Goal: Task Accomplishment & Management: Use online tool/utility

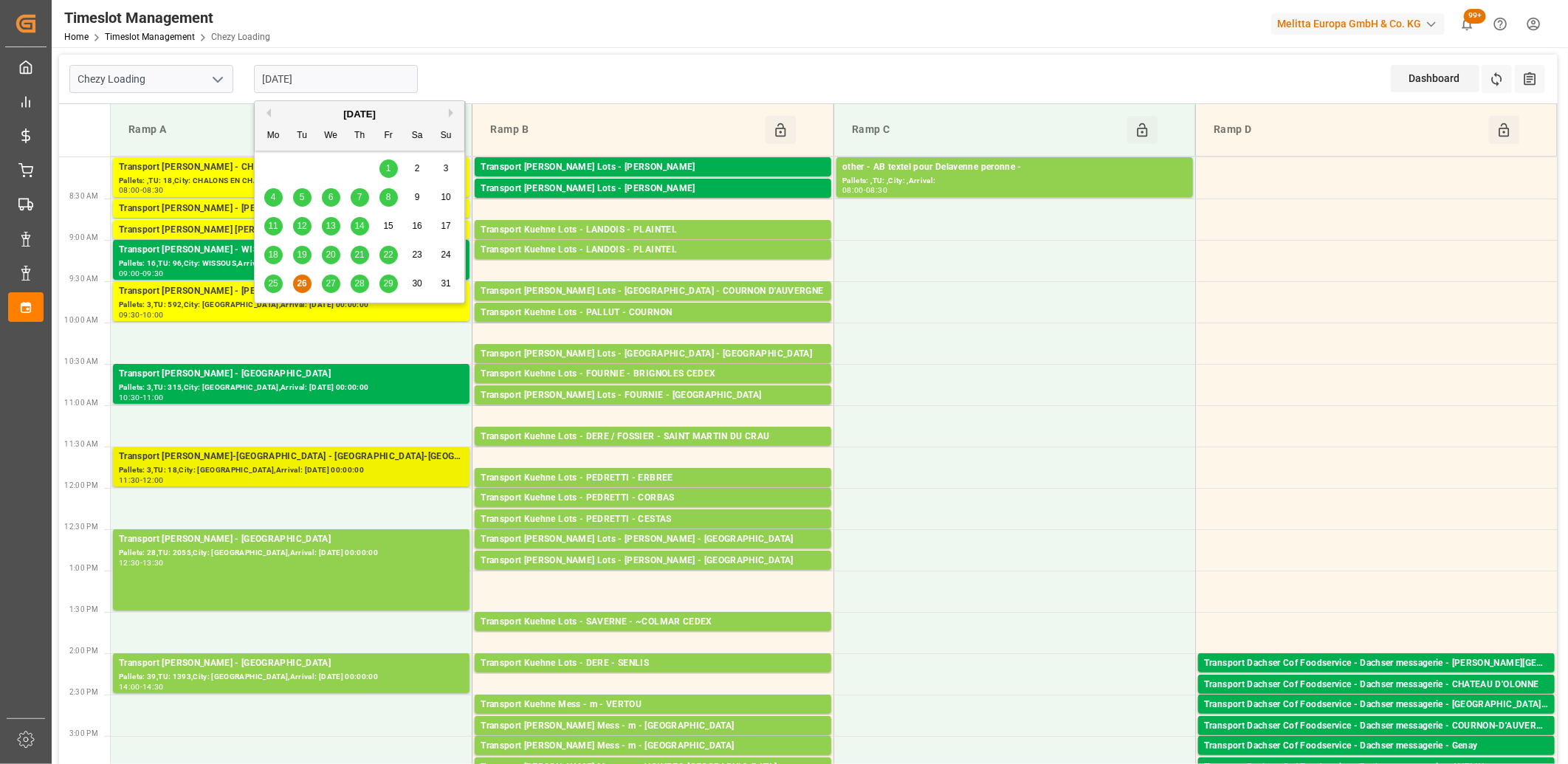
click at [249, 454] on div "Transport Delisle - VILLETTE-DANTHON - VILLETTE-DANTHON" at bounding box center [292, 456] width 345 height 14
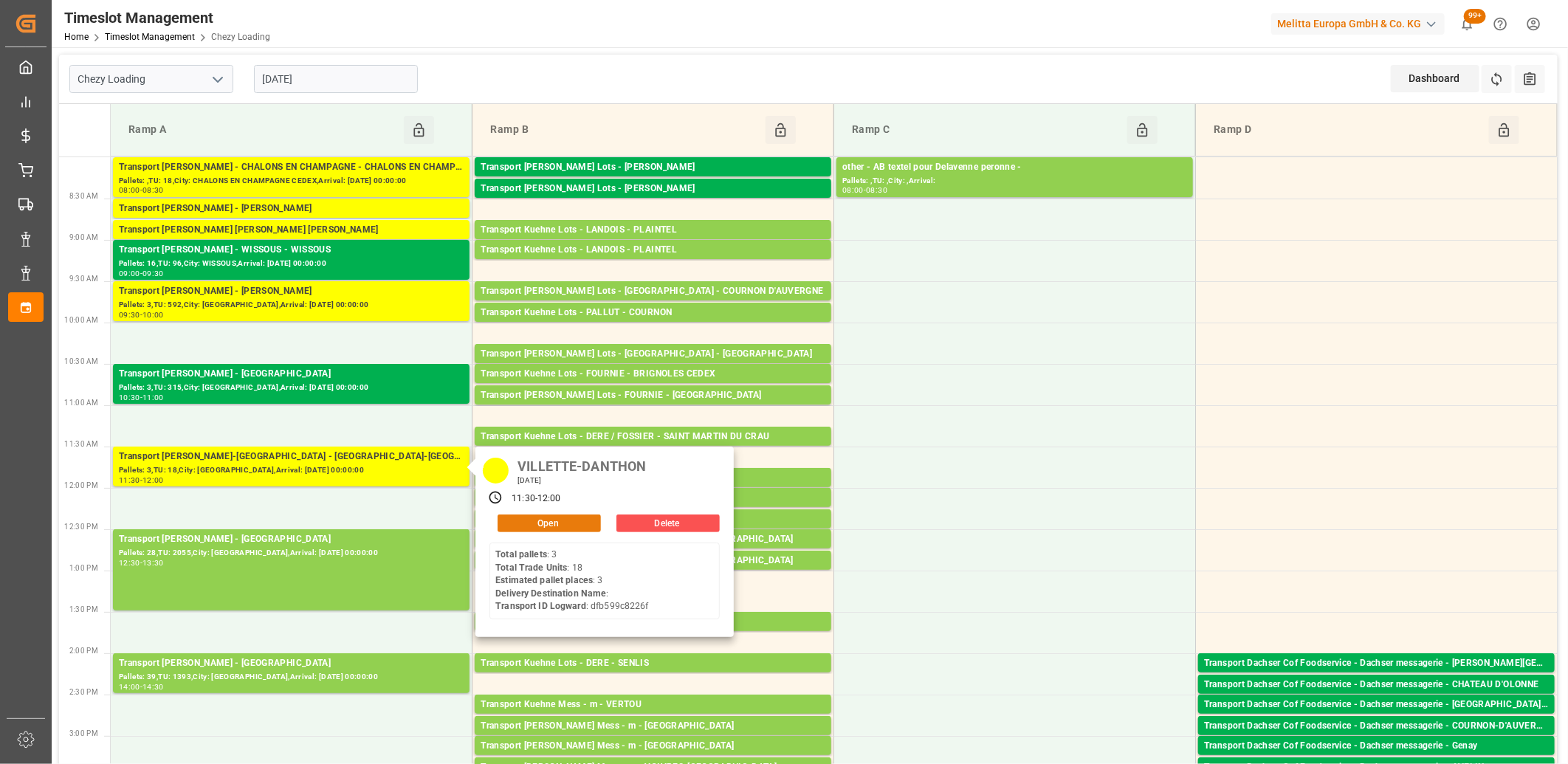
click at [506, 521] on button "Open" at bounding box center [549, 523] width 104 height 18
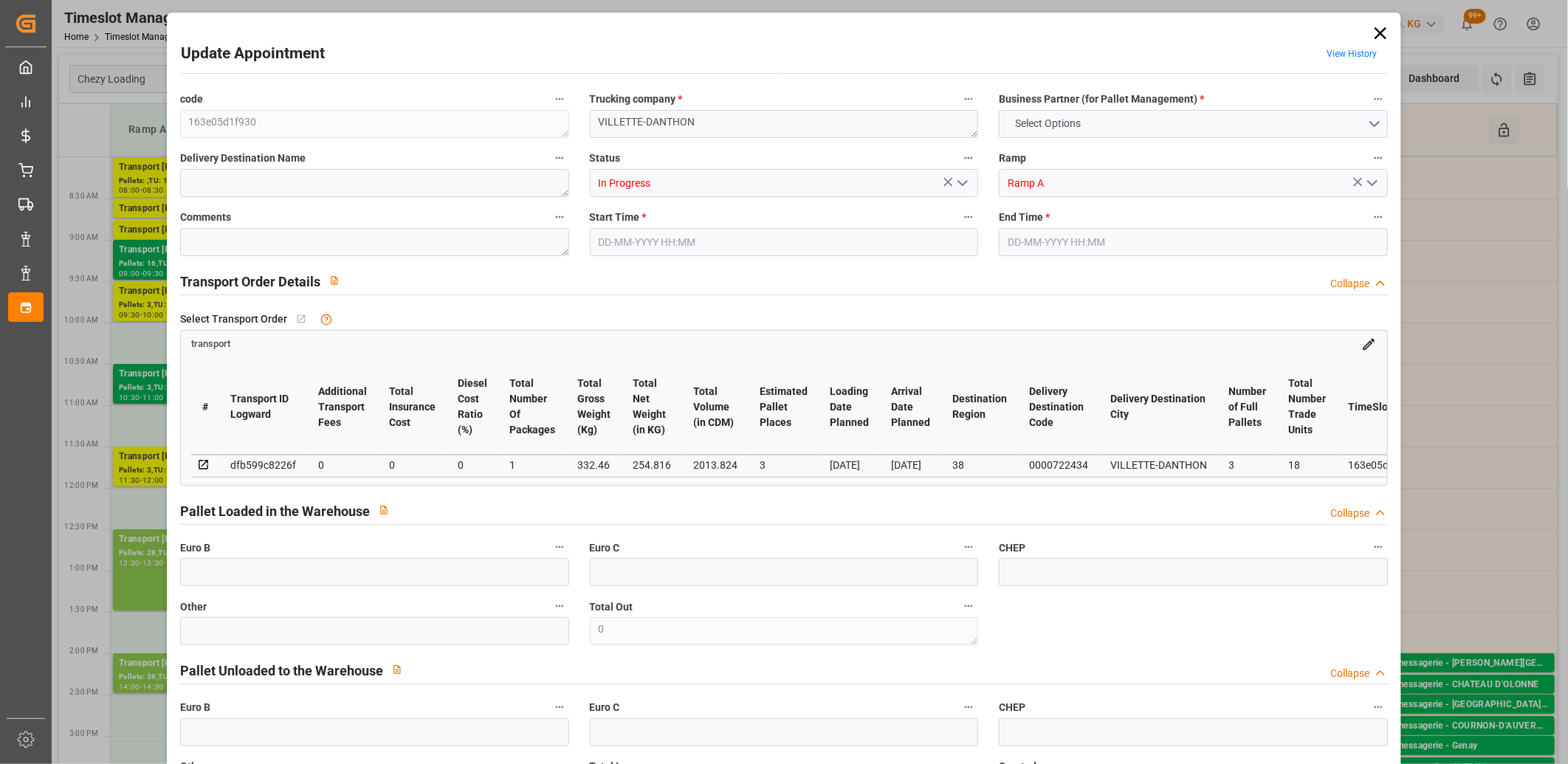
type input "3"
type input "0"
type input "-9.6491"
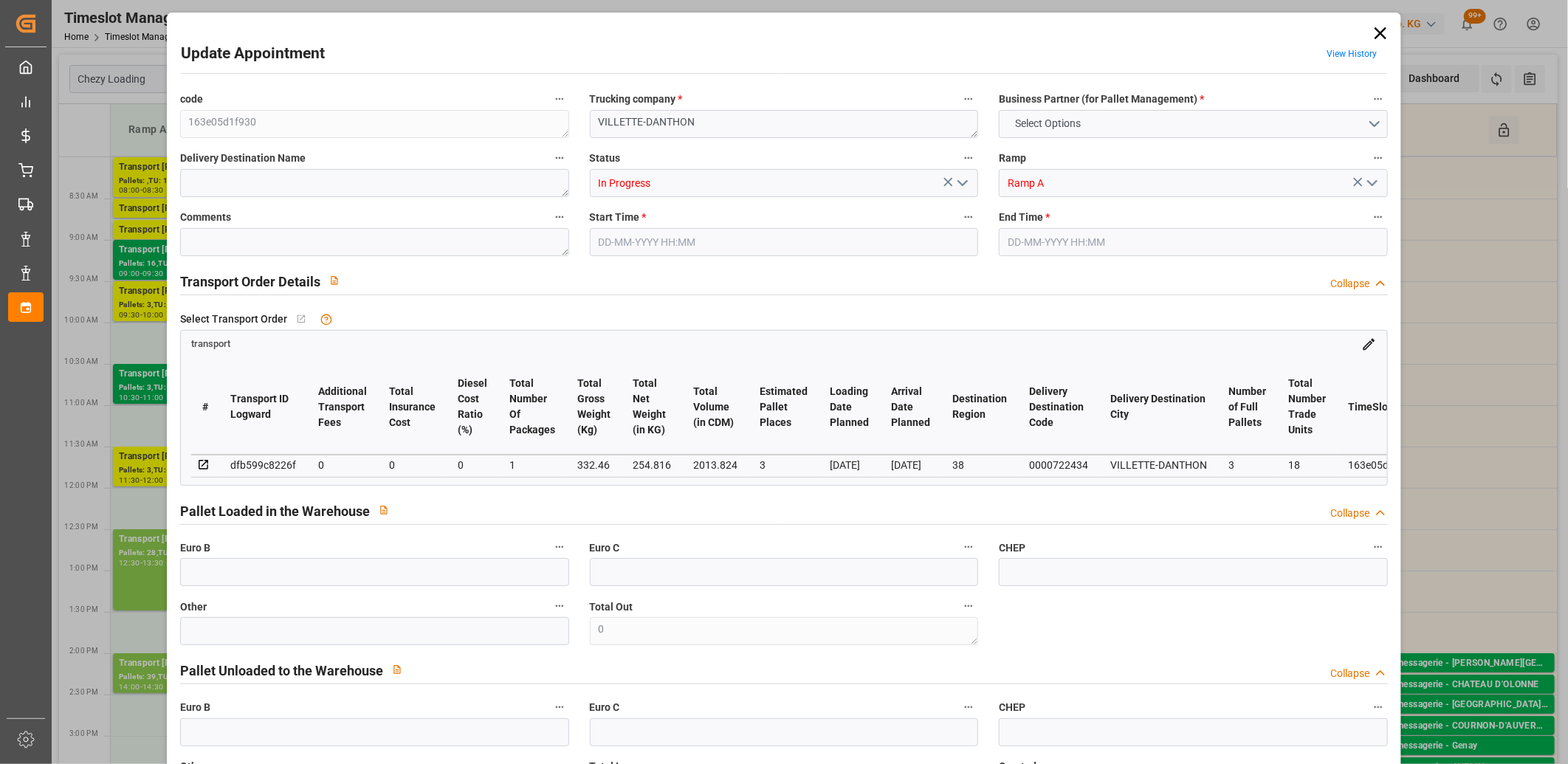
type input "1"
type input "254.816"
type input "438.66"
type input "2013.824"
type input "38"
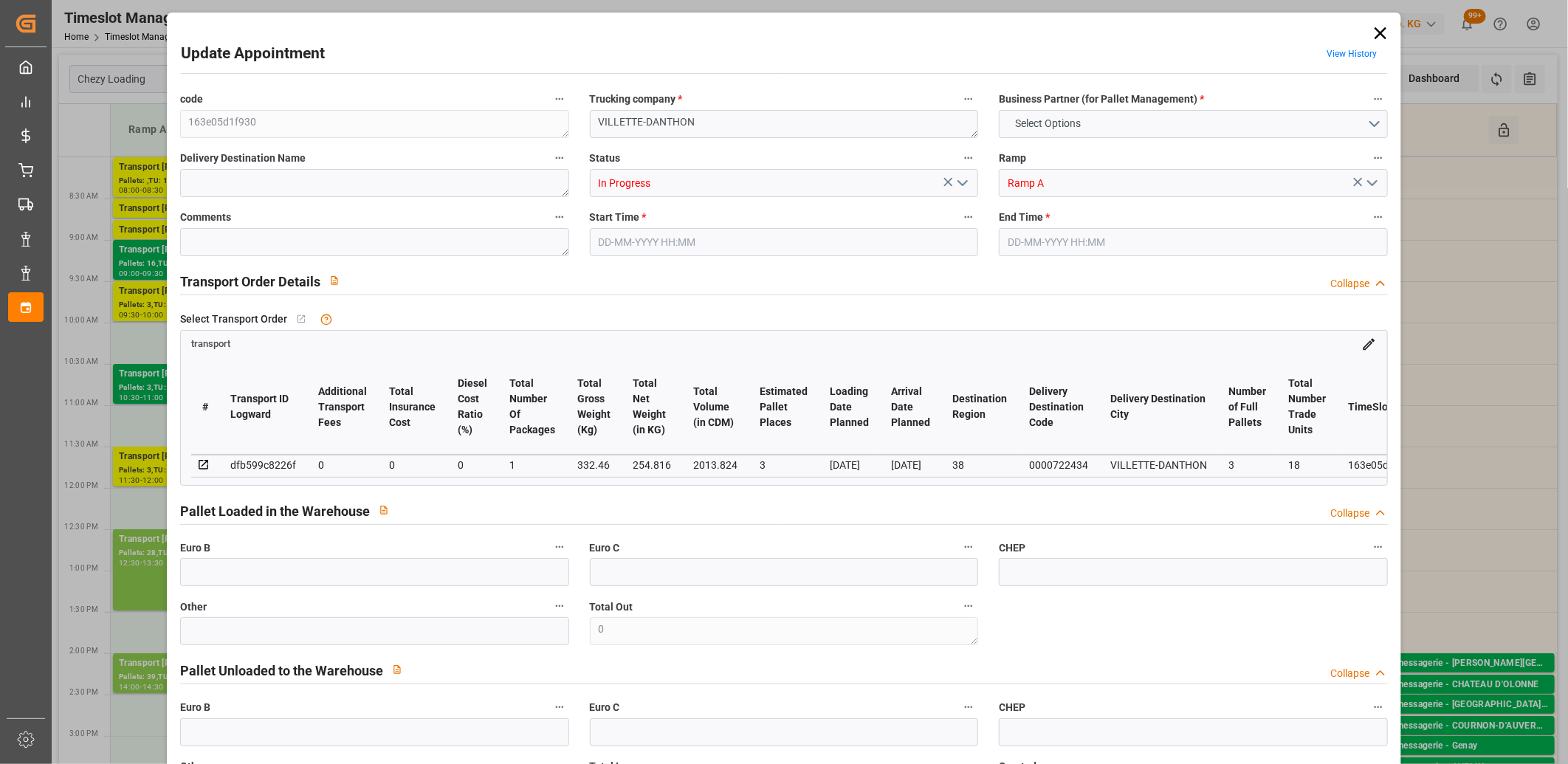
type input "3"
type input "18"
type input "4"
type input "101"
type input "332.46"
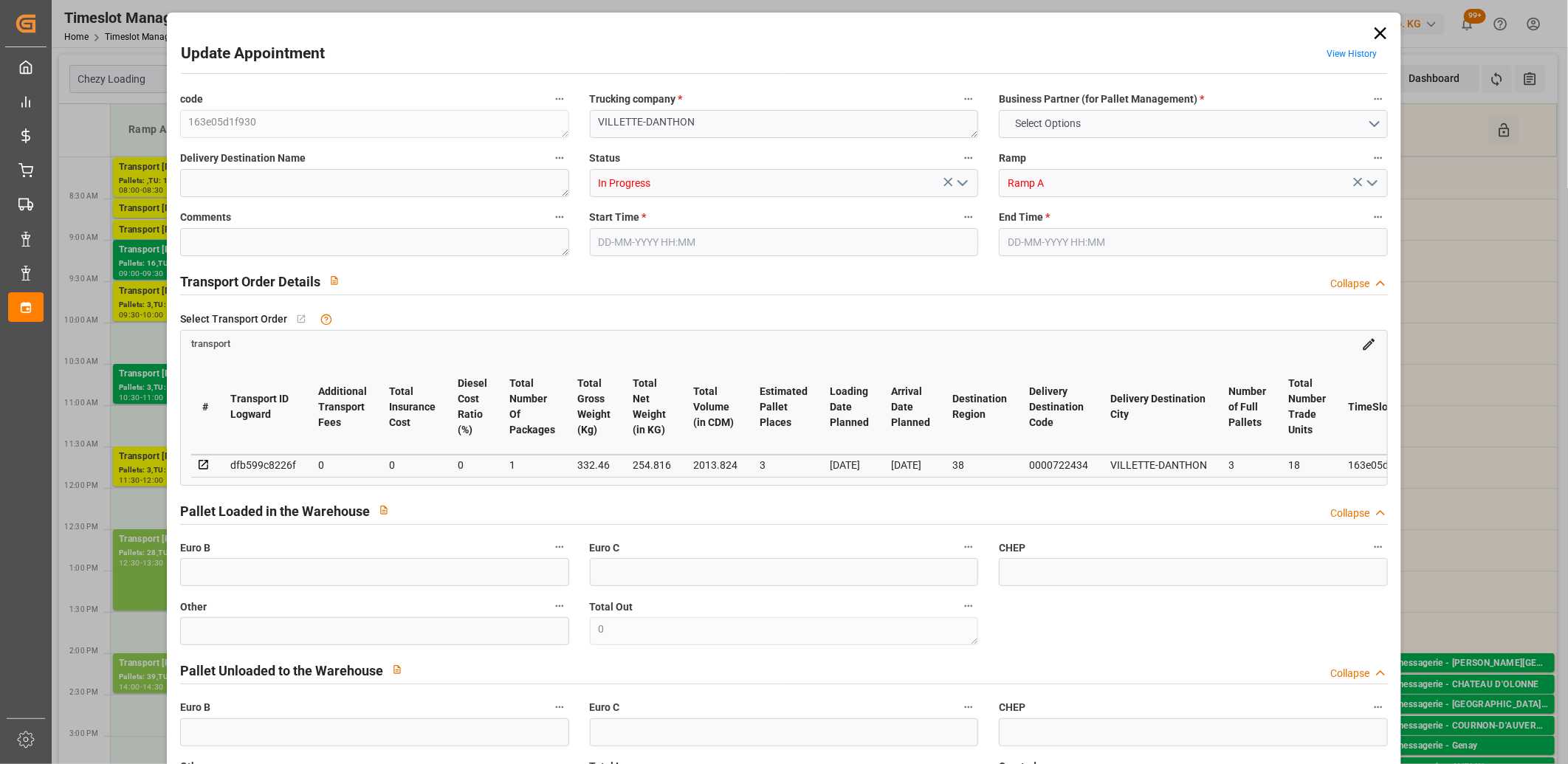
type input "0"
type input "4710.8598"
type input "0"
type input "21"
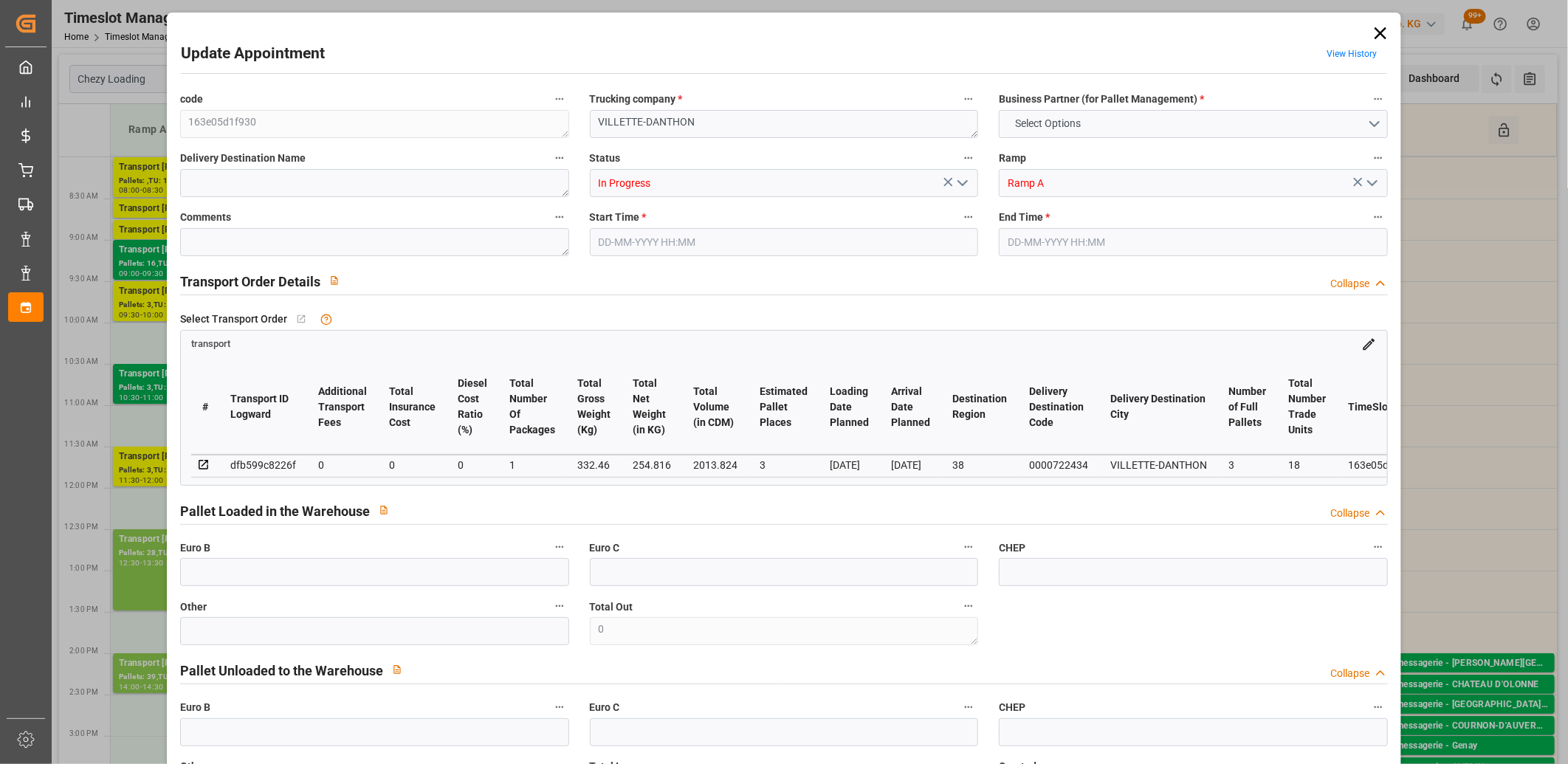
type input "35"
type input "26-08-2025 11:30"
type input "26-08-2025 12:00"
type input "25-08-2025 13:54"
type input "22-08-2025 11:29"
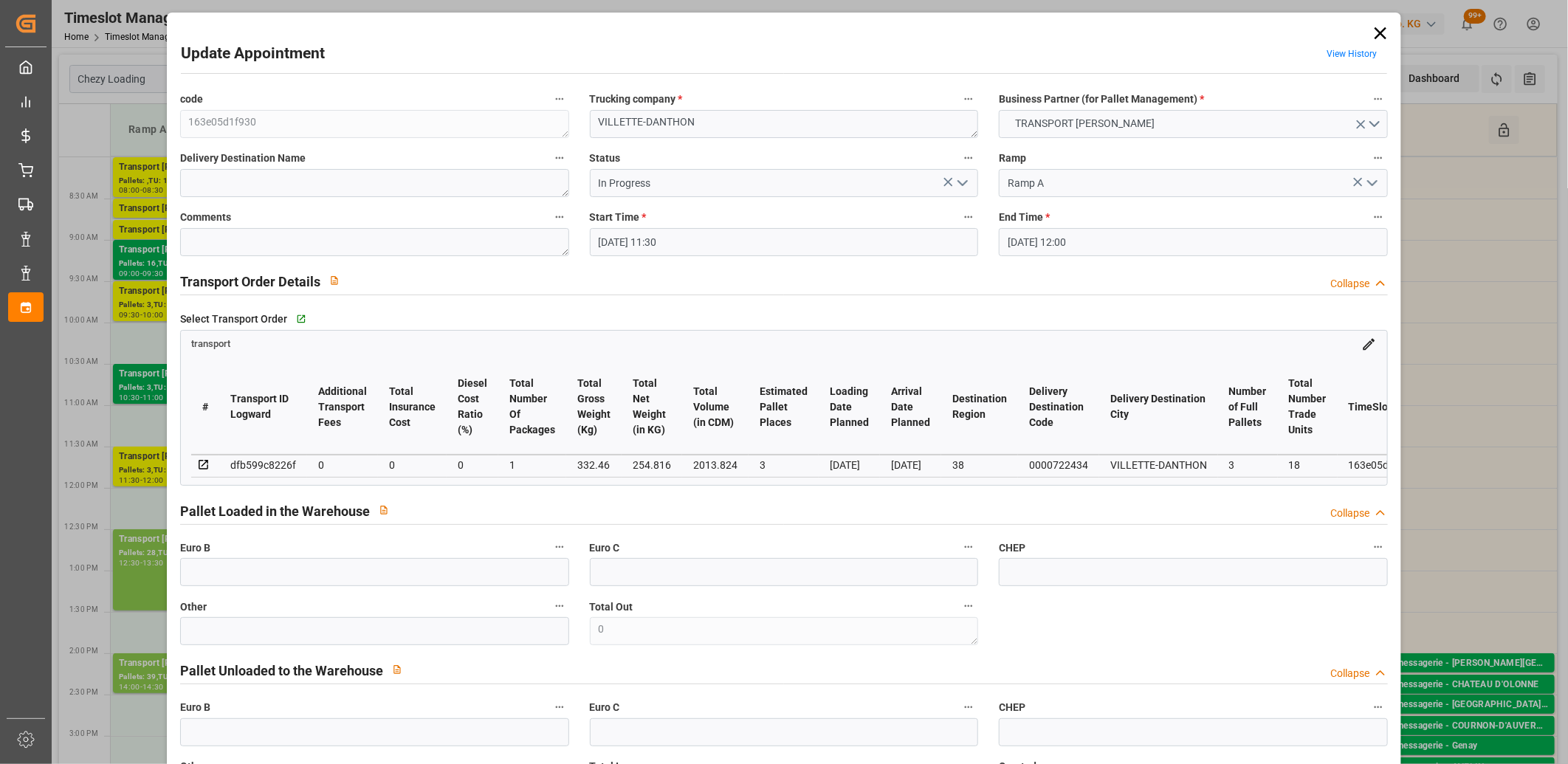
type input "[DATE]"
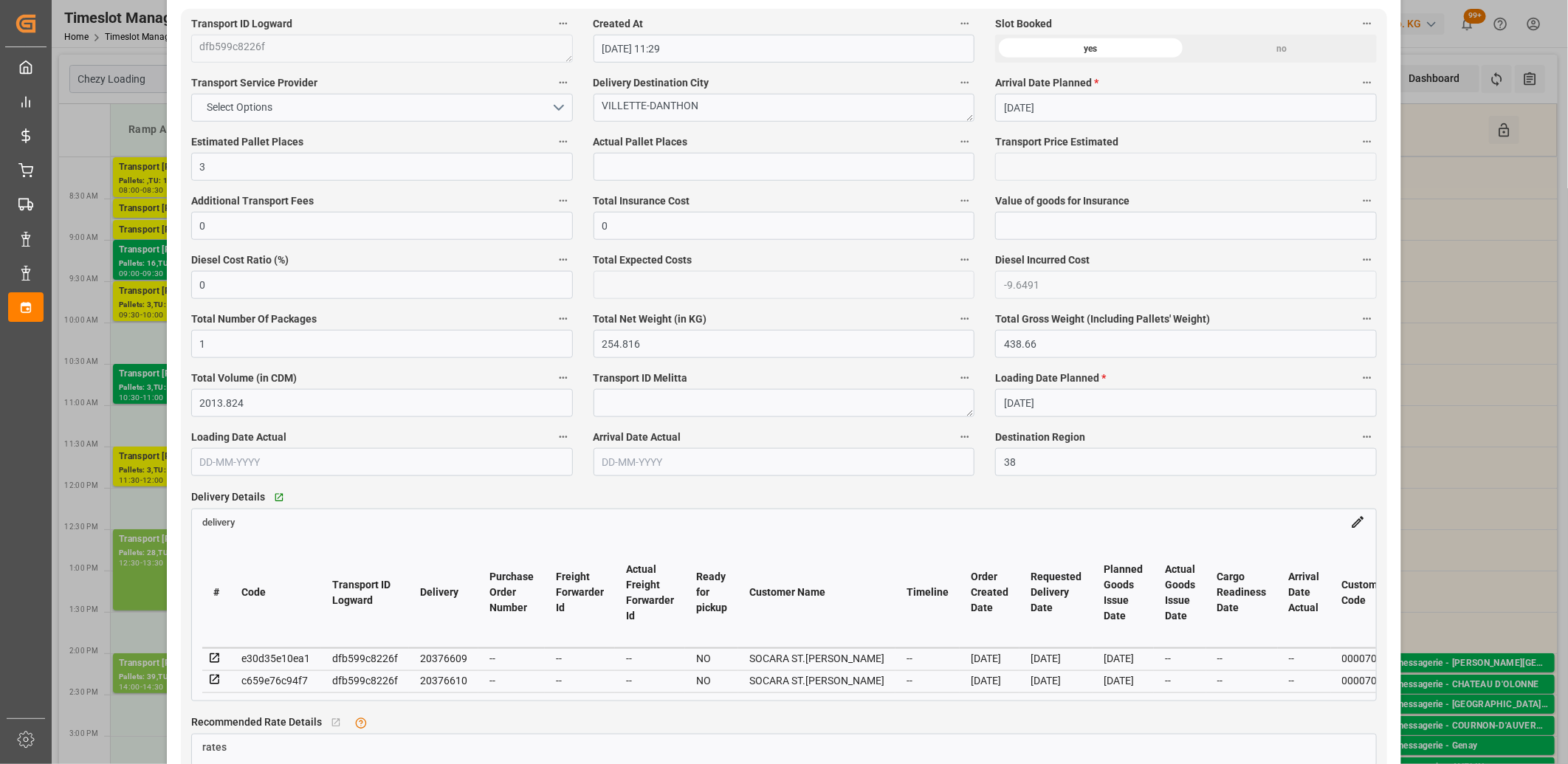
scroll to position [820, 0]
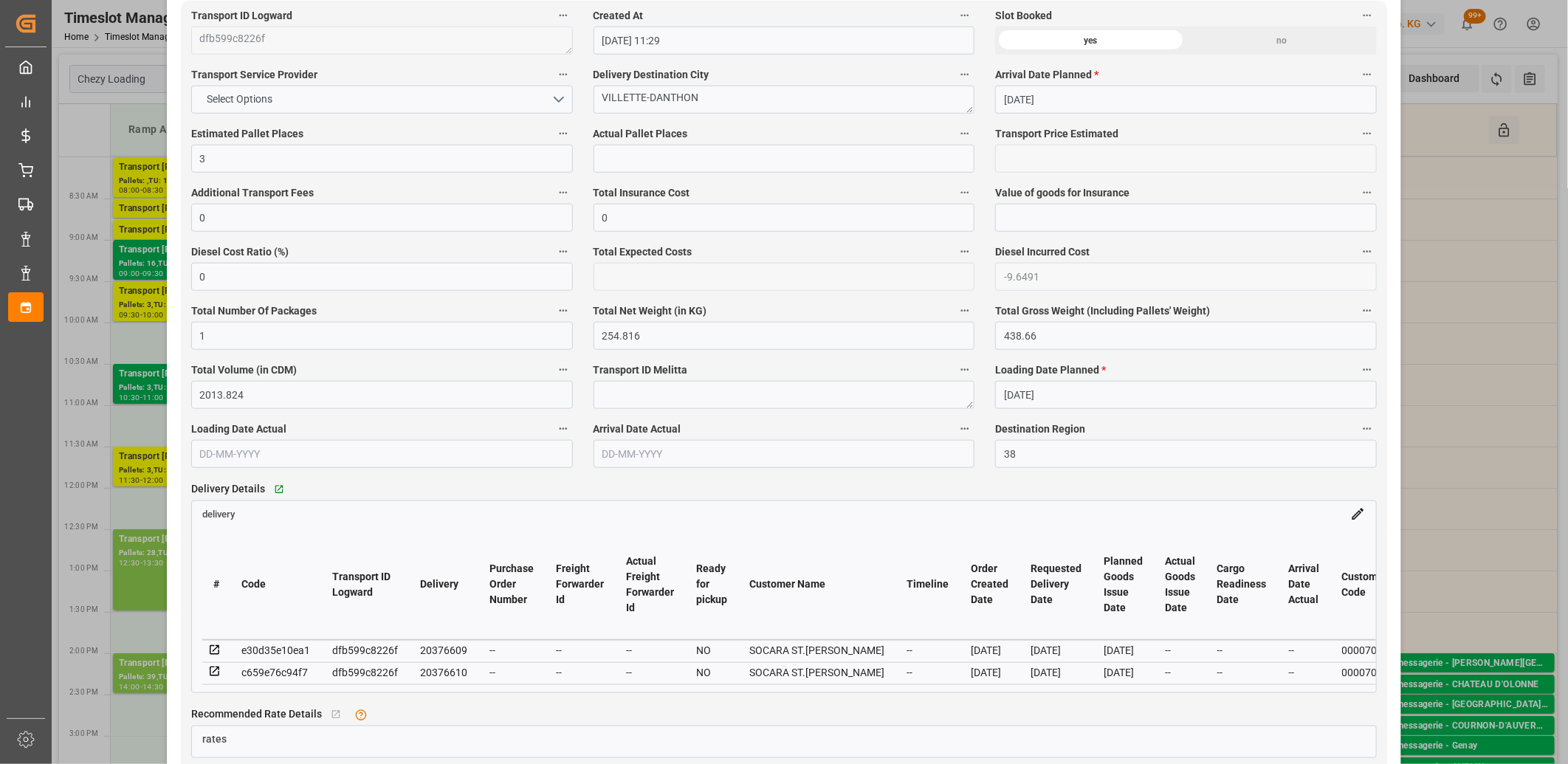
click at [212, 652] on icon at bounding box center [215, 650] width 14 height 14
click at [212, 672] on icon at bounding box center [215, 671] width 14 height 14
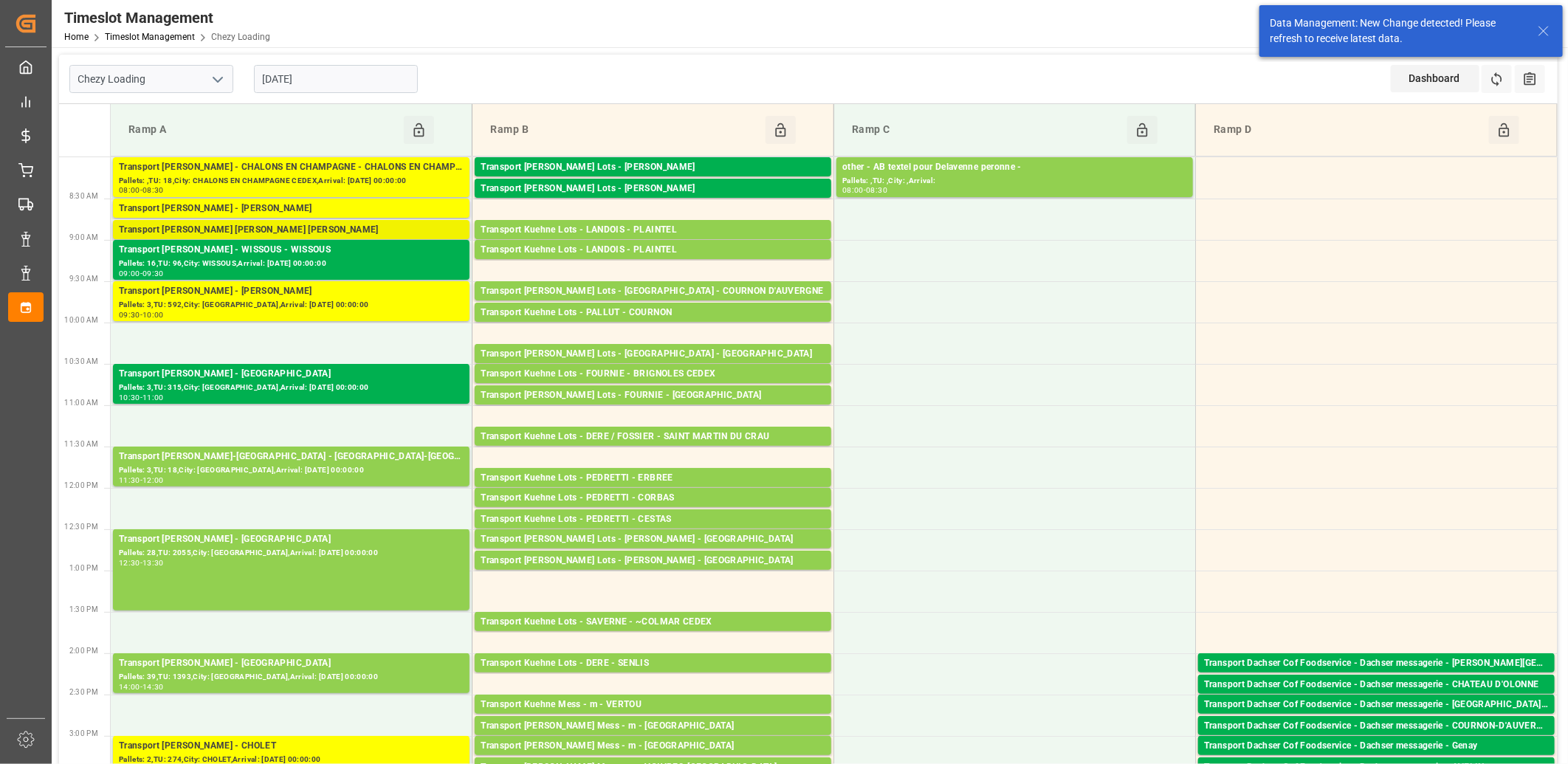
click at [321, 229] on div "Transport [PERSON_NAME] [PERSON_NAME] [PERSON_NAME]" at bounding box center [292, 229] width 345 height 14
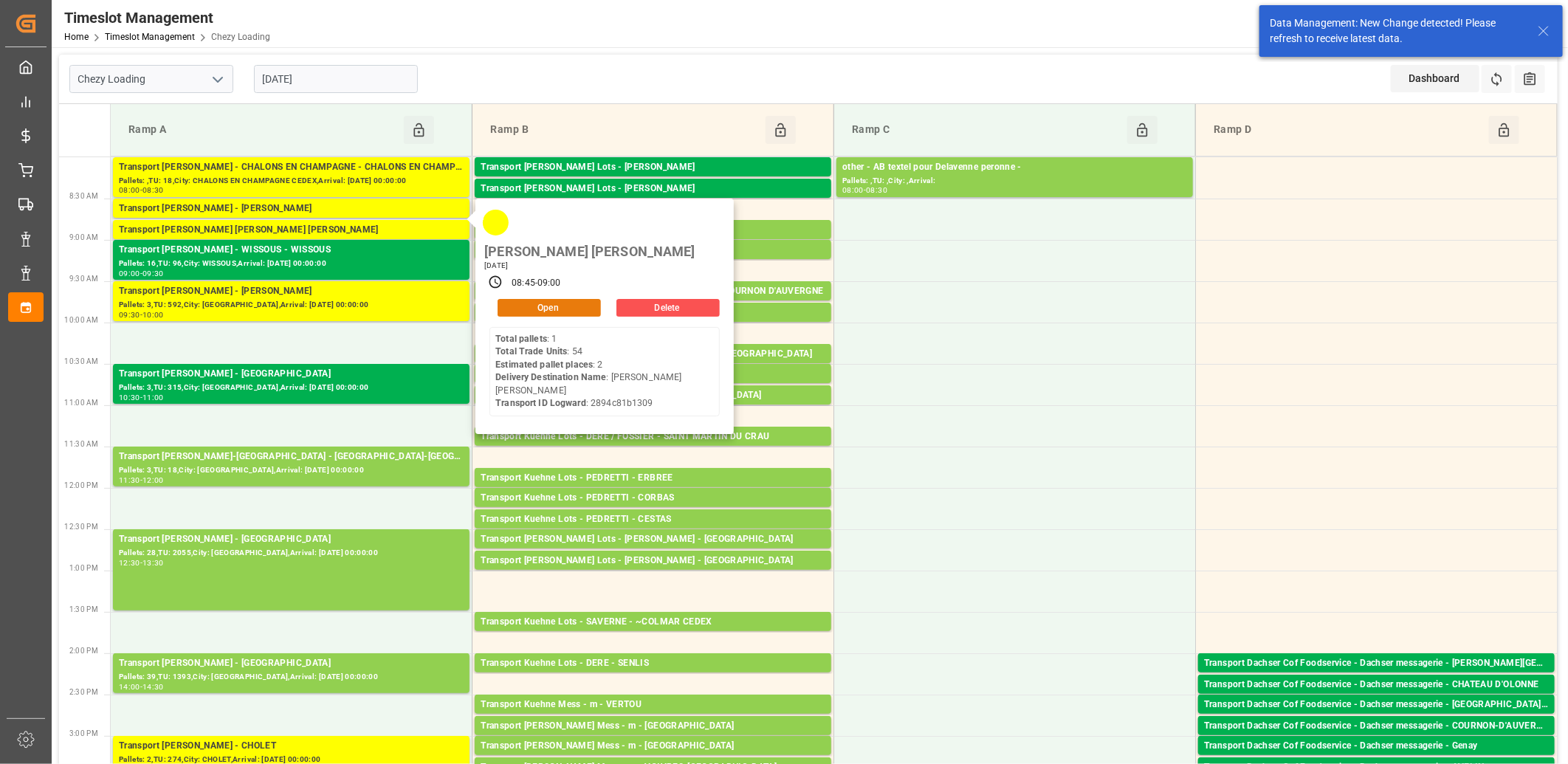
click at [514, 299] on button "Open" at bounding box center [549, 308] width 104 height 18
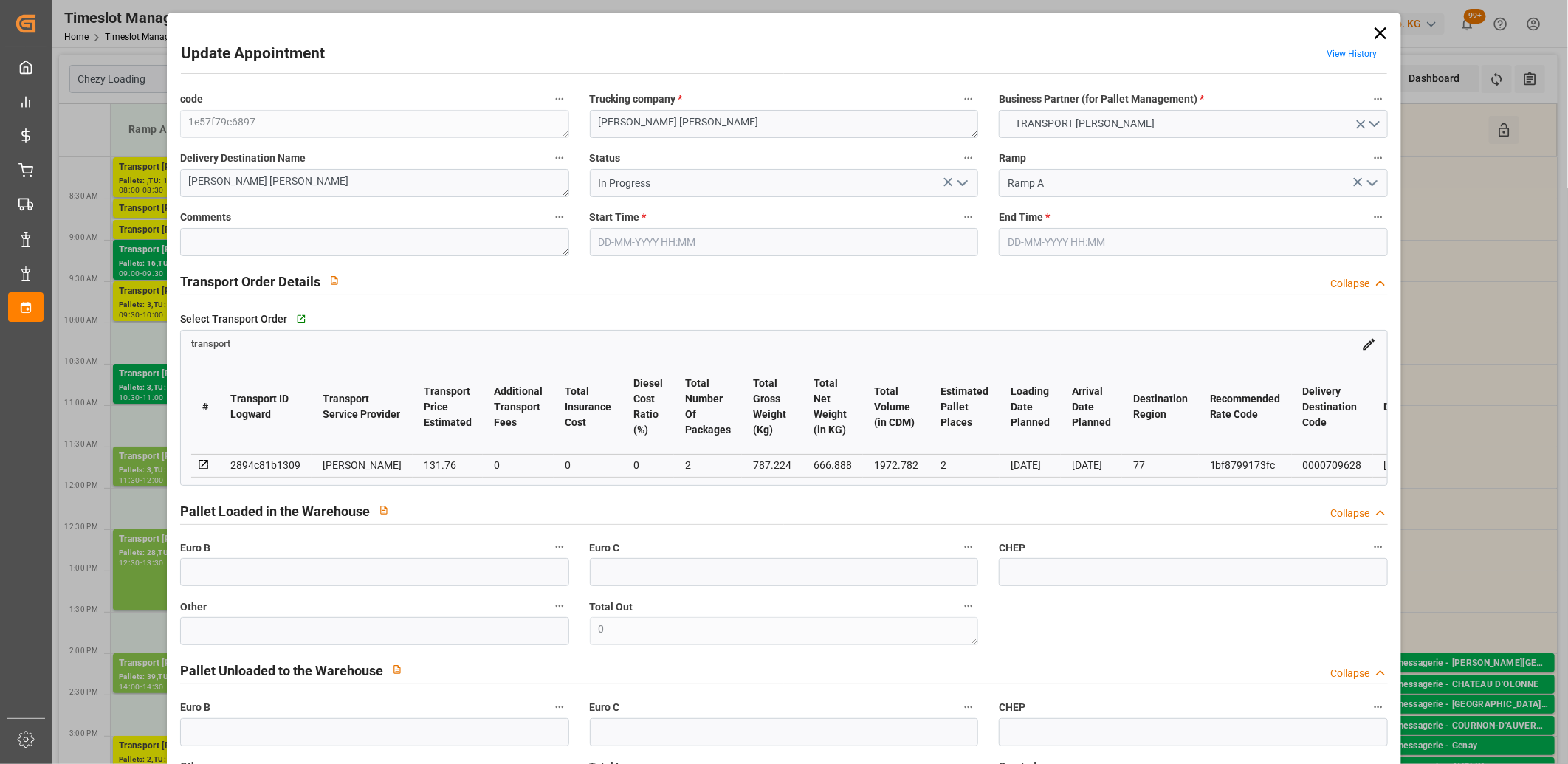
type input "26-08-2025 08:45"
type input "26-08-2025 09:00"
type input "21-08-2025 16:13"
type input "21-08-2025 11:45"
type input "[DATE]"
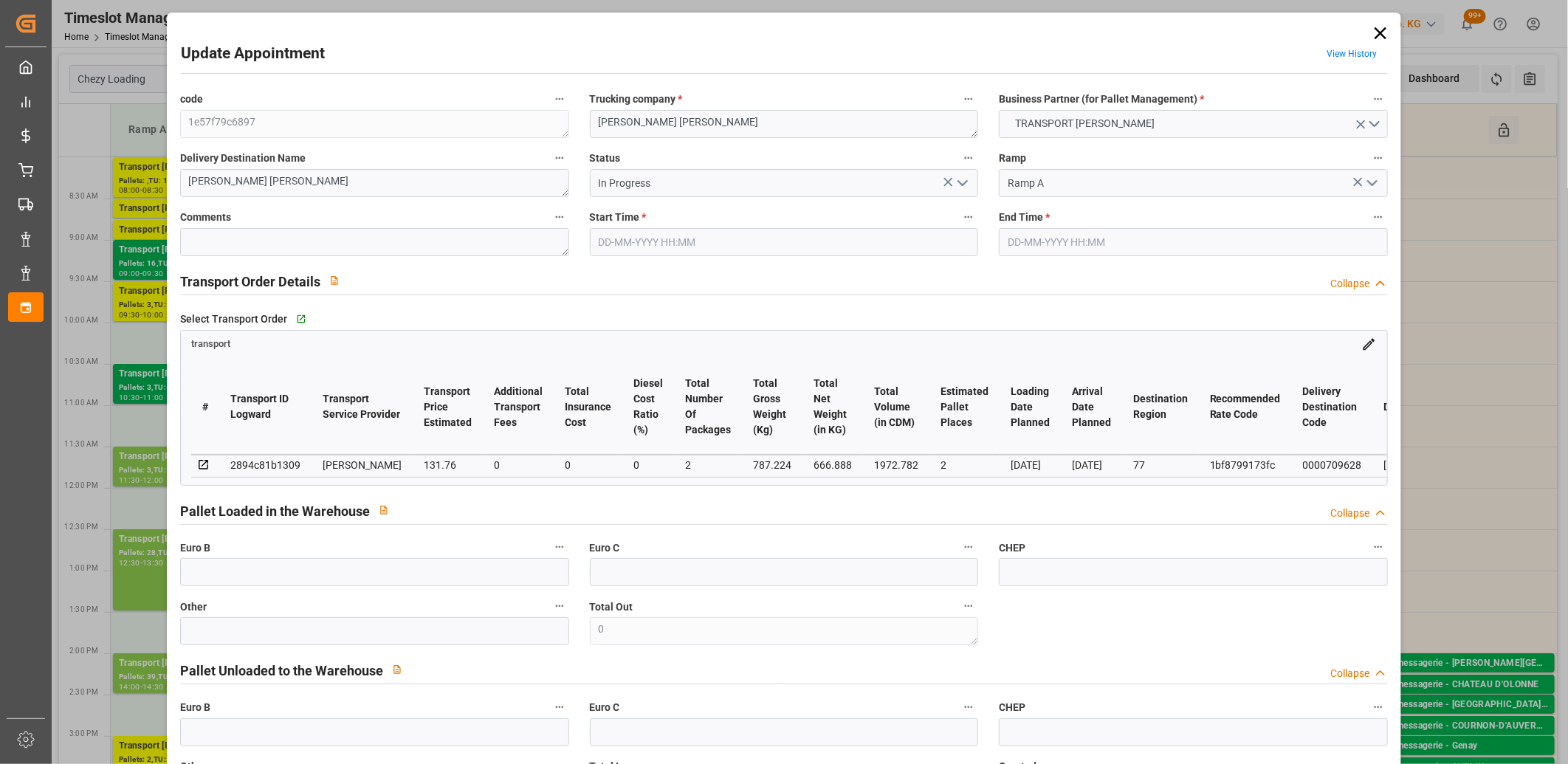
type input "[DATE]"
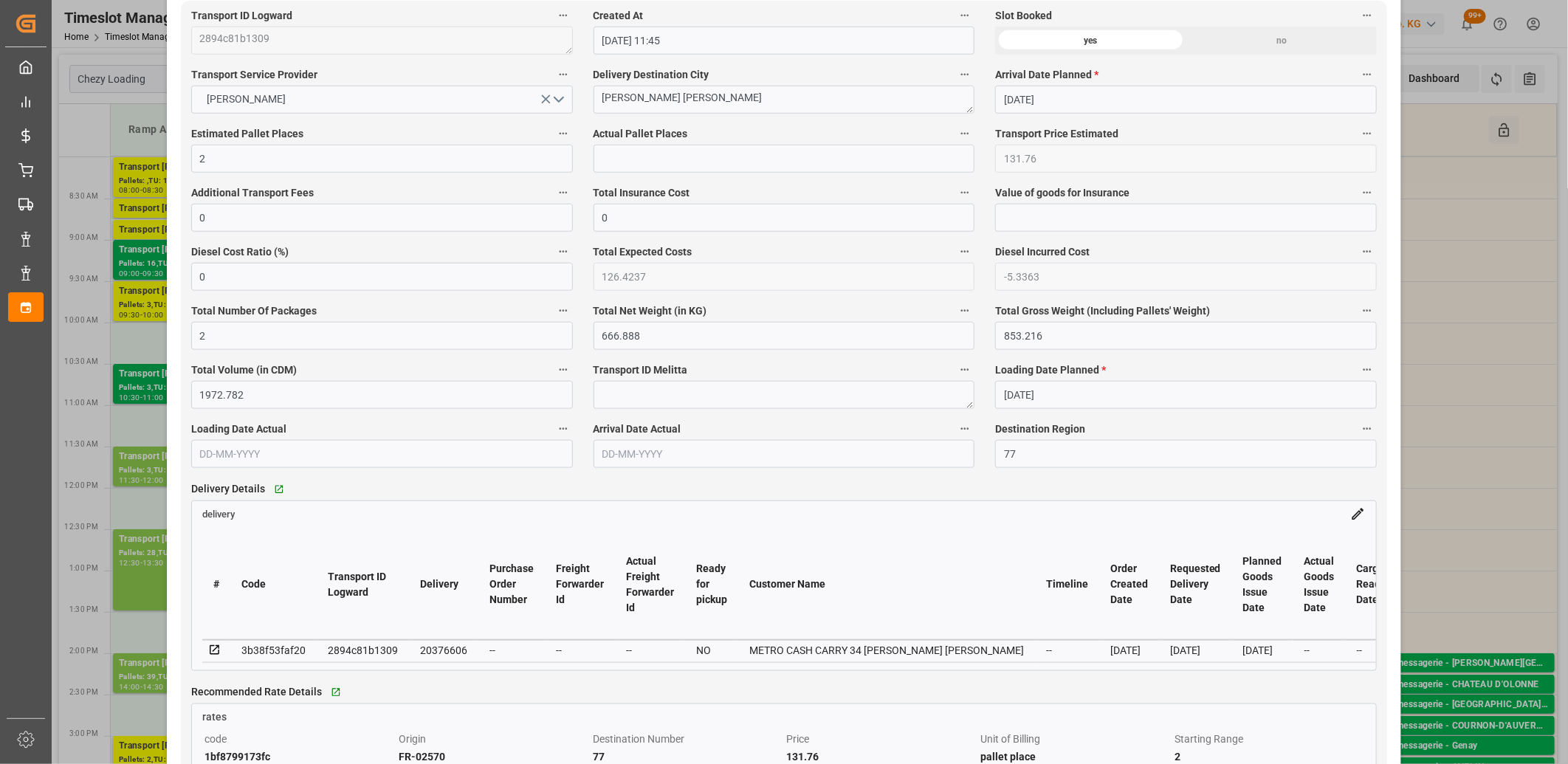
click at [214, 649] on icon at bounding box center [215, 650] width 14 height 14
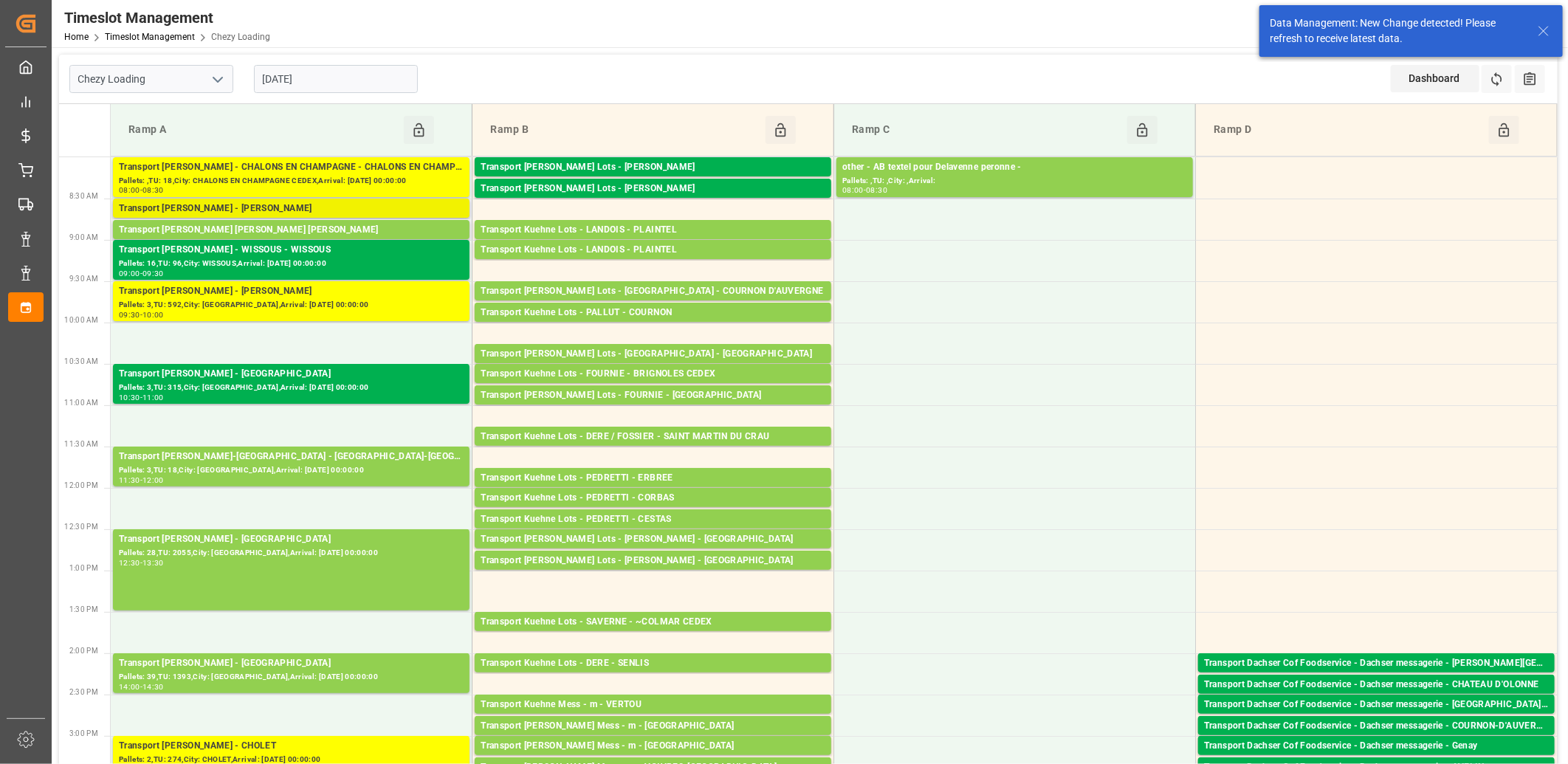
click at [288, 205] on div "Transport [PERSON_NAME] - [PERSON_NAME]" at bounding box center [292, 208] width 345 height 14
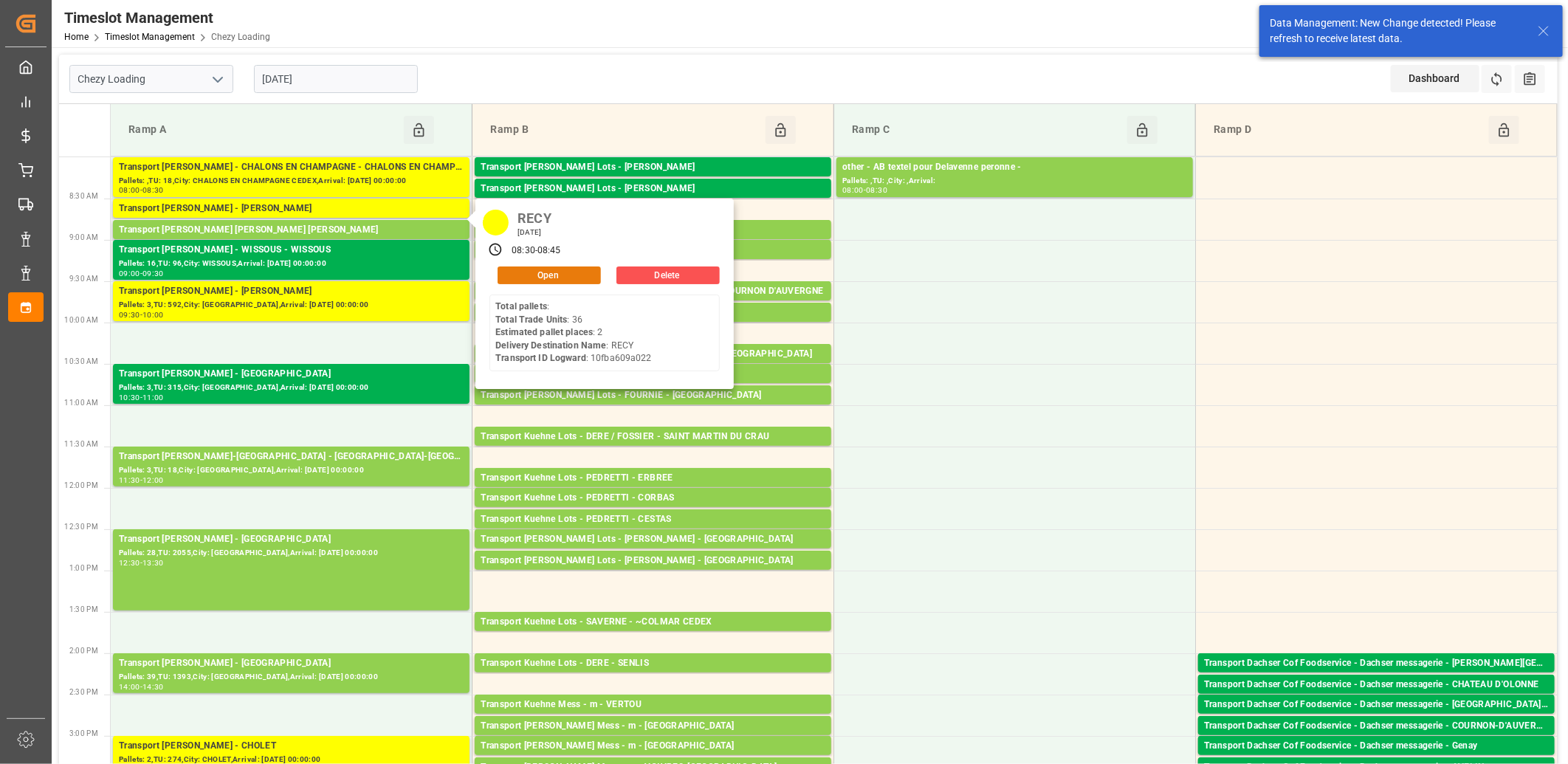
click at [514, 277] on button "Open" at bounding box center [549, 274] width 104 height 18
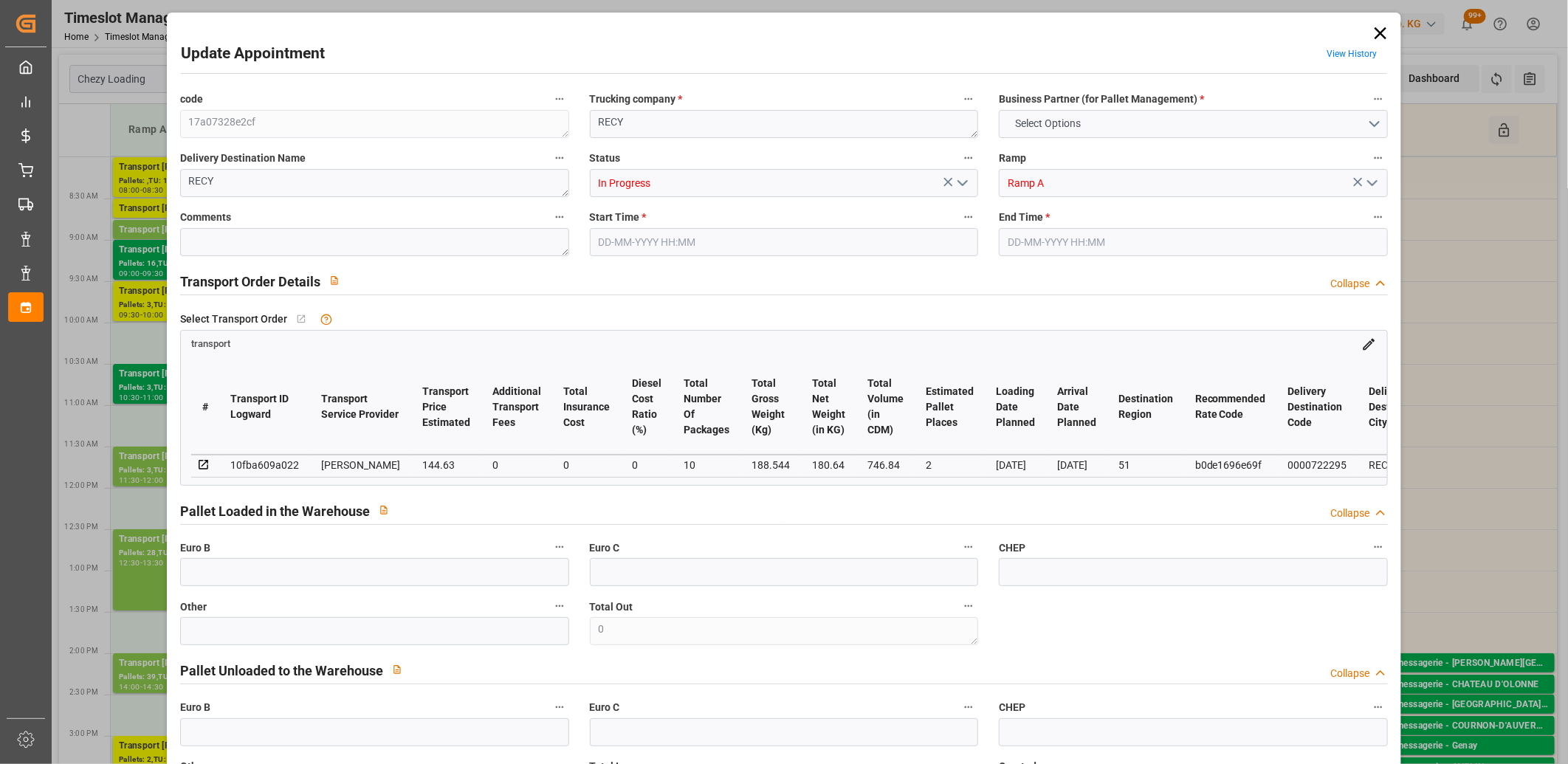
type input "2"
type input "144.63"
type input "0"
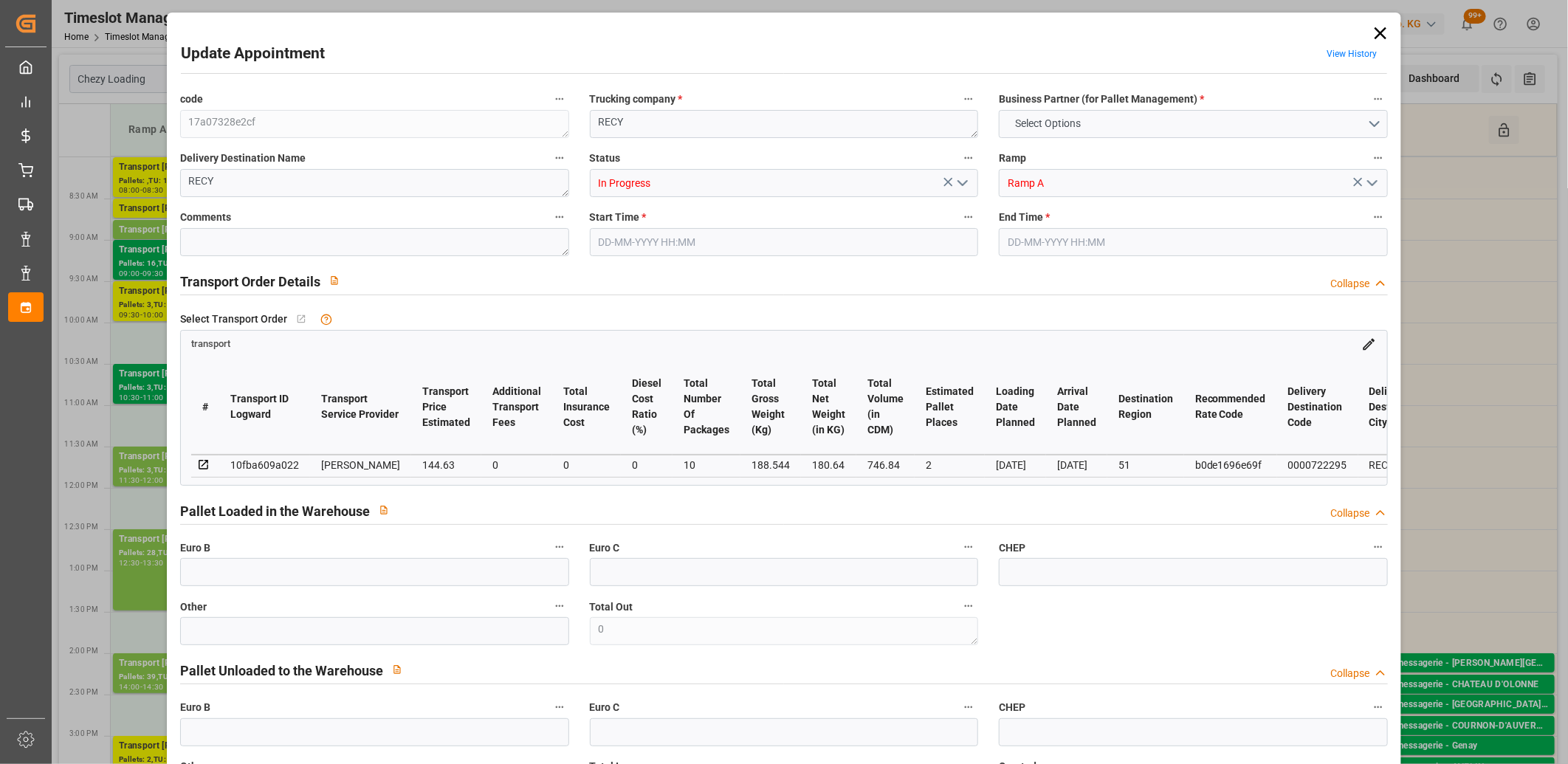
type input "138.7725"
type input "-5.8575"
type input "10"
type input "180.64"
type input "418.544"
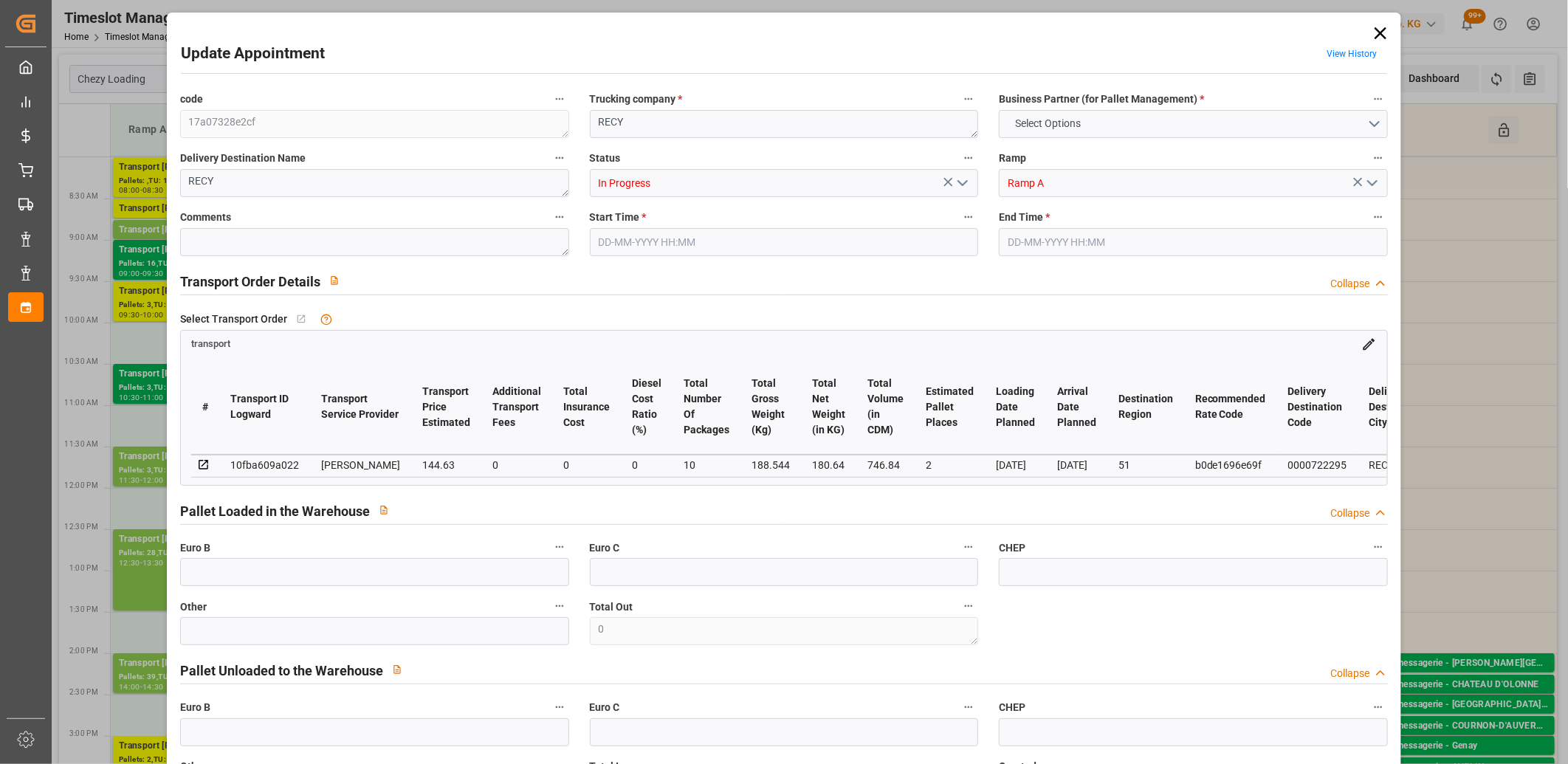
type input "746.84"
type input "51"
type input "0"
type input "36"
type input "10"
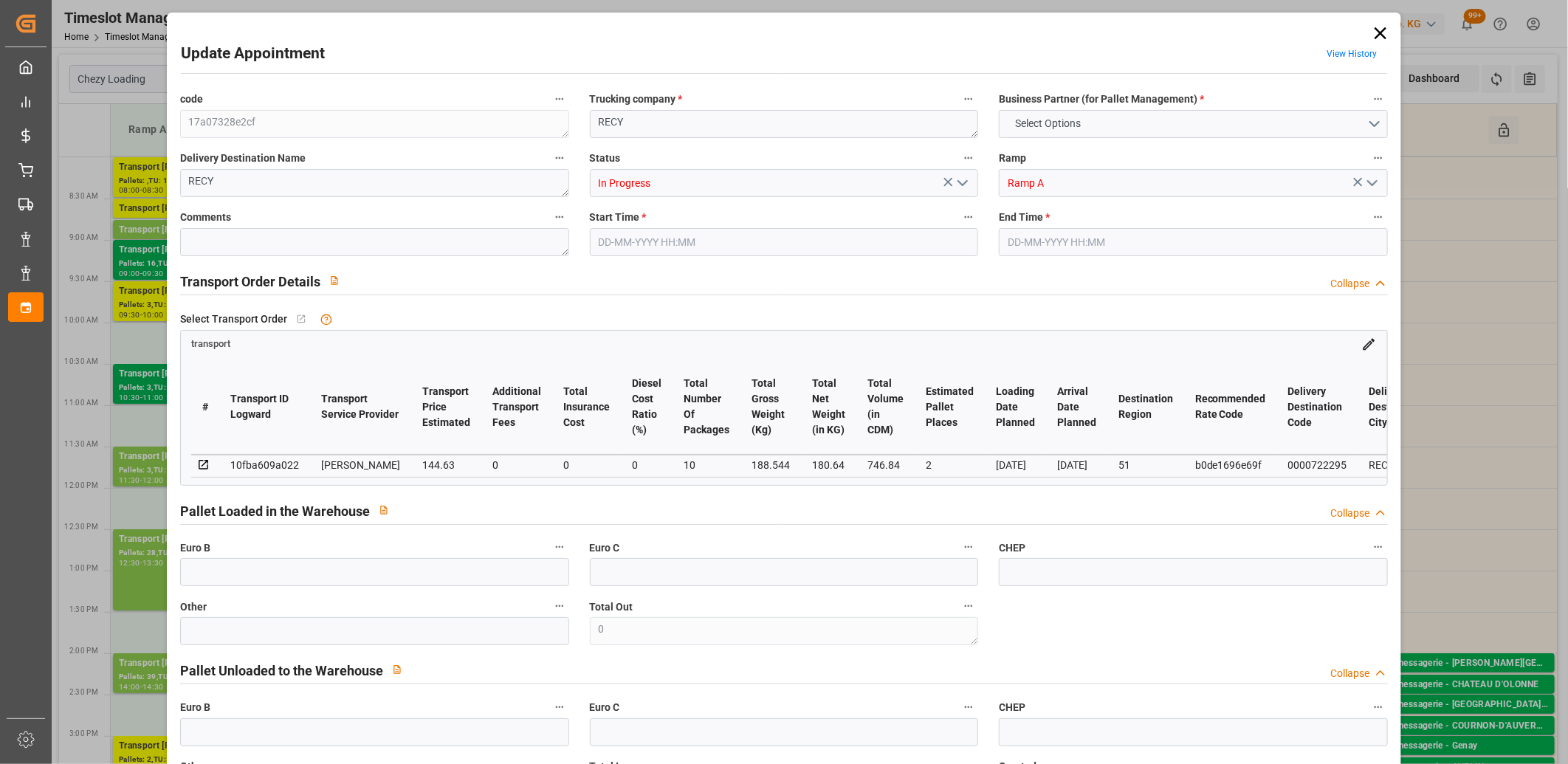
type input "101"
type input "188.544"
type input "0"
type input "4710.8598"
type input "0"
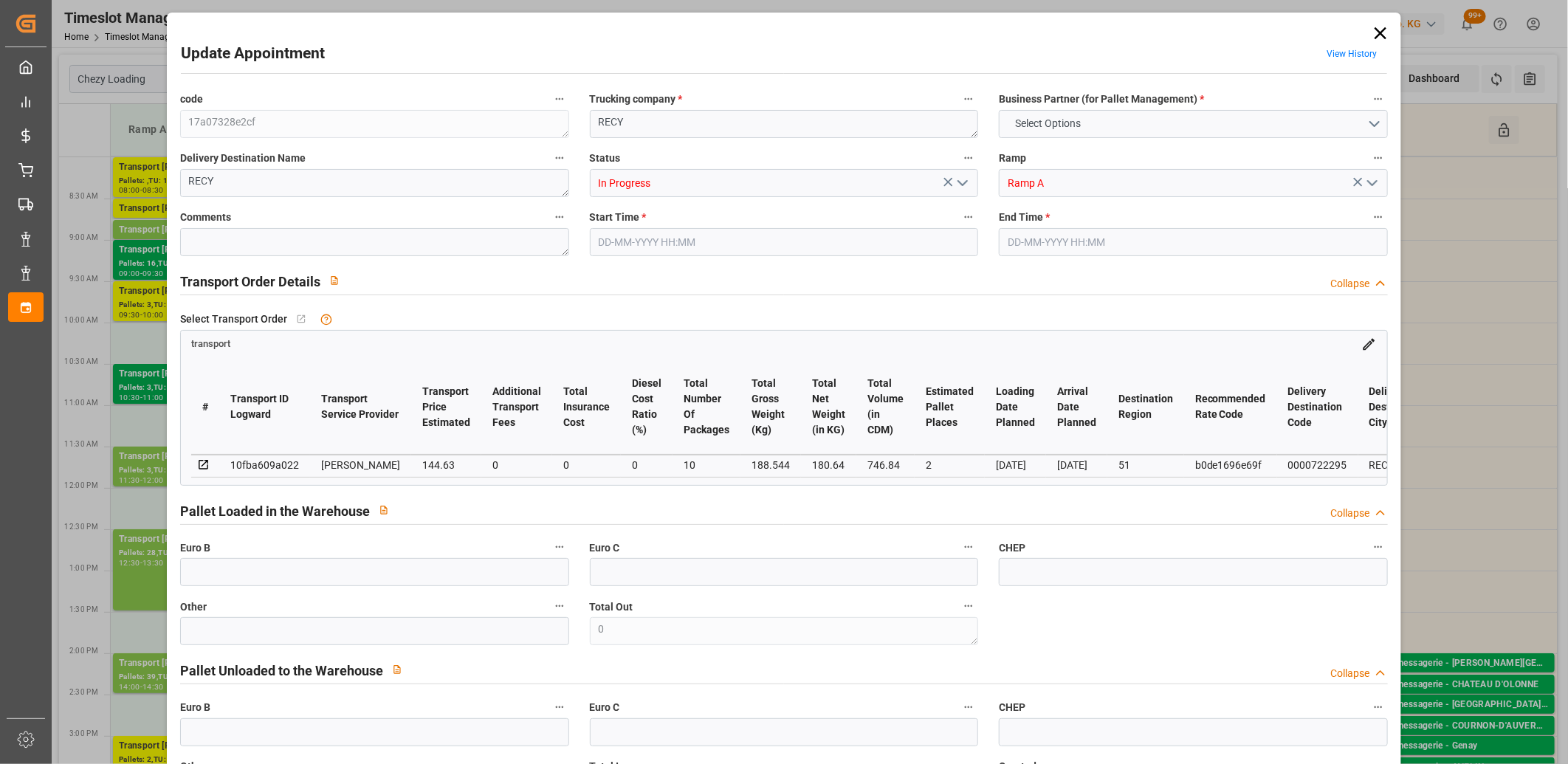
type input "0"
type input "21"
type input "35"
type input "26-08-2025 08:30"
type input "26-08-2025 08:45"
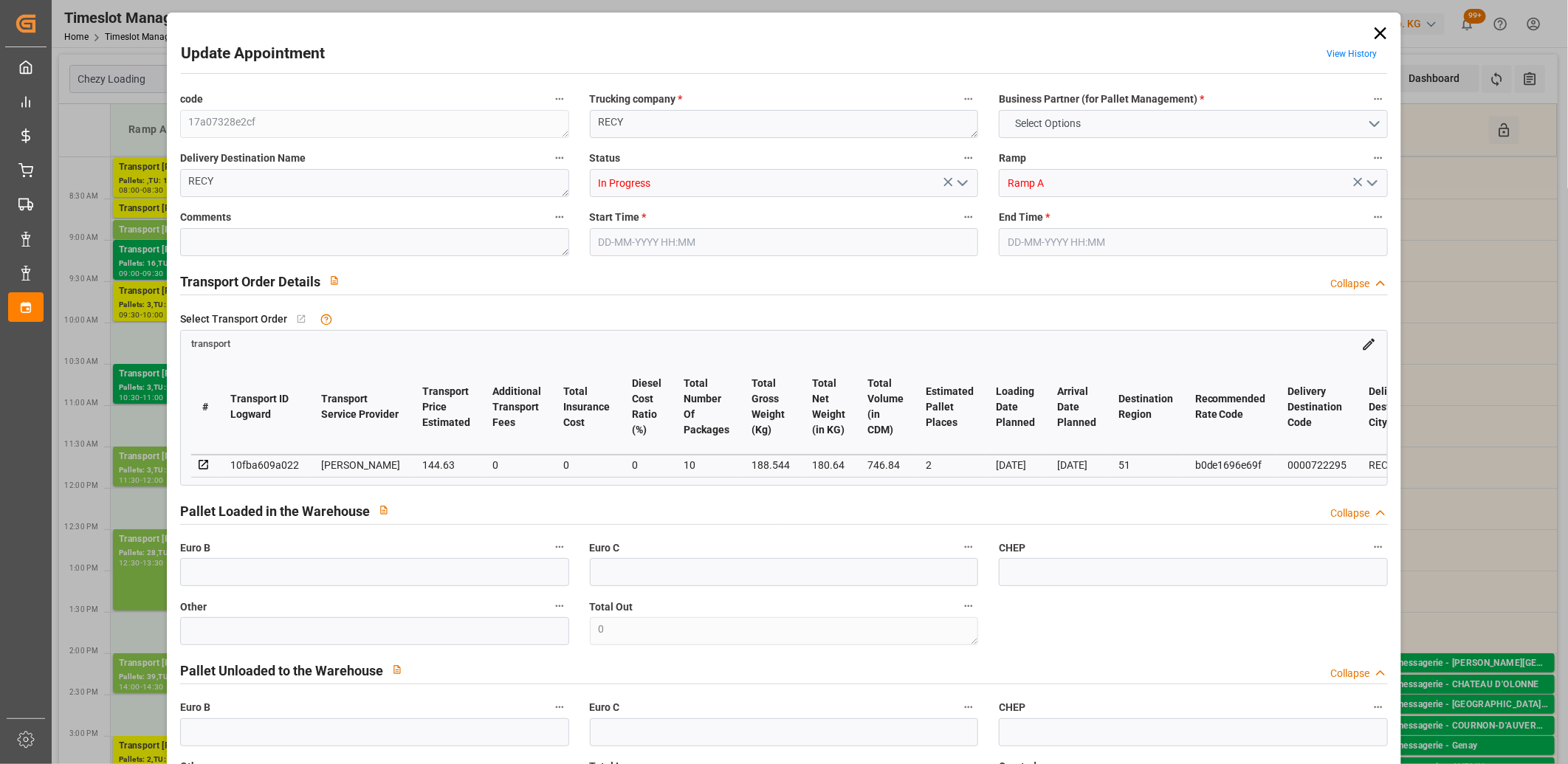
type input "20-08-2025 16:46"
type input "20-08-2025 11:53"
type input "27-08-2025"
type input "[DATE]"
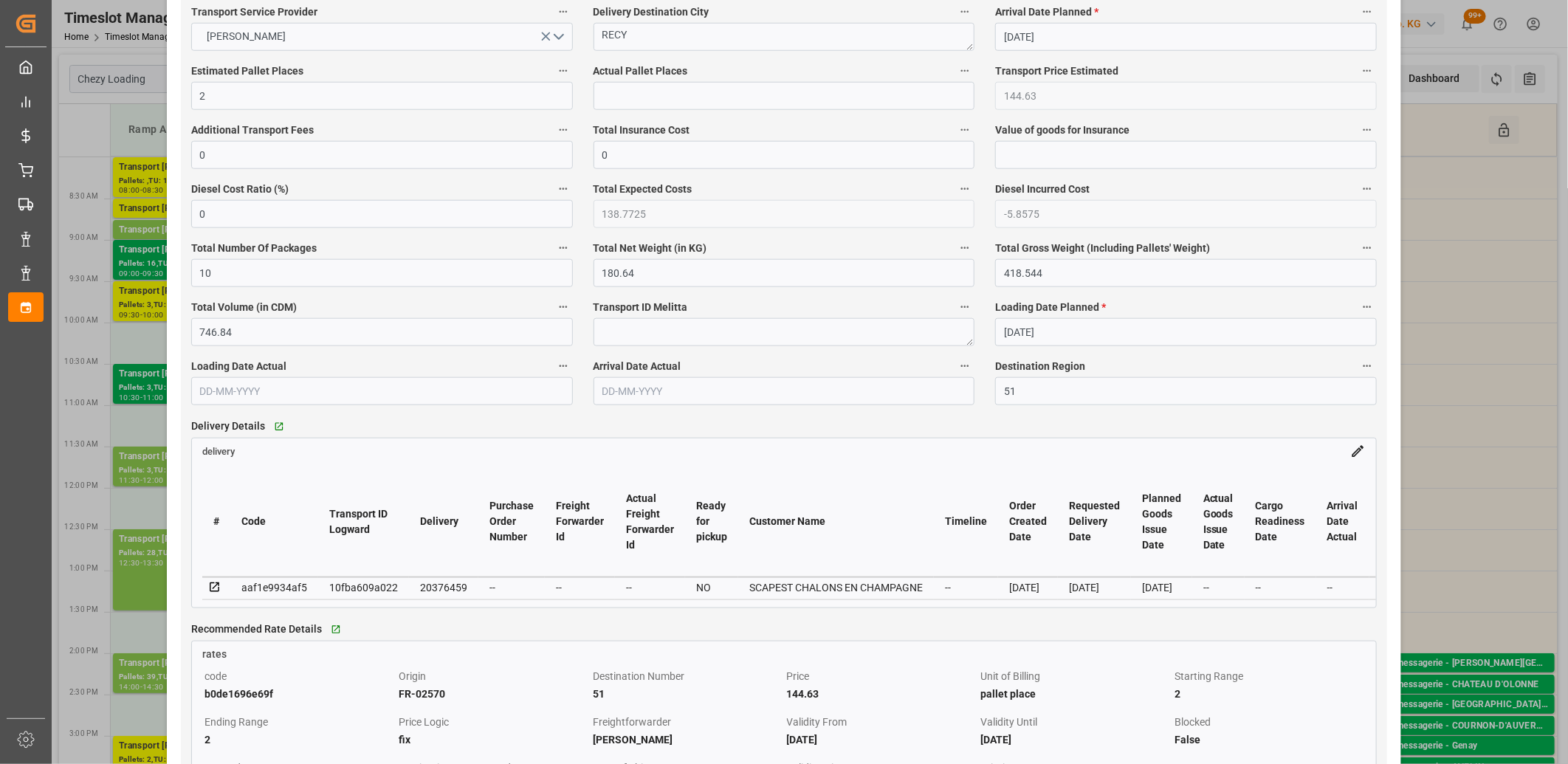
scroll to position [902, 0]
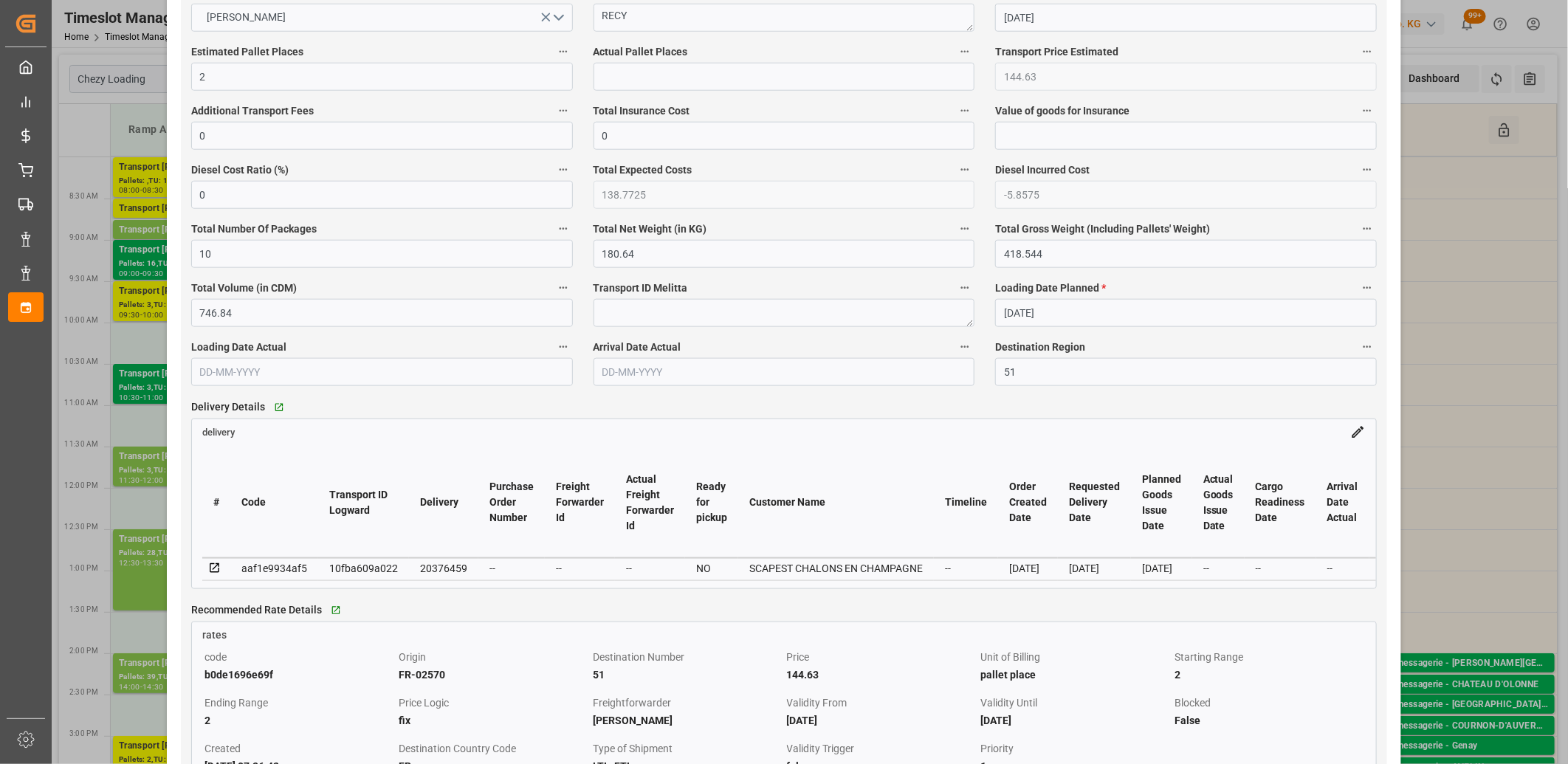
click at [216, 566] on icon at bounding box center [214, 568] width 9 height 9
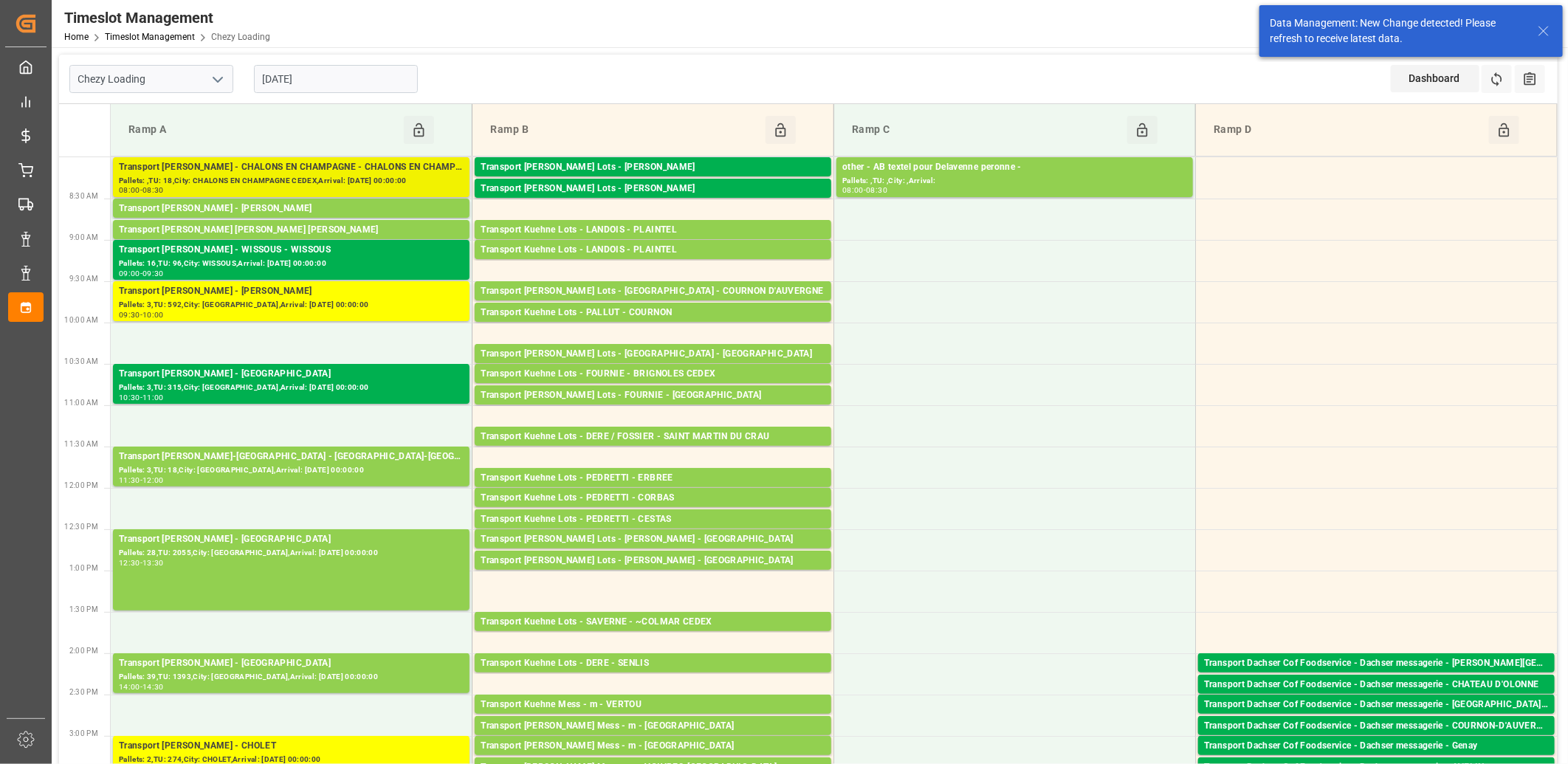
click at [367, 167] on div "Transport Delisle - CHALONS EN CHAMPAGNE - CHALONS EN CHAMPAGNE CEDEX" at bounding box center [292, 167] width 345 height 14
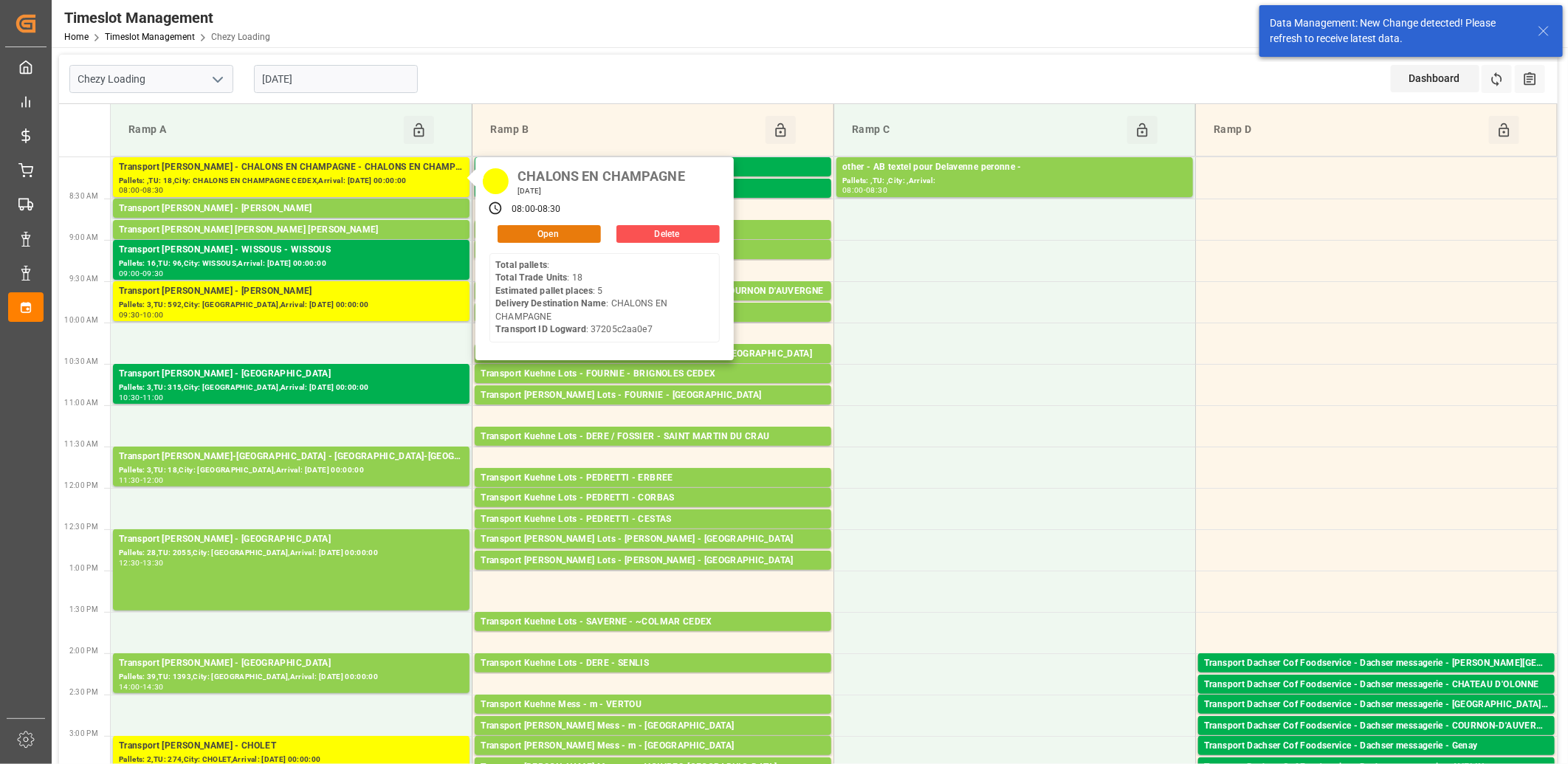
click at [526, 237] on button "Open" at bounding box center [549, 234] width 104 height 18
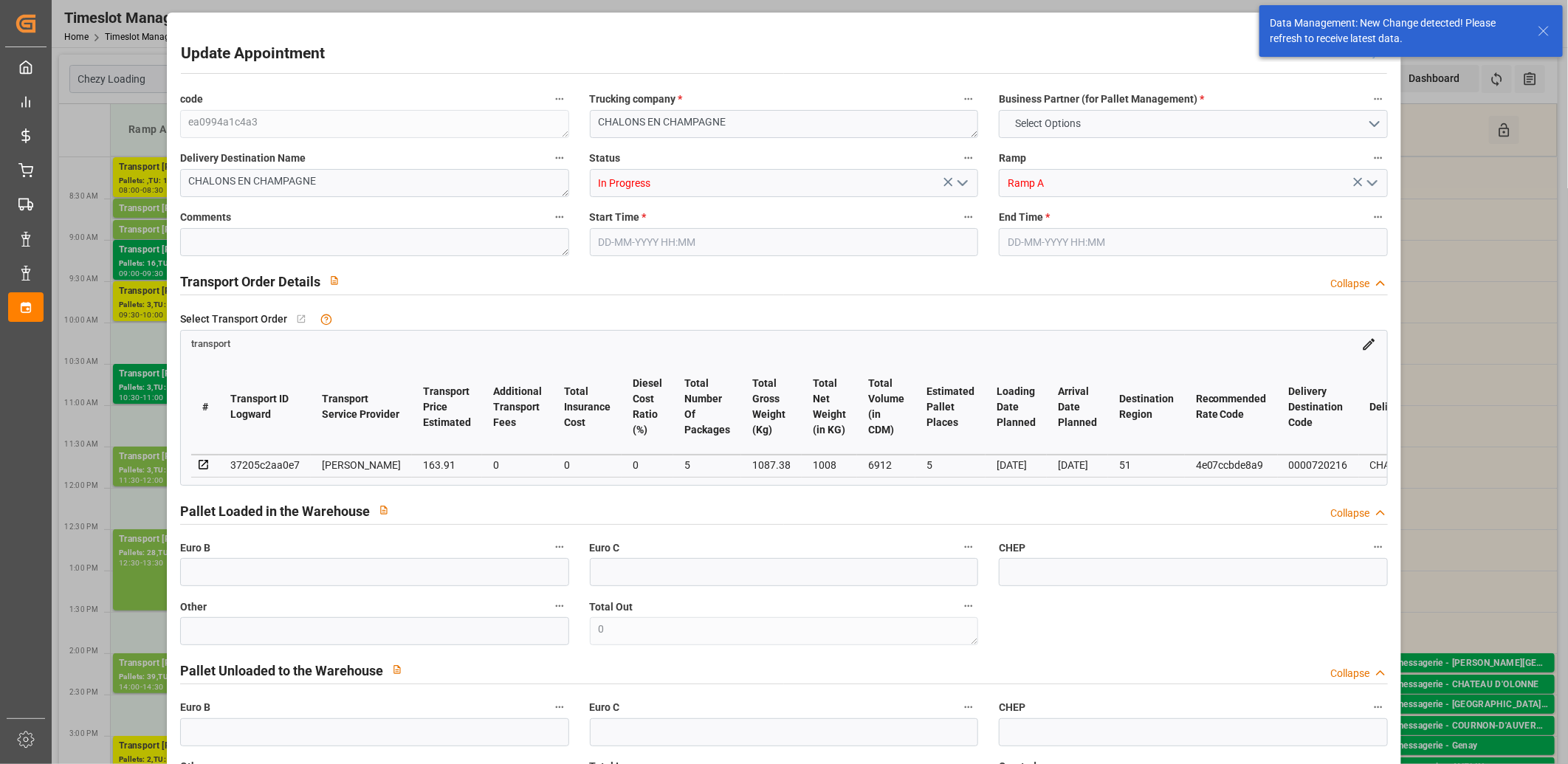
type input "5"
type input "163.91"
type input "0"
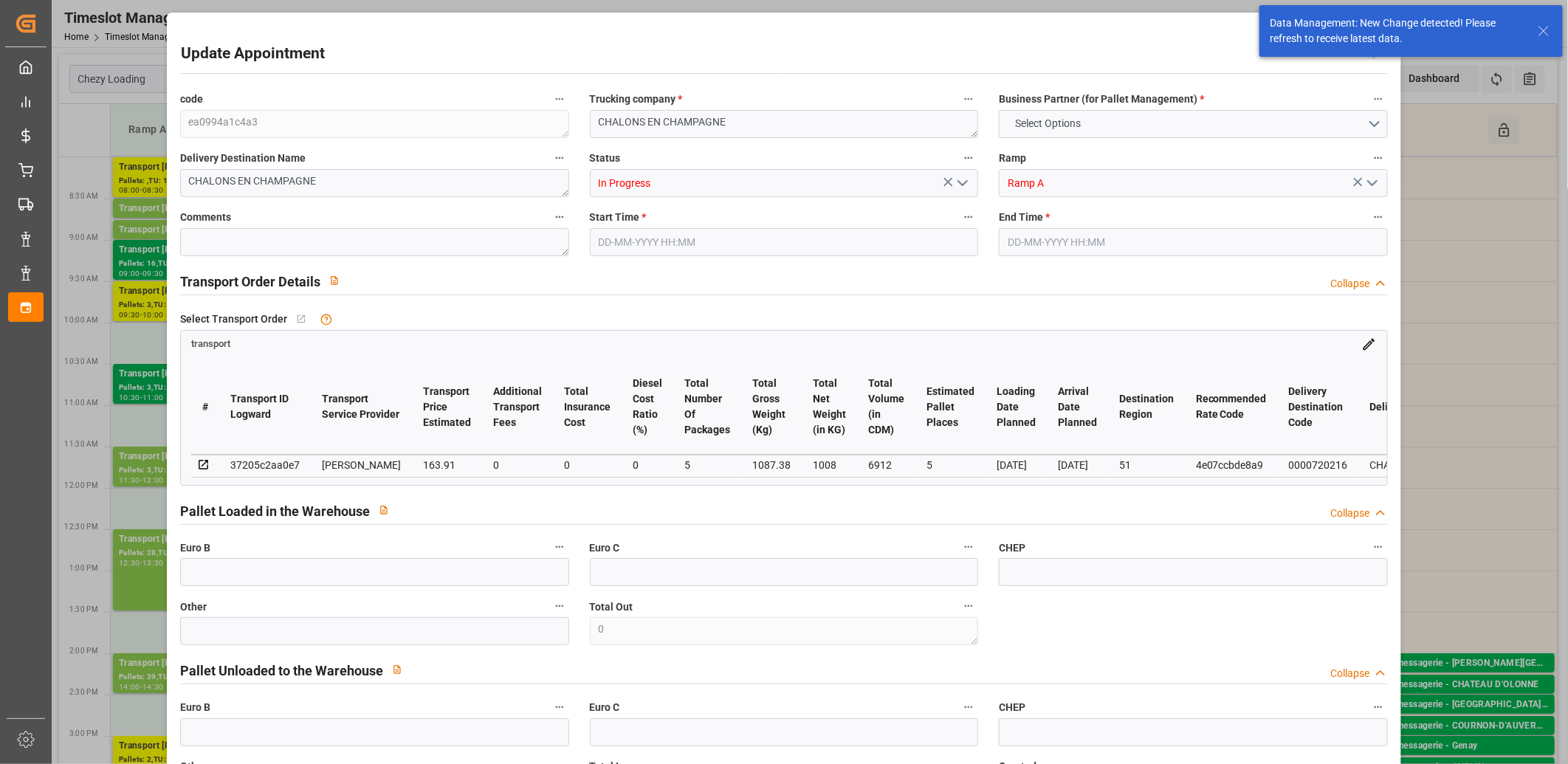
type input "157.2716"
type input "-6.6384"
type input "5"
type input "1008"
type input "1203.82"
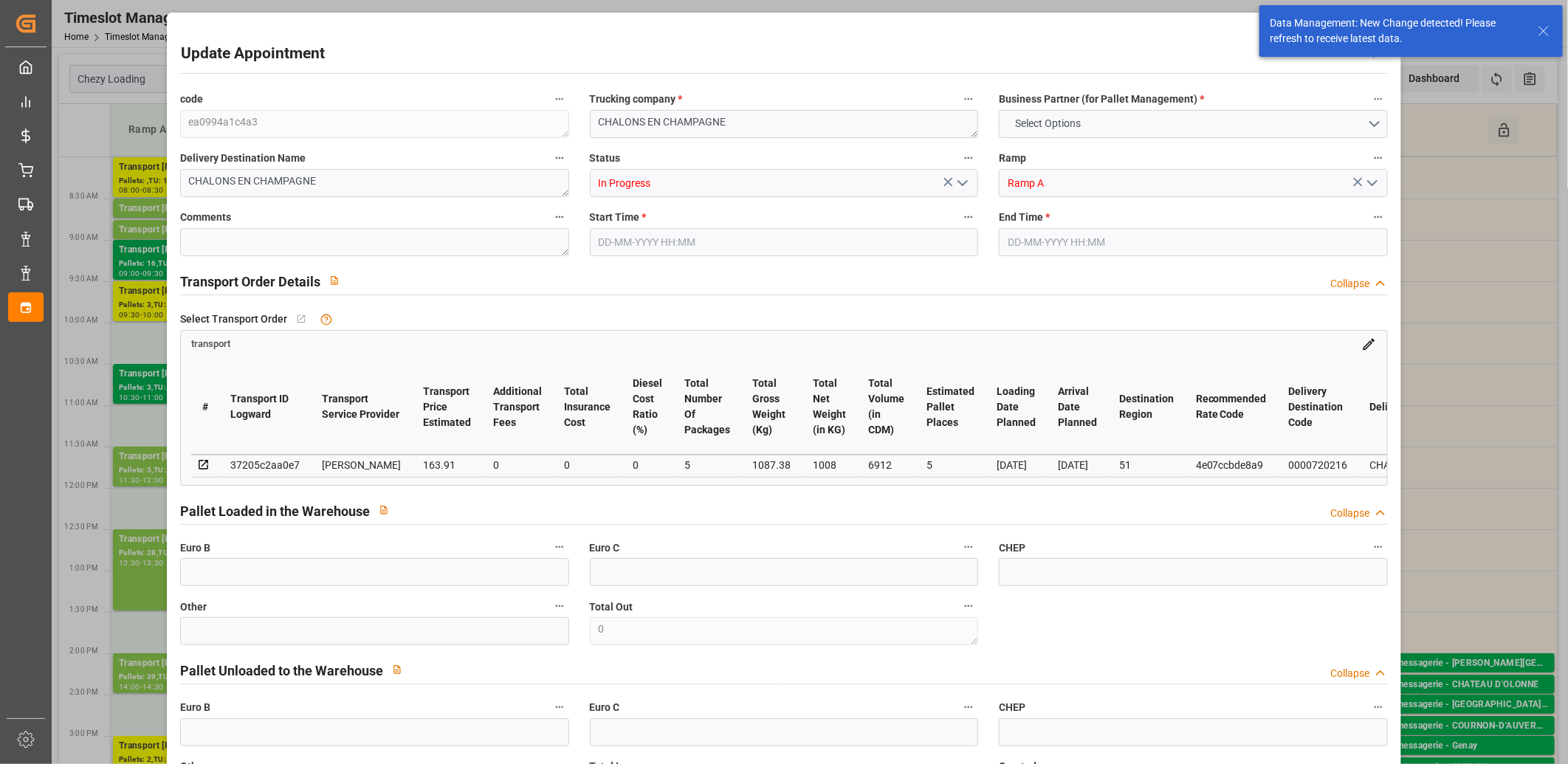
type input "6912"
type input "51"
type input "0"
type input "18"
type input "5"
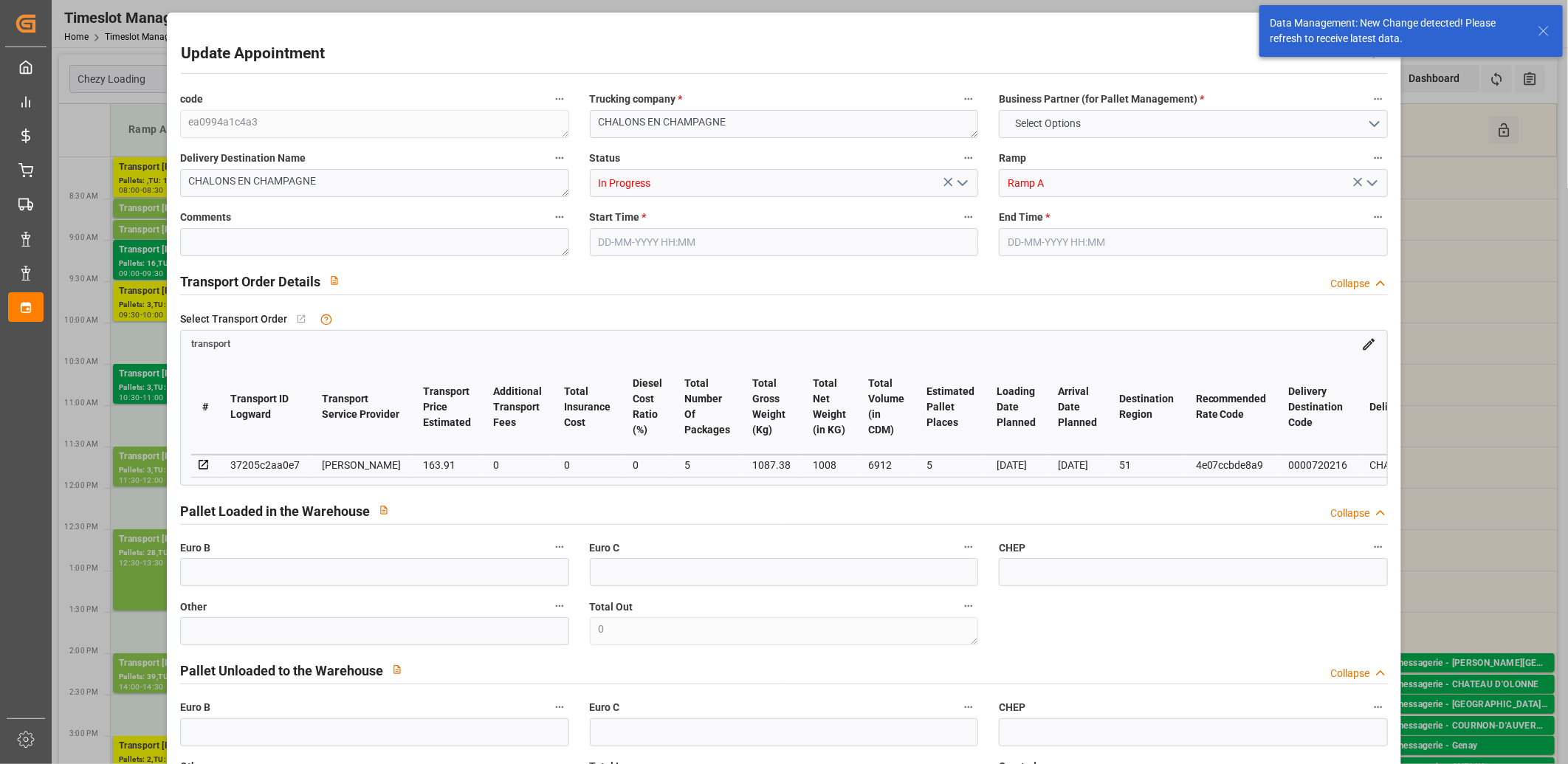
type input "101"
type input "1087.38"
type input "0"
type input "4710.8598"
type input "0"
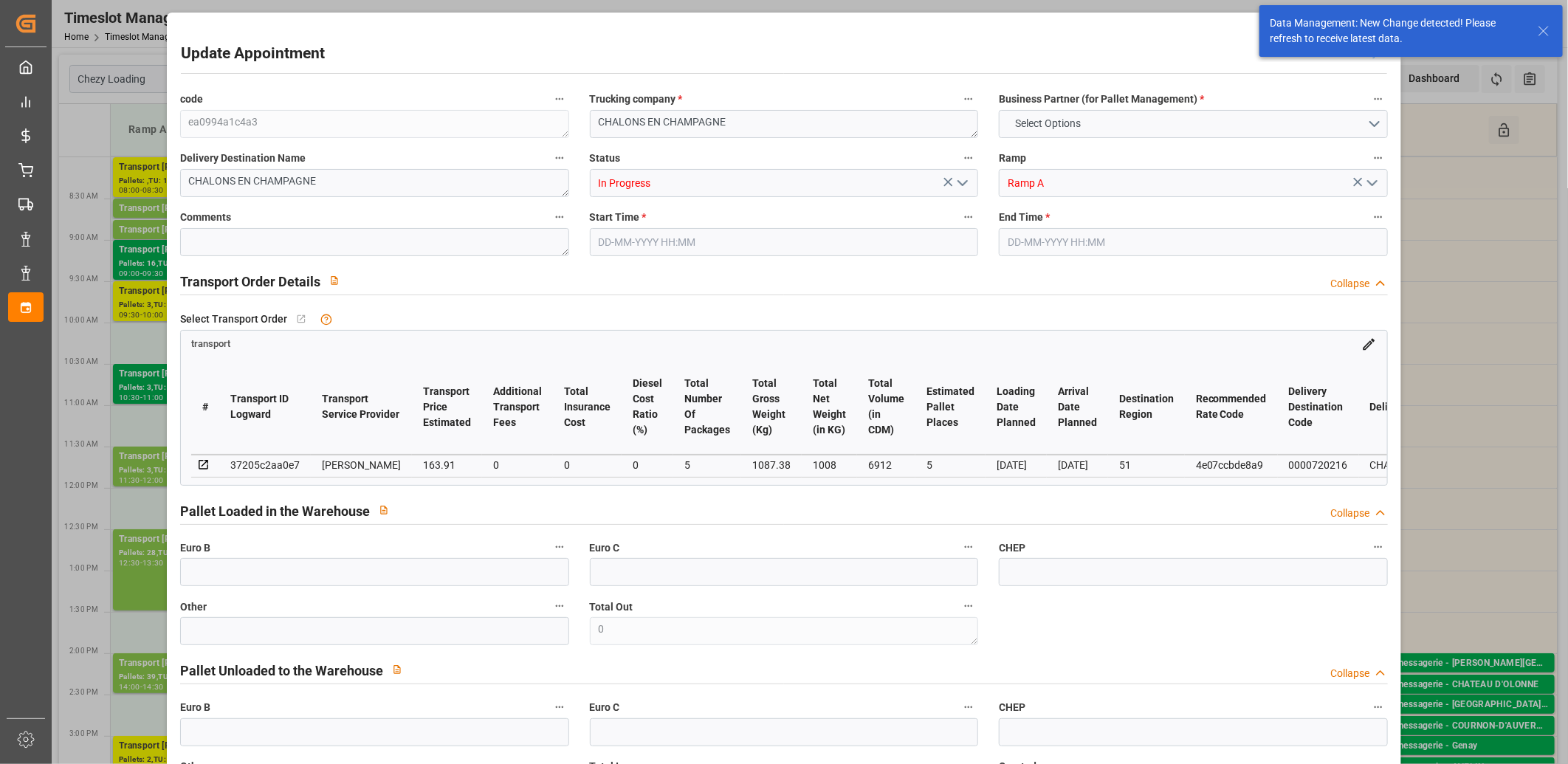
type input "0"
type input "21"
type input "35"
type input "26-08-2025 08:00"
type input "26-08-2025 08:30"
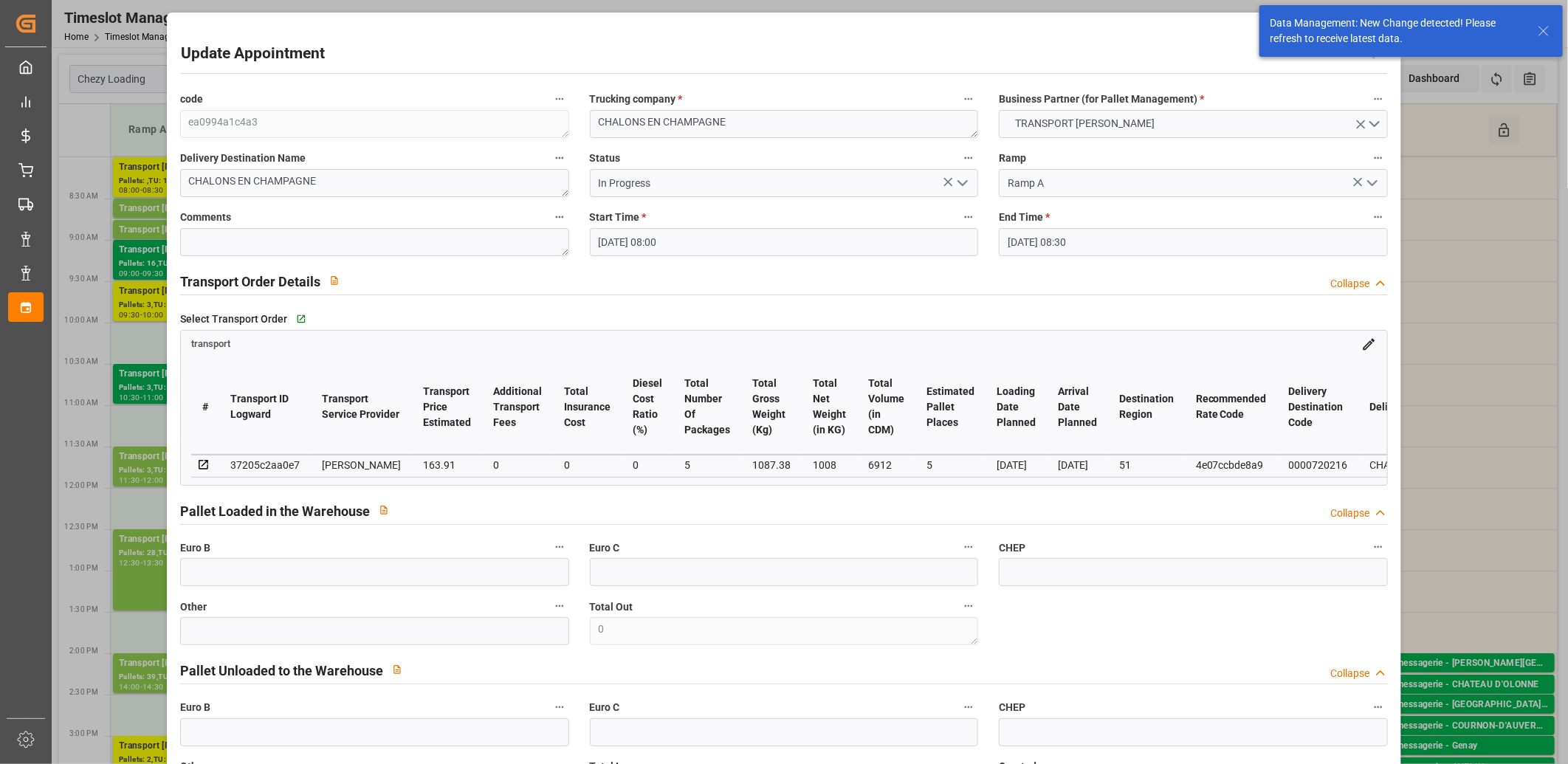
type input "22-08-2025 15:21"
type input "22-08-2025 11:27"
type input "27-08-2025"
type input "[DATE]"
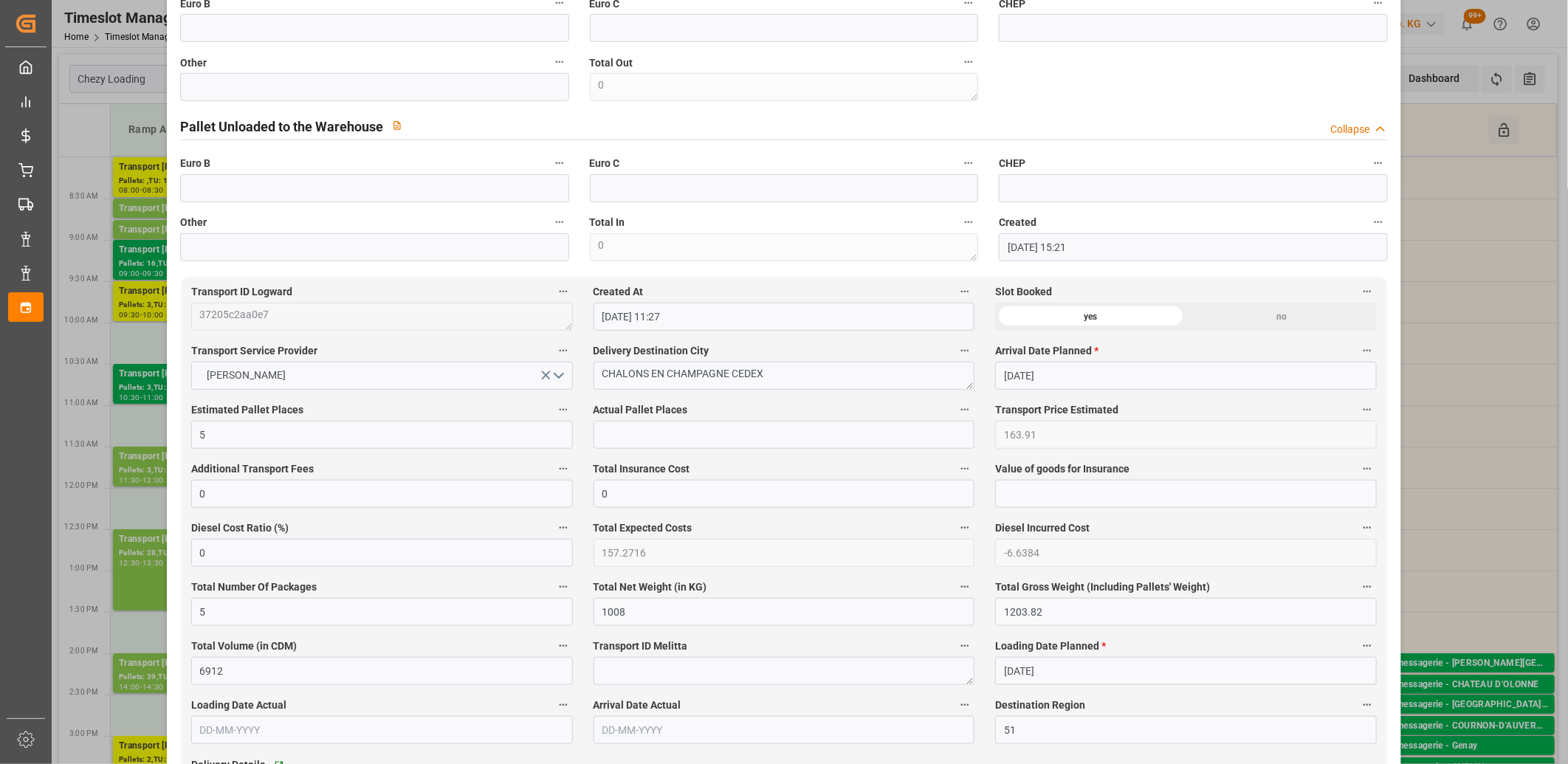
scroll to position [820, 0]
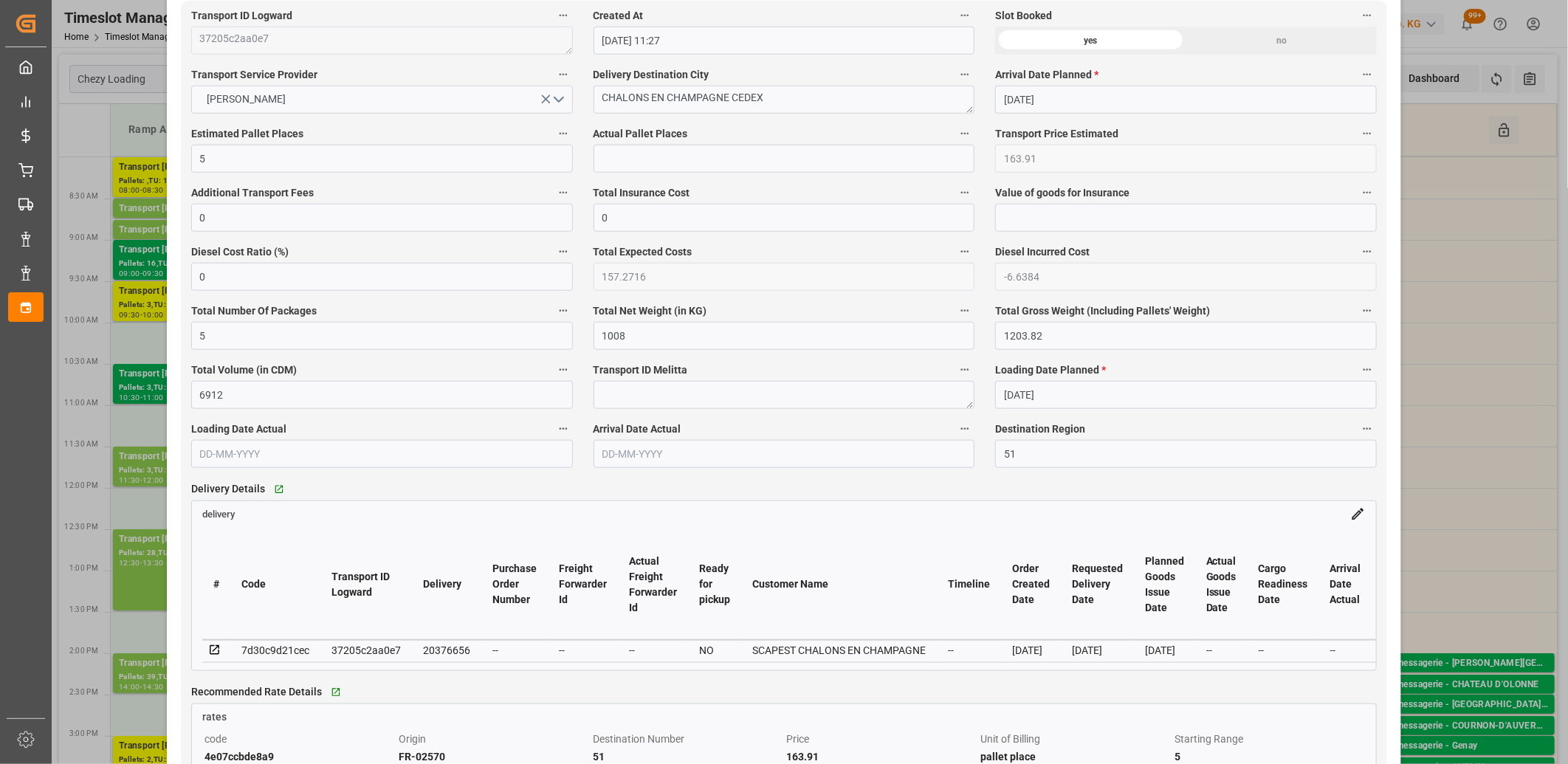
click at [215, 653] on icon at bounding box center [215, 650] width 14 height 14
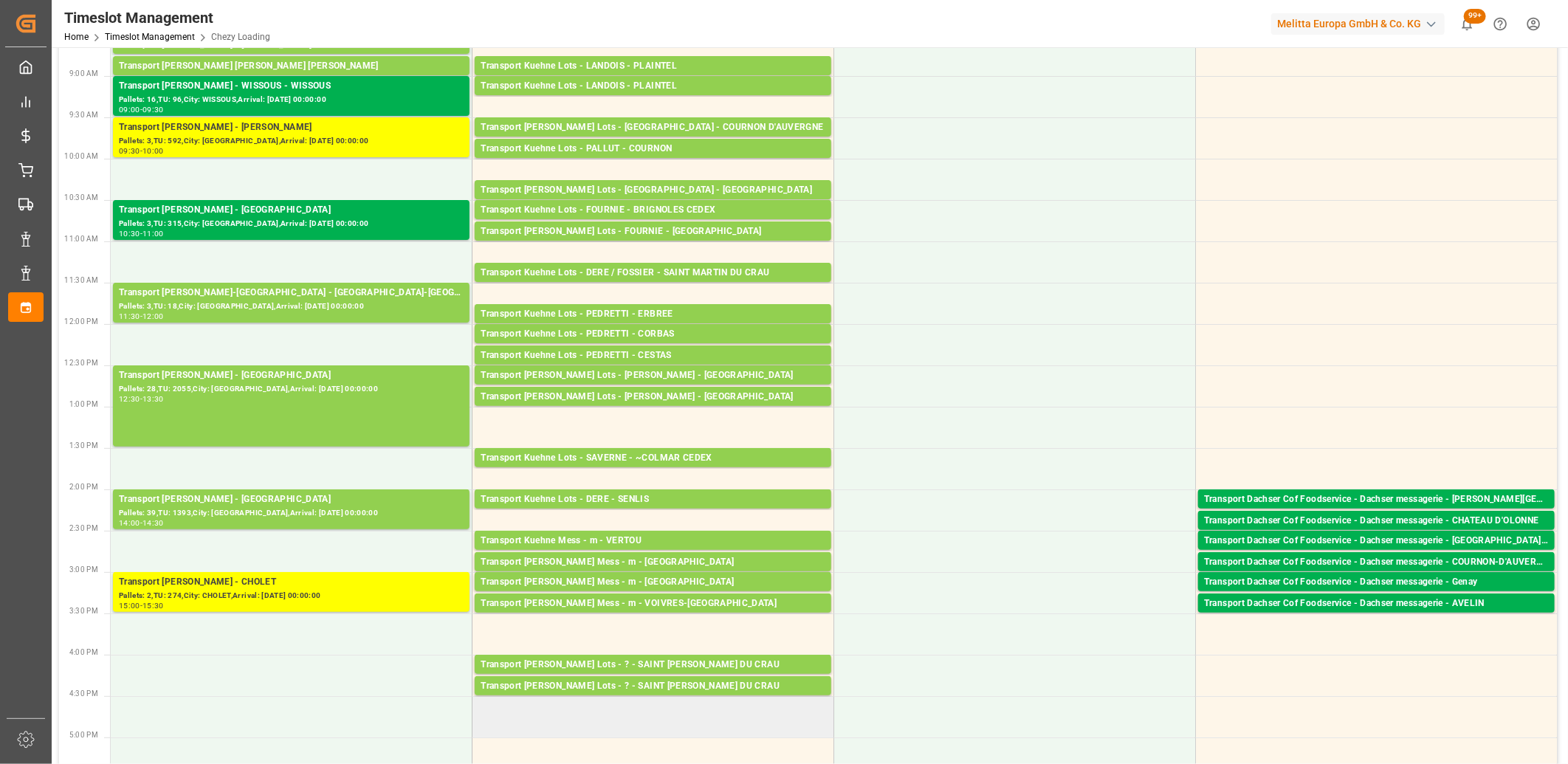
scroll to position [0, 0]
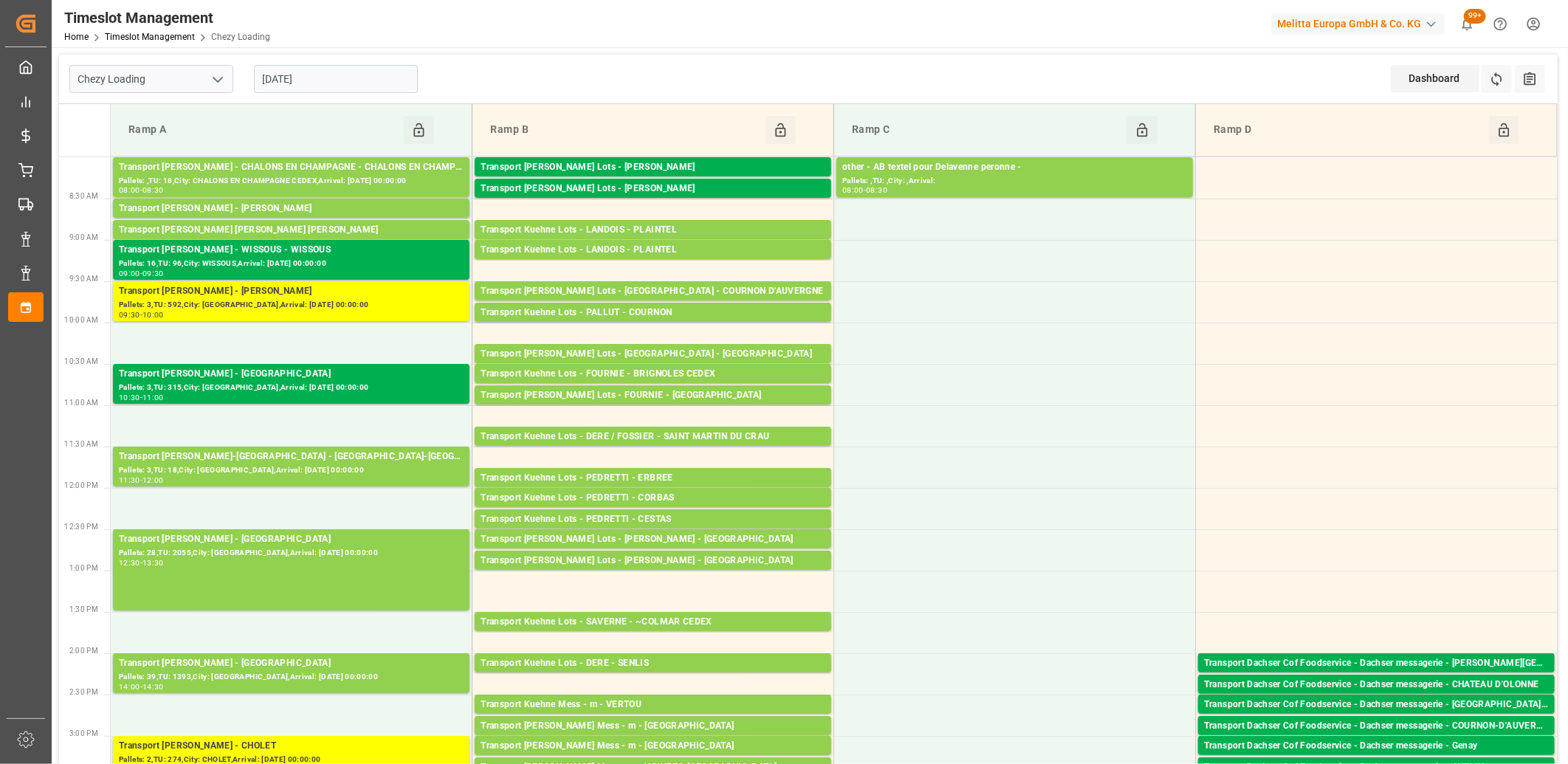
click at [335, 85] on input "[DATE]" at bounding box center [336, 78] width 164 height 28
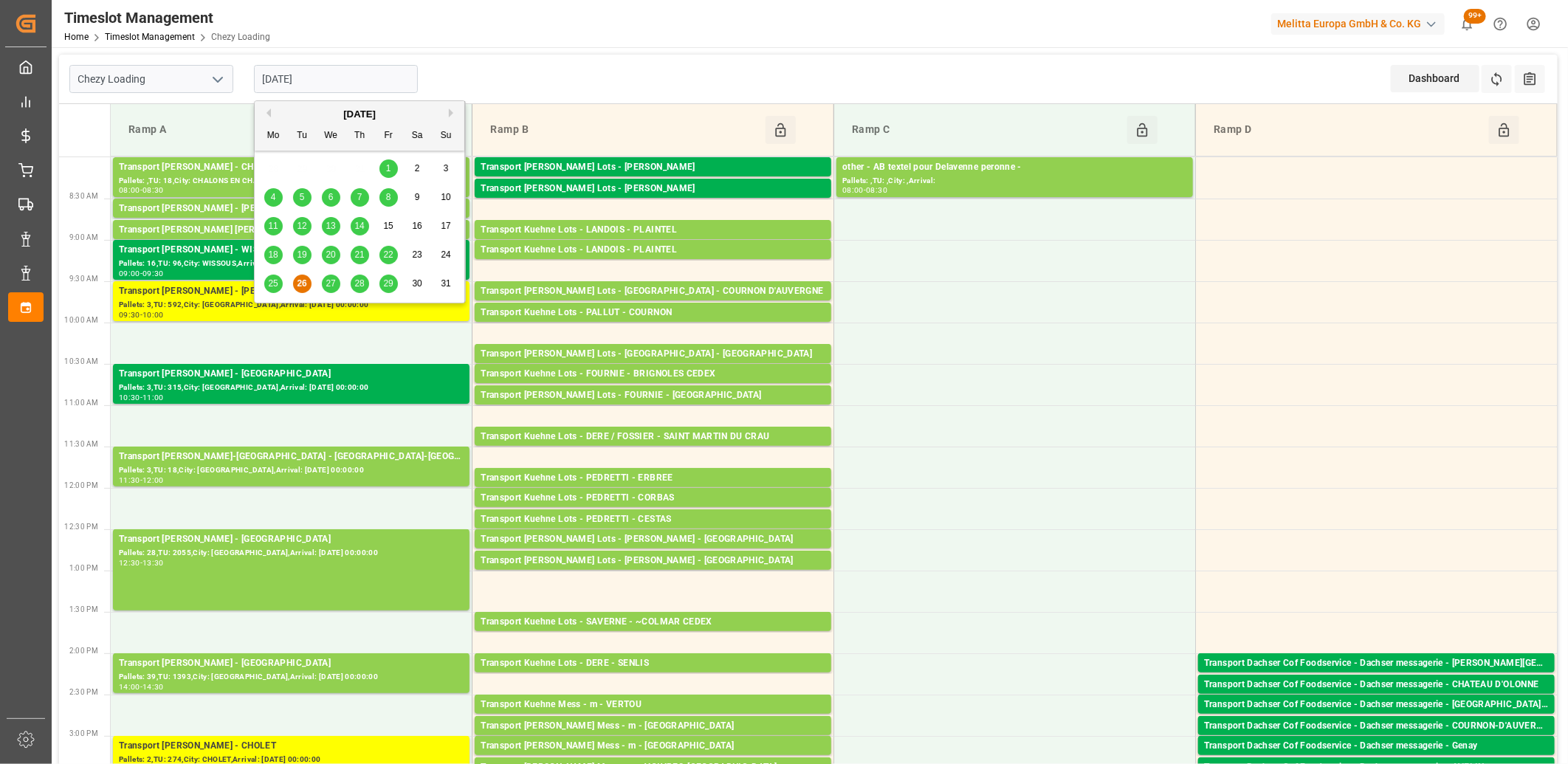
click at [328, 283] on span "27" at bounding box center [330, 283] width 9 height 10
type input "27-08-2025"
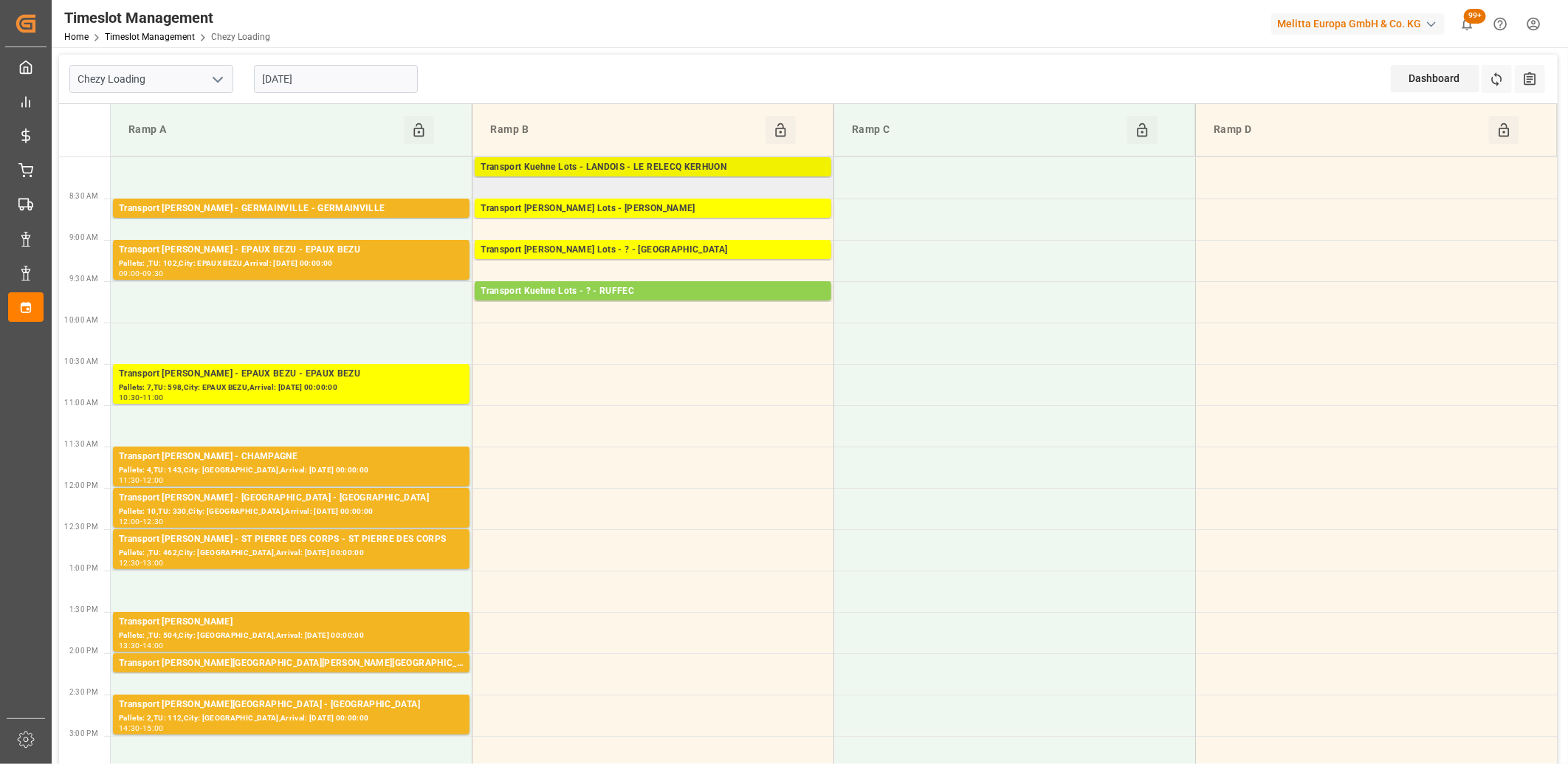
click at [609, 164] on div "Transport Kuehne Lots - LANDOIS - LE RELECQ KERHUON" at bounding box center [653, 167] width 345 height 14
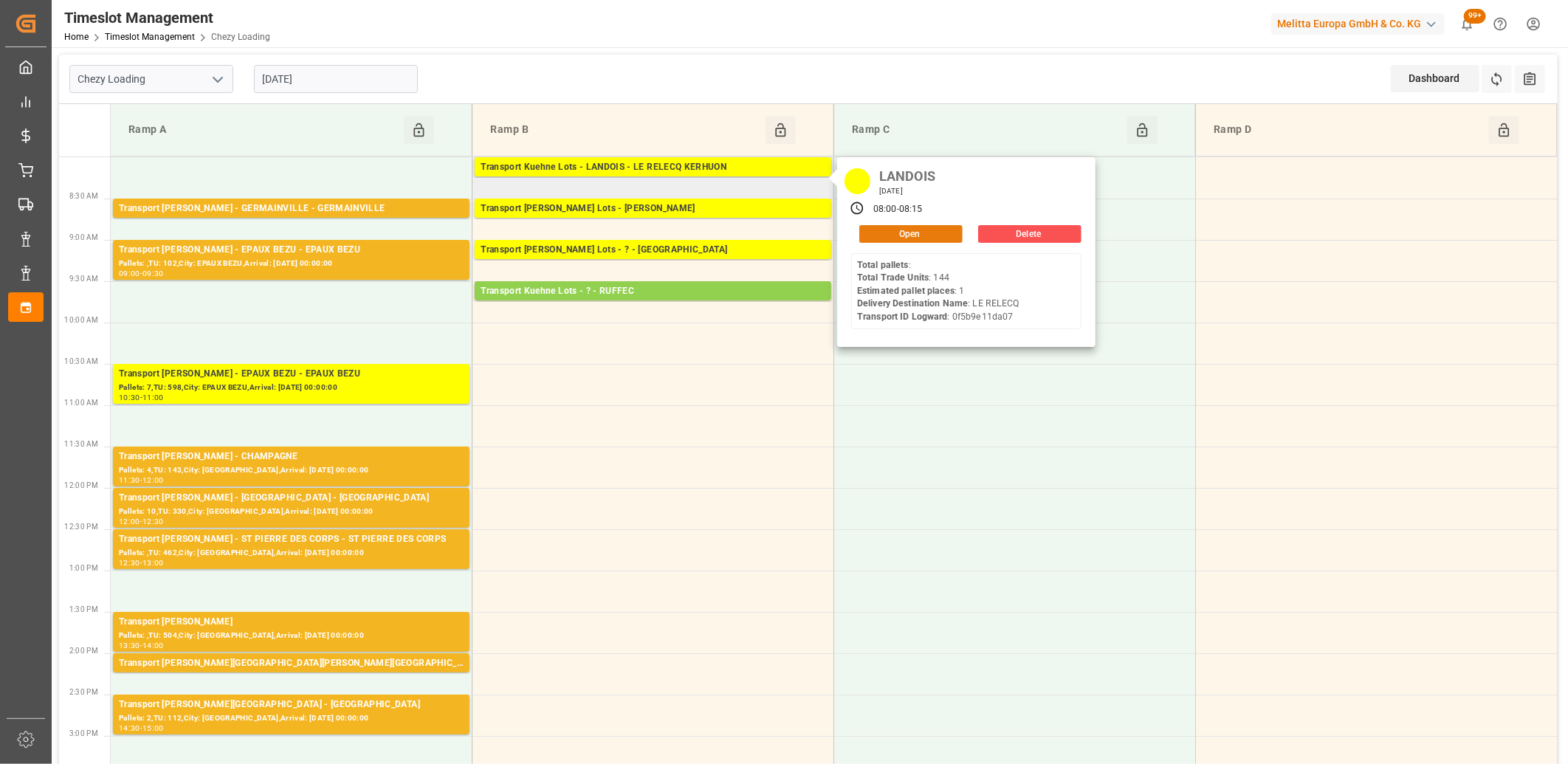
click at [918, 238] on button "Open" at bounding box center [912, 234] width 104 height 18
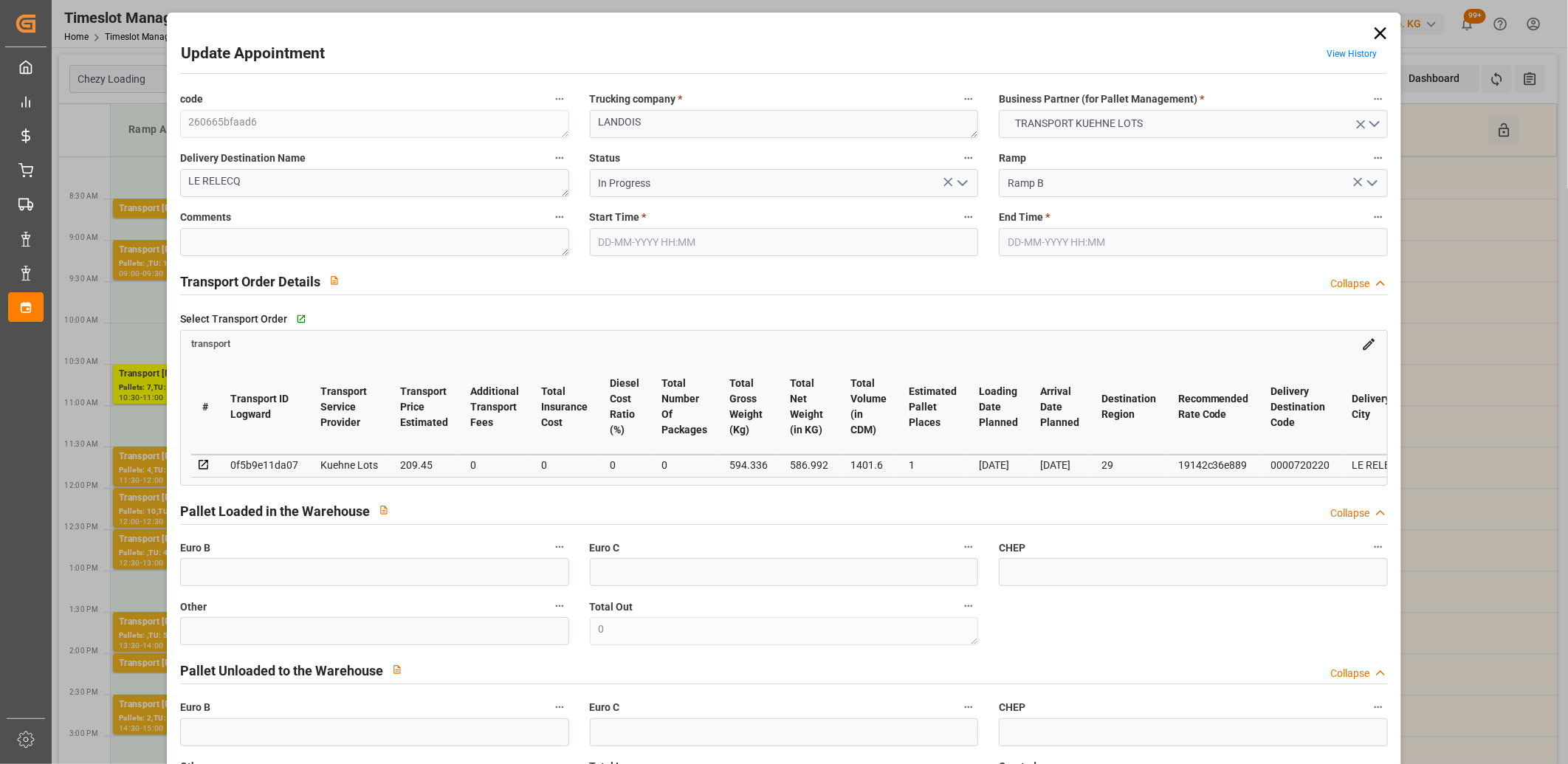
type input "27-08-2025 08:00"
type input "27-08-2025 08:15"
type input "22-08-2025 12:39"
type input "22-08-2025 11:25"
type input "29-08-2025"
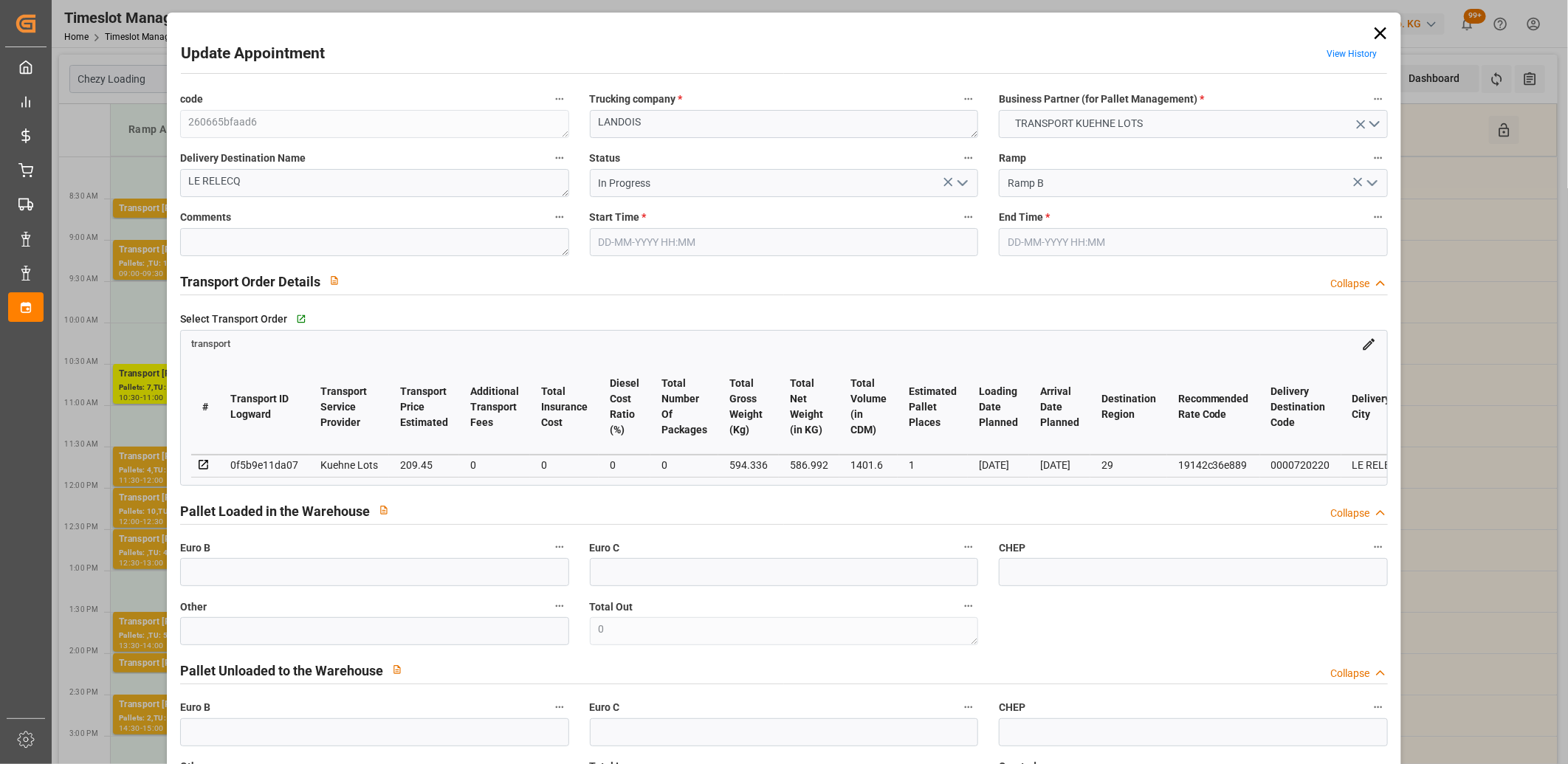
type input "27-08-2025"
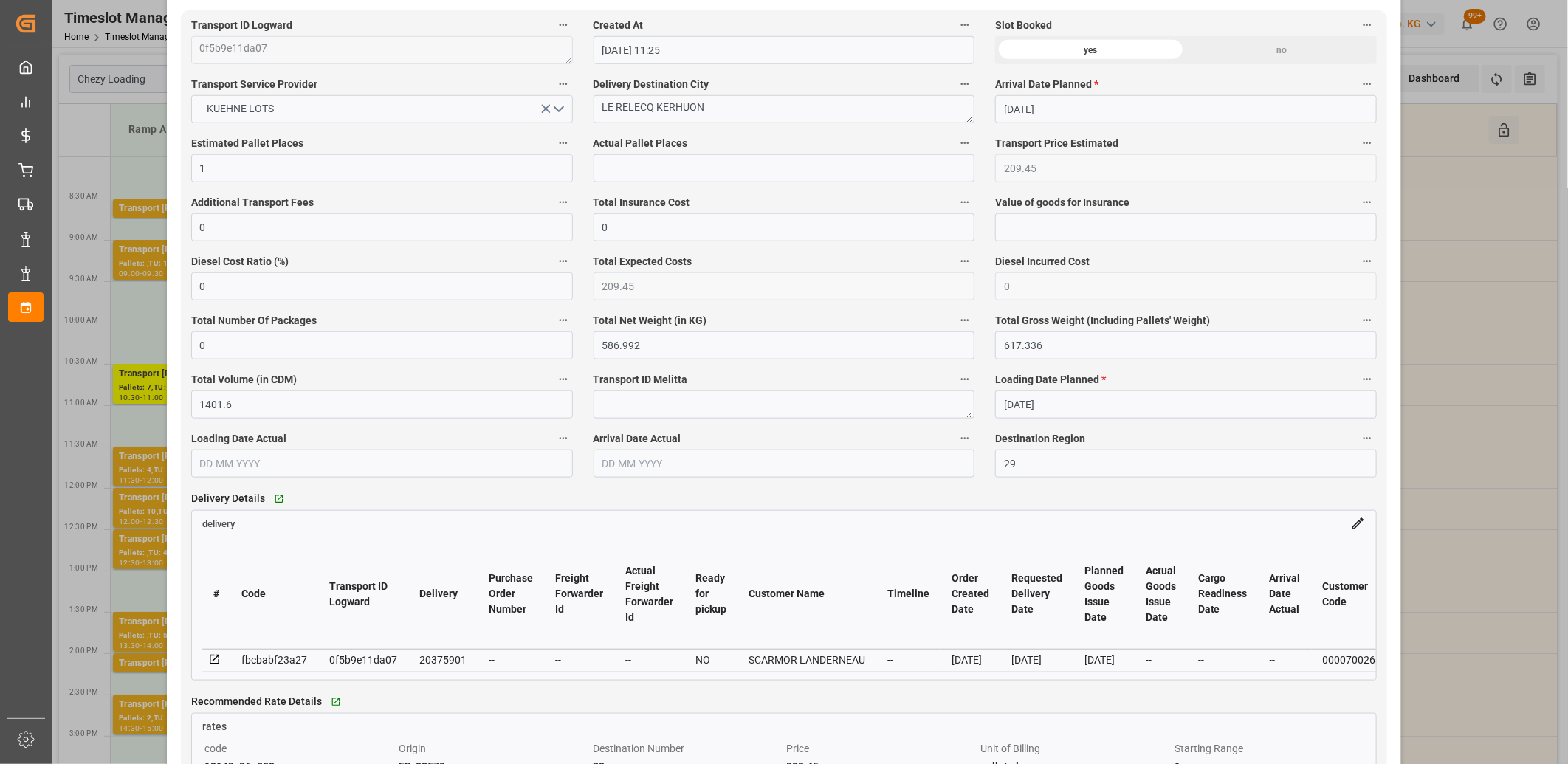
scroll to position [902, 0]
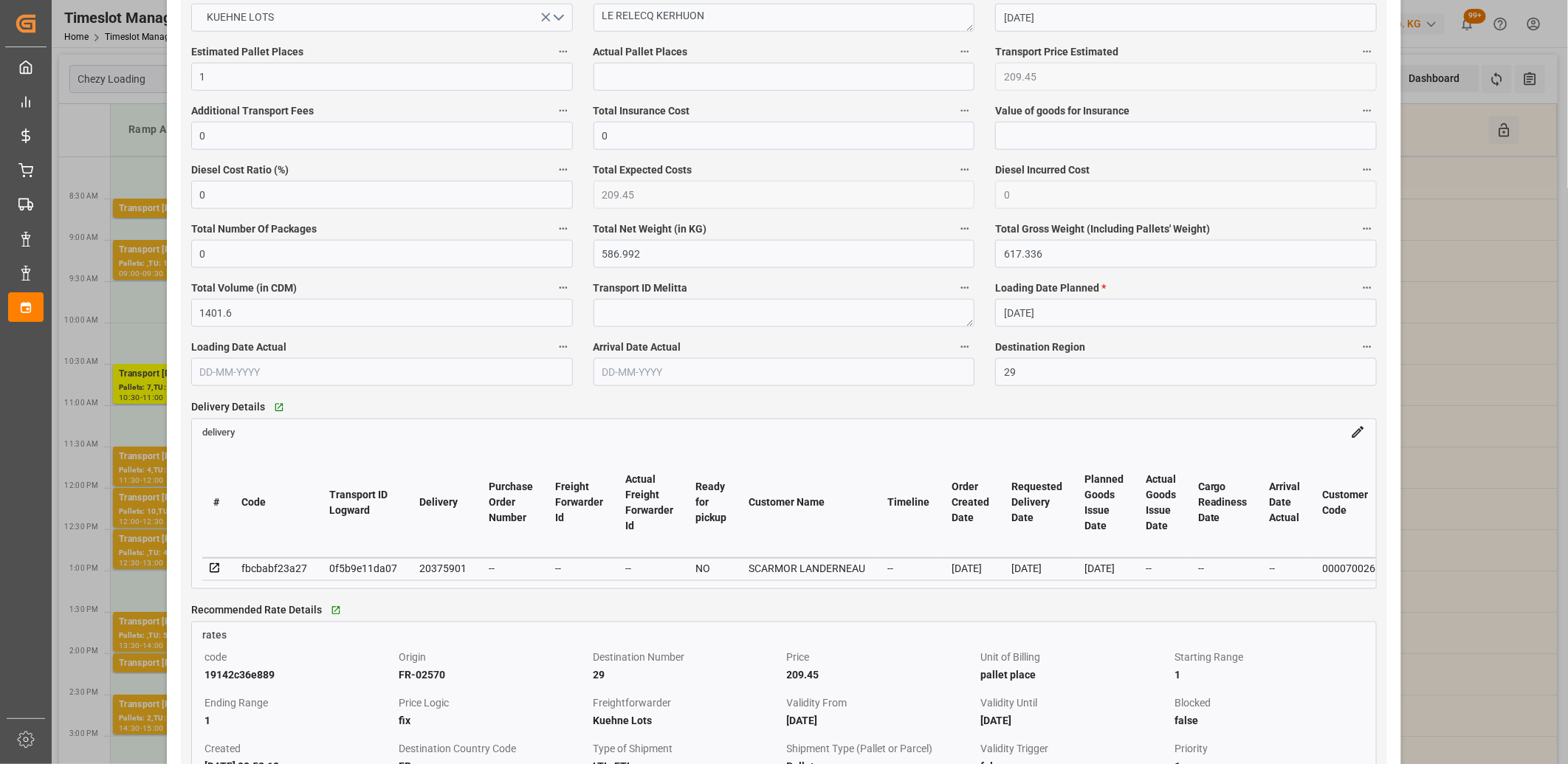
click at [212, 569] on icon at bounding box center [215, 569] width 14 height 14
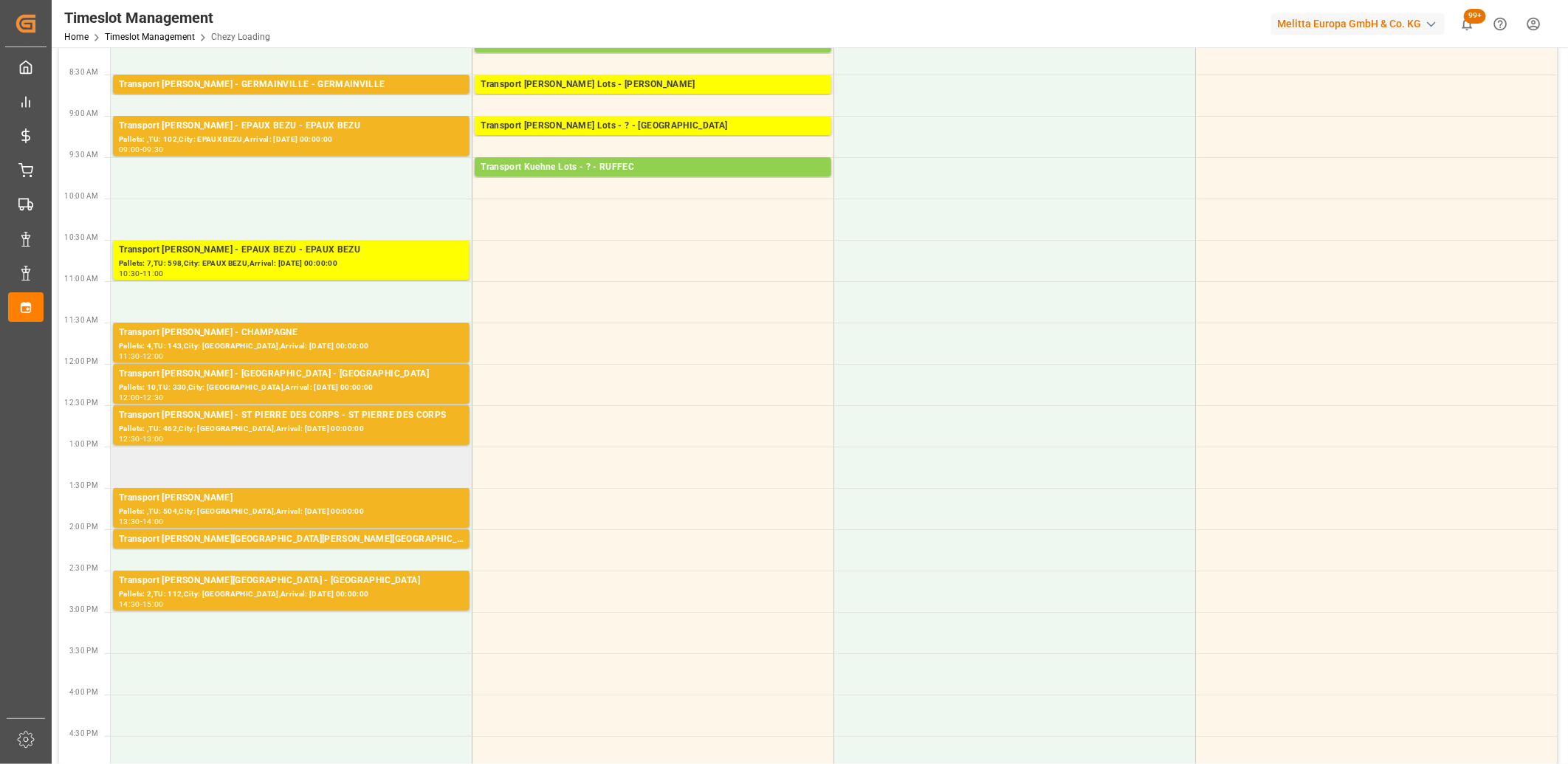
scroll to position [0, 0]
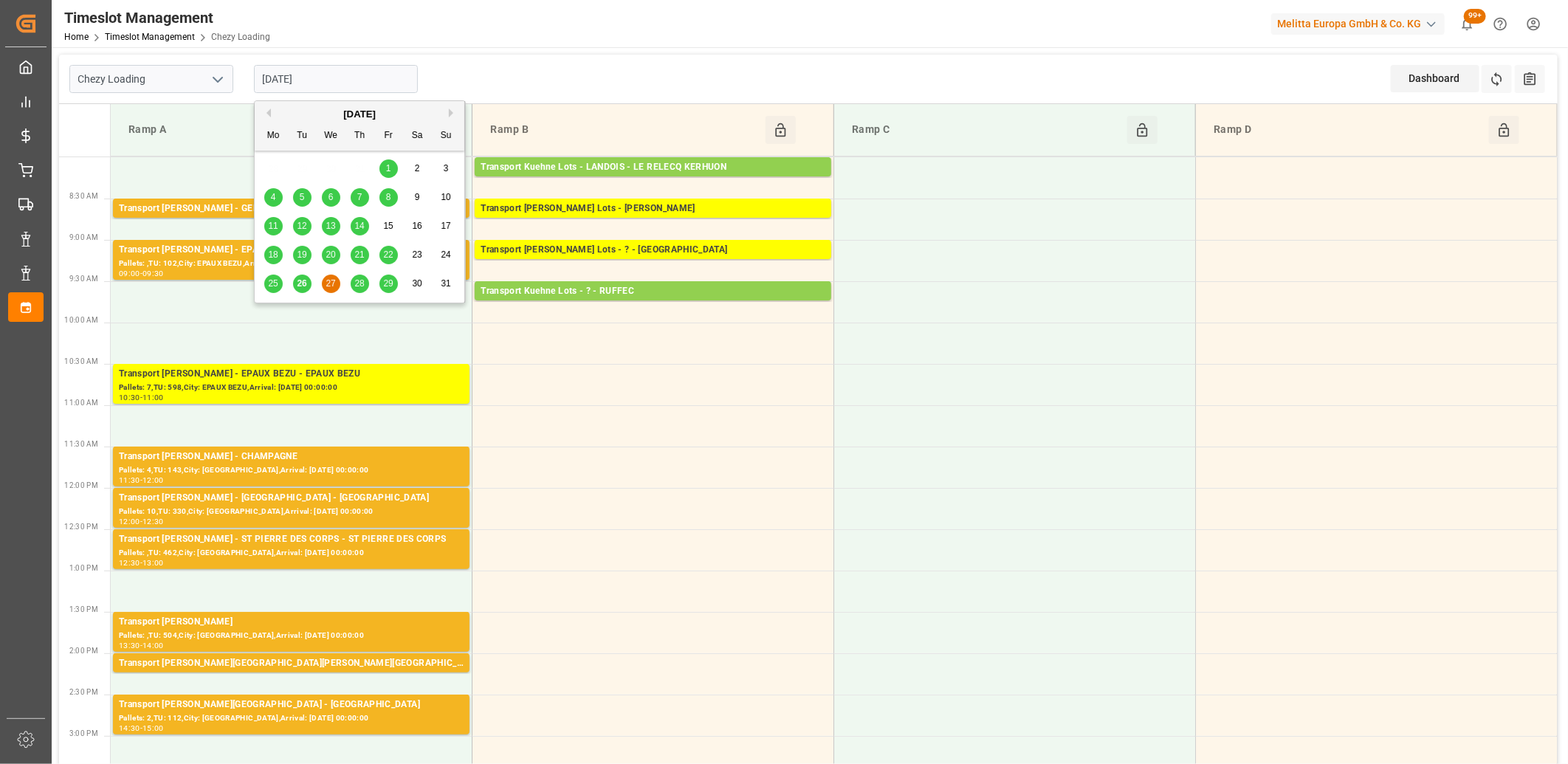
click at [332, 83] on input "27-08-2025" at bounding box center [336, 78] width 164 height 28
click at [298, 284] on span "26" at bounding box center [301, 283] width 9 height 10
type input "[DATE]"
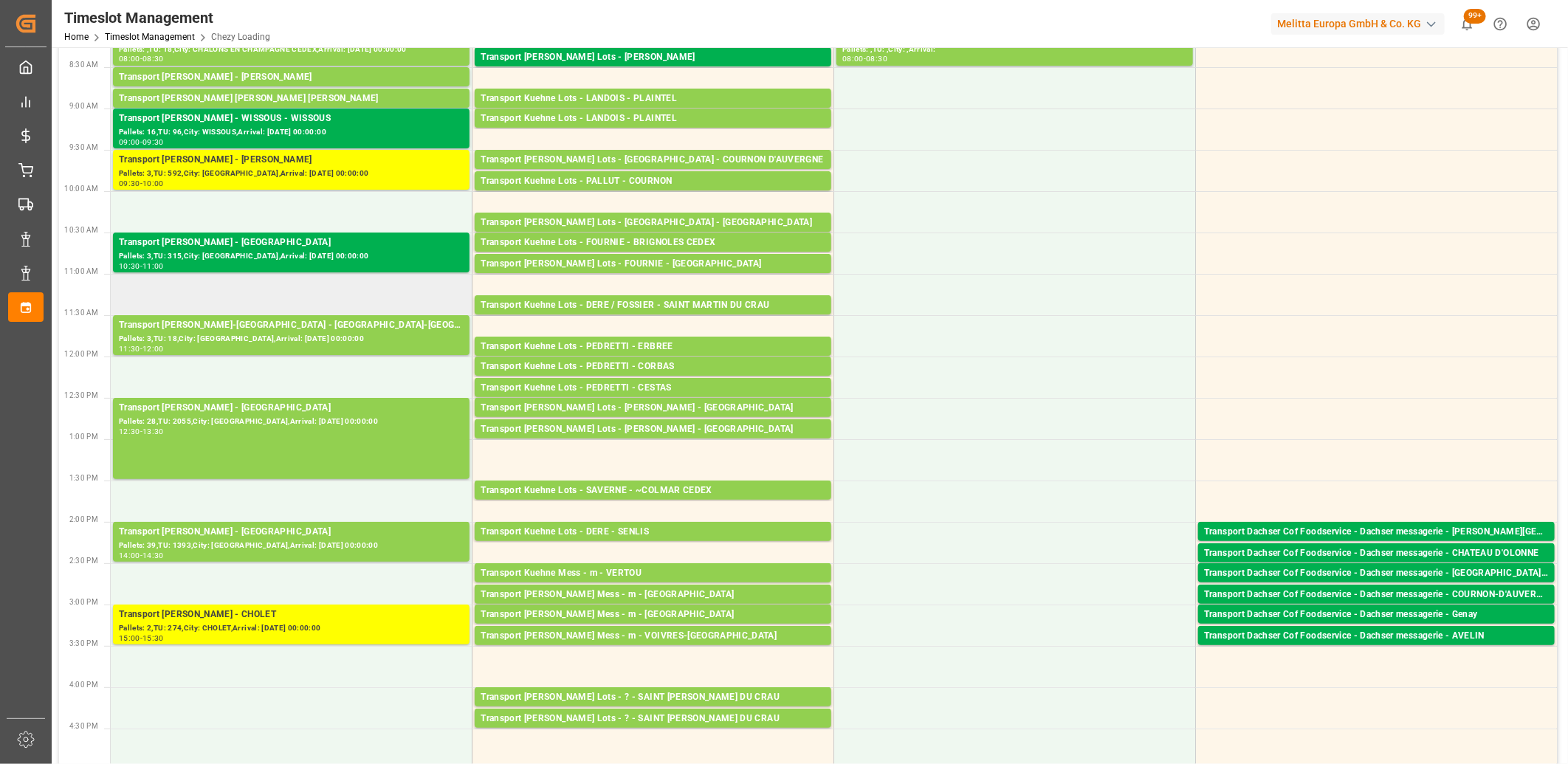
scroll to position [246, 0]
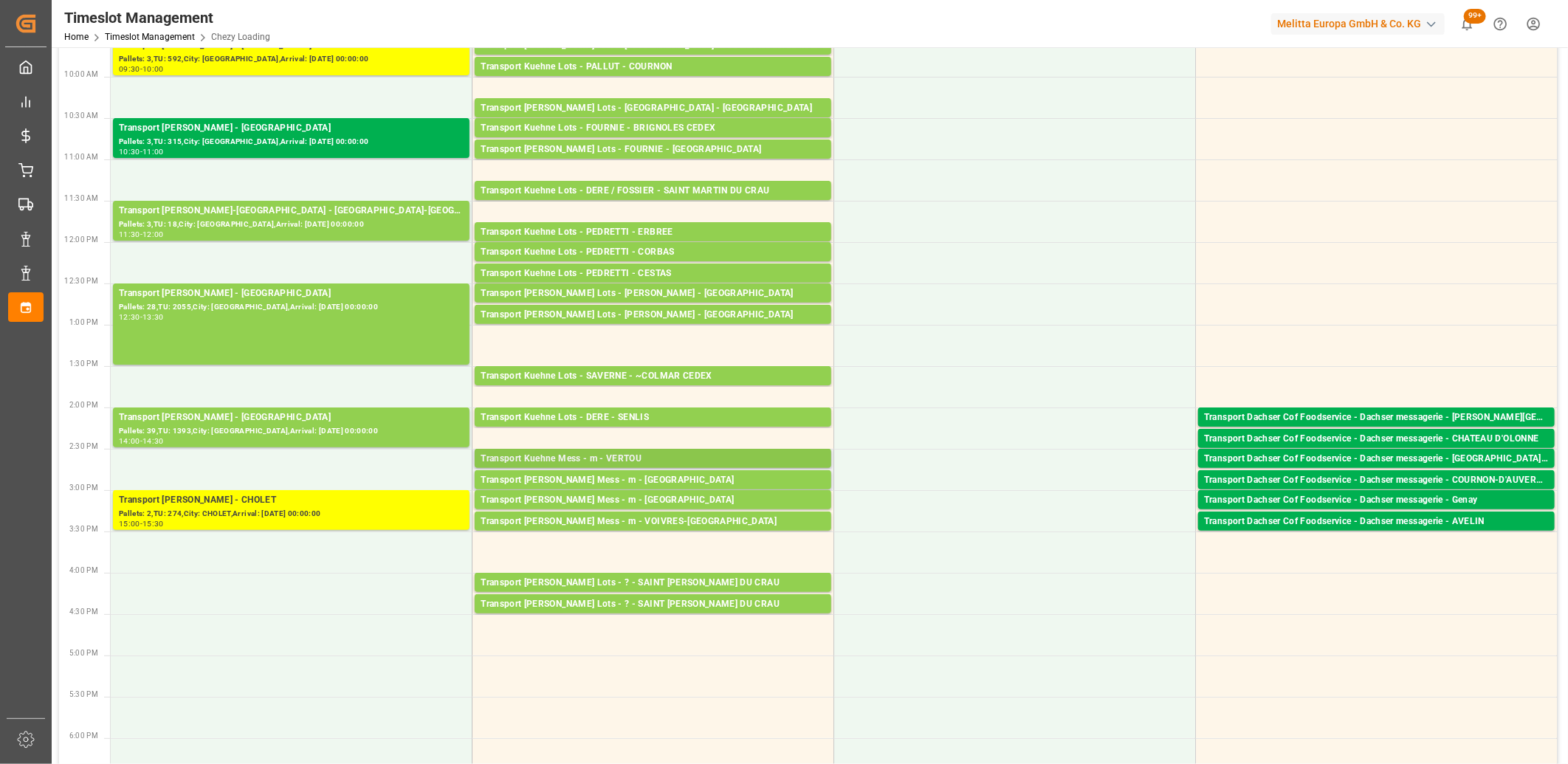
click at [605, 462] on div "Transport Kuehne Mess - m - VERTOU" at bounding box center [653, 458] width 345 height 14
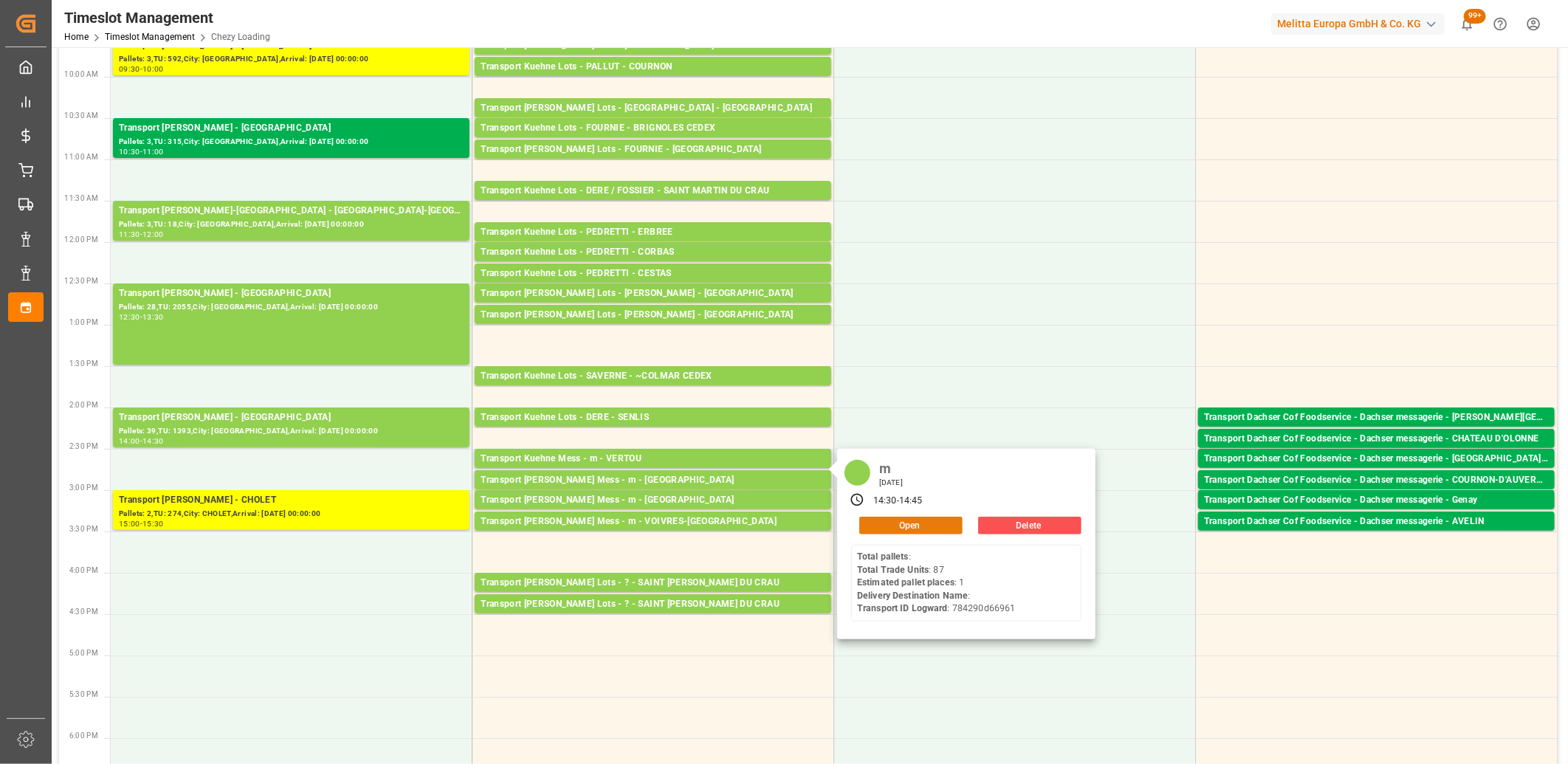
click at [888, 525] on button "Open" at bounding box center [912, 525] width 104 height 18
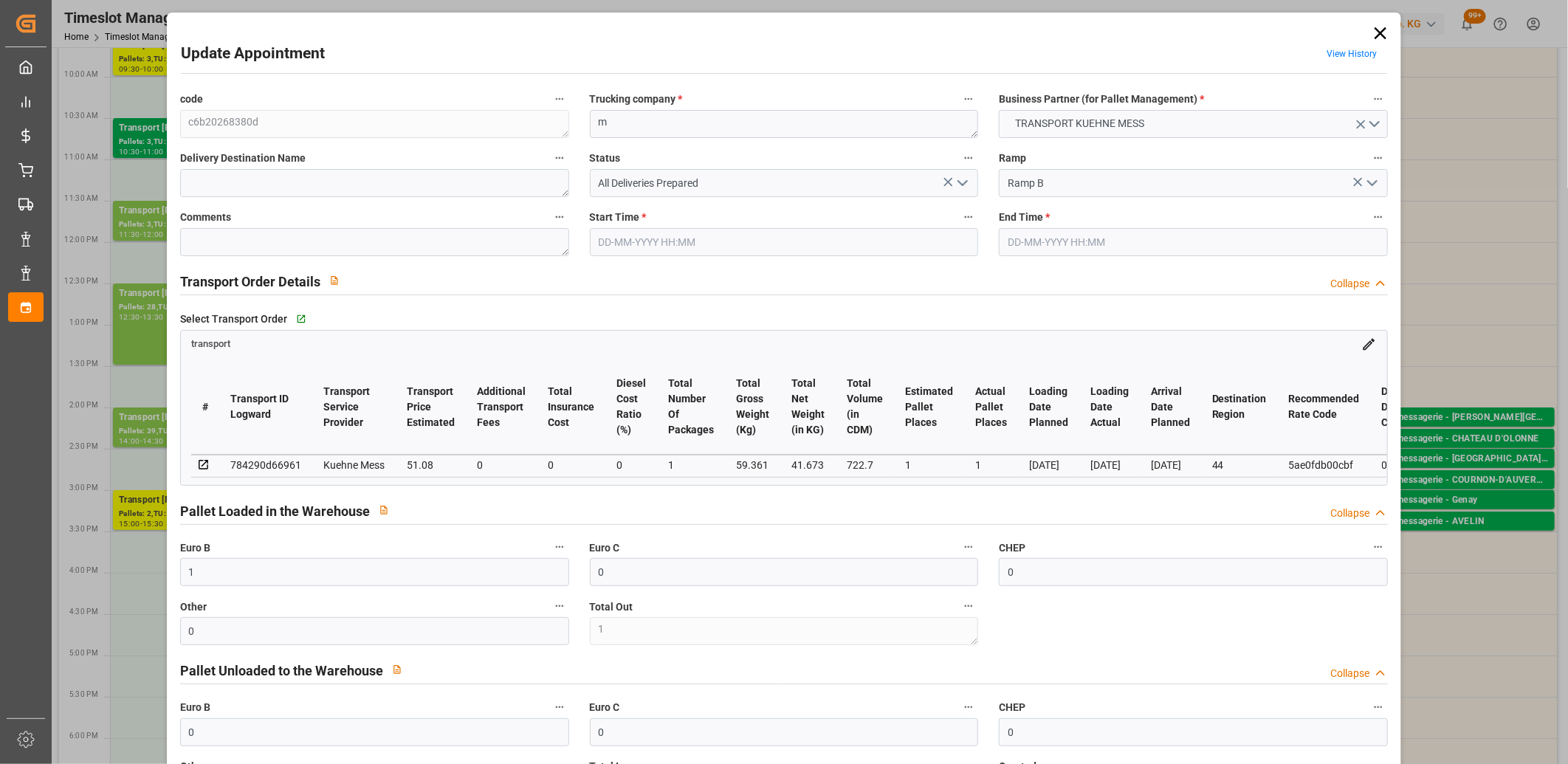
type input "26-08-2025 14:30"
type input "26-08-2025 14:45"
type input "25-08-2025 11:47"
type input "[DATE]"
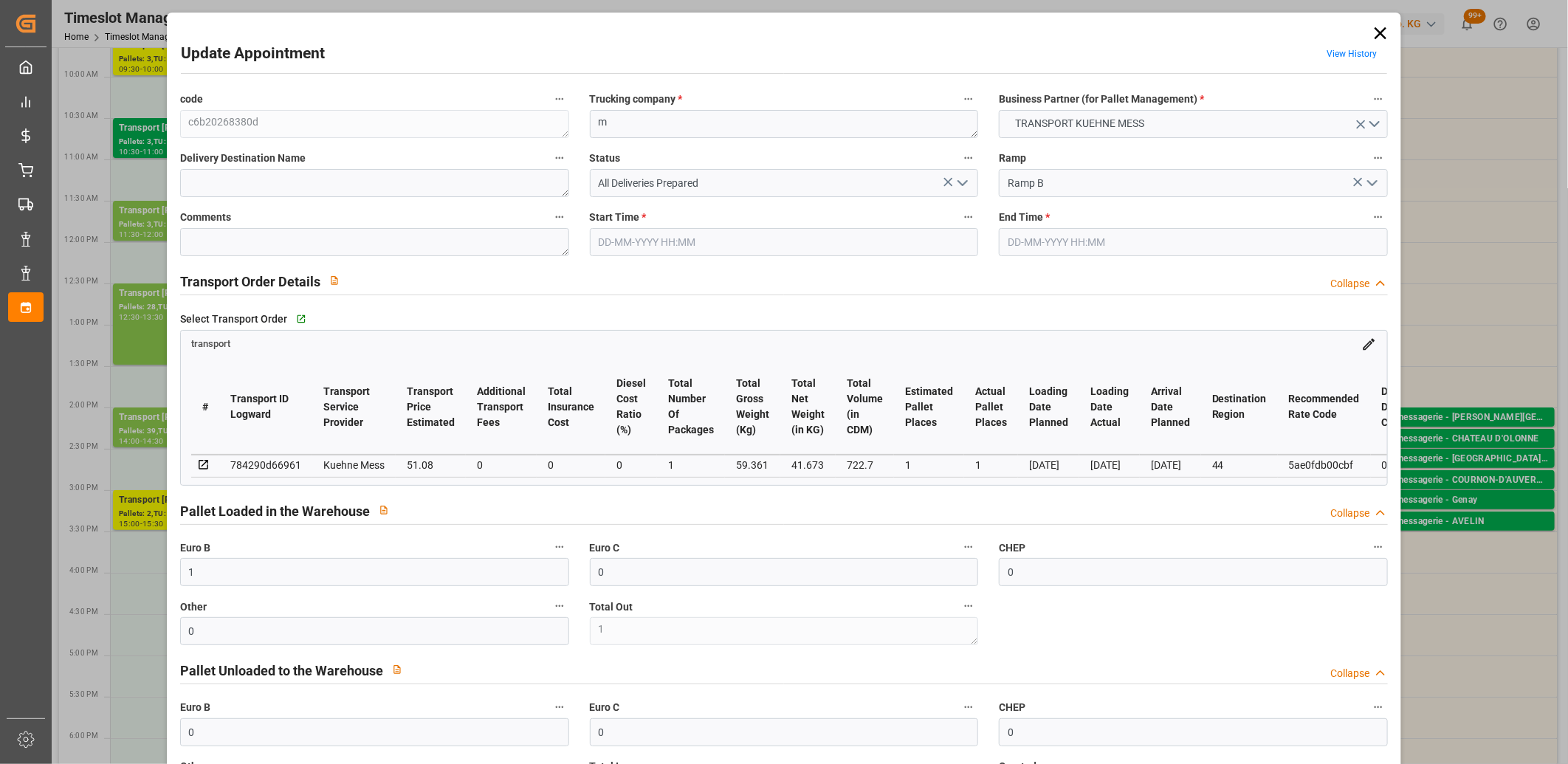
type input "27-08-2025"
type input "[DATE]"
click at [957, 185] on icon "open menu" at bounding box center [963, 183] width 18 height 18
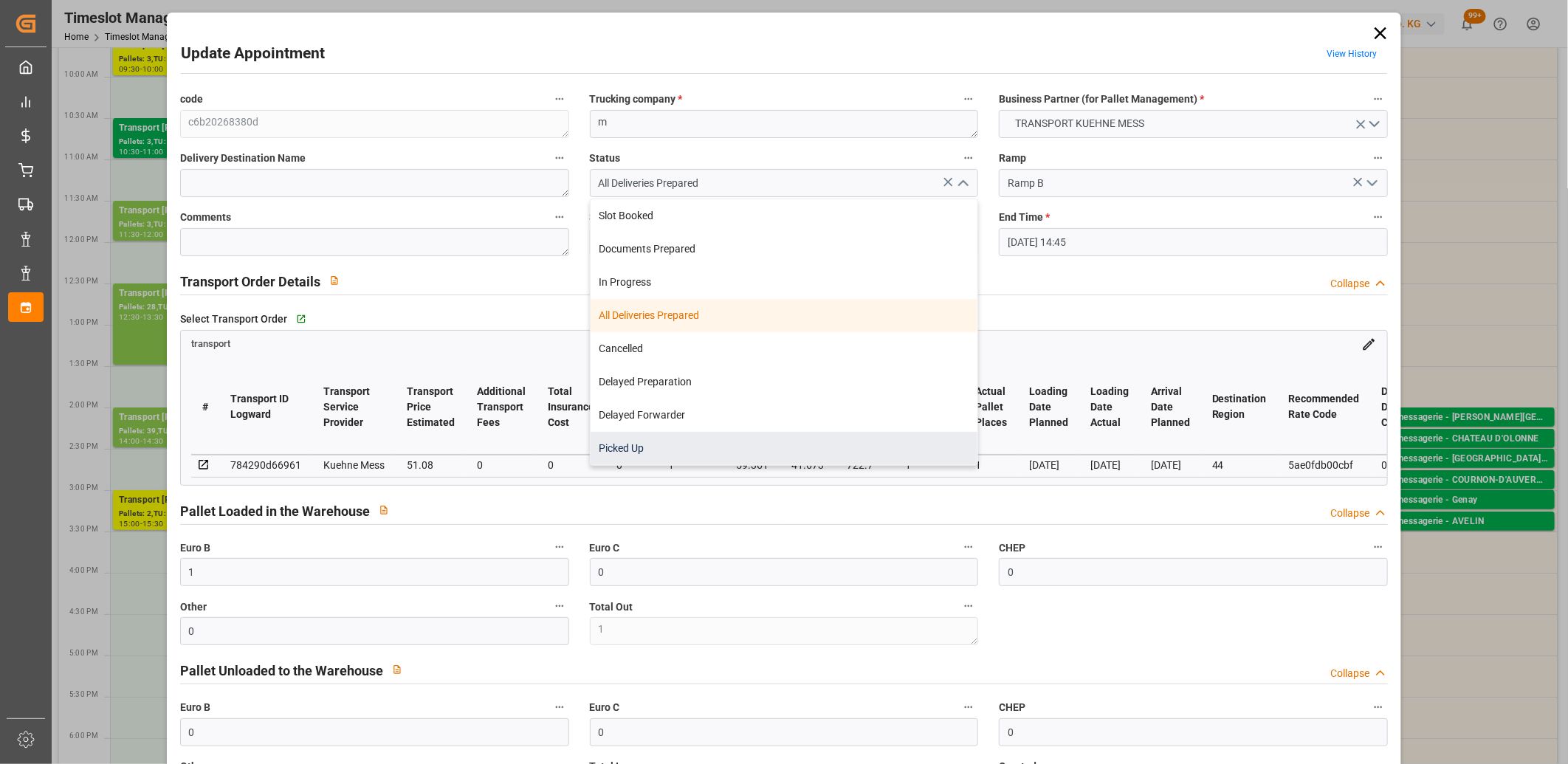
click at [758, 451] on div "Picked Up" at bounding box center [785, 448] width 388 height 33
type input "Picked Up"
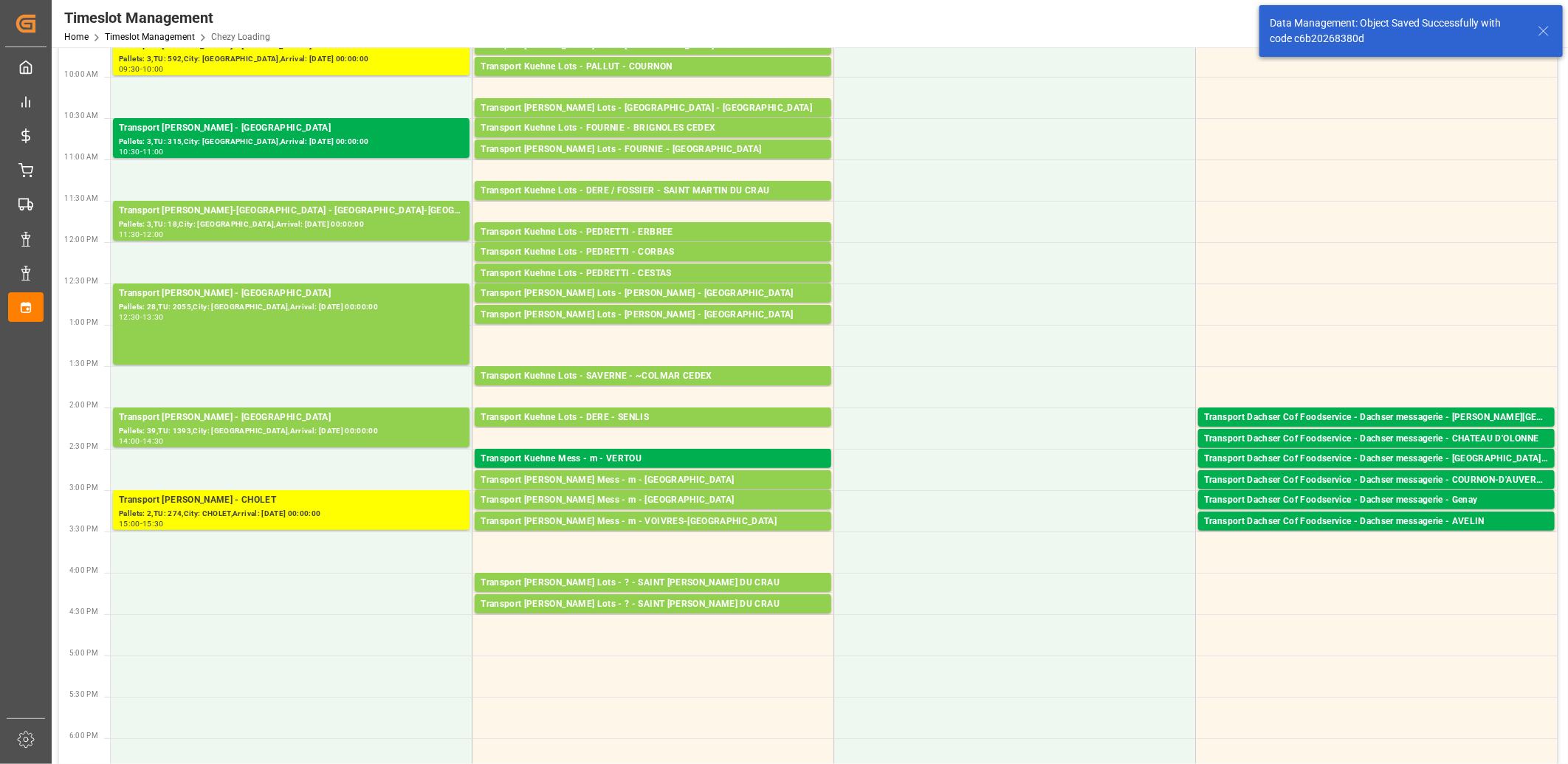
click at [668, 476] on div "Transport Kuehne Mess - m - NICE" at bounding box center [653, 480] width 345 height 14
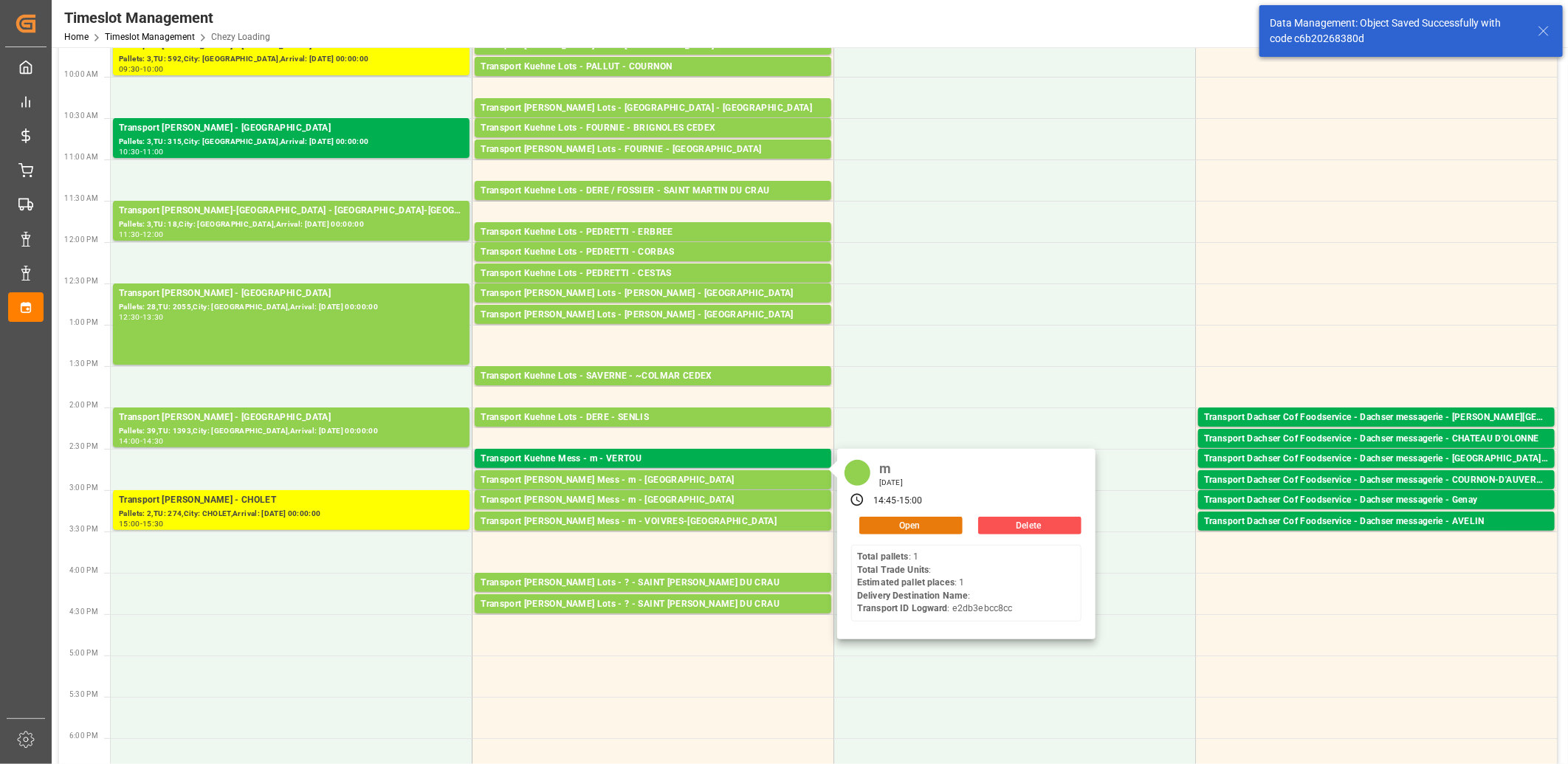
click at [881, 524] on button "Open" at bounding box center [912, 525] width 104 height 18
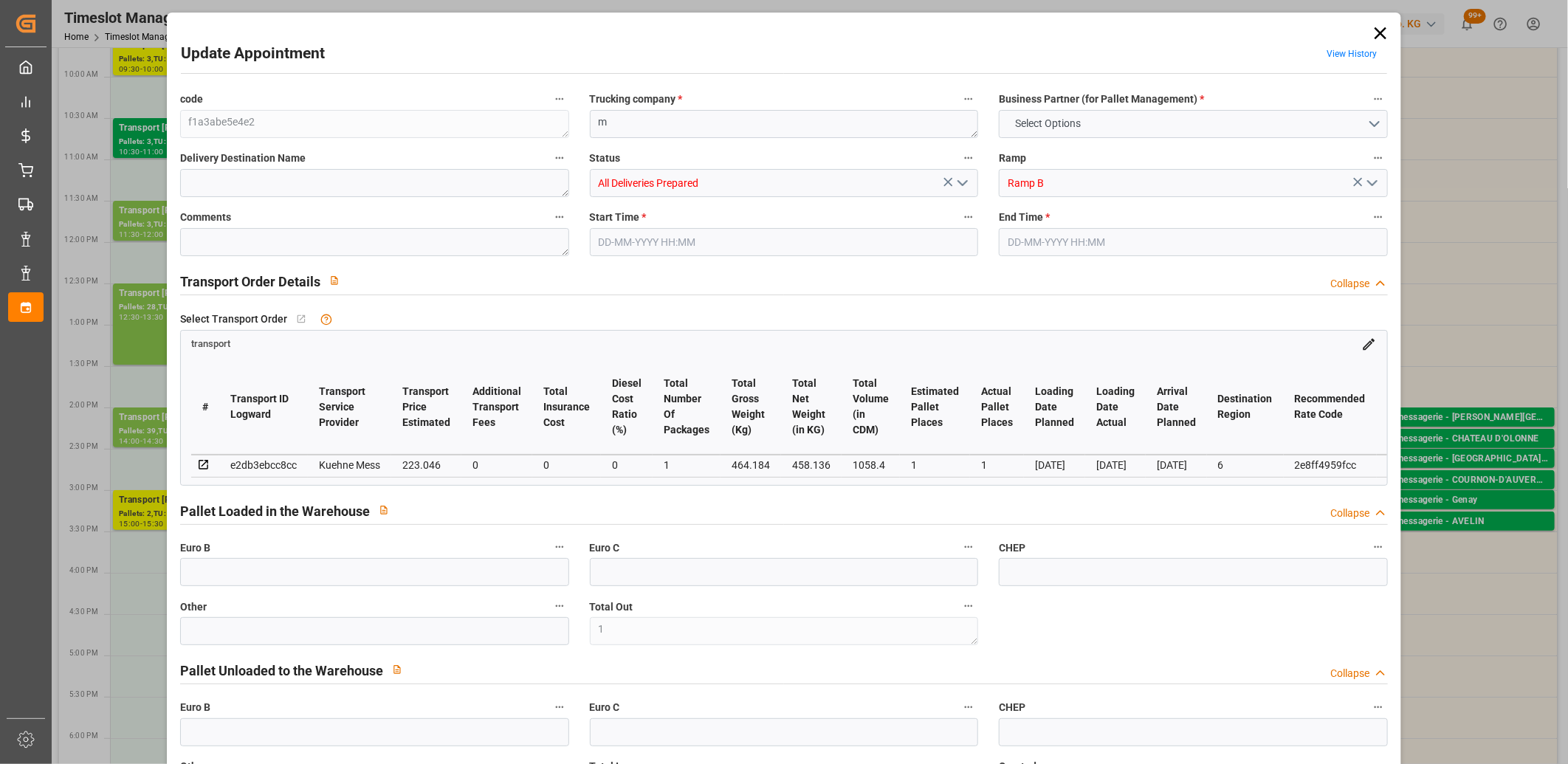
type input "1"
type input "0"
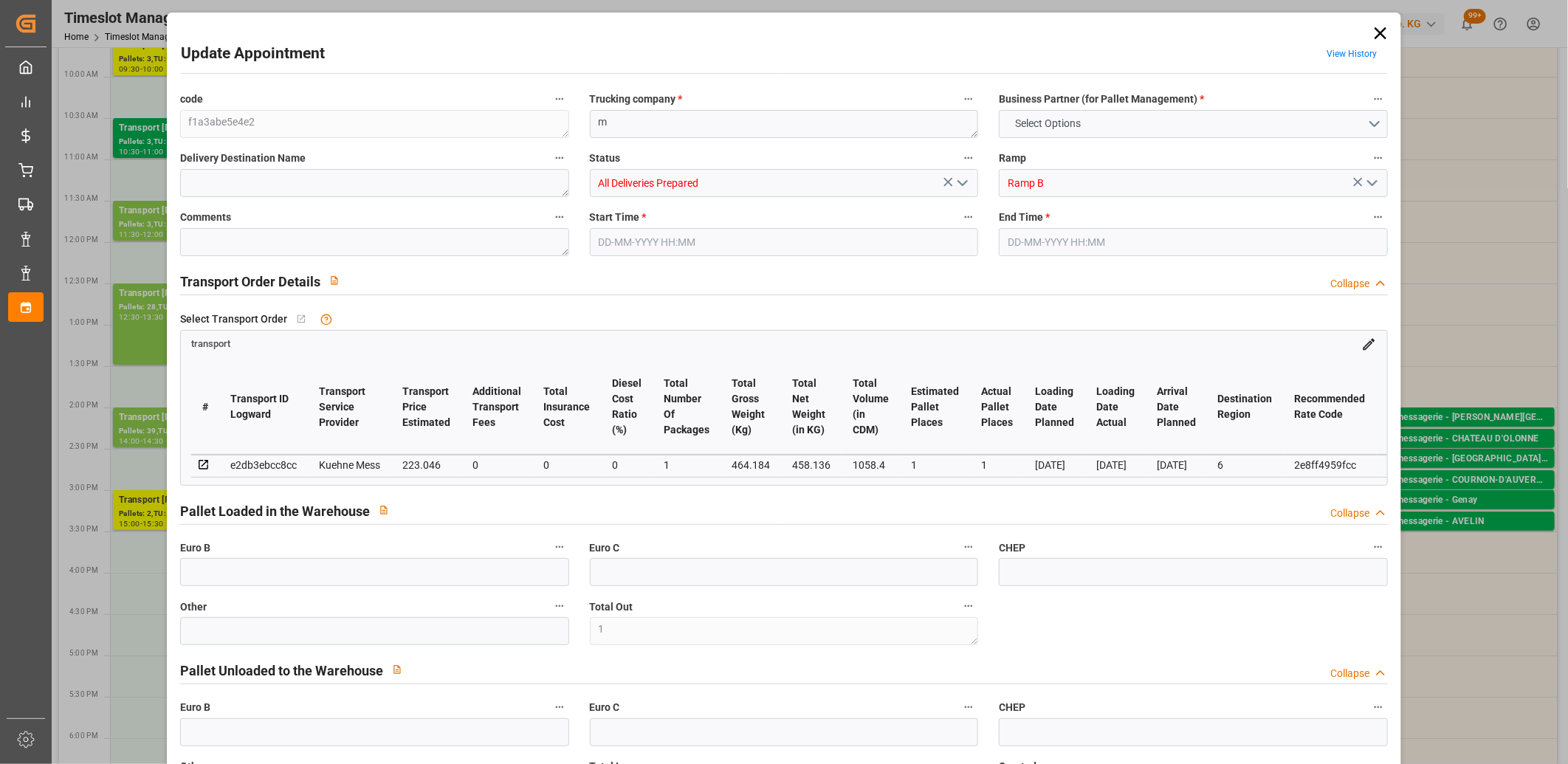
type input "0"
type input "1"
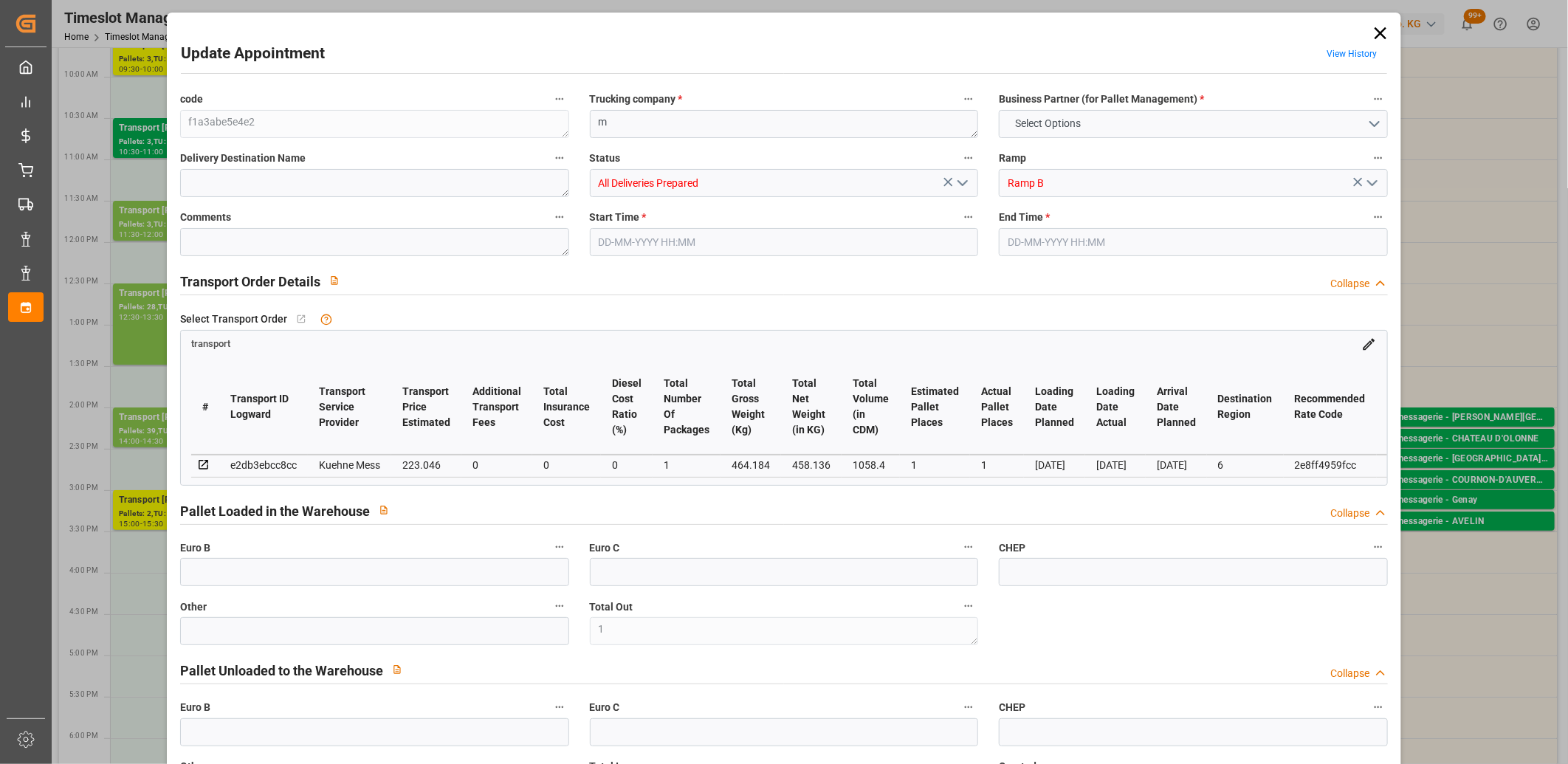
type input "223.046"
type input "0"
type input "223.046"
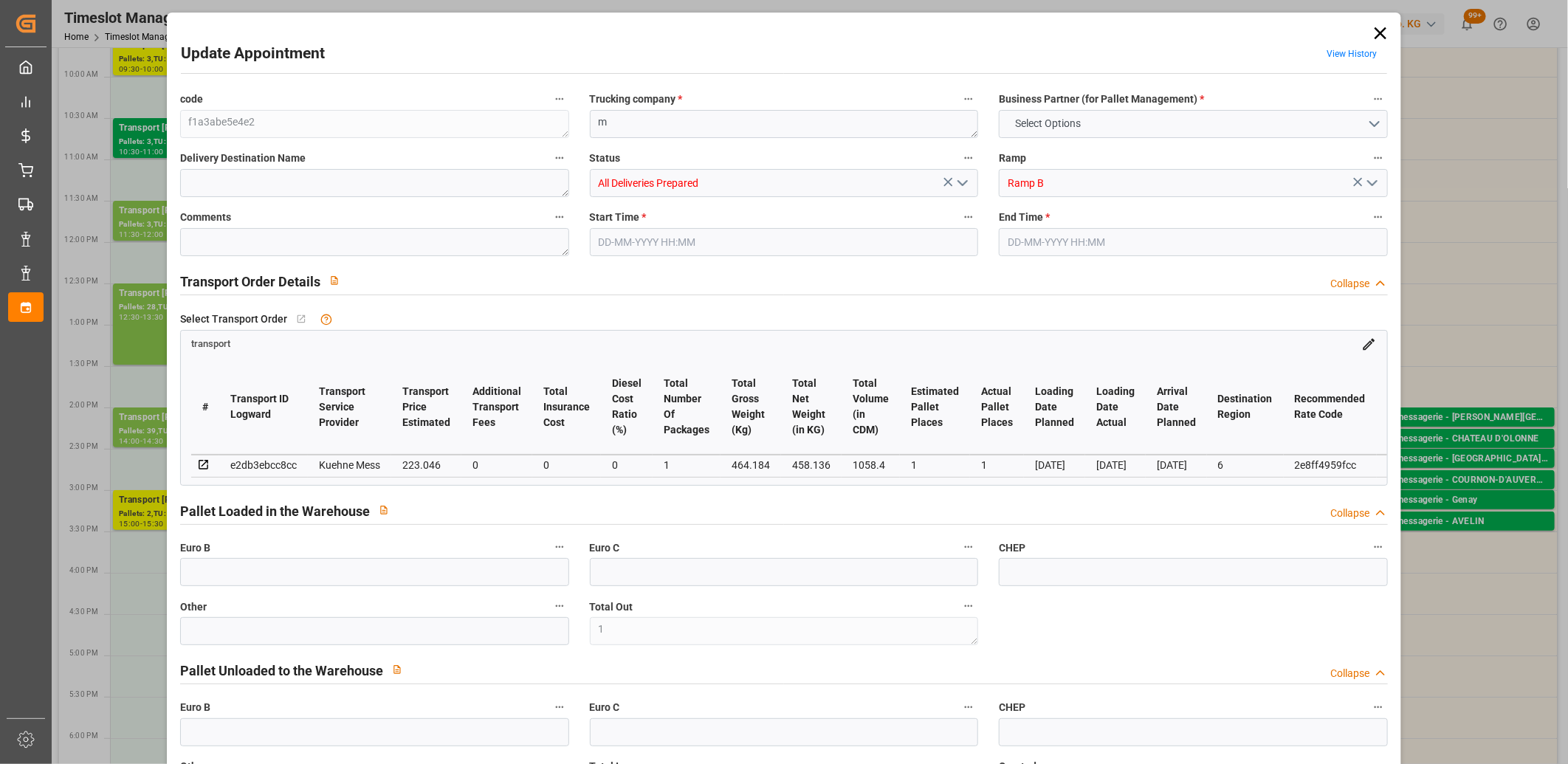
type input "0"
type input "1"
type input "458.136"
type input "512"
type input "1058.4"
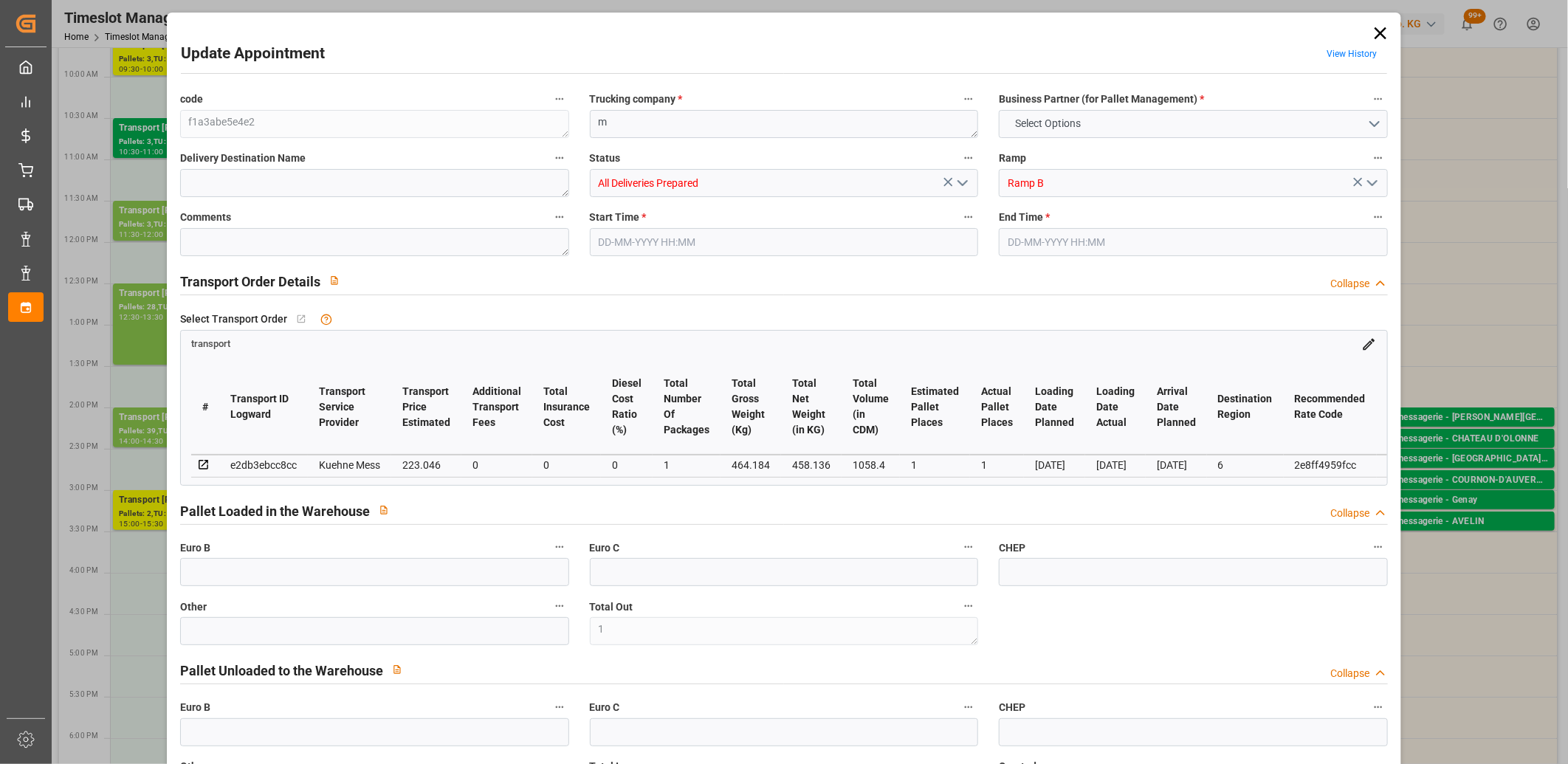
type input "6"
type input "1"
type input "0"
type input "1"
type input "101"
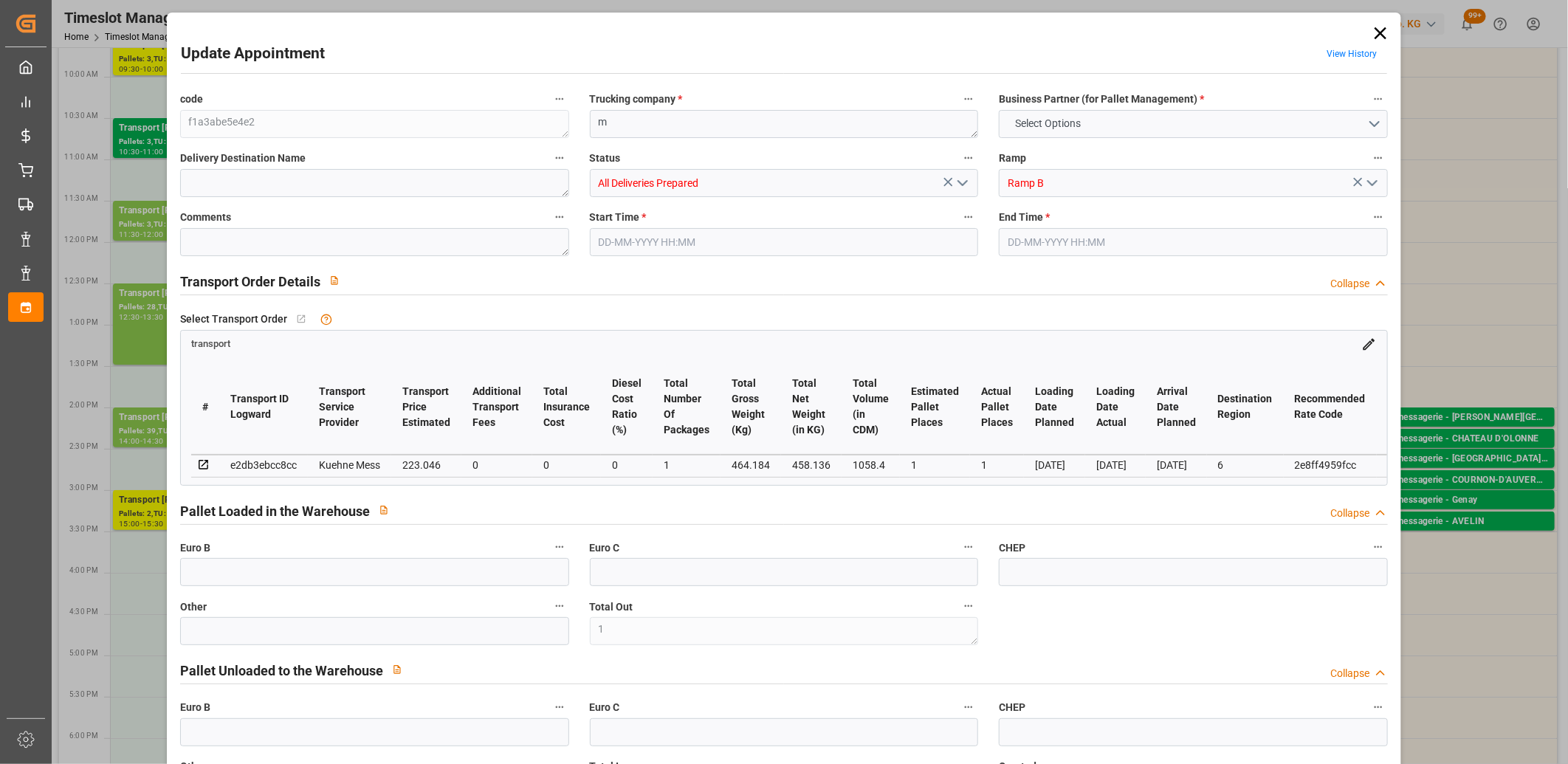
type input "464.184"
type input "0"
type input "4710.8598"
type input "0"
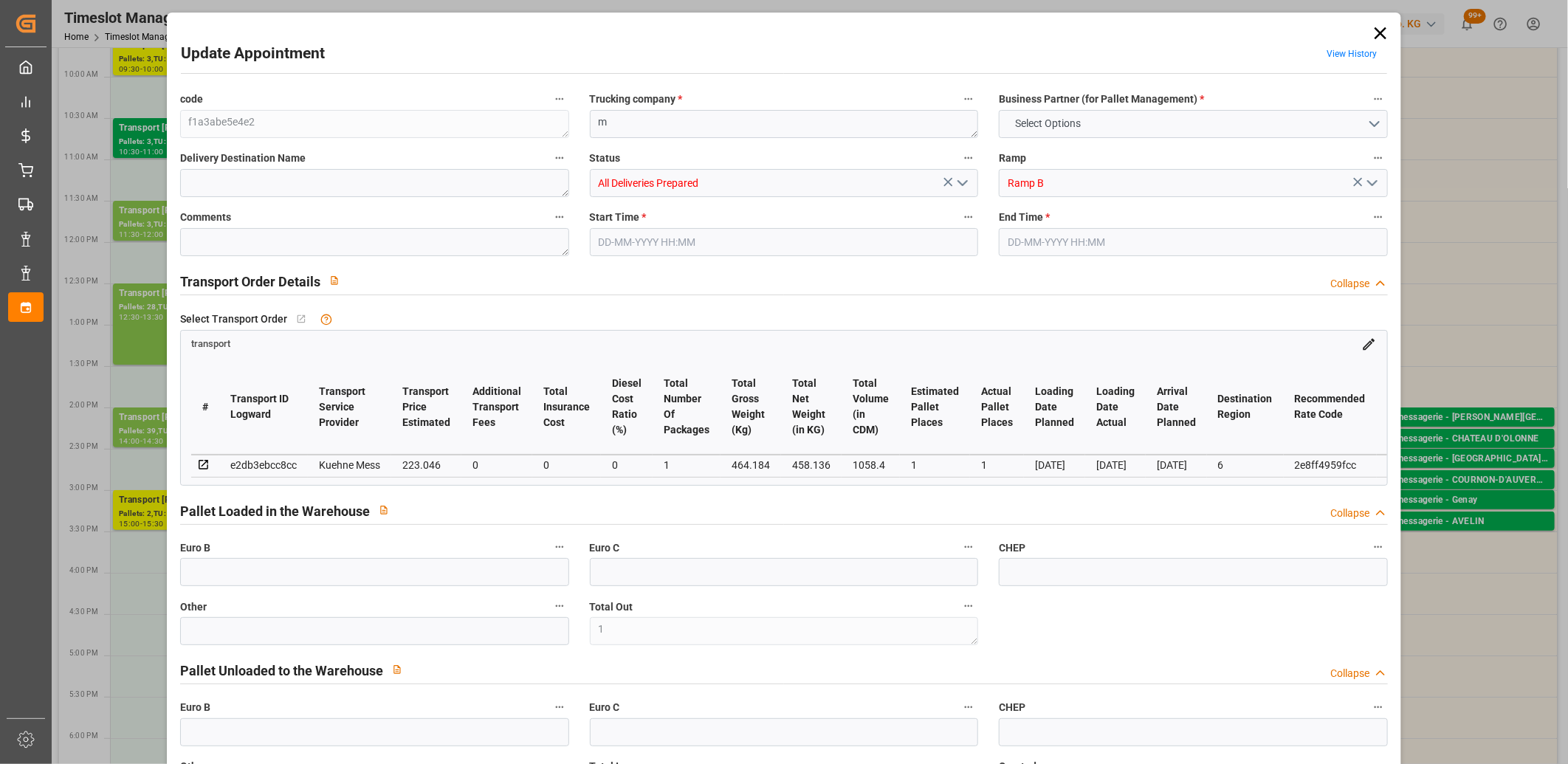
type input "21"
type input "35"
type input "26-08-2025 14:45"
type input "26-08-2025 15:00"
type input "25-08-2025 11:48"
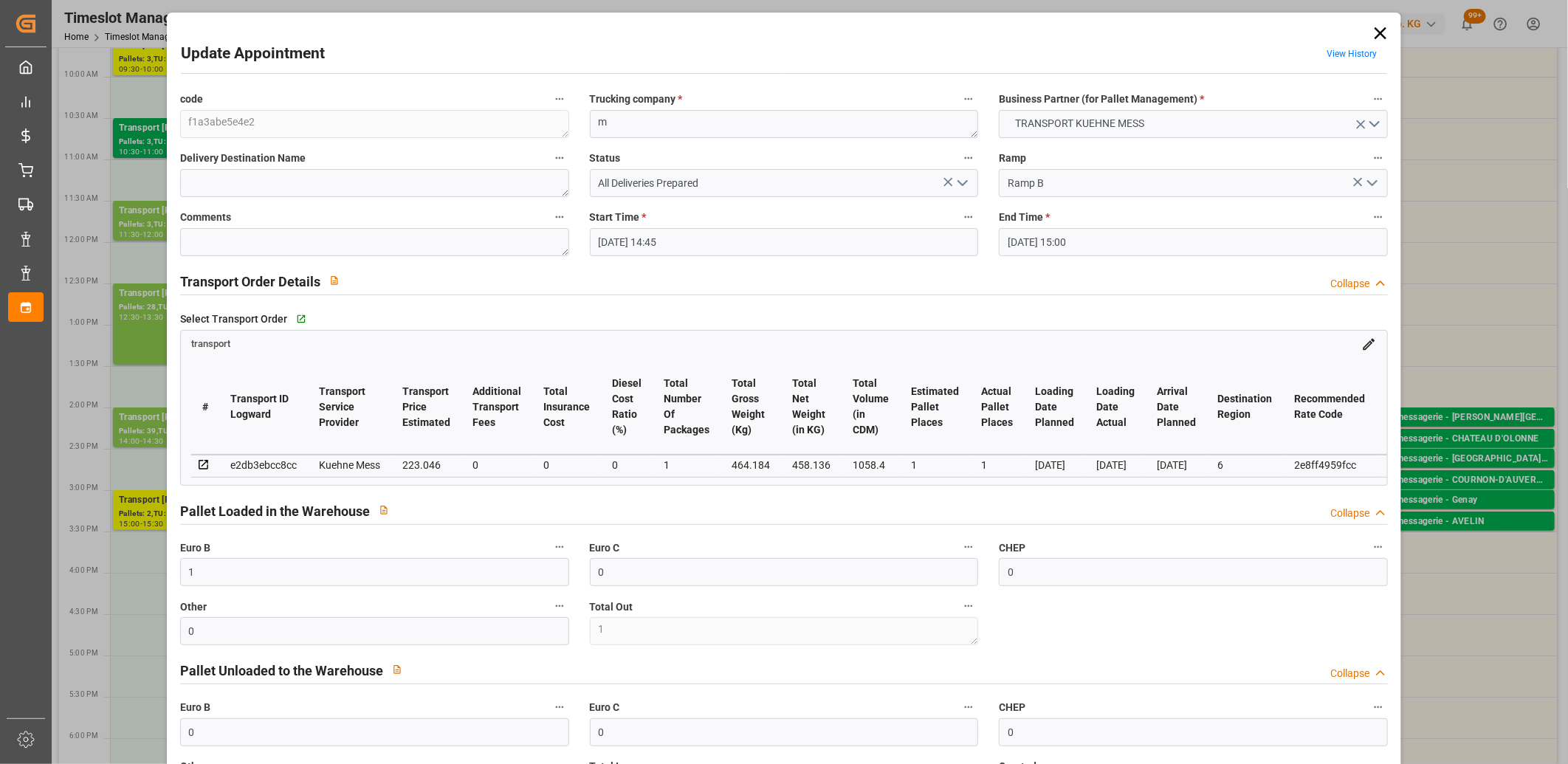
type input "25-08-2025 11:48"
type input "[DATE]"
type input "28-08-2025"
type input "25-08-2025"
click at [958, 186] on icon "open menu" at bounding box center [963, 183] width 18 height 18
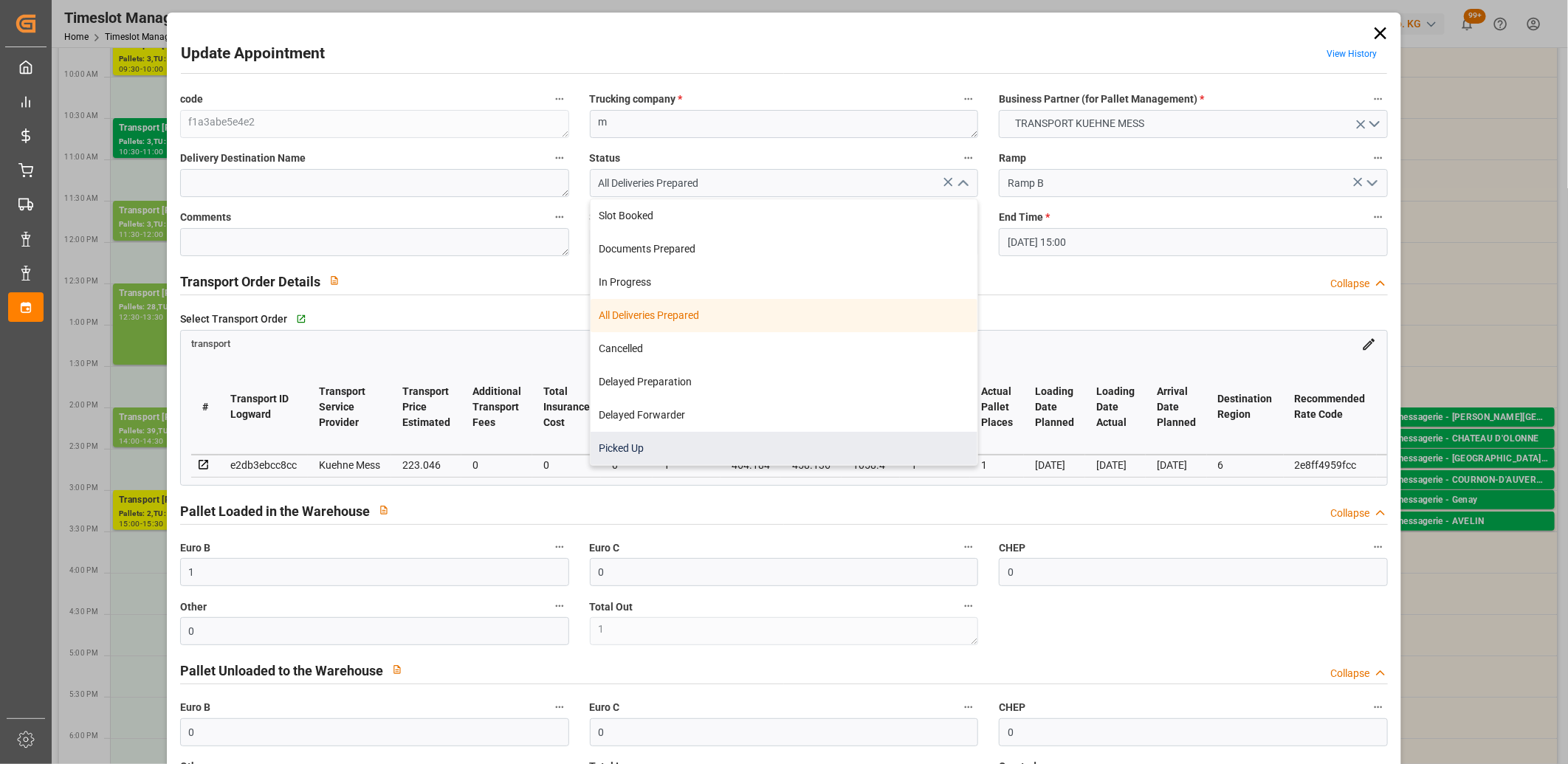
click at [758, 443] on div "Picked Up" at bounding box center [785, 448] width 388 height 33
type input "Picked Up"
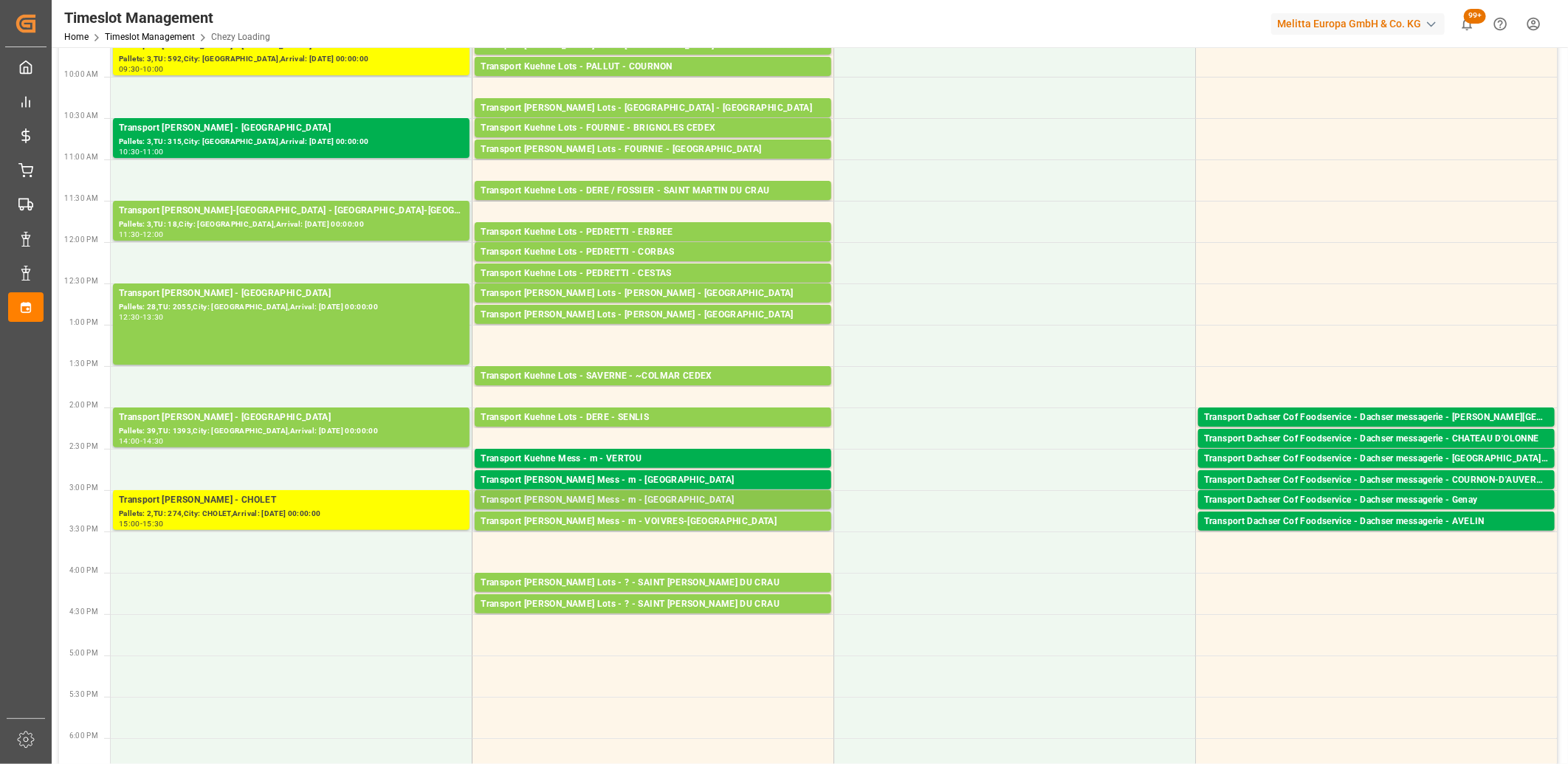
click at [622, 499] on div "Transport Kuehne Mess - m - LE PONTET" at bounding box center [653, 500] width 345 height 14
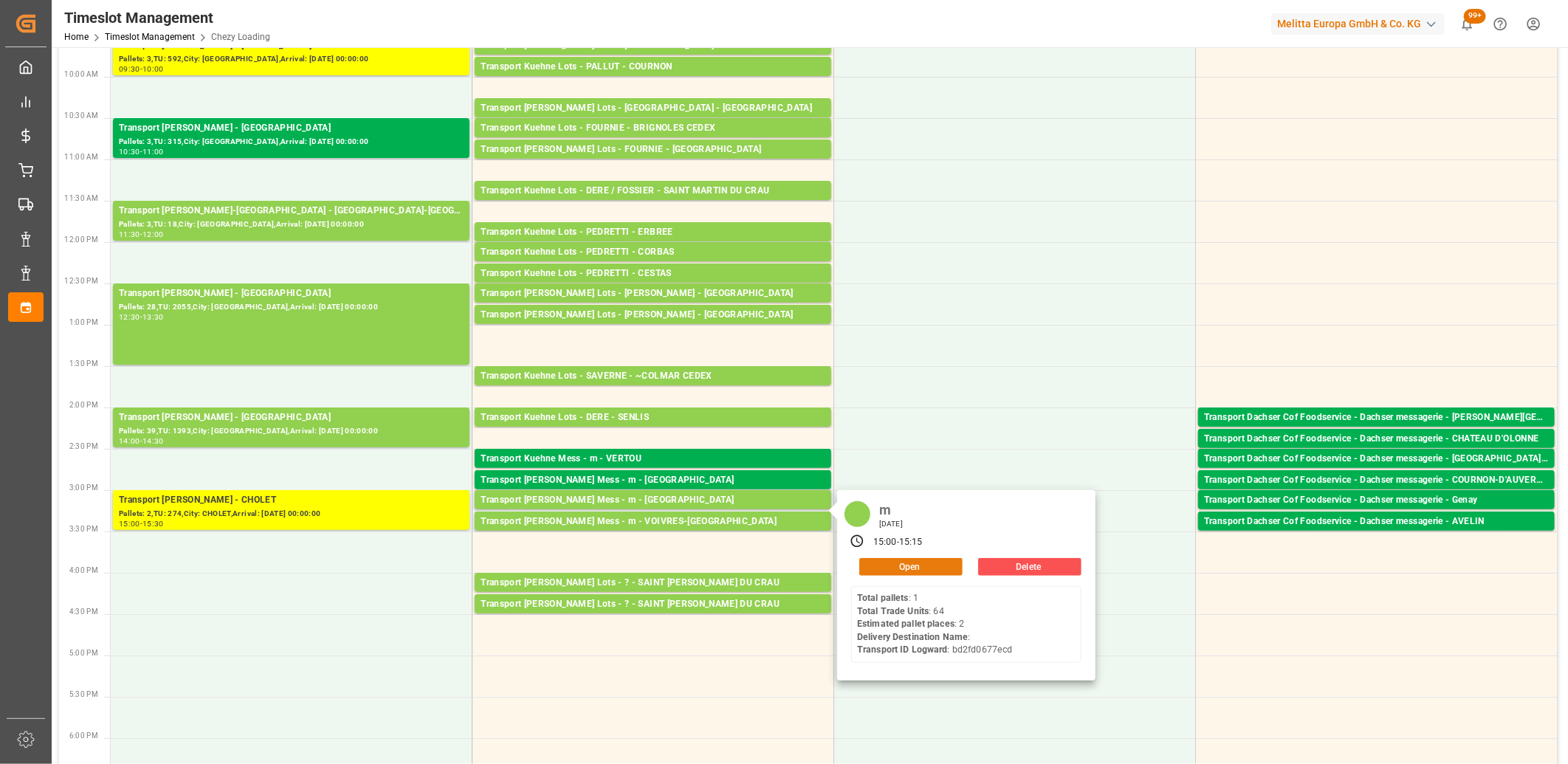
click at [889, 565] on button "Open" at bounding box center [912, 567] width 104 height 18
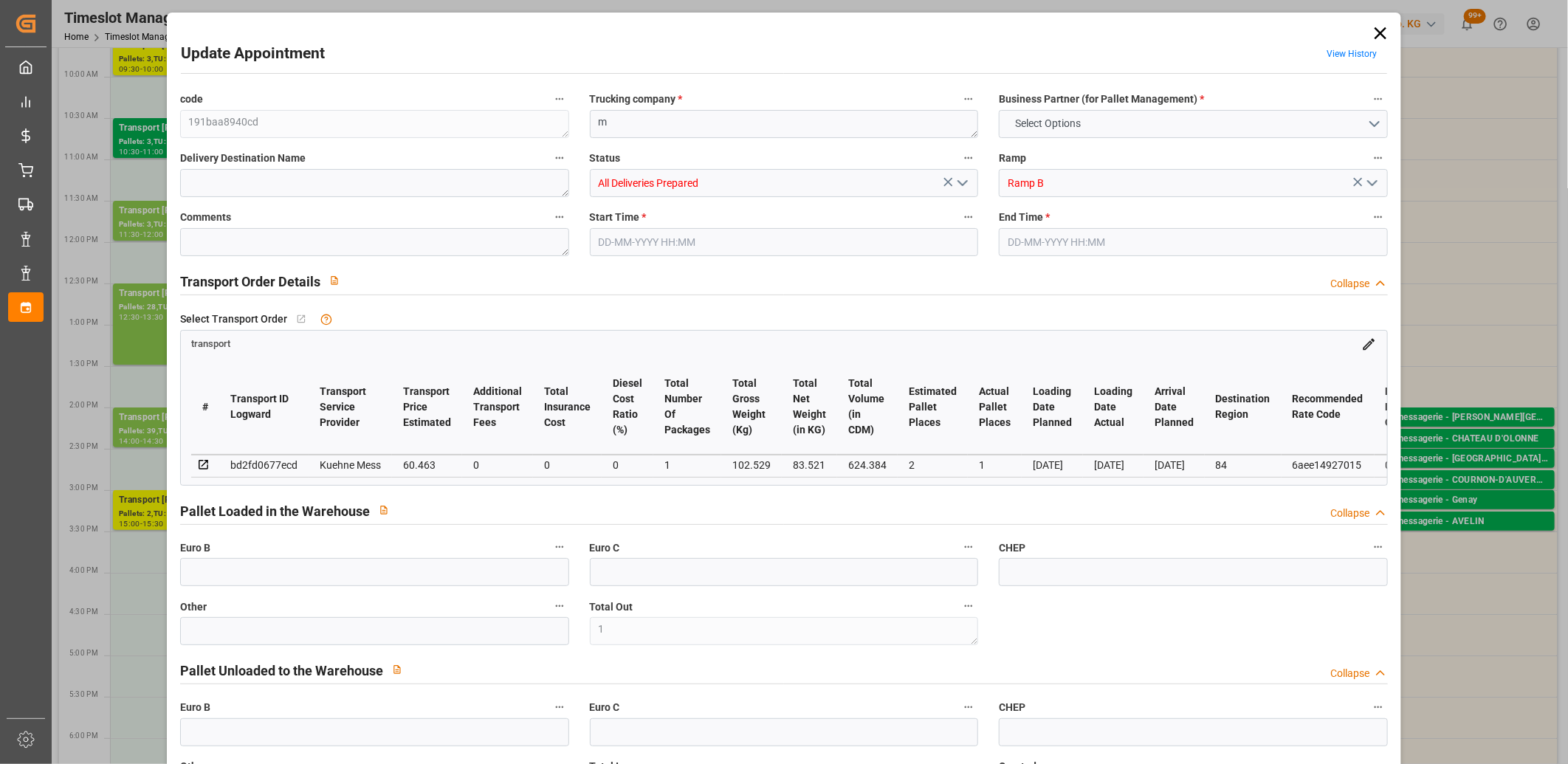
type input "0"
type input "1"
type input "0"
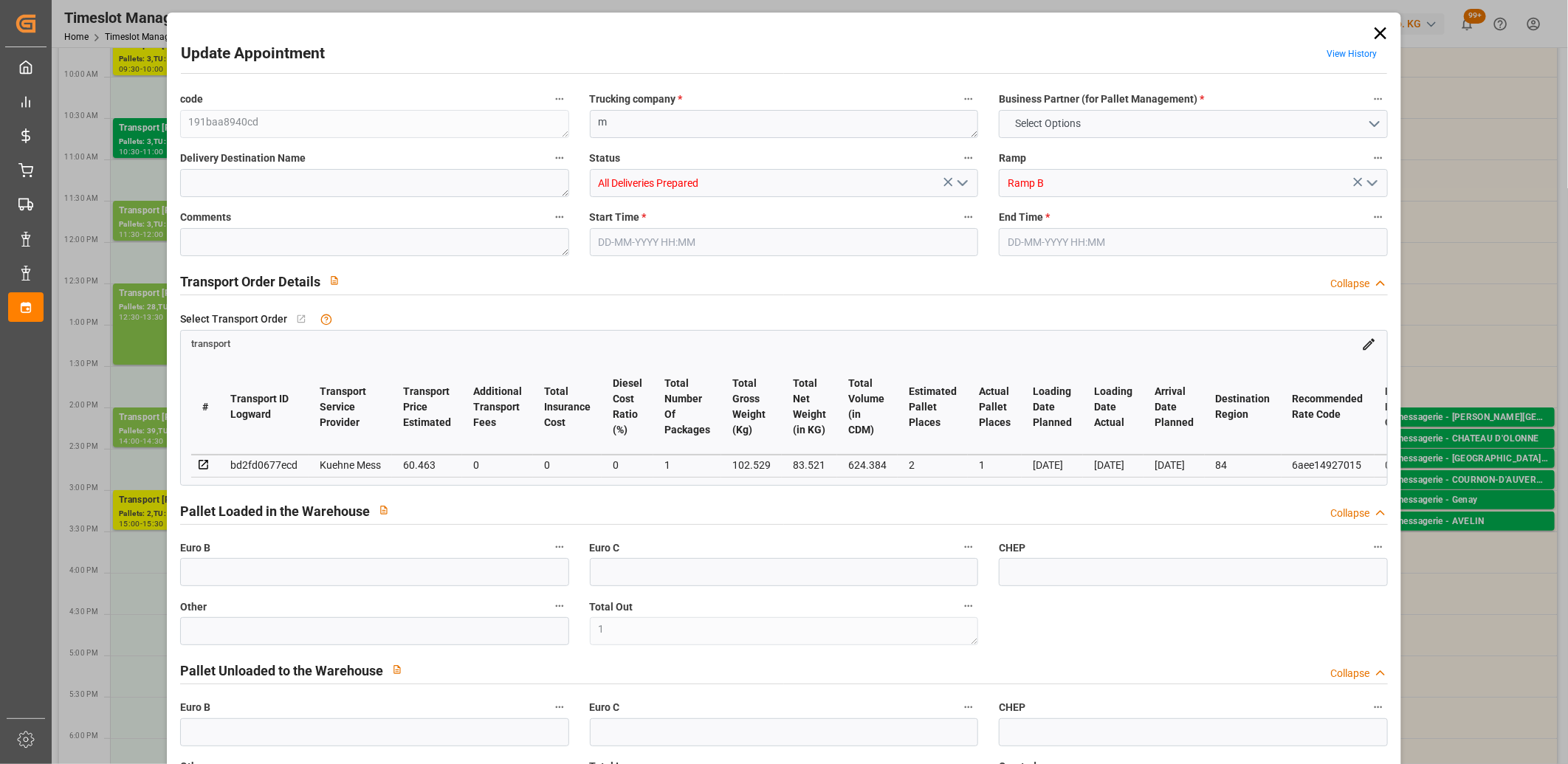
type input "0"
type input "2"
type input "1"
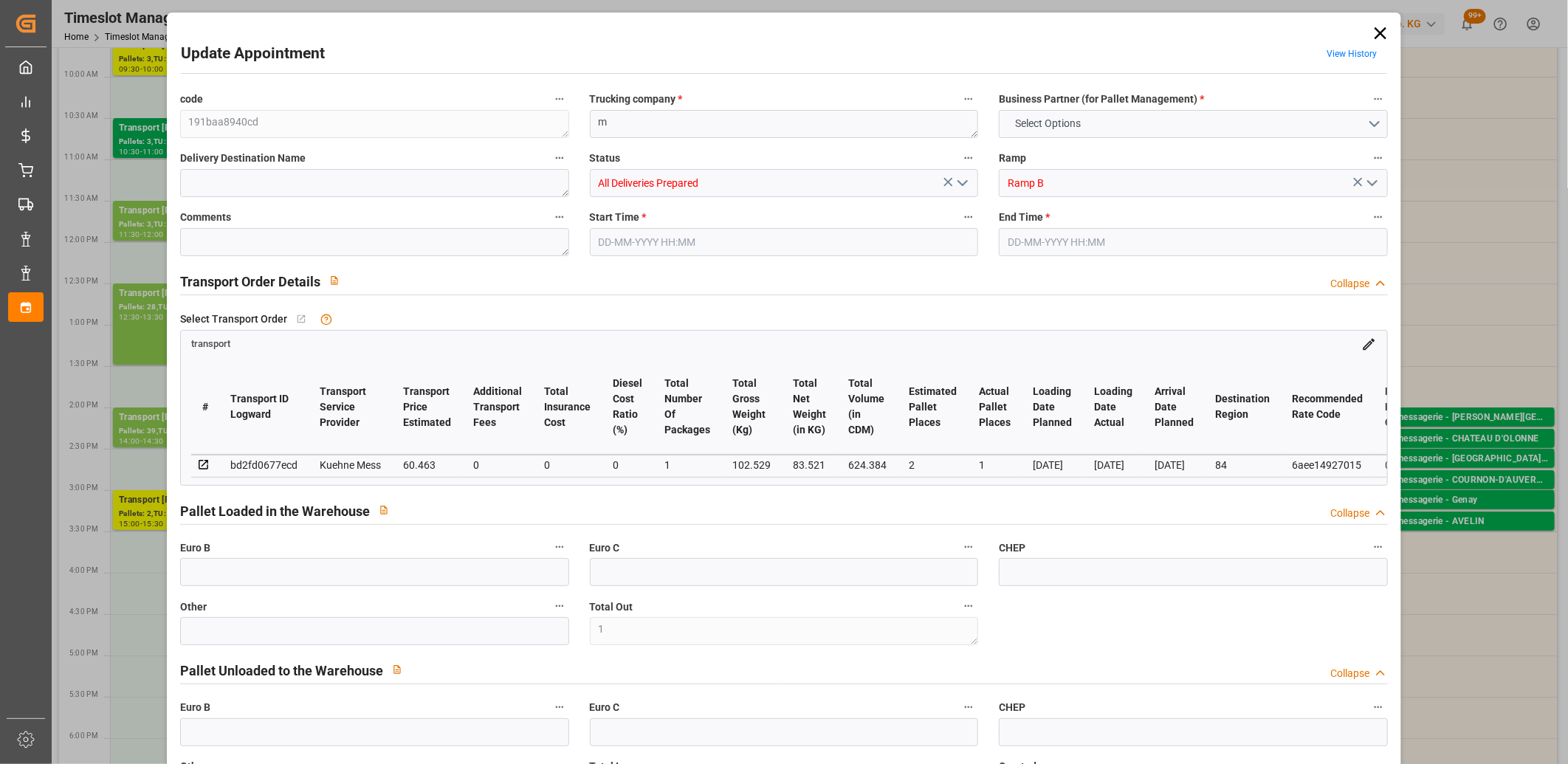
type input "60.463"
type input "0"
type input "60.463"
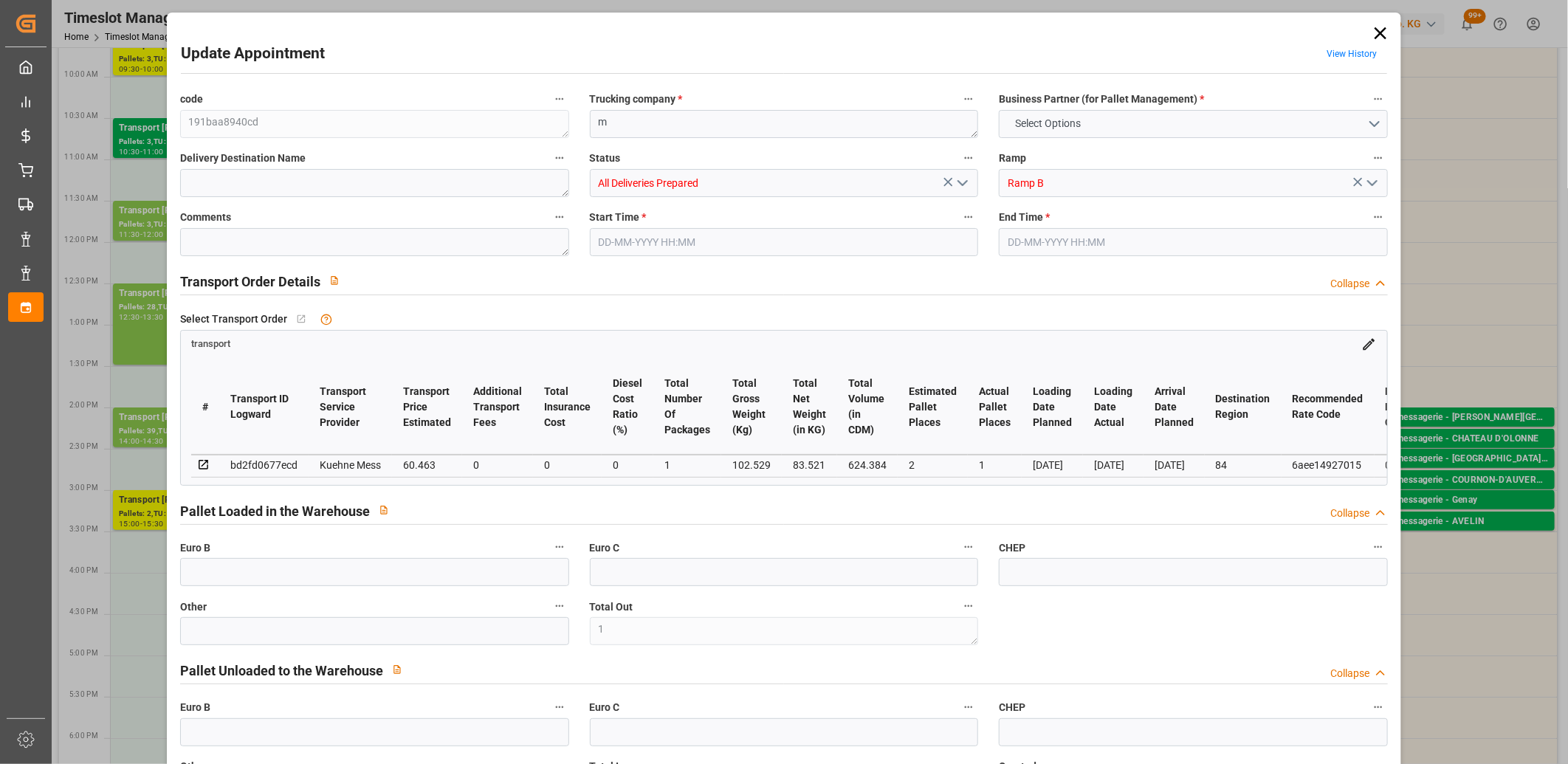
type input "0"
type input "1"
type input "83.521"
type input "130"
type input "624.384"
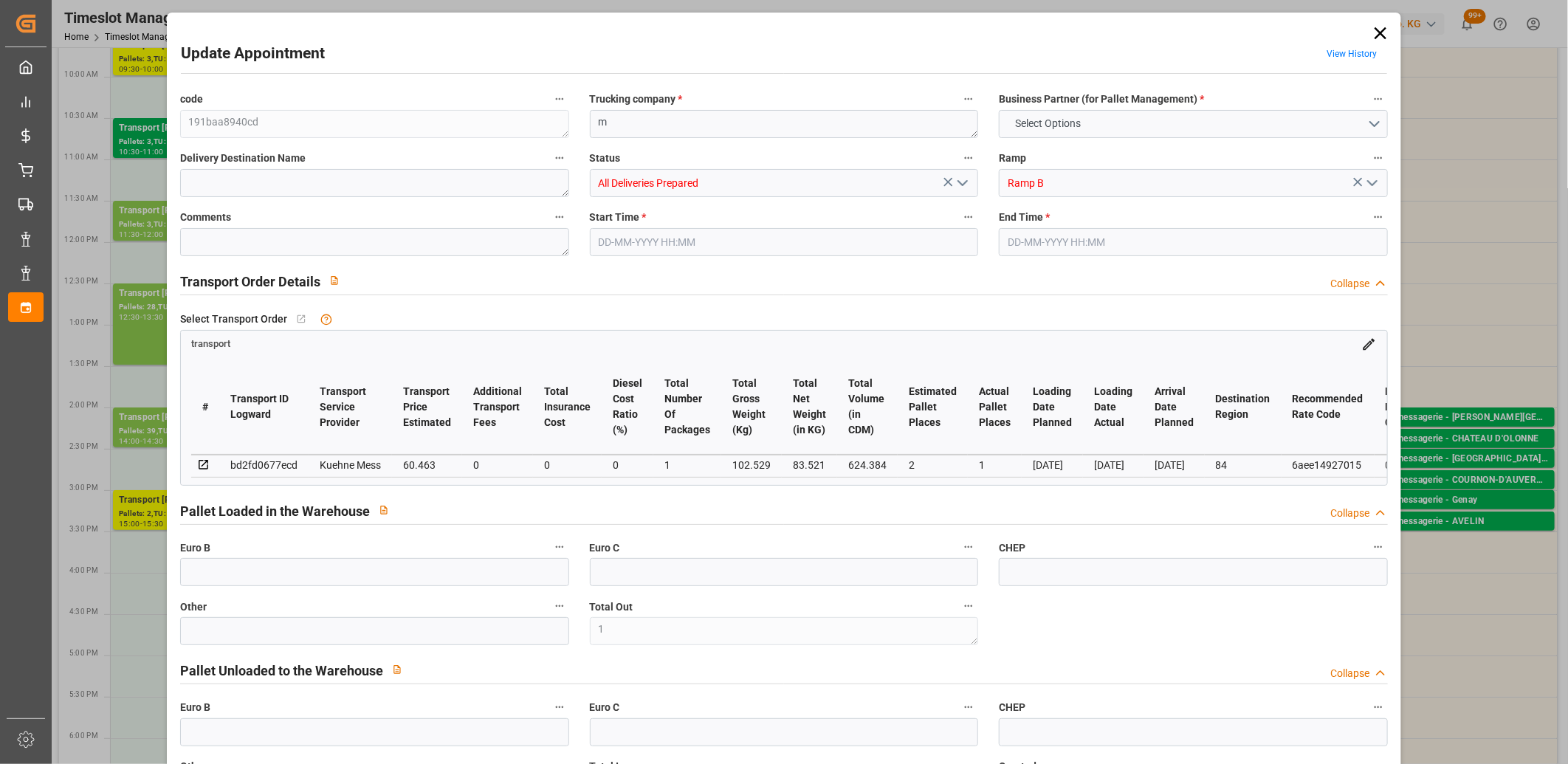
type input "84"
type input "1"
type input "64"
type input "2"
type input "101"
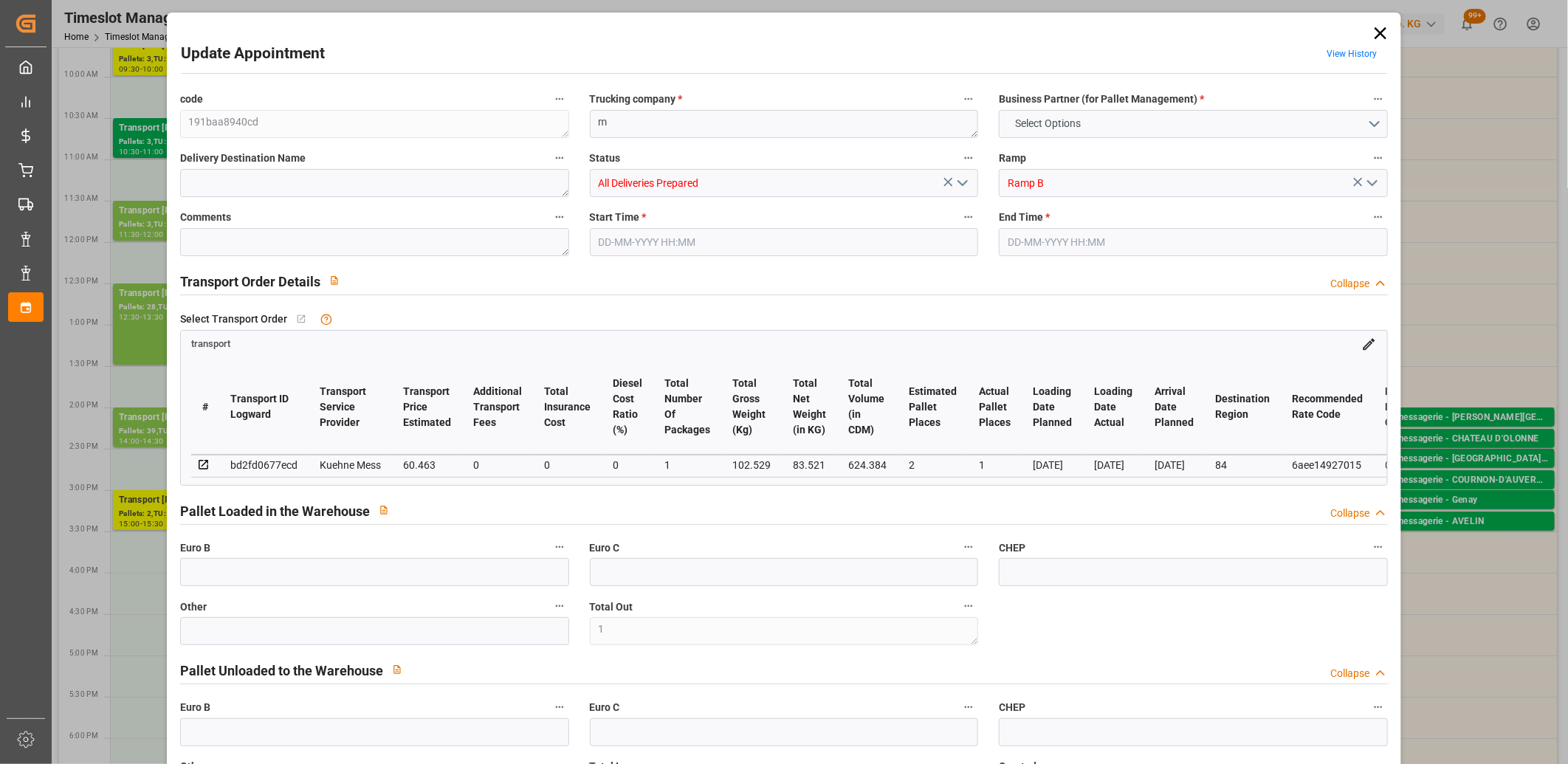
type input "102.529"
type input "0"
type input "4710.8598"
type input "0"
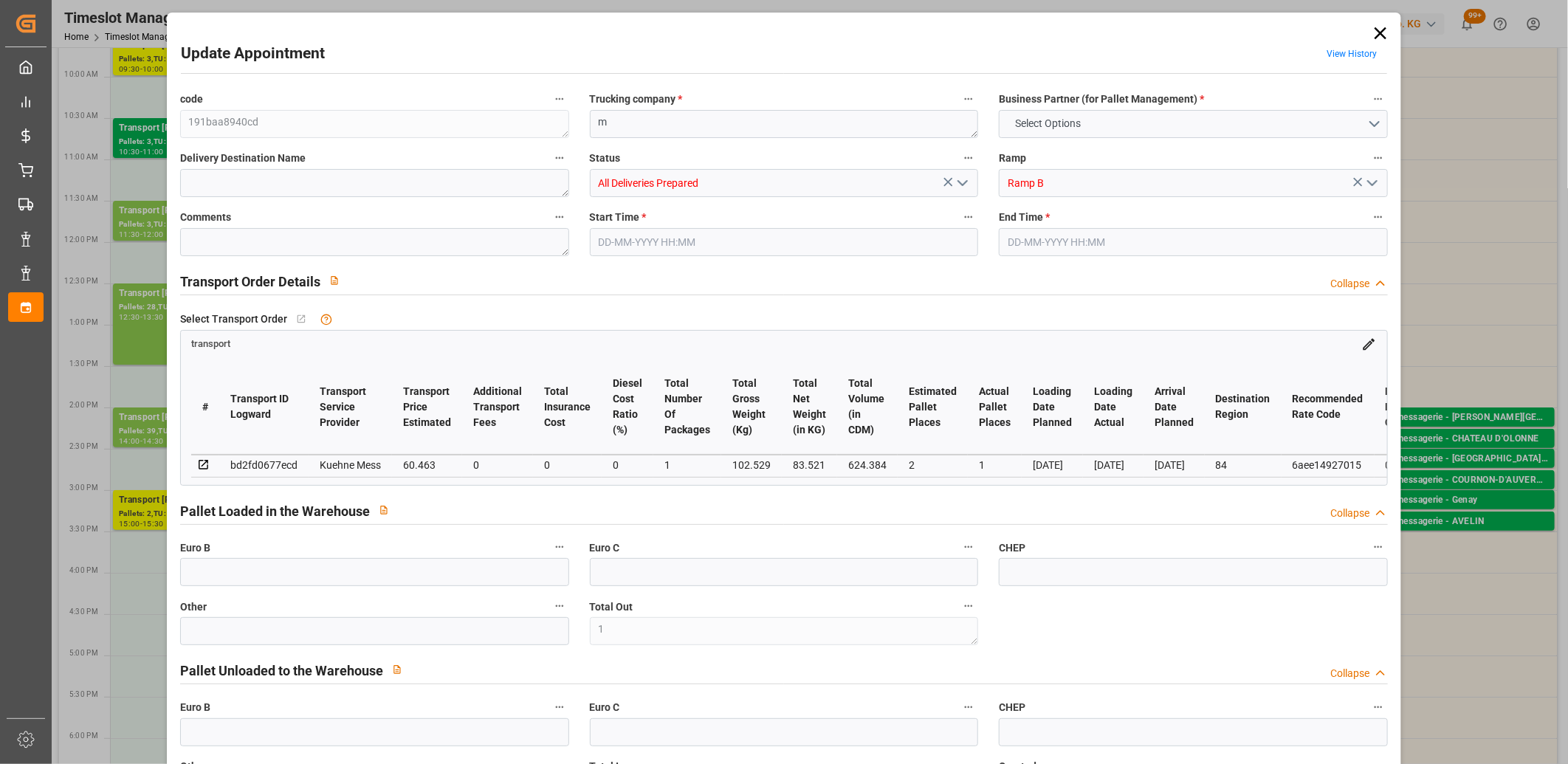
type input "21"
type input "35"
type input "26-08-2025 15:00"
type input "26-08-2025 15:15"
type input "25-08-2025 11:49"
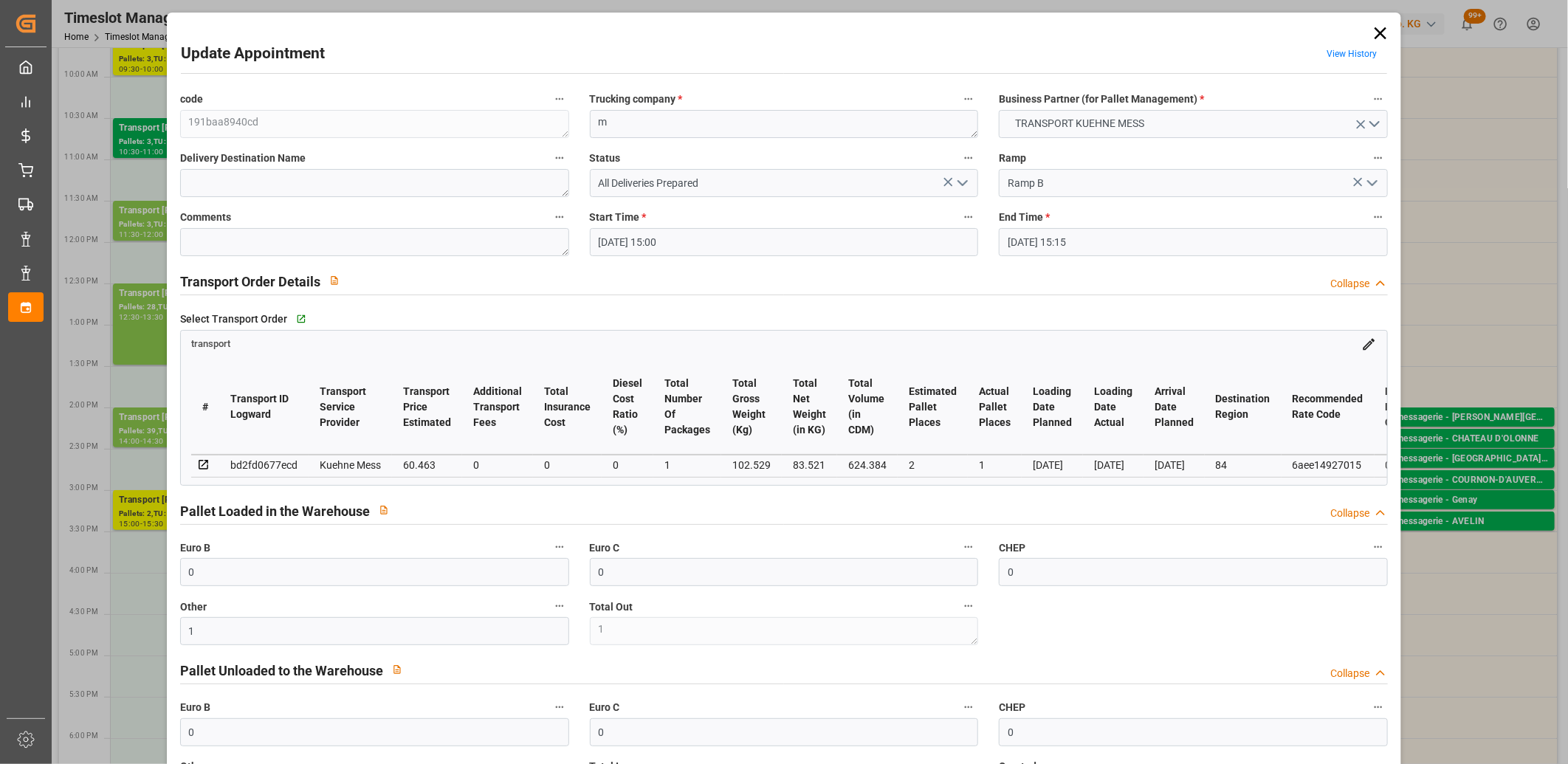
type input "25-08-2025 11:49"
type input "[DATE]"
type input "27-08-2025"
type input "[DATE]"
click at [958, 182] on icon "open menu" at bounding box center [963, 183] width 18 height 18
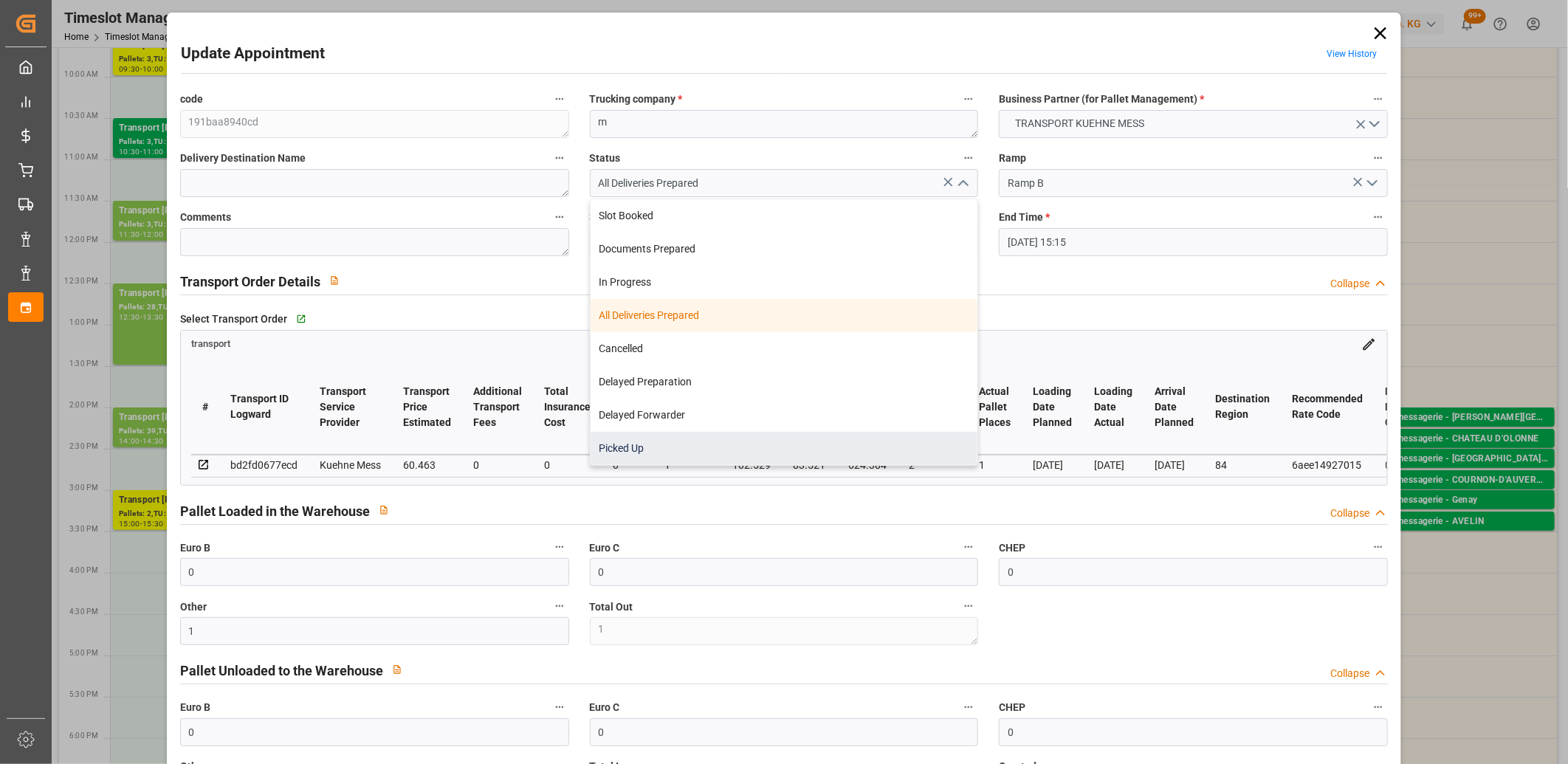
click at [733, 450] on div "Picked Up" at bounding box center [785, 448] width 388 height 33
type input "Picked Up"
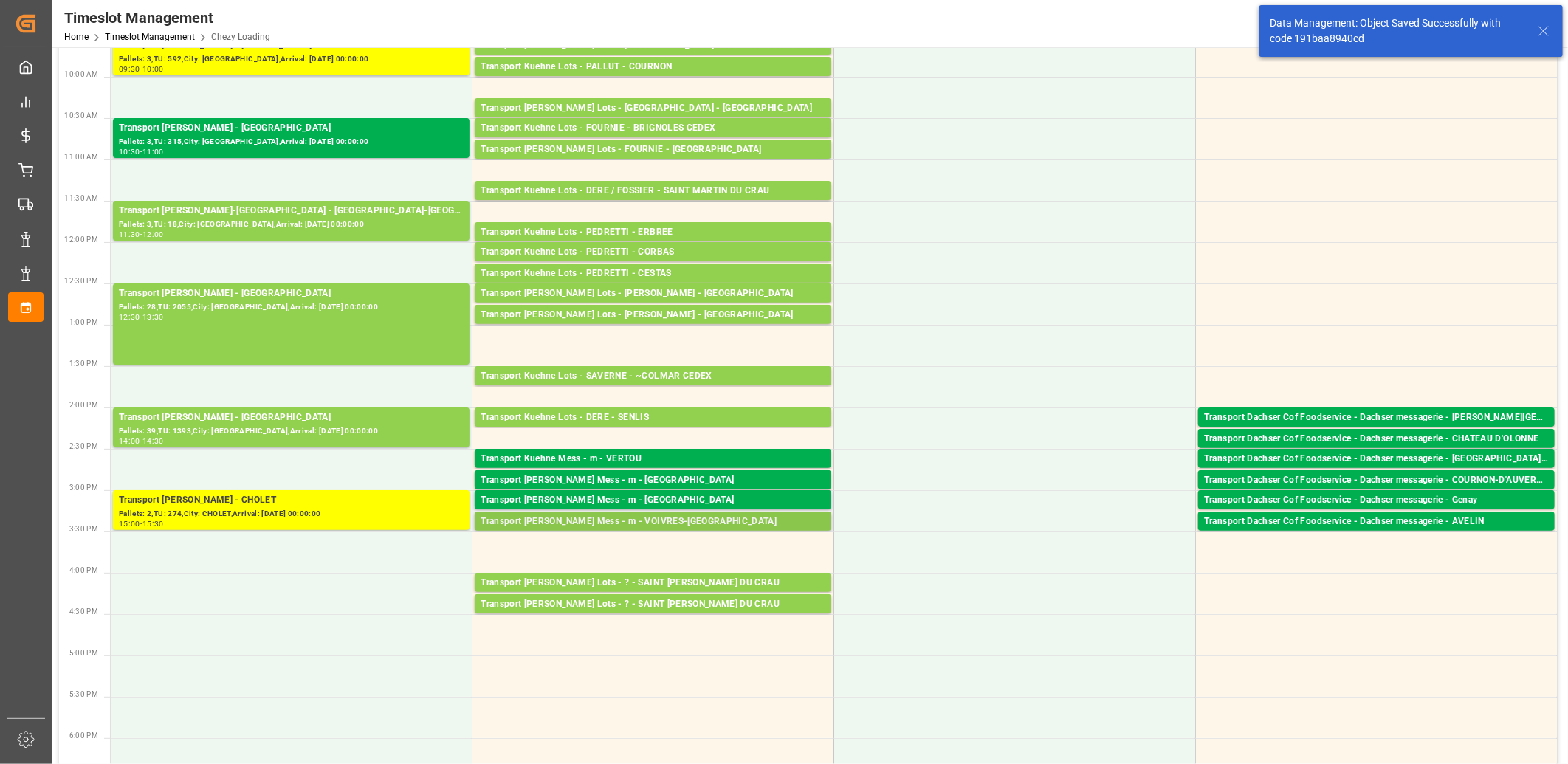
click at [674, 524] on div "Transport Kuehne Mess - m - VOIVRES-LES-LE-MANS" at bounding box center [653, 521] width 345 height 14
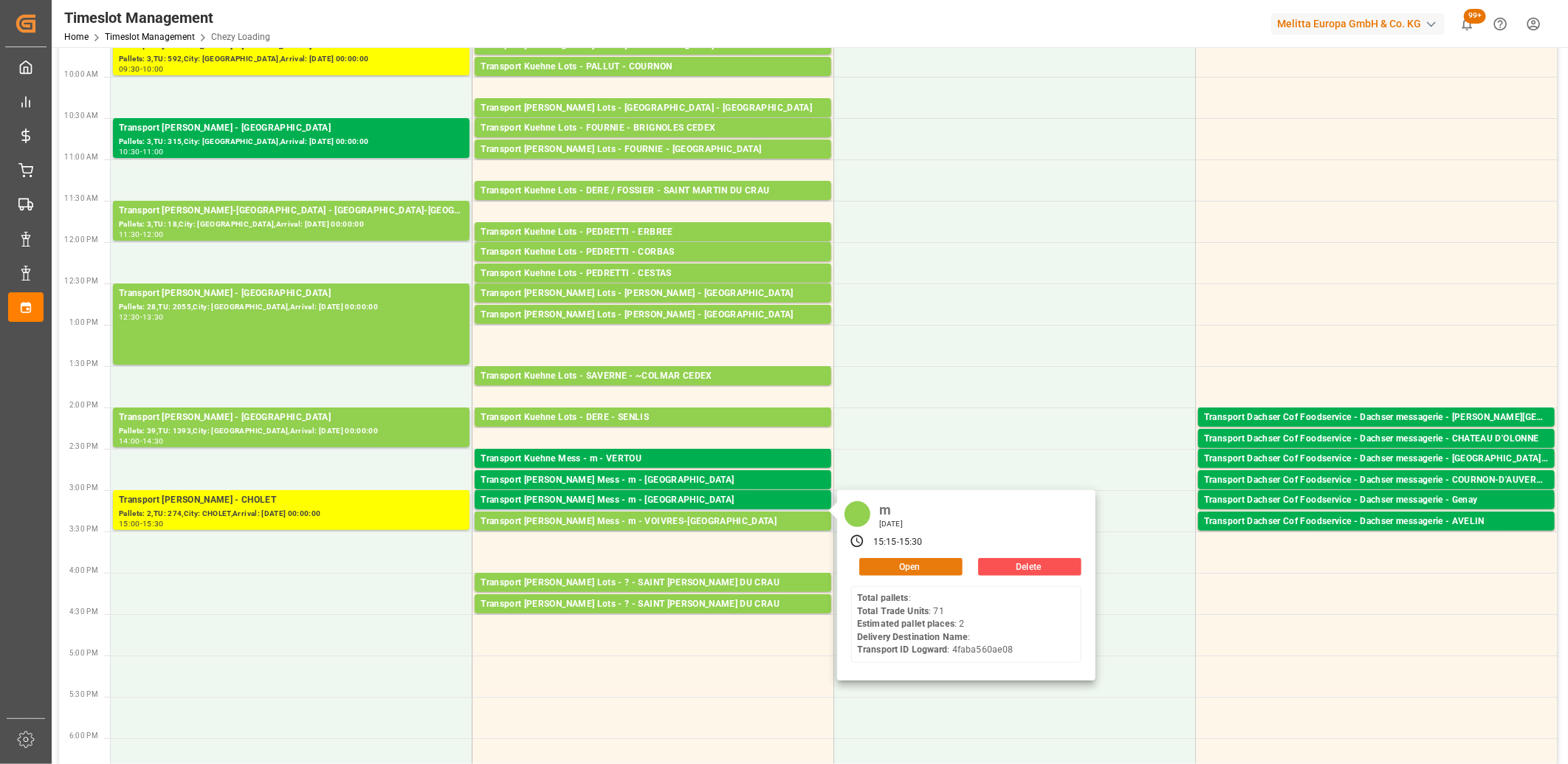
click at [879, 567] on button "Open" at bounding box center [912, 567] width 104 height 18
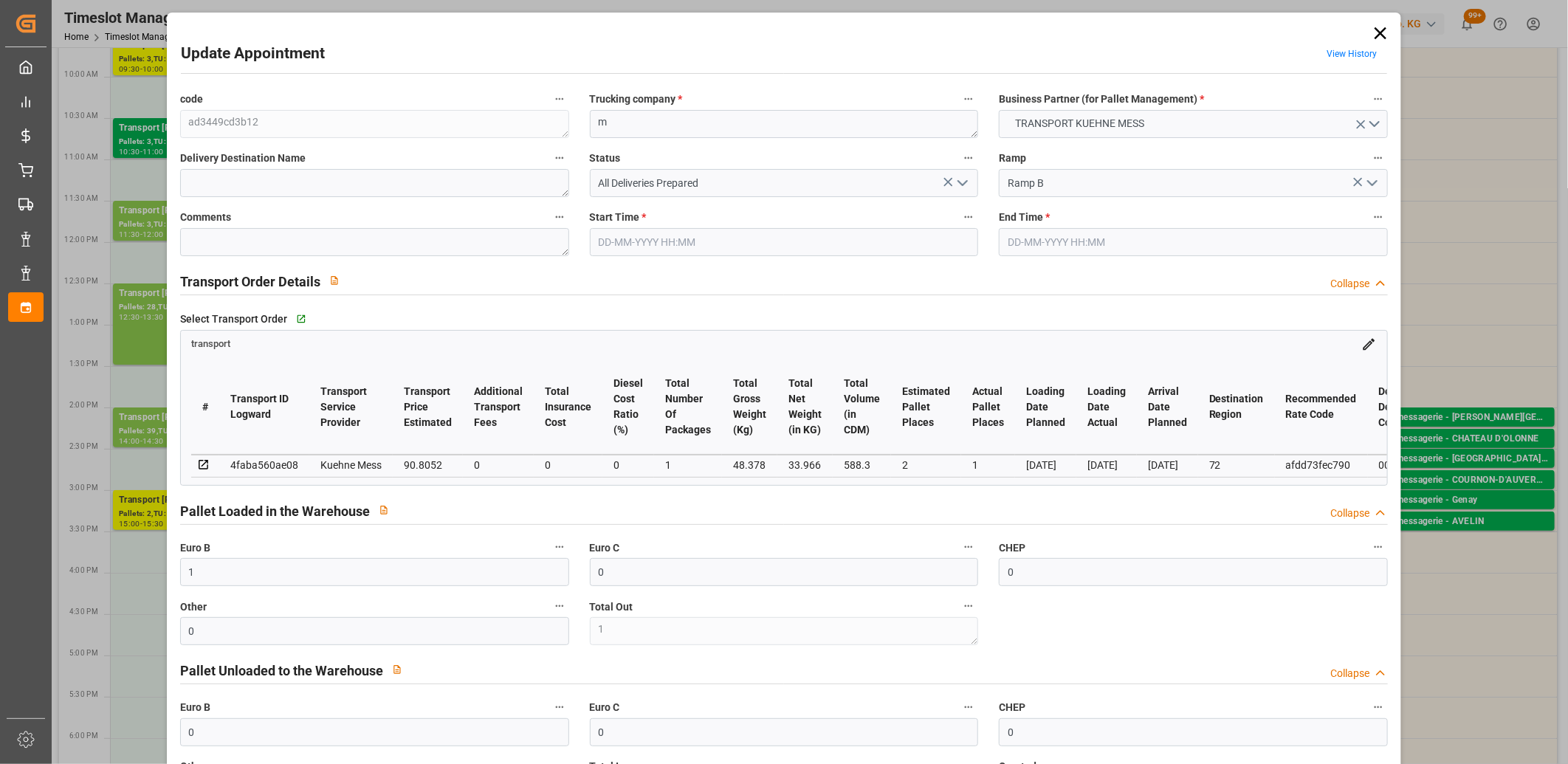
type input "26-08-2025 15:15"
type input "26-08-2025 15:30"
type input "25-08-2025 11:49"
type input "[DATE]"
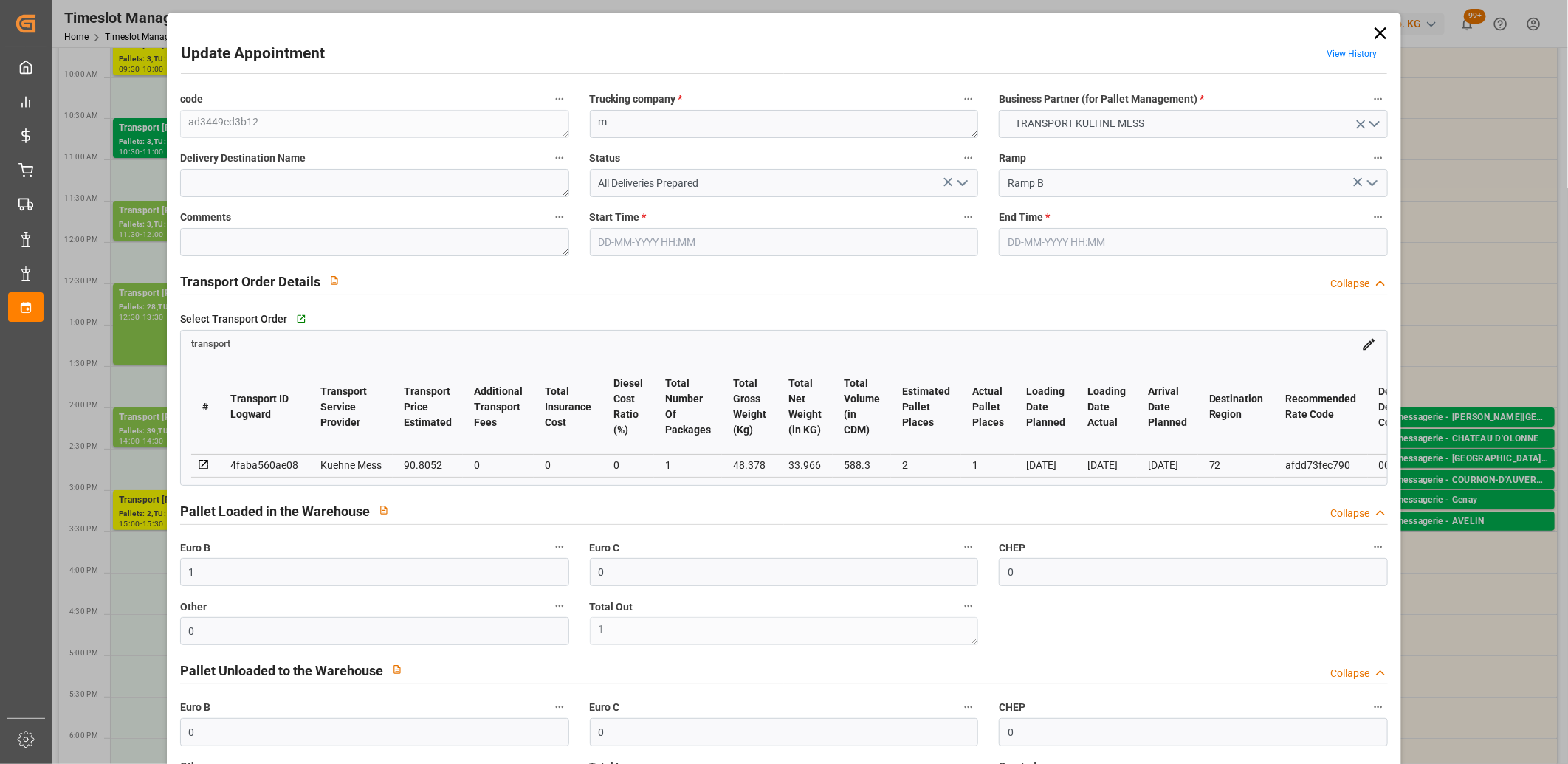
type input "[DATE]"
click at [958, 184] on polyline "open menu" at bounding box center [963, 183] width 9 height 4
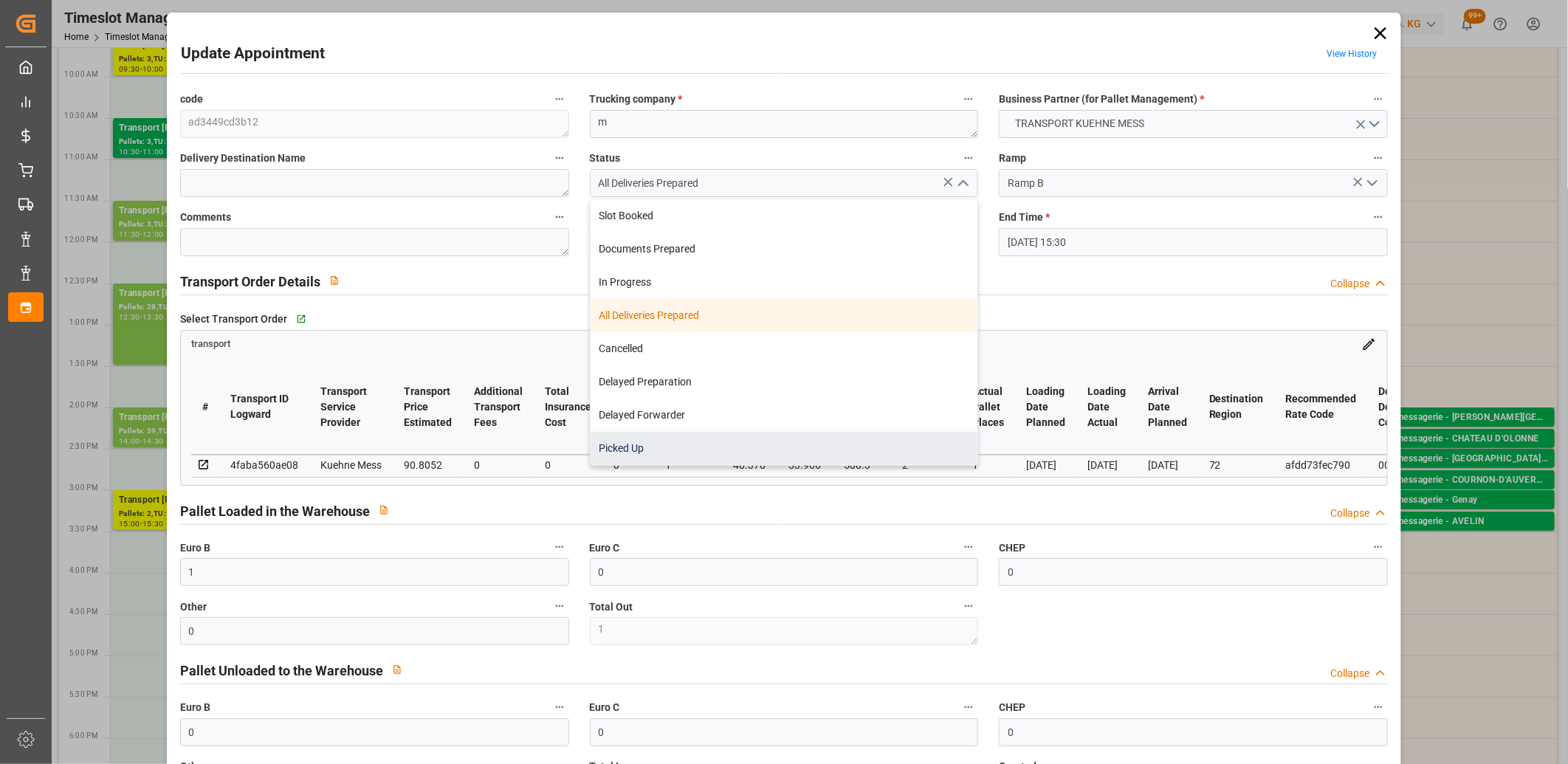
click at [754, 433] on div "Picked Up" at bounding box center [785, 448] width 388 height 33
type input "Picked Up"
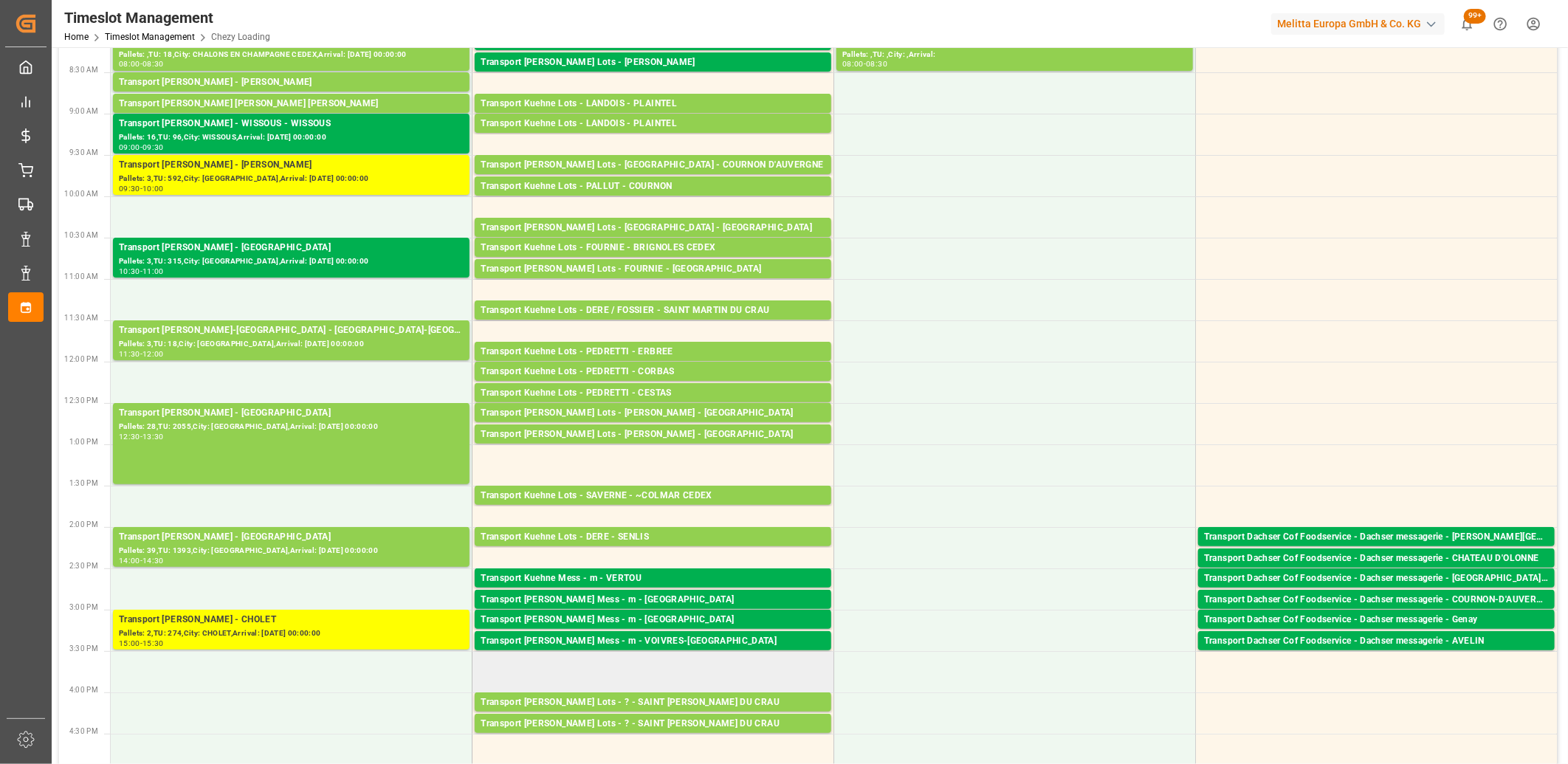
scroll to position [0, 0]
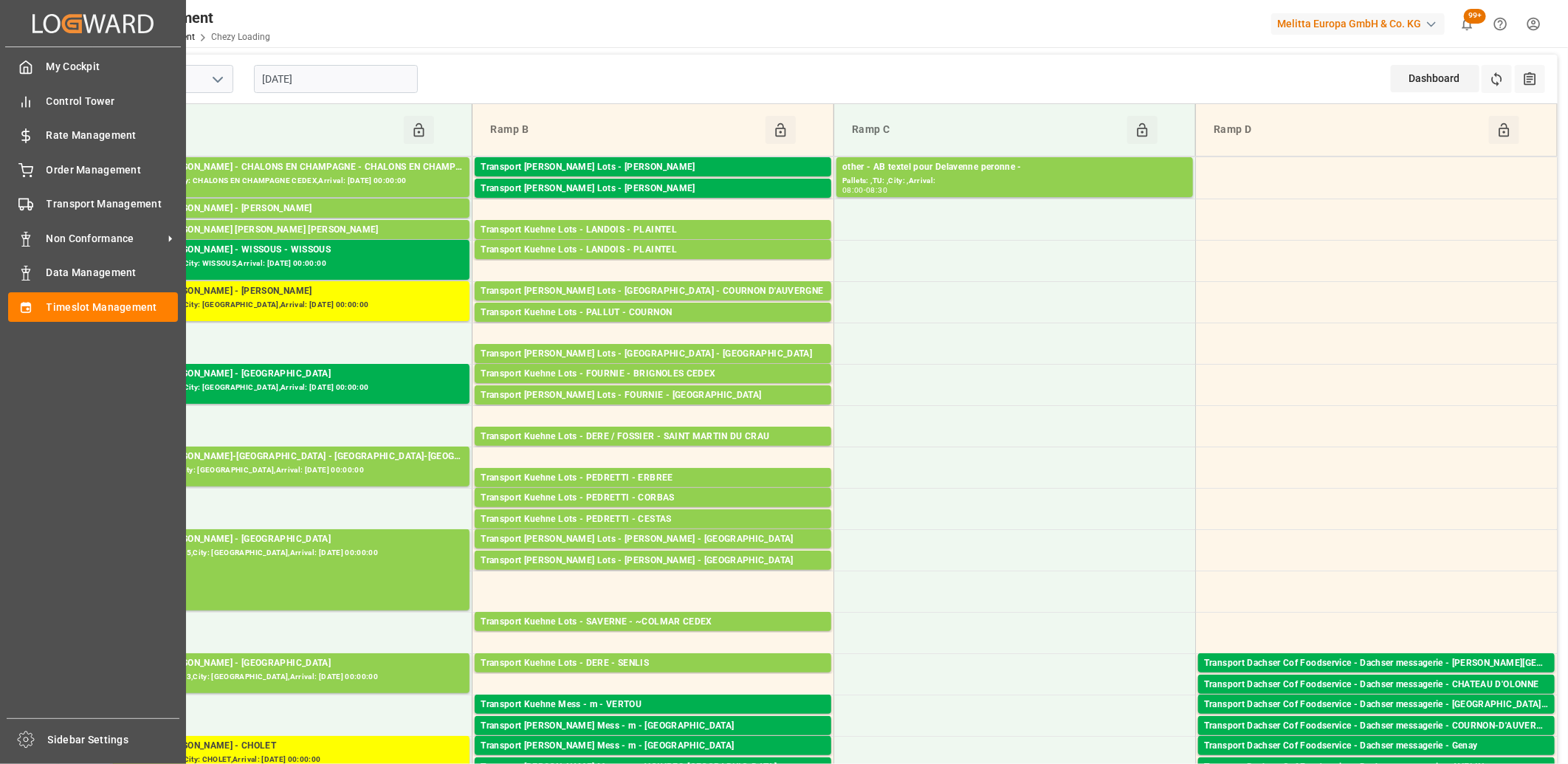
click at [25, 183] on div "My Cockpit My Cockpit Control Tower Control Tower Rate Management Rate Manageme…" at bounding box center [93, 382] width 176 height 671
click at [28, 168] on icon at bounding box center [26, 170] width 14 height 14
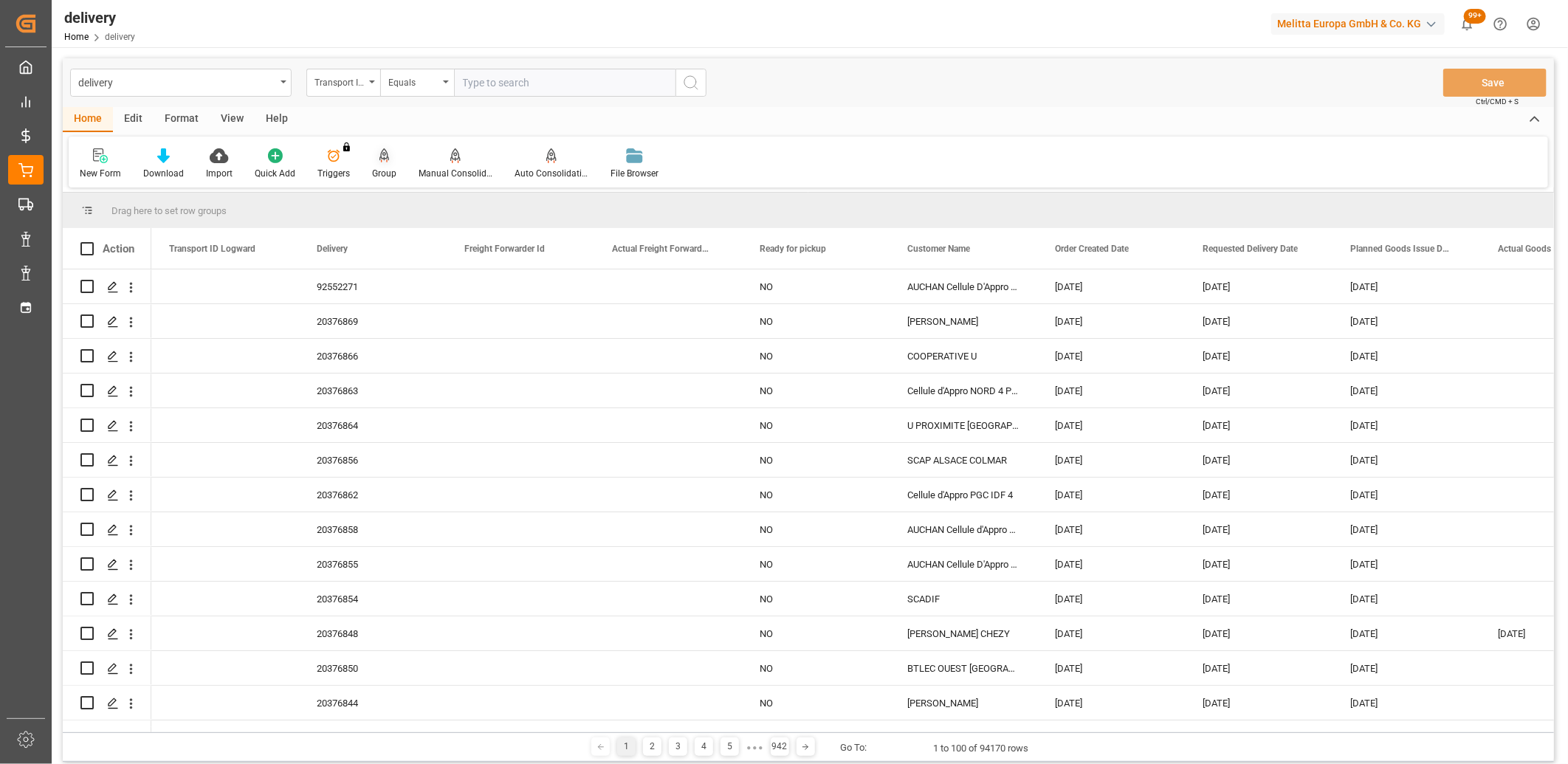
click at [380, 161] on icon at bounding box center [384, 156] width 10 height 14
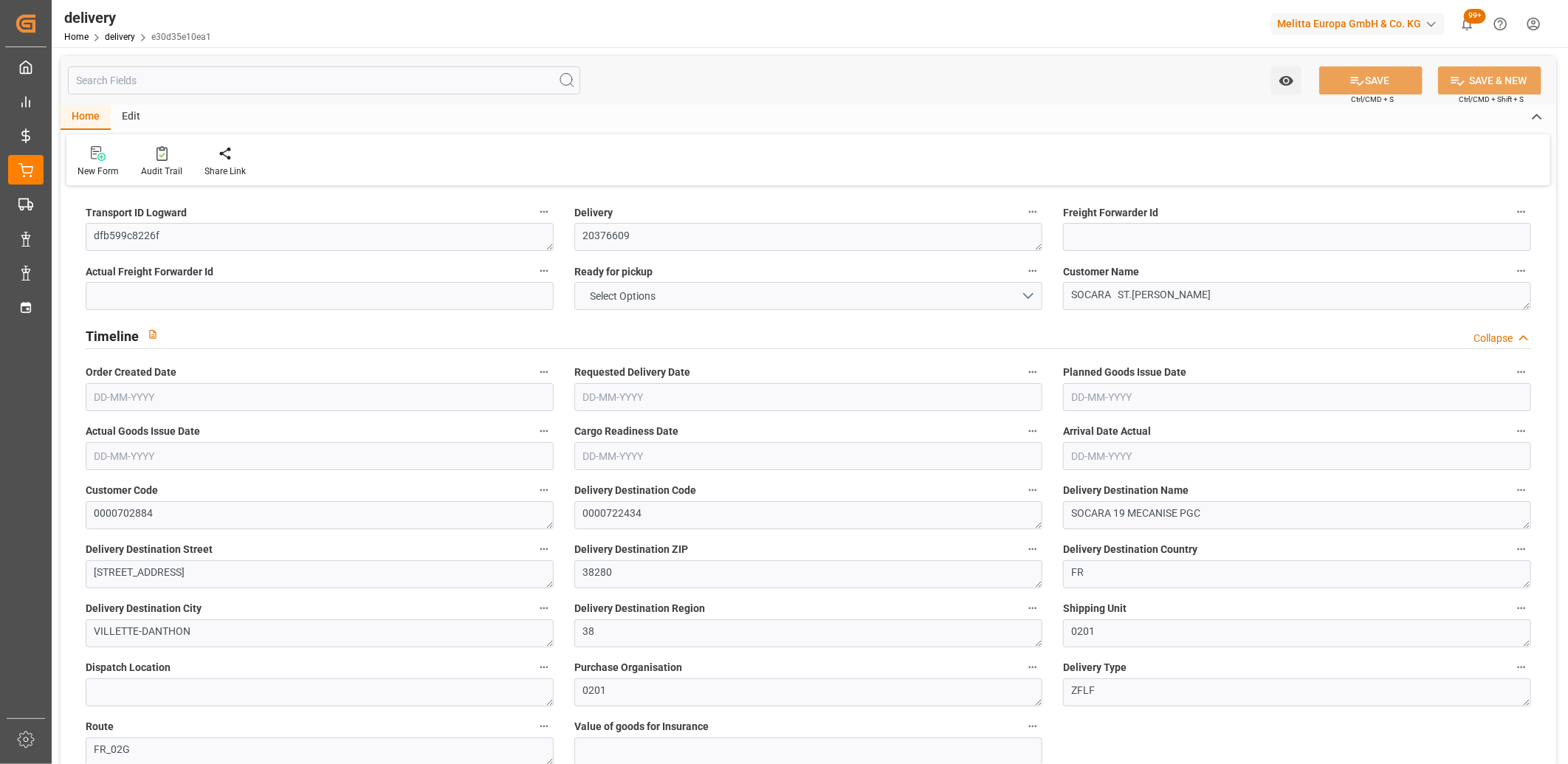
type input "1"
type input "12.96"
type input "38.66"
type input "144"
type input "18"
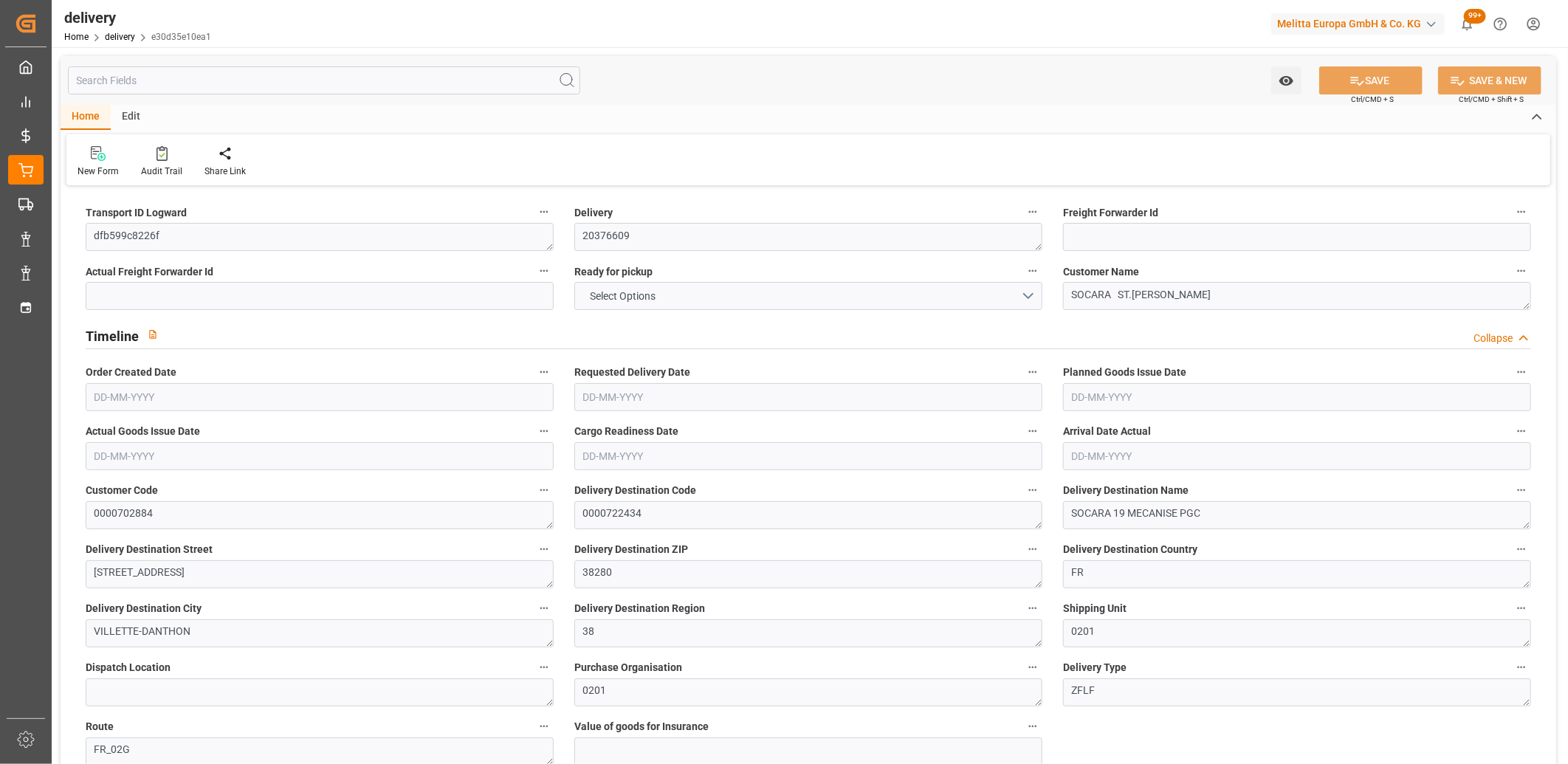
type input "1"
type input "0"
type input "1"
type input "0"
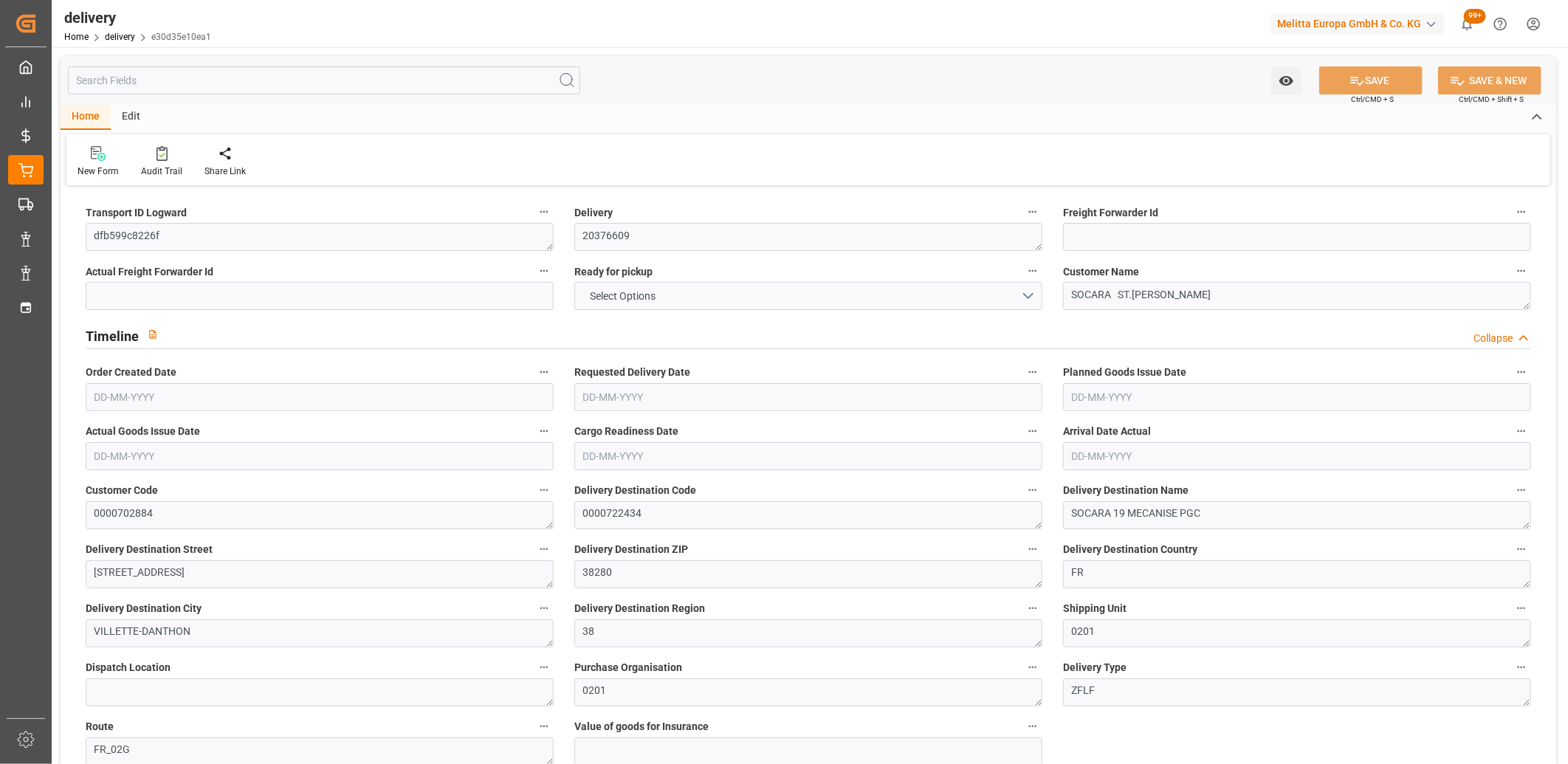
type input "-3.2164"
type input "79.4167"
type input "76.2003"
type input "0"
type input "6.48"
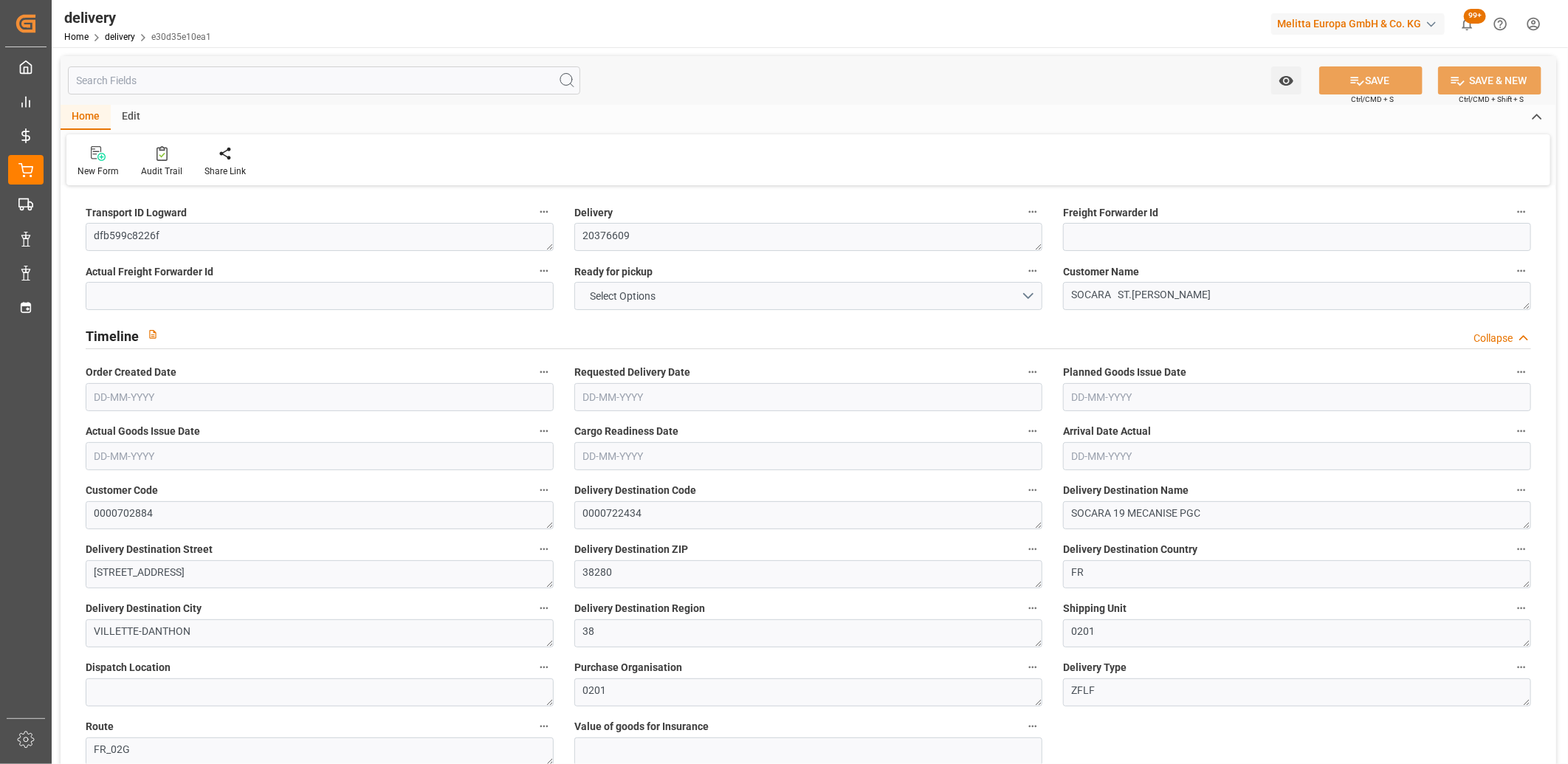
type input "1.5"
type input "1.3"
type input "0"
type input "1.5"
type input "15.66"
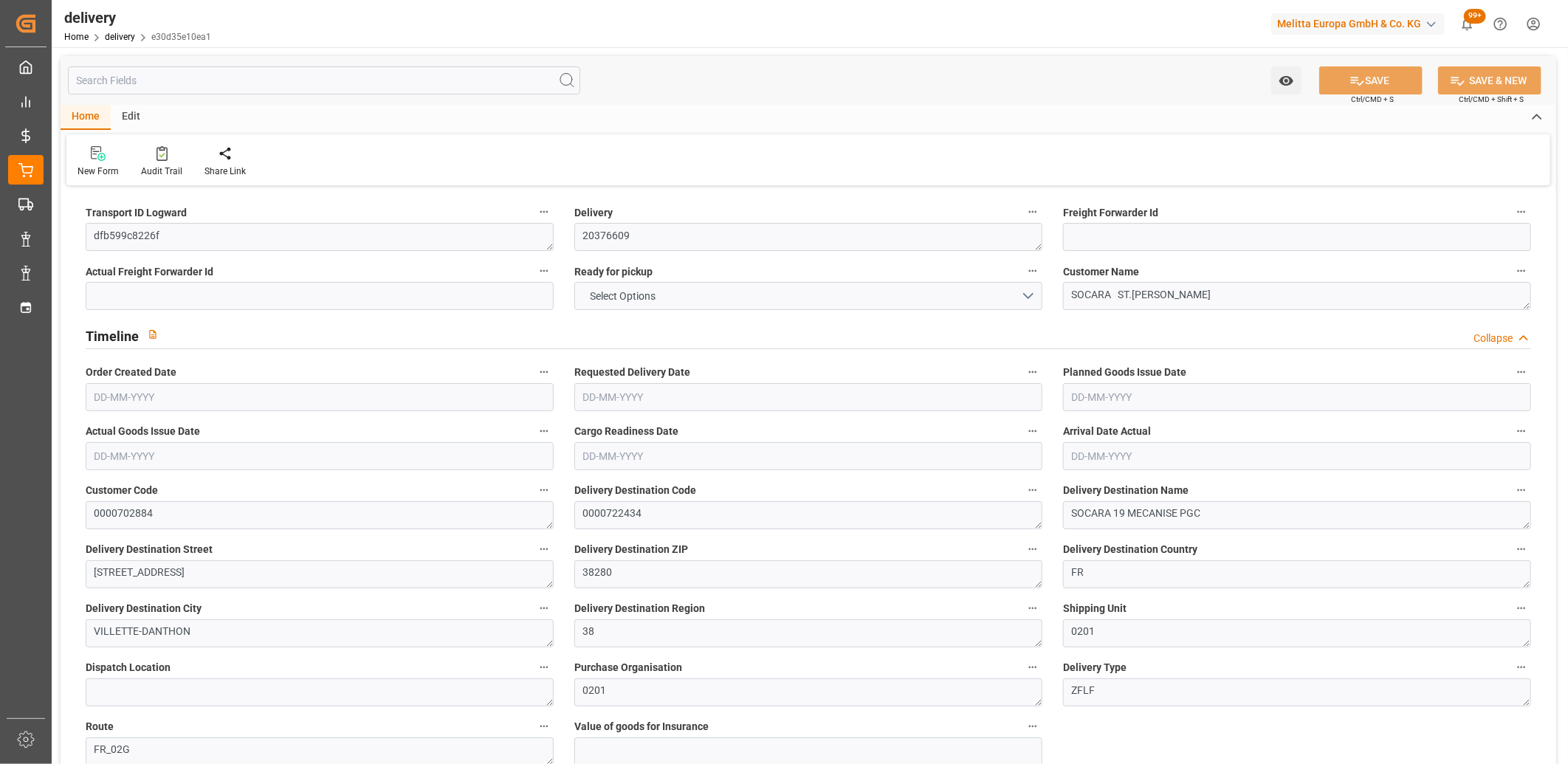
type input "101"
type input "103.458"
type input "0.0066"
type input "0"
type input "[DATE]"
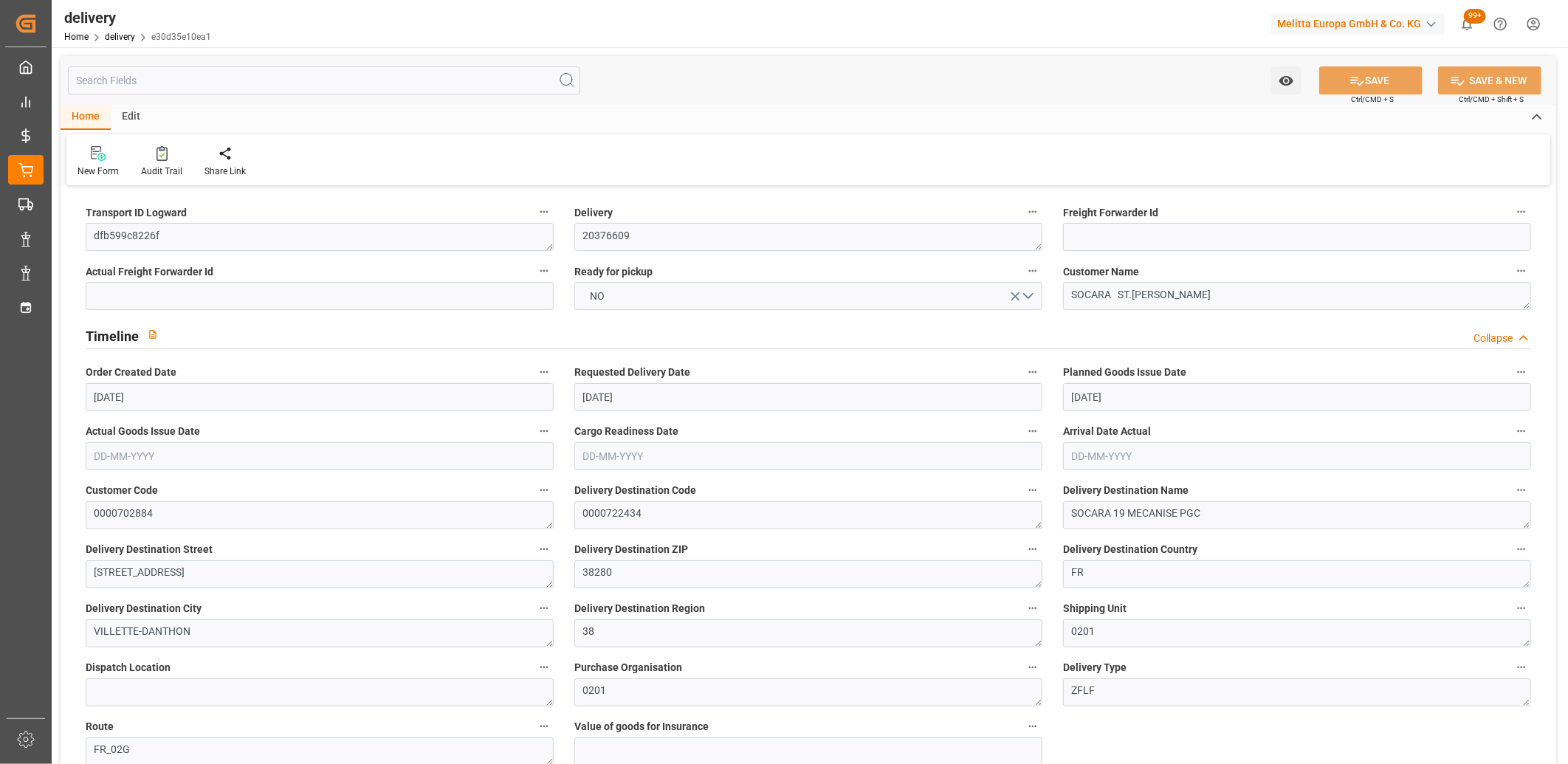
type input "29-08-2025"
type input "[DATE]"
type input "[DATE] 11:01"
click at [741, 303] on button "NO" at bounding box center [809, 296] width 469 height 28
click at [741, 303] on div "YES" at bounding box center [808, 299] width 467 height 31
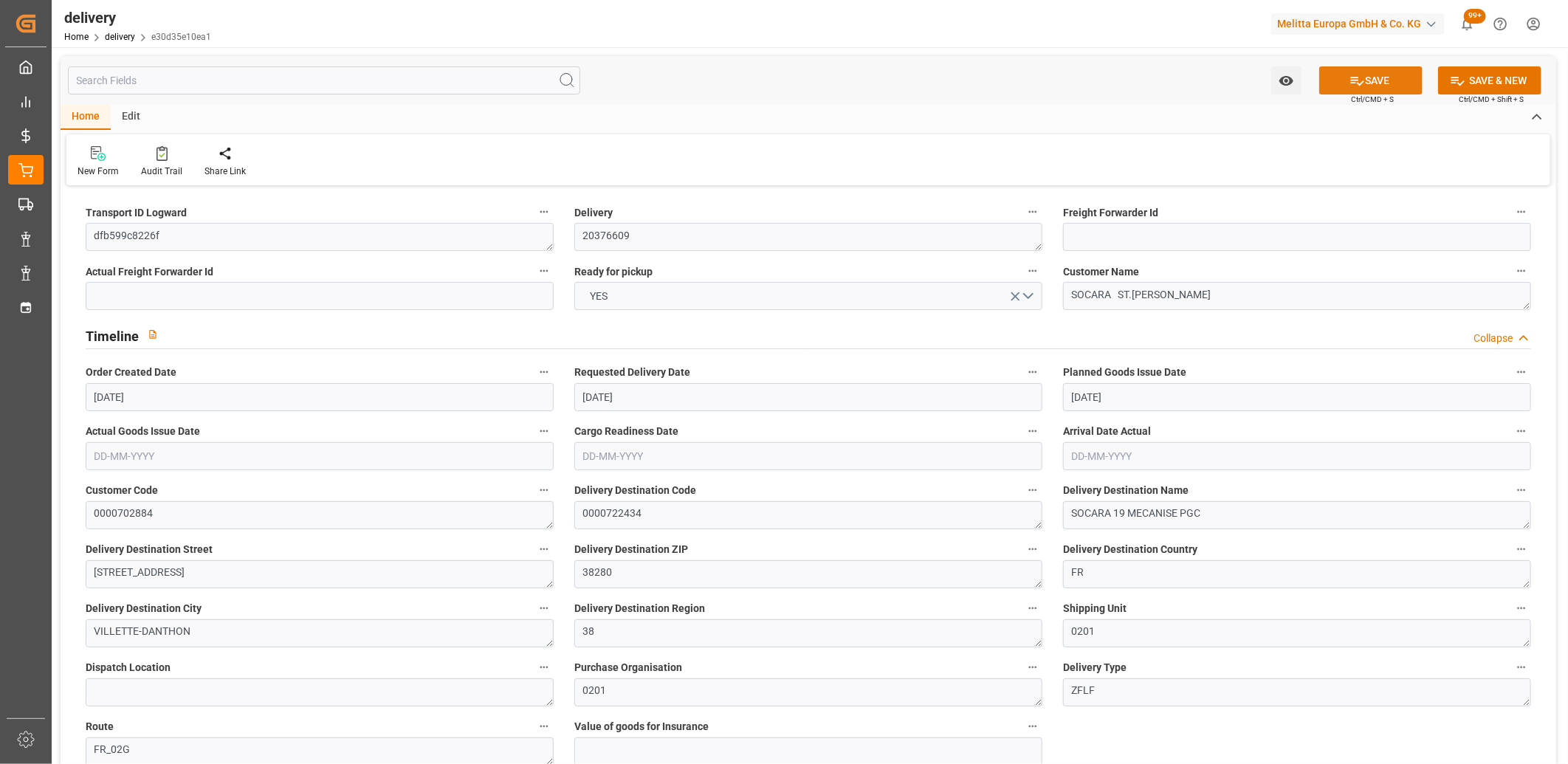
click at [1353, 79] on icon at bounding box center [1358, 81] width 14 height 8
type input "21-08-2025"
type input "29-08-2025"
type input "[DATE]"
type input "[DATE] 11:01"
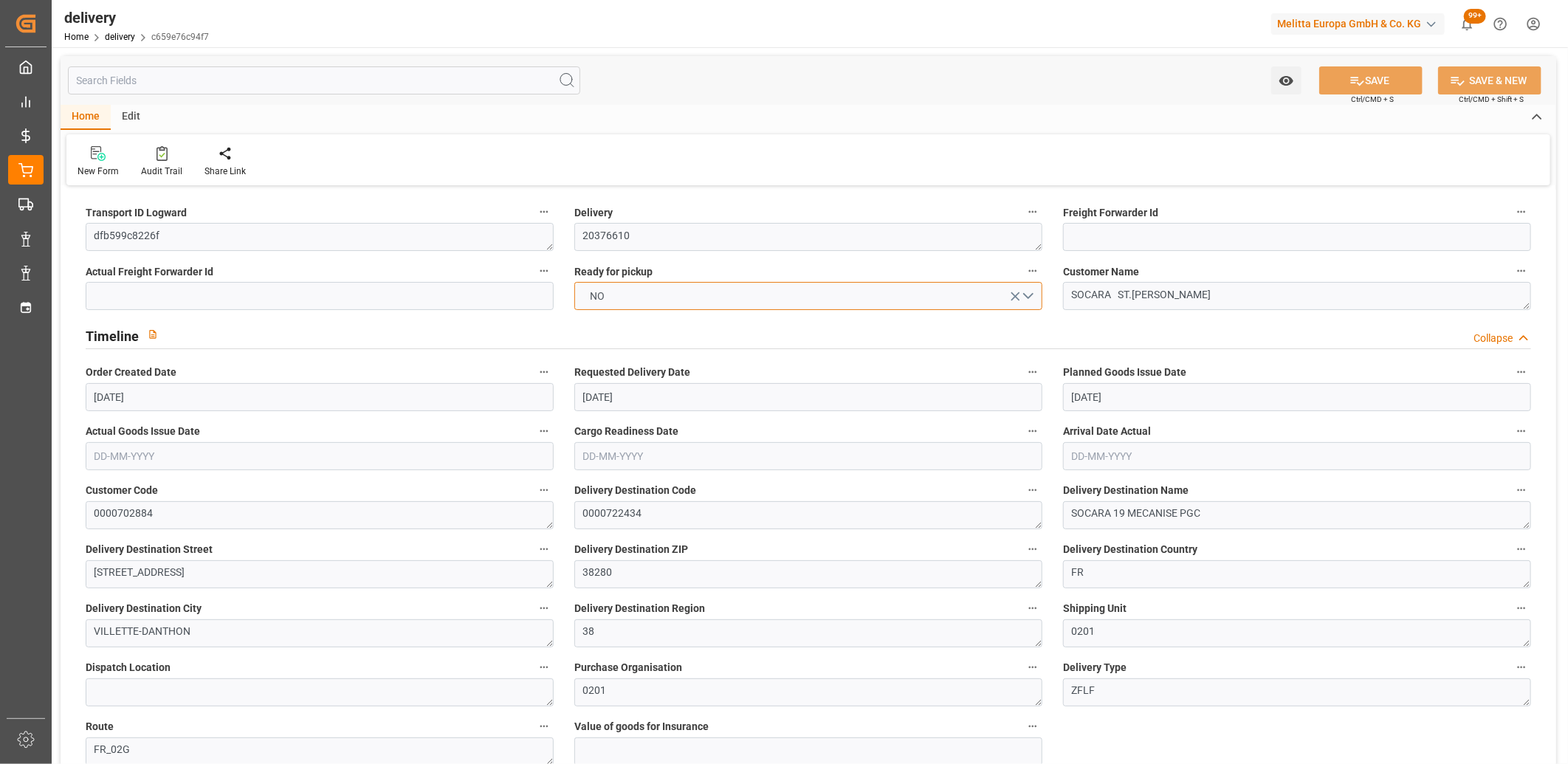
click at [720, 297] on button "NO" at bounding box center [809, 296] width 469 height 28
click at [1391, 72] on button "SAVE" at bounding box center [1372, 80] width 104 height 28
type input "[DATE]"
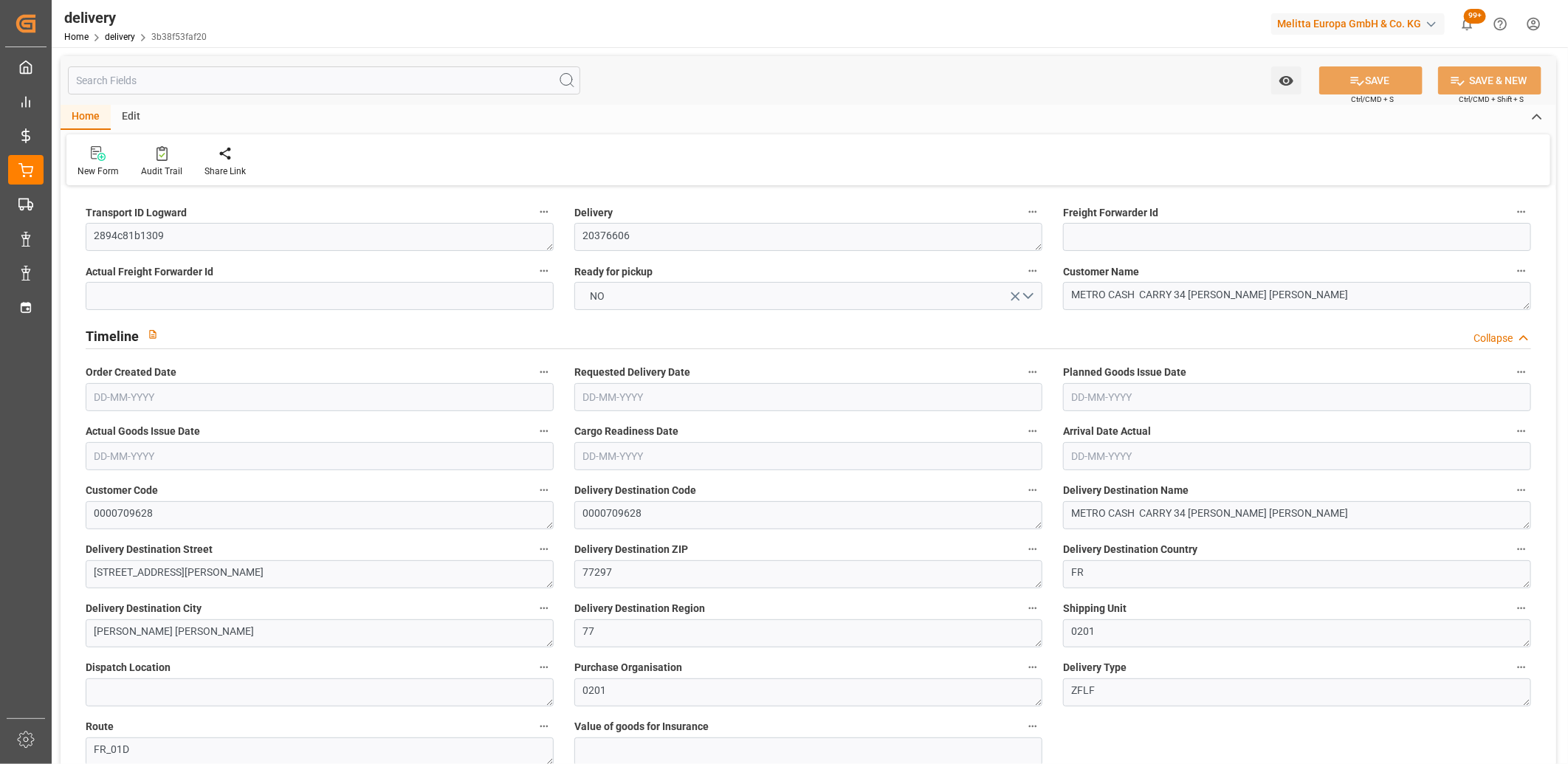
type input "[DATE] 11:01"
click at [631, 303] on button "NO" at bounding box center [809, 296] width 469 height 28
click at [631, 303] on div "YES" at bounding box center [808, 299] width 467 height 31
click at [1372, 75] on button "SAVE" at bounding box center [1372, 80] width 104 height 28
type input "10"
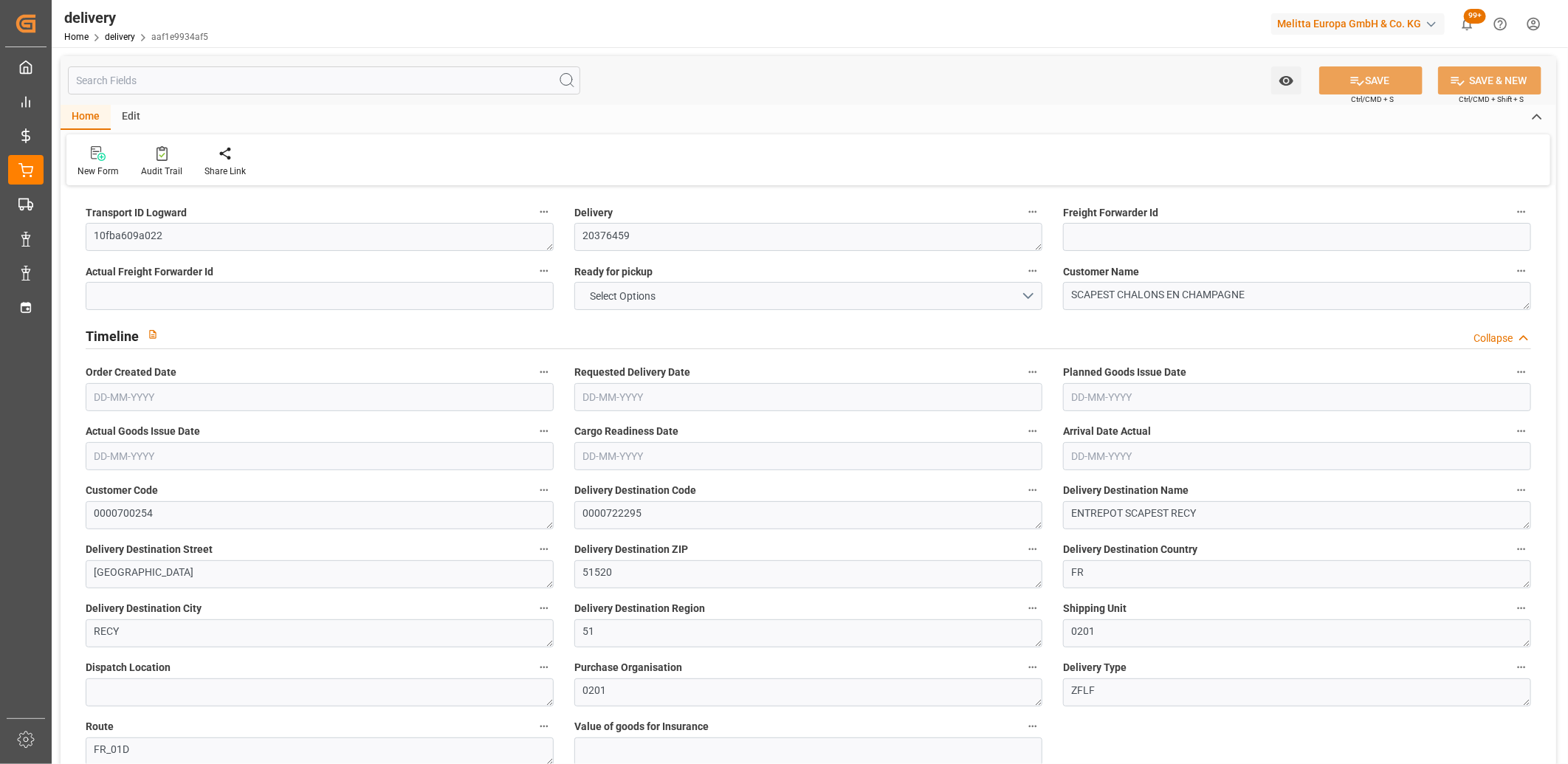
type input "180.64"
type input "418.544"
type input "746.84"
type input "36"
type input "10"
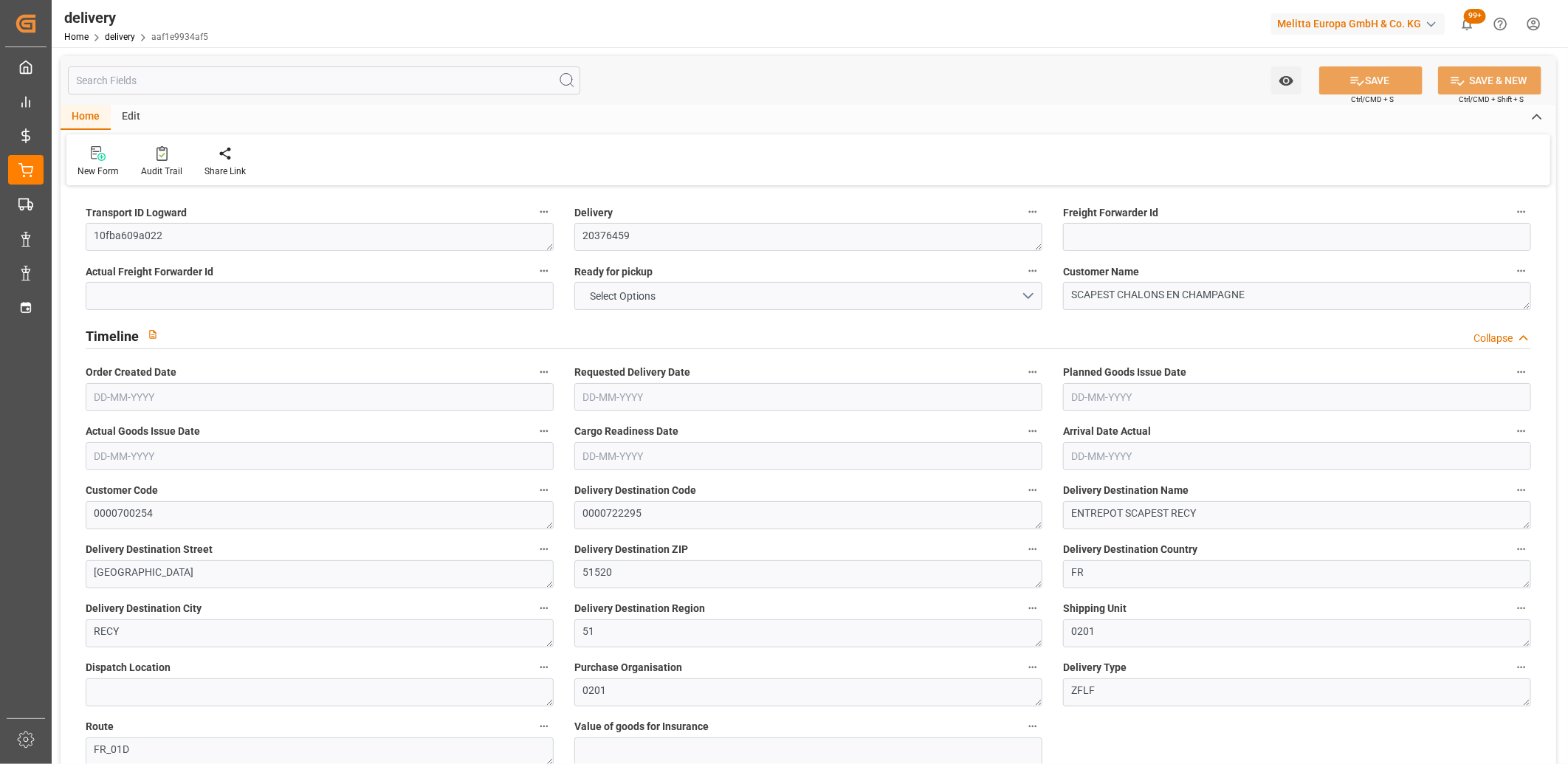
type input "0"
type input "2"
type input "0"
type input "-5.8575"
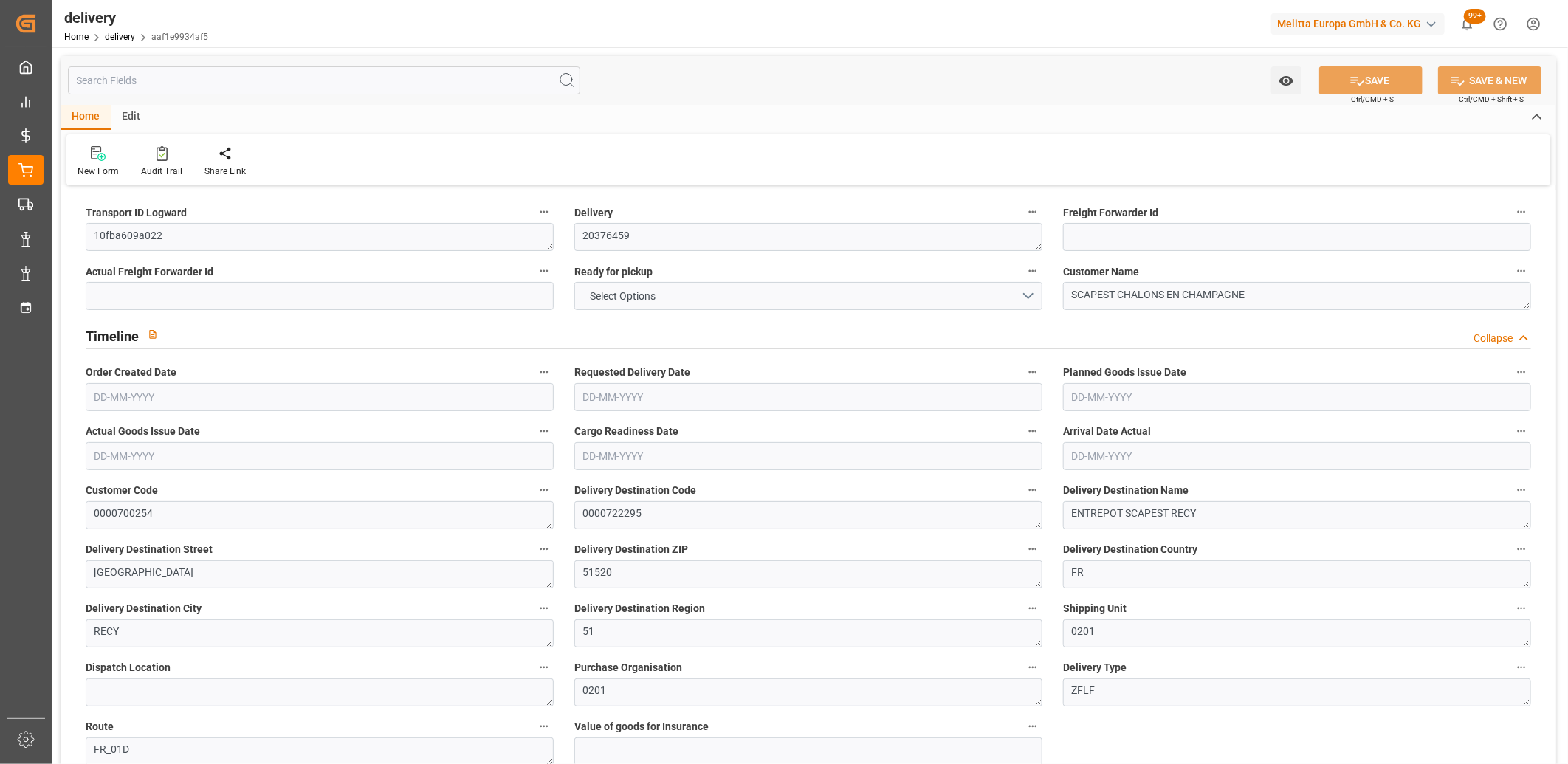
type input "144.63"
type input "138.7725"
type input "0"
type input "12.96"
type input "1.5"
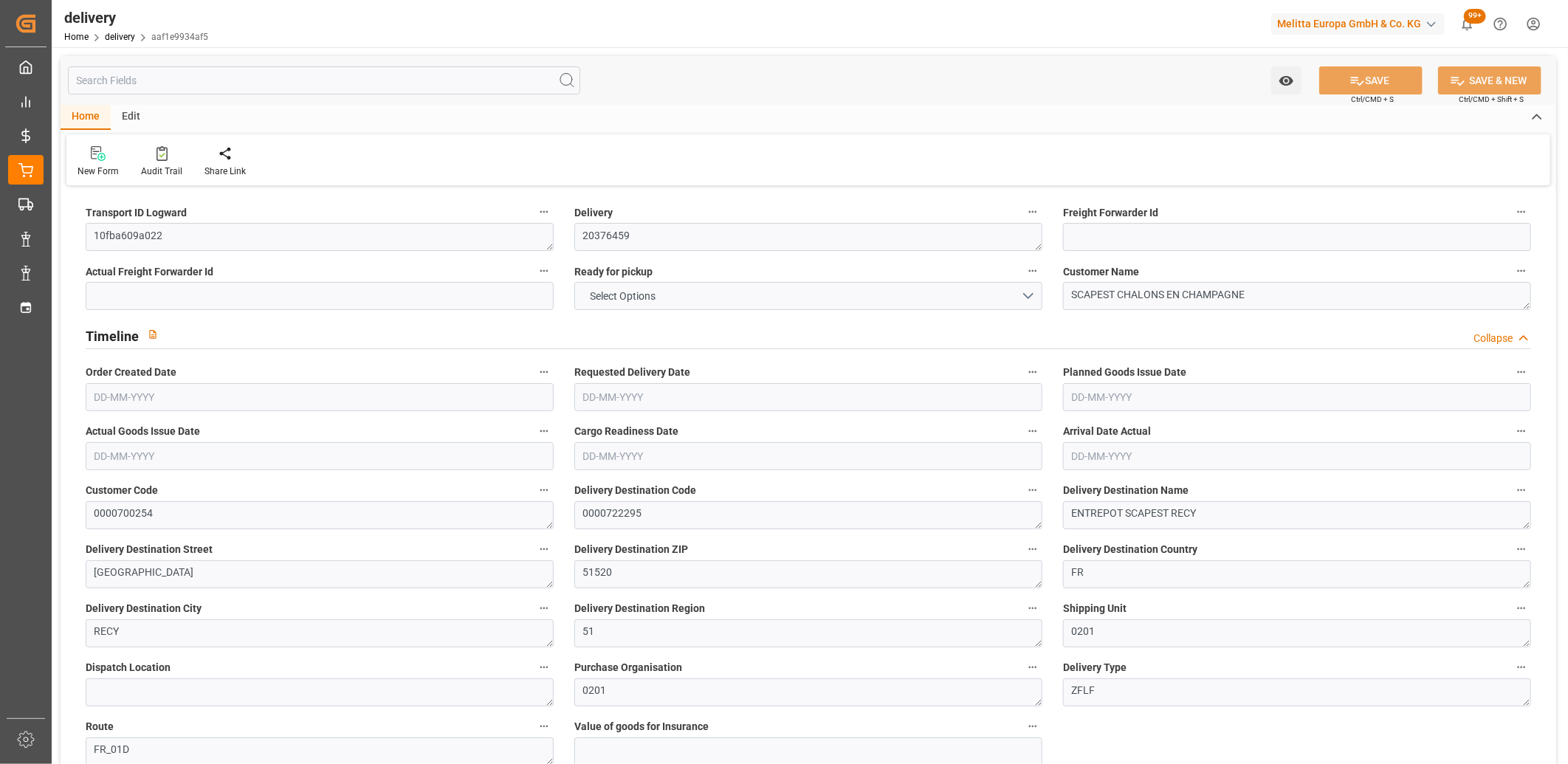
type input "1.3"
type input "0"
type input "15"
type input "188.544"
type input "101"
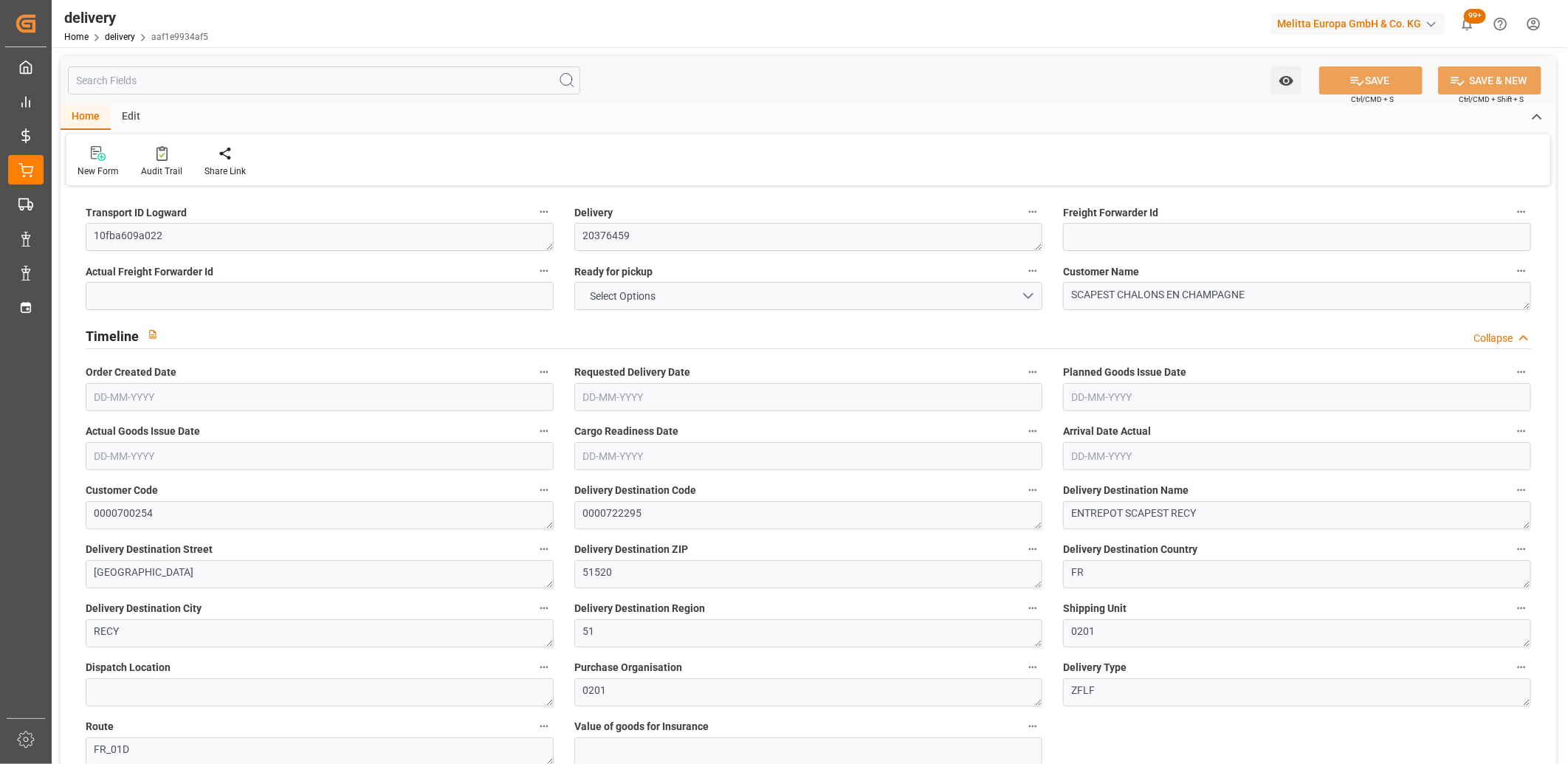
type input "165.4535"
type input "0.0106"
type input "0"
type input "26-08-2025"
type input "[DATE]"
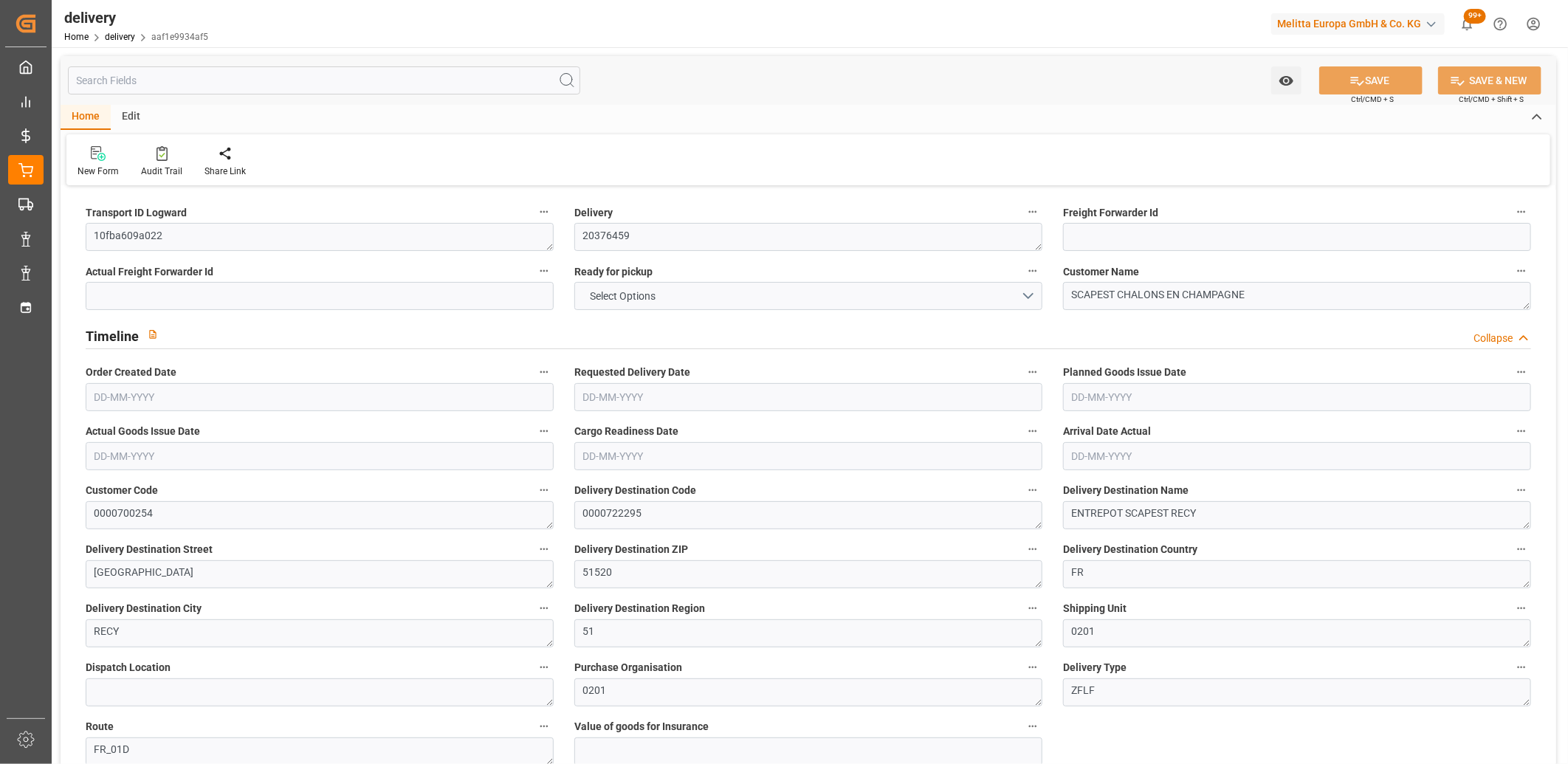
type input "26-08-2025"
type input "19-08-2025 11:00"
click at [620, 300] on button "NO" at bounding box center [809, 296] width 469 height 28
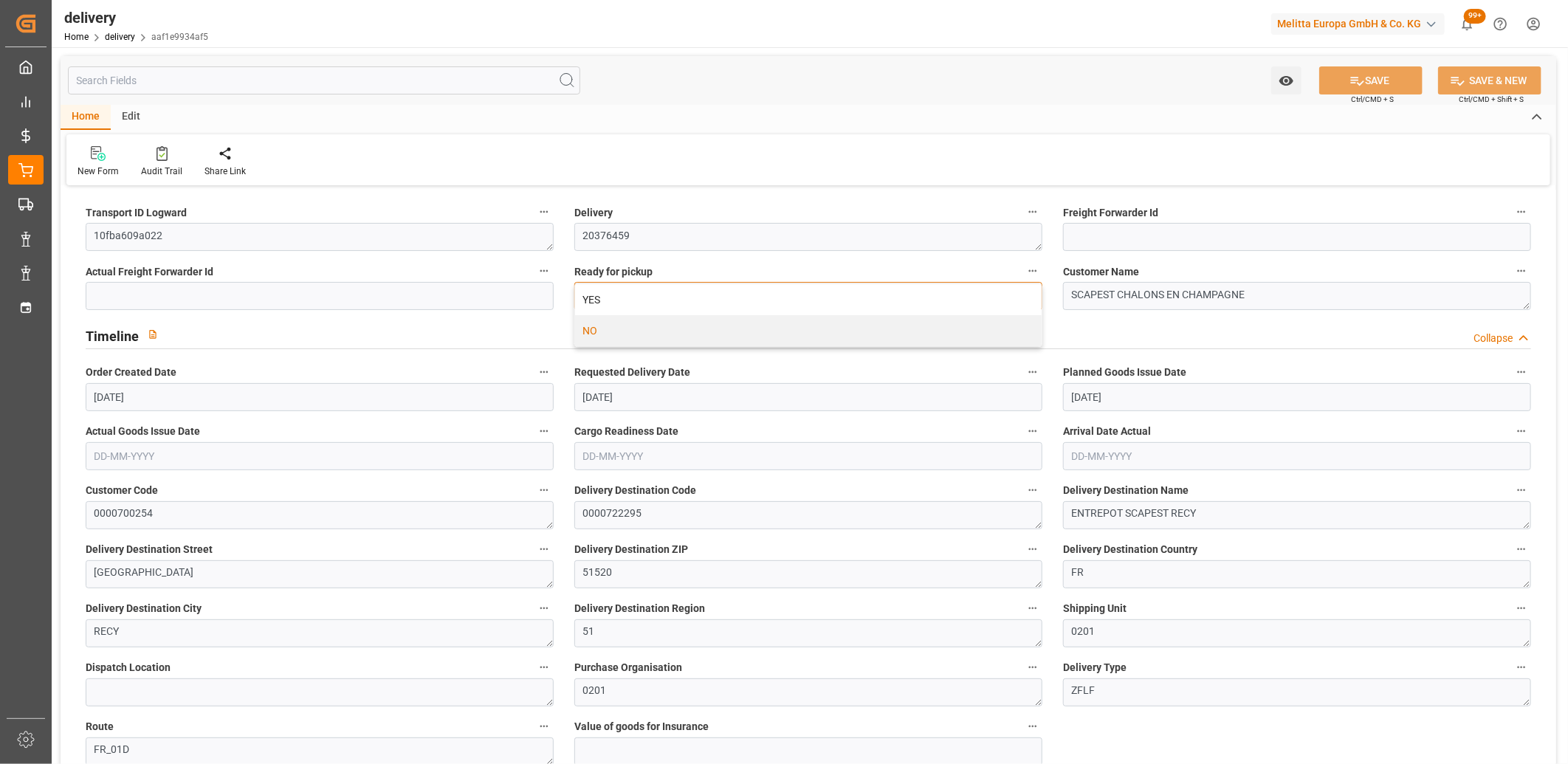
click at [620, 300] on div "YES" at bounding box center [808, 299] width 467 height 31
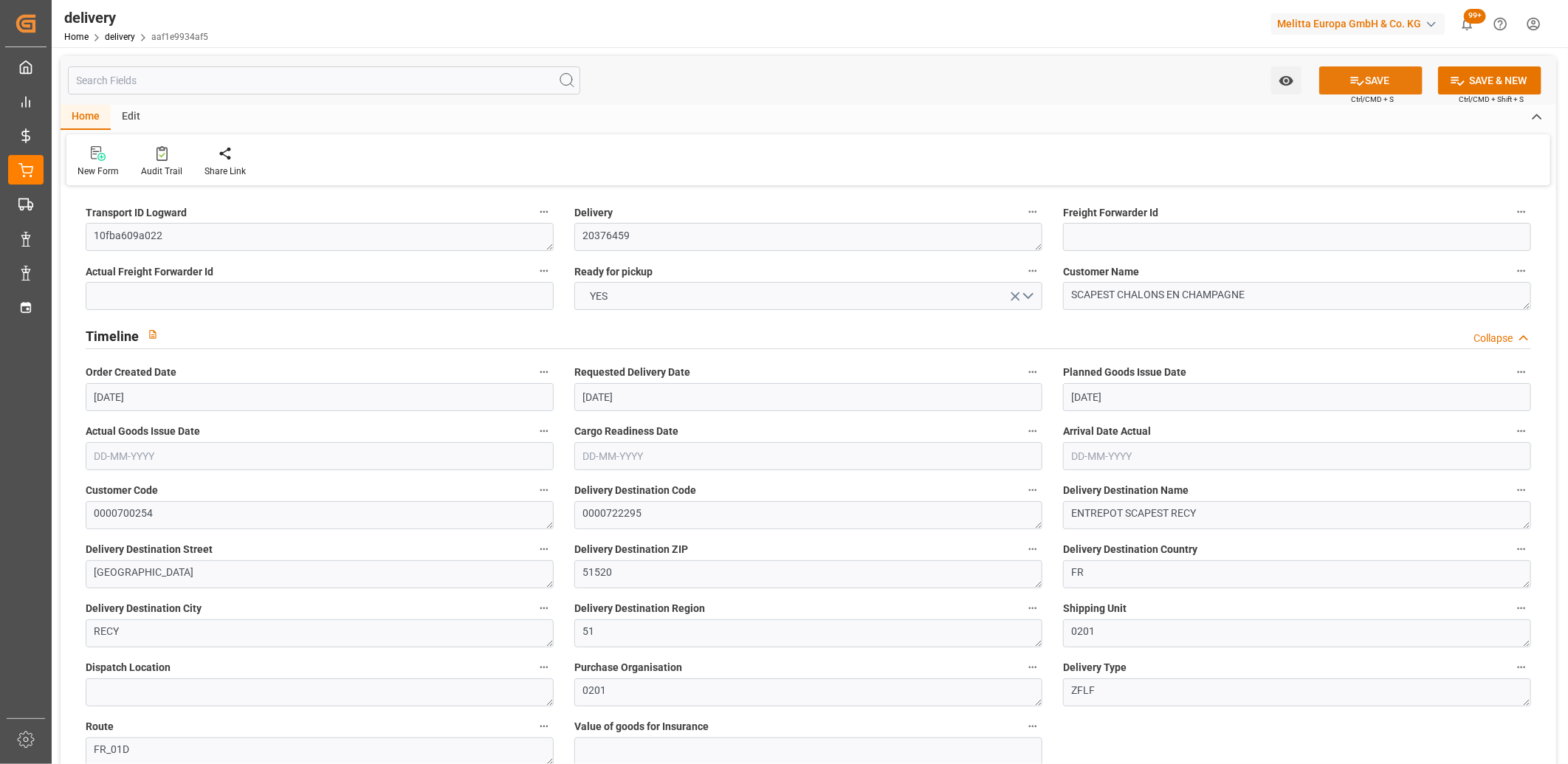
click at [1372, 83] on button "SAVE" at bounding box center [1372, 80] width 104 height 28
type input "5"
type input "1008"
type input "1203.82"
type input "6912"
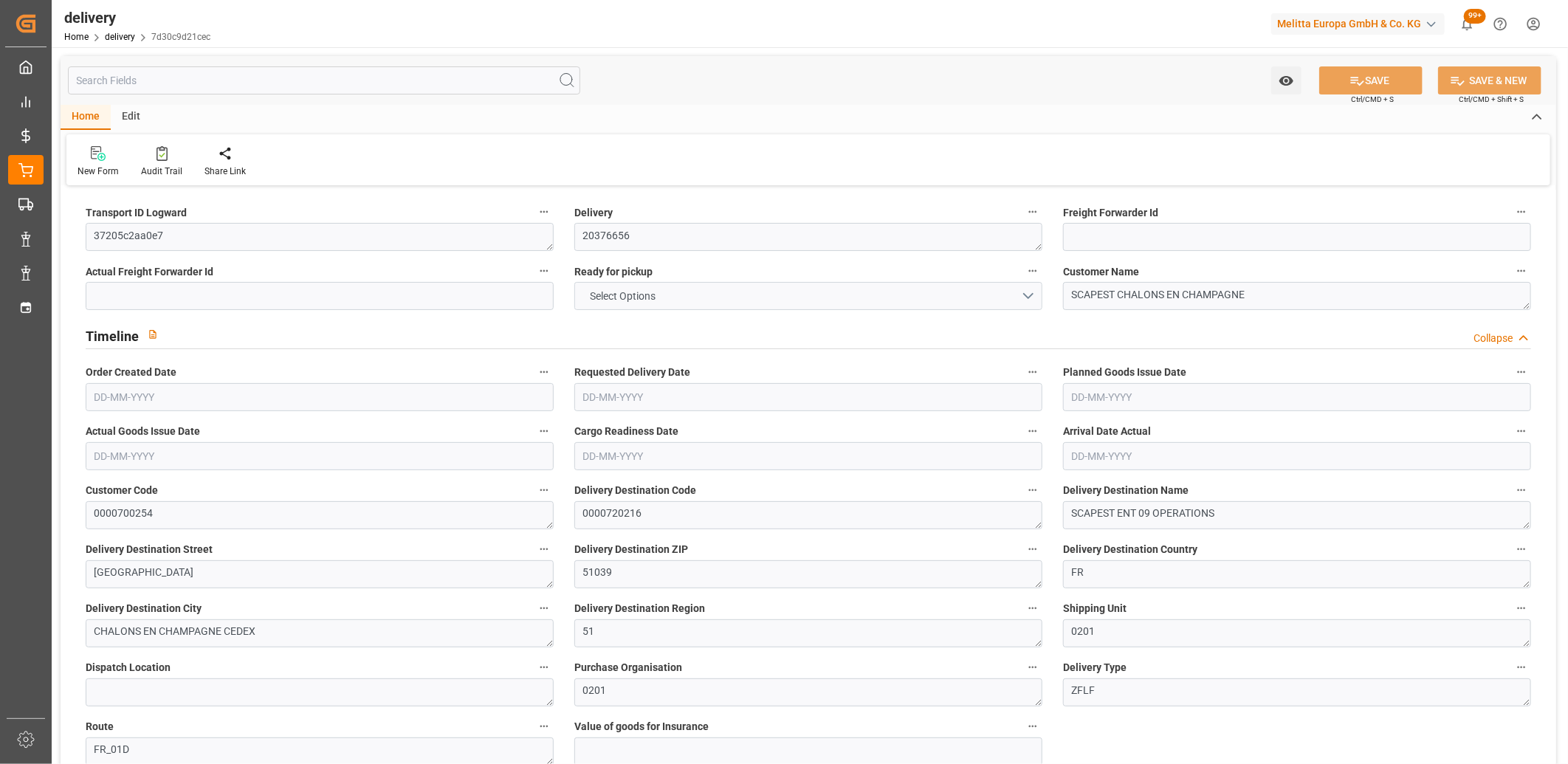
type input "18"
type input "5"
type input "0"
type input "5"
type input "0"
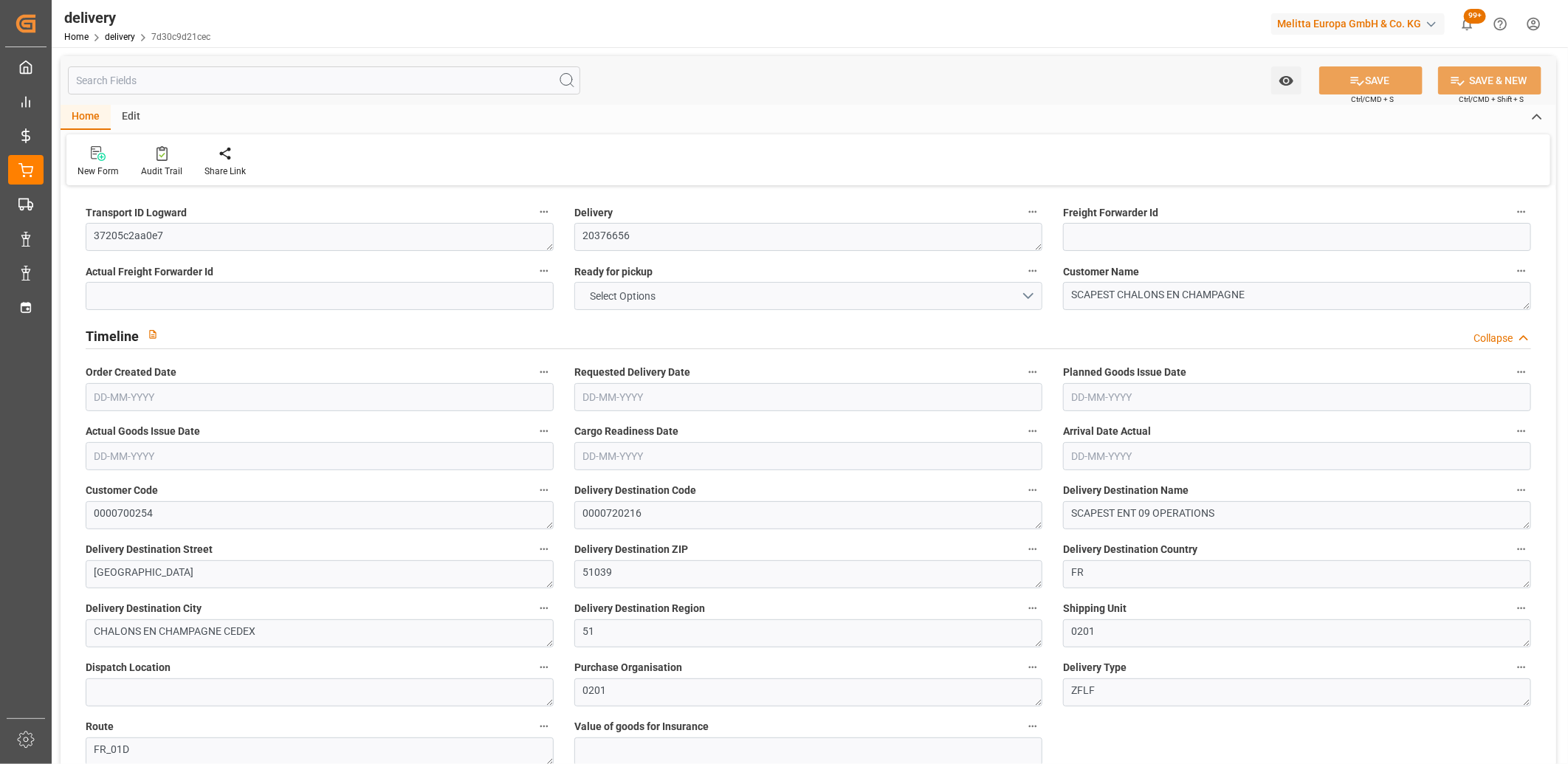
type input "0"
type input "-6.6384"
type input "163.91"
type input "157.2716"
type input "0"
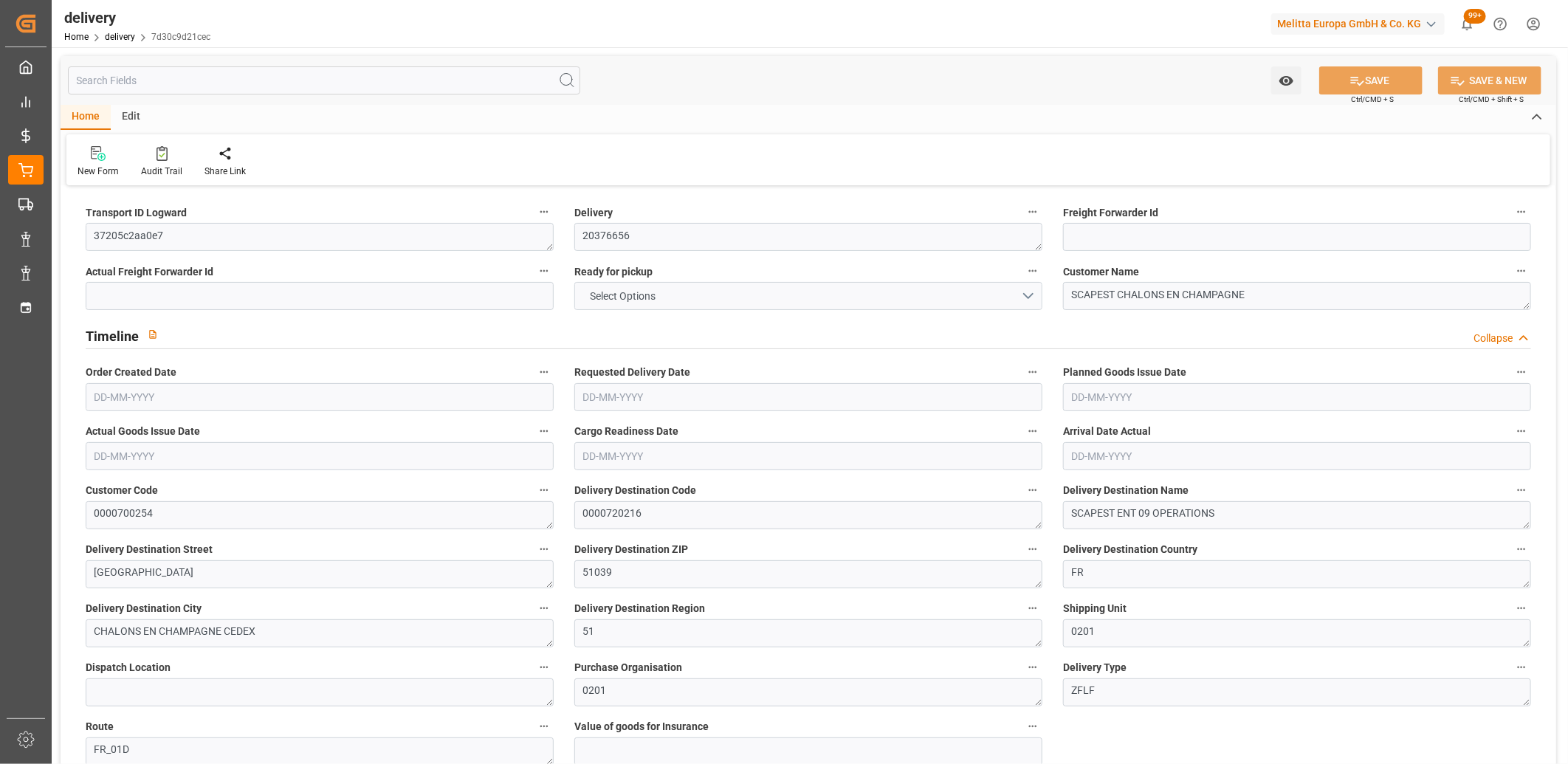
type input "6.48"
type input "1.5"
type input "1.3"
type input "0"
type input "7.5"
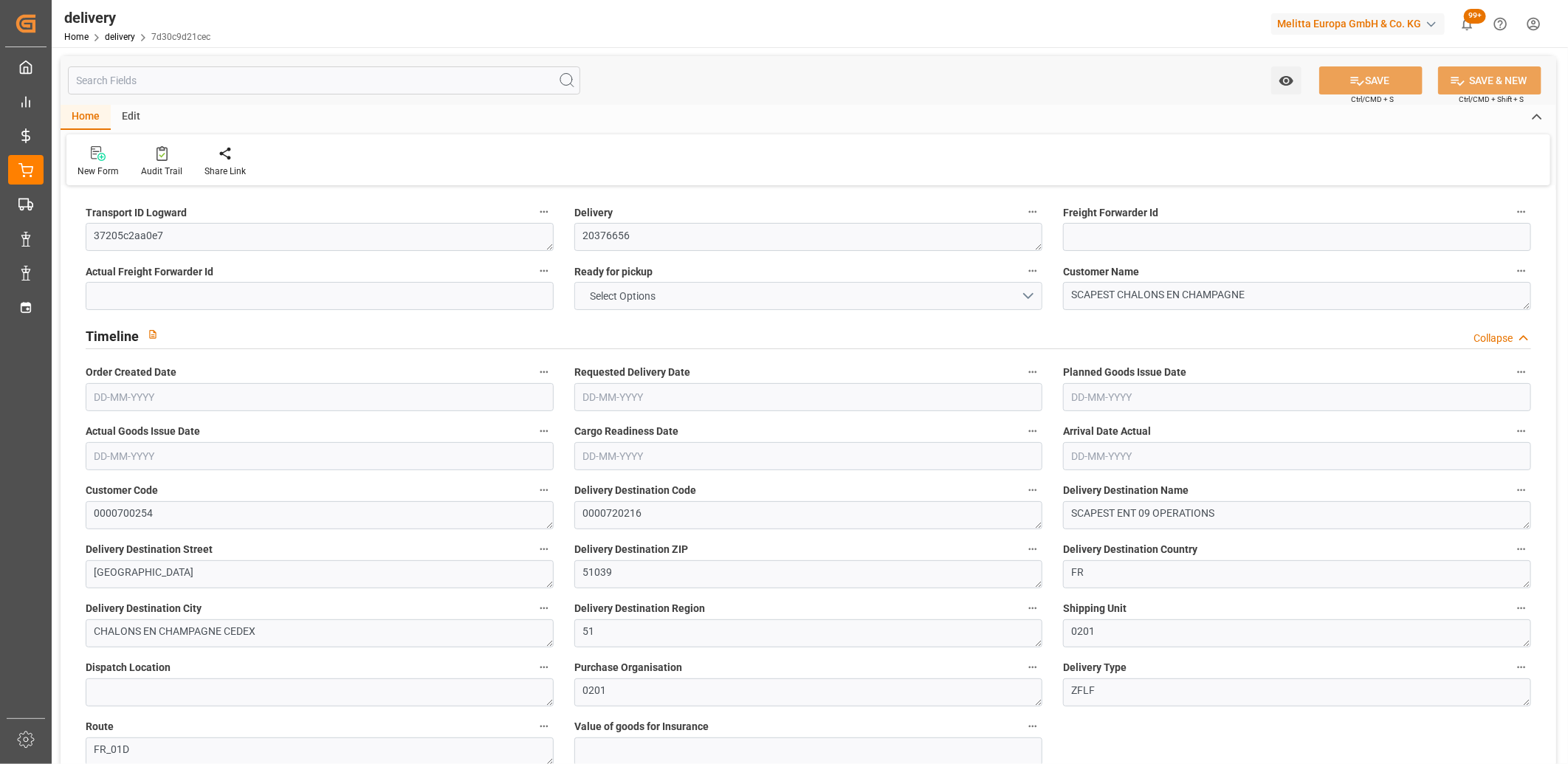
type input "1087.38"
type input "101"
type input "736.1838"
type input "0.0473"
type input "0"
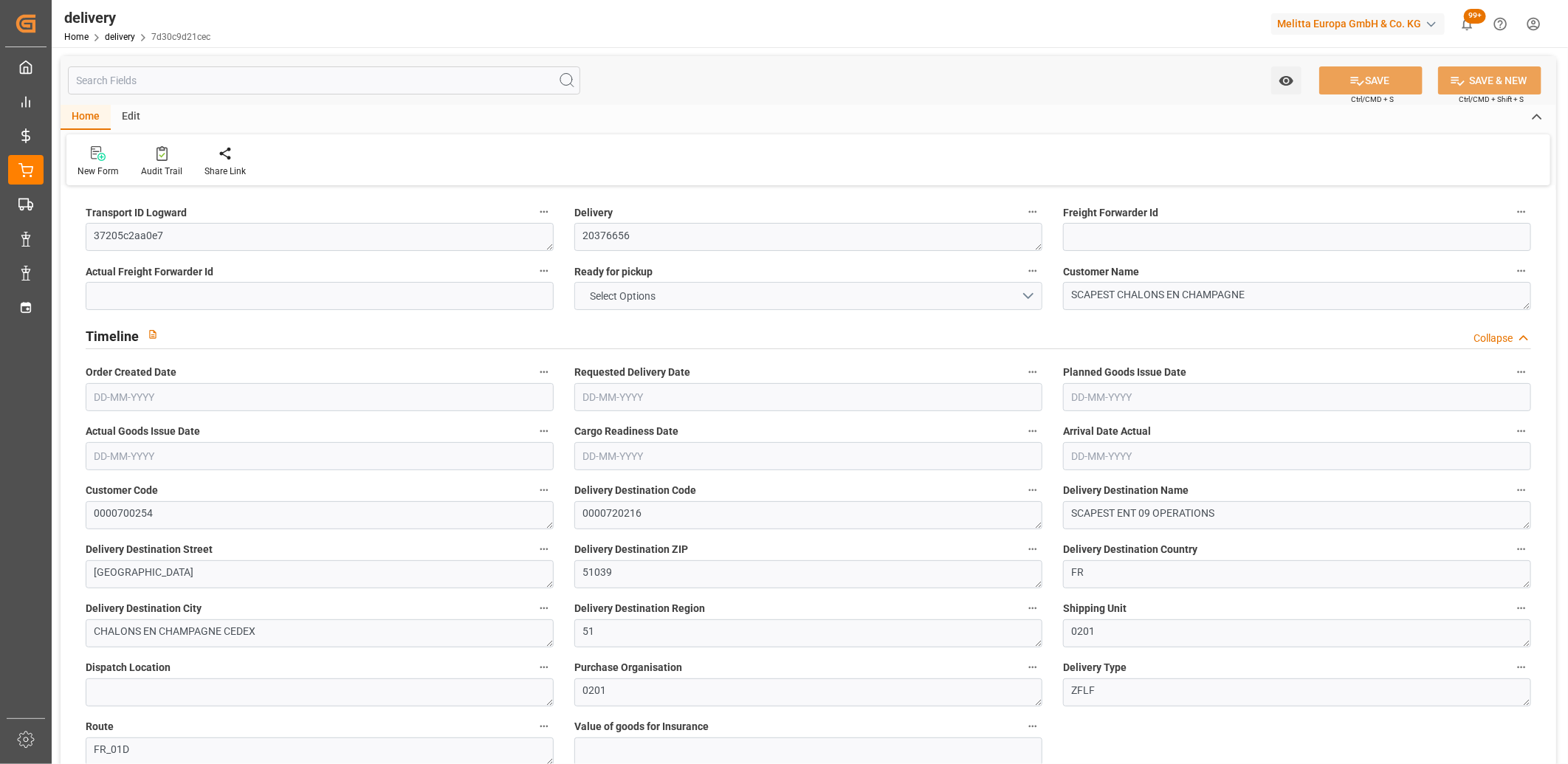
type input "26-08-2025"
type input "[DATE]"
type input "26-08-2025"
type input "22-08-2025 11:01"
click at [644, 286] on button "NO" at bounding box center [809, 296] width 469 height 28
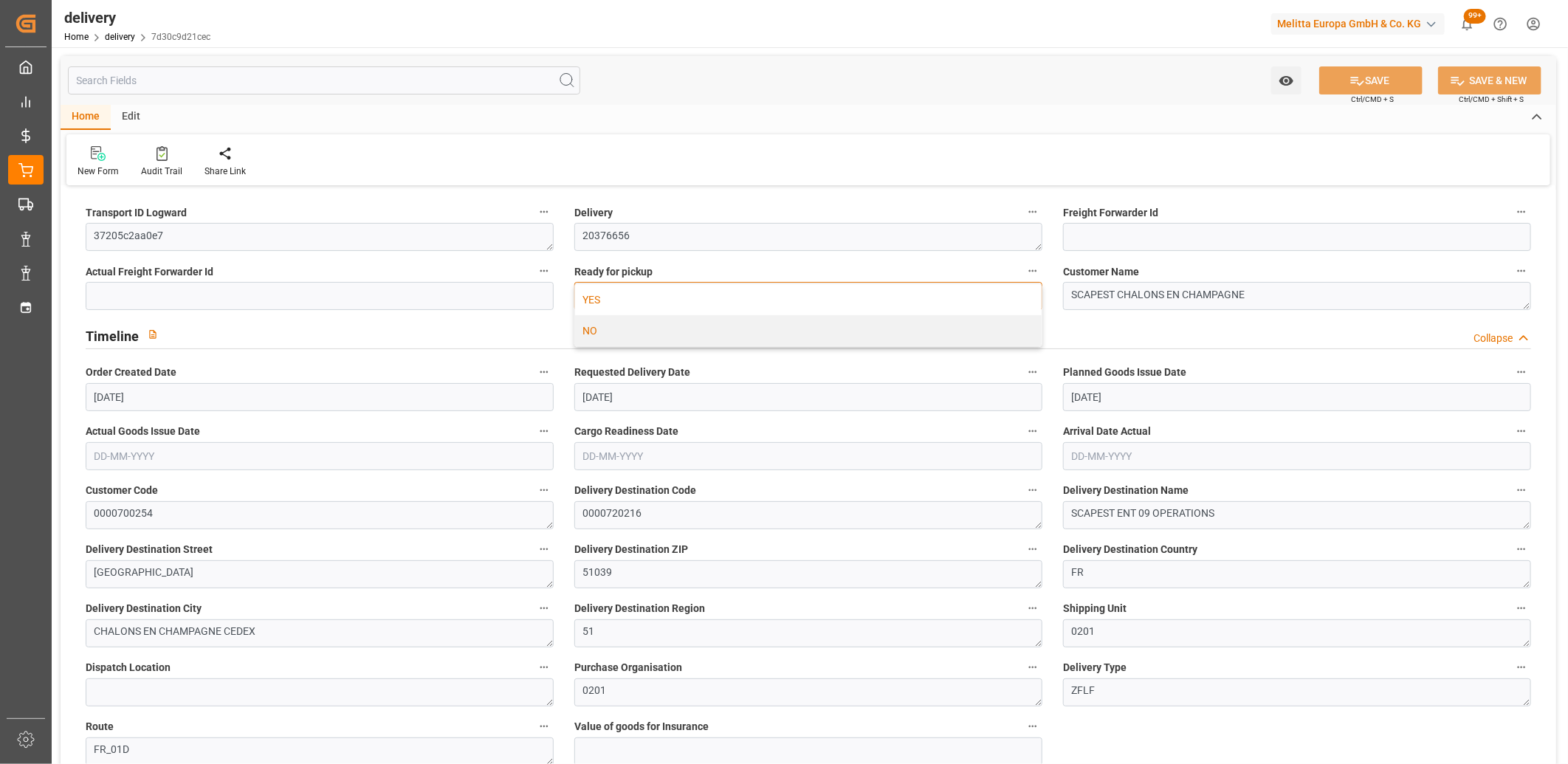
click at [644, 290] on div "YES" at bounding box center [808, 299] width 467 height 31
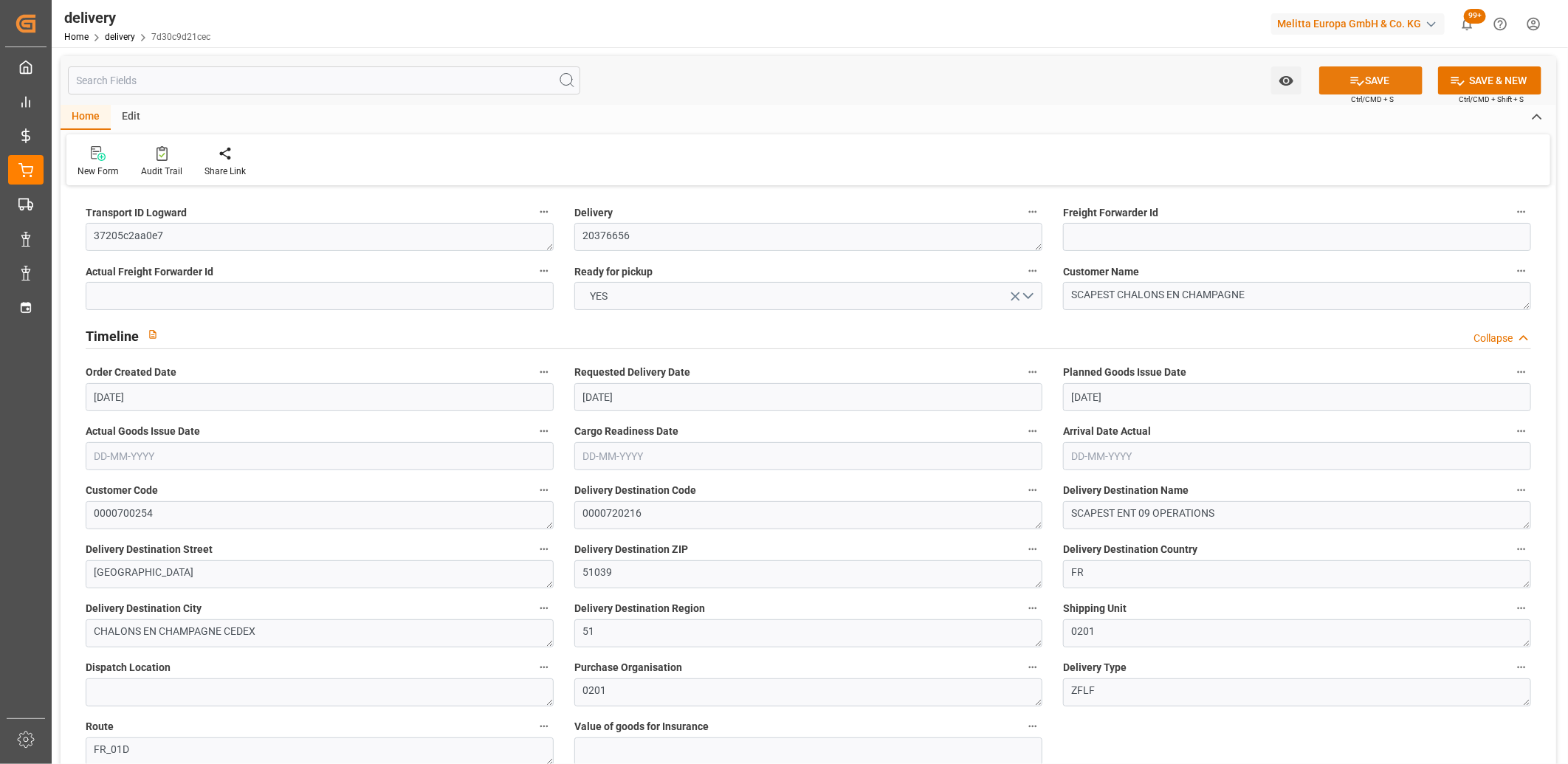
click at [1361, 77] on icon at bounding box center [1357, 81] width 15 height 15
type input "586.992"
type input "617.336"
type input "1401.6"
type input "144"
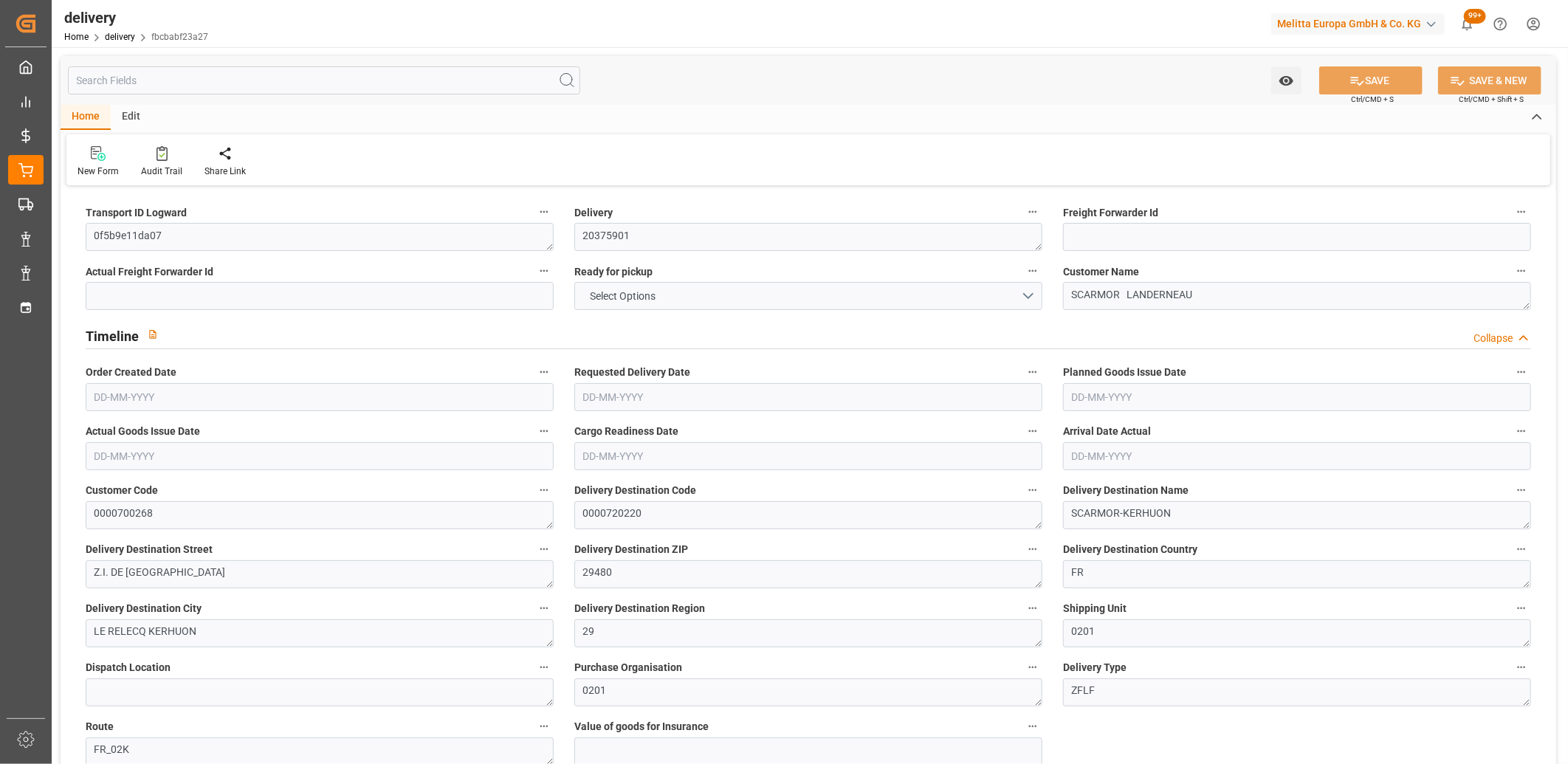
type input "1"
type input "0"
type input "1"
type input "0"
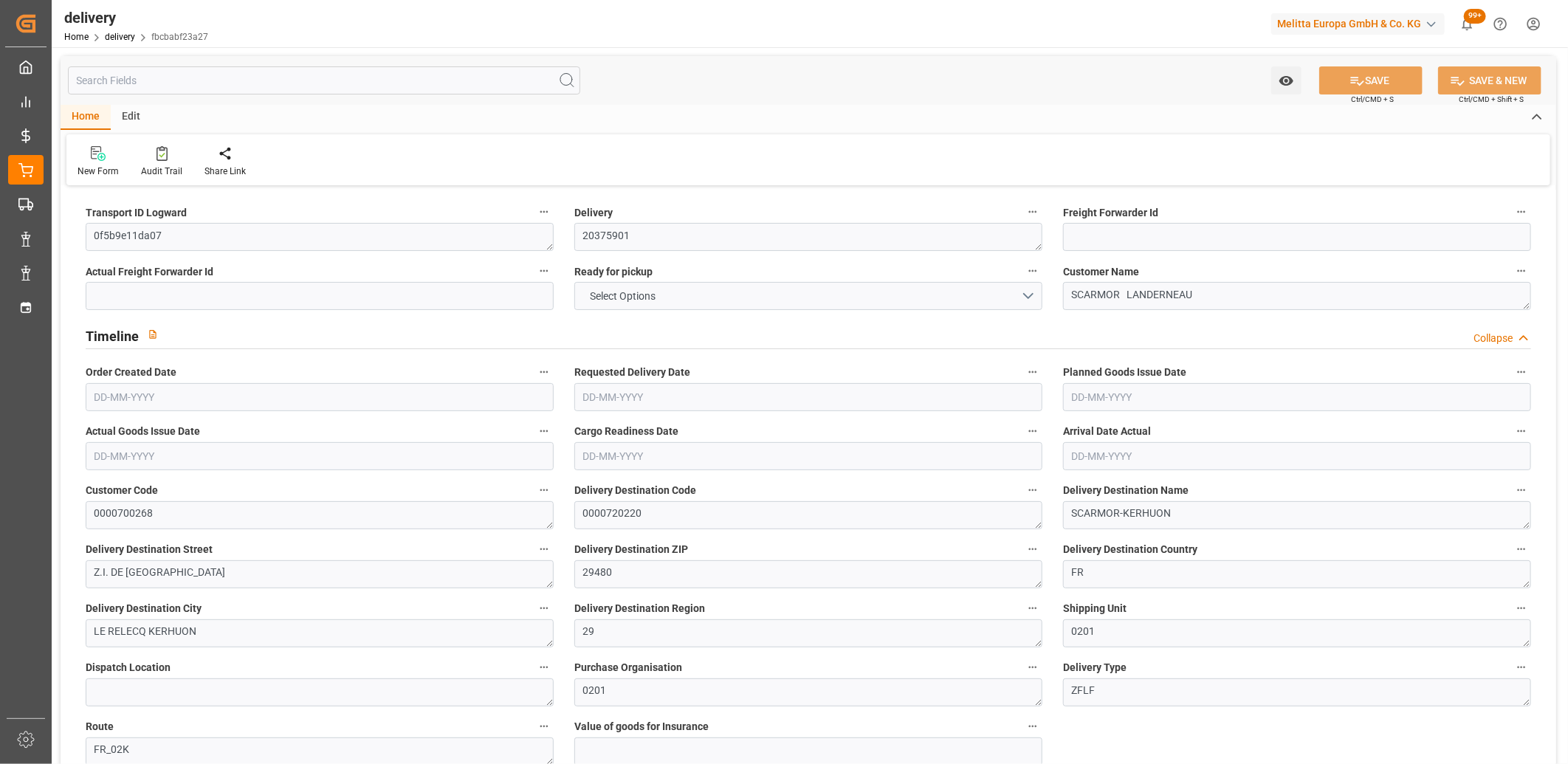
type input "0"
type input "209.45"
type input "0"
type input "51.84"
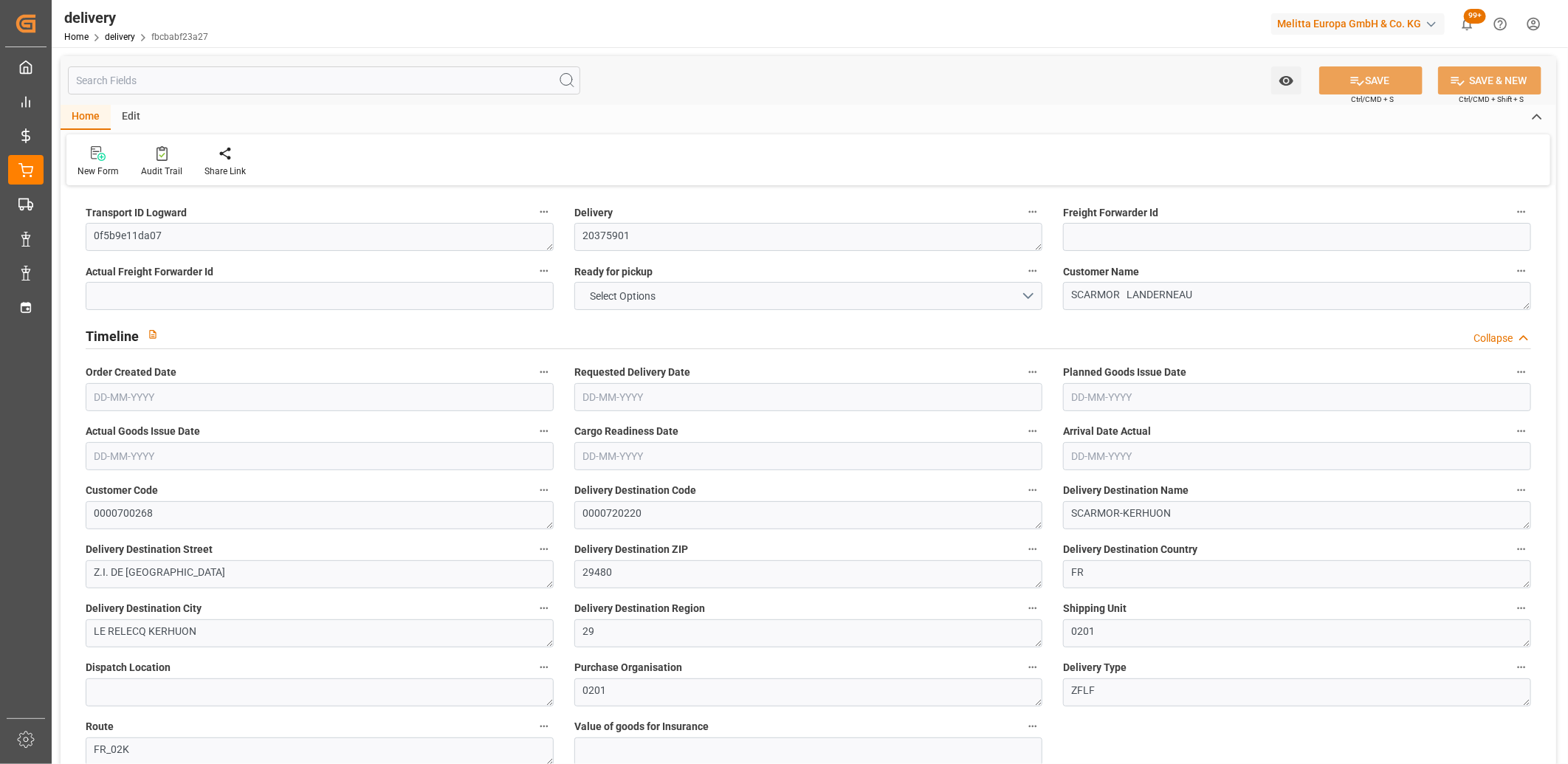
type input "1.5"
type input "1.3"
type input "0"
type input "1.5"
type input "594.336"
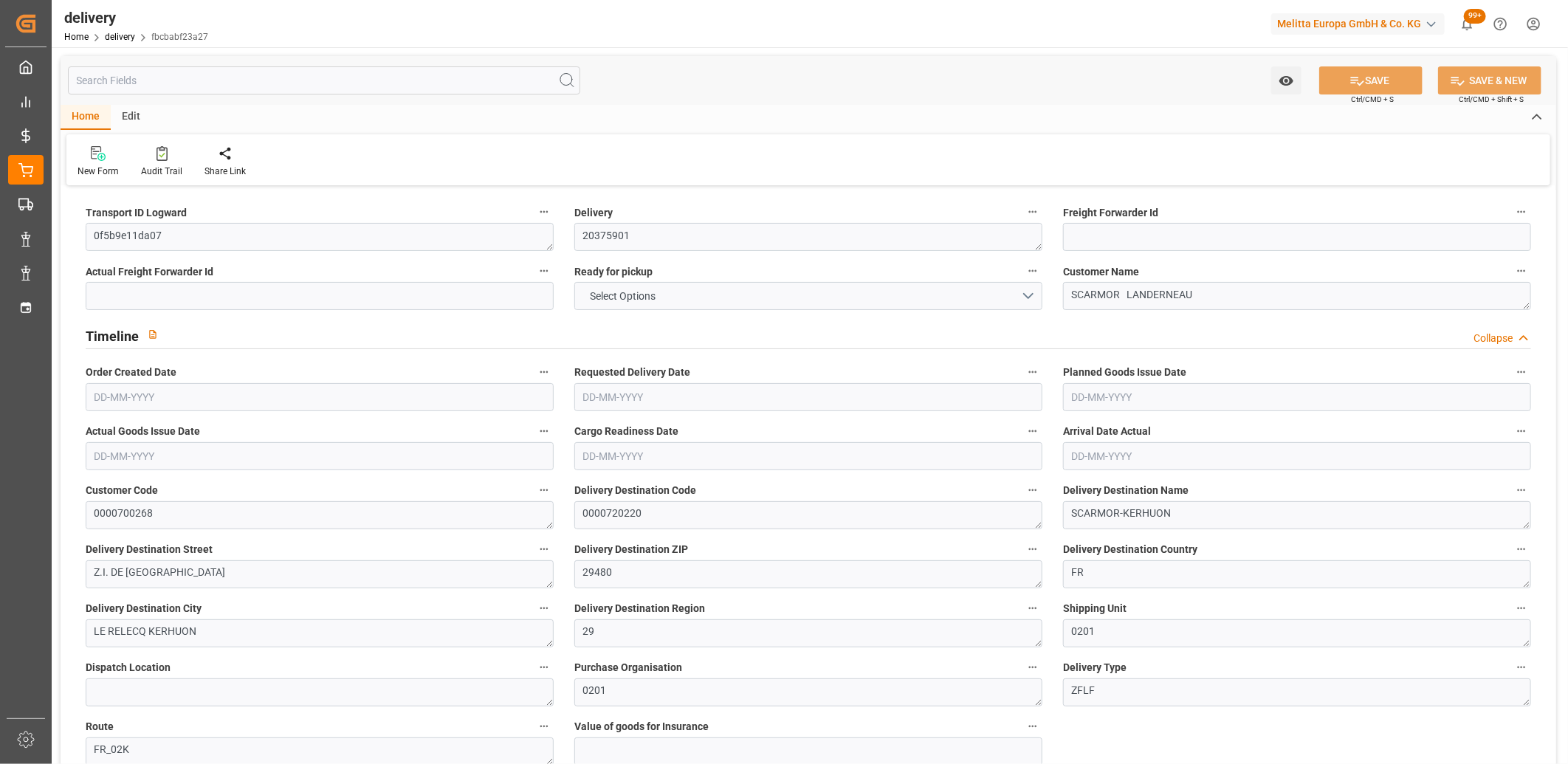
type input "101"
type input "3416.3673"
type input "0.2193"
type input "0"
type input "07-08-2025"
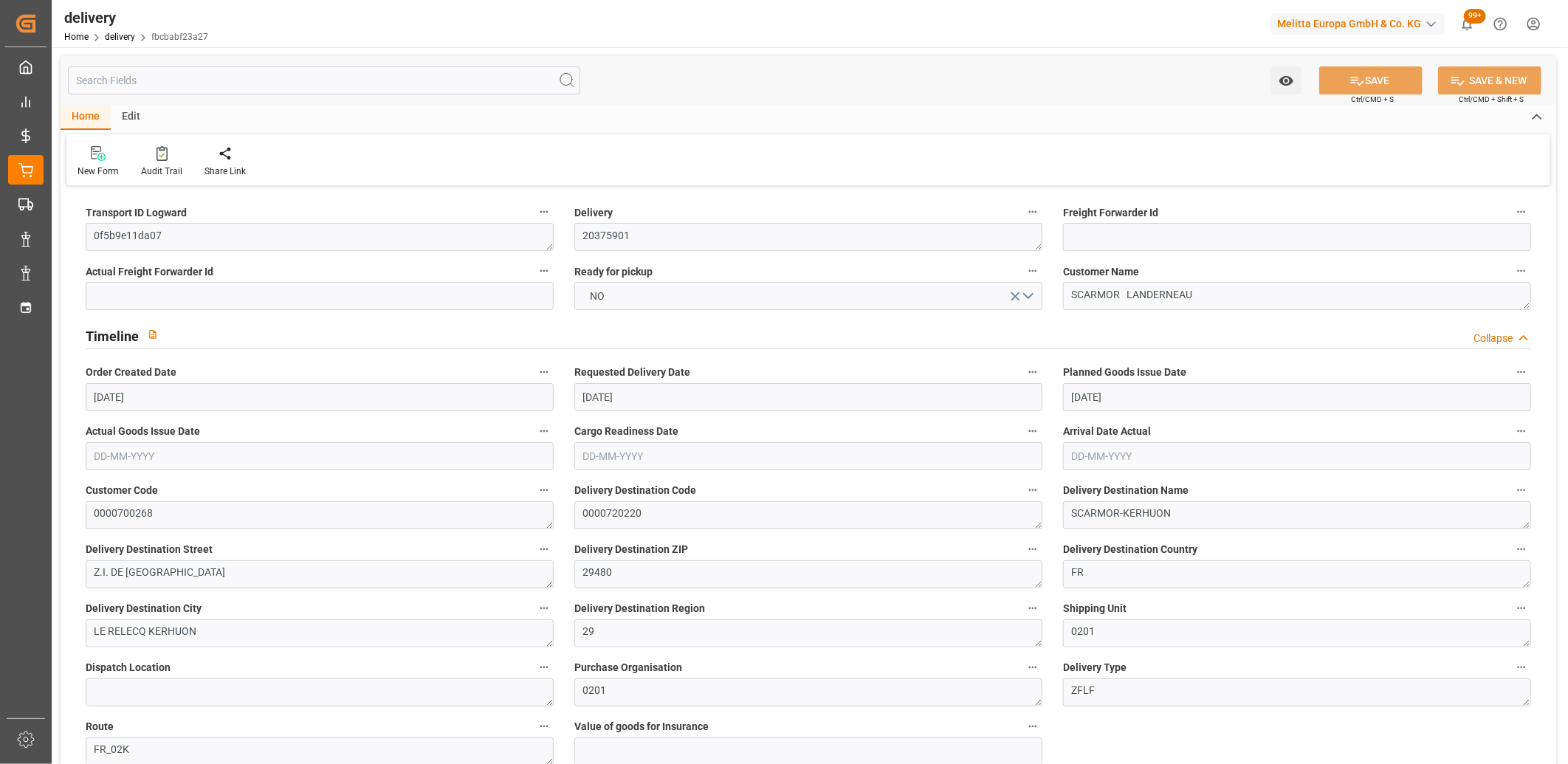
type input "[DATE]"
type input "07-08-2025 13:01"
click at [703, 295] on button "NO" at bounding box center [809, 296] width 469 height 28
click at [702, 295] on div "YES" at bounding box center [808, 299] width 467 height 31
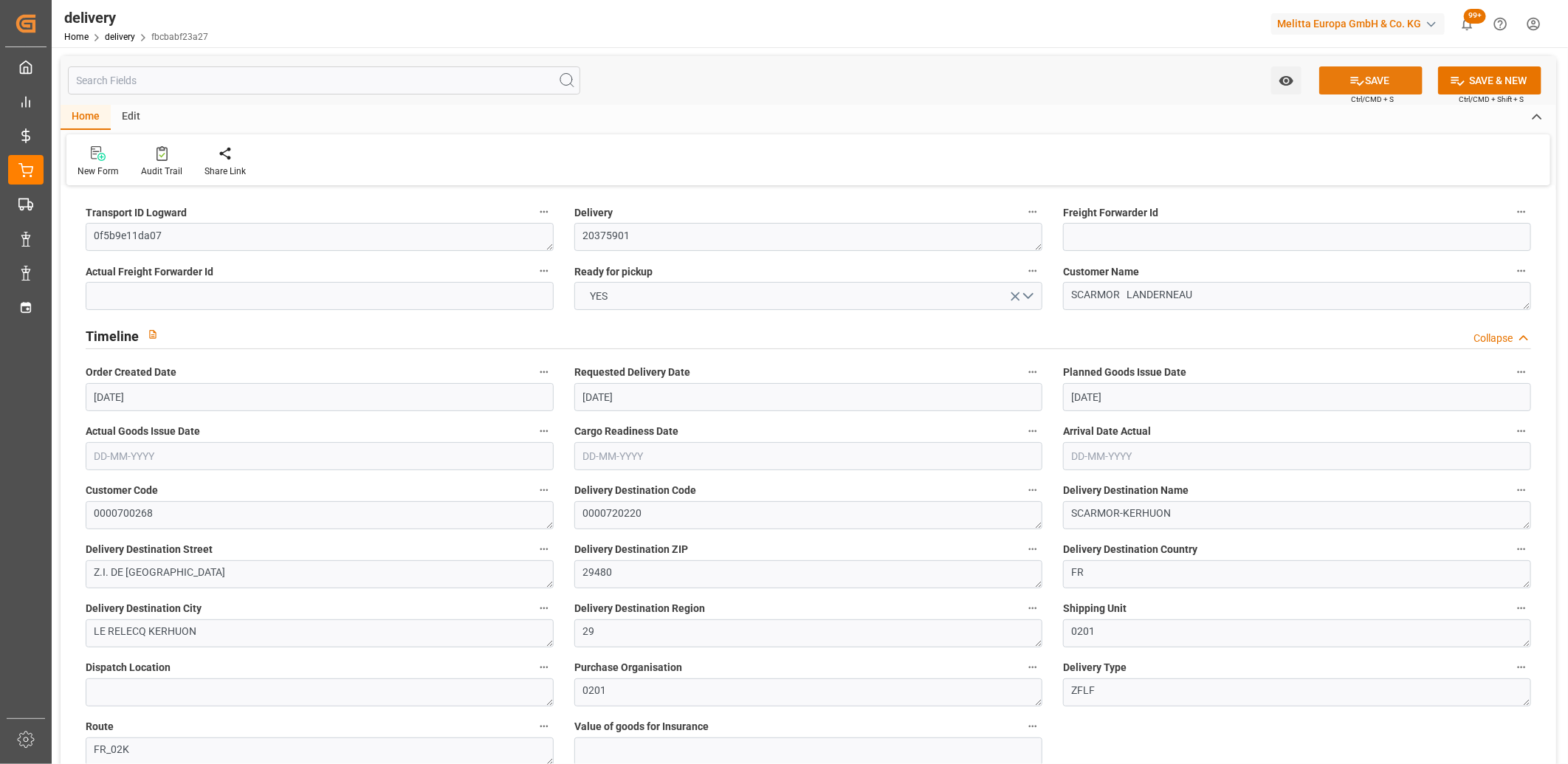
click at [1338, 74] on button "SAVE" at bounding box center [1372, 80] width 104 height 28
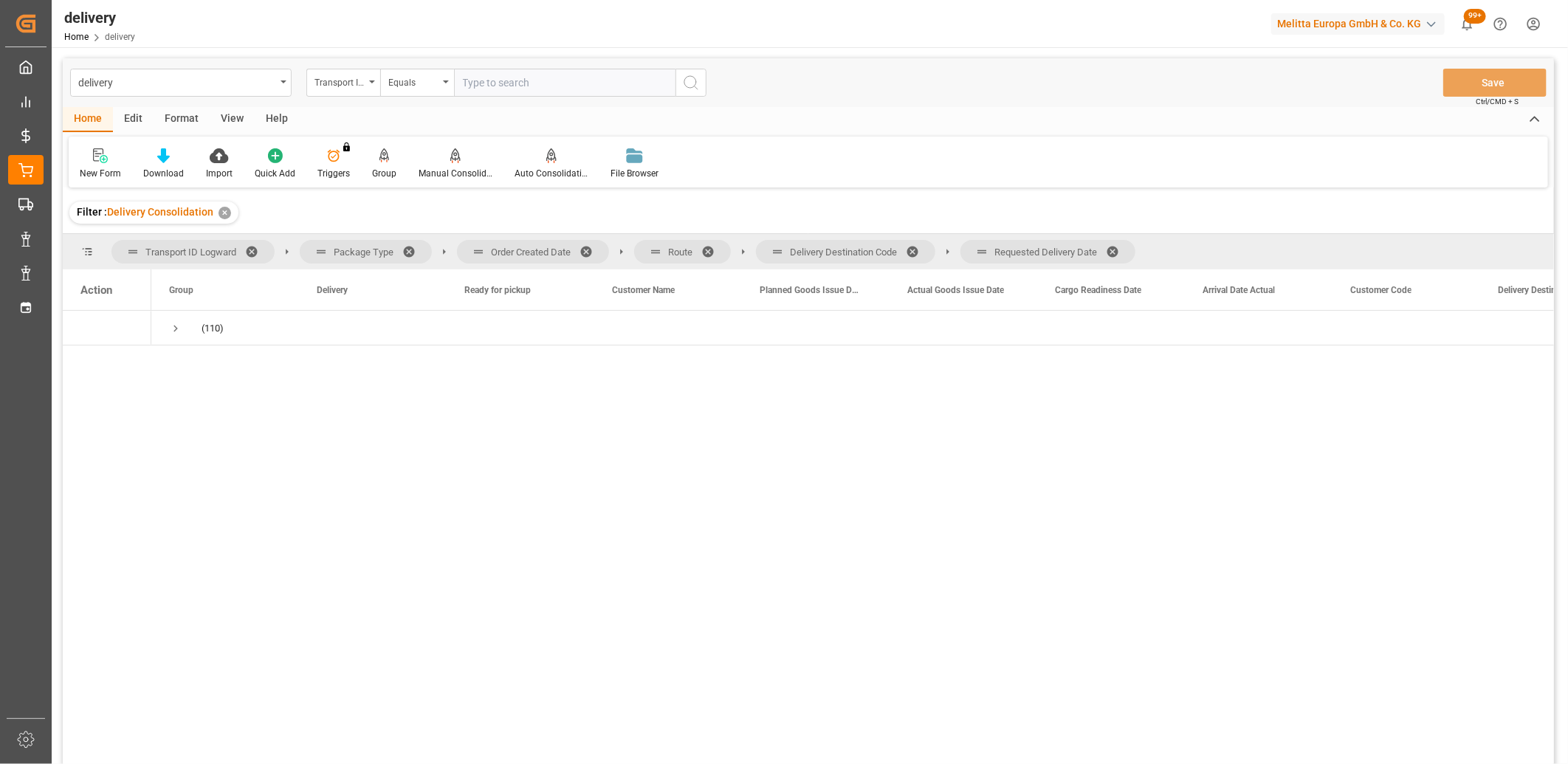
click at [1115, 249] on span at bounding box center [1118, 252] width 24 height 14
click at [917, 247] on span at bounding box center [918, 252] width 24 height 14
click at [710, 248] on span at bounding box center [713, 252] width 24 height 14
click at [588, 245] on span at bounding box center [592, 252] width 24 height 14
click at [178, 325] on span "Press SPACE to select this row." at bounding box center [176, 329] width 14 height 14
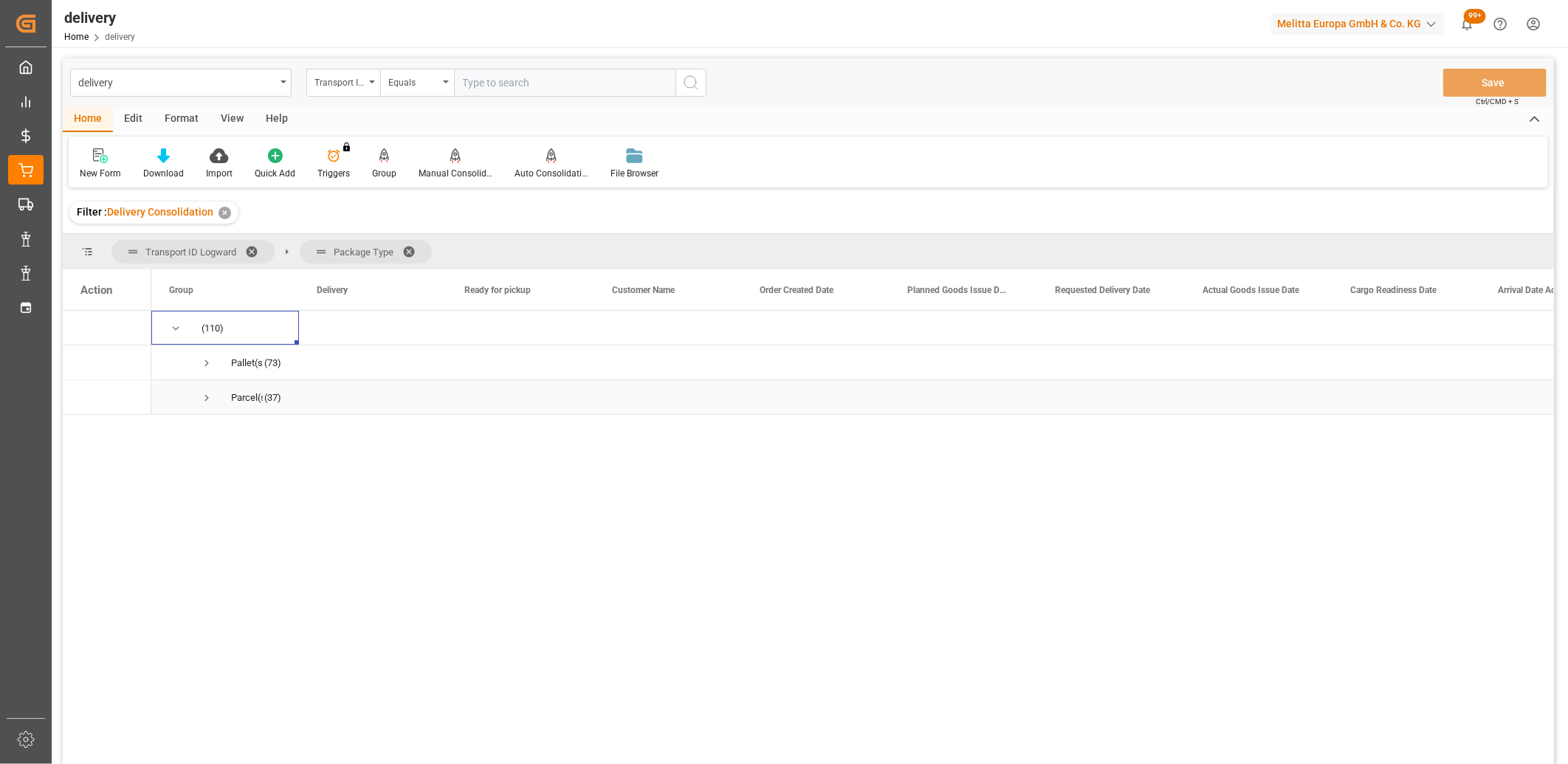
click at [205, 396] on span "Press SPACE to select this row." at bounding box center [207, 398] width 14 height 14
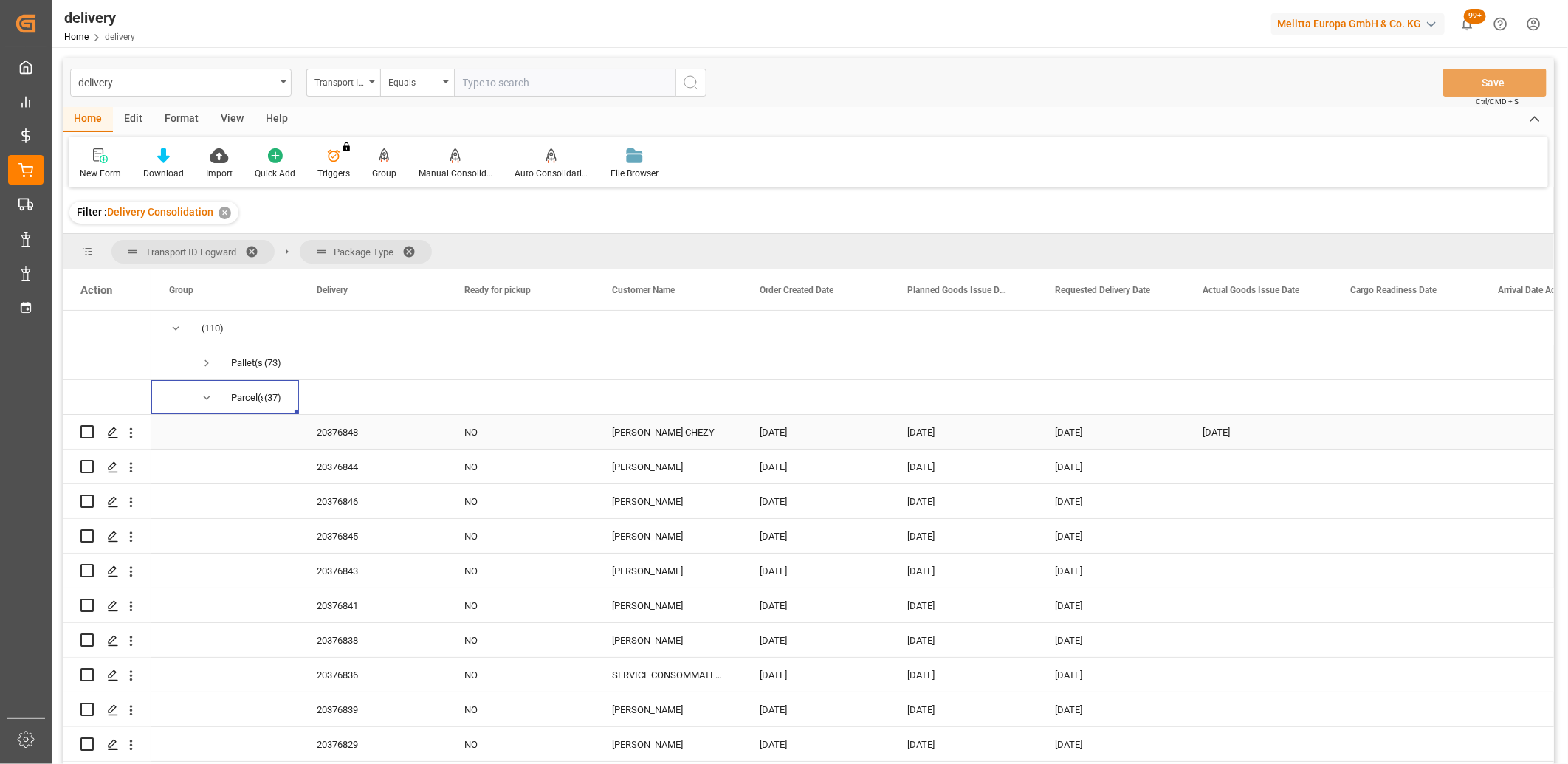
click at [87, 437] on input "Press Space to toggle row selection (unchecked)" at bounding box center [88, 432] width 14 height 14
checkbox input "true"
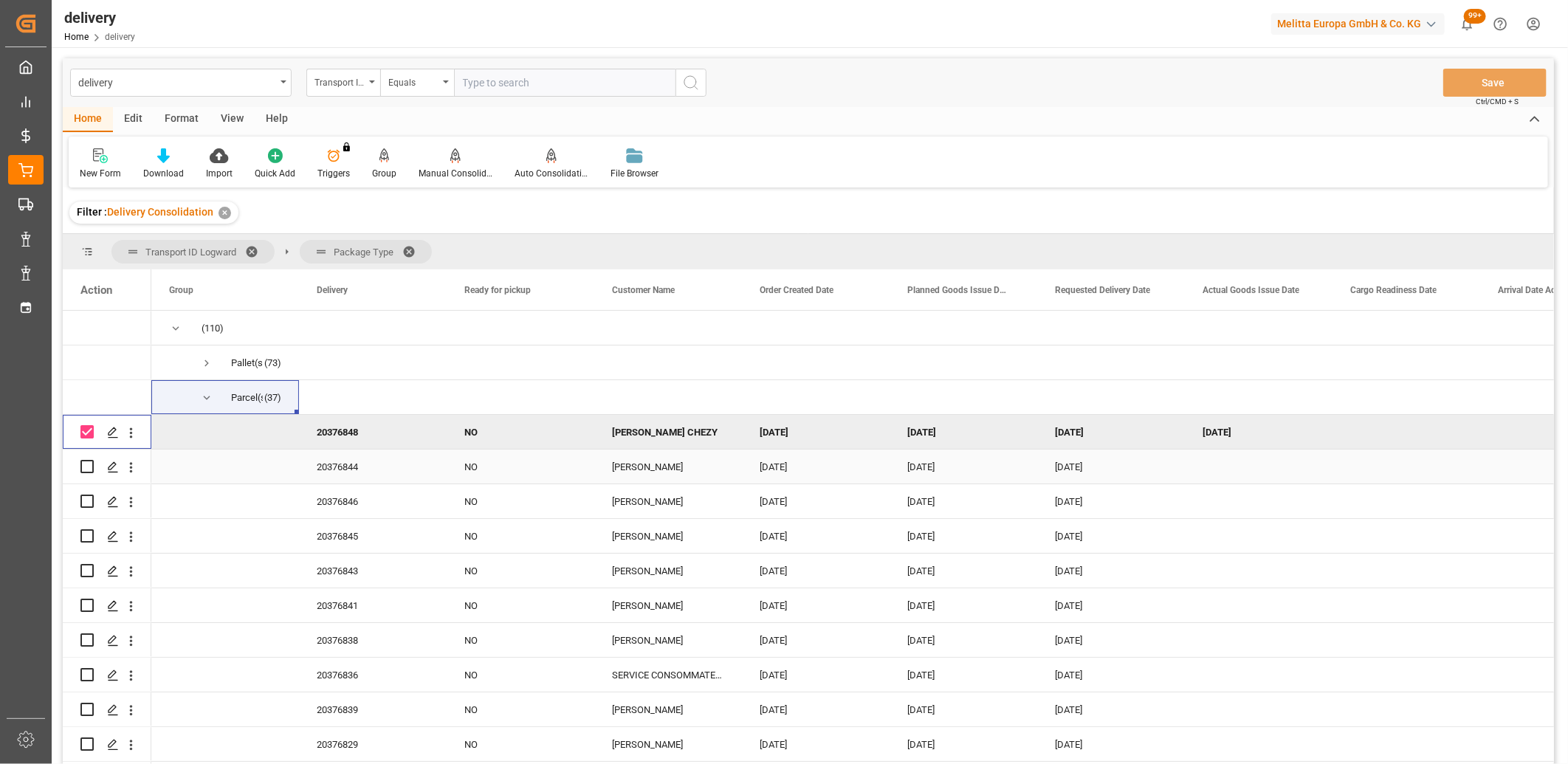
click at [85, 469] on input "Press Space to toggle row selection (unchecked)" at bounding box center [88, 467] width 14 height 14
checkbox input "true"
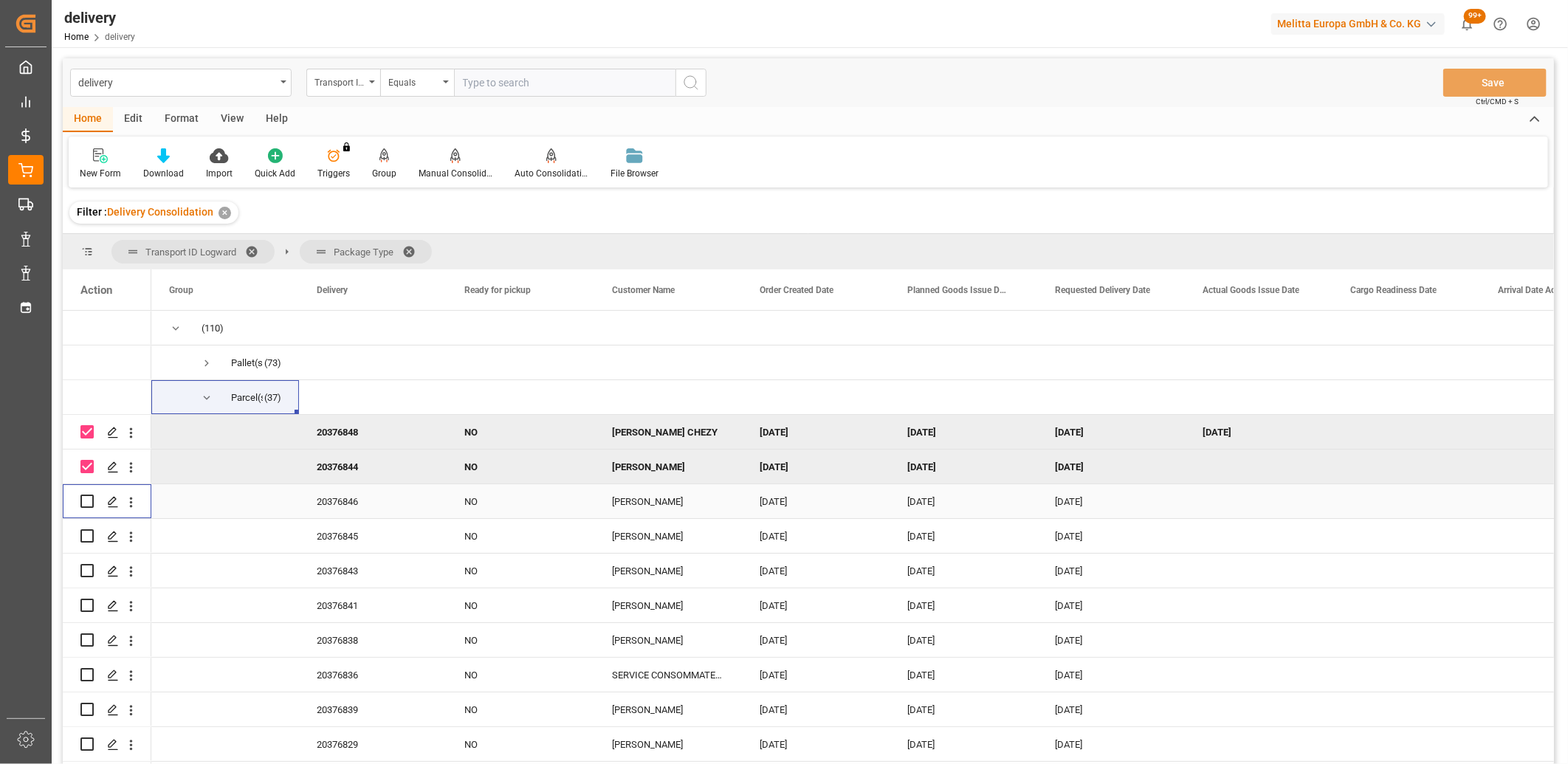
click at [84, 496] on input "Press Space to toggle row selection (unchecked)" at bounding box center [88, 501] width 14 height 14
checkbox input "true"
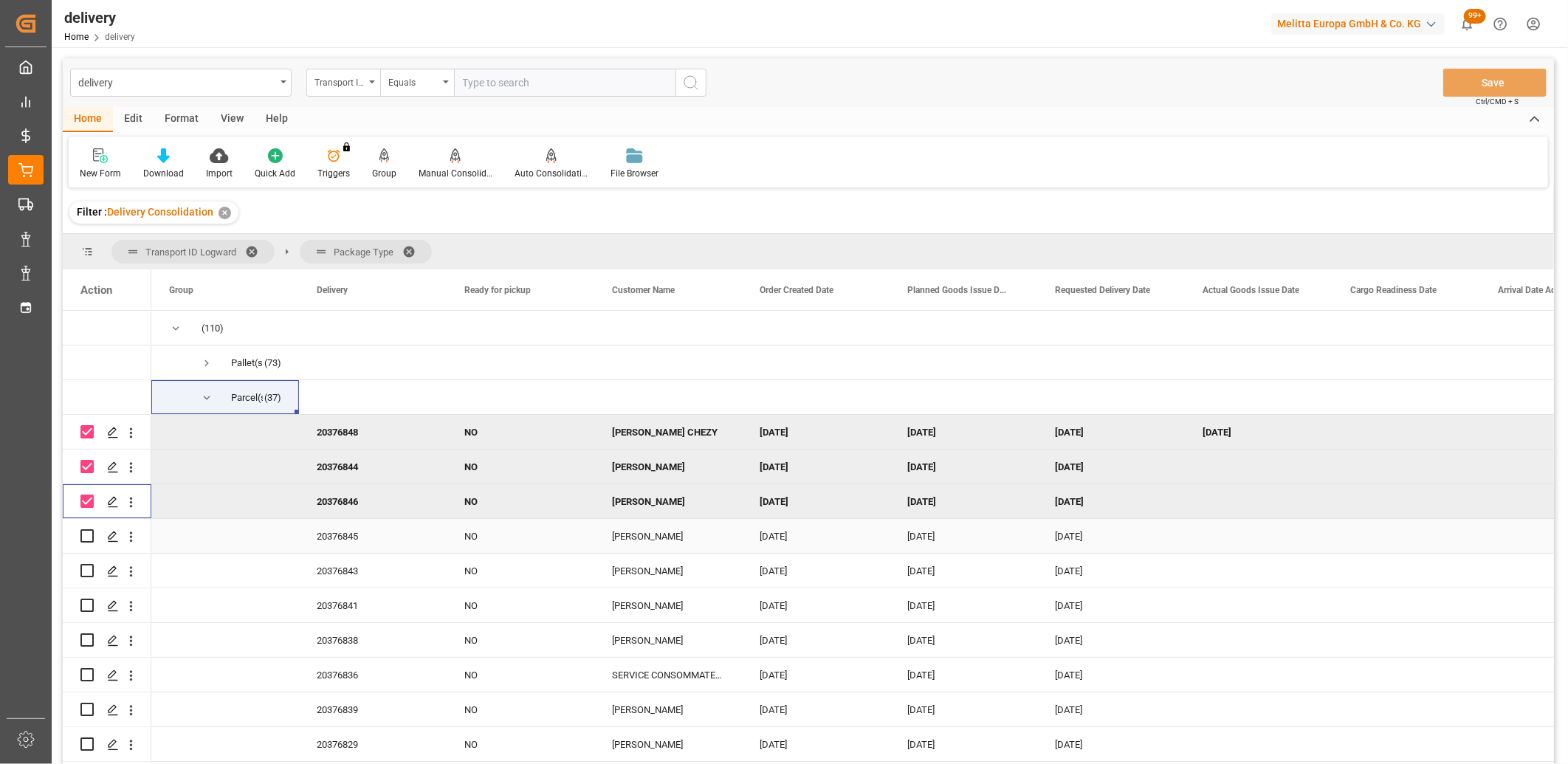
click at [84, 535] on input "Press Space to toggle row selection (unchecked)" at bounding box center [88, 536] width 14 height 14
checkbox input "true"
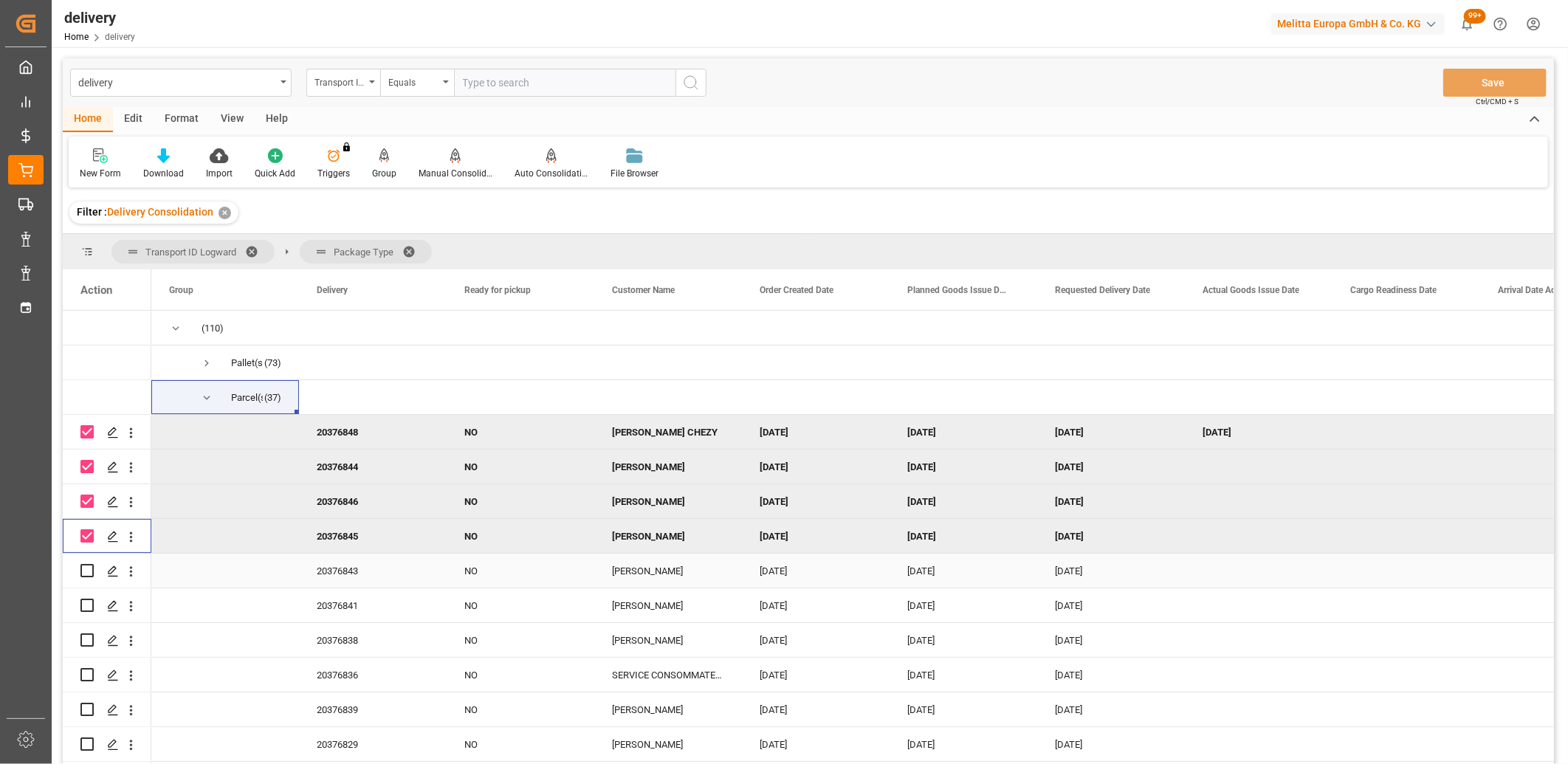
click at [84, 570] on input "Press Space to toggle row selection (unchecked)" at bounding box center [88, 570] width 14 height 14
checkbox input "true"
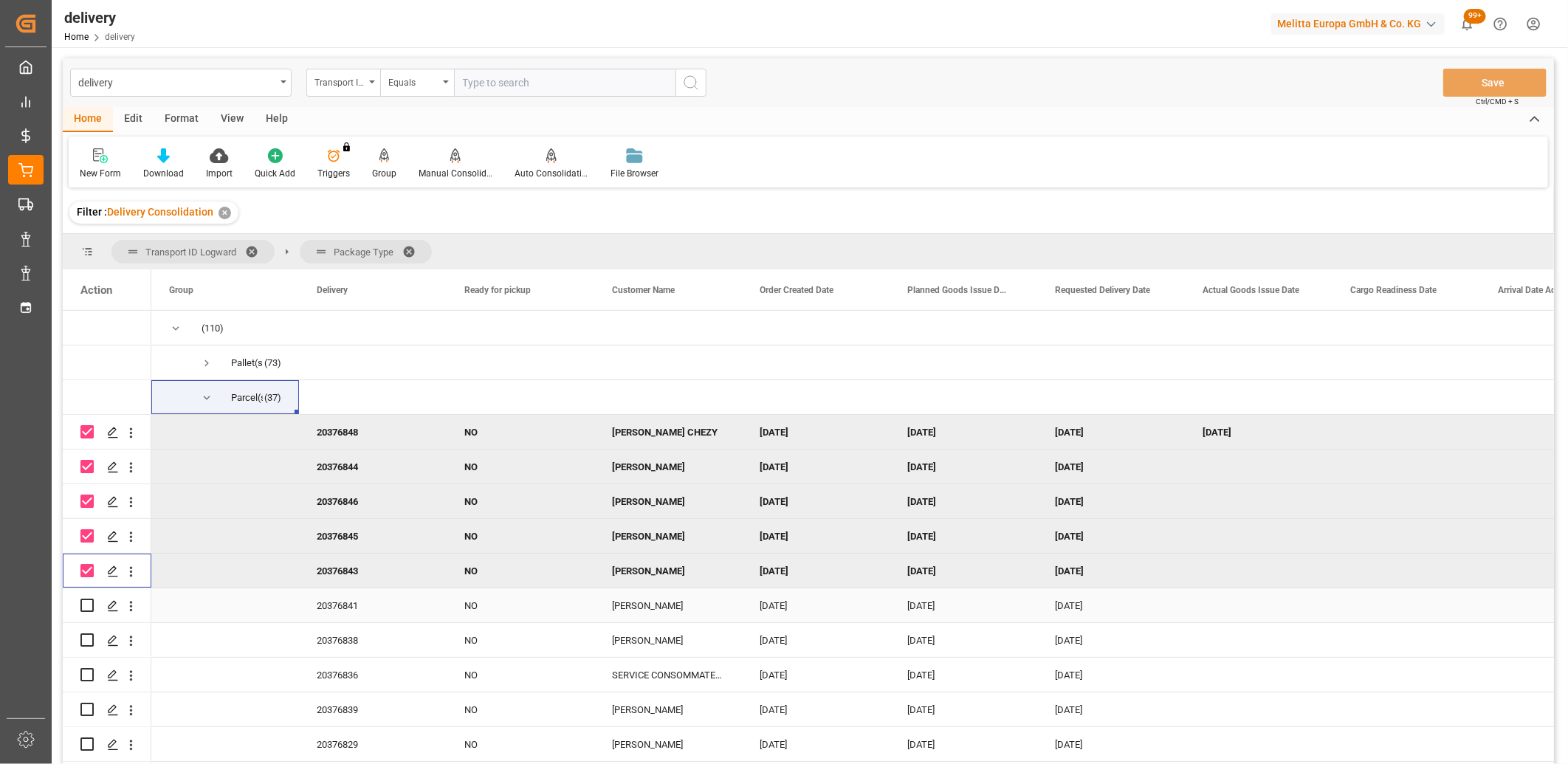
click at [86, 603] on input "Press Space to toggle row selection (unchecked)" at bounding box center [88, 605] width 14 height 14
checkbox input "true"
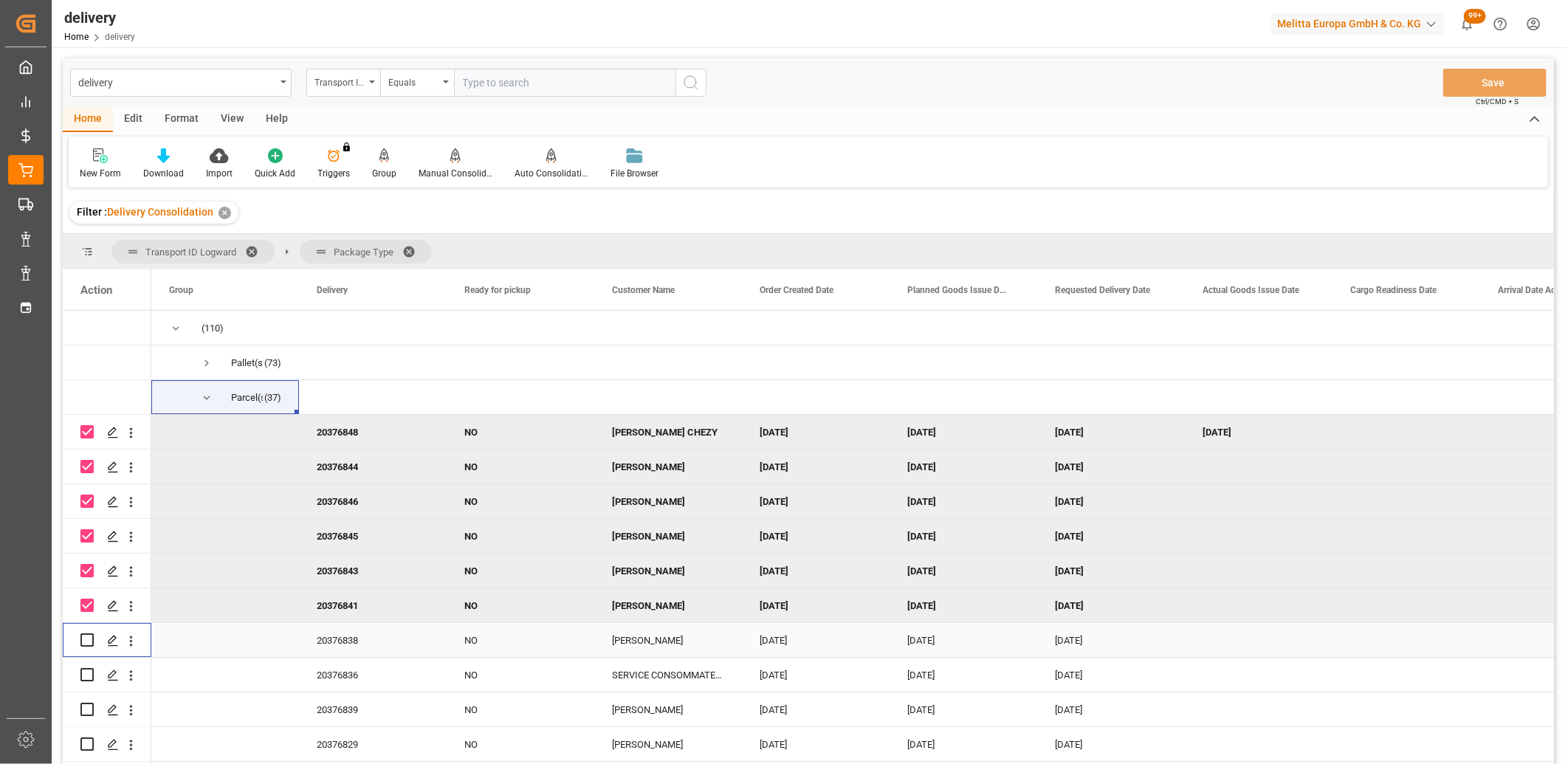
click at [87, 637] on input "Press Space to toggle row selection (unchecked)" at bounding box center [88, 640] width 14 height 14
checkbox input "true"
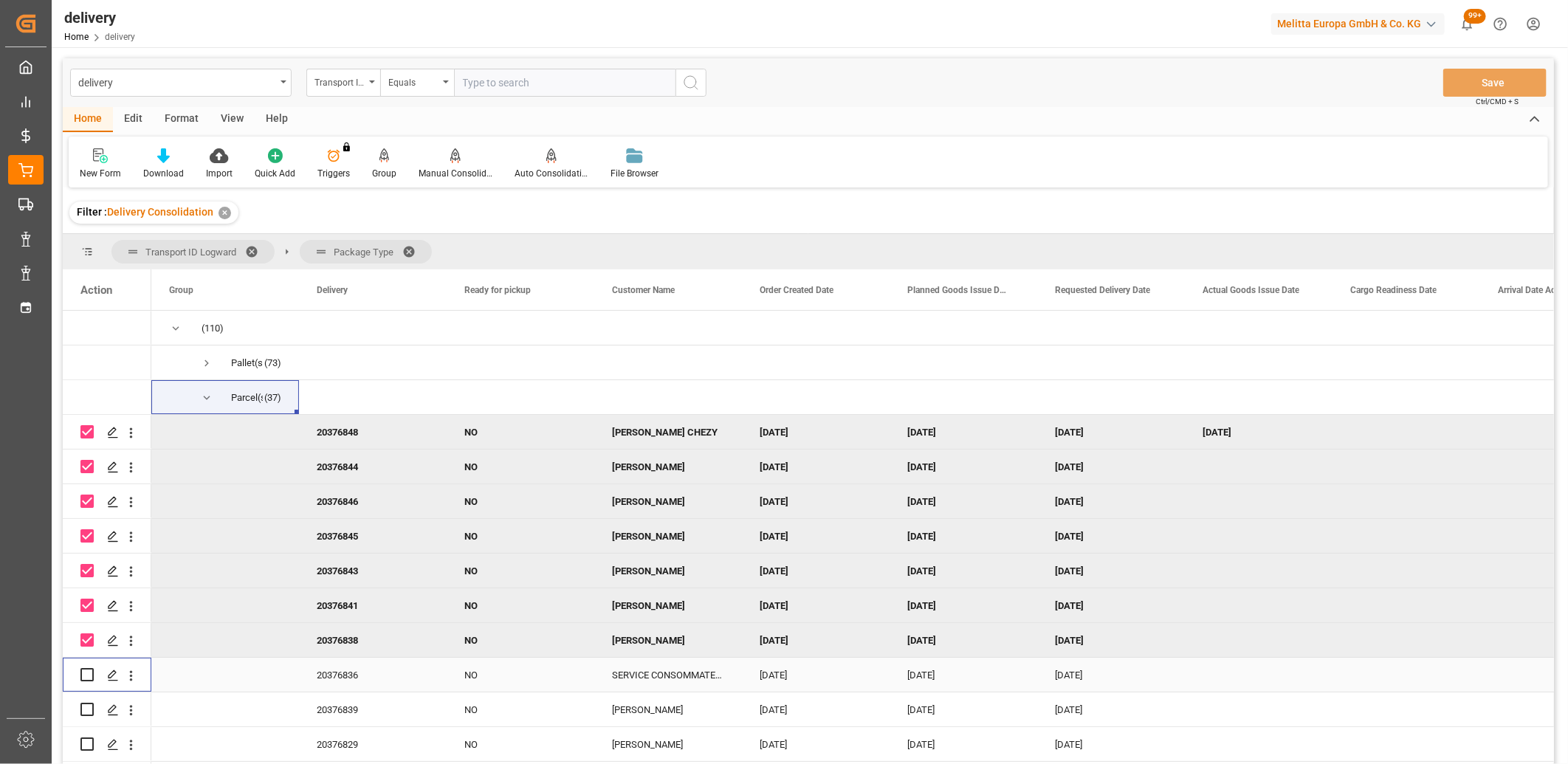
click at [89, 668] on input "Press Space to toggle row selection (unchecked)" at bounding box center [88, 675] width 14 height 14
checkbox input "true"
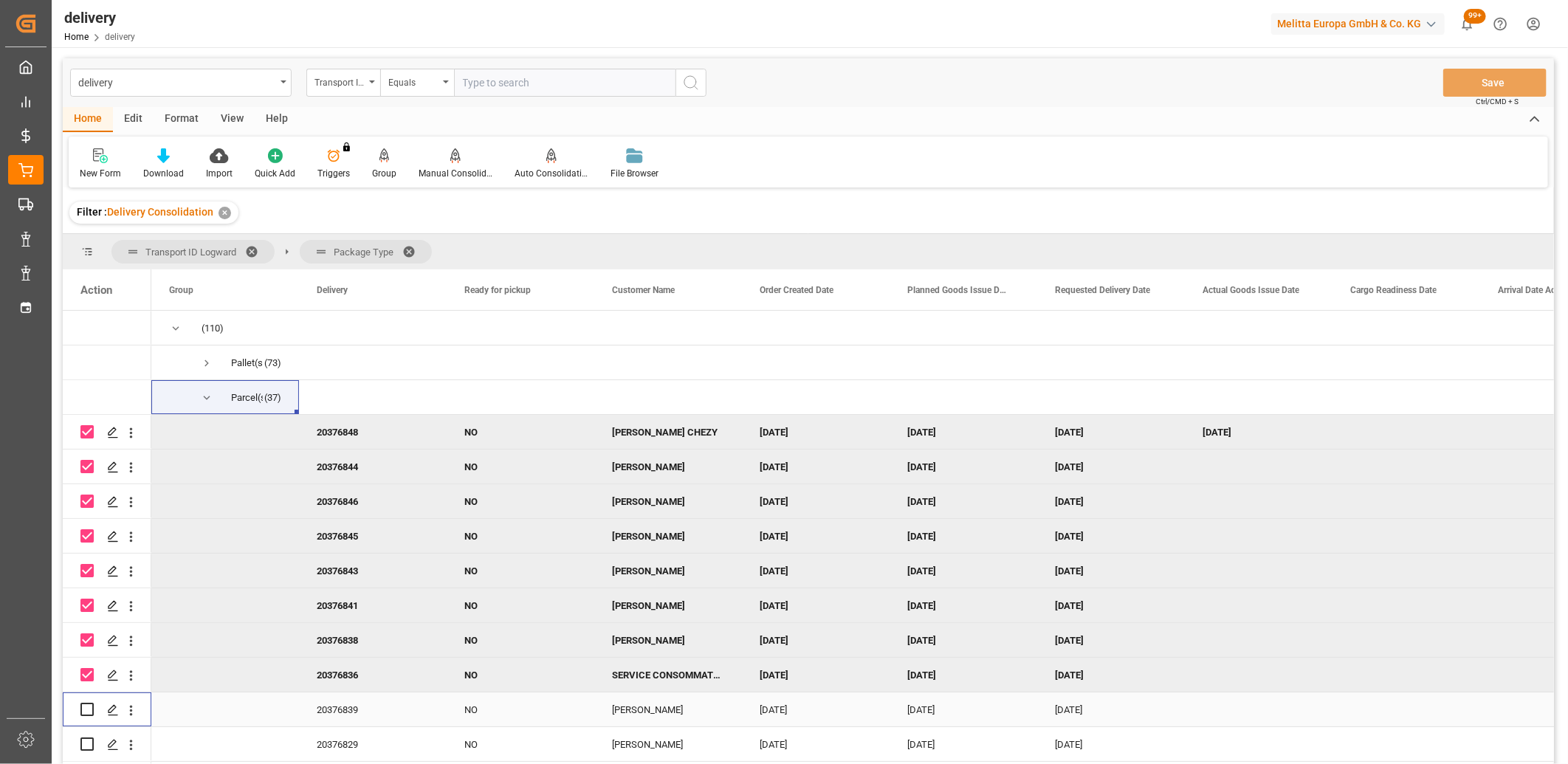
click at [87, 710] on input "Press Space to toggle row selection (unchecked)" at bounding box center [88, 710] width 14 height 14
checkbox input "true"
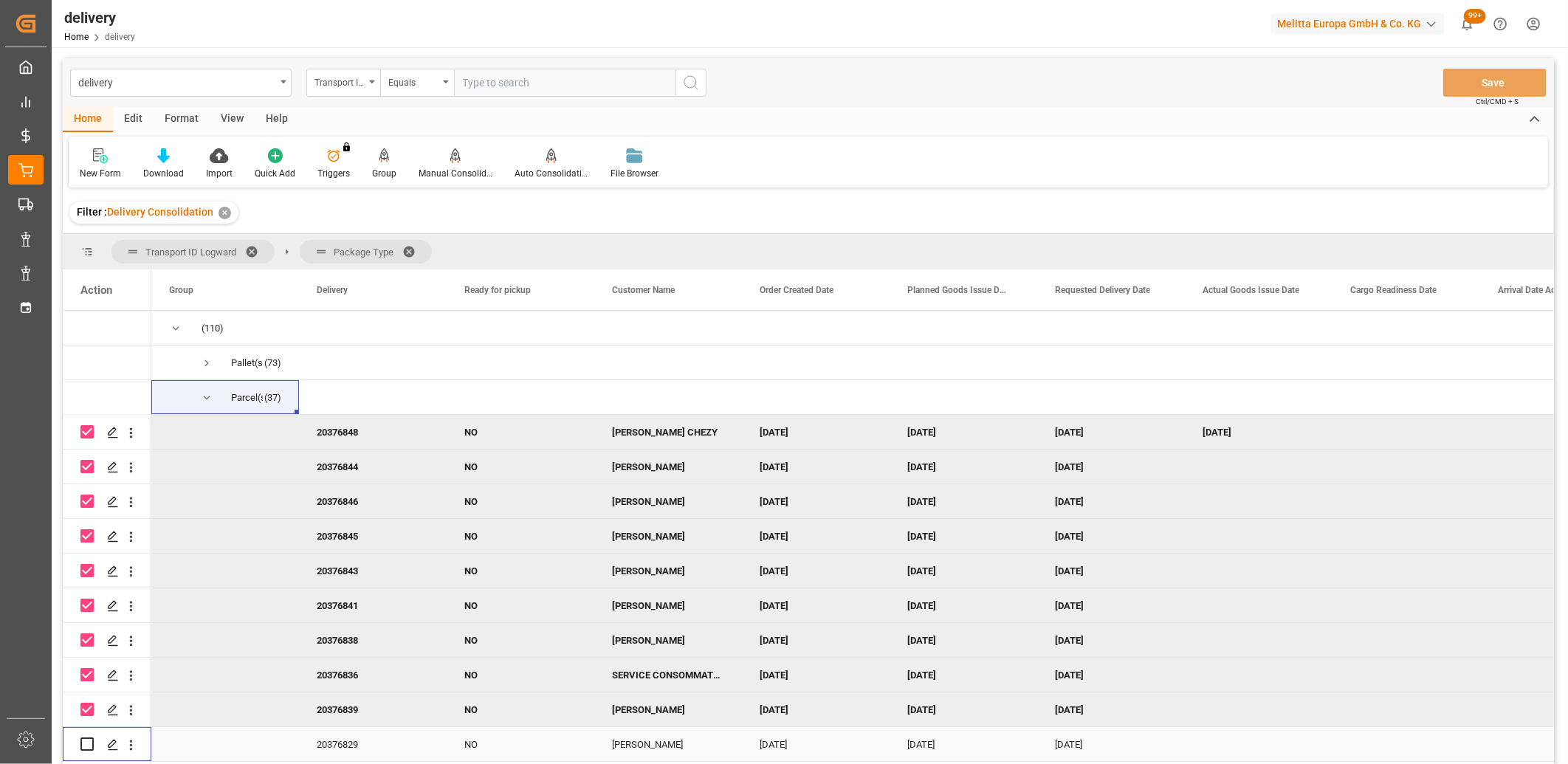
click at [87, 749] on input "Press Space to toggle row selection (unchecked)" at bounding box center [88, 744] width 14 height 14
checkbox input "true"
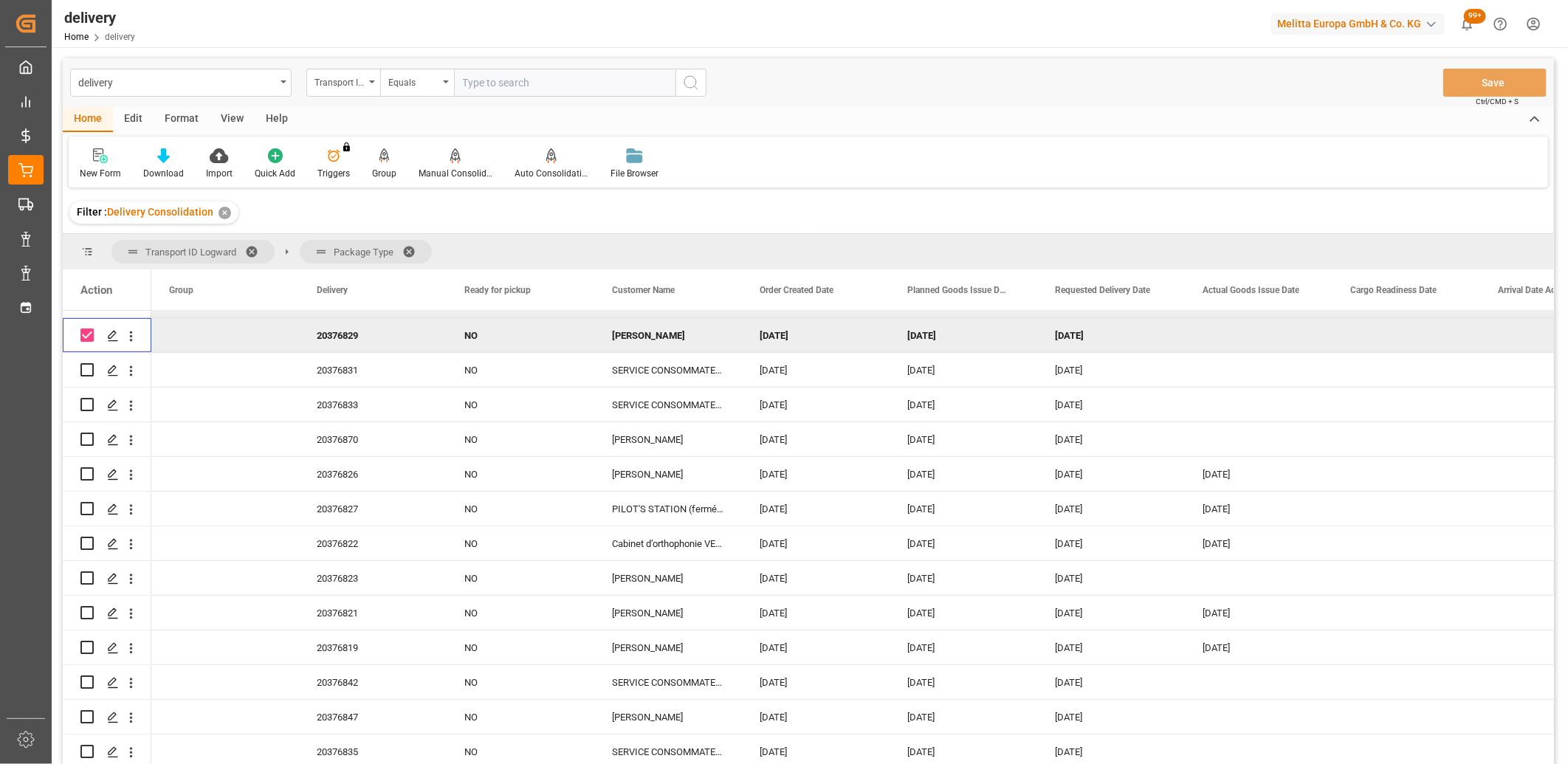
scroll to position [410, 0]
click at [85, 370] on input "Press Space to toggle row selection (unchecked)" at bounding box center [88, 369] width 14 height 14
checkbox input "true"
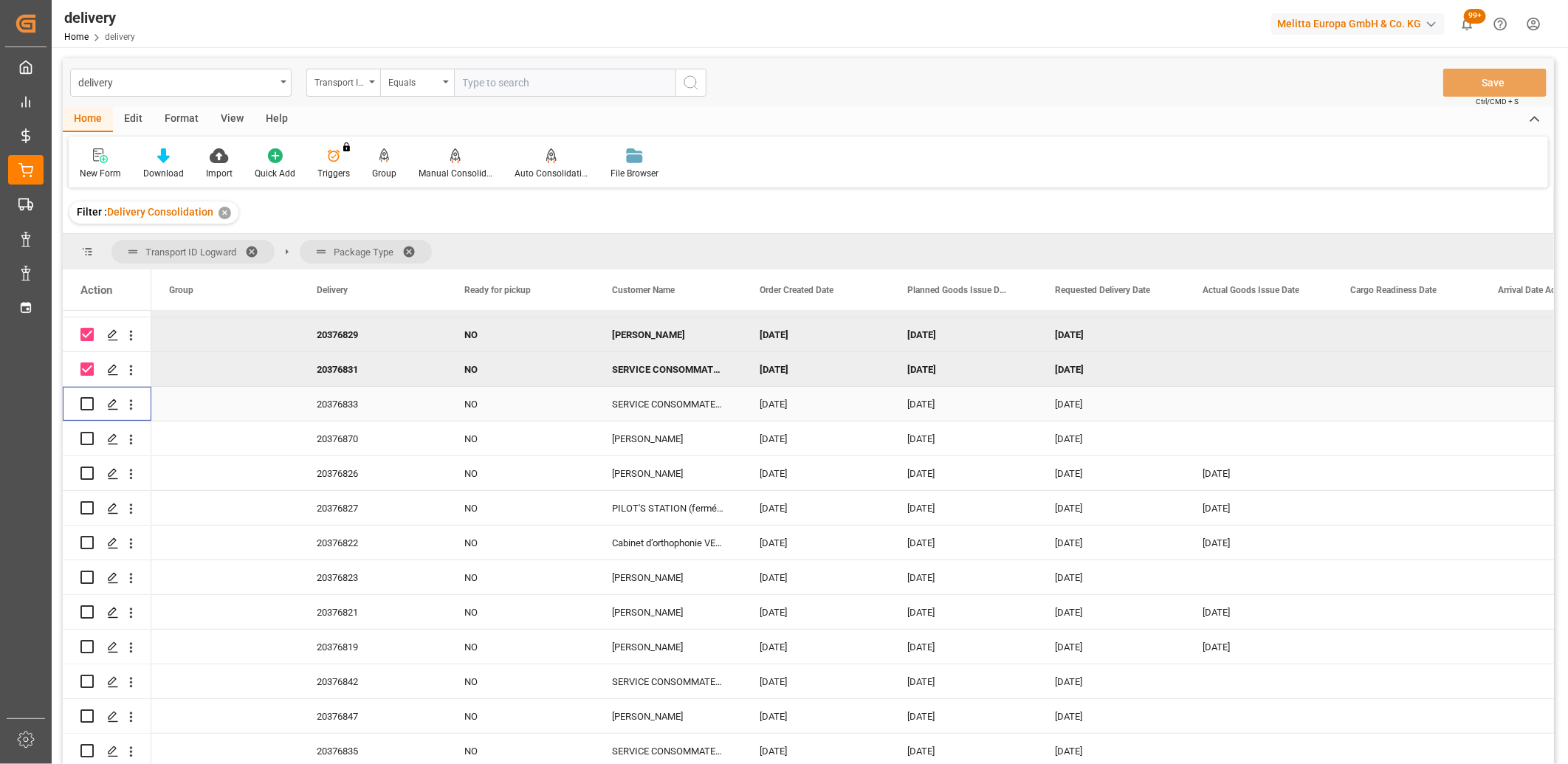
click at [85, 401] on input "Press Space to toggle row selection (unchecked)" at bounding box center [88, 404] width 14 height 14
checkbox input "true"
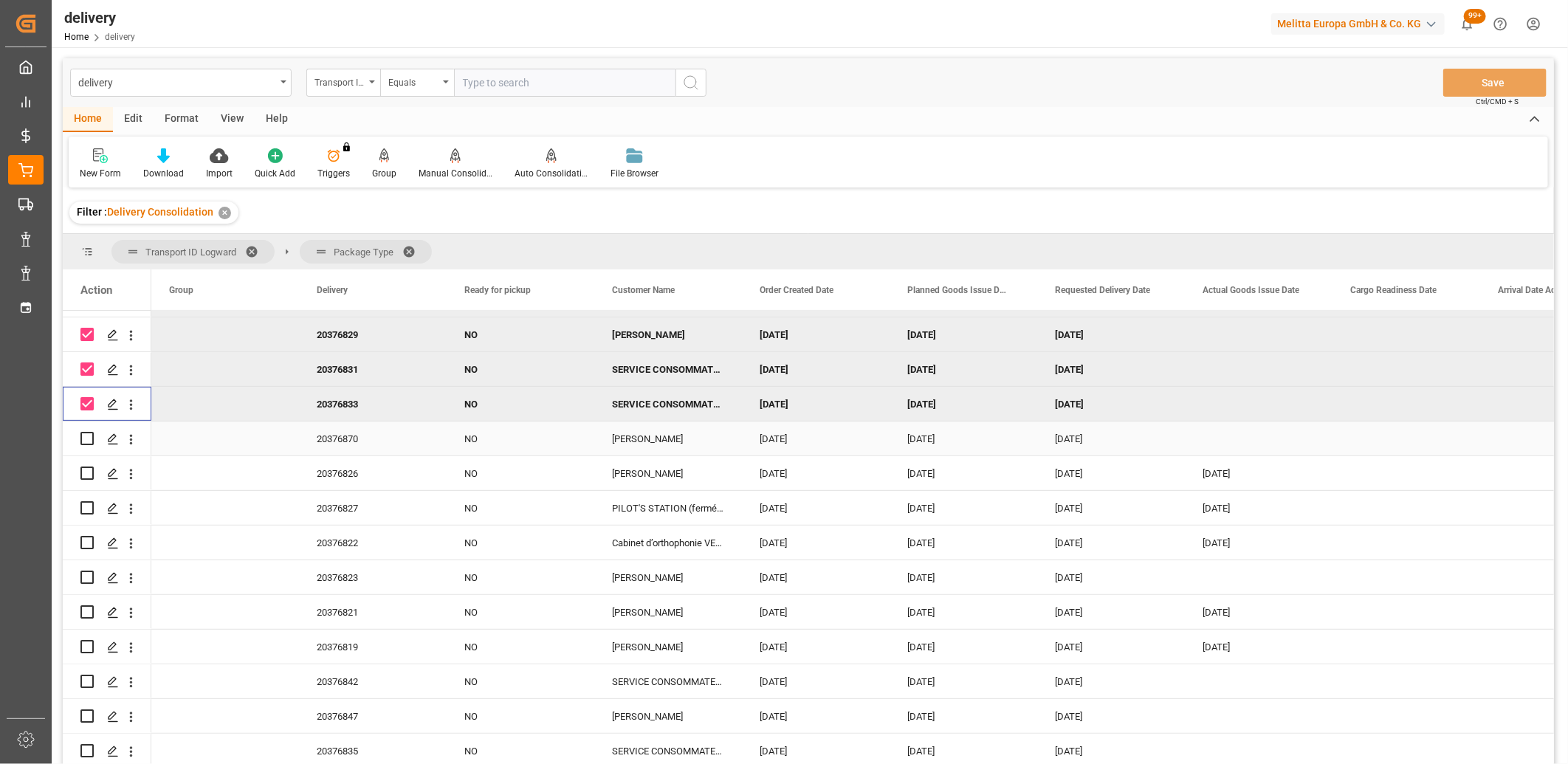
click at [85, 438] on input "Press Space to toggle row selection (unchecked)" at bounding box center [88, 439] width 14 height 14
checkbox input "true"
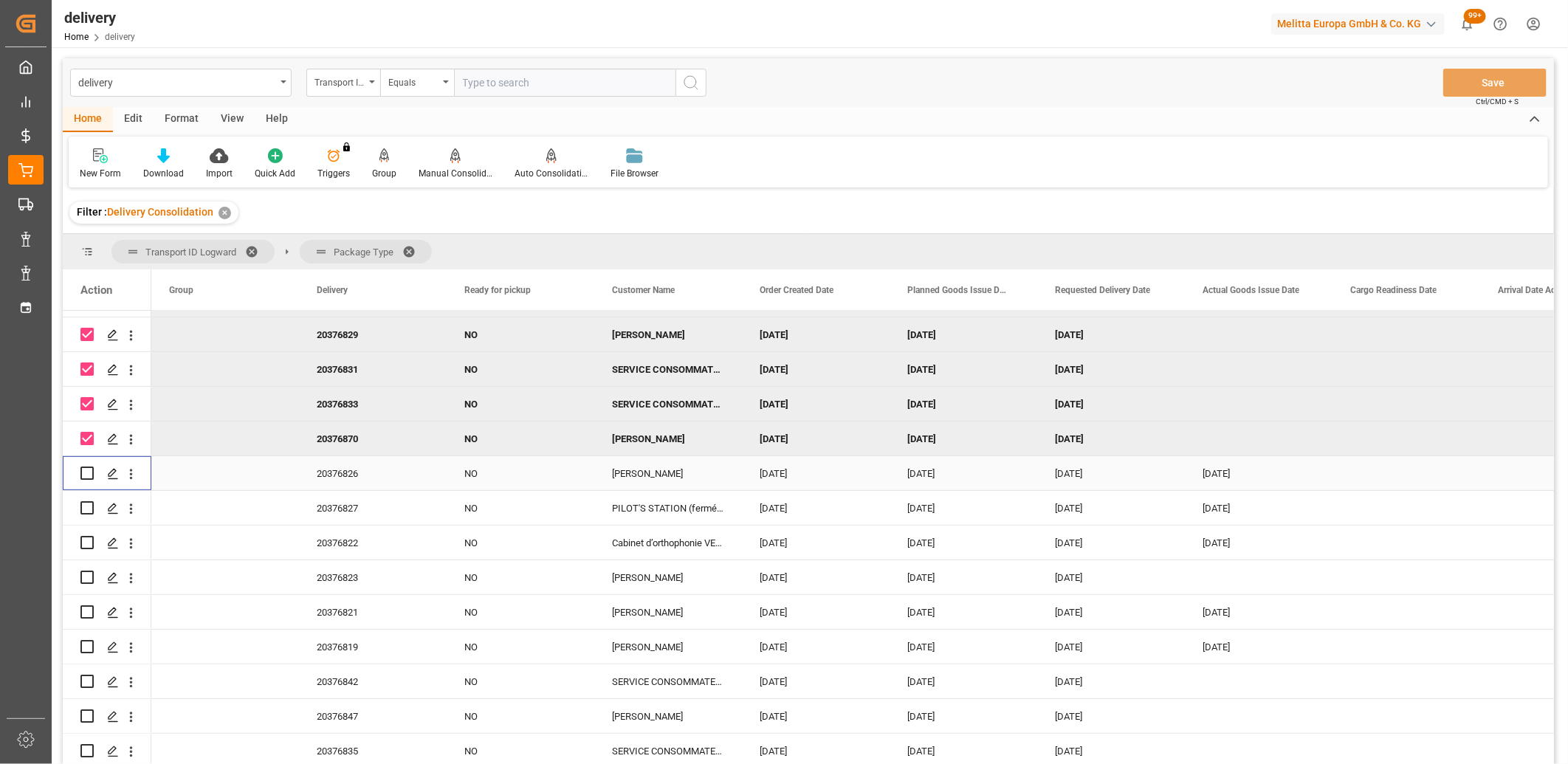
drag, startPoint x: 88, startPoint y: 475, endPoint x: 87, endPoint y: 487, distance: 12.0
click at [88, 476] on input "Press Space to toggle row selection (unchecked)" at bounding box center [88, 473] width 14 height 14
checkbox input "true"
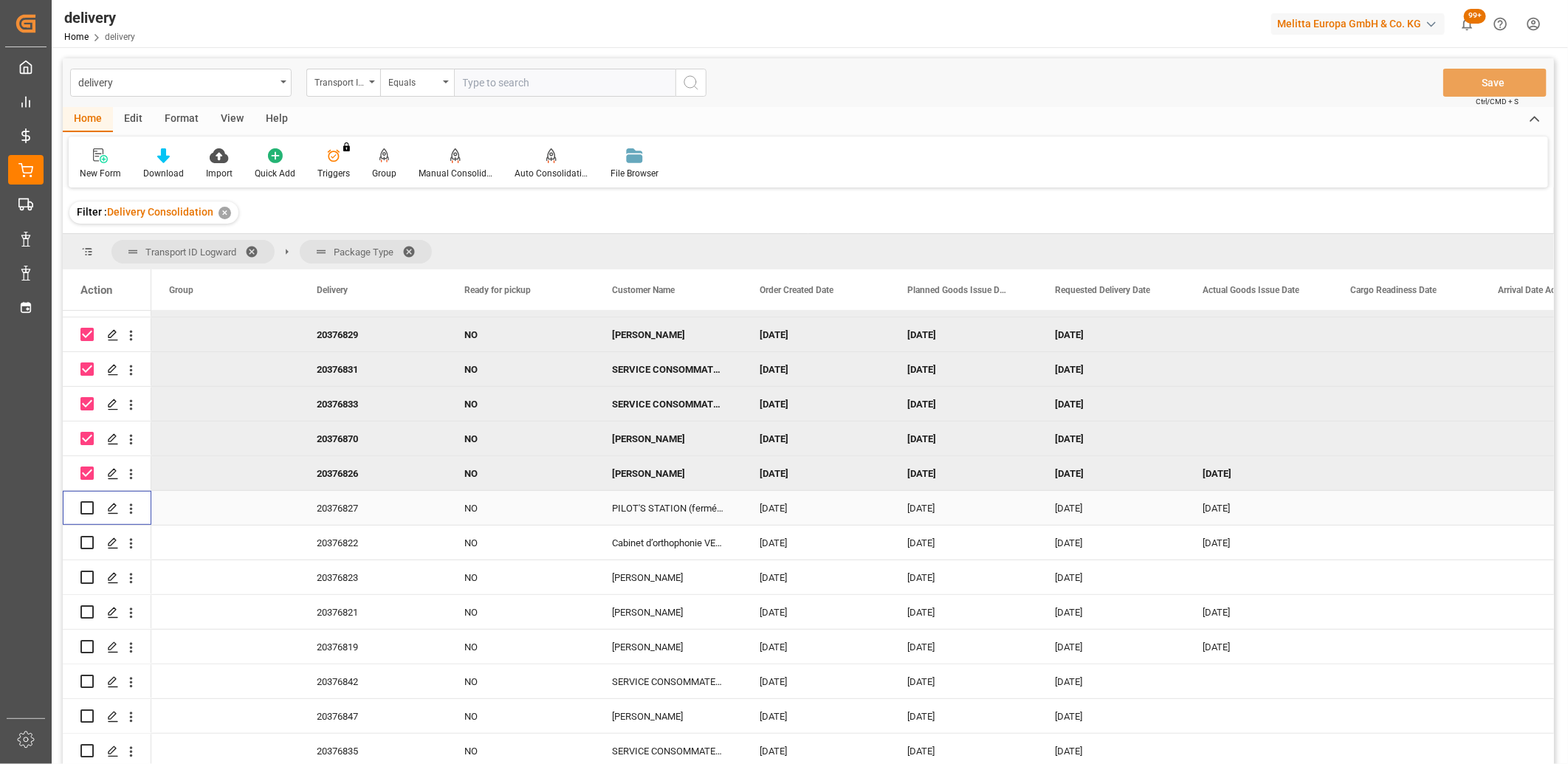
click at [84, 503] on input "Press Space to toggle row selection (unchecked)" at bounding box center [88, 508] width 14 height 14
checkbox input "true"
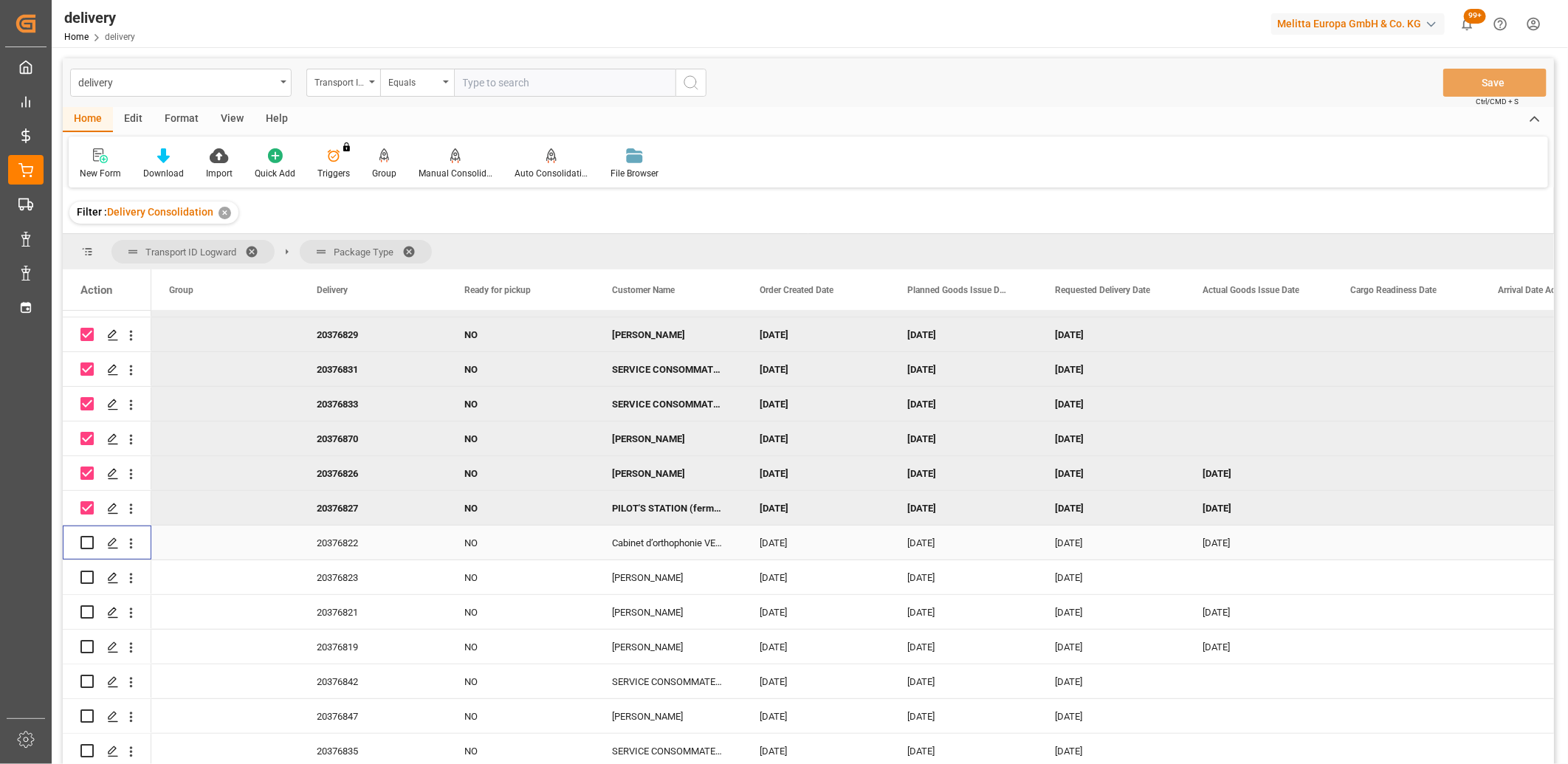
click at [86, 544] on input "Press Space to toggle row selection (unchecked)" at bounding box center [88, 542] width 14 height 14
checkbox input "true"
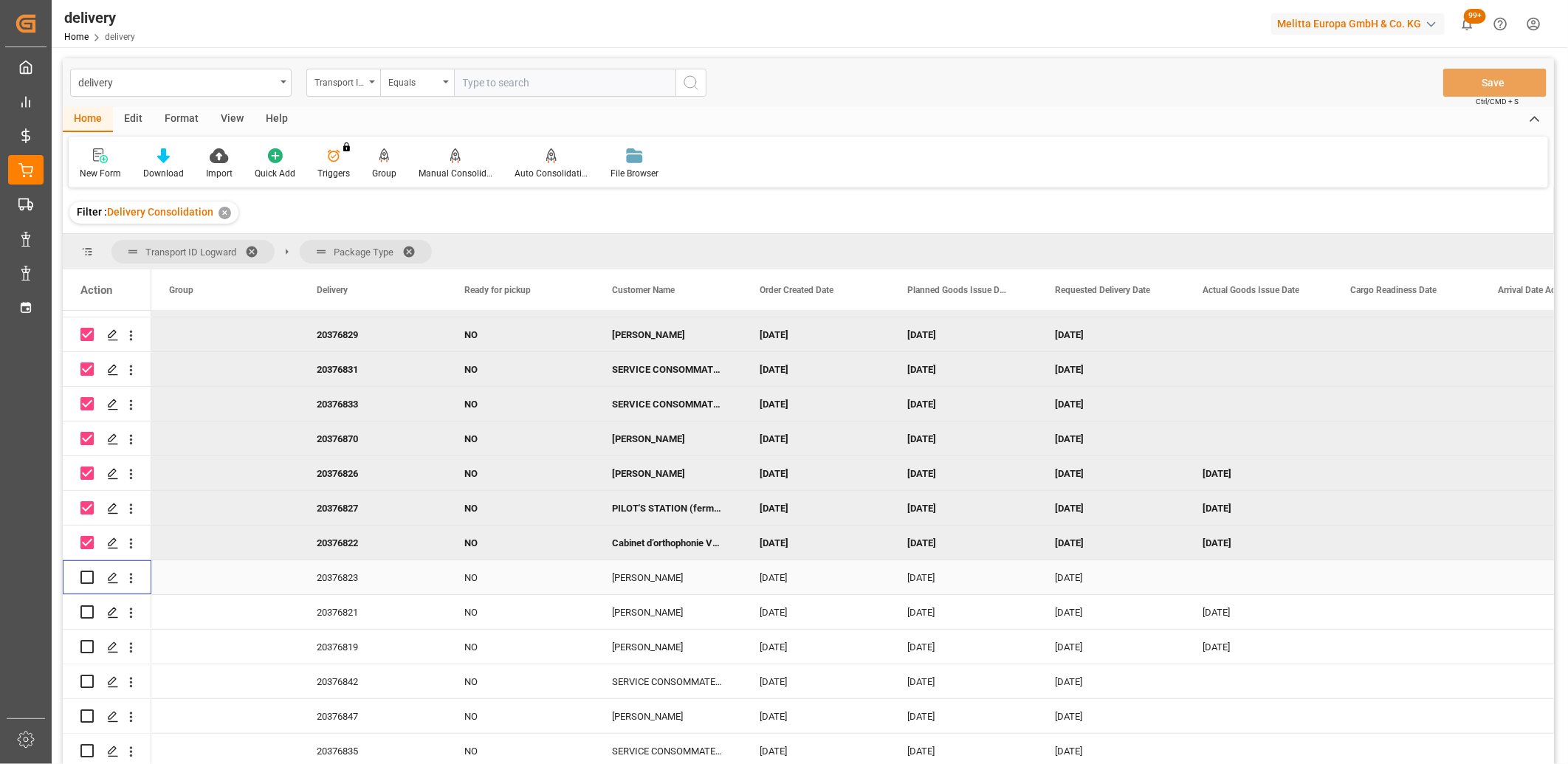
drag, startPoint x: 87, startPoint y: 574, endPoint x: 91, endPoint y: 603, distance: 29.3
click at [87, 575] on input "Press Space to toggle row selection (unchecked)" at bounding box center [88, 577] width 14 height 14
checkbox input "true"
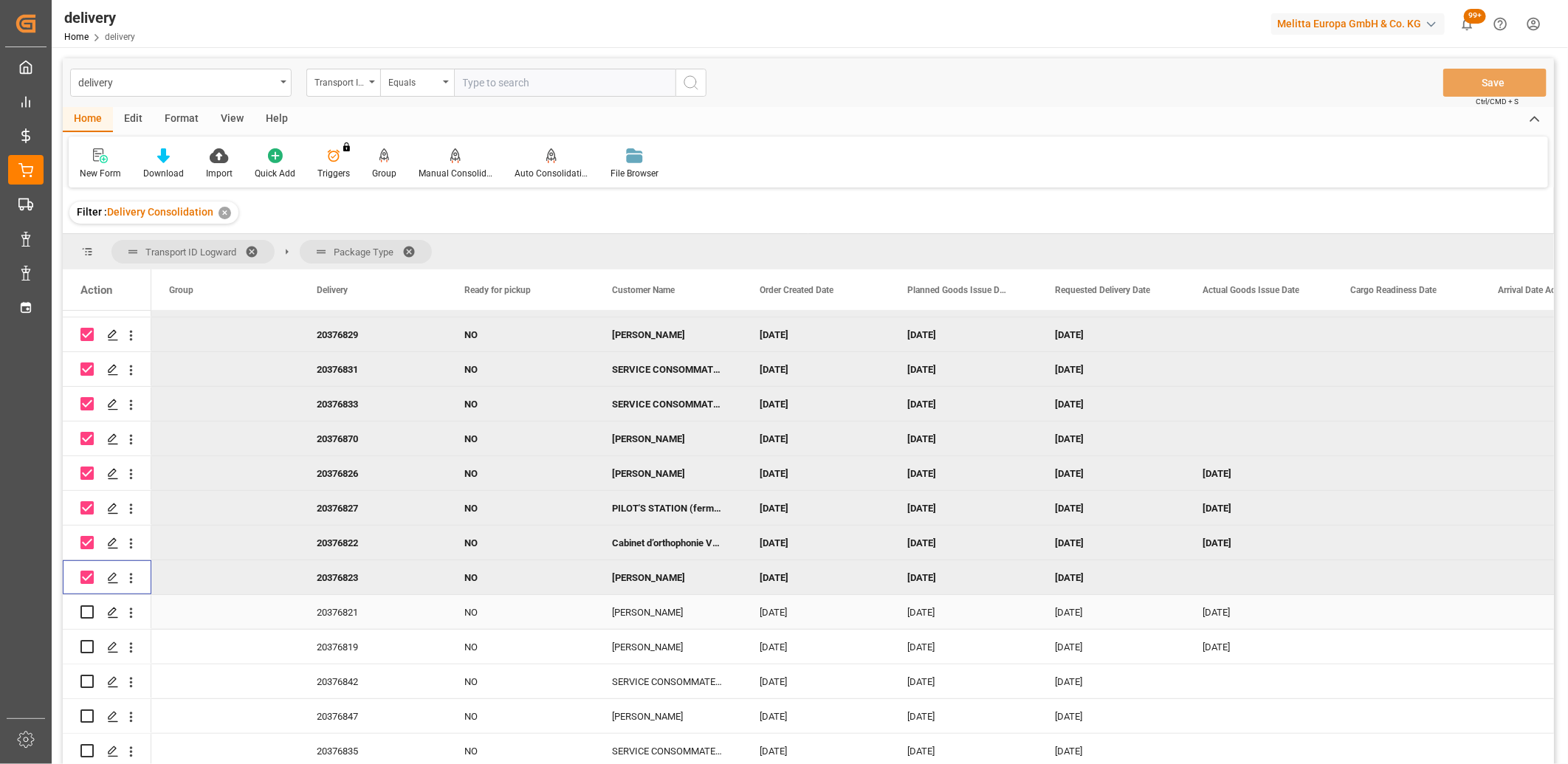
click at [91, 614] on input "Press Space to toggle row selection (unchecked)" at bounding box center [88, 612] width 14 height 14
checkbox input "true"
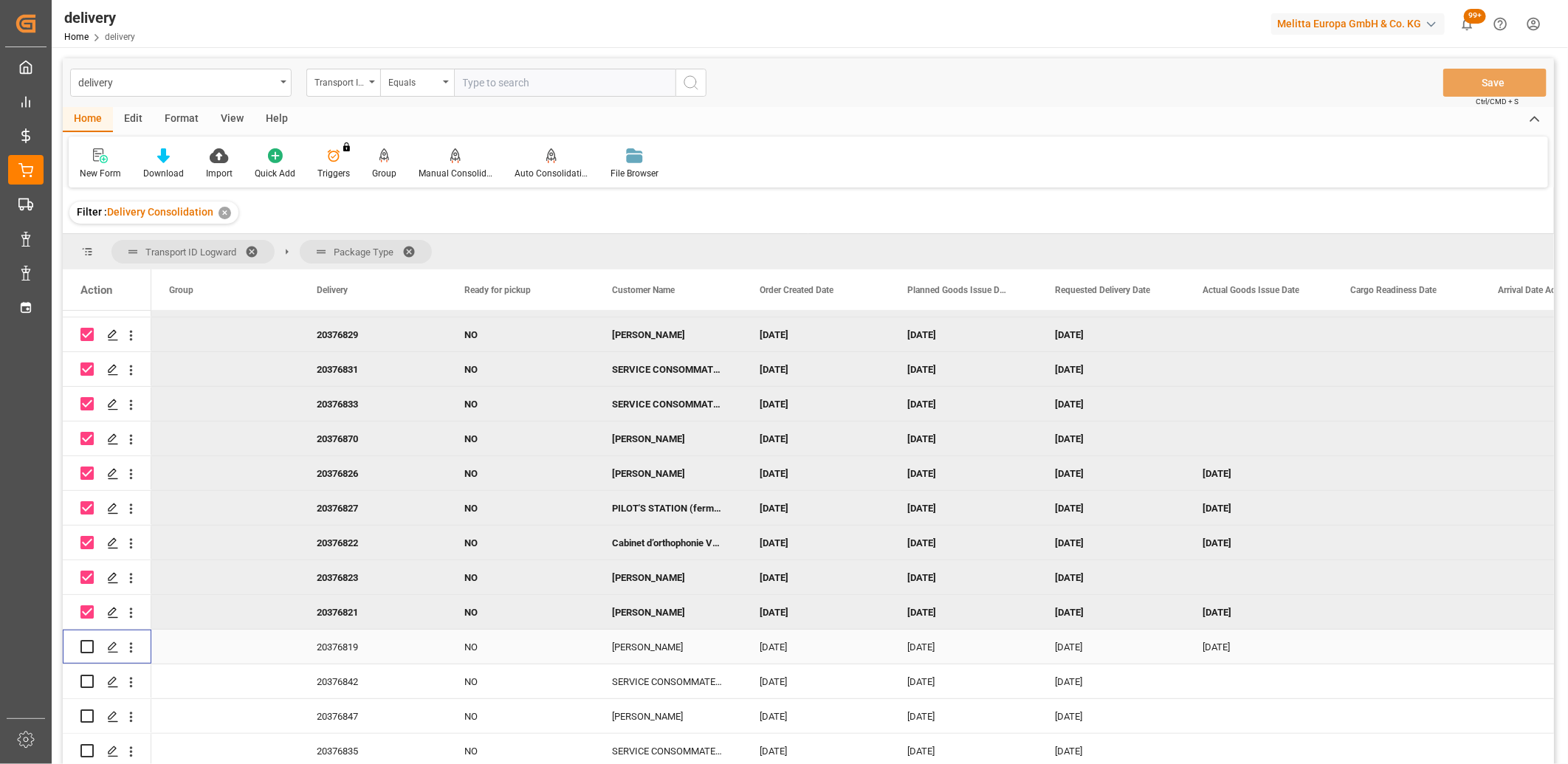
click at [90, 648] on input "Press Space to toggle row selection (unchecked)" at bounding box center [88, 647] width 14 height 14
checkbox input "true"
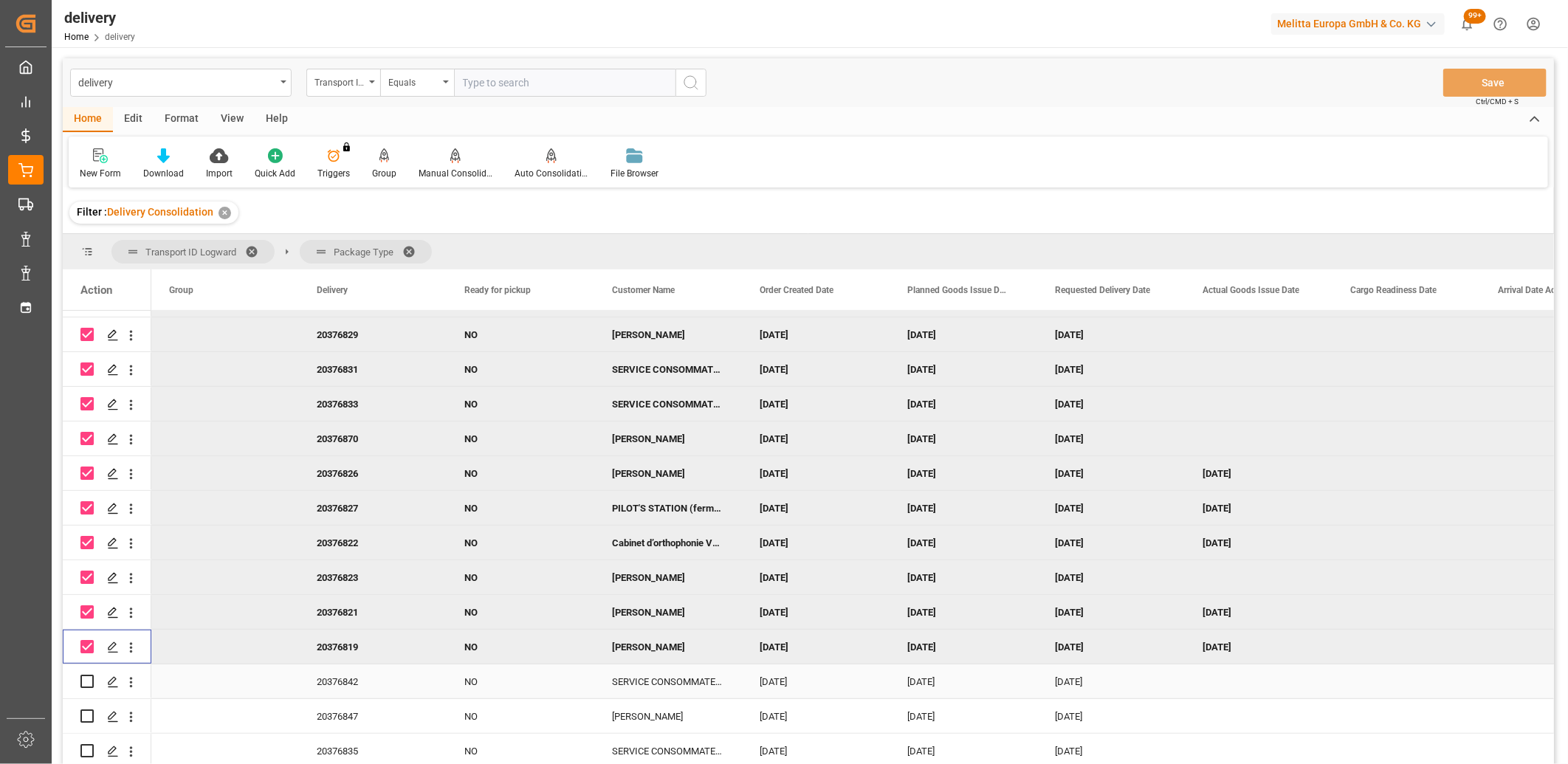
click at [88, 688] on div "Press SPACE to select this row." at bounding box center [88, 682] width 14 height 34
click at [84, 682] on input "Press Space to toggle row selection (unchecked)" at bounding box center [88, 682] width 14 height 14
checkbox input "true"
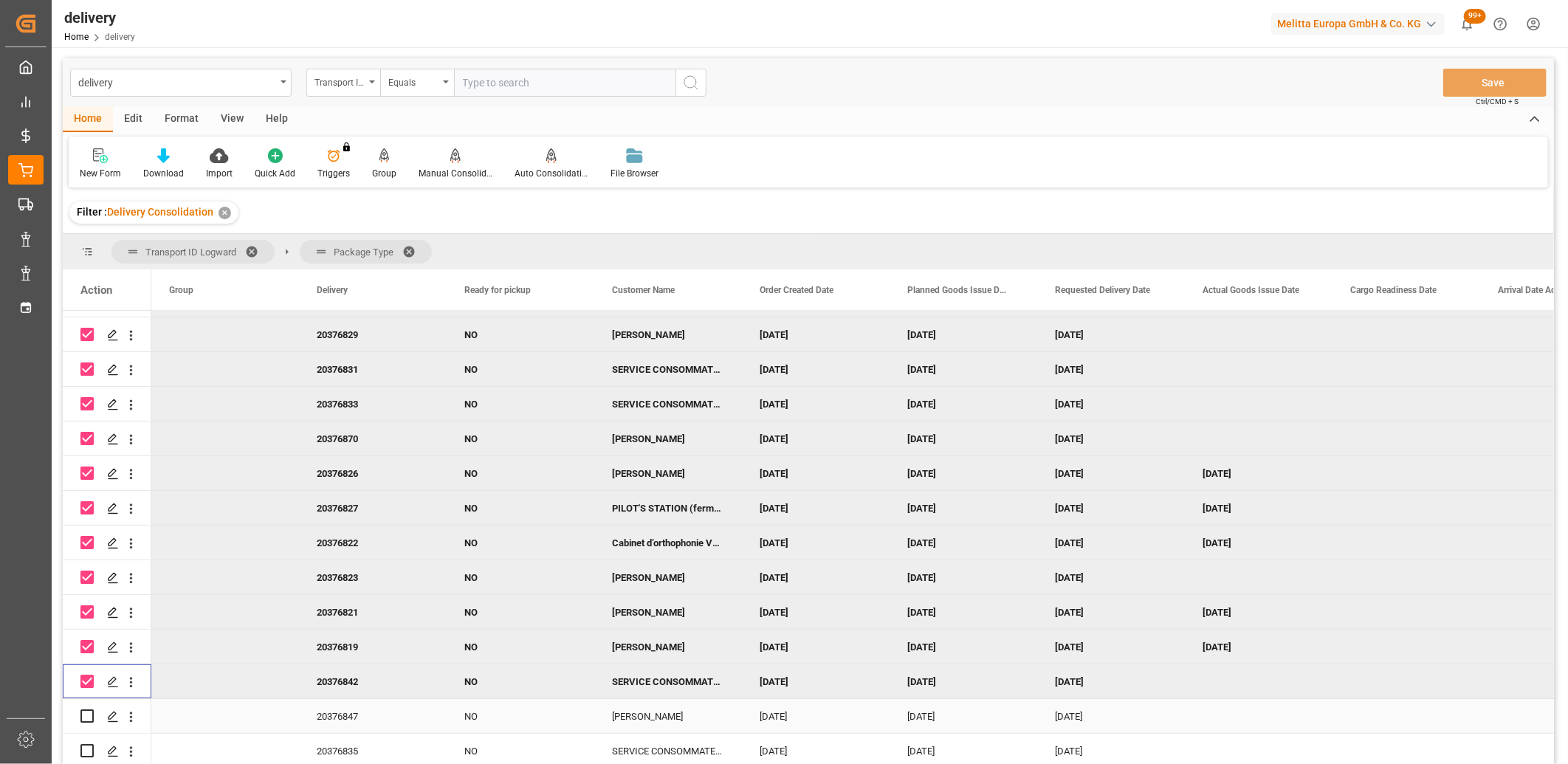
click at [84, 718] on input "Press Space to toggle row selection (unchecked)" at bounding box center [88, 716] width 14 height 14
checkbox input "true"
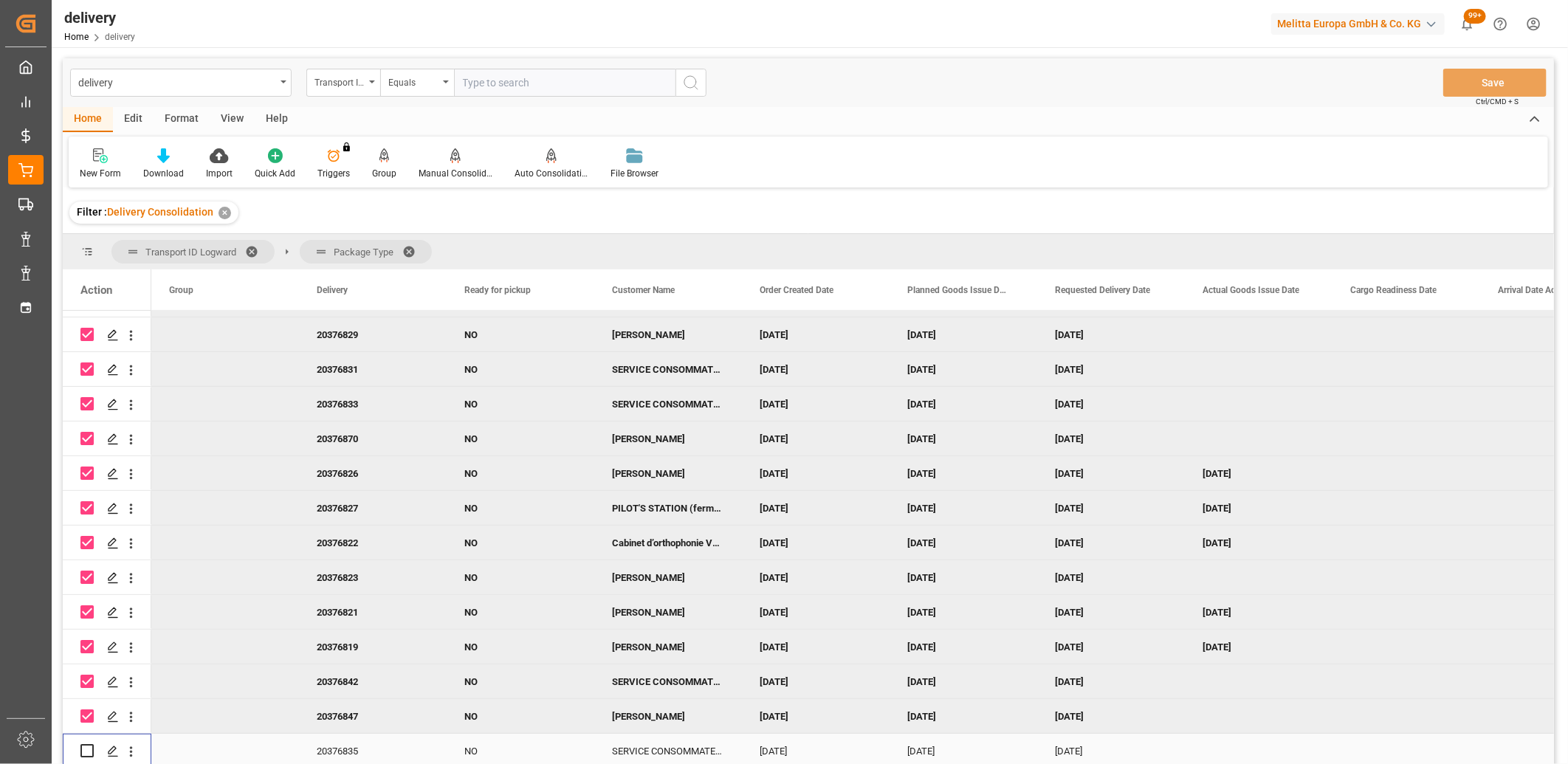
click at [87, 747] on input "Press Space to toggle row selection (unchecked)" at bounding box center [88, 750] width 14 height 14
checkbox input "true"
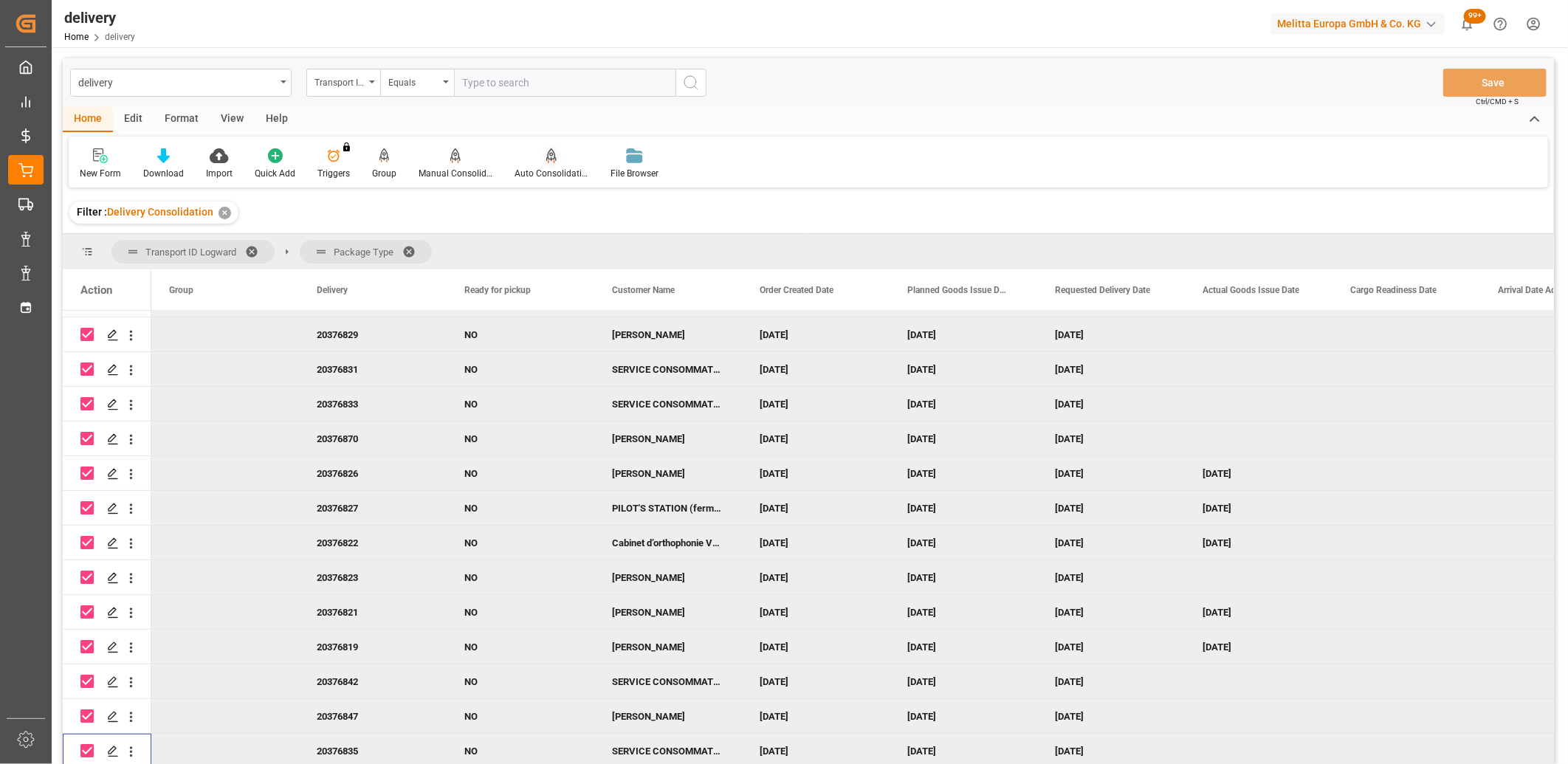
click at [548, 163] on div "Auto Consolidation" at bounding box center [551, 164] width 96 height 32
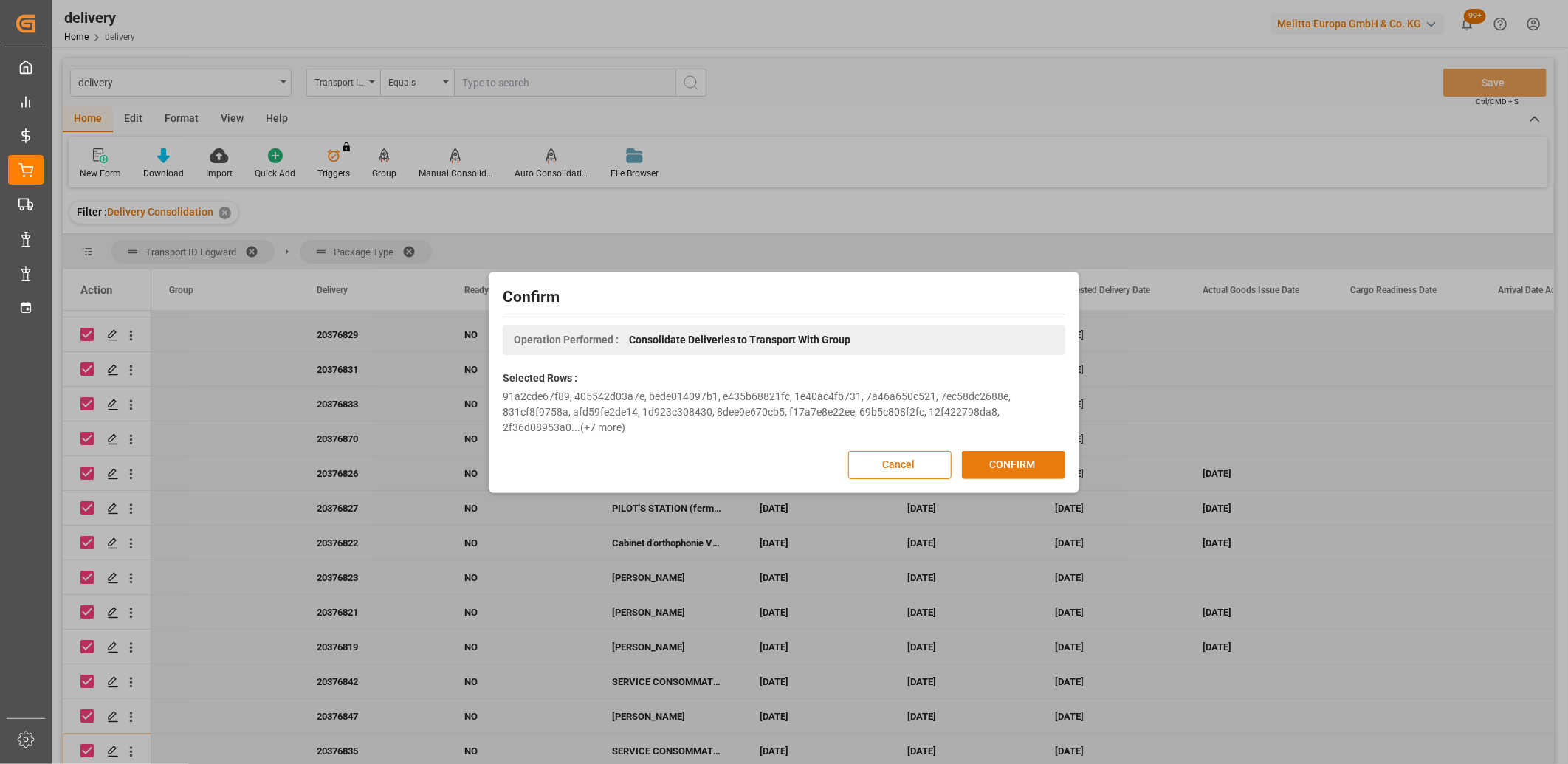
click at [1013, 463] on button "CONFIRM" at bounding box center [1014, 465] width 104 height 28
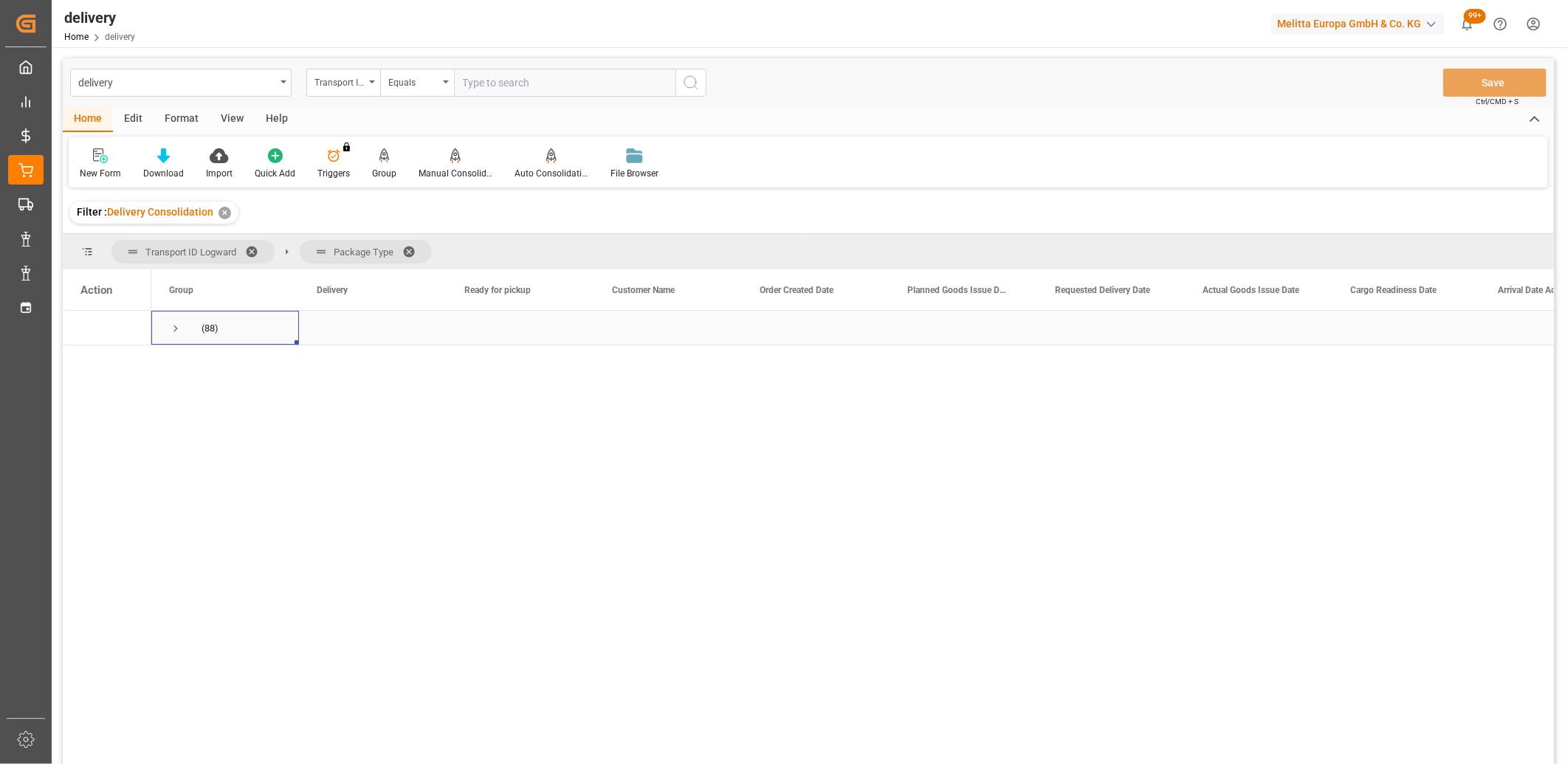
click at [176, 330] on span "Press SPACE to select this row." at bounding box center [176, 329] width 14 height 14
click at [204, 399] on span "Press SPACE to select this row." at bounding box center [207, 398] width 14 height 14
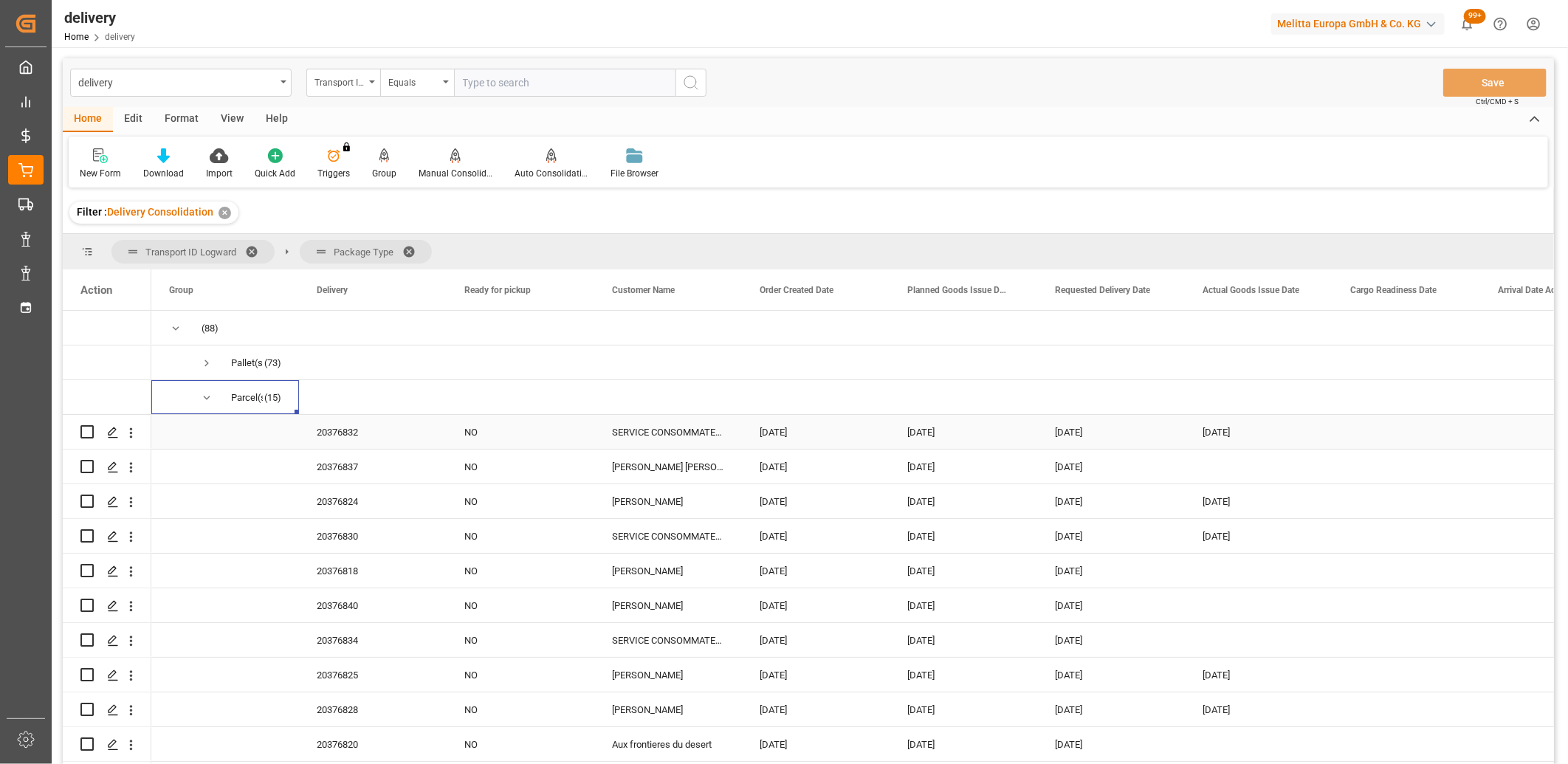
click at [82, 433] on input "Press Space to toggle row selection (unchecked)" at bounding box center [88, 432] width 14 height 14
checkbox input "true"
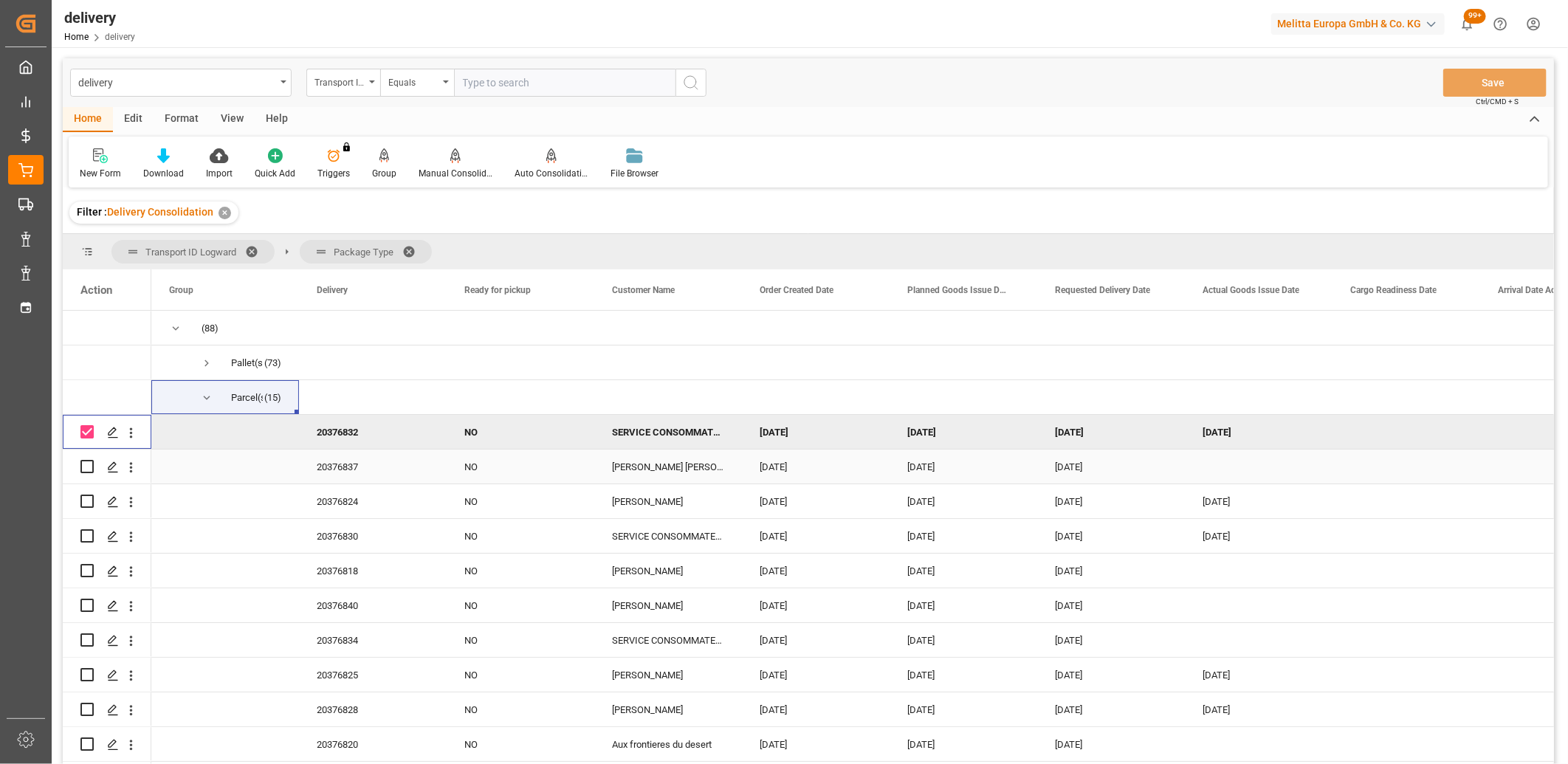
click at [82, 471] on input "Press Space to toggle row selection (unchecked)" at bounding box center [88, 467] width 14 height 14
checkbox input "true"
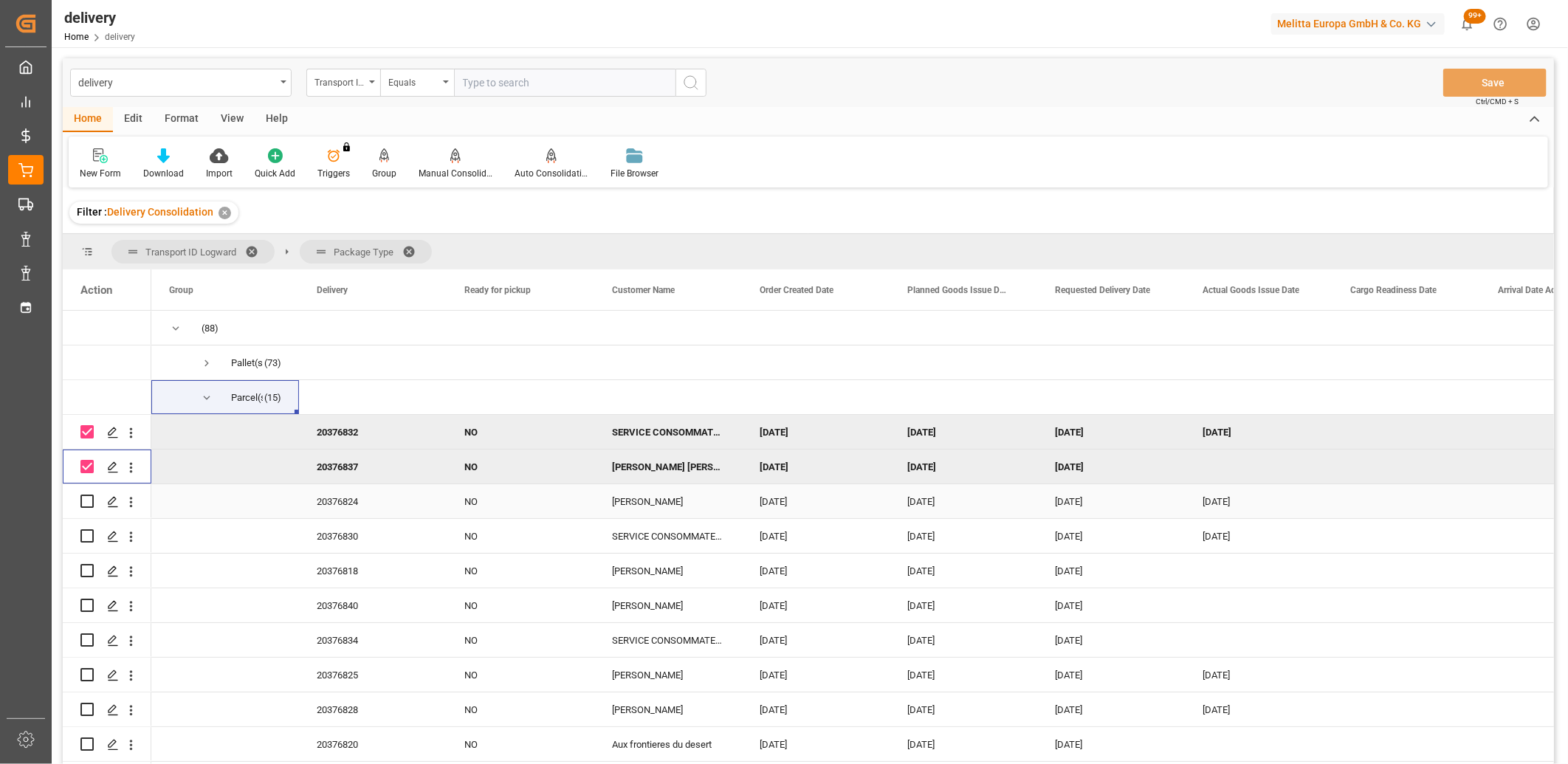
click at [85, 497] on input "Press Space to toggle row selection (unchecked)" at bounding box center [88, 501] width 14 height 14
checkbox input "true"
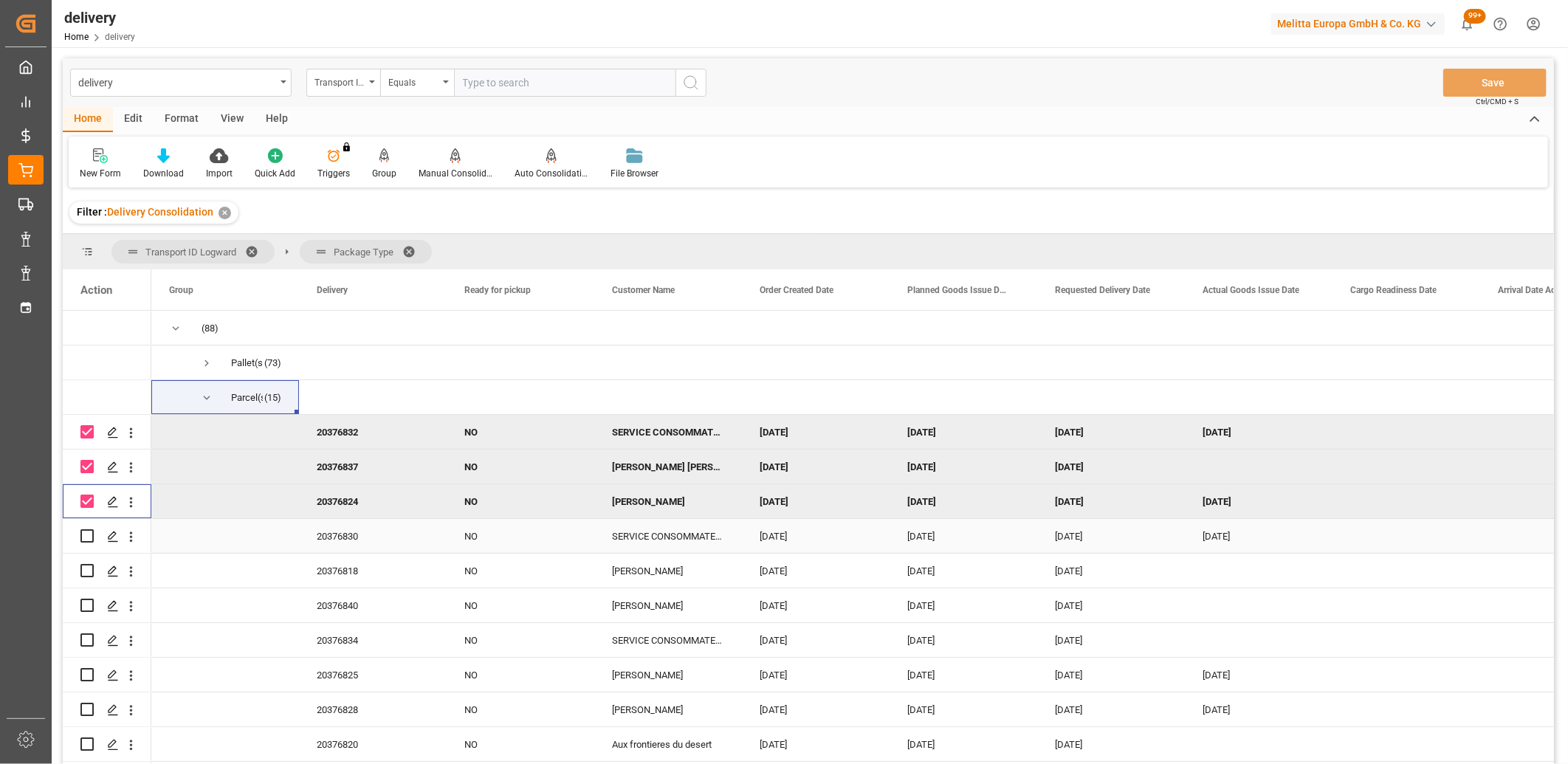
click at [90, 534] on input "Press Space to toggle row selection (unchecked)" at bounding box center [88, 536] width 14 height 14
checkbox input "true"
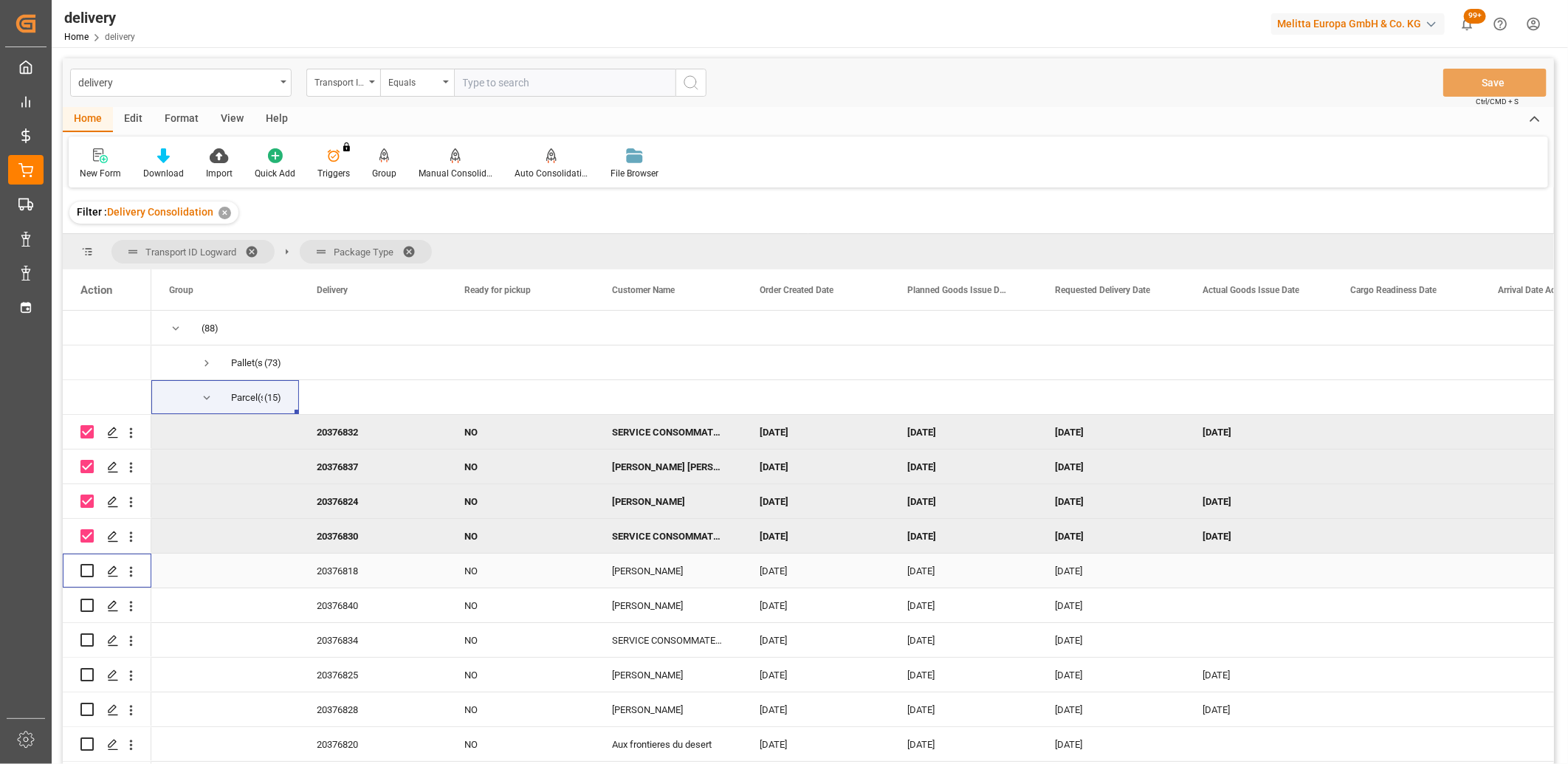
click at [88, 566] on input "Press Space to toggle row selection (unchecked)" at bounding box center [88, 570] width 14 height 14
checkbox input "true"
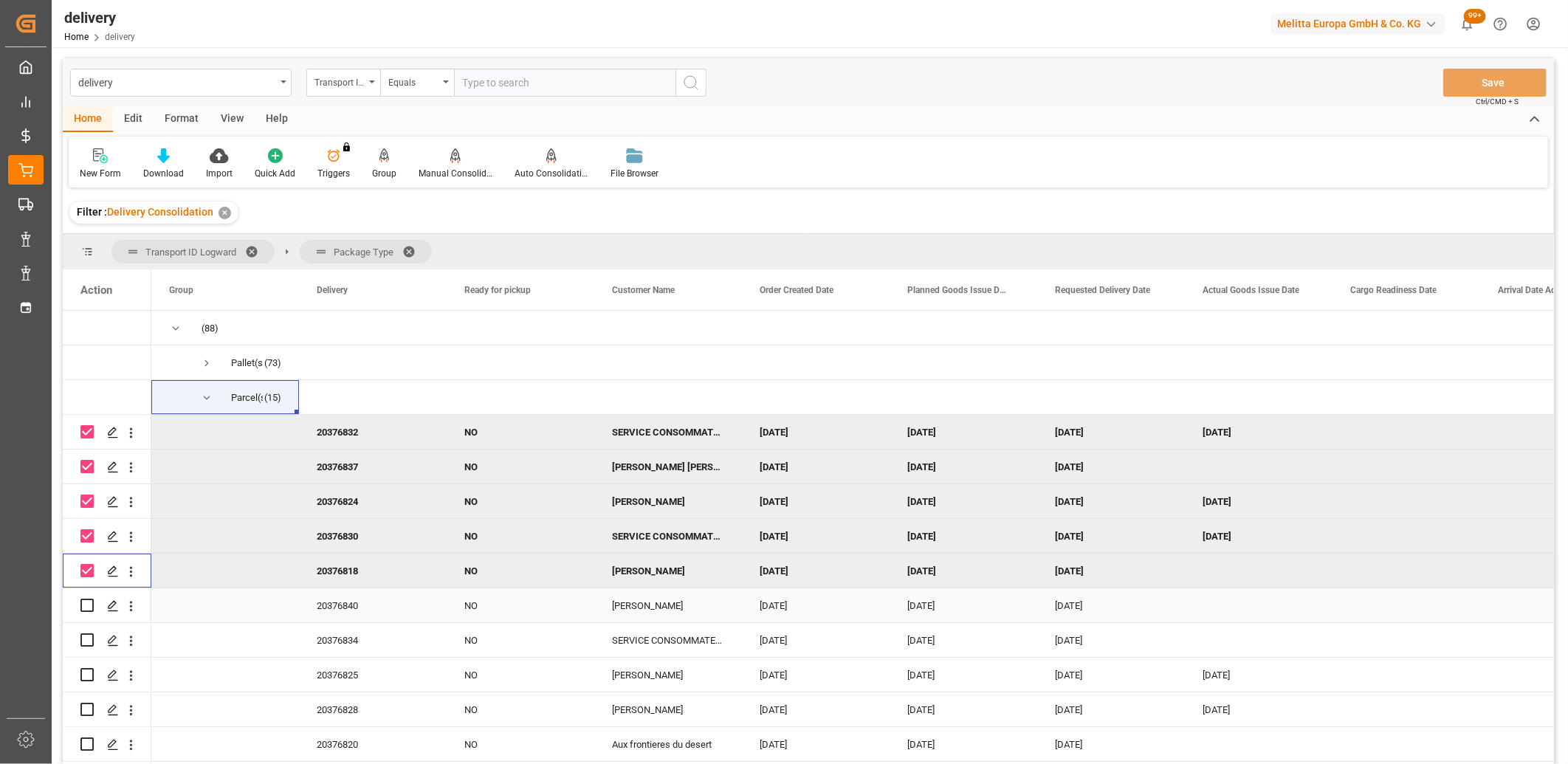
click at [83, 596] on div "Press SPACE to select this row." at bounding box center [88, 605] width 14 height 34
click at [83, 603] on input "Press Space to toggle row selection (unchecked)" at bounding box center [88, 605] width 14 height 14
checkbox input "true"
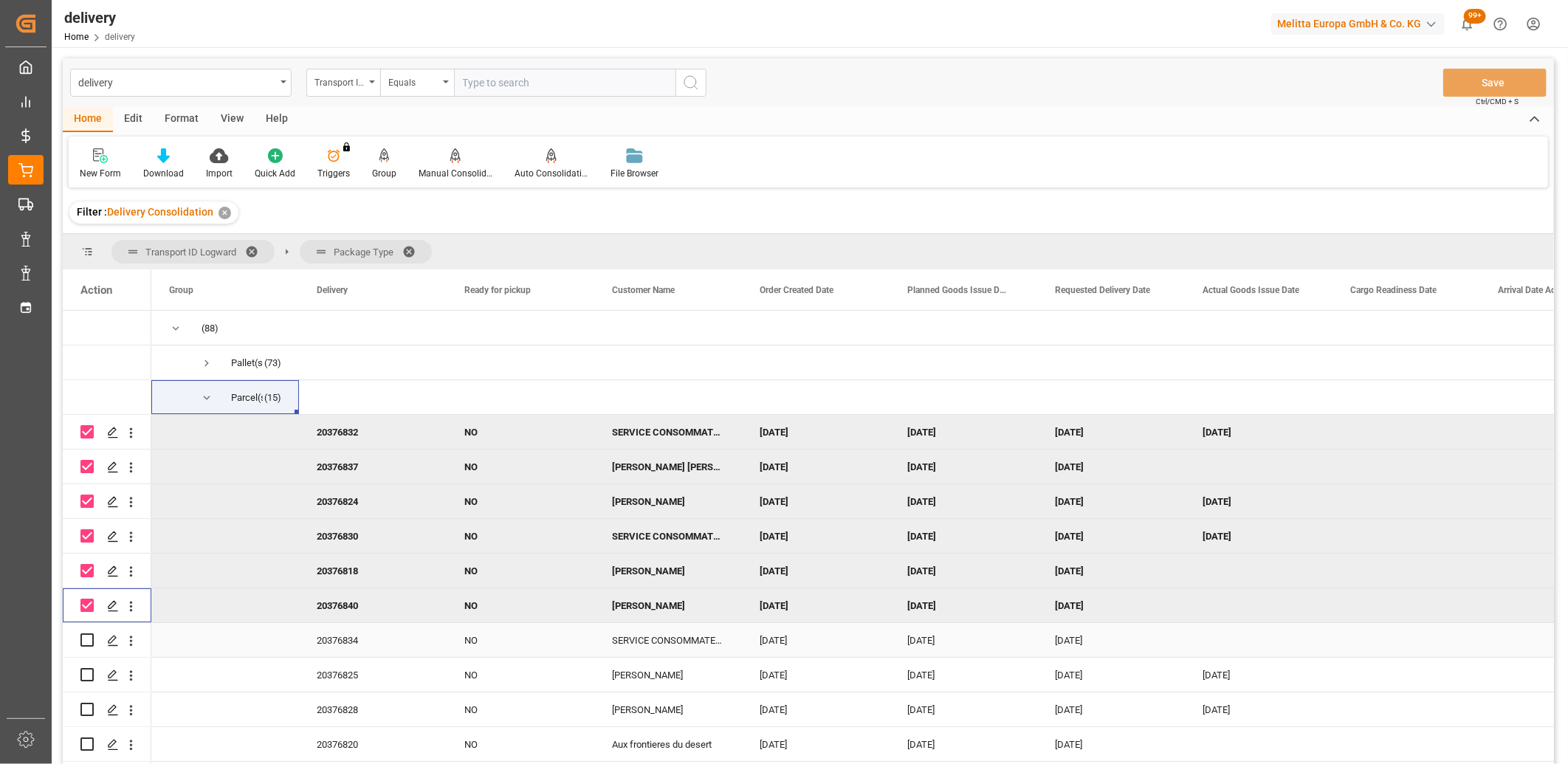
drag, startPoint x: 83, startPoint y: 636, endPoint x: 91, endPoint y: 650, distance: 16.1
click at [83, 637] on input "Press Space to toggle row selection (unchecked)" at bounding box center [88, 640] width 14 height 14
checkbox input "true"
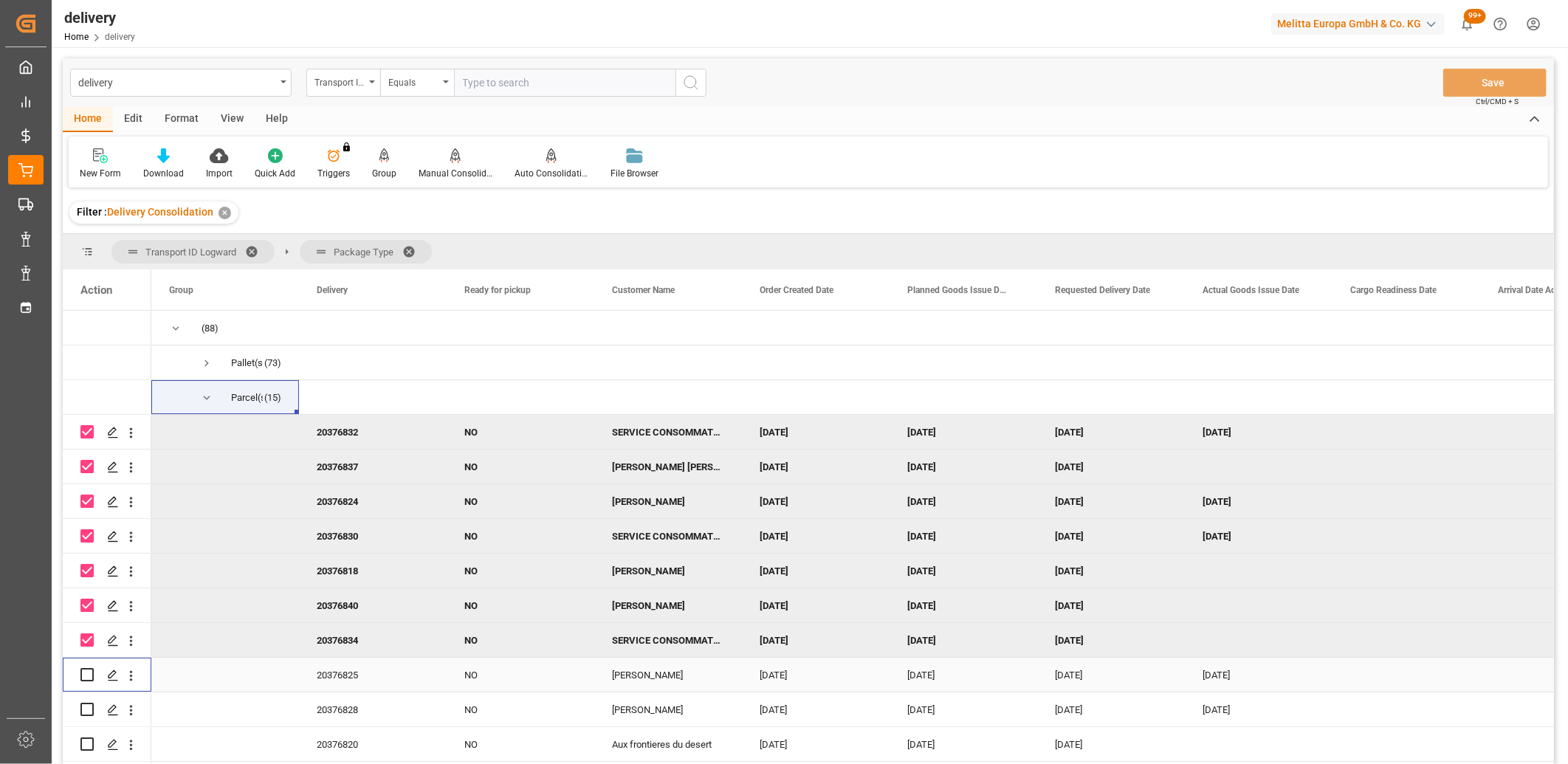
drag, startPoint x: 87, startPoint y: 669, endPoint x: 84, endPoint y: 683, distance: 14.3
click at [87, 670] on input "Press Space to toggle row selection (unchecked)" at bounding box center [88, 675] width 14 height 14
checkbox input "true"
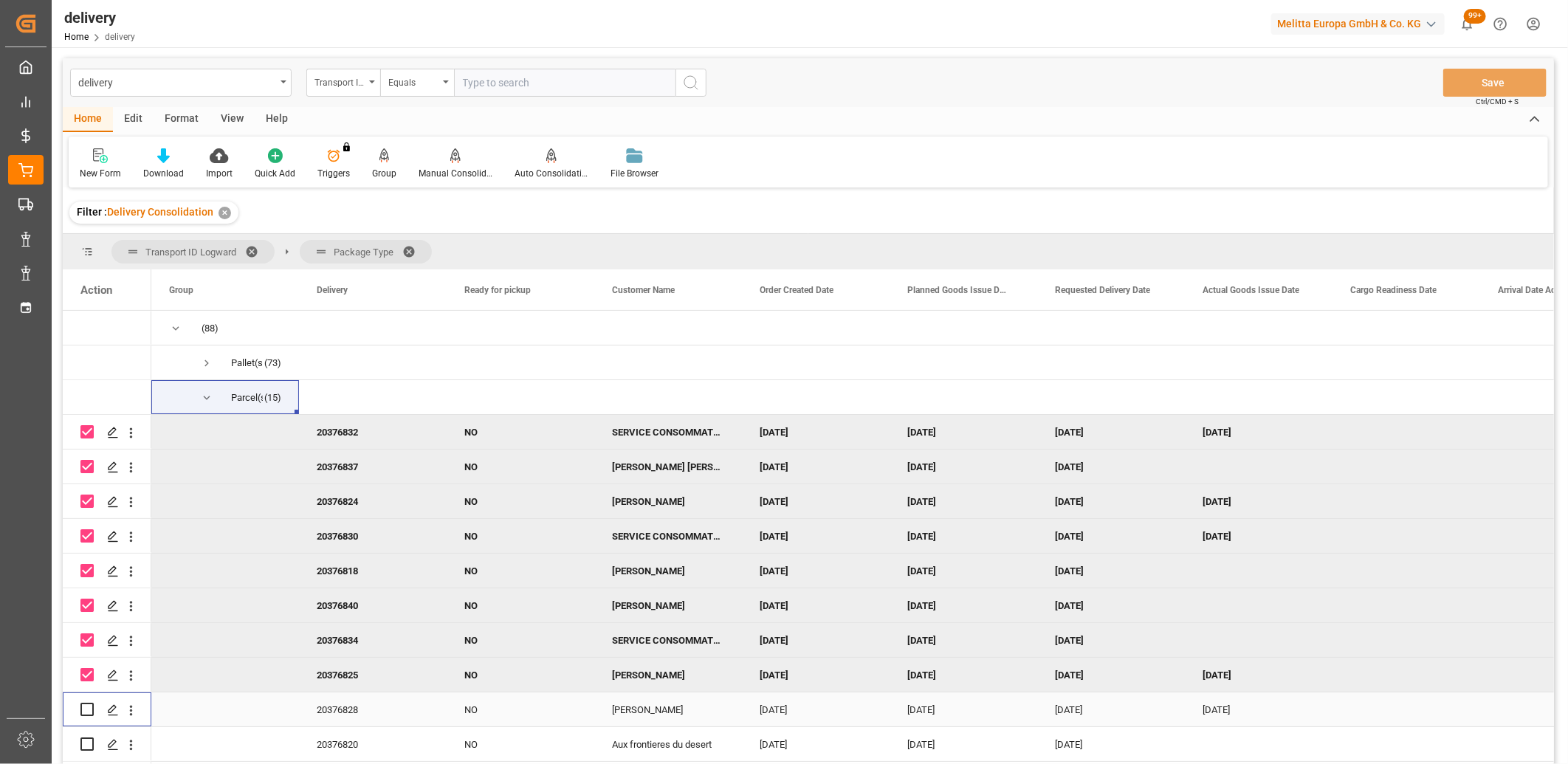
click at [84, 705] on input "Press Space to toggle row selection (unchecked)" at bounding box center [88, 710] width 14 height 14
checkbox input "true"
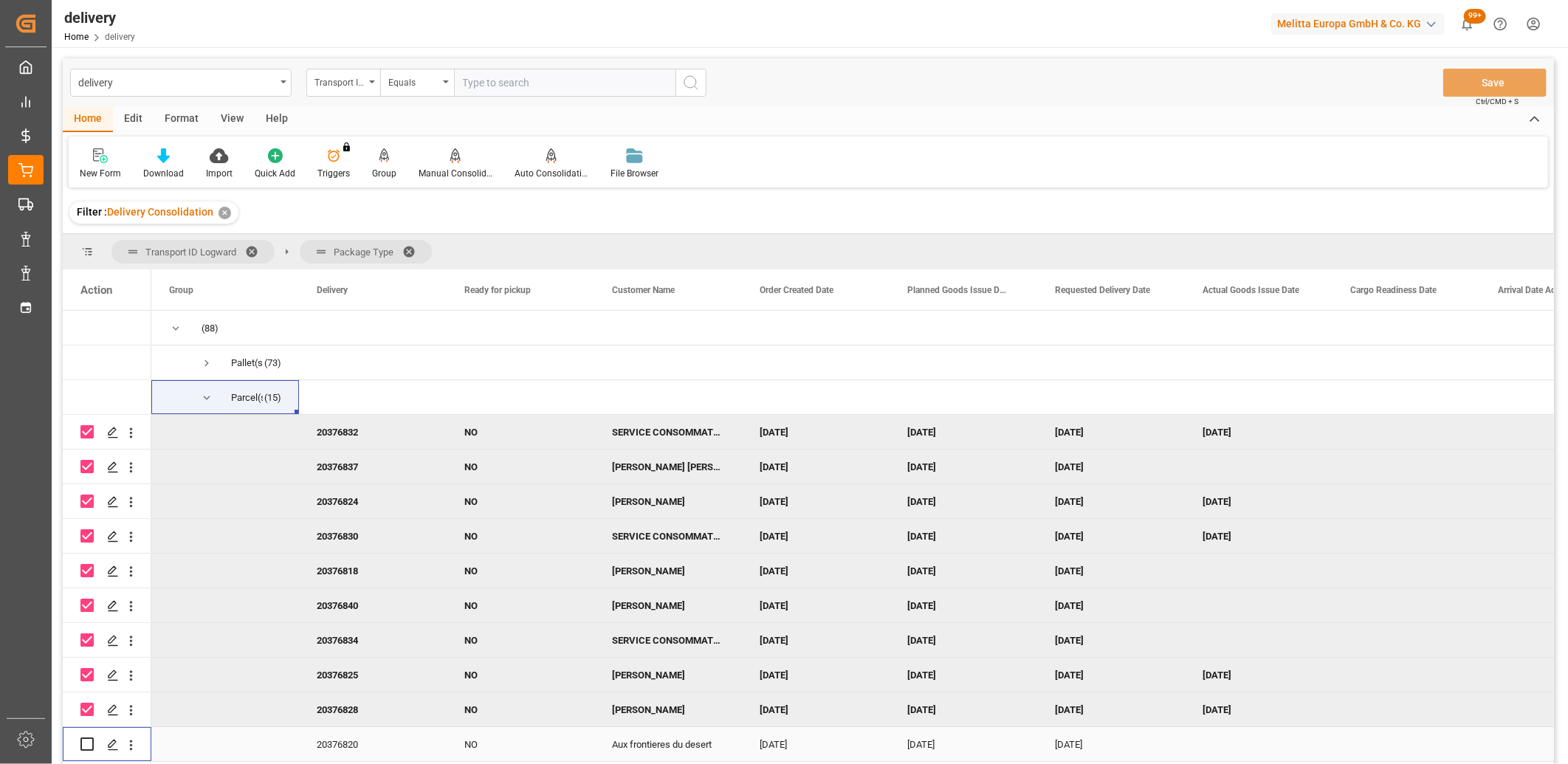
click at [83, 743] on input "Press Space to toggle row selection (unchecked)" at bounding box center [88, 744] width 14 height 14
checkbox input "true"
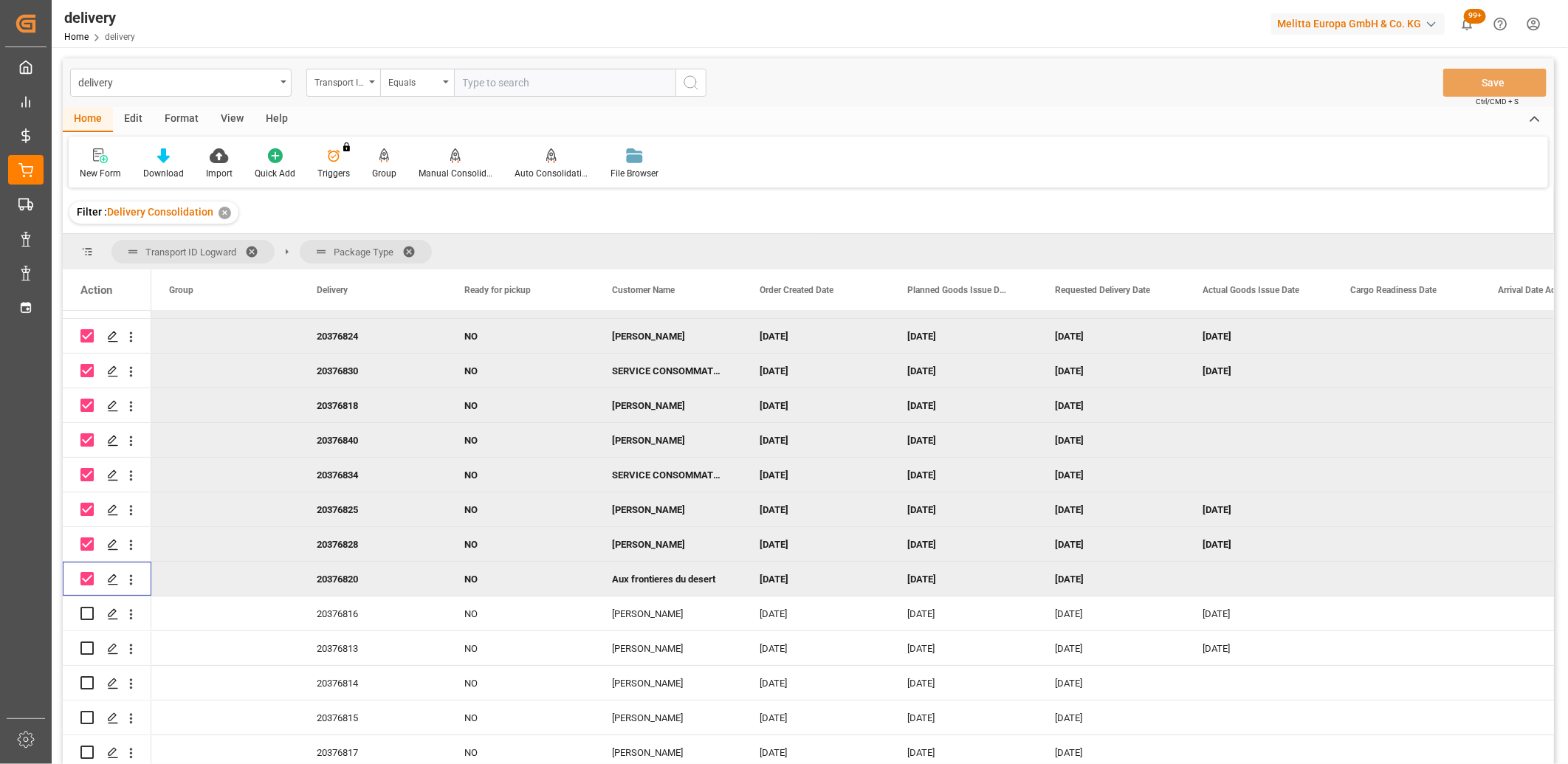
scroll to position [171, 0]
click at [88, 608] on input "Press Space to toggle row selection (unchecked)" at bounding box center [88, 612] width 14 height 14
checkbox input "true"
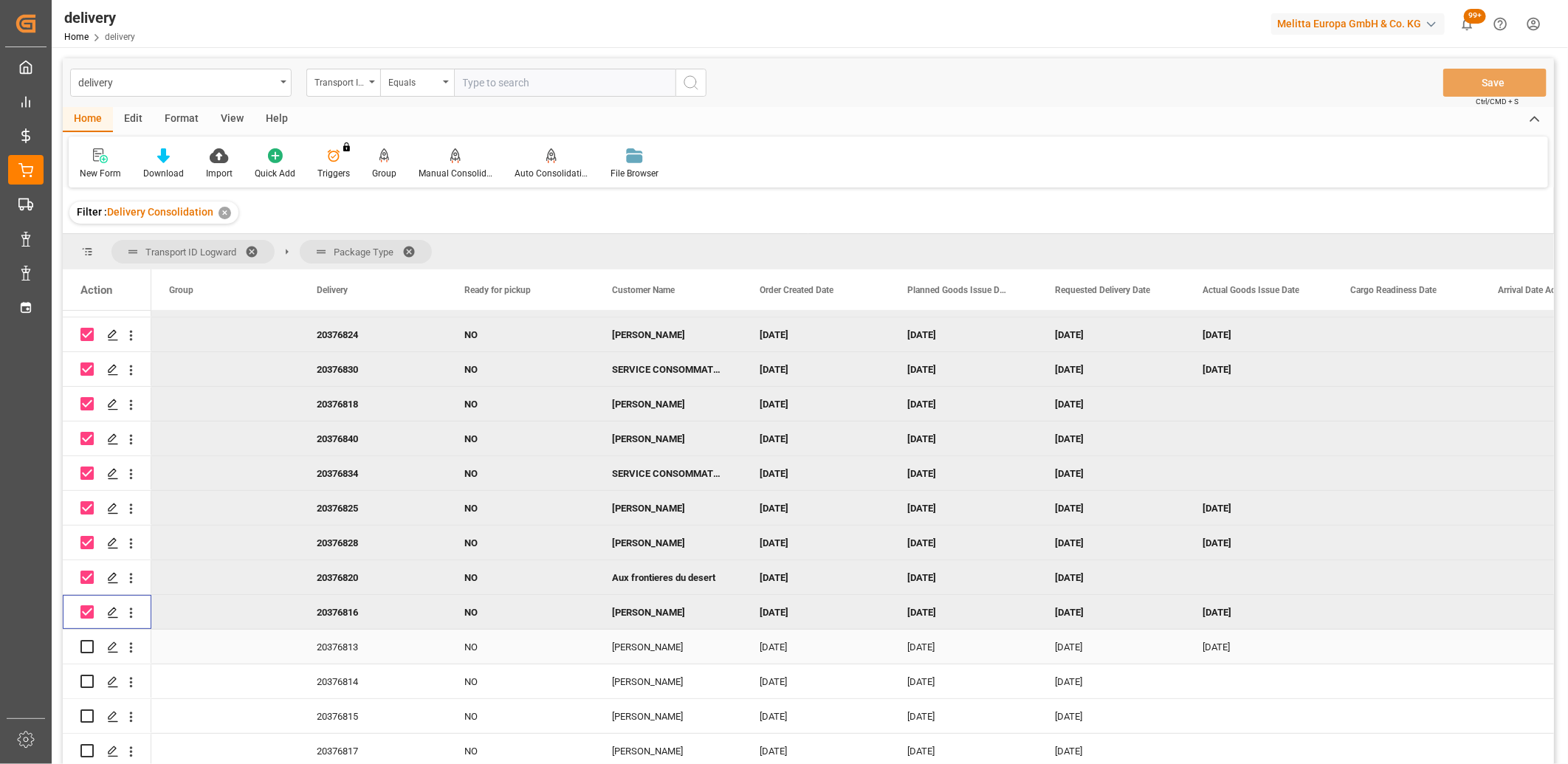
click at [87, 641] on input "Press Space to toggle row selection (unchecked)" at bounding box center [88, 647] width 14 height 14
checkbox input "true"
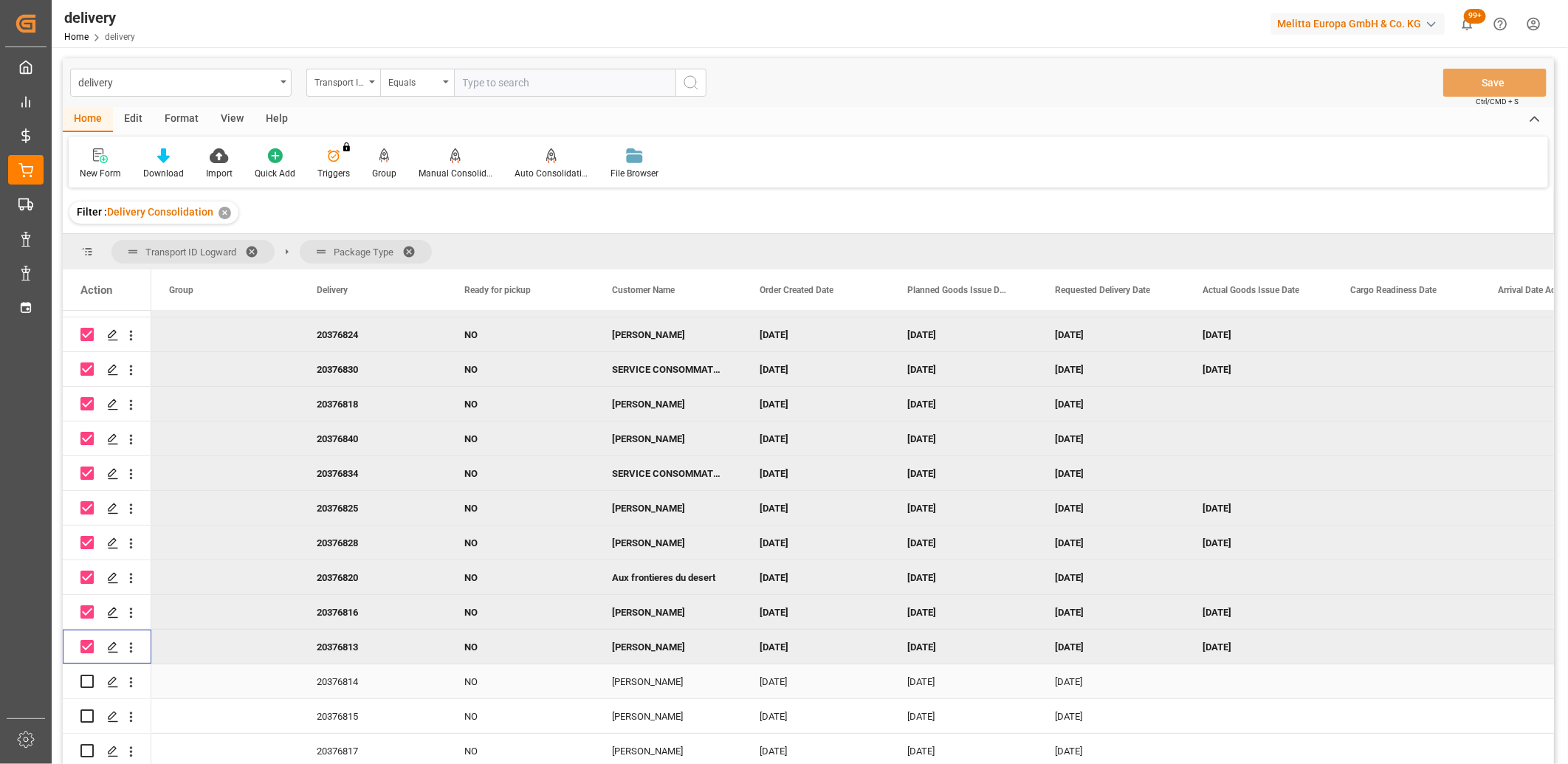
click at [84, 675] on input "Press Space to toggle row selection (unchecked)" at bounding box center [88, 682] width 14 height 14
checkbox input "true"
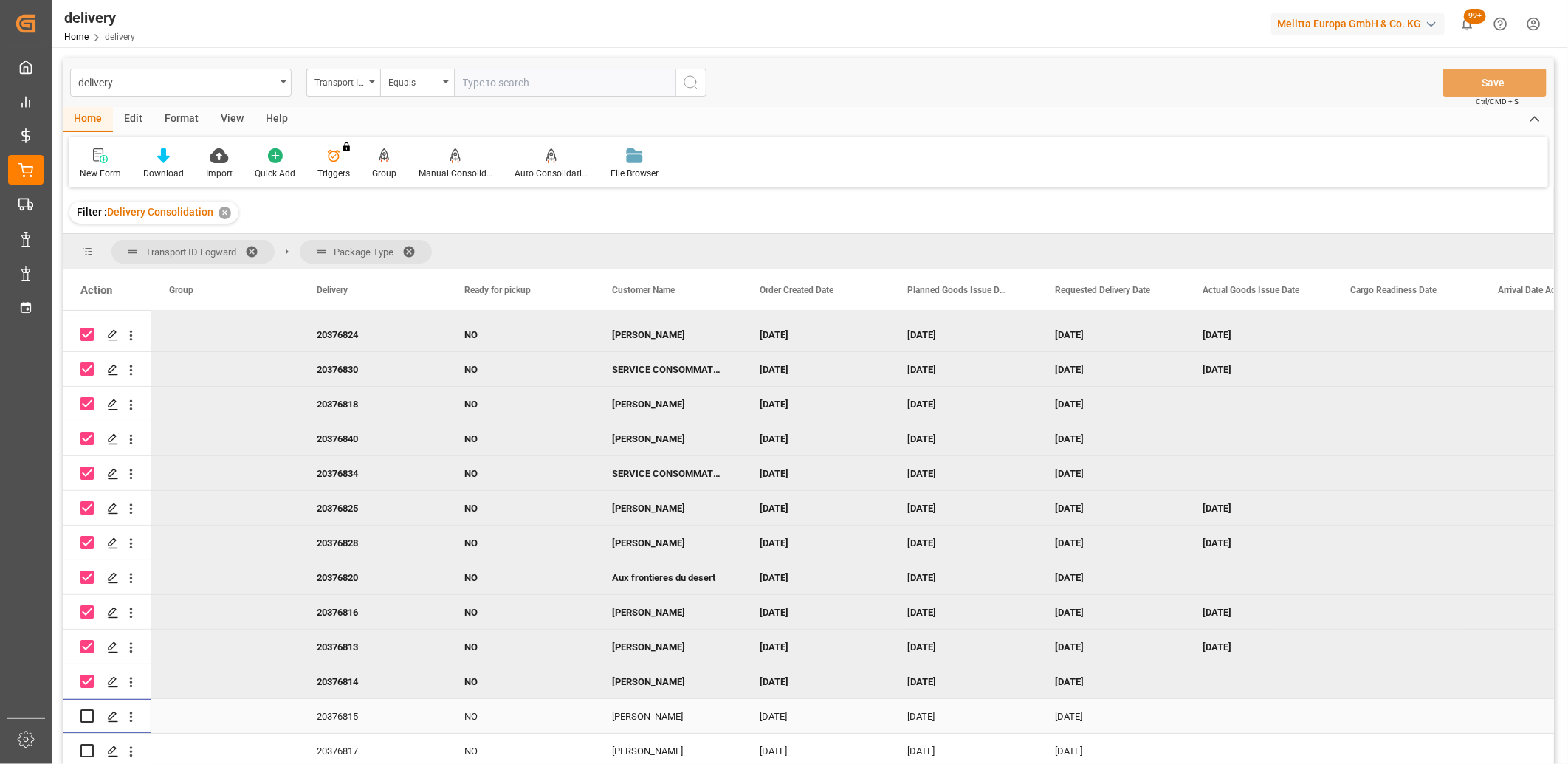
click at [88, 710] on input "Press Space to toggle row selection (unchecked)" at bounding box center [88, 716] width 14 height 14
checkbox input "true"
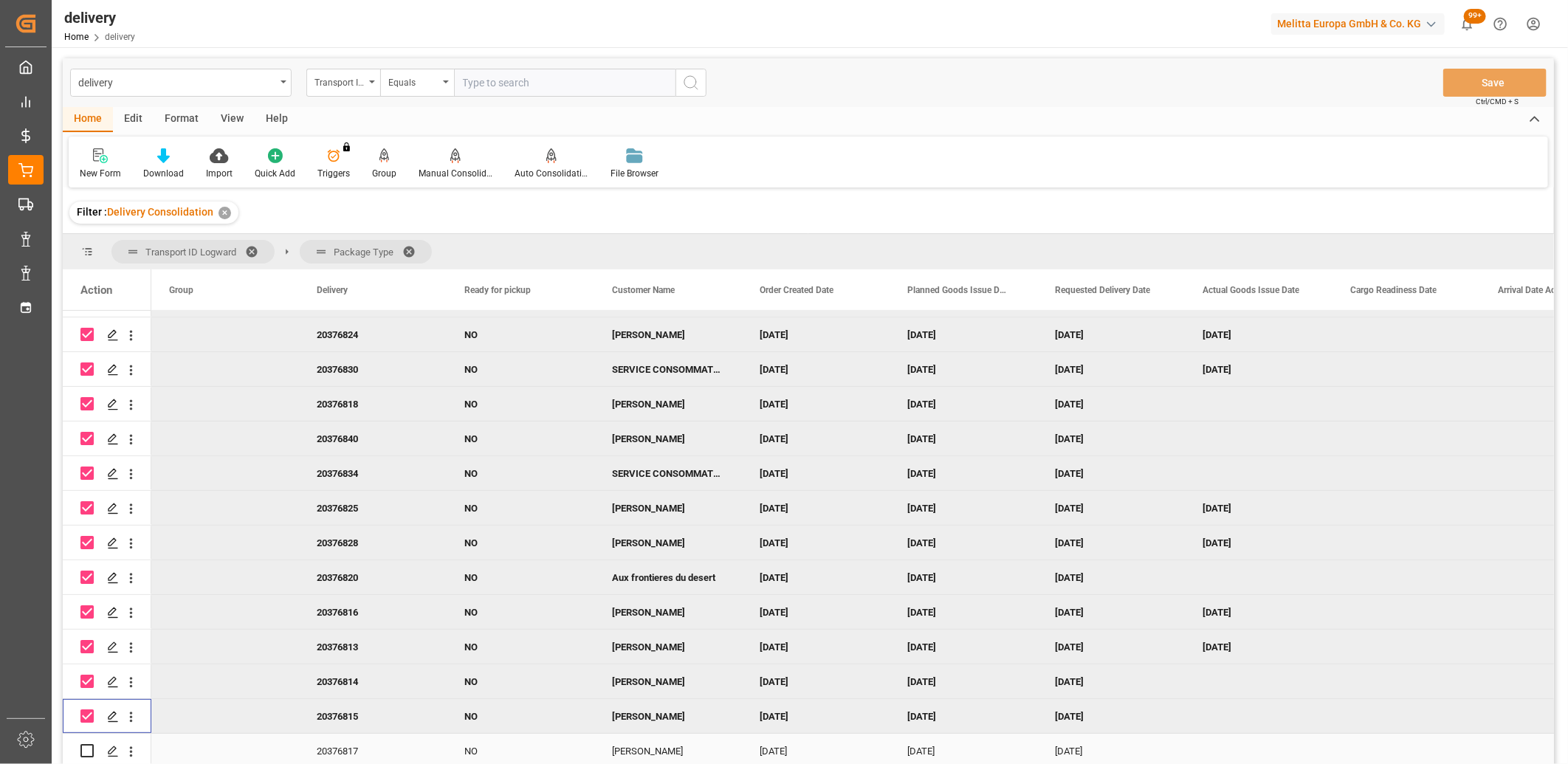
click at [87, 747] on input "Press Space to toggle row selection (unchecked)" at bounding box center [88, 750] width 14 height 14
checkbox input "true"
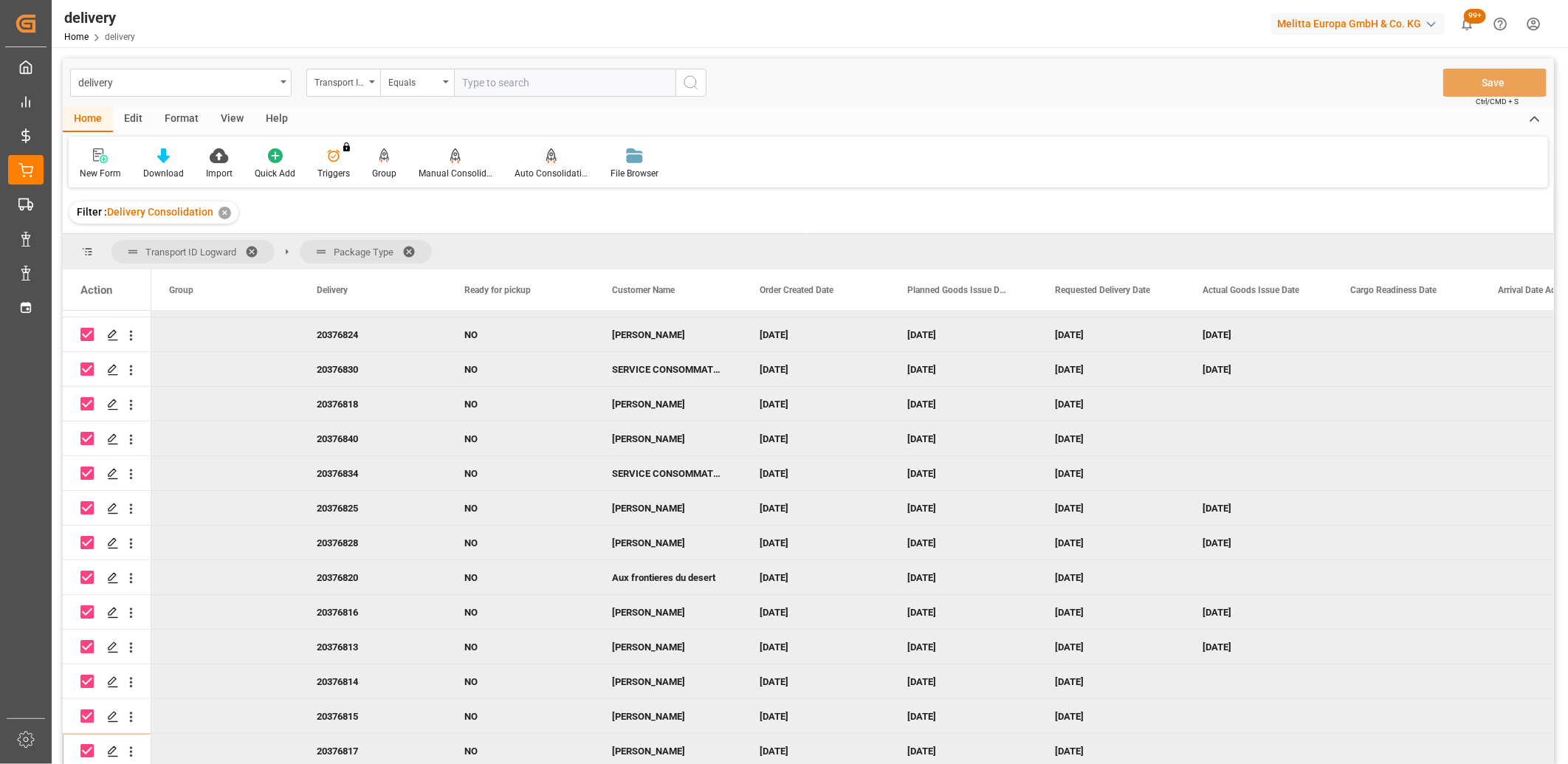
click at [545, 164] on div "Auto Consolidation" at bounding box center [551, 164] width 96 height 32
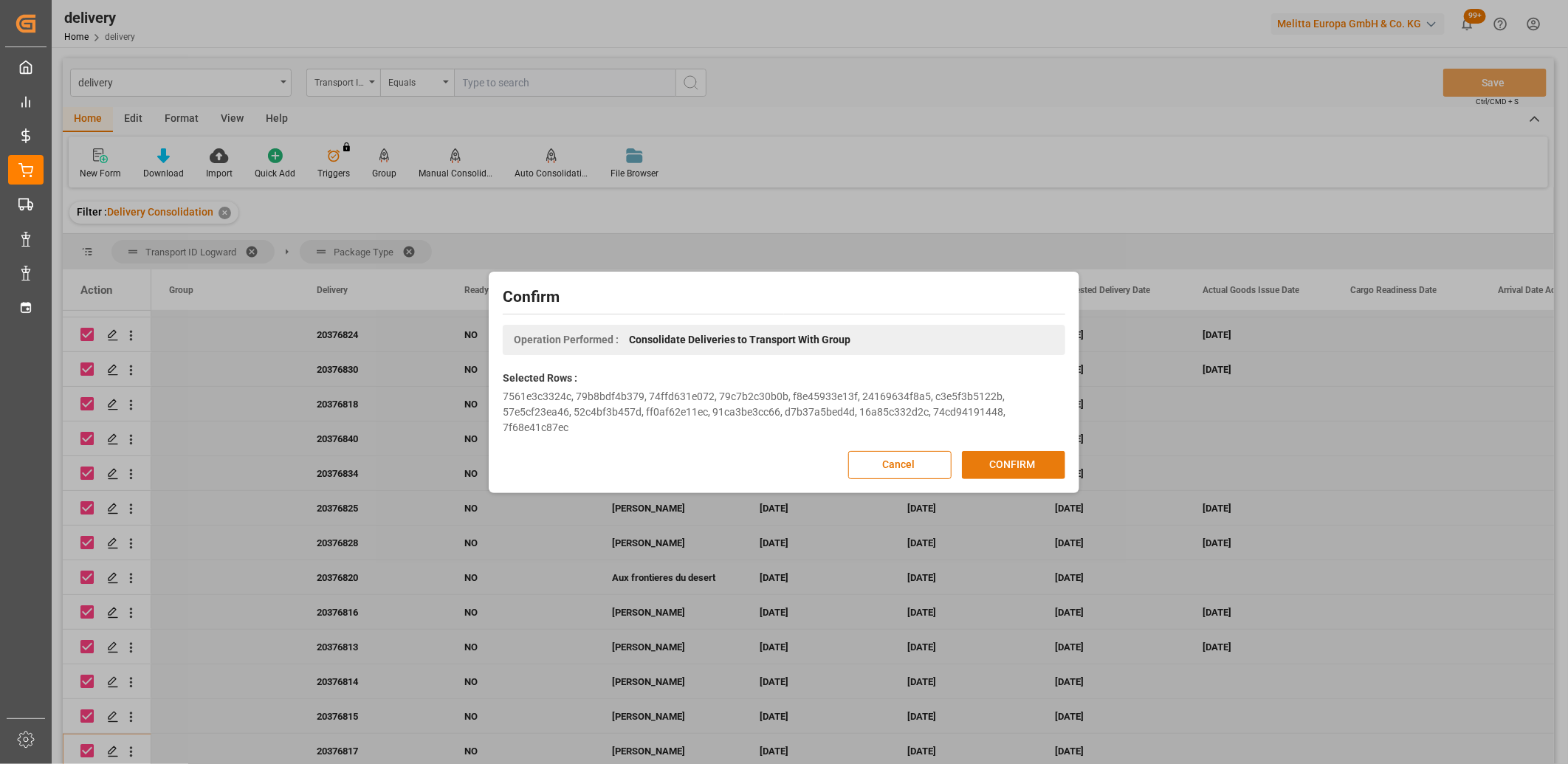
click at [1021, 471] on button "CONFIRM" at bounding box center [1014, 465] width 104 height 28
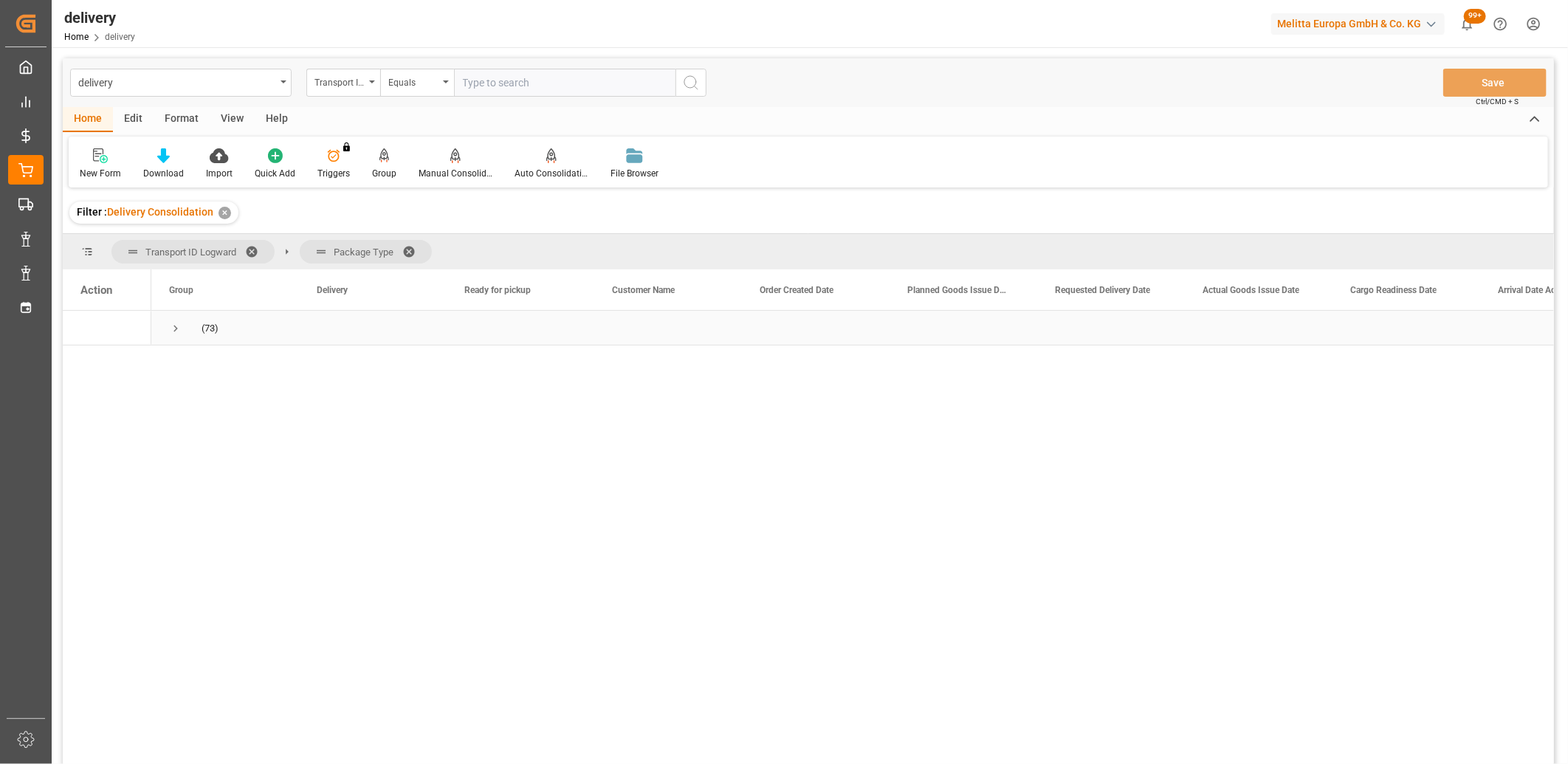
click at [172, 325] on span "Press SPACE to select this row." at bounding box center [176, 329] width 14 height 14
click at [205, 369] on span "Press SPACE to select this row." at bounding box center [207, 363] width 14 height 14
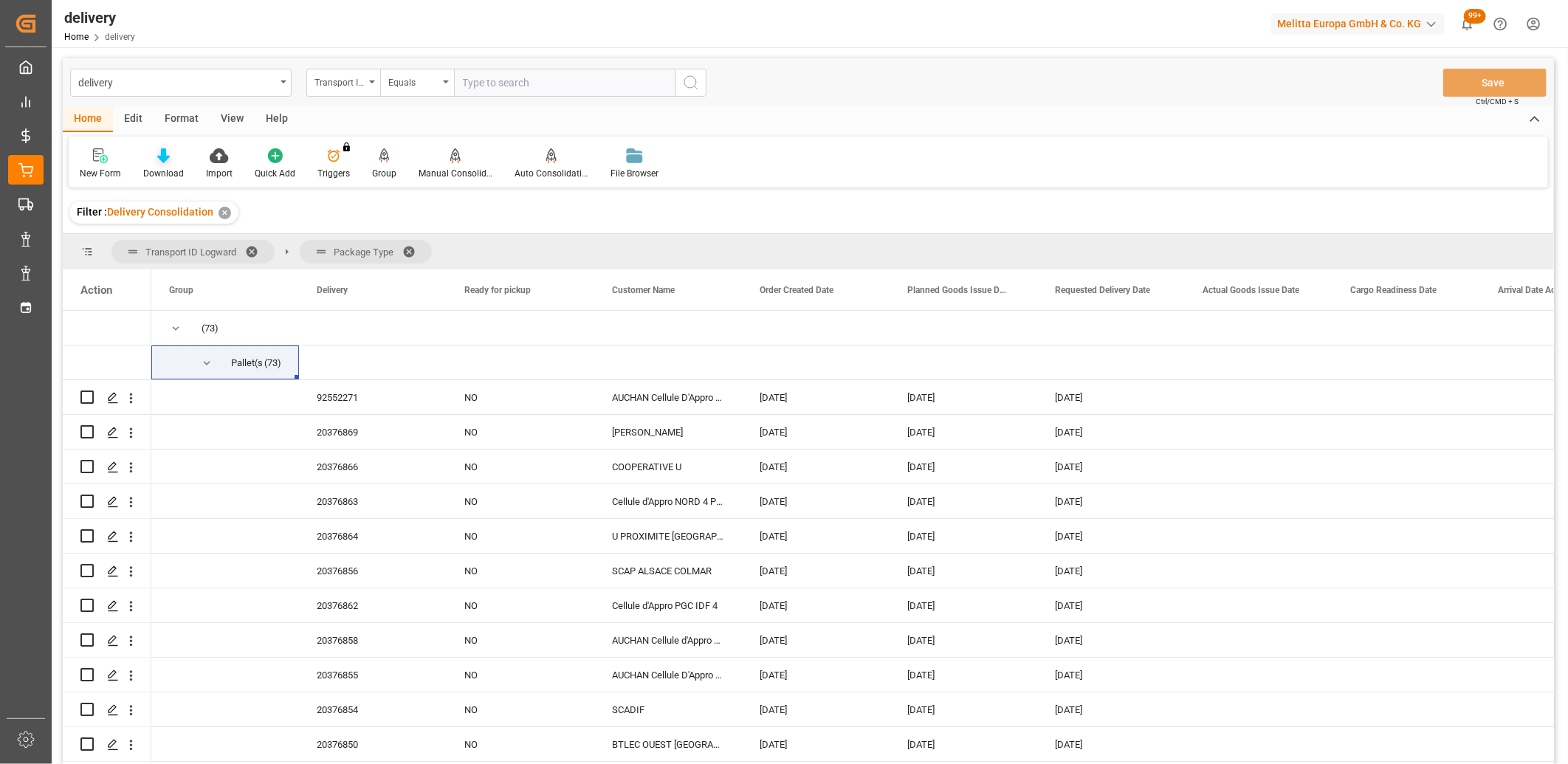
click at [163, 160] on icon at bounding box center [163, 156] width 13 height 14
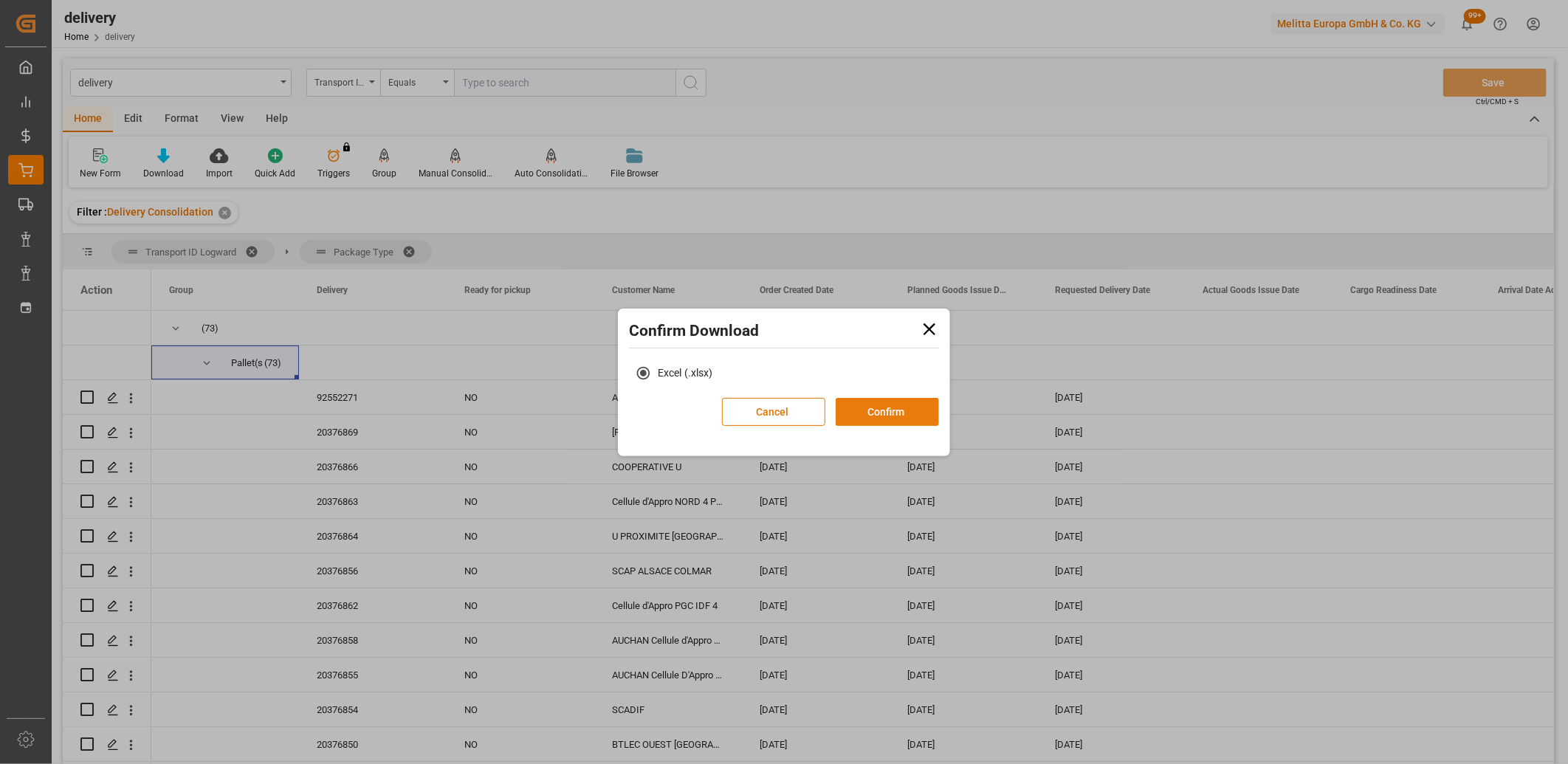
click at [861, 401] on button "Confirm" at bounding box center [888, 411] width 104 height 28
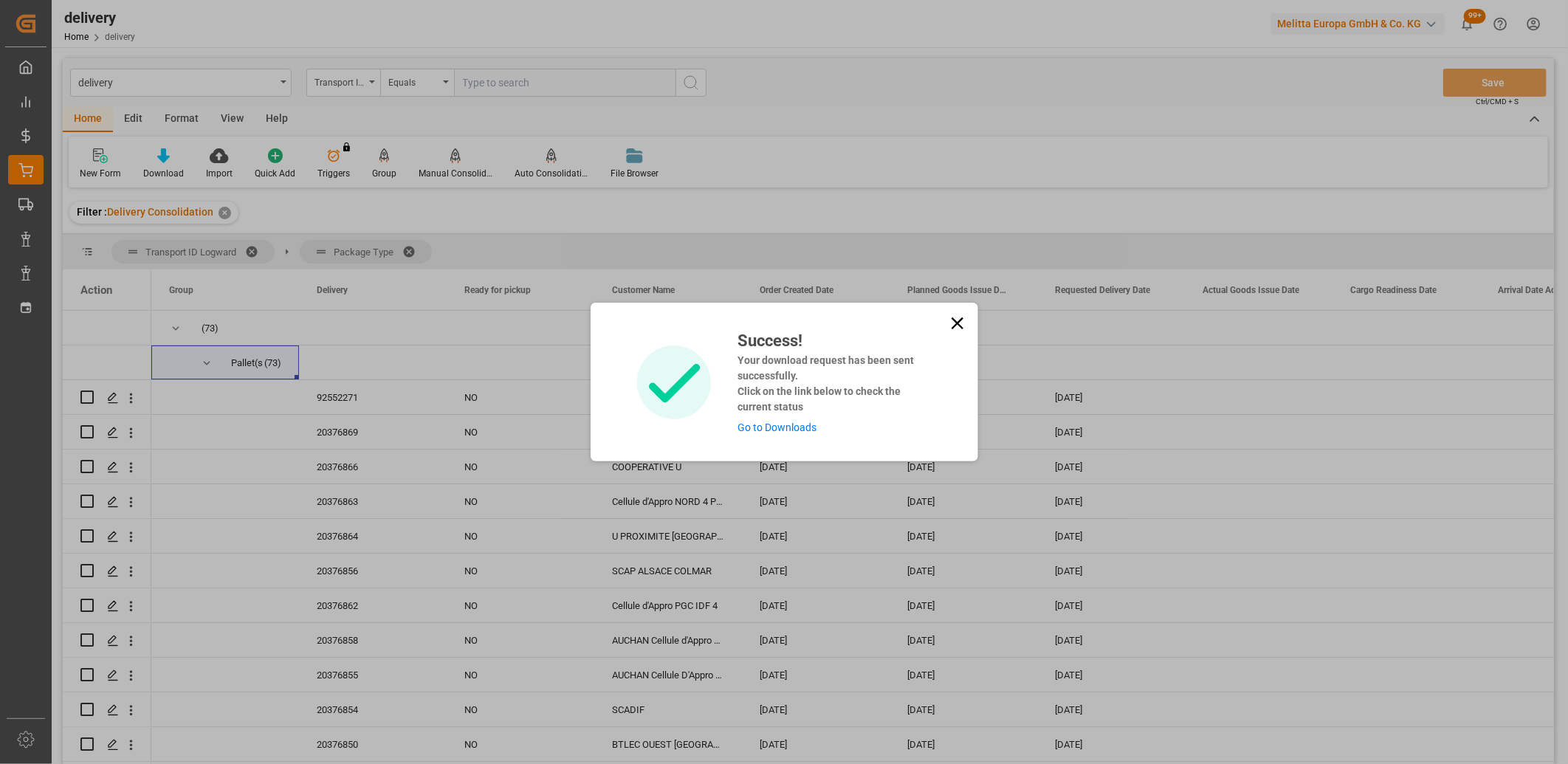
click at [781, 424] on link "Go to Downloads" at bounding box center [777, 427] width 79 height 12
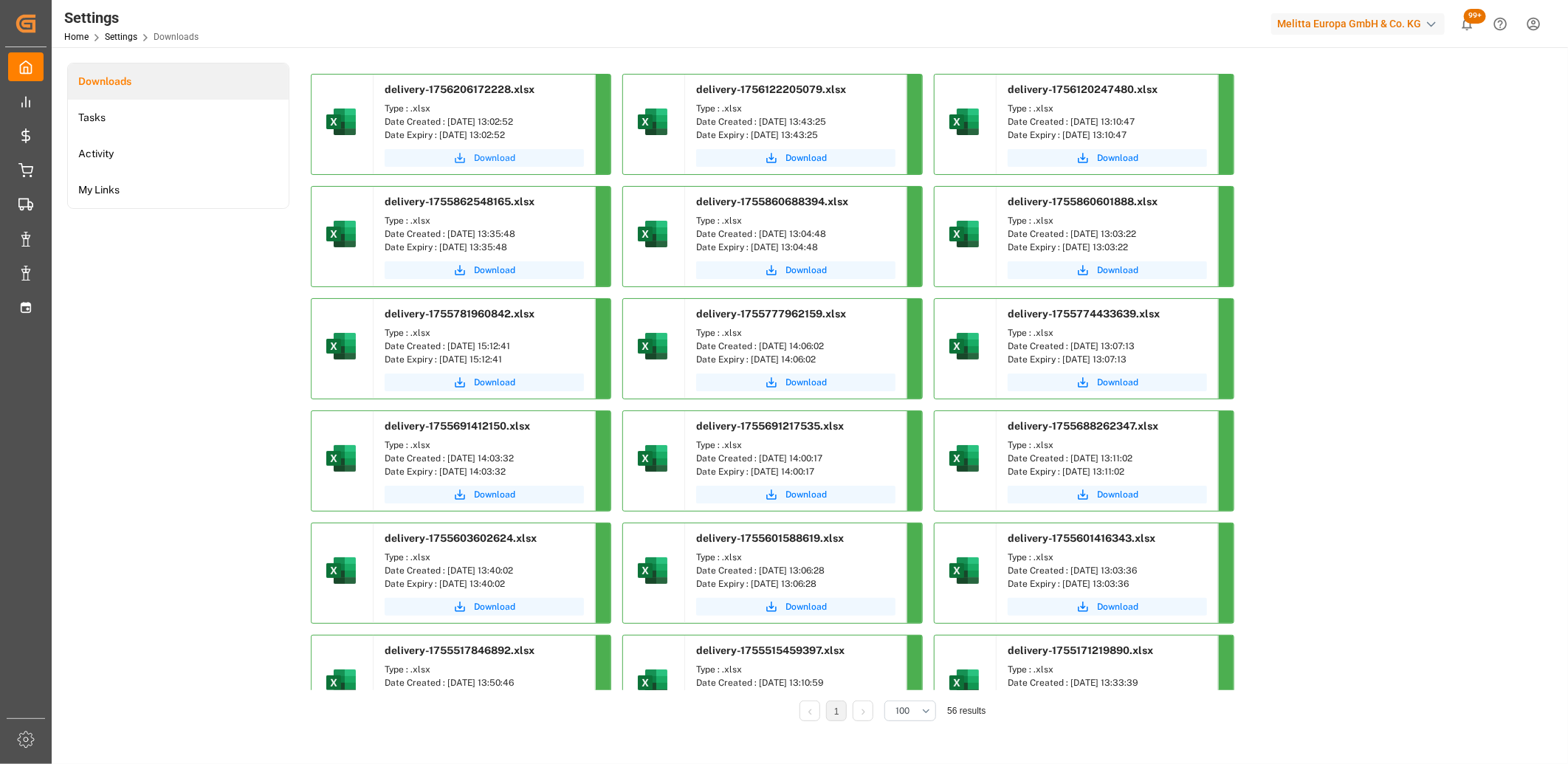
click at [503, 157] on span "Download" at bounding box center [495, 158] width 42 height 14
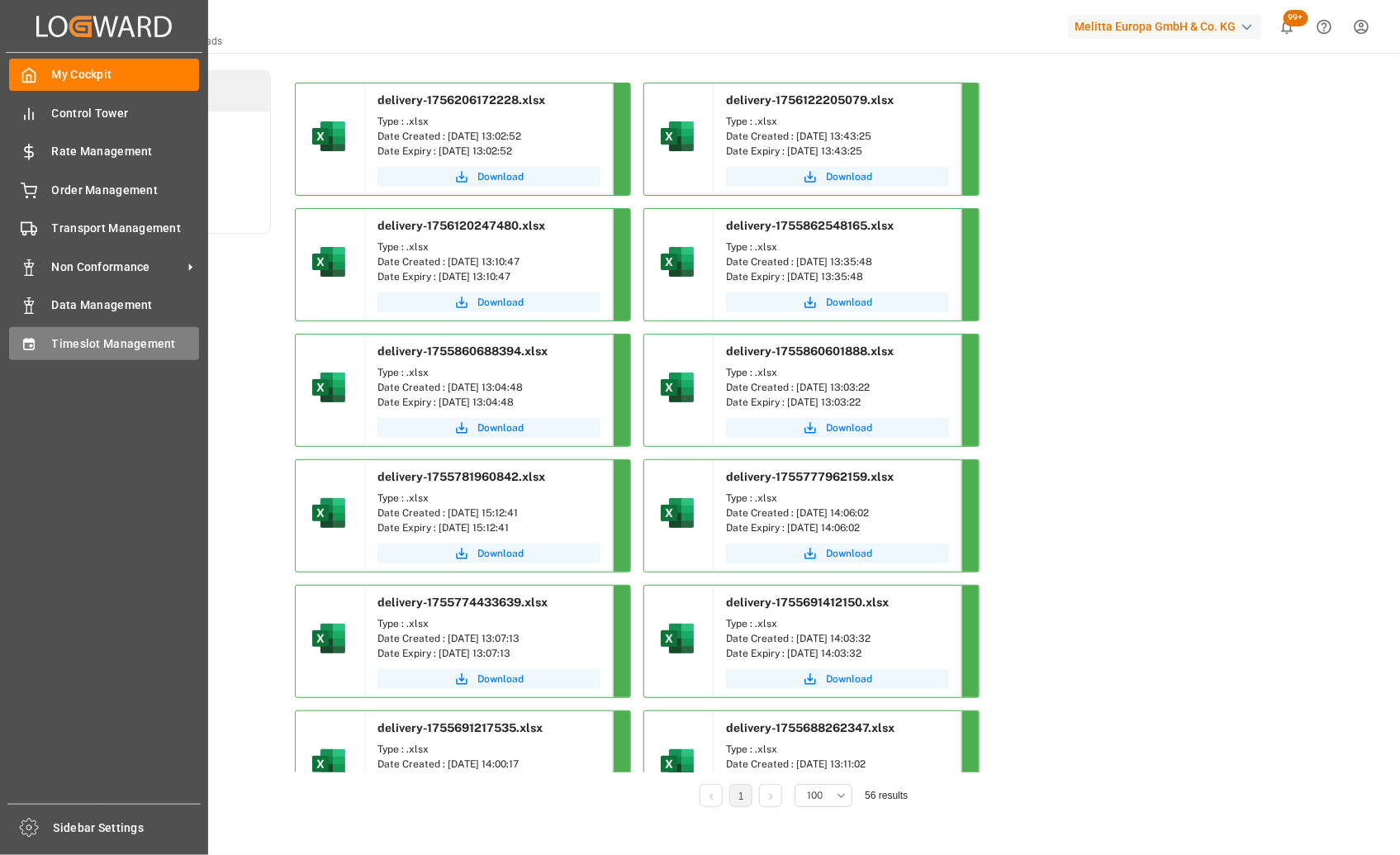
click at [41, 337] on div "Timeslot Management Timeslot Management" at bounding box center [105, 343] width 190 height 32
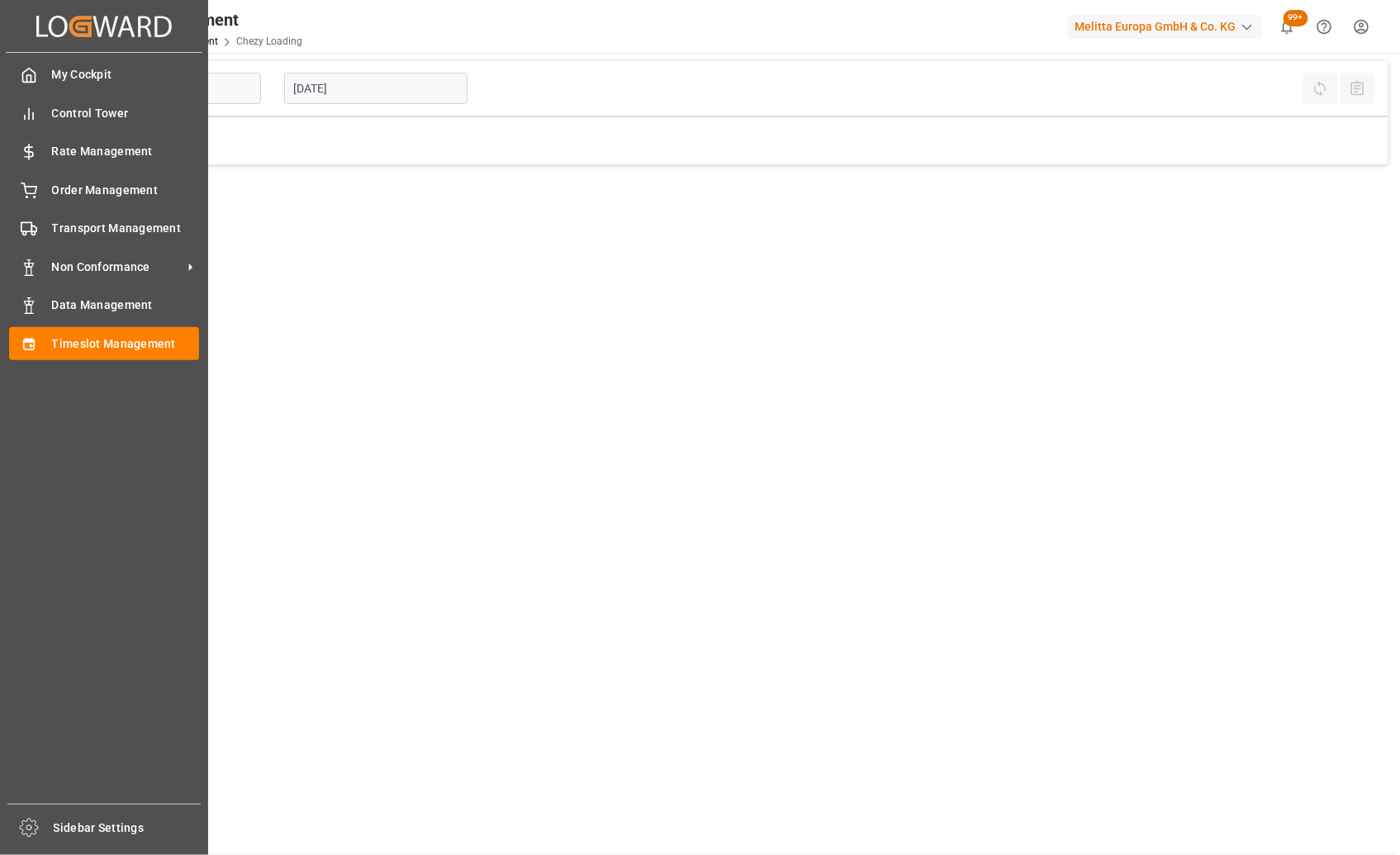
type input "Chezy Loading"
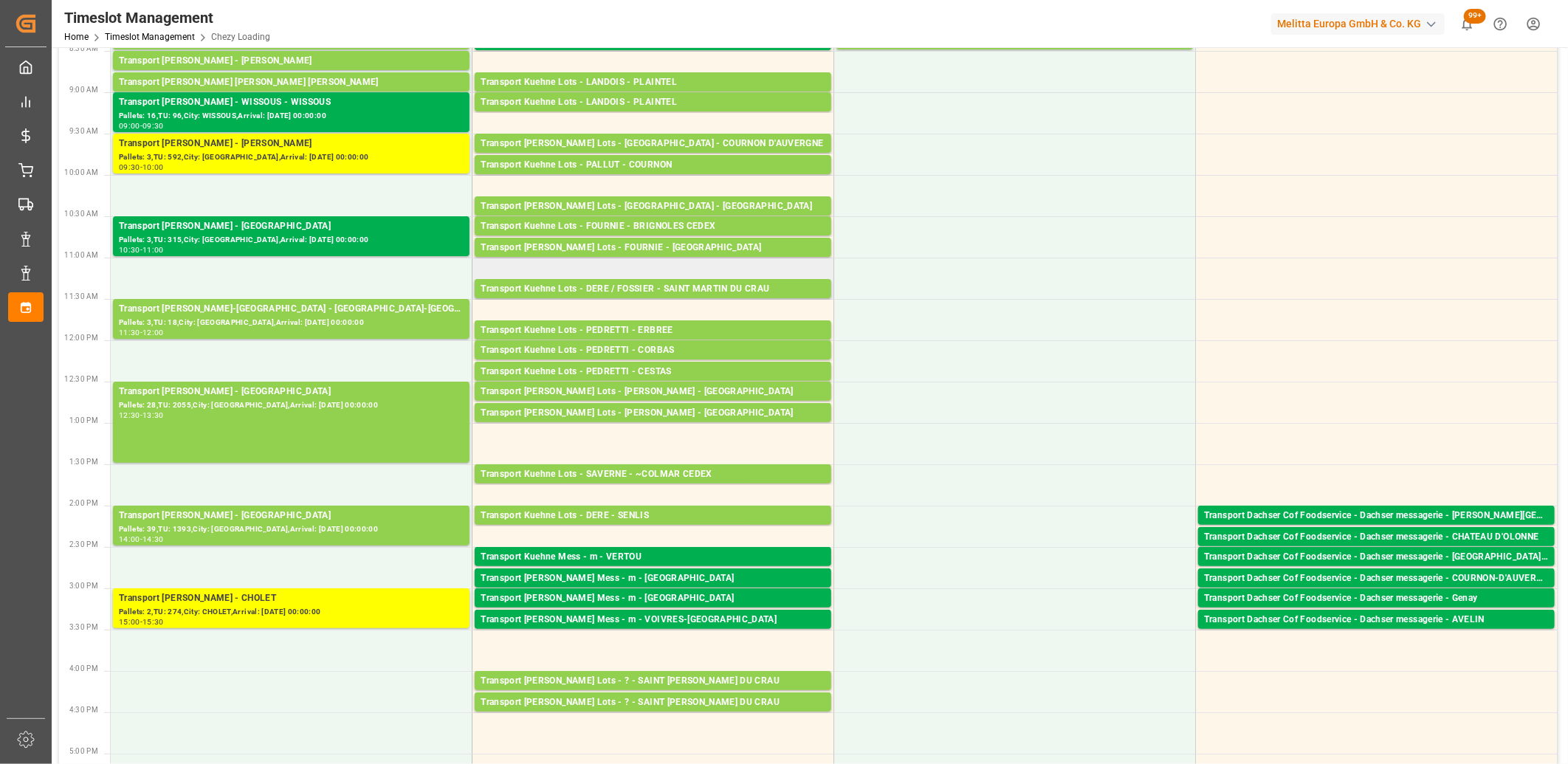
scroll to position [164, 0]
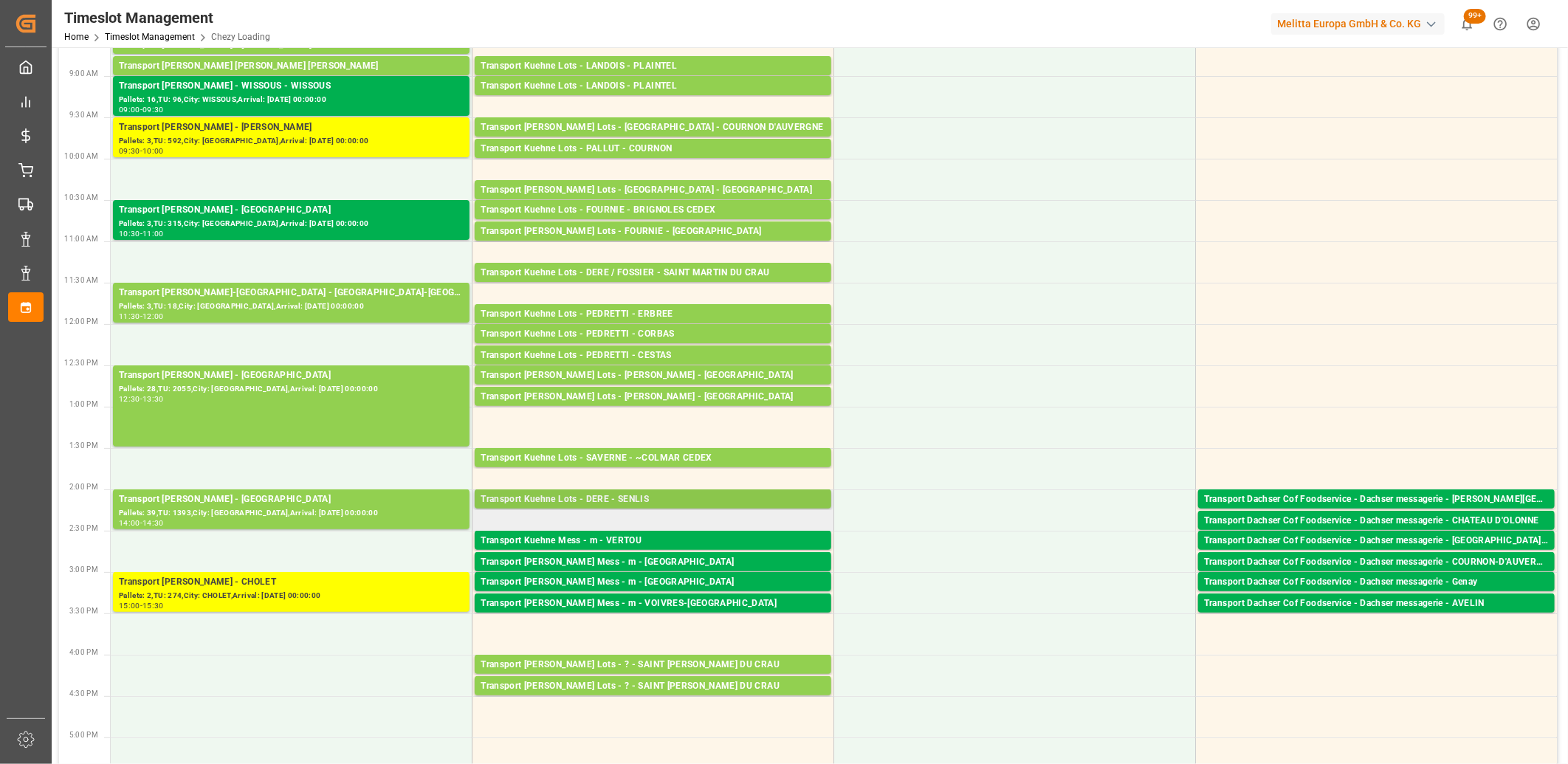
click at [620, 492] on div "Transport Kuehne Lots - DERE - SENLIS" at bounding box center [653, 499] width 345 height 14
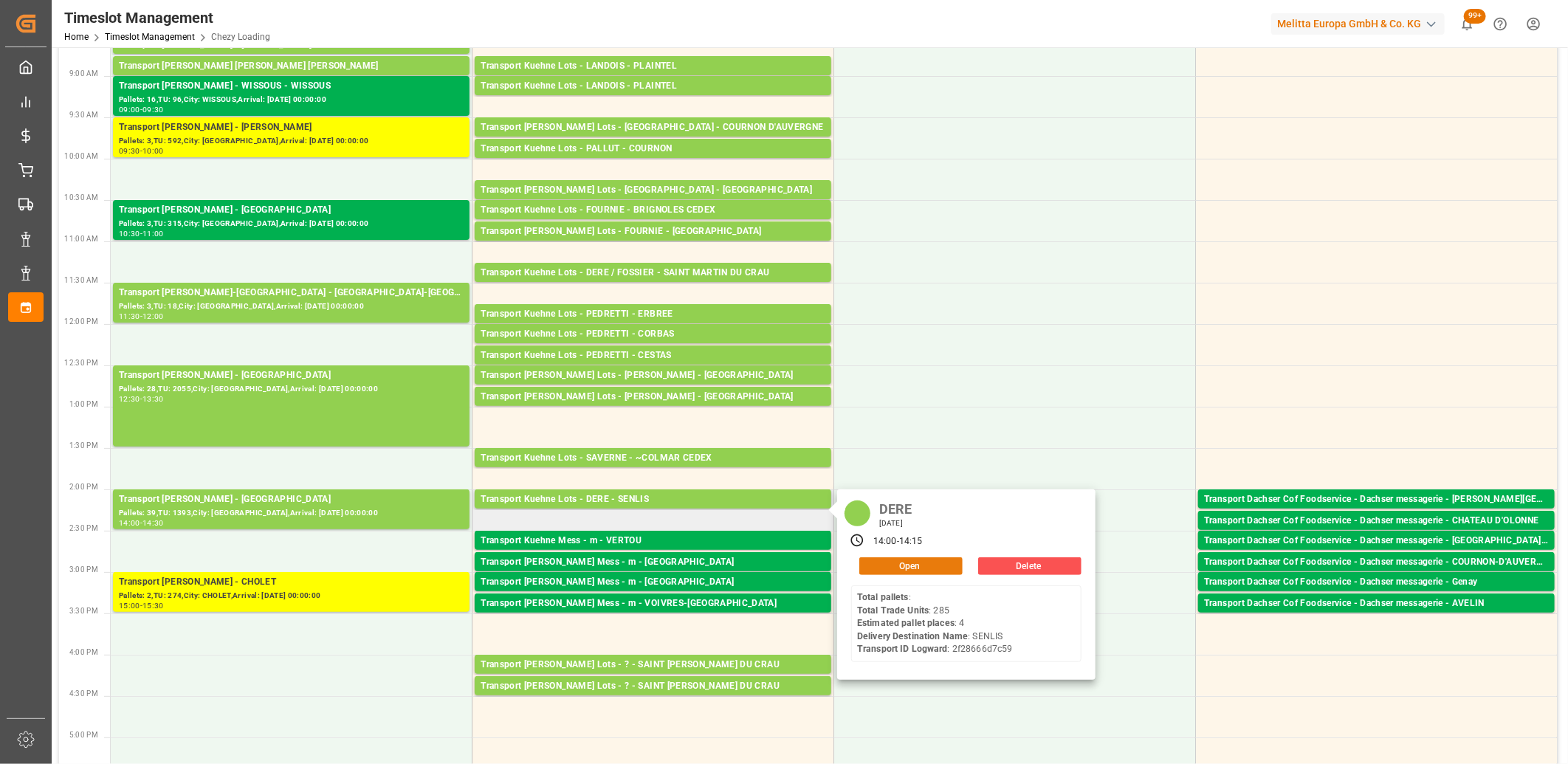
click at [895, 563] on button "Open" at bounding box center [912, 566] width 104 height 18
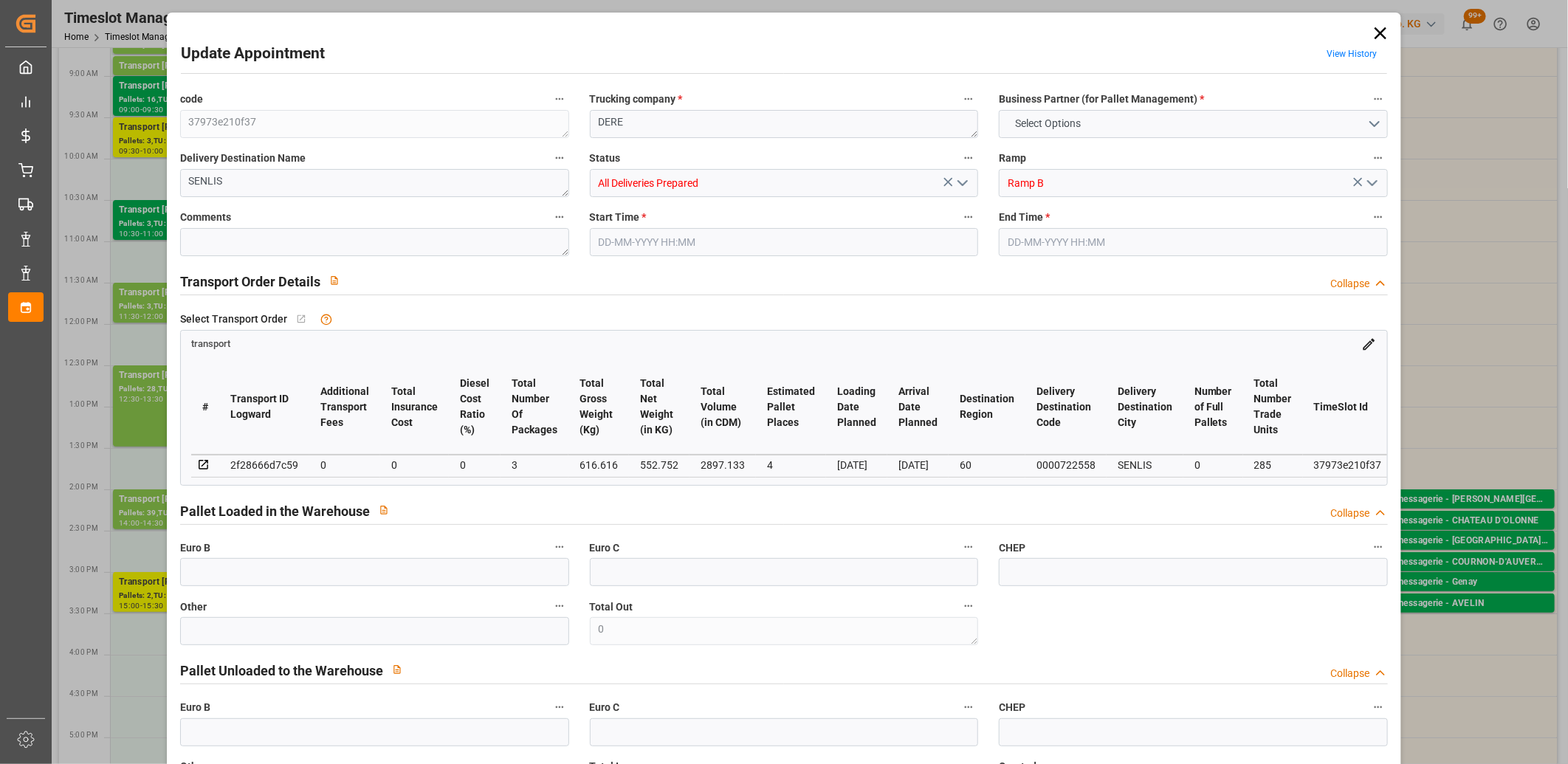
type input "4"
type input "0"
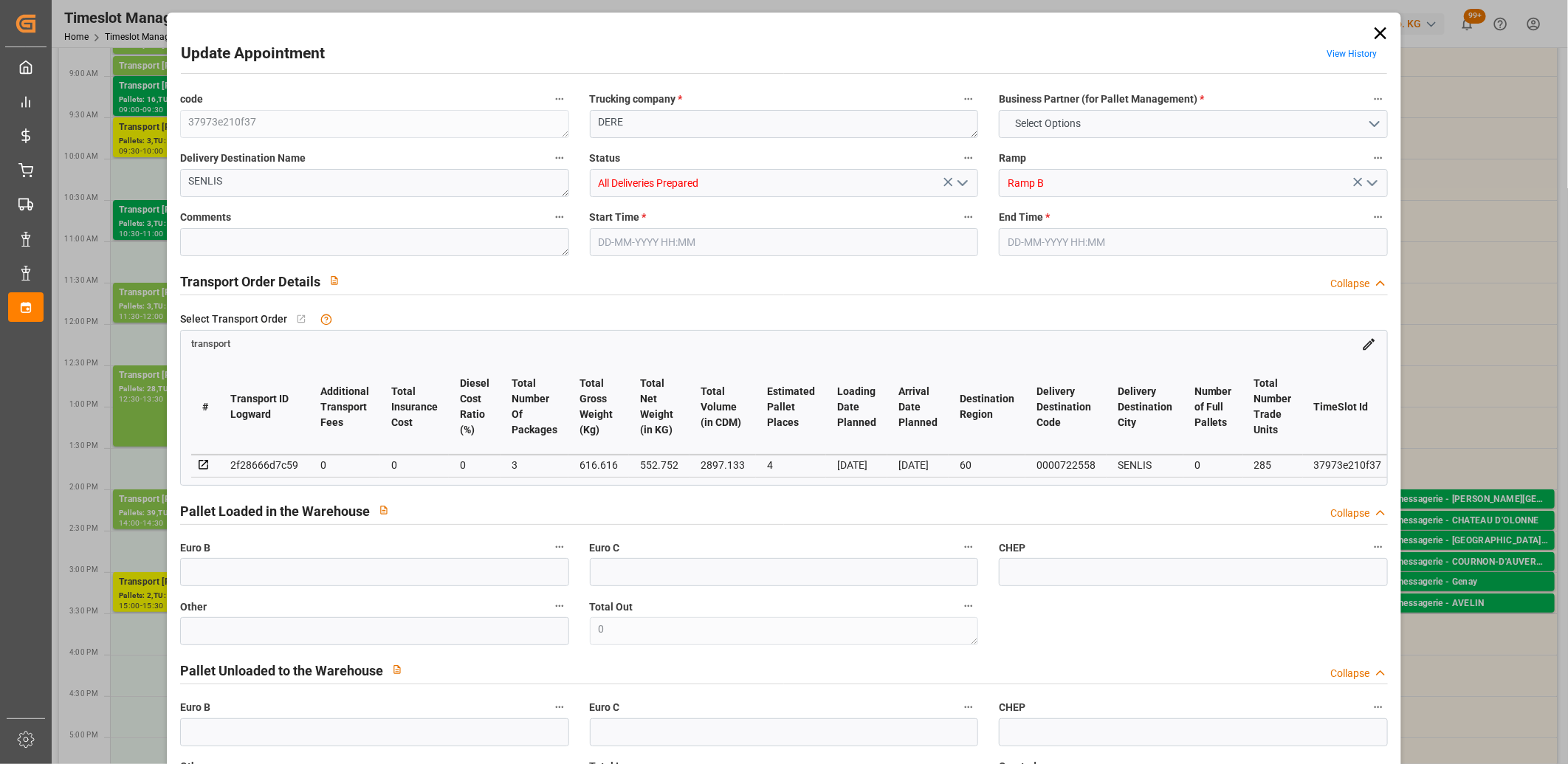
type input "3"
type input "552.752"
type input "708.616"
type input "2897.133"
type input "60"
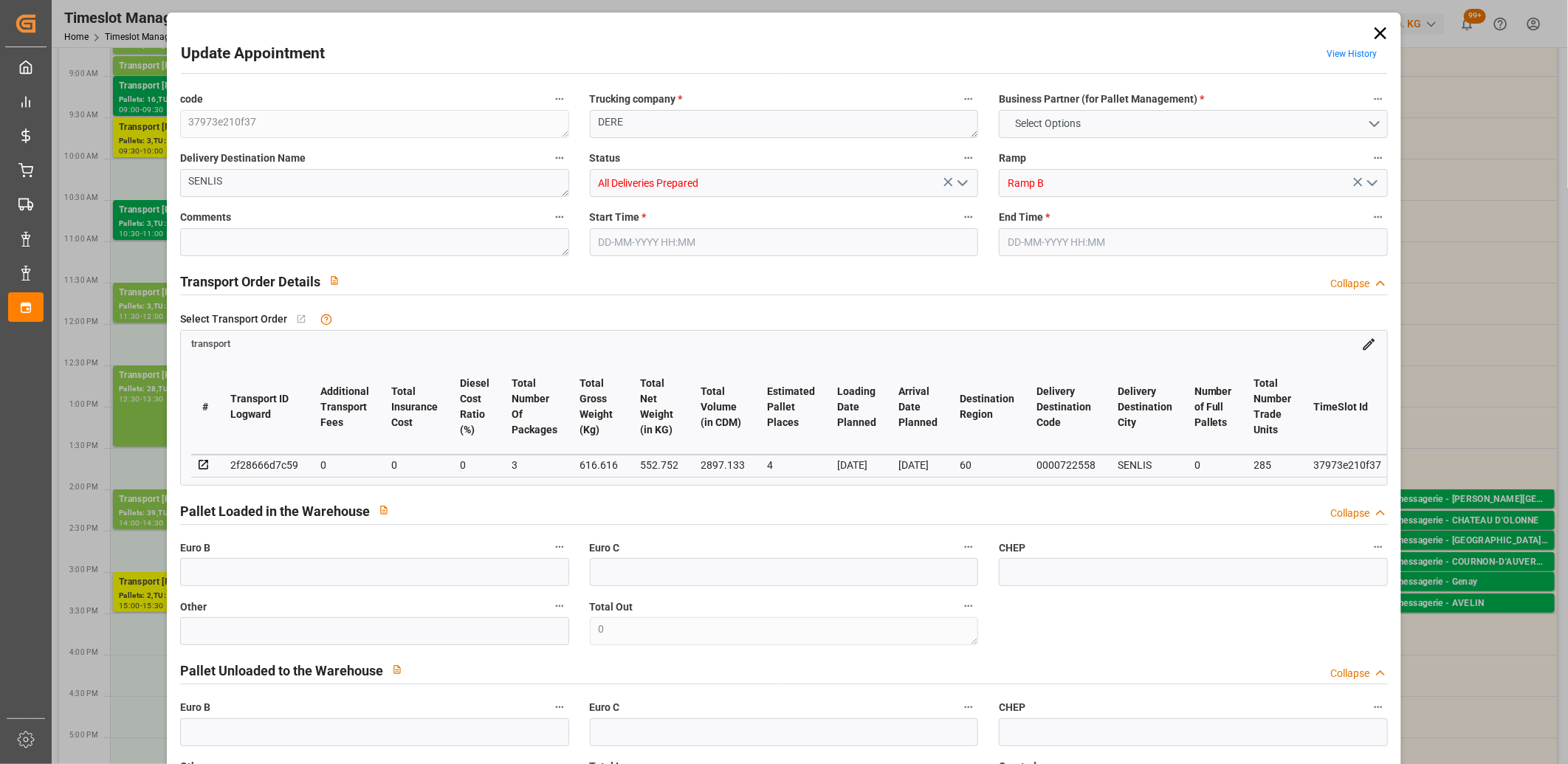
type input "0"
type input "285"
type input "4"
type input "101"
type input "616.616"
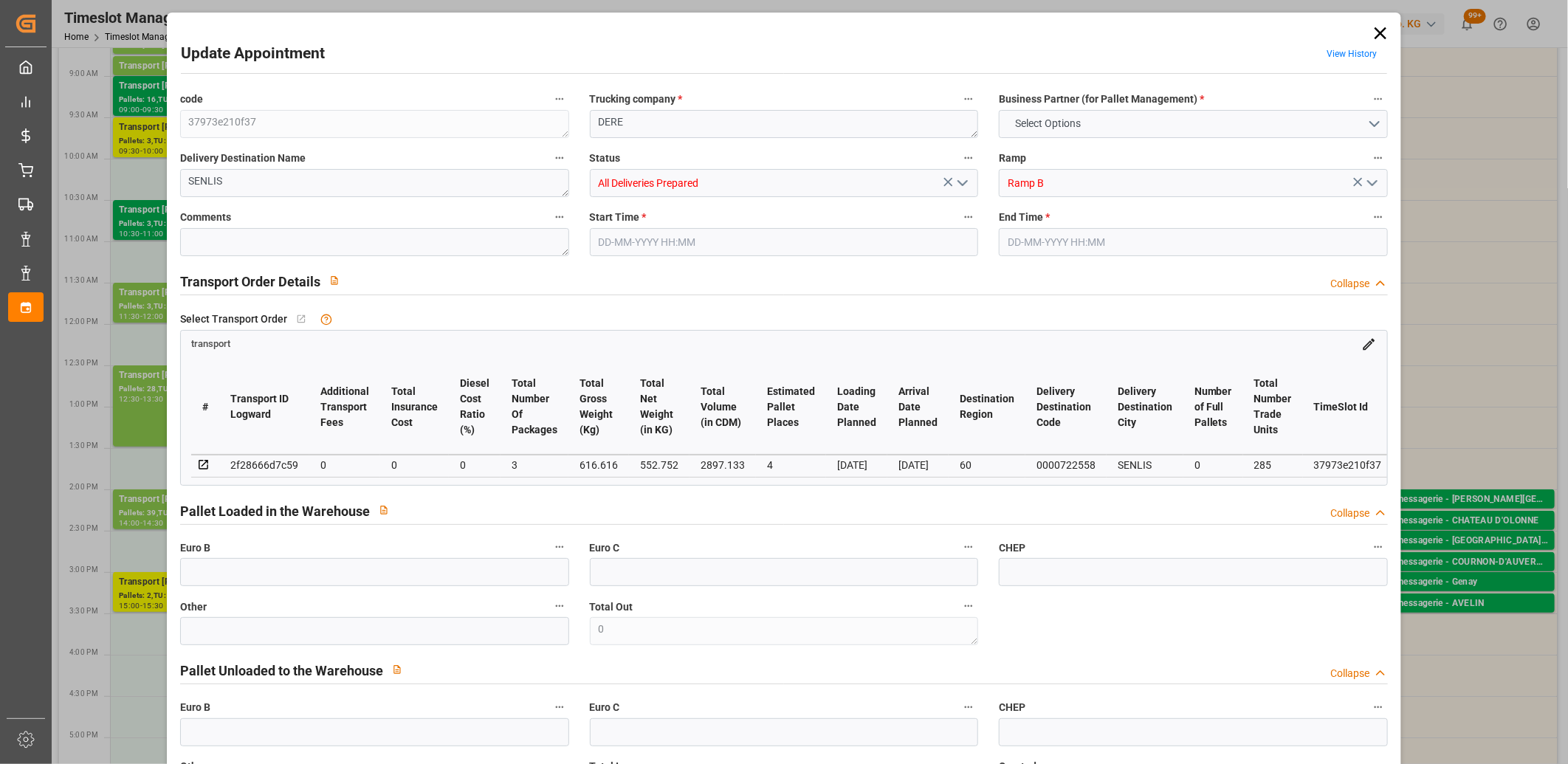
type input "0"
type input "4710.8598"
type input "0"
type input "21"
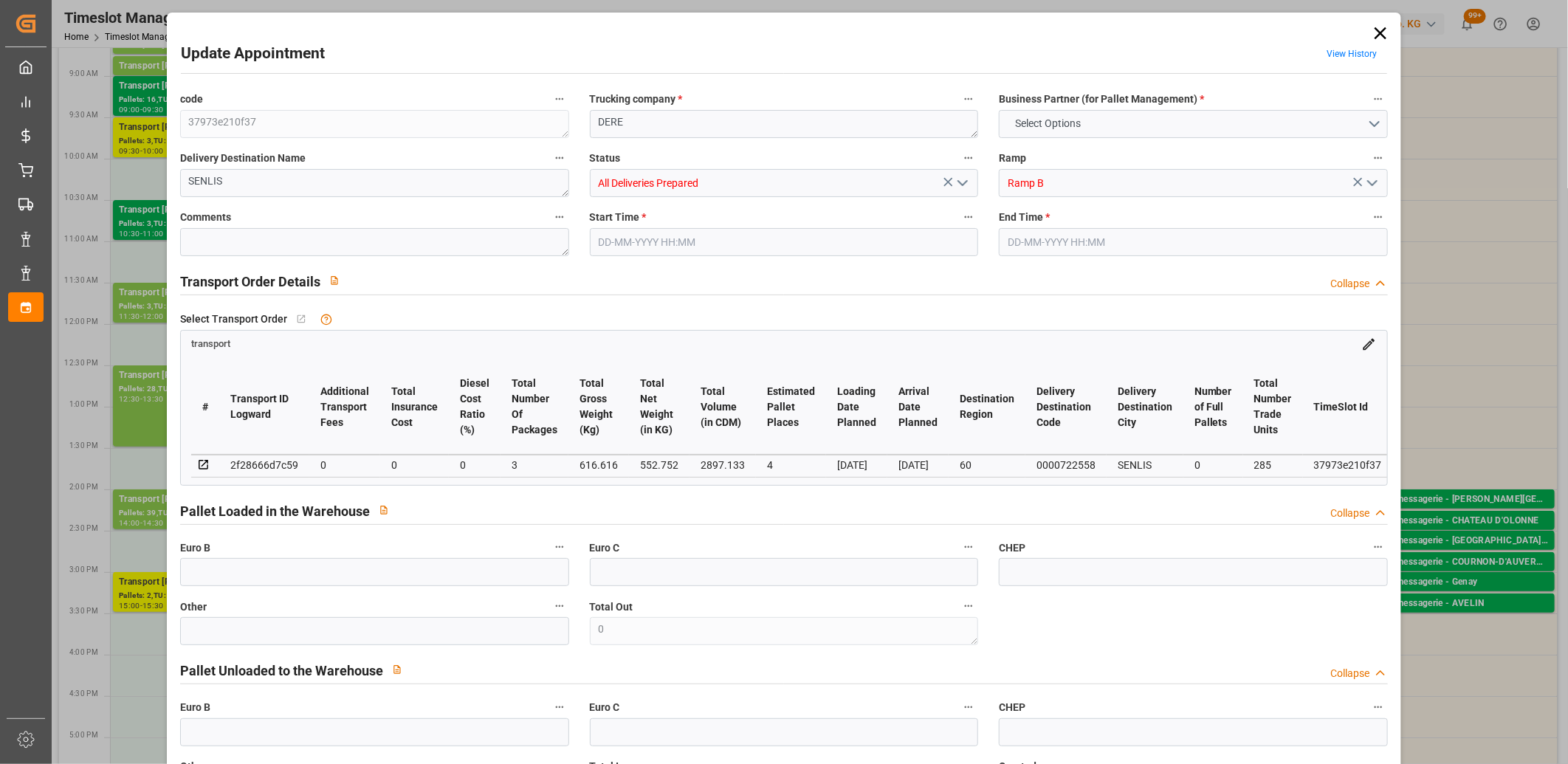
type input "35"
type input "26-08-2025 14:00"
type input "26-08-2025 14:15"
type input "20-08-2025 12:41"
type input "20-08-2025 11:48"
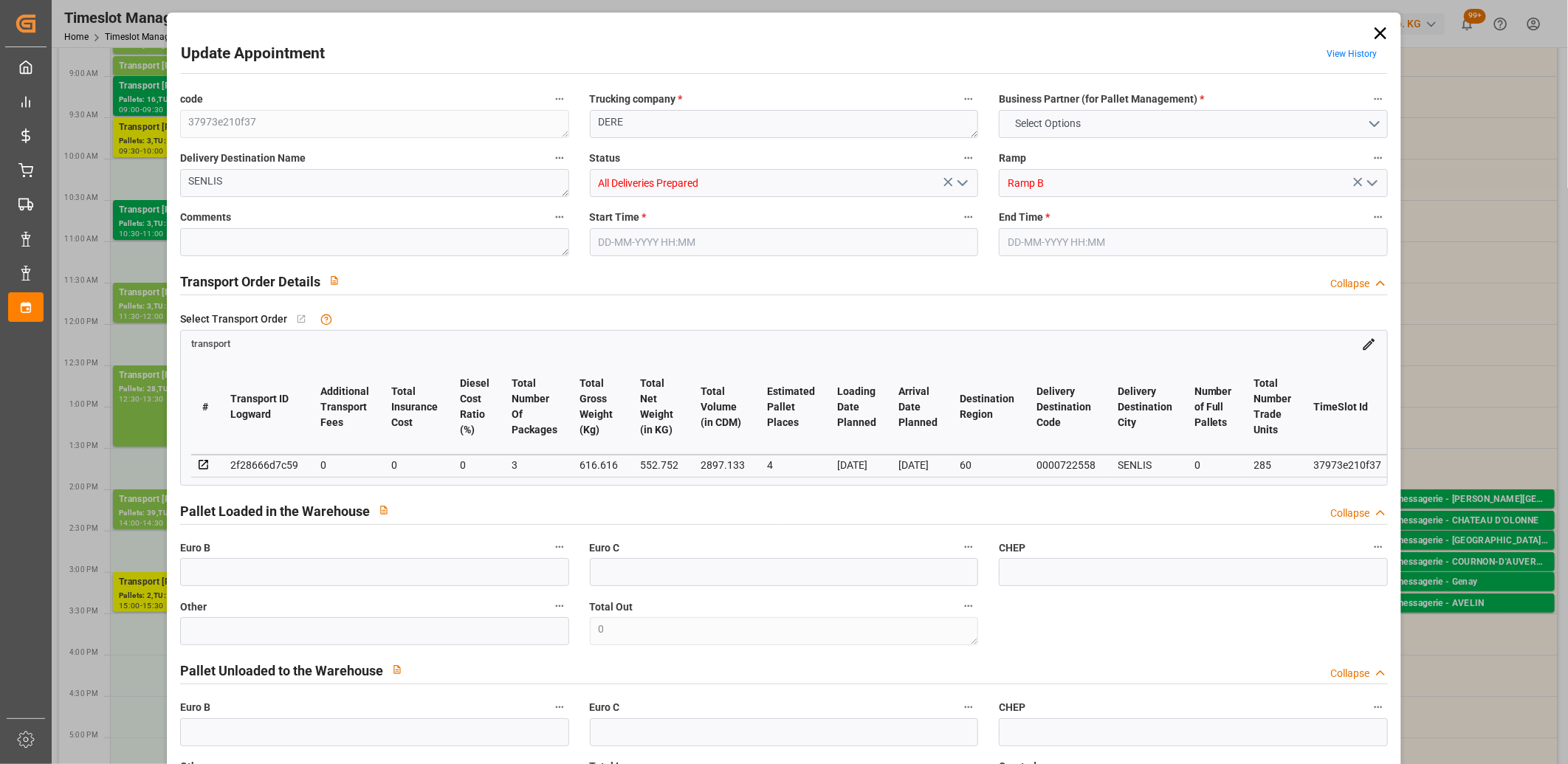
type input "27-08-2025"
type input "[DATE]"
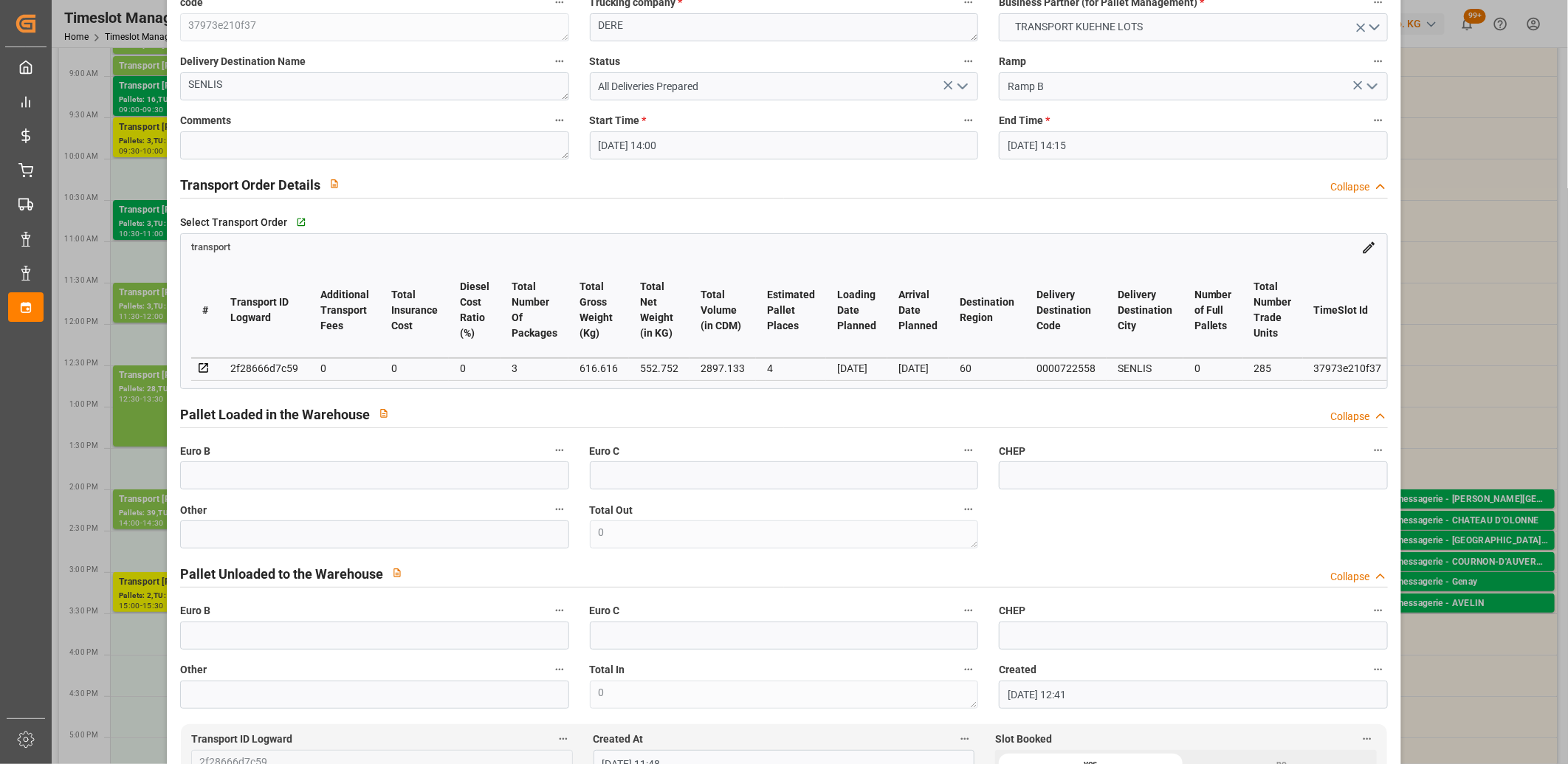
scroll to position [0, 0]
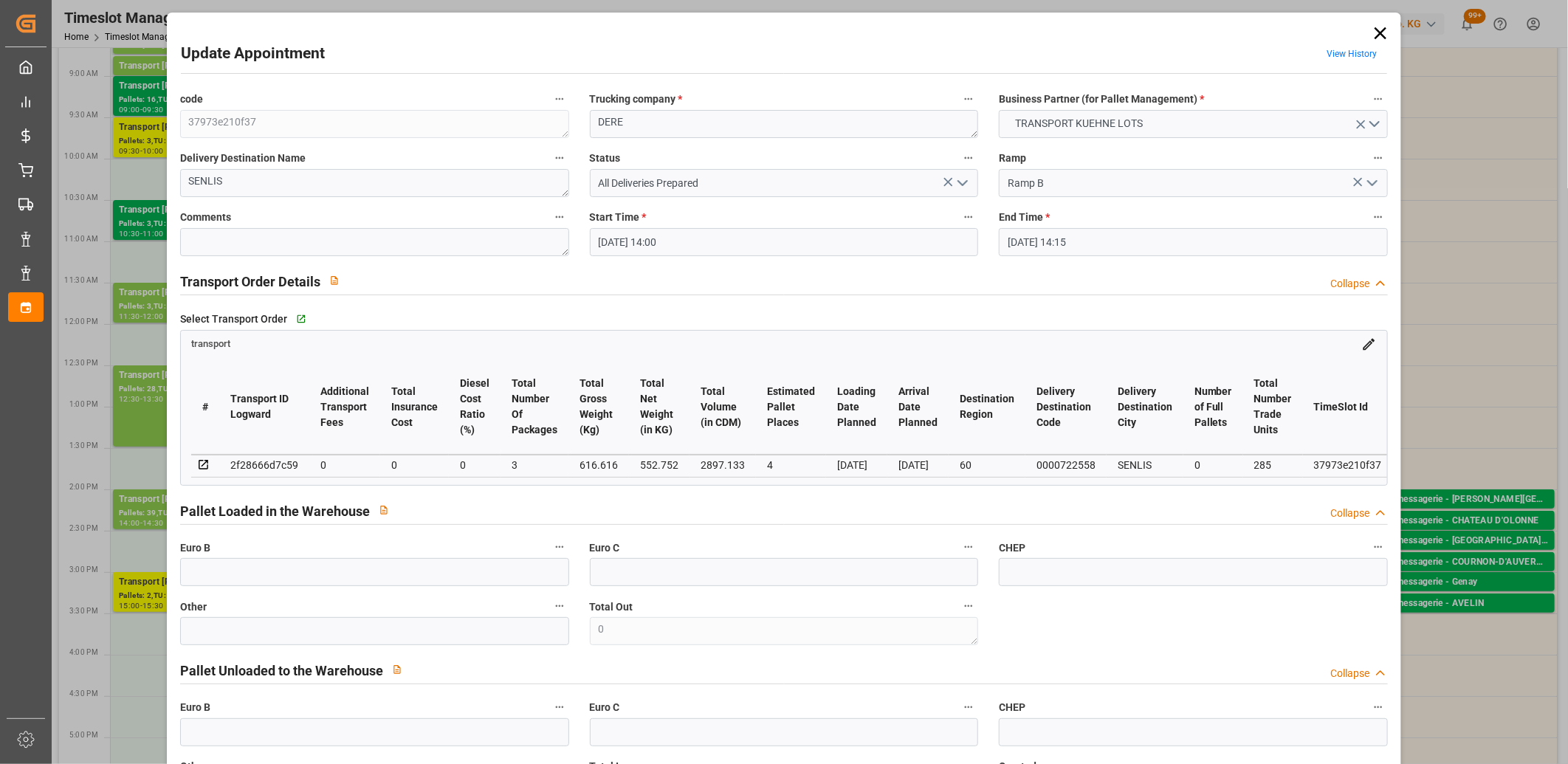
click at [1376, 33] on icon at bounding box center [1381, 33] width 12 height 12
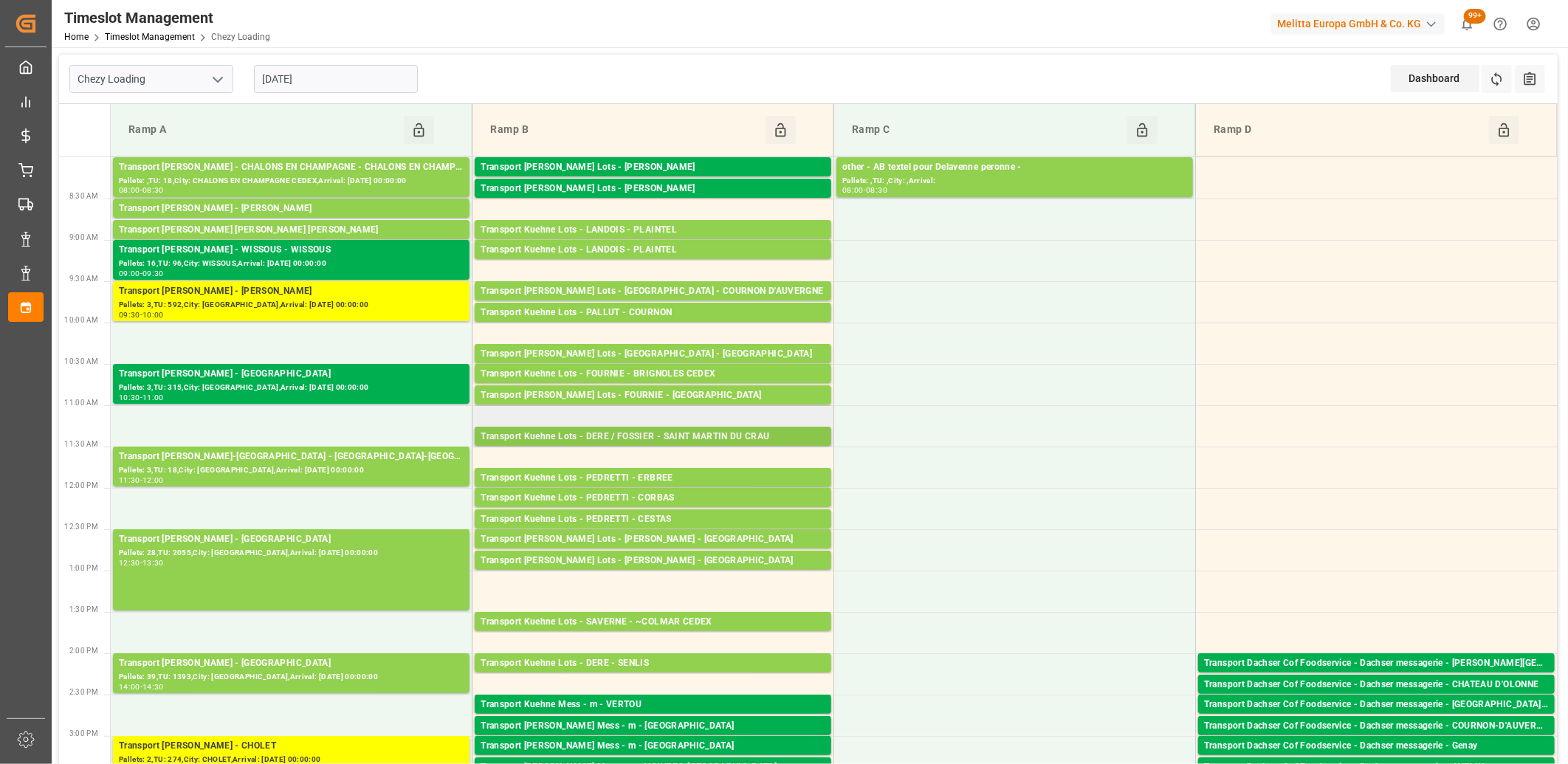
click at [560, 438] on div "Transport Kuehne Lots - DERE / FOSSIER - SAINT MARTIN DU CRAU" at bounding box center [653, 436] width 345 height 14
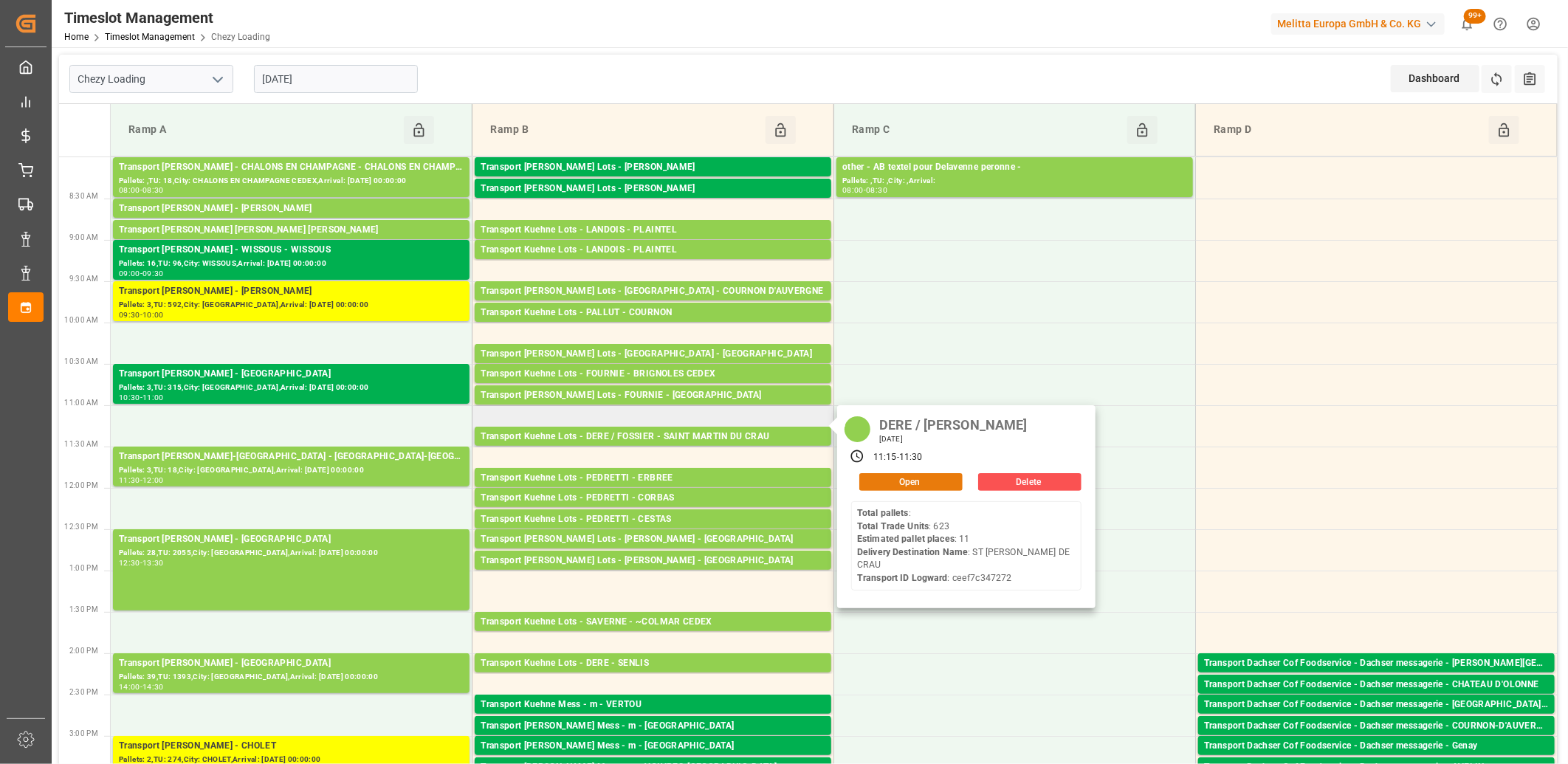
click at [906, 484] on button "Open" at bounding box center [912, 482] width 104 height 18
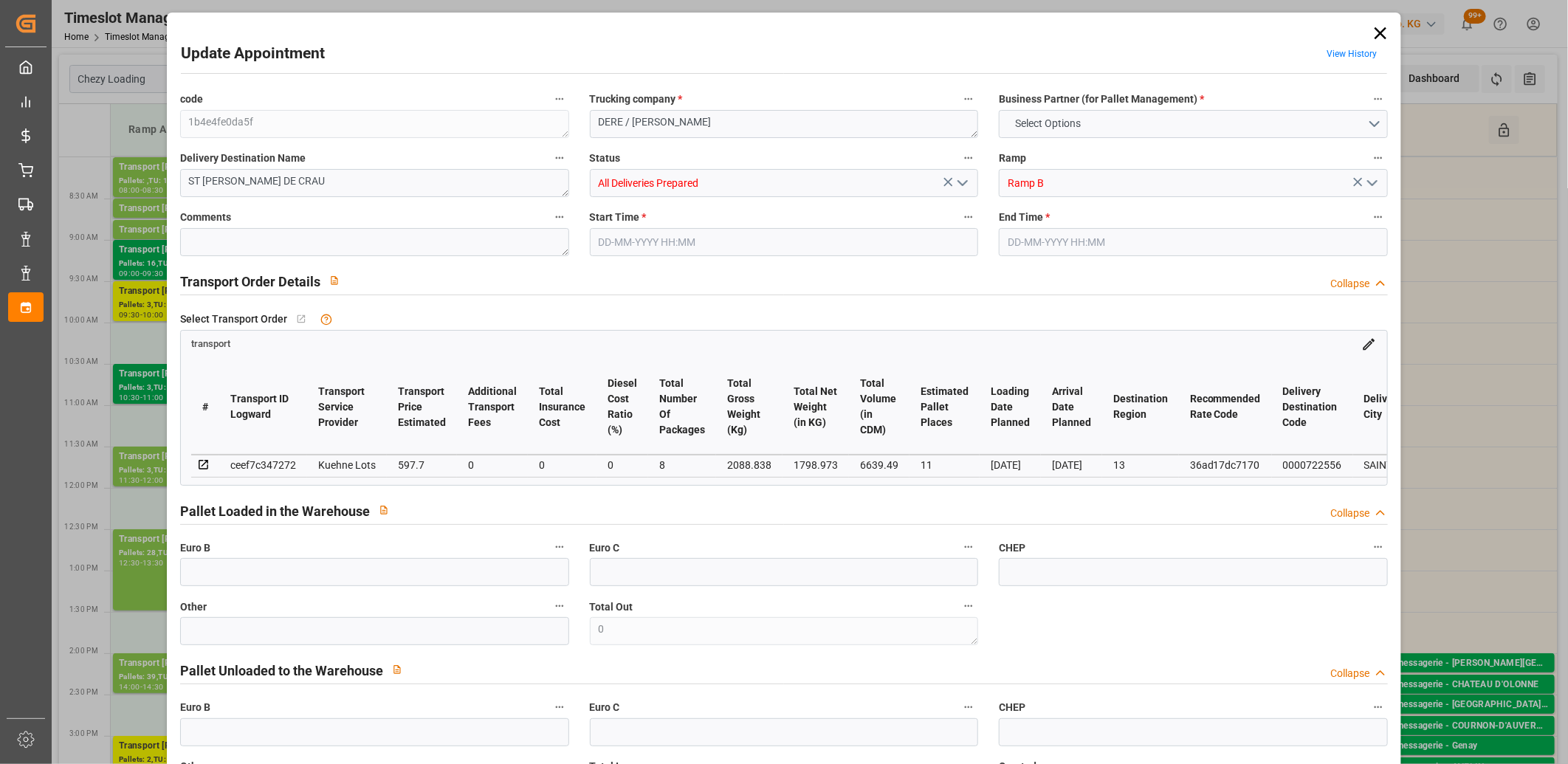
type input "11"
type input "597.7"
type input "0"
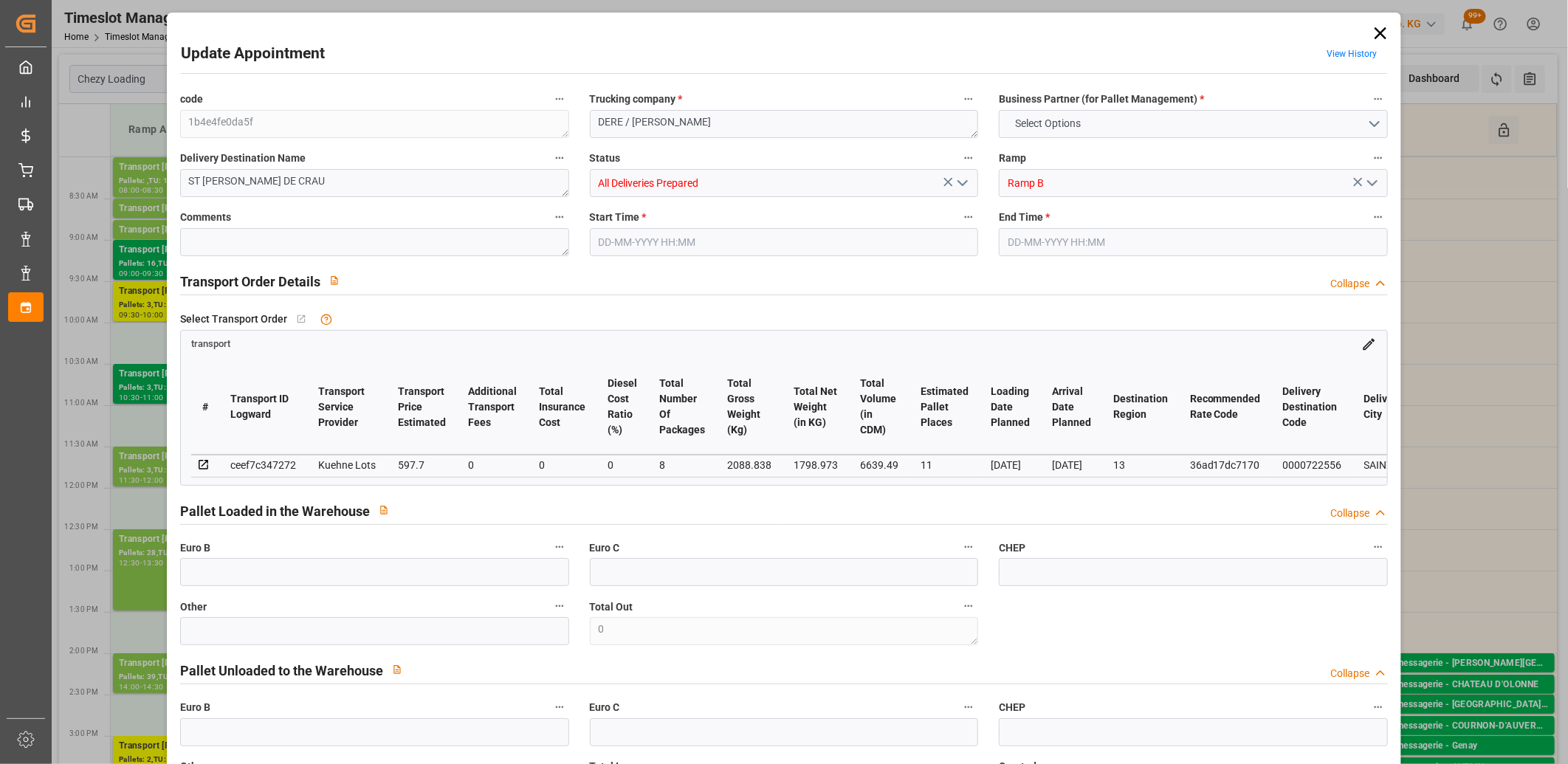
type input "597.7"
type input "0"
type input "8"
type input "1798.973"
type input "3192.838"
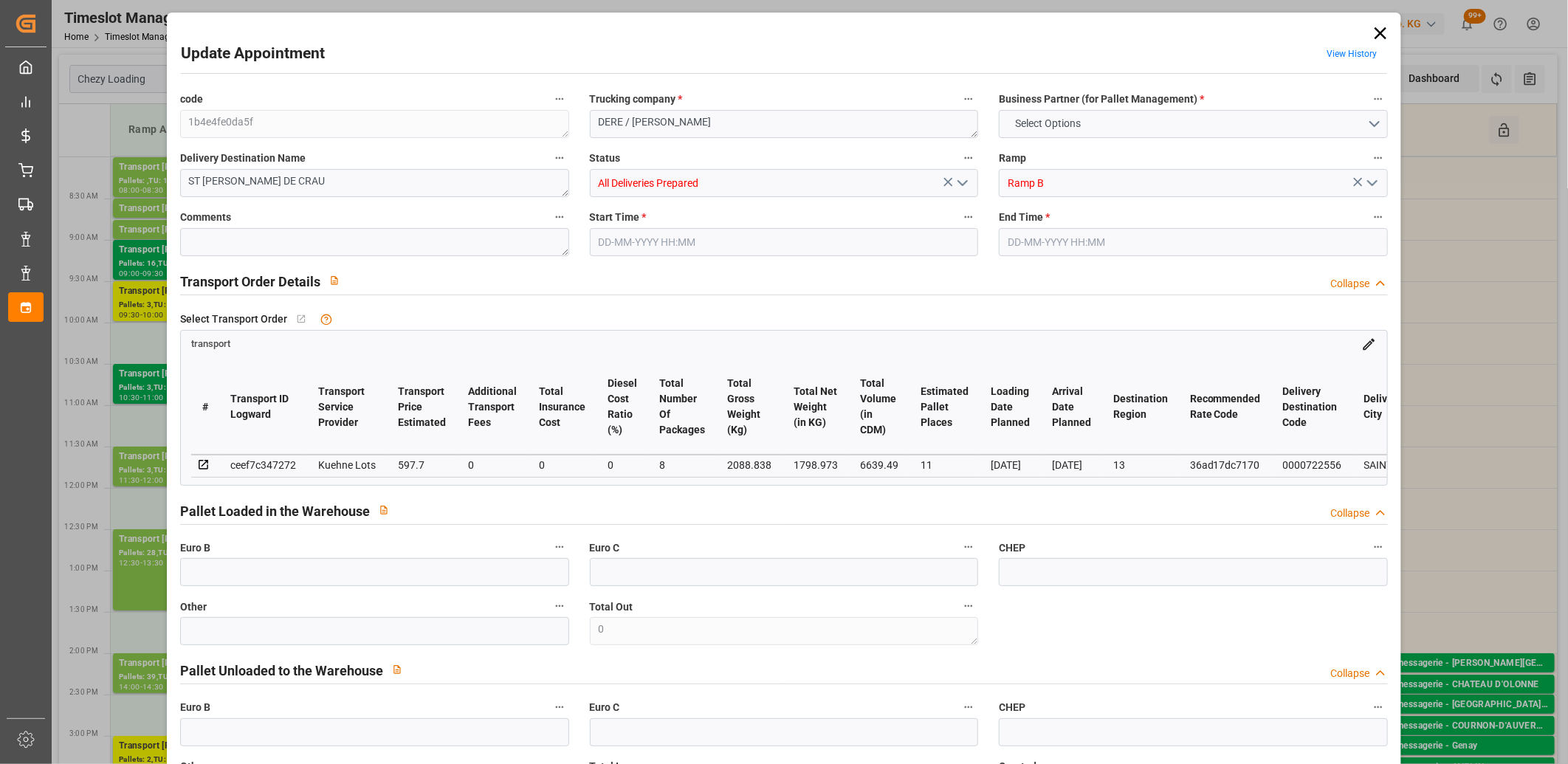
type input "6639.49"
type input "13"
type input "0"
type input "623"
type input "48"
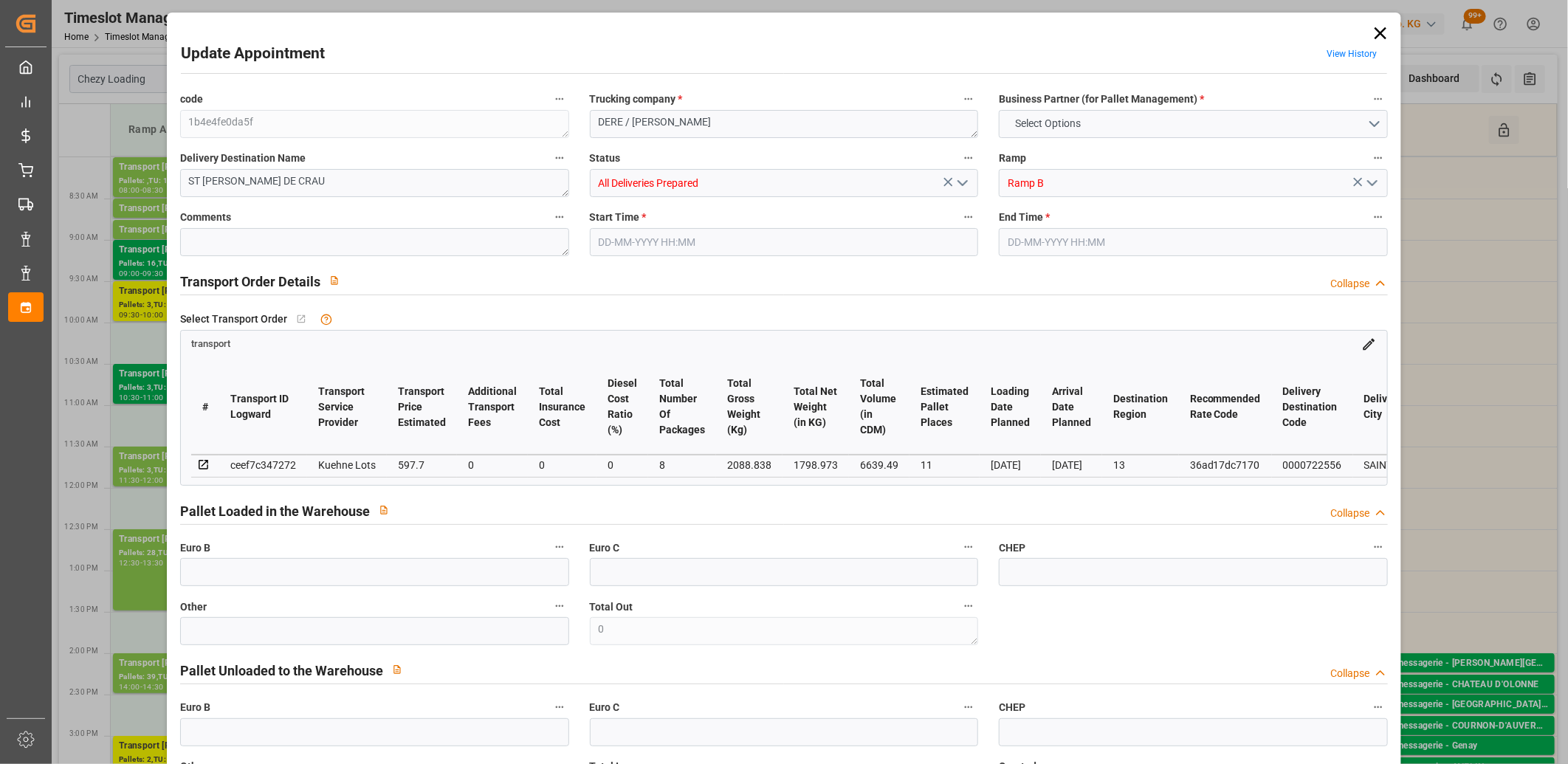
type input "101"
type input "2088.838"
type input "0"
type input "4710.8598"
type input "0"
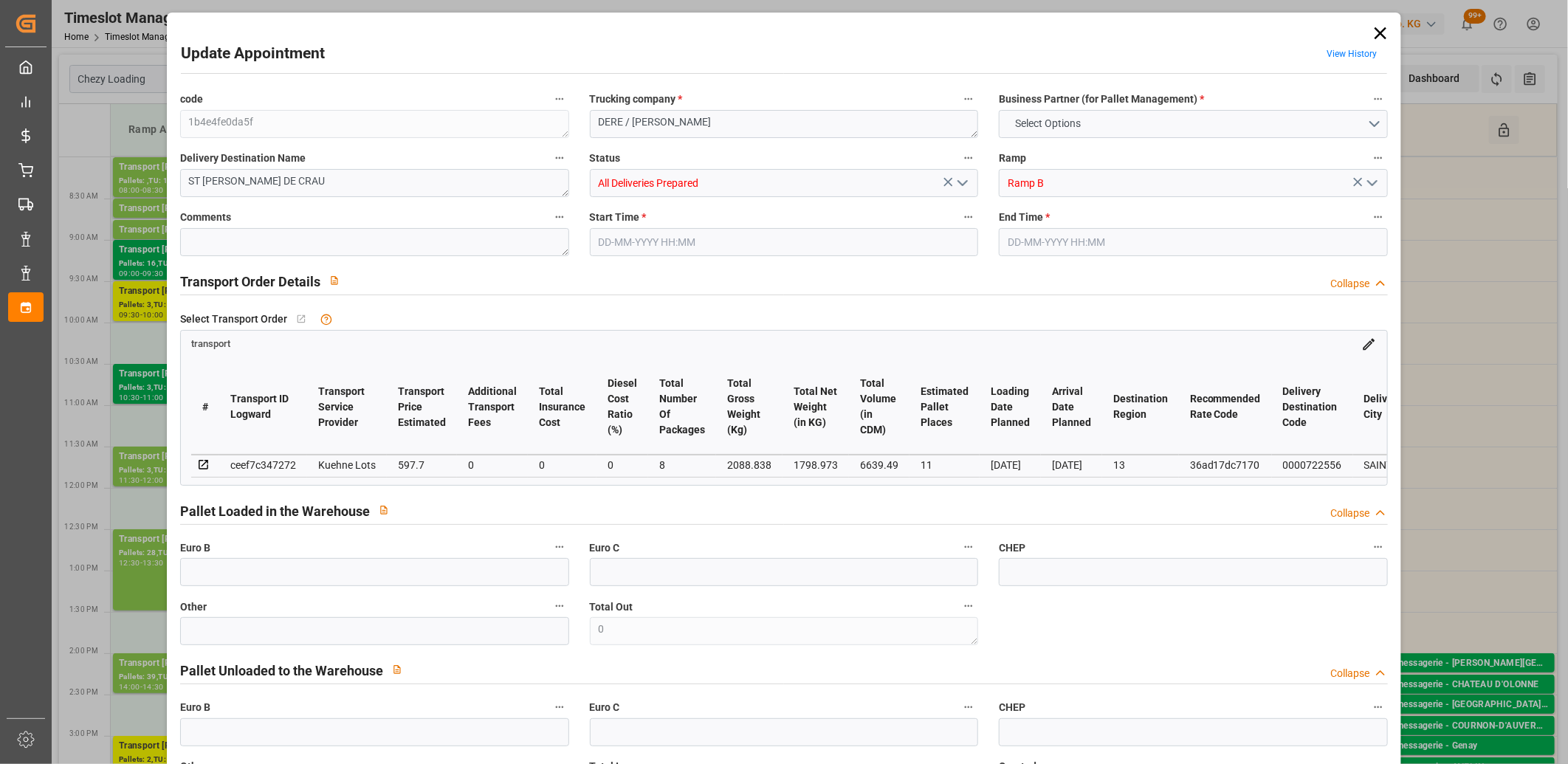
type input "0"
type input "21"
type input "35"
type input "26-08-2025 11:15"
type input "26-08-2025 11:30"
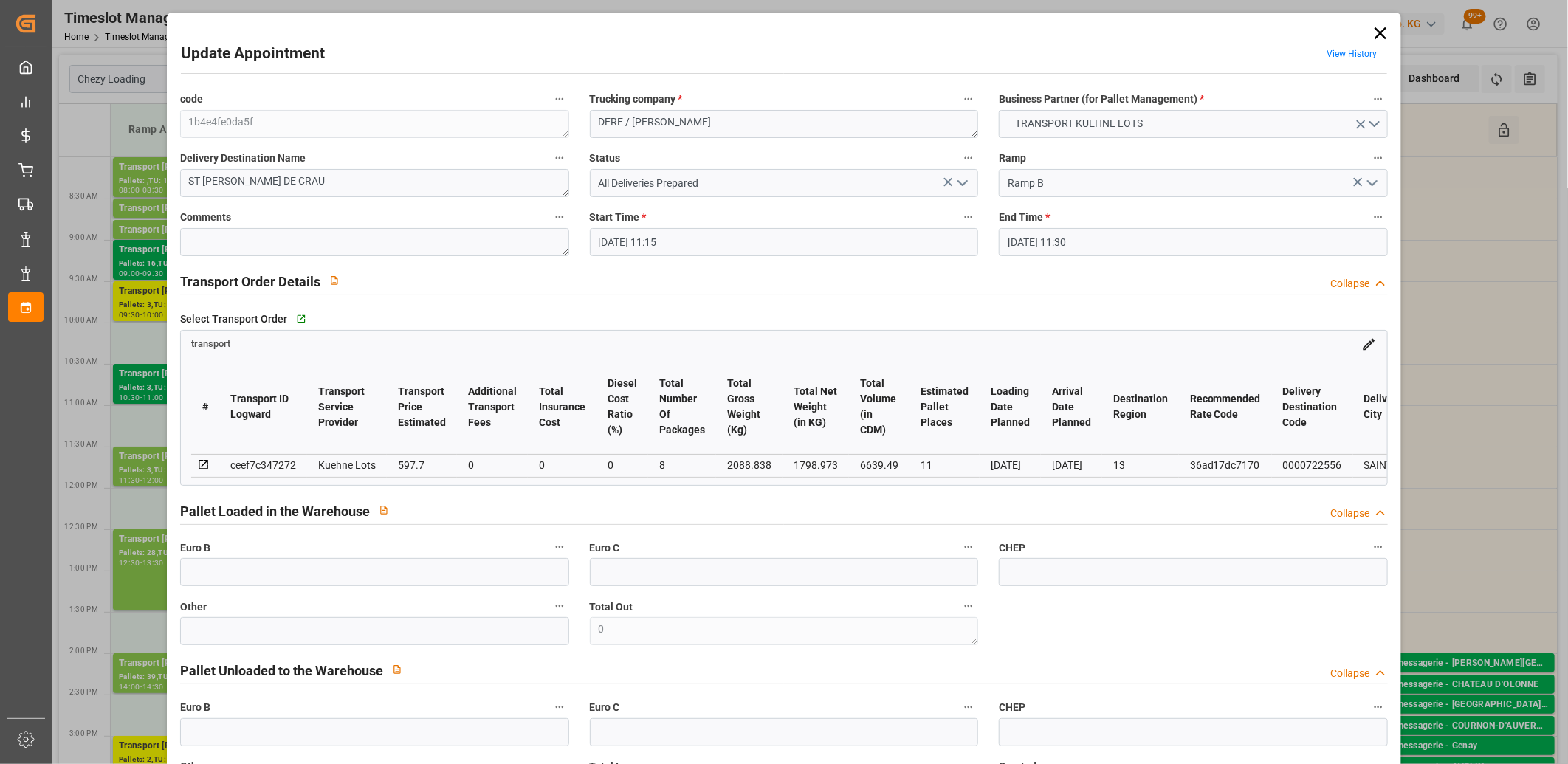
type input "25-08-2025 12:34"
type input "25-08-2025 11:34"
type input "[DATE]"
type input "29-08-2025"
click at [1377, 33] on icon at bounding box center [1381, 33] width 12 height 12
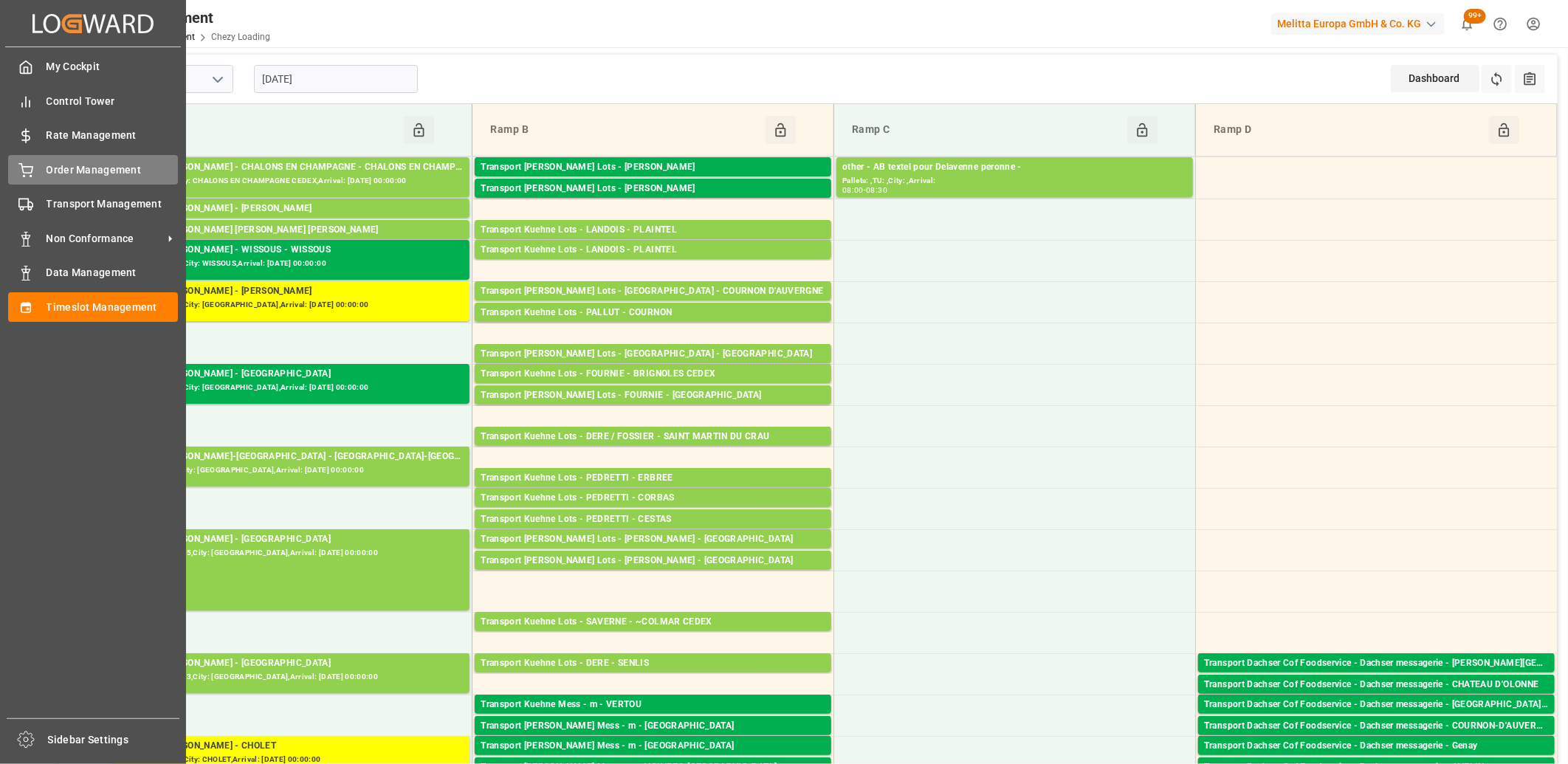
click at [50, 160] on div "Order Management Order Management" at bounding box center [94, 169] width 170 height 29
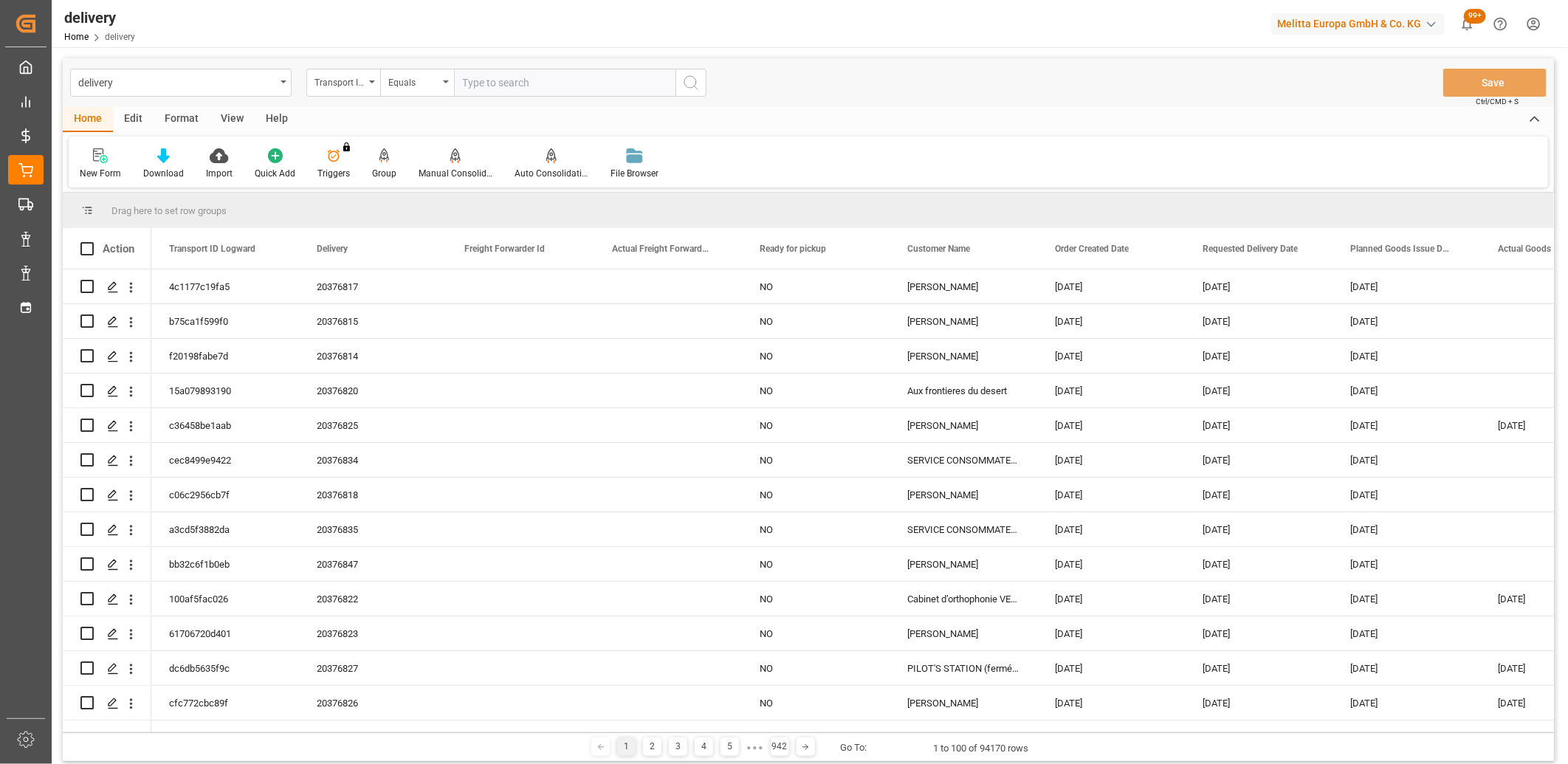
click at [361, 85] on div "Transport ID Logward" at bounding box center [339, 81] width 50 height 17
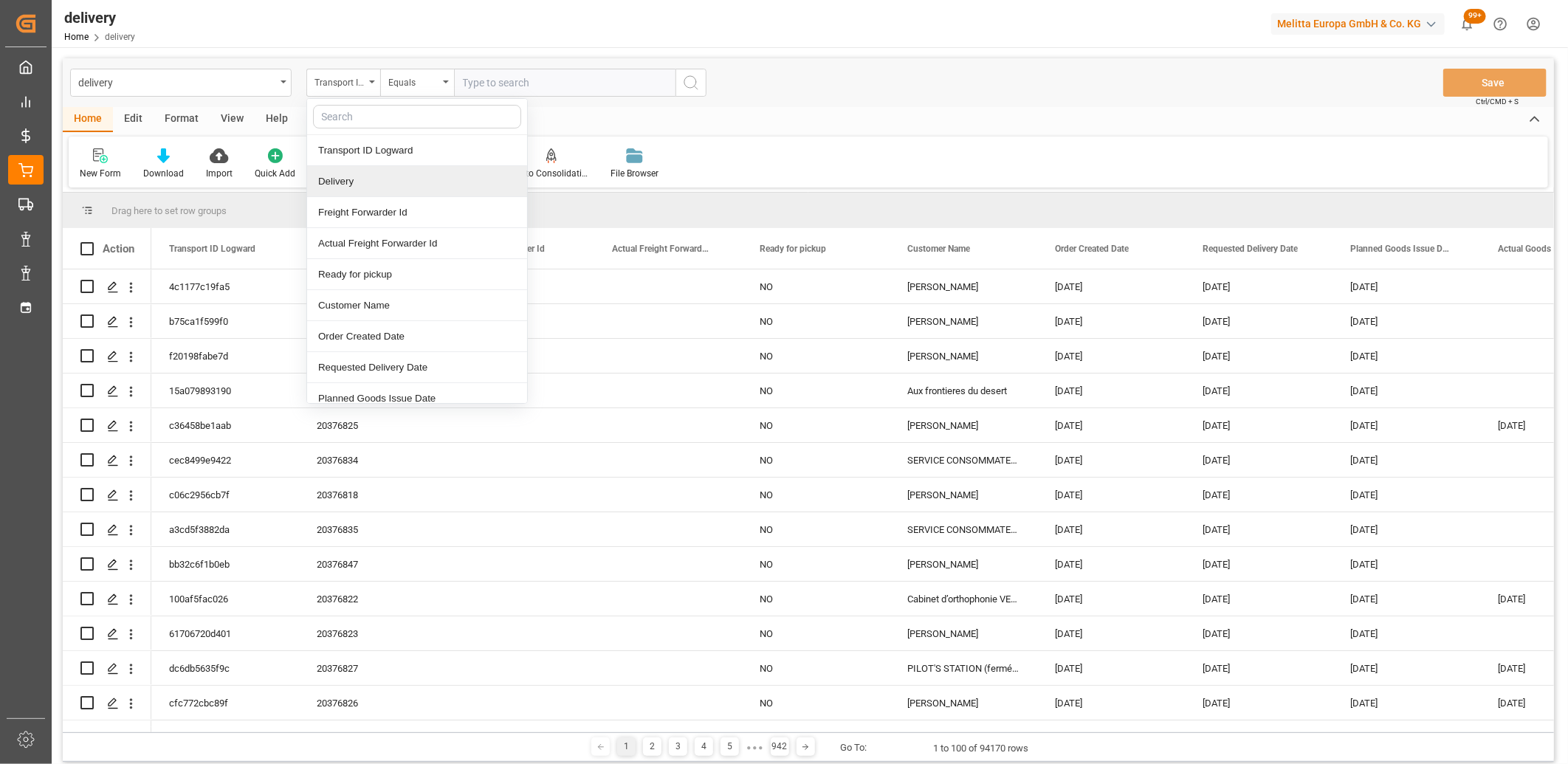
click at [351, 180] on div "Delivery" at bounding box center [417, 181] width 220 height 31
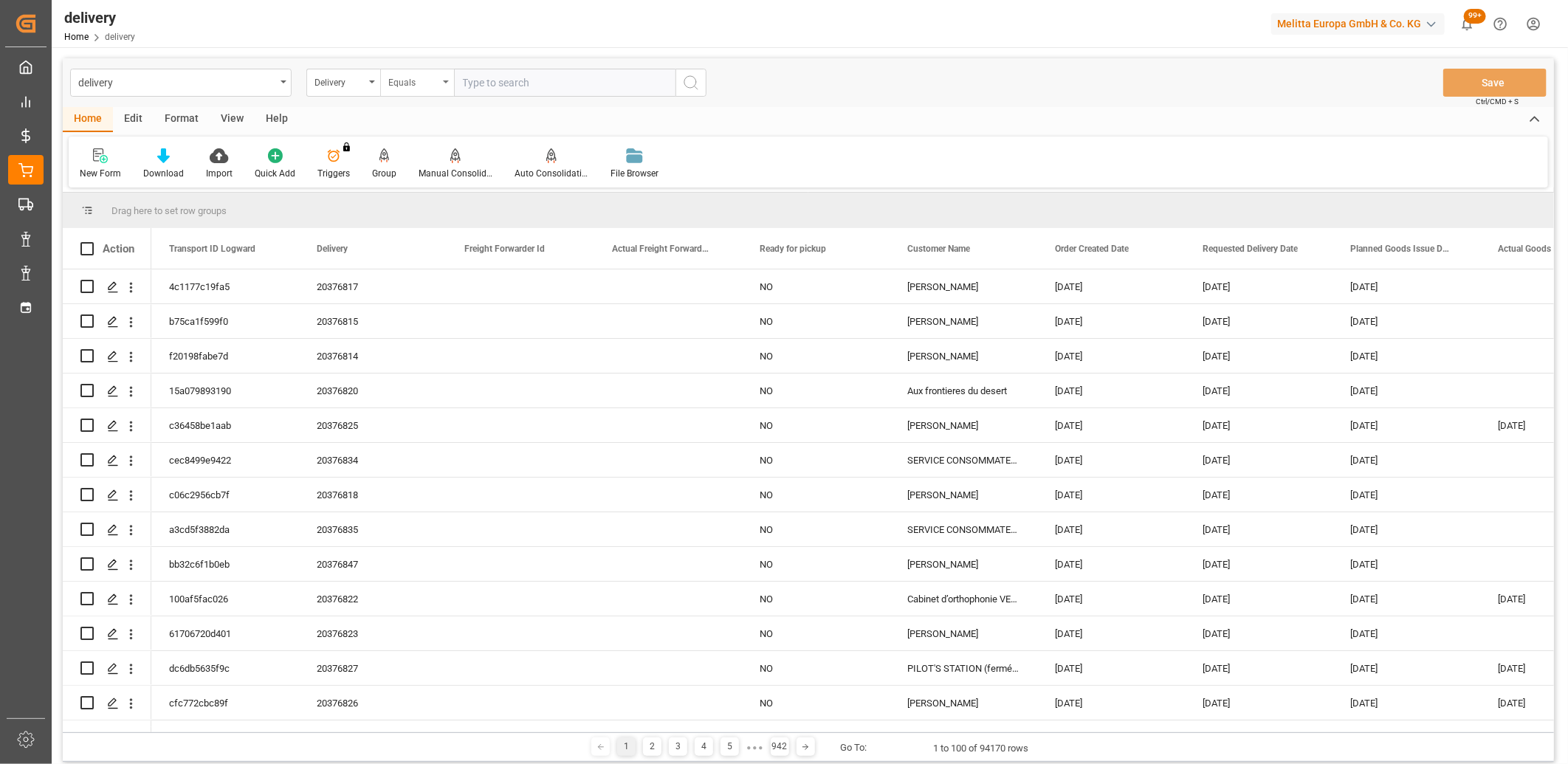
click at [407, 82] on div "Equals" at bounding box center [413, 81] width 50 height 17
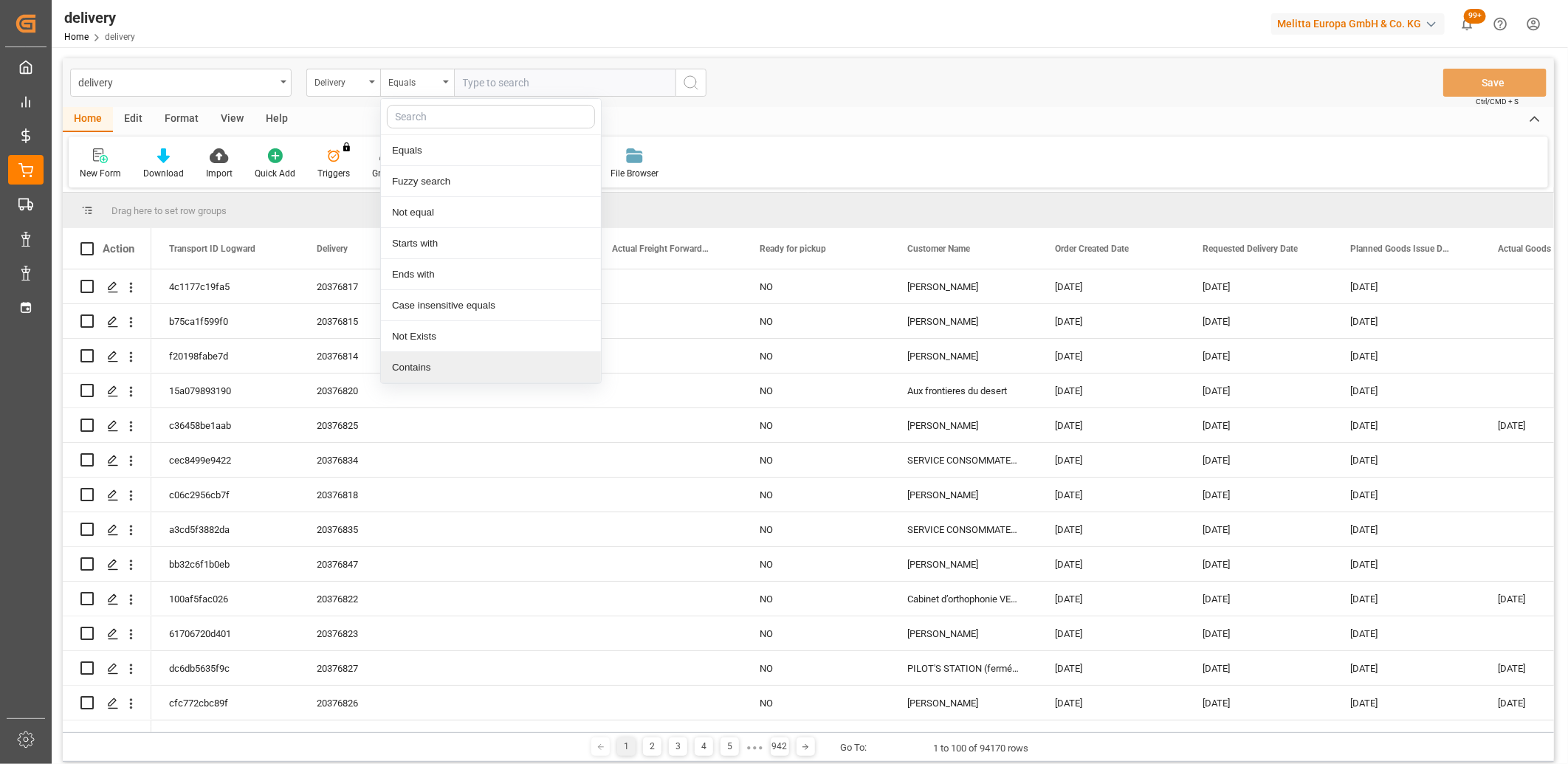
click at [411, 365] on div "Contains" at bounding box center [491, 367] width 220 height 31
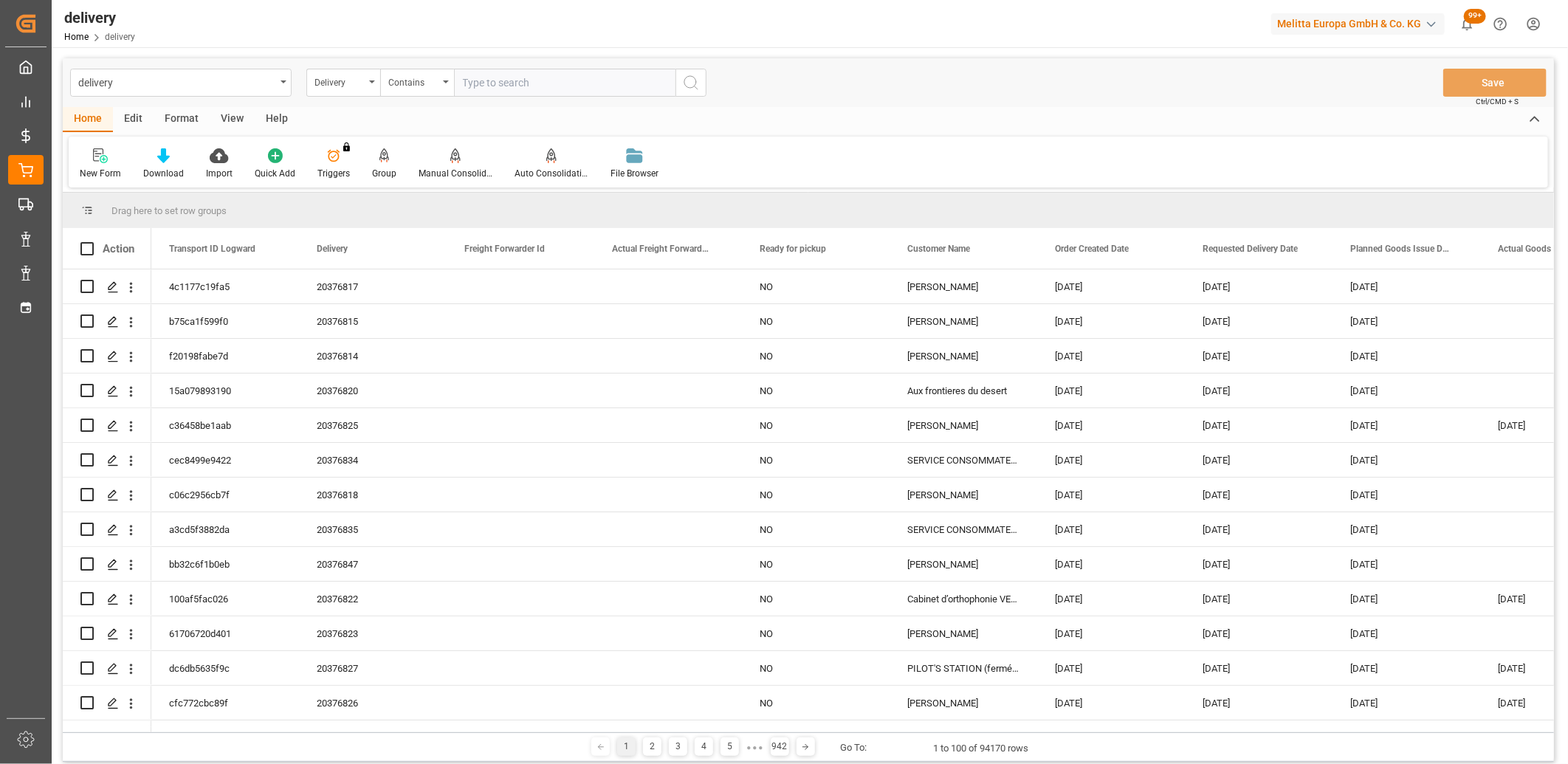
click at [493, 87] on input "text" at bounding box center [565, 82] width 222 height 28
paste input "20376851,20376850,20376852,20376853,92552271,20376855,20376856,20376858,9255227…"
type input "20376851,20376850,20376852,20376853,92552271,20376855,20376856,20376858,9255227…"
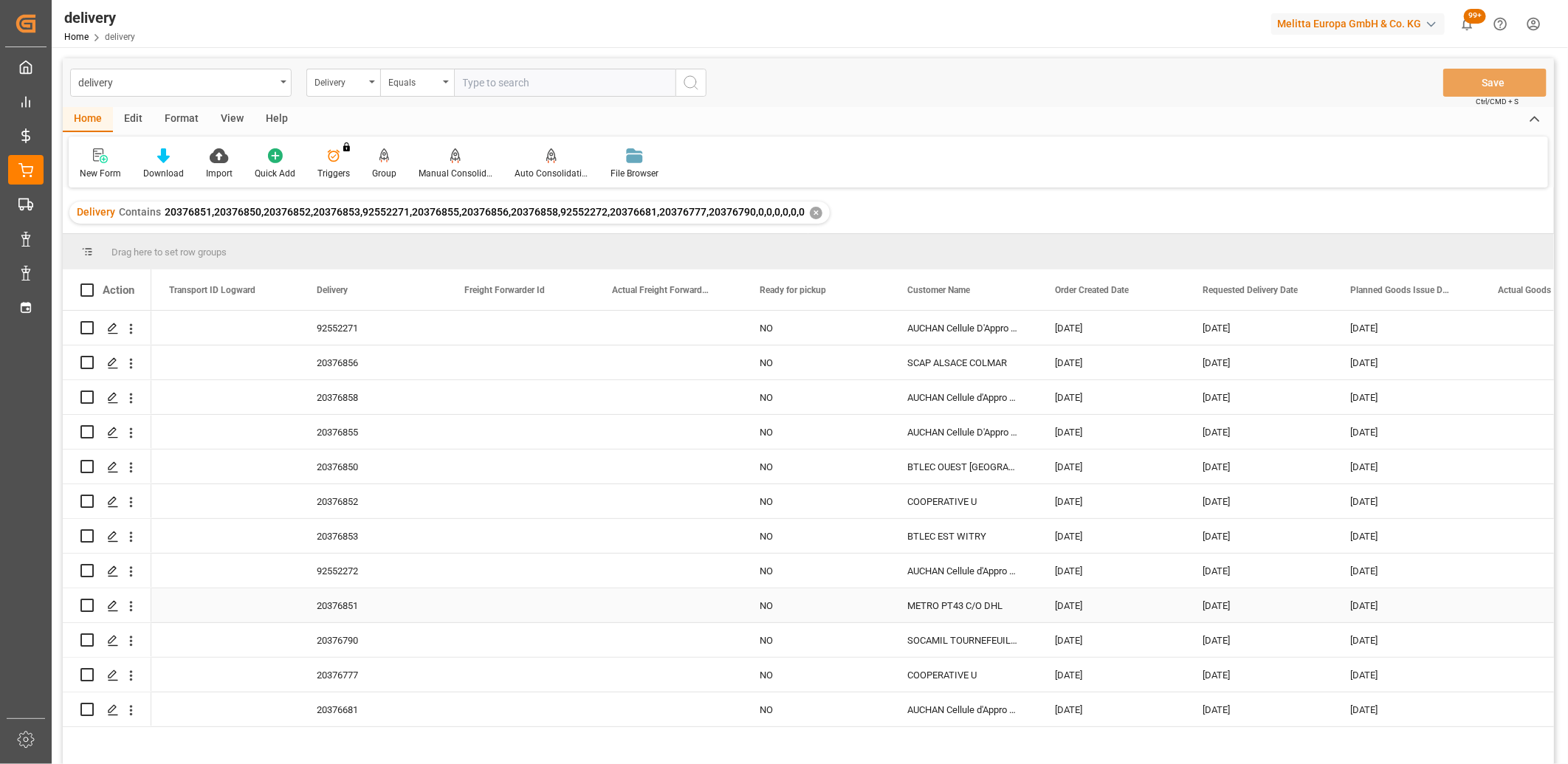
click at [89, 601] on input "Press Space to toggle row selection (unchecked)" at bounding box center [88, 605] width 14 height 14
checkbox input "true"
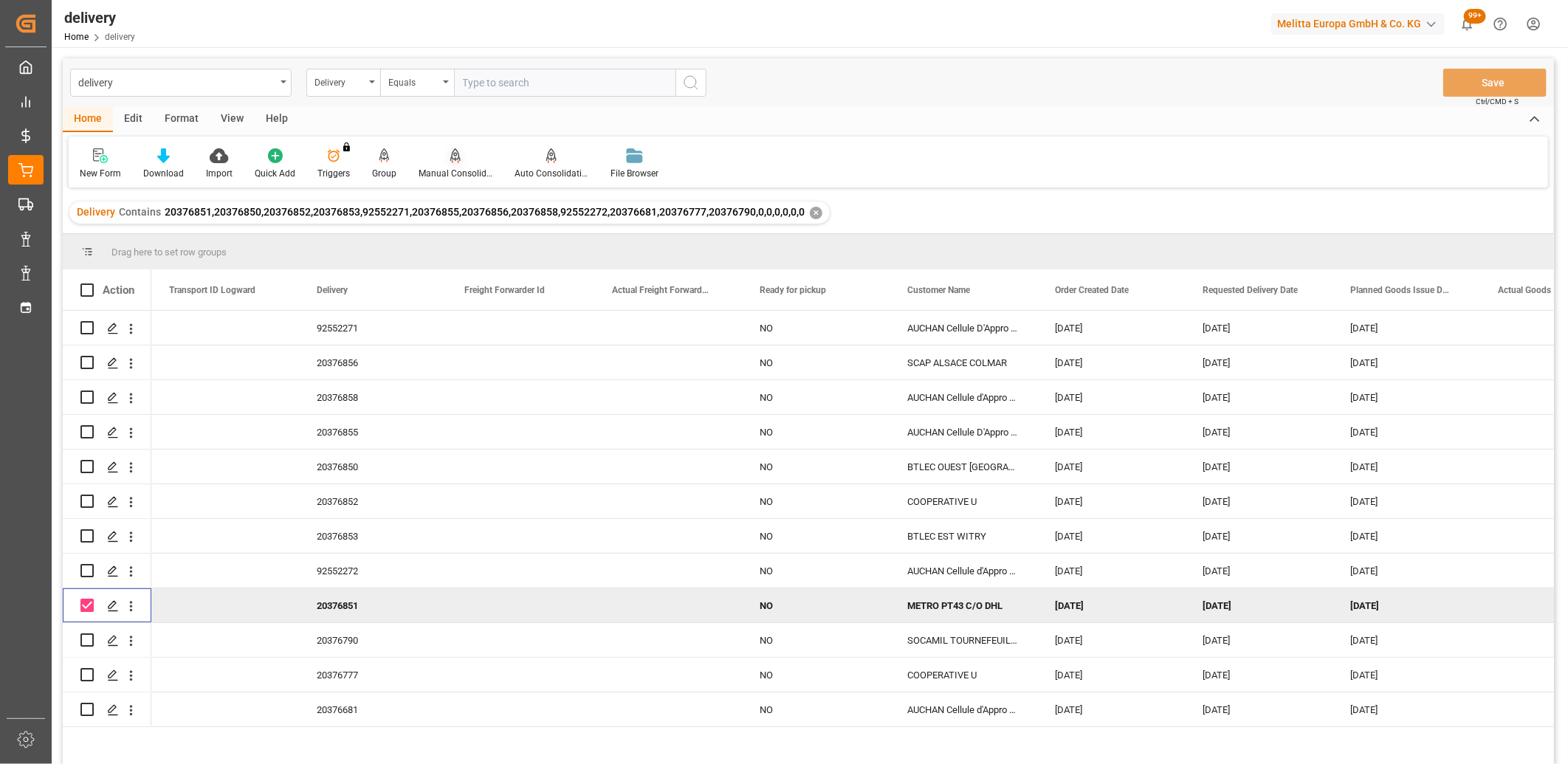
click at [452, 155] on icon at bounding box center [456, 155] width 10 height 13
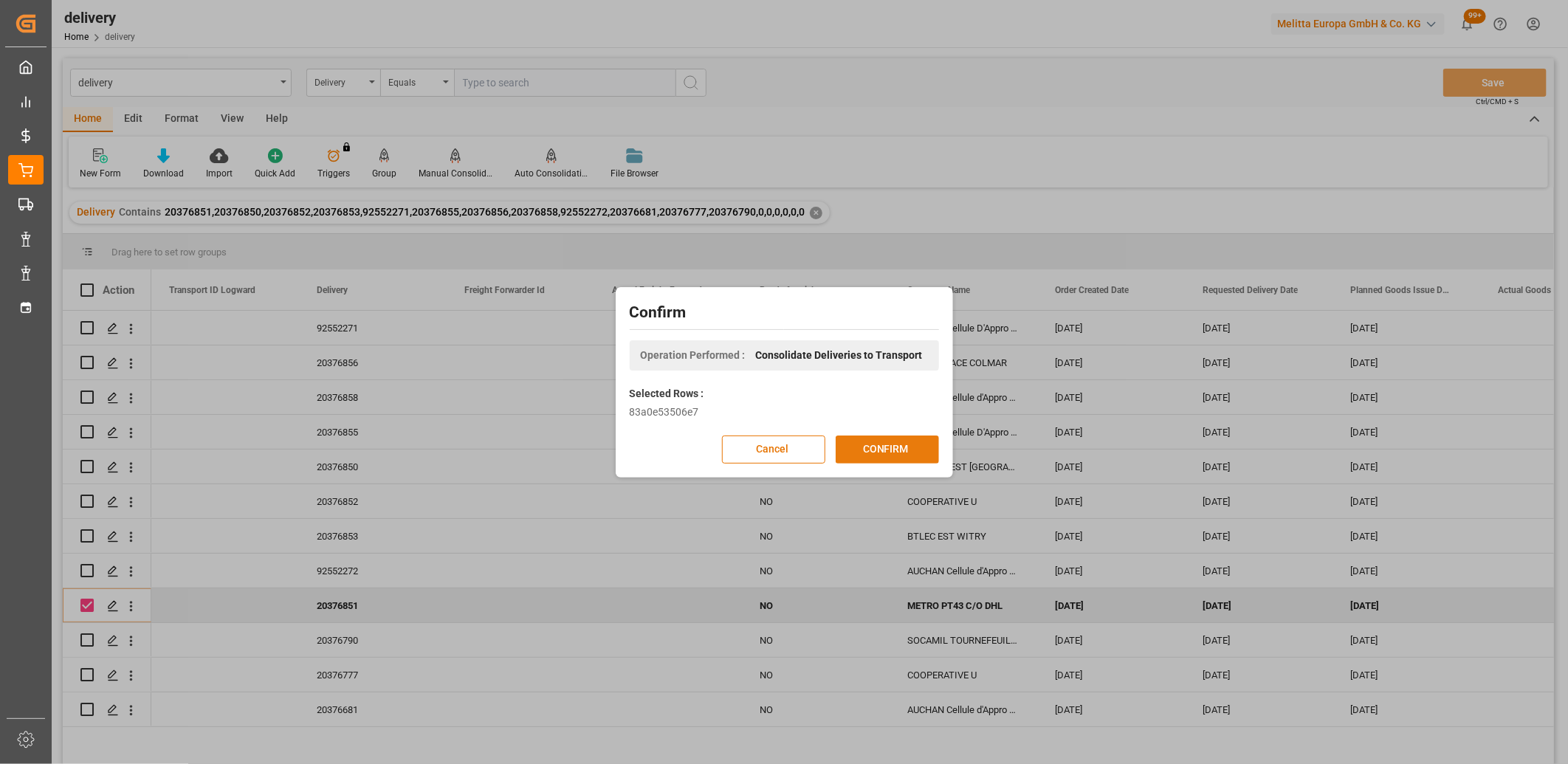
click at [861, 452] on button "CONFIRM" at bounding box center [888, 449] width 104 height 28
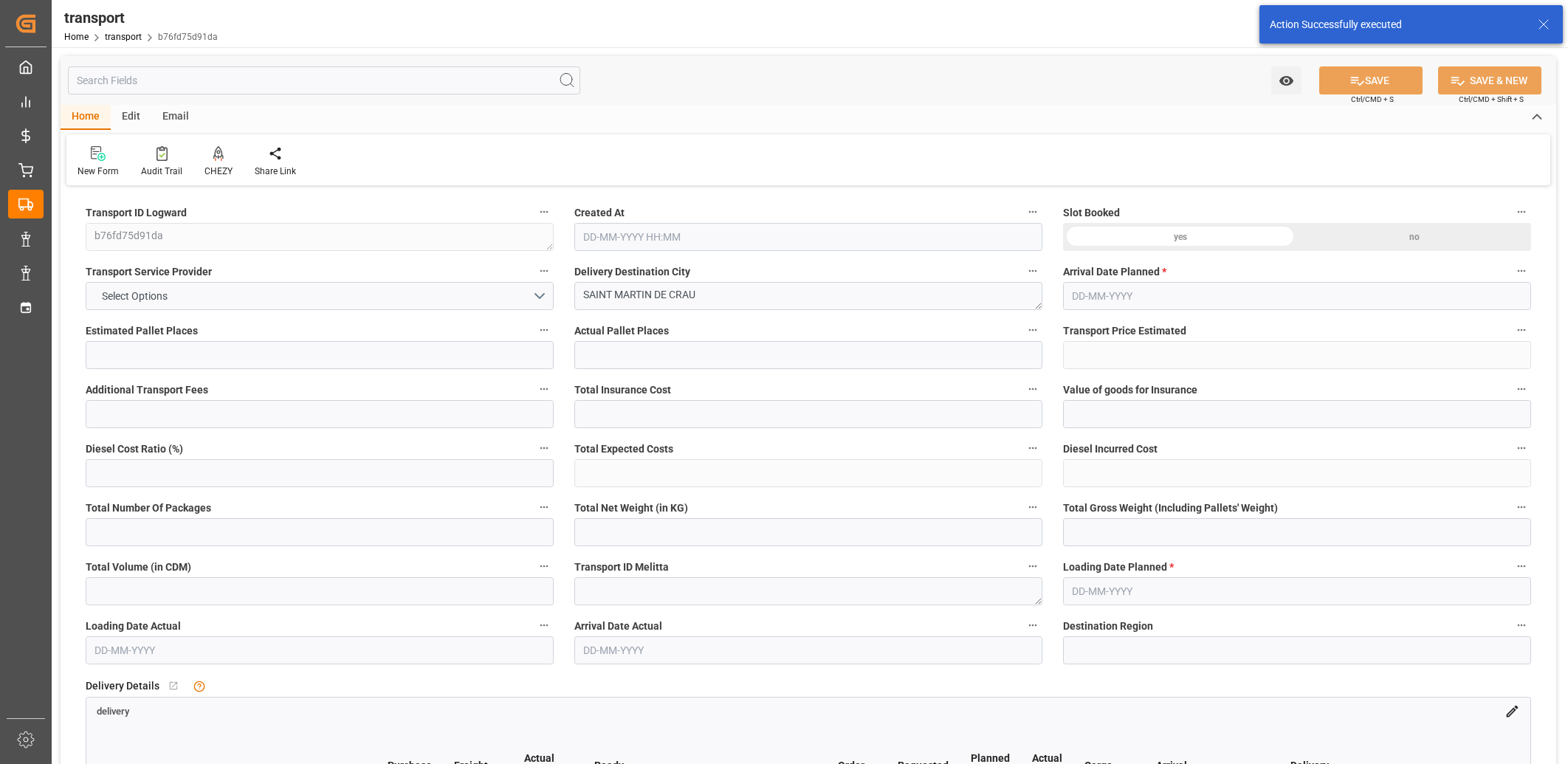
type input "1"
type input "266.83"
type input "0"
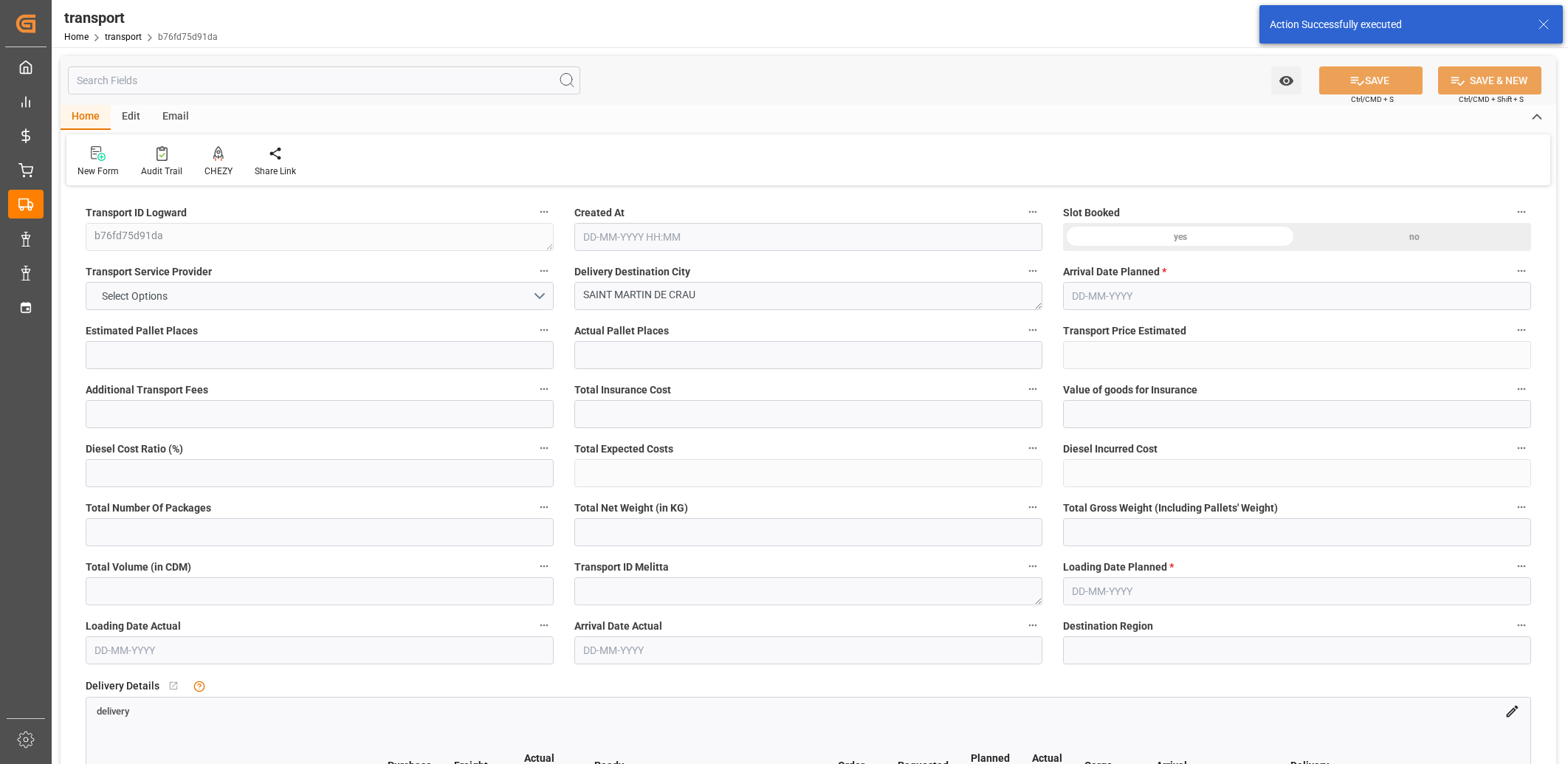
type input "266.83"
type input "0"
type input "448.971"
type input "552.962"
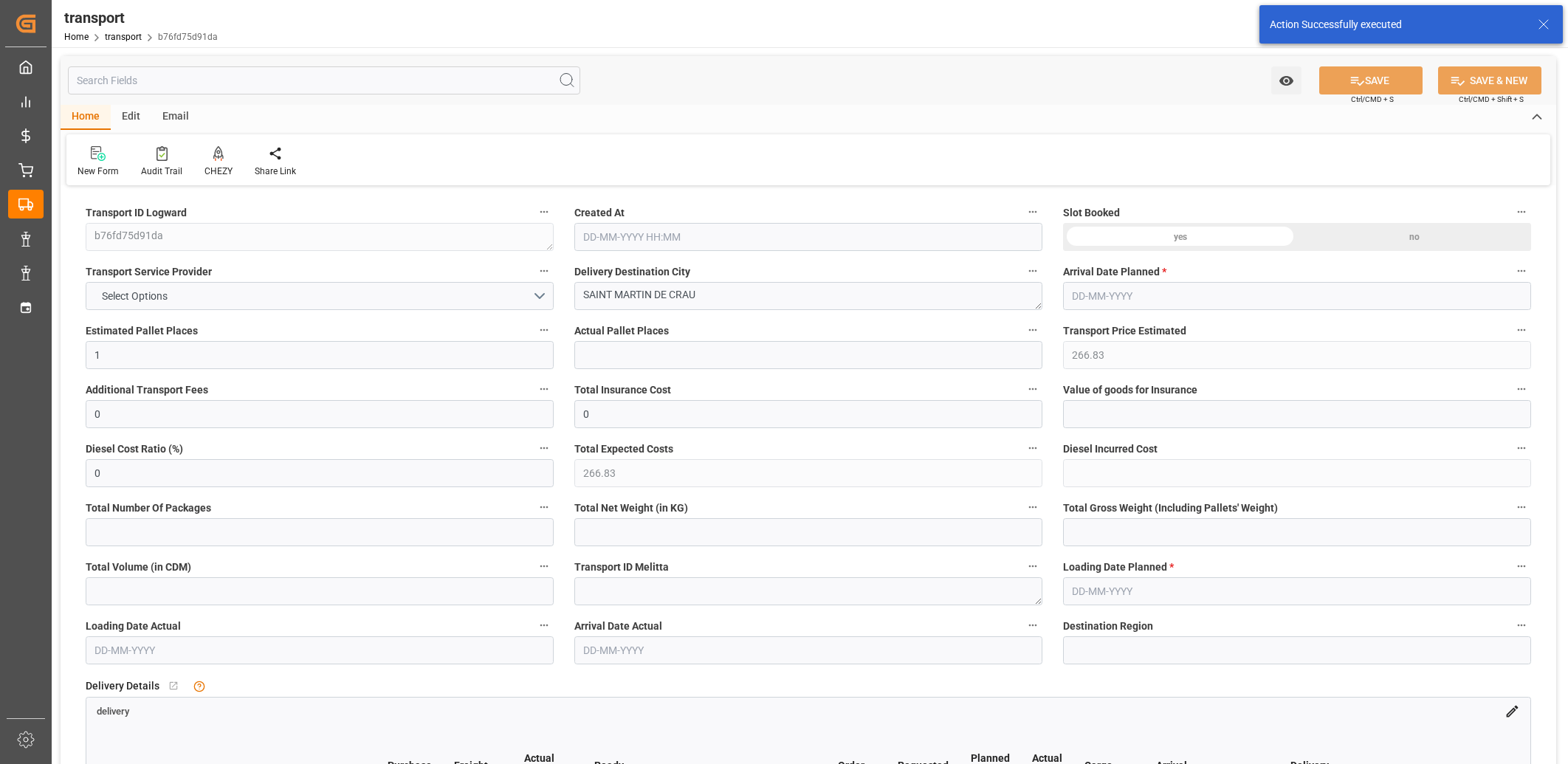
type input "1369.95"
type input "13"
type input "0"
type input "75"
type input "1"
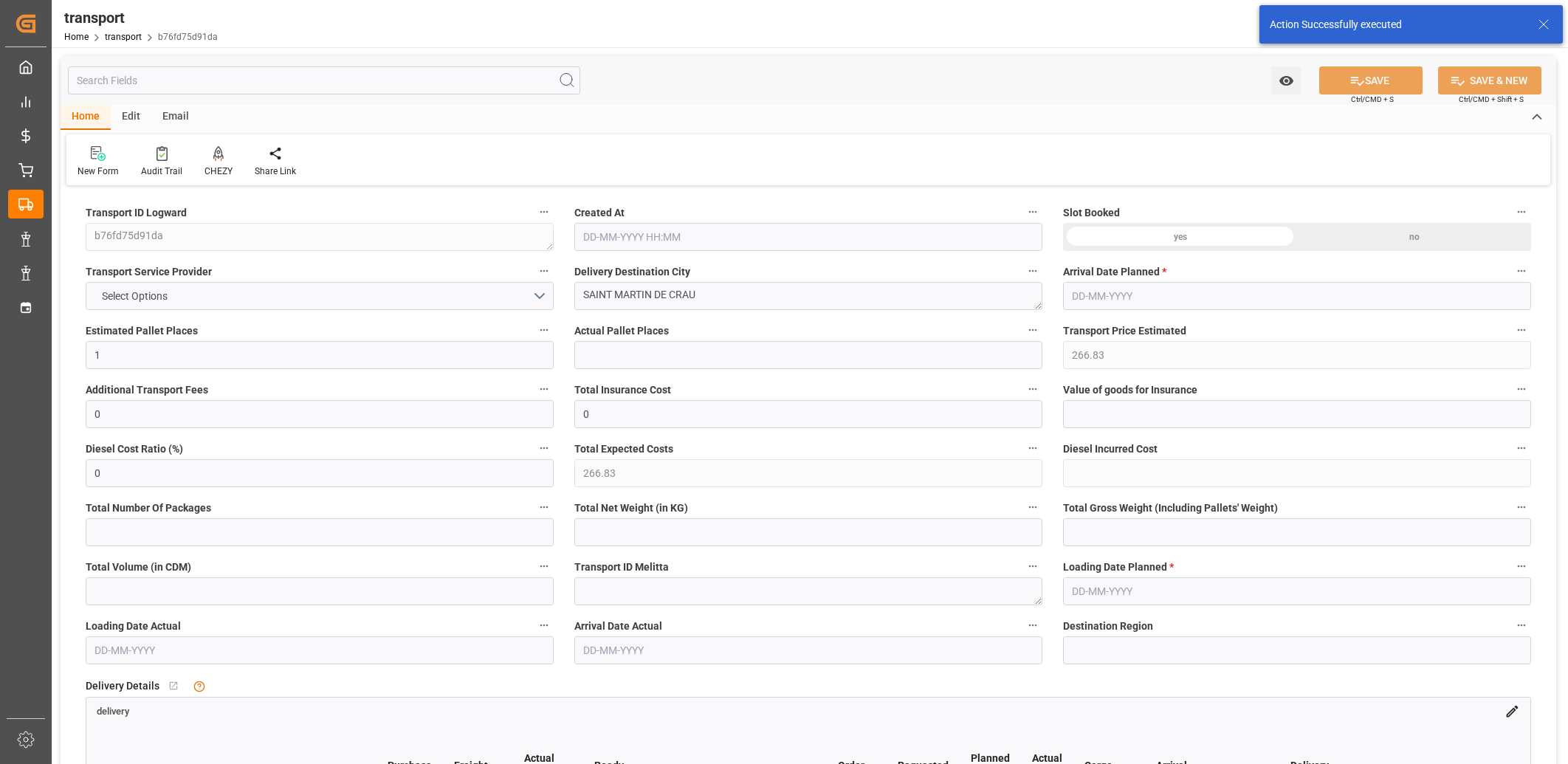
type input "101"
type input "529.962"
type input "0"
type input "4710.8598"
type input "0"
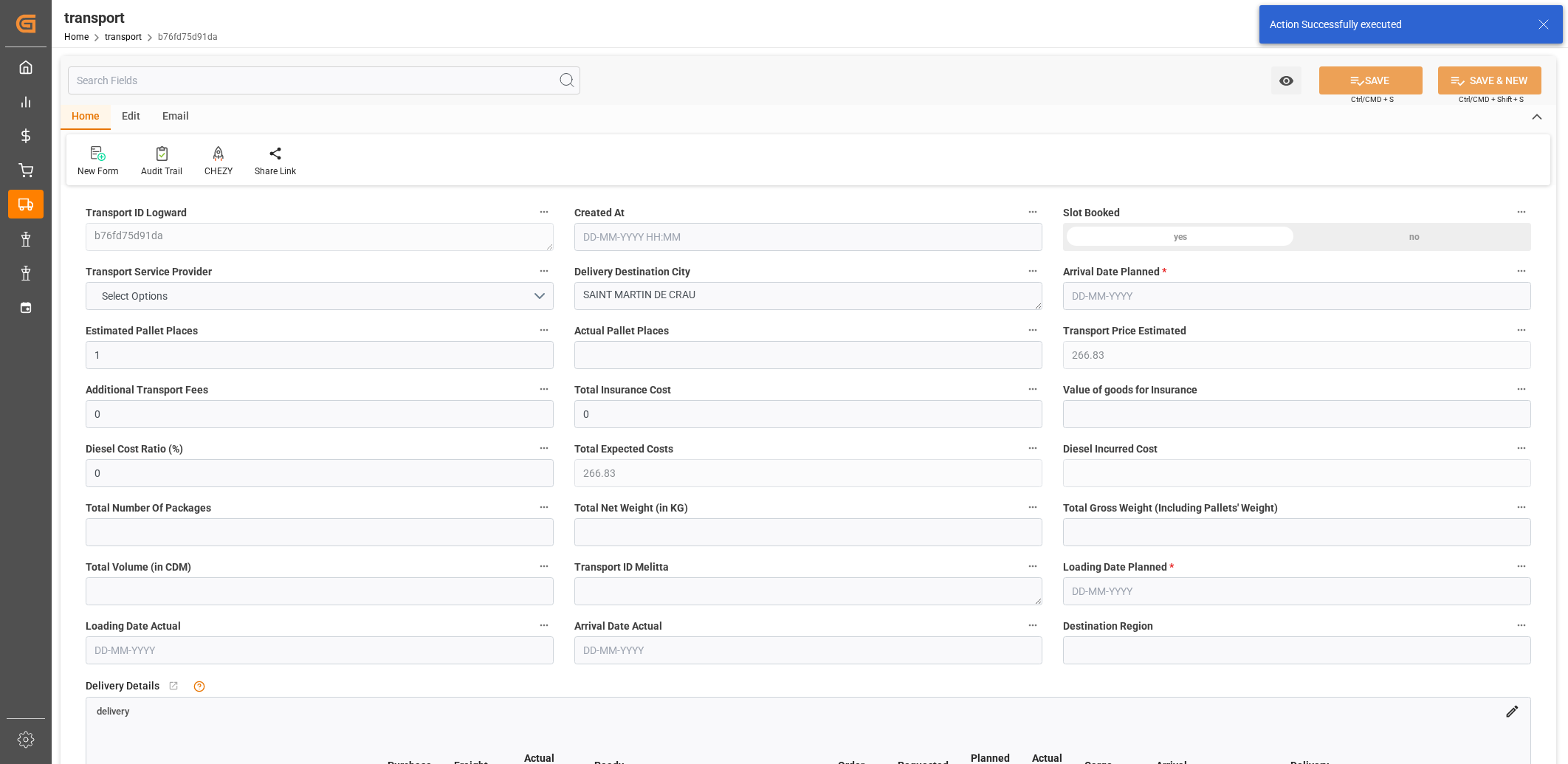
type input "0"
type input "21"
type input "35"
type input "[DATE] 11:23"
type input "[DATE]"
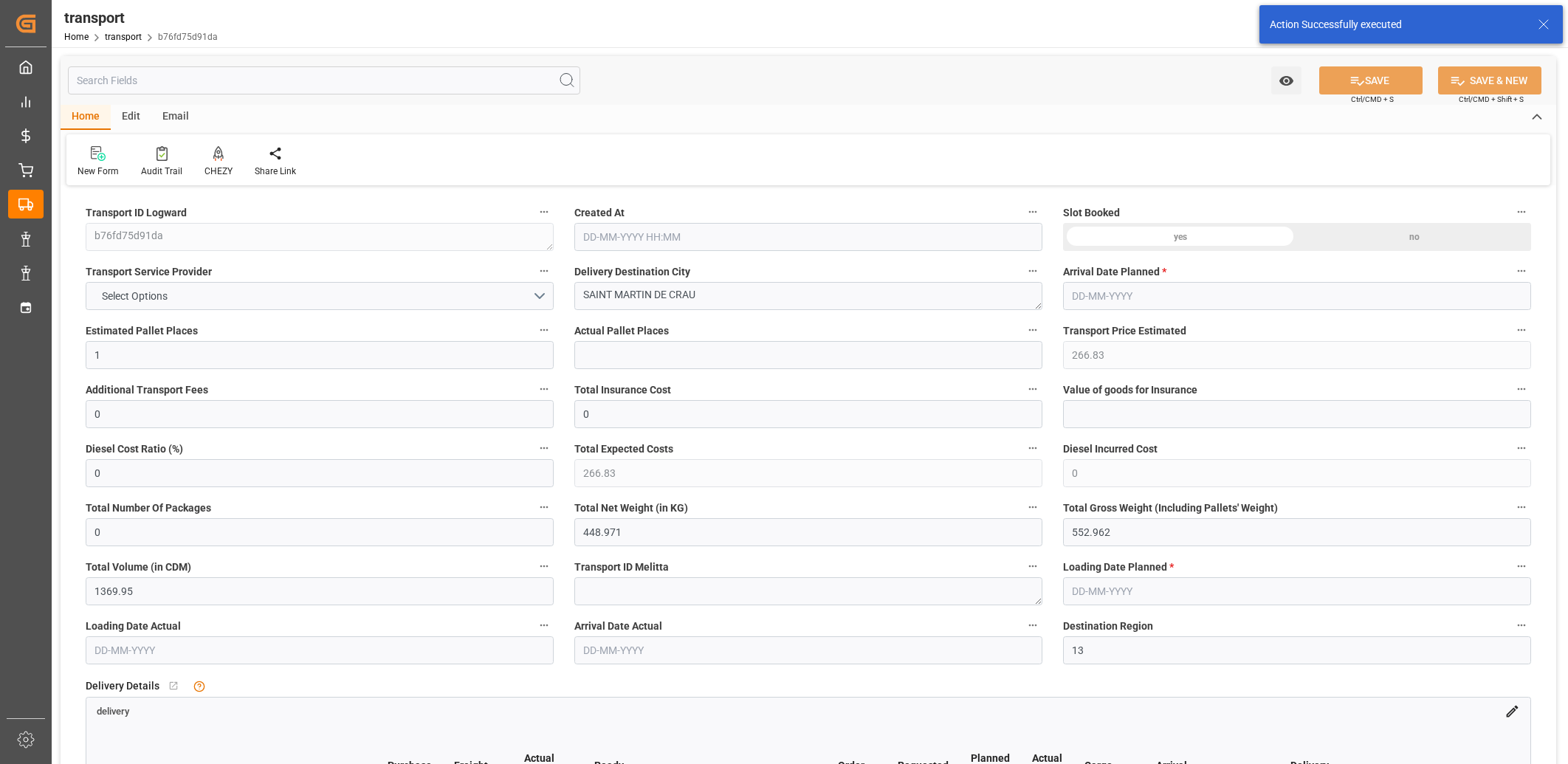
type input "[DATE]"
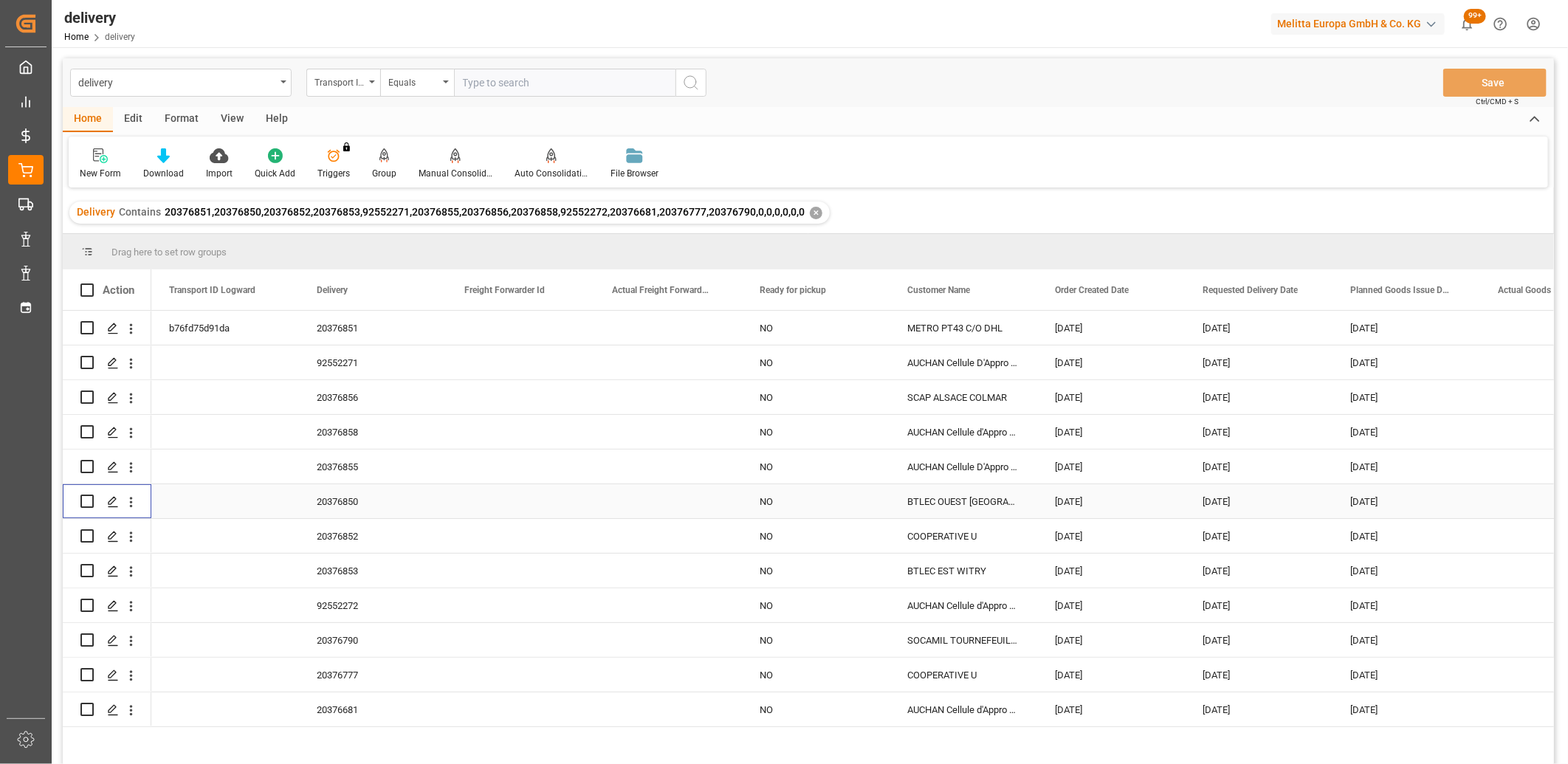
click at [89, 499] on input "Press Space to toggle row selection (unchecked)" at bounding box center [88, 501] width 14 height 14
checkbox input "true"
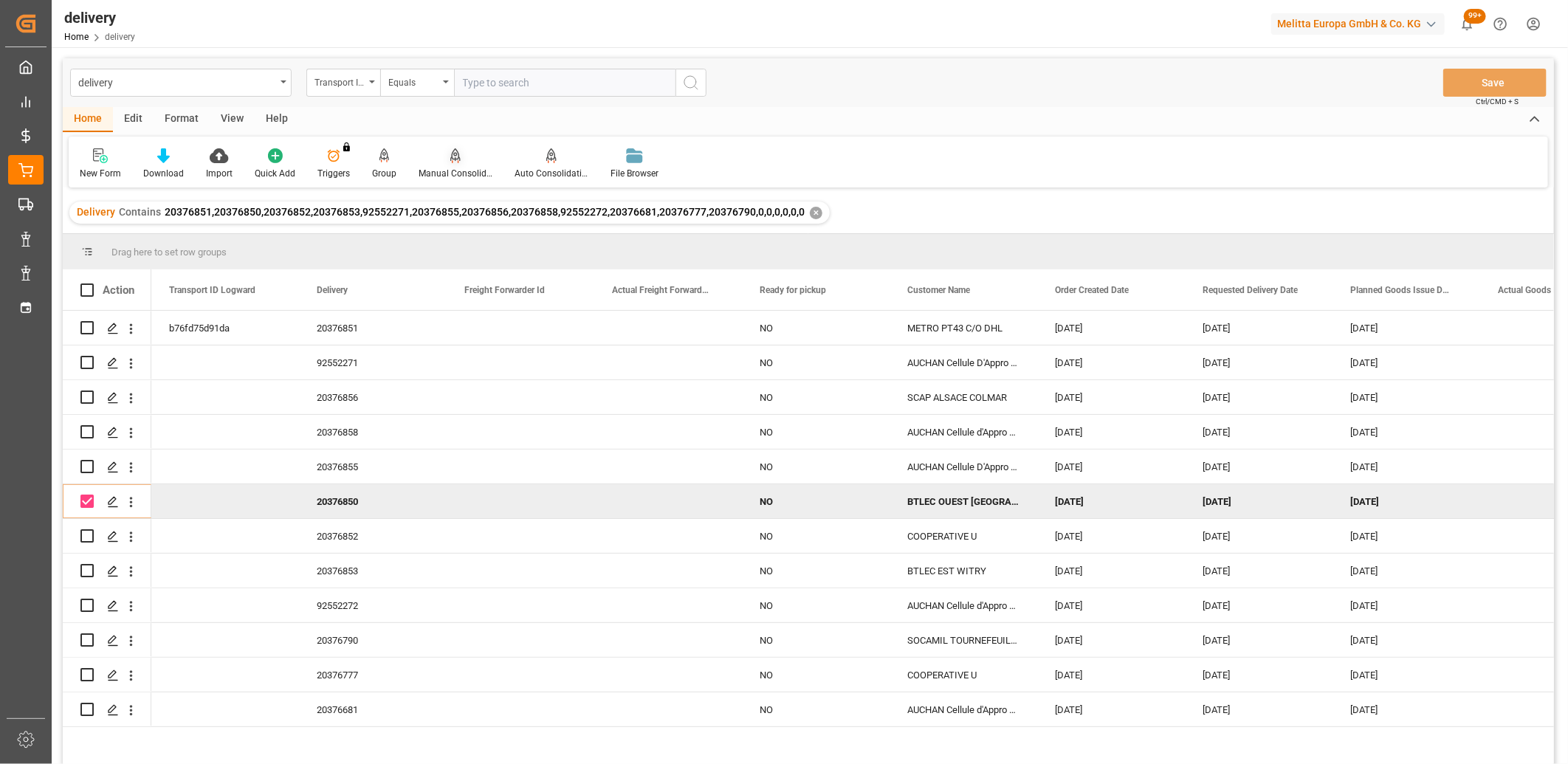
click at [447, 168] on div "Manual Consolidation" at bounding box center [455, 173] width 74 height 14
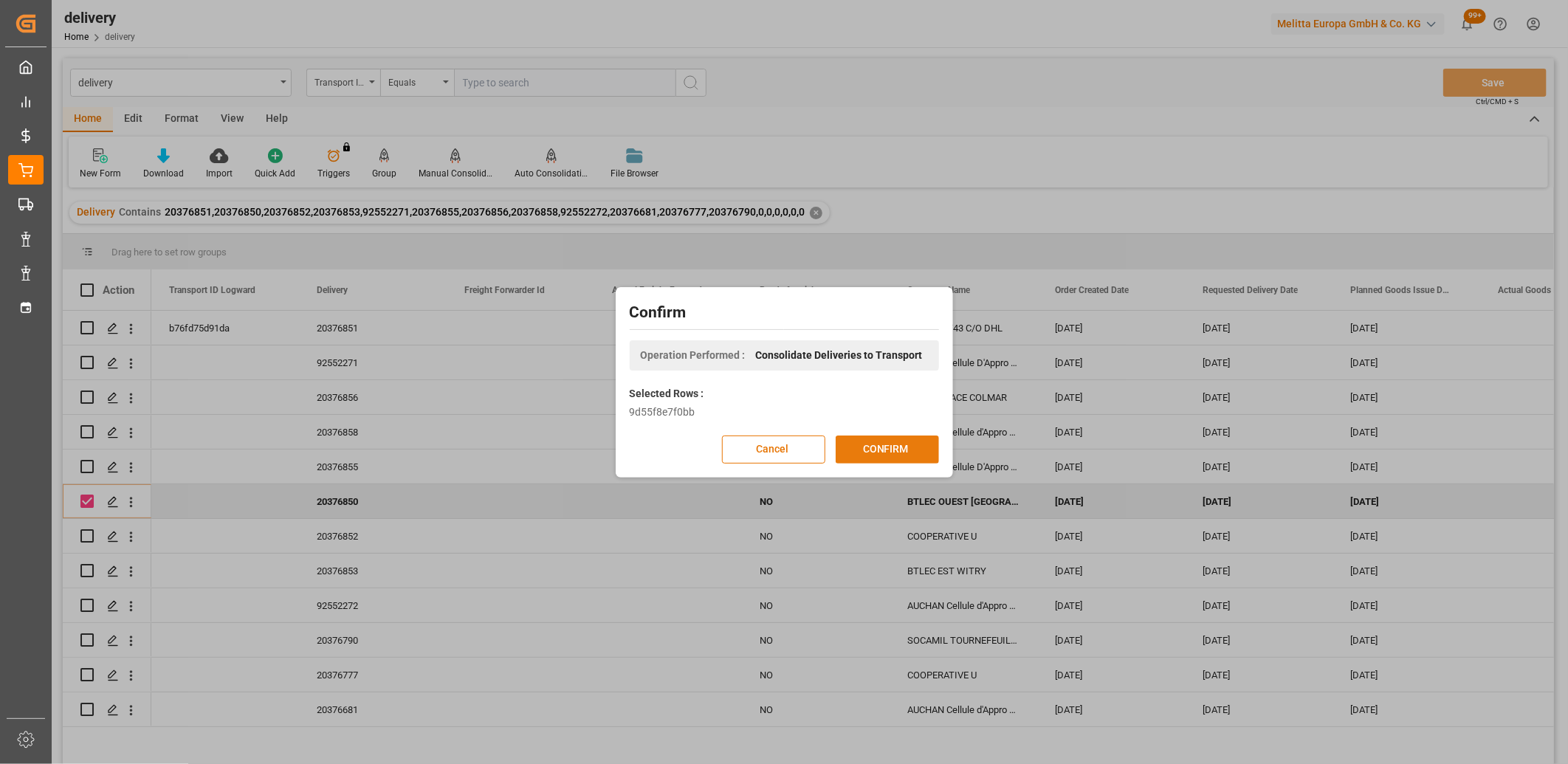
click at [861, 444] on button "CONFIRM" at bounding box center [888, 449] width 104 height 28
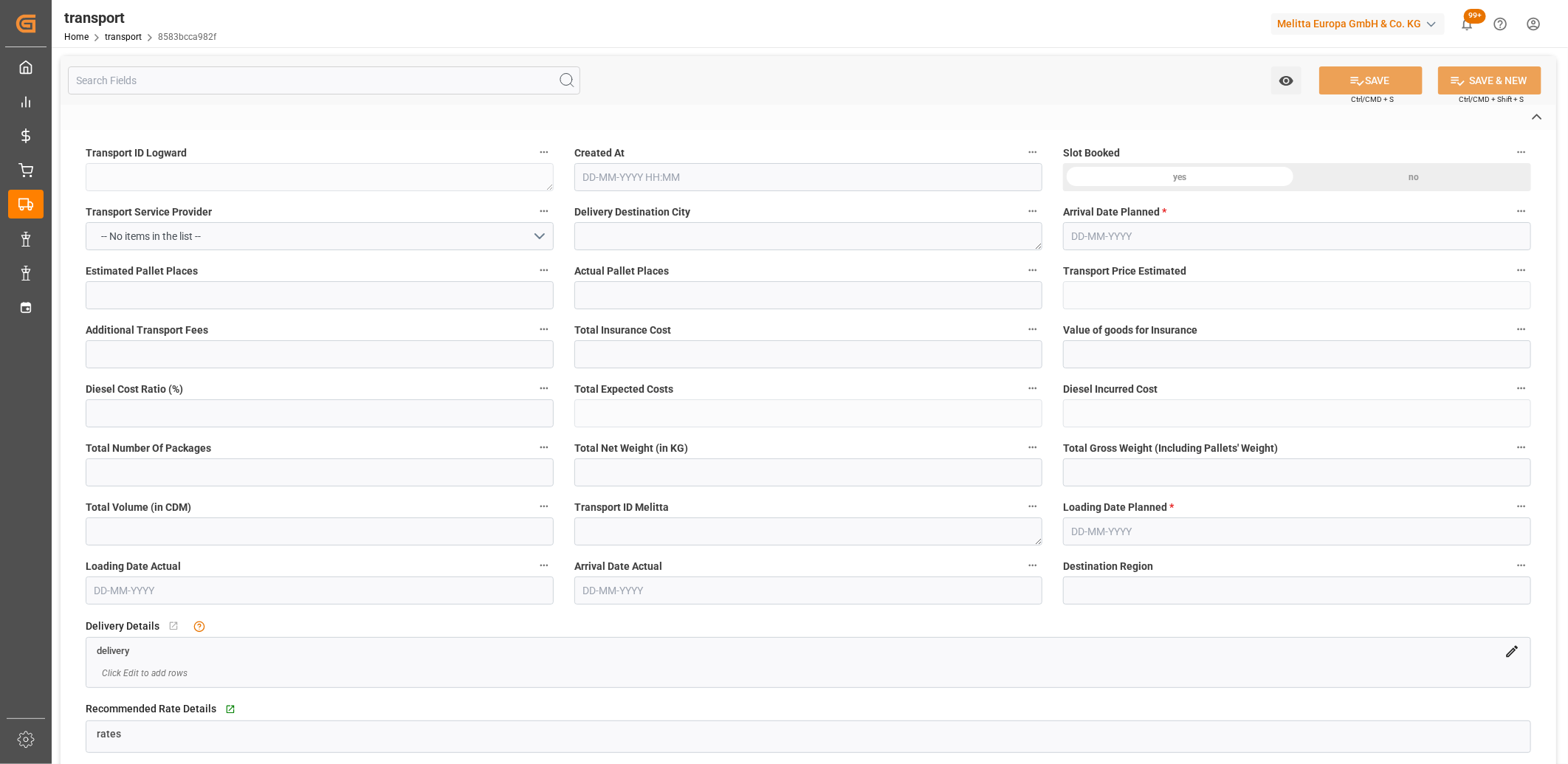
type textarea "8583bcca982f"
type textarea "ST ETIENNE DE MONTLUC"
type textarea "0000708590"
type textarea "FR-02570"
type textarea "FR"
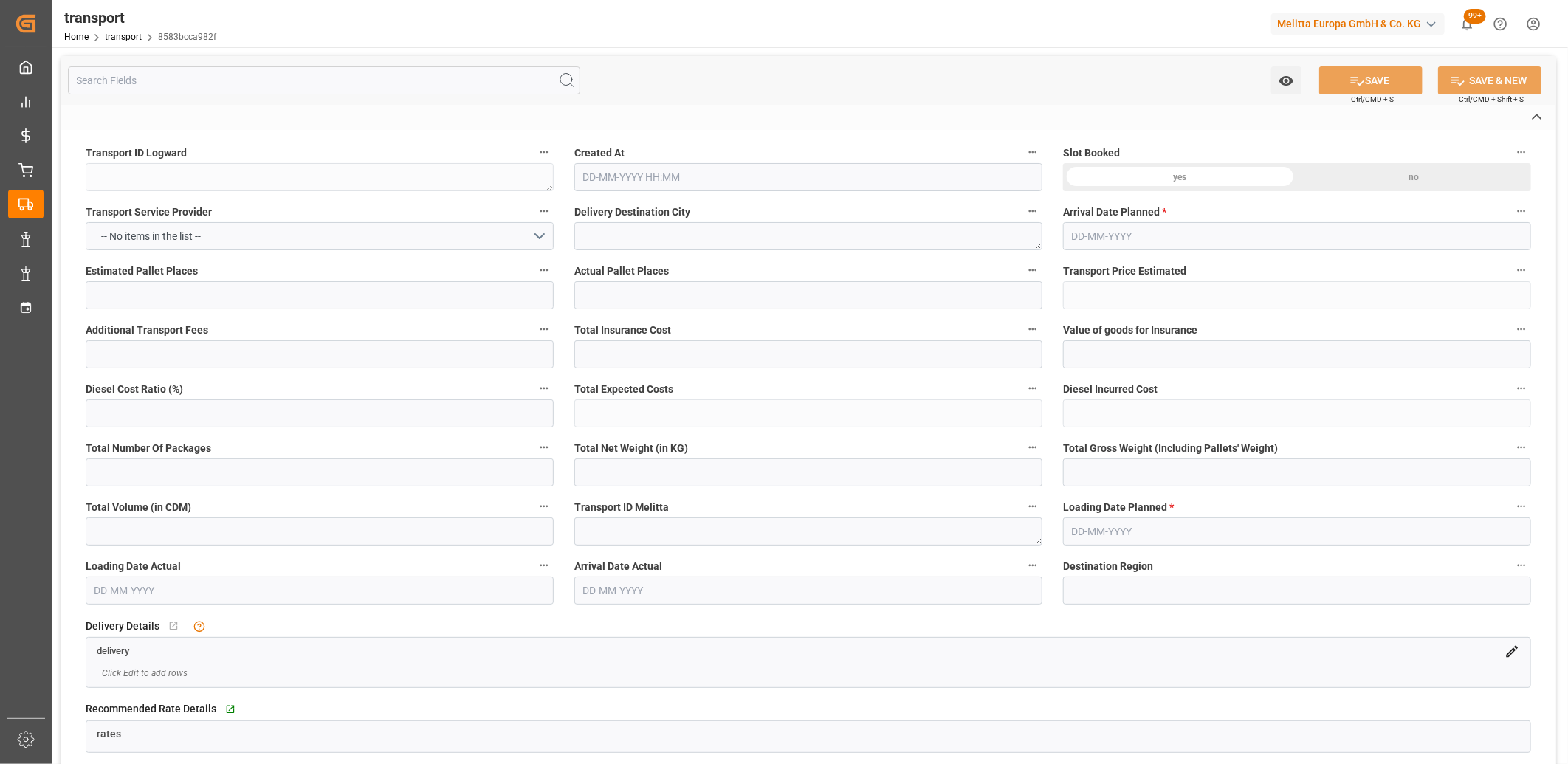
type input "Road"
type input "FR"
type input "02570"
type input "FR"
type input "44360"
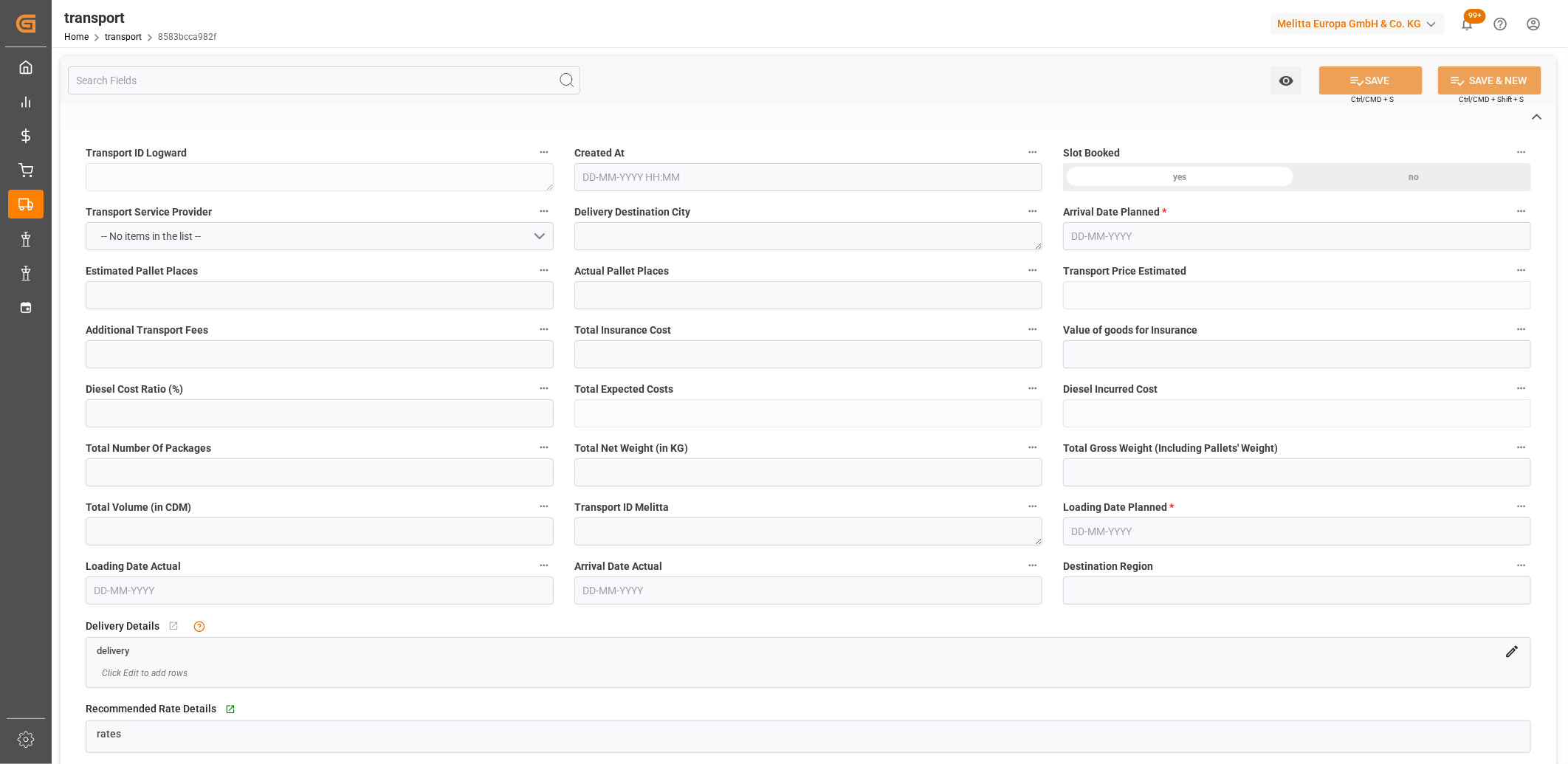
type input "Small Shipment"
type input "3.5-7.5 t"
type input "EURO 6"
type input "Diesel"
type input "3"
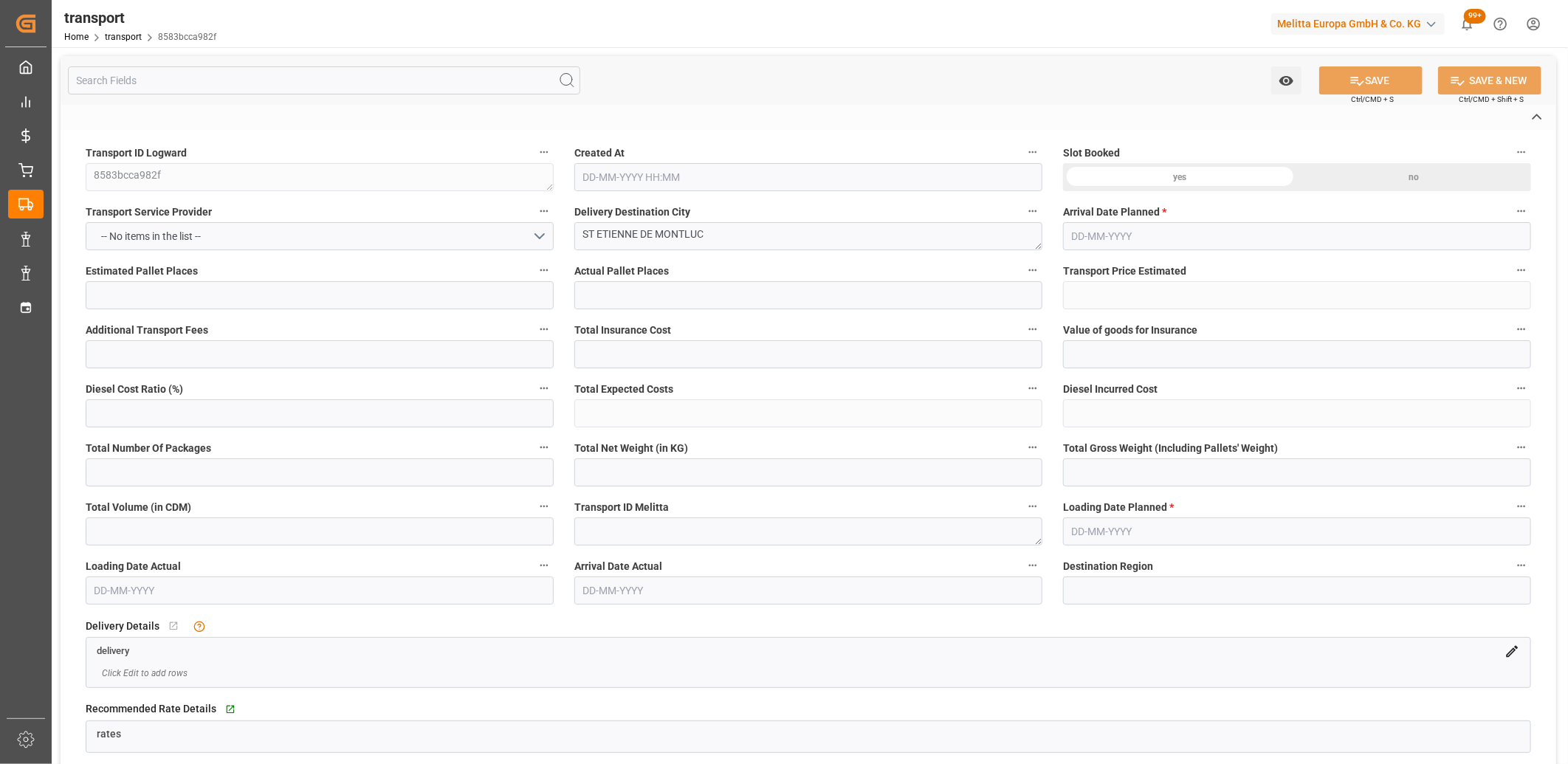
type input "214.09"
type input "0"
type input "214.09"
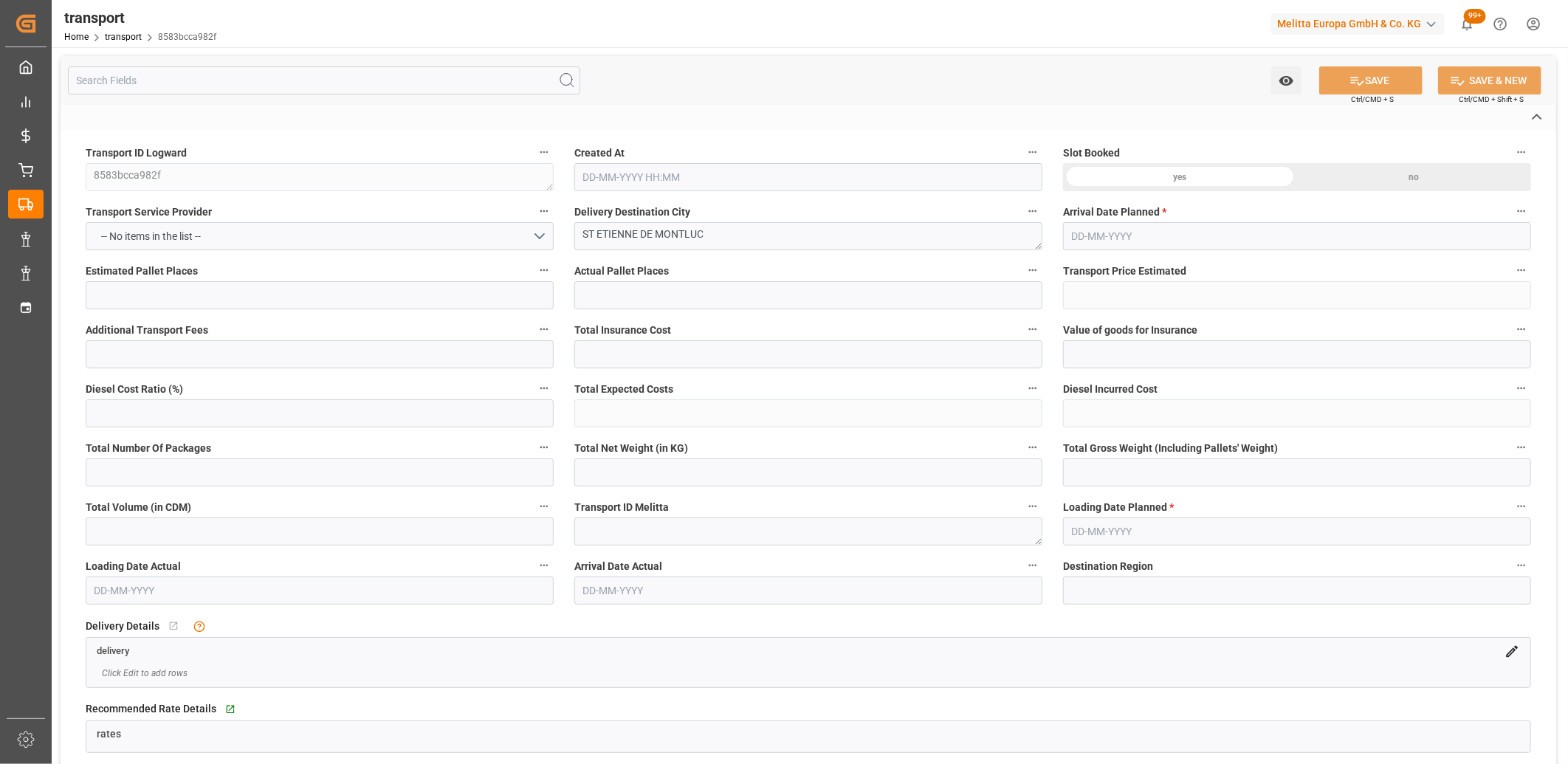
type input "0"
type input "322.747"
type input "494.155"
type input "3566.406"
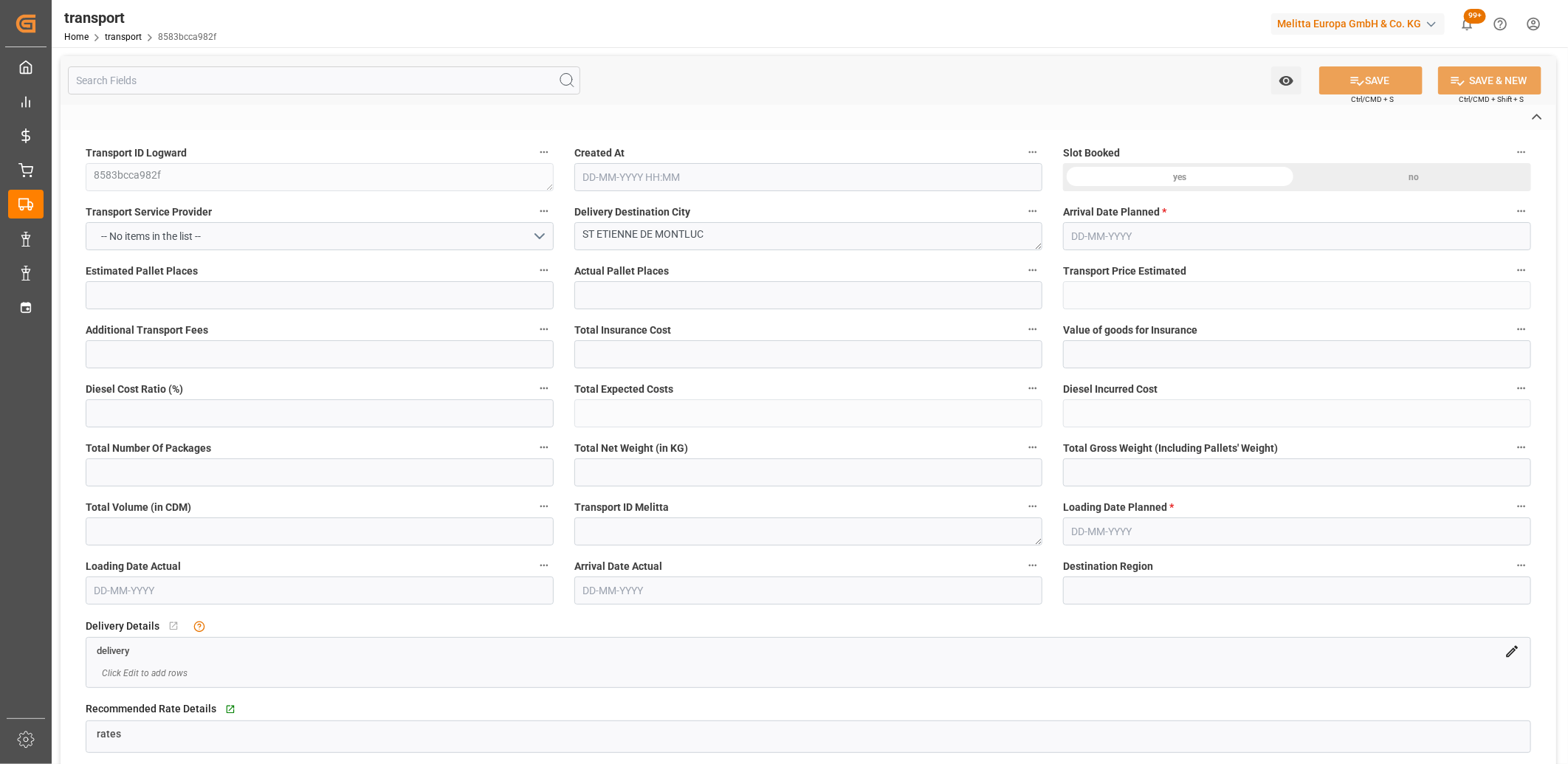
type input "44"
type input "2"
type input "110"
type input "3"
type input "101"
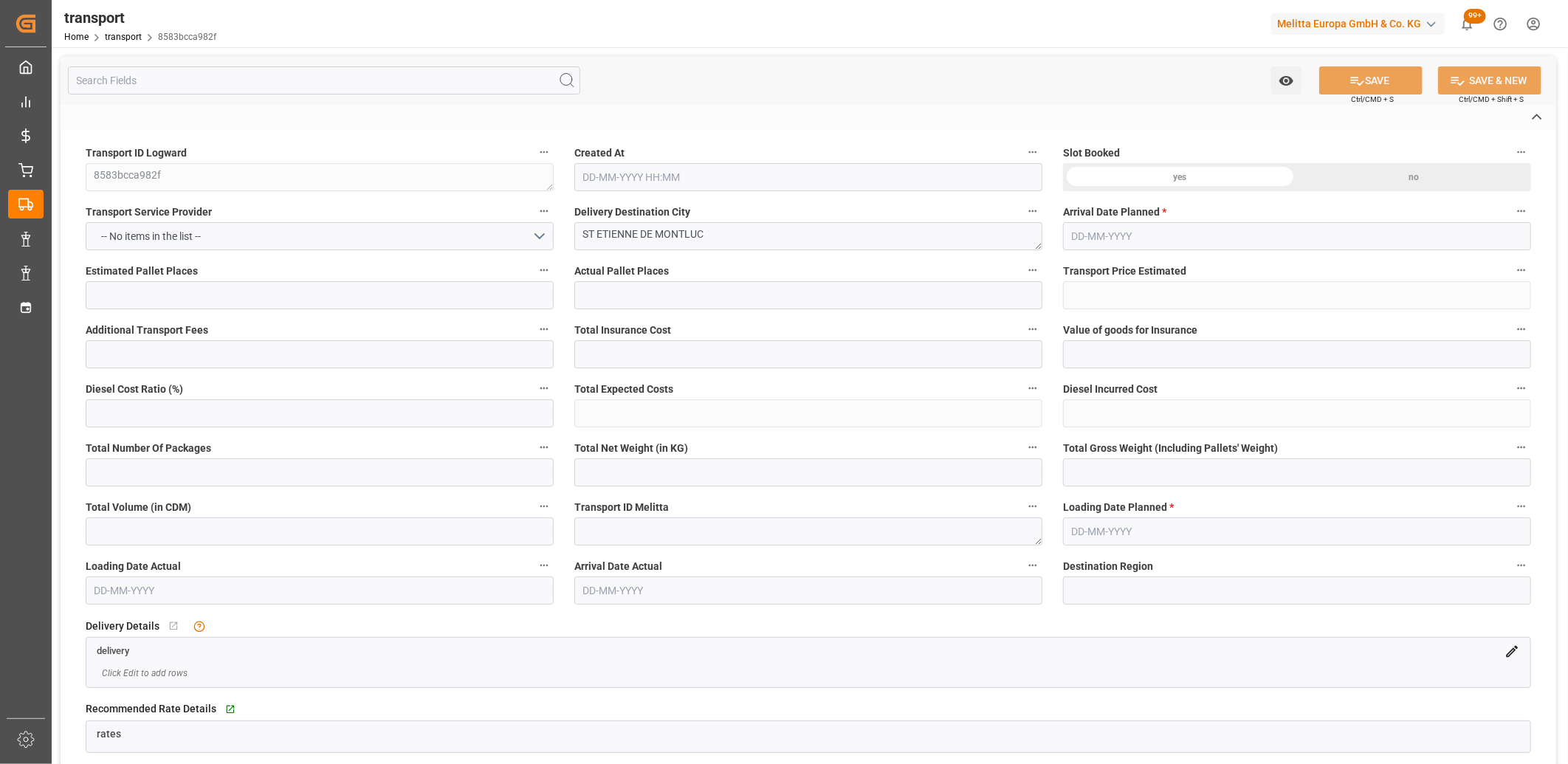
type input "398.485"
type input "0"
type input "4710.8598"
type input "0"
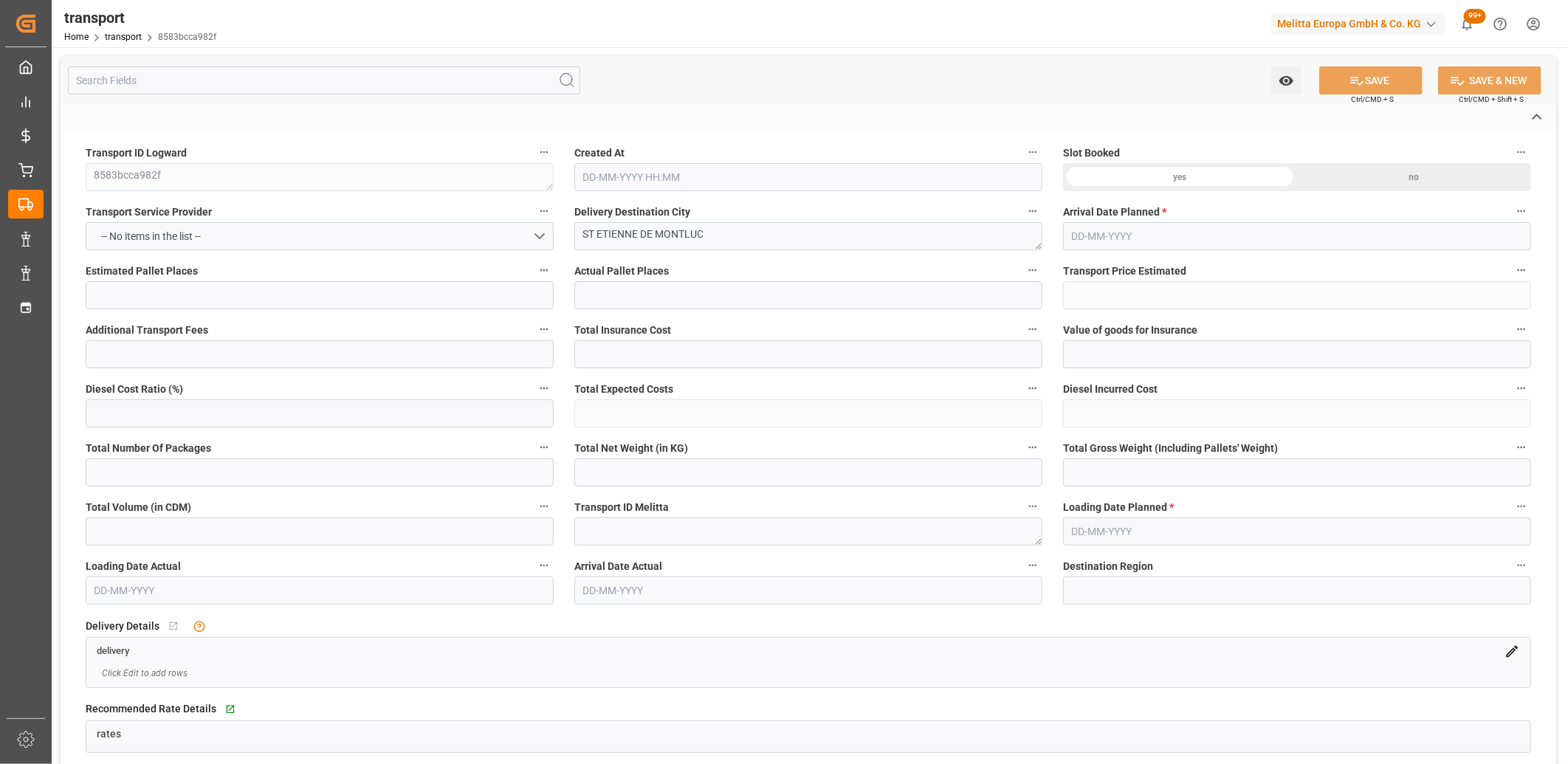
type input "21"
type input "35"
type input "[DATE] 11:23"
type input "[DATE]"
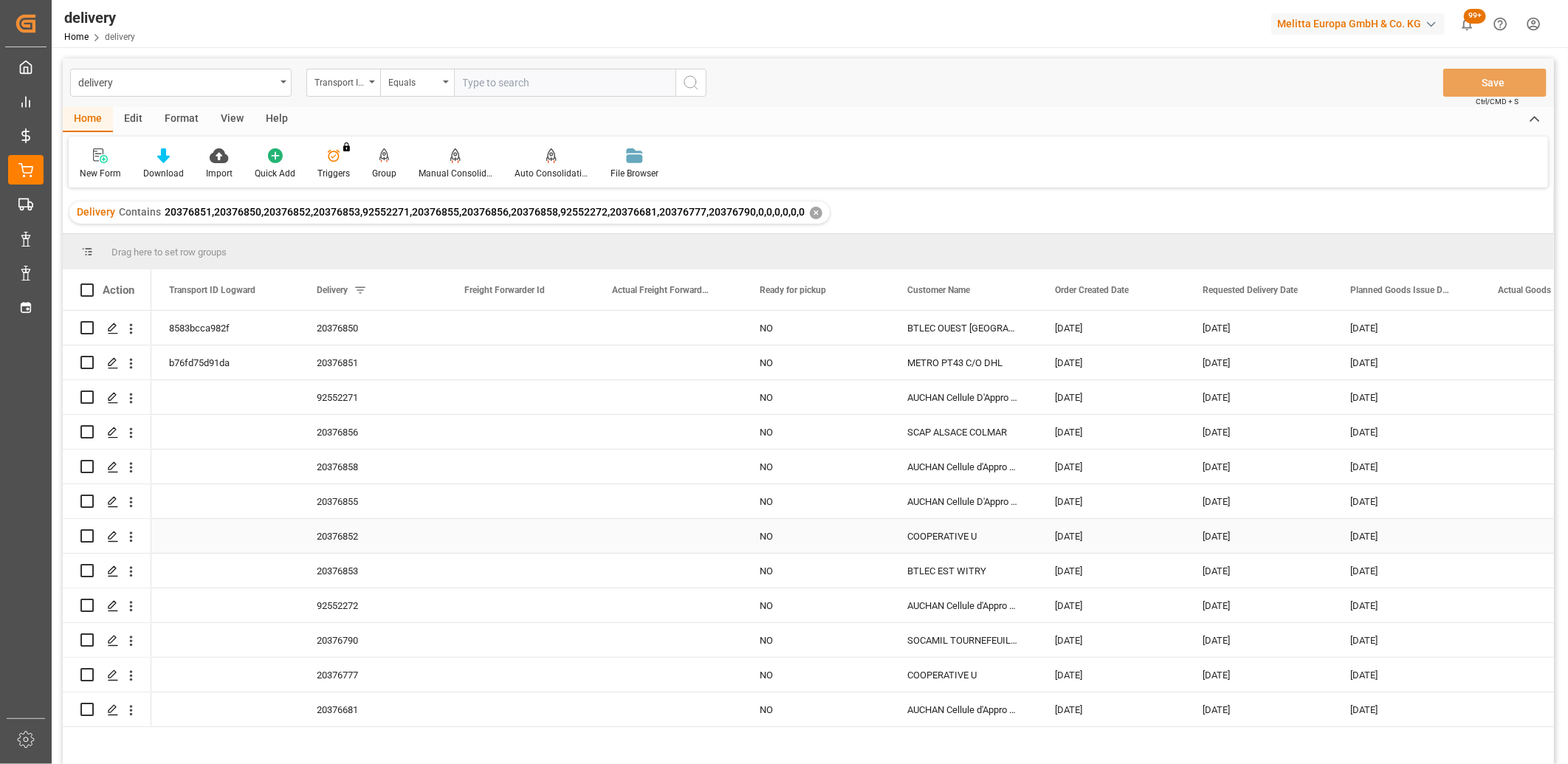
click at [91, 532] on input "Press Space to toggle row selection (unchecked)" at bounding box center [88, 536] width 14 height 14
checkbox input "true"
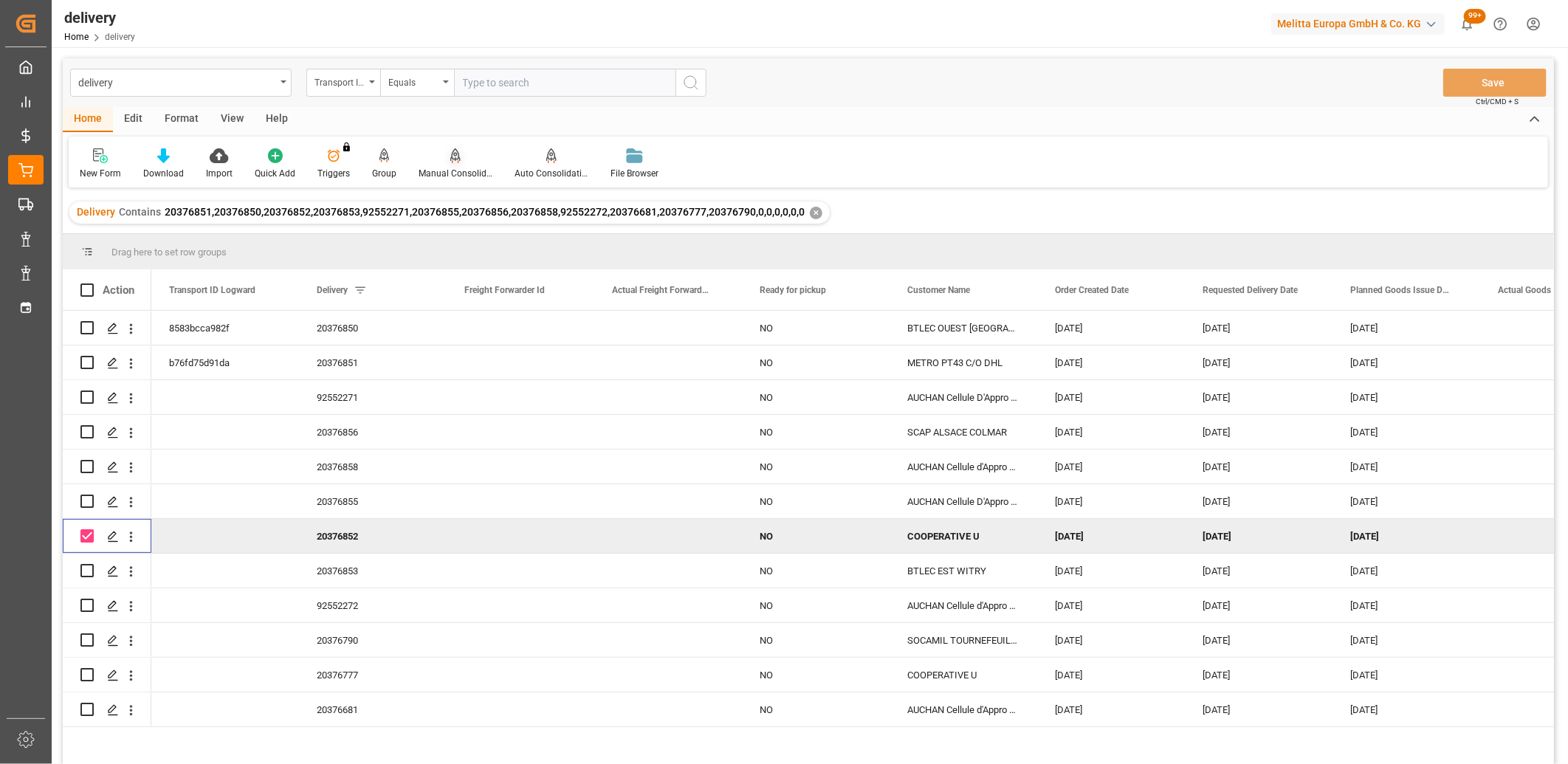
click at [451, 160] on icon at bounding box center [456, 156] width 10 height 14
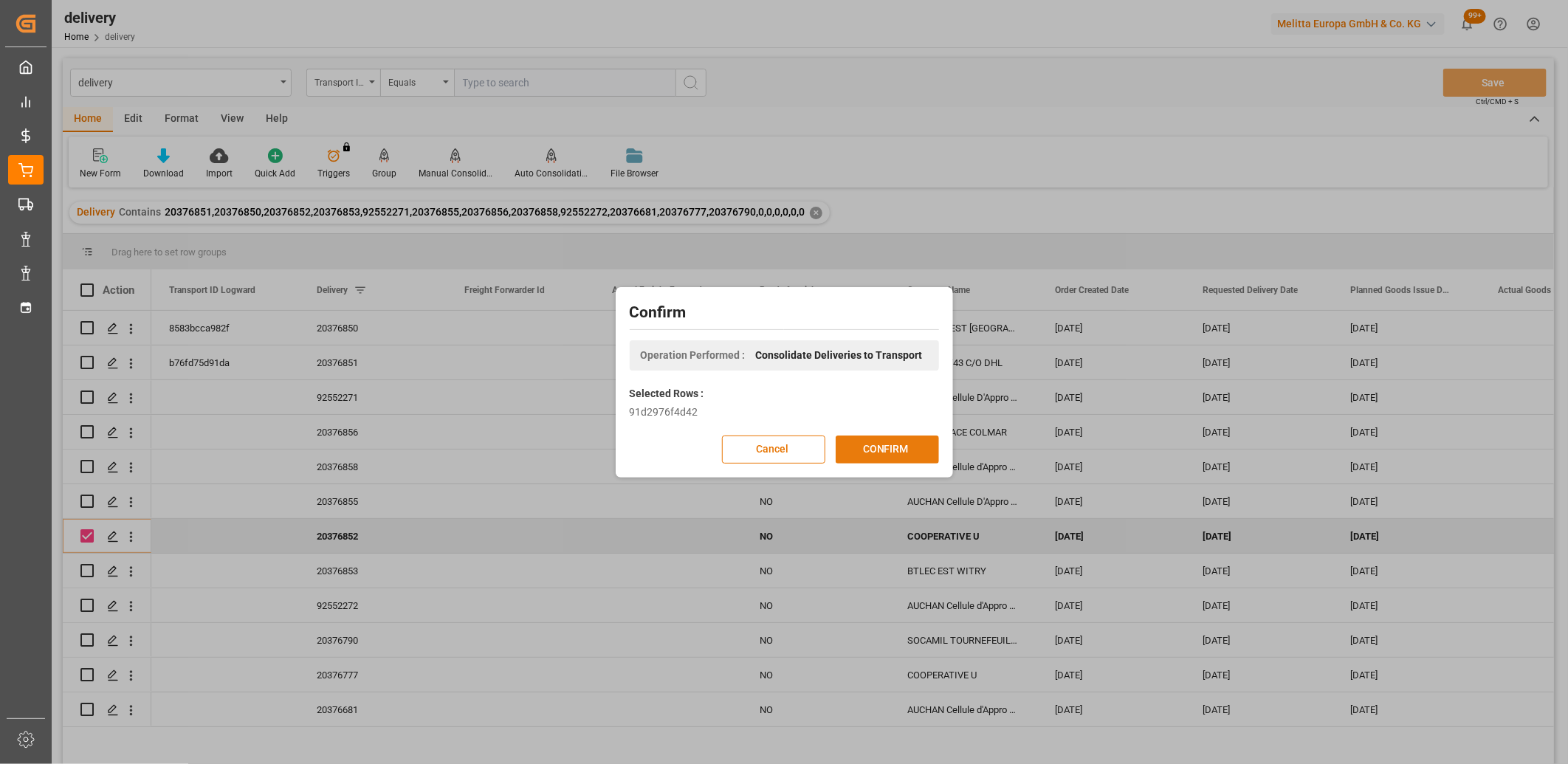
click at [844, 443] on button "CONFIRM" at bounding box center [888, 449] width 104 height 28
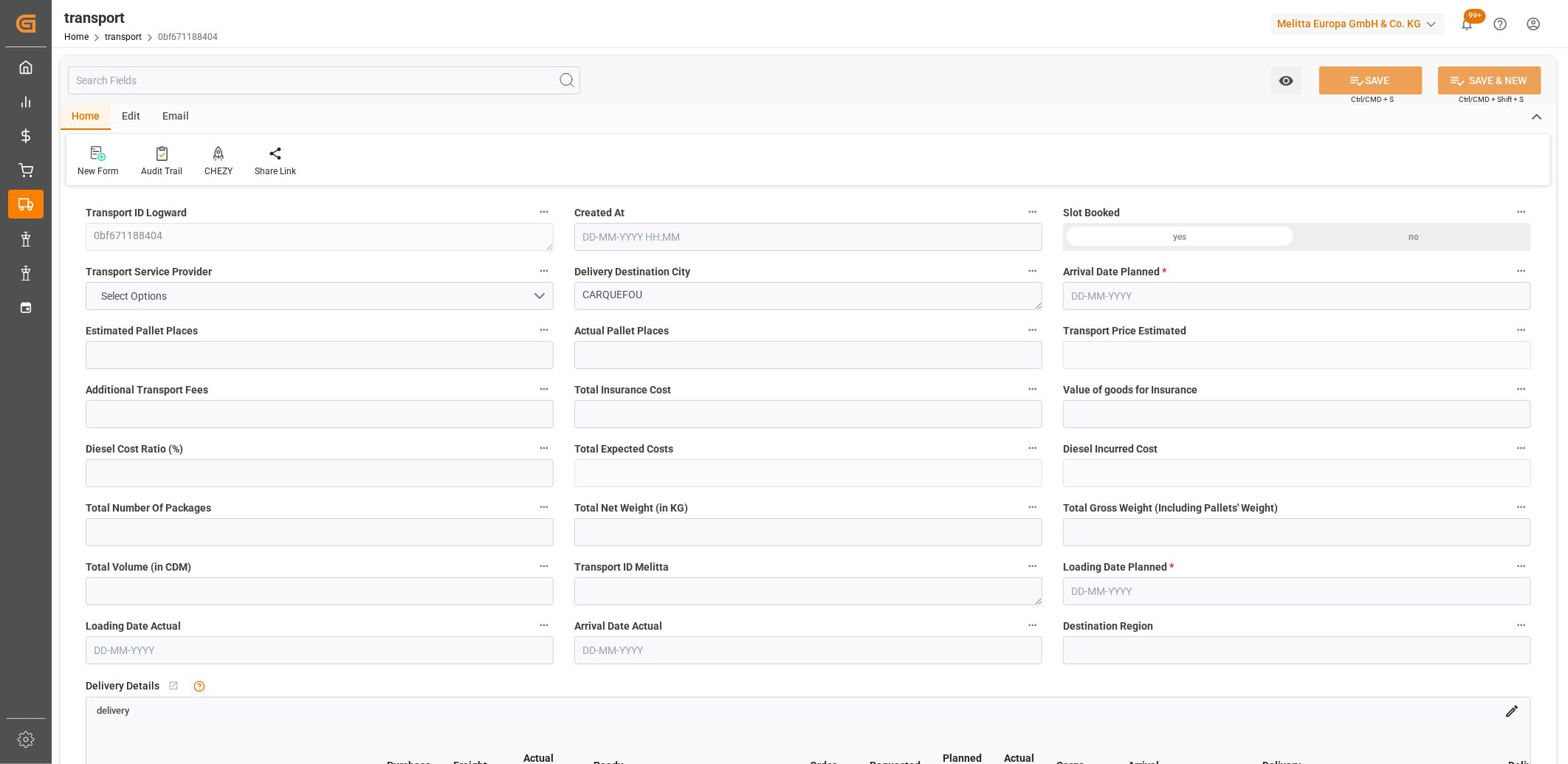
type input "17"
type input "577.48"
type input "0"
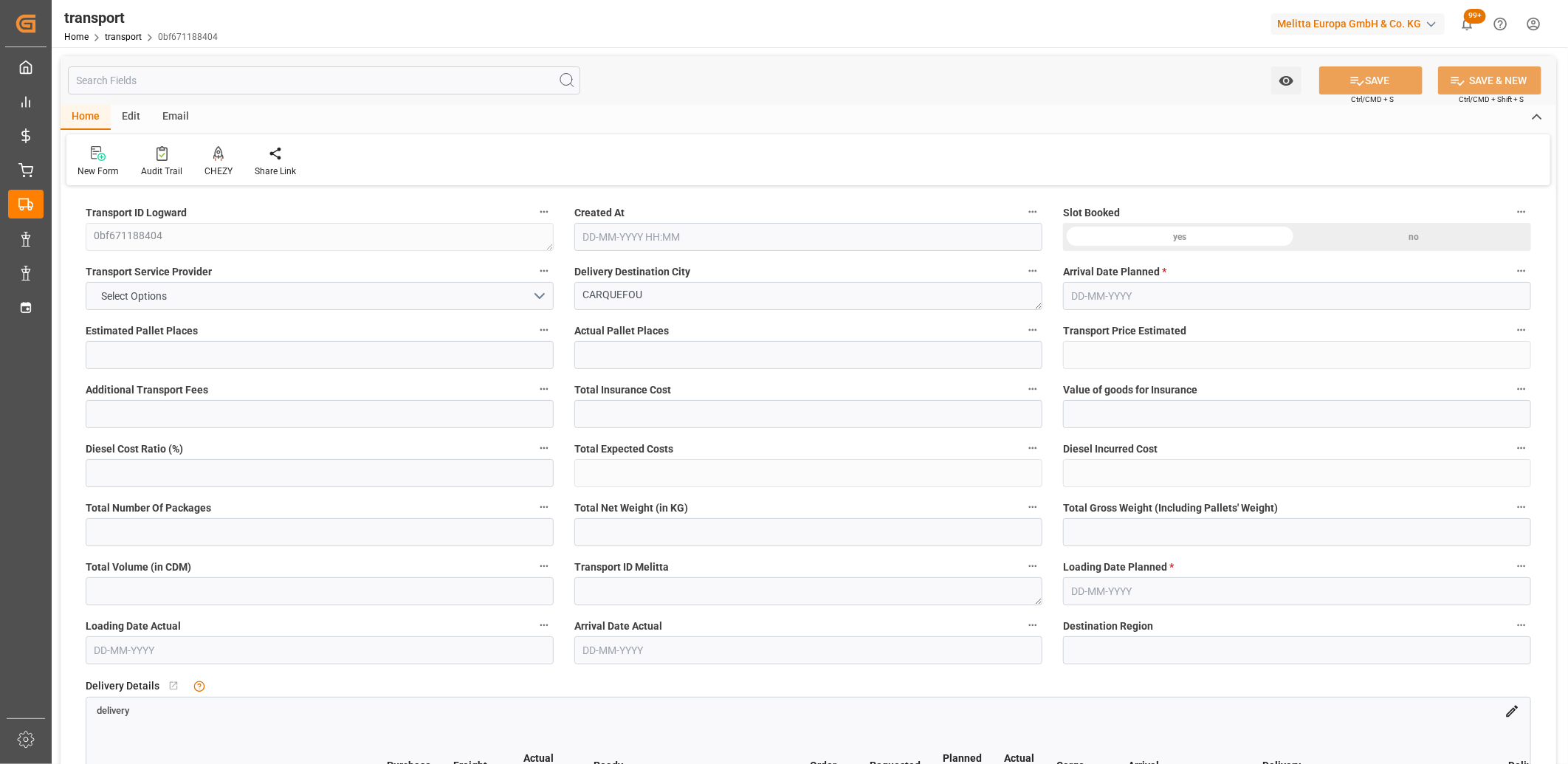
type input "577.48"
type input "0"
type input "5407.872"
type input "7345"
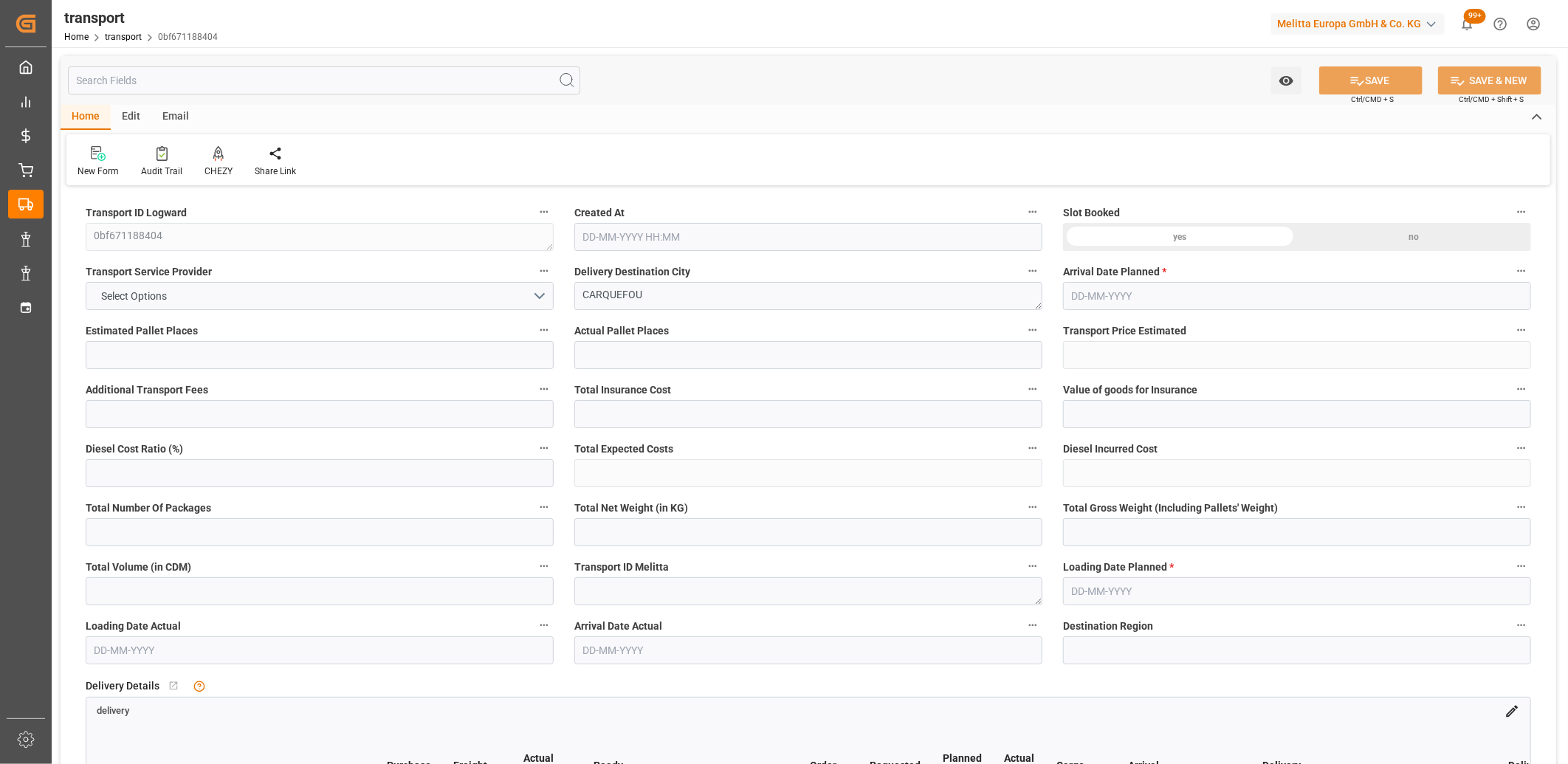
type input "19590.4"
type input "44"
type input "14"
type input "408"
type input "20"
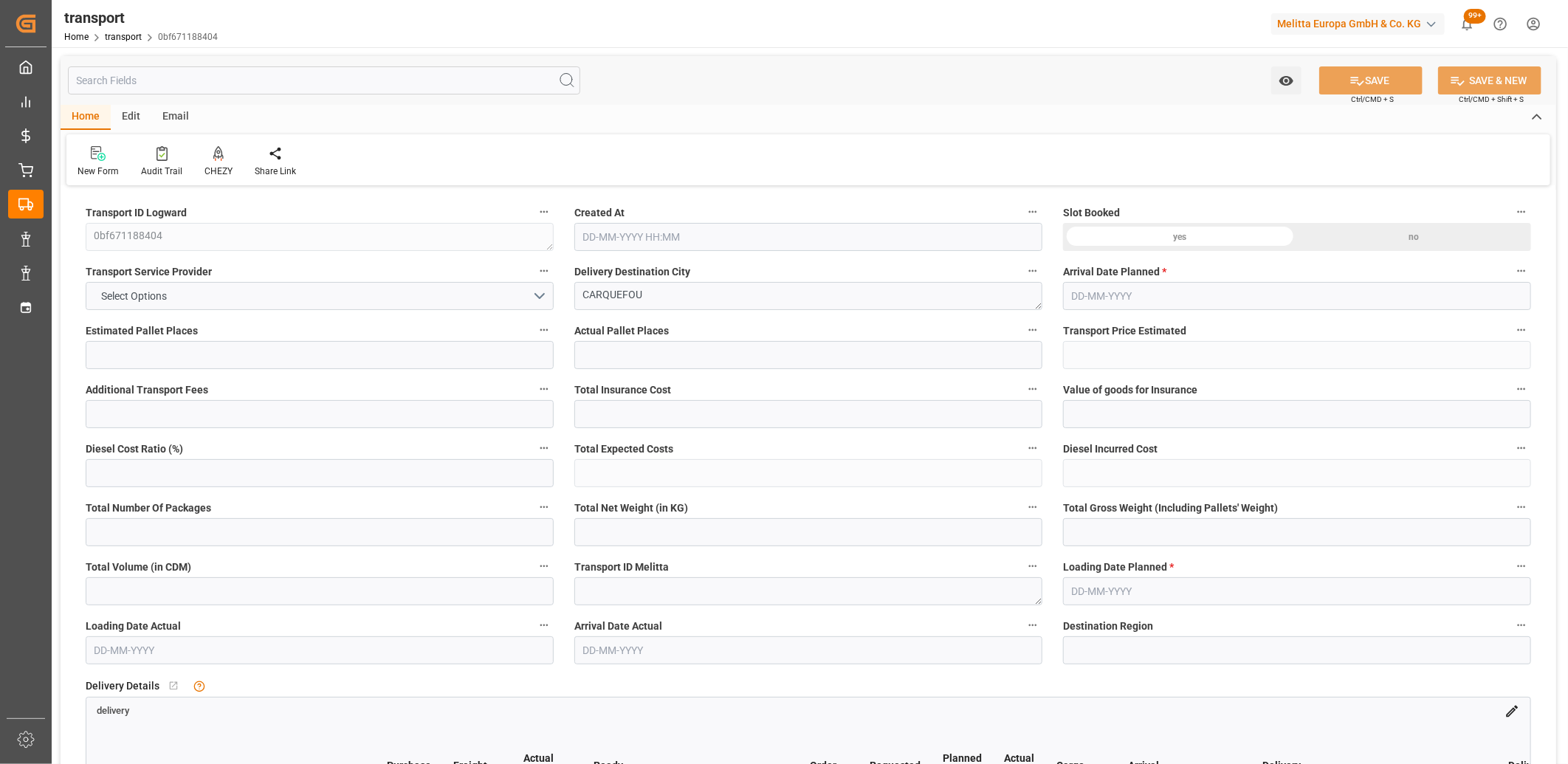
type input "101"
type input "6526.992"
type input "0"
type input "4710.8598"
type input "0"
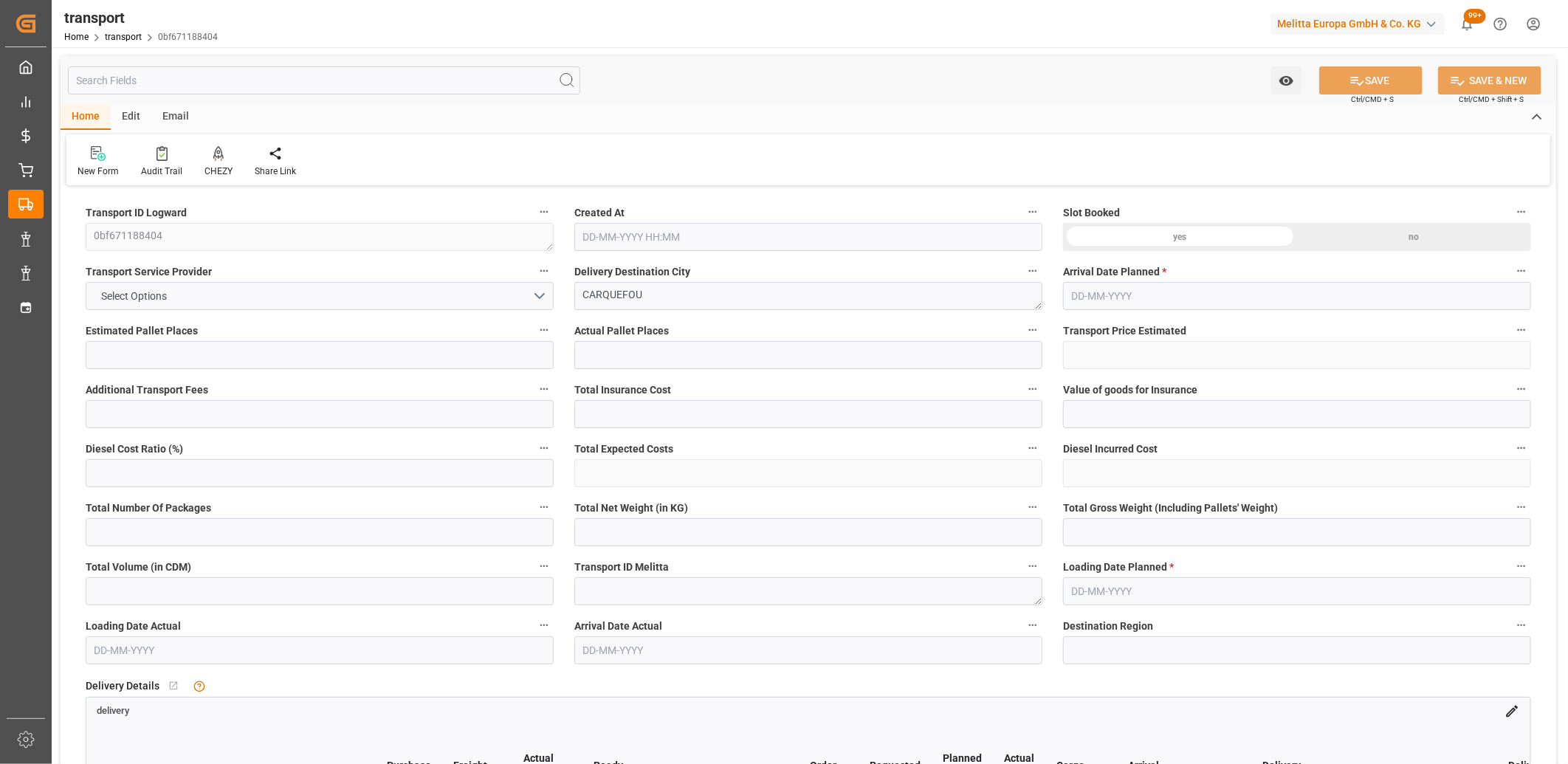
type input "0"
type input "21"
type input "35"
type input "[DATE] 11:23"
type input "[DATE]"
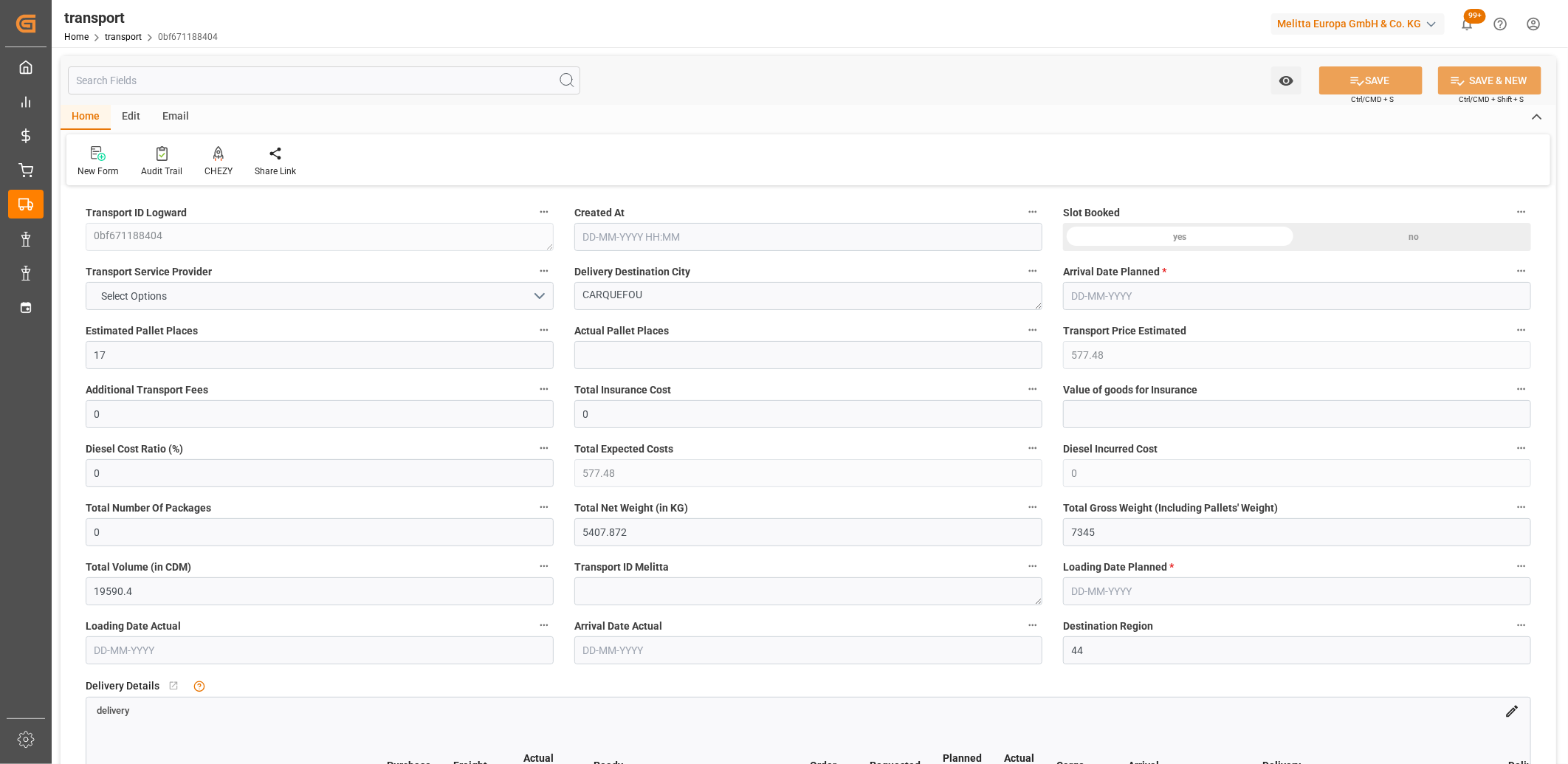
type input "28-08-2025"
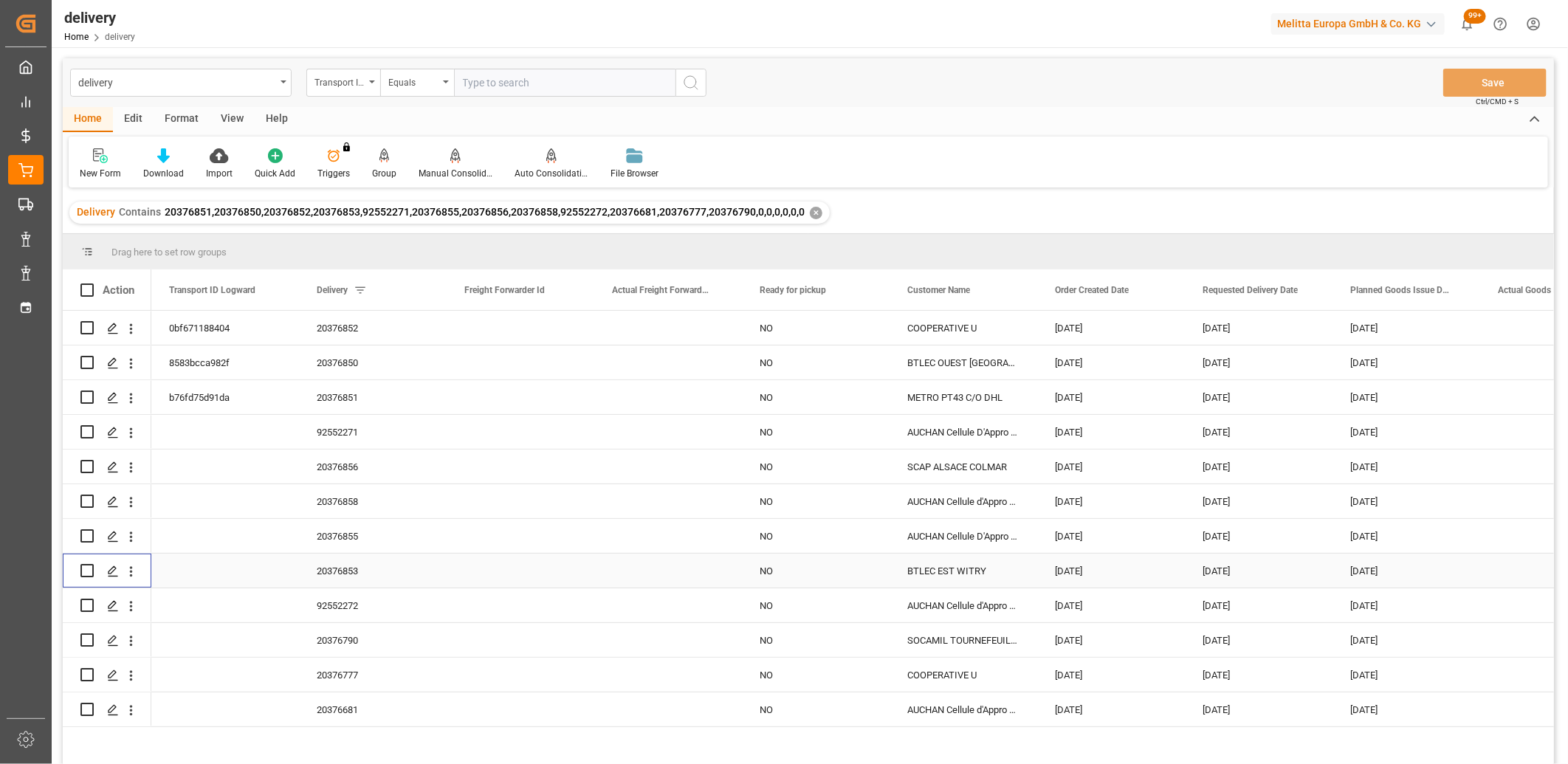
click at [93, 569] on input "Press Space to toggle row selection (unchecked)" at bounding box center [88, 570] width 14 height 14
checkbox input "true"
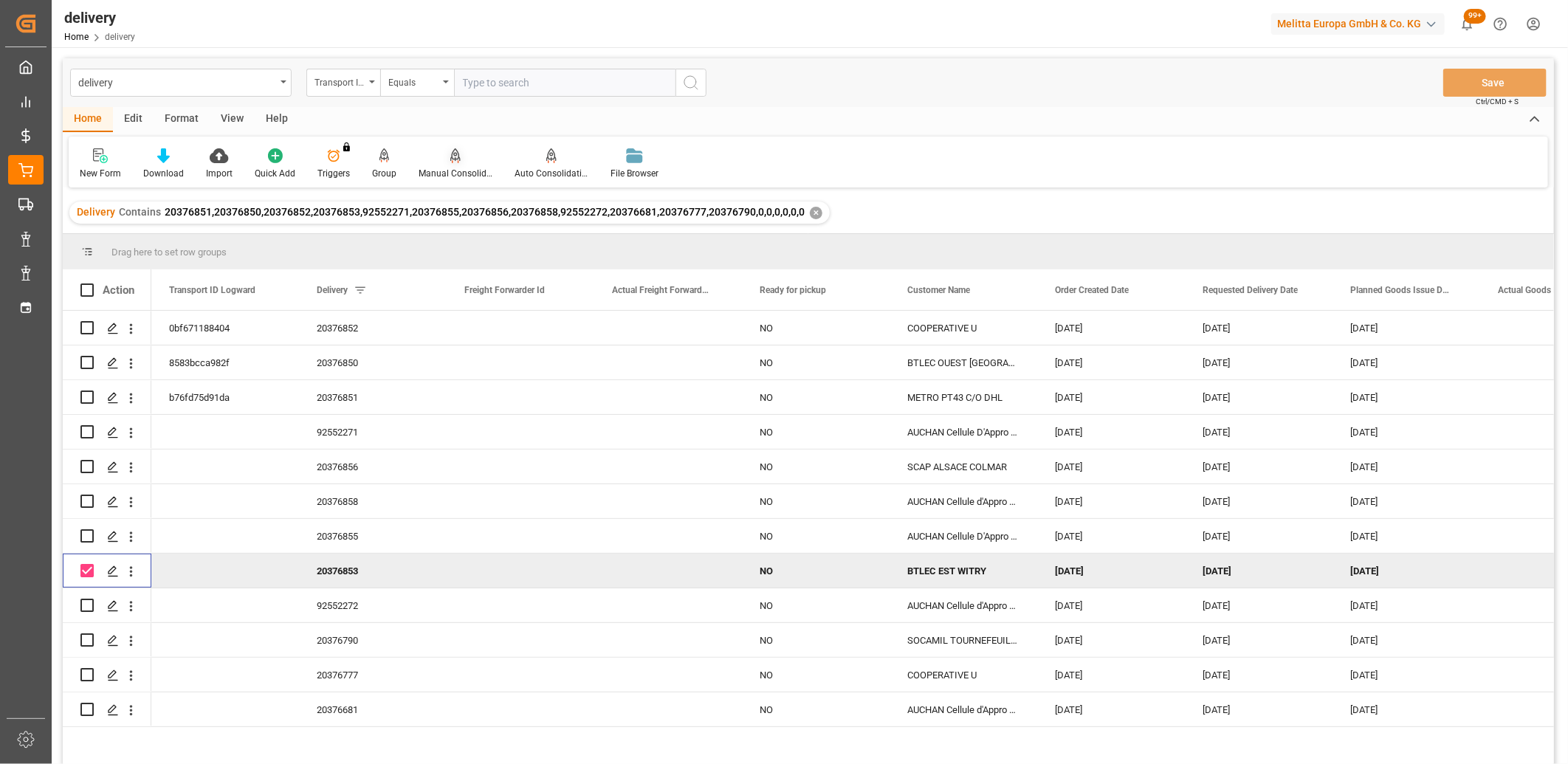
click at [457, 167] on div "Manual Consolidation" at bounding box center [455, 173] width 74 height 14
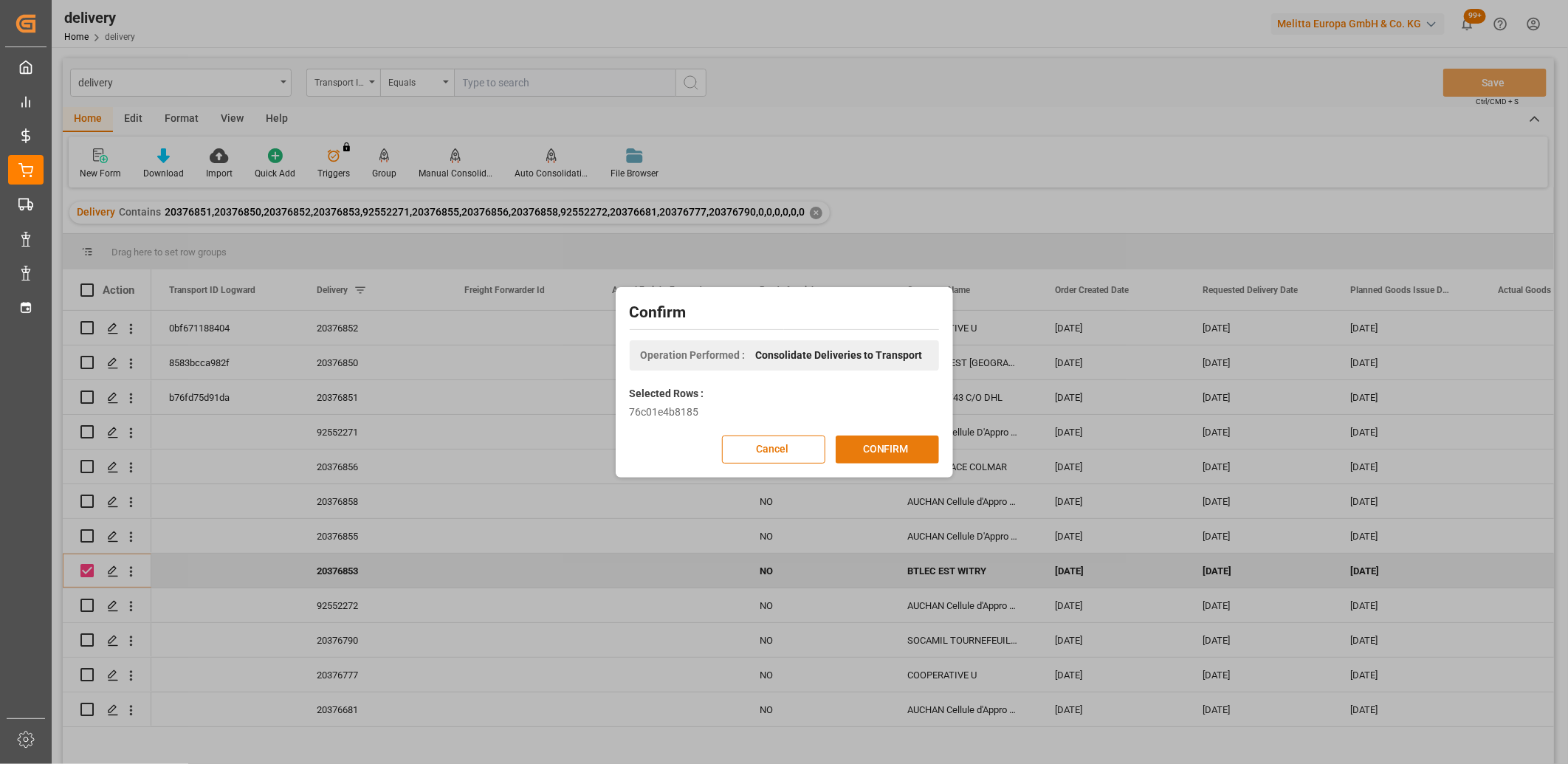
click at [857, 449] on button "CONFIRM" at bounding box center [888, 449] width 104 height 28
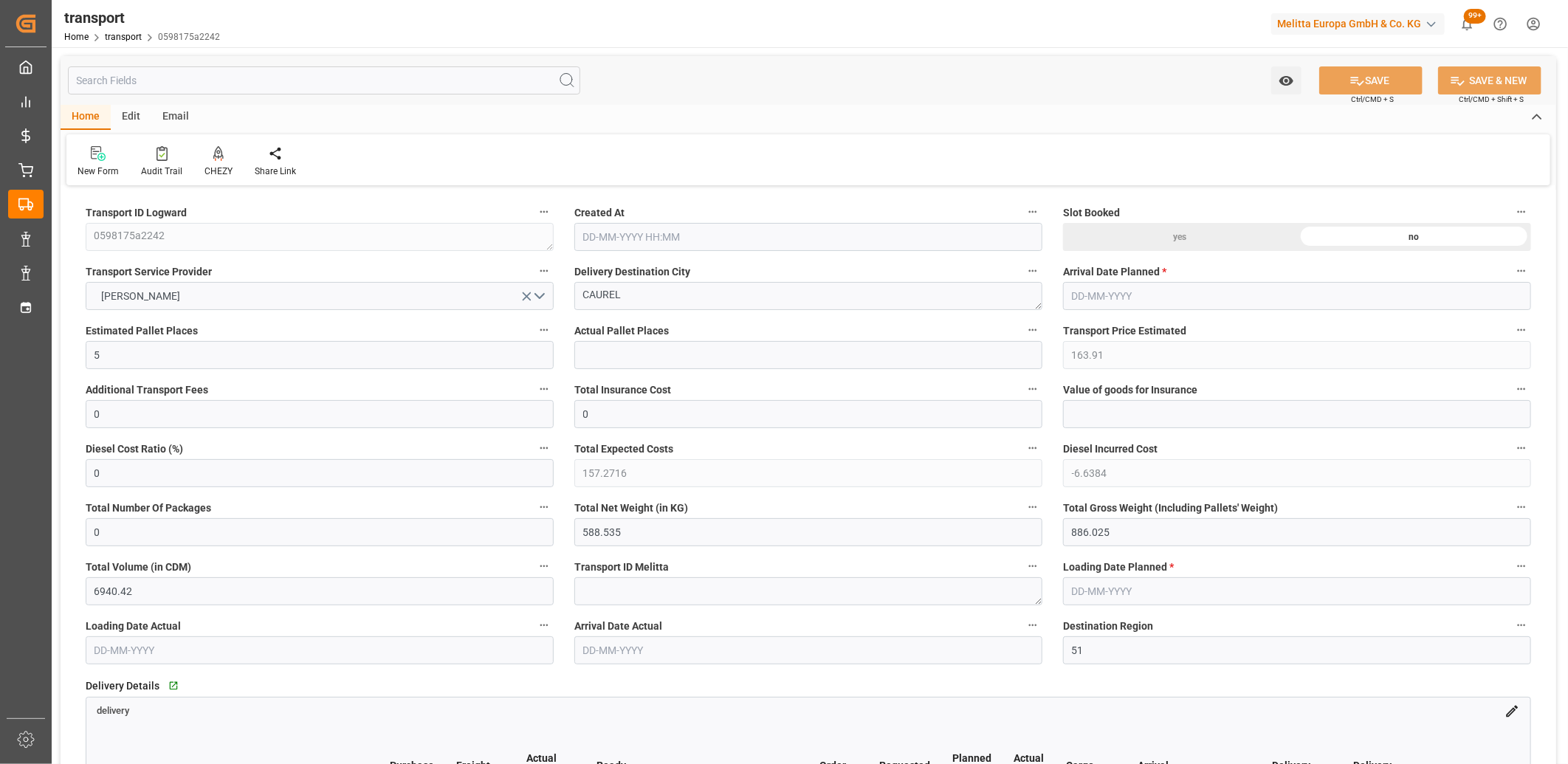
type input "[DATE] 11:23"
type input "[DATE]"
click at [542, 297] on button "[PERSON_NAME]" at bounding box center [320, 296] width 469 height 28
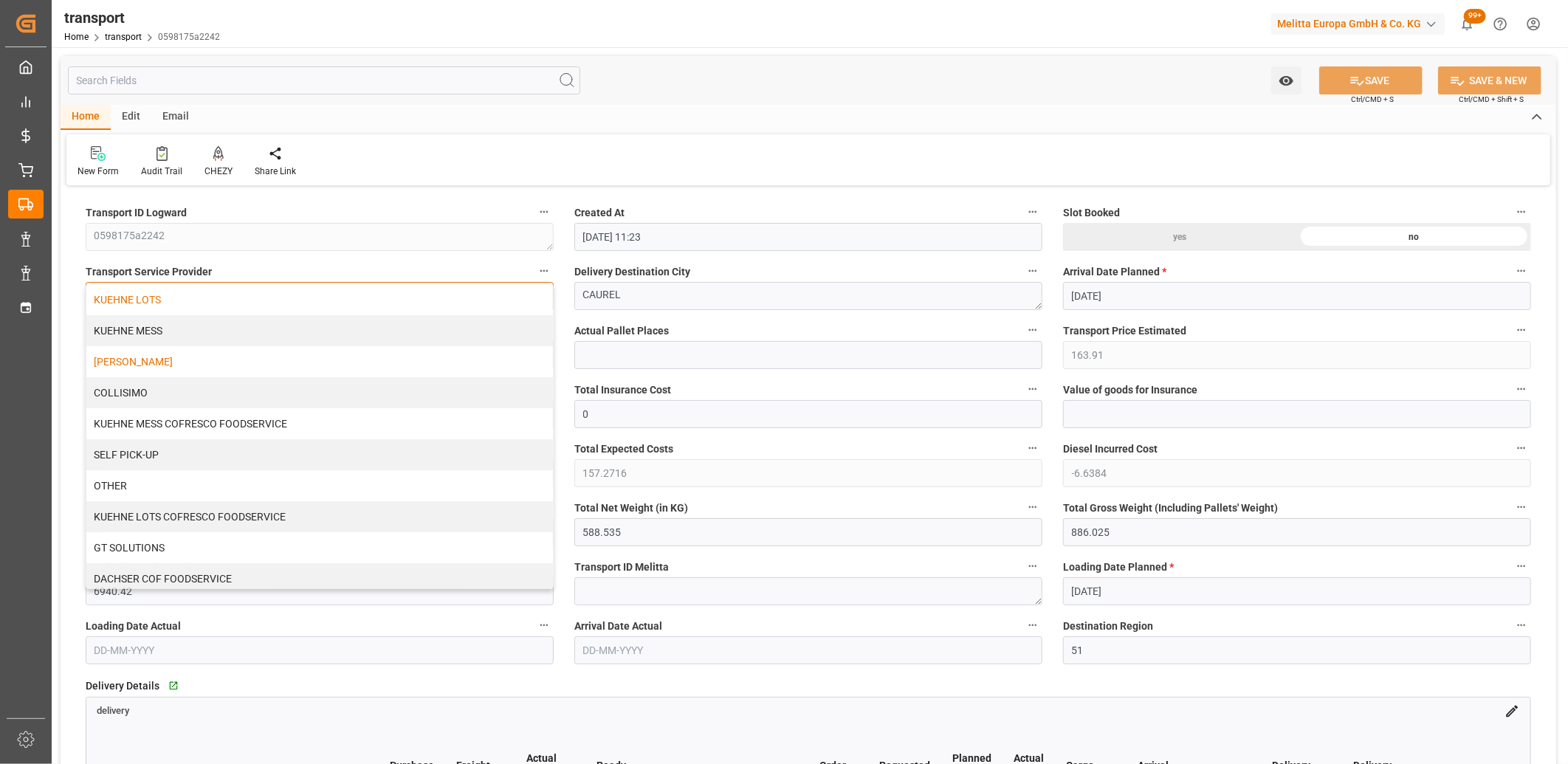
click at [425, 304] on div "KUEHNE LOTS" at bounding box center [320, 299] width 467 height 31
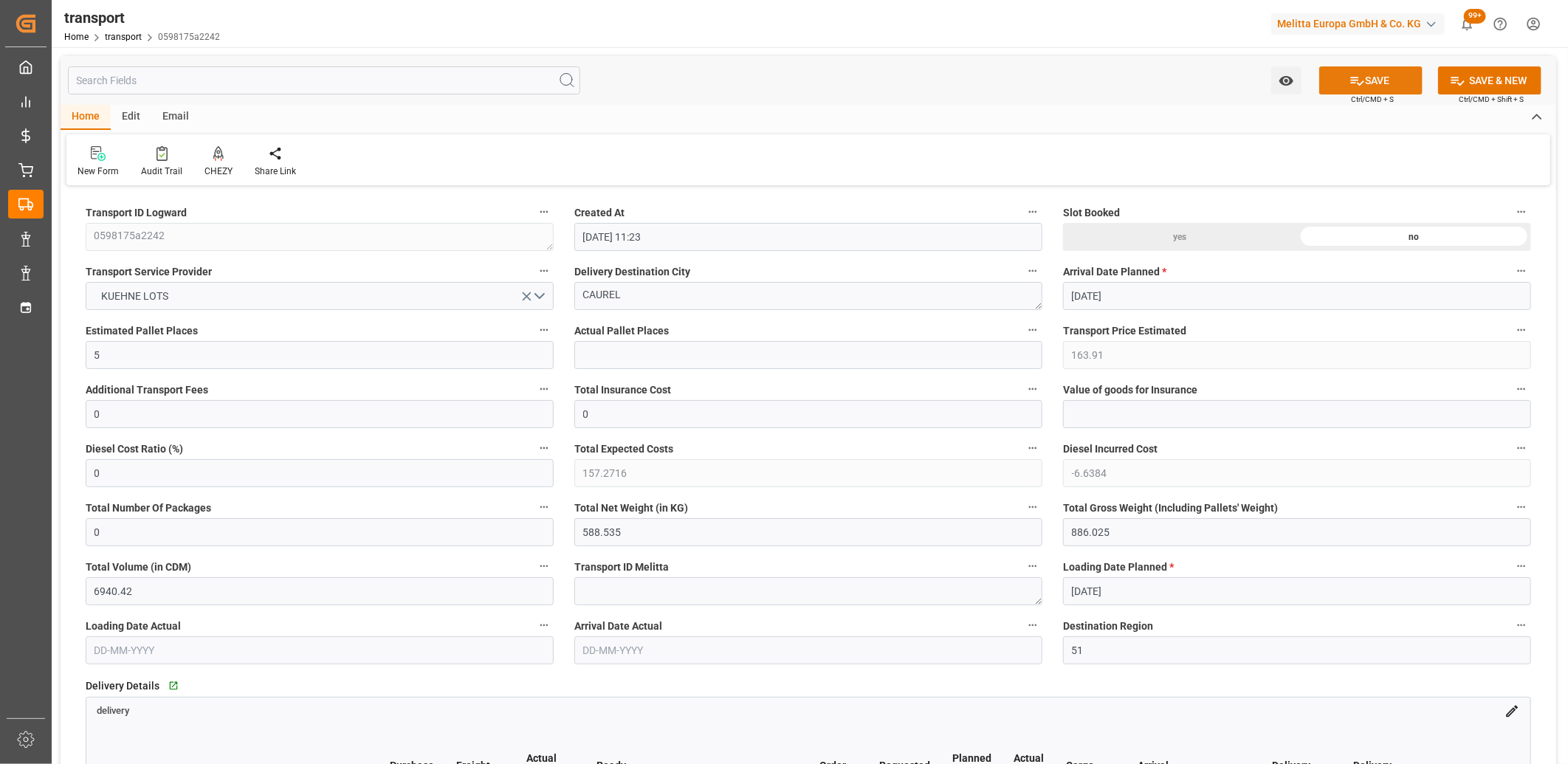
click at [1360, 86] on icon at bounding box center [1357, 81] width 15 height 15
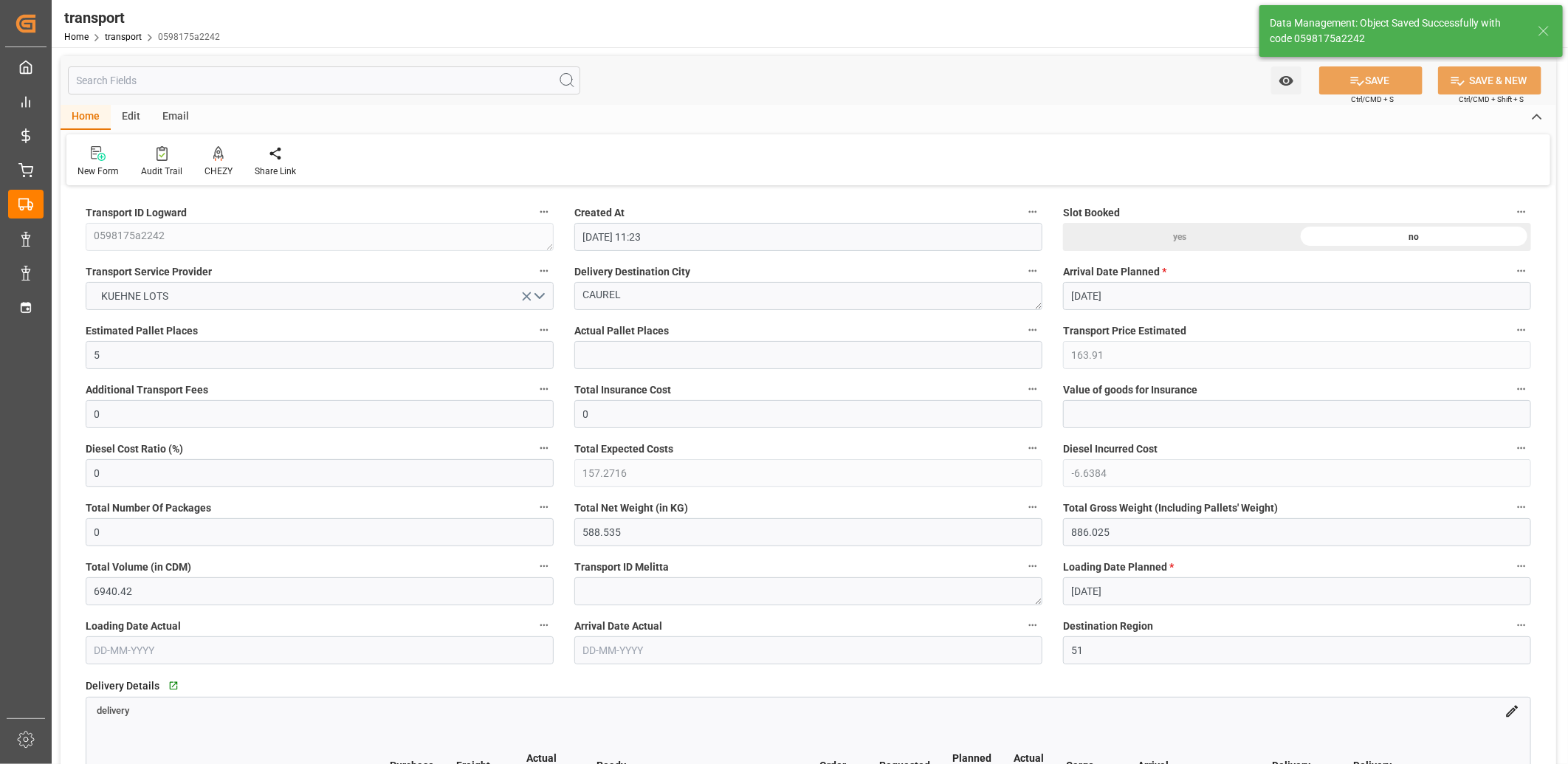
type input "135.94"
type input "0"
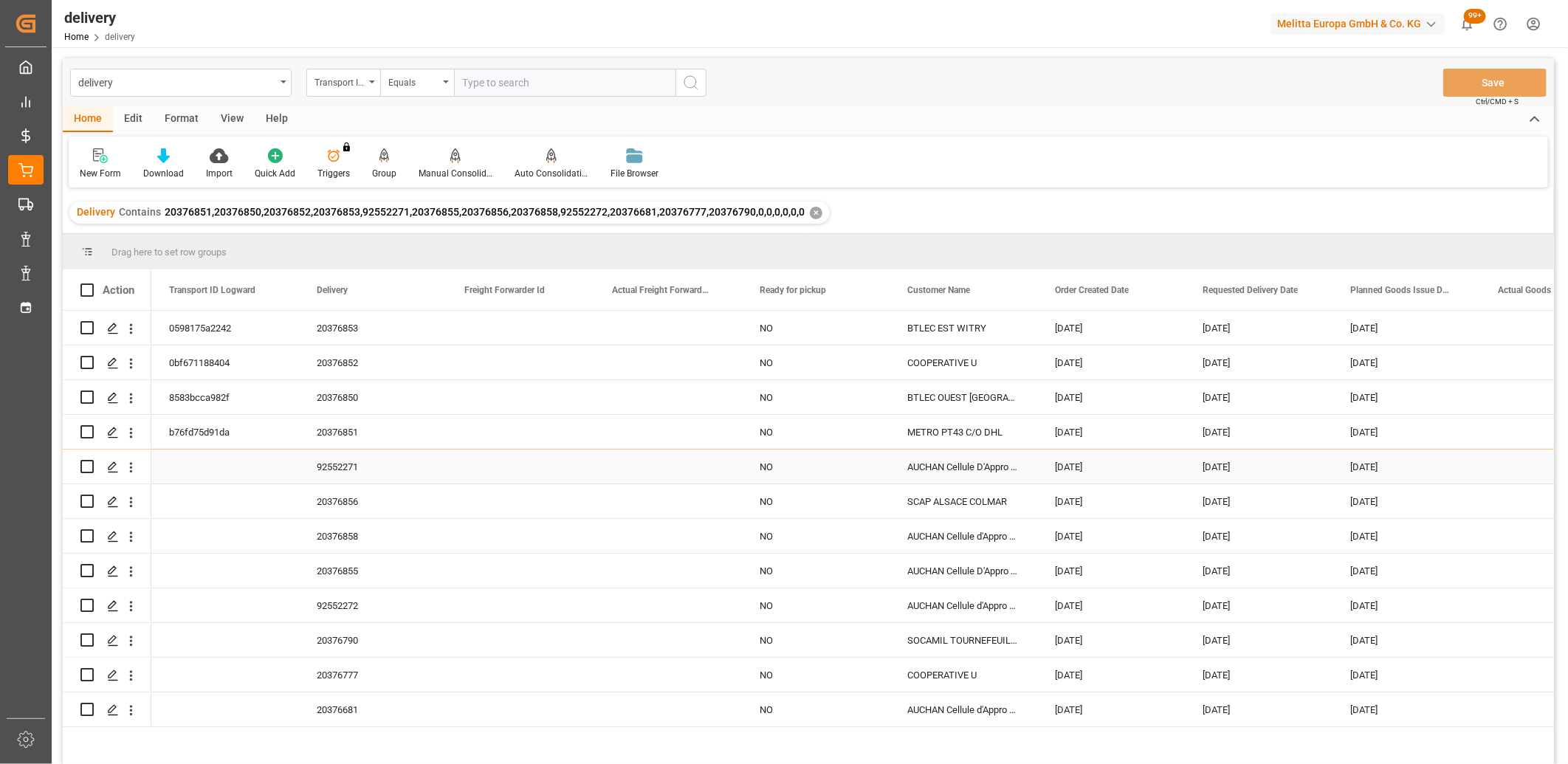
click at [91, 467] on input "Press Space to toggle row selection (unchecked)" at bounding box center [88, 467] width 14 height 14
checkbox input "true"
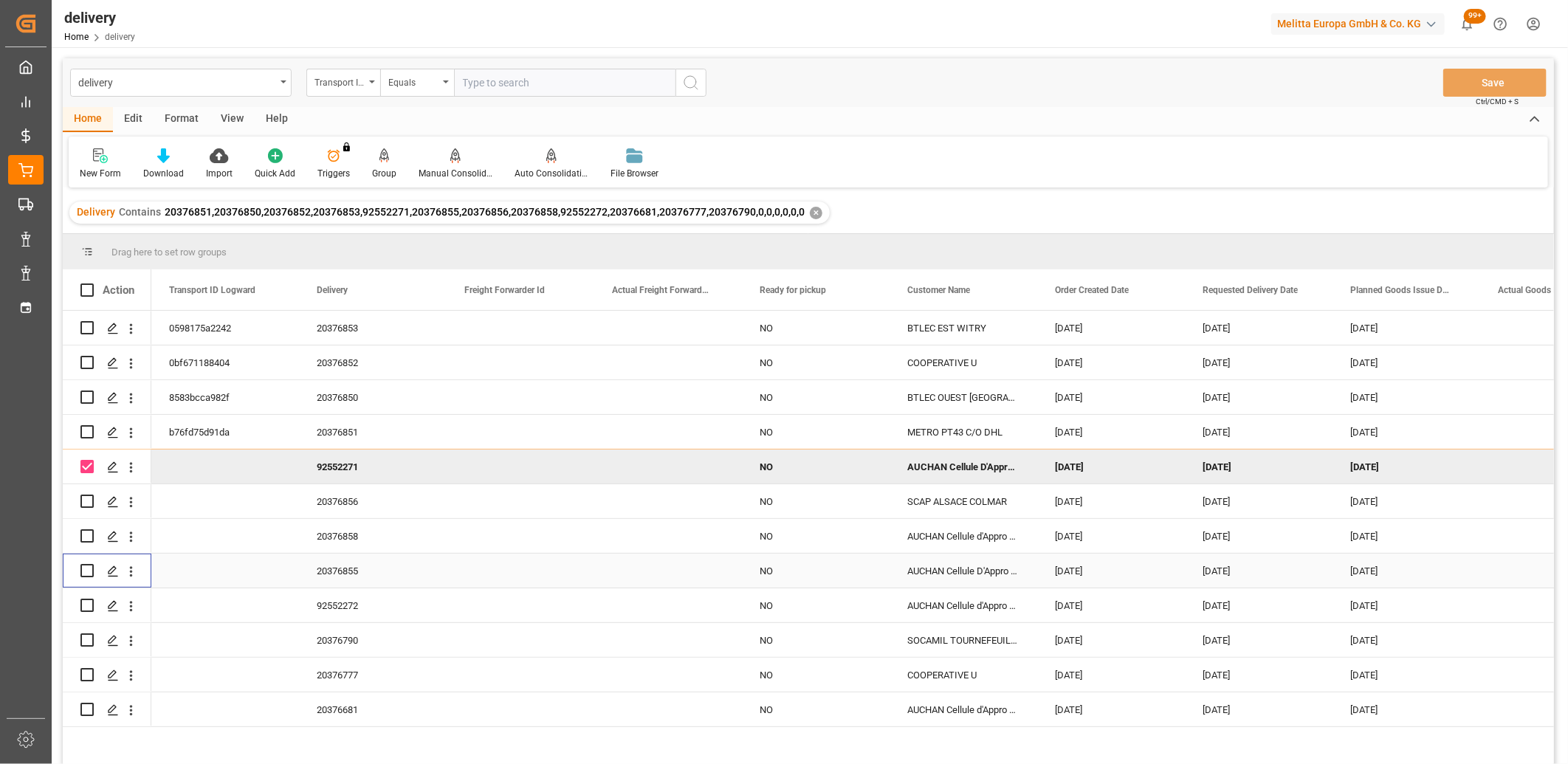
click at [85, 572] on input "Press Space to toggle row selection (unchecked)" at bounding box center [88, 570] width 14 height 14
checkbox input "true"
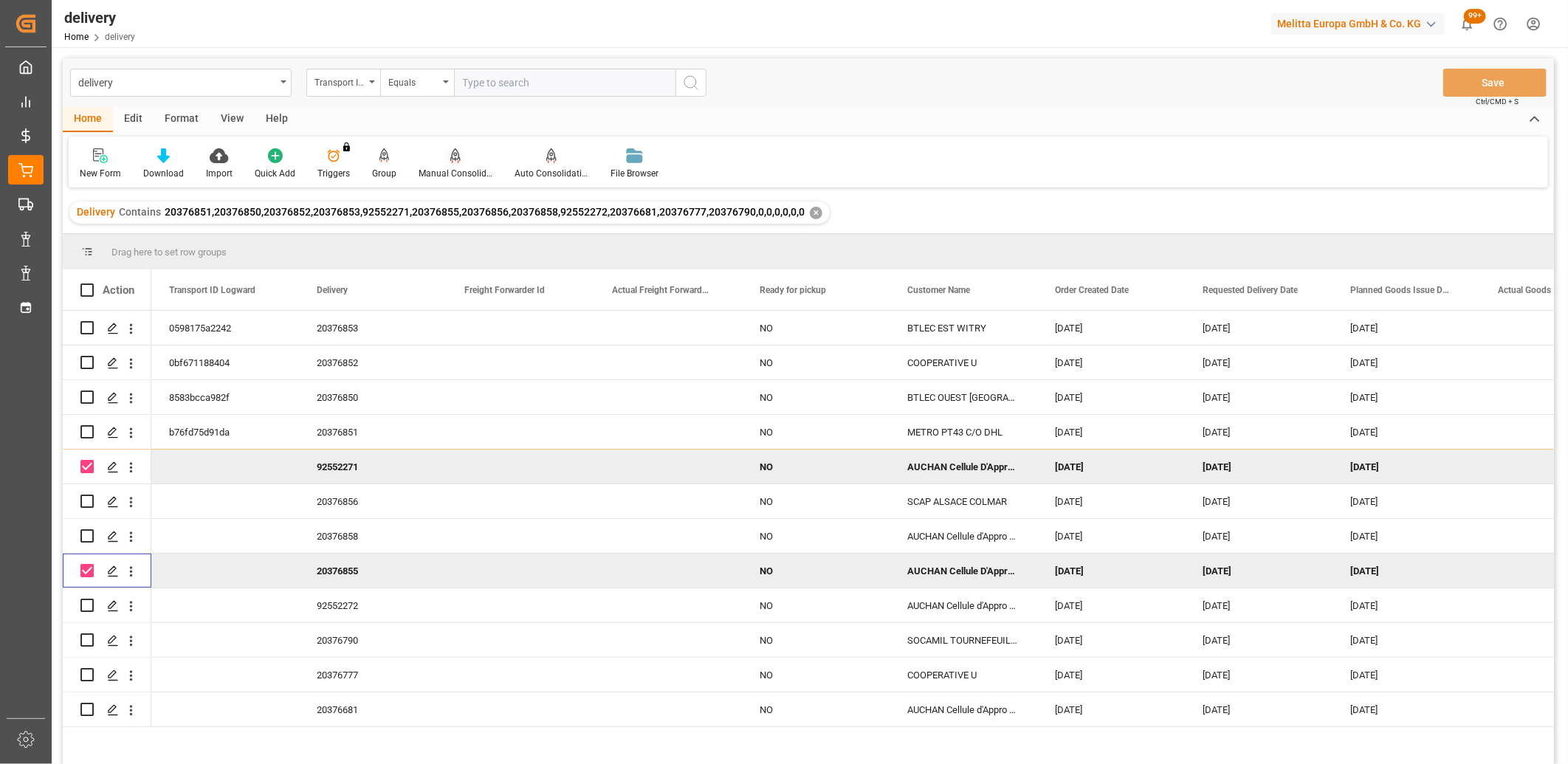
click at [452, 155] on icon at bounding box center [456, 155] width 10 height 13
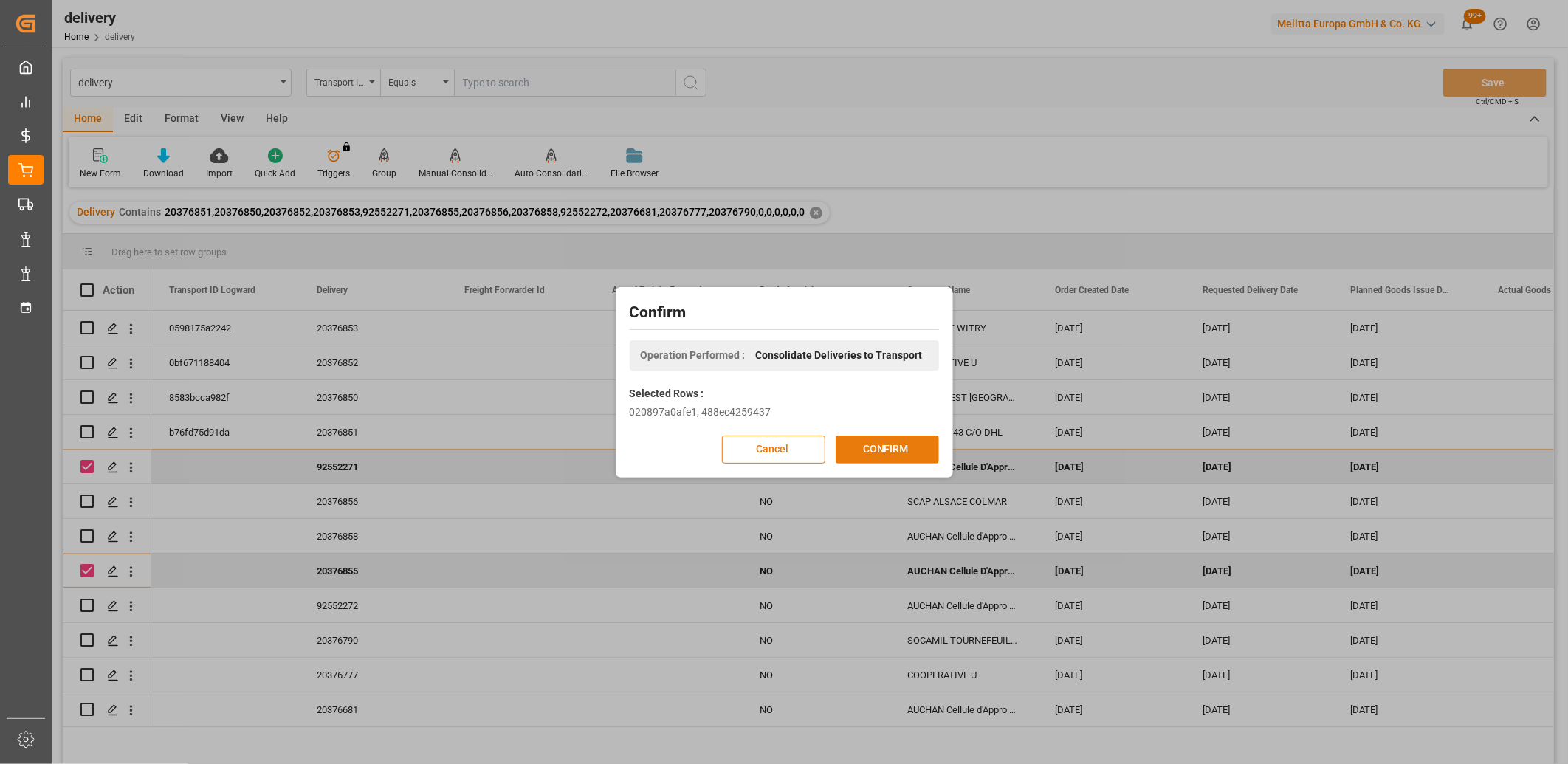
click at [869, 443] on button "CONFIRM" at bounding box center [888, 449] width 104 height 28
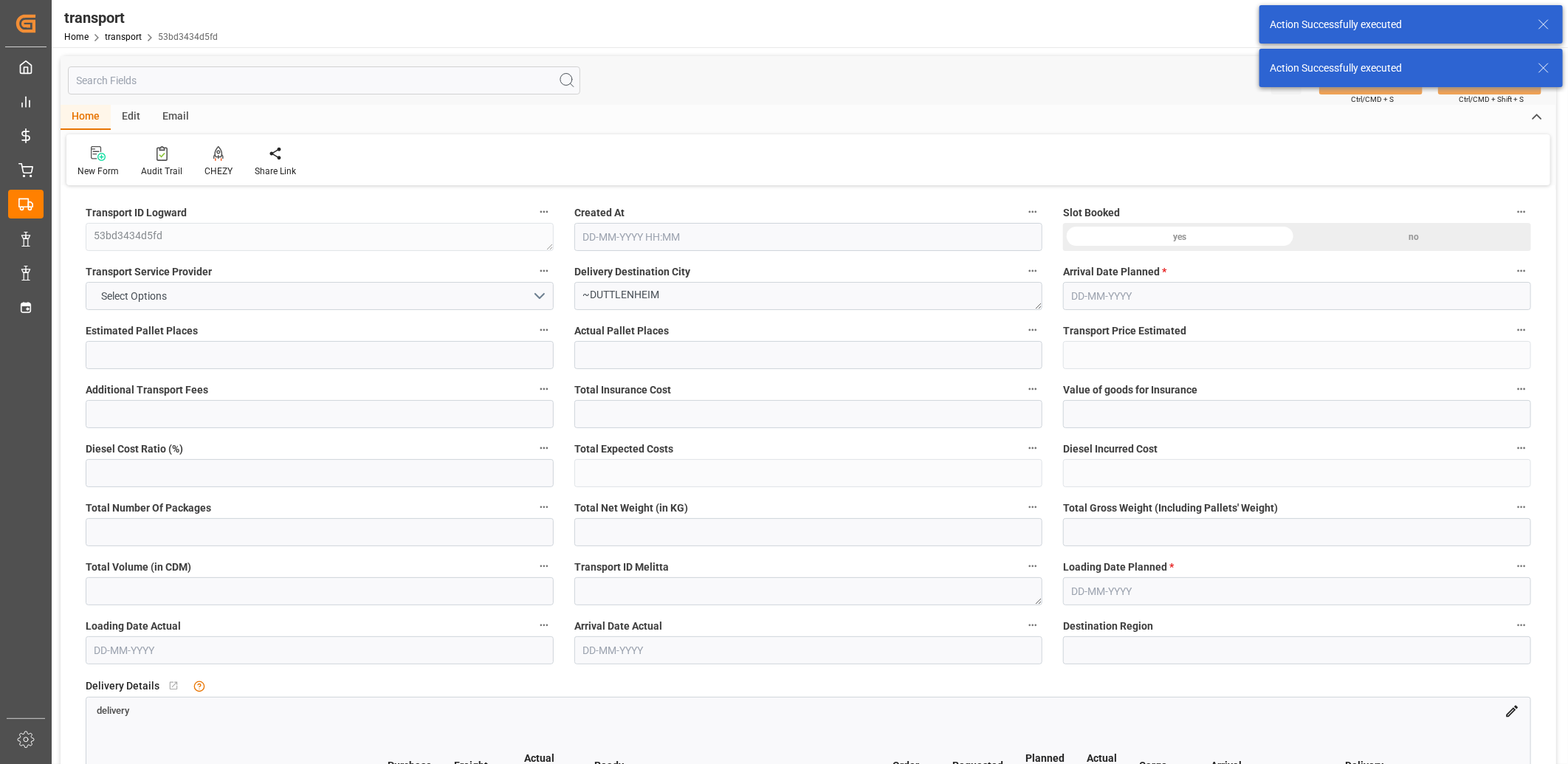
type input "2"
type input "159.7"
type input "0"
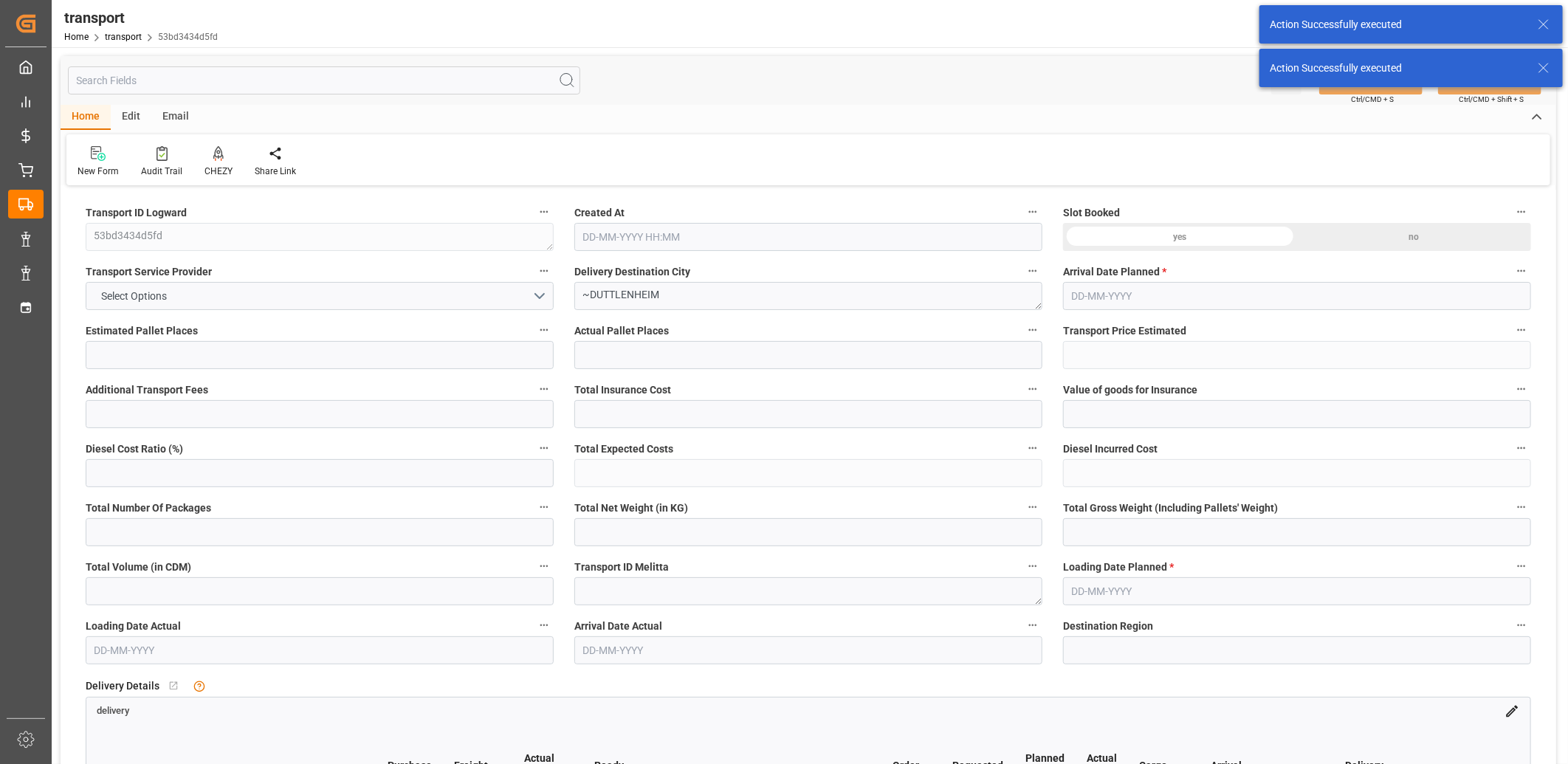
type input "159.7"
type input "0"
type input "235.7"
type input "336.308"
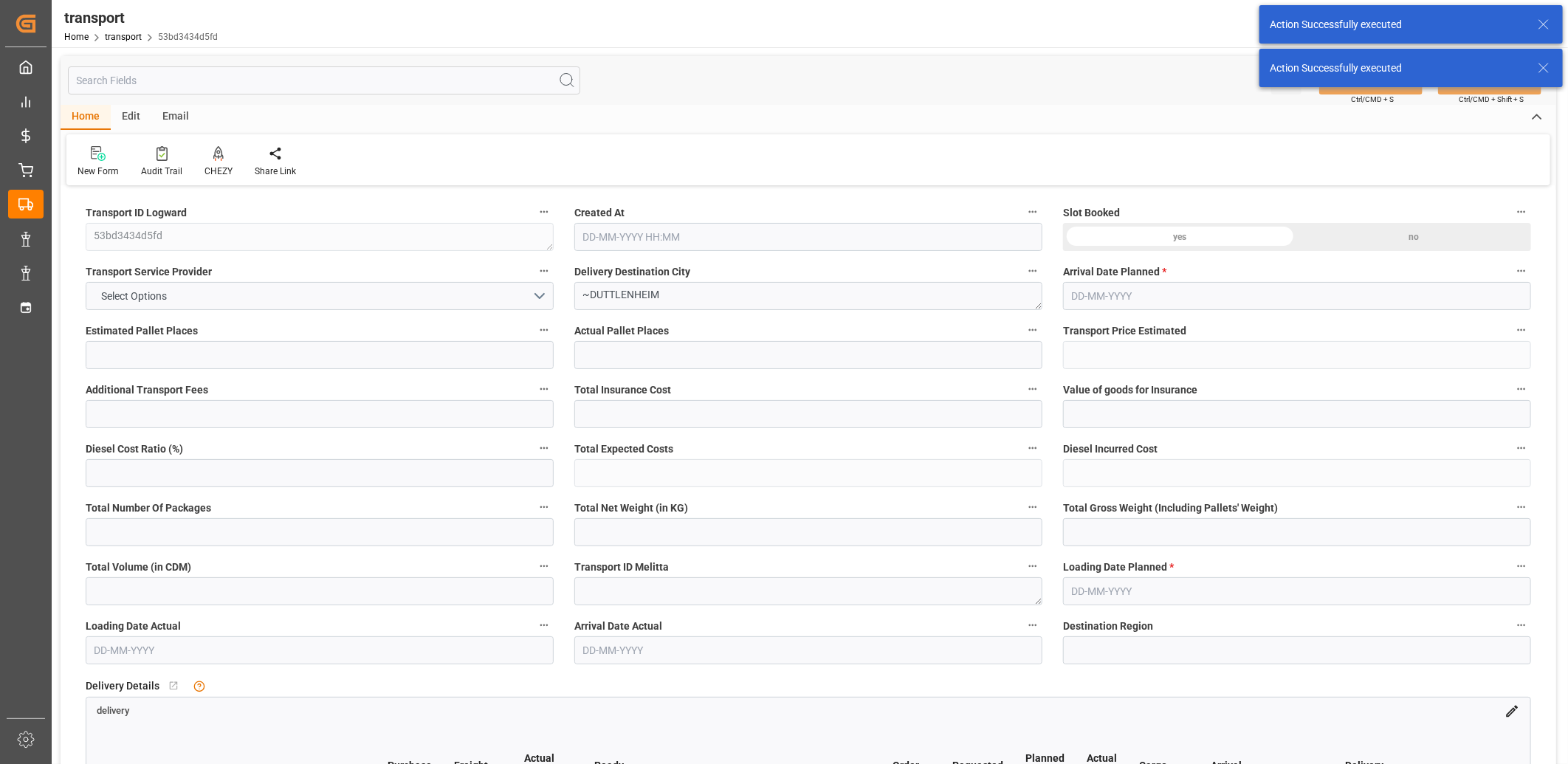
type input "1442.941"
type input "67"
type input "1"
type input "95"
type input "2"
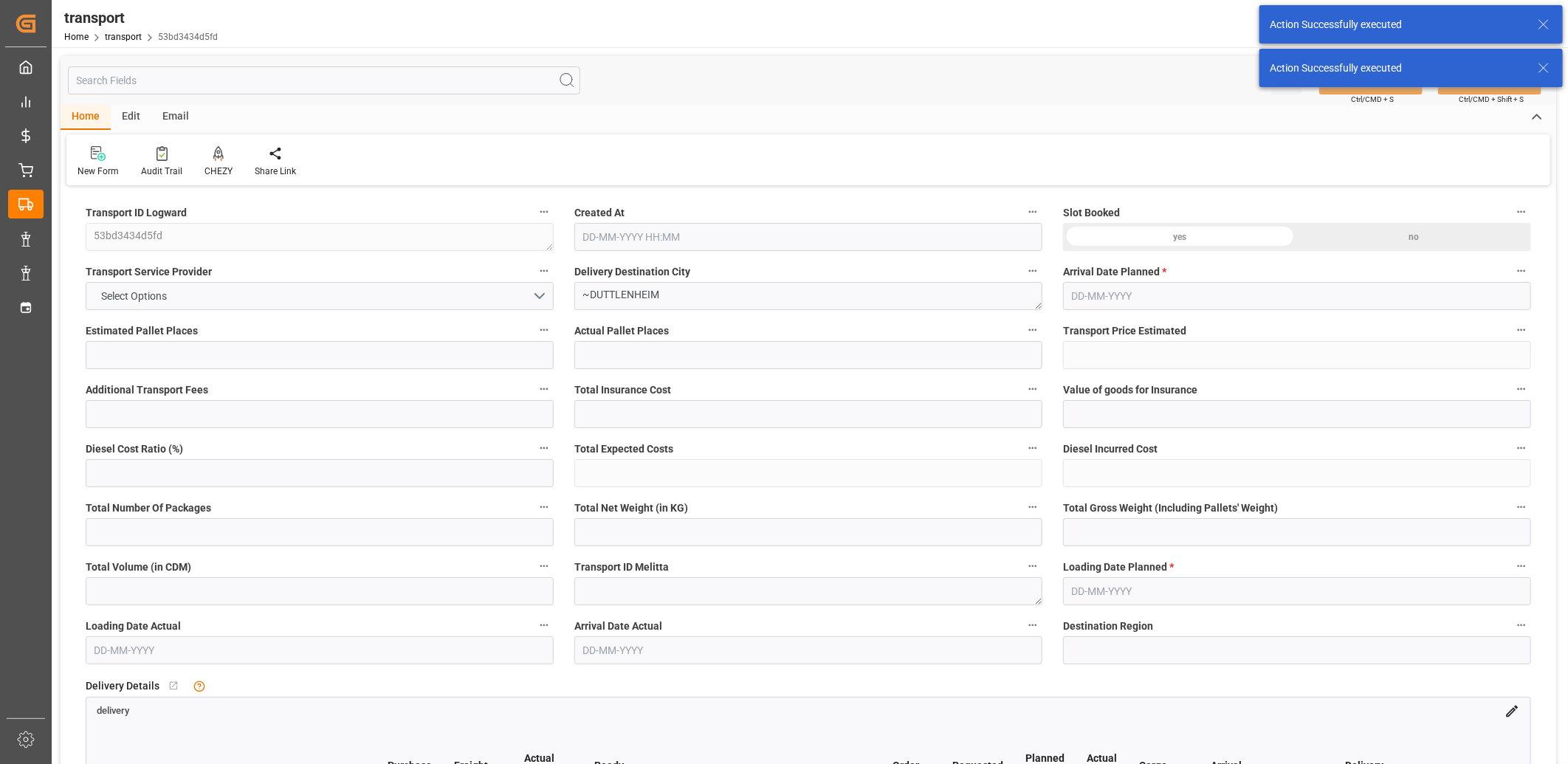
type input "101"
type input "286.468"
type input "0"
type input "4710.8598"
type input "0"
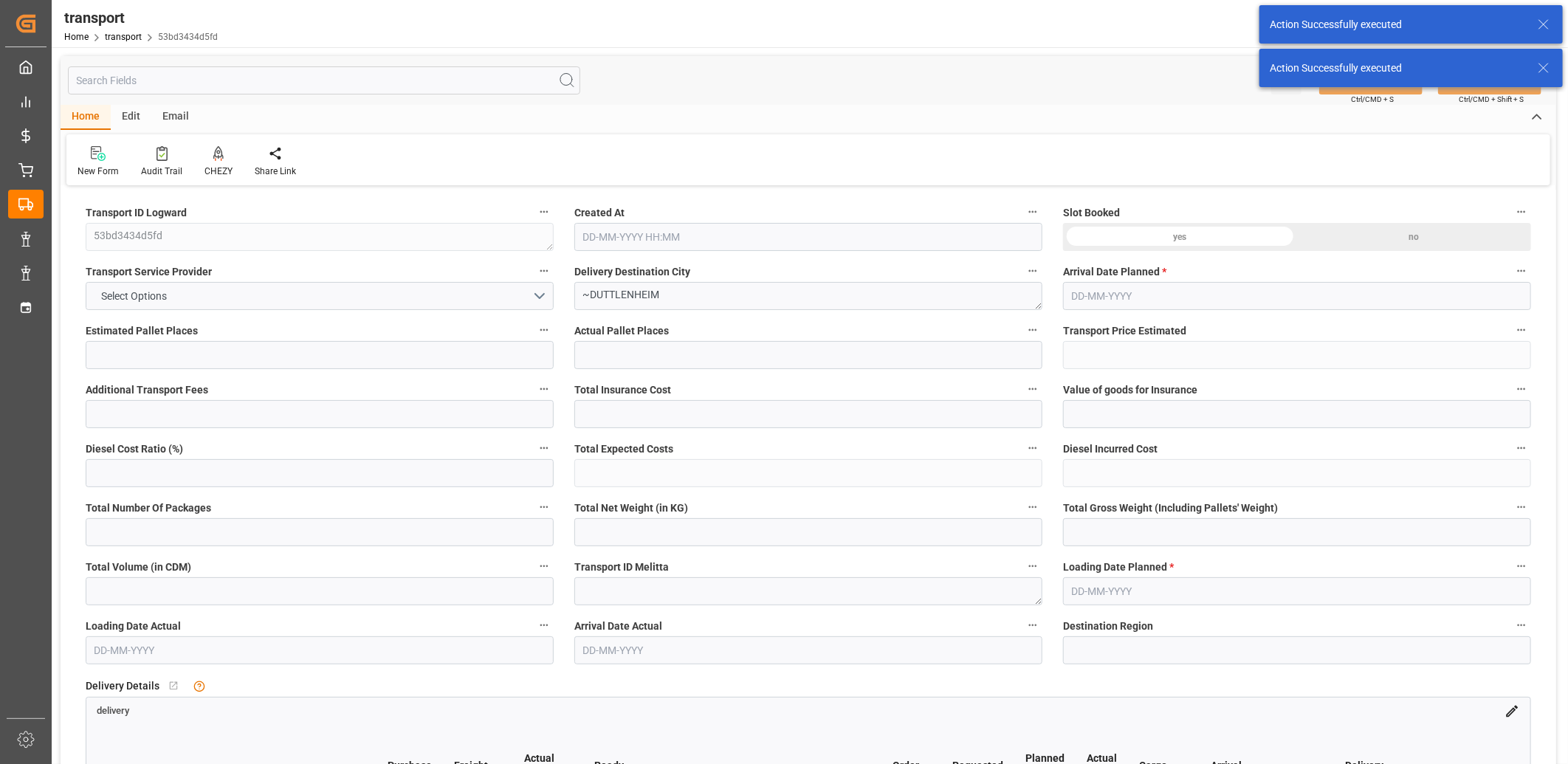
type input "0"
type input "21"
type input "35"
type input "[DATE] 11:24"
type input "[DATE]"
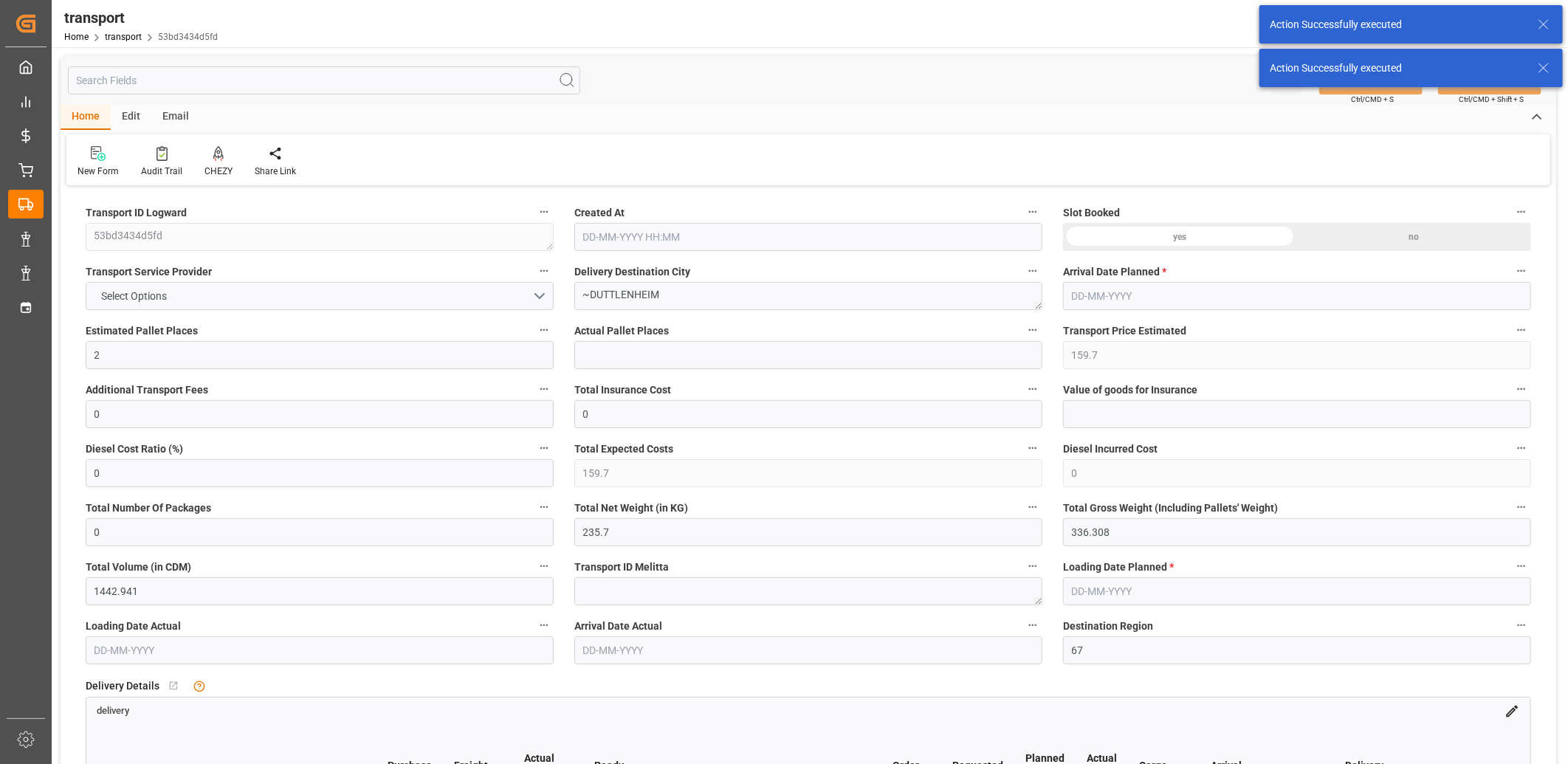
type input "[DATE]"
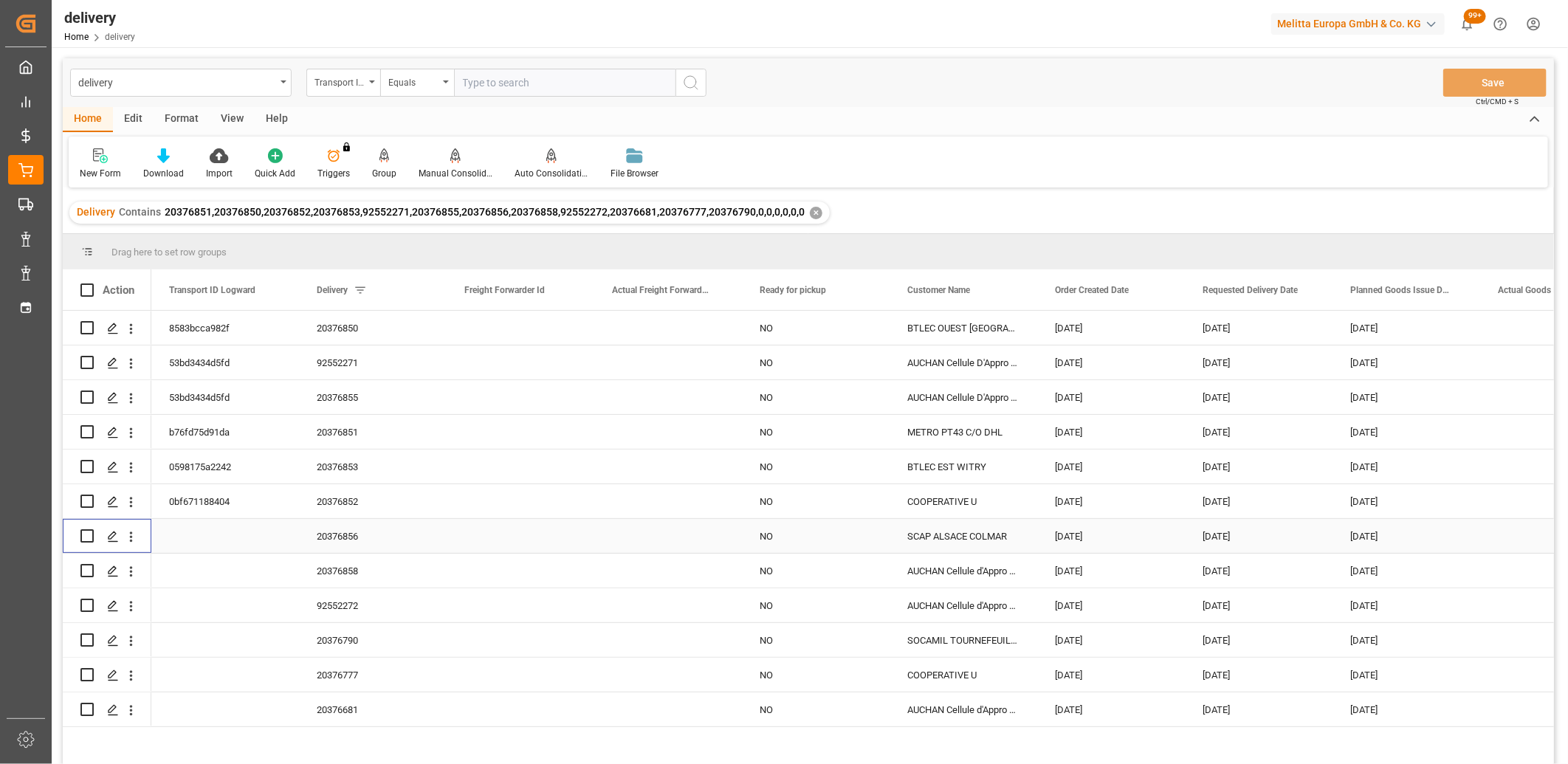
click at [87, 535] on input "Press Space to toggle row selection (unchecked)" at bounding box center [88, 536] width 14 height 14
checkbox input "true"
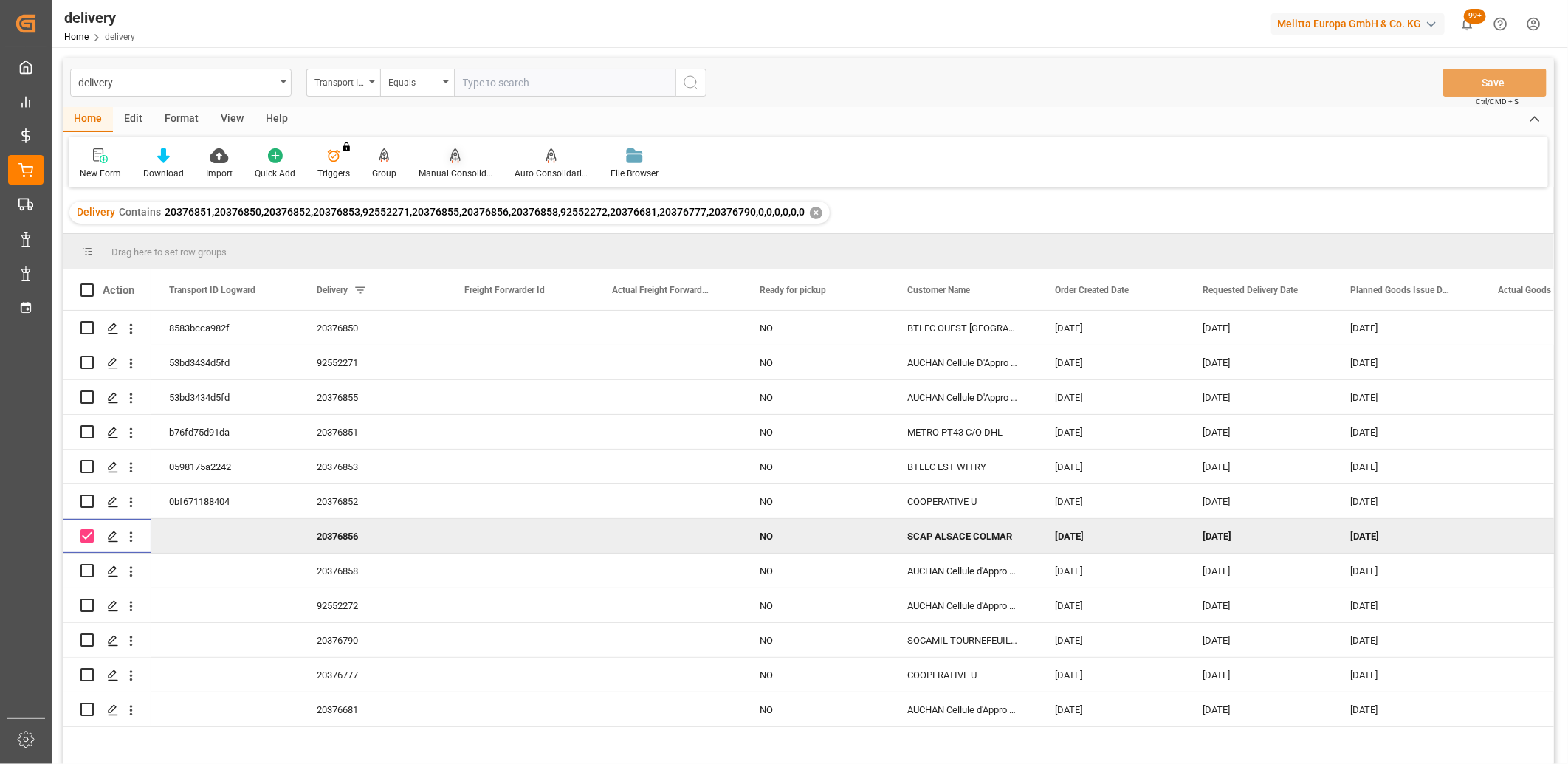
click at [453, 167] on div "Manual Consolidation" at bounding box center [455, 173] width 74 height 14
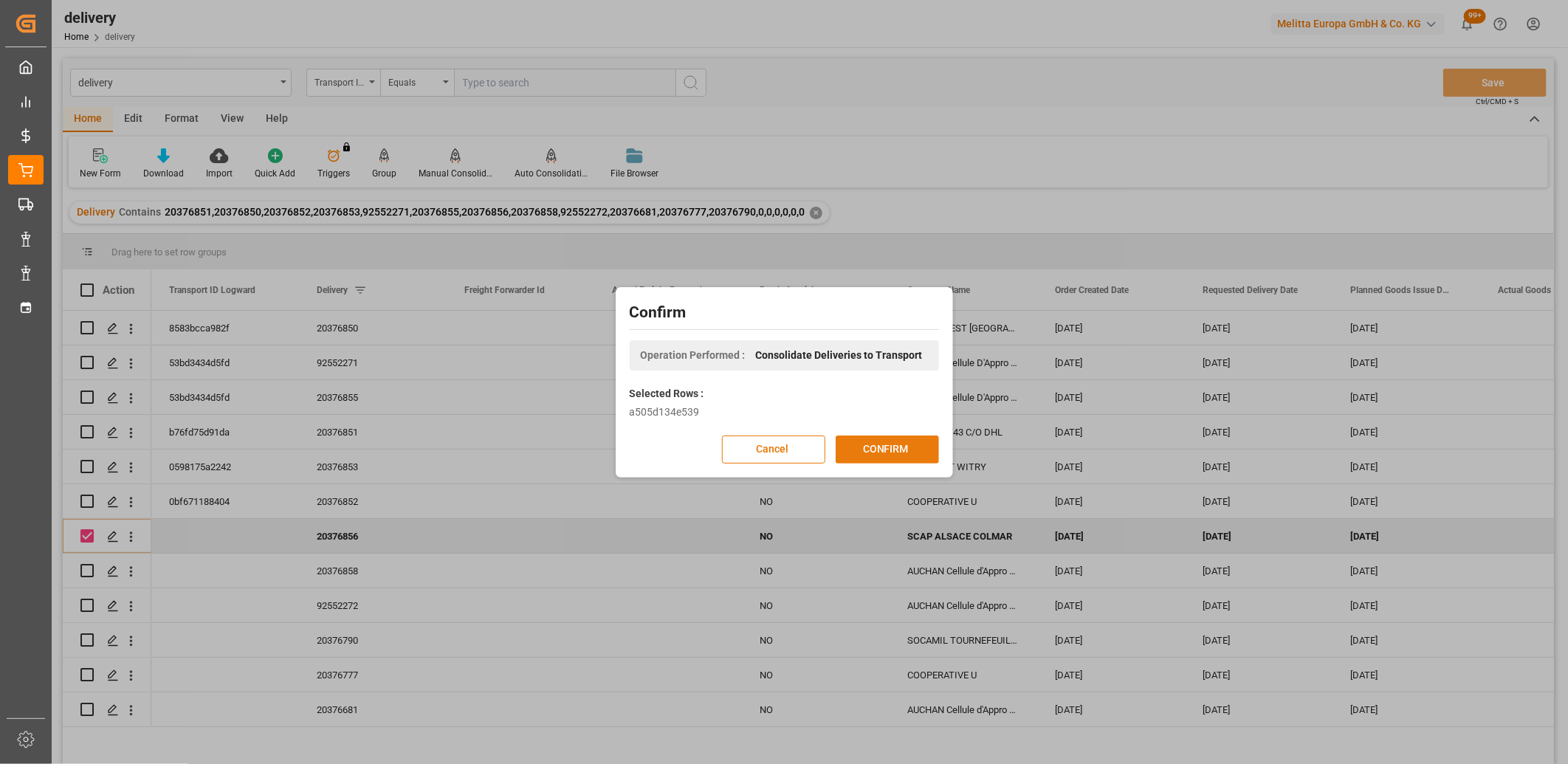
click at [857, 443] on button "CONFIRM" at bounding box center [888, 449] width 104 height 28
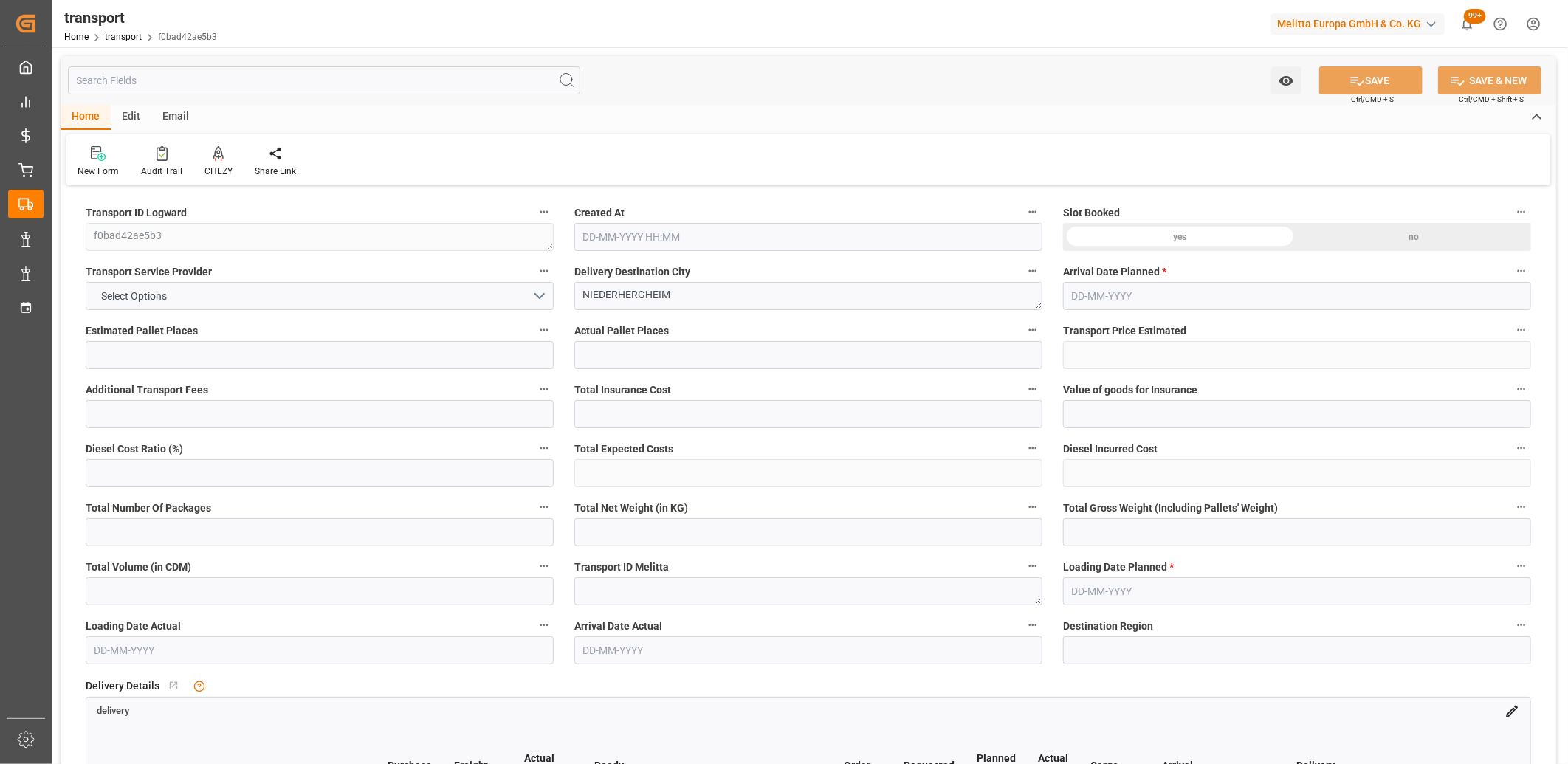
type input "3"
type input "187.46"
type input "0"
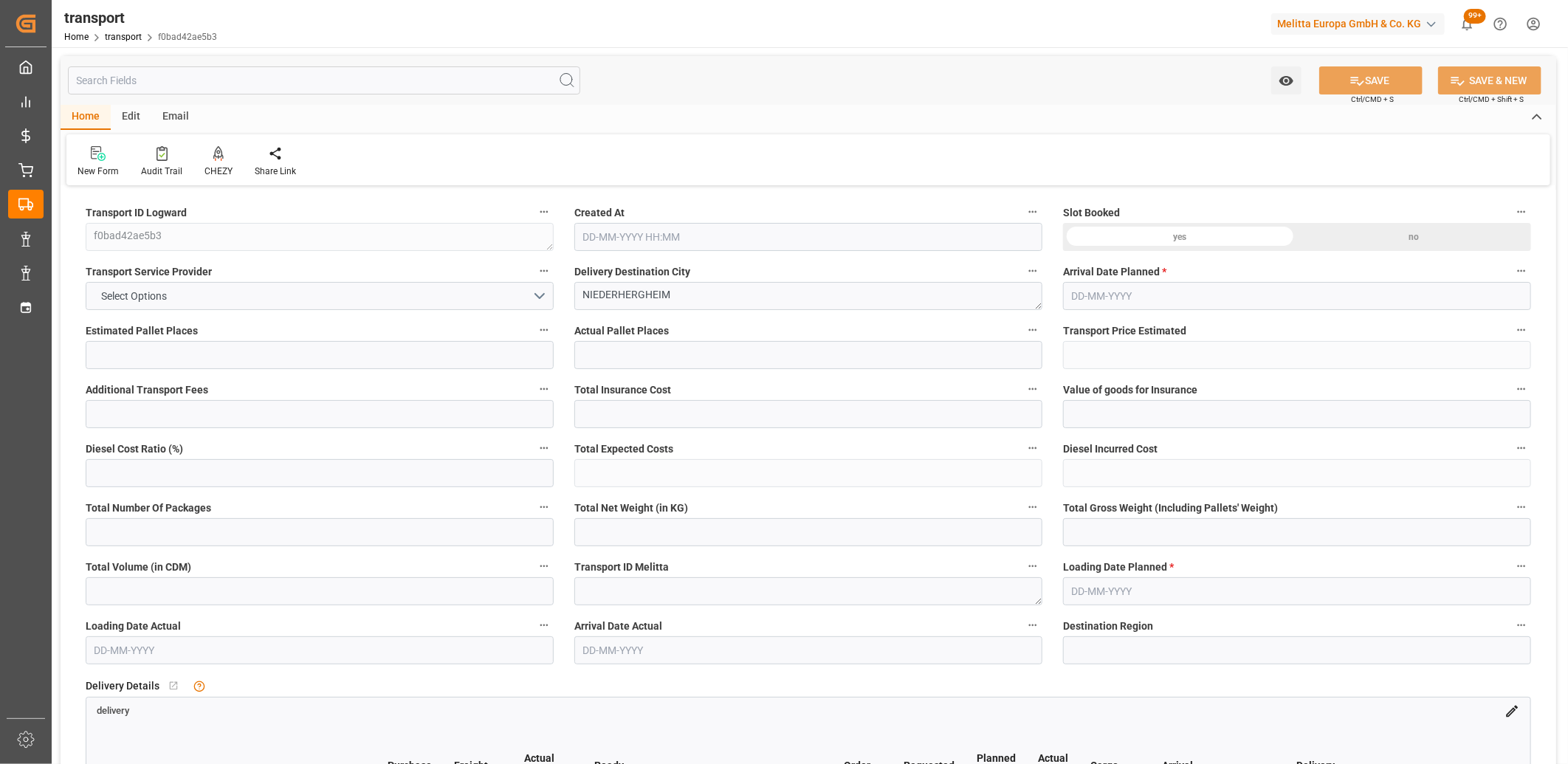
type input "187.46"
type input "0"
type input "858.064"
type input "1145.32"
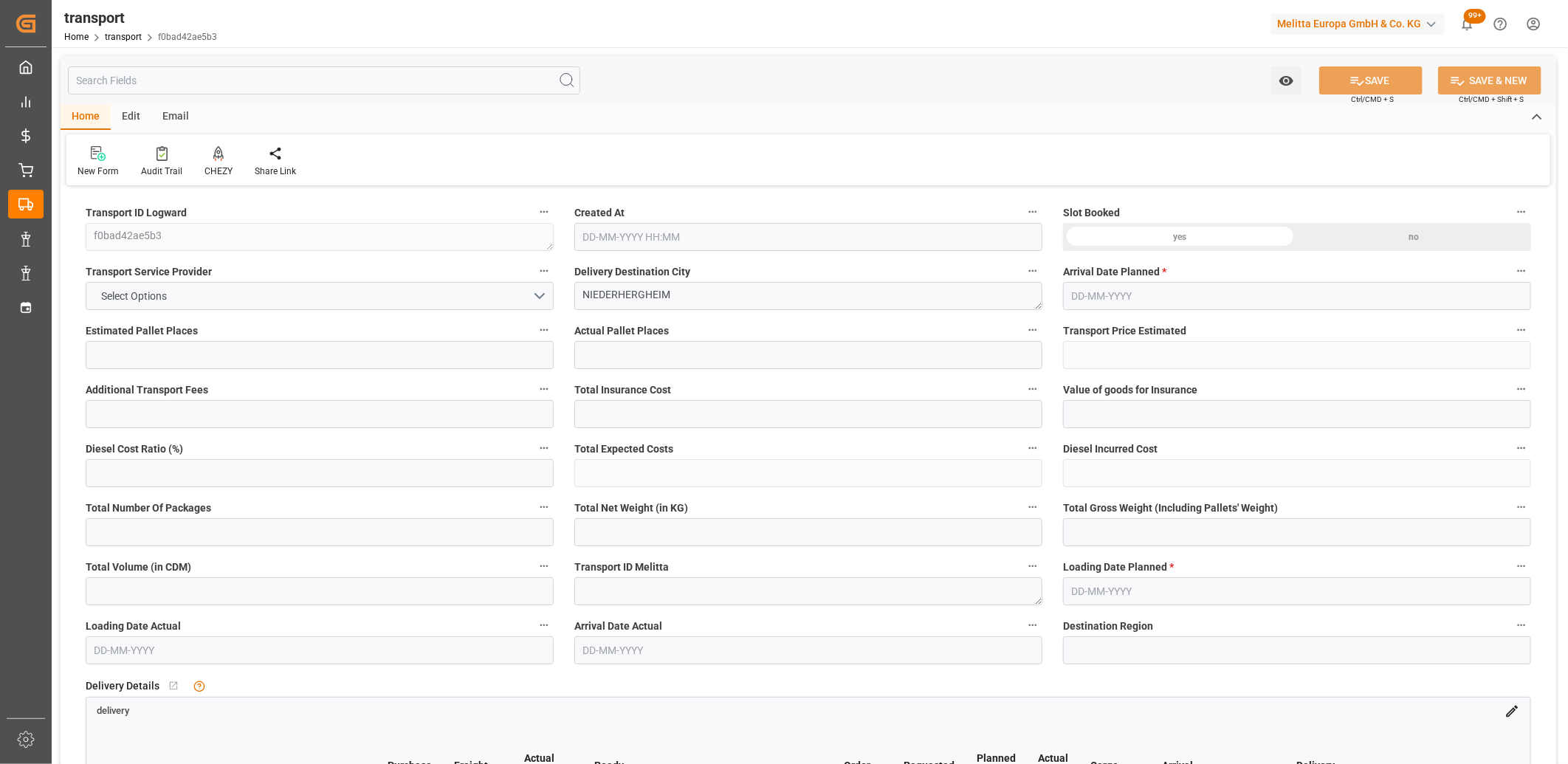
type input "2533.944"
type input "68"
type input "1"
type input "141"
type input "7"
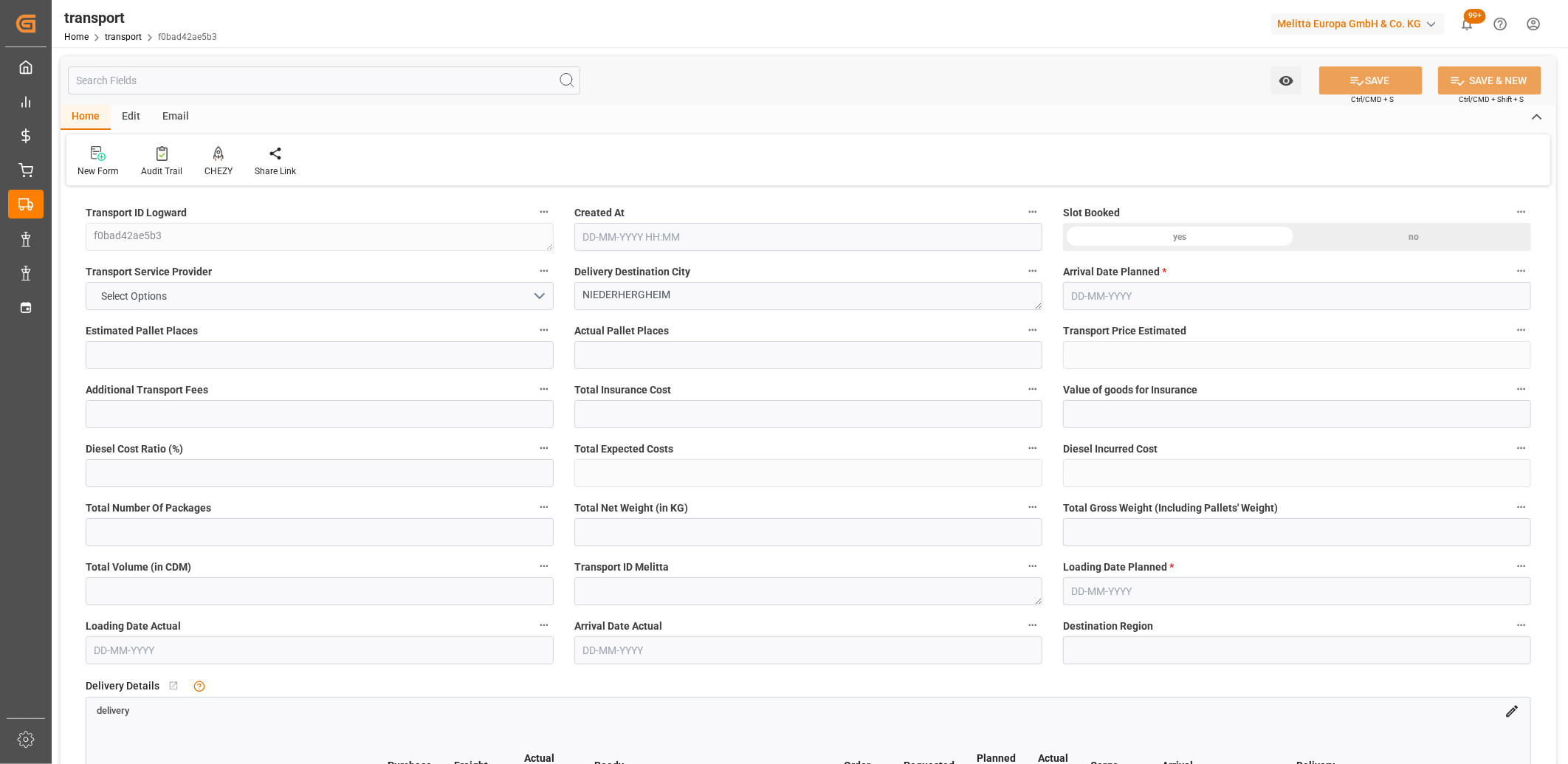
type input "101"
type input "956.64"
type input "0"
type input "4710.8598"
type input "0"
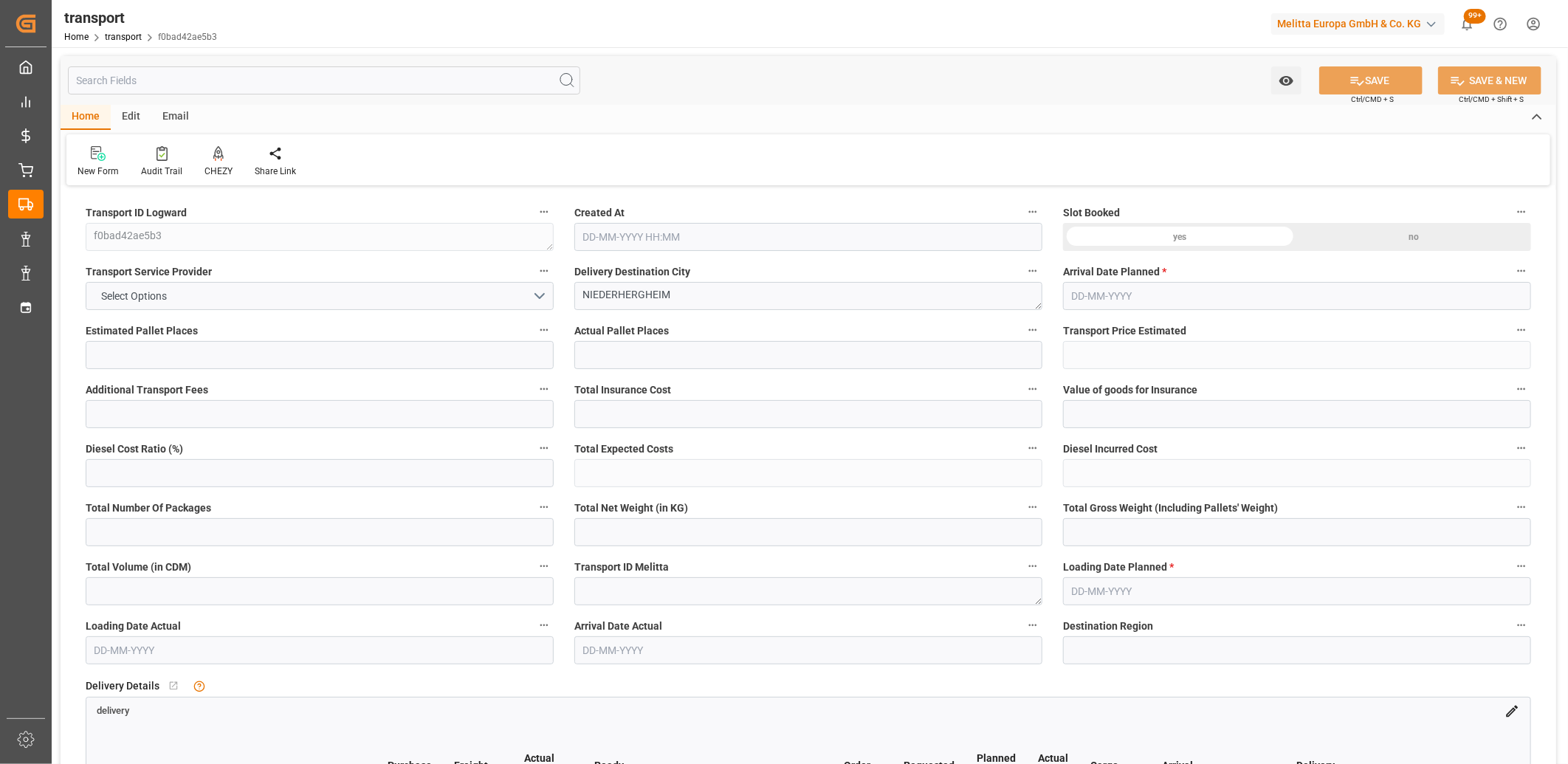
type input "0"
type input "21"
type input "35"
type input "26-08-2025 11:24"
type input "[DATE]"
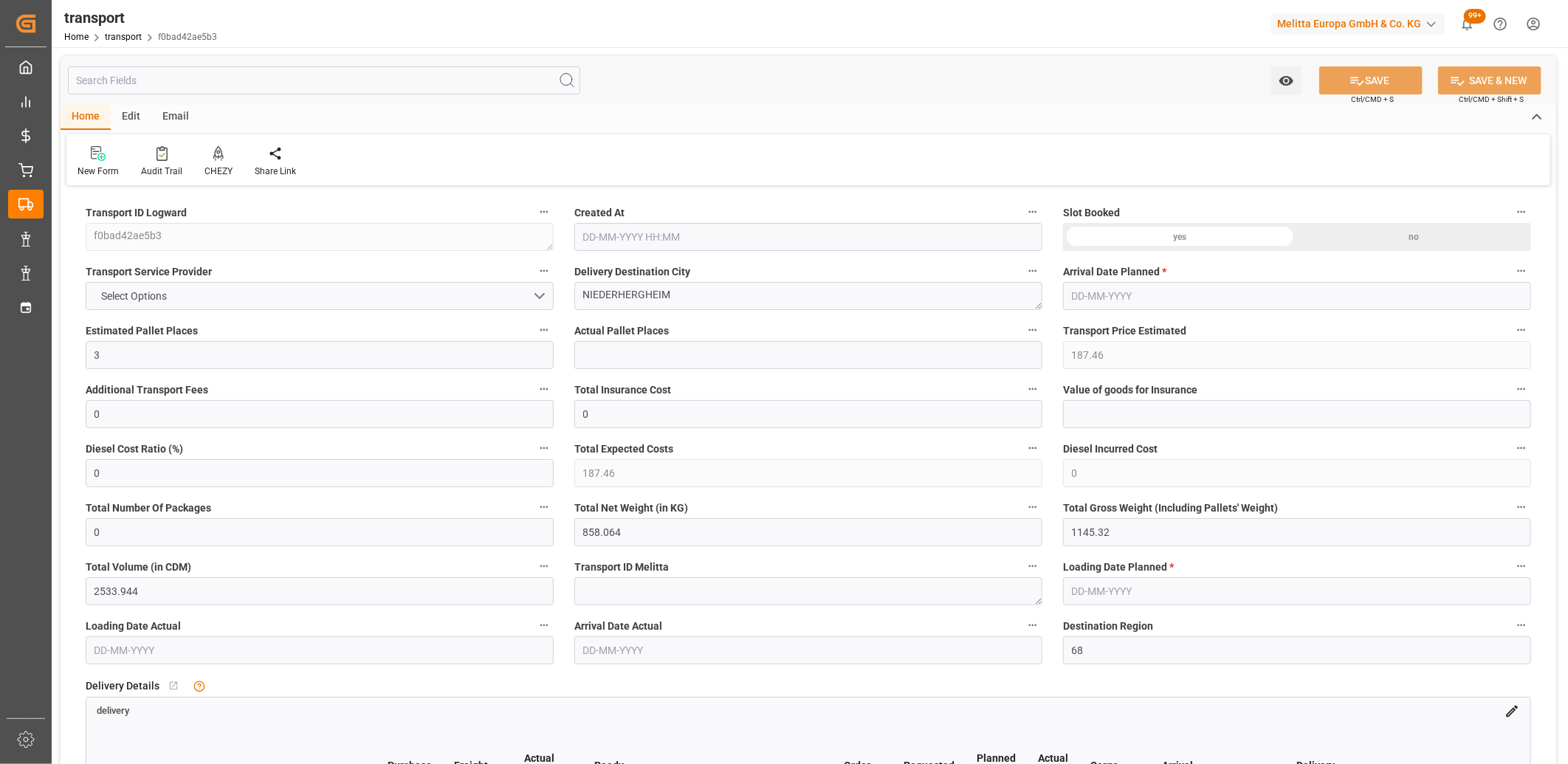
type input "[DATE]"
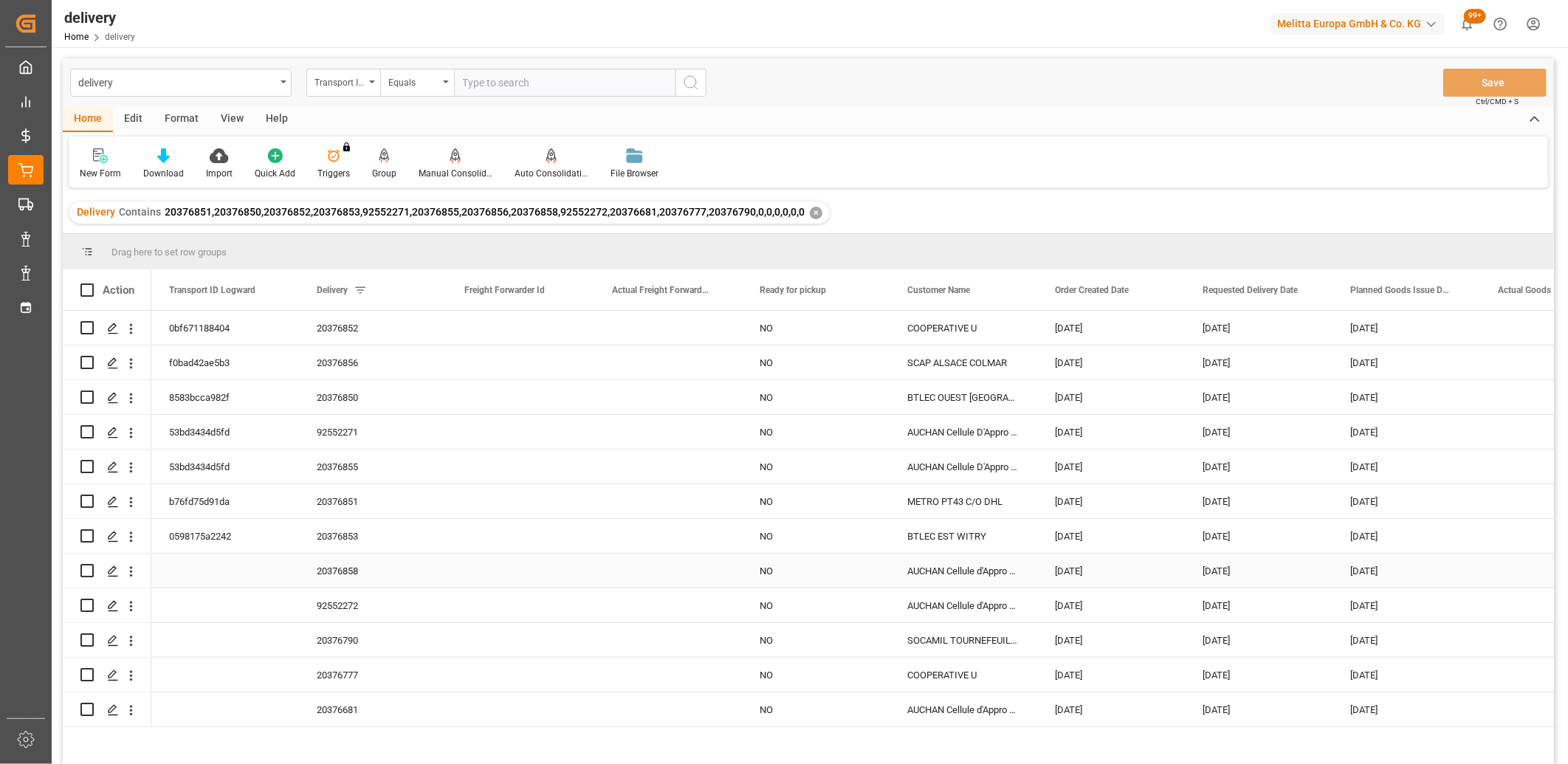
click at [82, 573] on input "Press Space to toggle row selection (unchecked)" at bounding box center [88, 570] width 14 height 14
checkbox input "true"
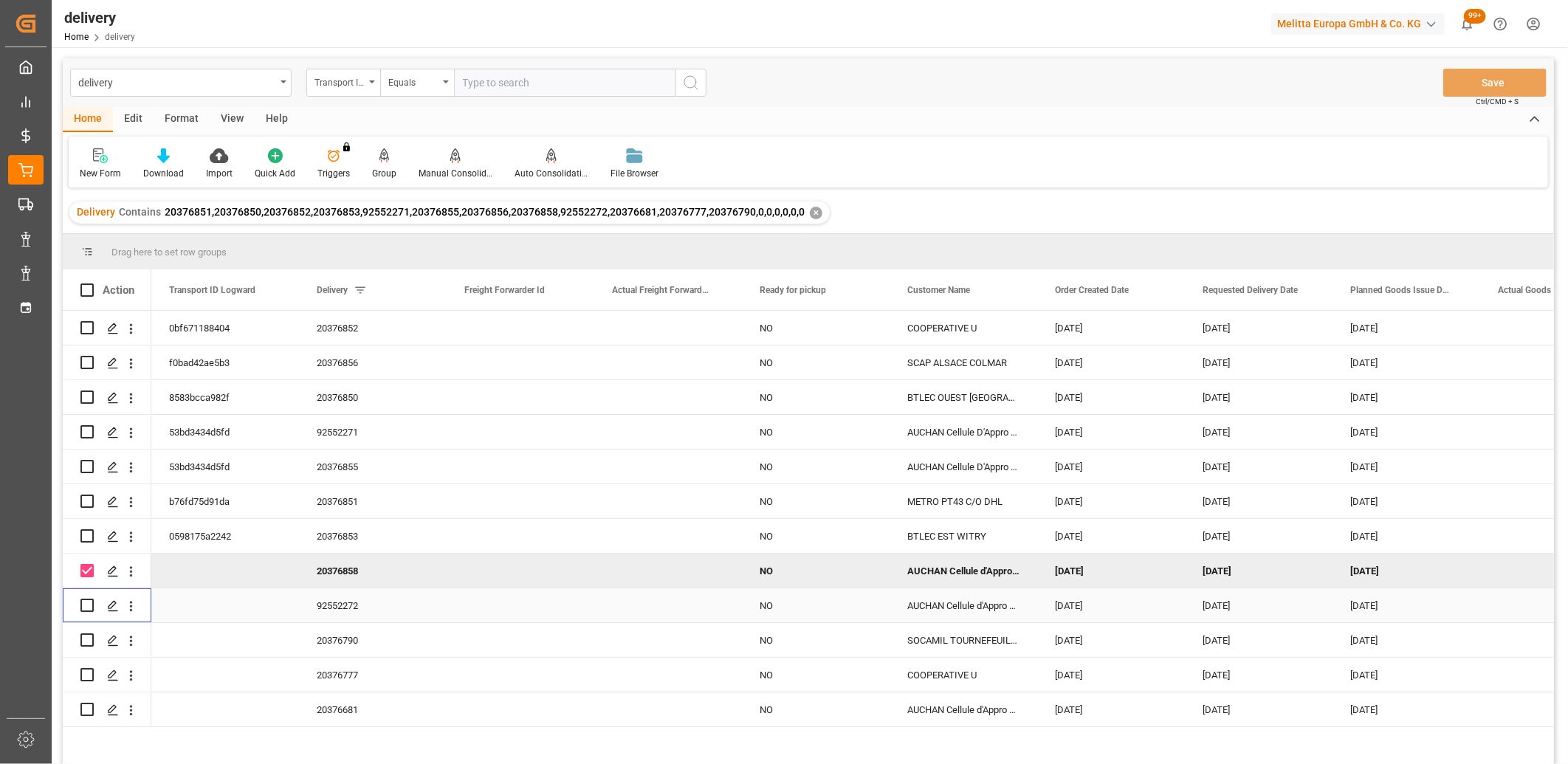
click at [85, 600] on input "Press Space to toggle row selection (unchecked)" at bounding box center [88, 605] width 14 height 14
checkbox input "true"
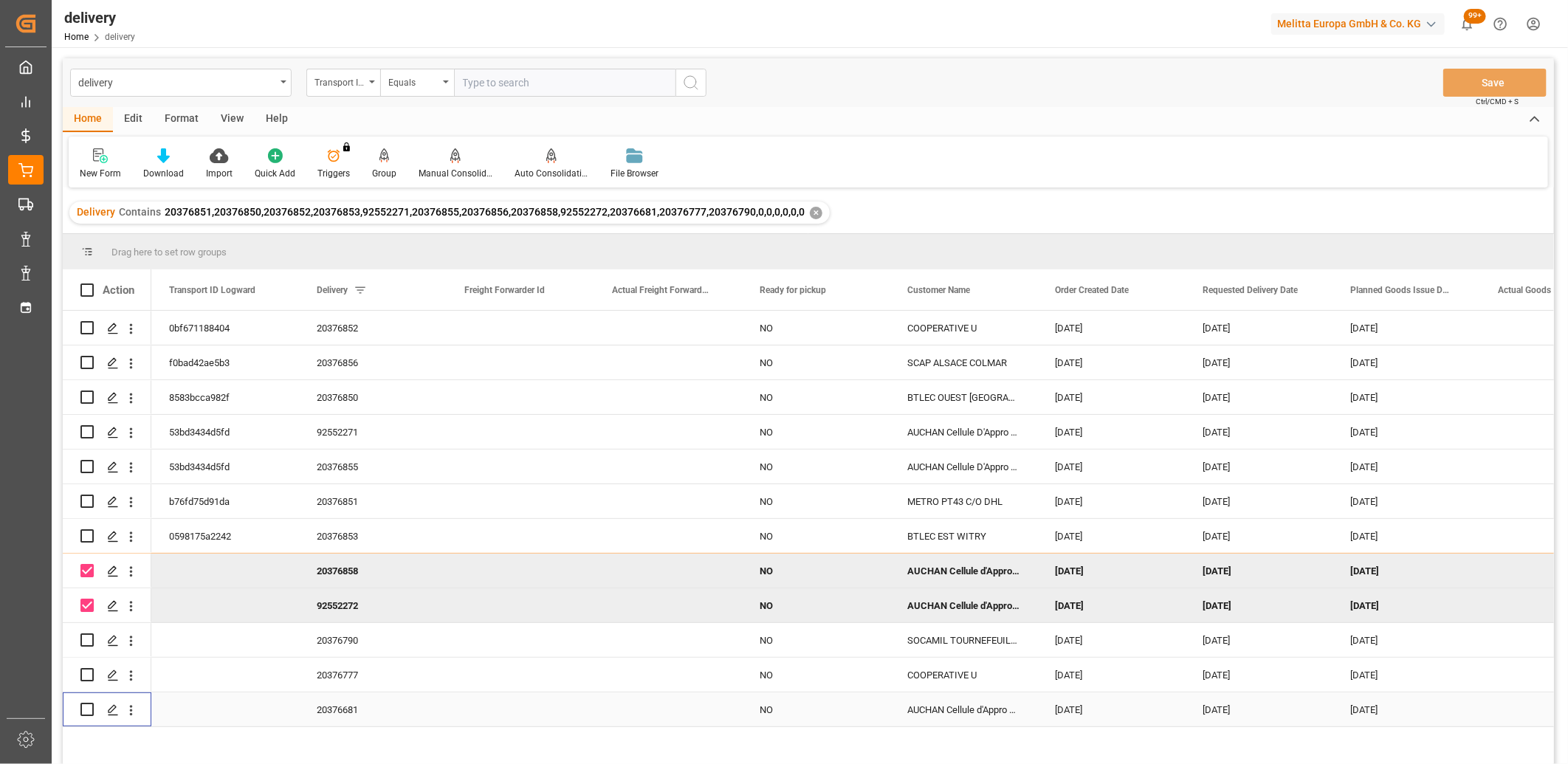
click at [83, 711] on input "Press Space to toggle row selection (unchecked)" at bounding box center [88, 710] width 14 height 14
checkbox input "true"
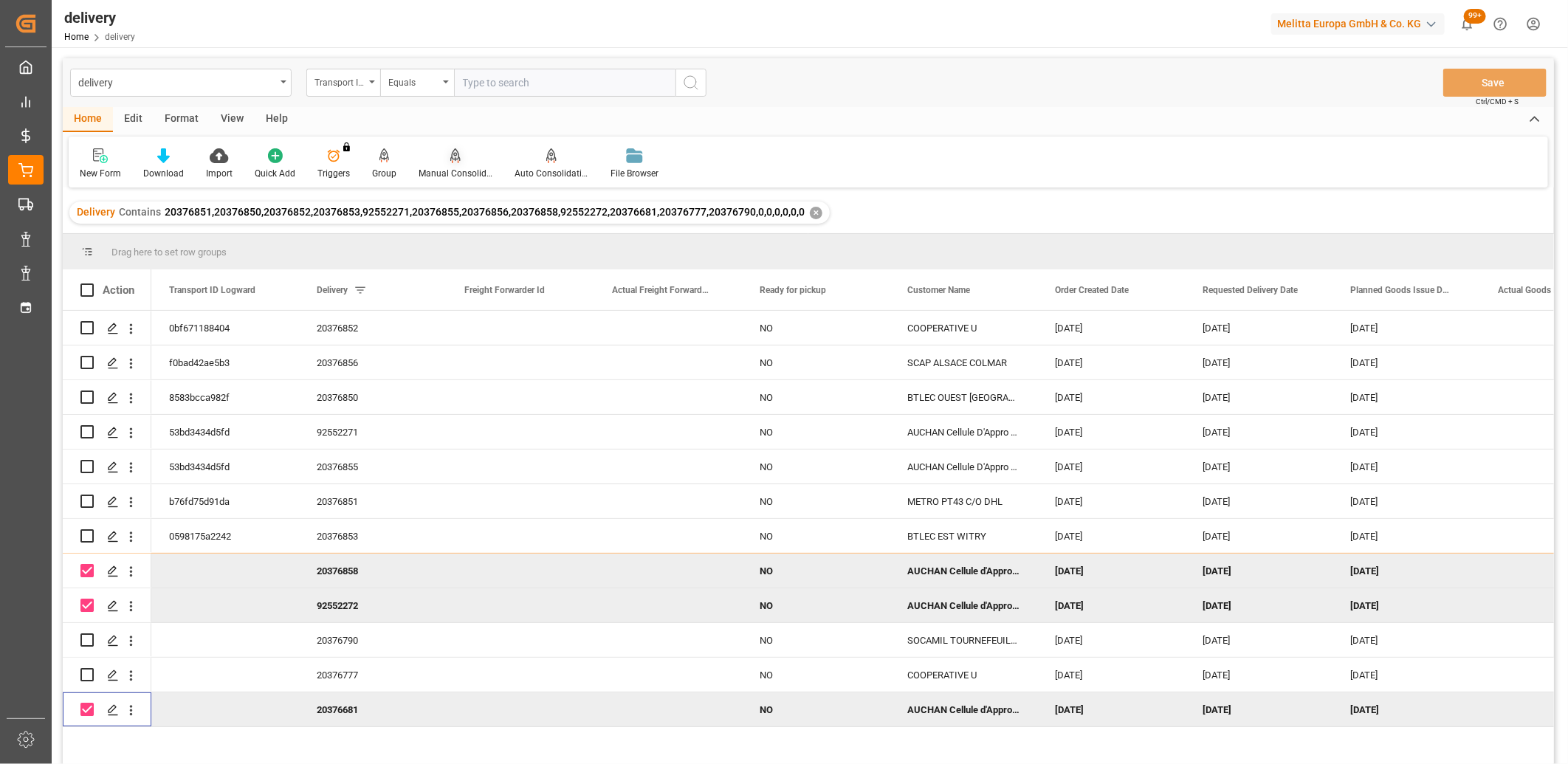
click at [452, 161] on icon at bounding box center [455, 161] width 7 height 3
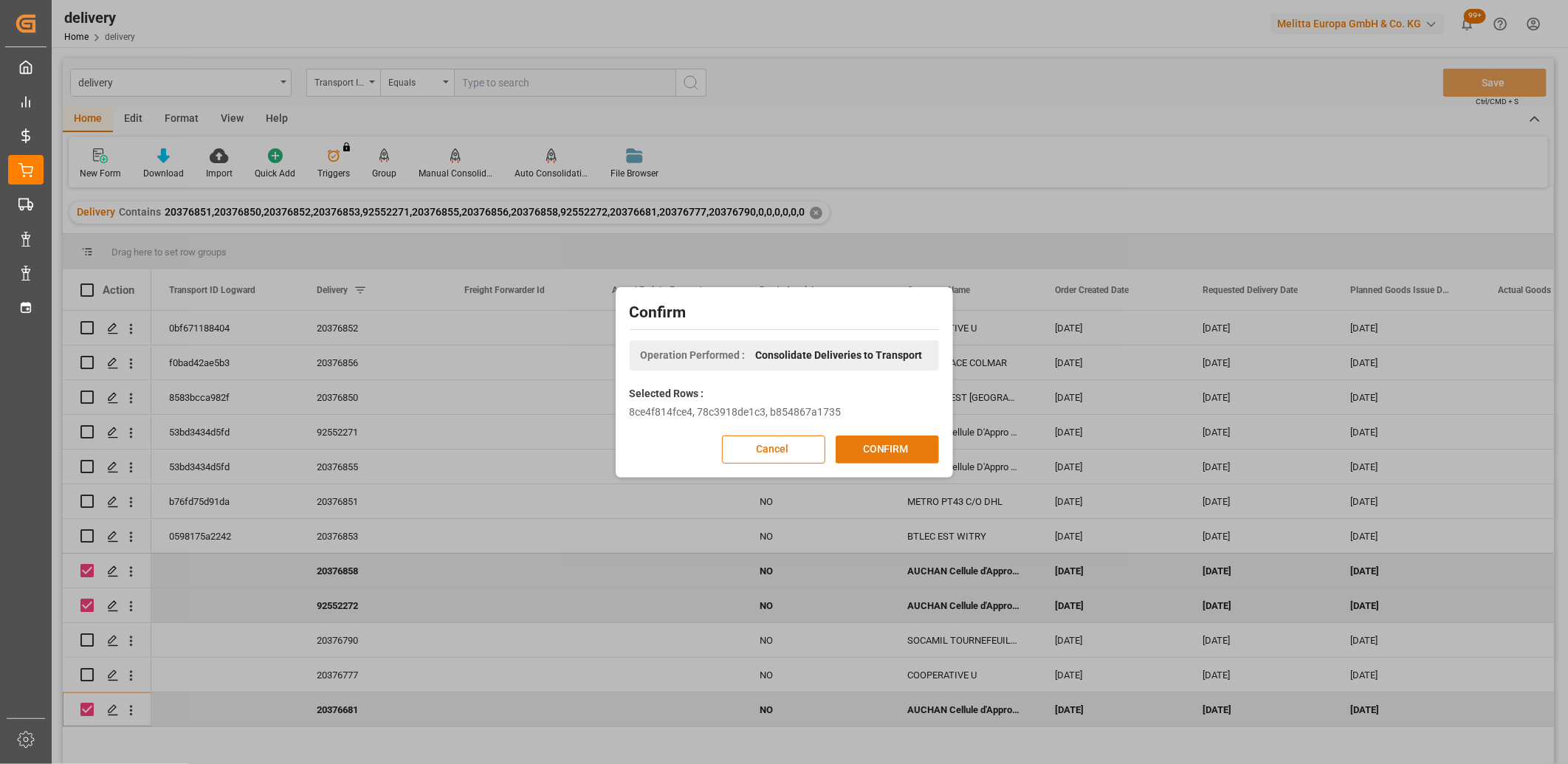
click at [855, 441] on button "CONFIRM" at bounding box center [888, 449] width 104 height 28
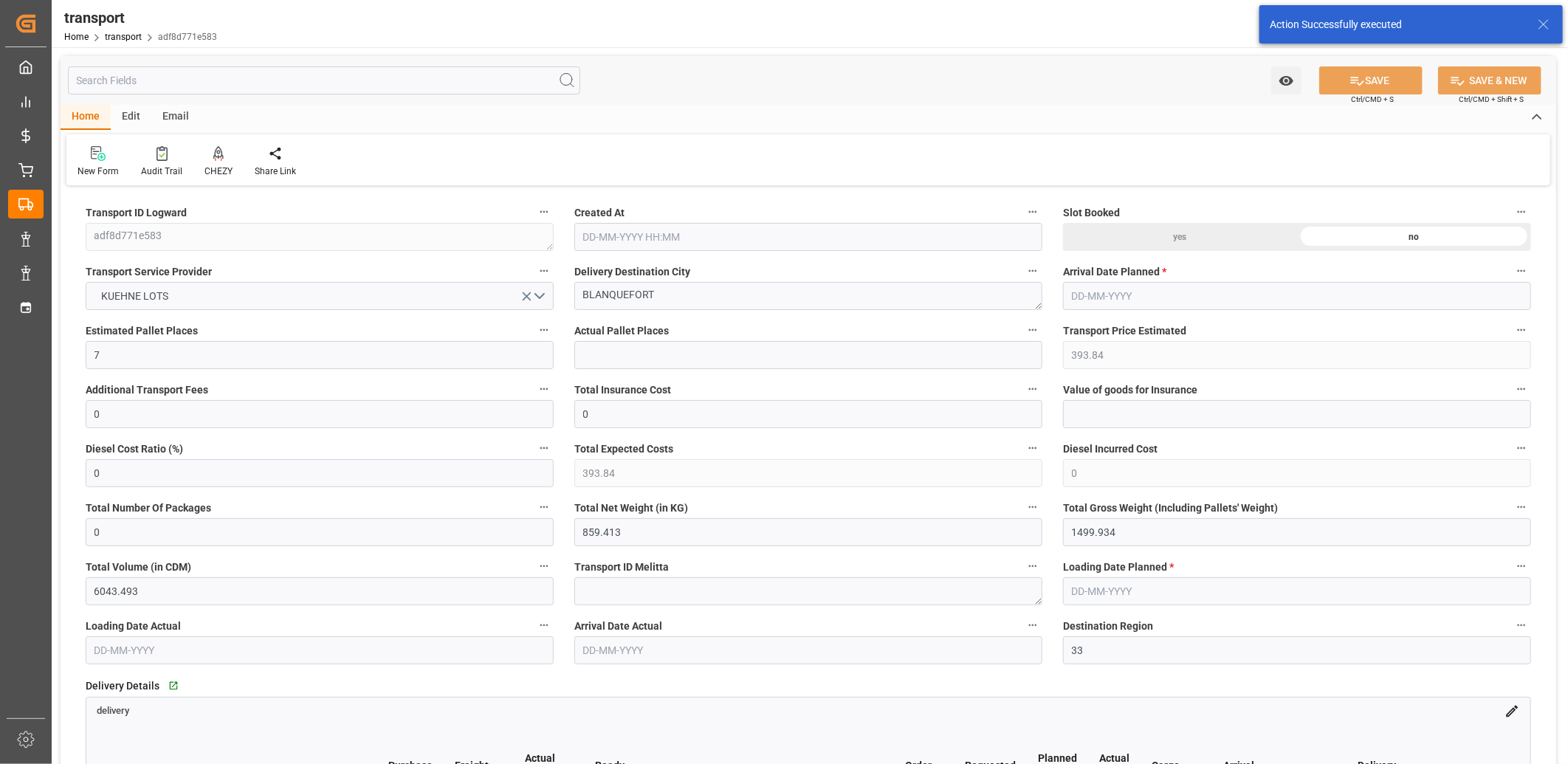
type input "[DATE] 11:25"
type input "[DATE]"
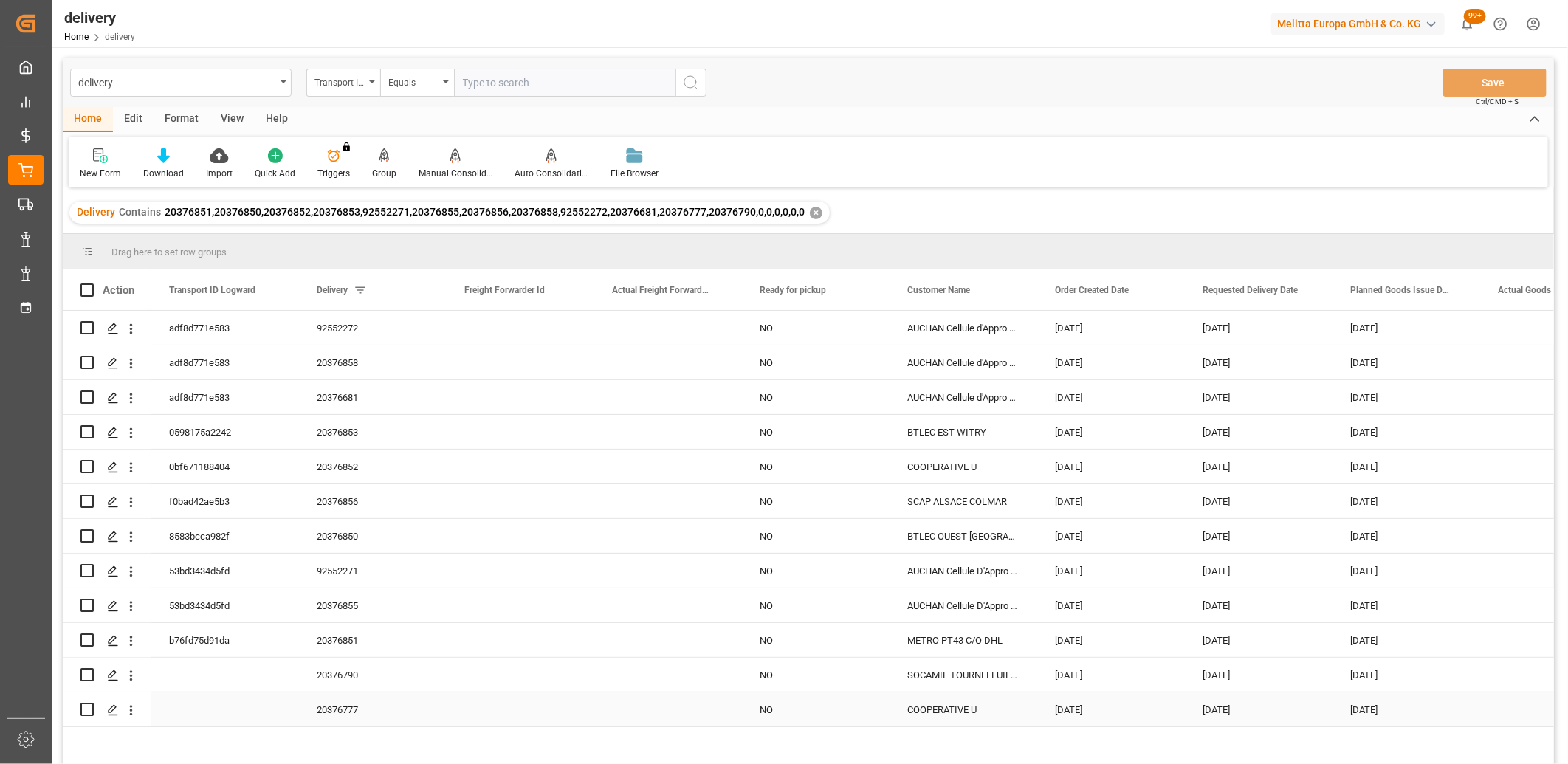
click at [82, 709] on input "Press Space to toggle row selection (unchecked)" at bounding box center [88, 710] width 14 height 14
checkbox input "true"
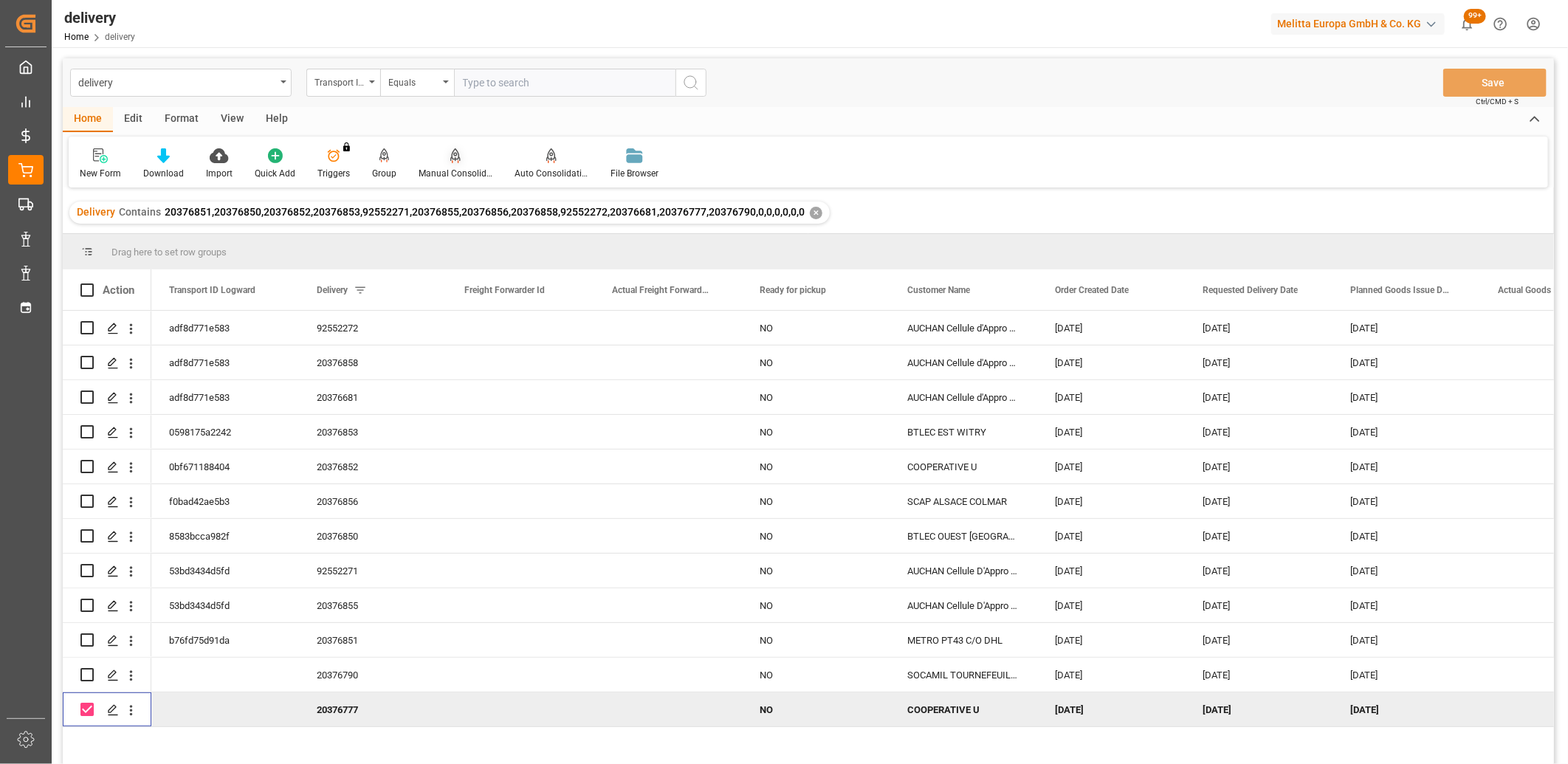
click at [459, 159] on div at bounding box center [455, 156] width 74 height 15
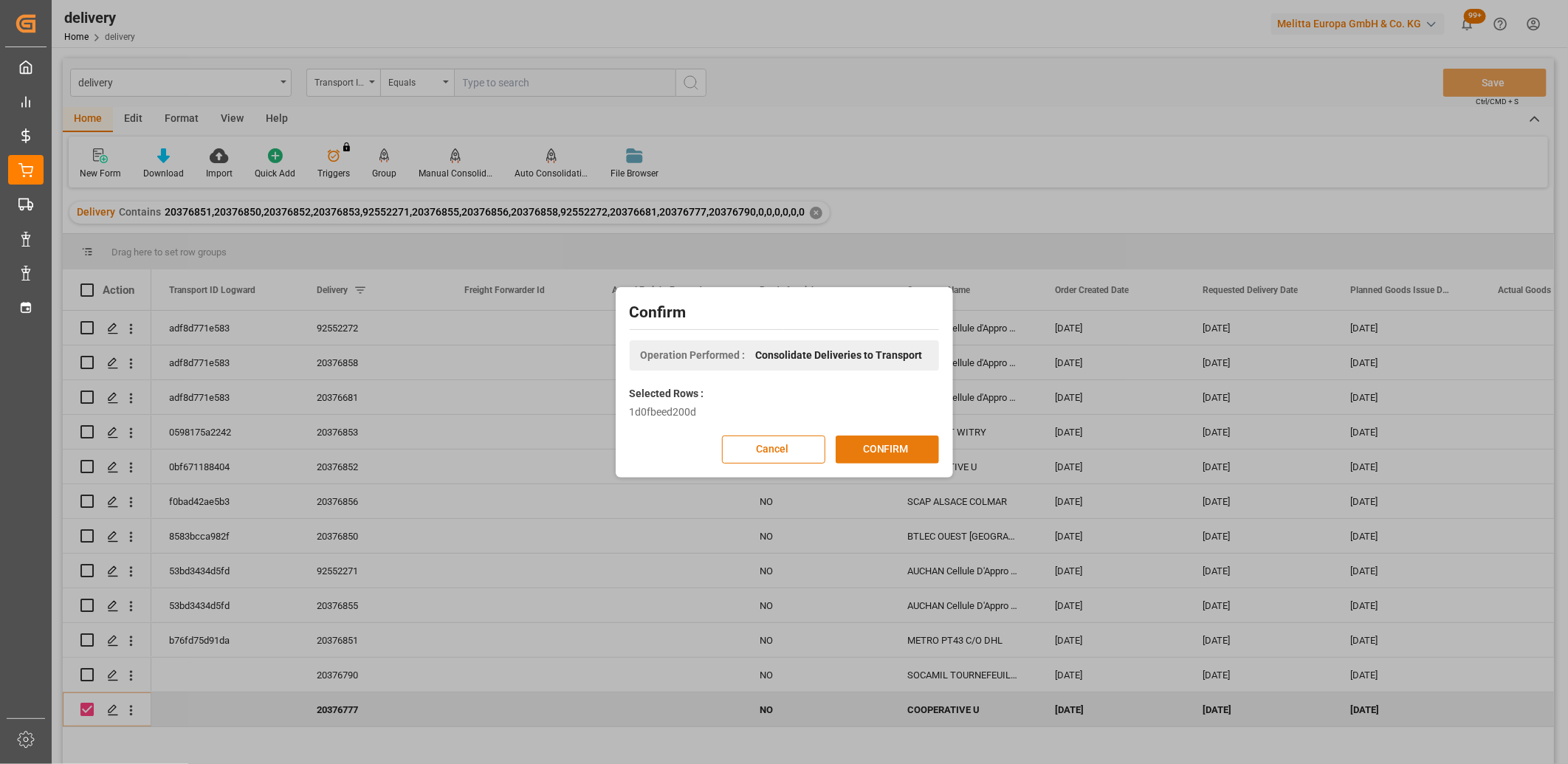
click at [872, 455] on button "CONFIRM" at bounding box center [888, 449] width 104 height 28
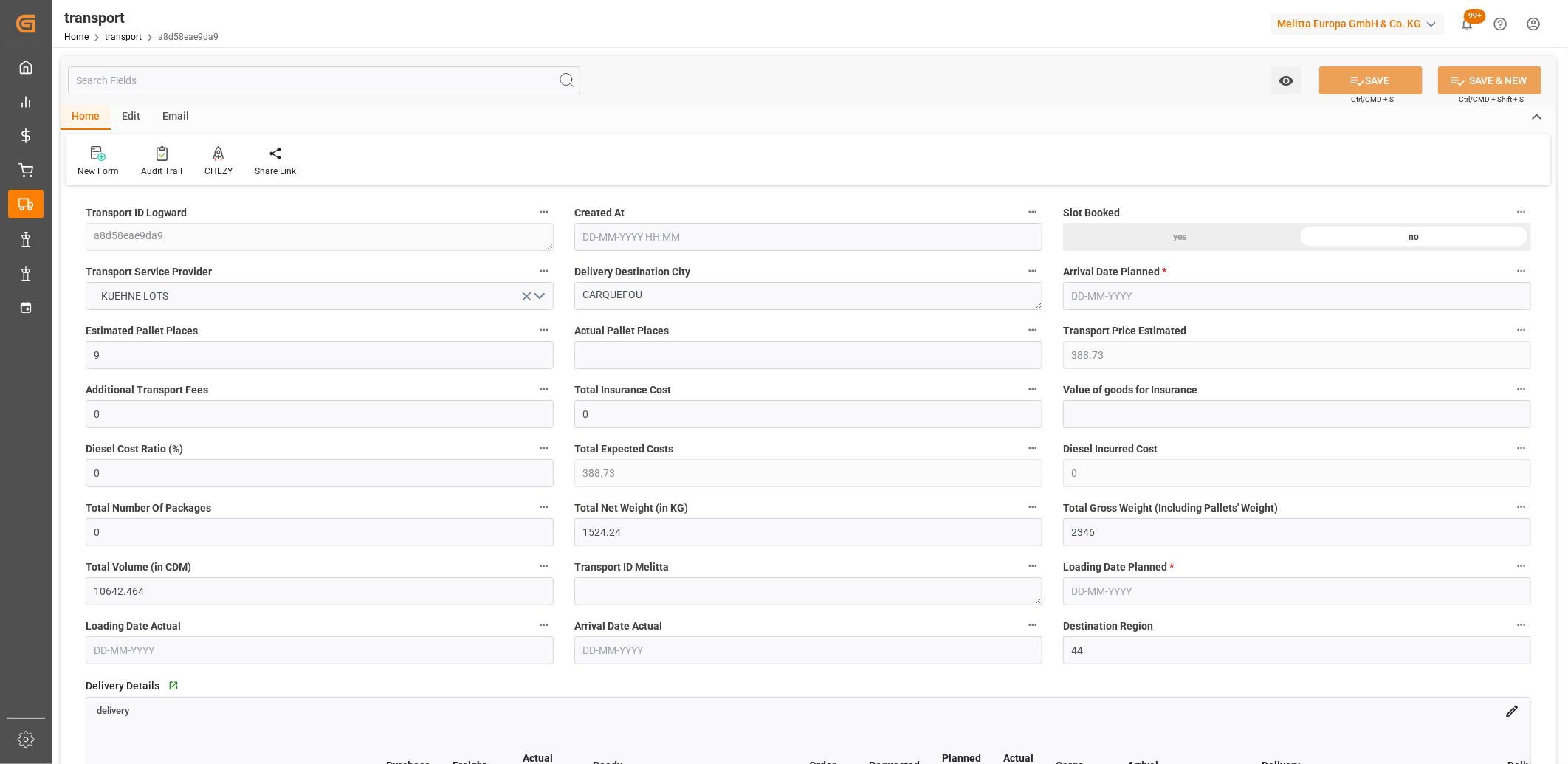
type input "[DATE] 11:25"
type input "[DATE]"
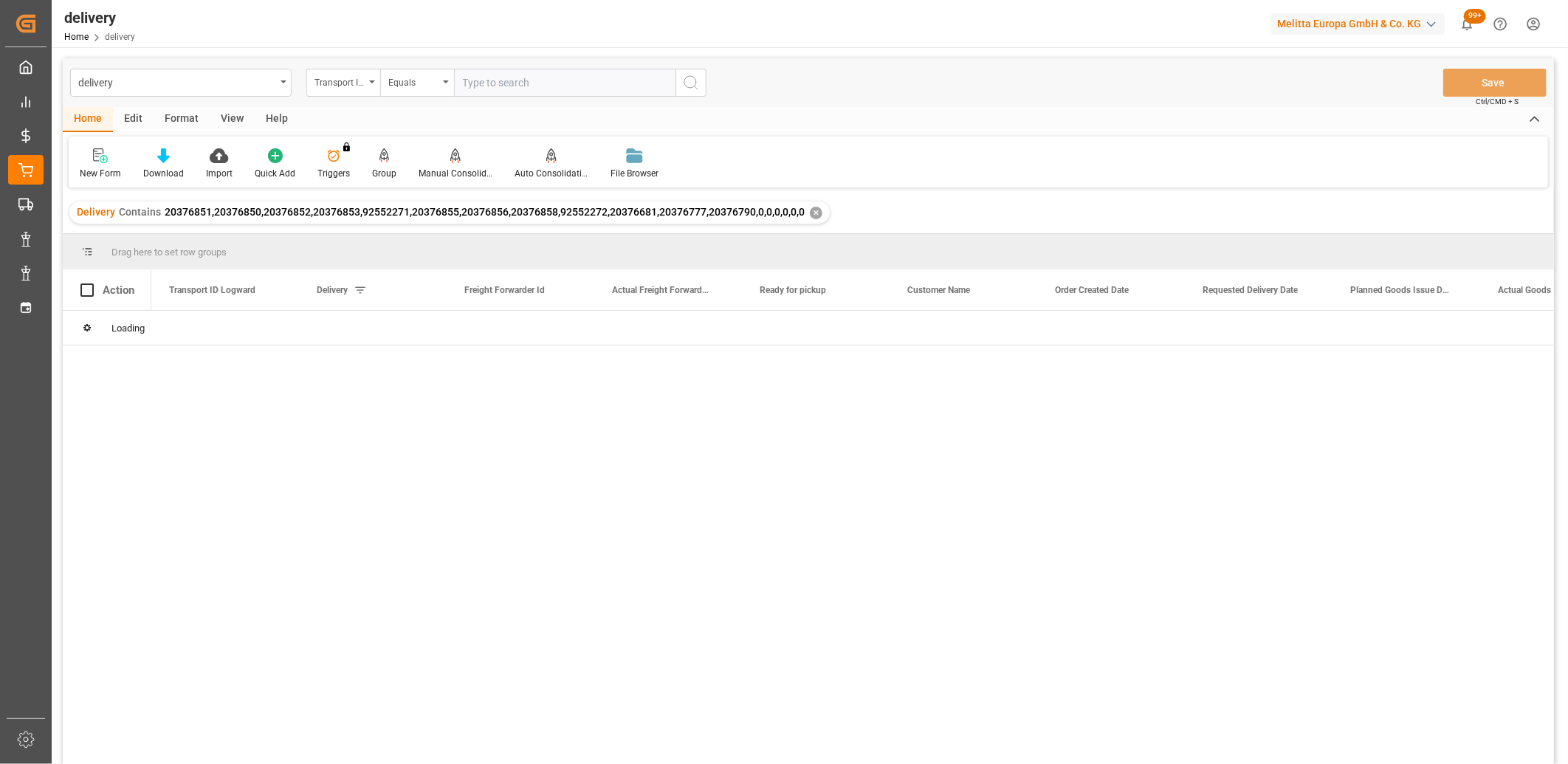
click at [194, 660] on div at bounding box center [853, 542] width 1403 height 462
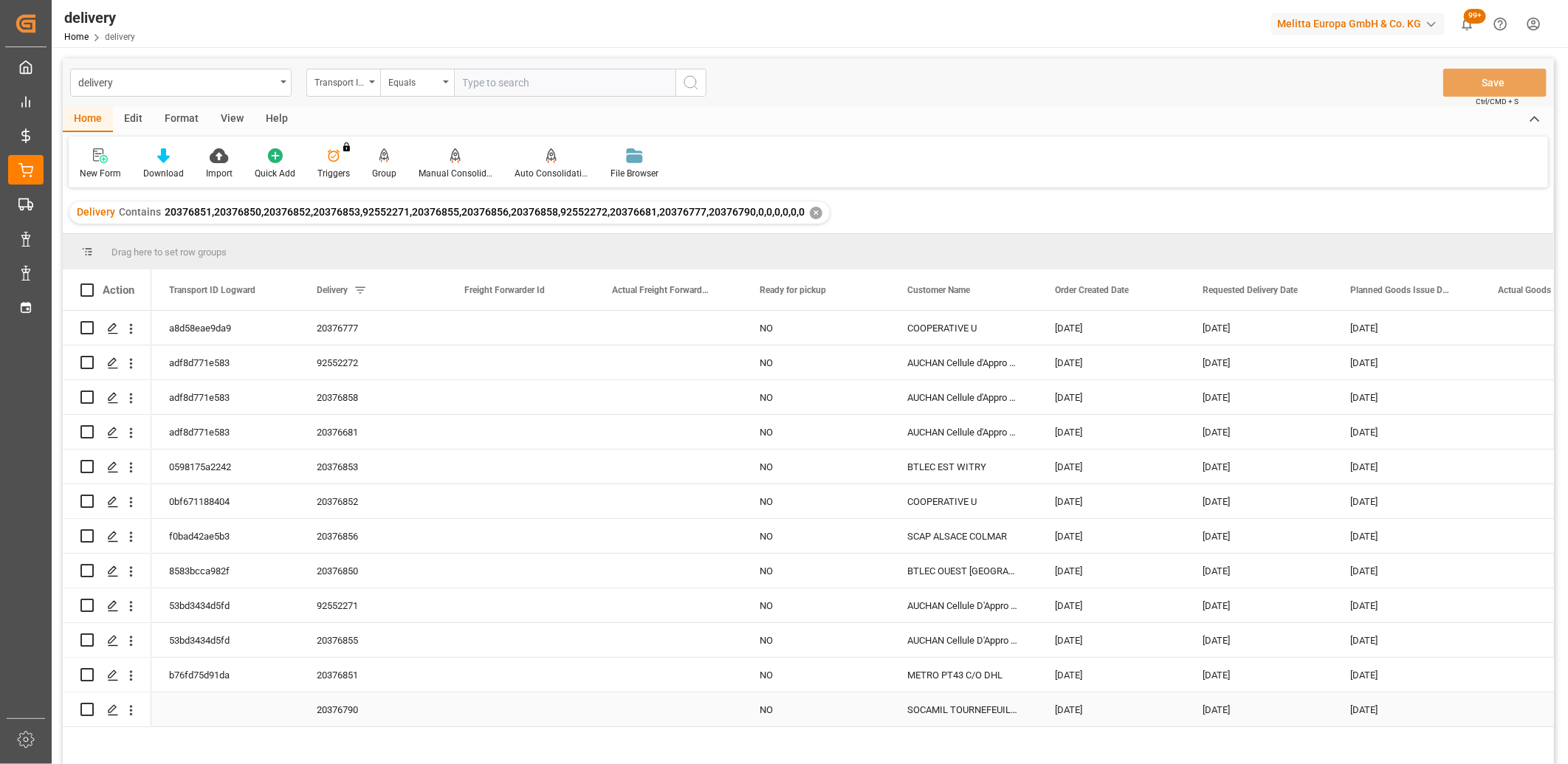
click at [90, 711] on input "Press Space to toggle row selection (unchecked)" at bounding box center [88, 710] width 14 height 14
checkbox input "true"
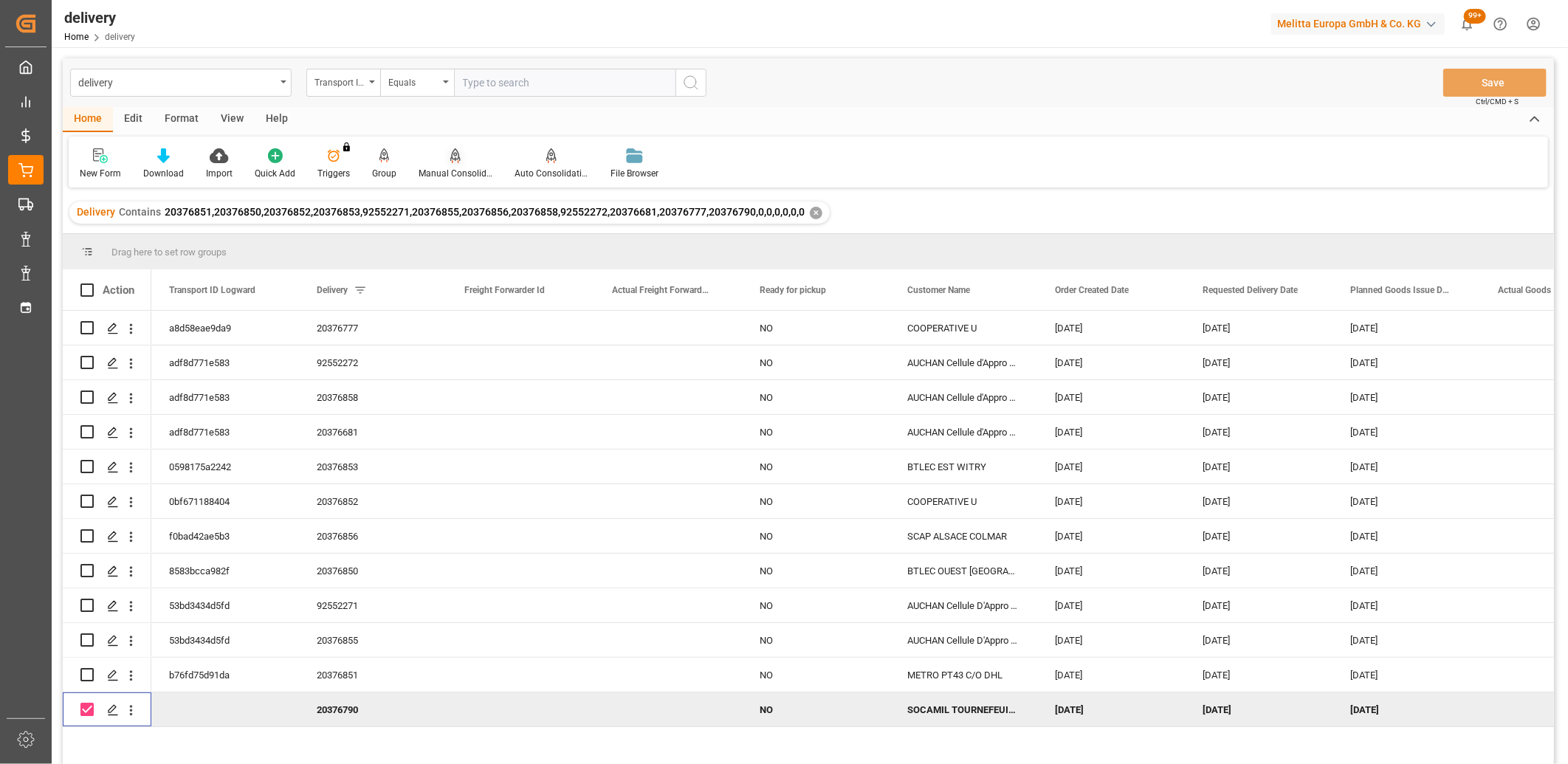
click at [451, 154] on icon at bounding box center [456, 155] width 10 height 13
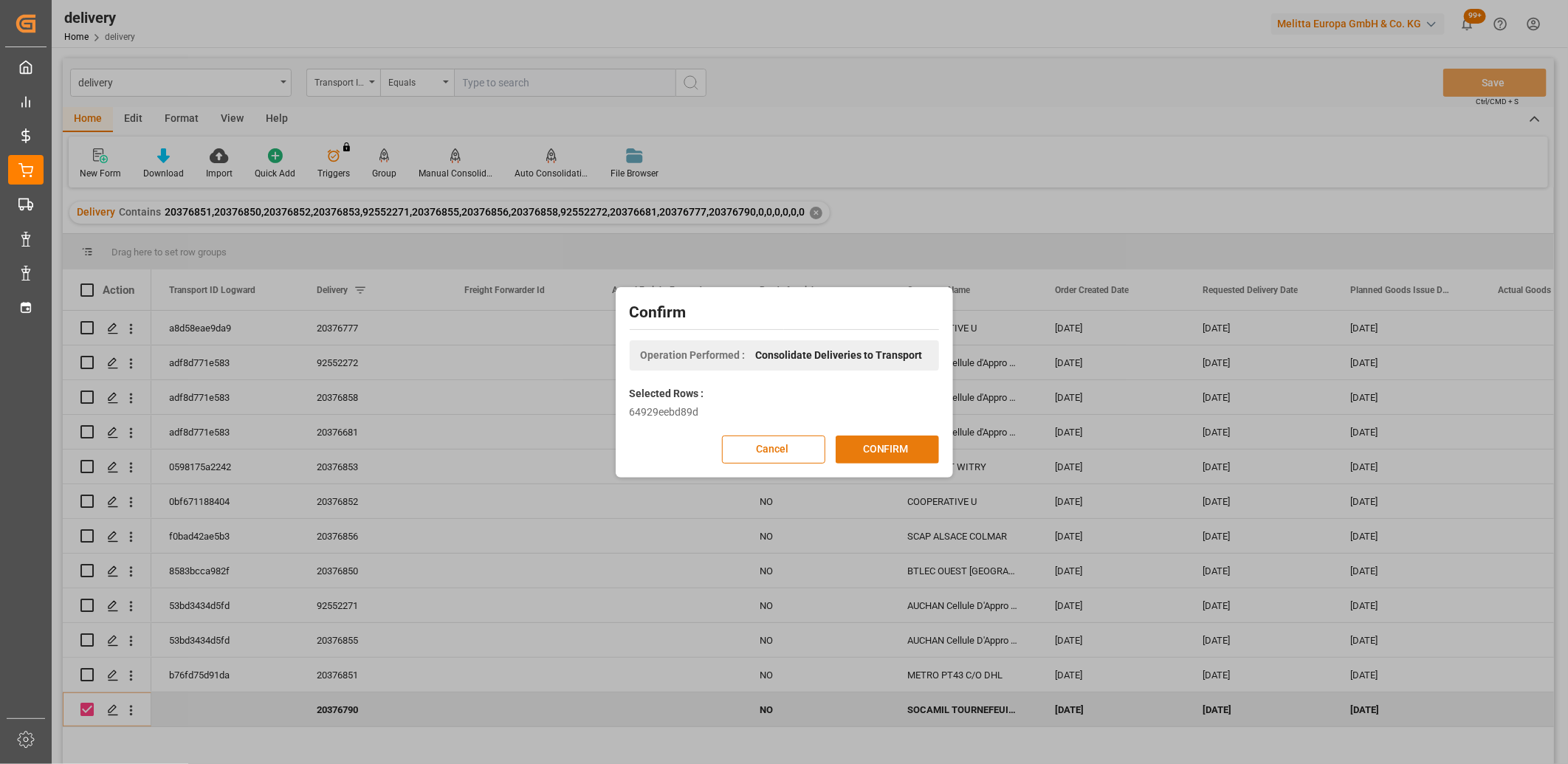
click at [873, 446] on button "CONFIRM" at bounding box center [888, 449] width 104 height 28
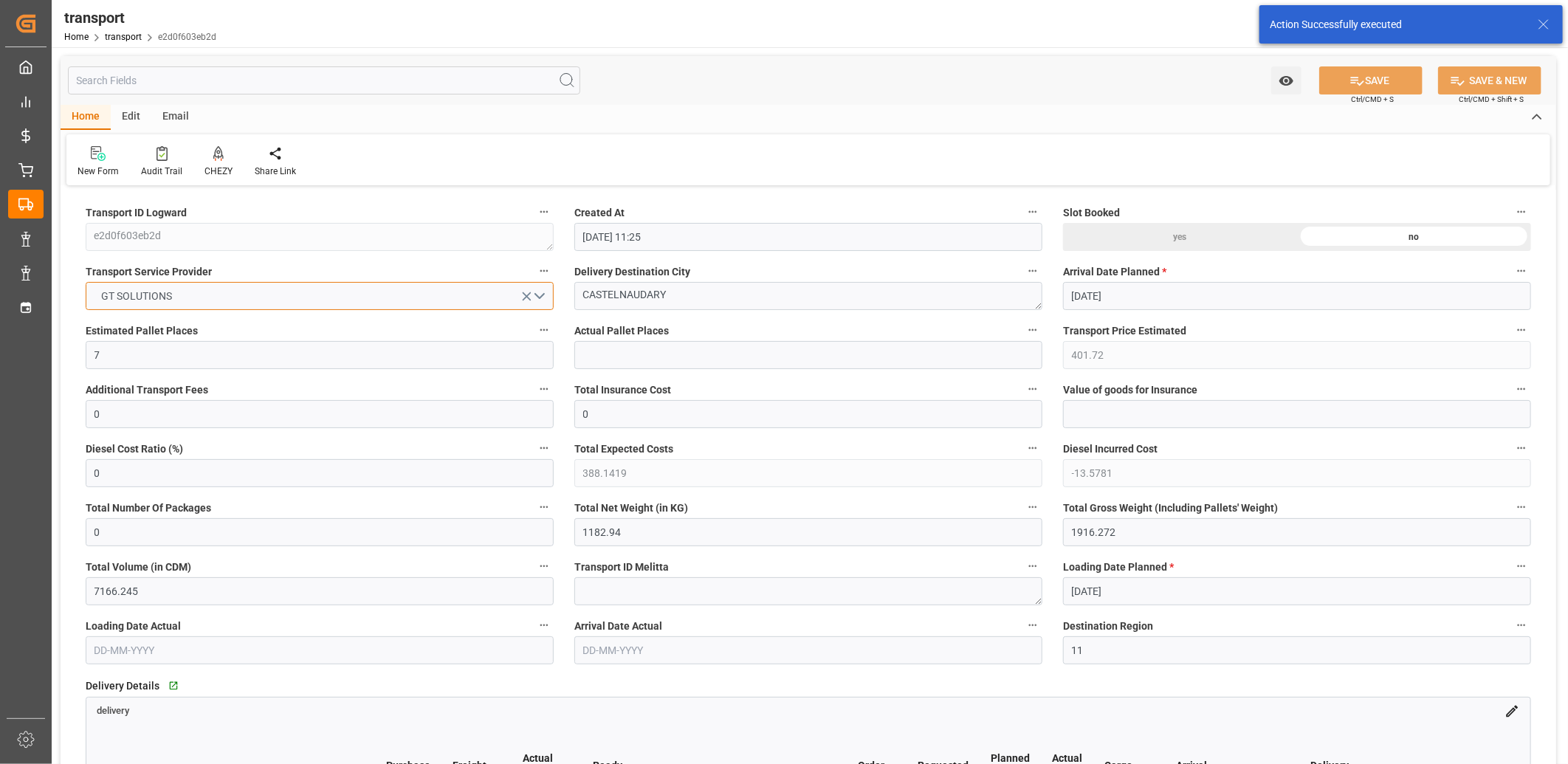
click at [300, 297] on button "GT SOLUTIONS" at bounding box center [320, 296] width 469 height 28
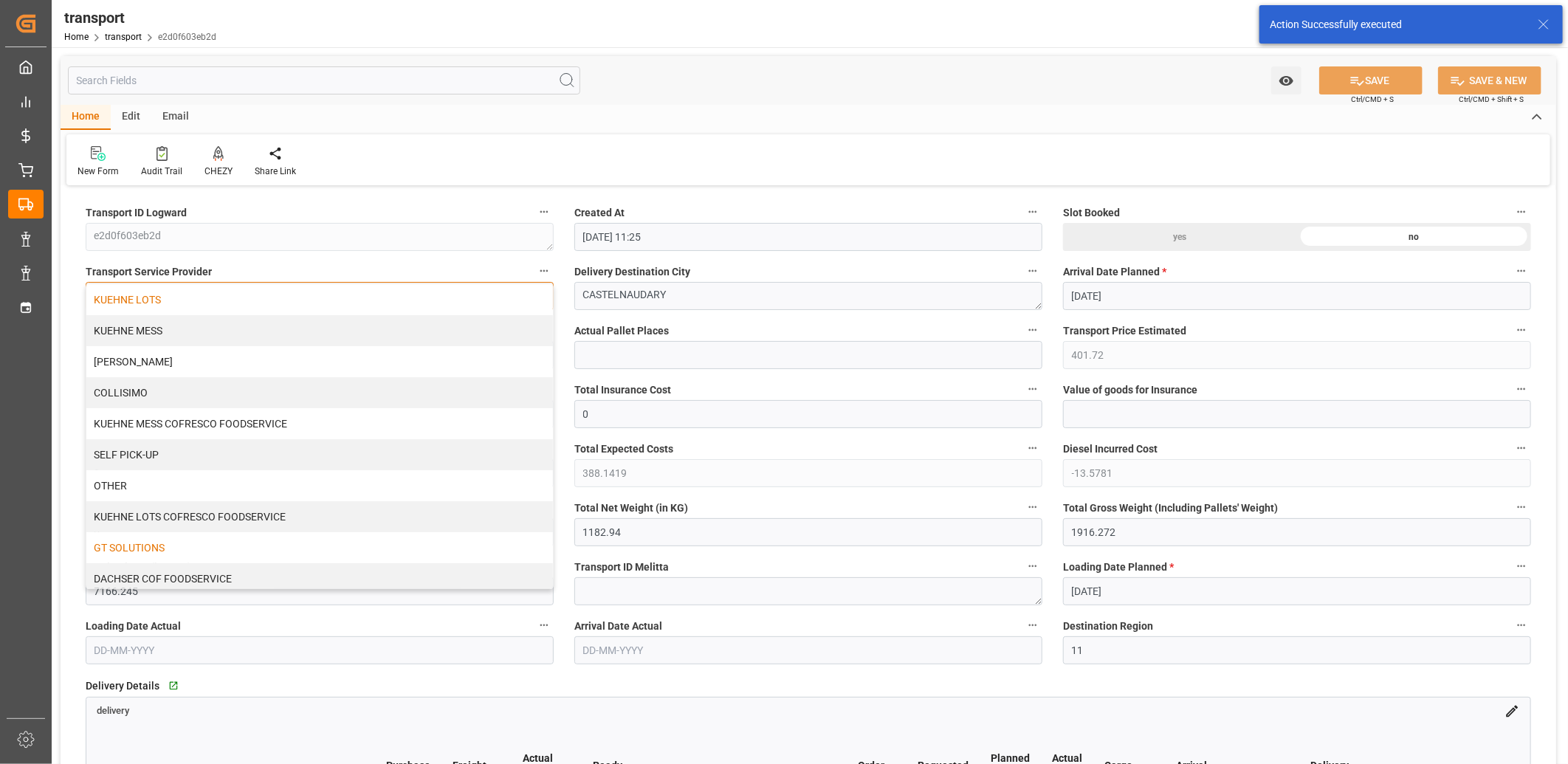
click at [298, 295] on div "KUEHNE LOTS" at bounding box center [320, 299] width 467 height 31
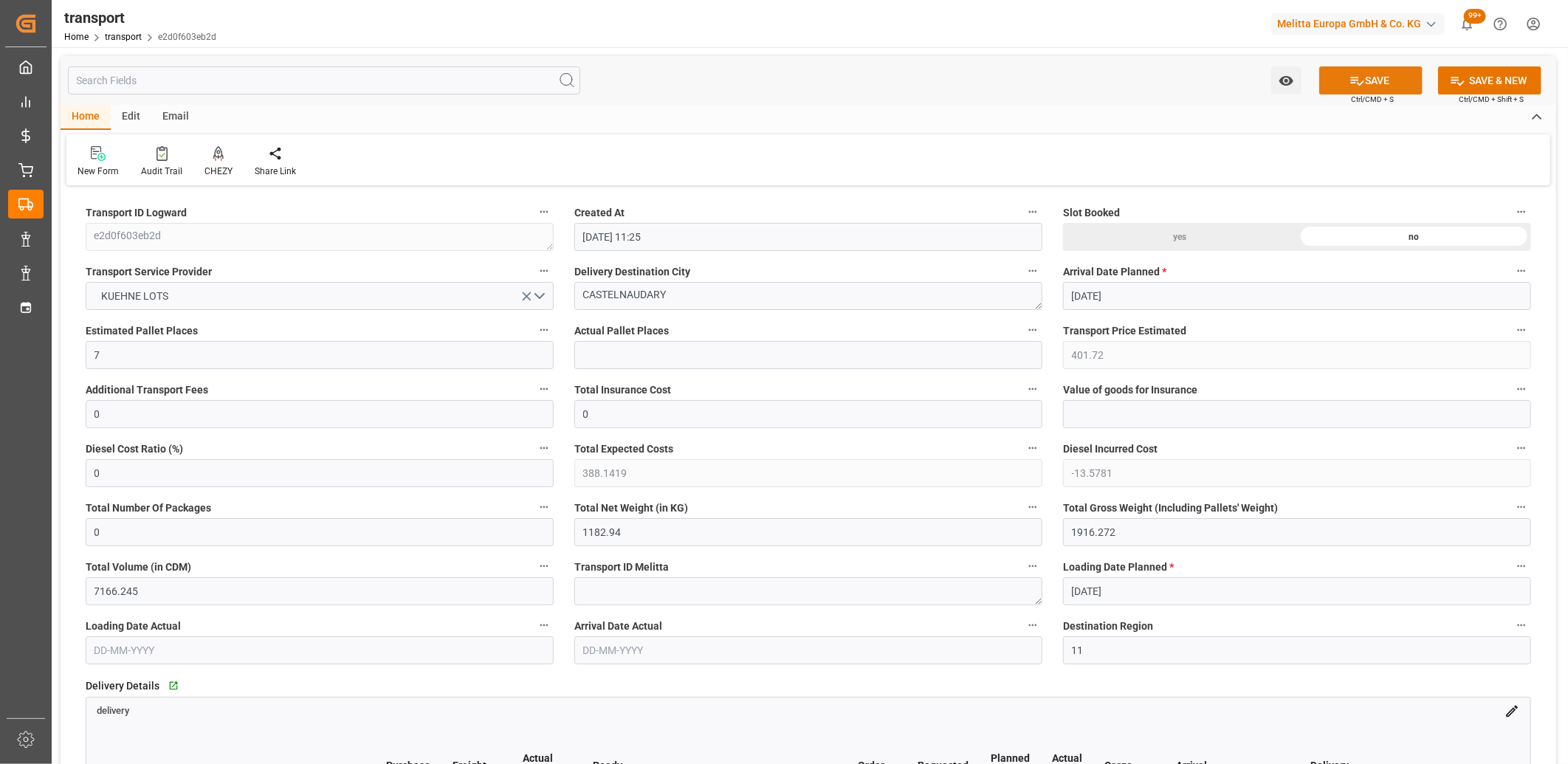
click at [1351, 79] on icon at bounding box center [1358, 81] width 14 height 8
type input "497.71"
type input "0"
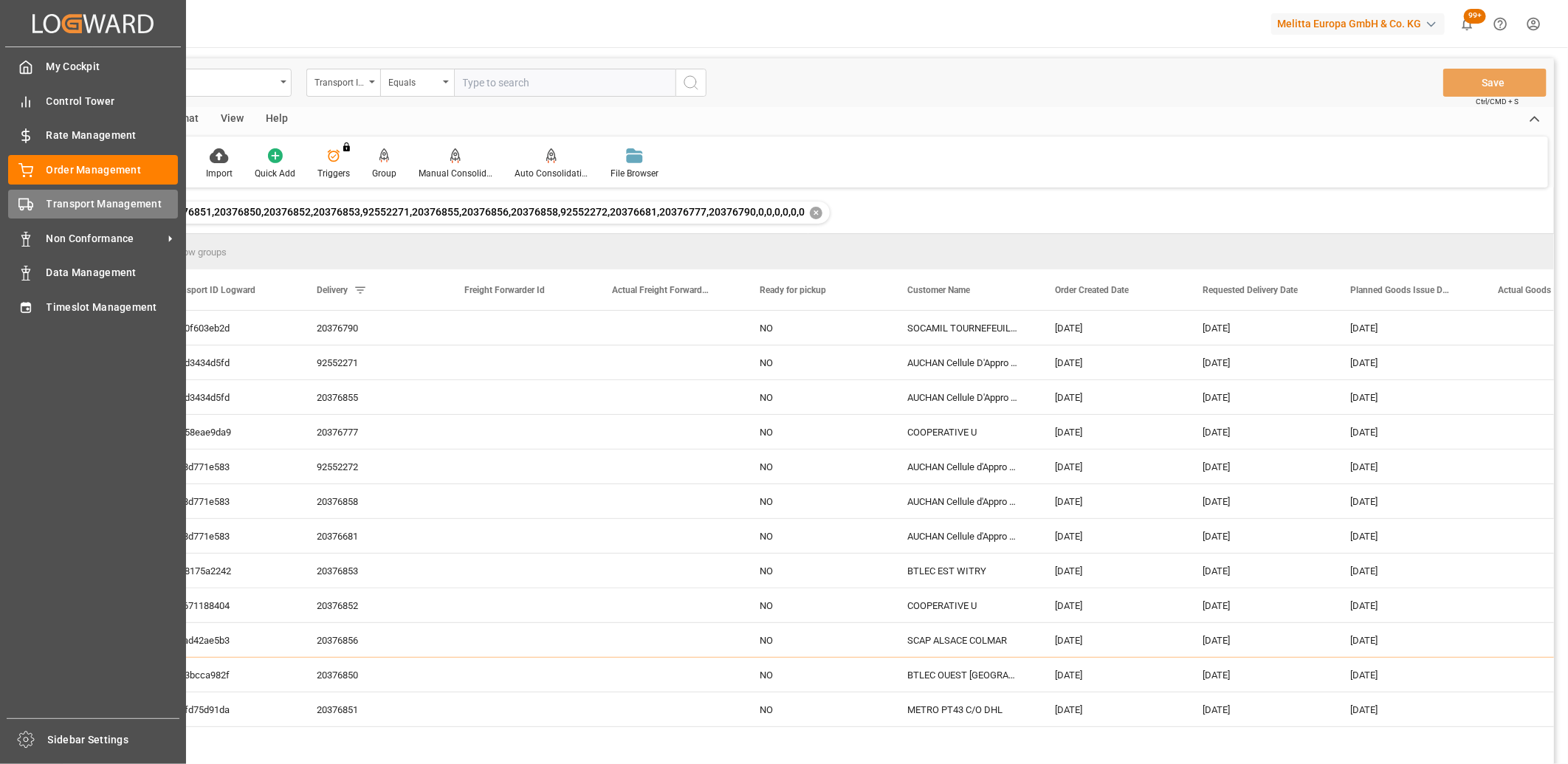
click at [15, 199] on div at bounding box center [21, 204] width 26 height 15
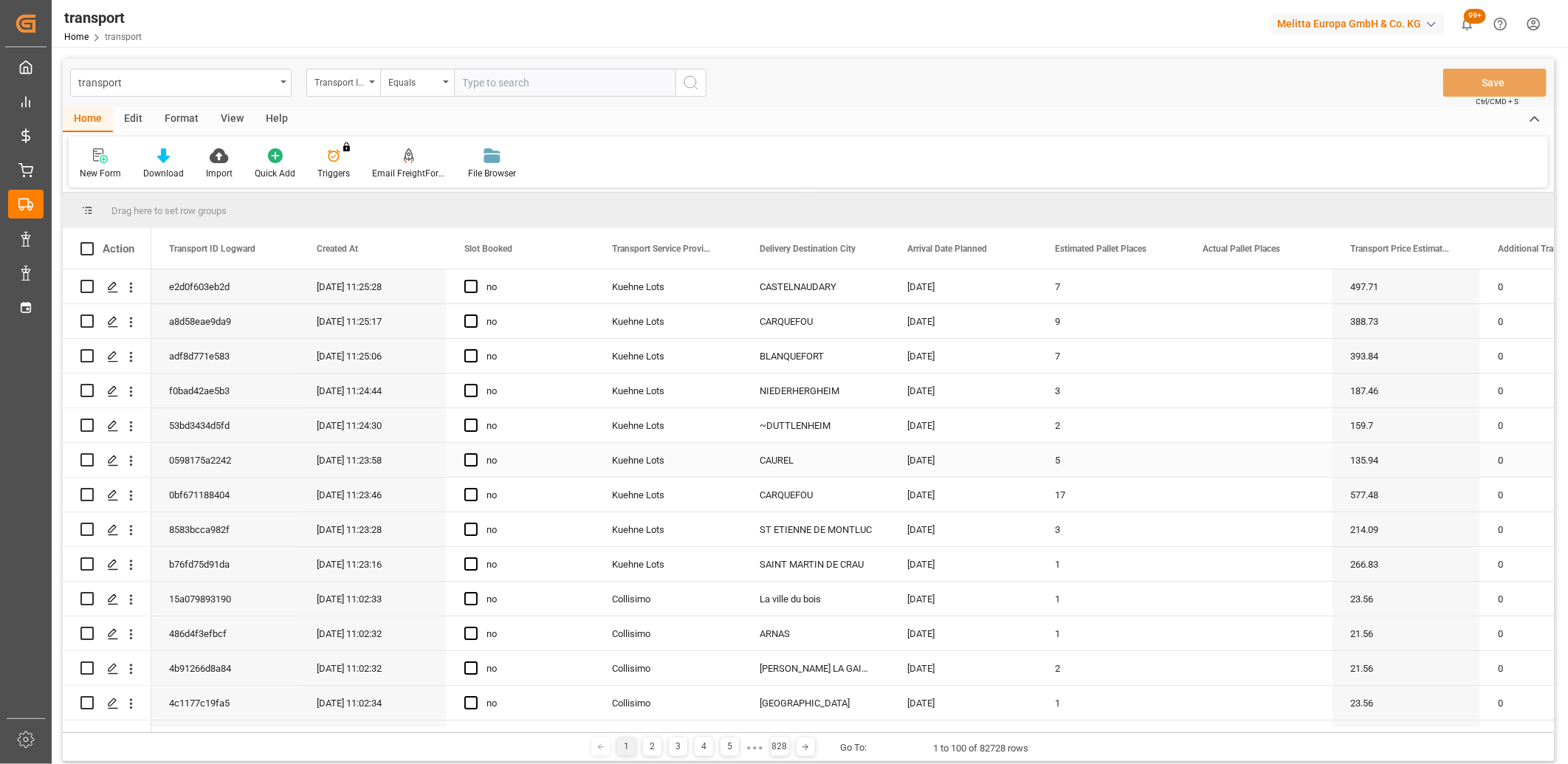
click at [614, 462] on div "Kuehne Lots" at bounding box center [668, 460] width 148 height 34
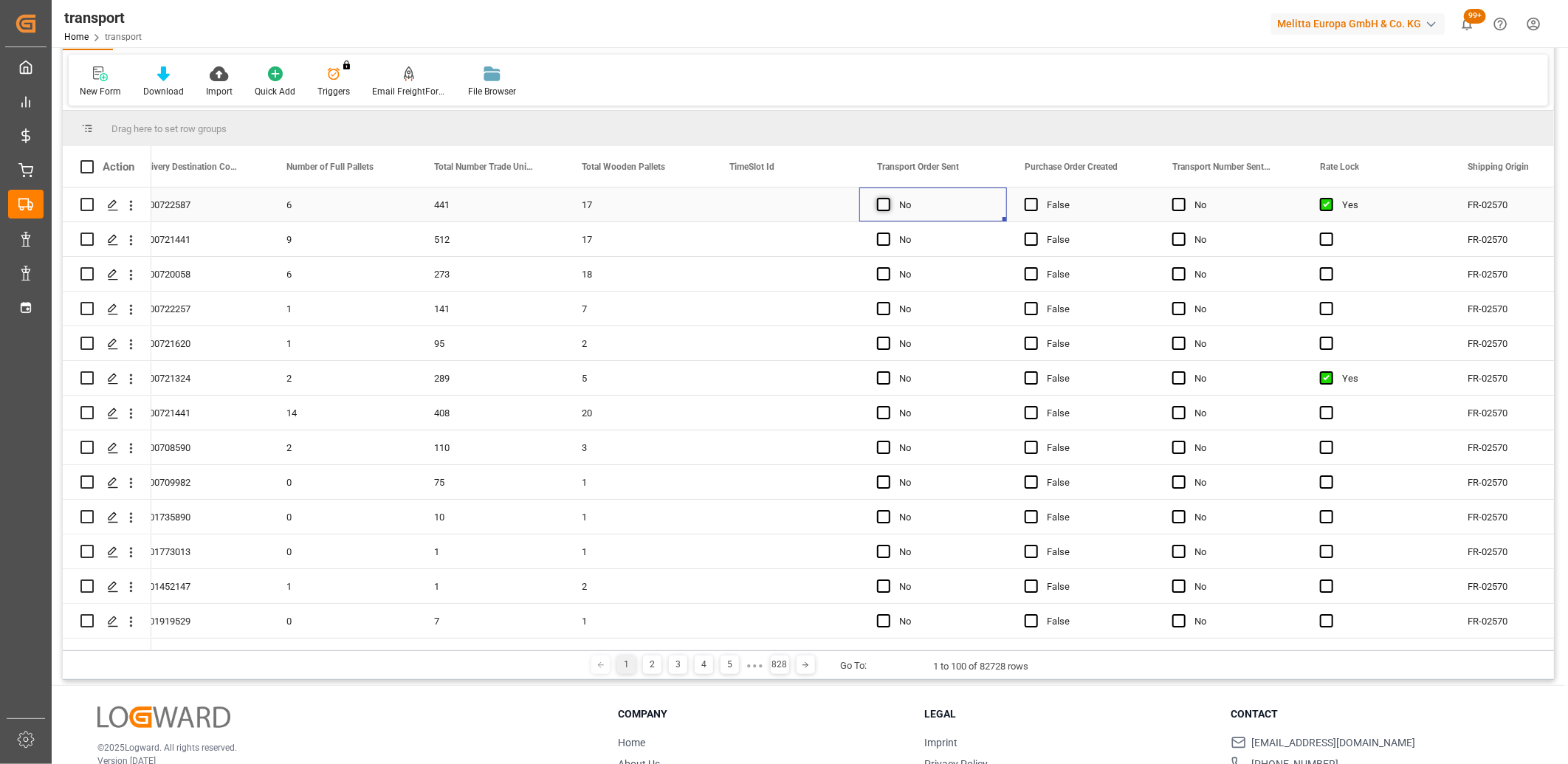
click at [884, 202] on span "Press SPACE to select this row." at bounding box center [884, 205] width 14 height 14
click at [889, 198] on input "Press SPACE to select this row." at bounding box center [889, 198] width 0 height 0
click at [882, 237] on span "Press SPACE to select this row." at bounding box center [884, 240] width 14 height 14
click at [889, 233] on input "Press SPACE to select this row." at bounding box center [889, 233] width 0 height 0
click at [883, 271] on span "Press SPACE to select this row." at bounding box center [884, 274] width 14 height 14
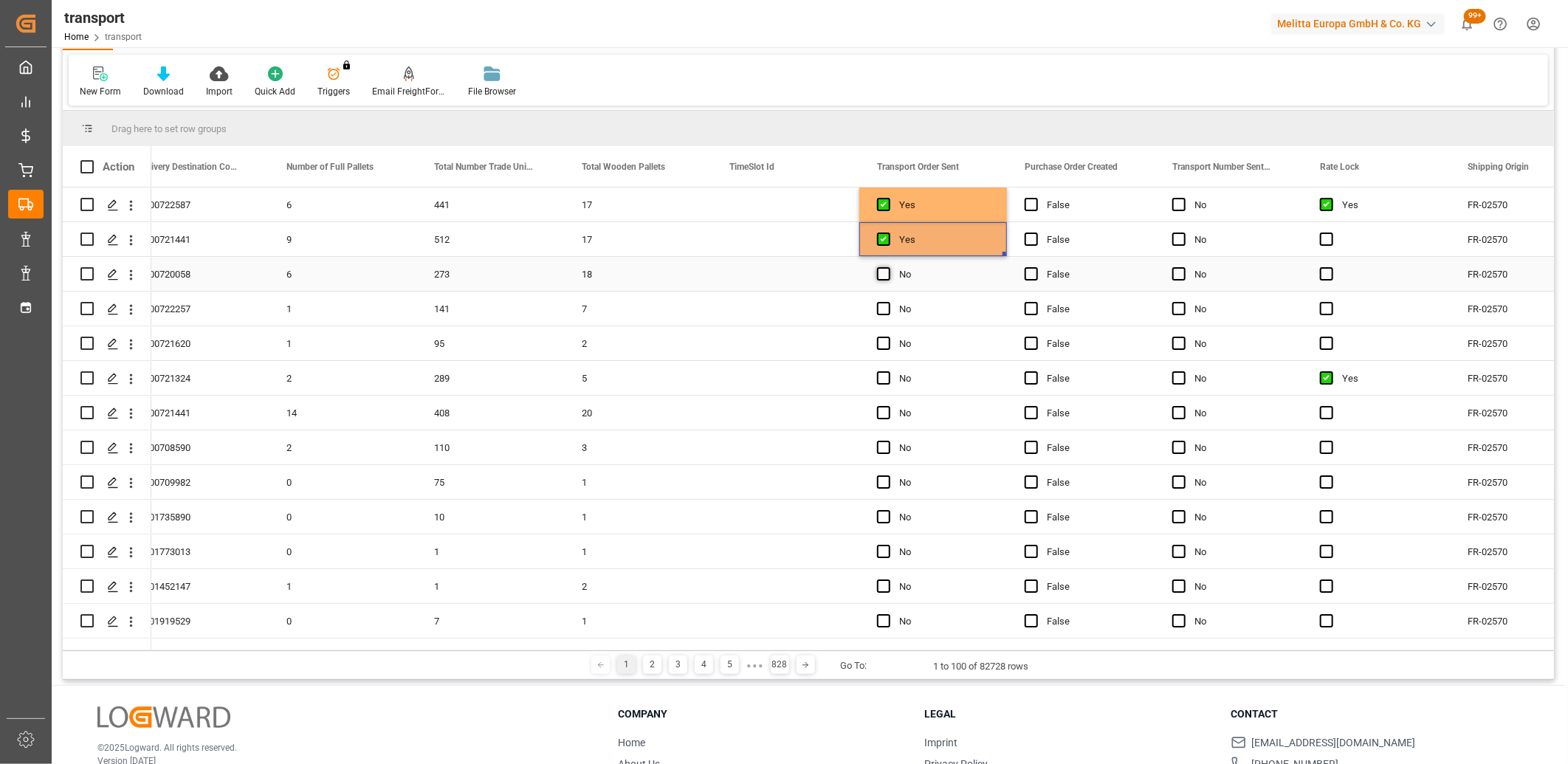
click at [889, 267] on input "Press SPACE to select this row." at bounding box center [889, 267] width 0 height 0
click at [883, 308] on span "Press SPACE to select this row." at bounding box center [884, 308] width 14 height 14
click at [889, 302] on input "Press SPACE to select this row." at bounding box center [889, 302] width 0 height 0
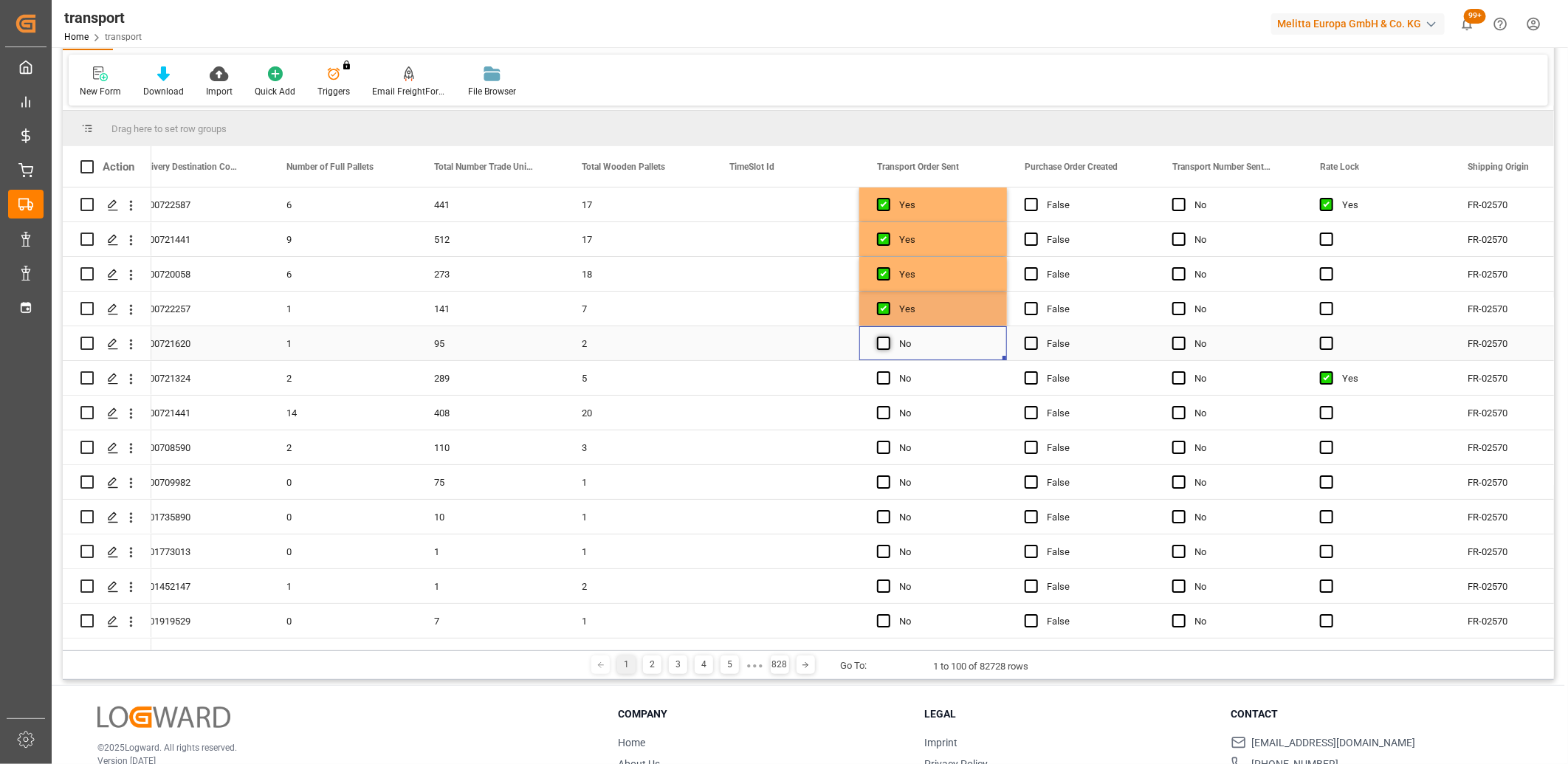
click at [881, 345] on span "Press SPACE to select this row." at bounding box center [884, 343] width 14 height 14
click at [889, 337] on input "Press SPACE to select this row." at bounding box center [889, 337] width 0 height 0
click at [881, 386] on div "Press SPACE to select this row." at bounding box center [889, 379] width 22 height 34
click at [881, 377] on span "Press SPACE to select this row." at bounding box center [884, 378] width 14 height 14
click at [889, 371] on input "Press SPACE to select this row." at bounding box center [889, 371] width 0 height 0
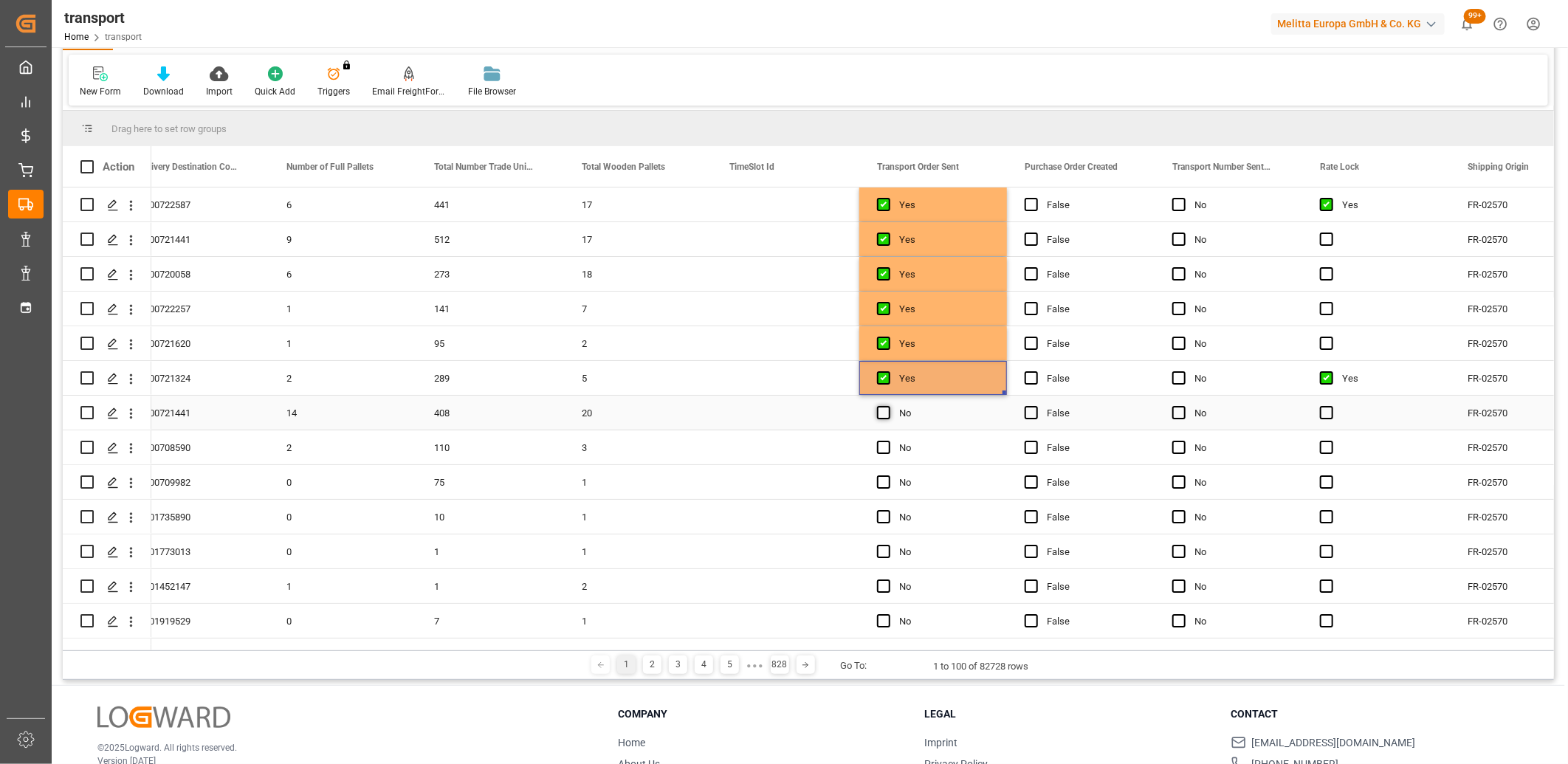
click at [881, 413] on span "Press SPACE to select this row." at bounding box center [884, 413] width 14 height 14
click at [889, 406] on input "Press SPACE to select this row." at bounding box center [889, 406] width 0 height 0
click at [879, 444] on span "Press SPACE to select this row." at bounding box center [884, 447] width 14 height 14
click at [889, 440] on input "Press SPACE to select this row." at bounding box center [889, 440] width 0 height 0
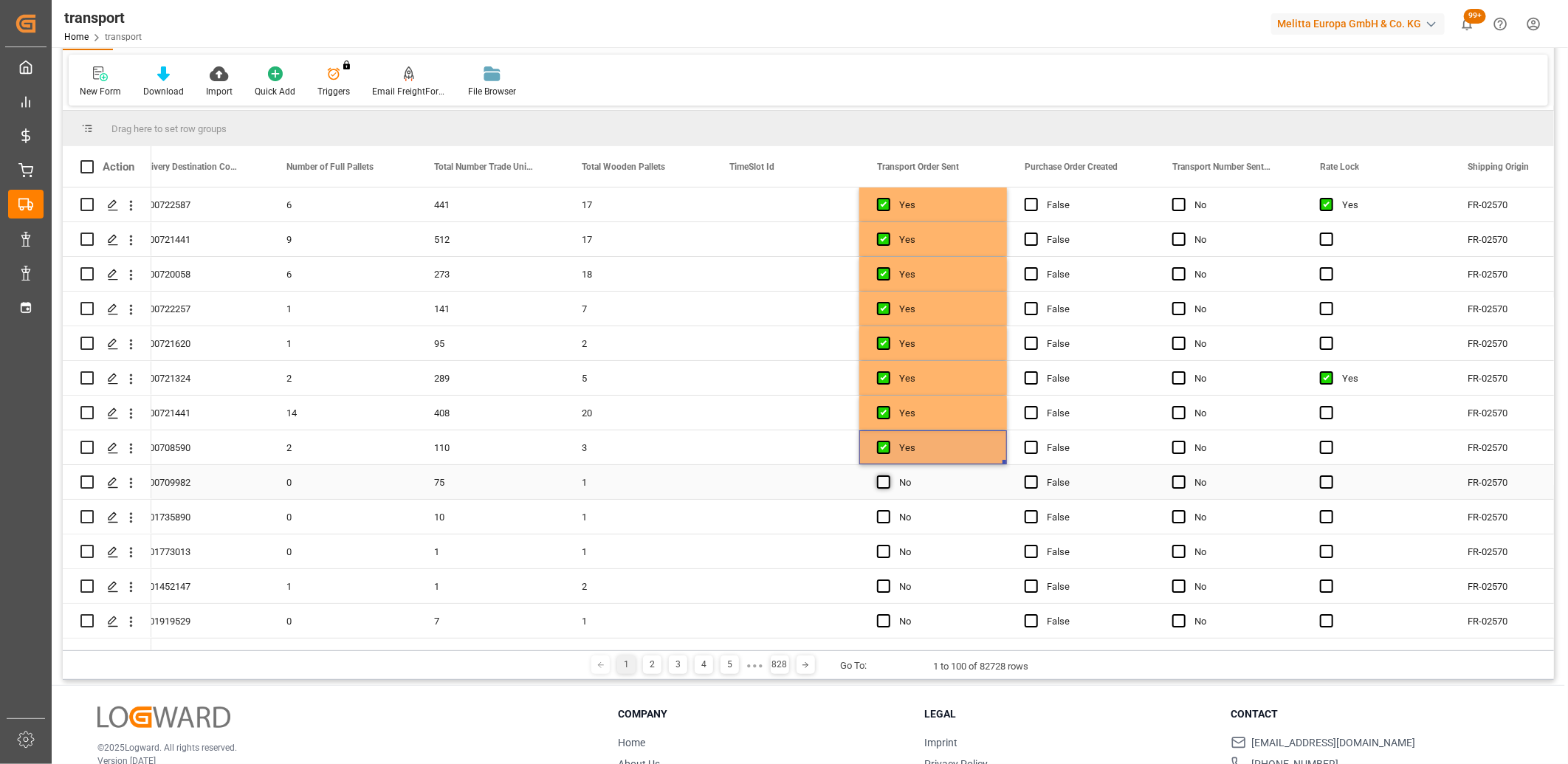
click at [884, 478] on span "Press SPACE to select this row." at bounding box center [884, 482] width 14 height 14
click at [889, 475] on input "Press SPACE to select this row." at bounding box center [889, 475] width 0 height 0
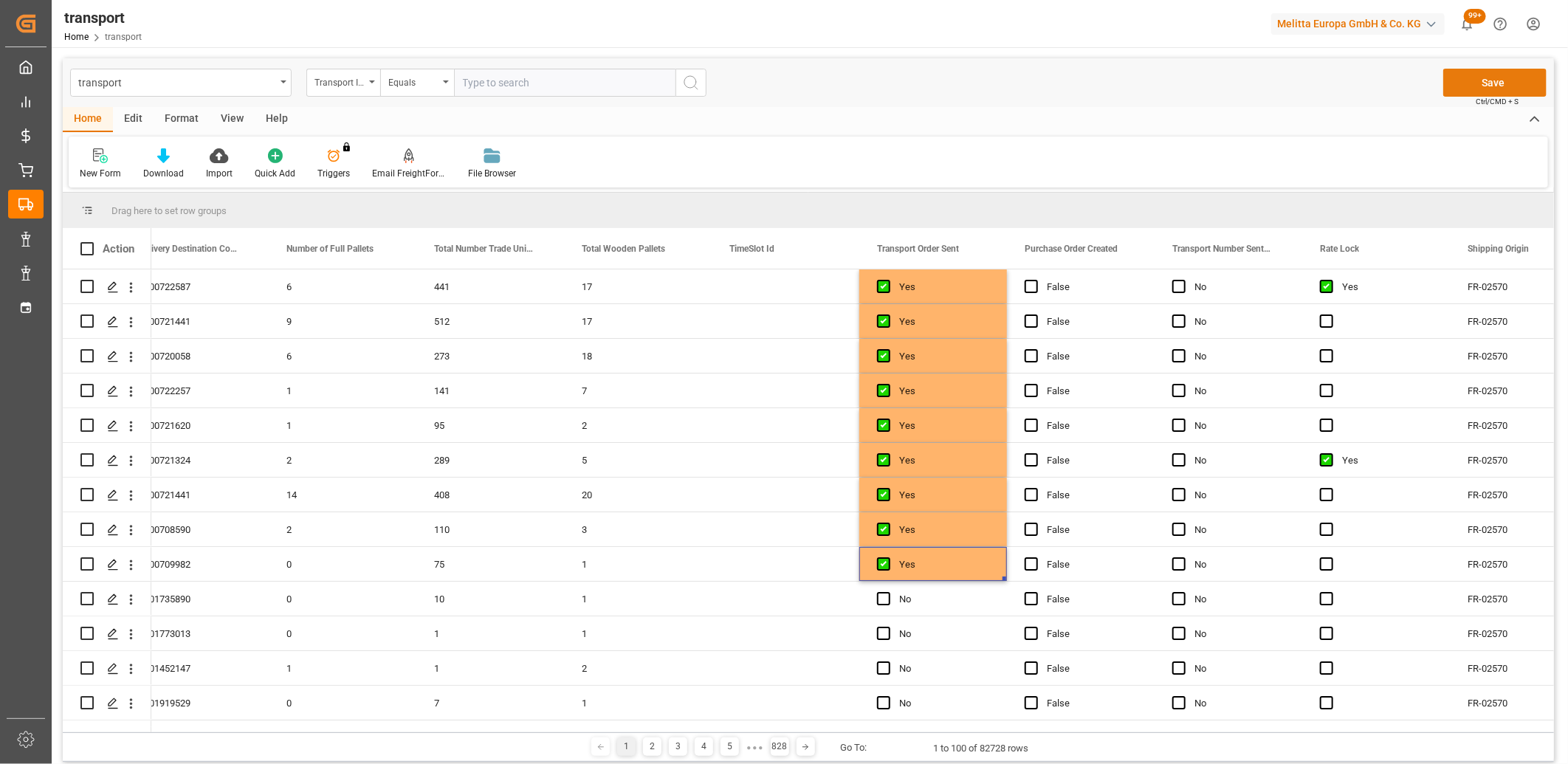
click at [1463, 86] on button "Save" at bounding box center [1496, 82] width 104 height 28
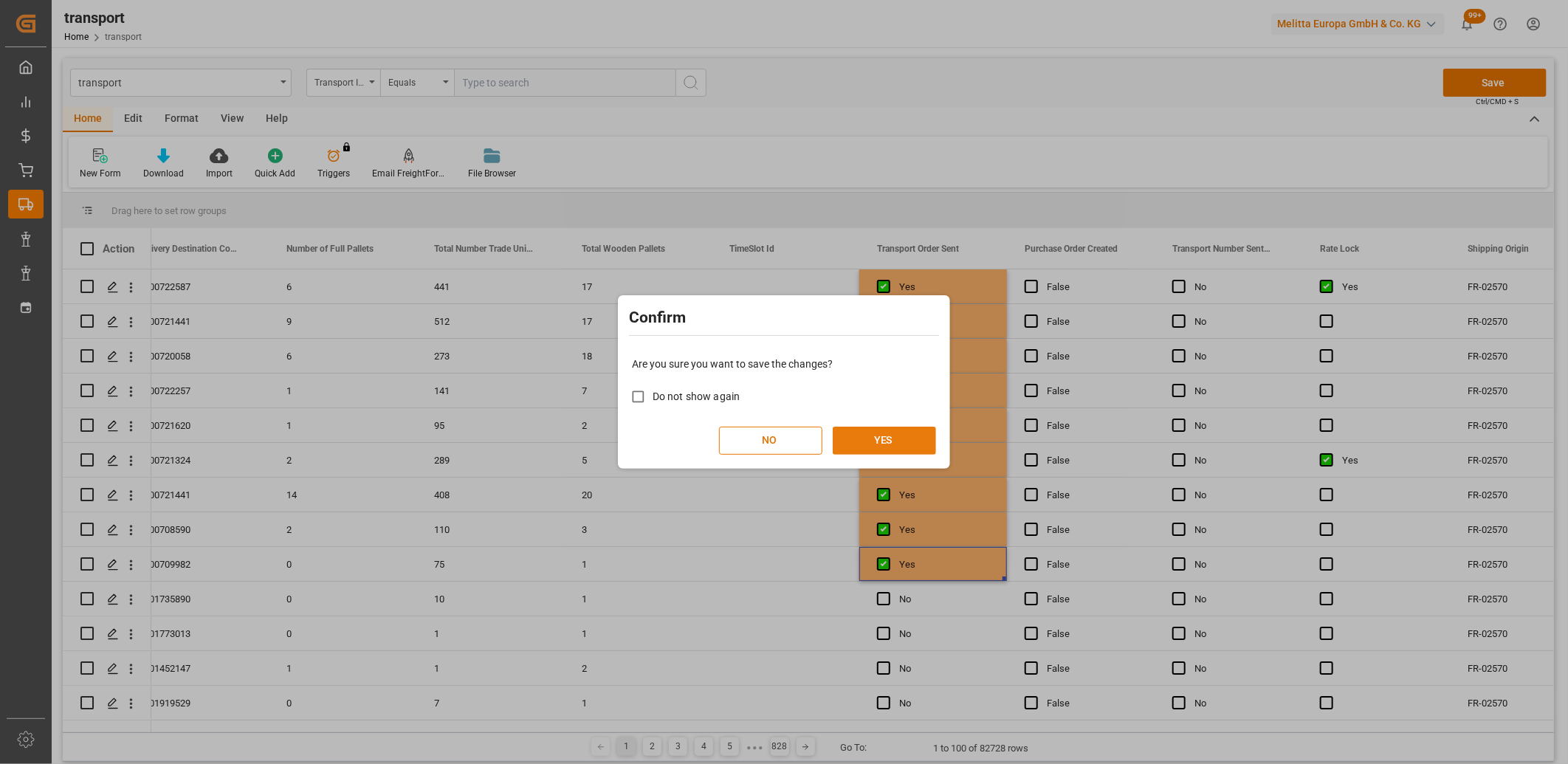
click at [864, 431] on button "YES" at bounding box center [885, 440] width 104 height 28
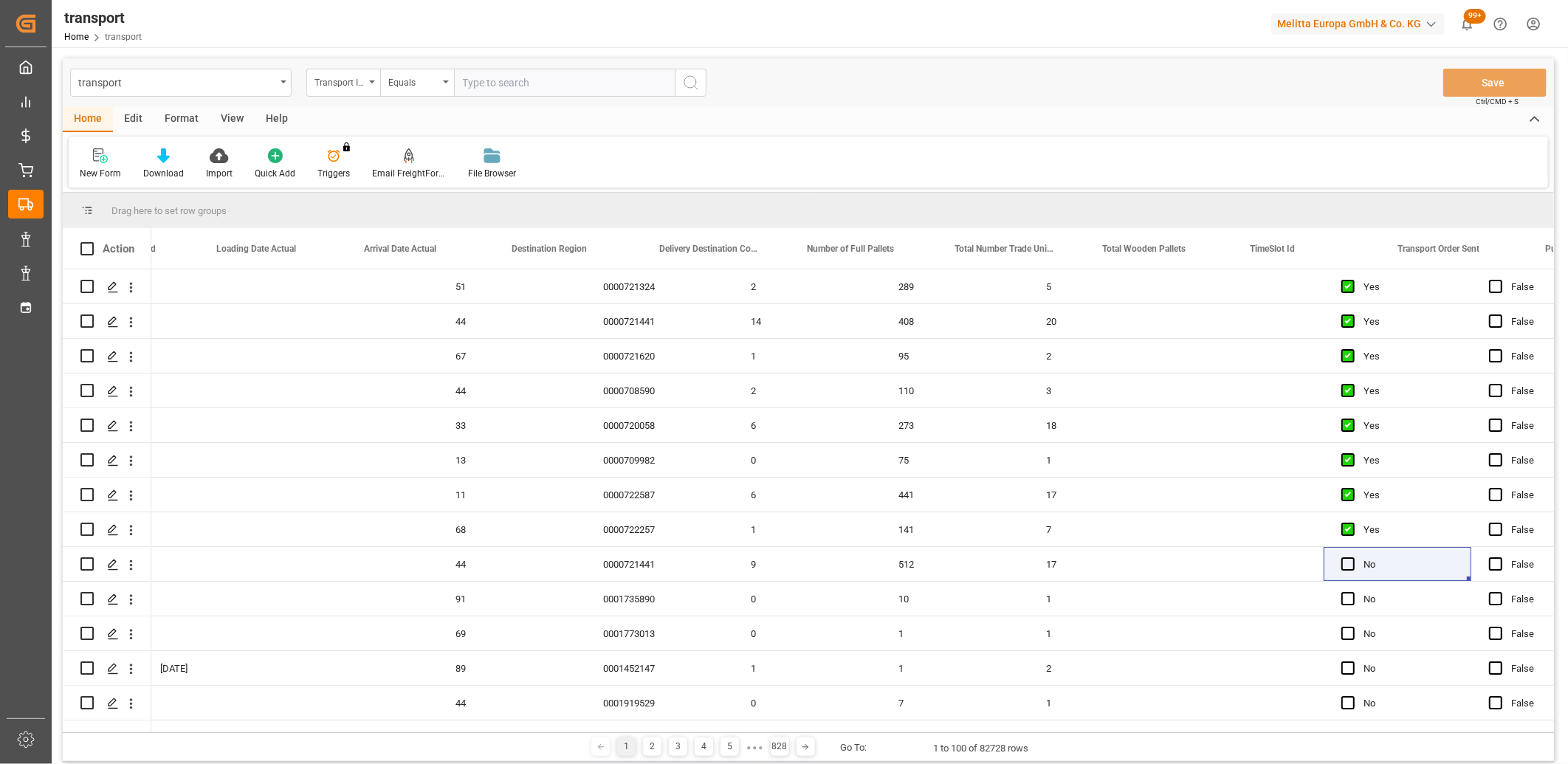
scroll to position [0, 2932]
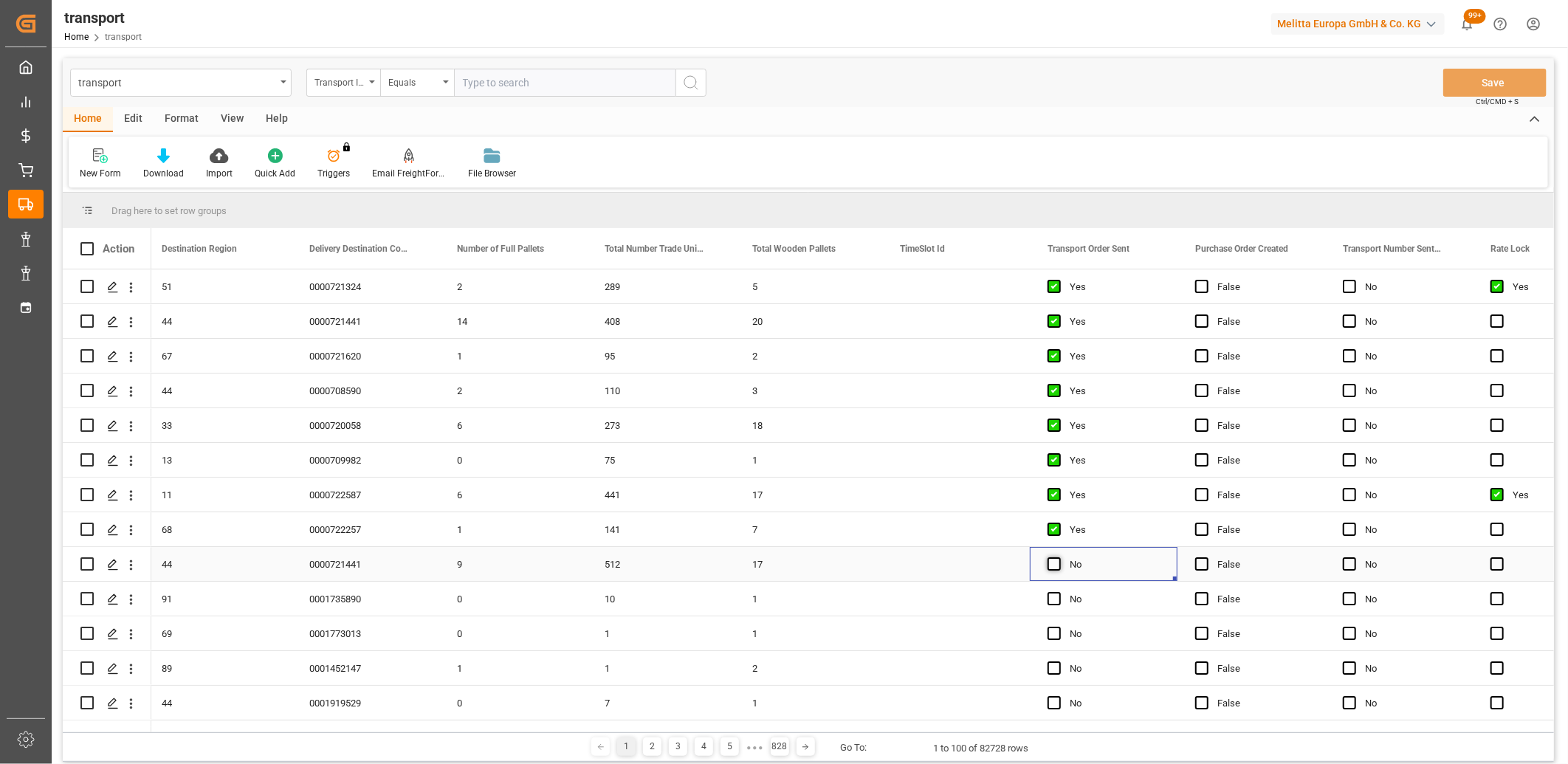
click at [1056, 562] on span "Press SPACE to select this row." at bounding box center [1054, 564] width 14 height 14
click at [1059, 557] on input "Press SPACE to select this row." at bounding box center [1059, 557] width 0 height 0
click at [1523, 82] on button "Save" at bounding box center [1496, 82] width 104 height 28
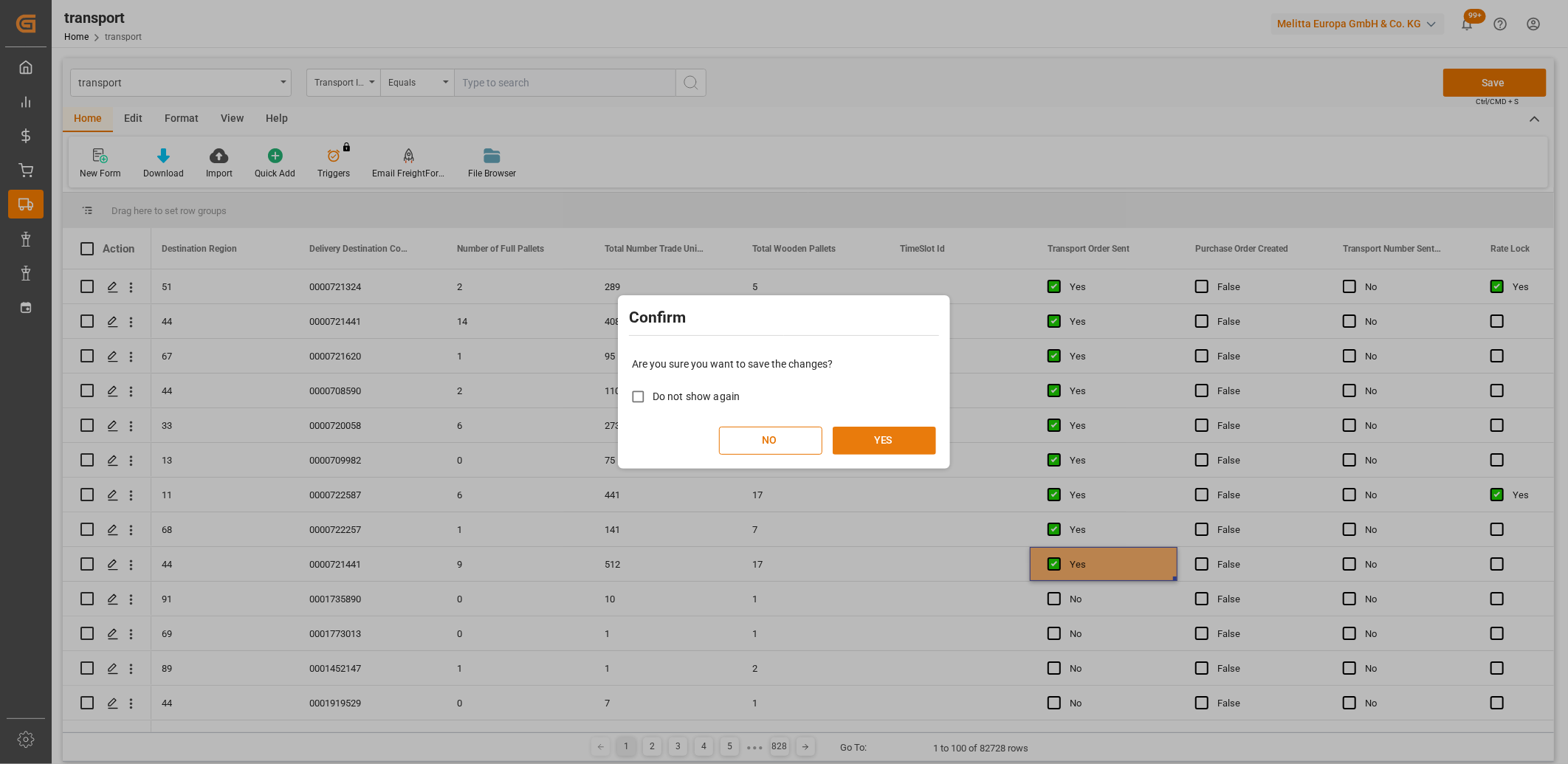
click at [912, 444] on button "YES" at bounding box center [885, 440] width 104 height 28
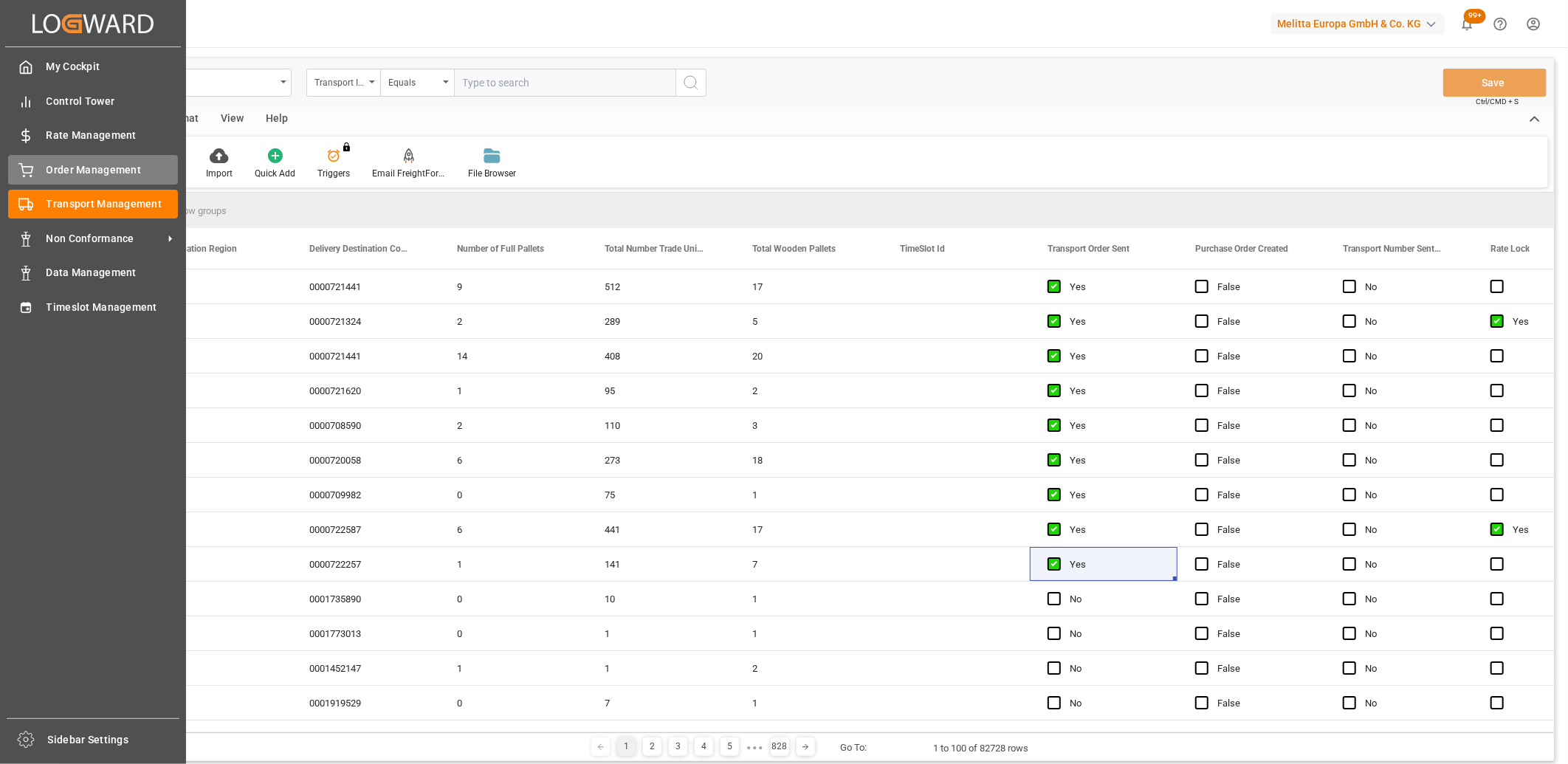
click at [31, 168] on icon at bounding box center [26, 170] width 14 height 14
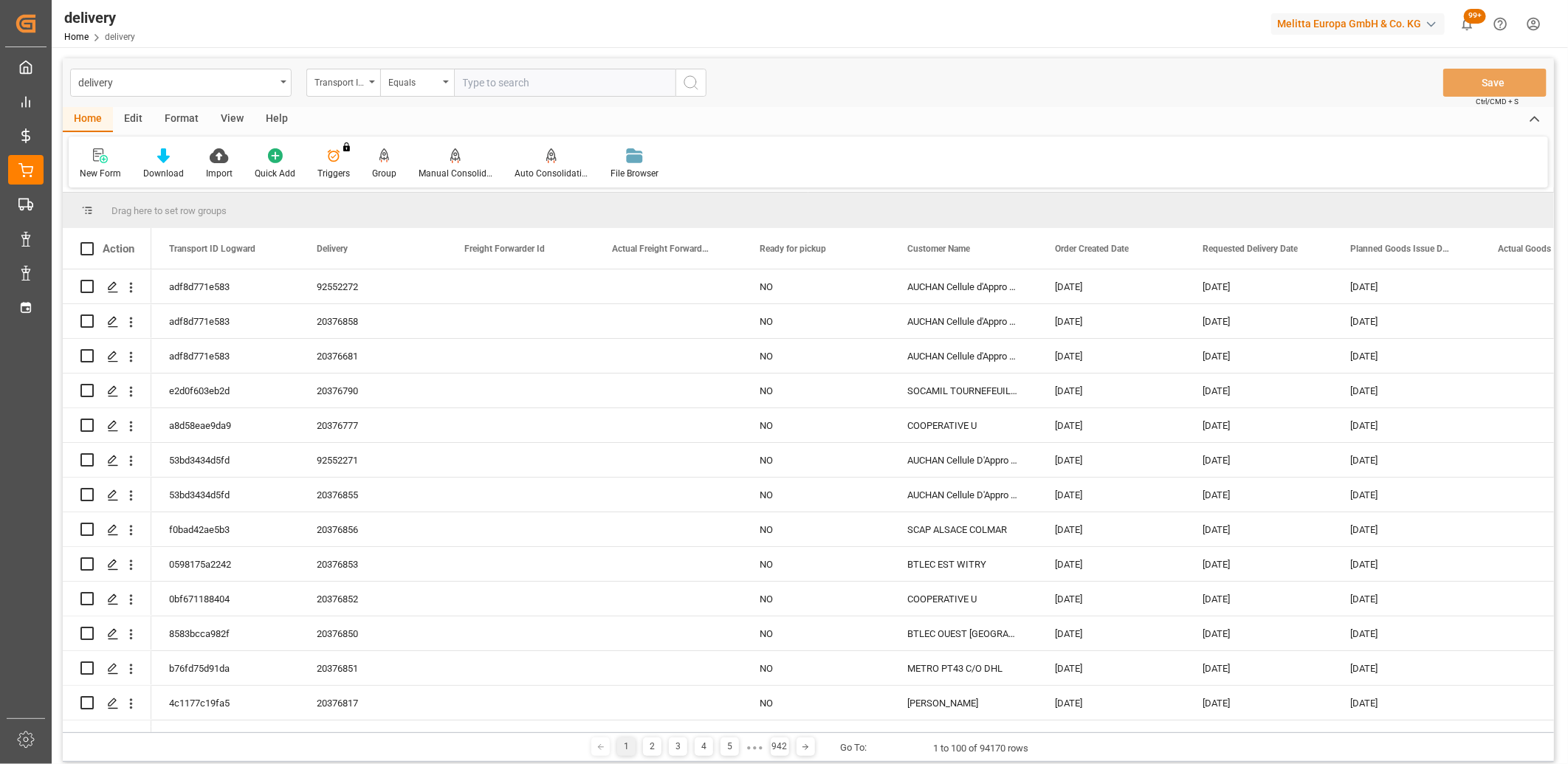
click at [367, 86] on div "Transport ID Logward" at bounding box center [343, 82] width 74 height 28
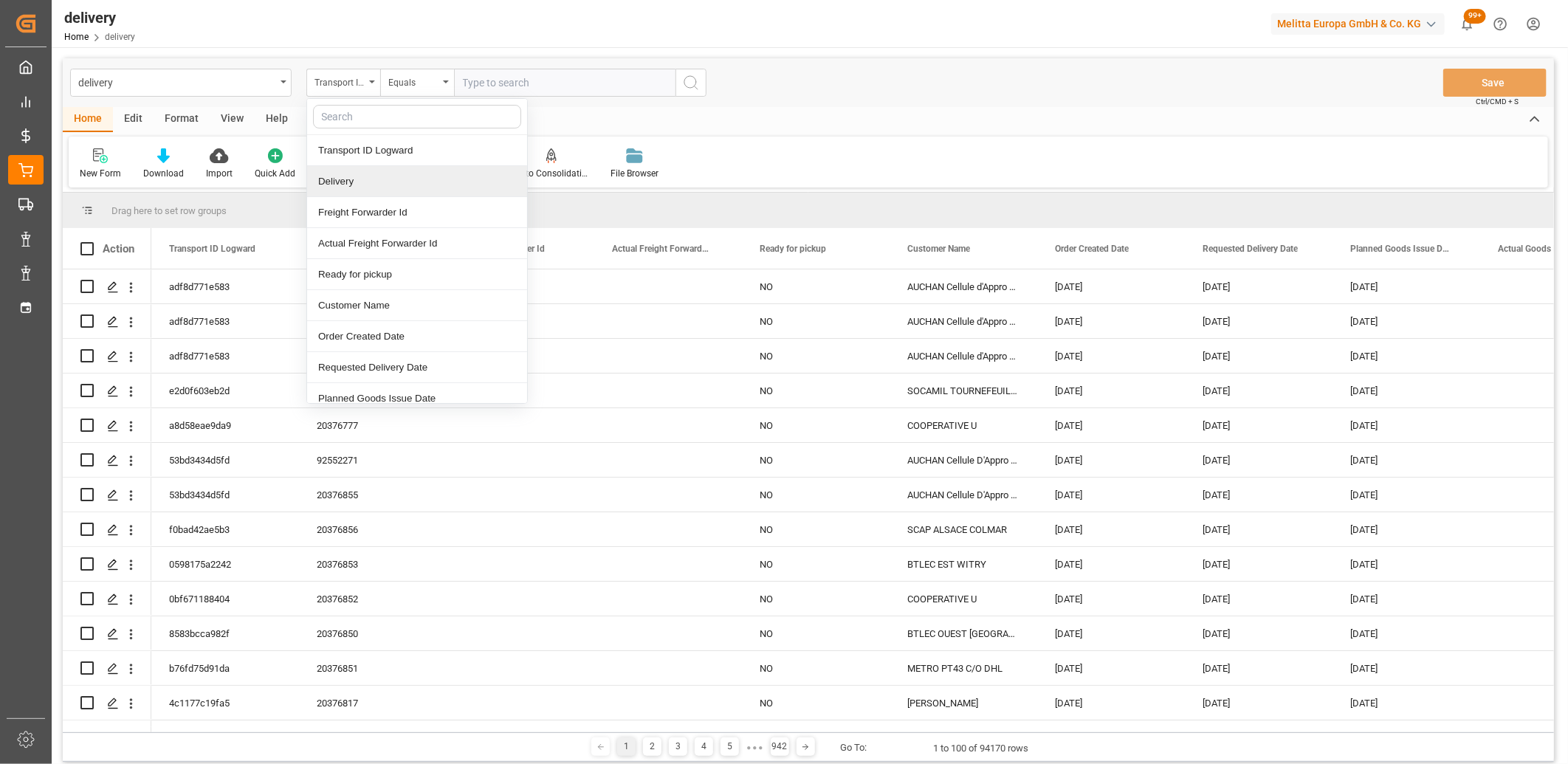
click at [356, 180] on div "Delivery" at bounding box center [417, 181] width 220 height 31
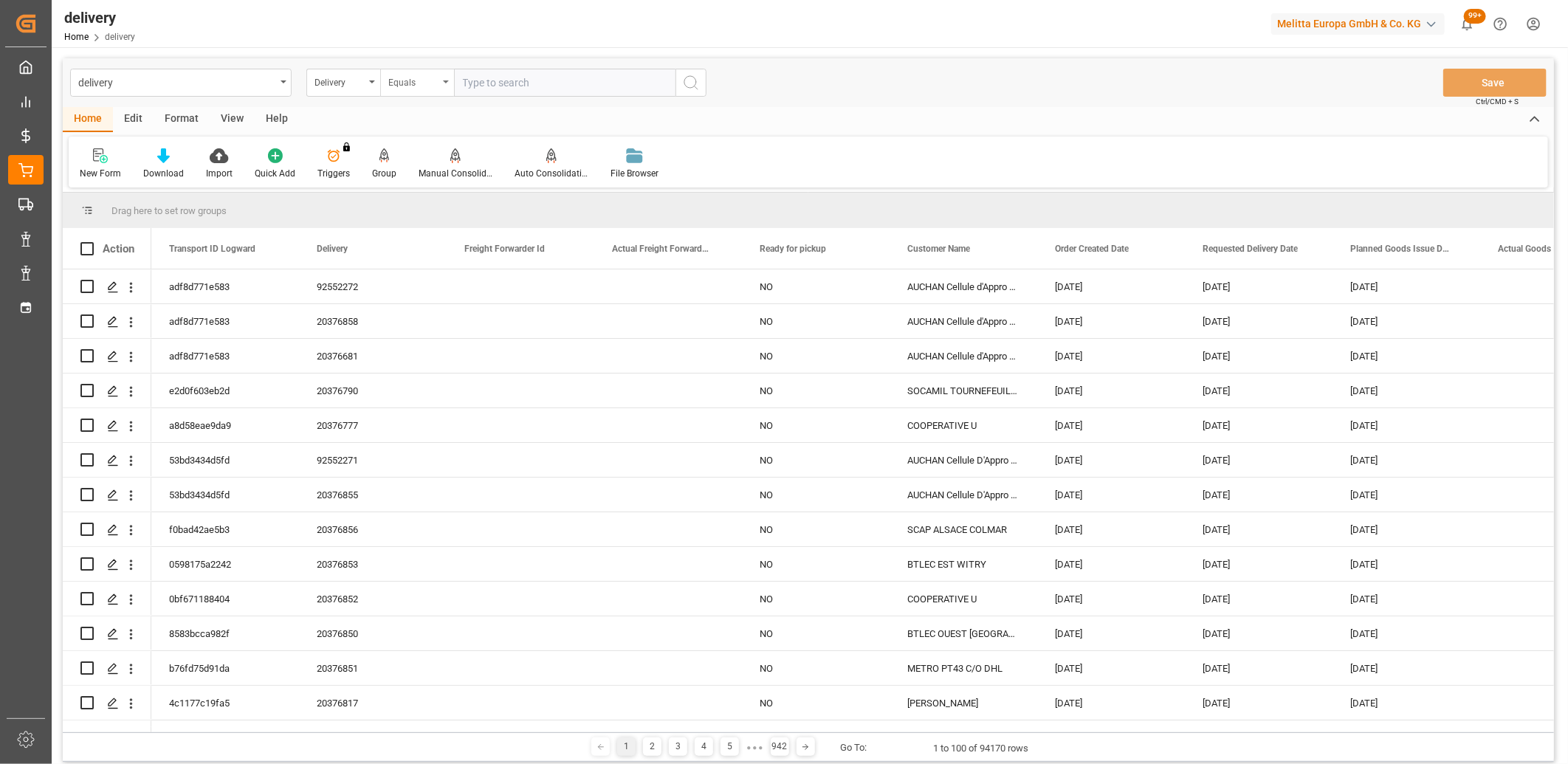
click at [391, 88] on div "Equals" at bounding box center [413, 81] width 50 height 17
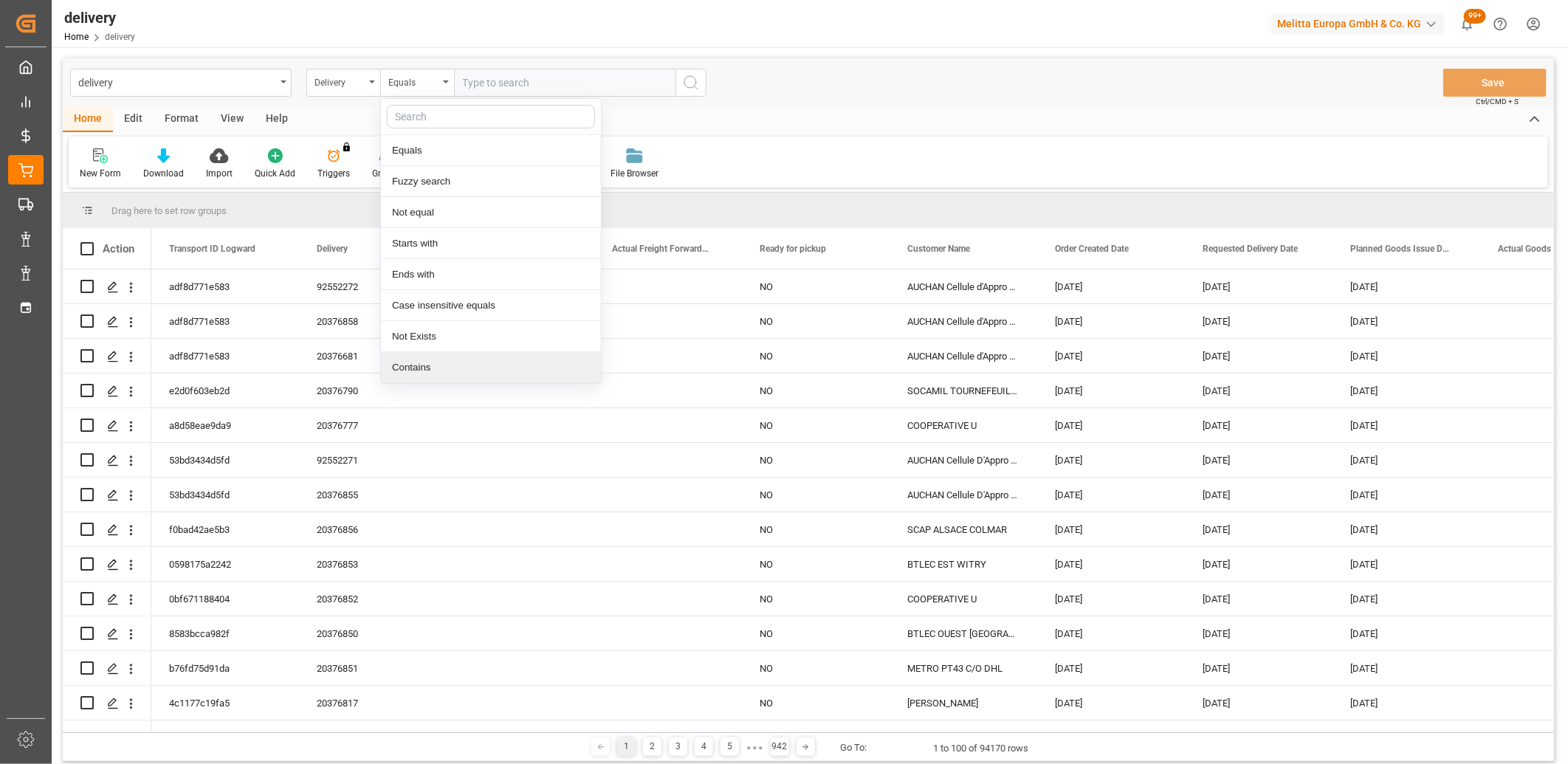
click at [435, 369] on div "Contains" at bounding box center [491, 367] width 220 height 31
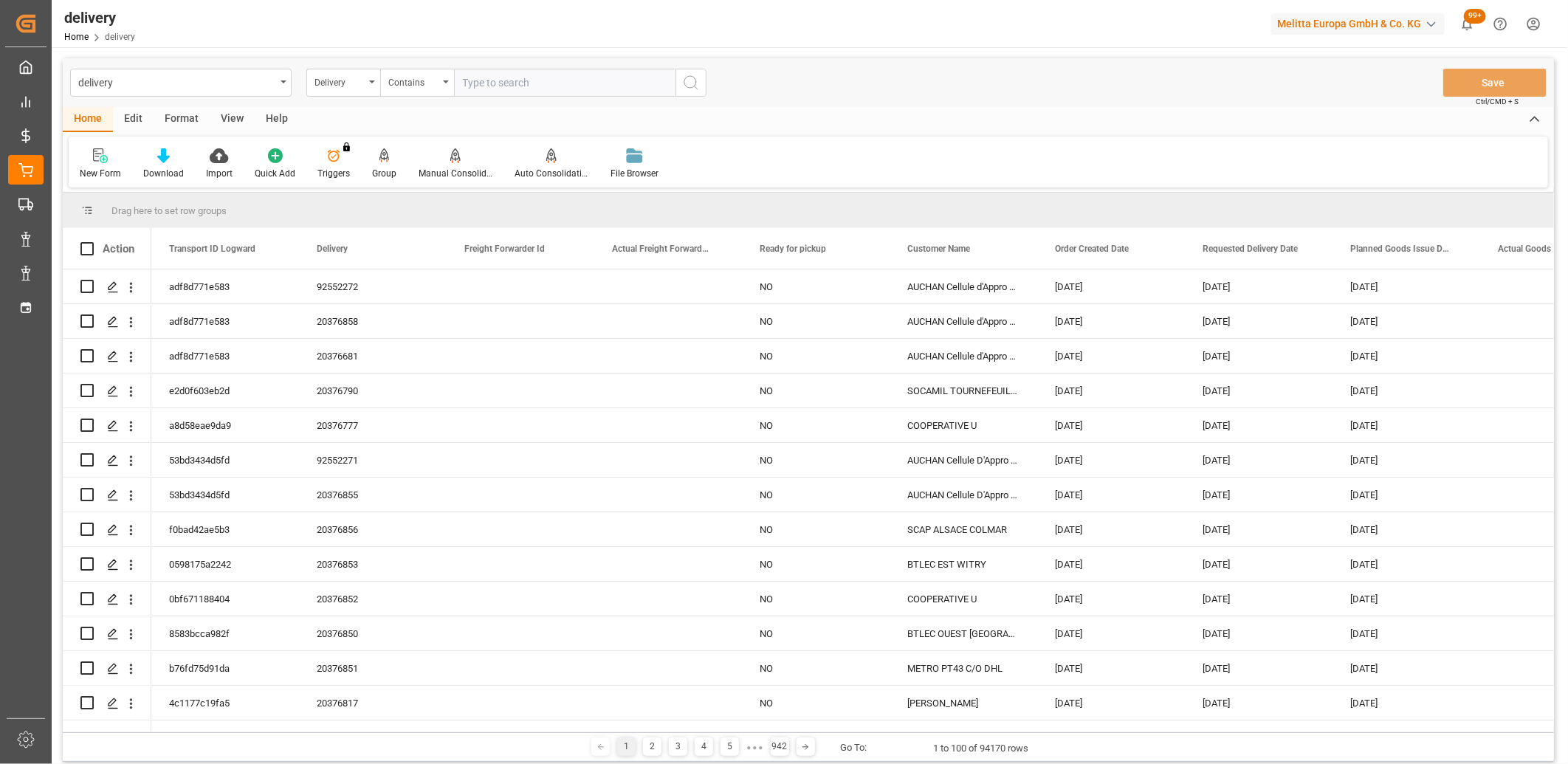
click at [497, 75] on input "text" at bounding box center [565, 82] width 222 height 28
paste input "20376854,20376849,20376860,20376859,20376863,20376783,20376782,20376862,2037678…"
type input "20376854,20376849,20376860,20376859,20376863,20376783,20376782,20376862,2037678…"
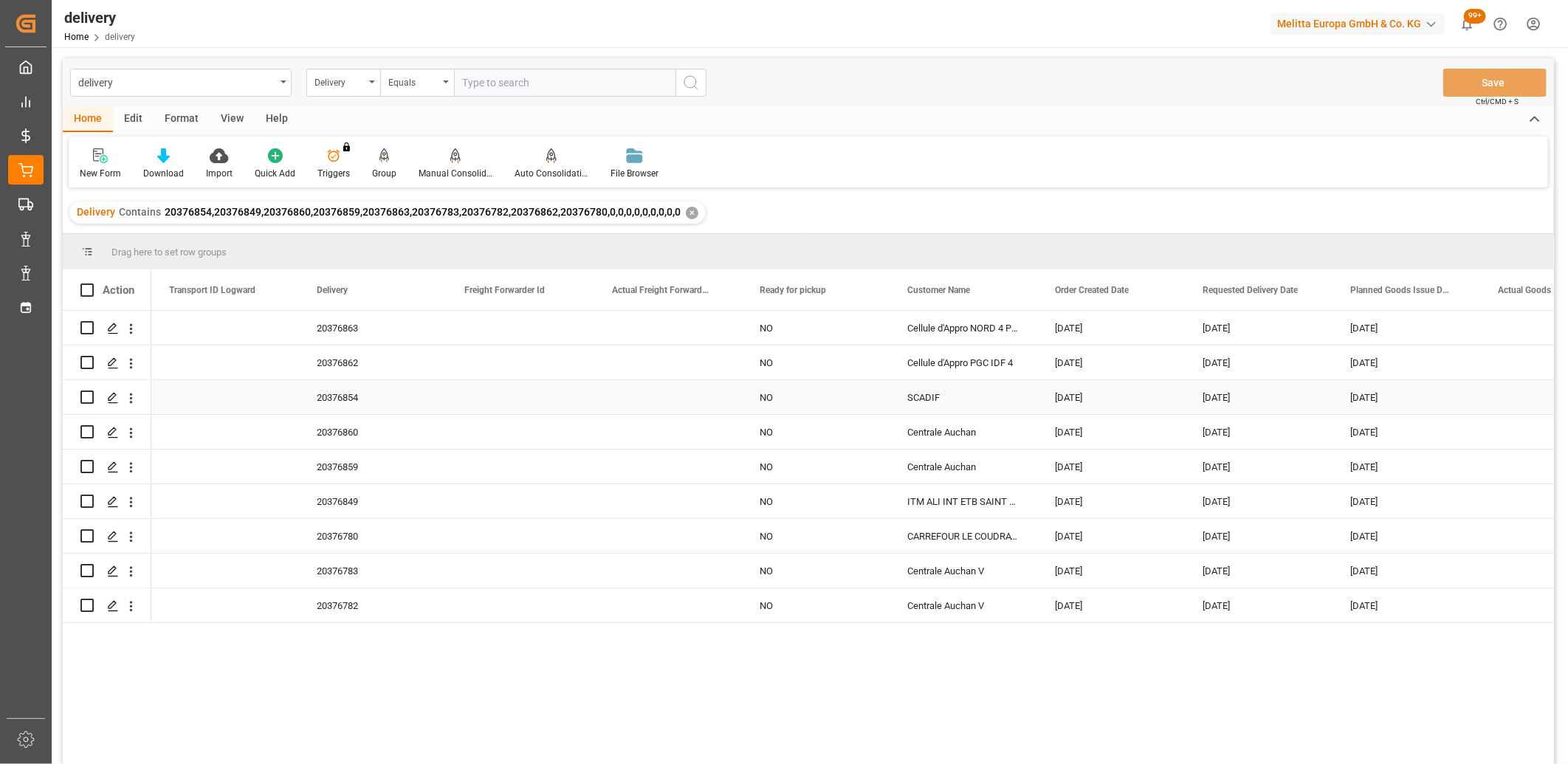
click at [89, 396] on input "Press Space to toggle row selection (unchecked)" at bounding box center [88, 397] width 14 height 14
checkbox input "true"
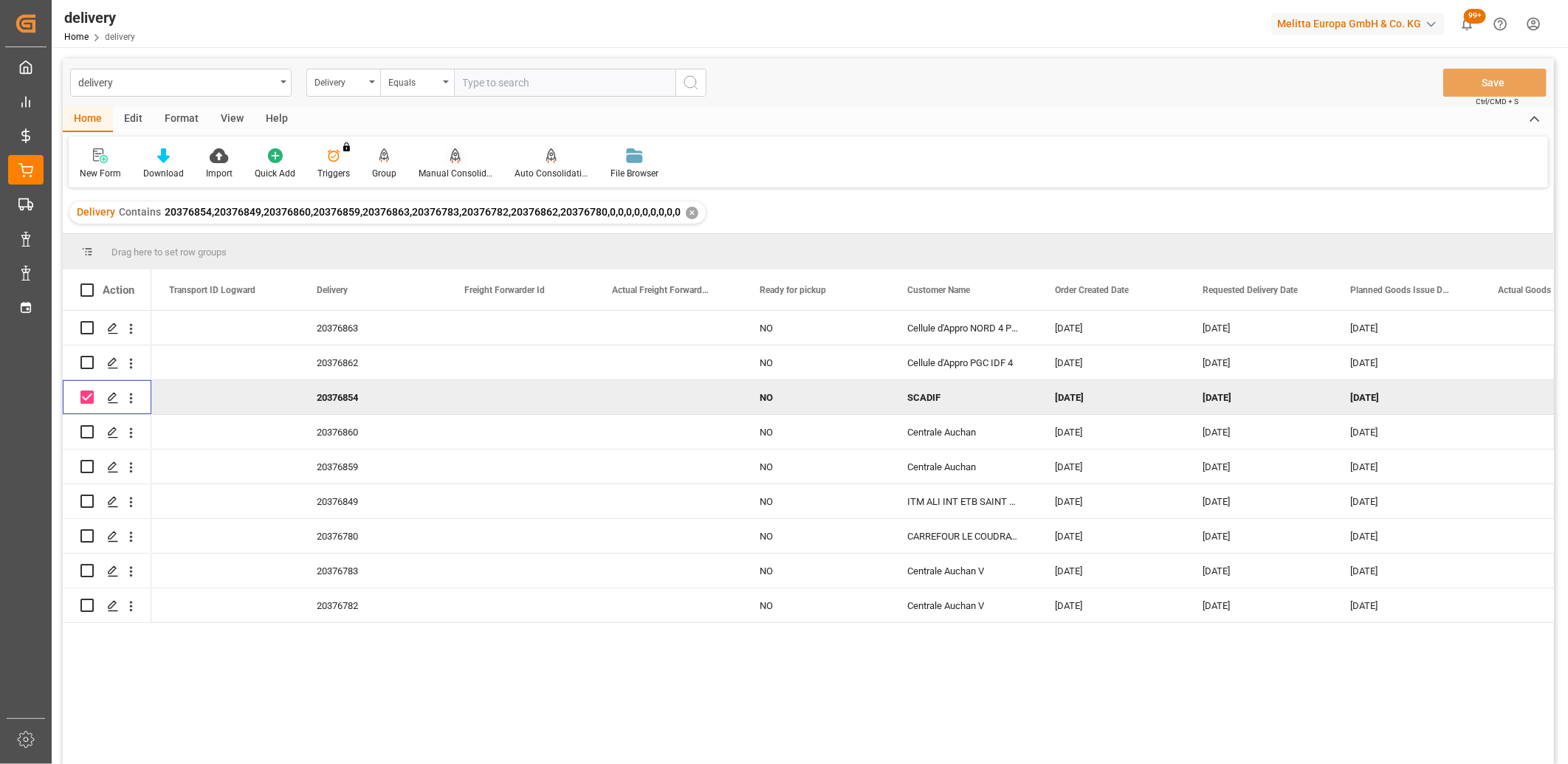
click at [455, 159] on icon at bounding box center [456, 156] width 10 height 14
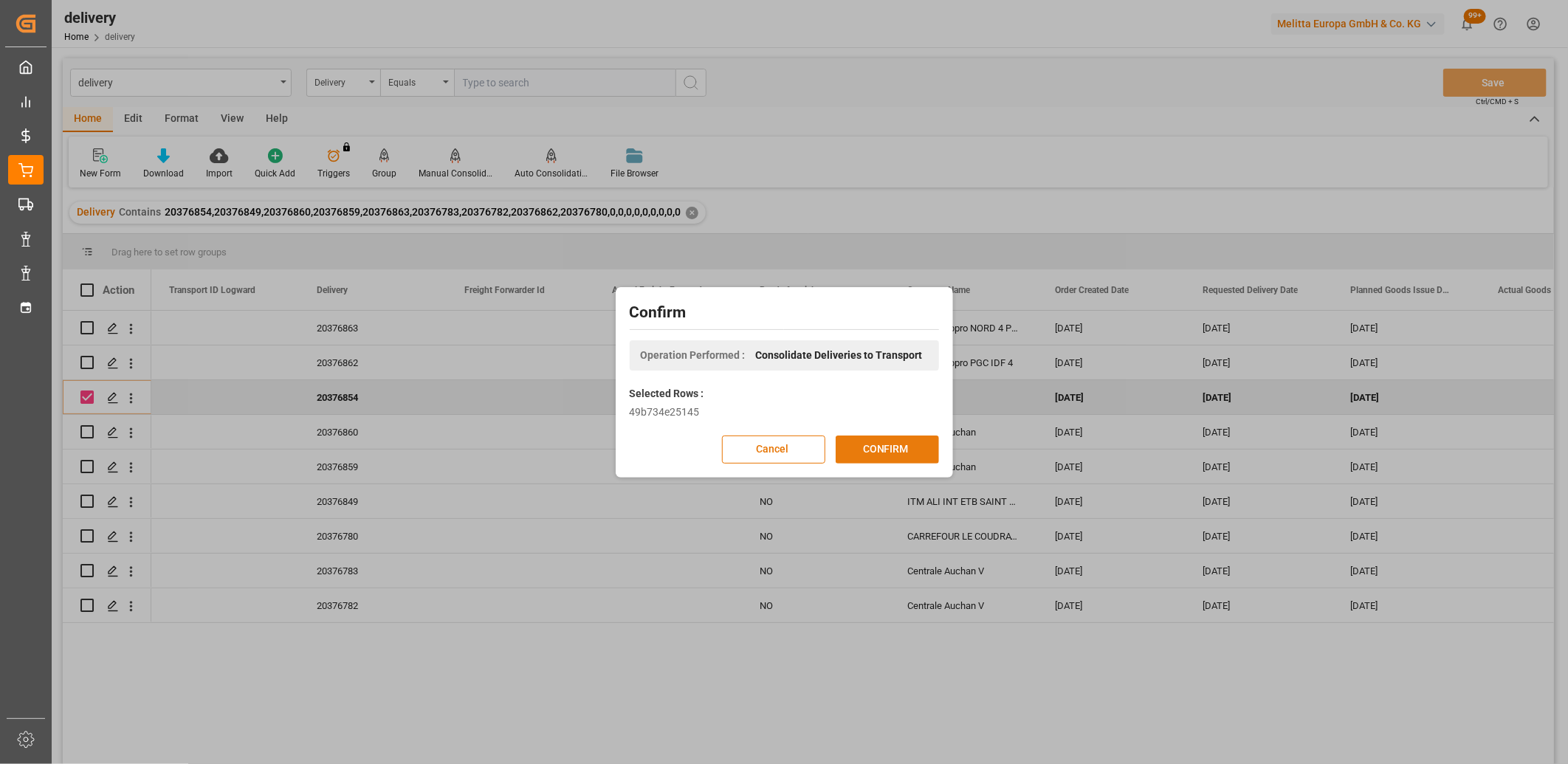
click at [854, 441] on button "CONFIRM" at bounding box center [888, 449] width 104 height 28
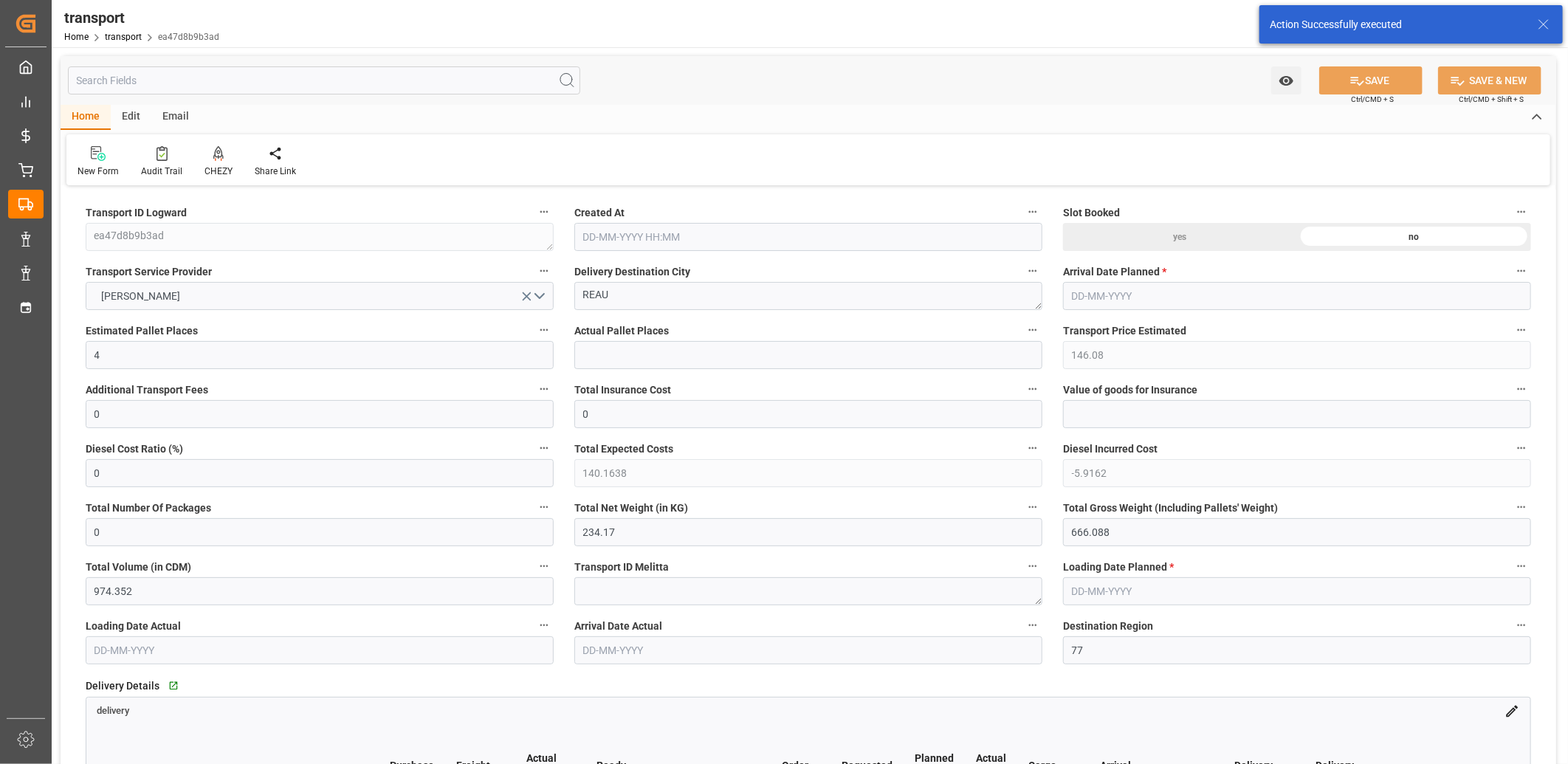
type input "[DATE] 11:28"
type input "[DATE]"
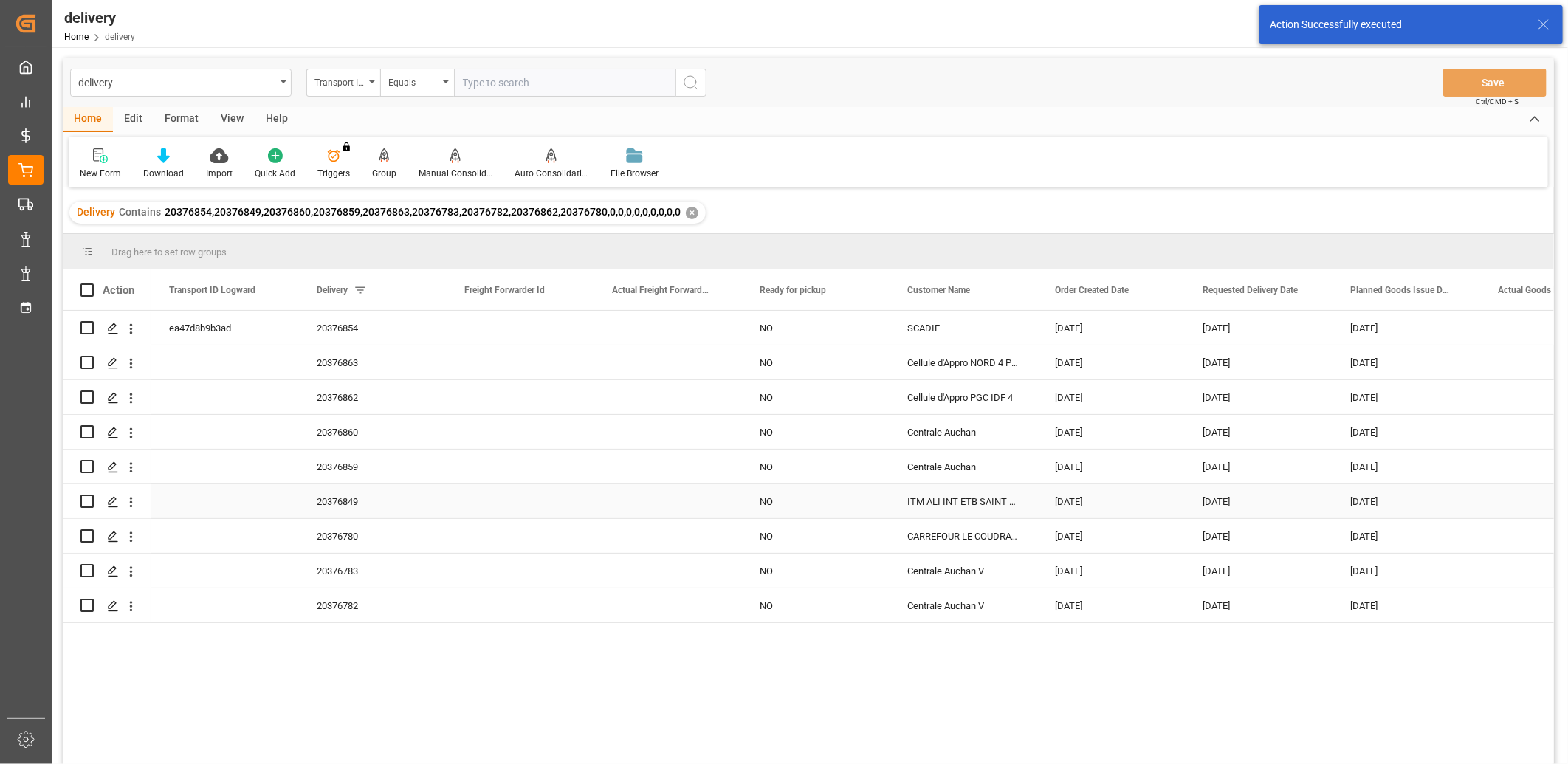
click at [87, 497] on input "Press Space to toggle row selection (unchecked)" at bounding box center [88, 501] width 14 height 14
checkbox input "true"
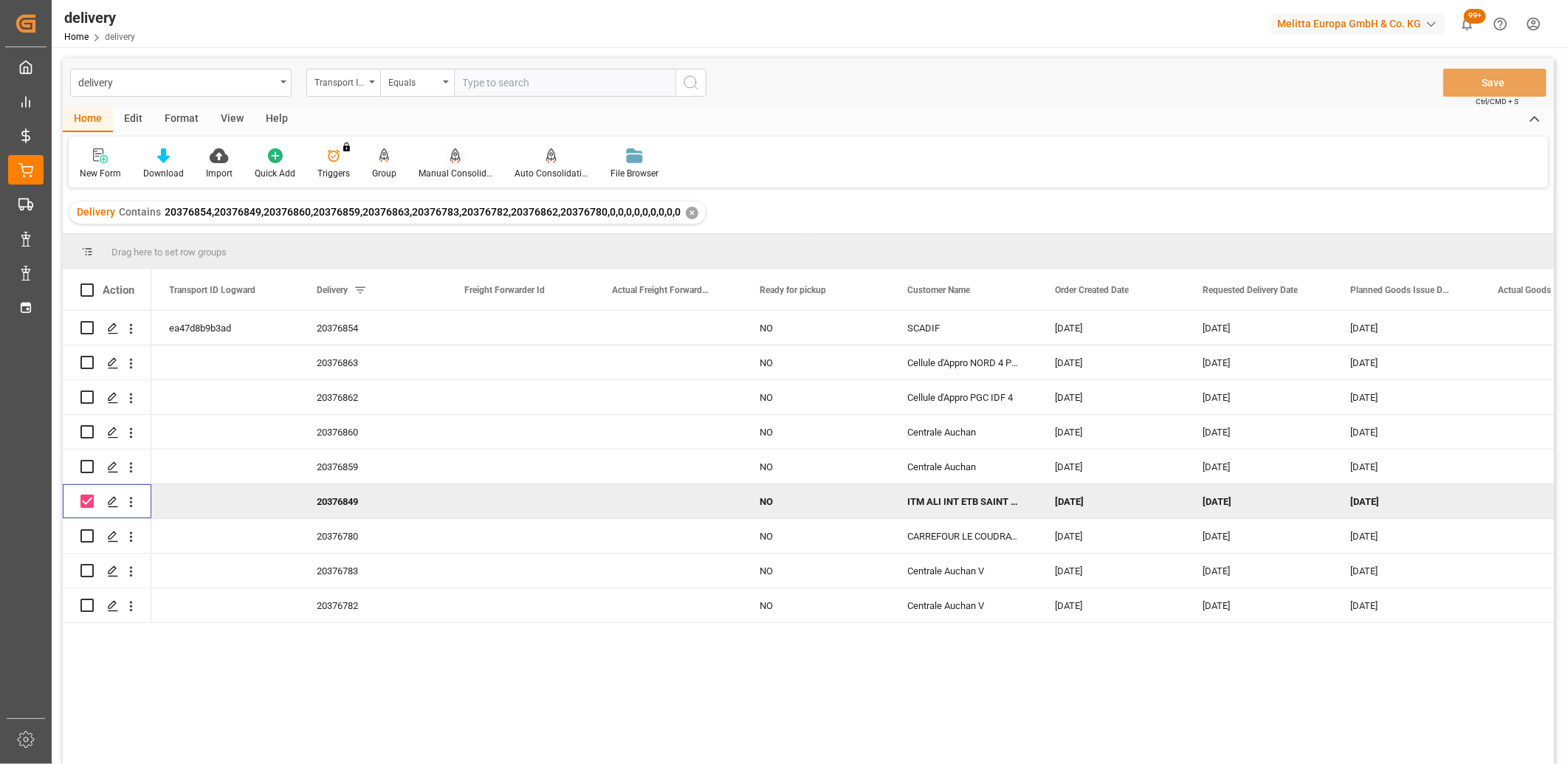
click at [446, 167] on div "Manual Consolidation" at bounding box center [455, 173] width 74 height 14
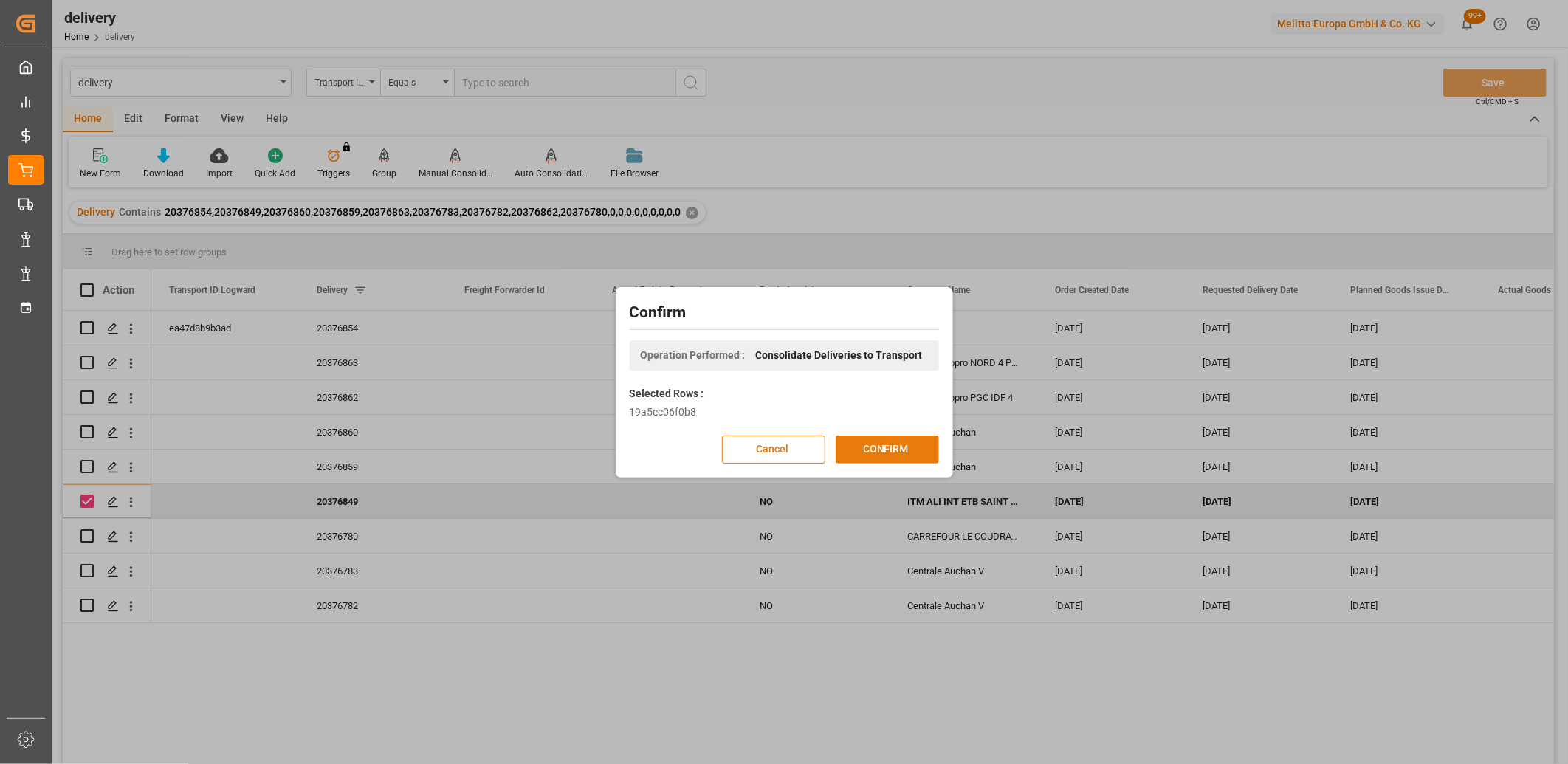
click at [905, 449] on button "CONFIRM" at bounding box center [888, 449] width 104 height 28
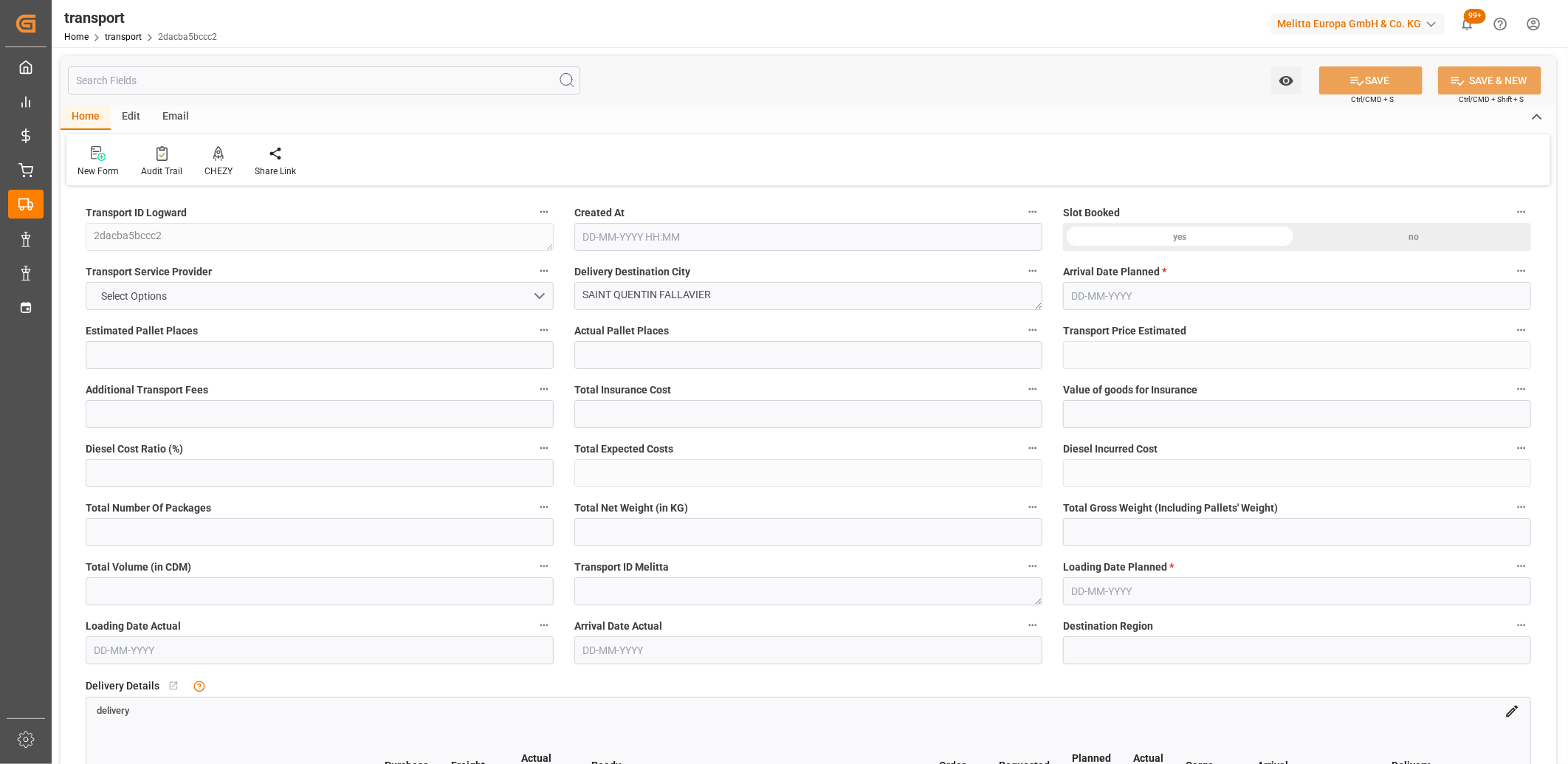
type input "3"
type input "209.29"
type input "0"
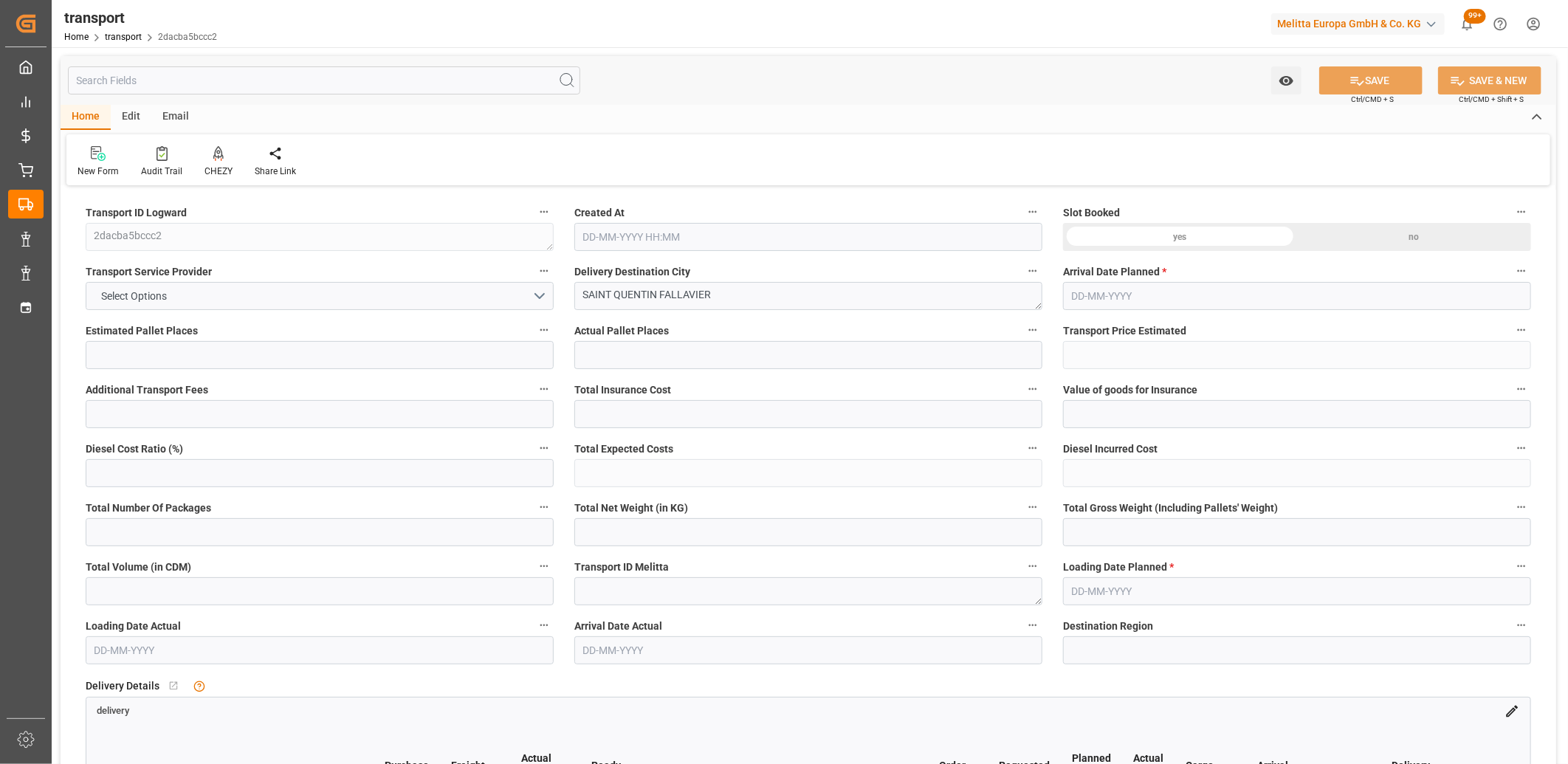
type input "200.8138"
type input "-8.4762"
type input "0"
type input "1061.688"
type input "1490"
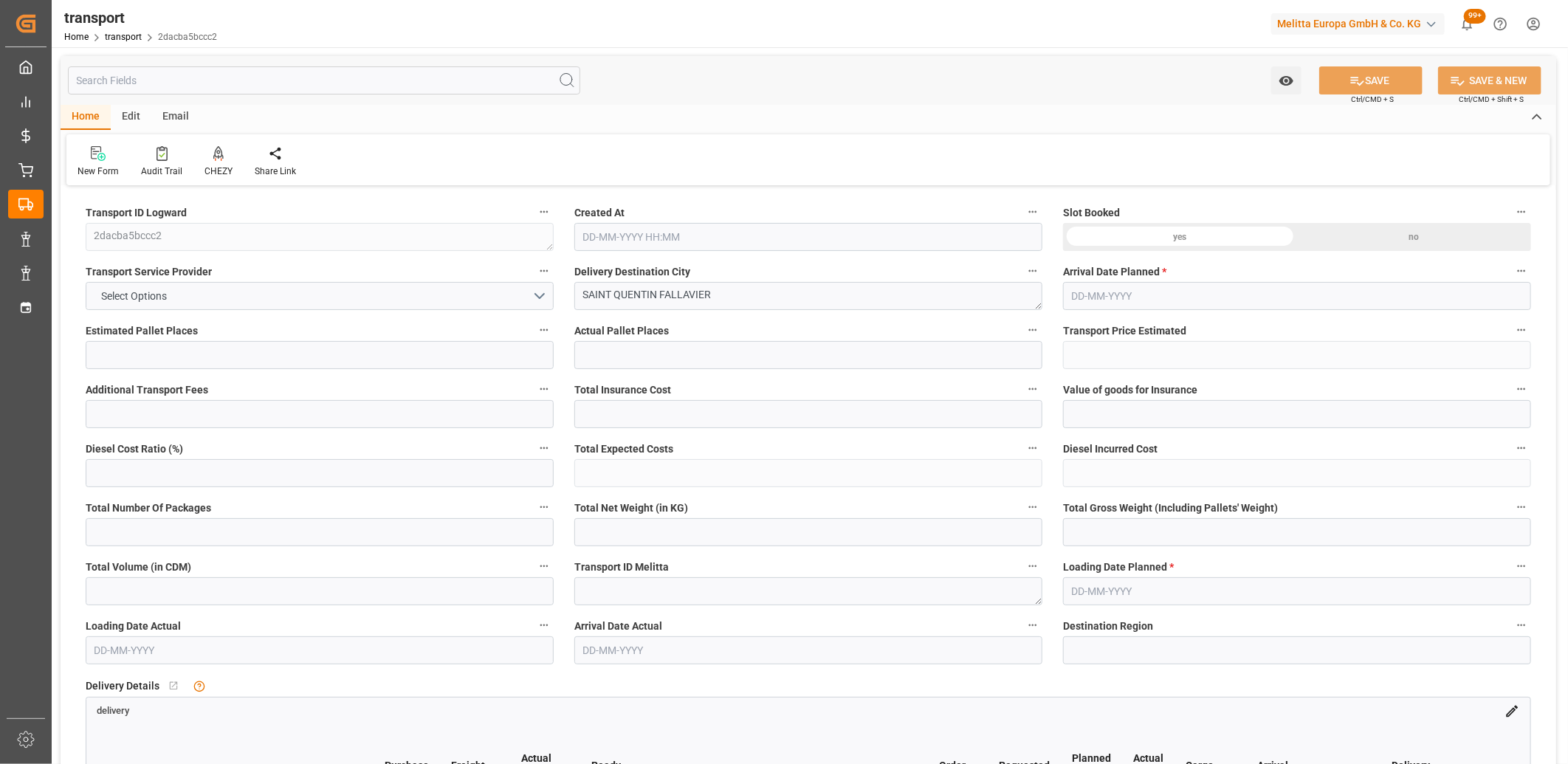
type input "3573.6"
type input "38"
type input "3"
type input "56"
type input "4"
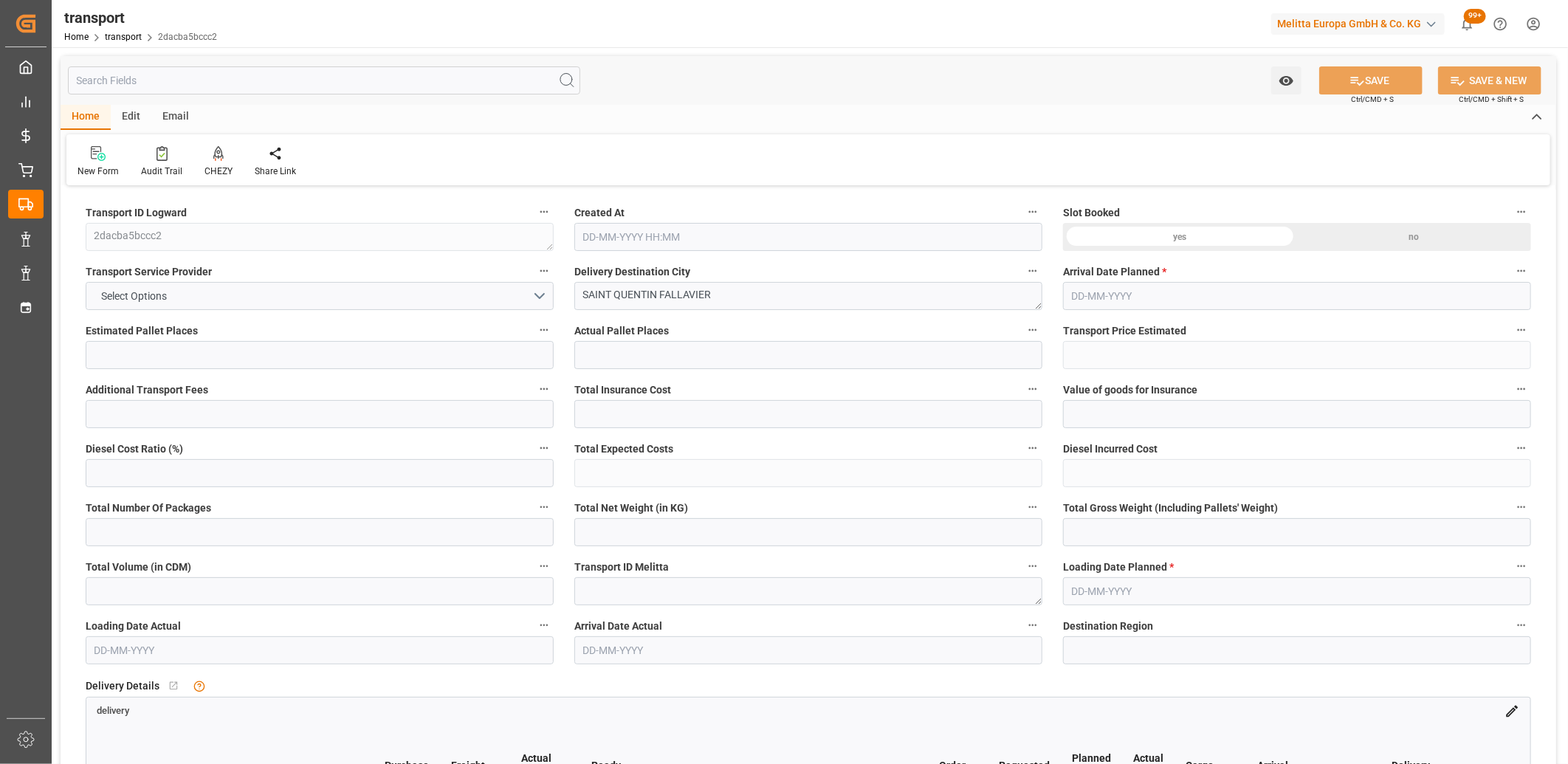
type input "101"
type input "1337.88"
type input "0"
type input "4710.8598"
type input "0"
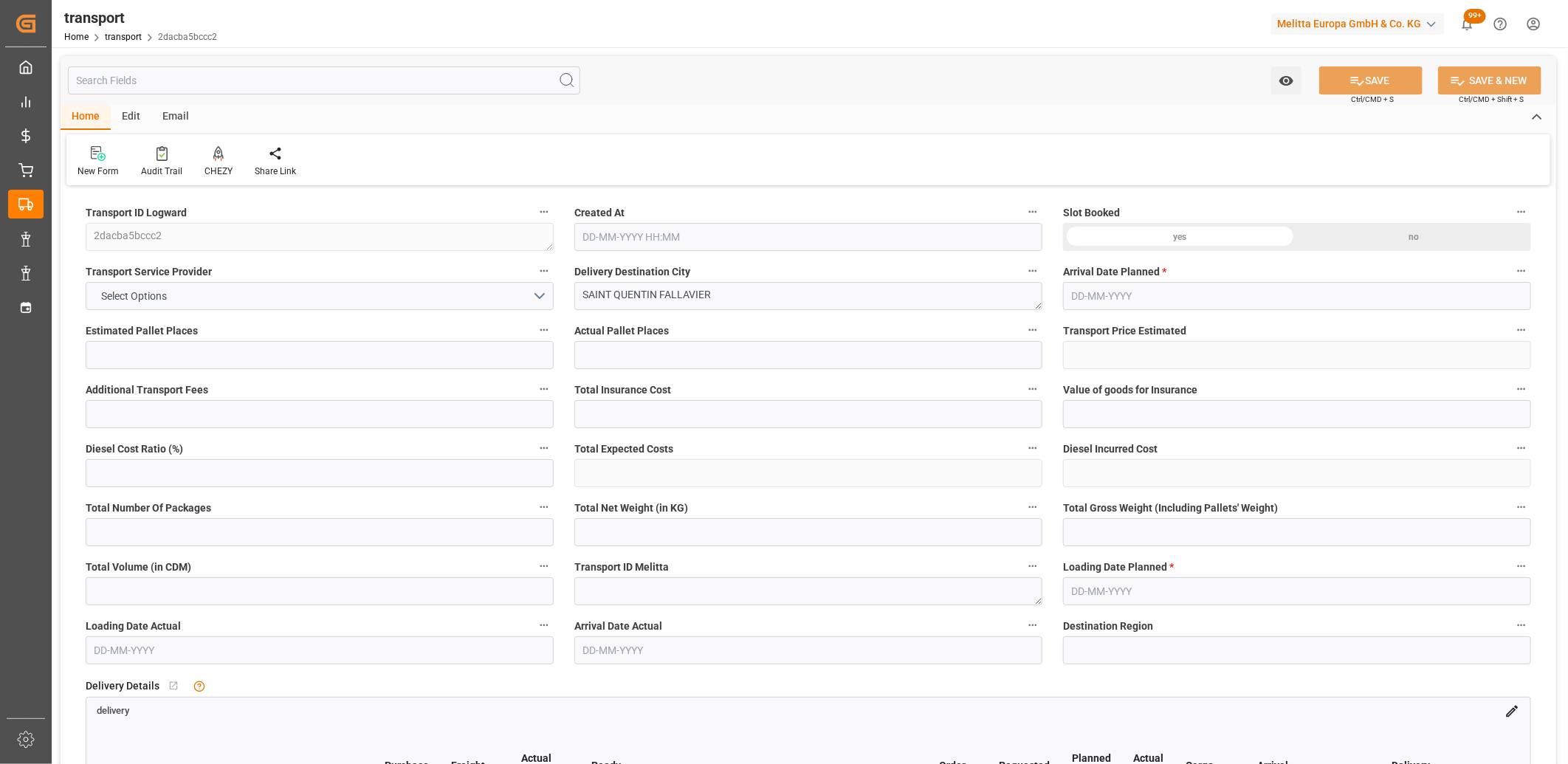
type input "0"
type input "21"
type input "35"
type input "[DATE] 11:28"
type input "[DATE]"
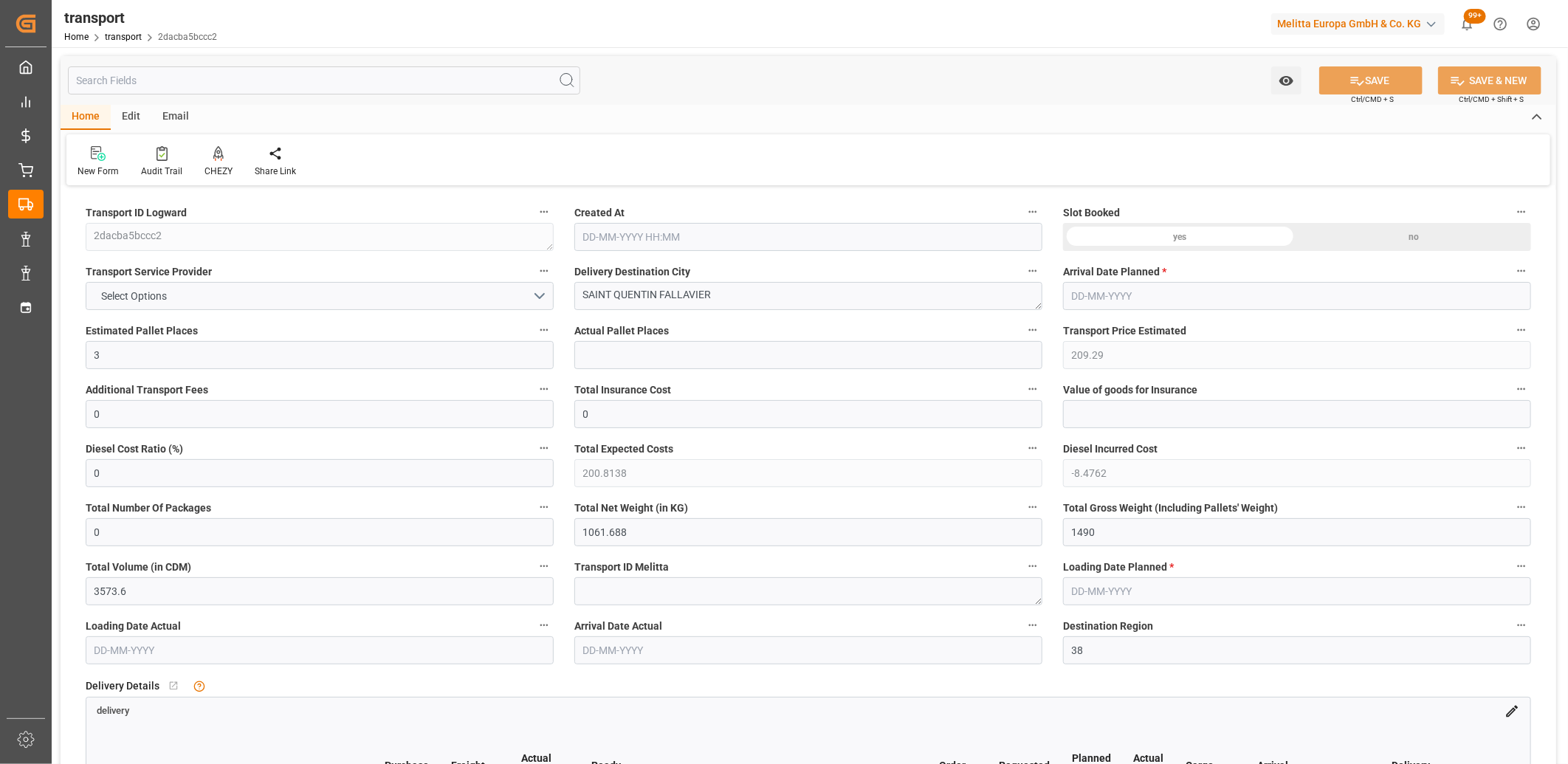
type input "28-08-2025"
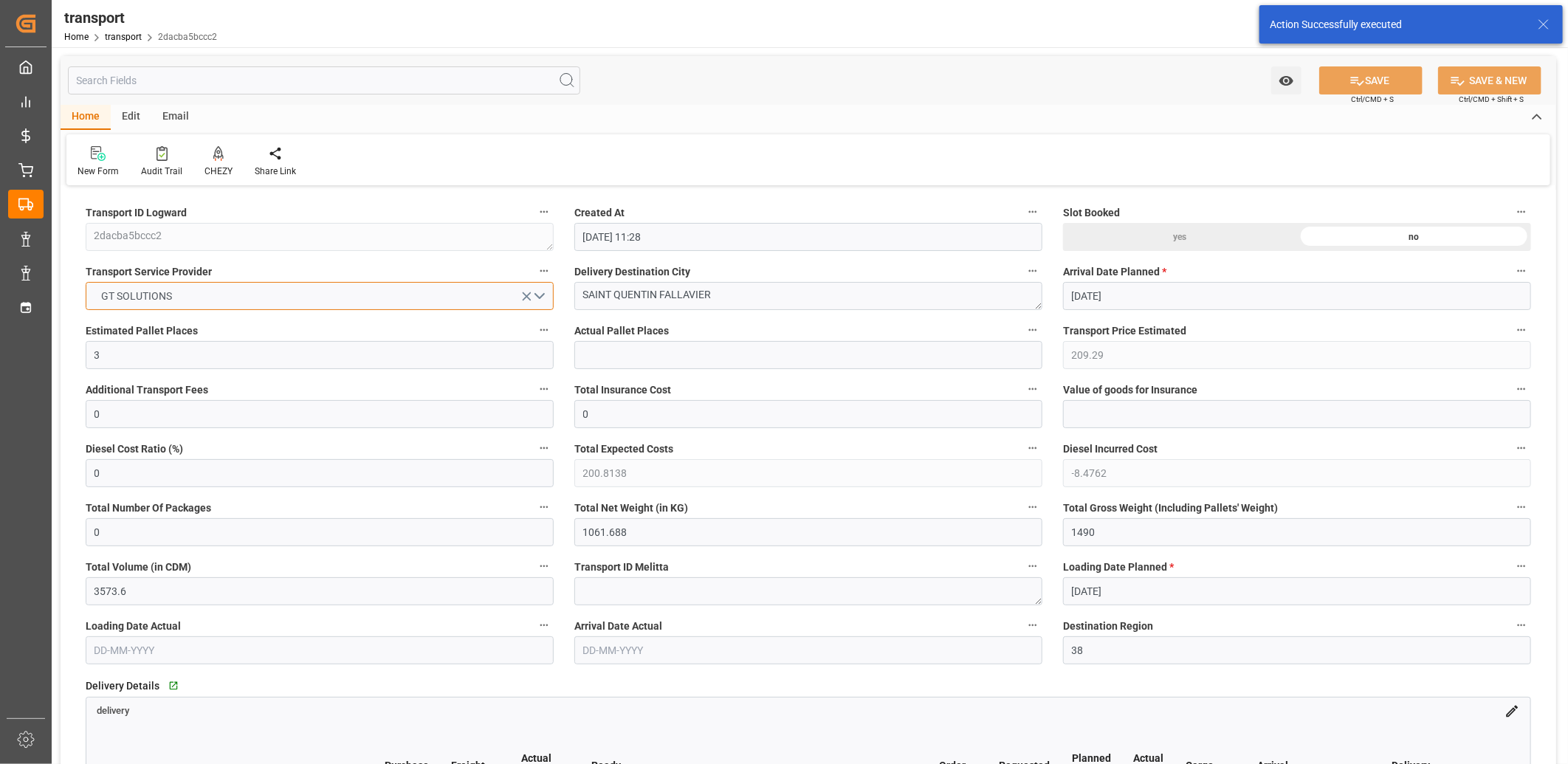
click at [381, 300] on button "GT SOLUTIONS" at bounding box center [320, 296] width 469 height 28
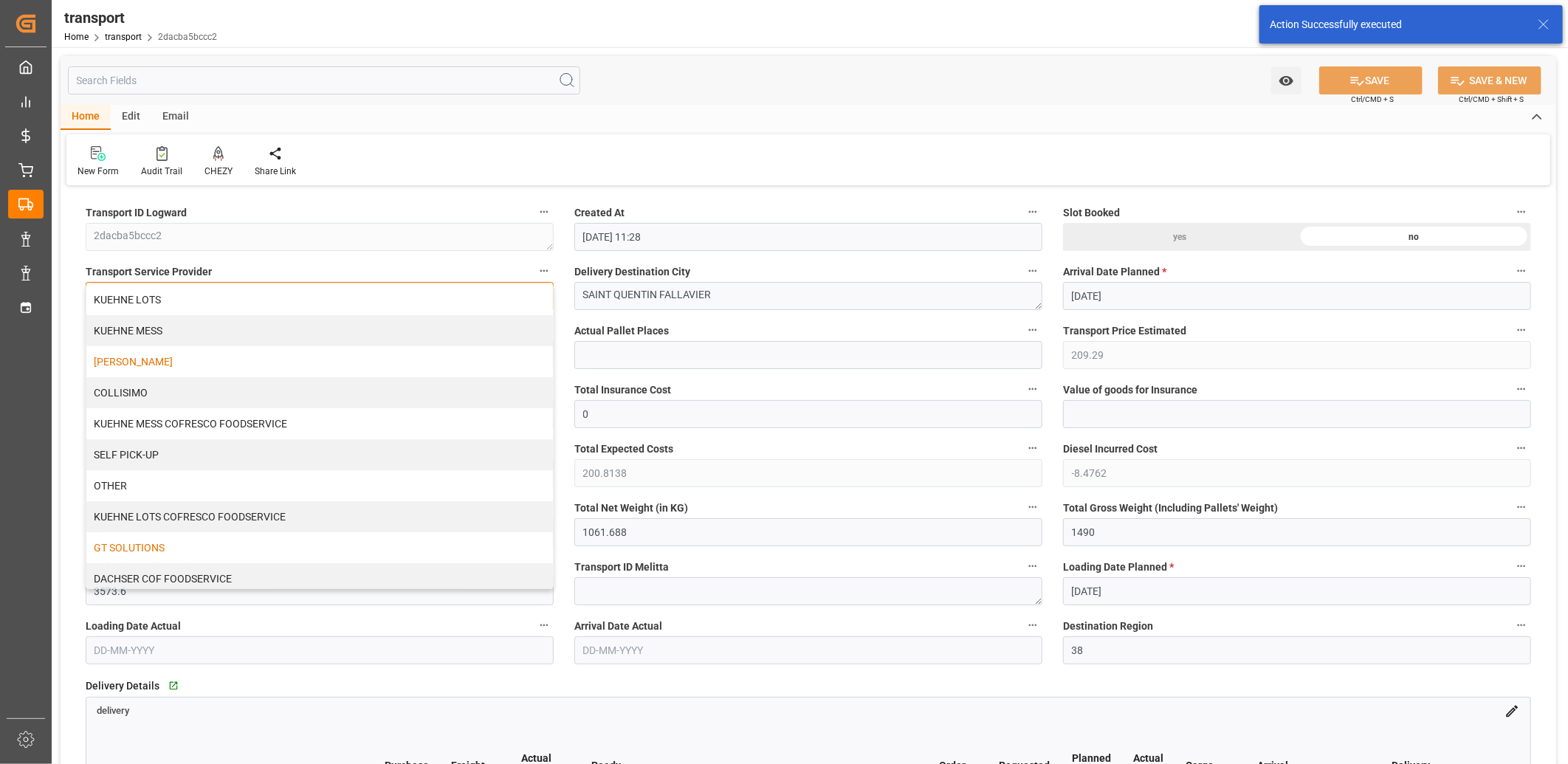
click at [345, 359] on div "[PERSON_NAME]" at bounding box center [320, 361] width 467 height 31
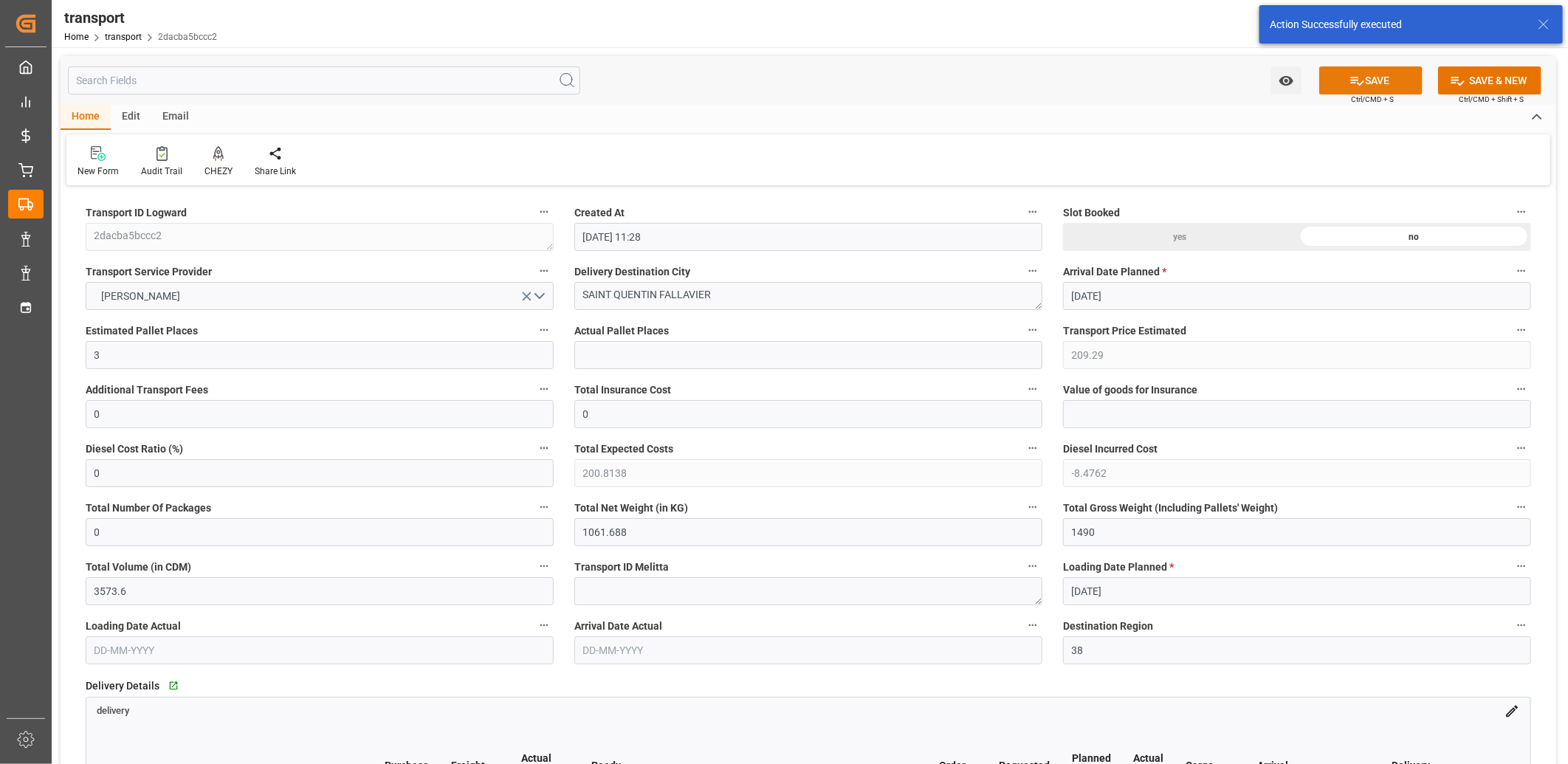
click at [1355, 88] on button "SAVE" at bounding box center [1372, 80] width 104 height 28
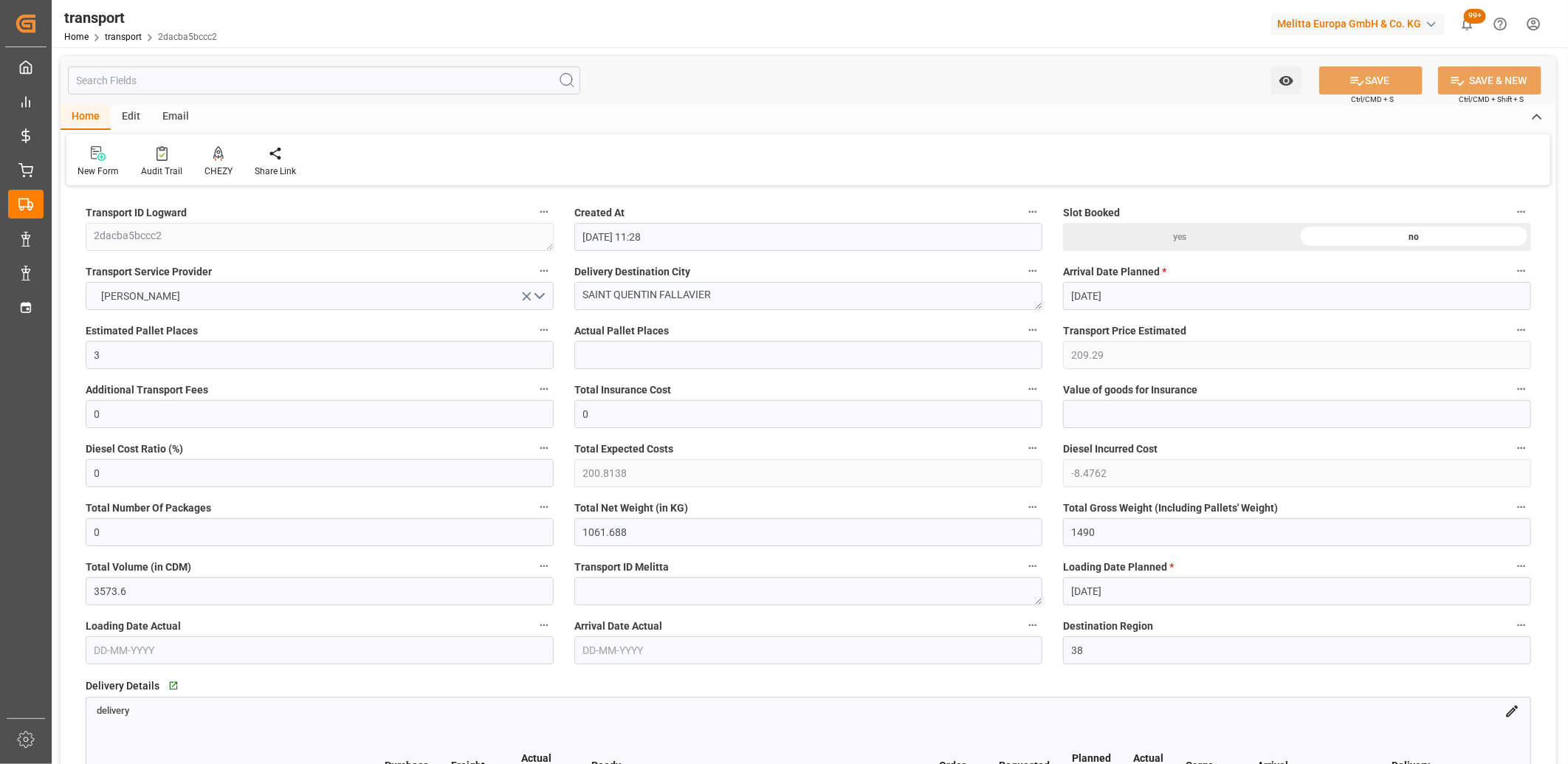
type input "238.25"
type input "228.6009"
type input "-9.6491"
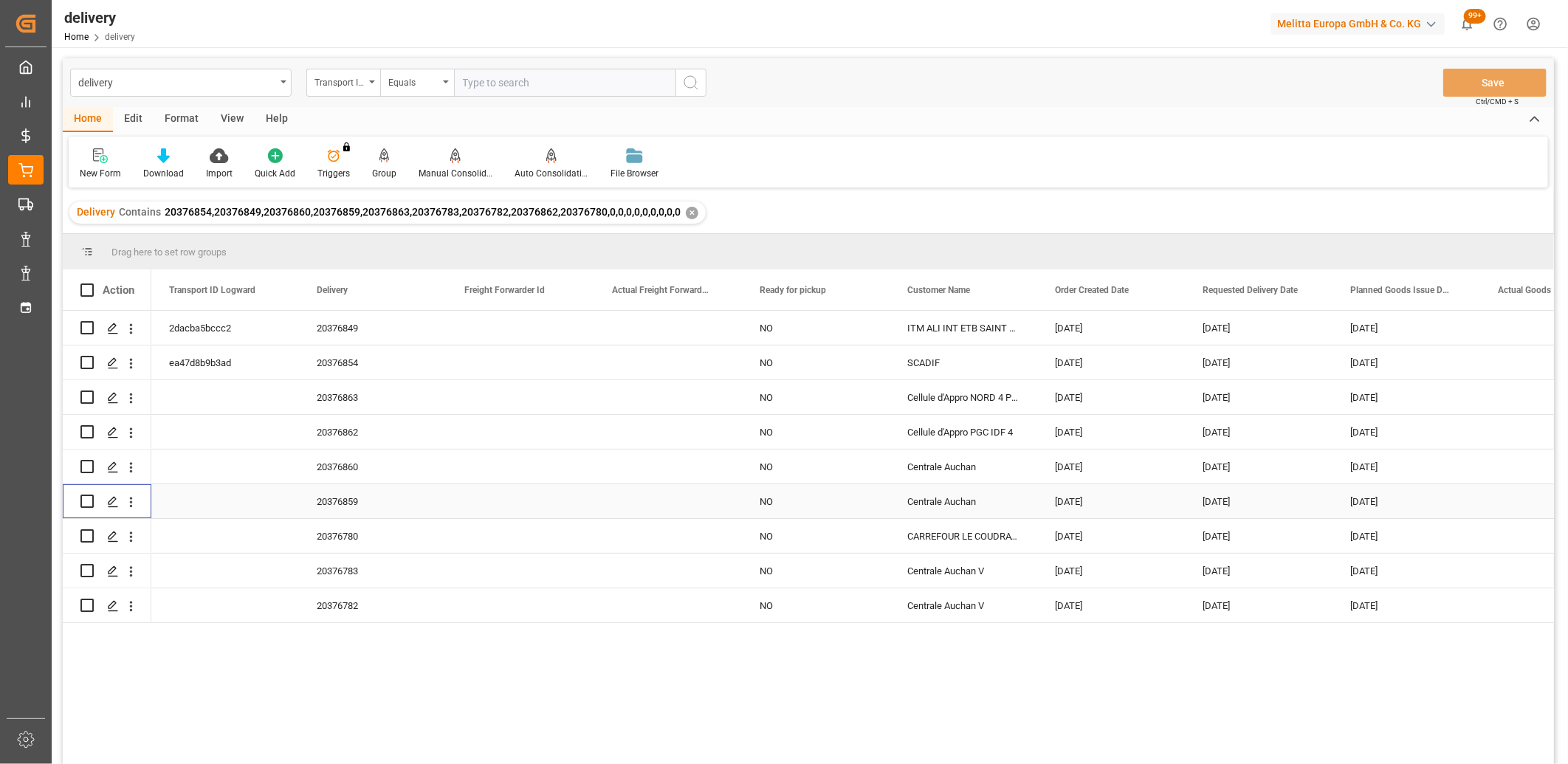
click at [86, 499] on input "Press Space to toggle row selection (unchecked)" at bounding box center [88, 501] width 14 height 14
checkbox input "true"
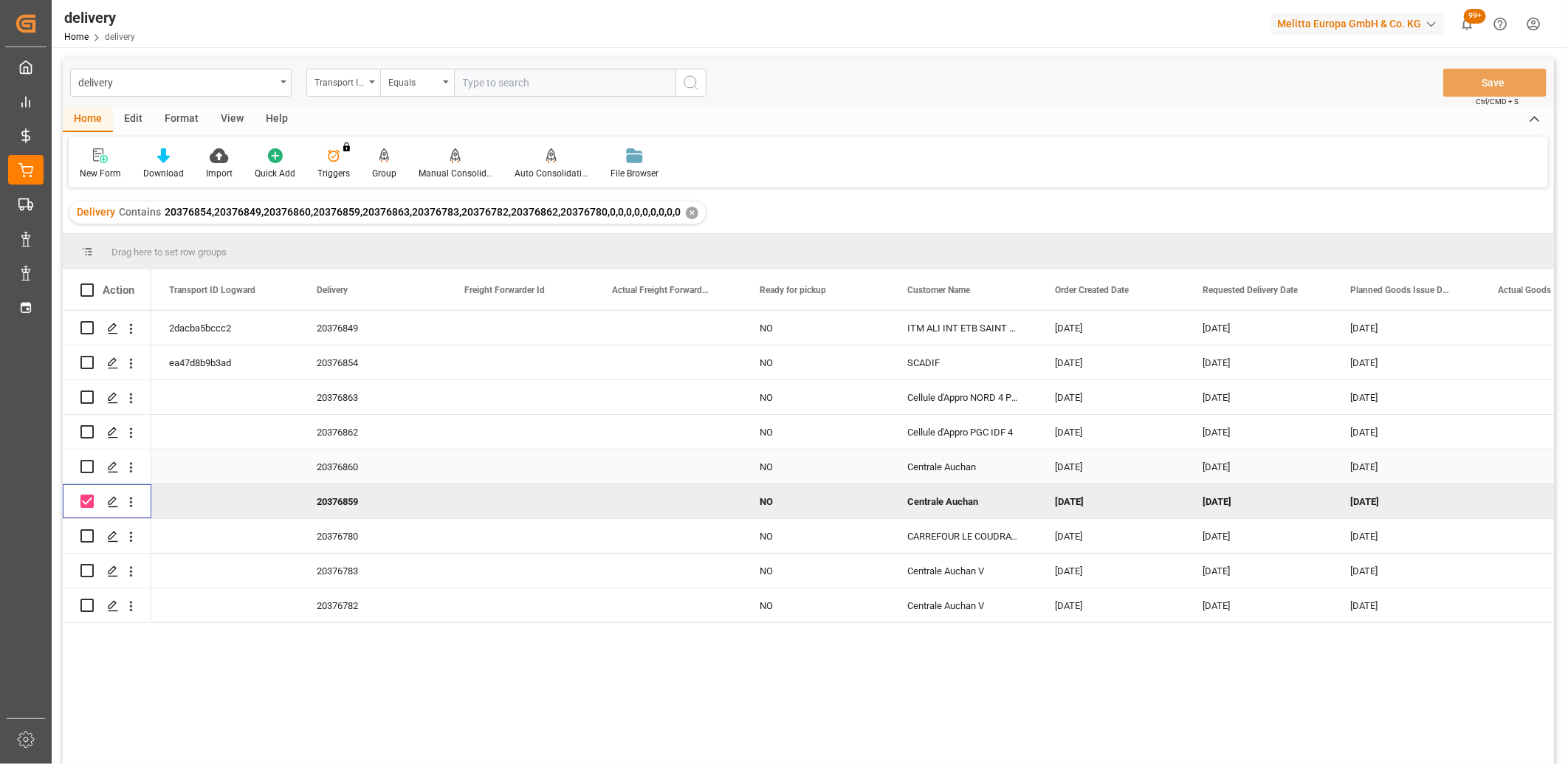
click at [87, 462] on input "Press Space to toggle row selection (unchecked)" at bounding box center [88, 467] width 14 height 14
checkbox input "true"
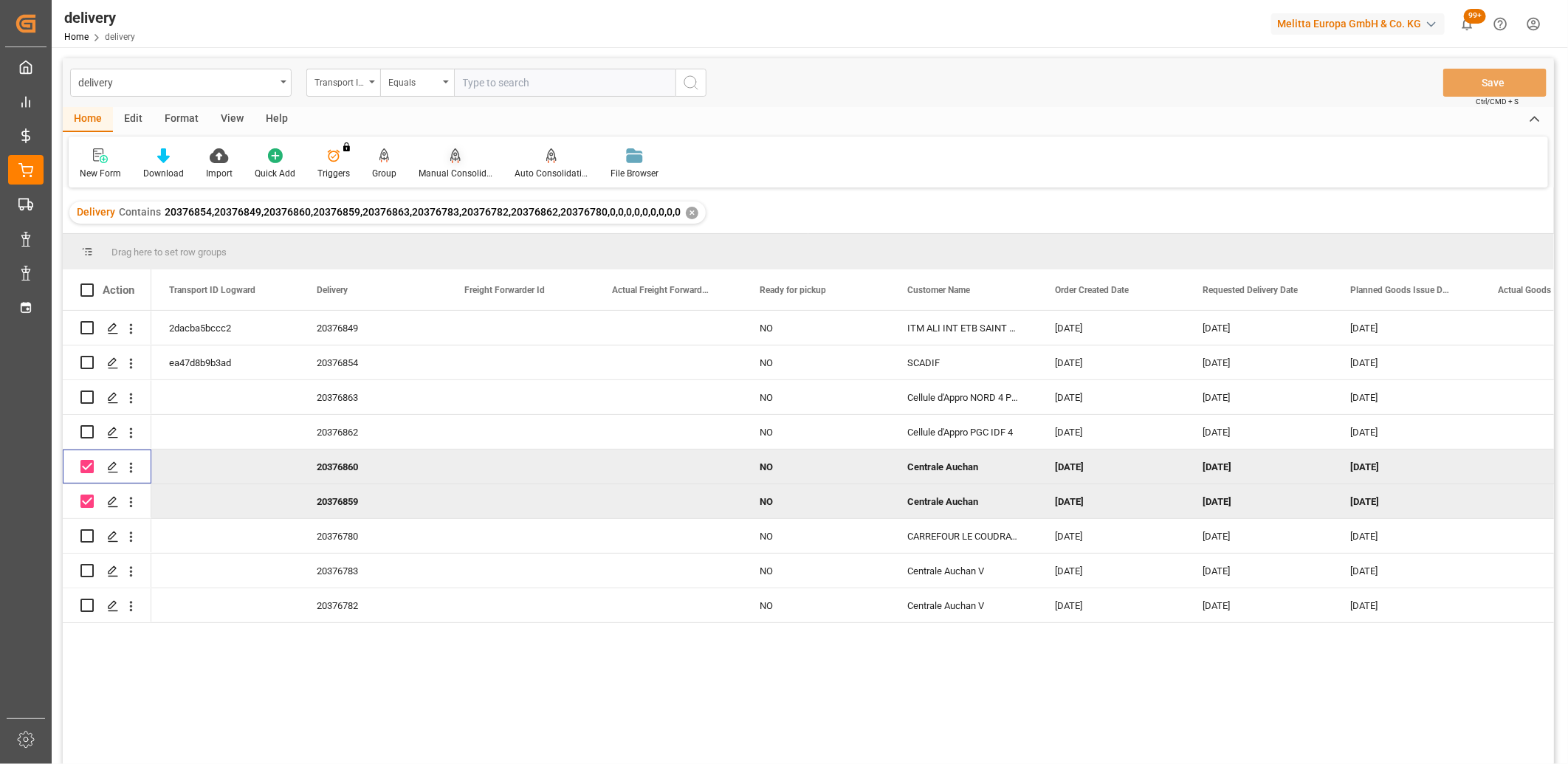
click at [452, 161] on icon at bounding box center [455, 161] width 7 height 3
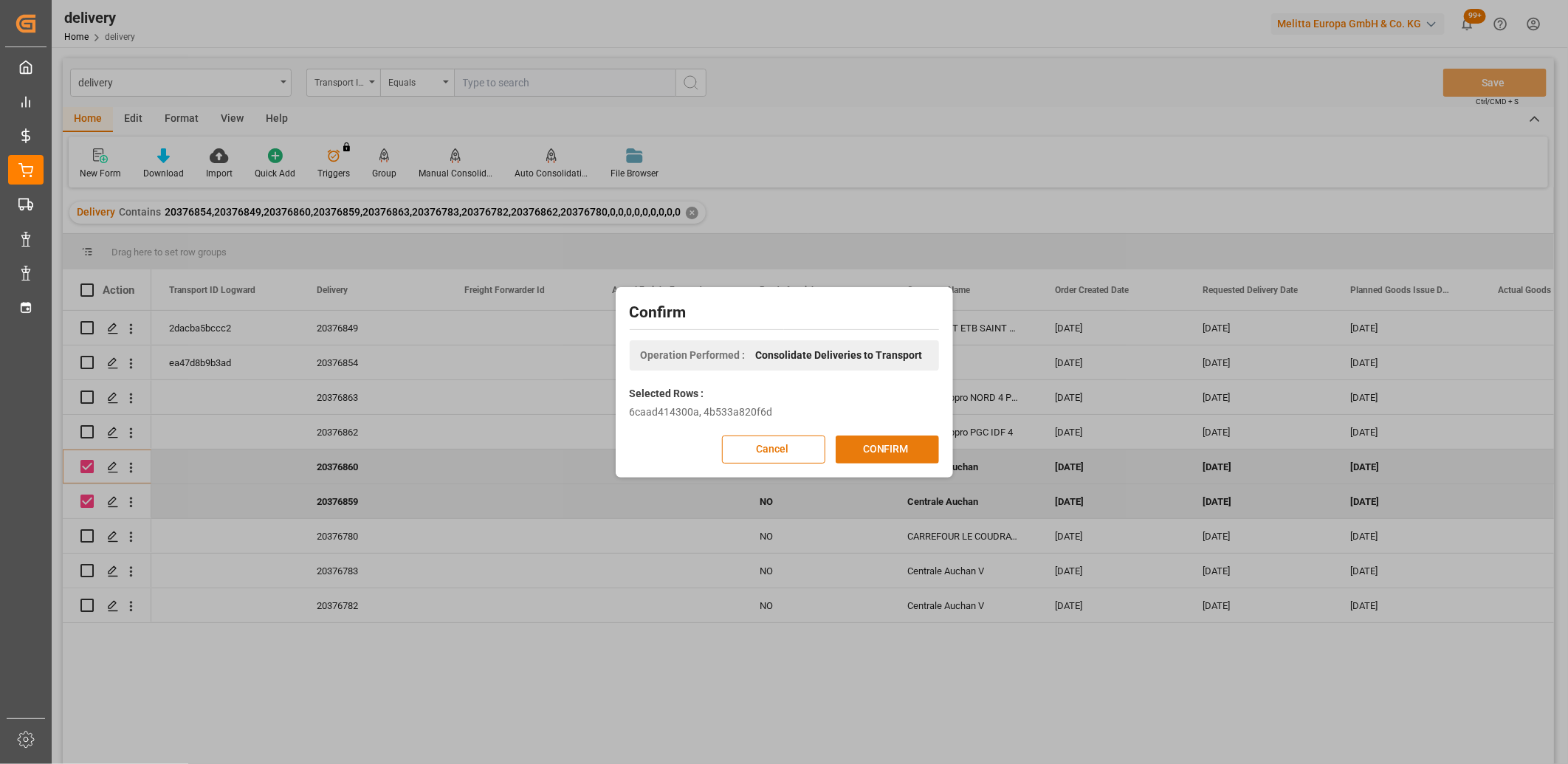
click at [845, 445] on button "CONFIRM" at bounding box center [888, 449] width 104 height 28
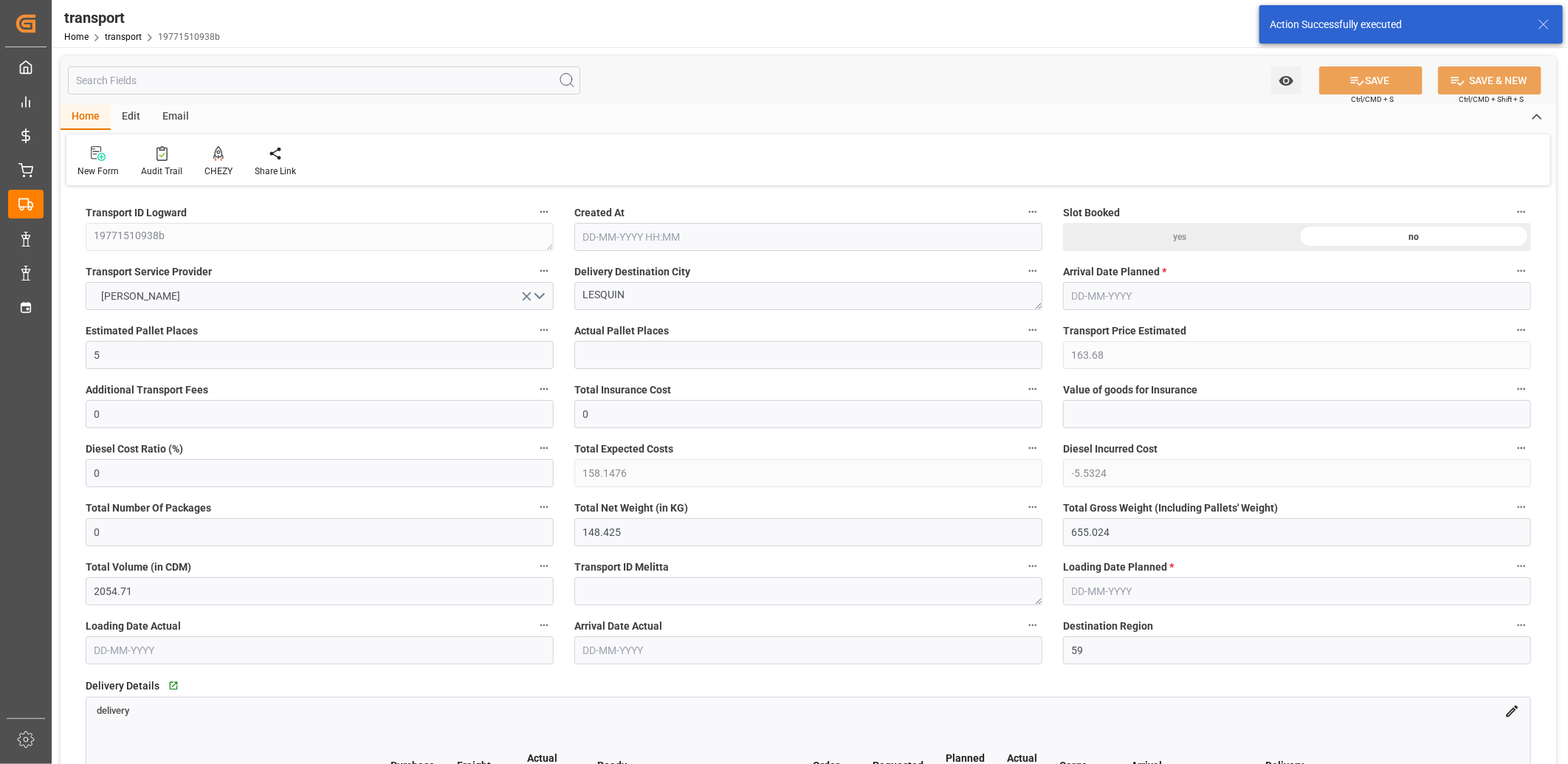
type input "[DATE] 11:28"
type input "[DATE]"
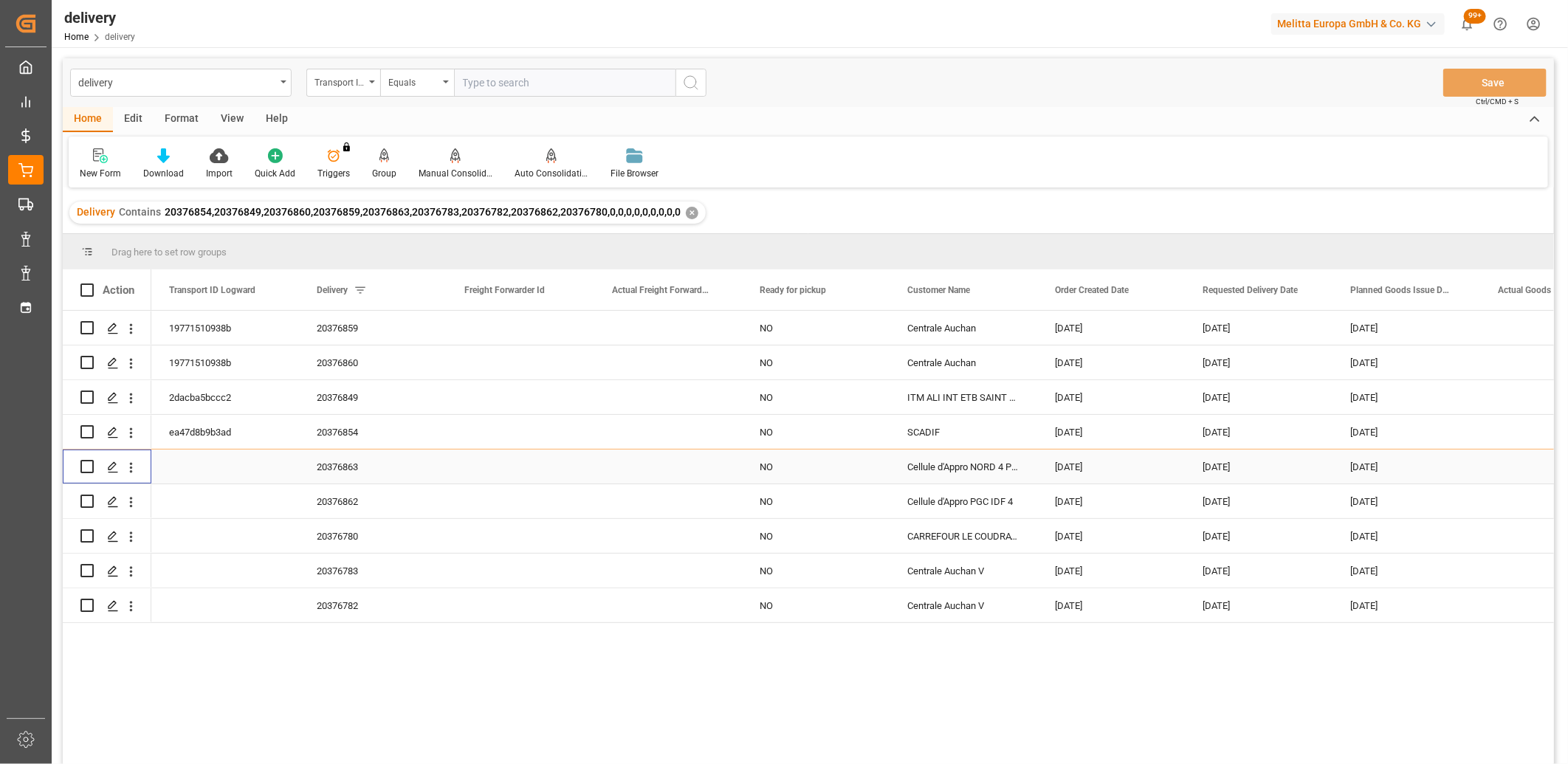
click at [92, 466] on input "Press Space to toggle row selection (unchecked)" at bounding box center [88, 467] width 14 height 14
checkbox input "true"
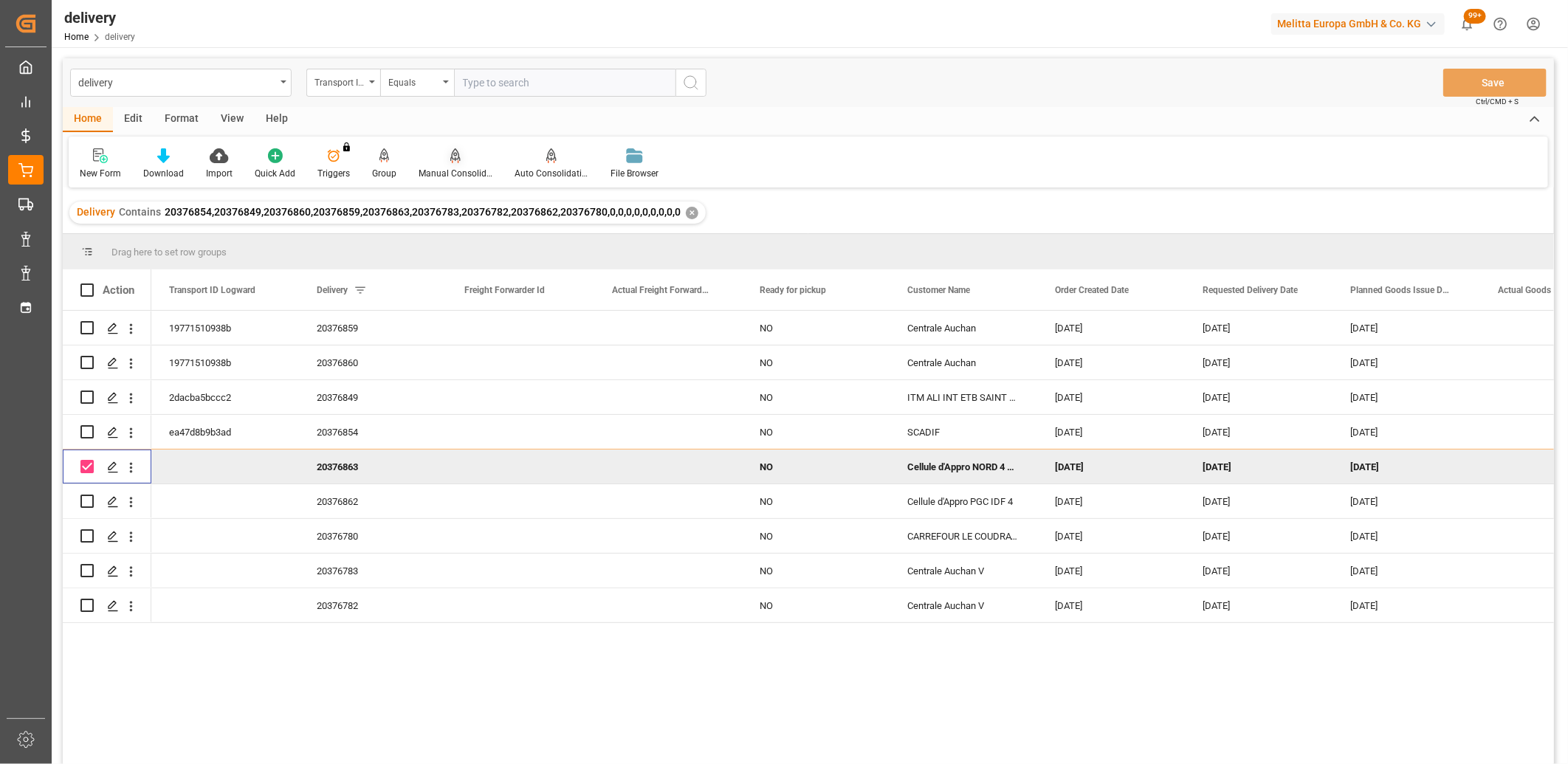
click at [452, 158] on icon at bounding box center [456, 155] width 10 height 13
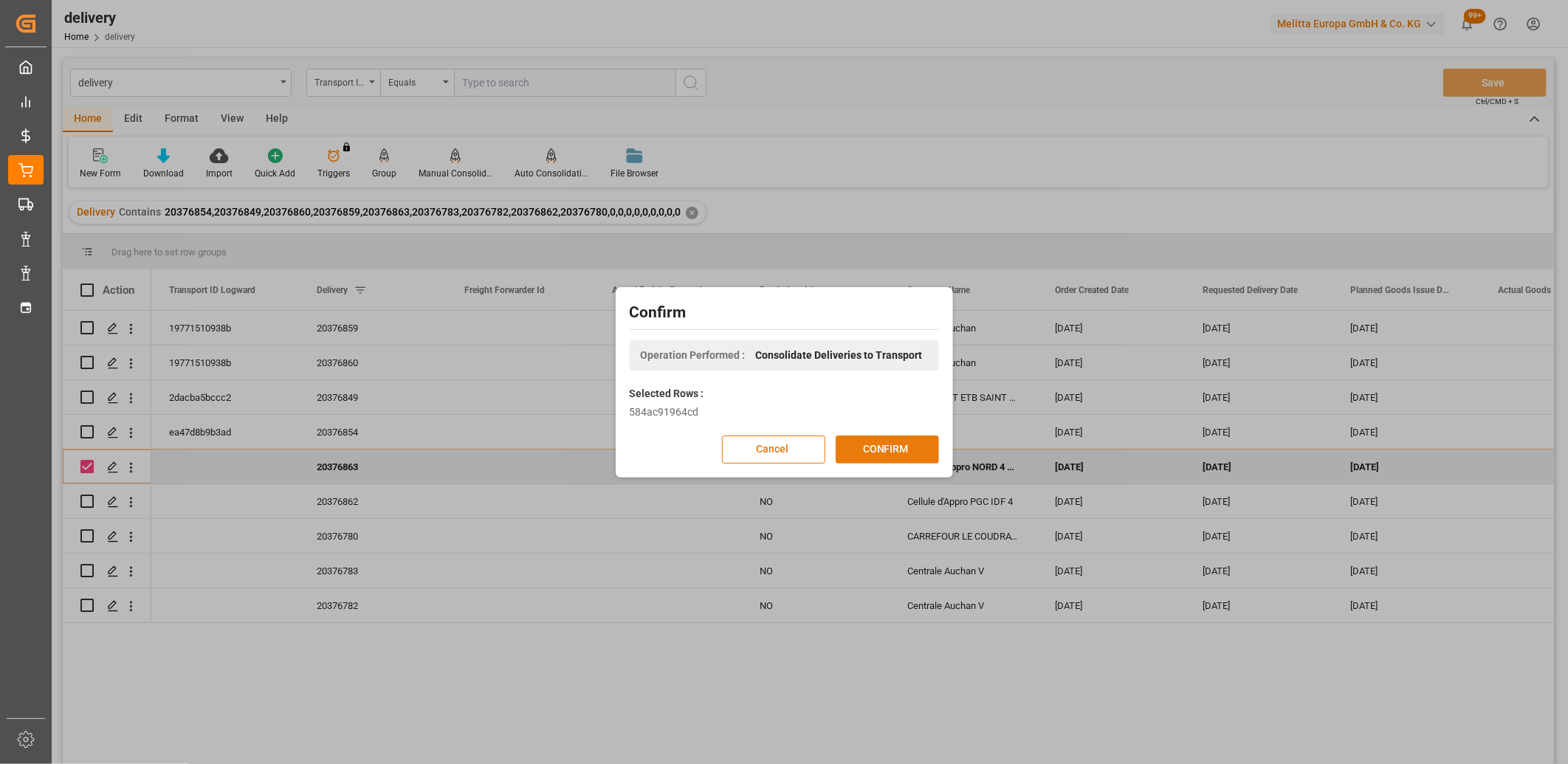
click at [873, 444] on button "CONFIRM" at bounding box center [888, 449] width 104 height 28
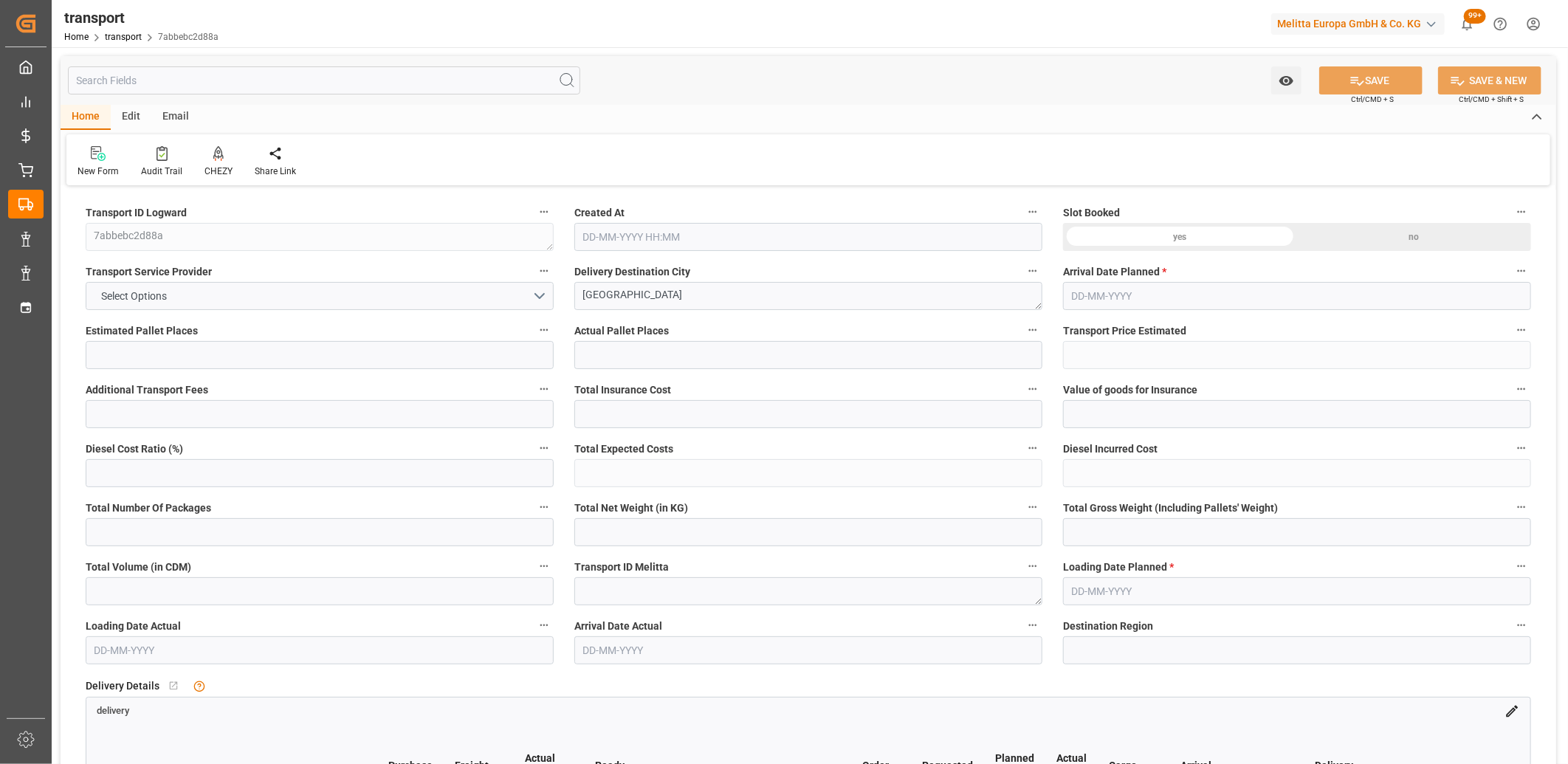
type input "7"
type input "195.81"
type input "0"
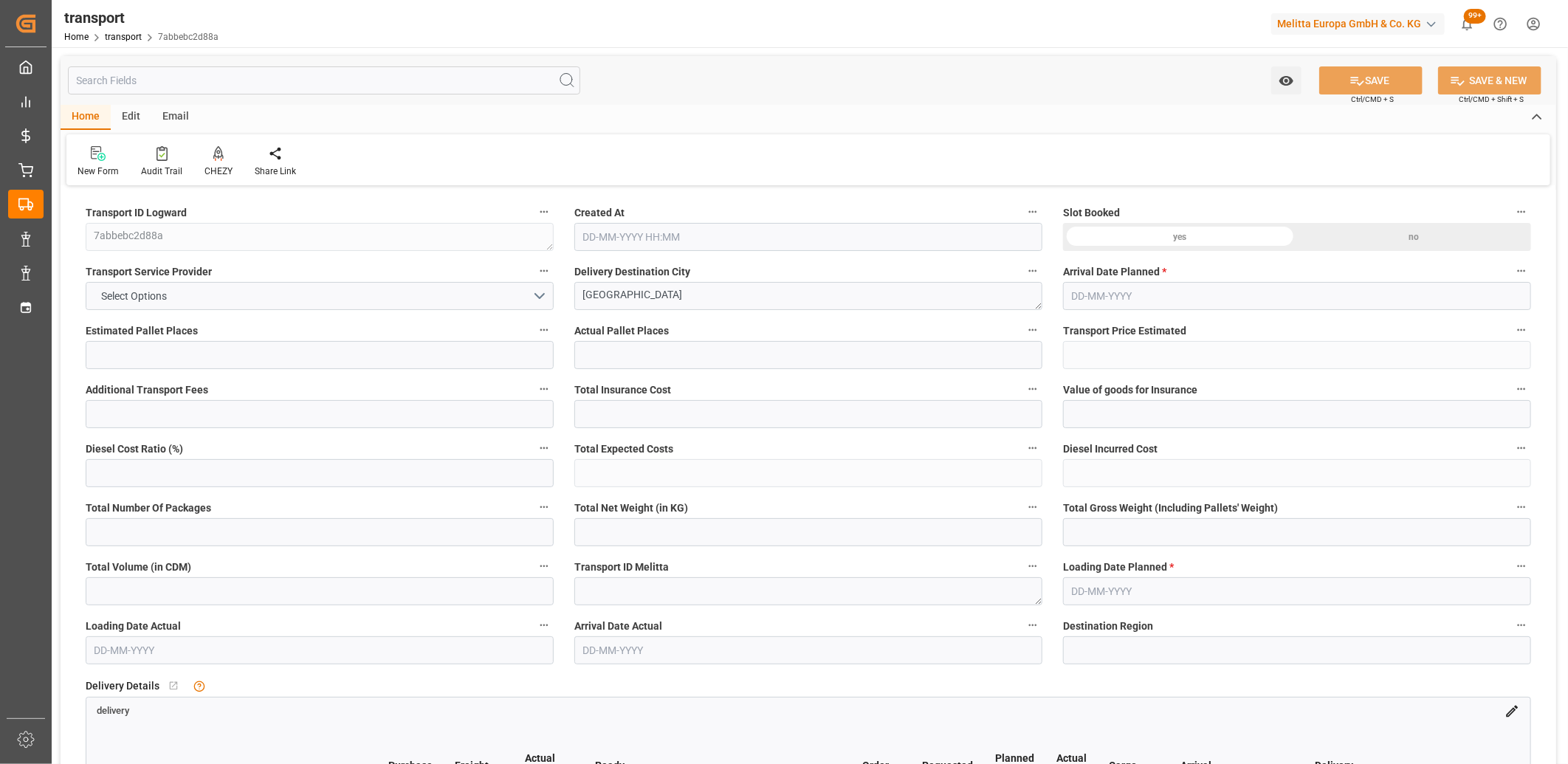
type input "189.1916"
type input "-6.6184"
type input "0"
type input "1521.204"
type input "2264.655"
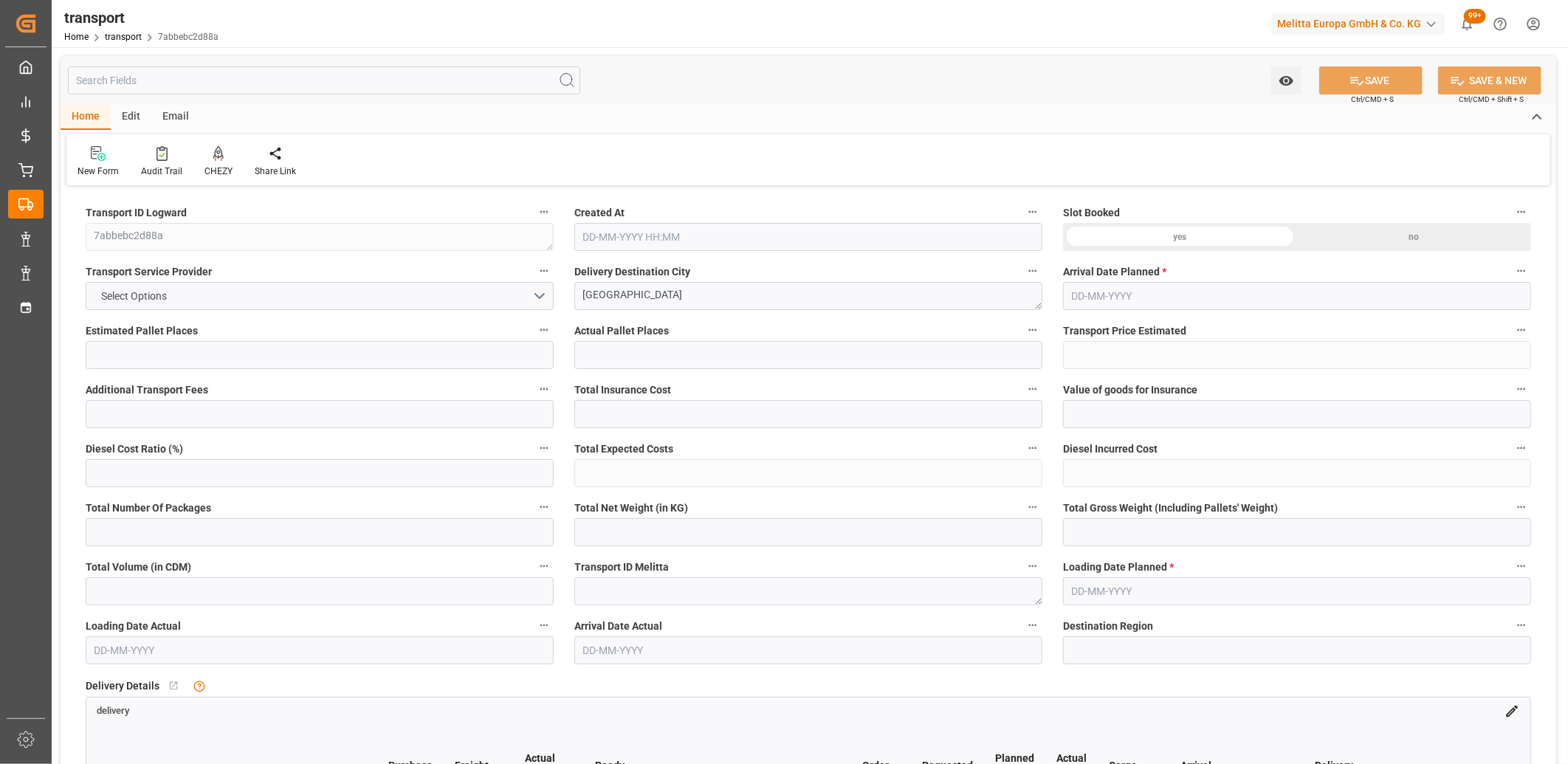
type input "4905.204"
type input "80"
type input "0"
type input "428"
type input "23"
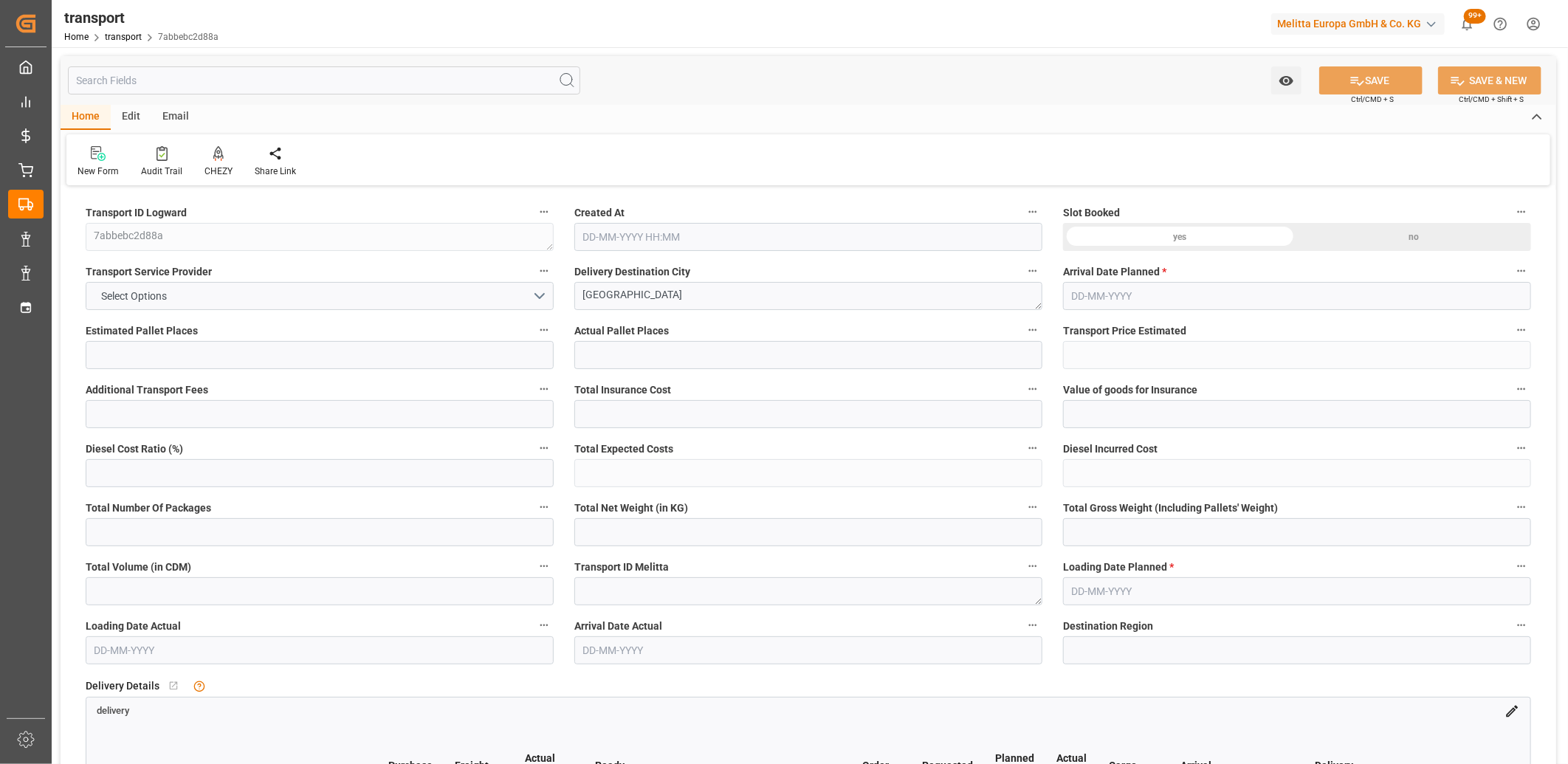
type input "101"
type input "1735.655"
type input "0"
type input "4710.8598"
type input "0"
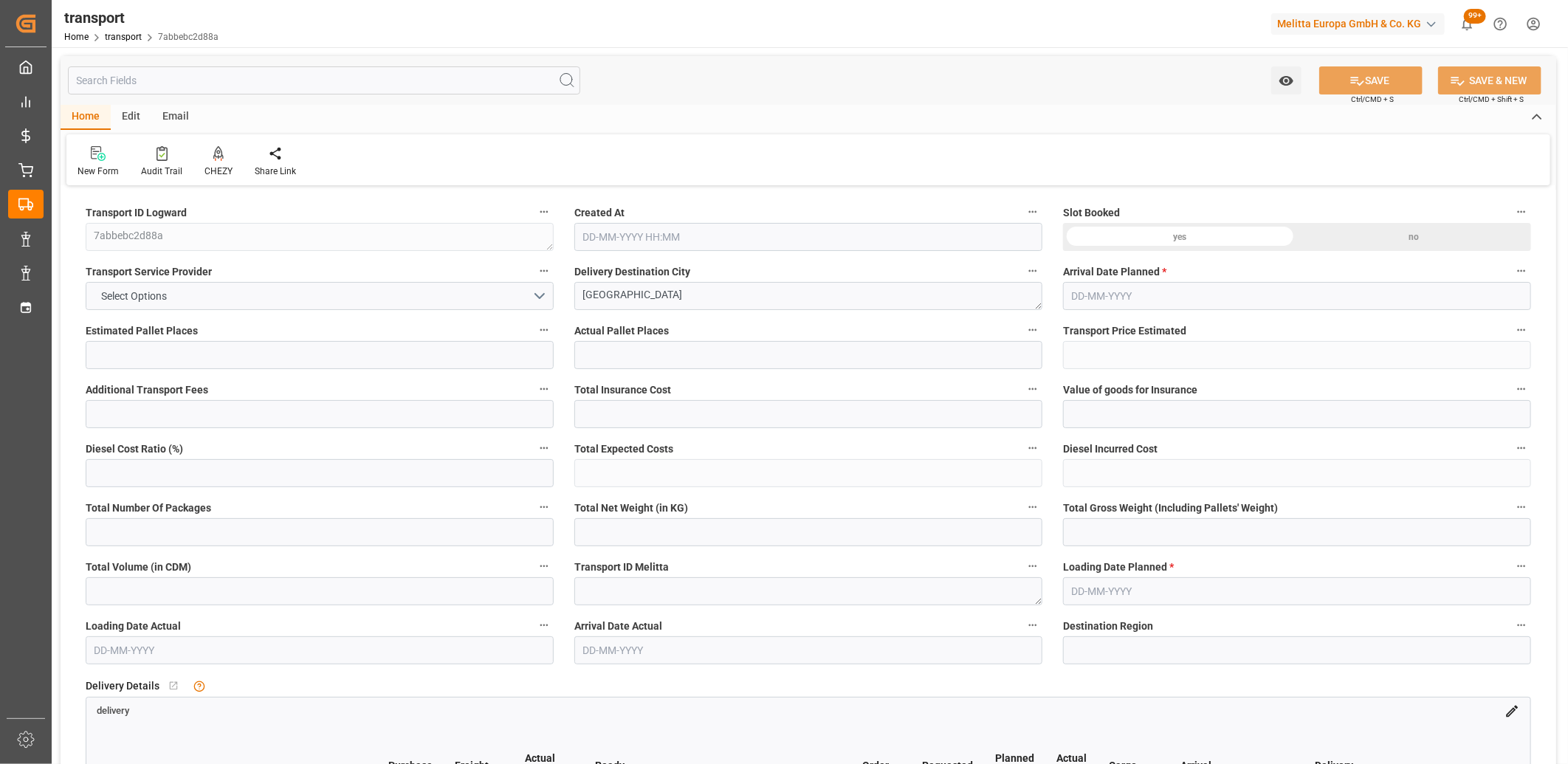
type input "0"
type input "21"
type input "35"
type input "[DATE] 11:29"
type input "[DATE]"
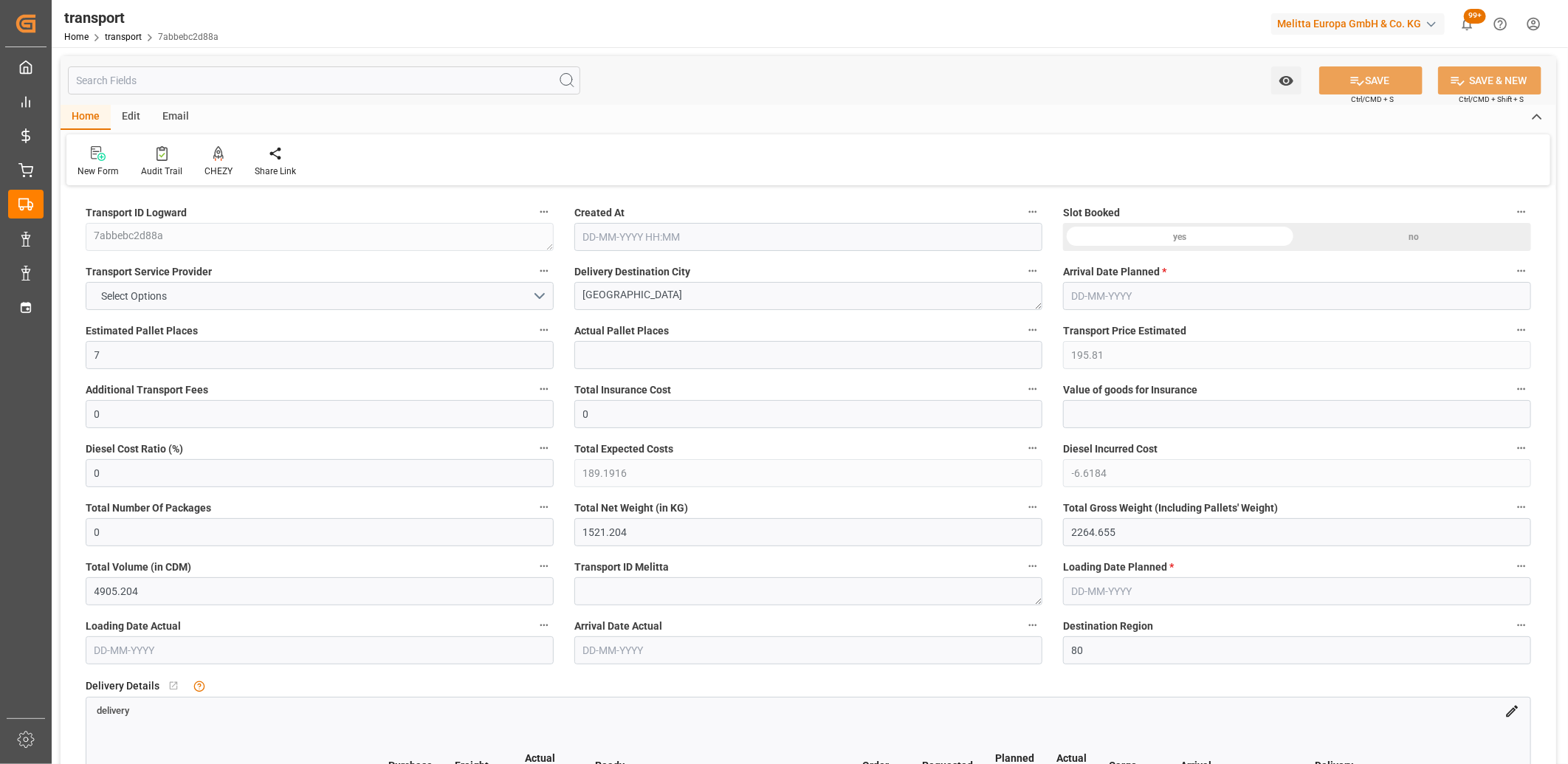
type input "[DATE]"
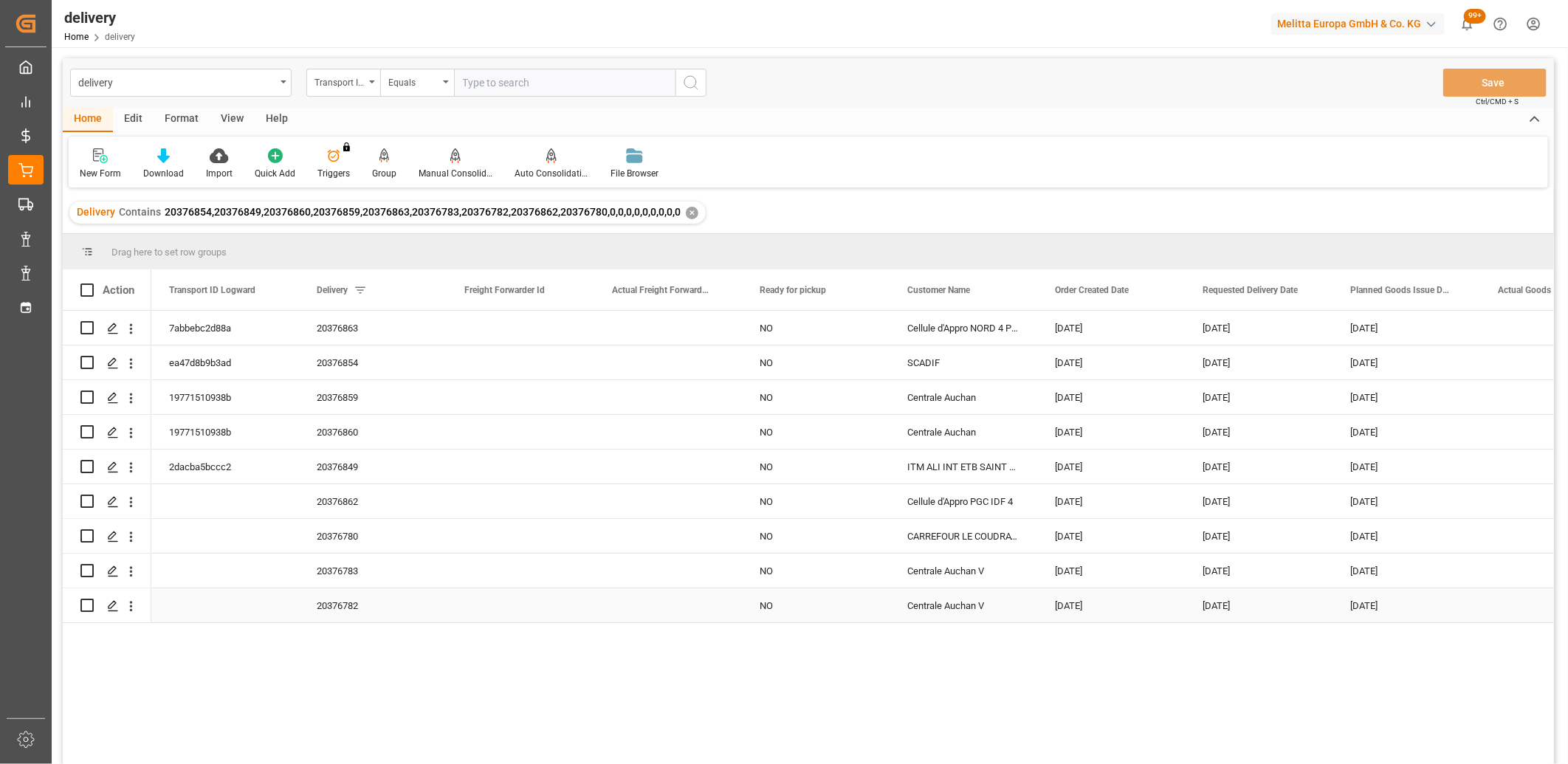
click at [87, 603] on input "Press Space to toggle row selection (unchecked)" at bounding box center [88, 605] width 14 height 14
checkbox input "true"
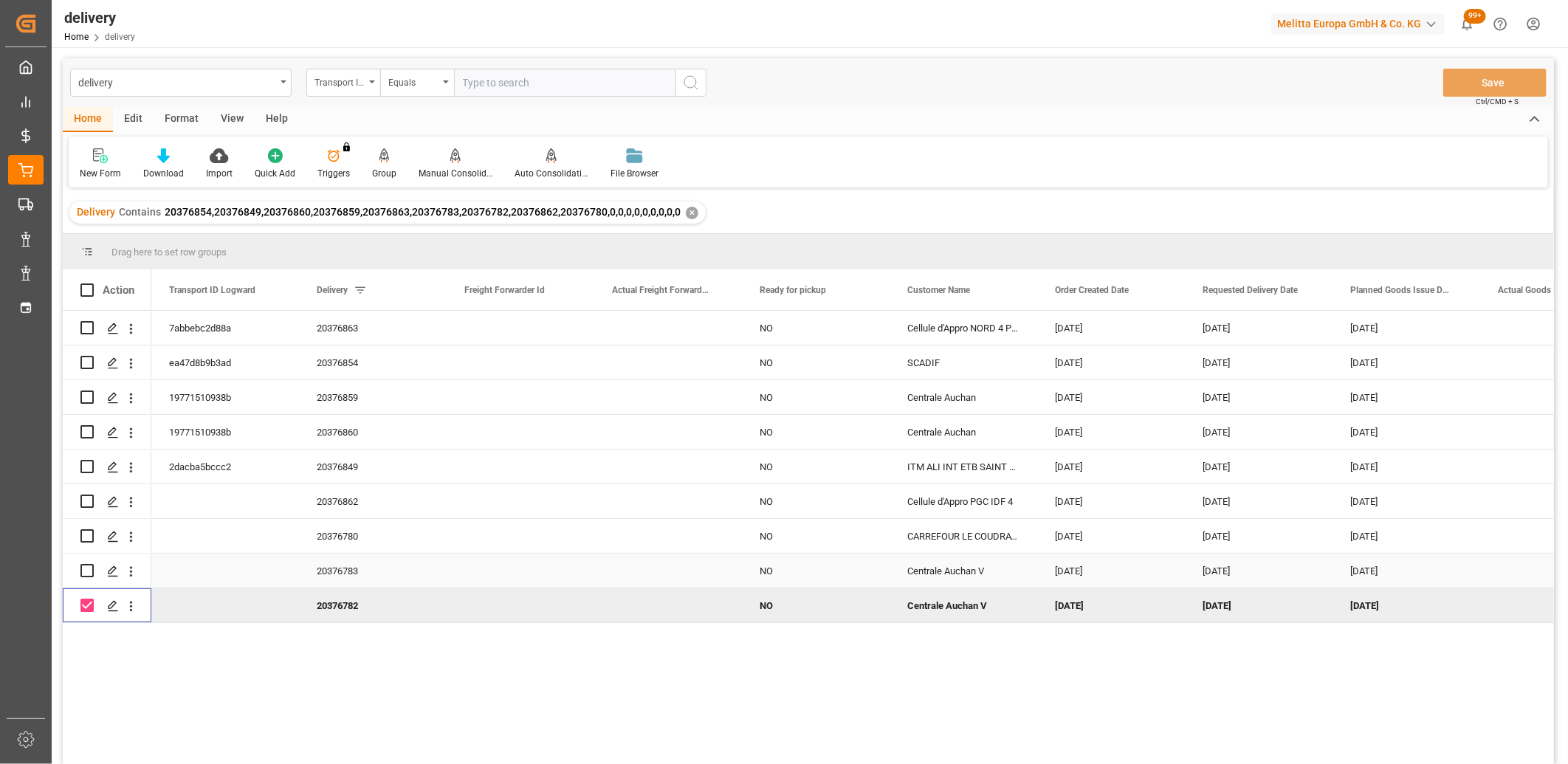
click at [85, 569] on input "Press Space to toggle row selection (unchecked)" at bounding box center [88, 570] width 14 height 14
checkbox input "true"
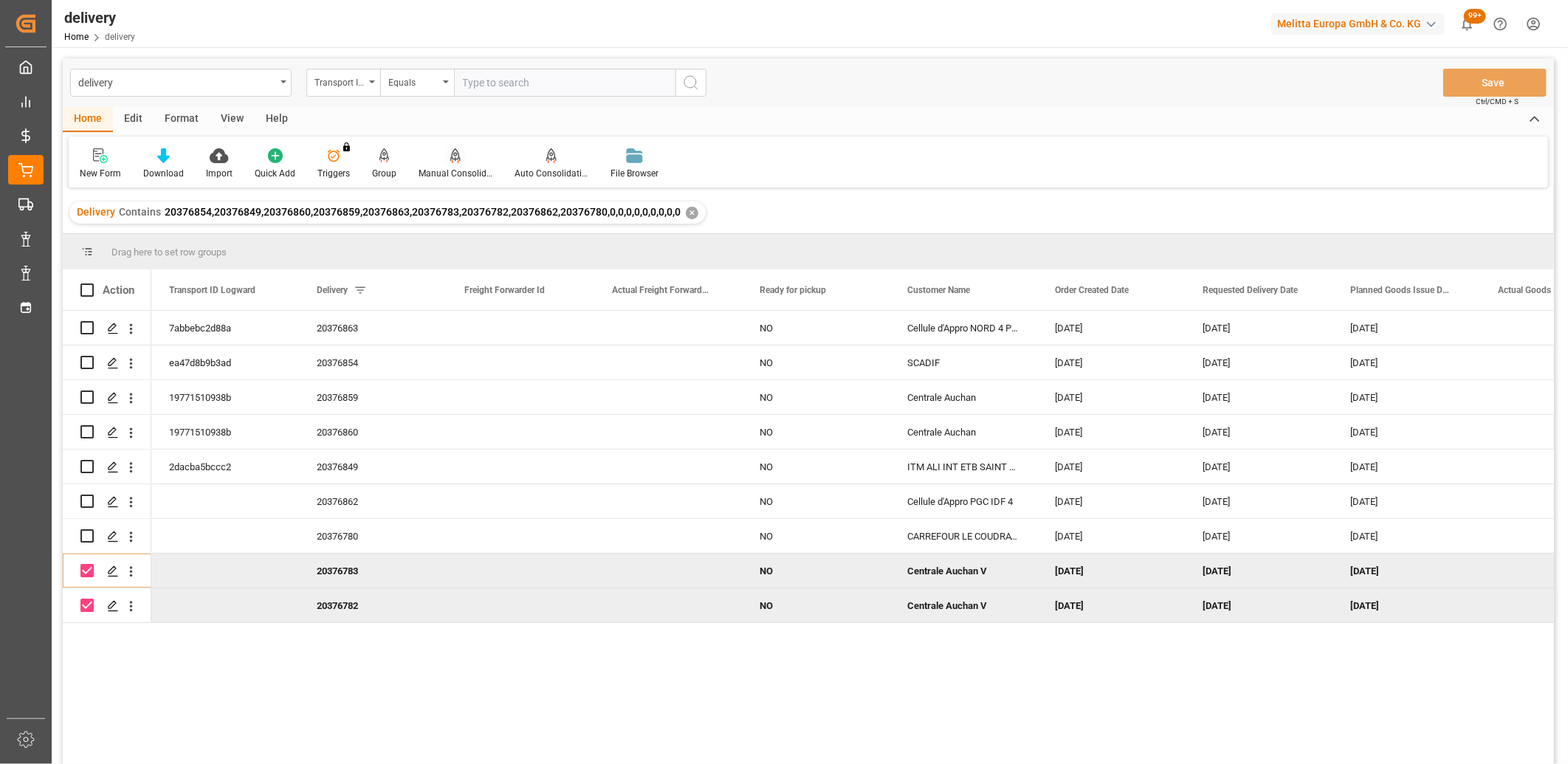
click at [456, 160] on icon at bounding box center [456, 155] width 10 height 13
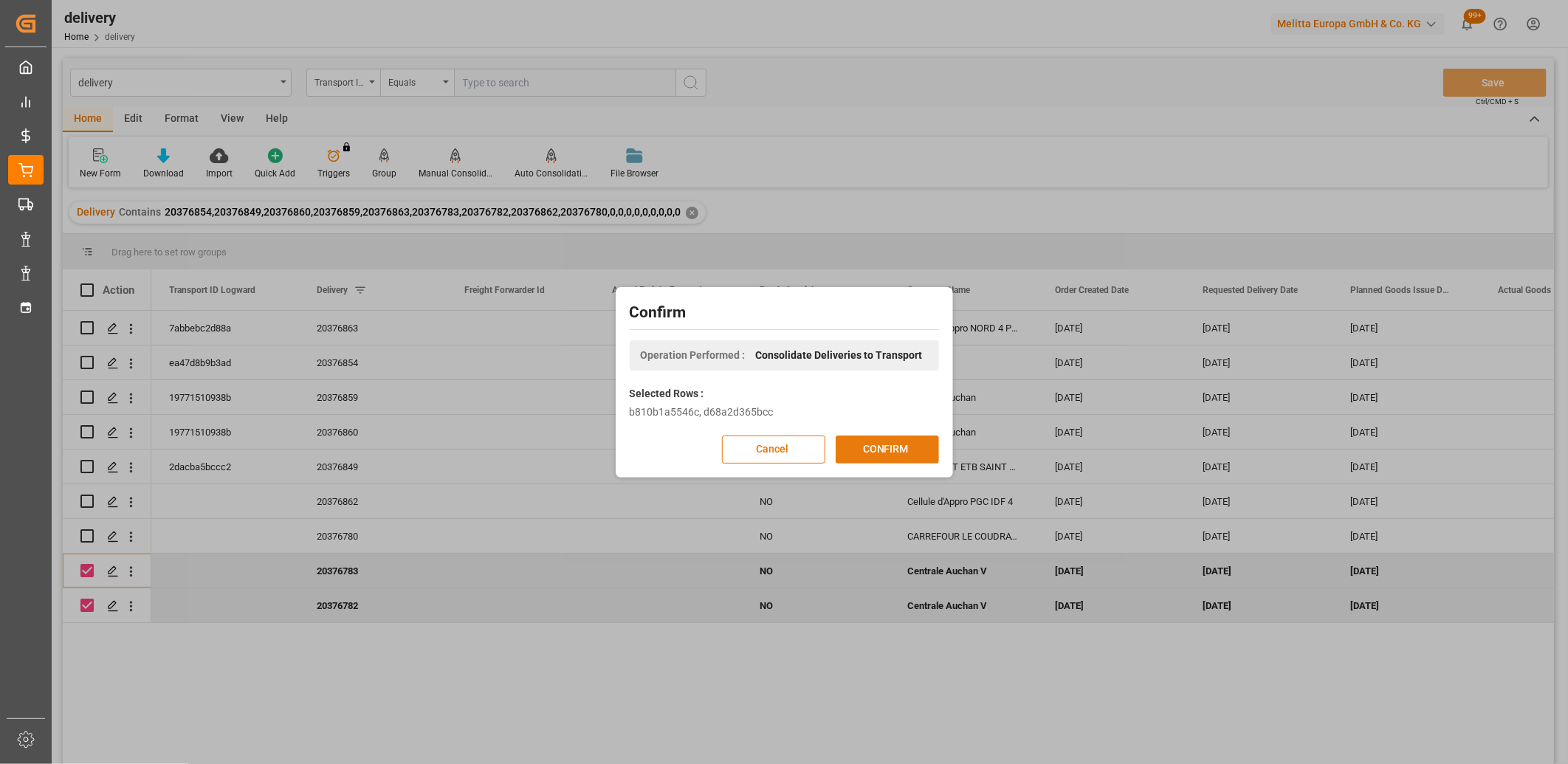
click at [861, 446] on button "CONFIRM" at bounding box center [888, 449] width 104 height 28
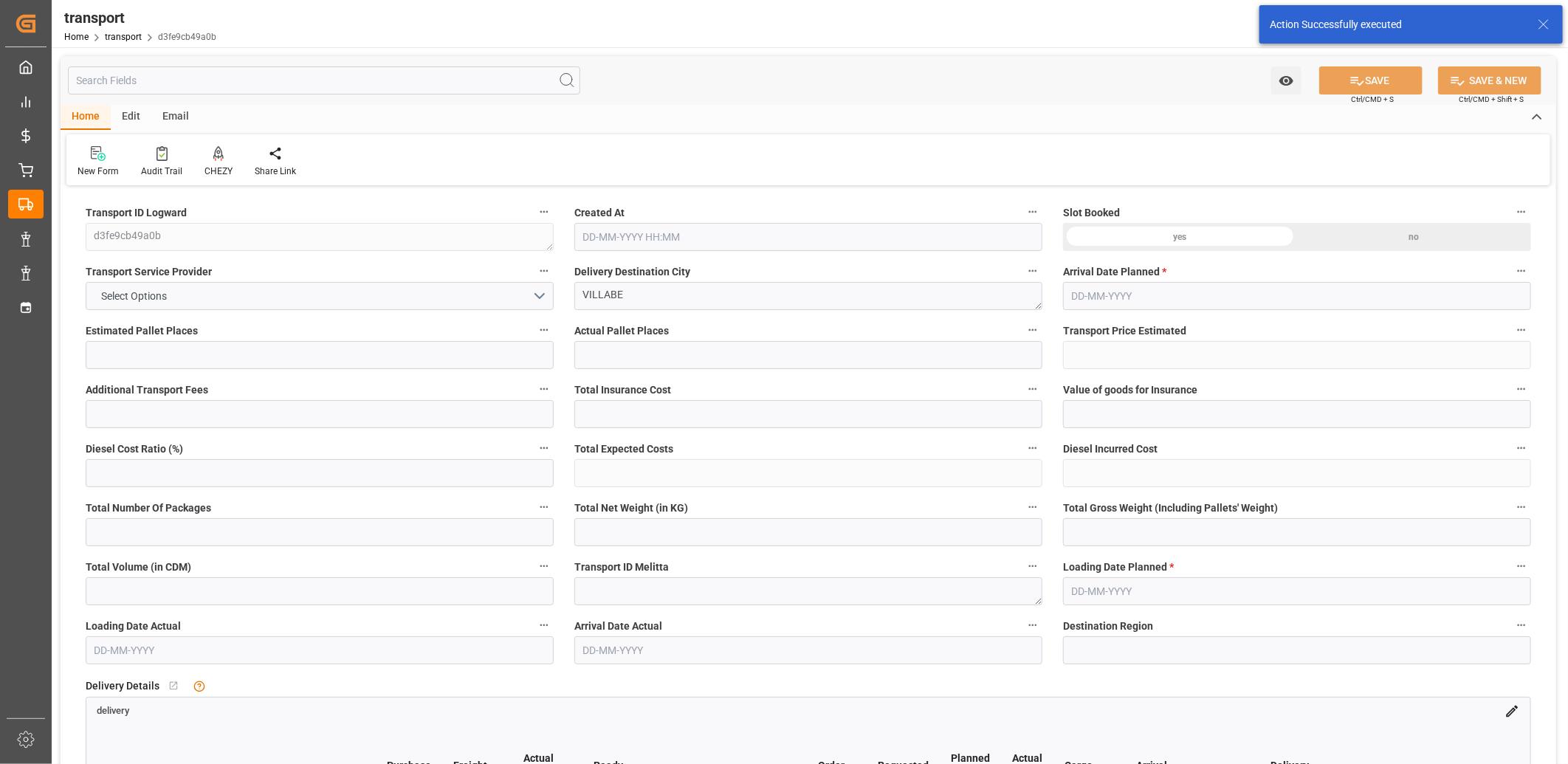
type input "3"
type input "138.36"
type input "0"
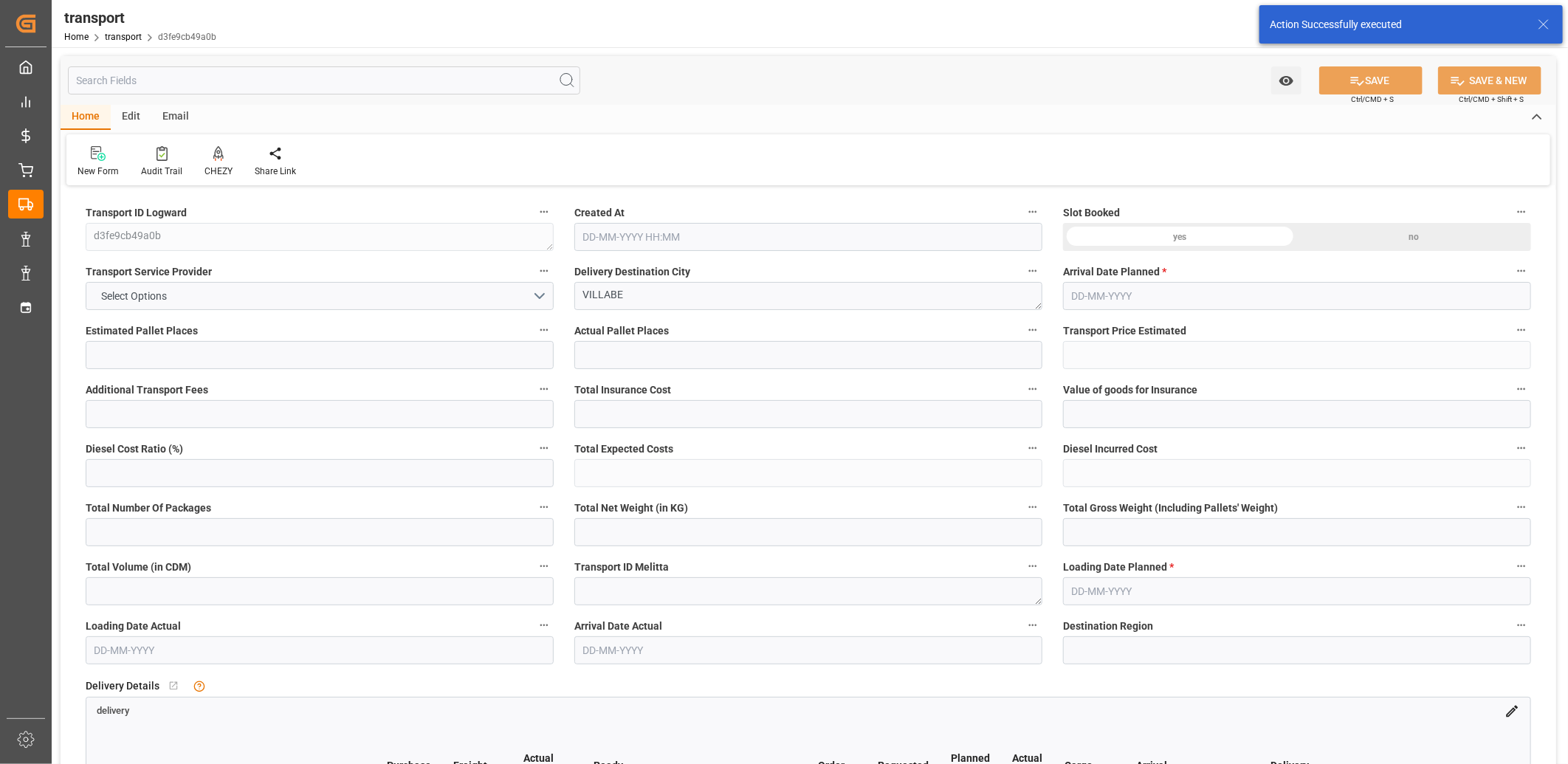
type input "133.6834"
type input "-4.6766"
type input "0"
type input "149.709"
type input "271.56"
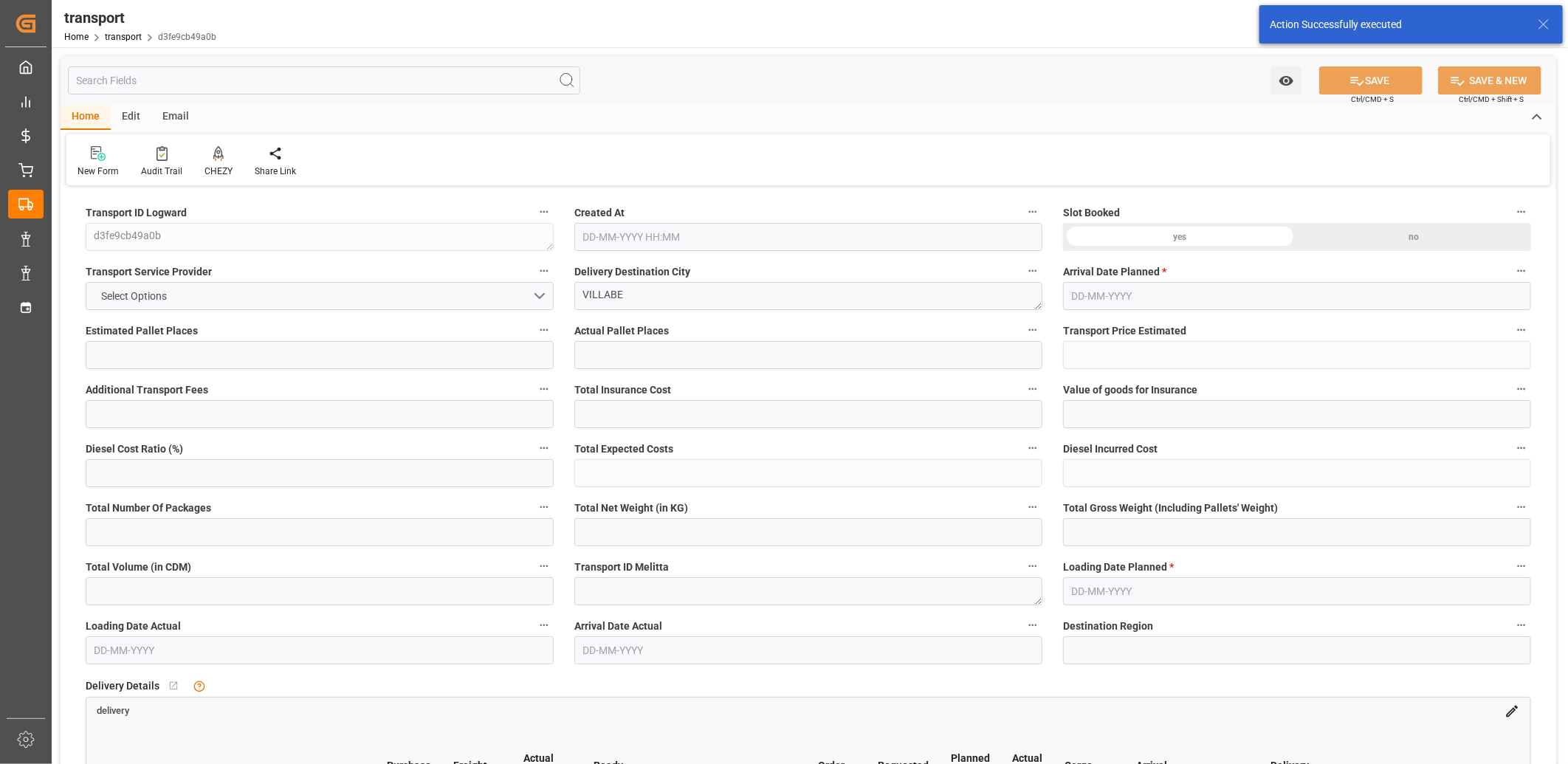
type input "2171.947"
type input "91"
type input "0"
type input "262"
type input "3"
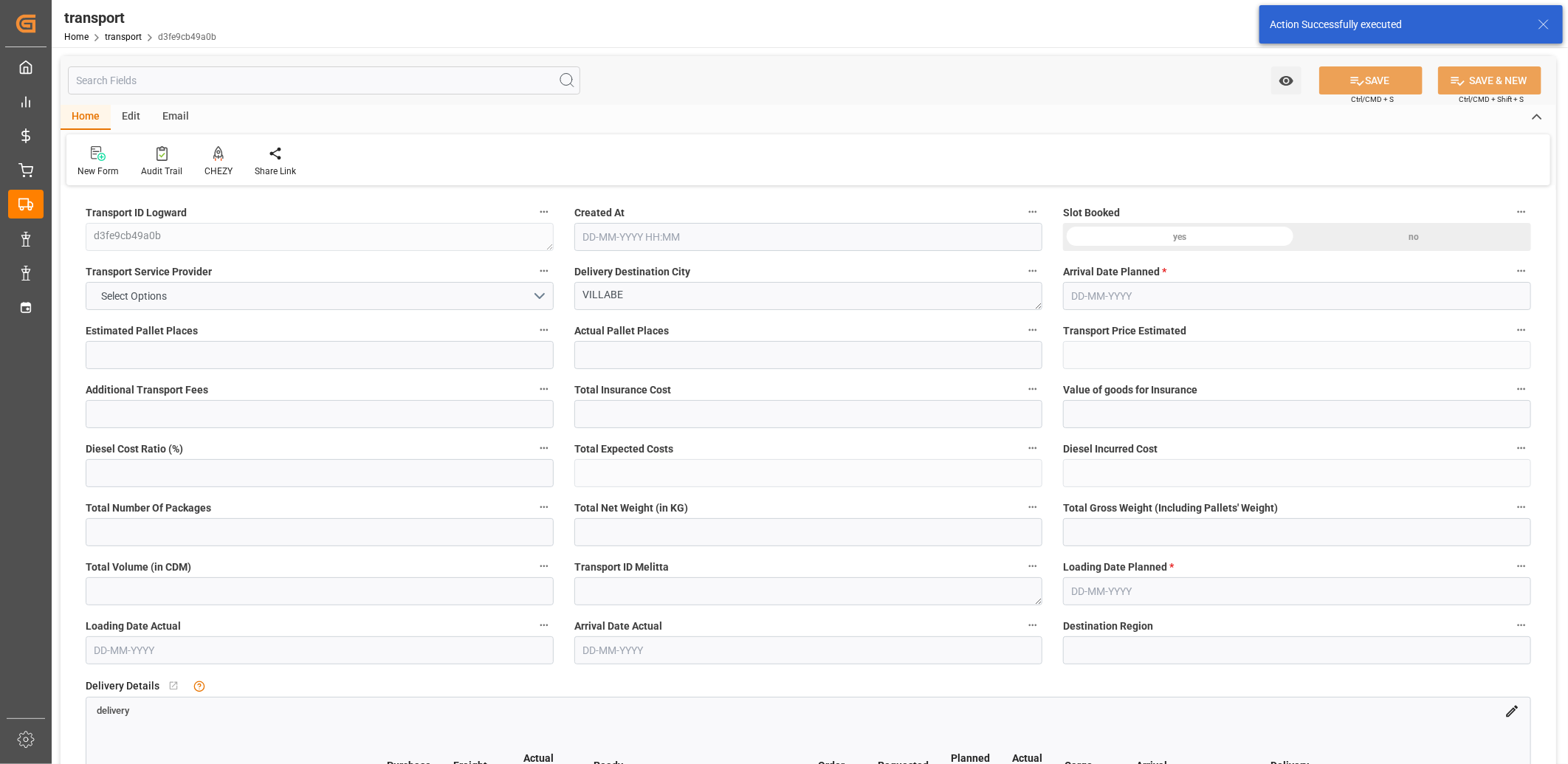
type input "101"
type input "202.56"
type input "0"
type input "4710.8598"
type input "0"
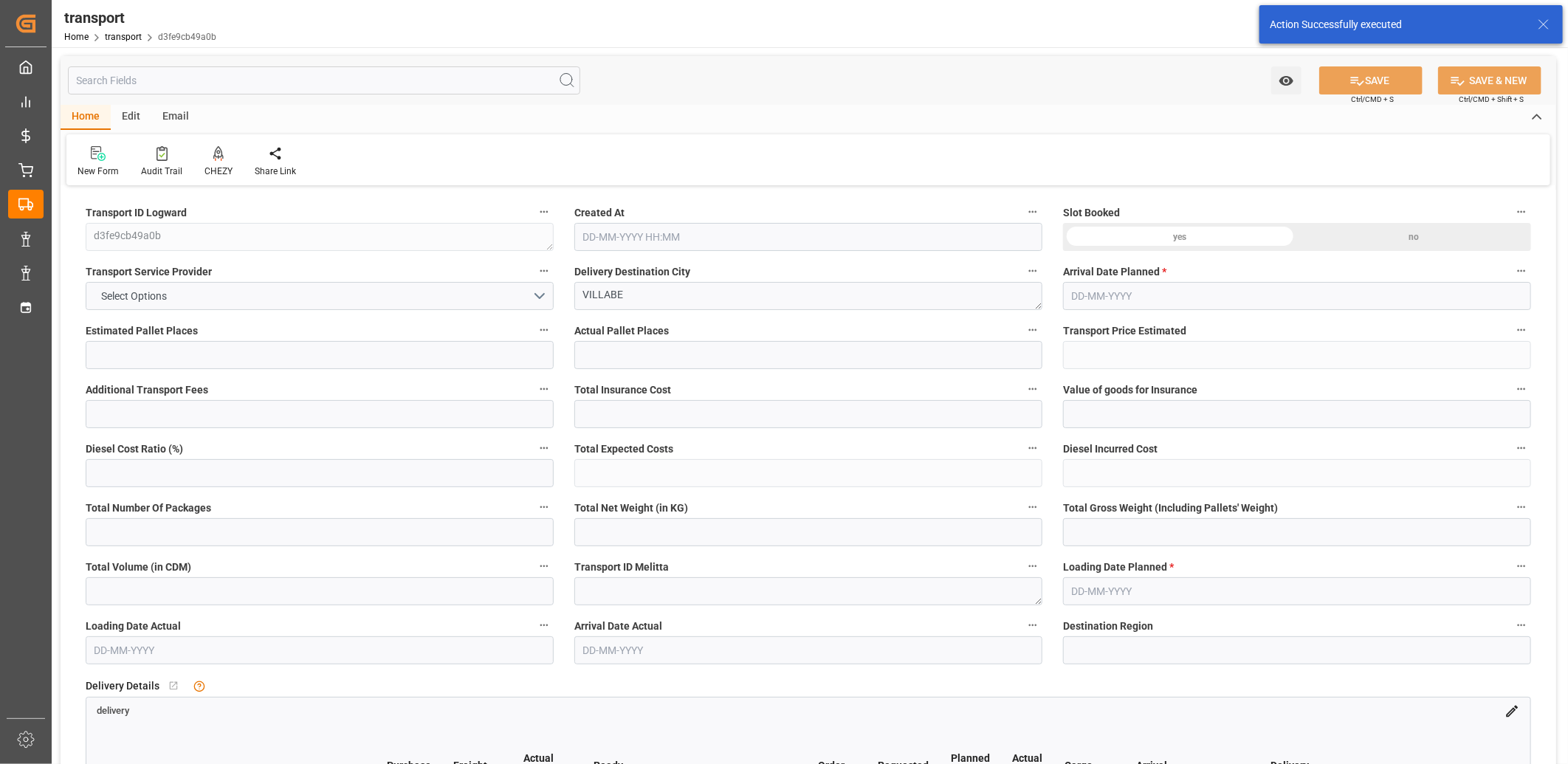
type input "0"
type input "21"
type input "35"
type input "26-08-2025 11:29"
type input "[DATE]"
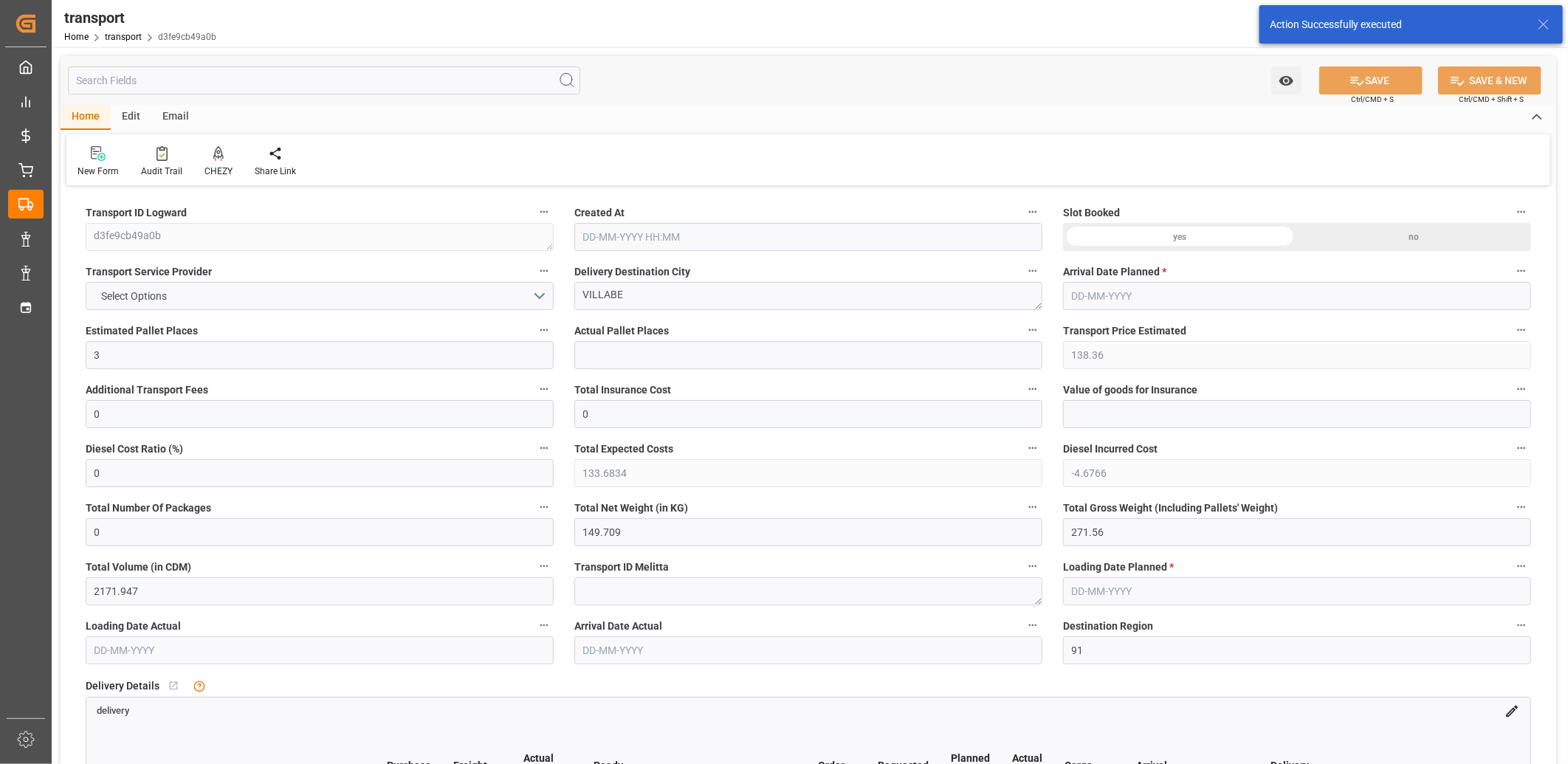
type input "[DATE]"
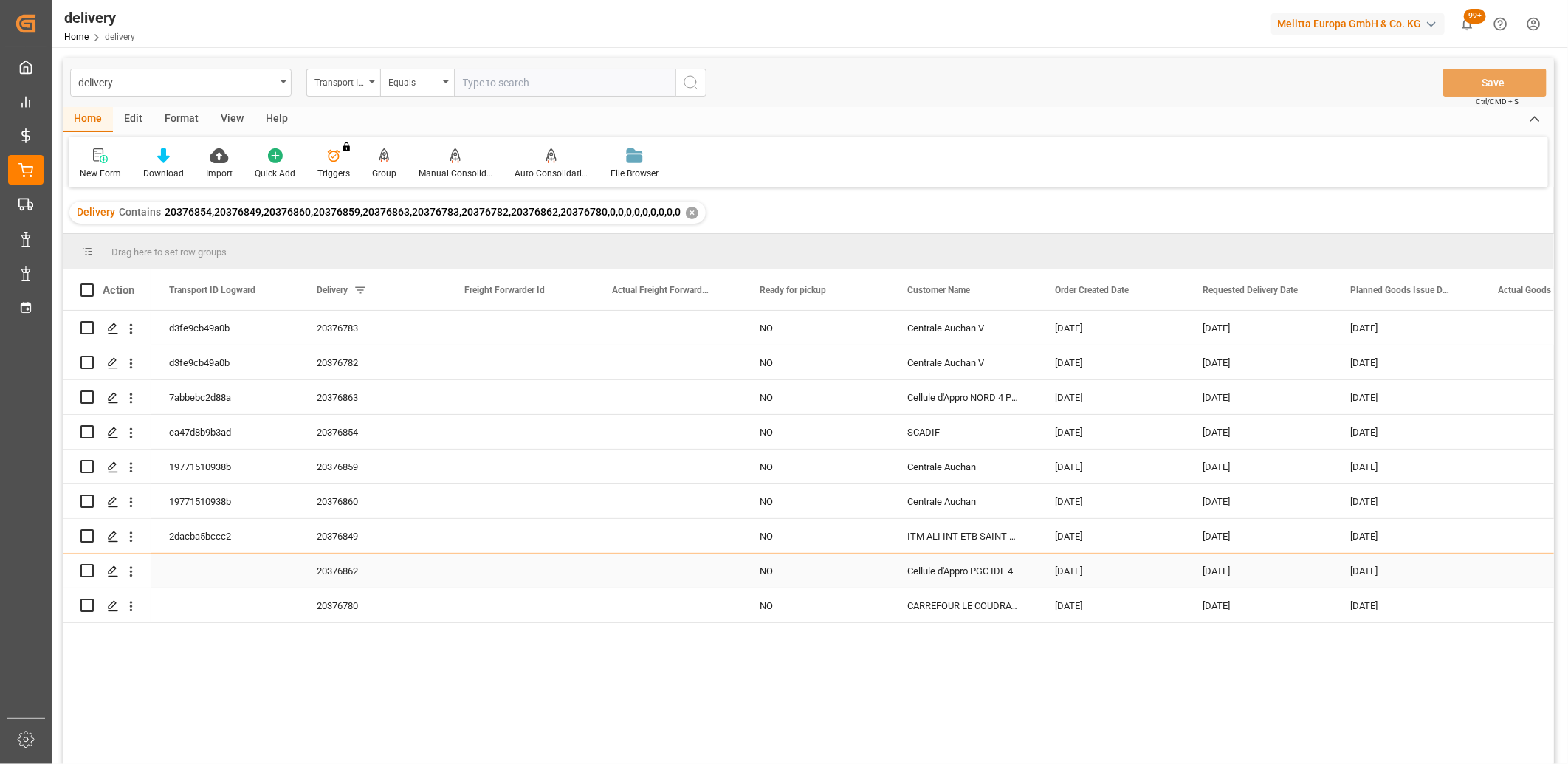
click at [82, 571] on input "Press Space to toggle row selection (unchecked)" at bounding box center [88, 570] width 14 height 14
checkbox input "true"
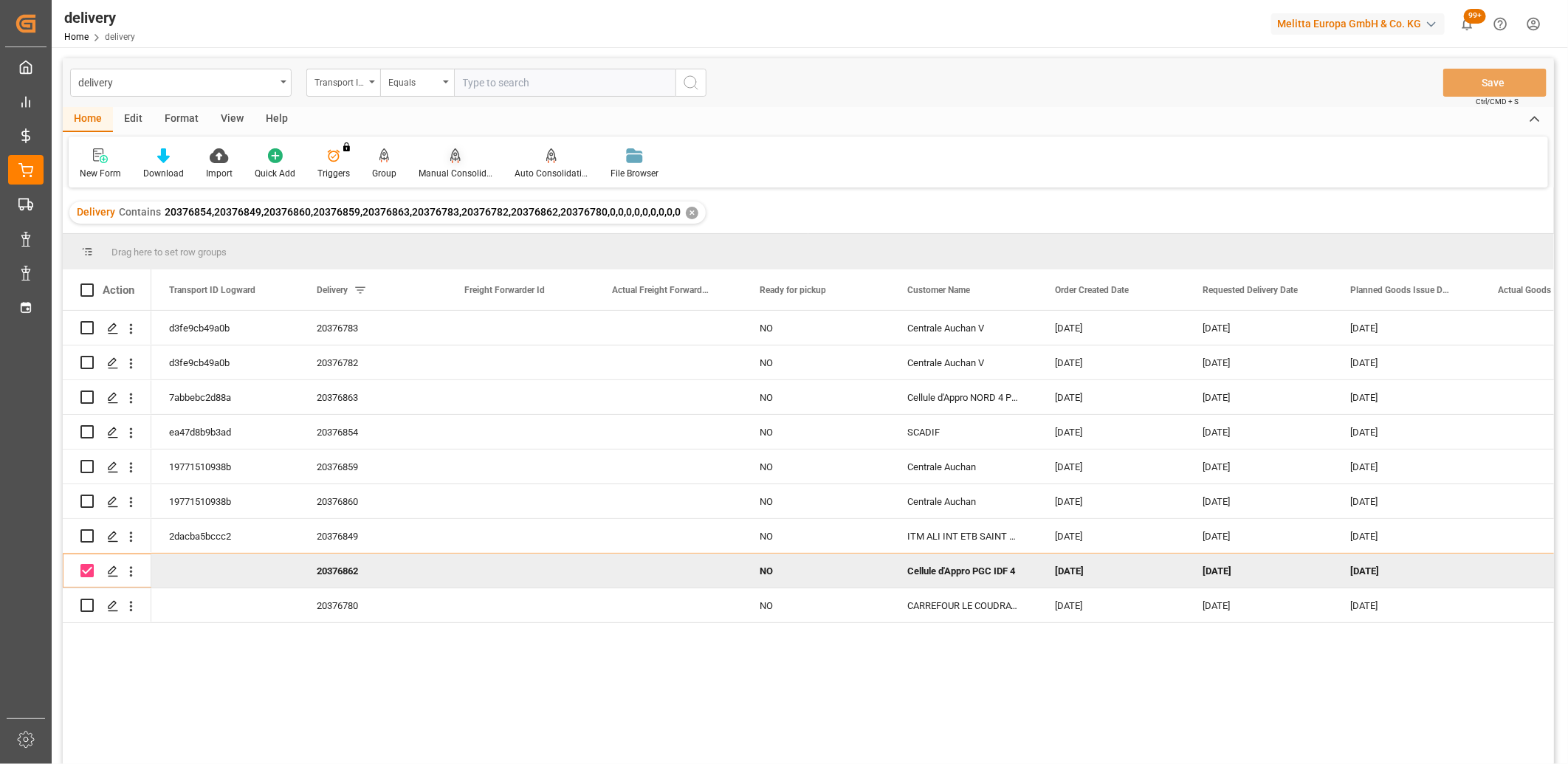
click at [456, 155] on icon at bounding box center [456, 156] width 10 height 14
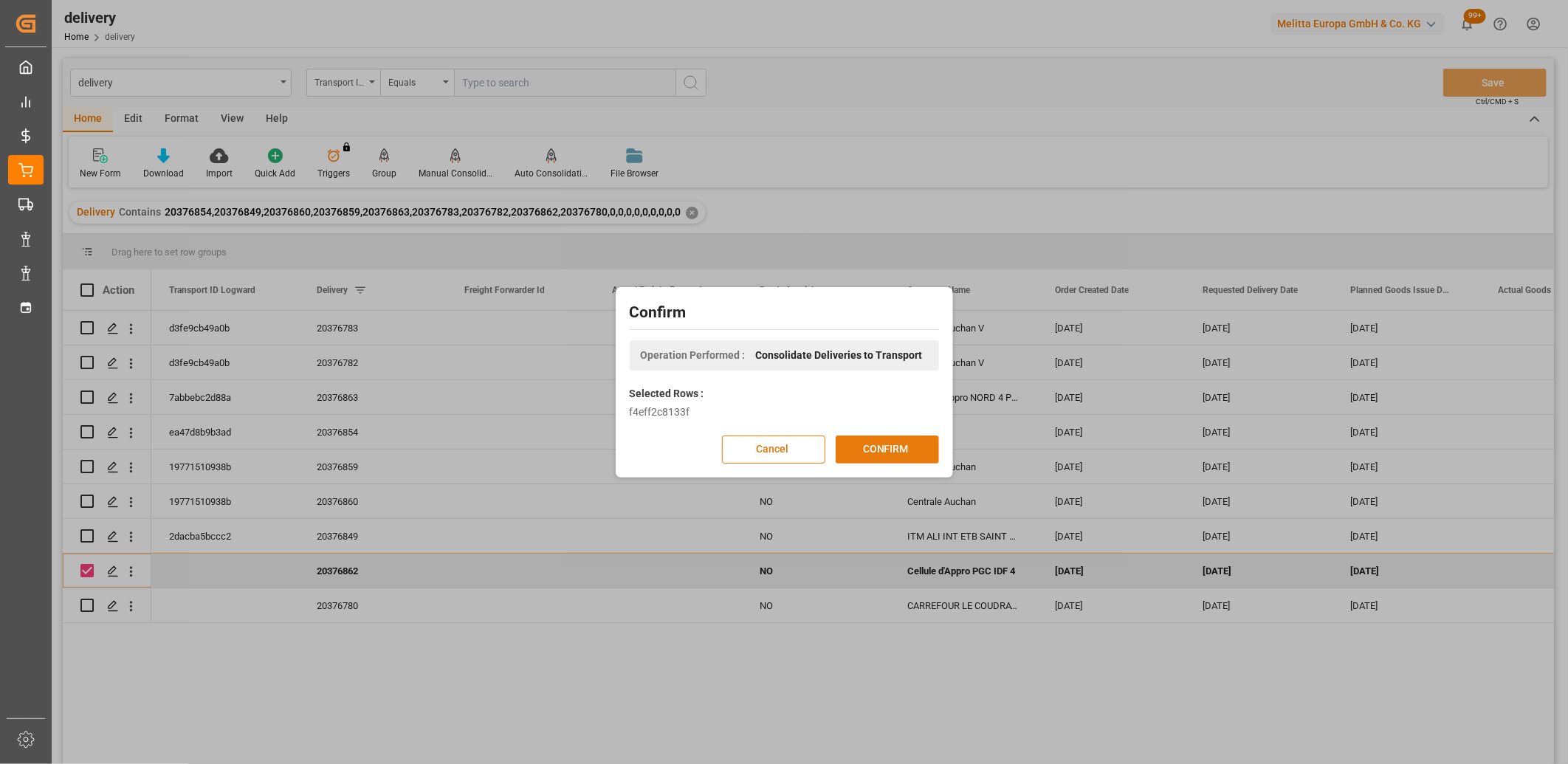
click at [876, 452] on button "CONFIRM" at bounding box center [888, 449] width 104 height 28
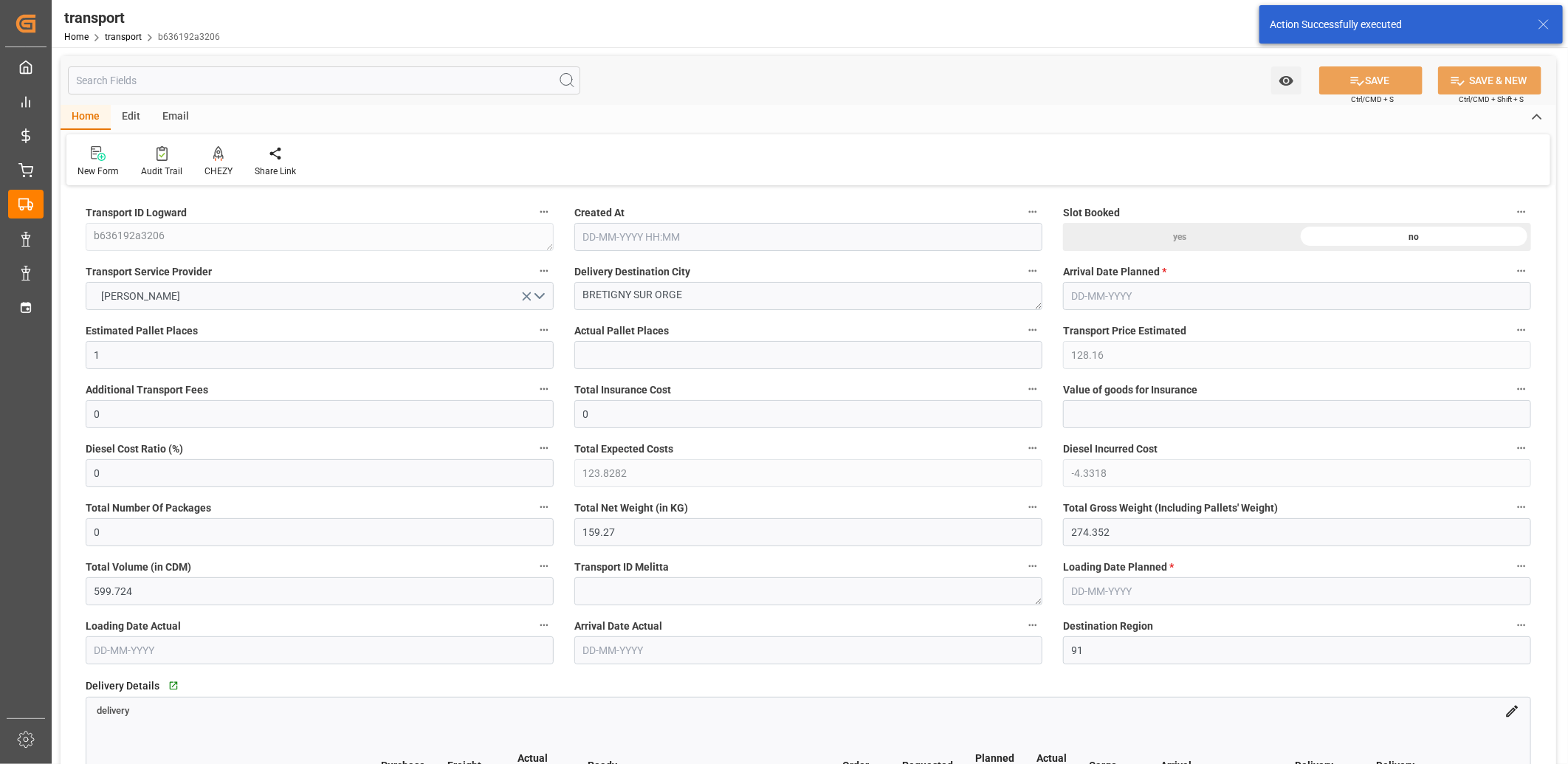
type input "[DATE] 11:29"
type input "[DATE]"
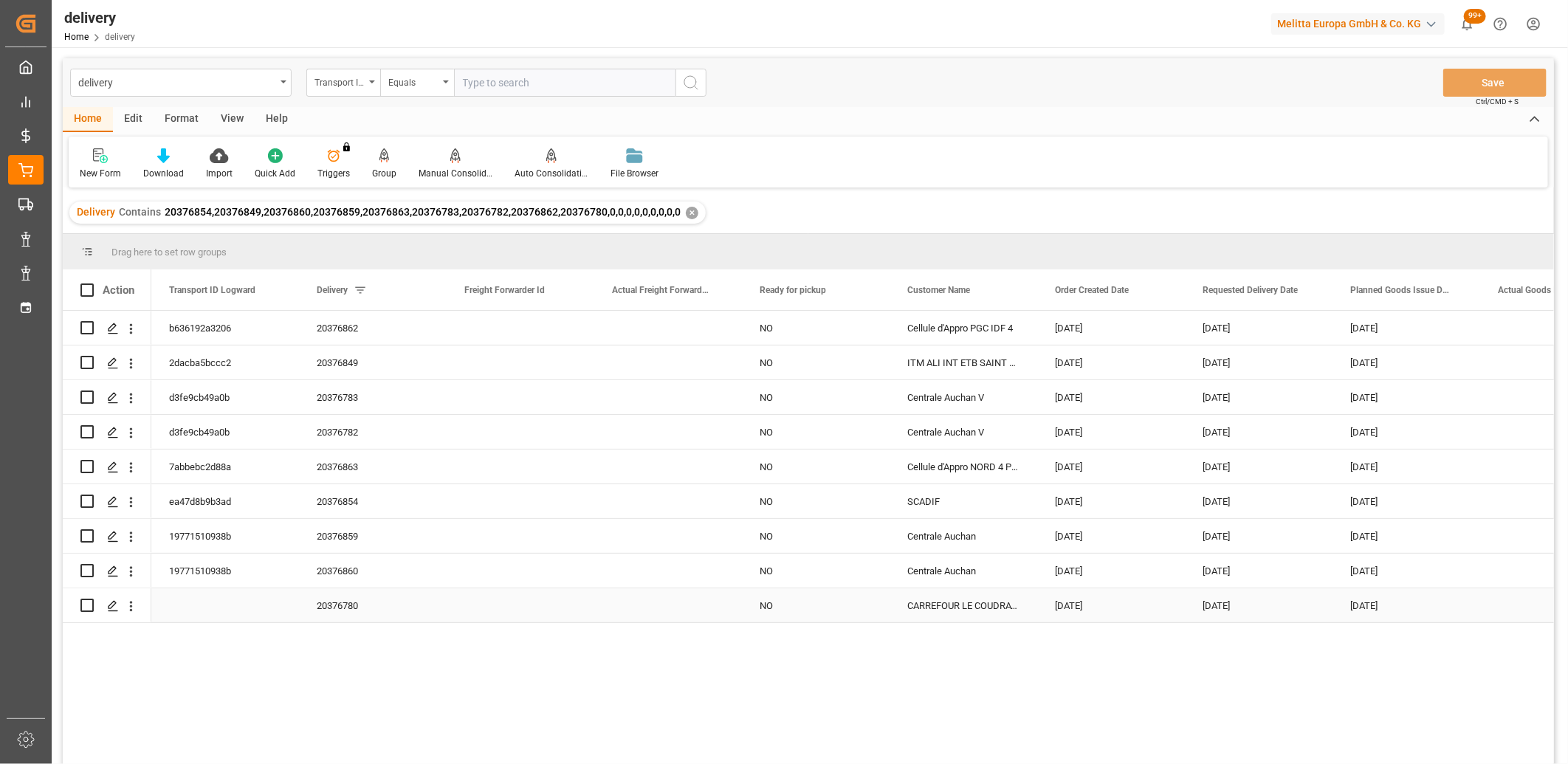
click at [87, 600] on input "Press Space to toggle row selection (unchecked)" at bounding box center [88, 605] width 14 height 14
checkbox input "true"
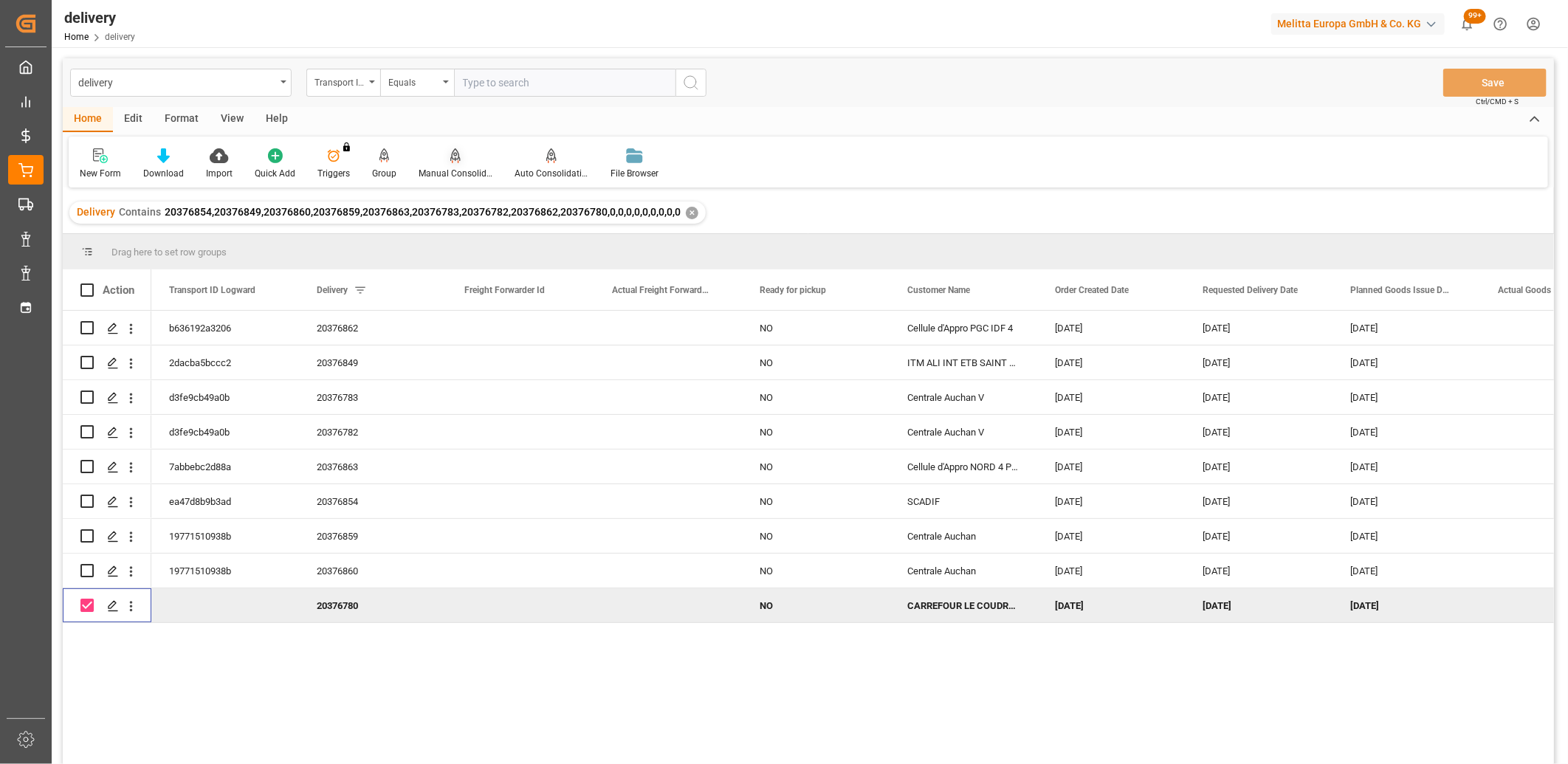
click at [451, 155] on icon at bounding box center [456, 155] width 10 height 13
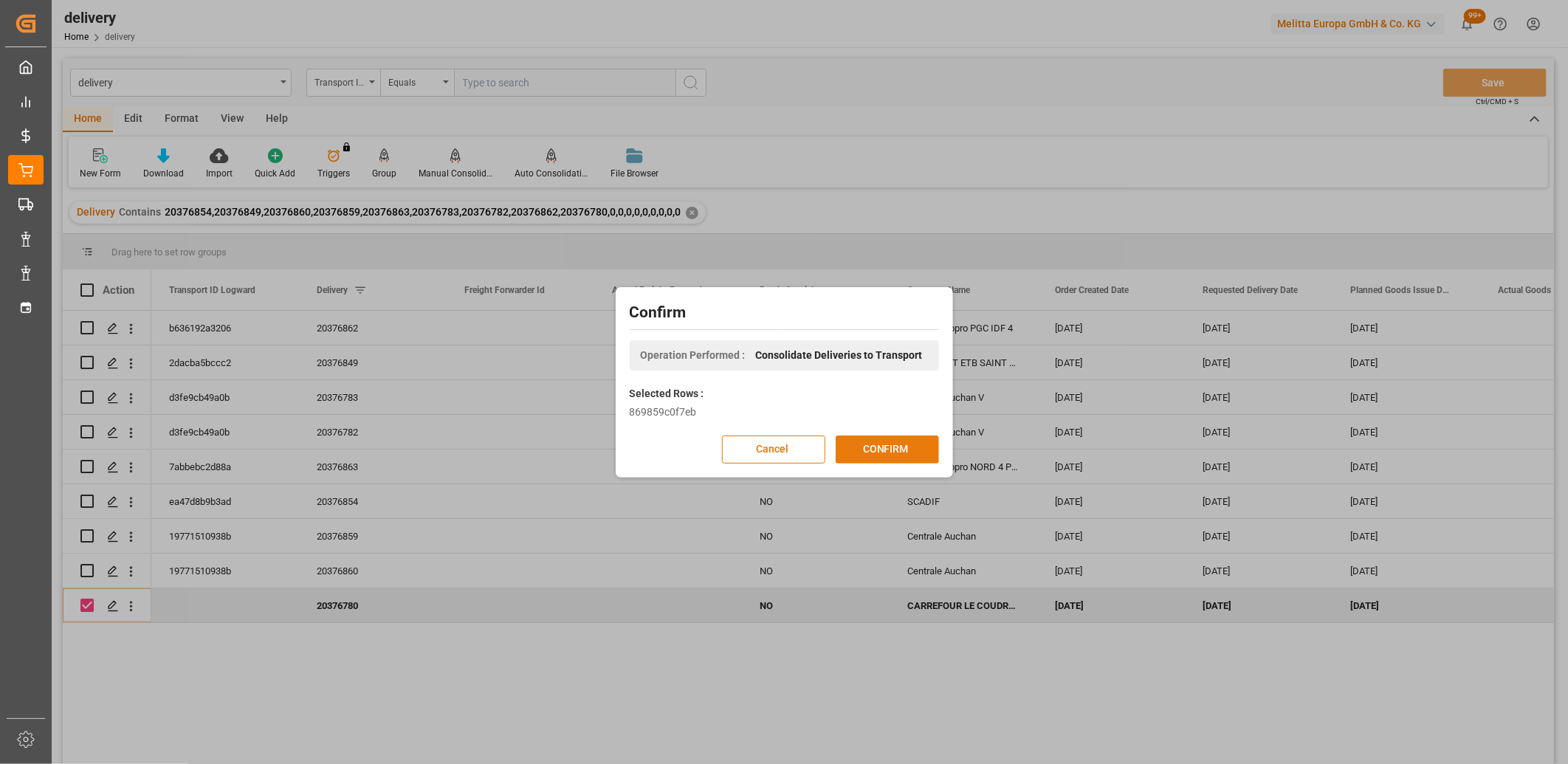
click at [874, 443] on button "CONFIRM" at bounding box center [888, 449] width 104 height 28
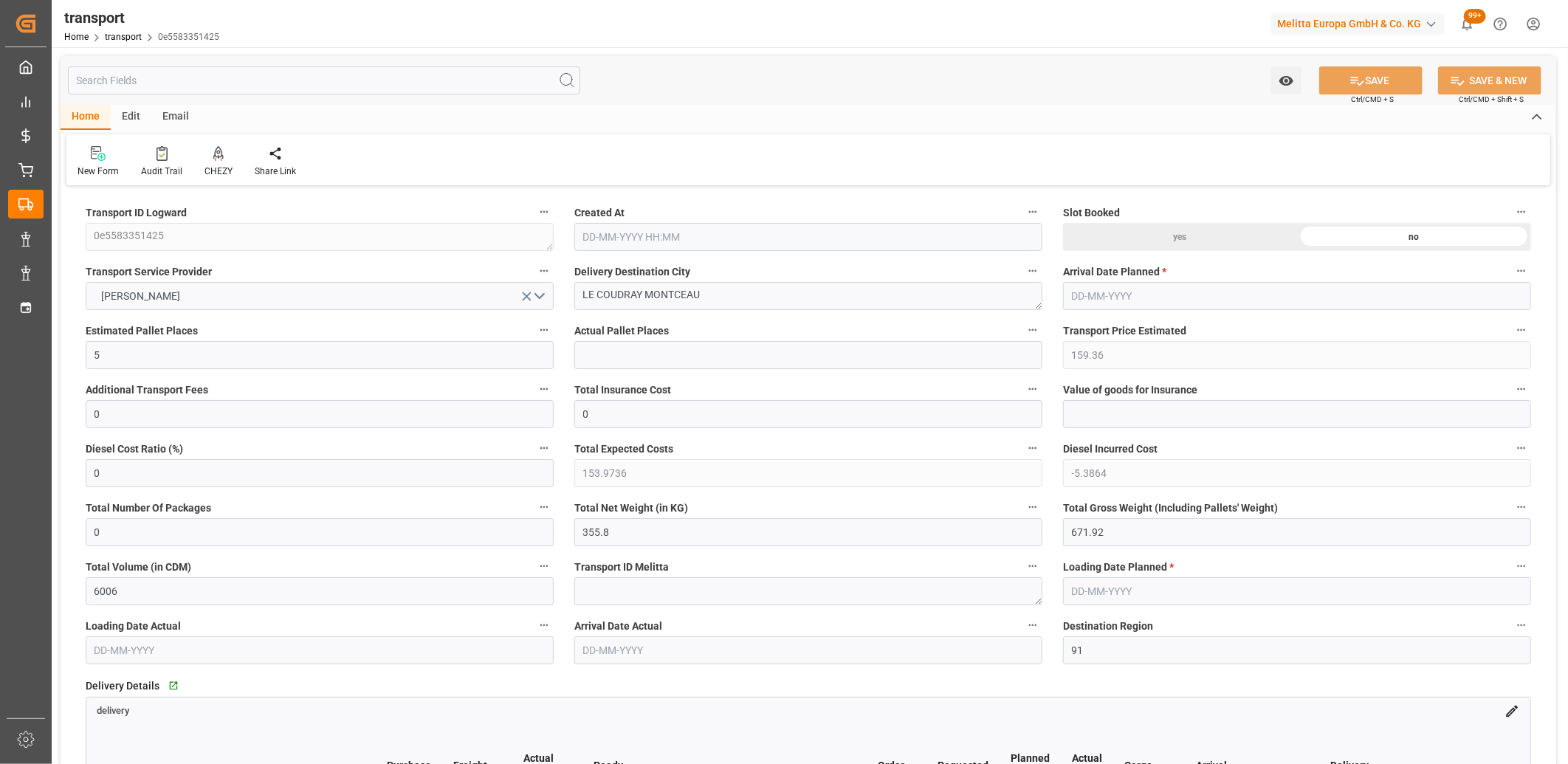
type input "[DATE] 11:29"
type input "[DATE]"
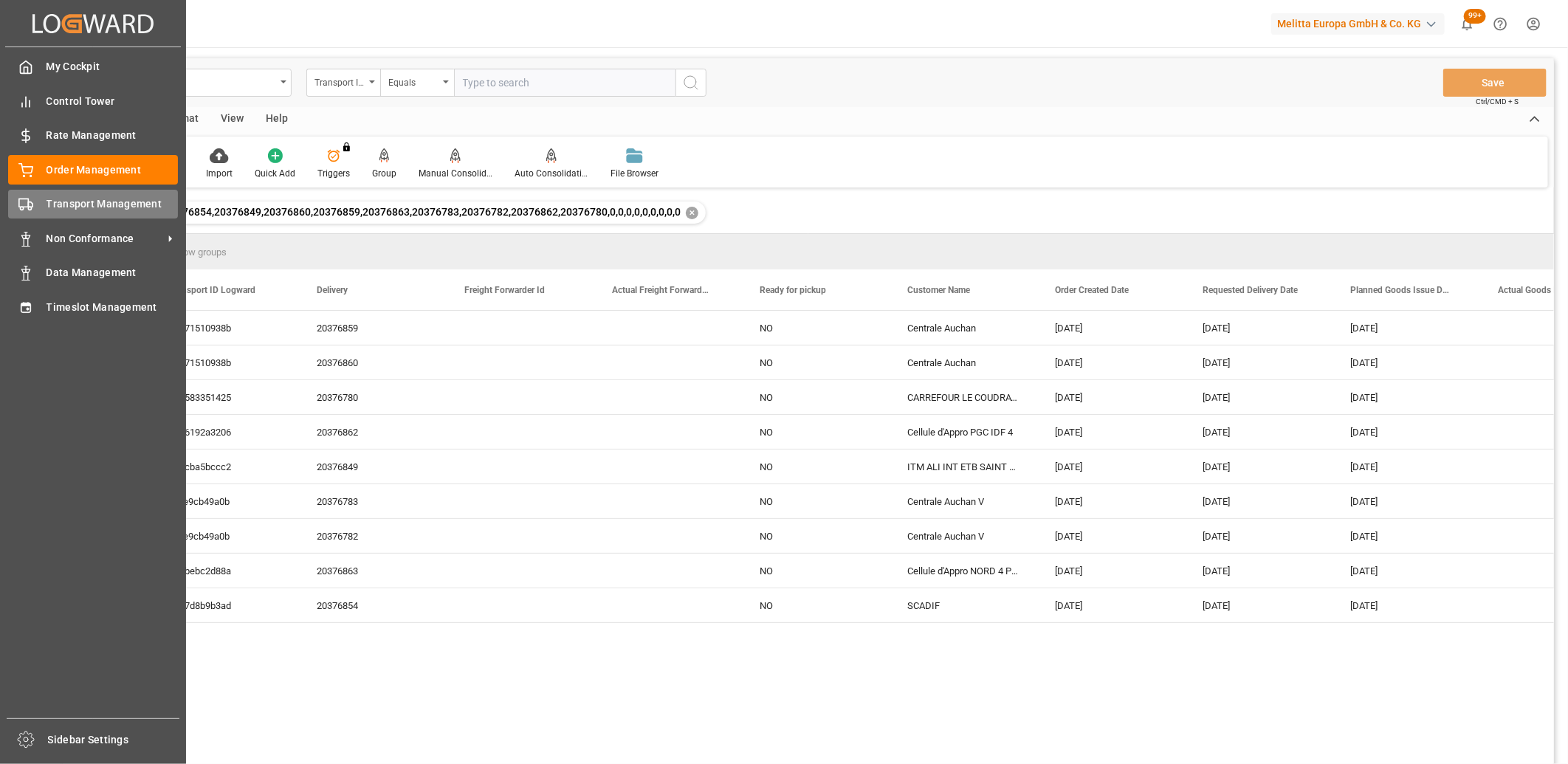
click at [32, 201] on icon at bounding box center [26, 204] width 14 height 14
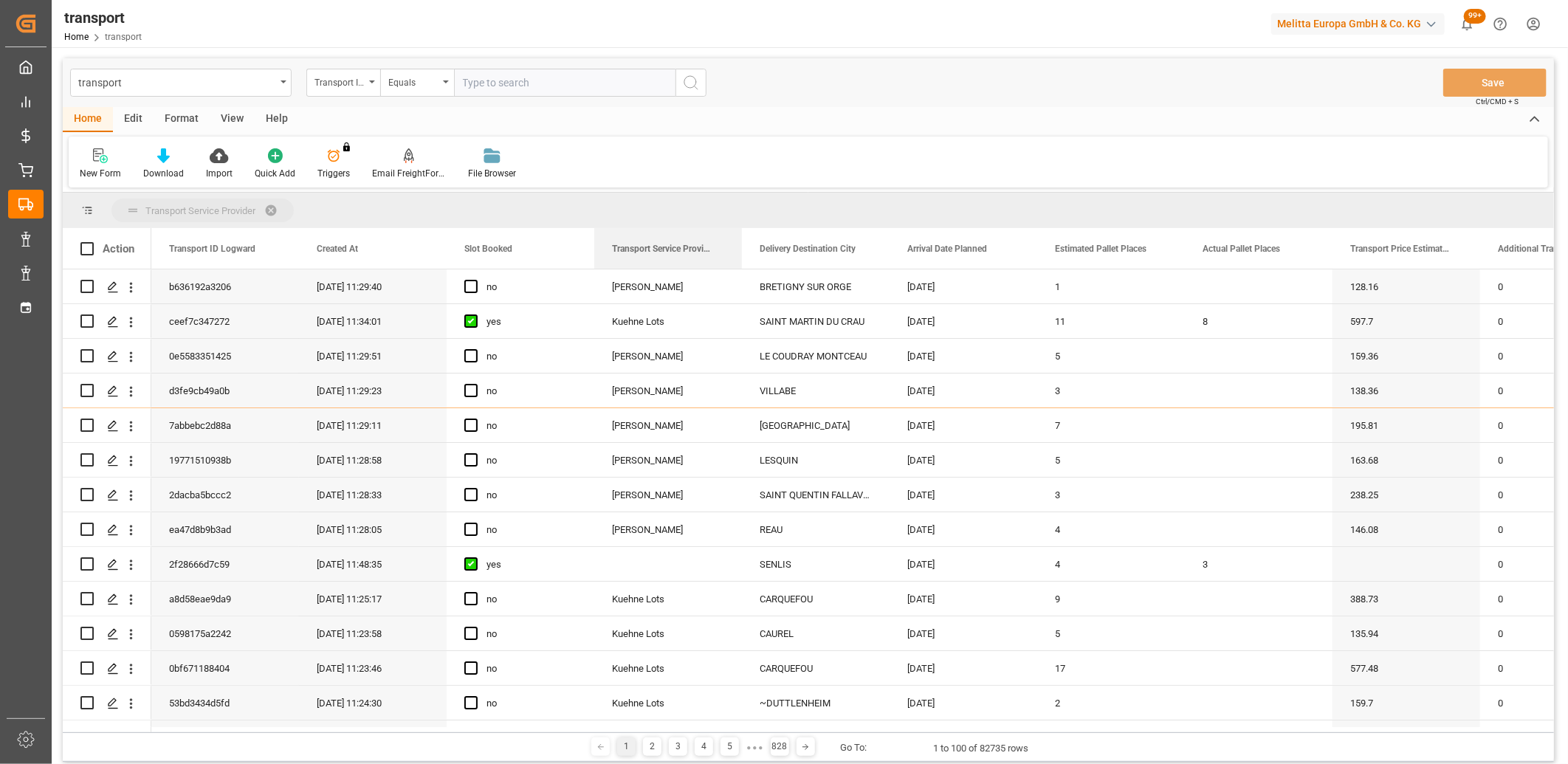
drag, startPoint x: 631, startPoint y: 251, endPoint x: 630, endPoint y: 212, distance: 39.0
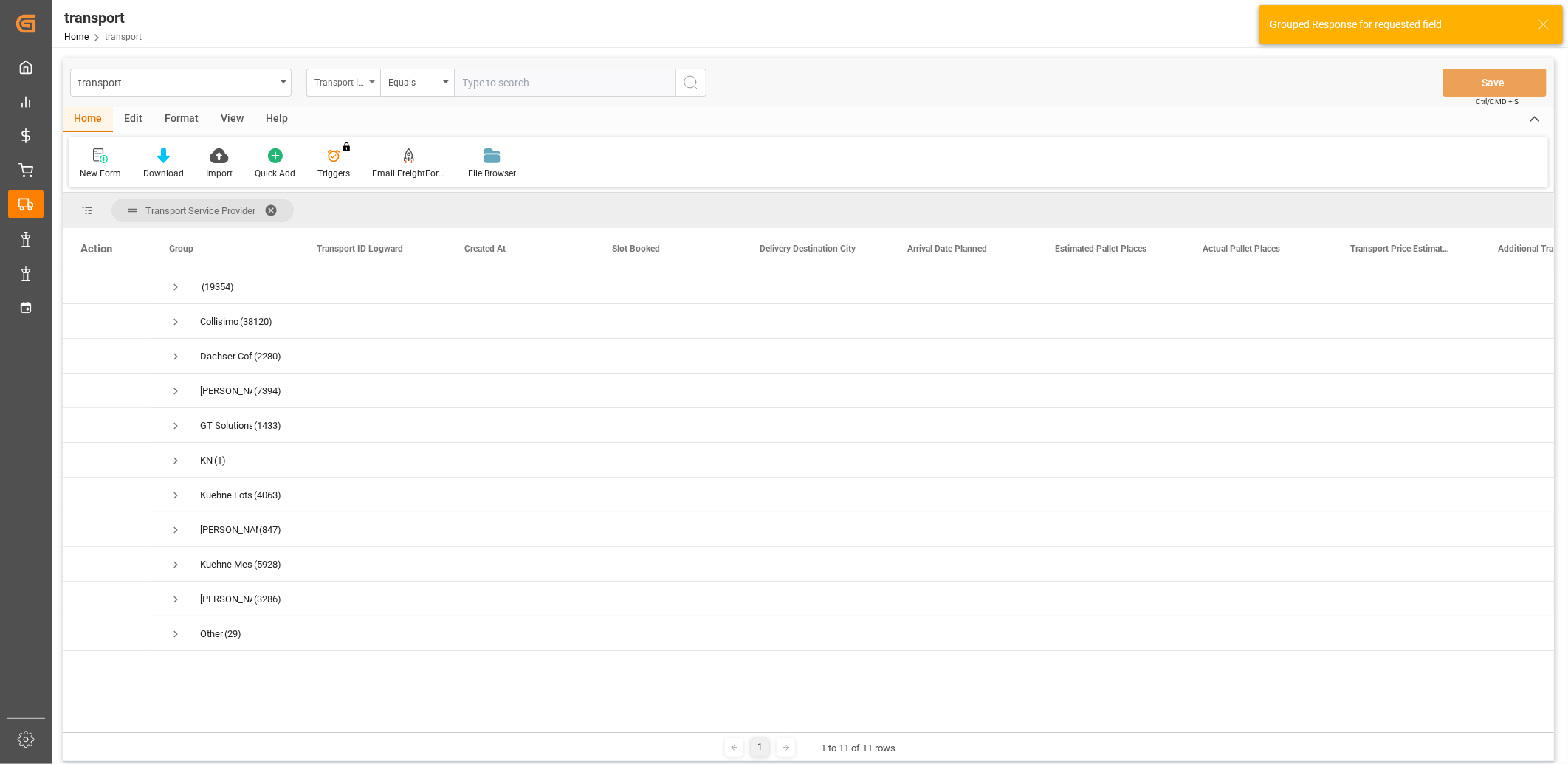
click at [373, 79] on div "Transport ID Logward" at bounding box center [343, 82] width 74 height 28
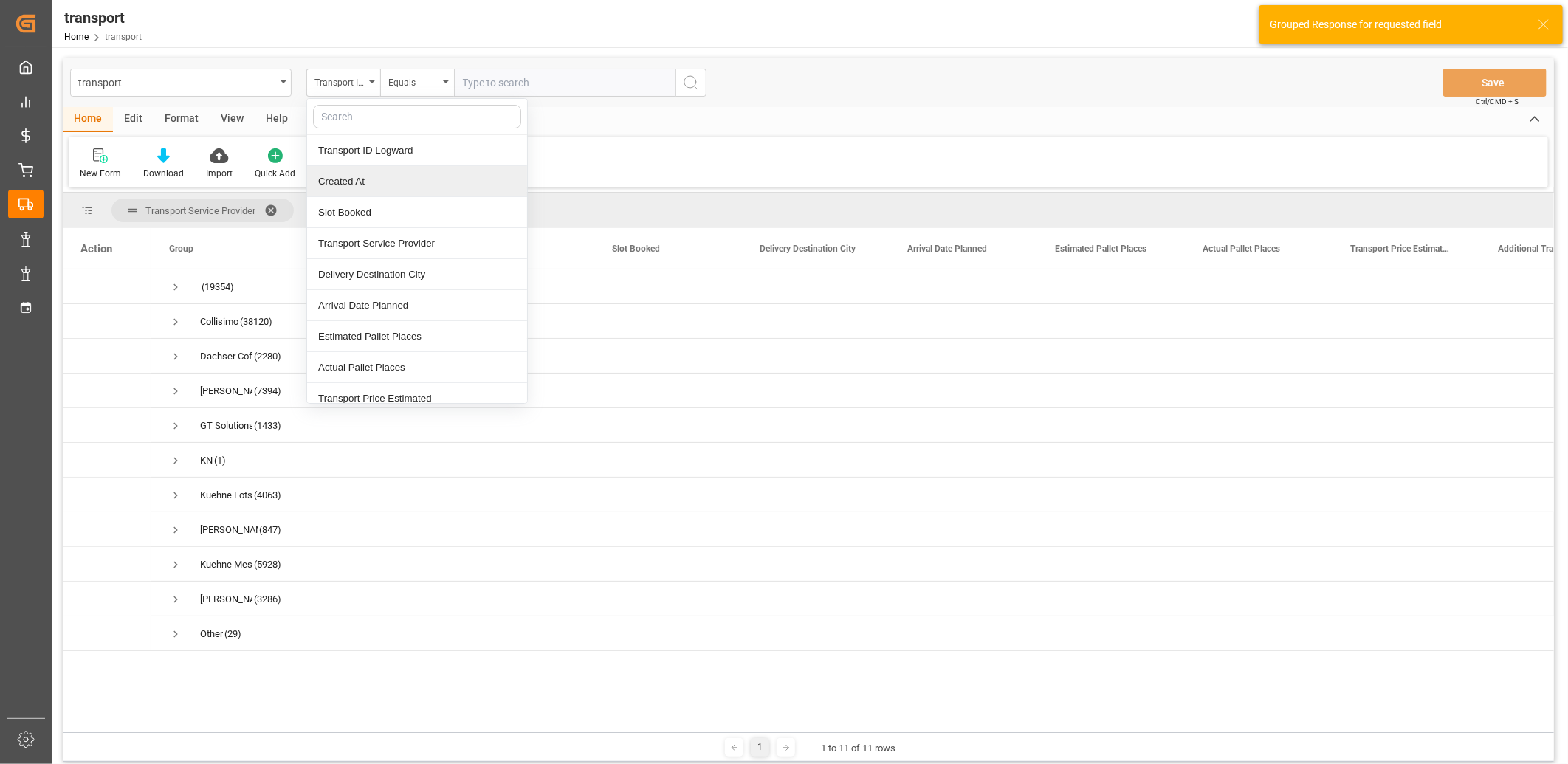
click at [353, 178] on div "Created At" at bounding box center [417, 181] width 220 height 31
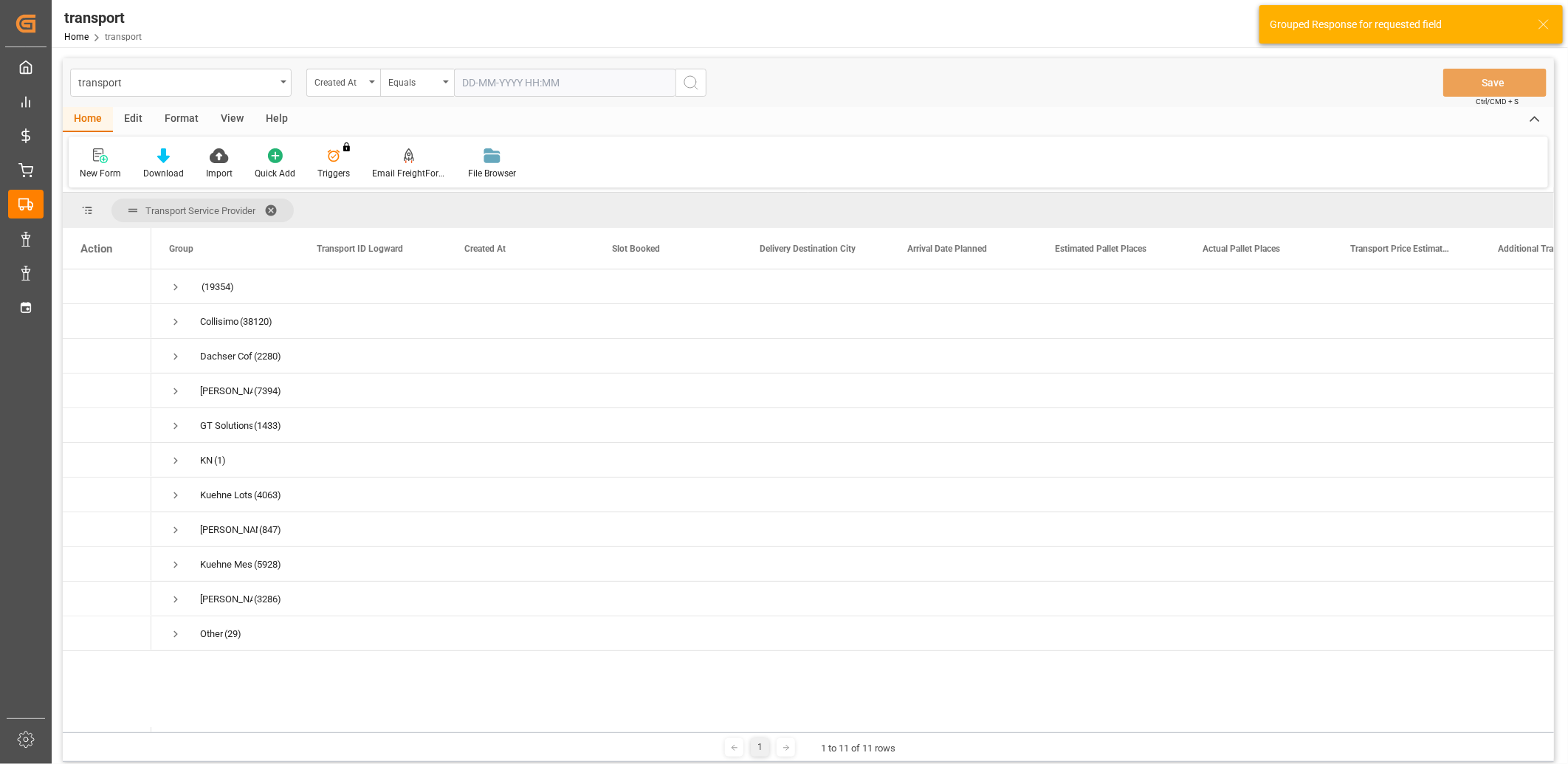
click at [486, 79] on input "text" at bounding box center [565, 82] width 222 height 28
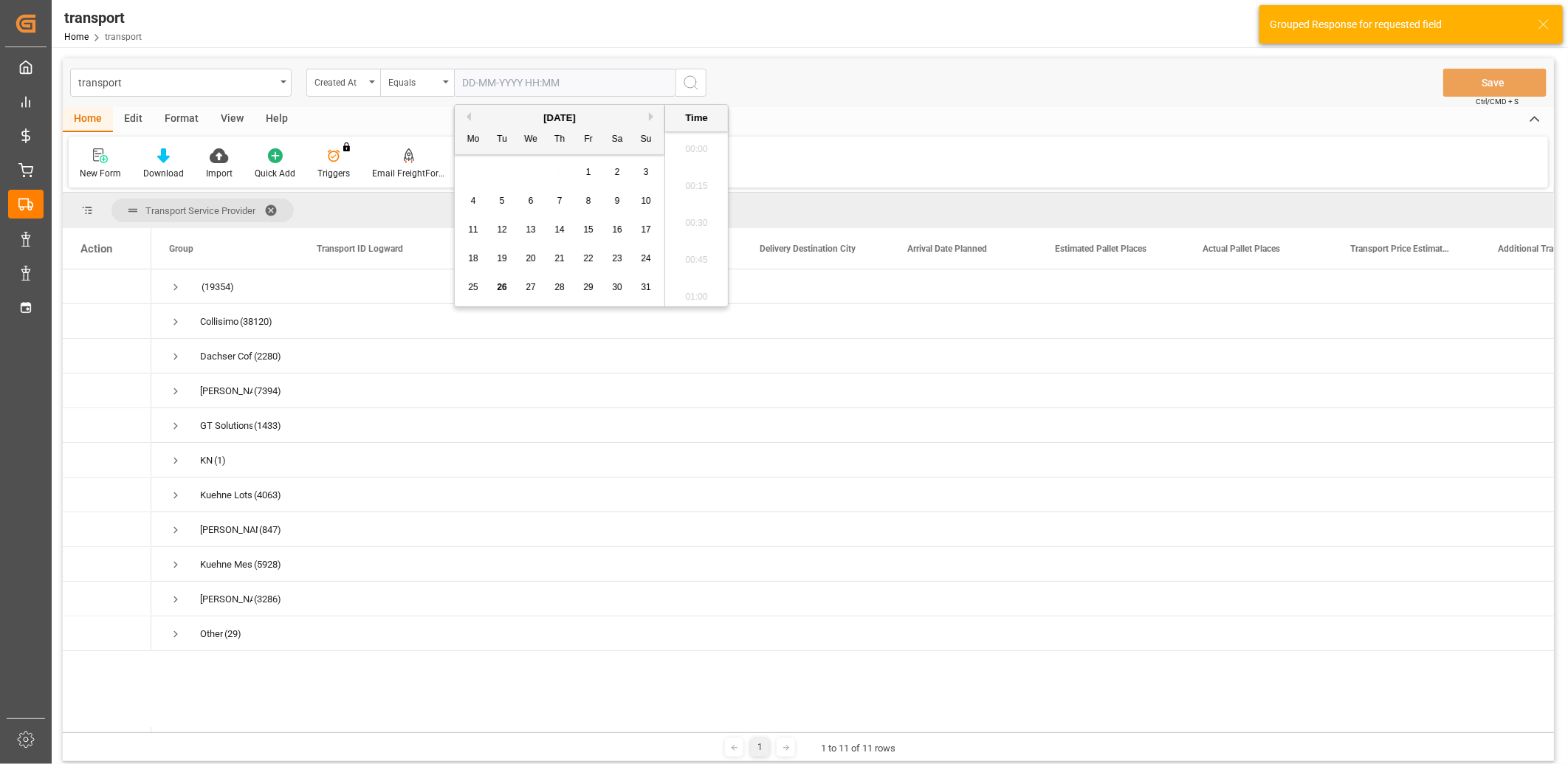
scroll to position [1923, 0]
click at [503, 283] on span "26" at bounding box center [501, 287] width 9 height 10
type input "26-08-2025 00:00"
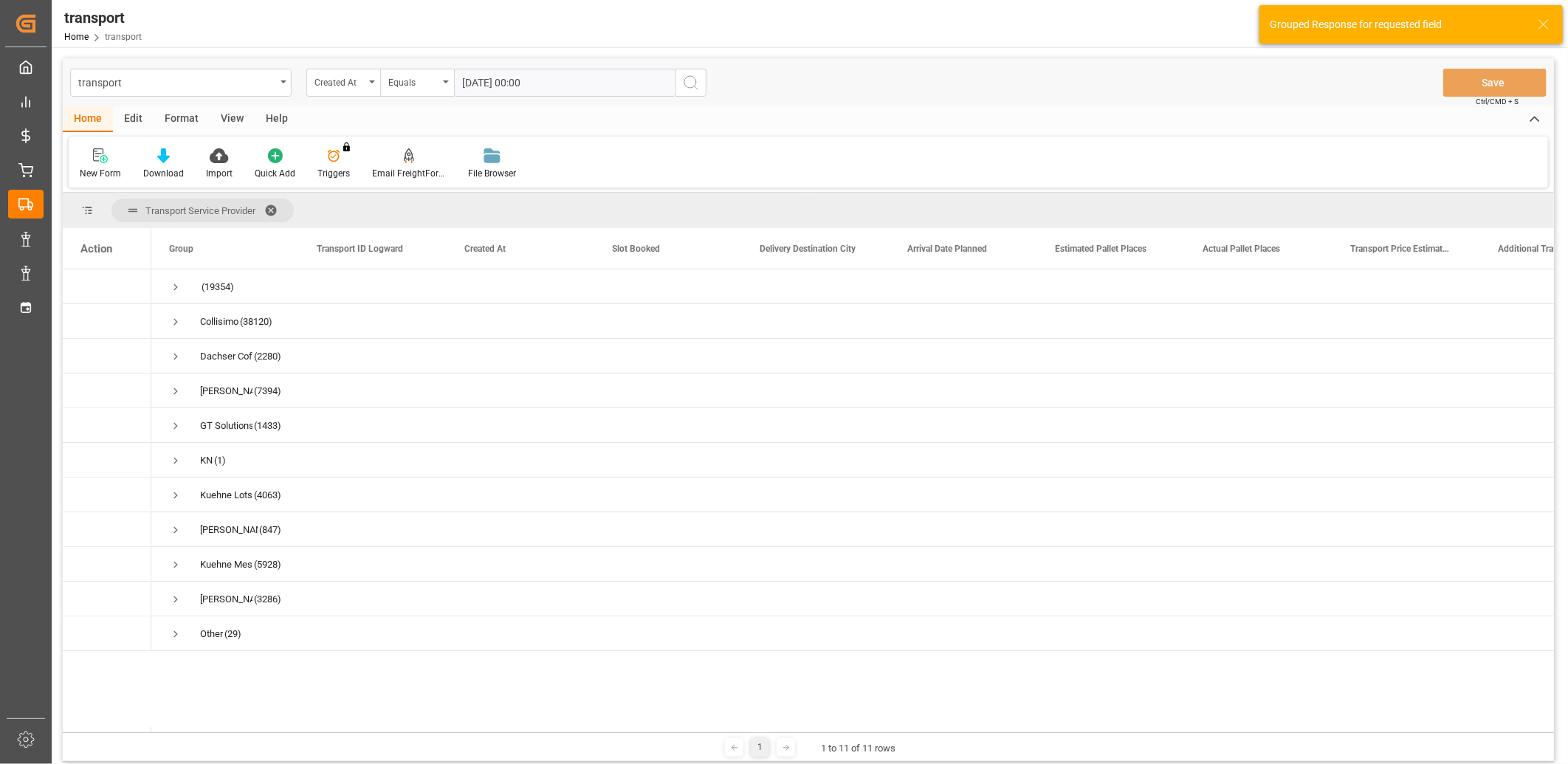
click at [691, 84] on icon "search button" at bounding box center [690, 82] width 18 height 18
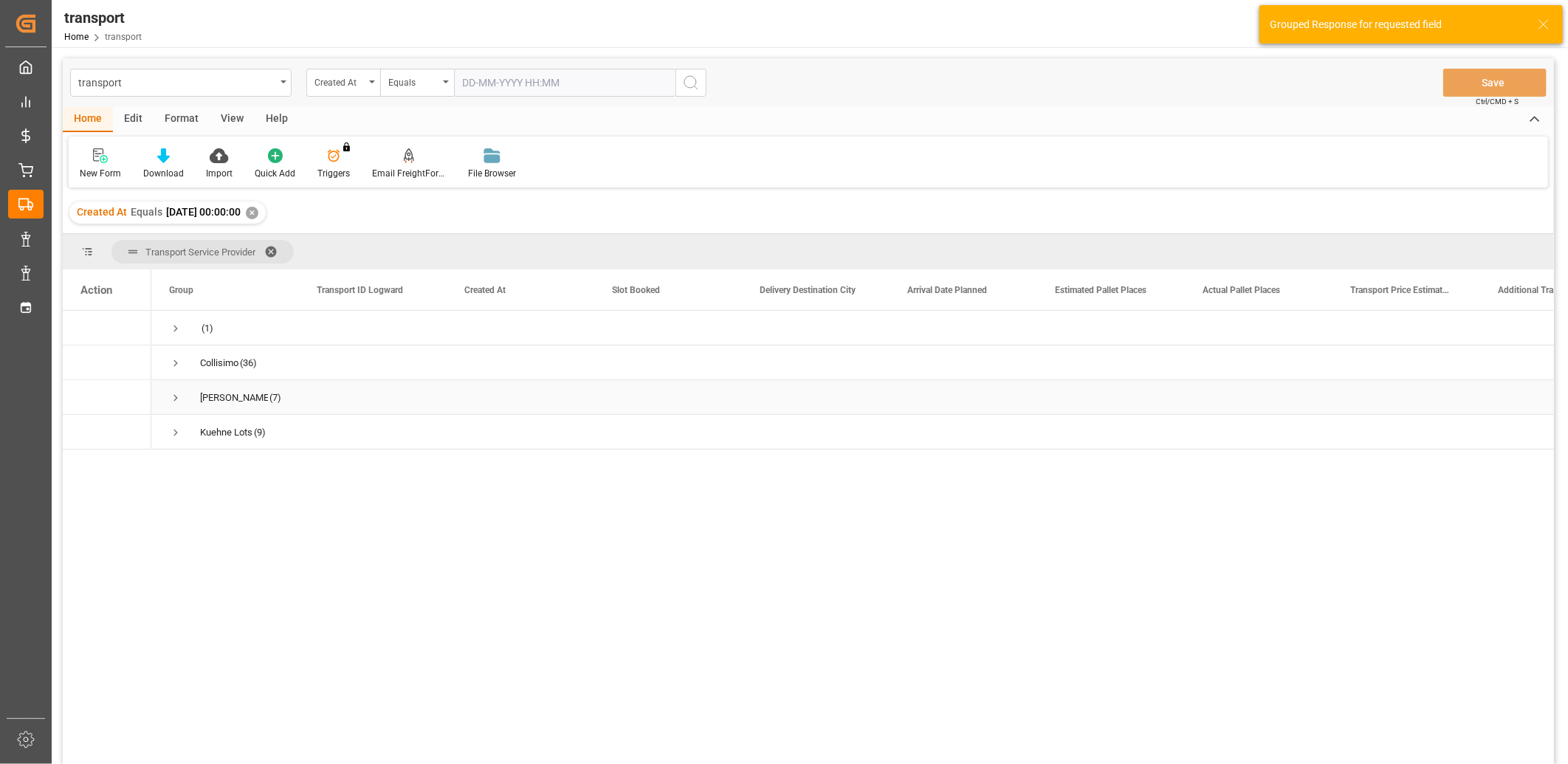
click at [182, 395] on span "Press SPACE to select this row." at bounding box center [176, 398] width 14 height 14
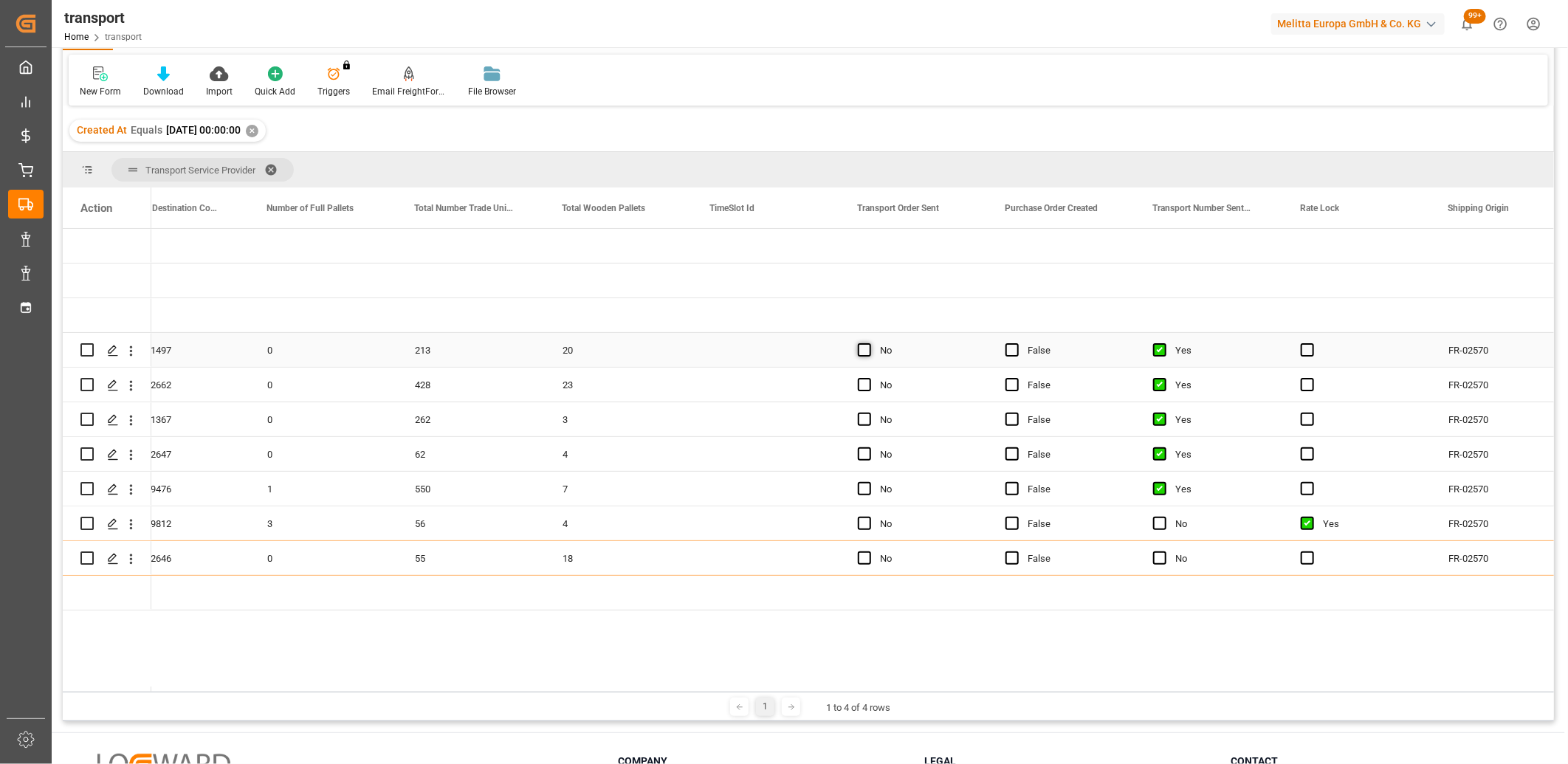
click at [866, 354] on span "Press SPACE to select this row." at bounding box center [865, 350] width 14 height 14
click at [869, 343] on input "Press SPACE to select this row." at bounding box center [869, 343] width 0 height 0
click at [866, 384] on span "Press SPACE to select this row." at bounding box center [865, 385] width 14 height 14
click at [869, 378] on input "Press SPACE to select this row." at bounding box center [869, 378] width 0 height 0
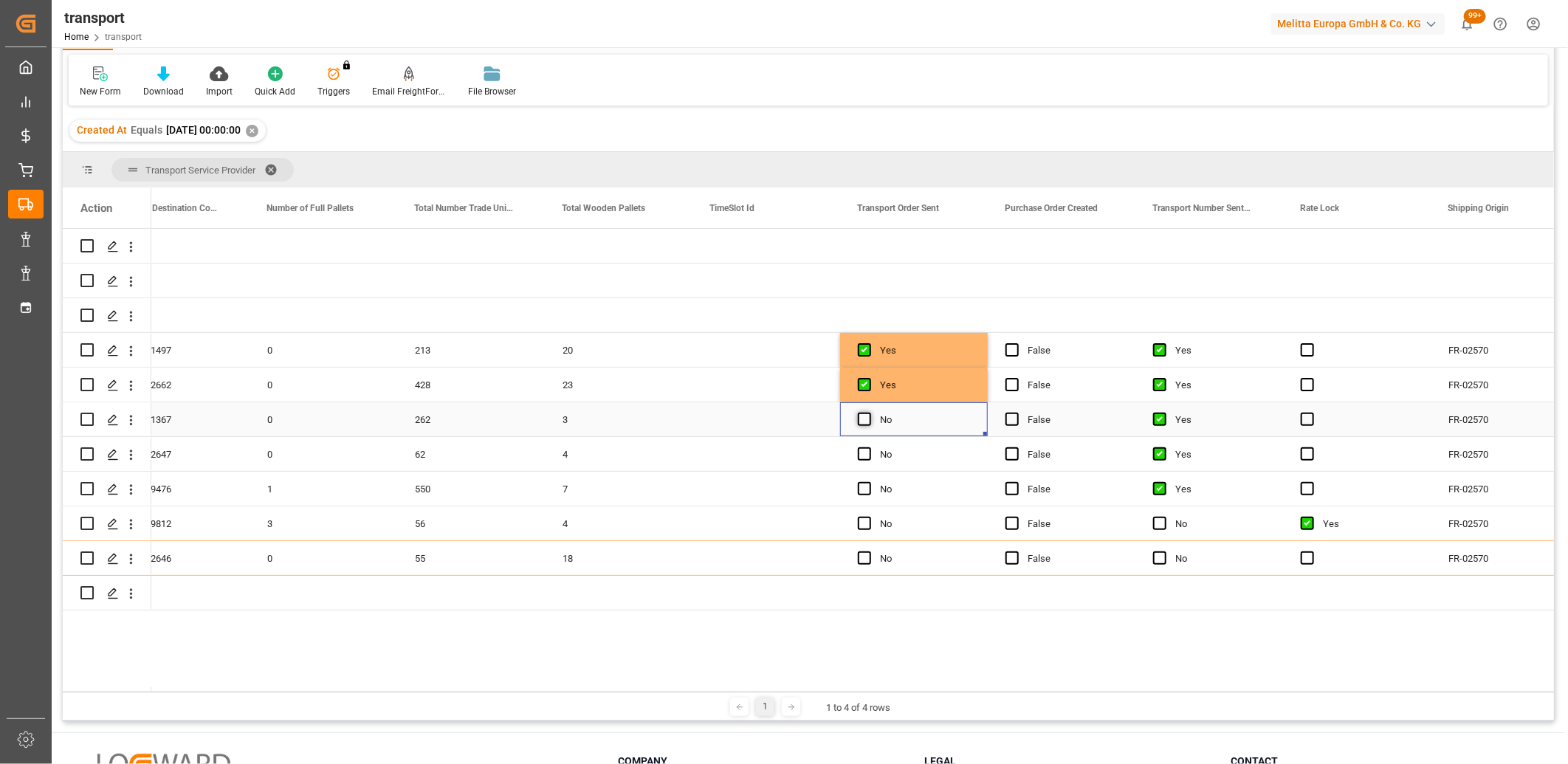
click at [866, 416] on span "Press SPACE to select this row." at bounding box center [865, 419] width 14 height 14
click at [869, 412] on input "Press SPACE to select this row." at bounding box center [869, 412] width 0 height 0
click at [866, 455] on span "Press SPACE to select this row." at bounding box center [865, 454] width 14 height 14
click at [869, 447] on input "Press SPACE to select this row." at bounding box center [869, 447] width 0 height 0
click at [866, 489] on span "Press SPACE to select this row." at bounding box center [865, 489] width 14 height 14
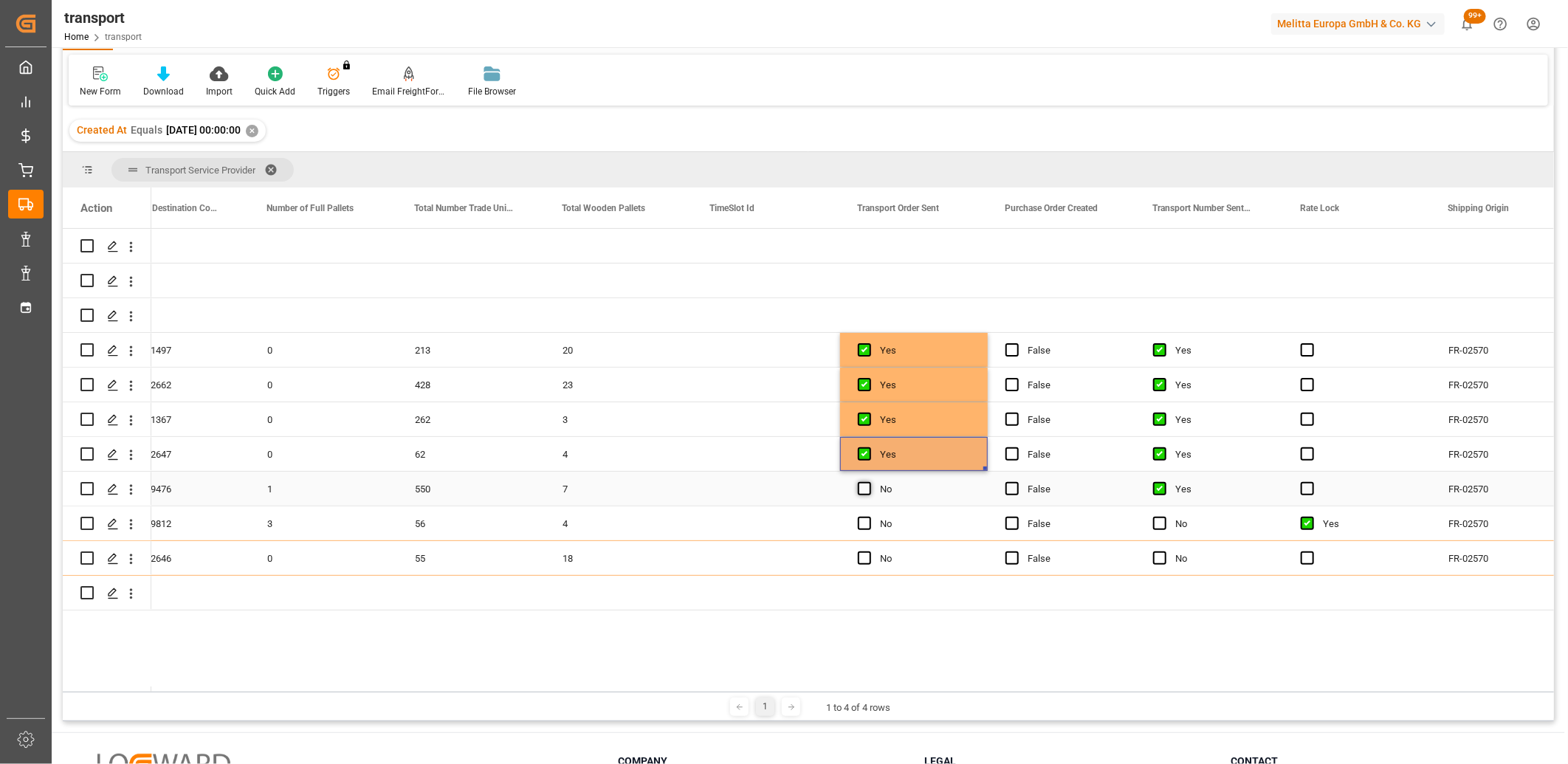
click at [869, 482] on input "Press SPACE to select this row." at bounding box center [869, 482] width 0 height 0
click at [866, 518] on span "Press SPACE to select this row." at bounding box center [865, 523] width 14 height 14
click at [869, 517] on input "Press SPACE to select this row." at bounding box center [869, 517] width 0 height 0
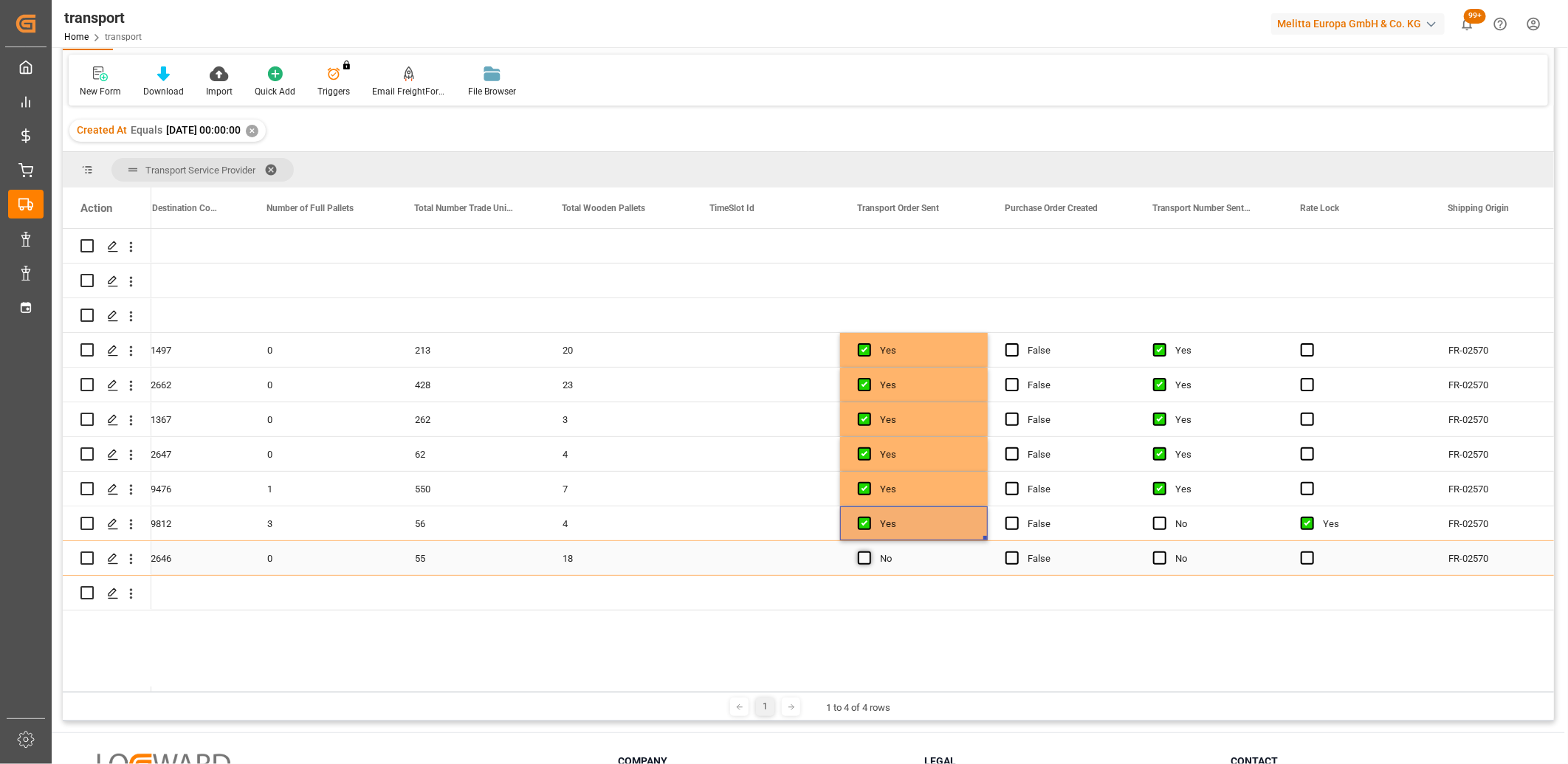
click at [862, 552] on span "Press SPACE to select this row." at bounding box center [865, 558] width 14 height 14
click at [869, 552] on input "Press SPACE to select this row." at bounding box center [869, 552] width 0 height 0
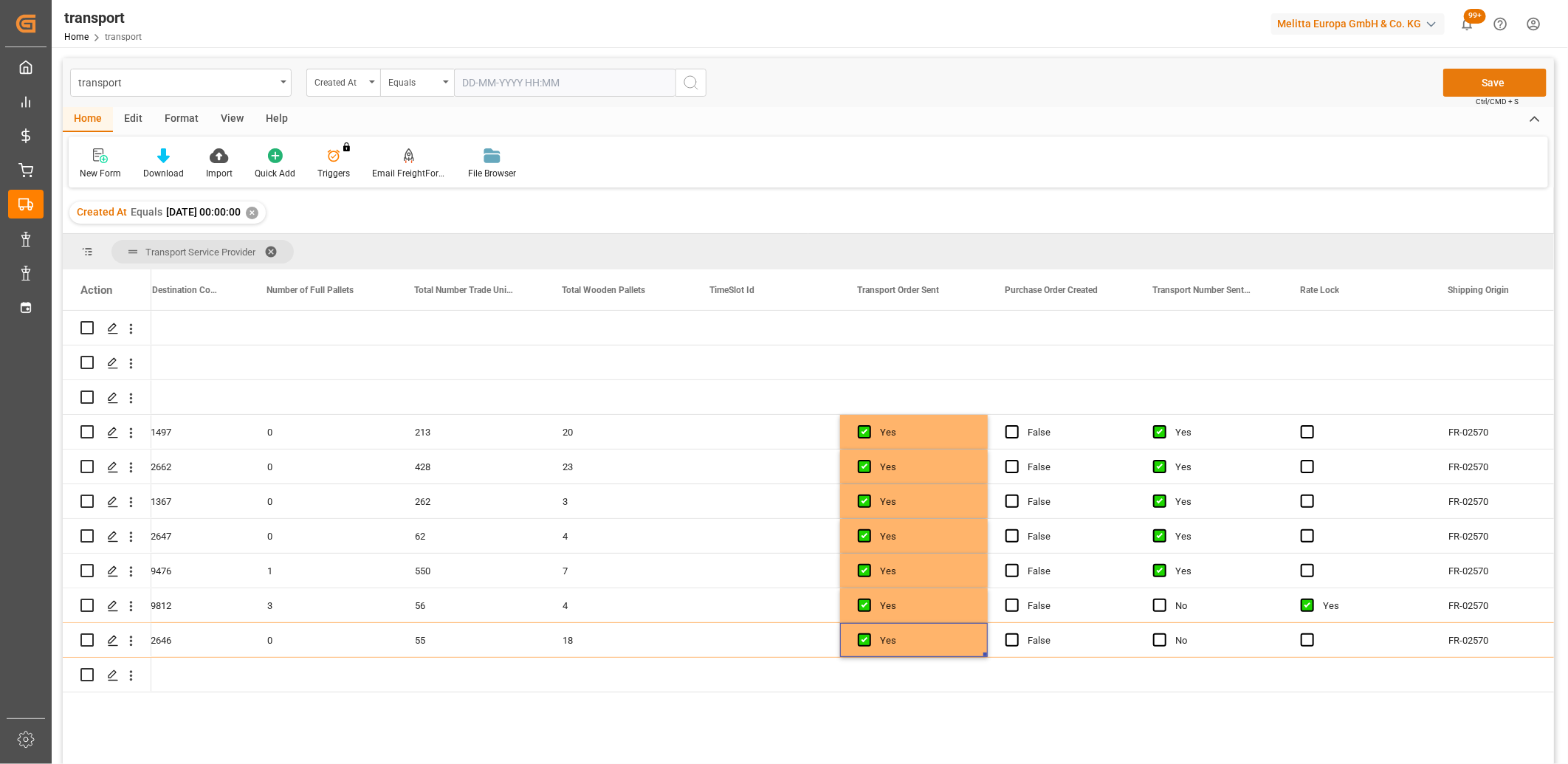
click at [1501, 93] on button "Save" at bounding box center [1496, 82] width 104 height 28
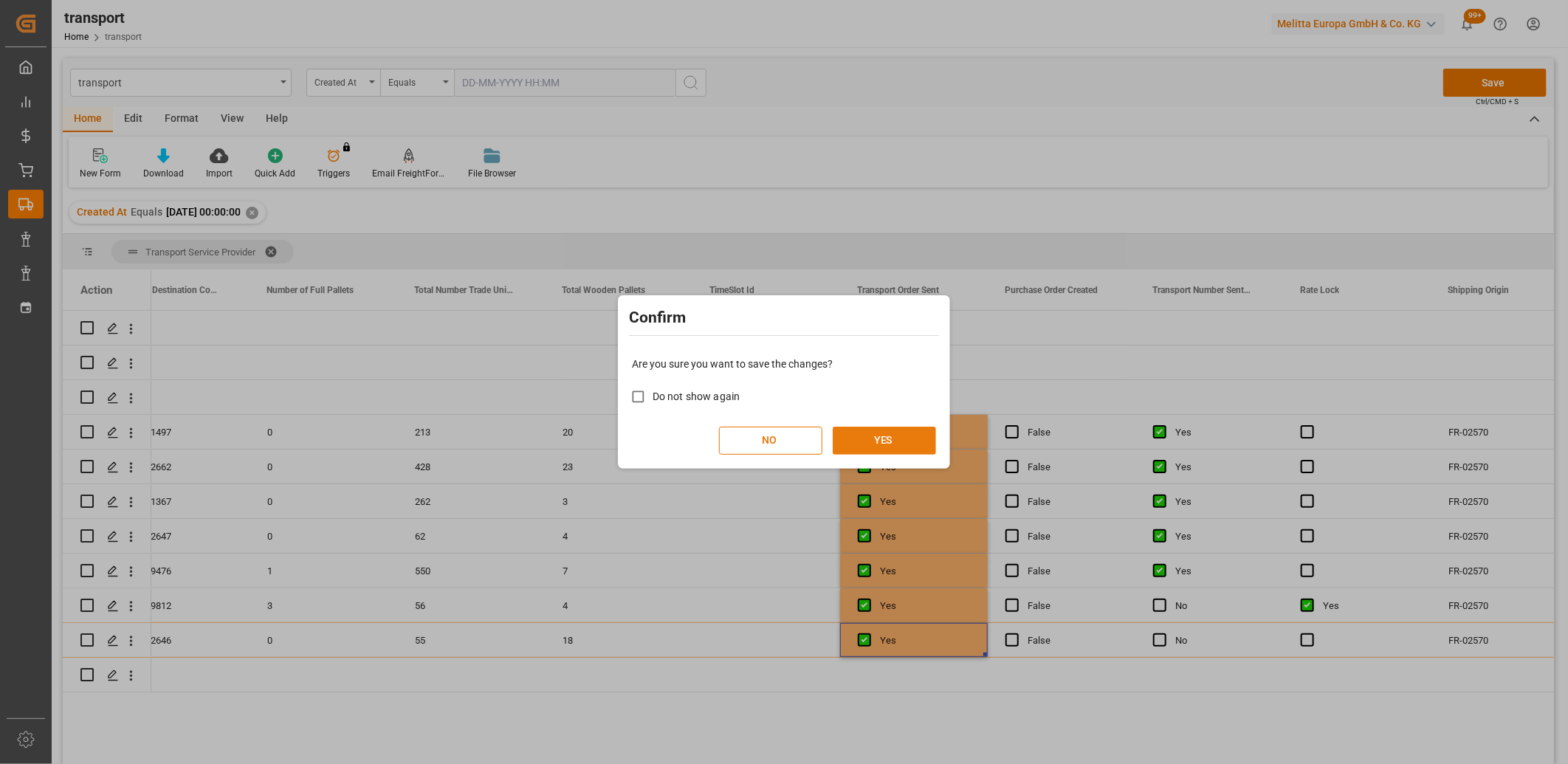
click at [886, 434] on button "YES" at bounding box center [885, 440] width 104 height 28
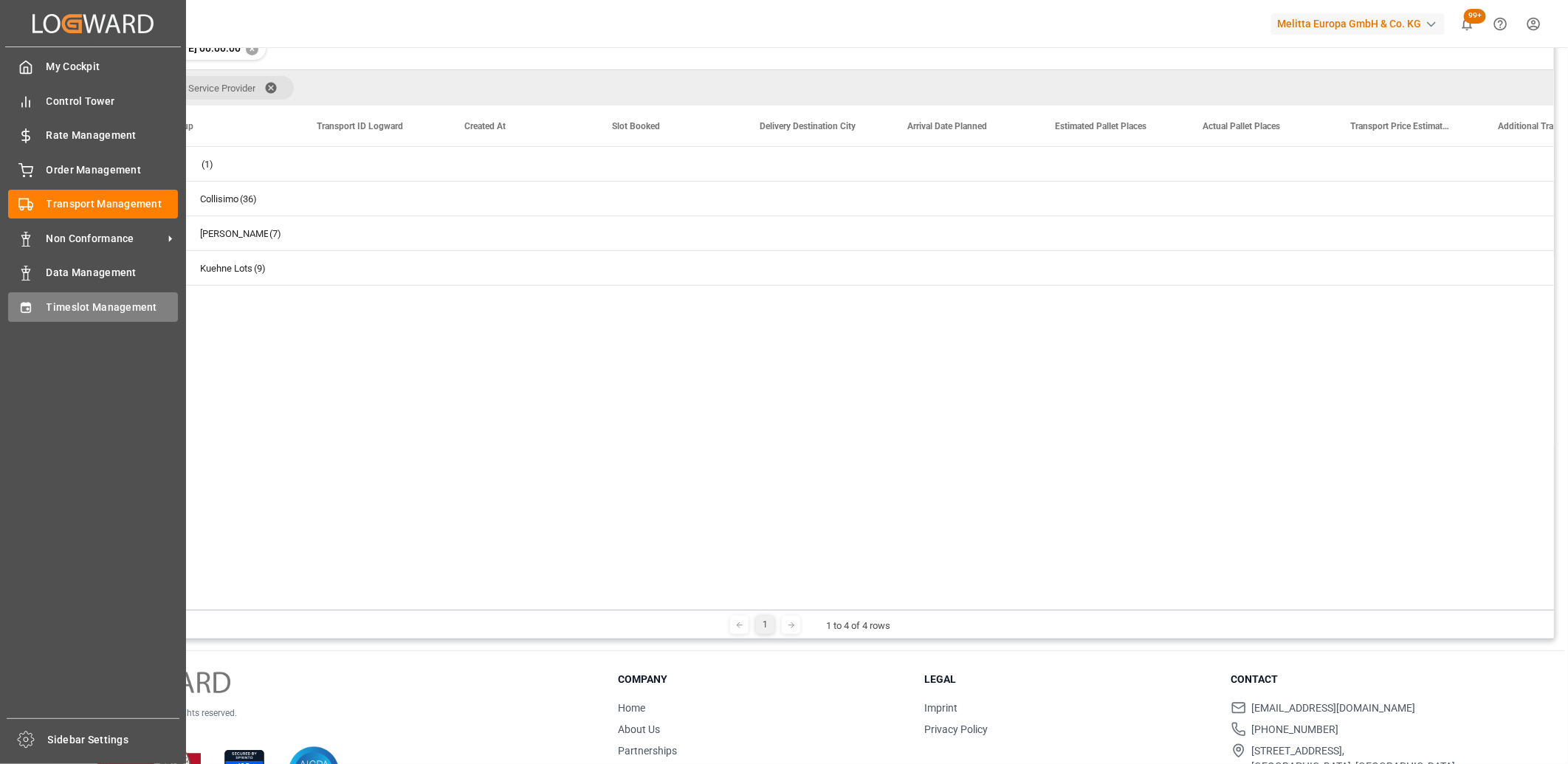
click at [31, 302] on icon at bounding box center [25, 307] width 9 height 10
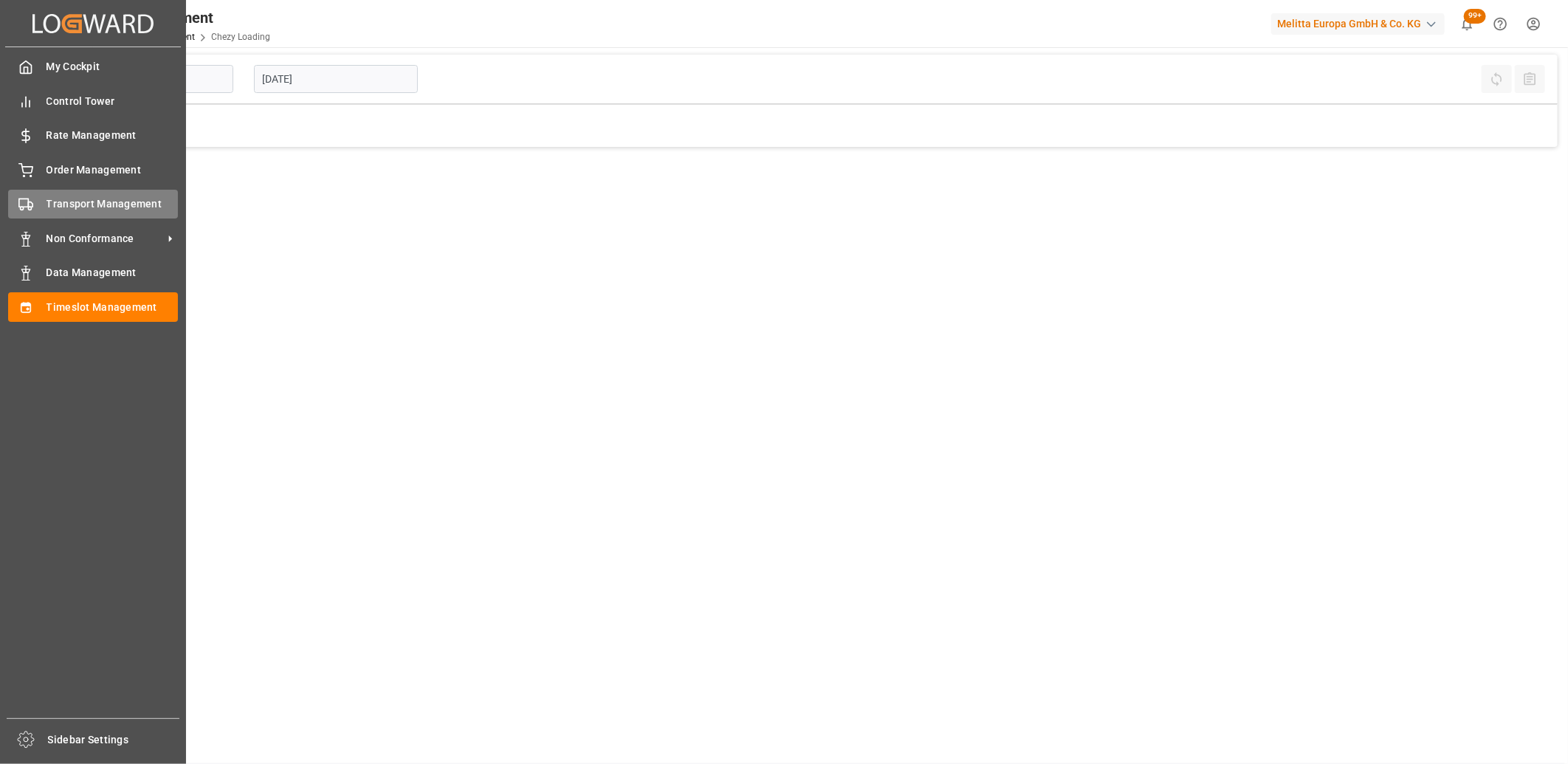
click at [28, 205] on polygon at bounding box center [30, 205] width 4 height 5
type input "Chezy Loading"
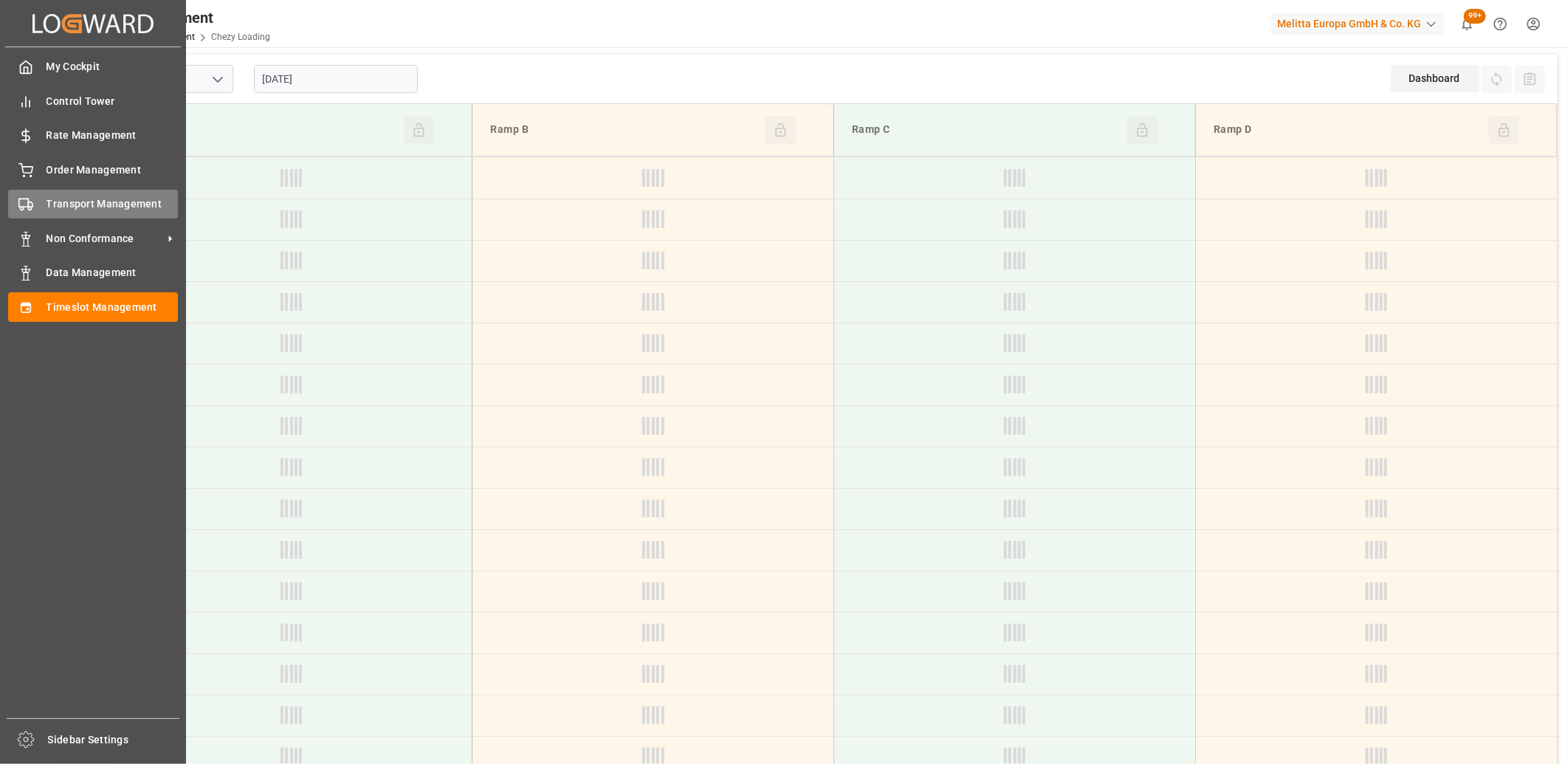
click at [37, 198] on div "Transport Management Transport Management" at bounding box center [94, 204] width 170 height 29
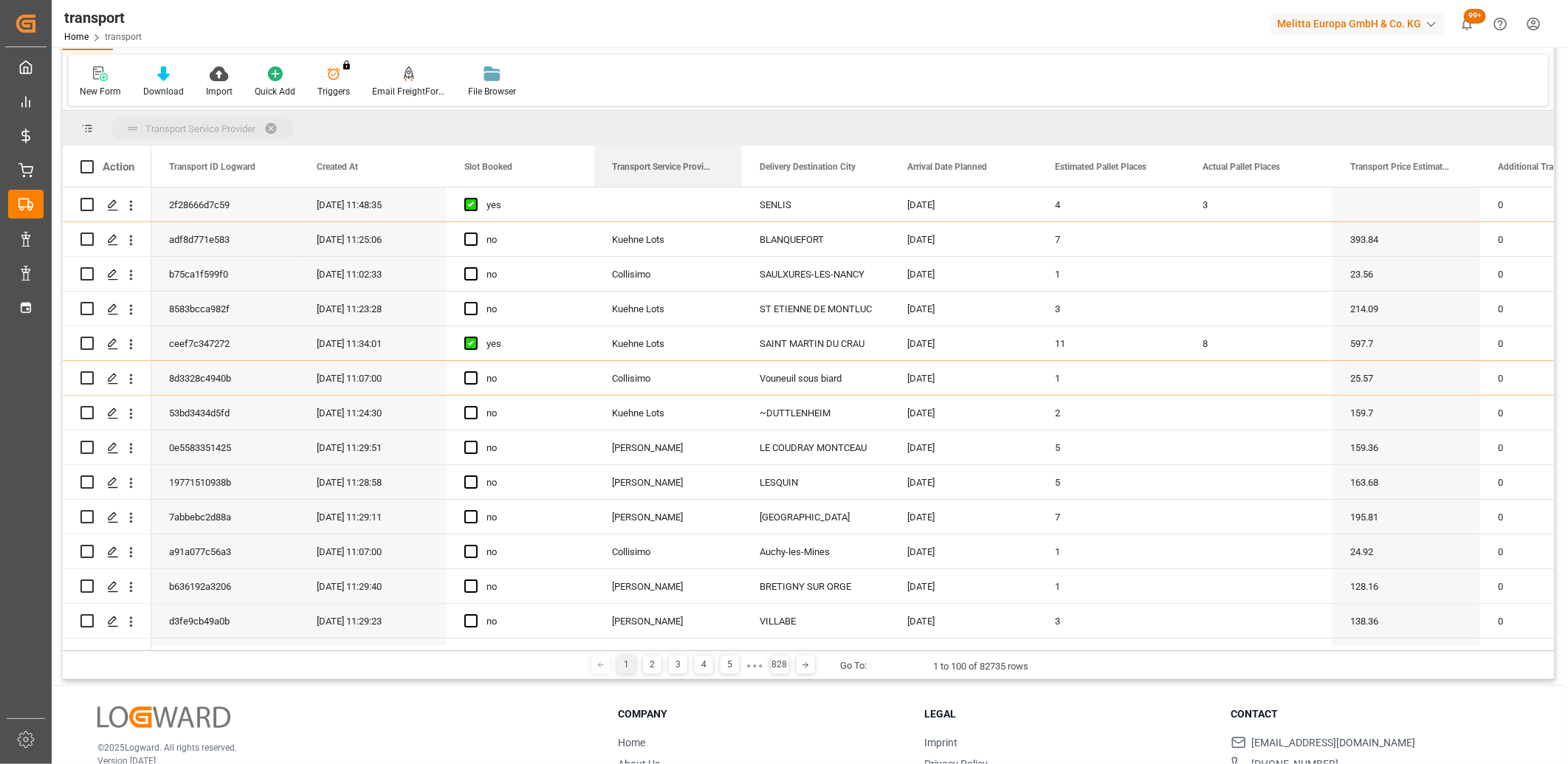
drag, startPoint x: 696, startPoint y: 168, endPoint x: 698, endPoint y: 143, distance: 25.1
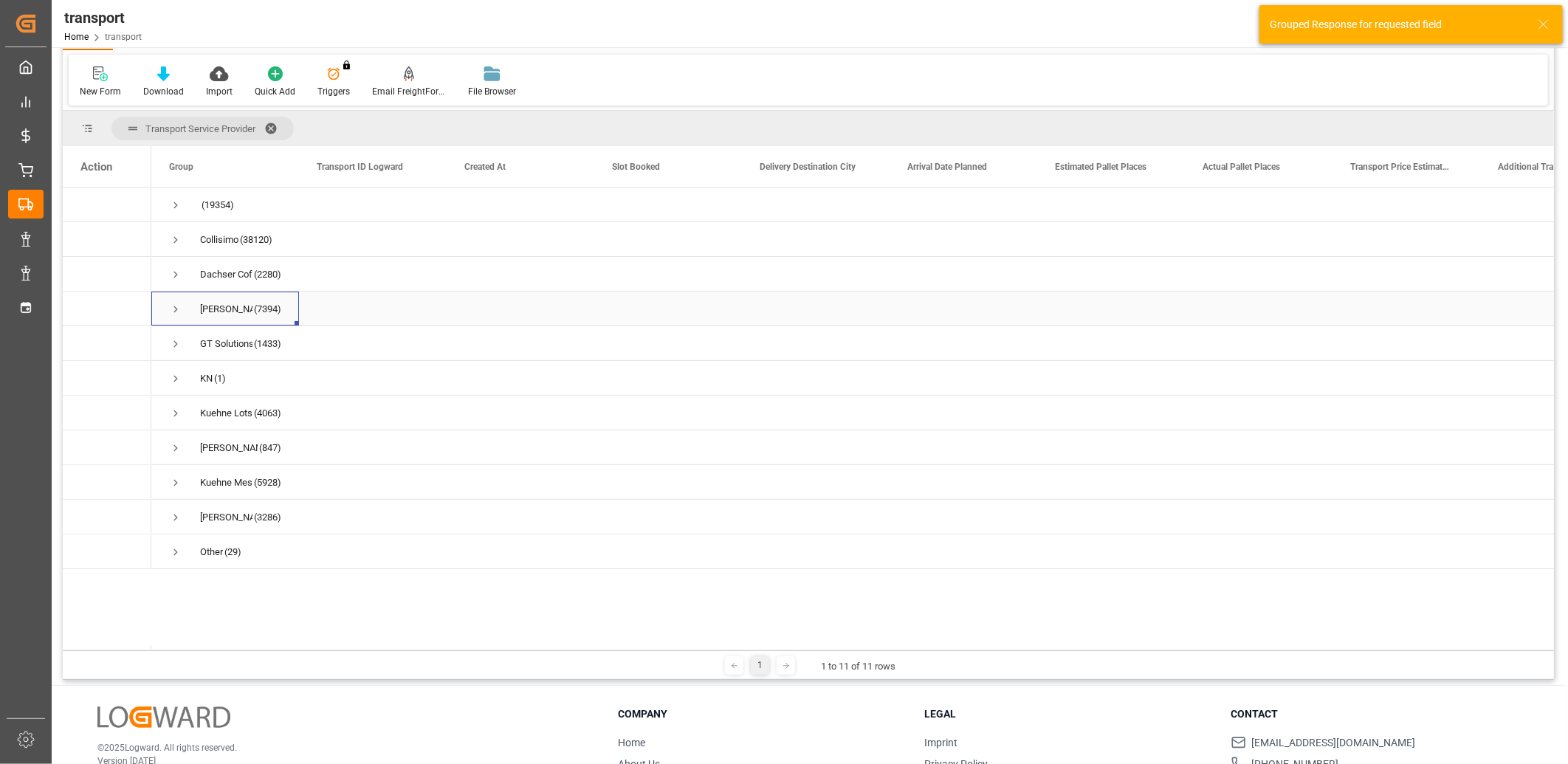
click at [174, 312] on span "Press SPACE to select this row." at bounding box center [176, 309] width 14 height 14
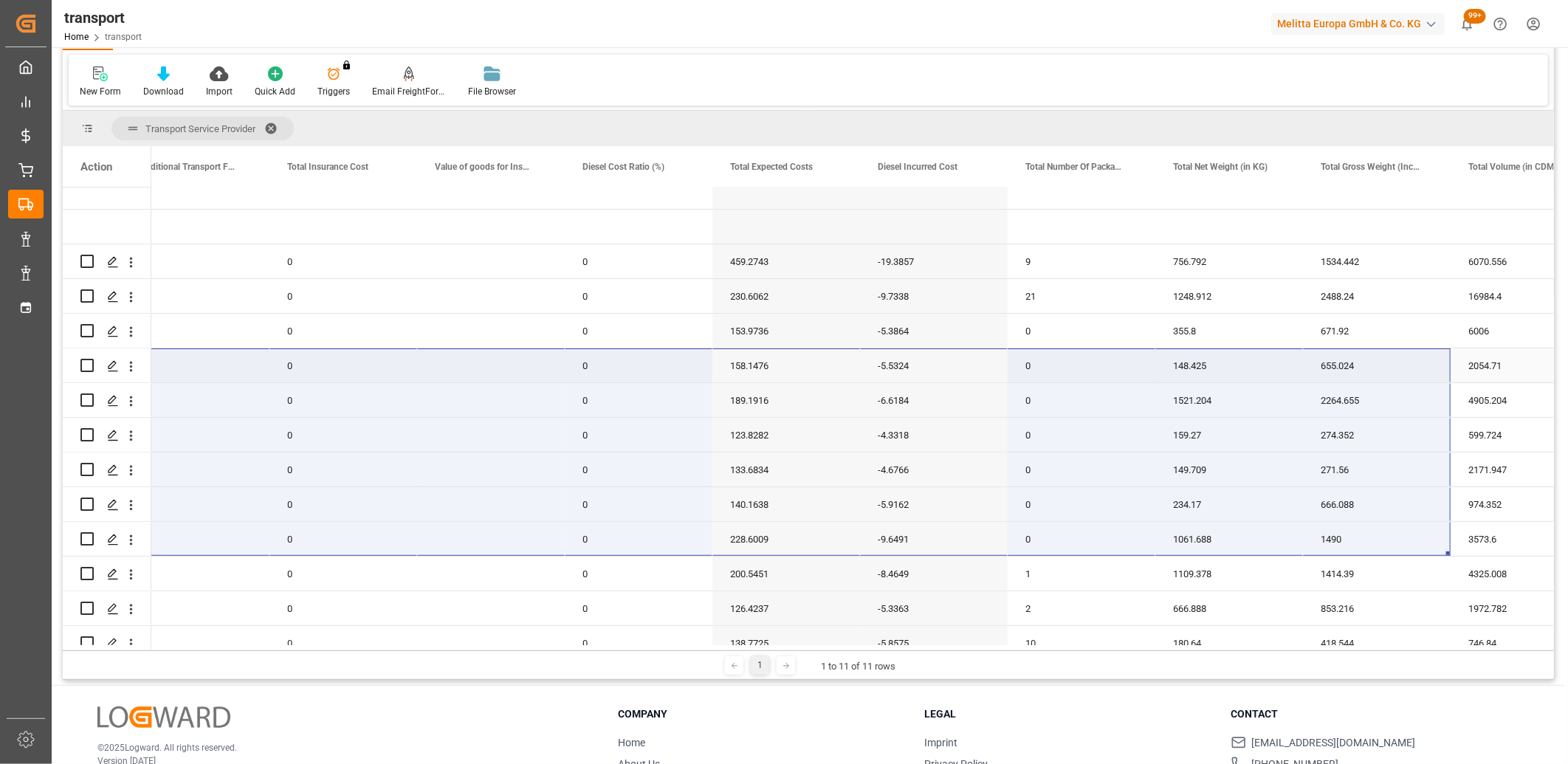
drag, startPoint x: 362, startPoint y: 539, endPoint x: 1434, endPoint y: 348, distance: 1088.9
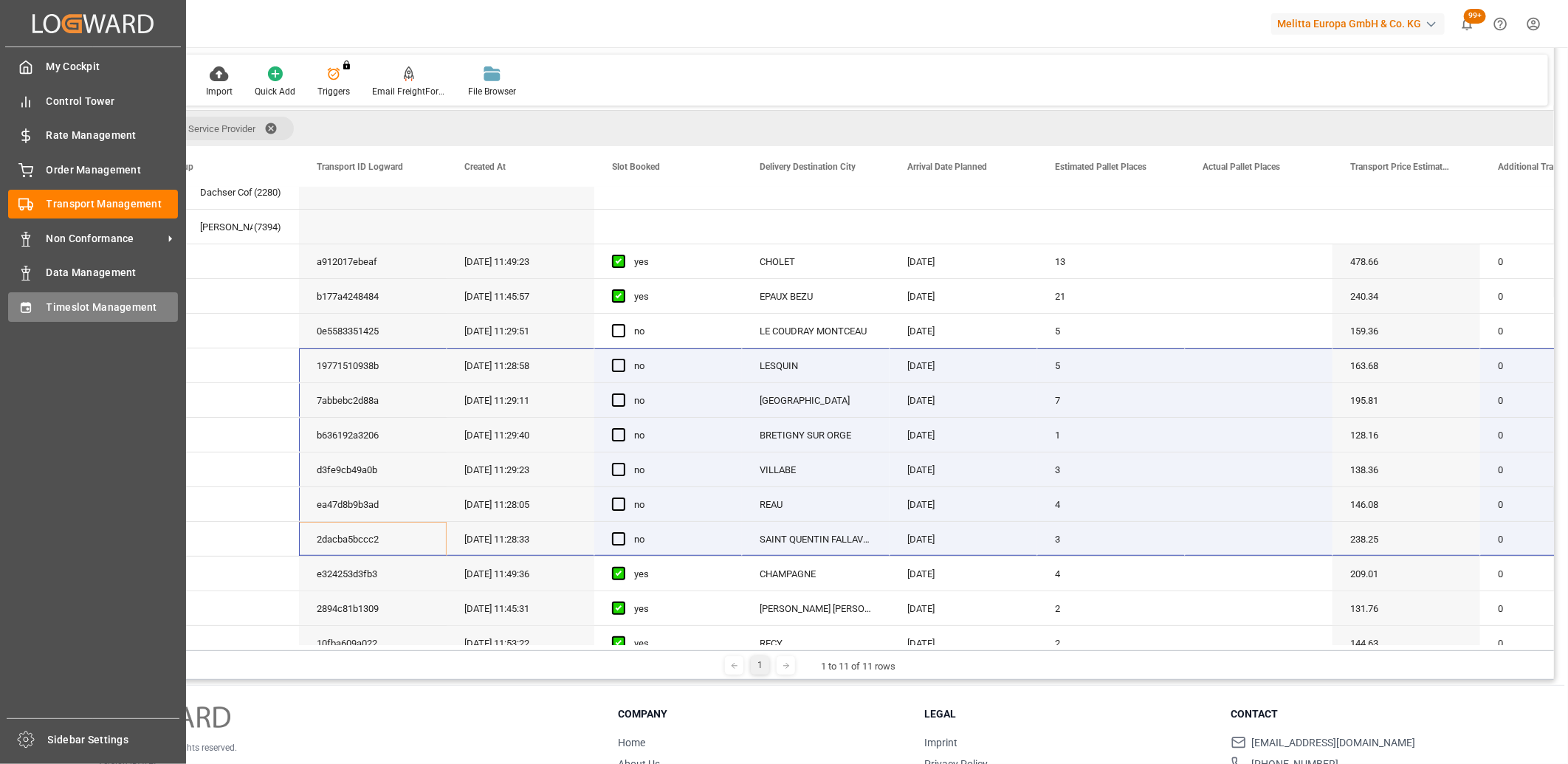
click at [27, 302] on icon at bounding box center [25, 307] width 9 height 10
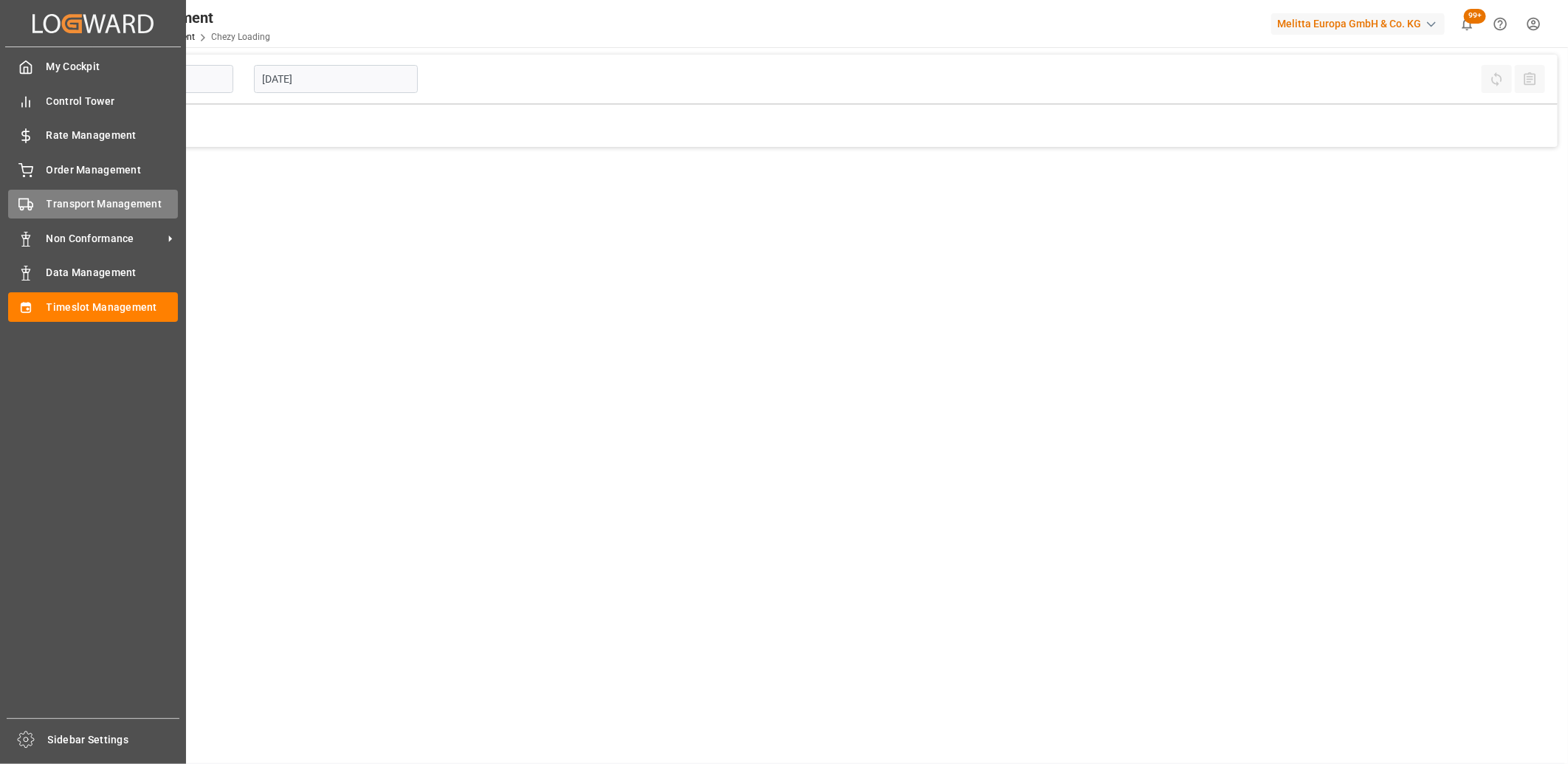
type input "Chezy Loading"
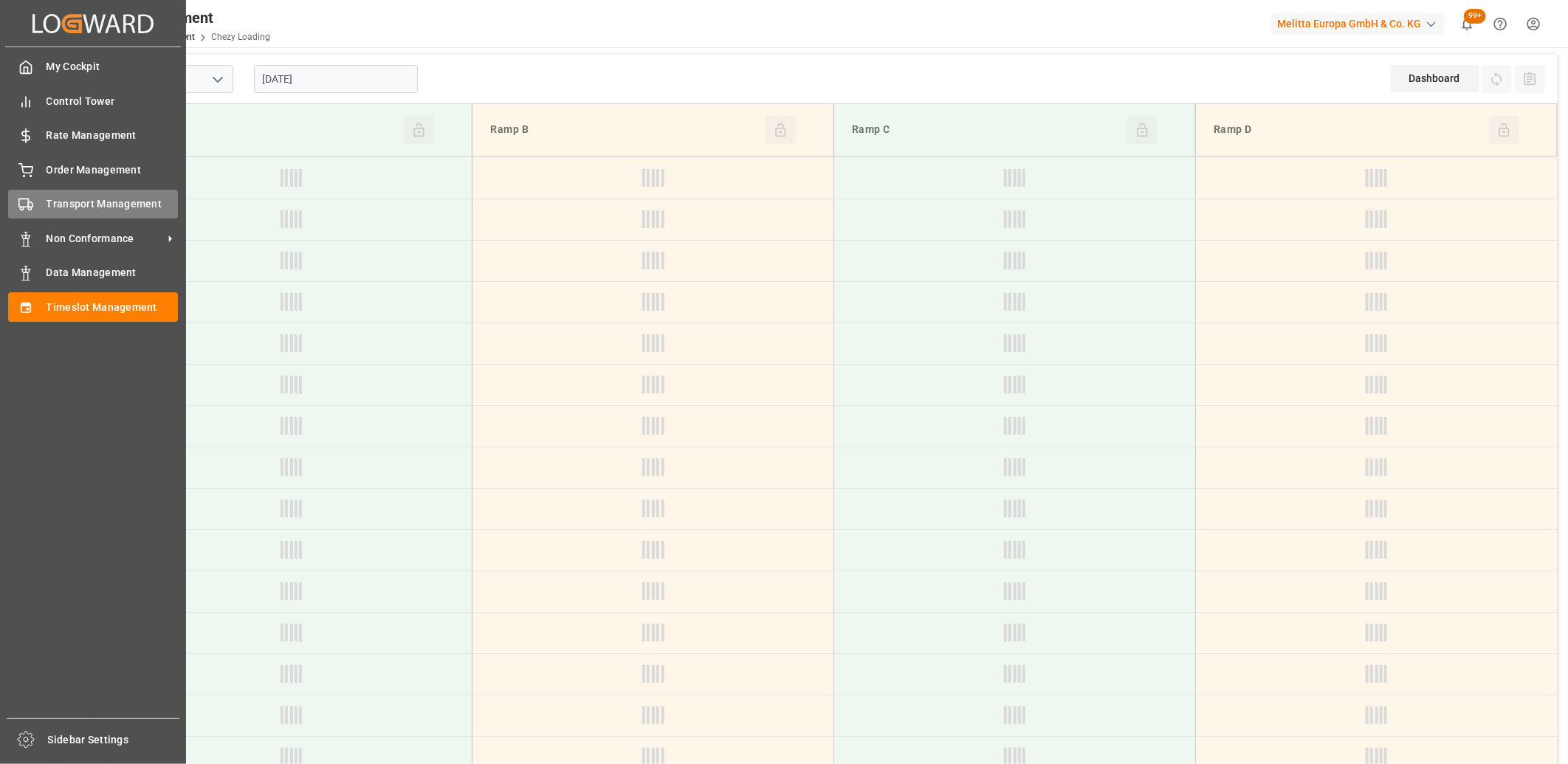
click at [26, 205] on icon at bounding box center [26, 204] width 14 height 14
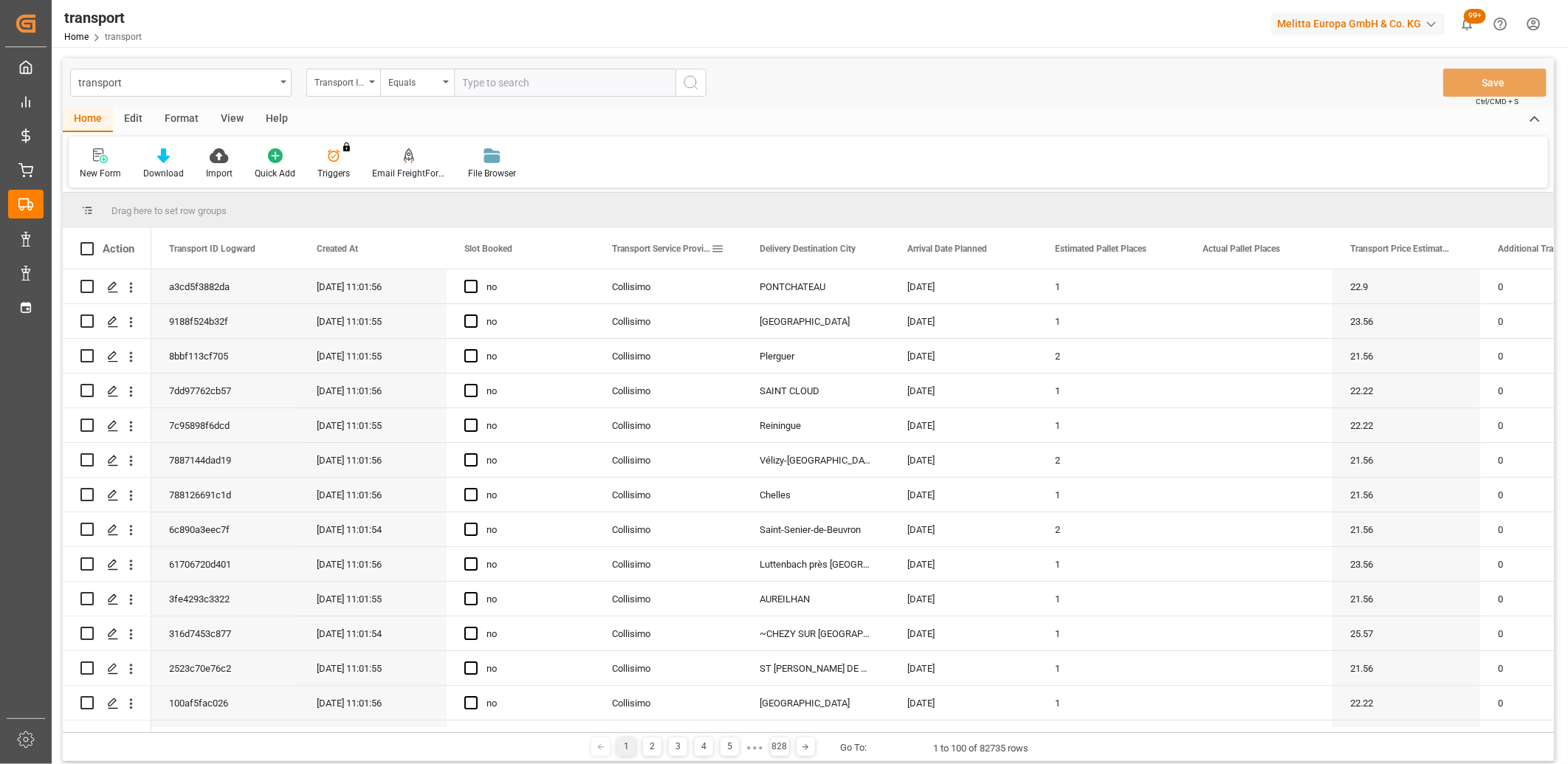
click at [716, 252] on span at bounding box center [718, 249] width 14 height 14
click at [821, 252] on span "filter" at bounding box center [816, 251] width 14 height 14
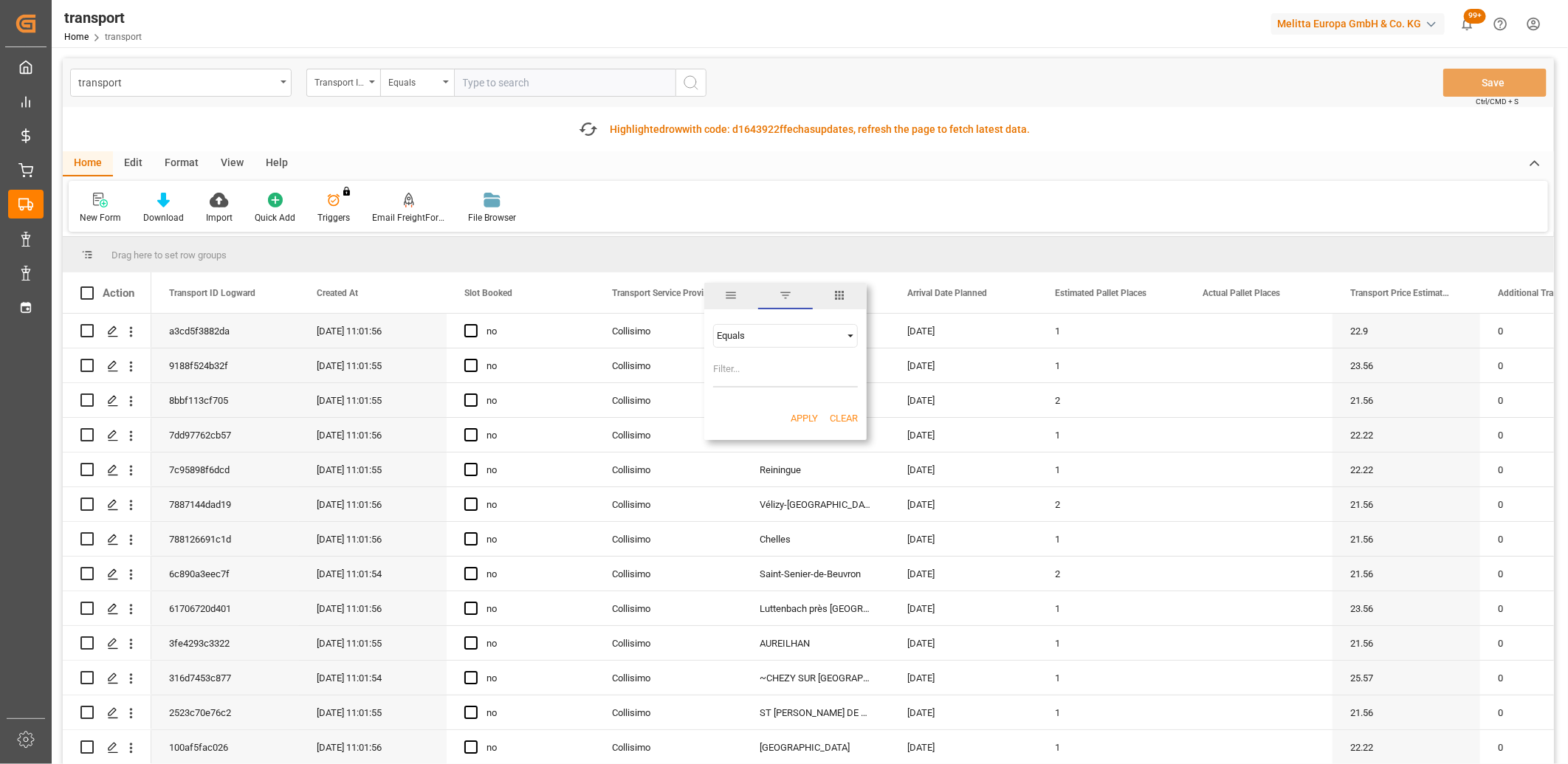
click at [737, 320] on div "Equals AND OR Equals" at bounding box center [785, 355] width 162 height 87
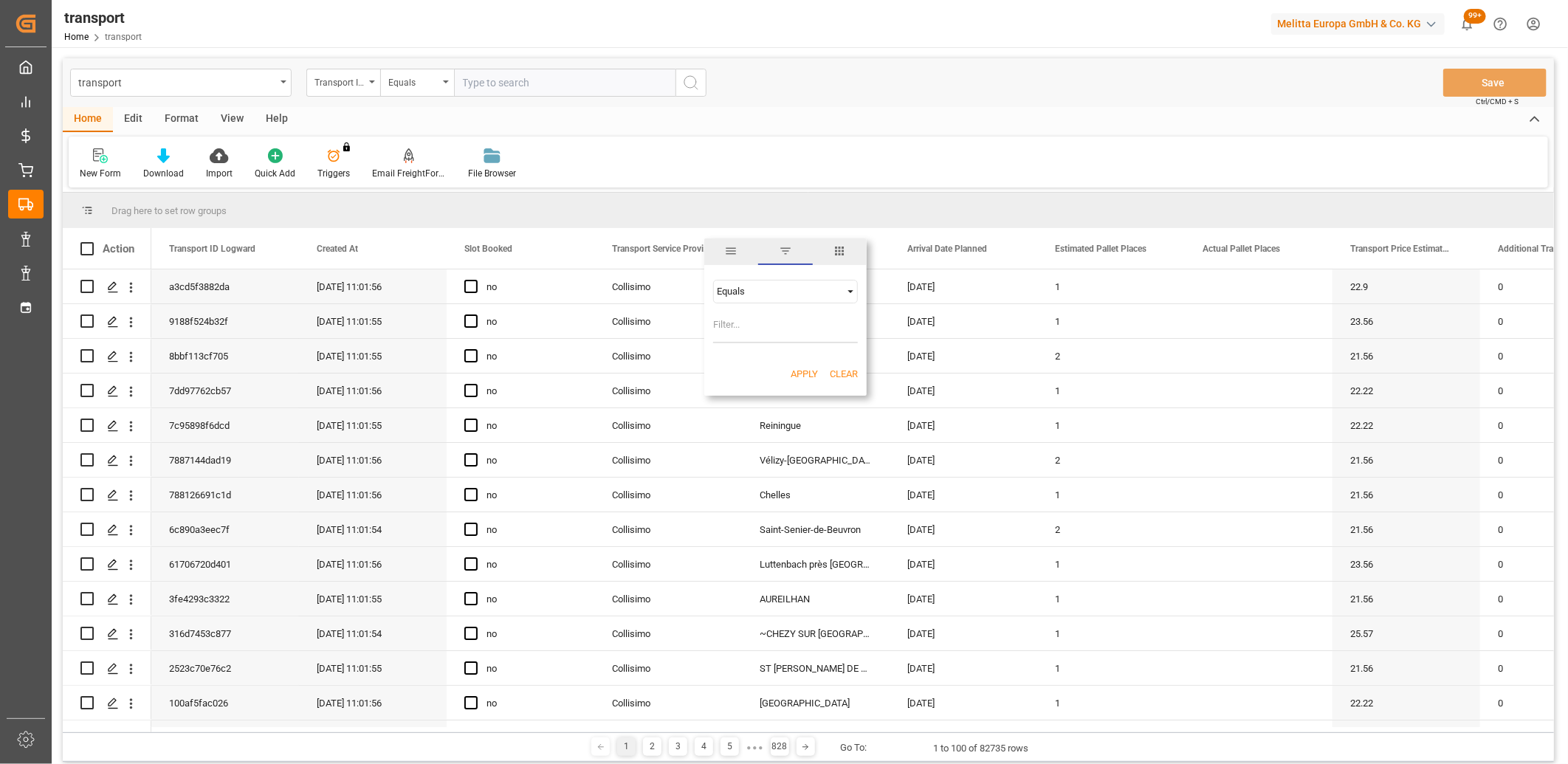
type input "d"
type input "Delisle"
click at [803, 373] on button "Apply" at bounding box center [804, 374] width 27 height 14
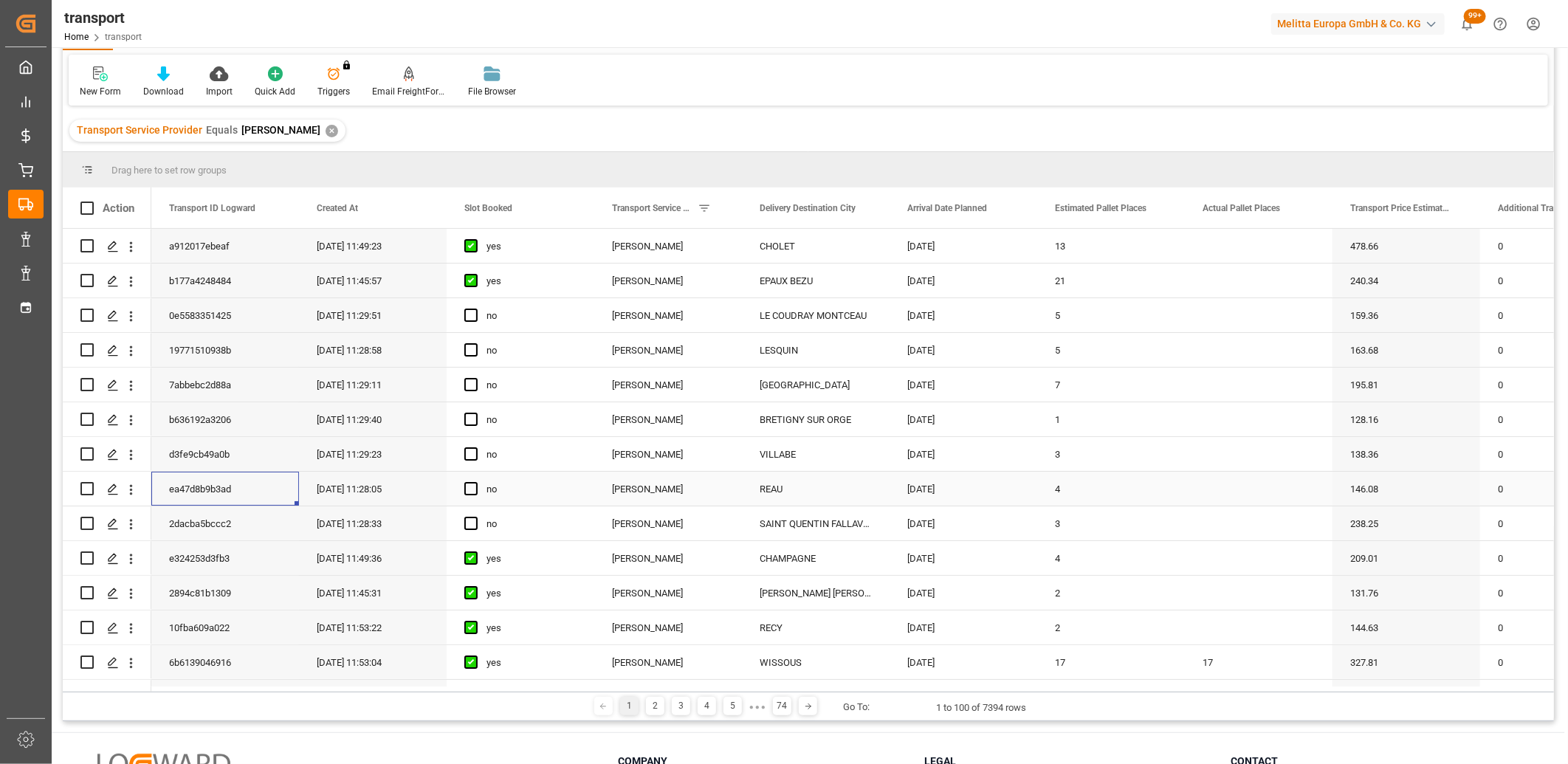
click at [195, 498] on div "ea47d8b9b3ad" at bounding box center [225, 489] width 148 height 34
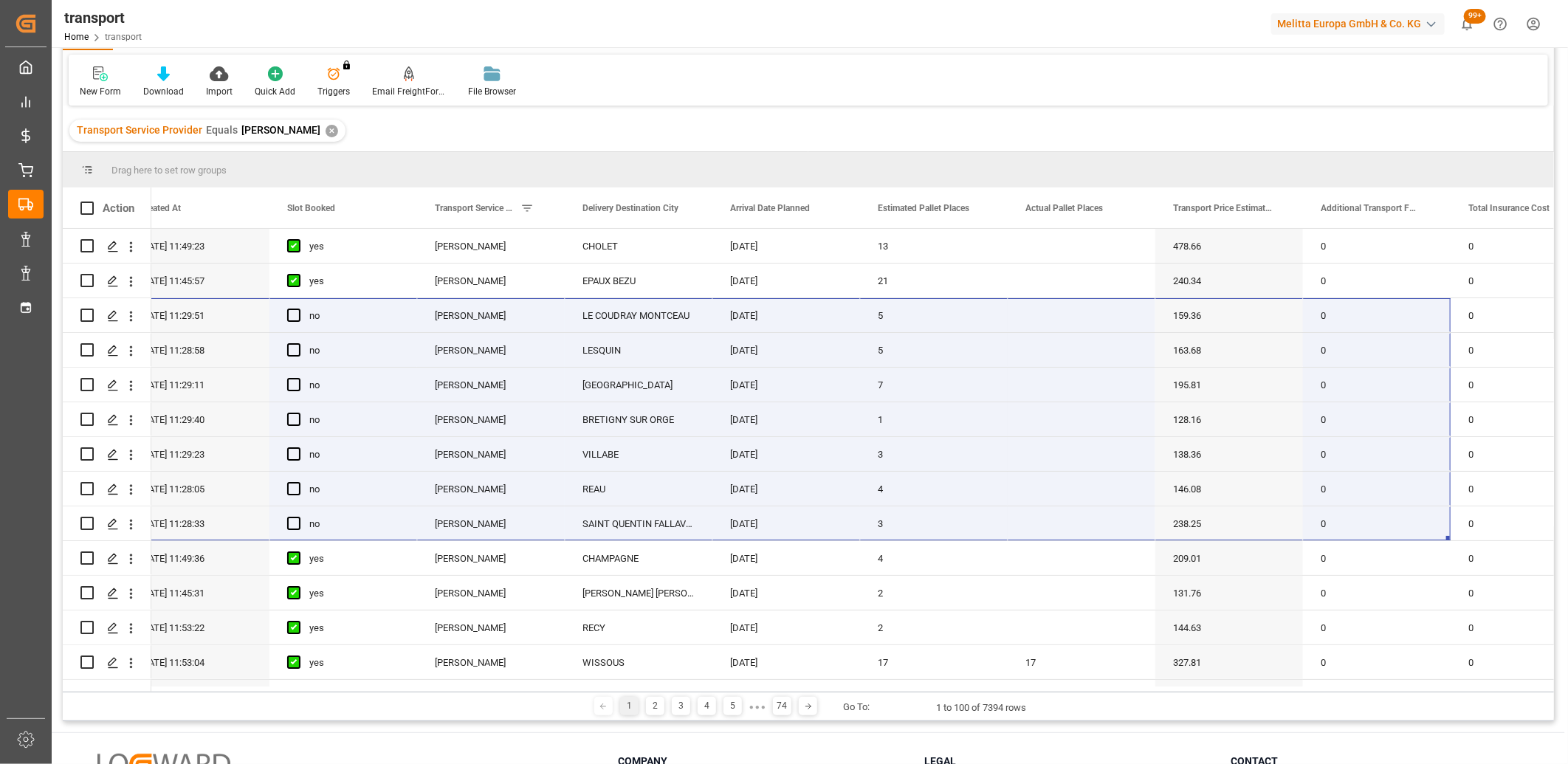
scroll to position [0, 207]
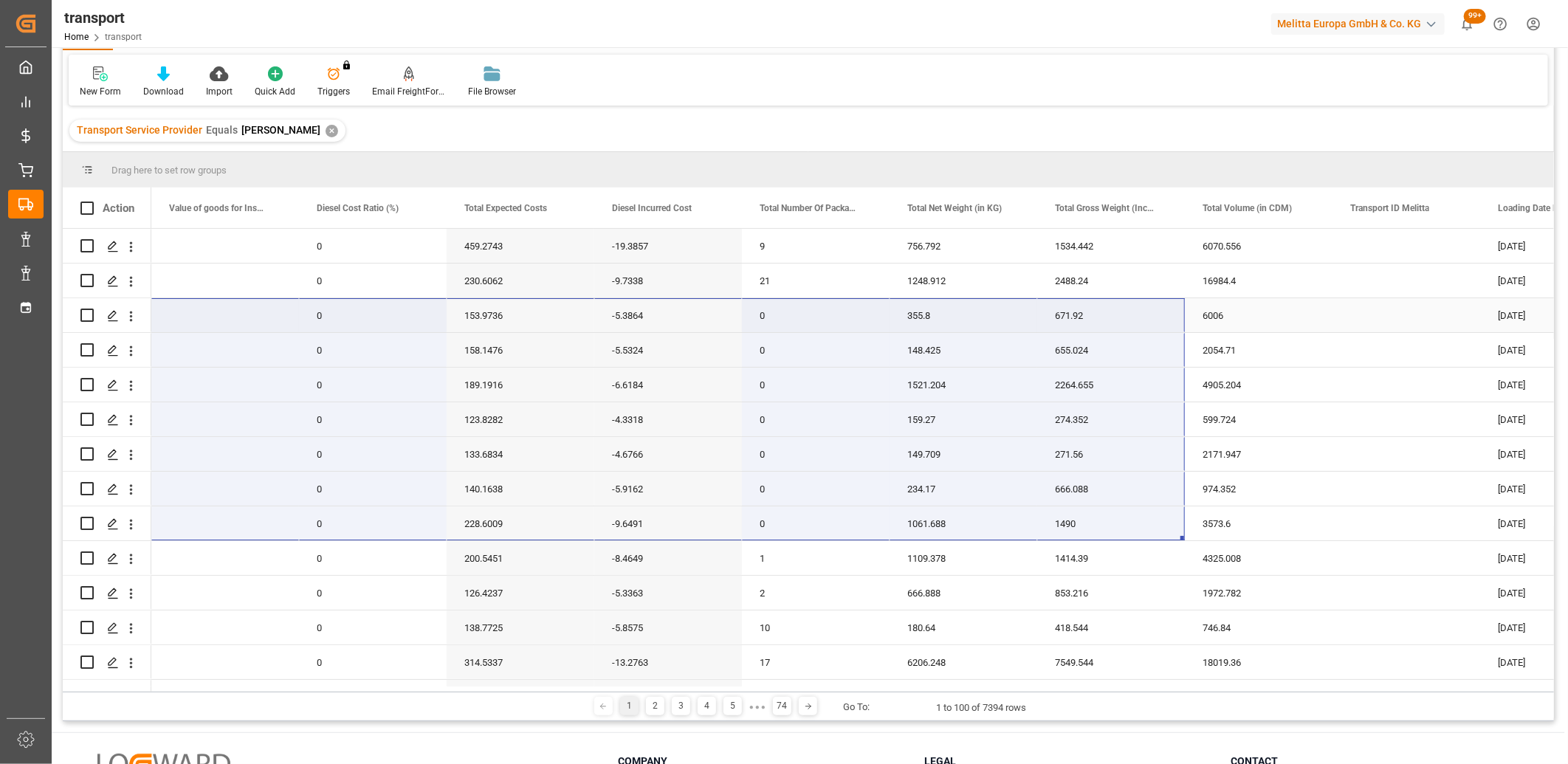
drag, startPoint x: 194, startPoint y: 530, endPoint x: 1176, endPoint y: 316, distance: 1005.0
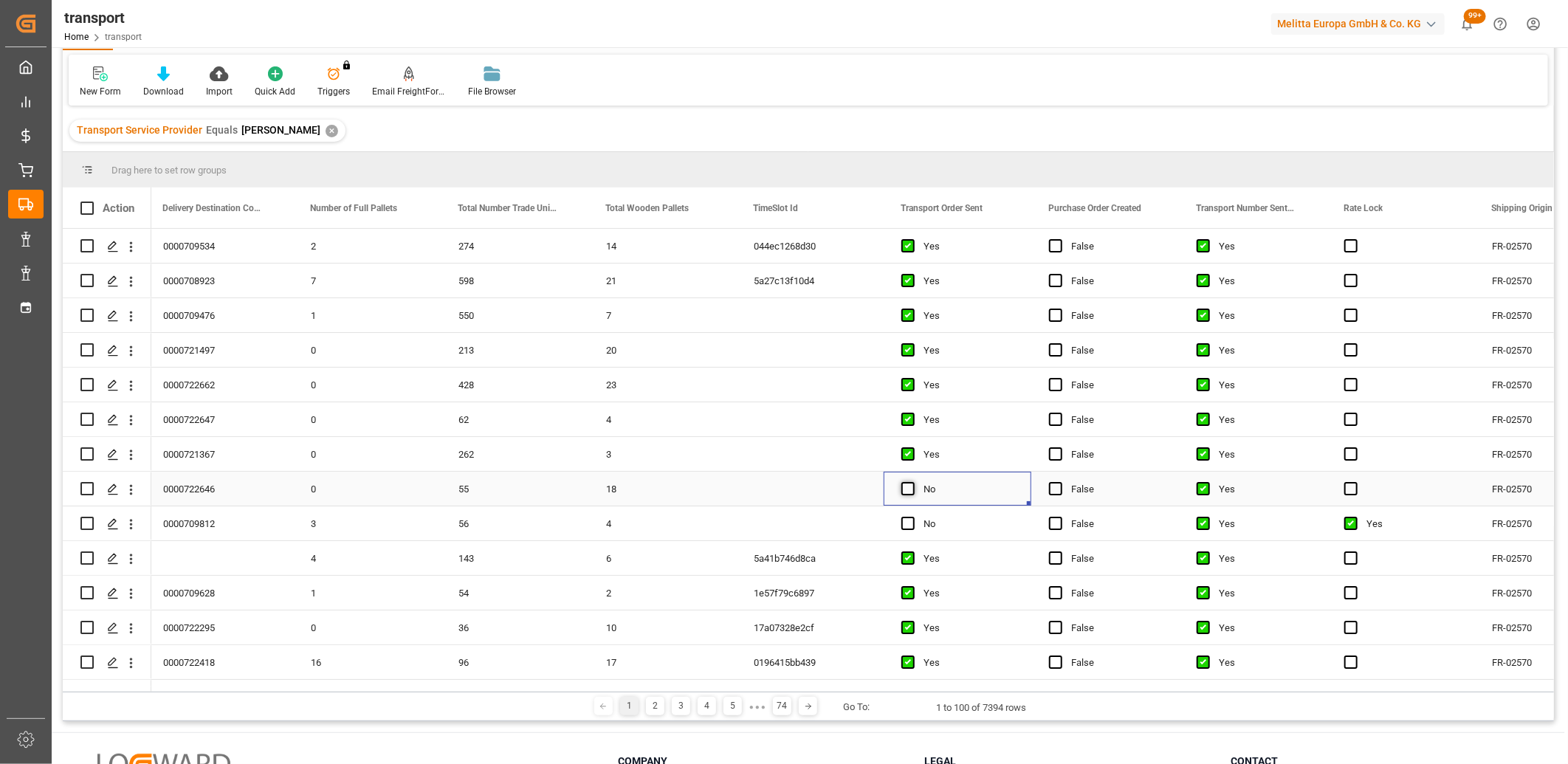
drag, startPoint x: 905, startPoint y: 484, endPoint x: 906, endPoint y: 523, distance: 39.0
click at [905, 485] on span "Press SPACE to select this row." at bounding box center [908, 489] width 14 height 14
click at [912, 482] on input "Press SPACE to select this row." at bounding box center [912, 482] width 0 height 0
click at [906, 526] on span "Press SPACE to select this row." at bounding box center [908, 523] width 14 height 14
click at [912, 517] on input "Press SPACE to select this row." at bounding box center [912, 517] width 0 height 0
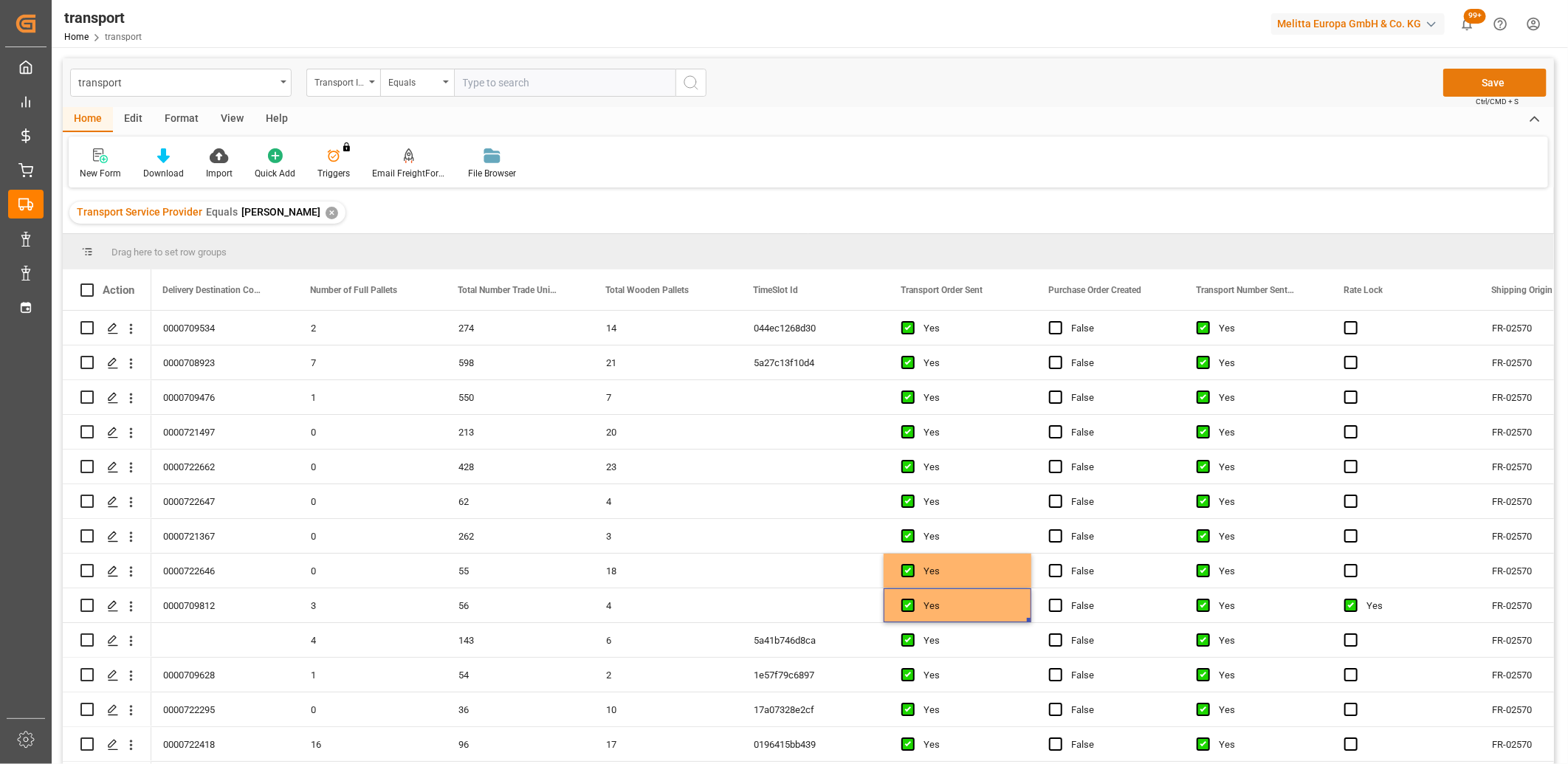
click at [1469, 79] on button "Save" at bounding box center [1496, 82] width 104 height 28
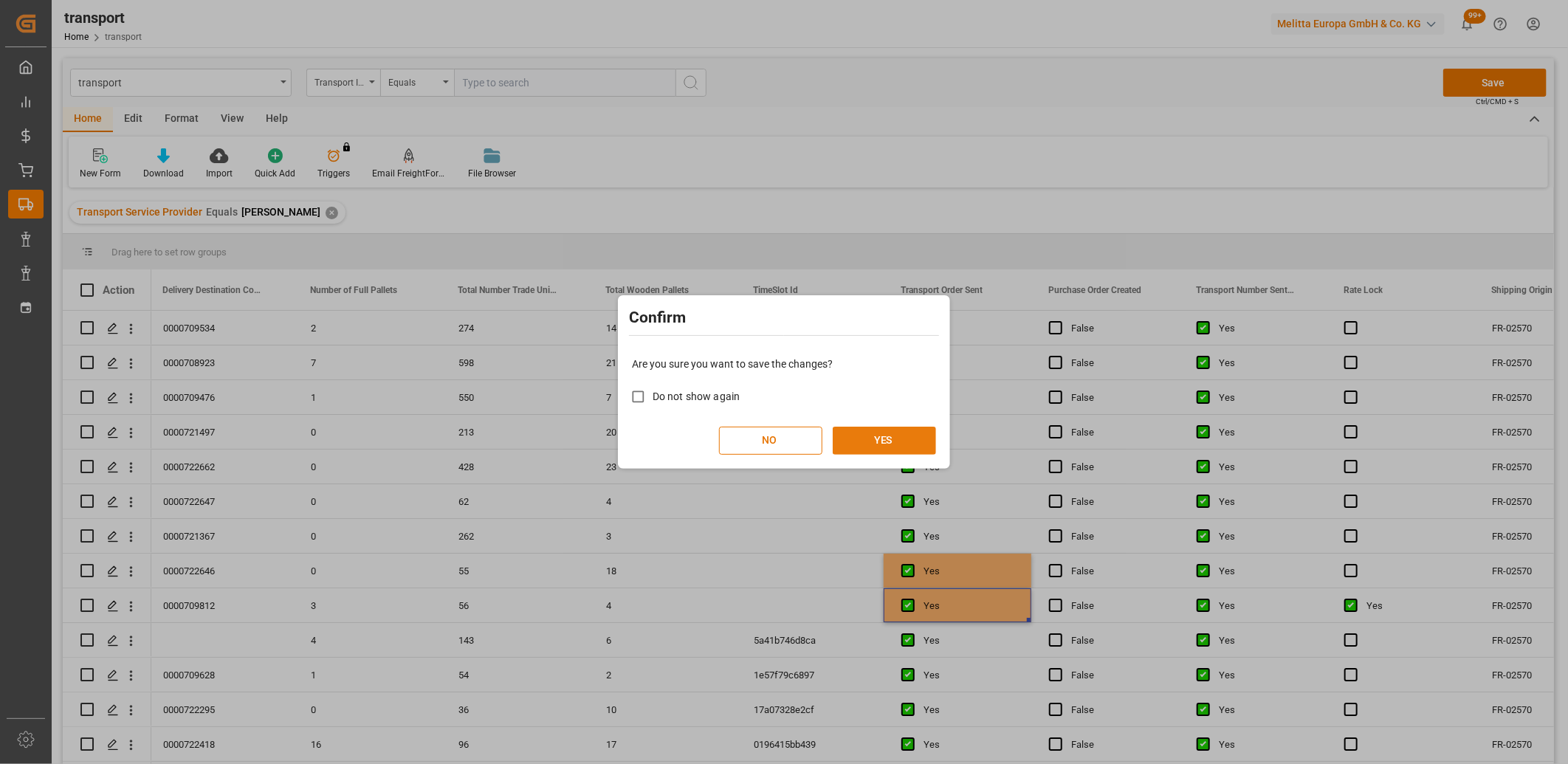
click at [896, 434] on button "YES" at bounding box center [885, 440] width 104 height 28
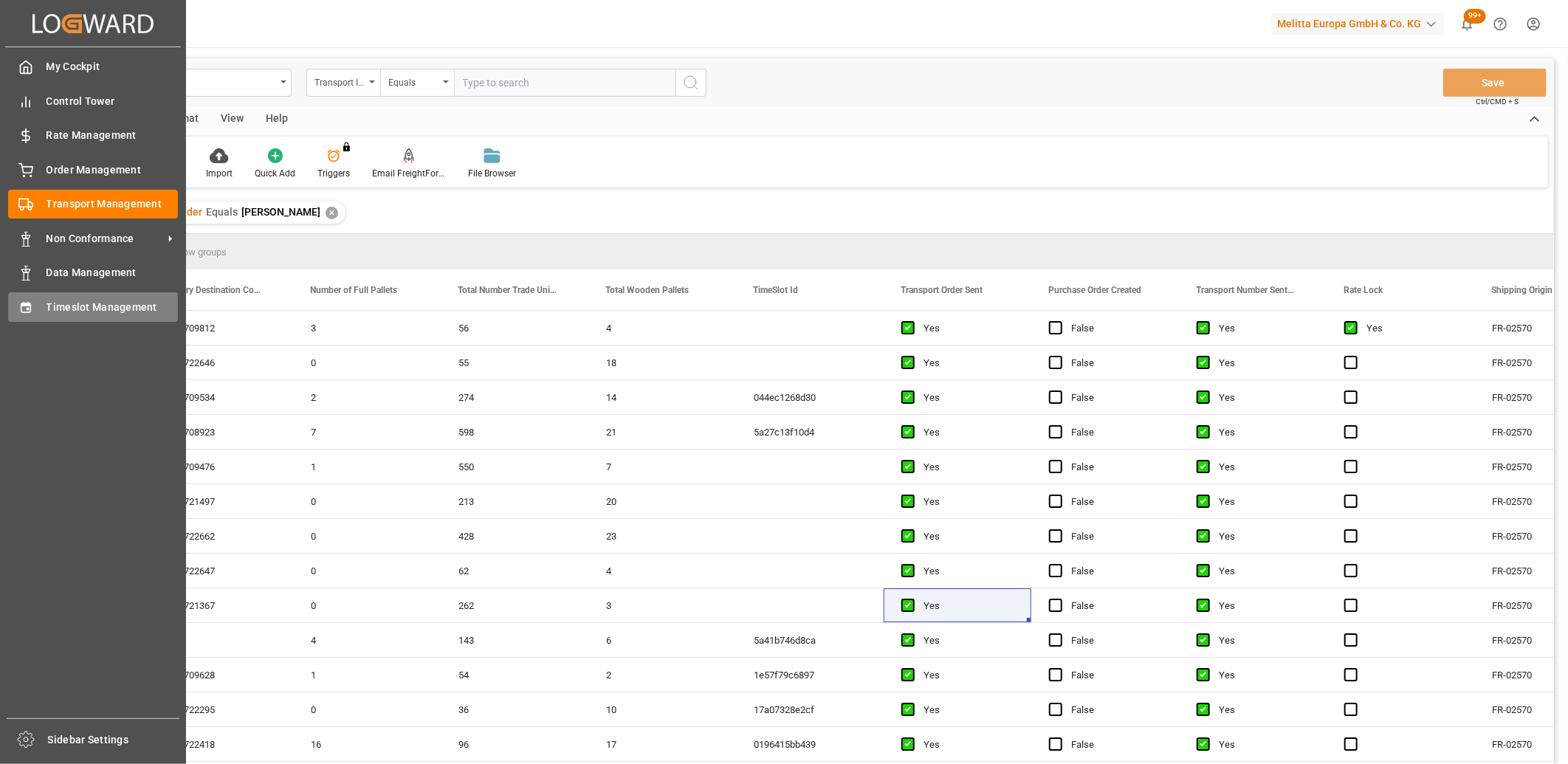
click at [20, 308] on icon at bounding box center [26, 307] width 14 height 14
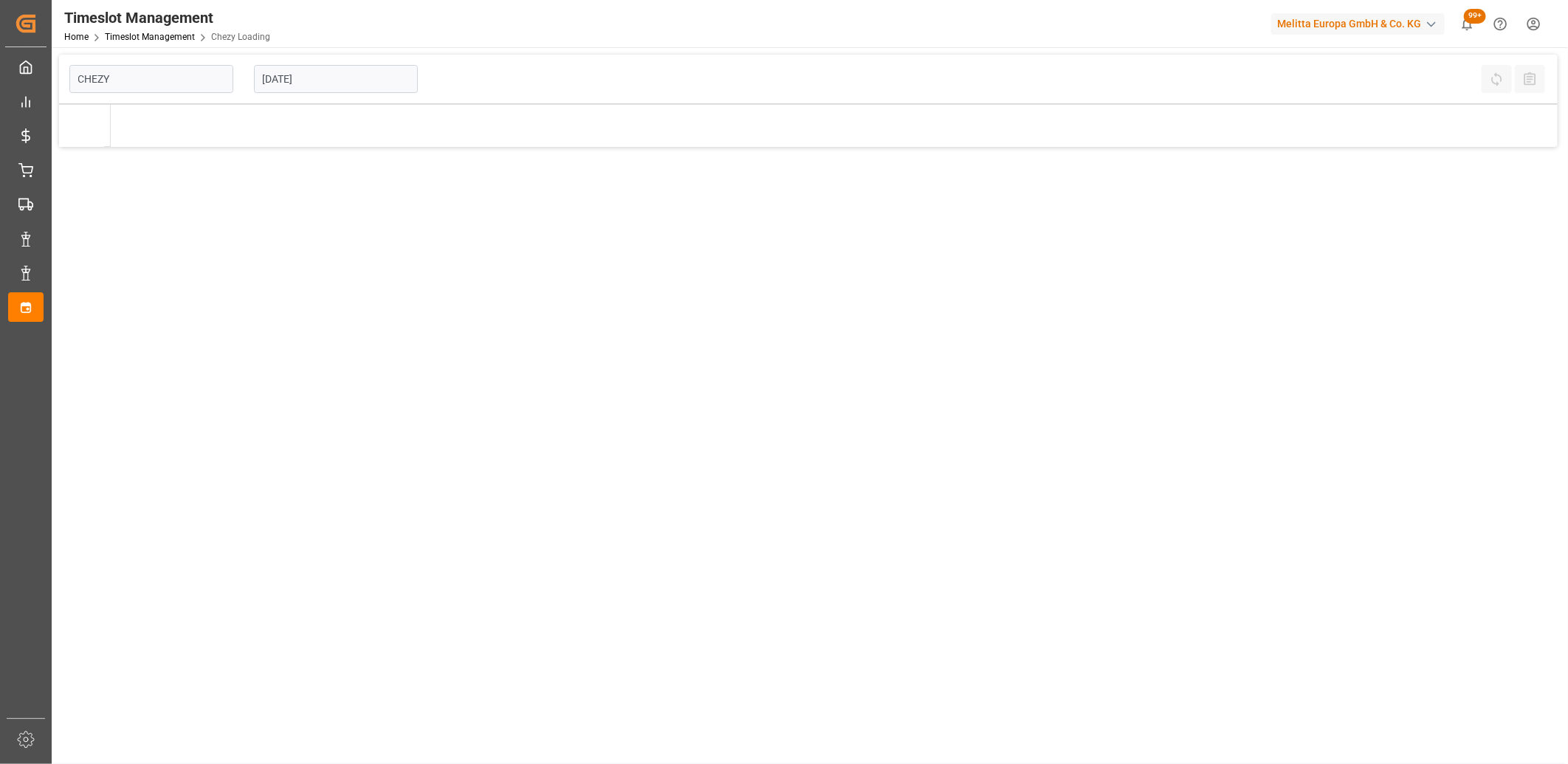
type input "Chezy Loading"
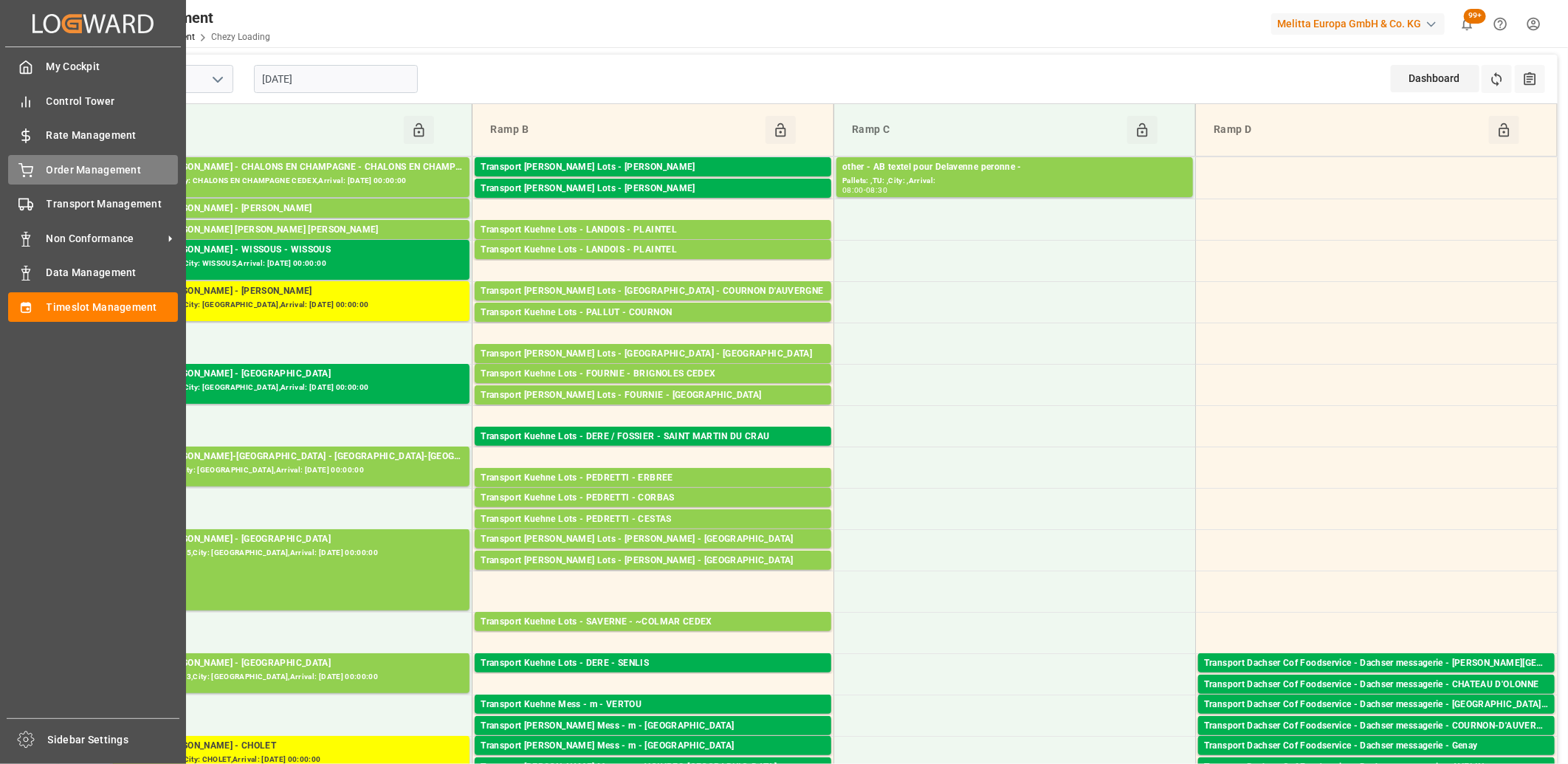
click at [44, 174] on div "Order Management Order Management" at bounding box center [94, 169] width 170 height 29
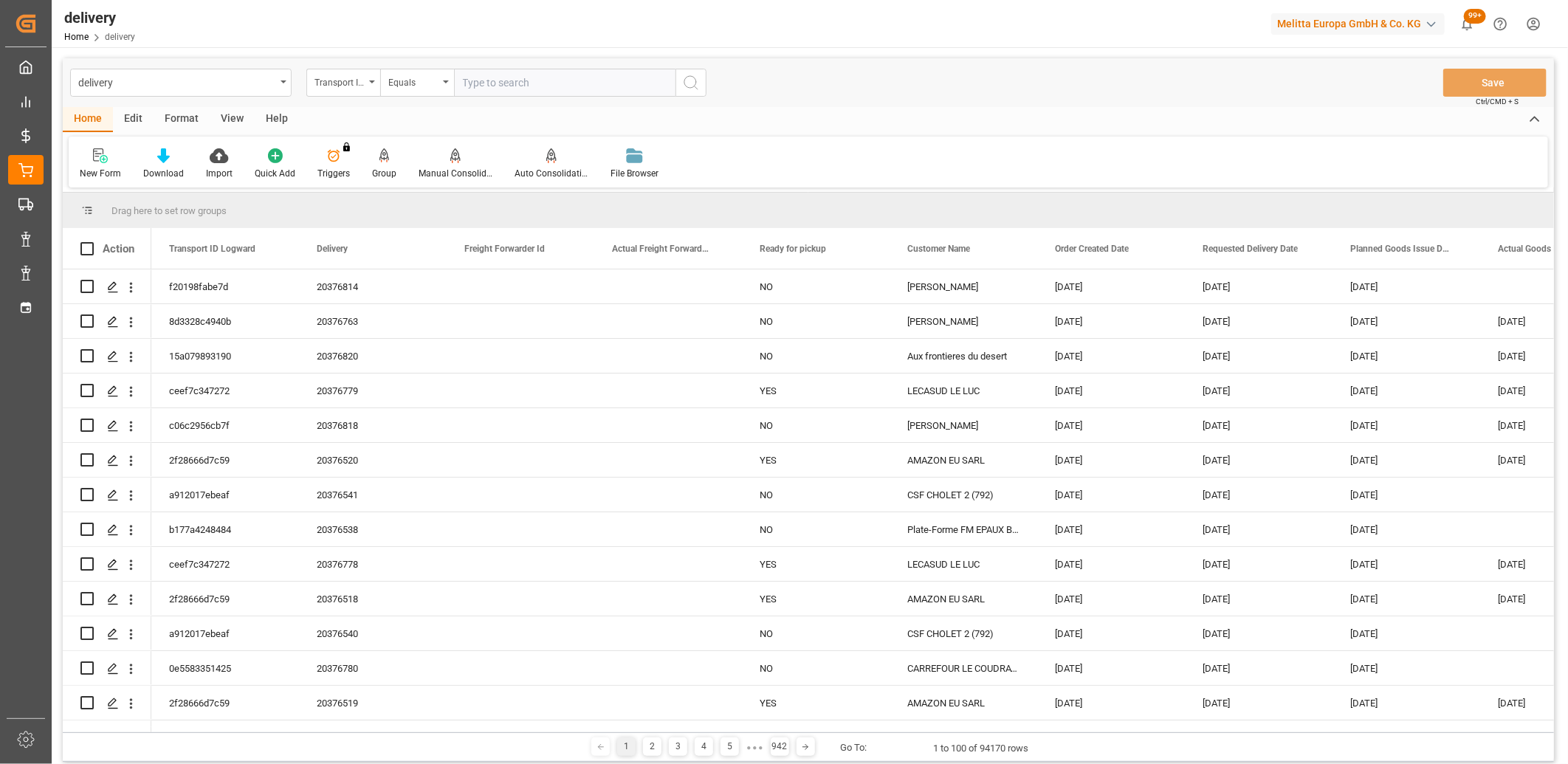
click at [352, 82] on div "Transport ID Logward" at bounding box center [339, 81] width 50 height 17
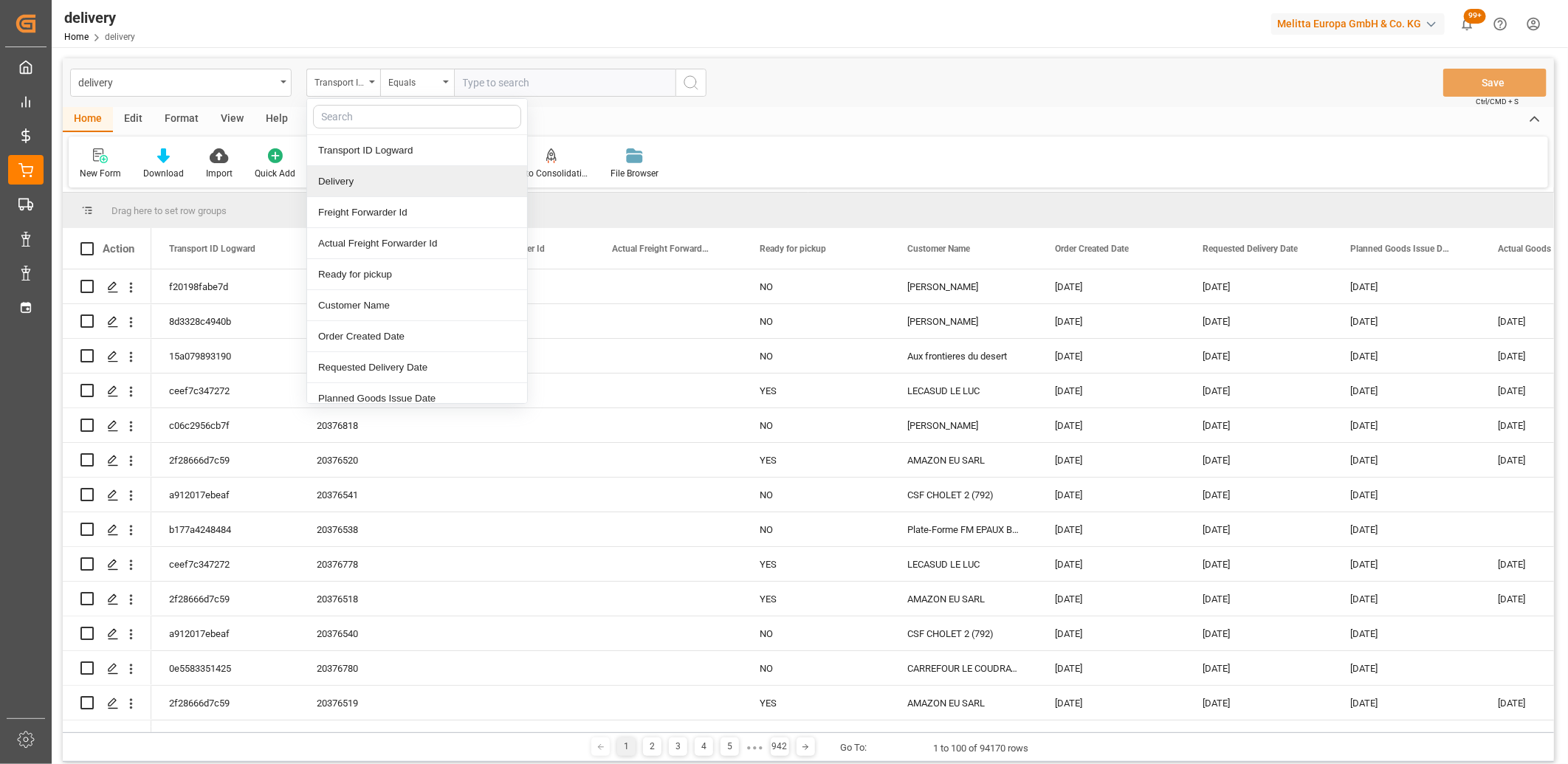
click at [353, 179] on div "Delivery" at bounding box center [417, 181] width 220 height 31
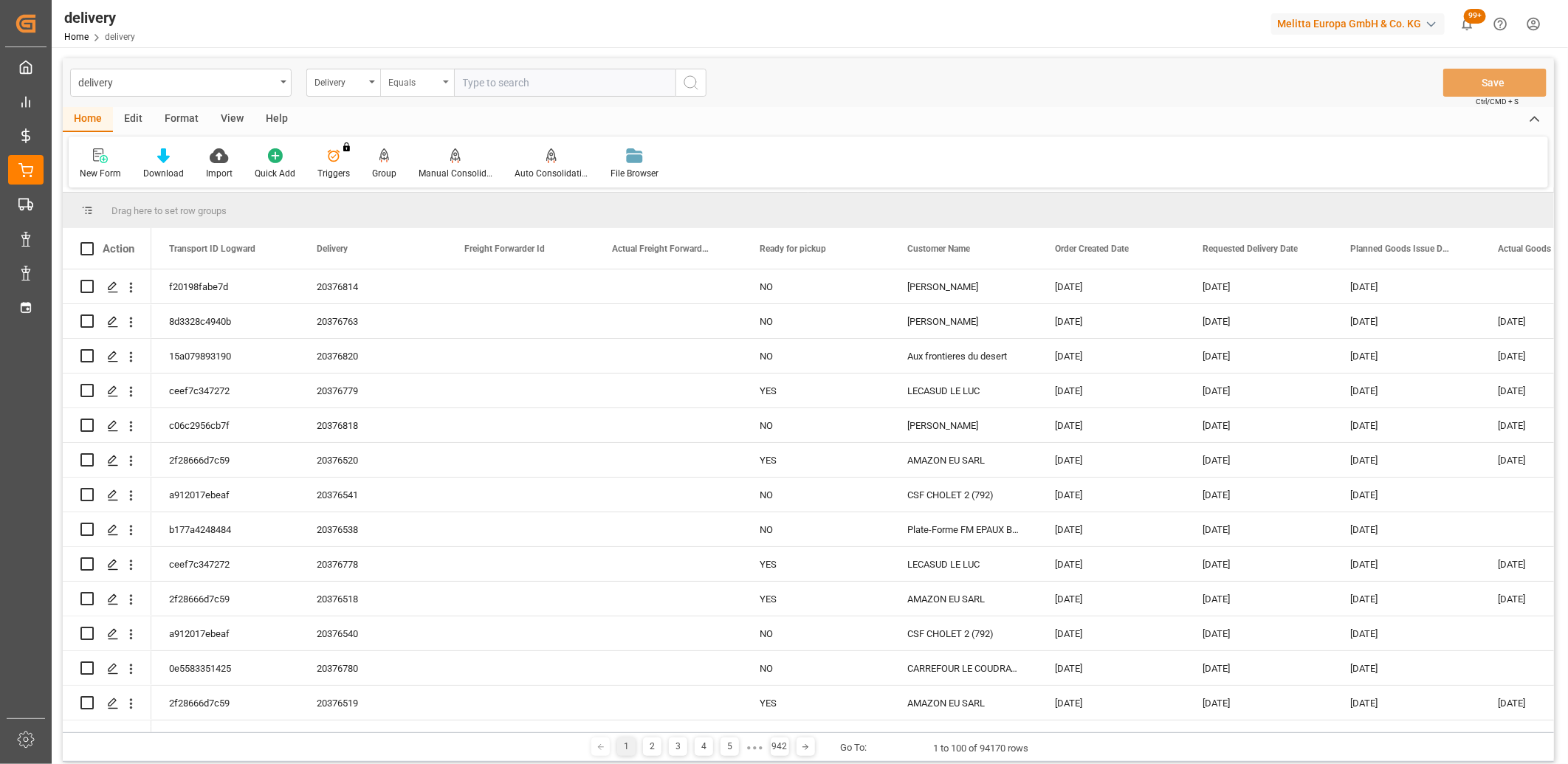
click at [408, 86] on div "Equals" at bounding box center [413, 81] width 50 height 17
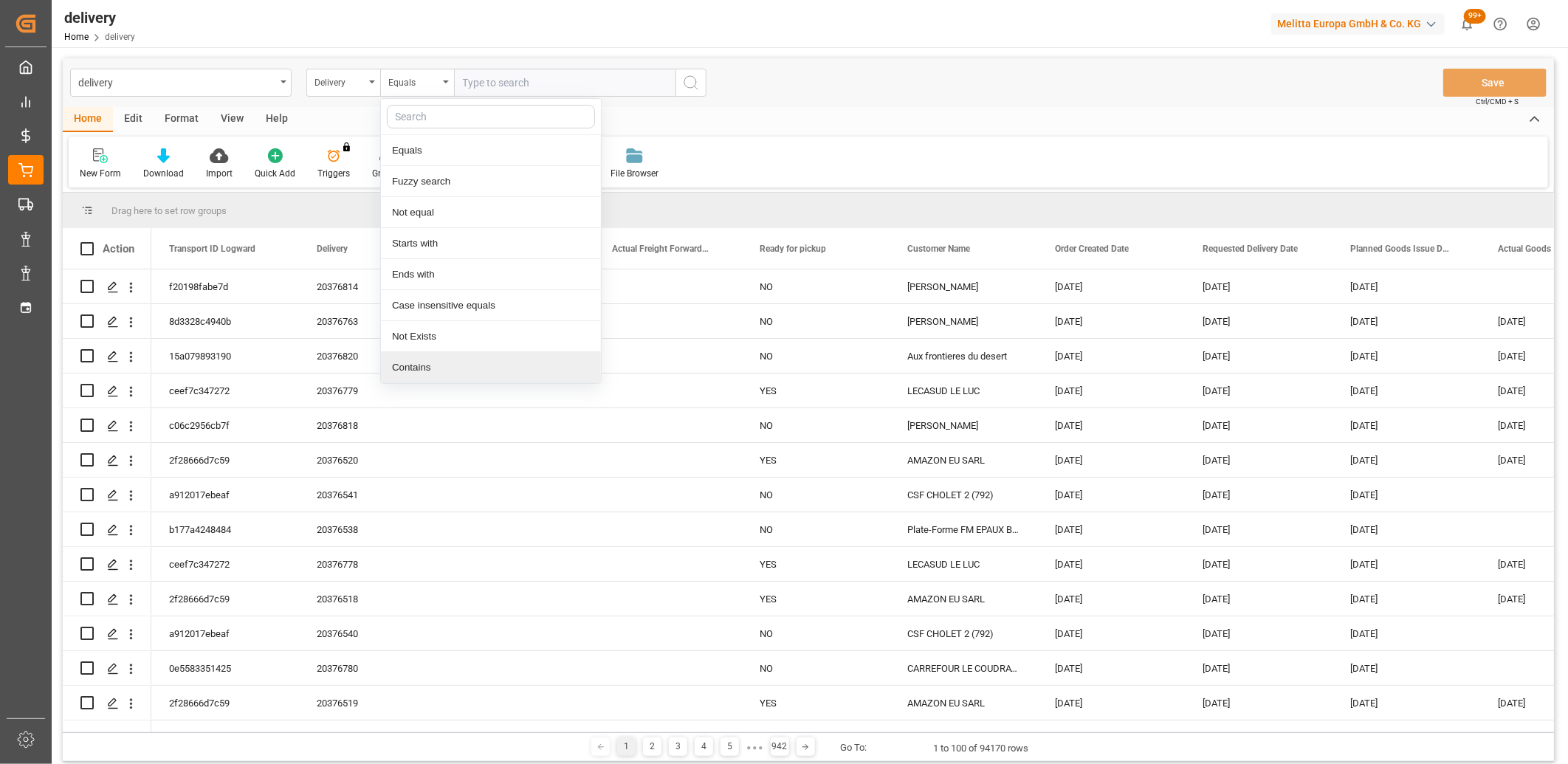
click at [418, 359] on div "Contains" at bounding box center [491, 367] width 220 height 31
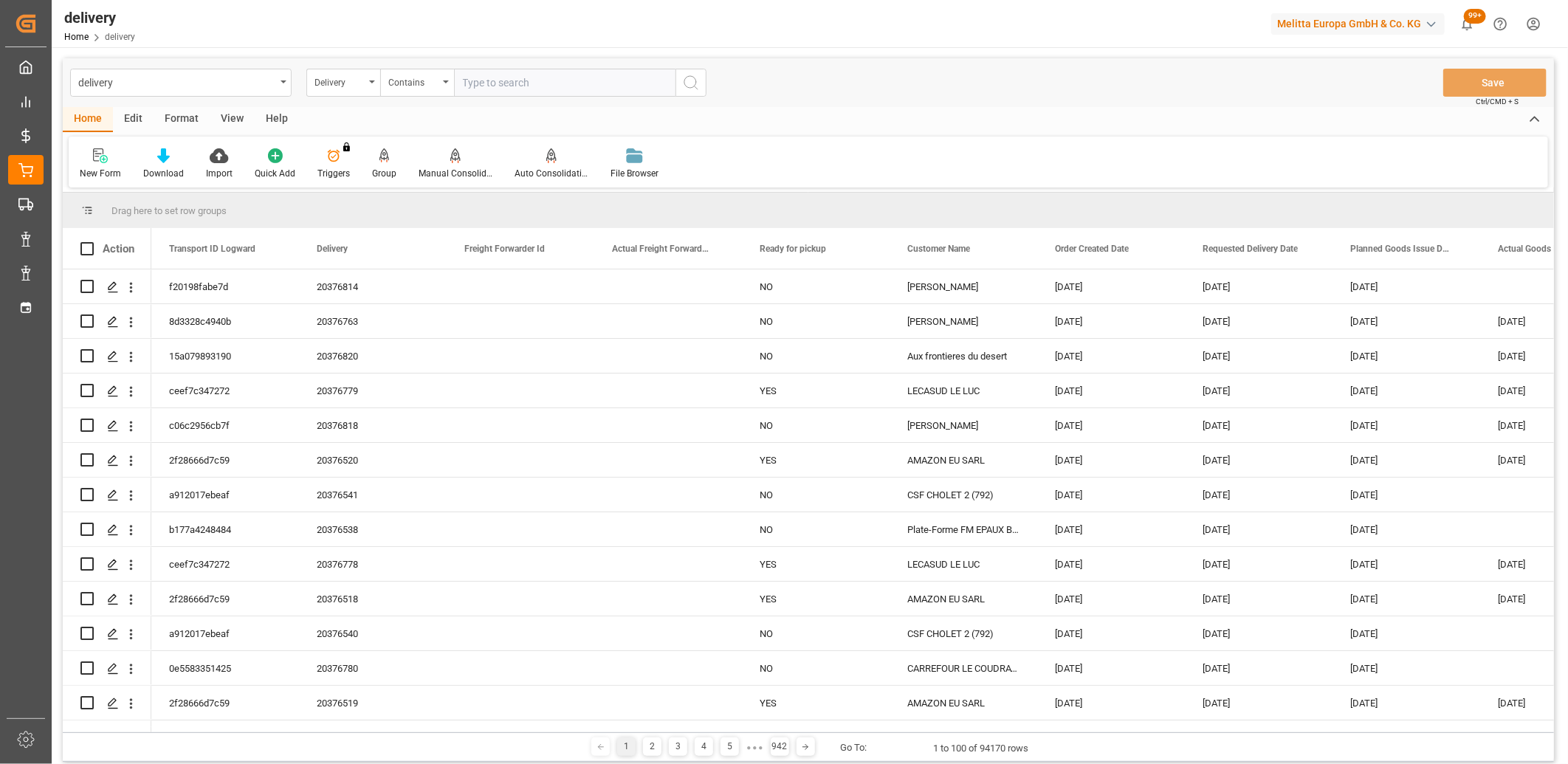
click at [475, 85] on input "text" at bounding box center [565, 82] width 222 height 28
paste input "80002602,80002603,80002552,80002606,80002604,80002462,80002490,80002520,8000260…"
type input "80002602,80002603,80002552,80002606,80002604,80002462,80002490,80002520,8000260…"
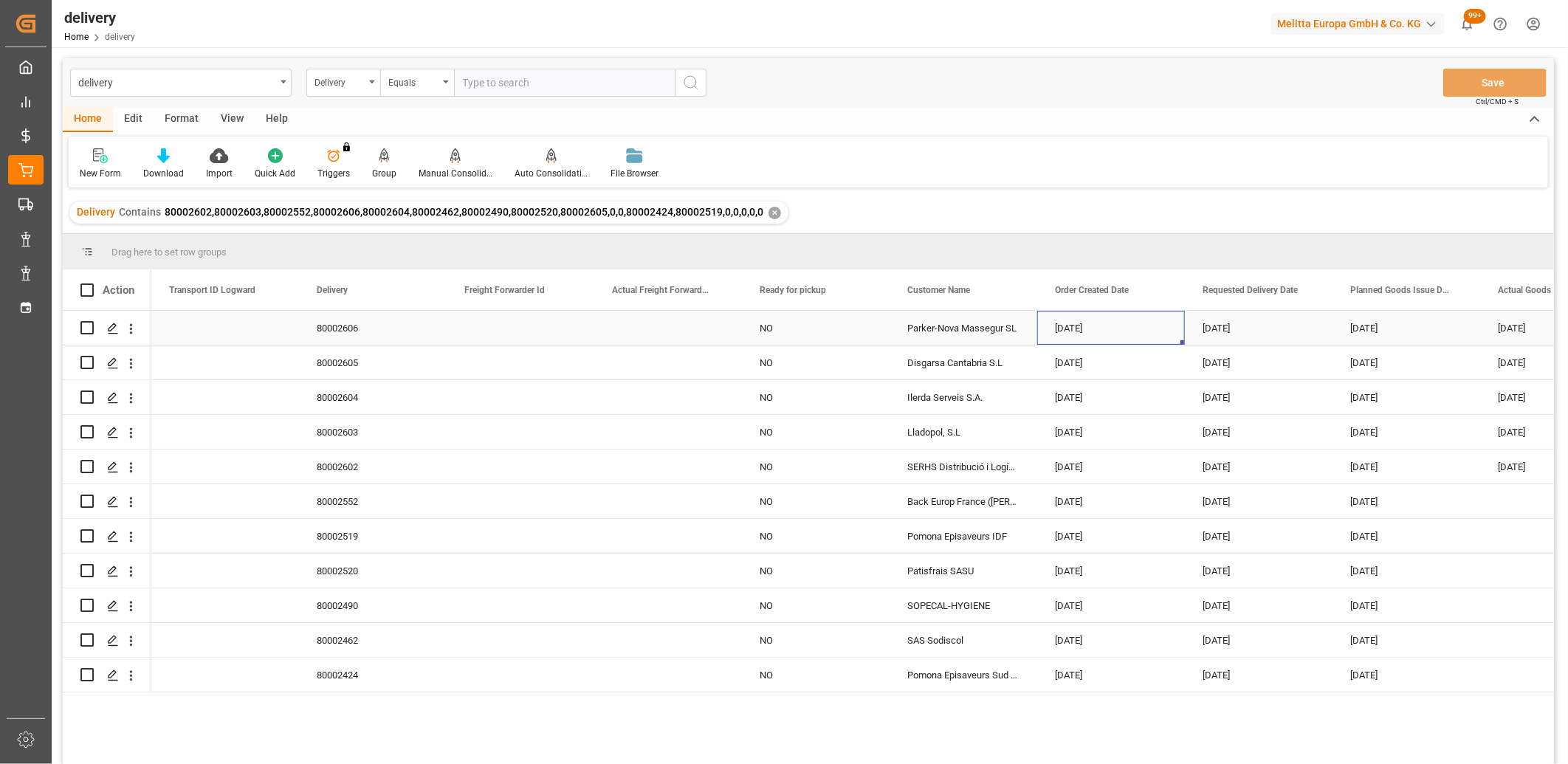
click at [1068, 332] on div "[DATE]" at bounding box center [1111, 328] width 148 height 34
drag, startPoint x: 1183, startPoint y: 342, endPoint x: 1175, endPoint y: 659, distance: 317.1
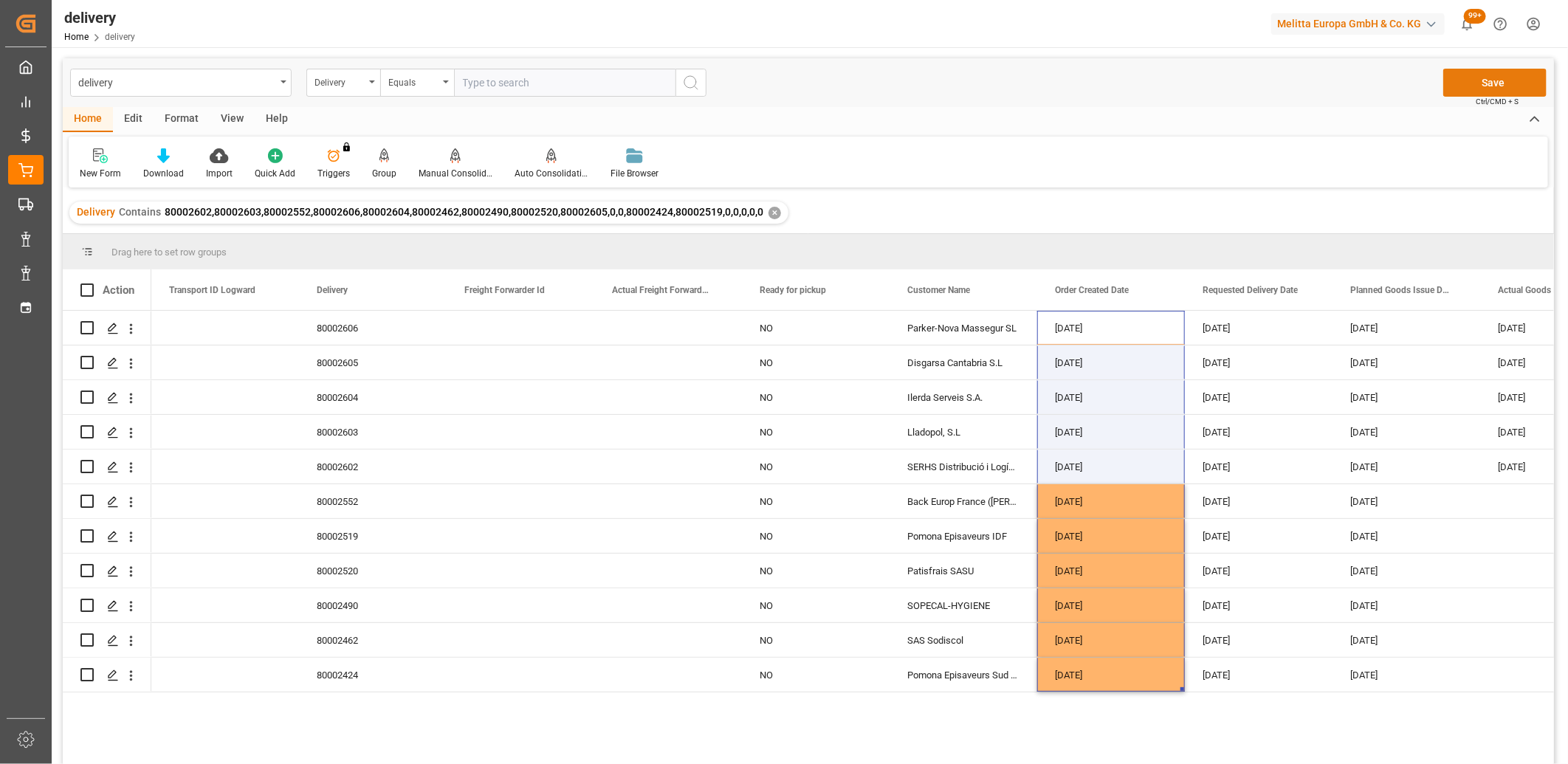
click at [1470, 82] on button "Save" at bounding box center [1496, 82] width 104 height 28
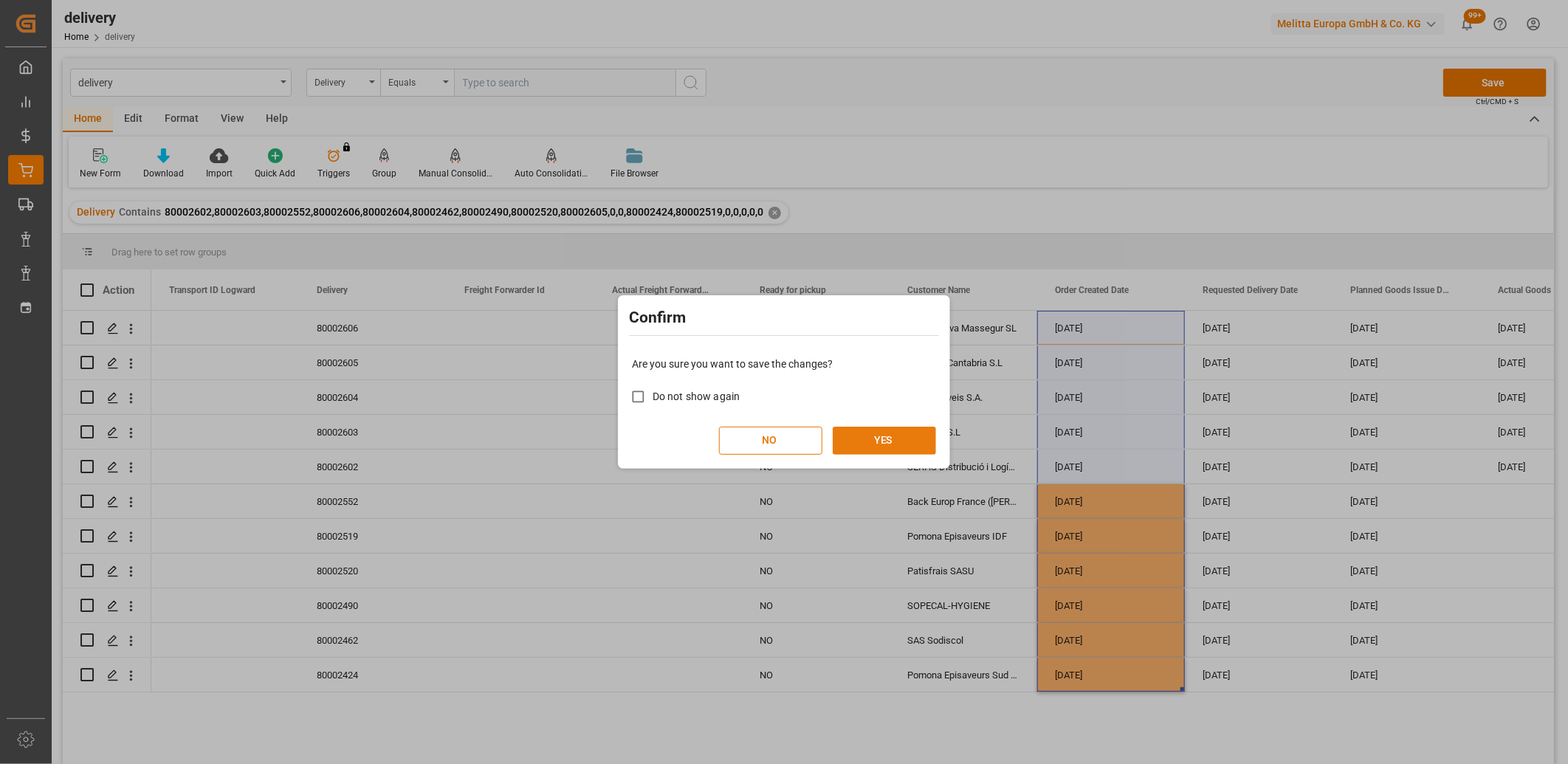
click at [905, 433] on button "YES" at bounding box center [885, 440] width 104 height 28
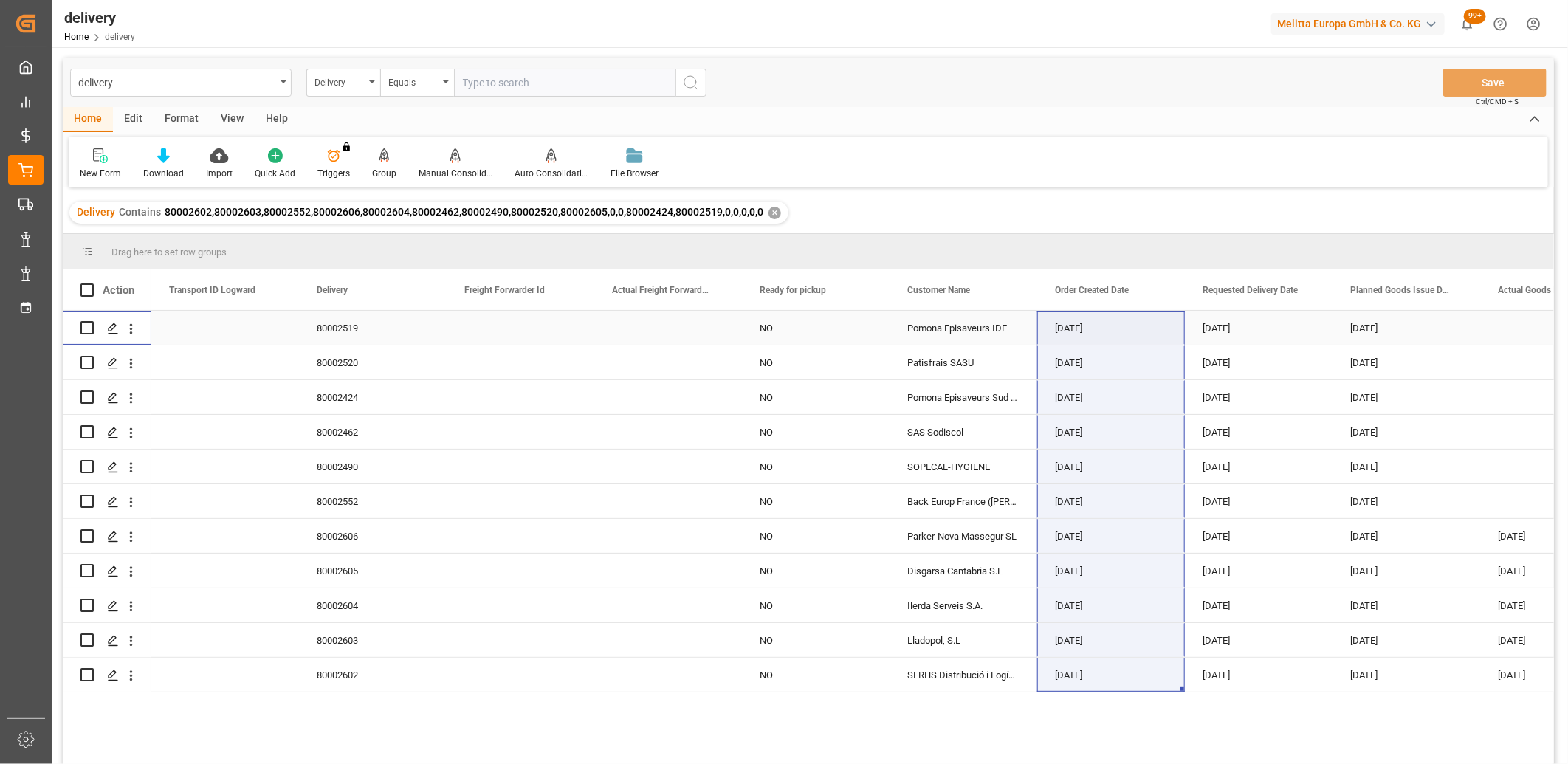
click at [86, 331] on input "Press Space to toggle row selection (unchecked)" at bounding box center [88, 328] width 14 height 14
checkbox input "true"
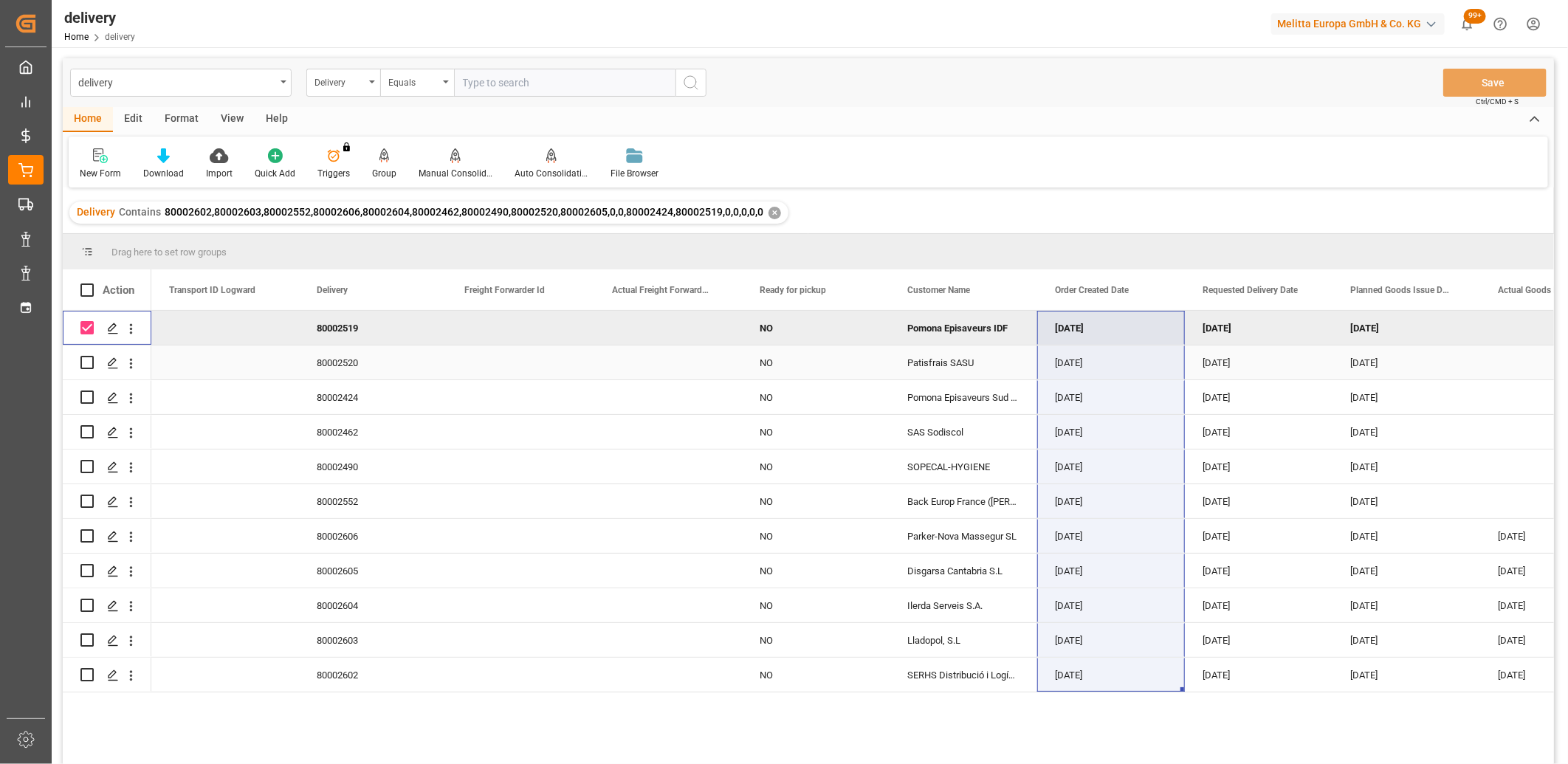
click at [85, 372] on div "Press SPACE to select this row." at bounding box center [88, 362] width 14 height 34
click at [85, 366] on input "Press Space to toggle row selection (unchecked)" at bounding box center [88, 363] width 14 height 14
checkbox input "true"
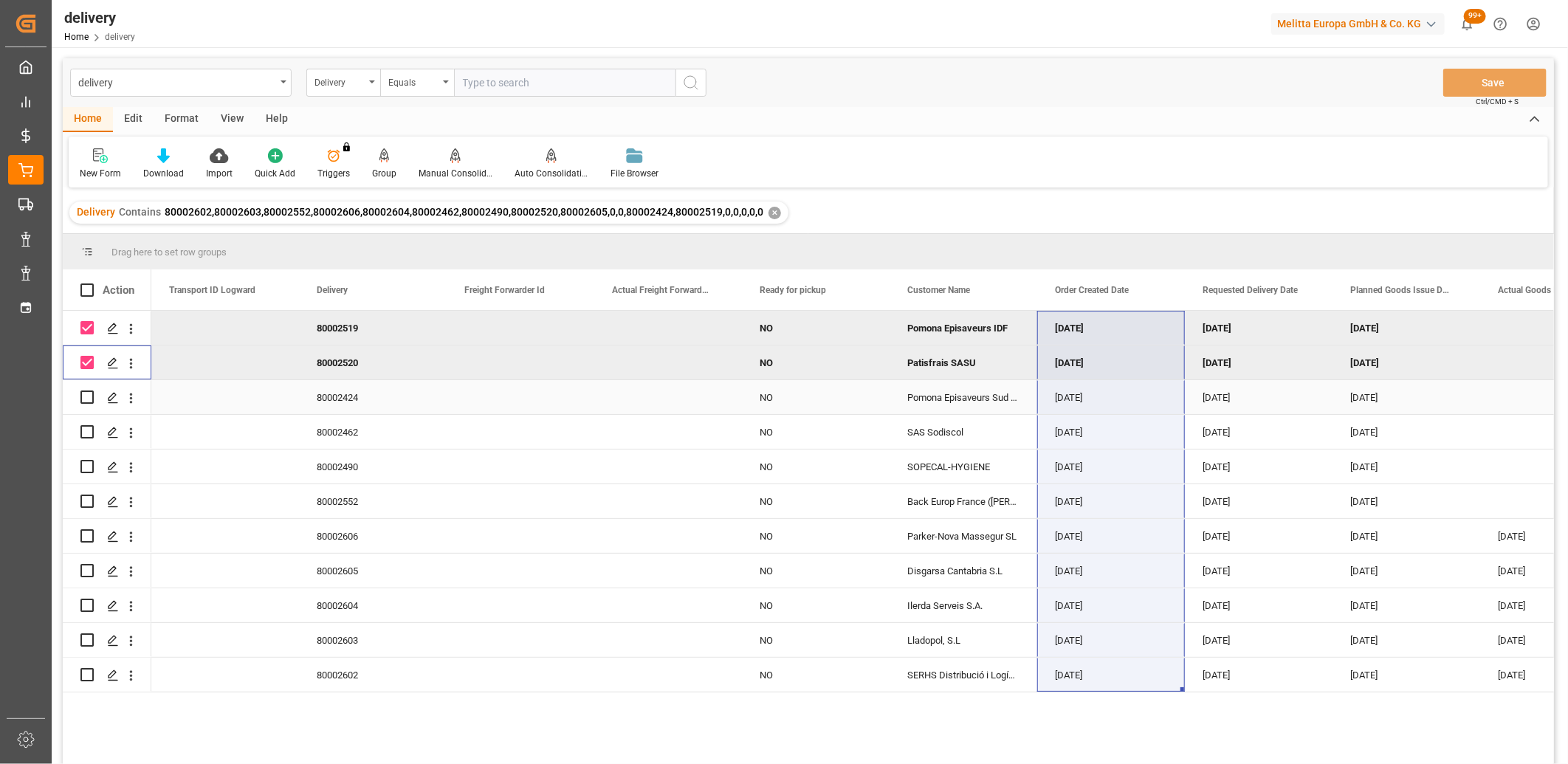
click at [87, 399] on input "Press Space to toggle row selection (unchecked)" at bounding box center [88, 397] width 14 height 14
checkbox input "true"
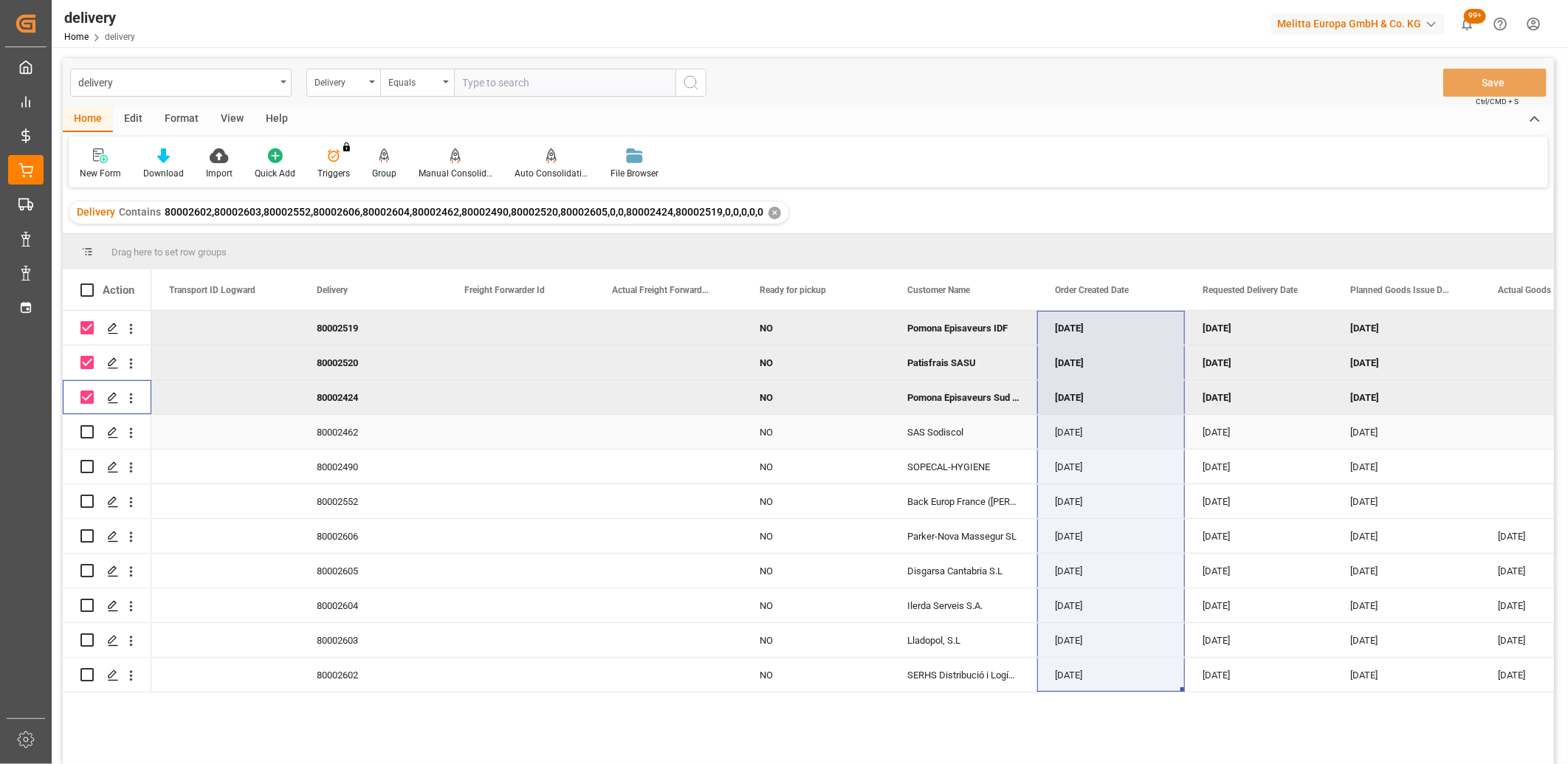
drag, startPoint x: 84, startPoint y: 433, endPoint x: 82, endPoint y: 458, distance: 25.1
click at [84, 433] on input "Press Space to toggle row selection (unchecked)" at bounding box center [88, 432] width 14 height 14
checkbox input "true"
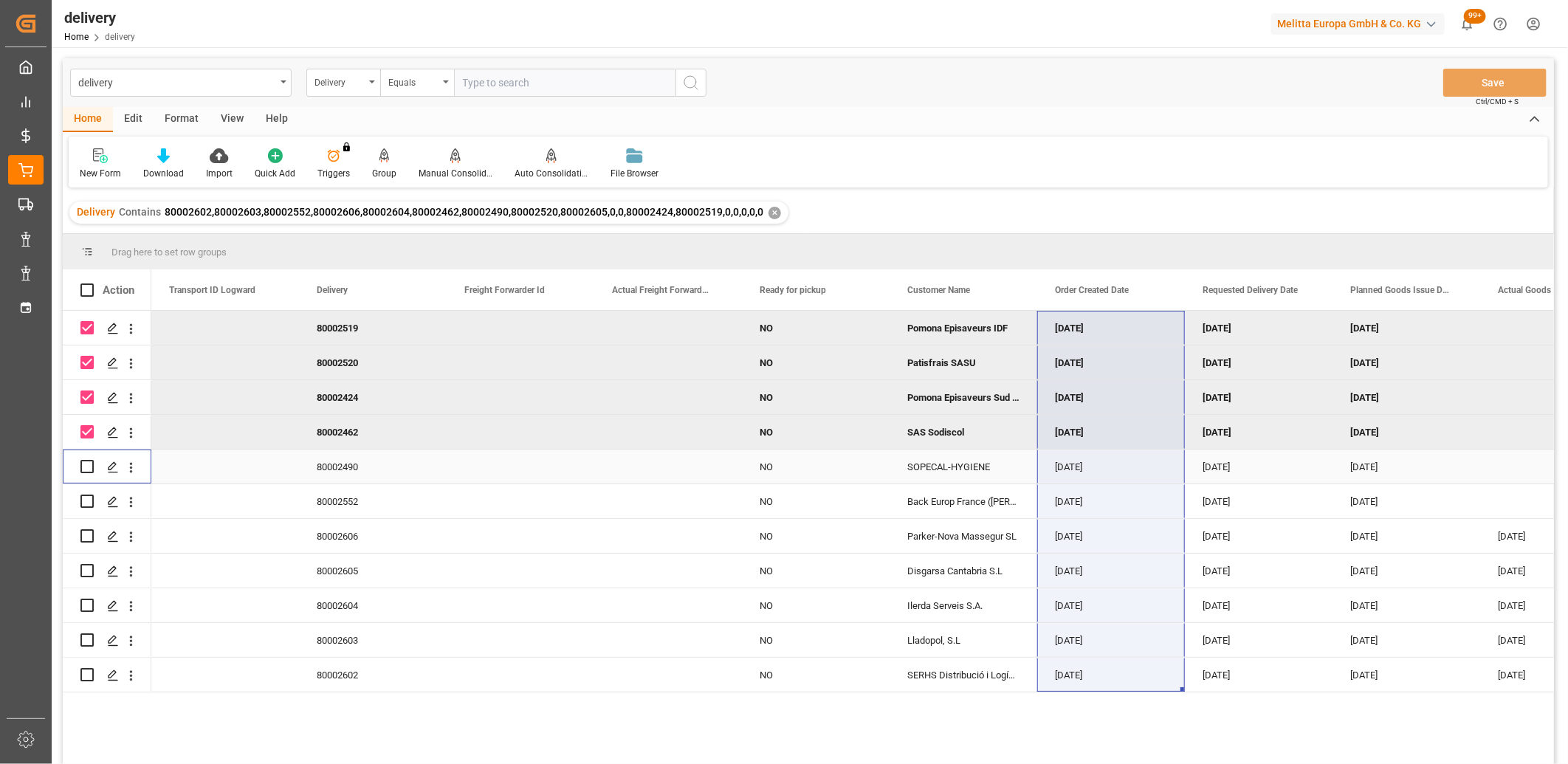
click at [82, 465] on input "Press Space to toggle row selection (unchecked)" at bounding box center [88, 467] width 14 height 14
checkbox input "true"
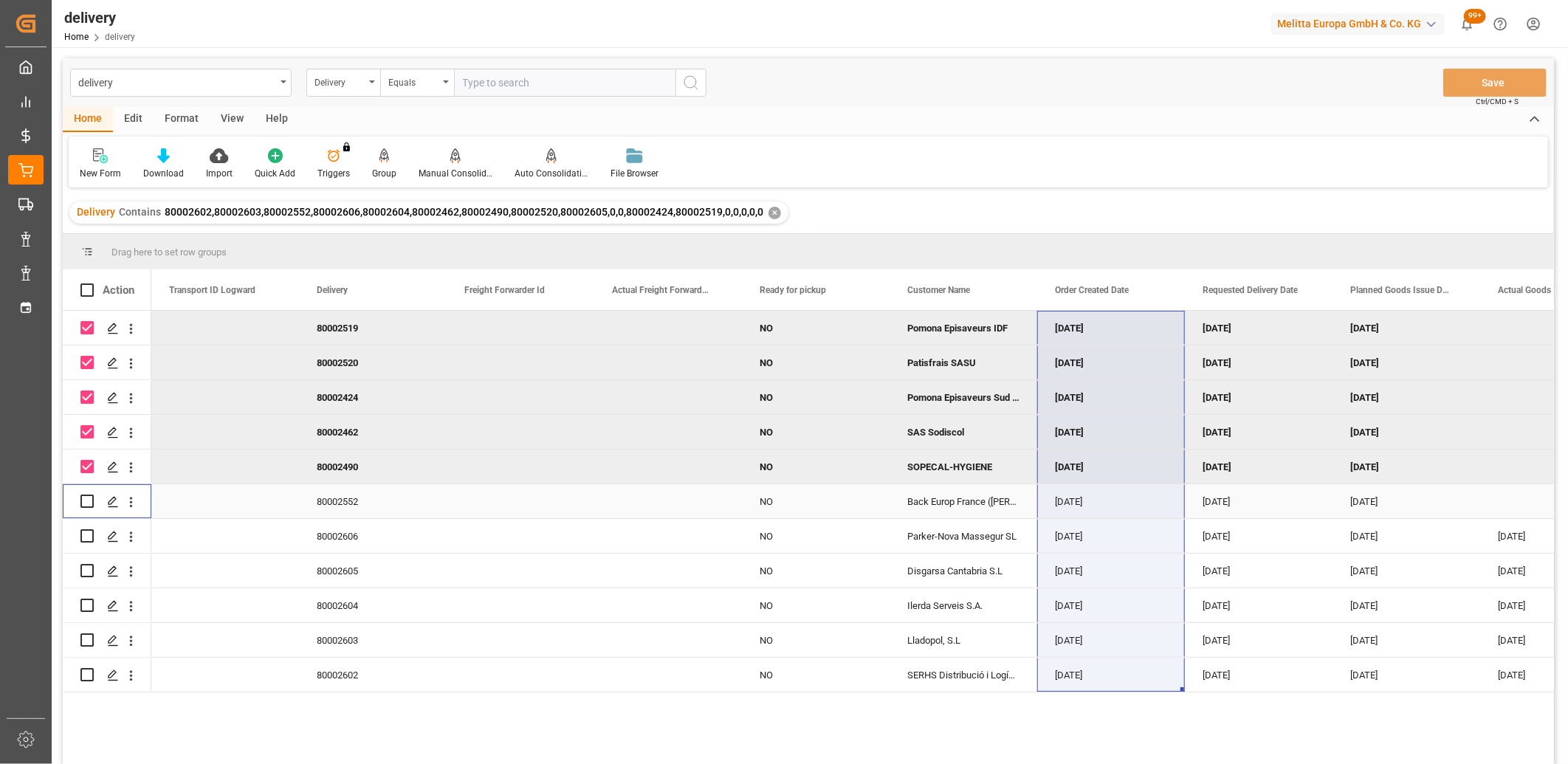
click at [84, 502] on input "Press Space to toggle row selection (unchecked)" at bounding box center [88, 501] width 14 height 14
checkbox input "true"
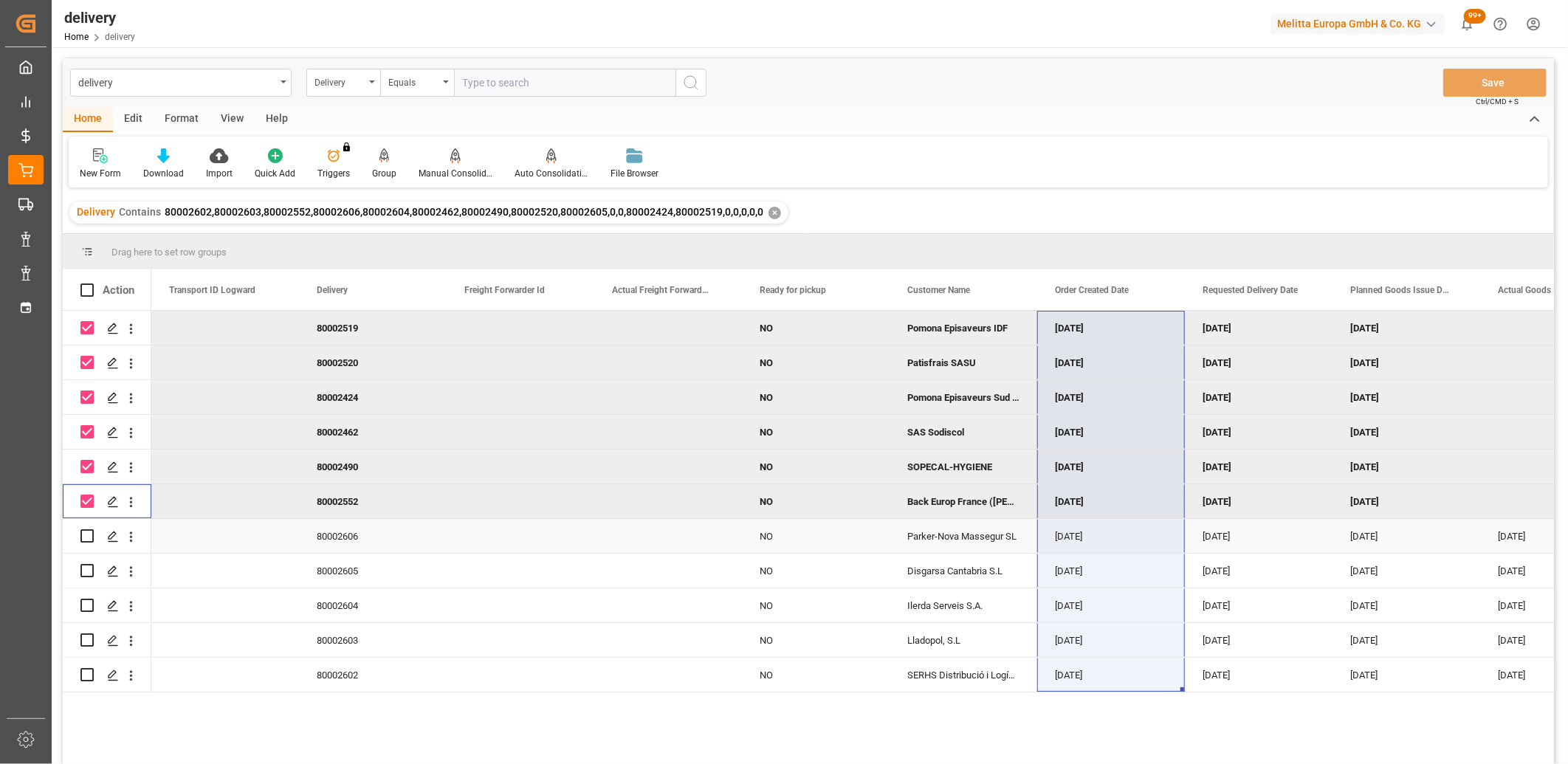
click at [86, 533] on input "Press Space to toggle row selection (unchecked)" at bounding box center [88, 536] width 14 height 14
checkbox input "true"
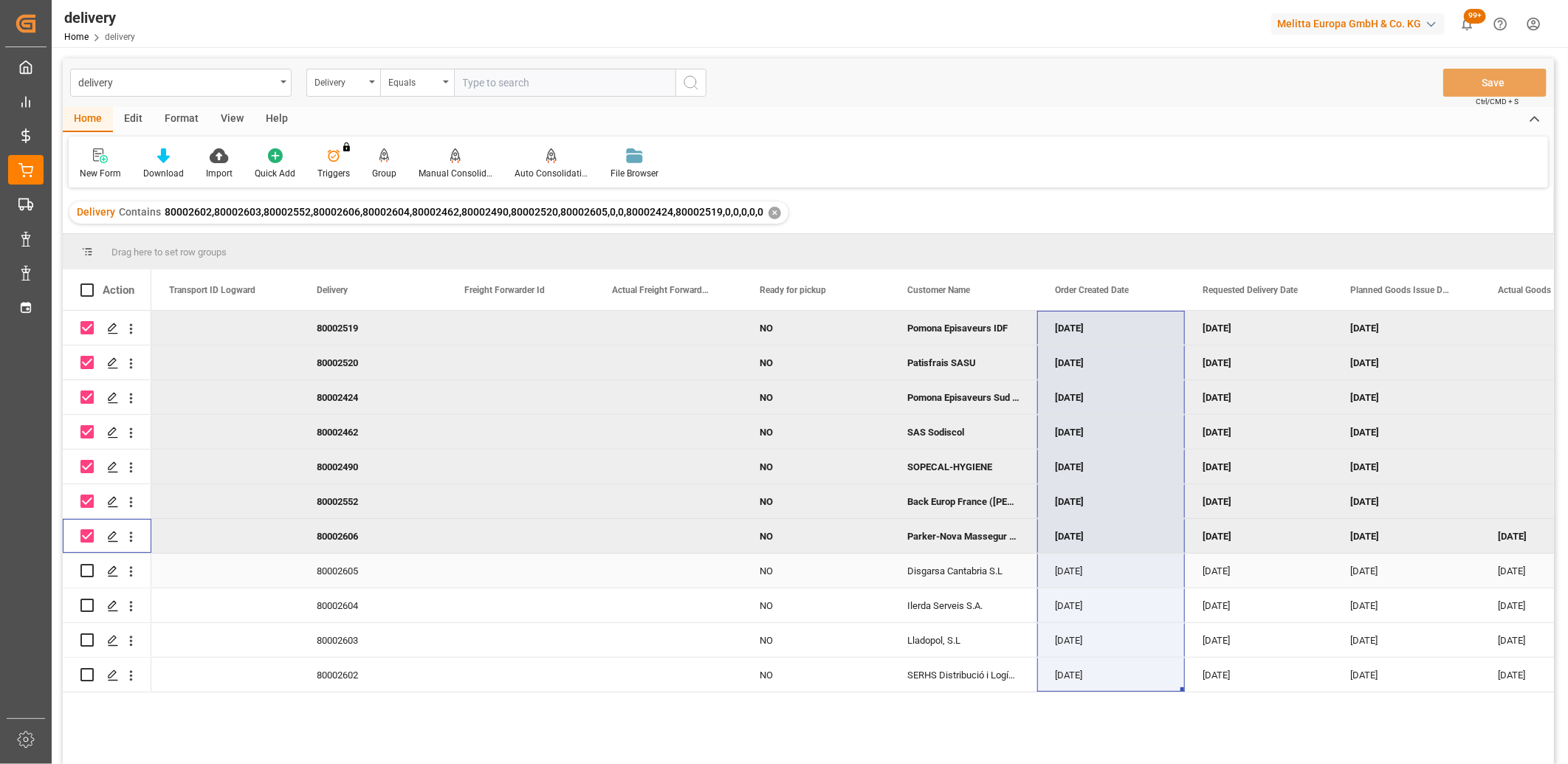
click at [92, 572] on input "Press Space to toggle row selection (unchecked)" at bounding box center [88, 570] width 14 height 14
checkbox input "true"
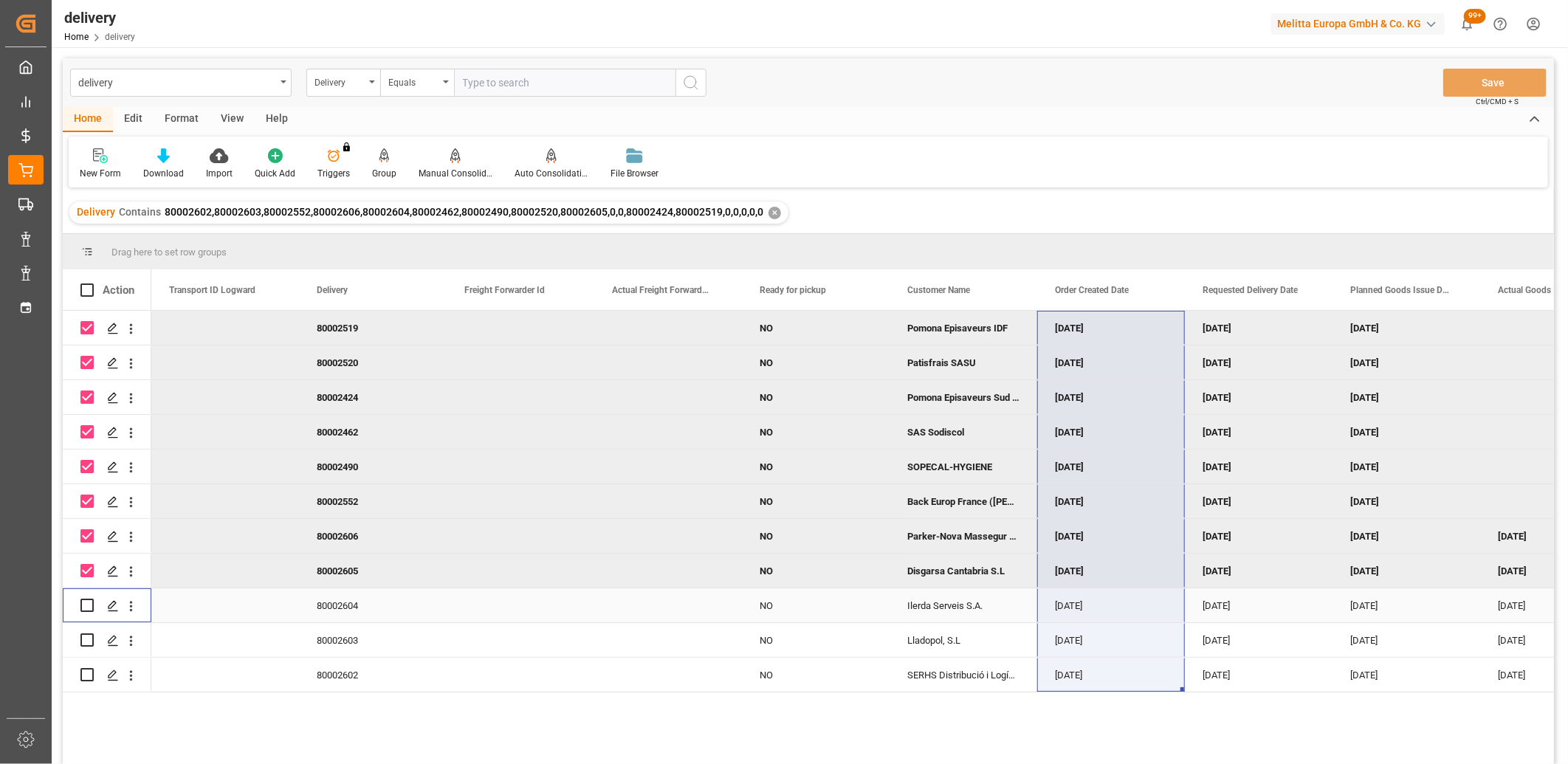
click at [88, 608] on input "Press Space to toggle row selection (unchecked)" at bounding box center [88, 605] width 14 height 14
checkbox input "true"
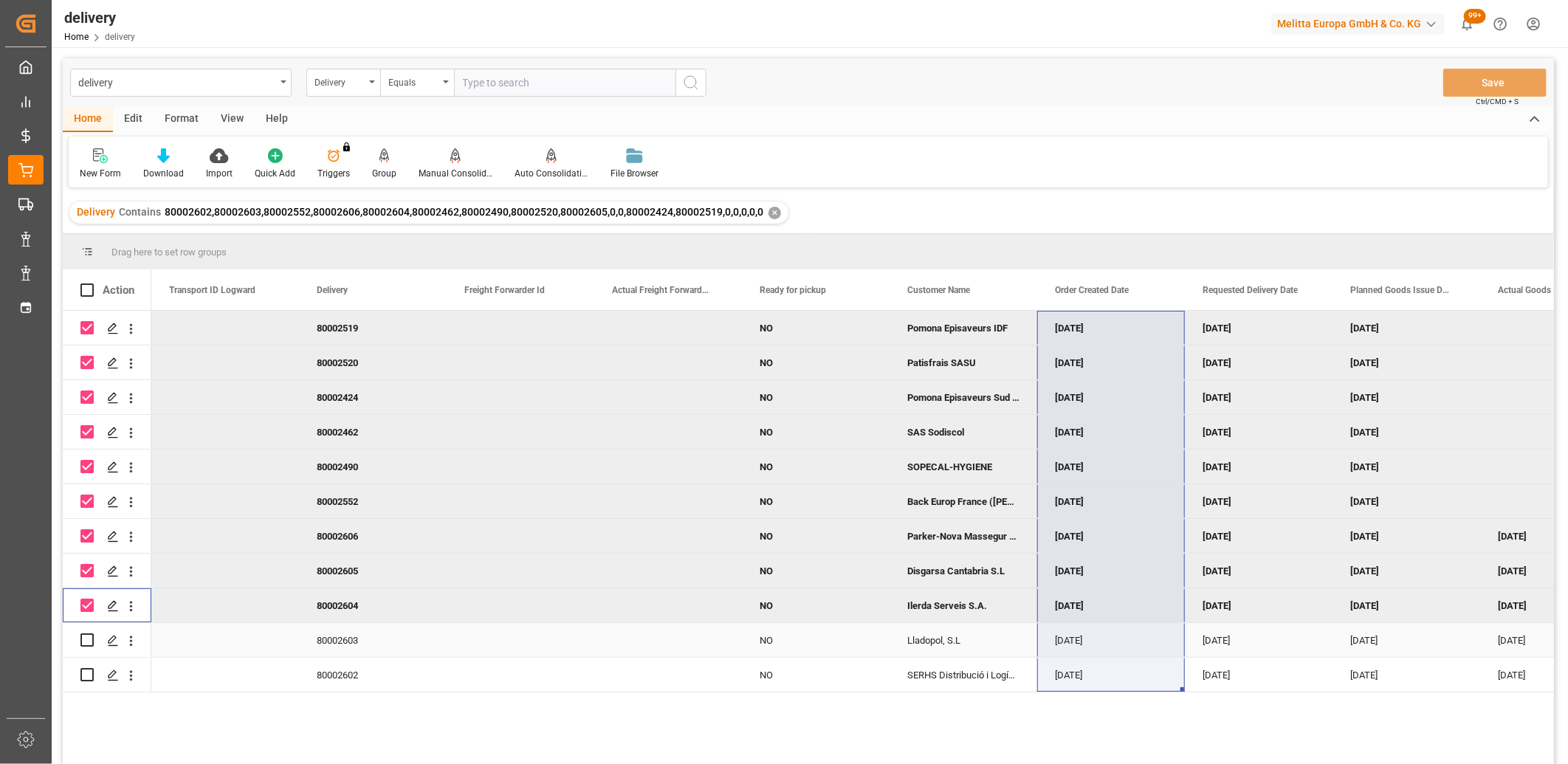
drag, startPoint x: 87, startPoint y: 642, endPoint x: 87, endPoint y: 650, distance: 8.0
click at [87, 644] on input "Press Space to toggle row selection (unchecked)" at bounding box center [88, 640] width 14 height 14
checkbox input "true"
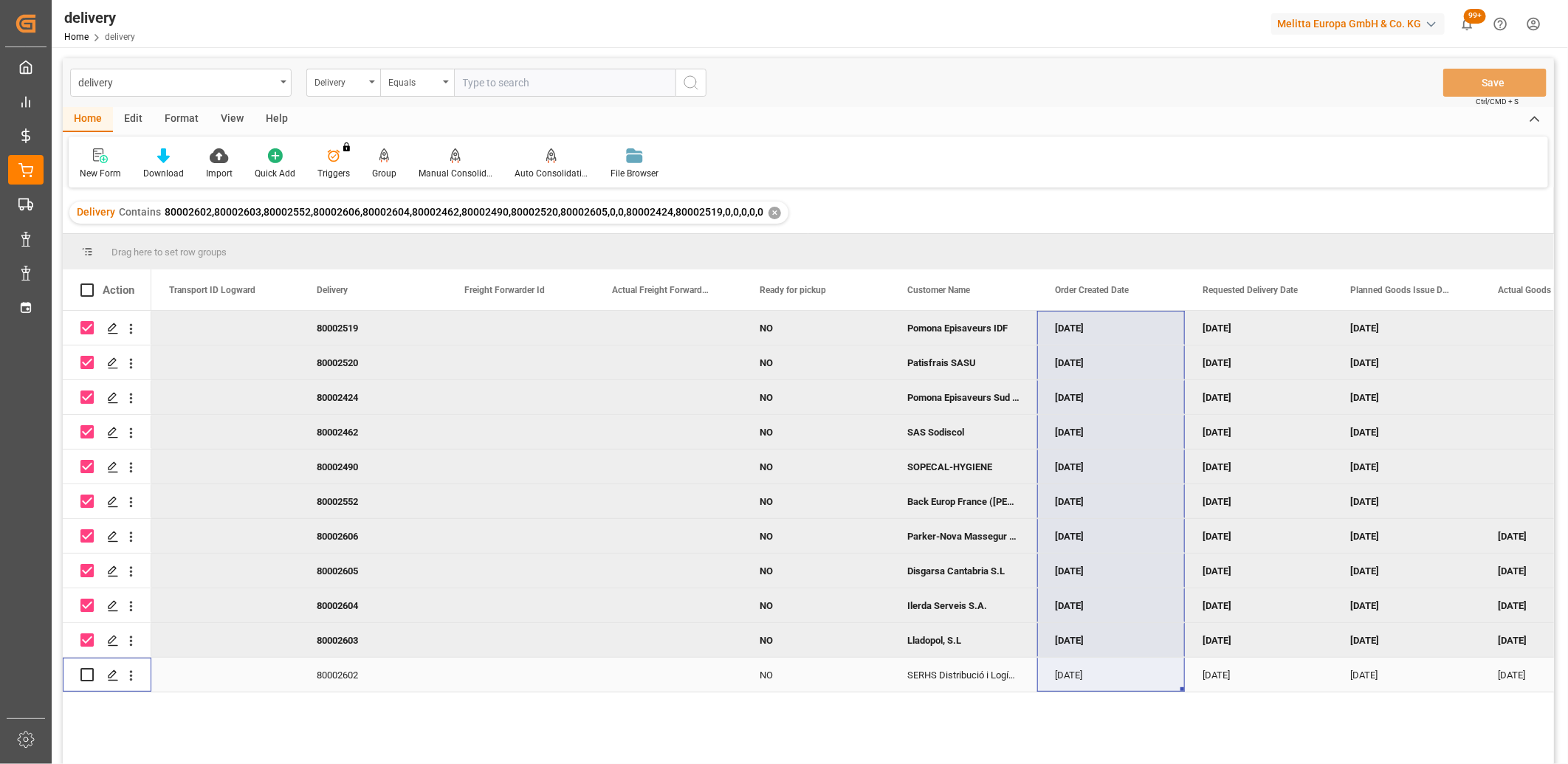
click at [84, 676] on input "Press Space to toggle row selection (unchecked)" at bounding box center [88, 675] width 14 height 14
checkbox input "true"
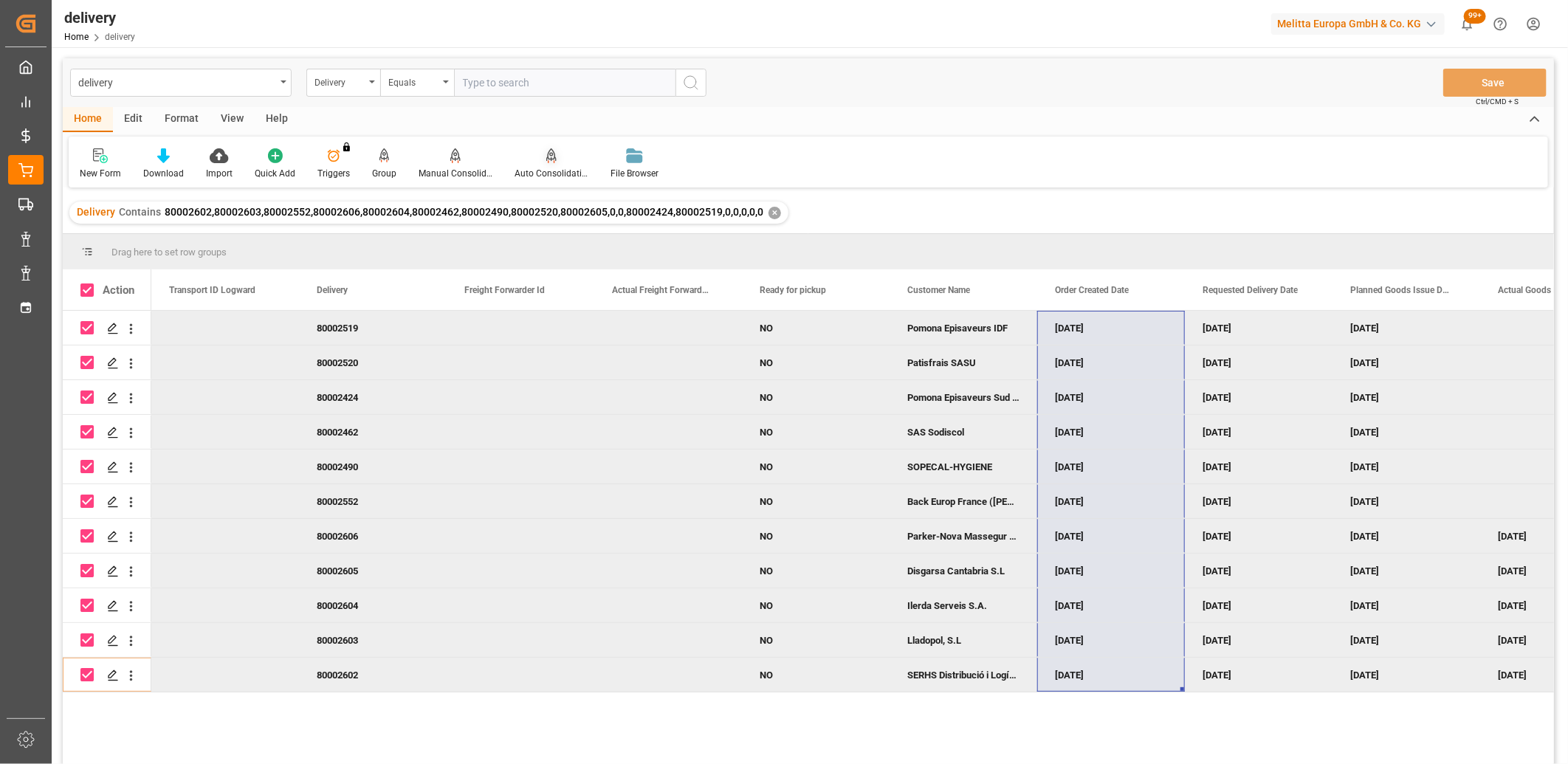
click at [548, 157] on icon at bounding box center [552, 155] width 10 height 13
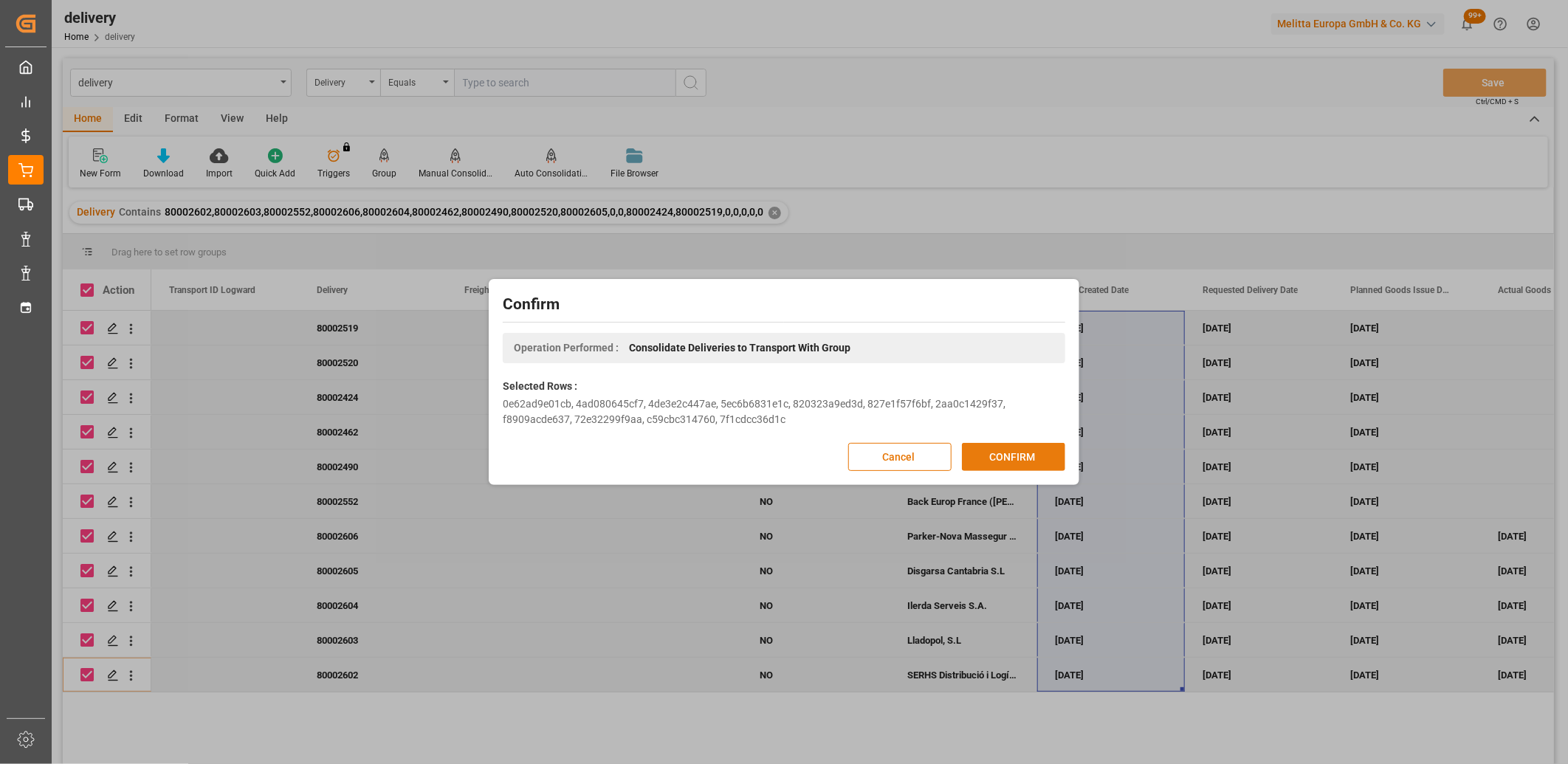
click at [1008, 447] on button "CONFIRM" at bounding box center [1014, 456] width 104 height 28
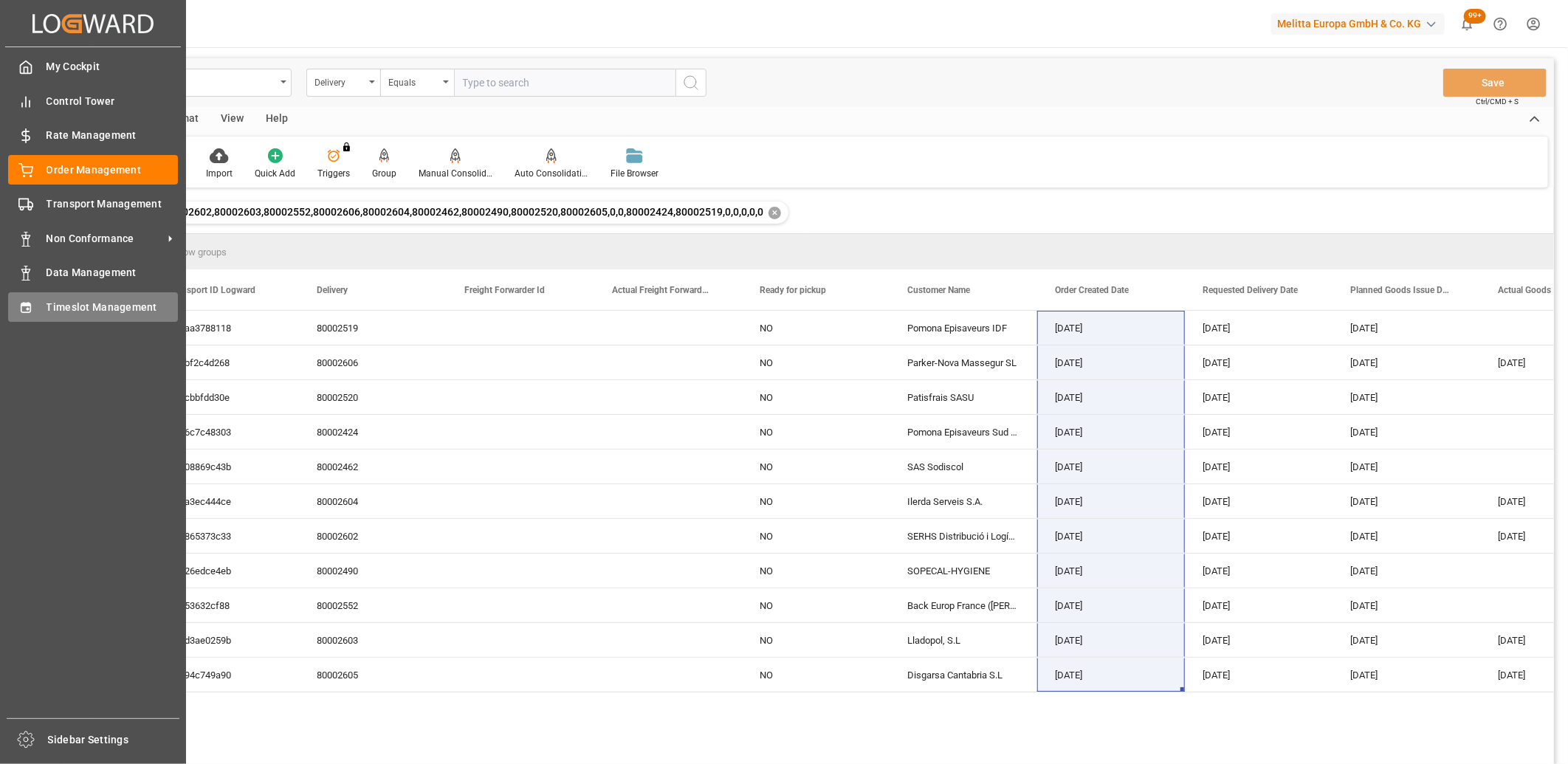
click at [31, 306] on icon at bounding box center [26, 307] width 14 height 14
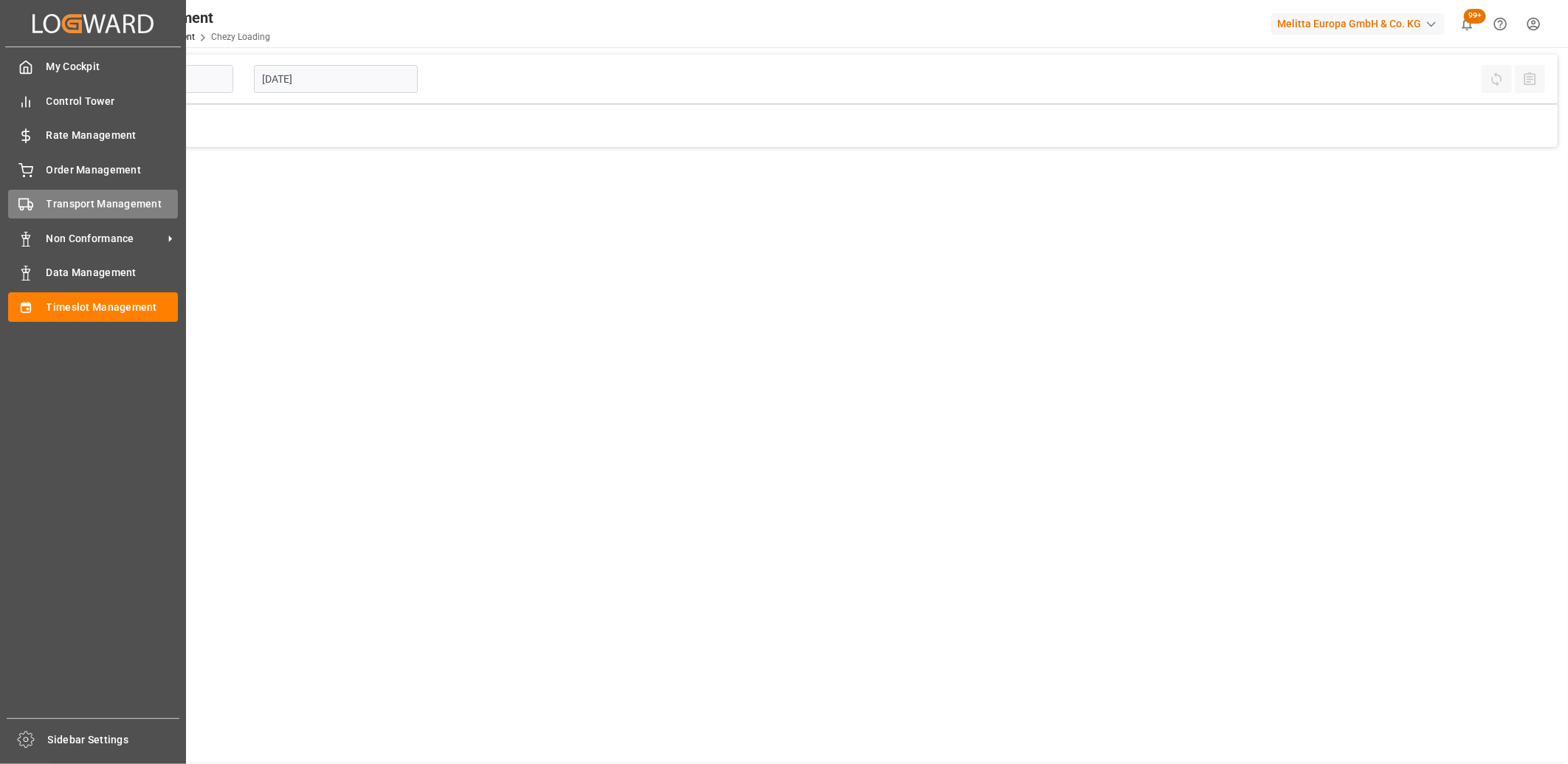
type input "Chezy Loading"
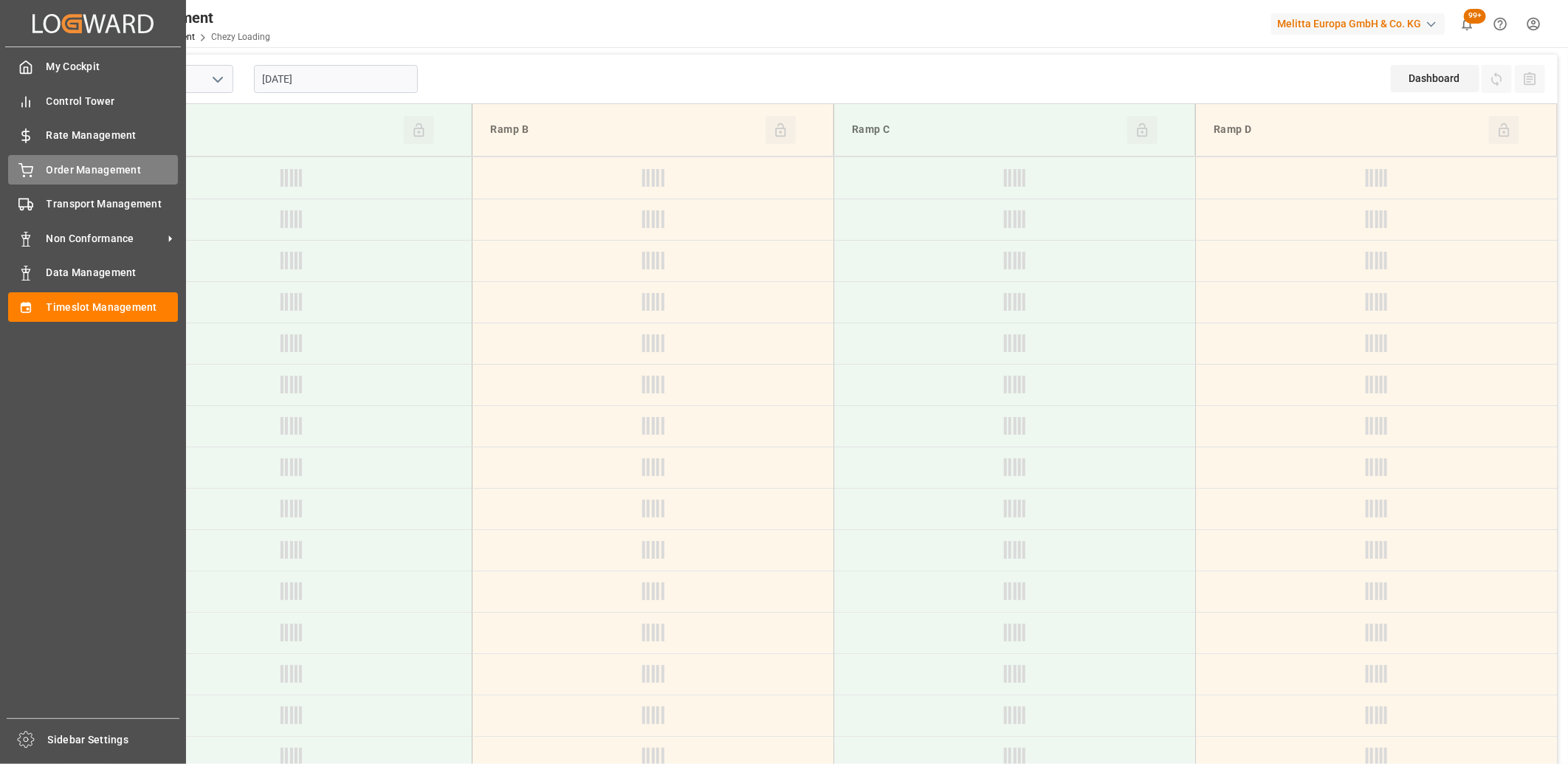
click at [31, 163] on icon at bounding box center [26, 170] width 14 height 14
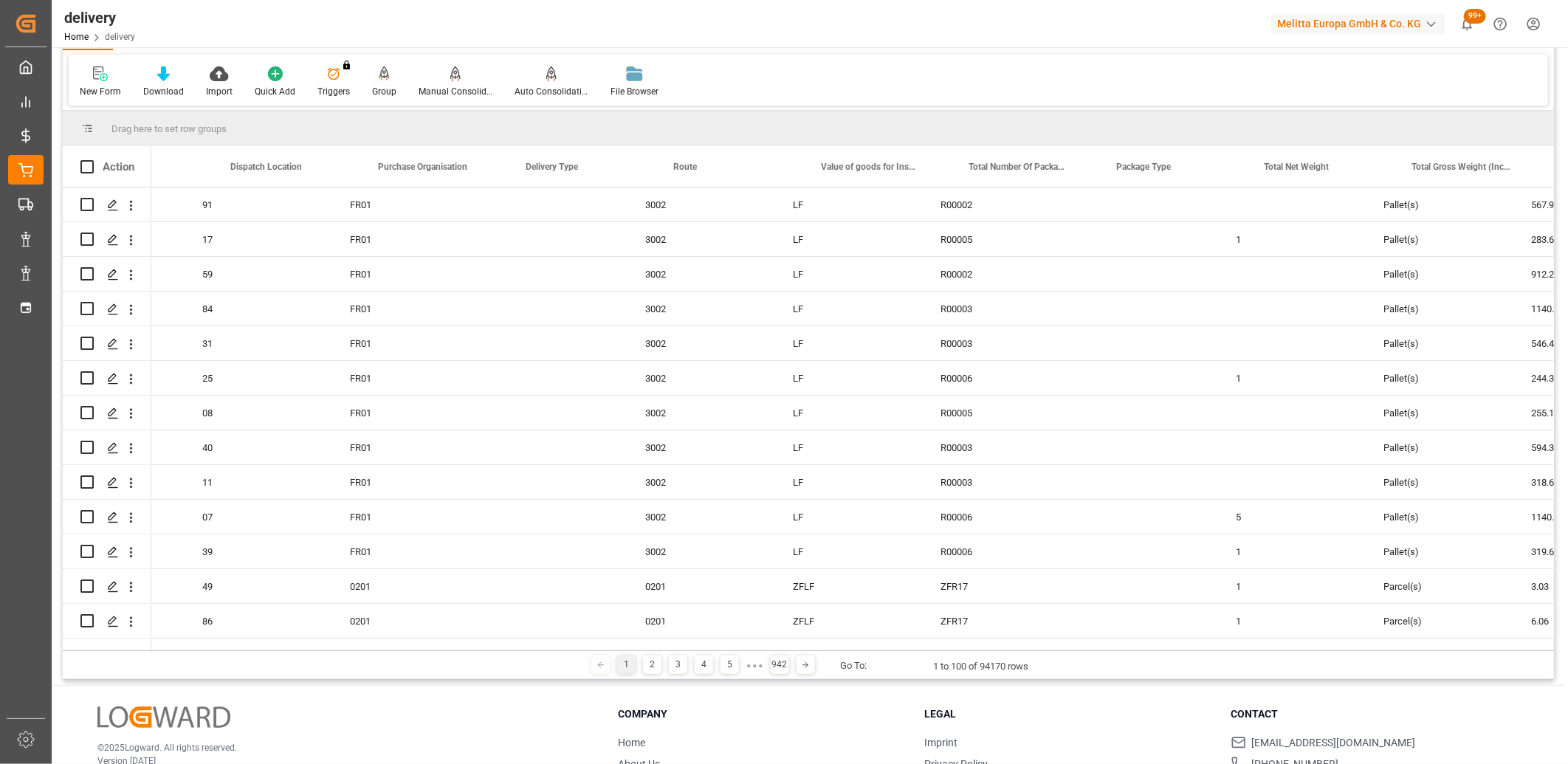
scroll to position [0, 3145]
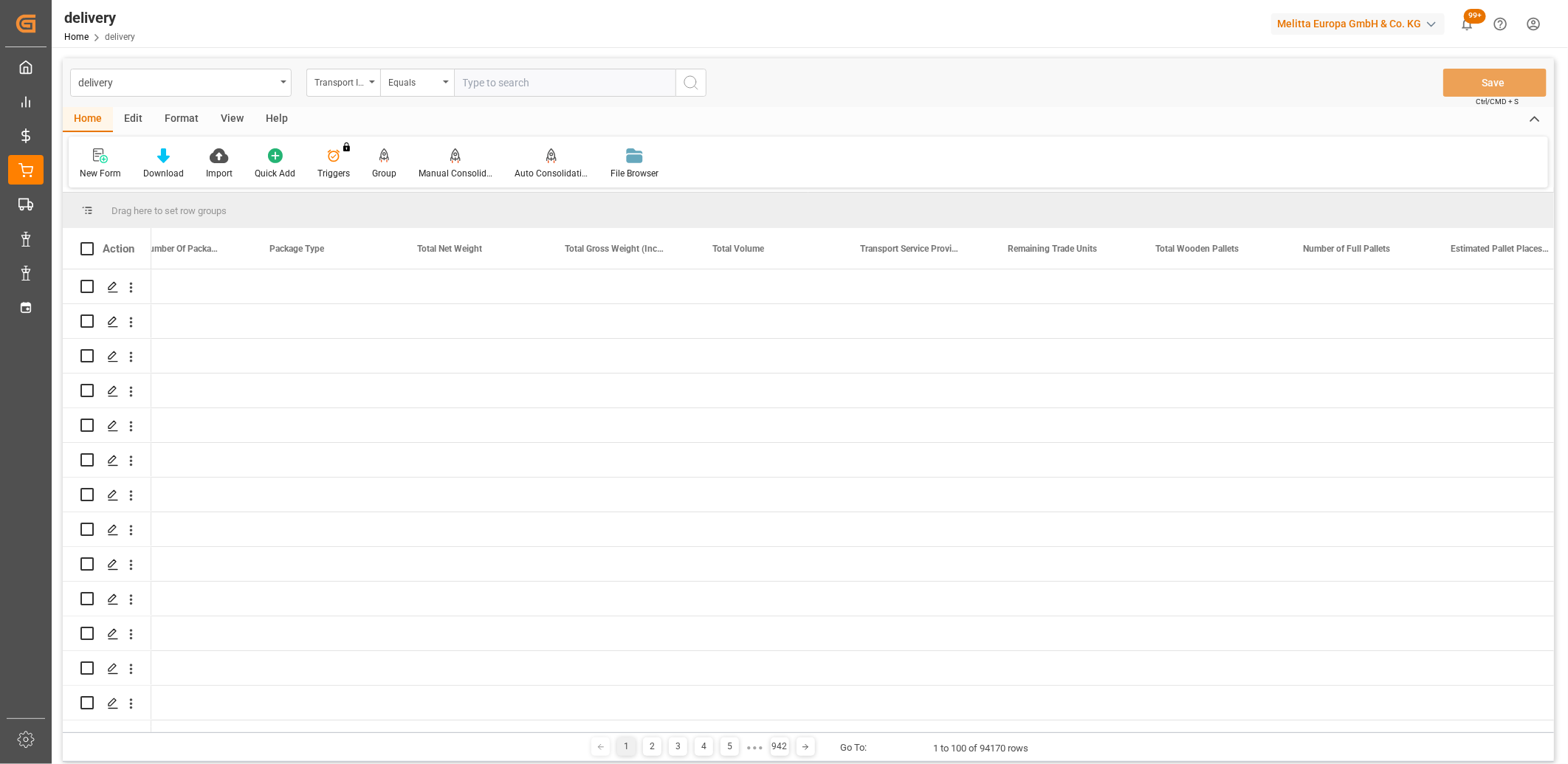
scroll to position [0, 3887]
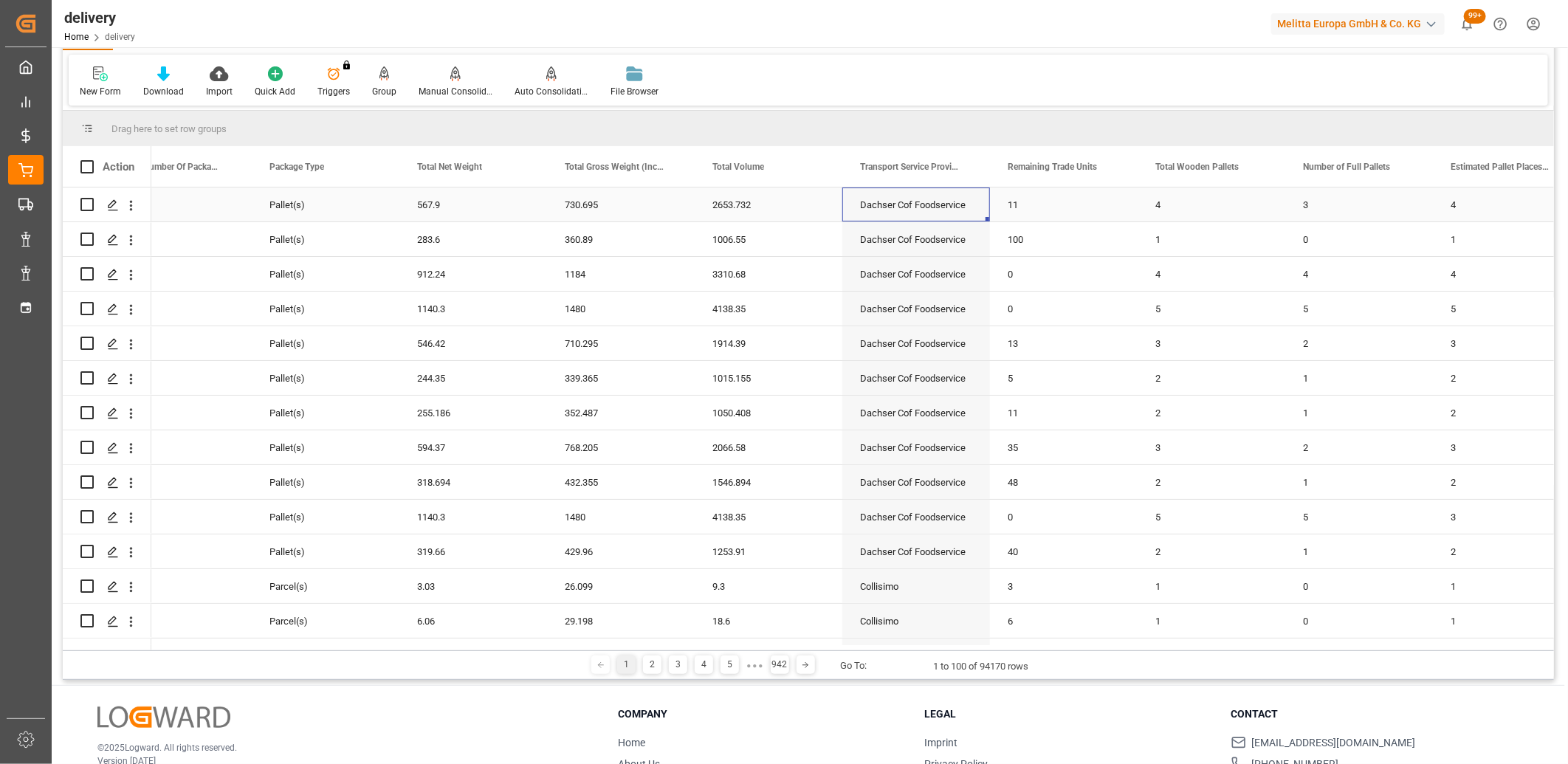
click at [918, 211] on div "Dachser Cof Foodservice" at bounding box center [917, 205] width 148 height 34
click at [970, 163] on span at bounding box center [966, 167] width 14 height 14
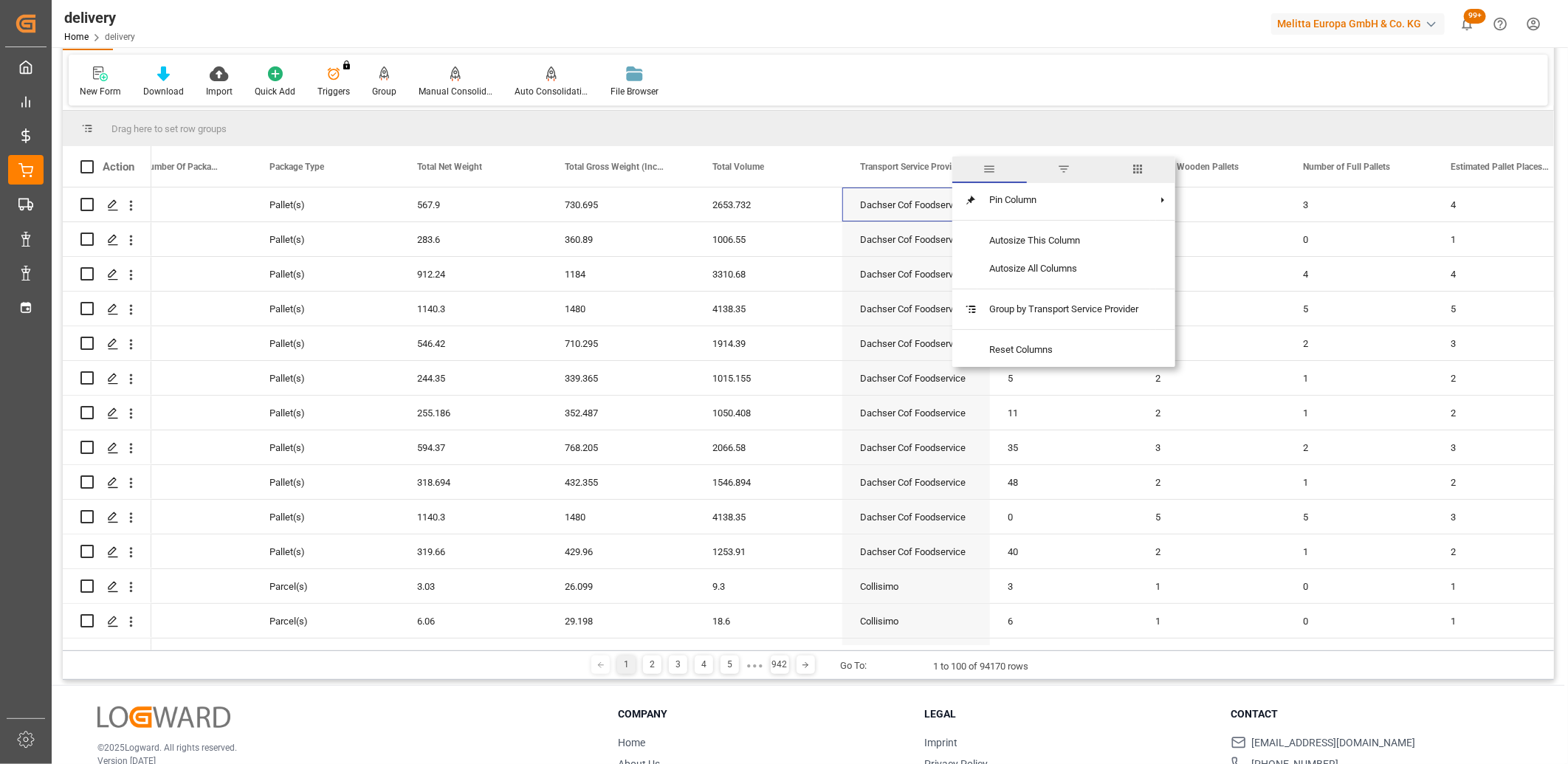
click at [1066, 167] on span "filter" at bounding box center [1065, 169] width 14 height 14
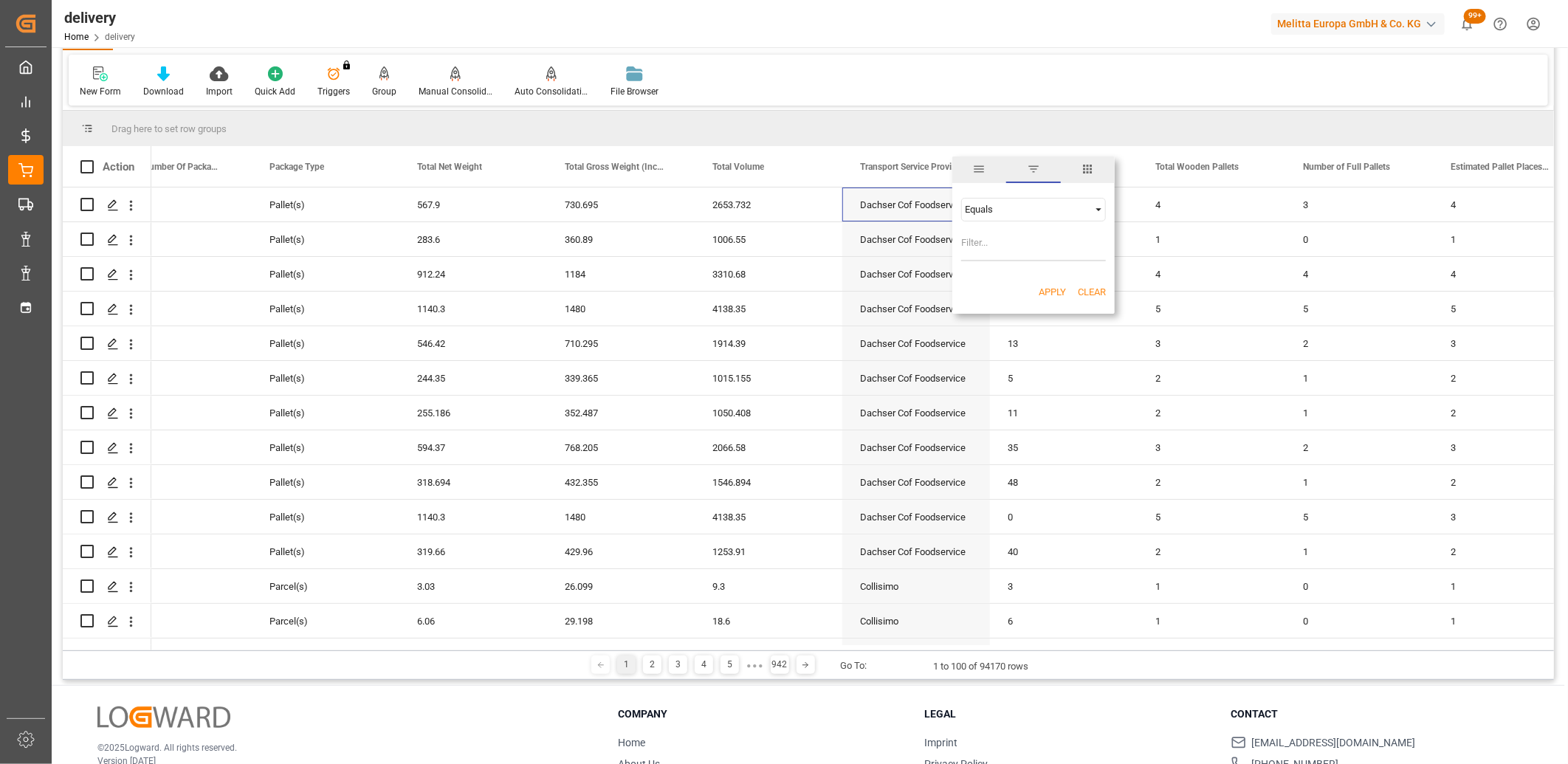
click at [1009, 238] on input "Filter Value" at bounding box center [1034, 246] width 145 height 30
type input "Dachser Cof Foodservice"
click at [1043, 285] on button "Apply" at bounding box center [1053, 291] width 27 height 14
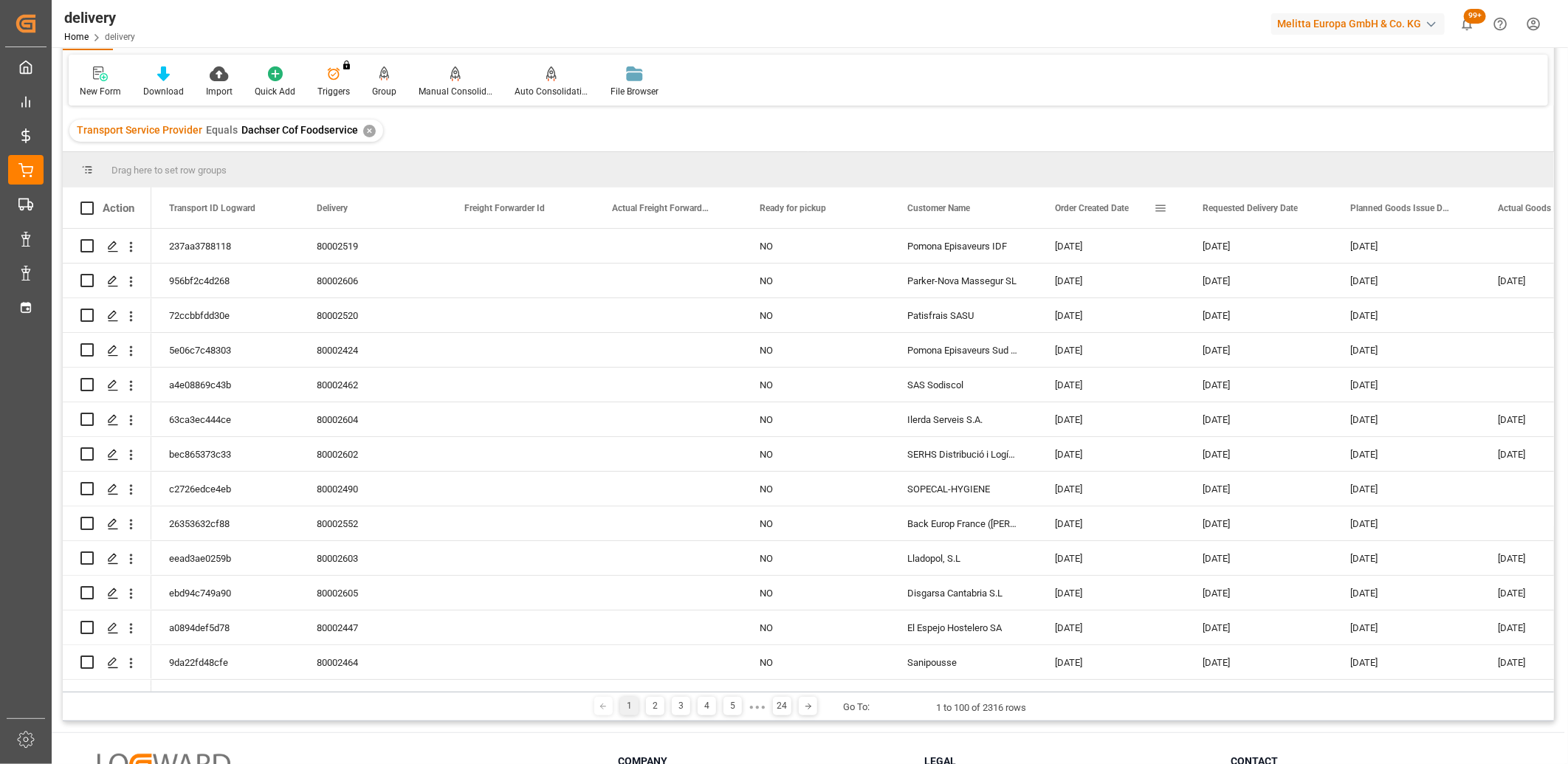
click at [1156, 205] on span at bounding box center [1161, 208] width 14 height 14
type input "2025-08-26"
click at [1241, 330] on button "Apply" at bounding box center [1247, 333] width 27 height 14
click at [161, 71] on icon at bounding box center [163, 73] width 13 height 14
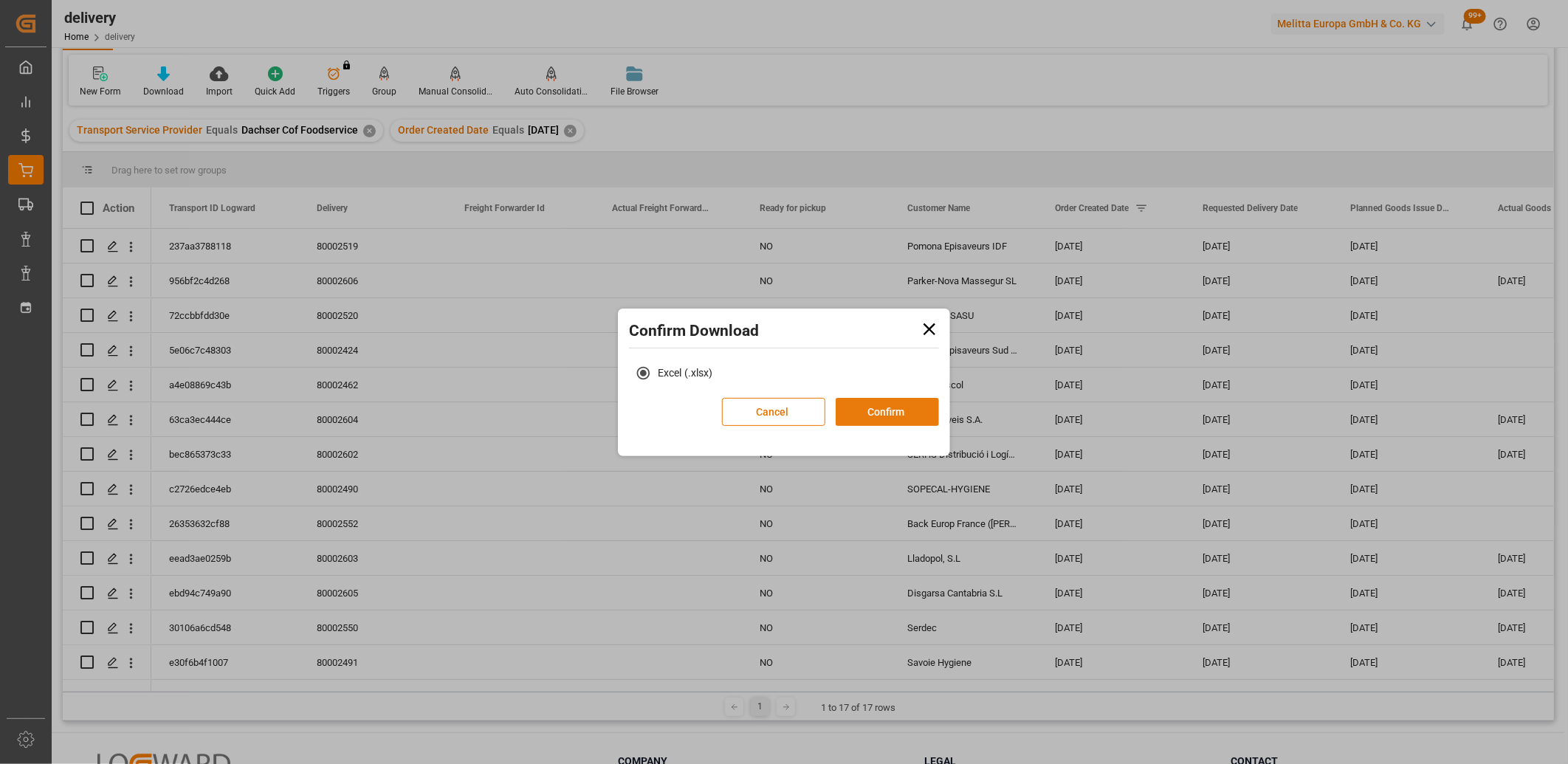
click at [858, 410] on button "Confirm" at bounding box center [888, 411] width 104 height 28
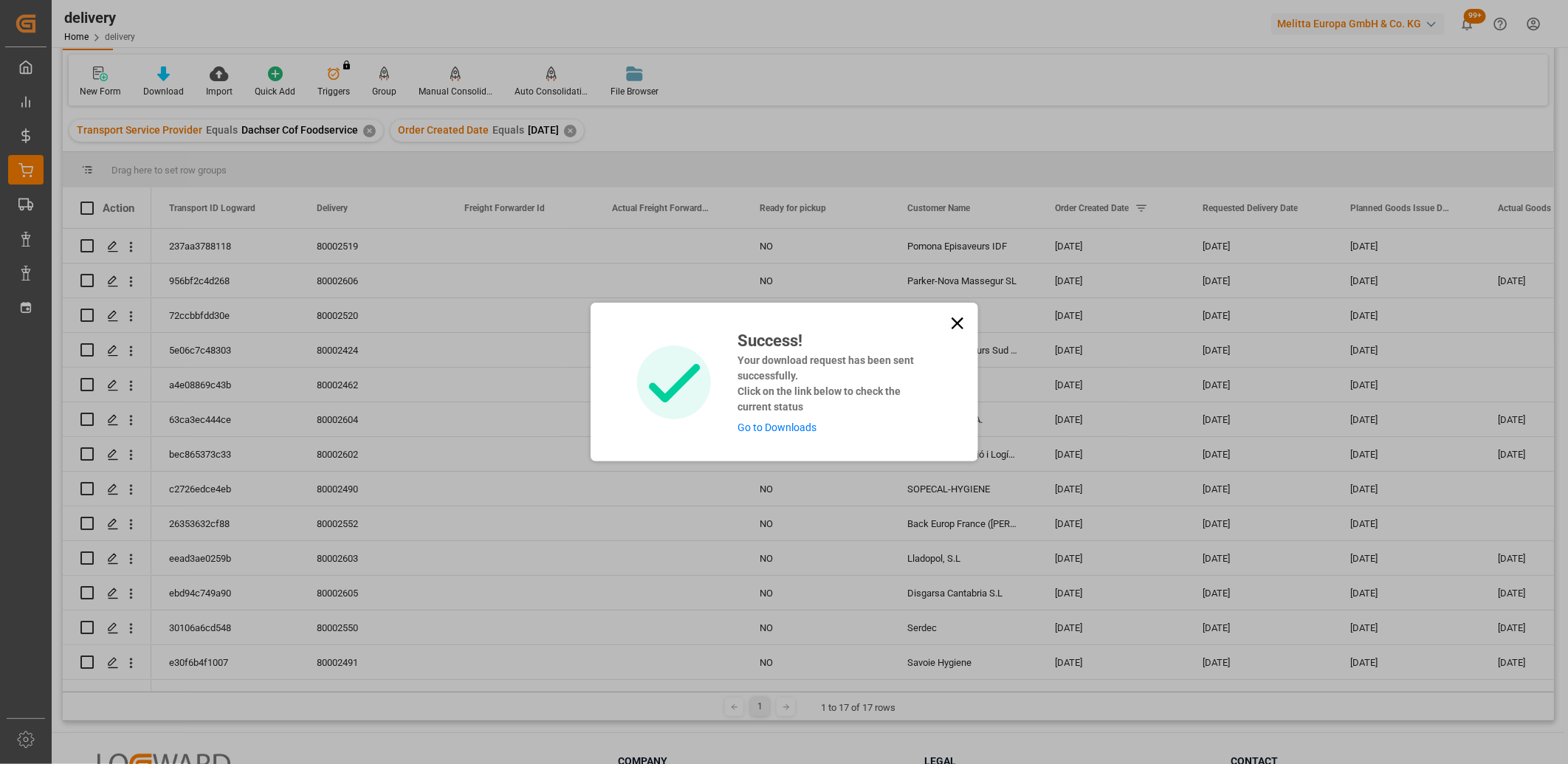
click at [755, 428] on link "Go to Downloads" at bounding box center [777, 427] width 79 height 12
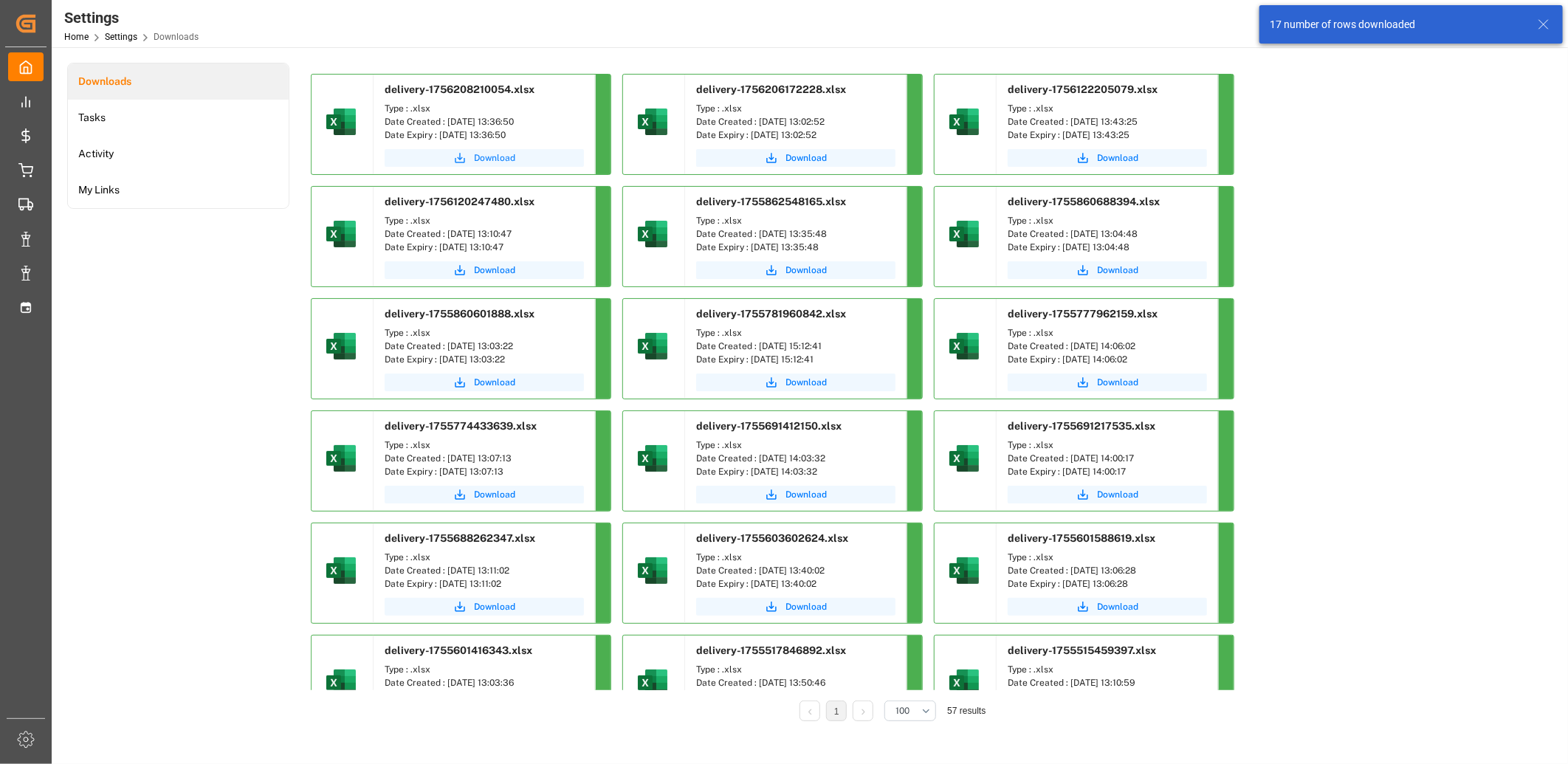
click at [476, 156] on span "Download" at bounding box center [495, 158] width 42 height 14
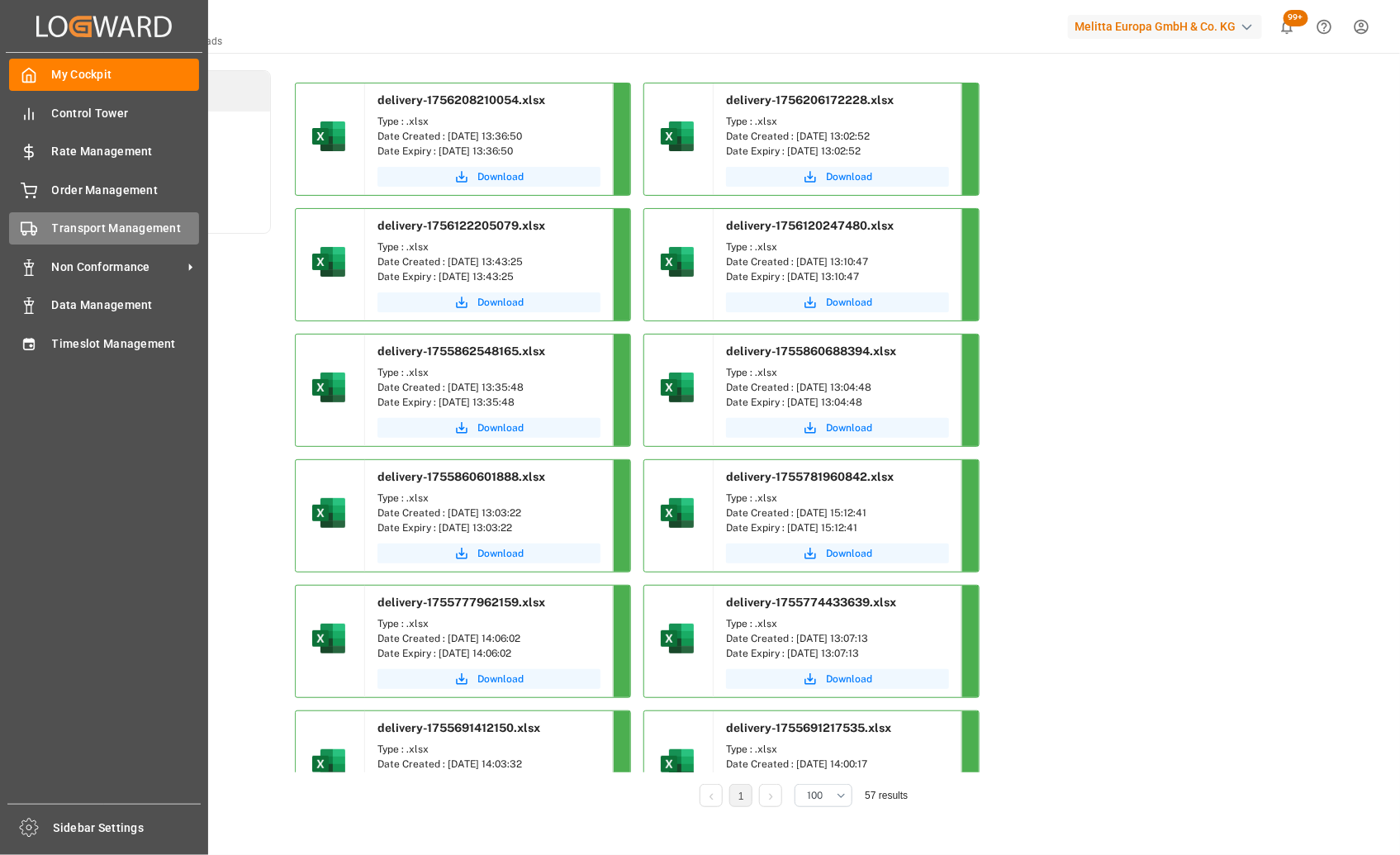
click at [22, 224] on rect at bounding box center [27, 227] width 10 height 10
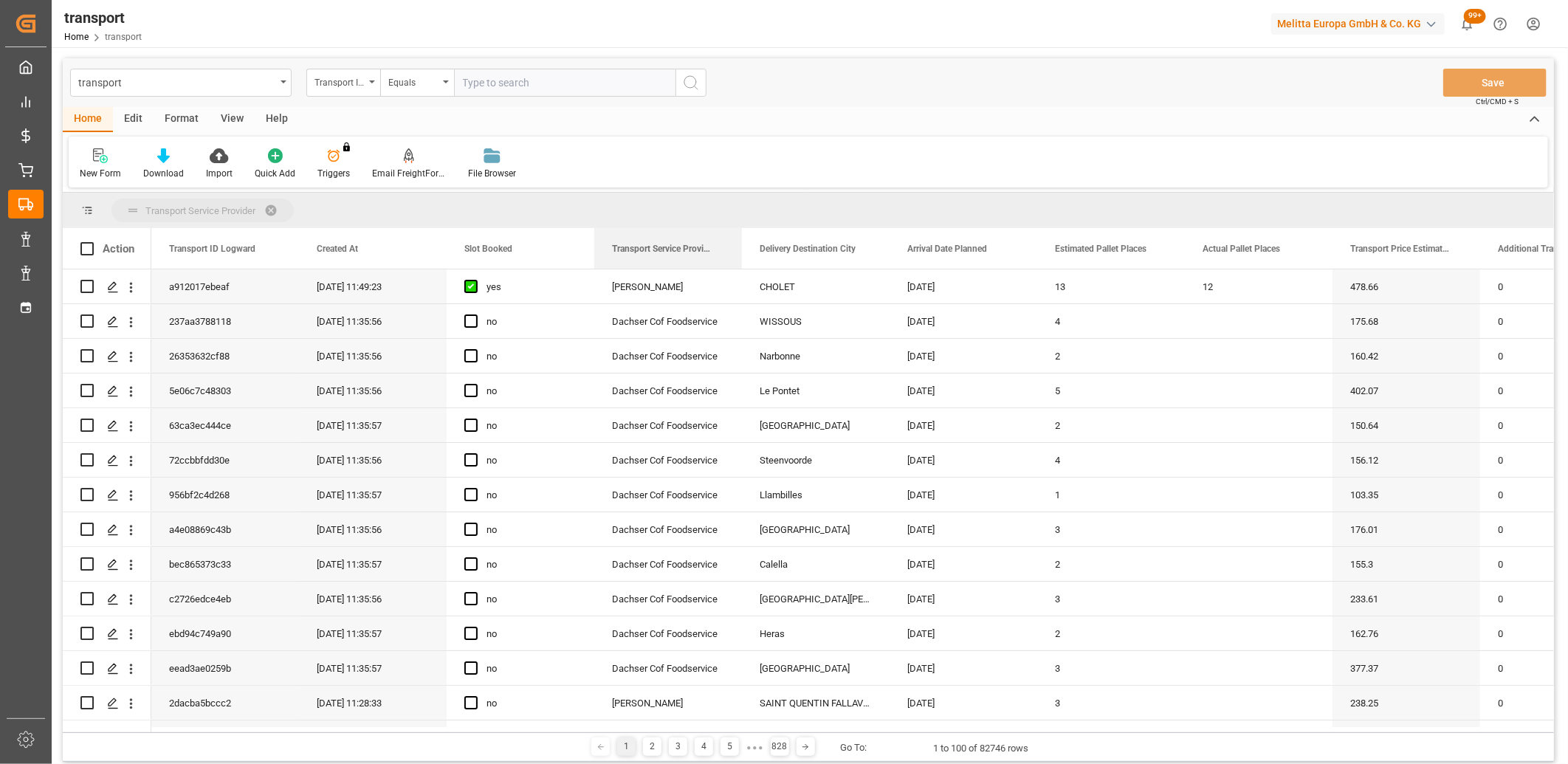
drag, startPoint x: 648, startPoint y: 246, endPoint x: 648, endPoint y: 214, distance: 32.0
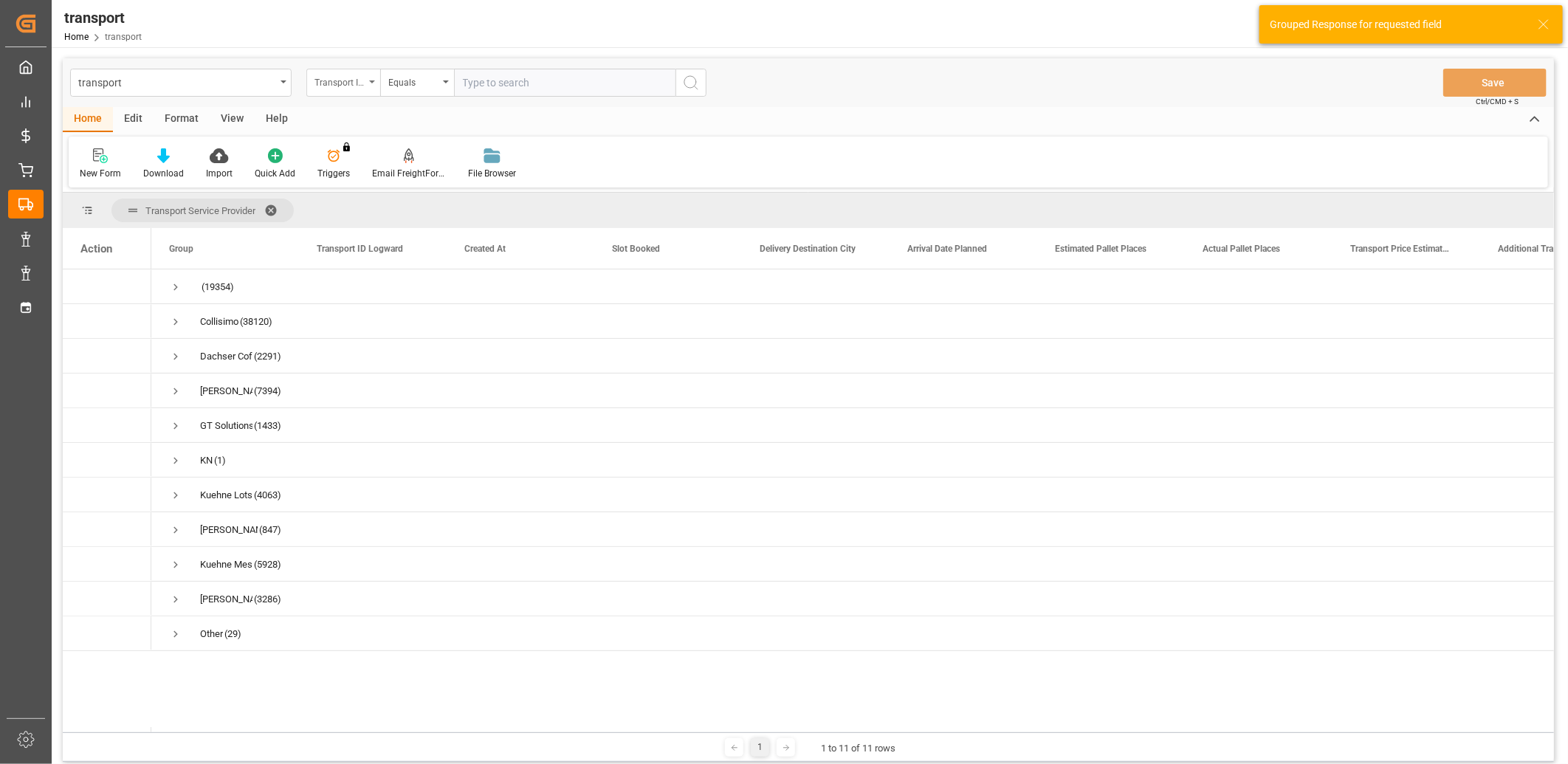
click at [359, 85] on div "Transport ID Logward" at bounding box center [339, 81] width 50 height 17
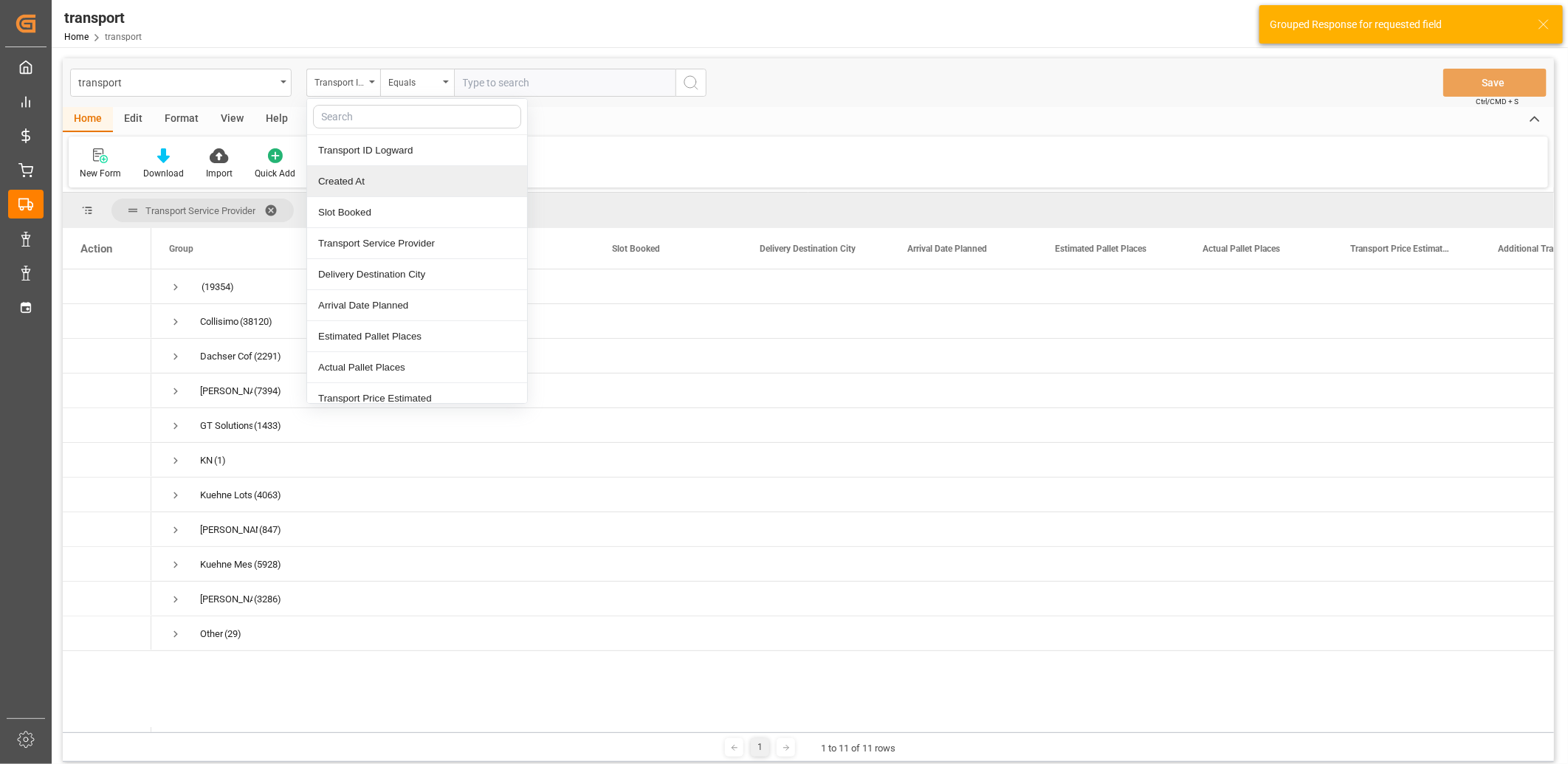
click at [362, 176] on div "Created At" at bounding box center [417, 181] width 220 height 31
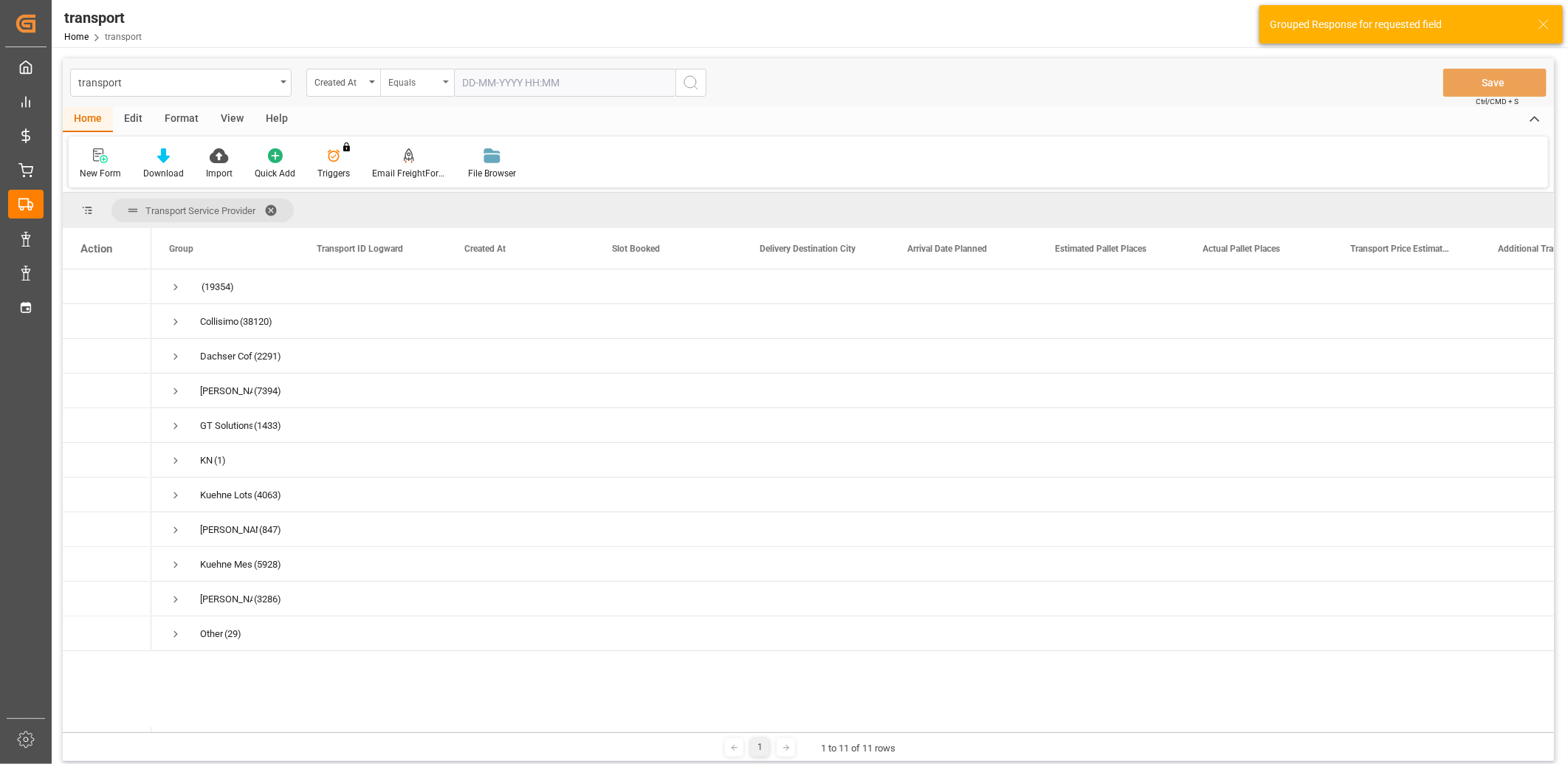
click at [438, 87] on div "Equals" at bounding box center [413, 81] width 50 height 17
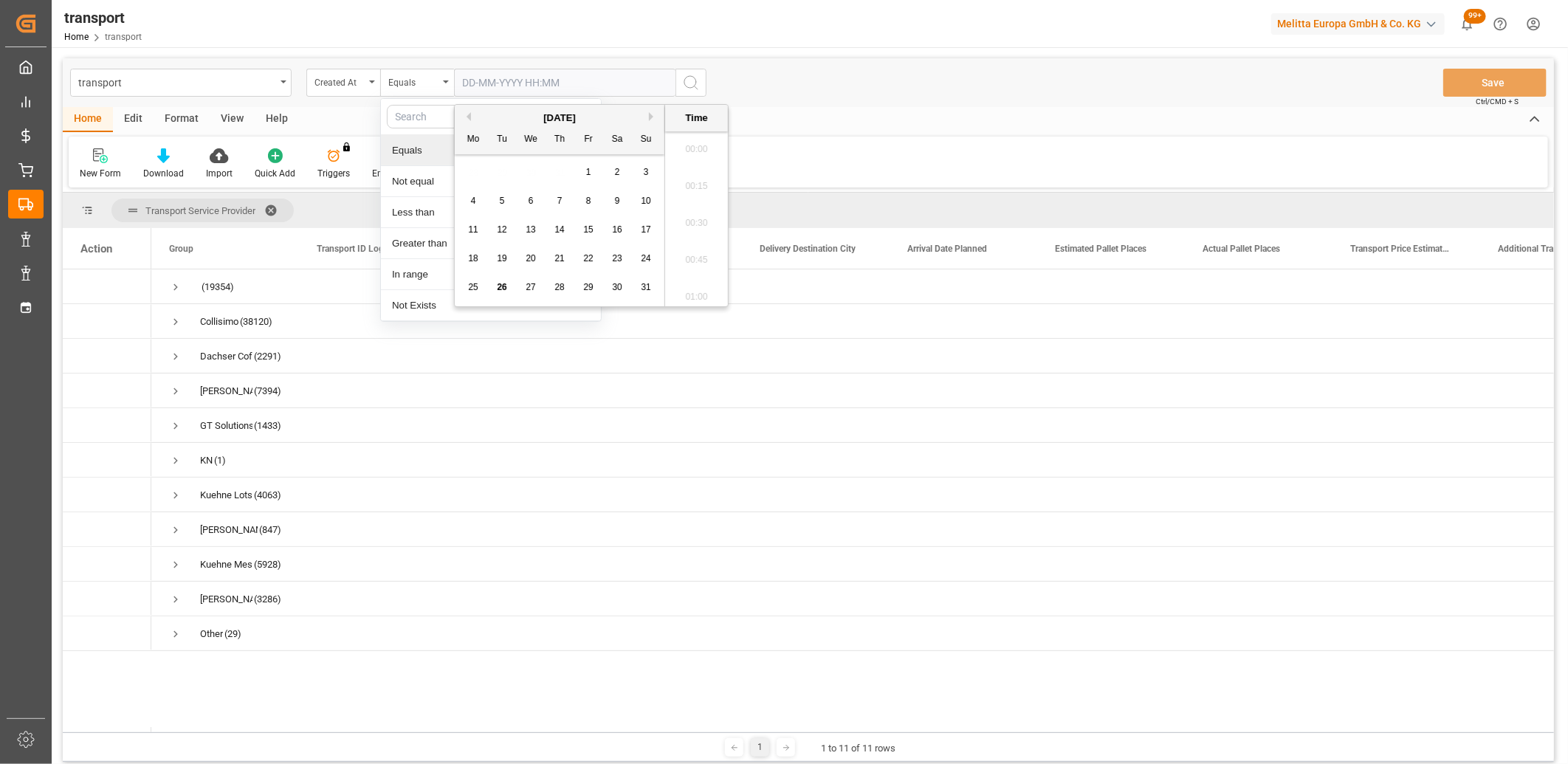
click at [478, 87] on input "text" at bounding box center [565, 82] width 222 height 28
click at [500, 288] on span "26" at bounding box center [501, 287] width 9 height 10
type input "26-08-2025 00:00"
click at [690, 87] on icon "search button" at bounding box center [690, 82] width 18 height 18
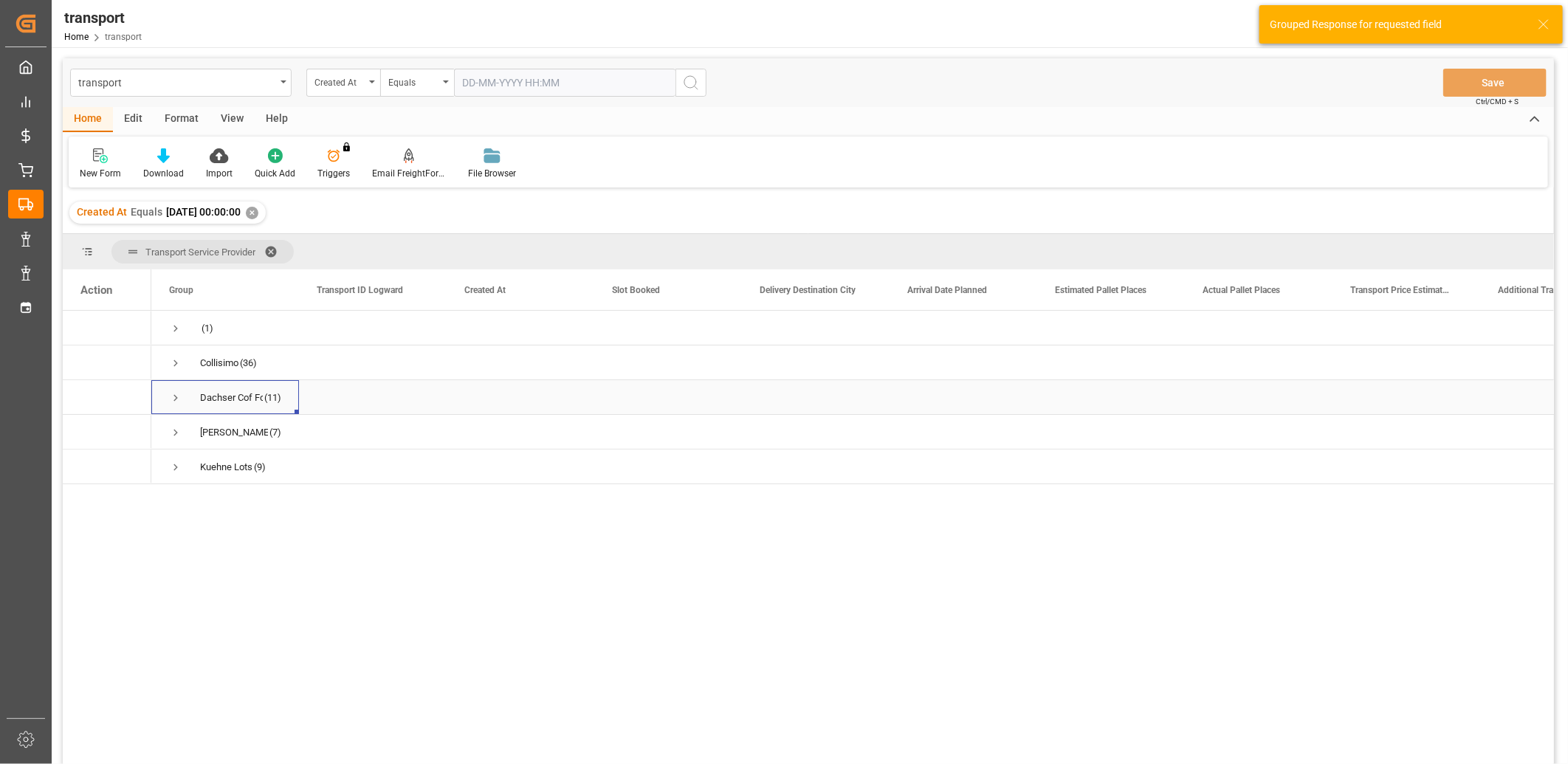
click at [173, 396] on span "Press SPACE to select this row." at bounding box center [176, 398] width 14 height 14
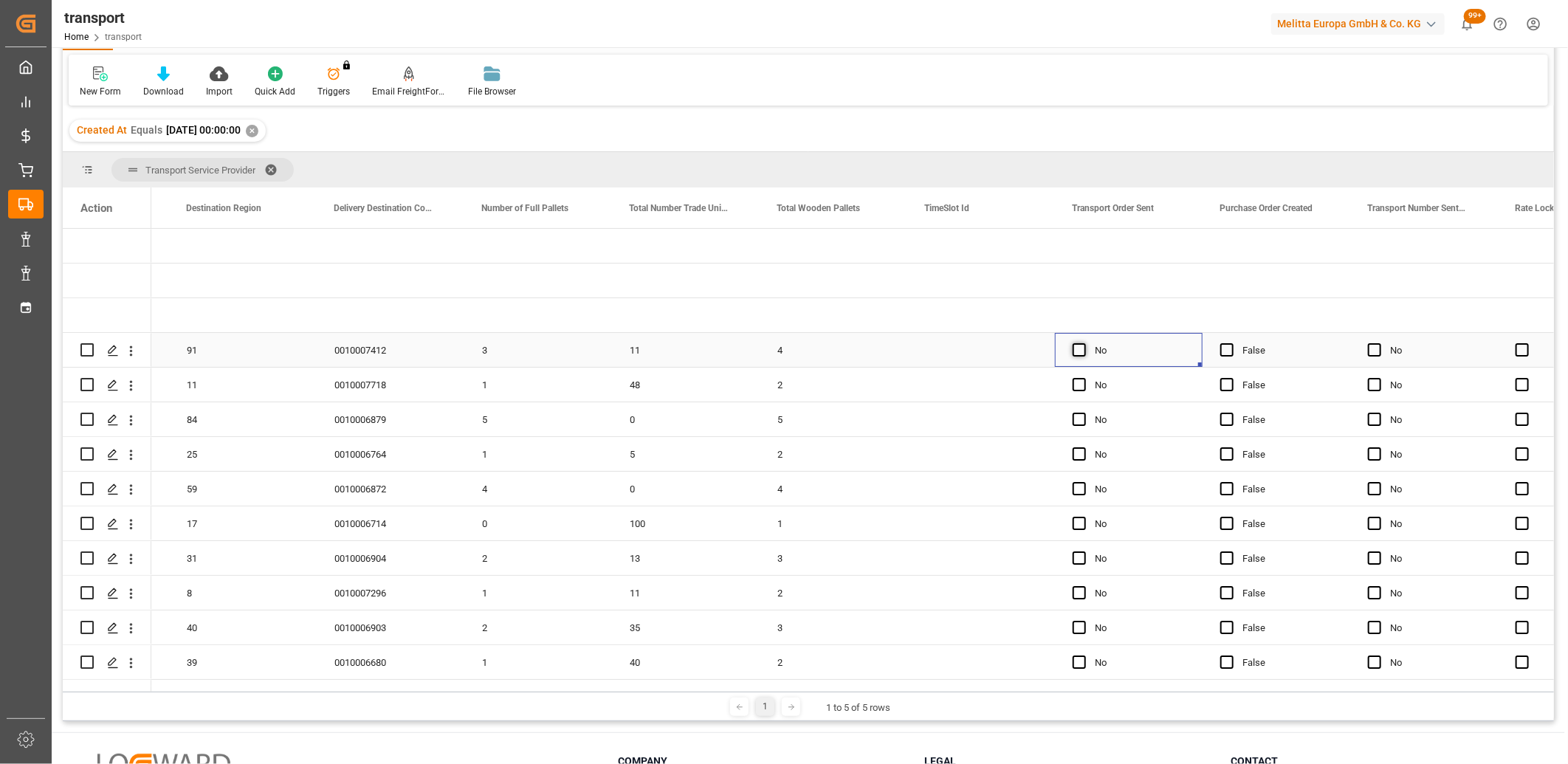
click at [1079, 348] on span "Press SPACE to select this row." at bounding box center [1080, 350] width 14 height 14
click at [1084, 343] on input "Press SPACE to select this row." at bounding box center [1084, 343] width 0 height 0
click at [1075, 380] on span "Press SPACE to select this row." at bounding box center [1080, 385] width 14 height 14
click at [1084, 378] on input "Press SPACE to select this row." at bounding box center [1084, 378] width 0 height 0
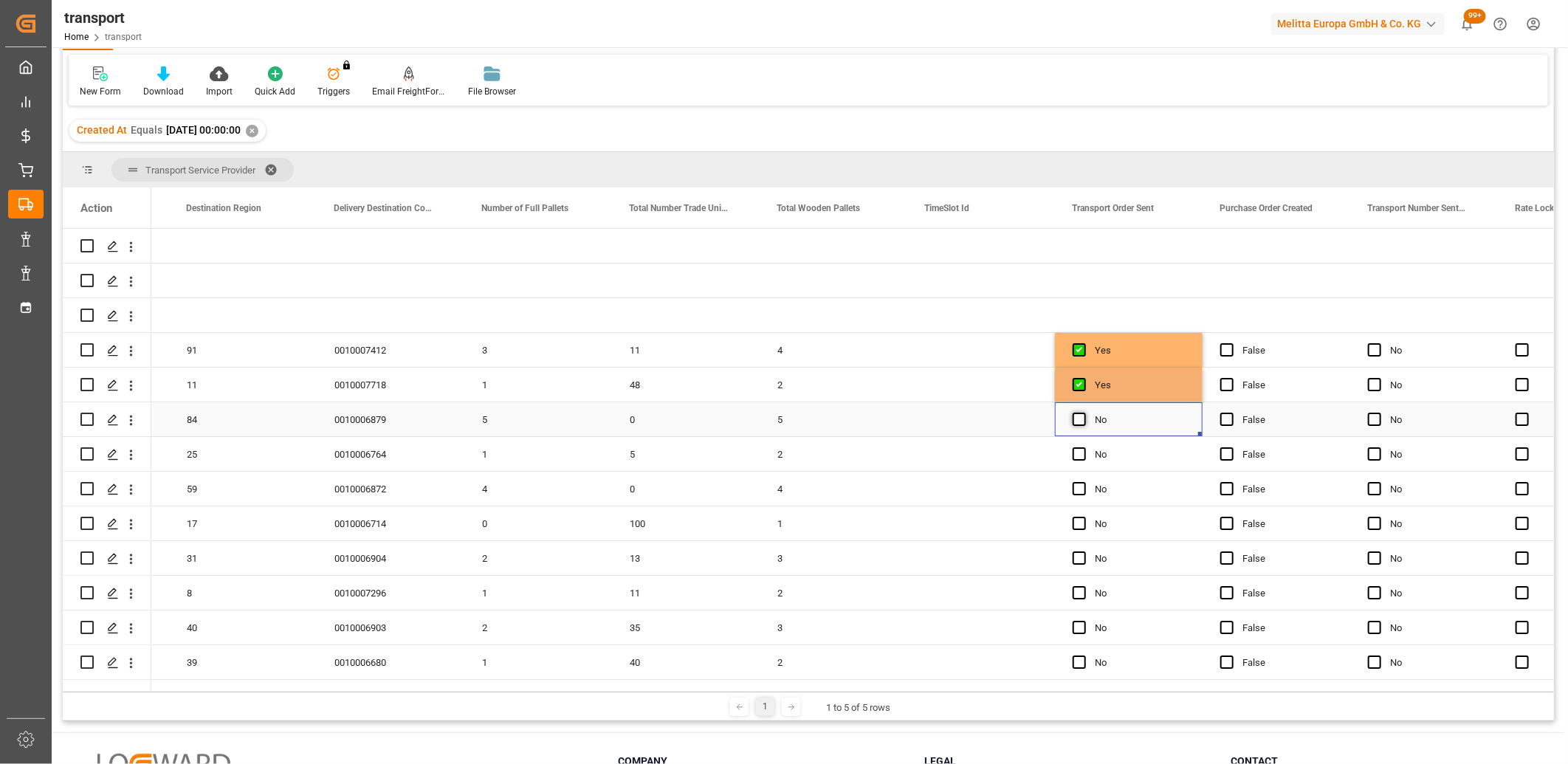
drag, startPoint x: 1075, startPoint y: 416, endPoint x: 1077, endPoint y: 443, distance: 27.1
click at [1075, 418] on span "Press SPACE to select this row." at bounding box center [1080, 419] width 14 height 14
click at [1084, 412] on input "Press SPACE to select this row." at bounding box center [1084, 412] width 0 height 0
click at [1077, 456] on span "Press SPACE to select this row." at bounding box center [1080, 454] width 14 height 14
click at [1084, 447] on input "Press SPACE to select this row." at bounding box center [1084, 447] width 0 height 0
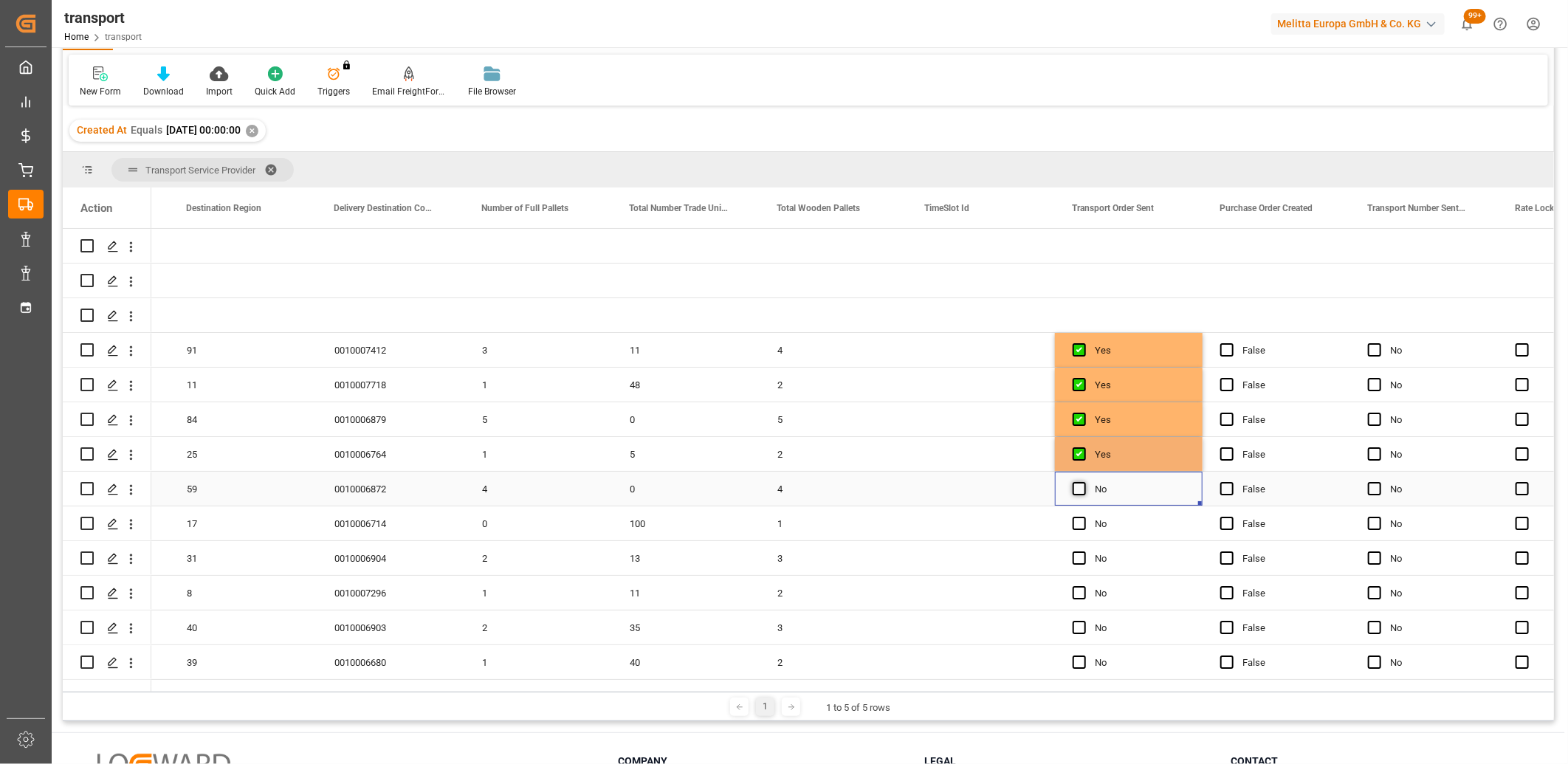
click at [1080, 485] on span "Press SPACE to select this row." at bounding box center [1080, 489] width 14 height 14
click at [1084, 482] on input "Press SPACE to select this row." at bounding box center [1084, 482] width 0 height 0
click at [1078, 521] on span "Press SPACE to select this row." at bounding box center [1080, 523] width 14 height 14
click at [1084, 517] on input "Press SPACE to select this row." at bounding box center [1084, 517] width 0 height 0
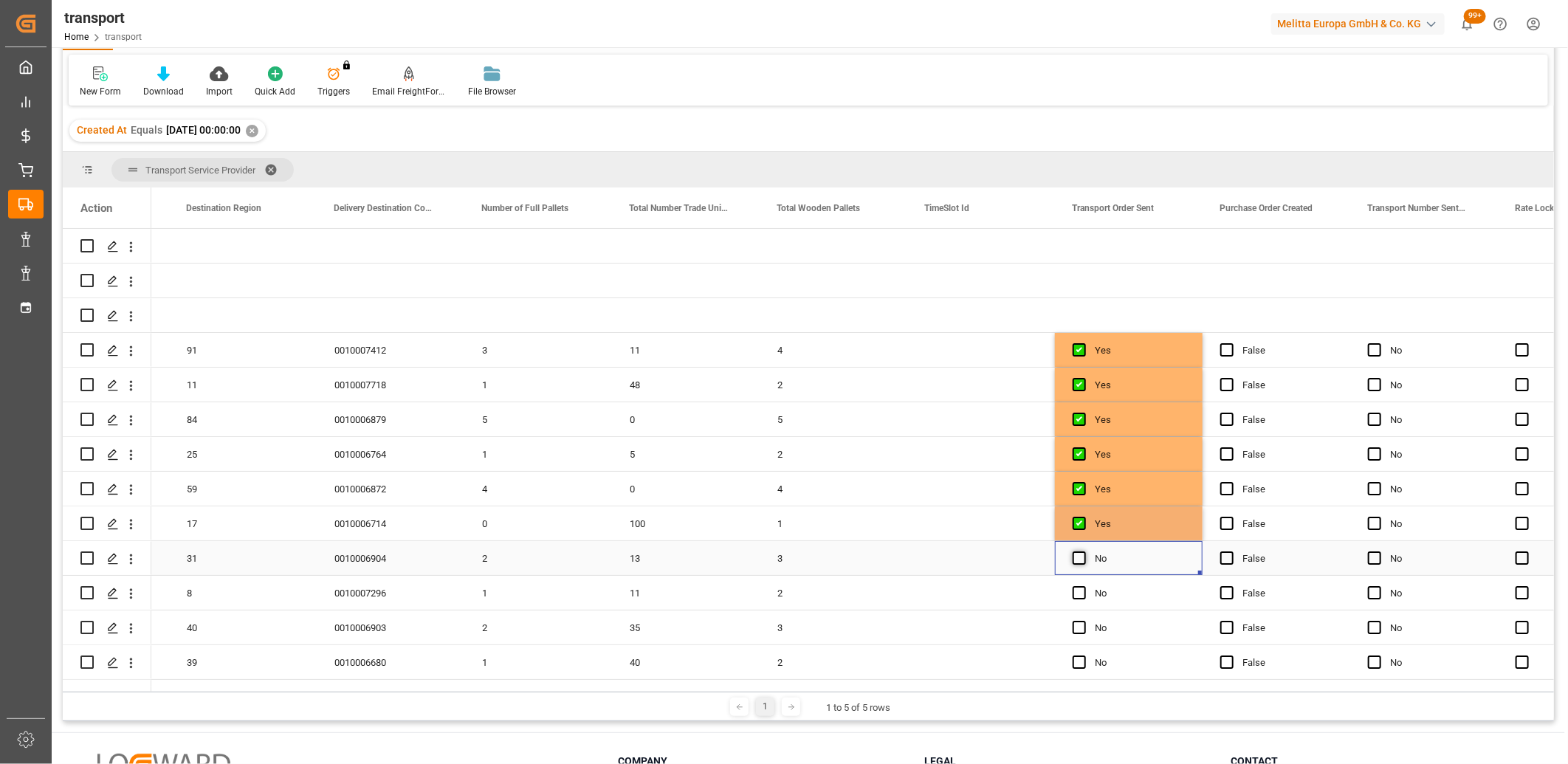
click at [1078, 557] on span "Press SPACE to select this row." at bounding box center [1080, 558] width 14 height 14
click at [1084, 552] on input "Press SPACE to select this row." at bounding box center [1084, 552] width 0 height 0
click at [1079, 588] on span "Press SPACE to select this row." at bounding box center [1080, 593] width 14 height 14
click at [1084, 586] on input "Press SPACE to select this row." at bounding box center [1084, 586] width 0 height 0
click at [1078, 625] on span "Press SPACE to select this row." at bounding box center [1080, 627] width 14 height 14
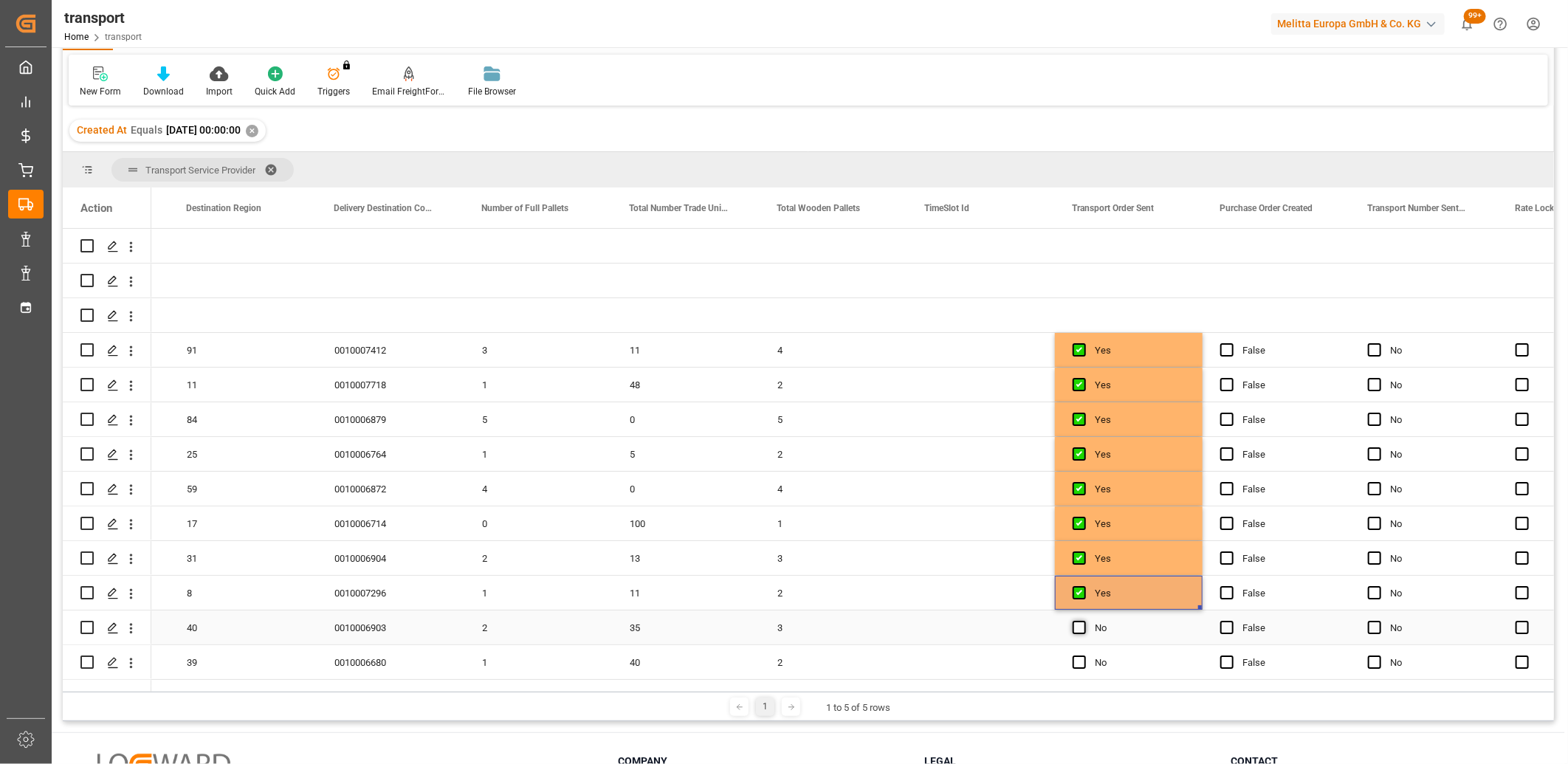
click at [1084, 620] on input "Press SPACE to select this row." at bounding box center [1084, 620] width 0 height 0
click at [1076, 658] on span "Press SPACE to select this row." at bounding box center [1080, 662] width 14 height 14
click at [1084, 655] on input "Press SPACE to select this row." at bounding box center [1084, 655] width 0 height 0
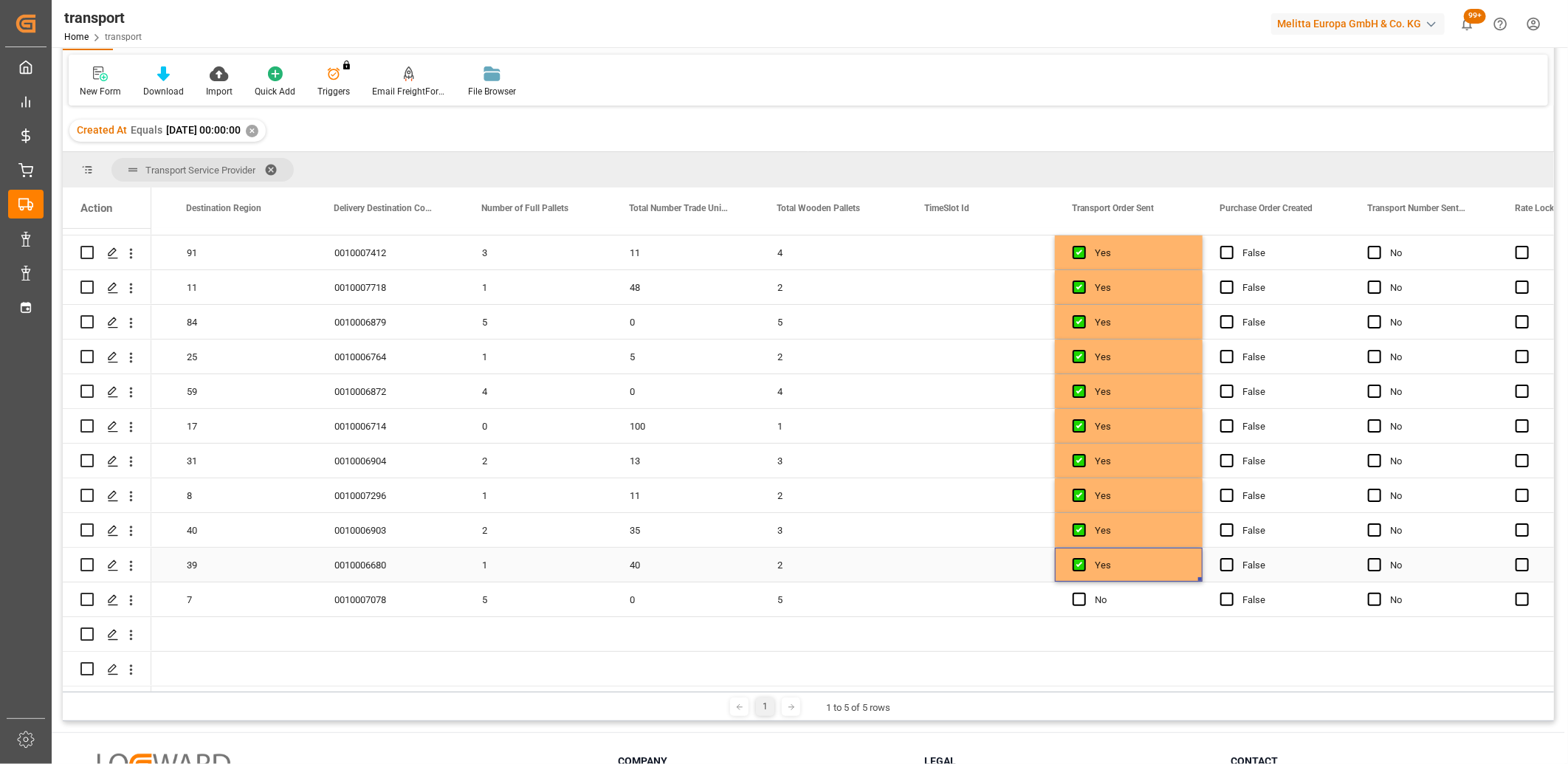
scroll to position [101, 0]
click at [1077, 598] on span "Press SPACE to select this row." at bounding box center [1080, 599] width 14 height 14
click at [1084, 592] on input "Press SPACE to select this row." at bounding box center [1084, 592] width 0 height 0
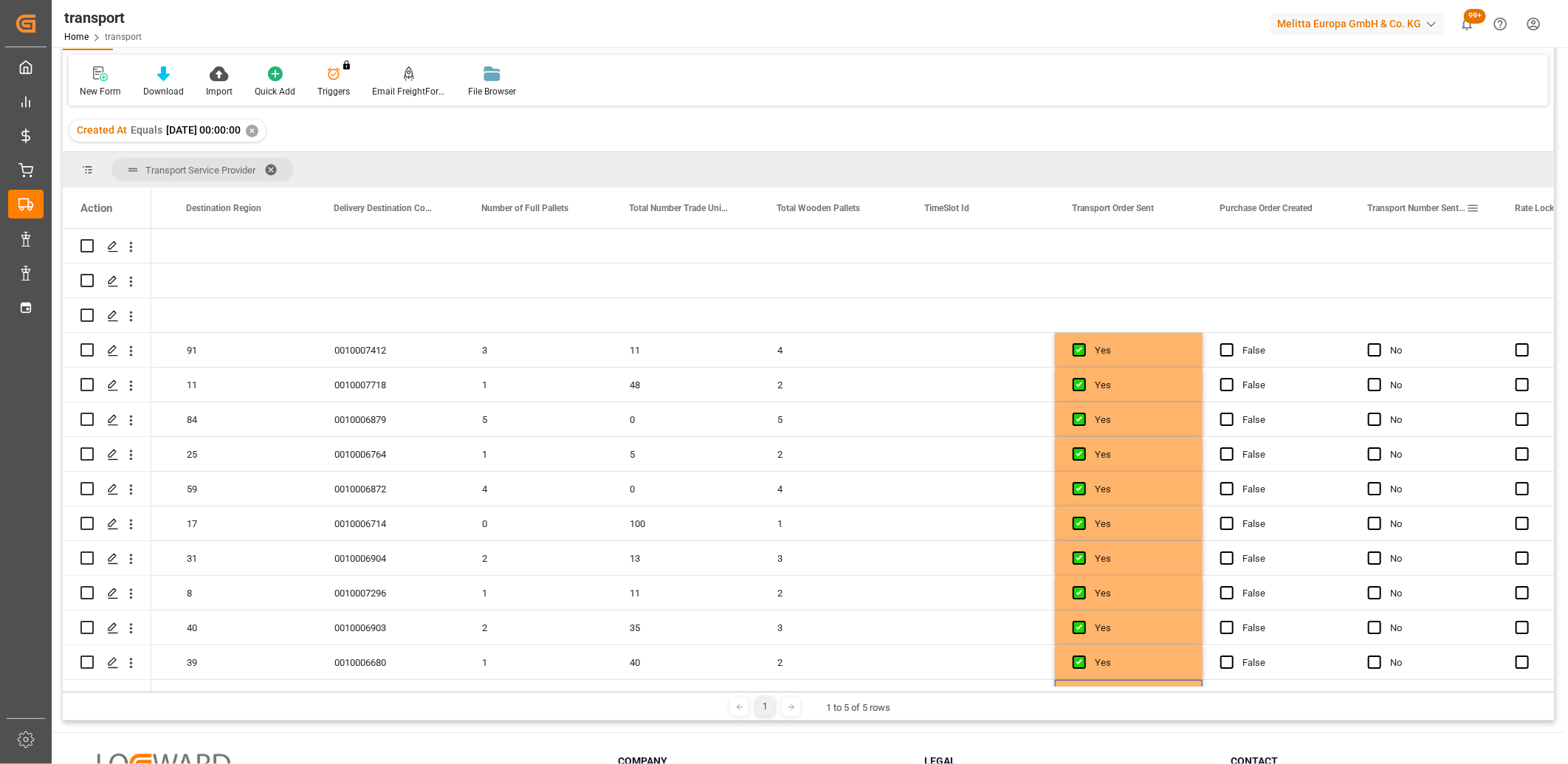
scroll to position [28, 0]
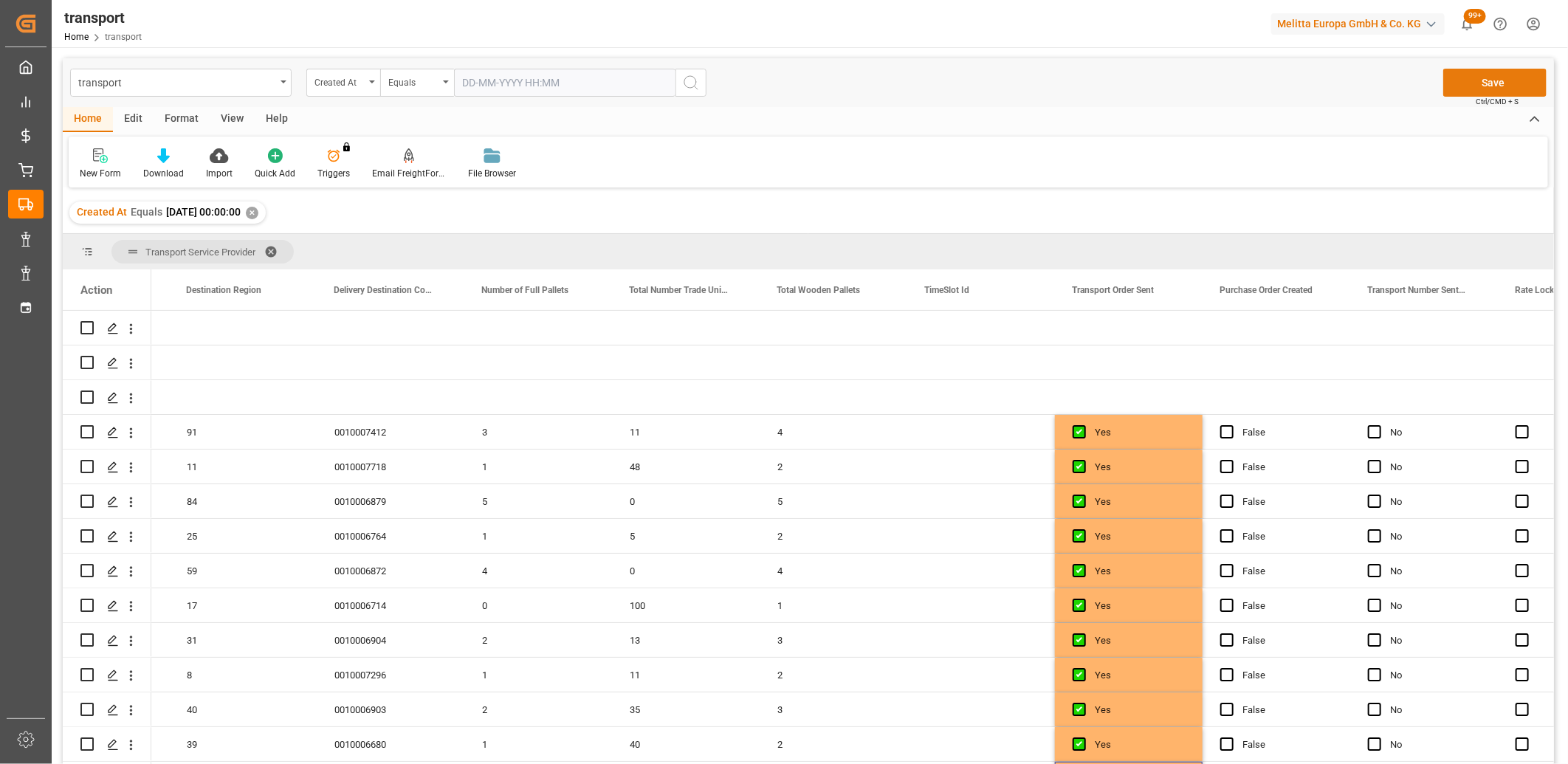
click at [1473, 77] on button "Save" at bounding box center [1496, 82] width 104 height 28
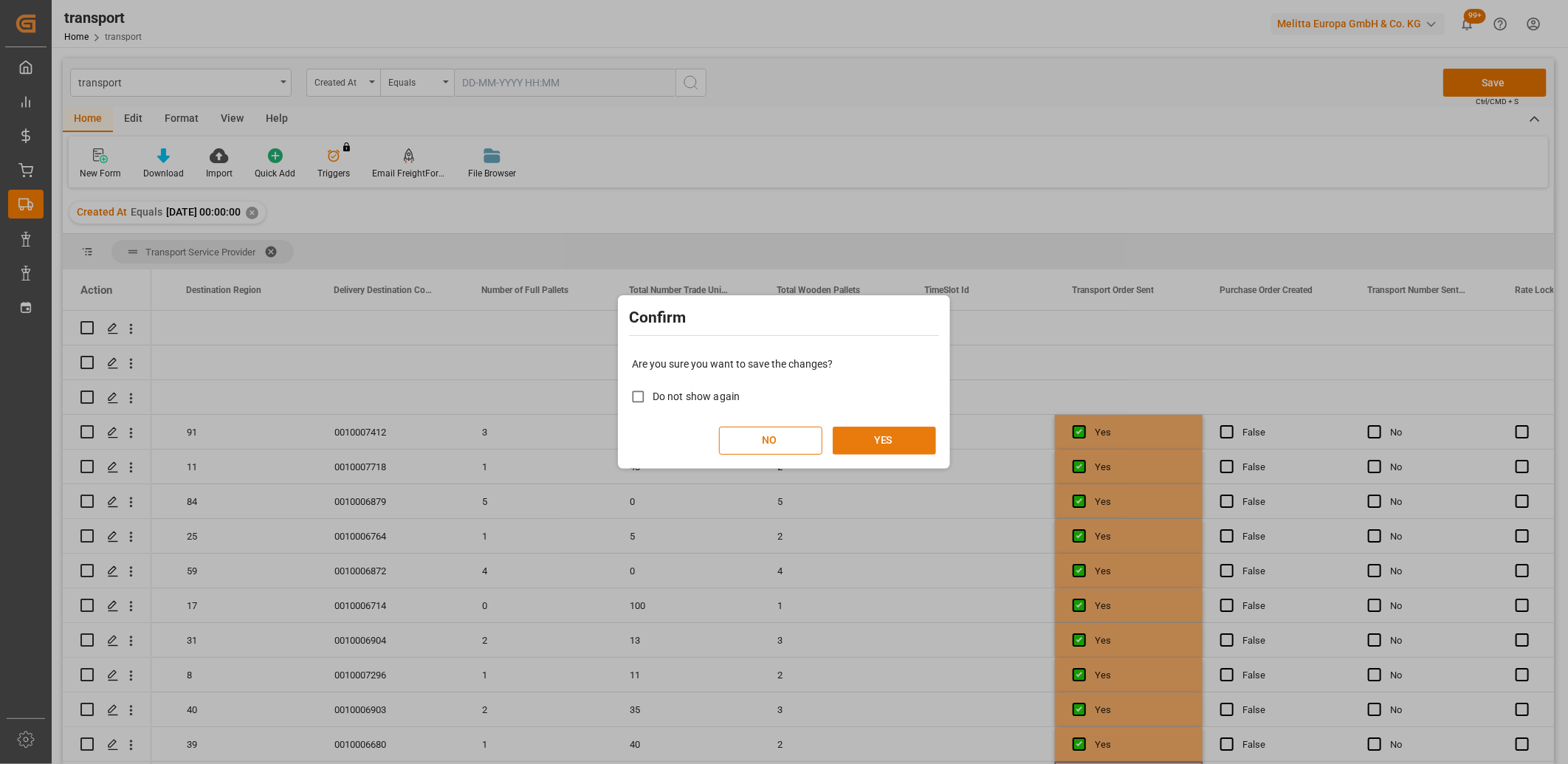
click at [898, 440] on button "YES" at bounding box center [885, 440] width 104 height 28
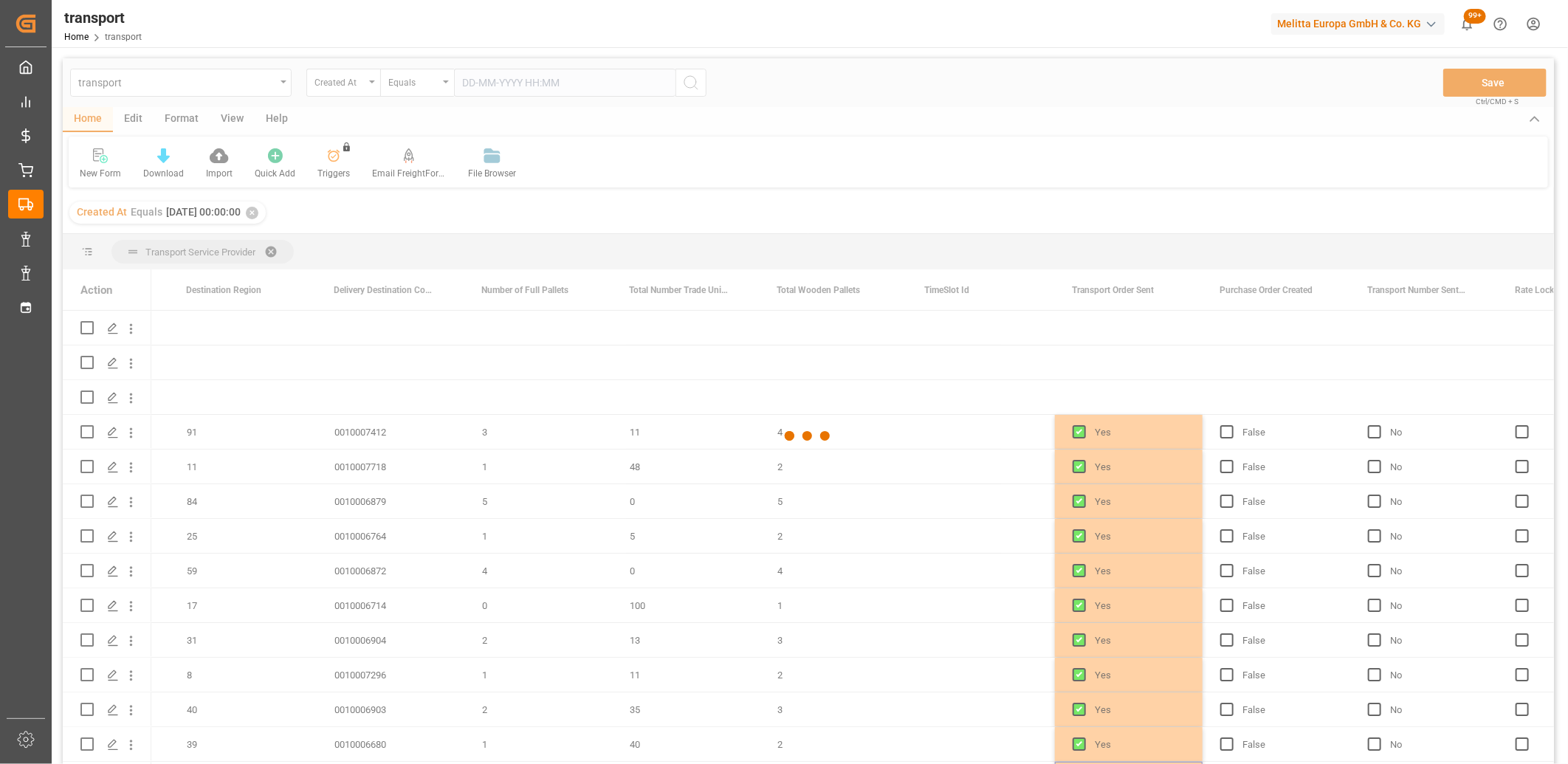
click at [898, 440] on div at bounding box center [809, 436] width 1491 height 755
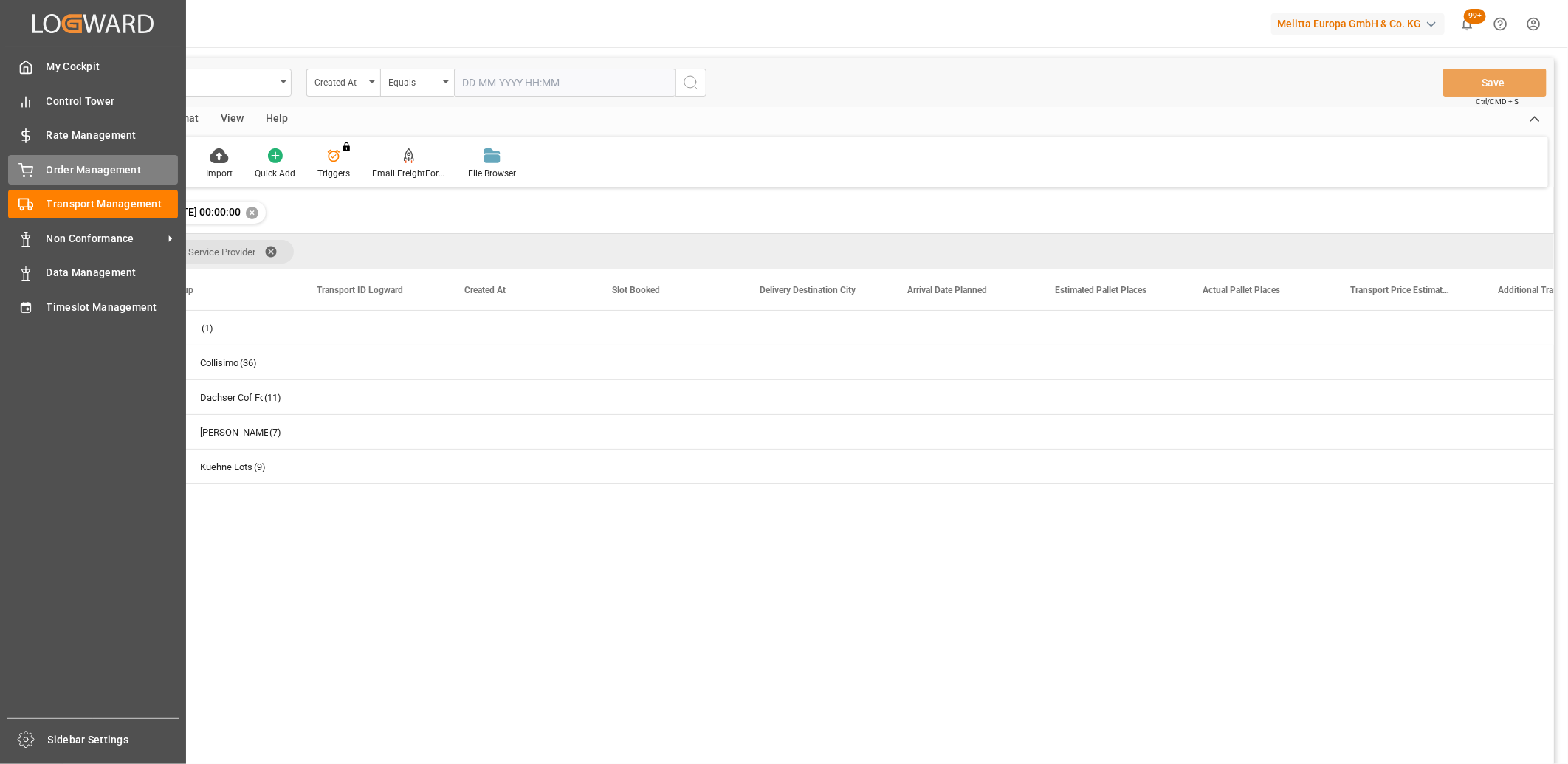
click at [27, 172] on icon at bounding box center [26, 168] width 14 height 9
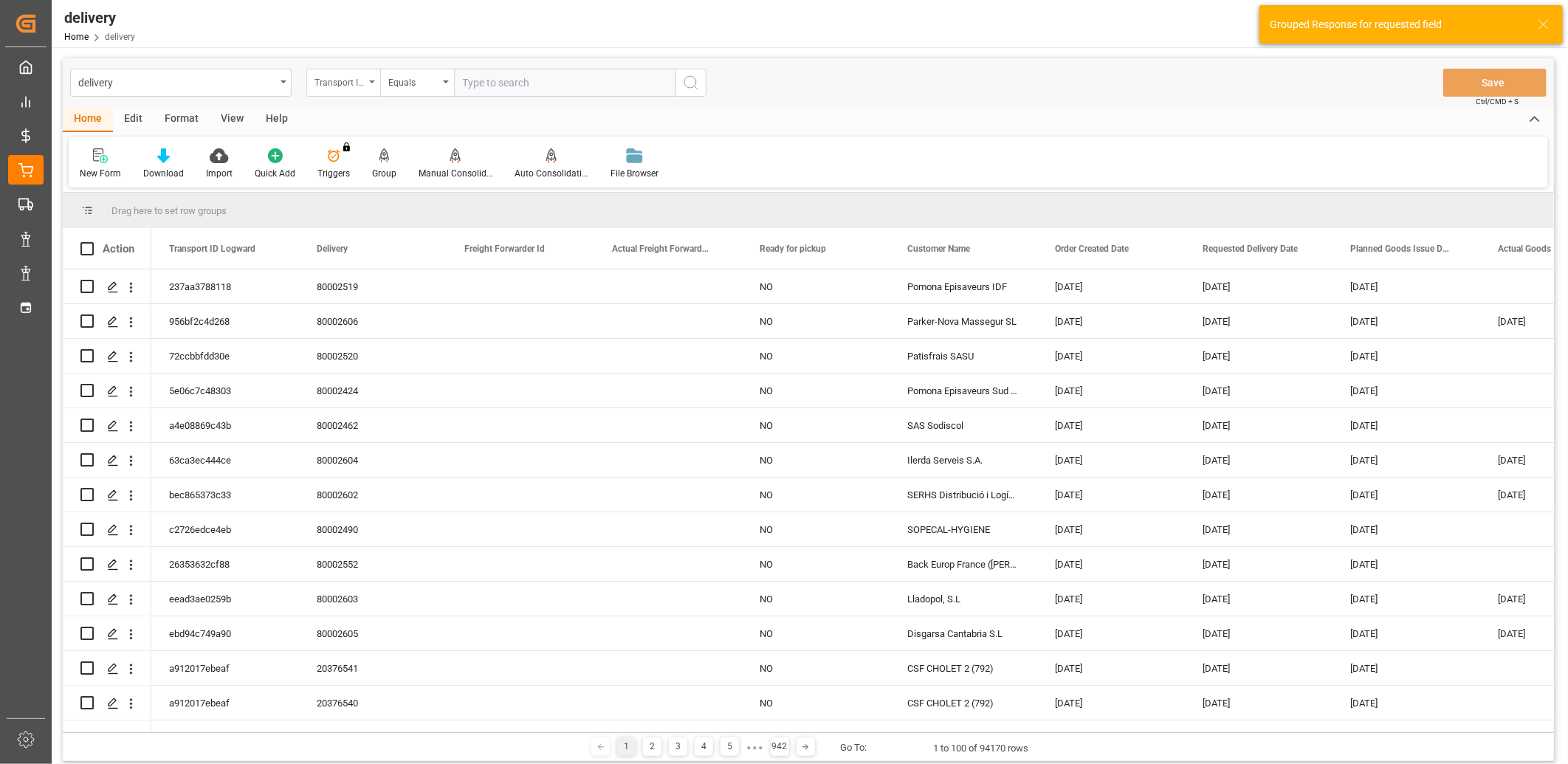
click at [355, 83] on div "Transport ID Logward" at bounding box center [339, 81] width 50 height 17
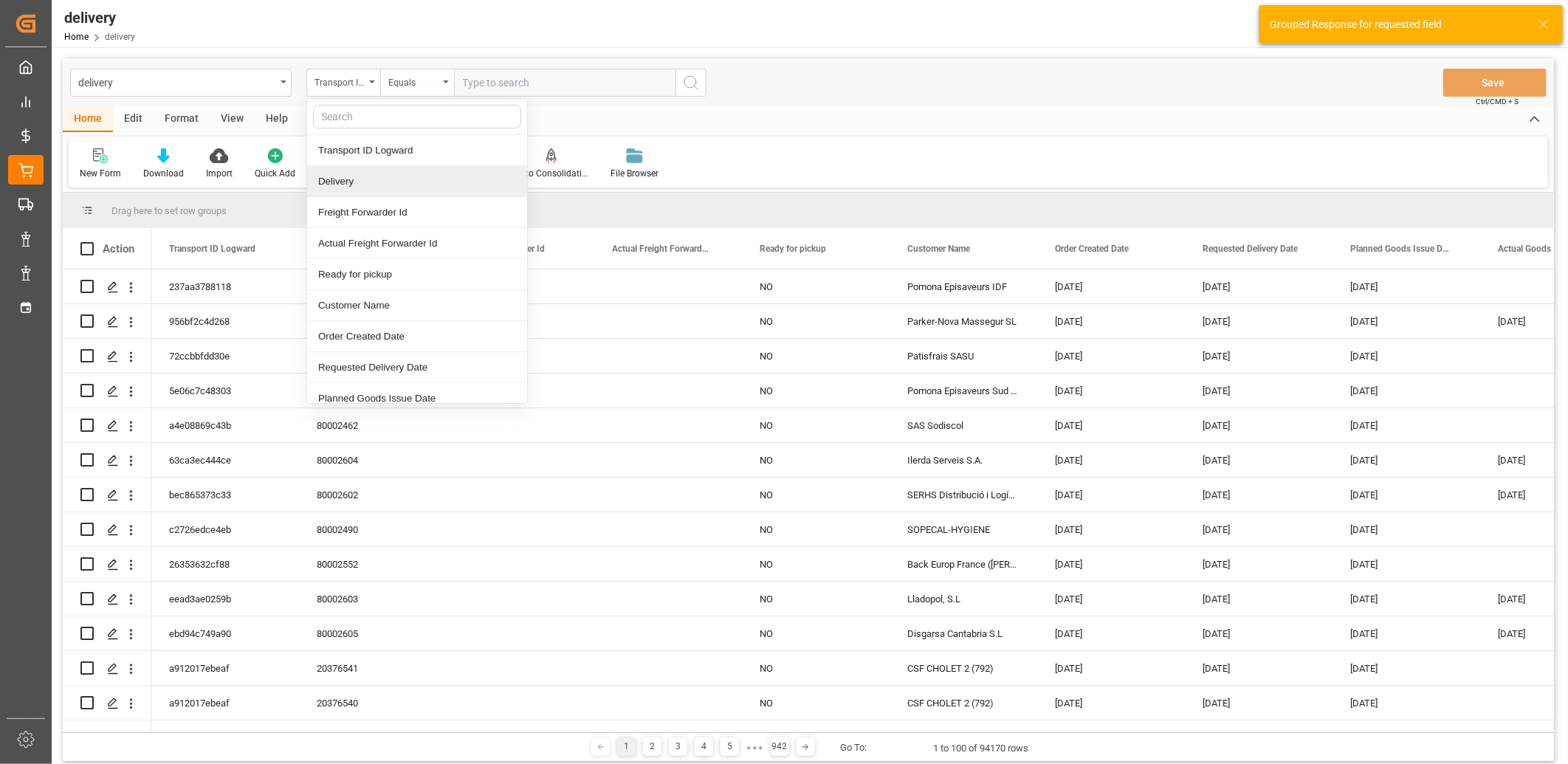
click at [350, 193] on div "Delivery" at bounding box center [417, 181] width 220 height 31
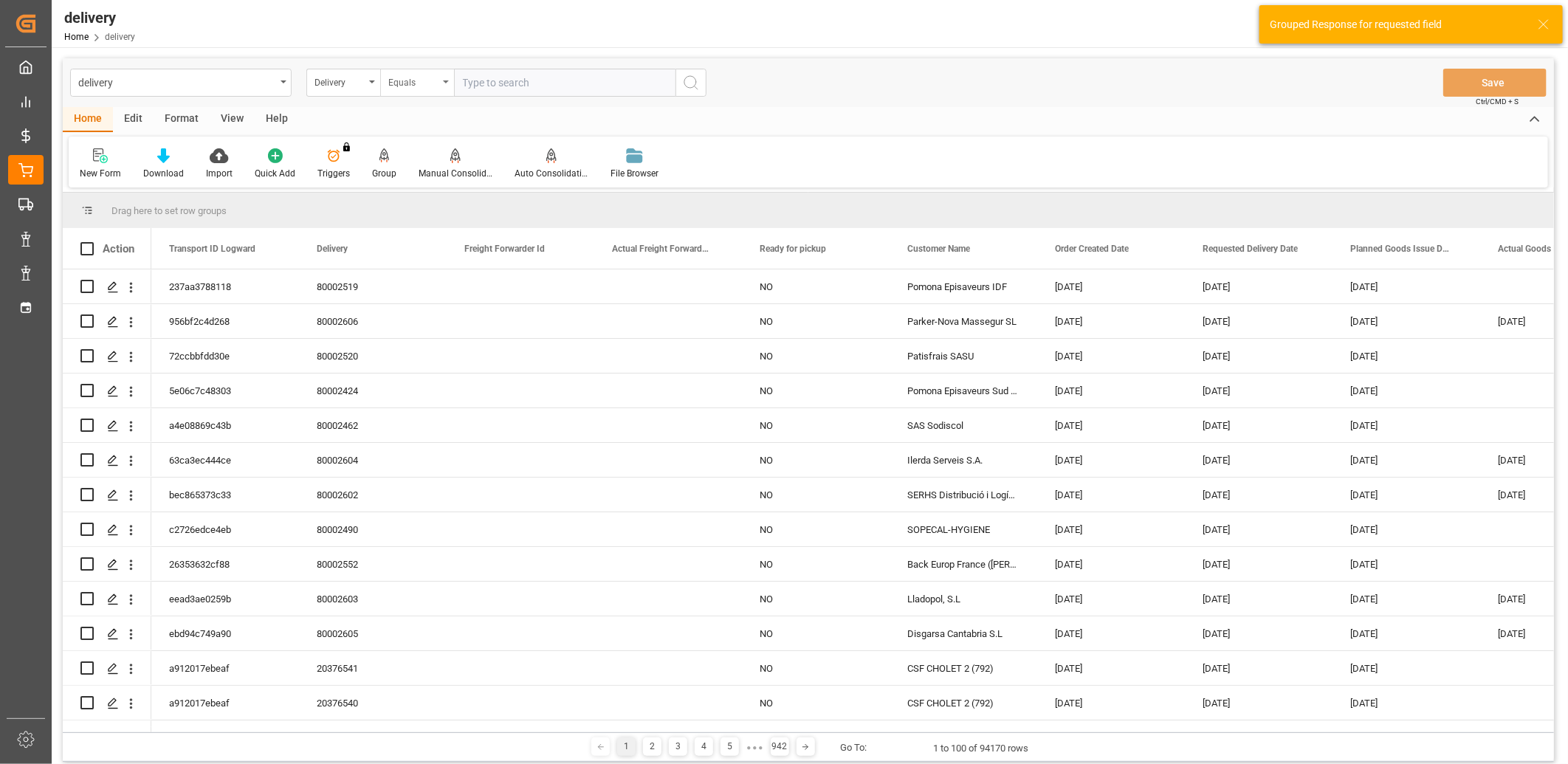
drag, startPoint x: 409, startPoint y: 85, endPoint x: 409, endPoint y: 94, distance: 9.0
click at [409, 87] on div "Equals" at bounding box center [413, 81] width 50 height 17
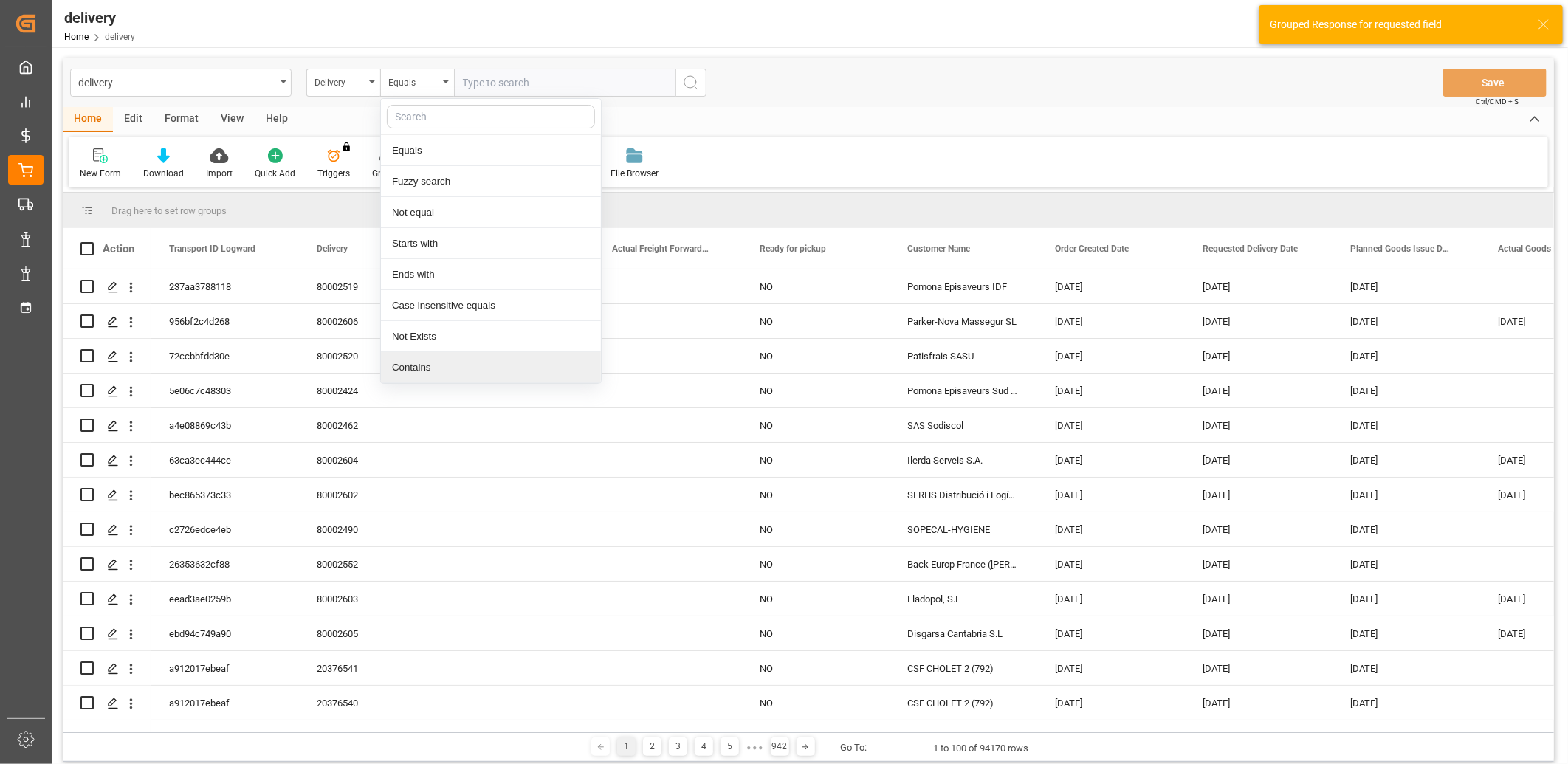
click at [399, 360] on div "Contains" at bounding box center [491, 367] width 220 height 31
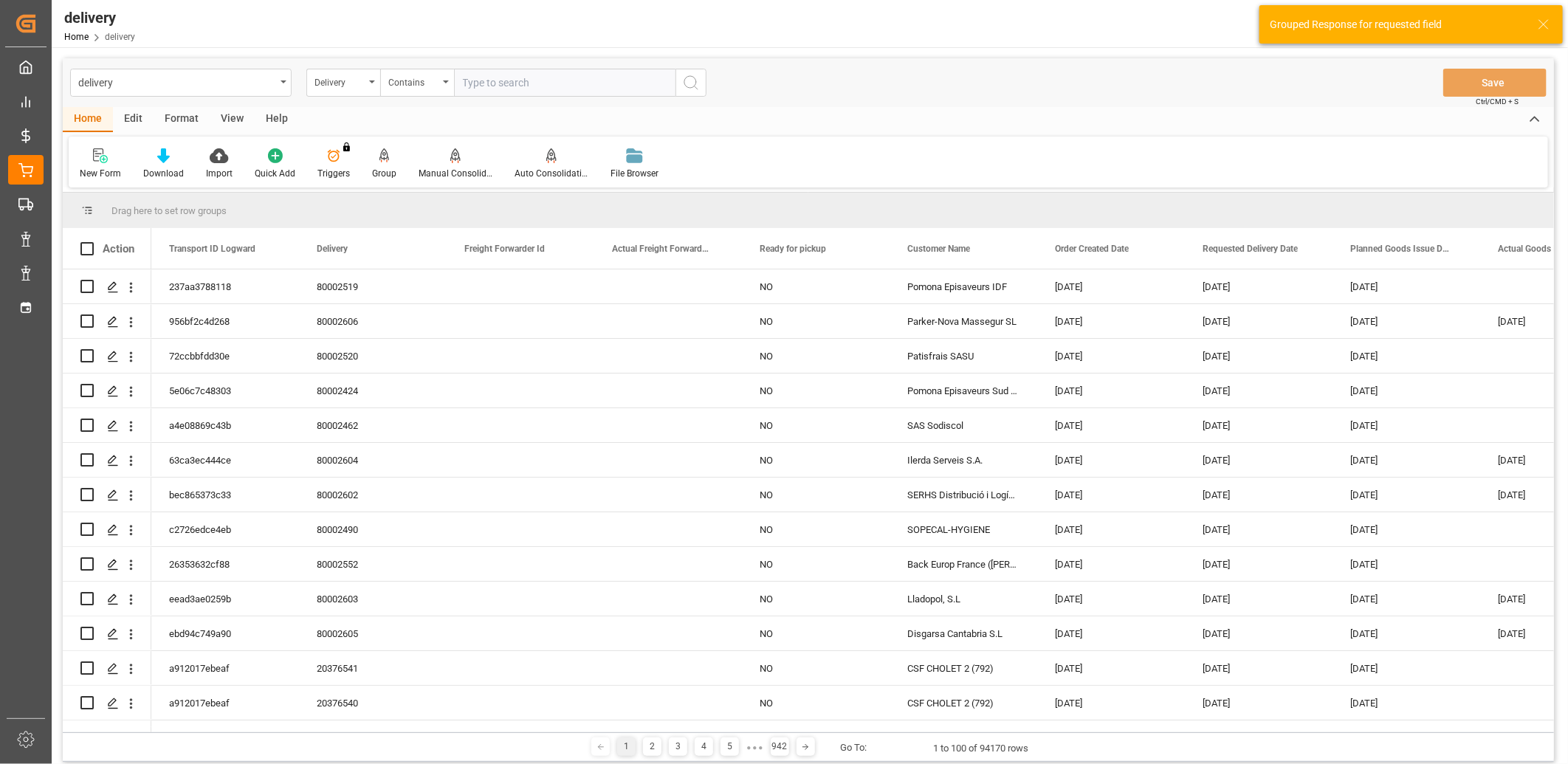
click at [475, 74] on input "text" at bounding box center [565, 82] width 222 height 28
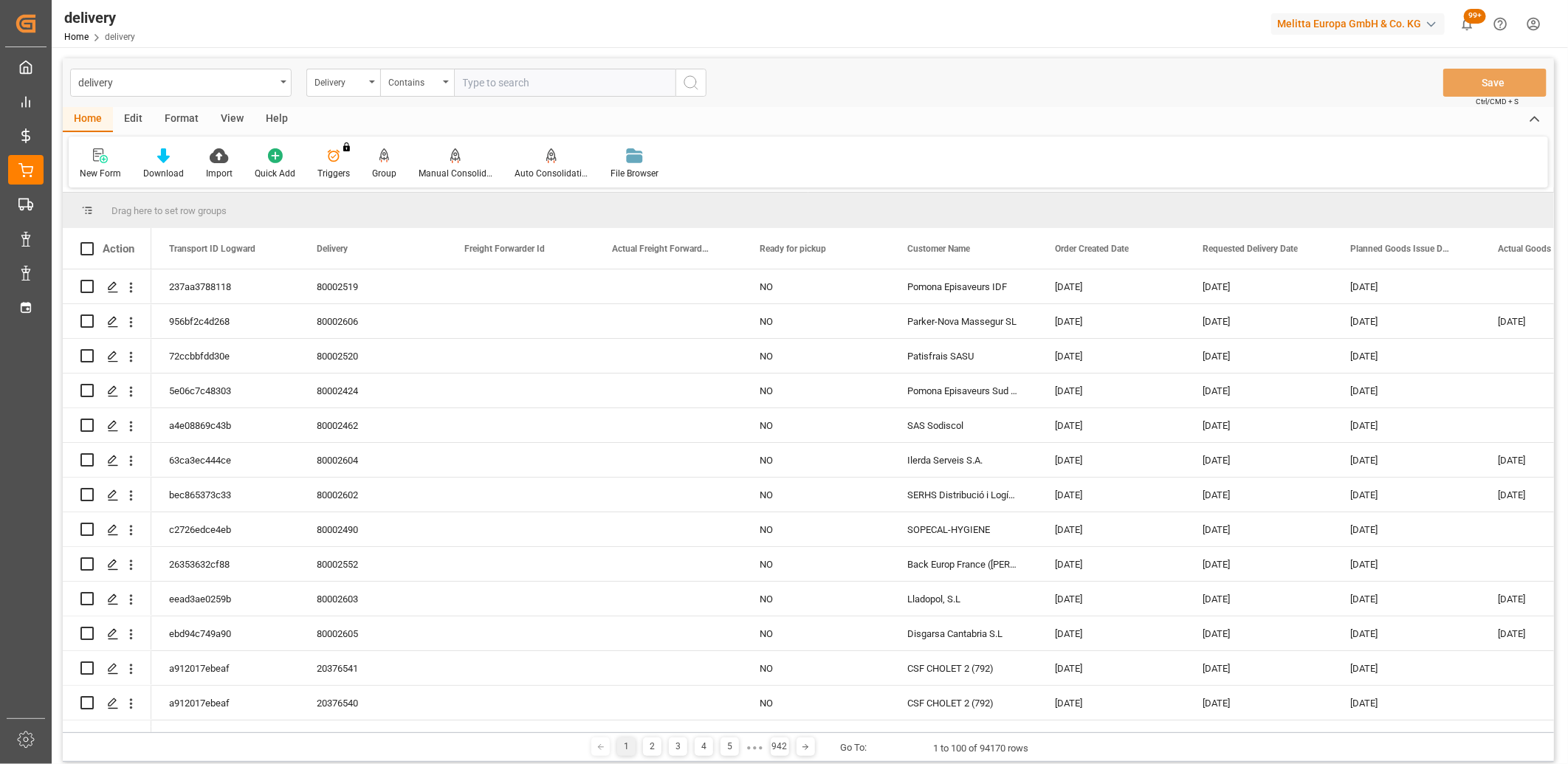
paste input "92552270,20376864,20376781,20376861,20376857,0,0,0,0,0,0,0,0,0,0,0,0,0"
type input "92552270,20376864,20376781,20376861,20376857,0,0,0,0,0,0,0,0,0,0,0,0,0"
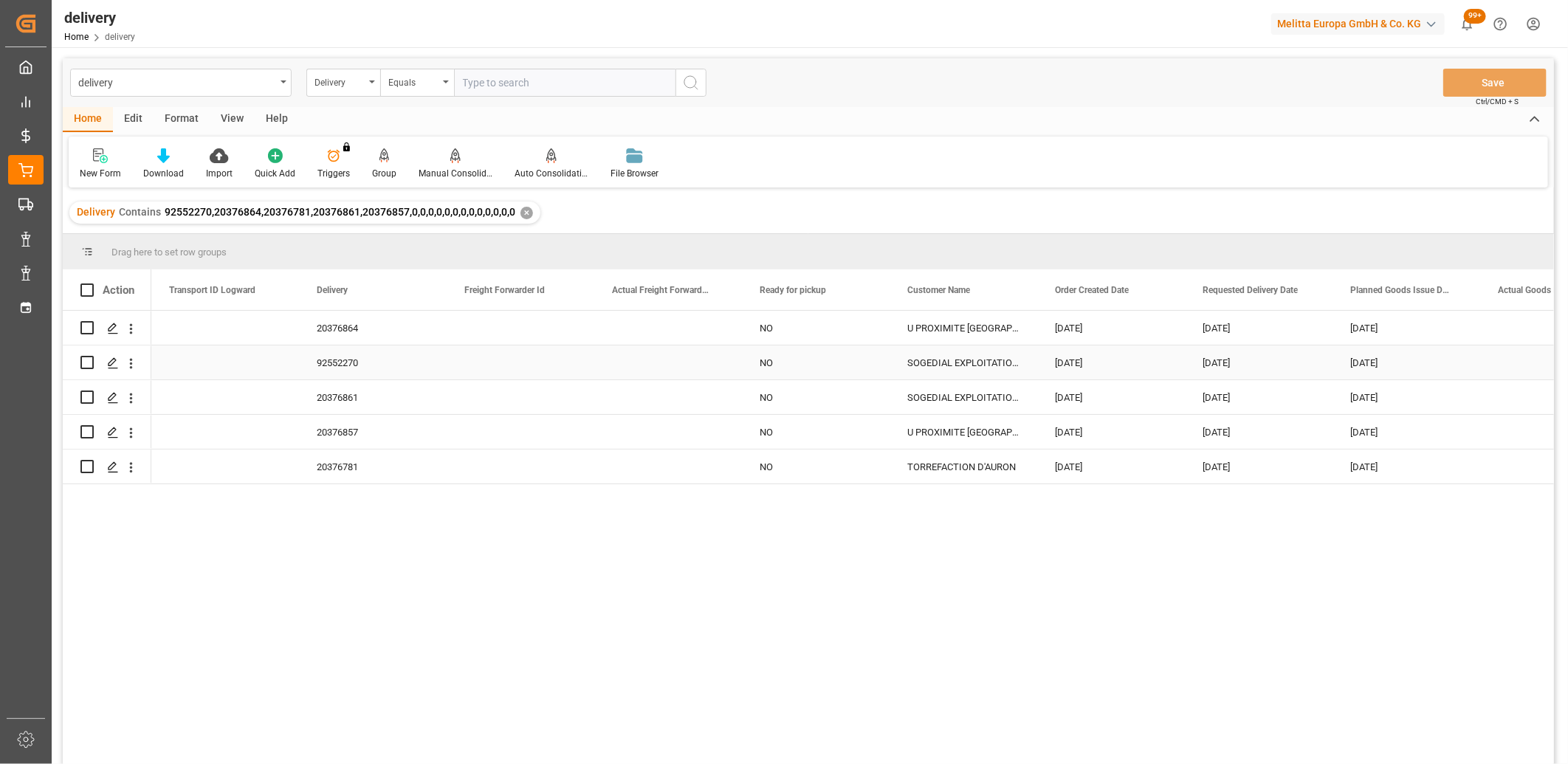
click at [94, 362] on div "Press SPACE to select this row." at bounding box center [107, 362] width 54 height 32
click at [92, 365] on input "Press Space to toggle row selection (unchecked)" at bounding box center [88, 363] width 14 height 14
checkbox input "true"
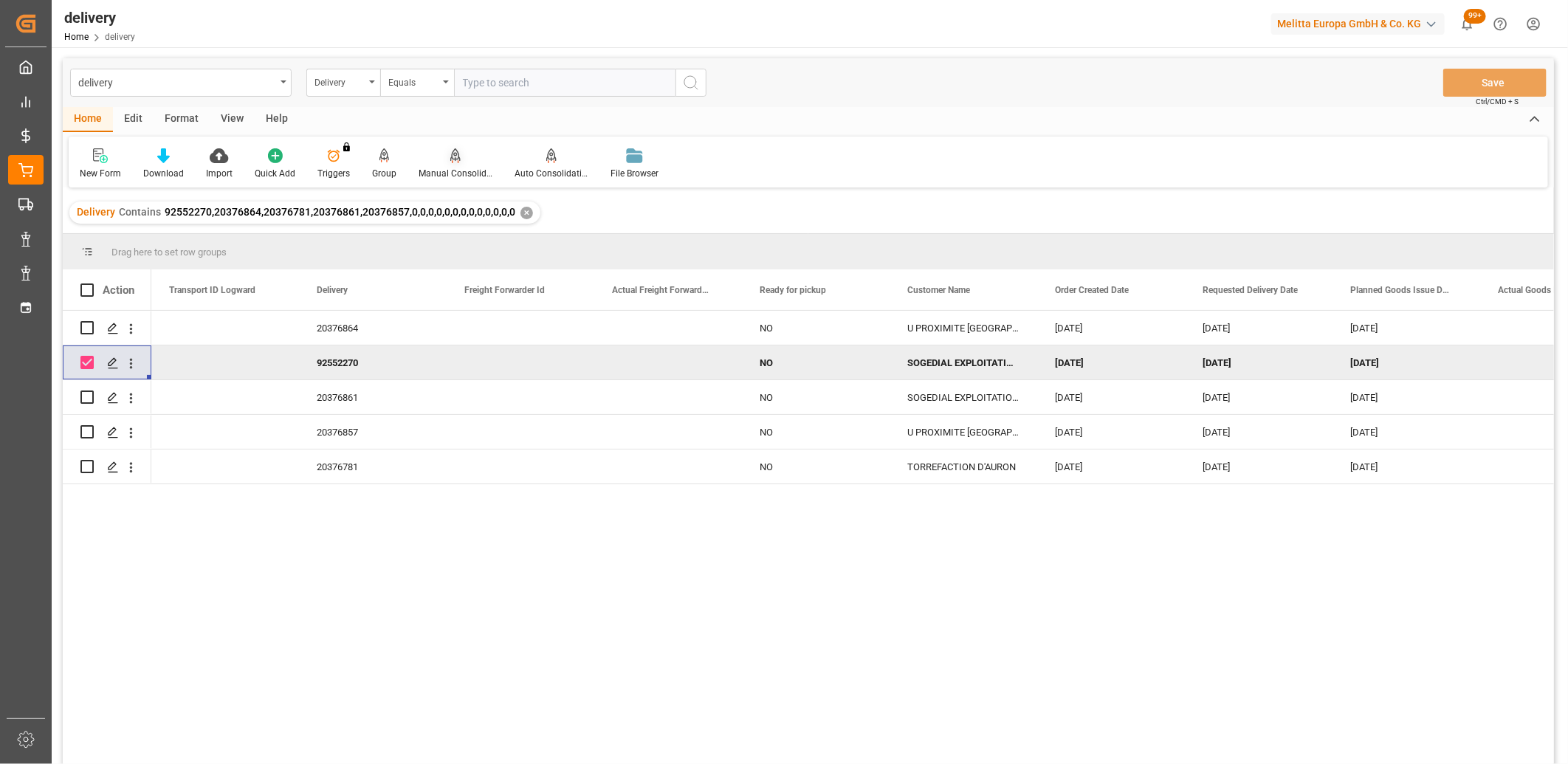
click at [451, 158] on icon at bounding box center [456, 155] width 10 height 13
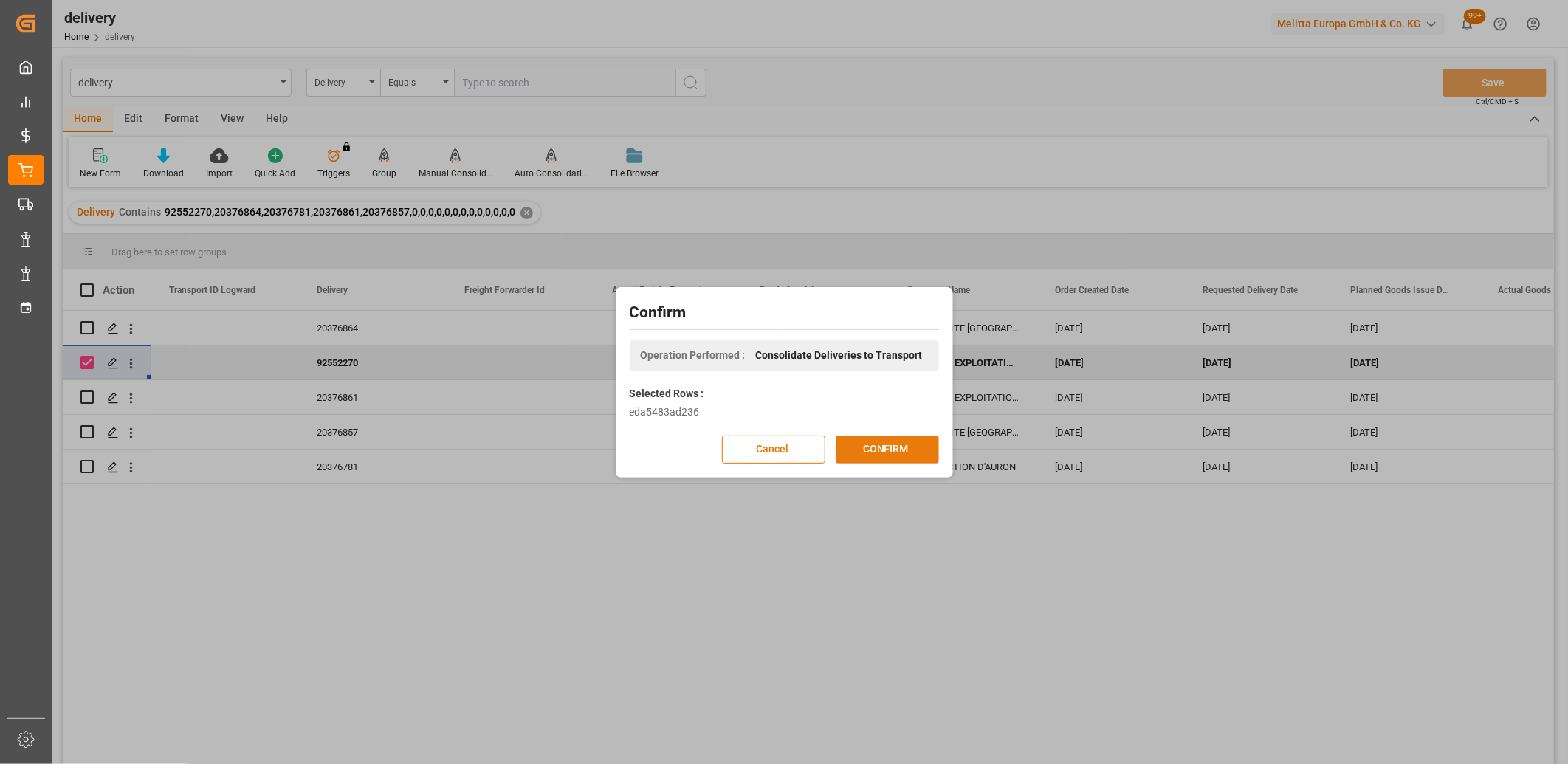
click at [856, 450] on button "CONFIRM" at bounding box center [888, 449] width 104 height 28
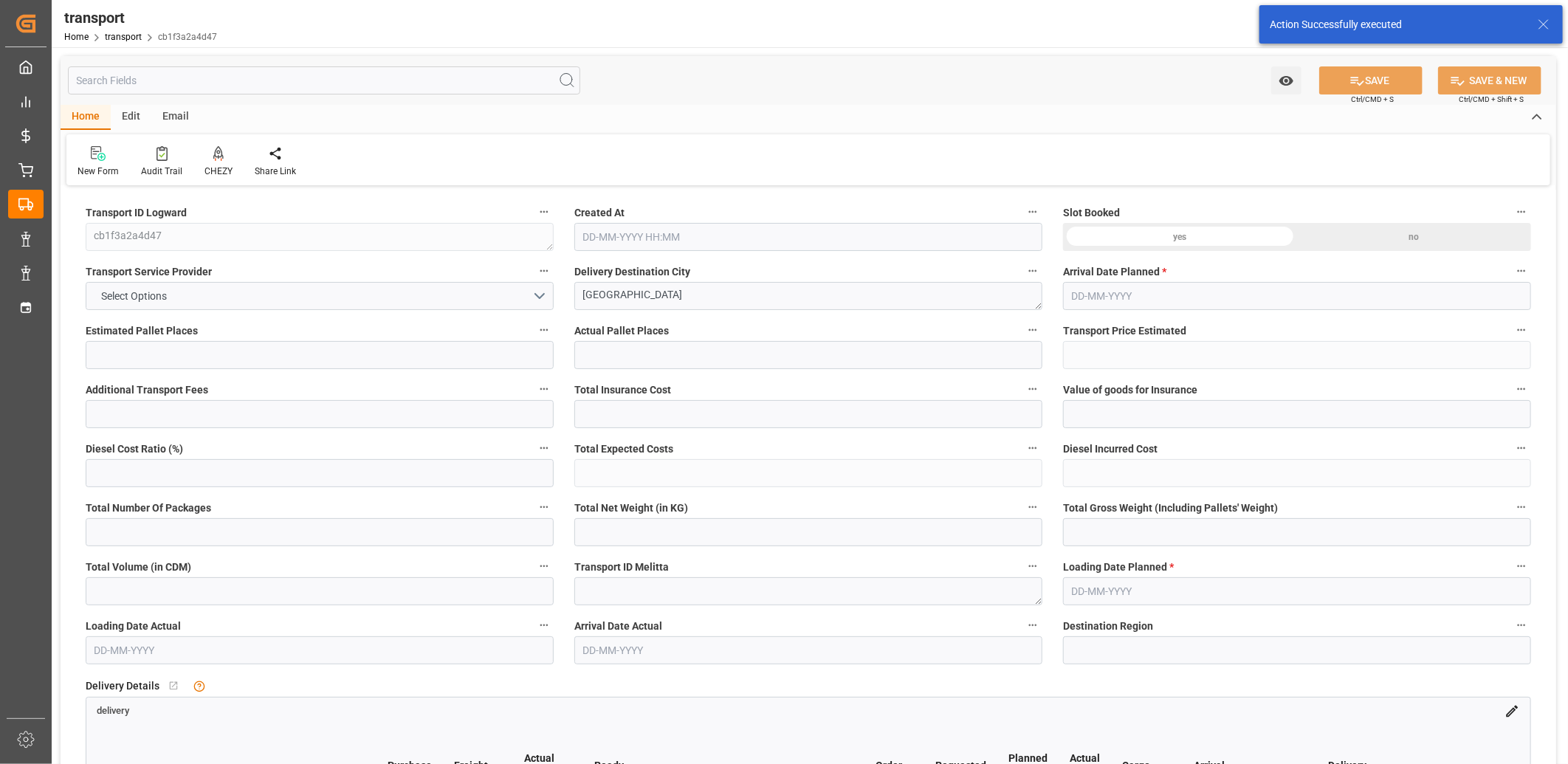
type input "1"
type input "184.67"
type input "0"
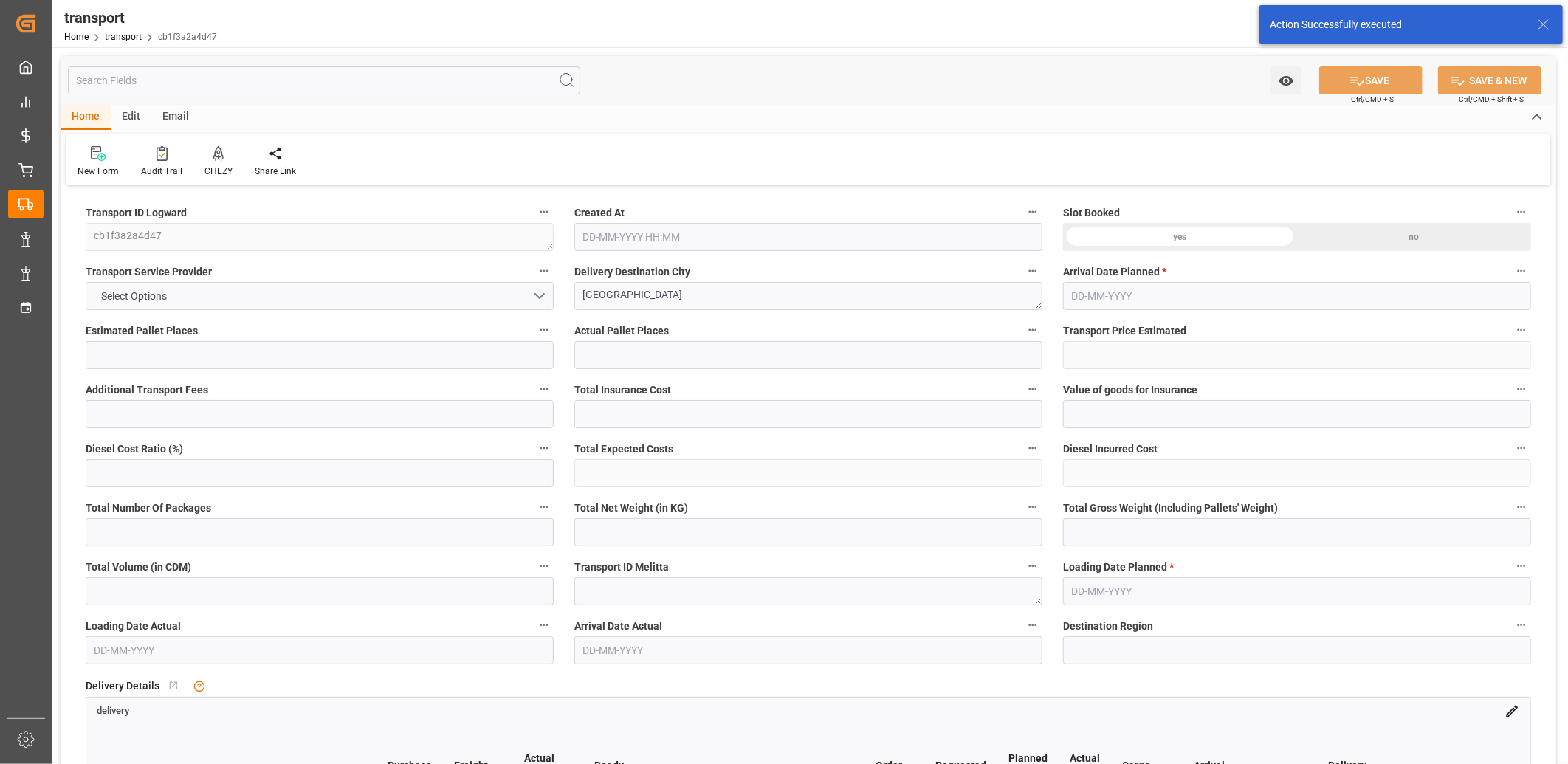
type input "177.1909"
type input "-7.4791"
type input "0"
type input "93.96"
type input "145"
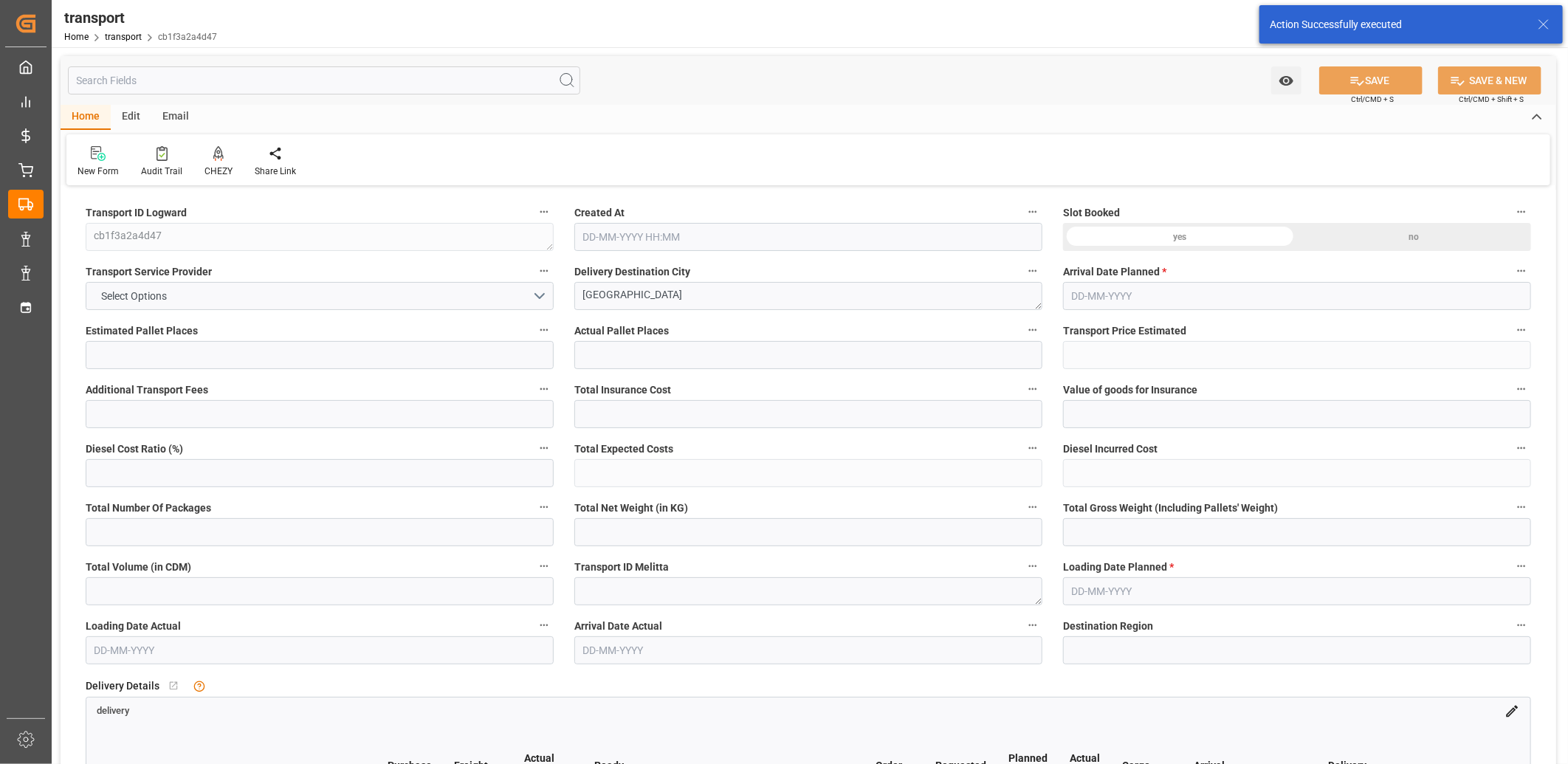
type input "712.8"
type input "76"
type input "0"
type input "36"
type input "1"
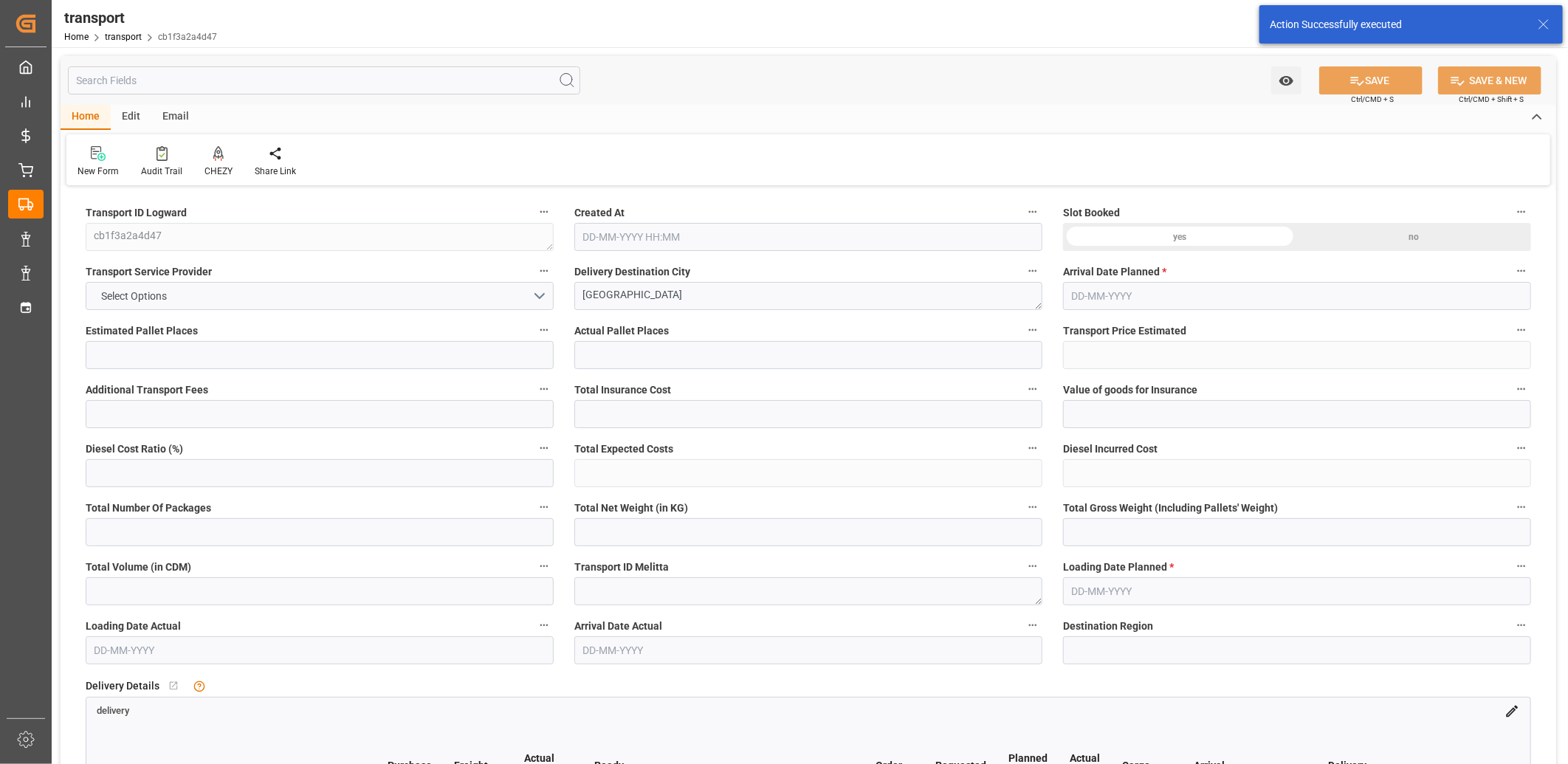
type input "101"
type input "116.64"
type input "0"
type input "4710.8598"
type input "0"
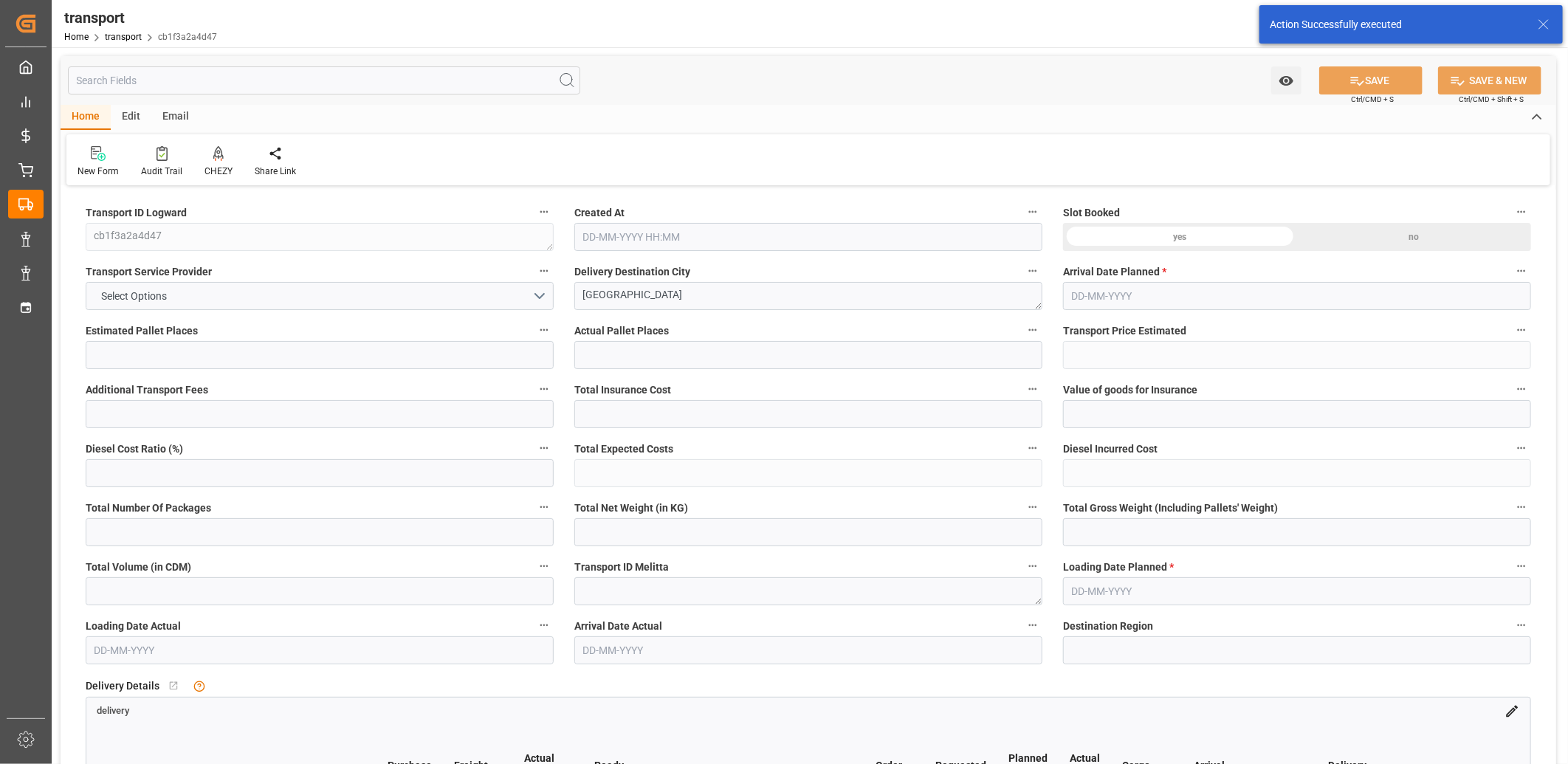
type input "0"
type input "21"
type input "35"
type input "26-08-2025 11:41"
type input "01-09-2025"
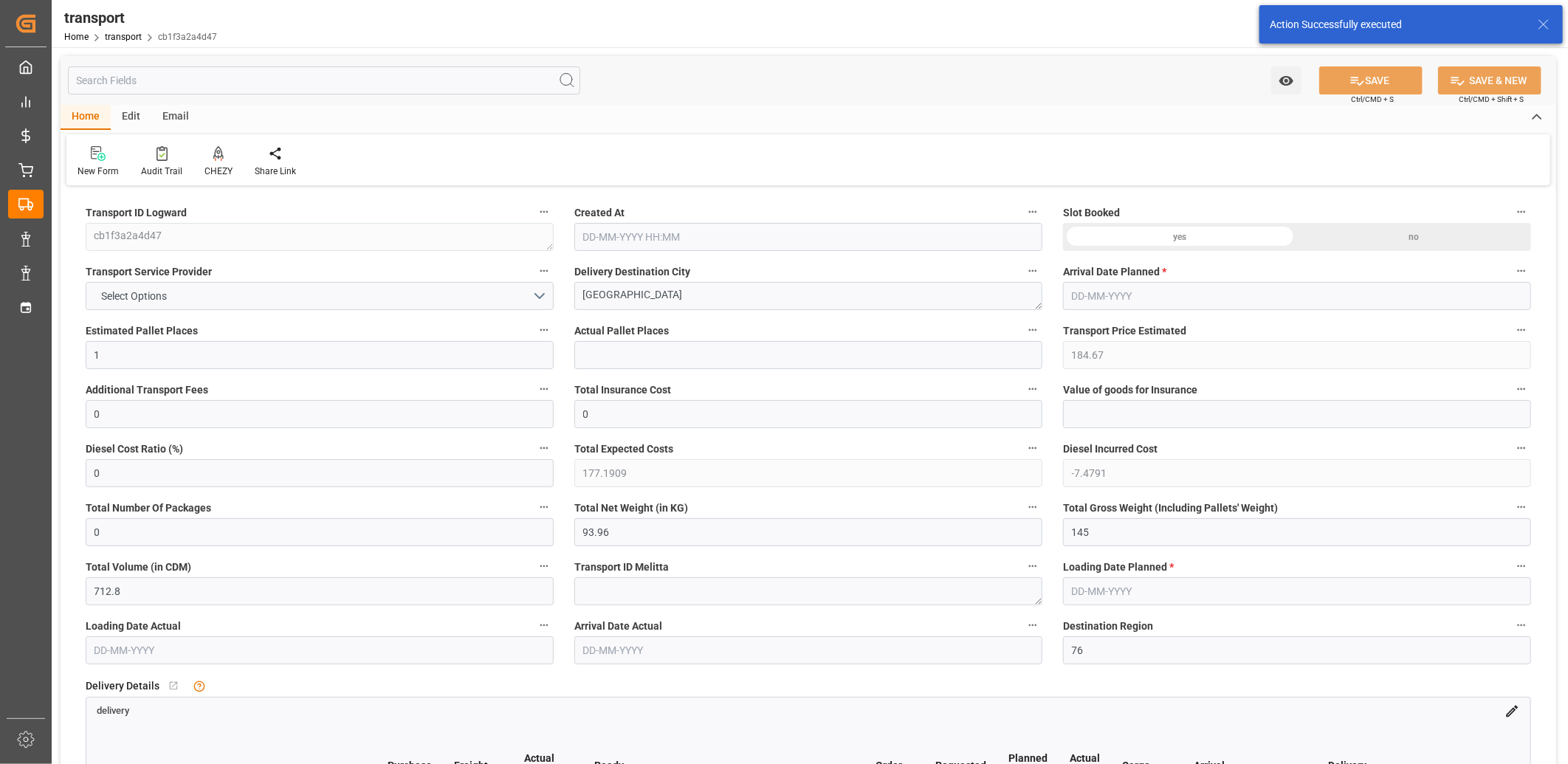
type input "[DATE]"
click at [203, 297] on button "DELISLE" at bounding box center [320, 296] width 469 height 28
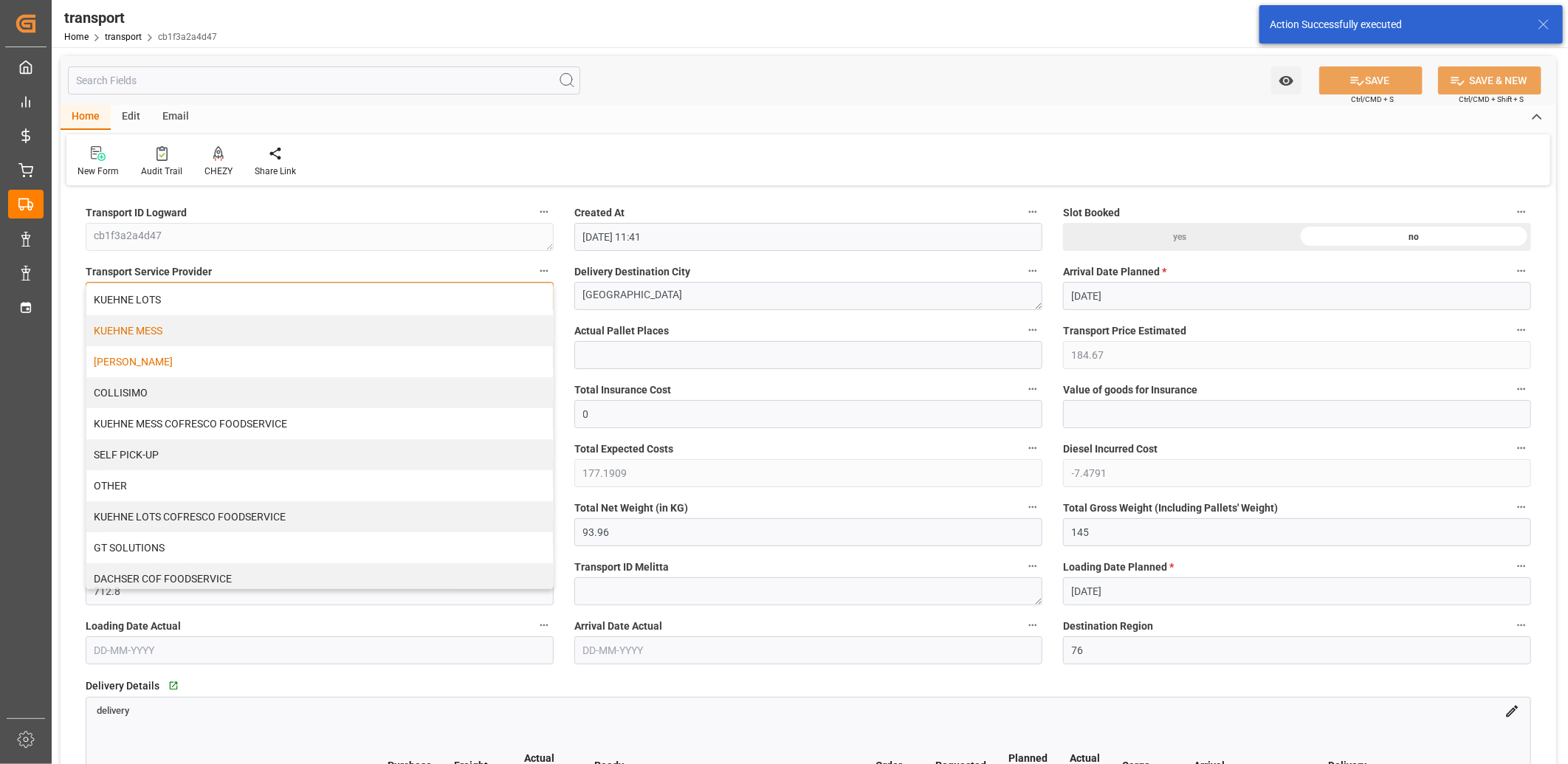
click at [190, 329] on div "KUEHNE MESS" at bounding box center [320, 331] width 467 height 31
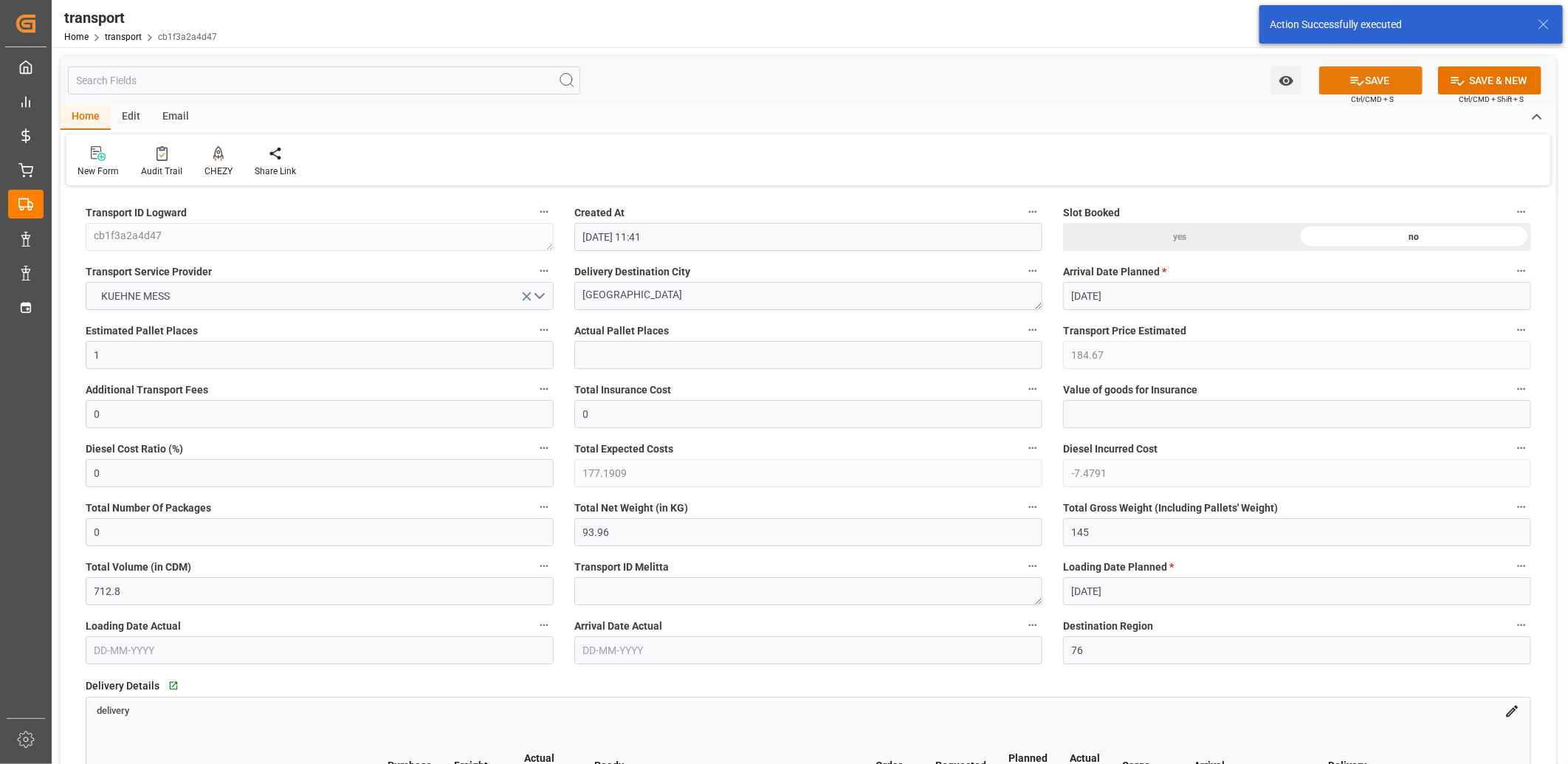
click at [1409, 82] on button "SAVE" at bounding box center [1372, 80] width 104 height 28
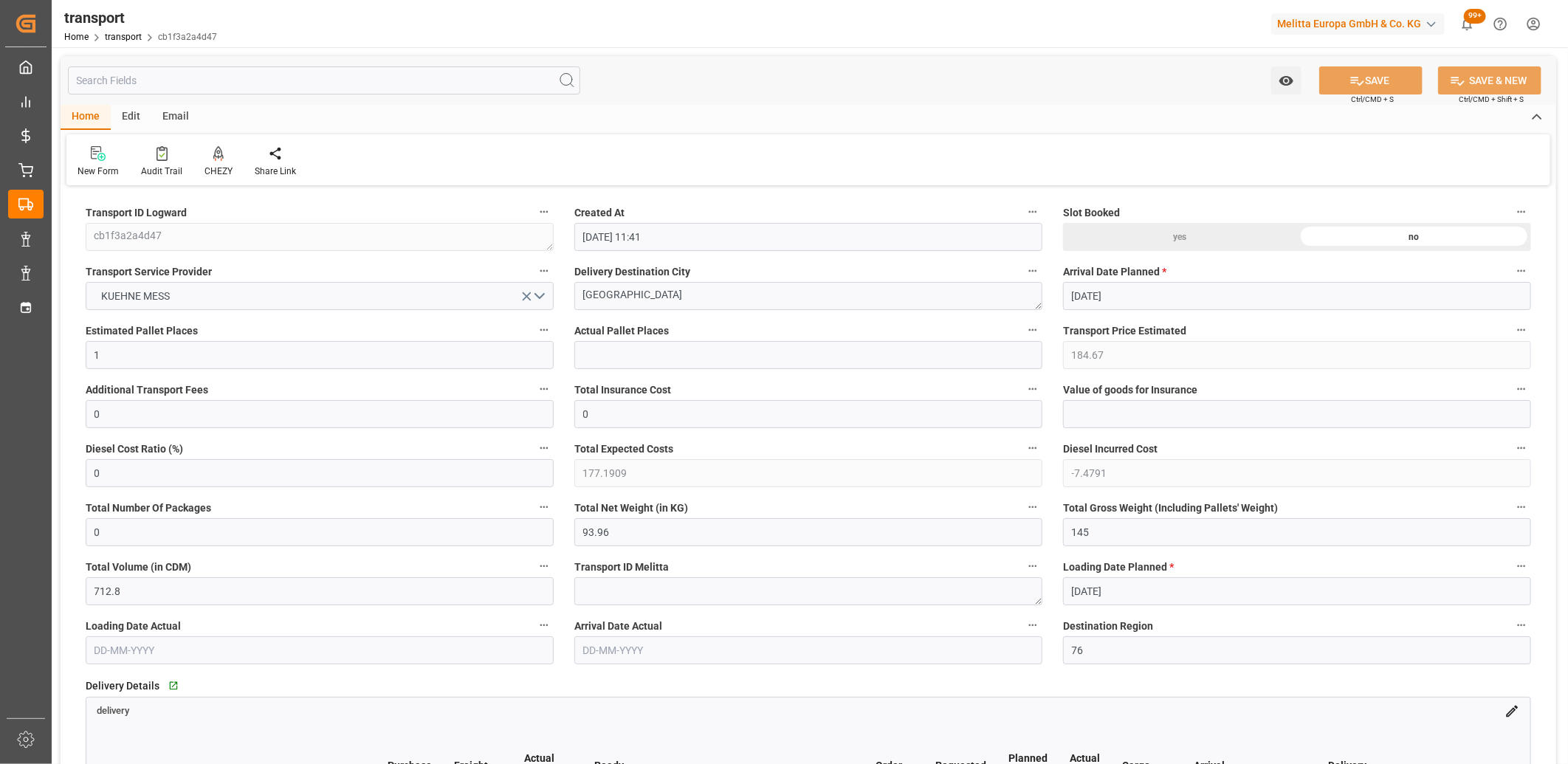
type input "47.1685"
type input "0"
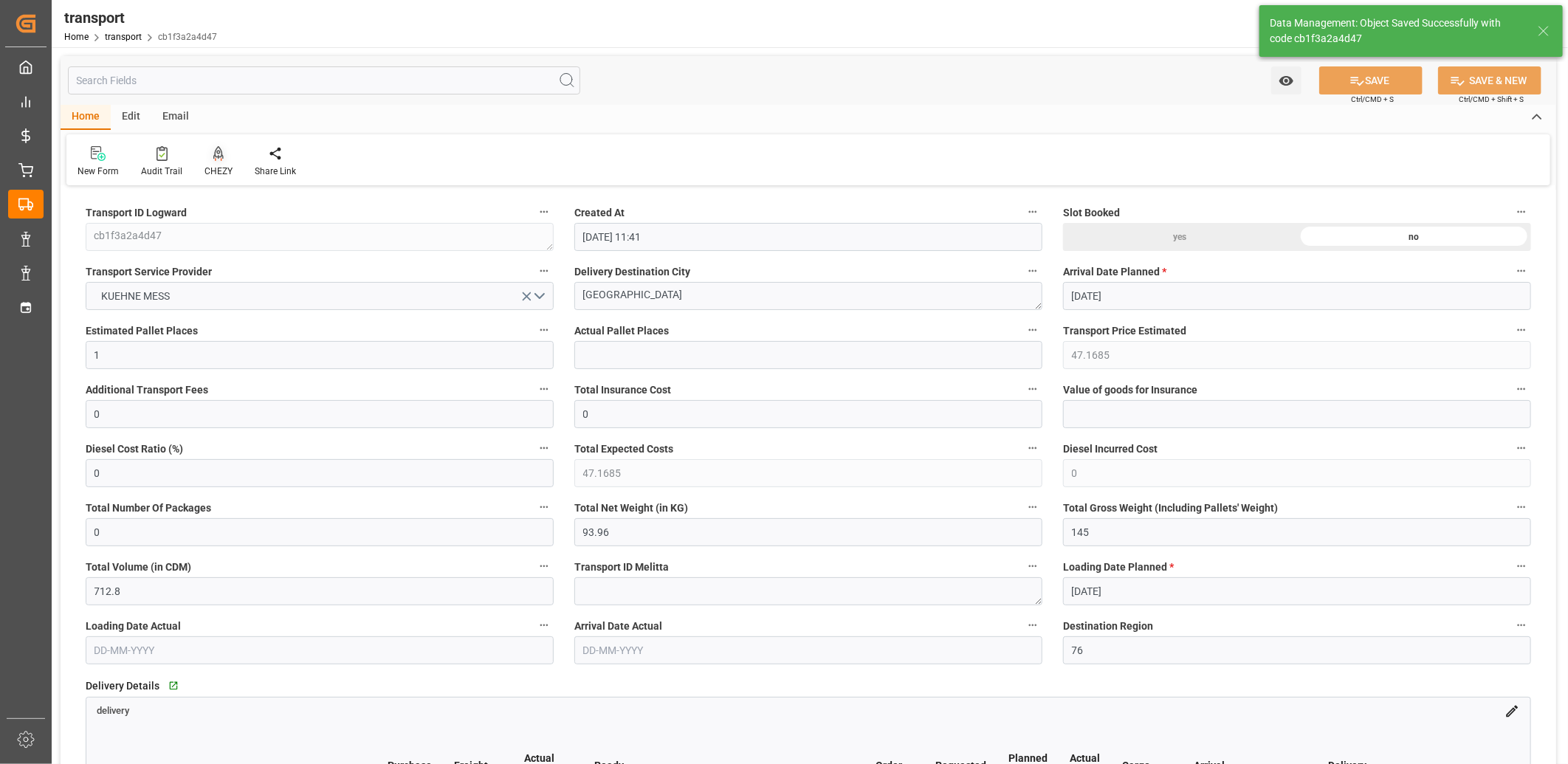
click at [213, 153] on icon at bounding box center [219, 153] width 10 height 14
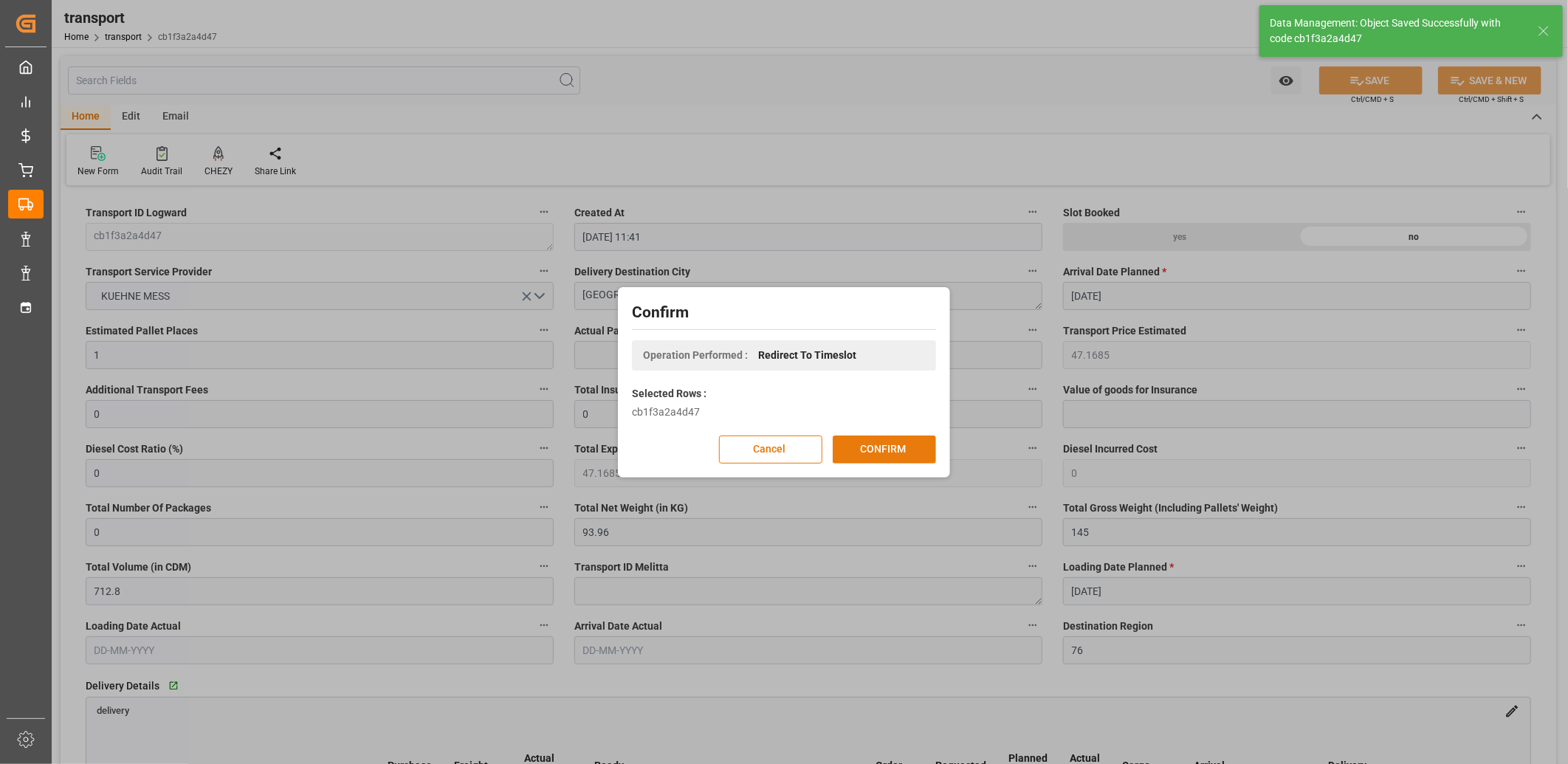
click at [861, 444] on button "CONFIRM" at bounding box center [885, 449] width 104 height 28
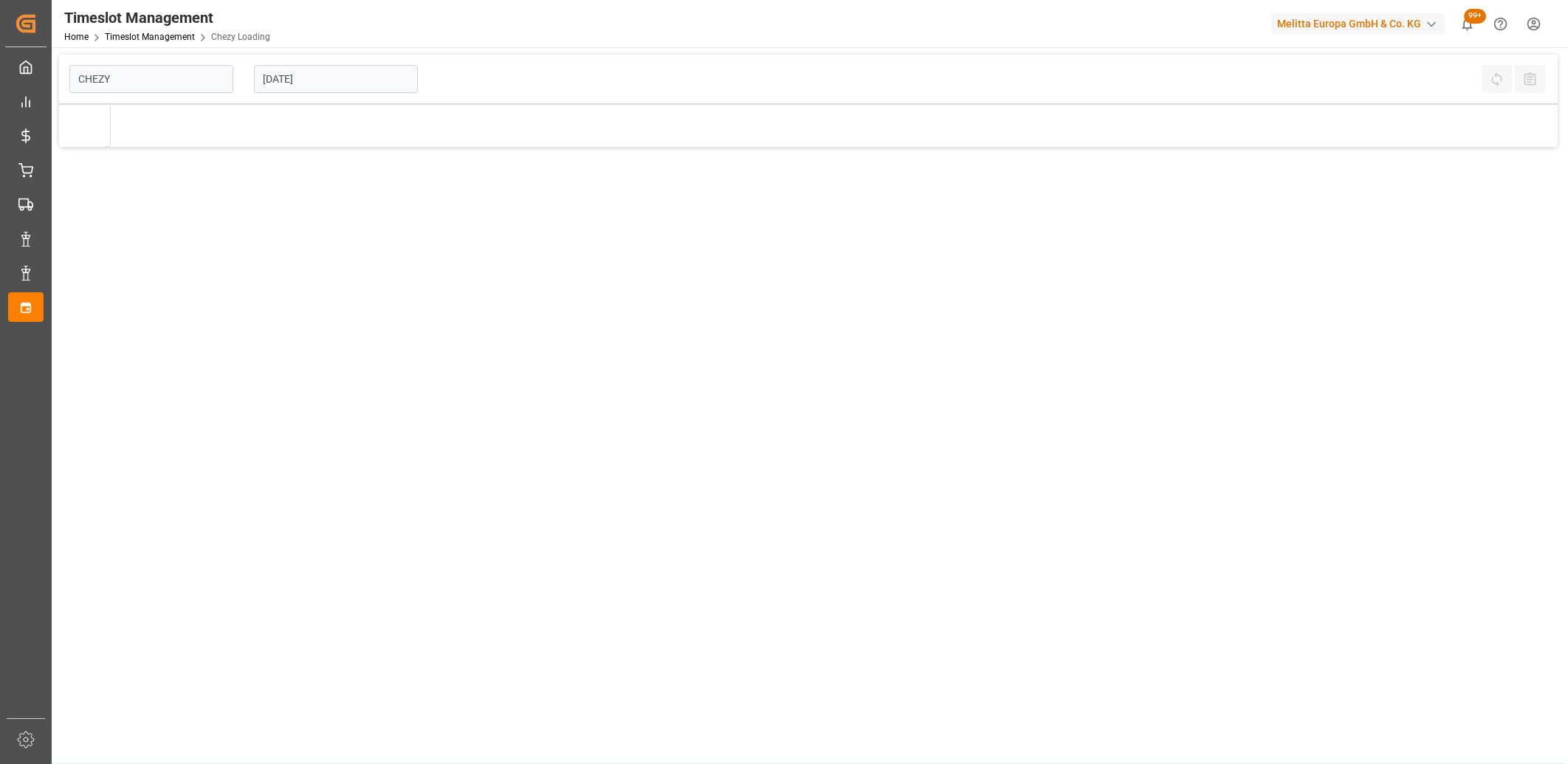
type input "Chezy Loading"
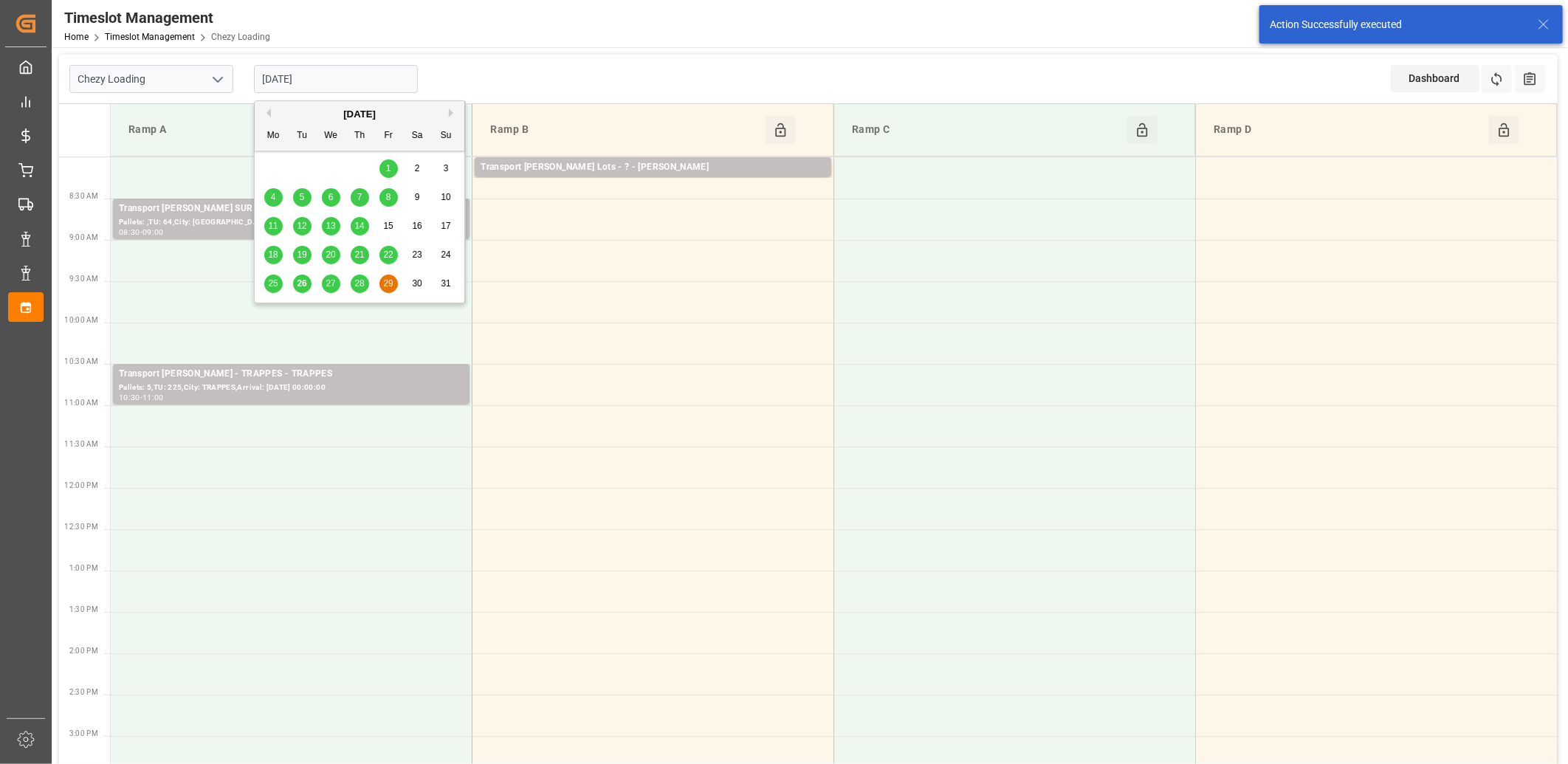
click at [355, 82] on input "[DATE]" at bounding box center [336, 78] width 164 height 28
click at [328, 283] on span "27" at bounding box center [330, 283] width 9 height 10
type input "[DATE]"
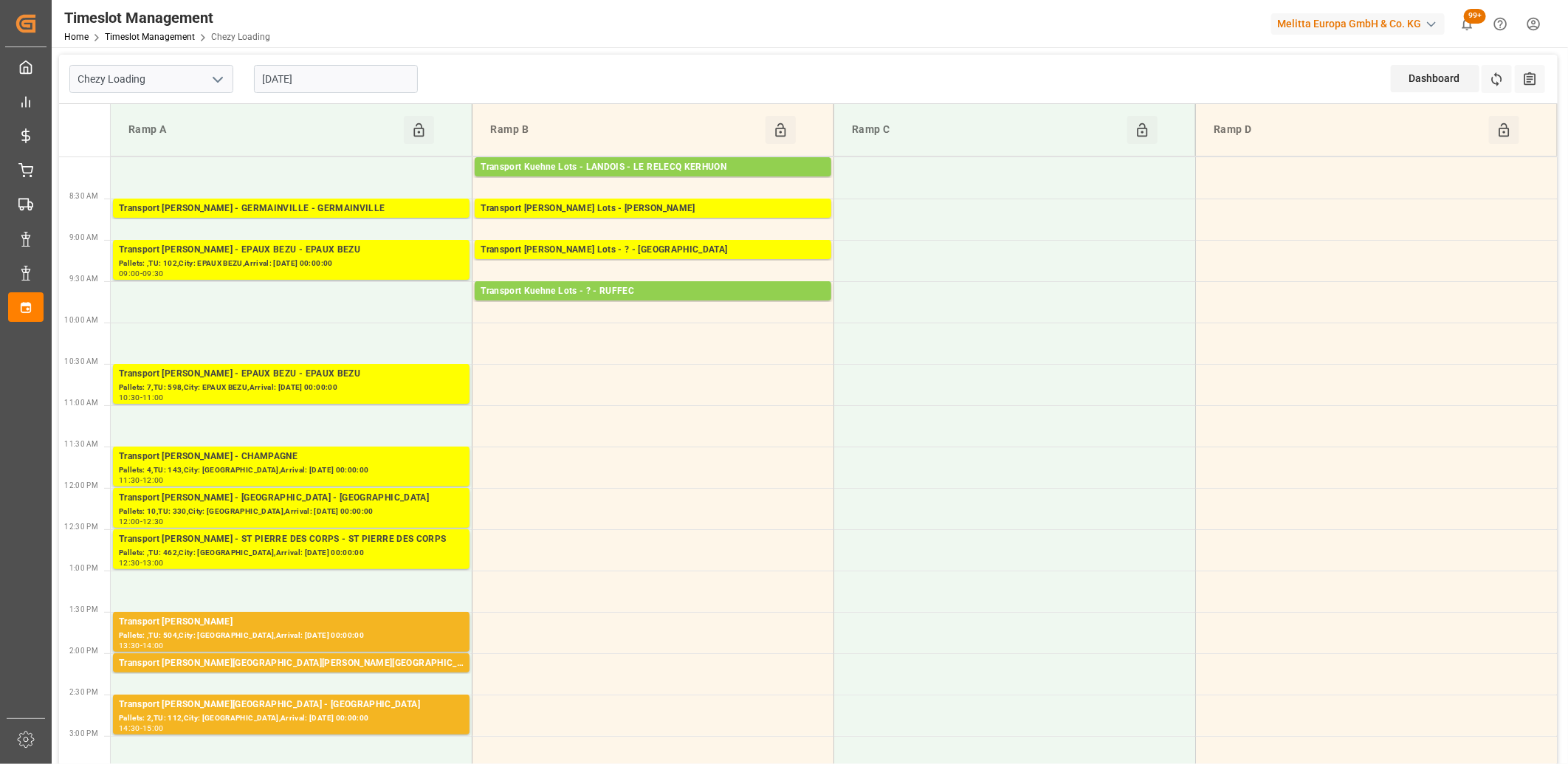
click at [565, 616] on td at bounding box center [654, 632] width 362 height 42
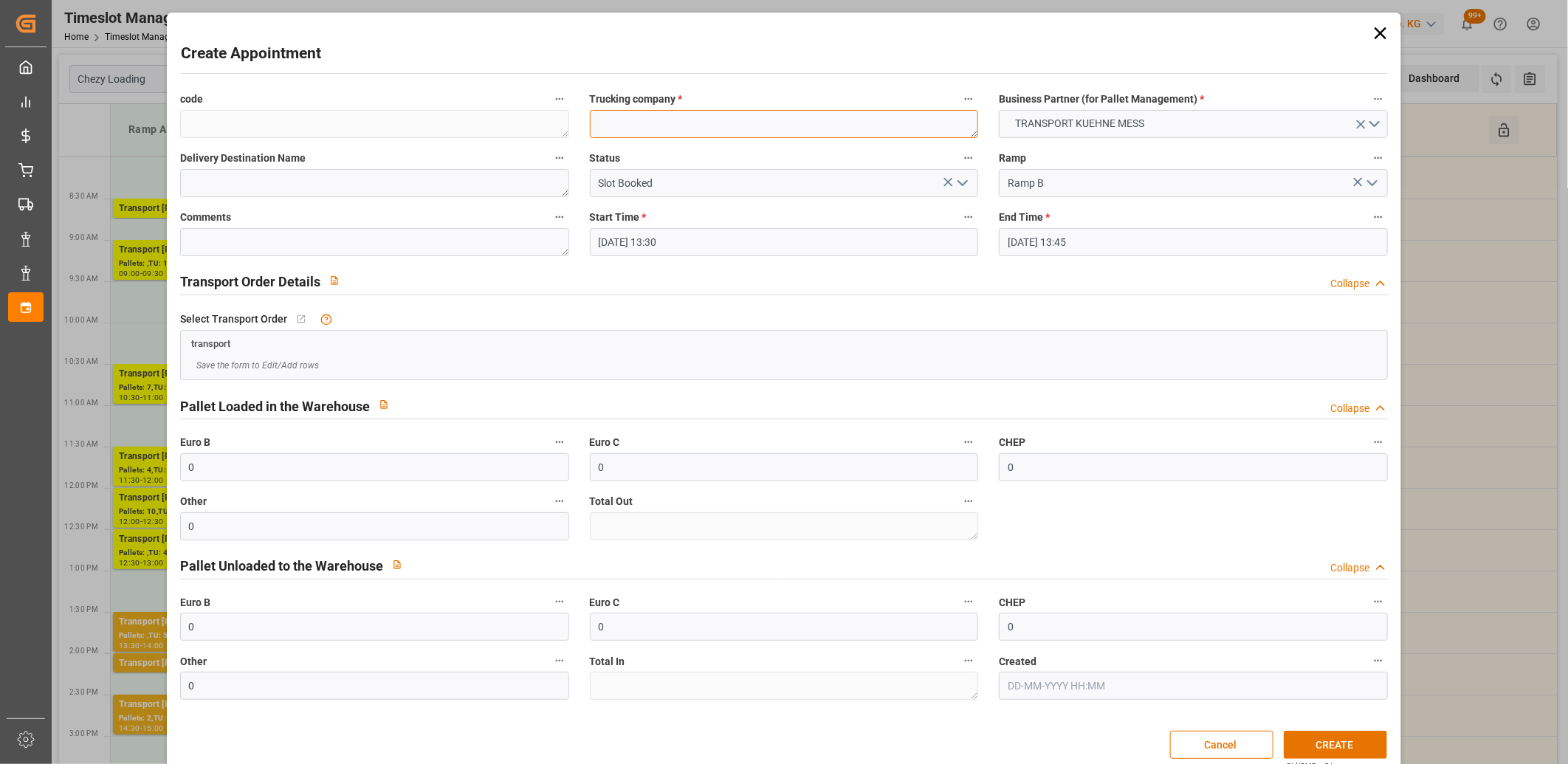
click at [650, 133] on textarea at bounding box center [785, 123] width 389 height 28
type textarea "m"
click at [1311, 741] on button "CREATE" at bounding box center [1336, 744] width 104 height 28
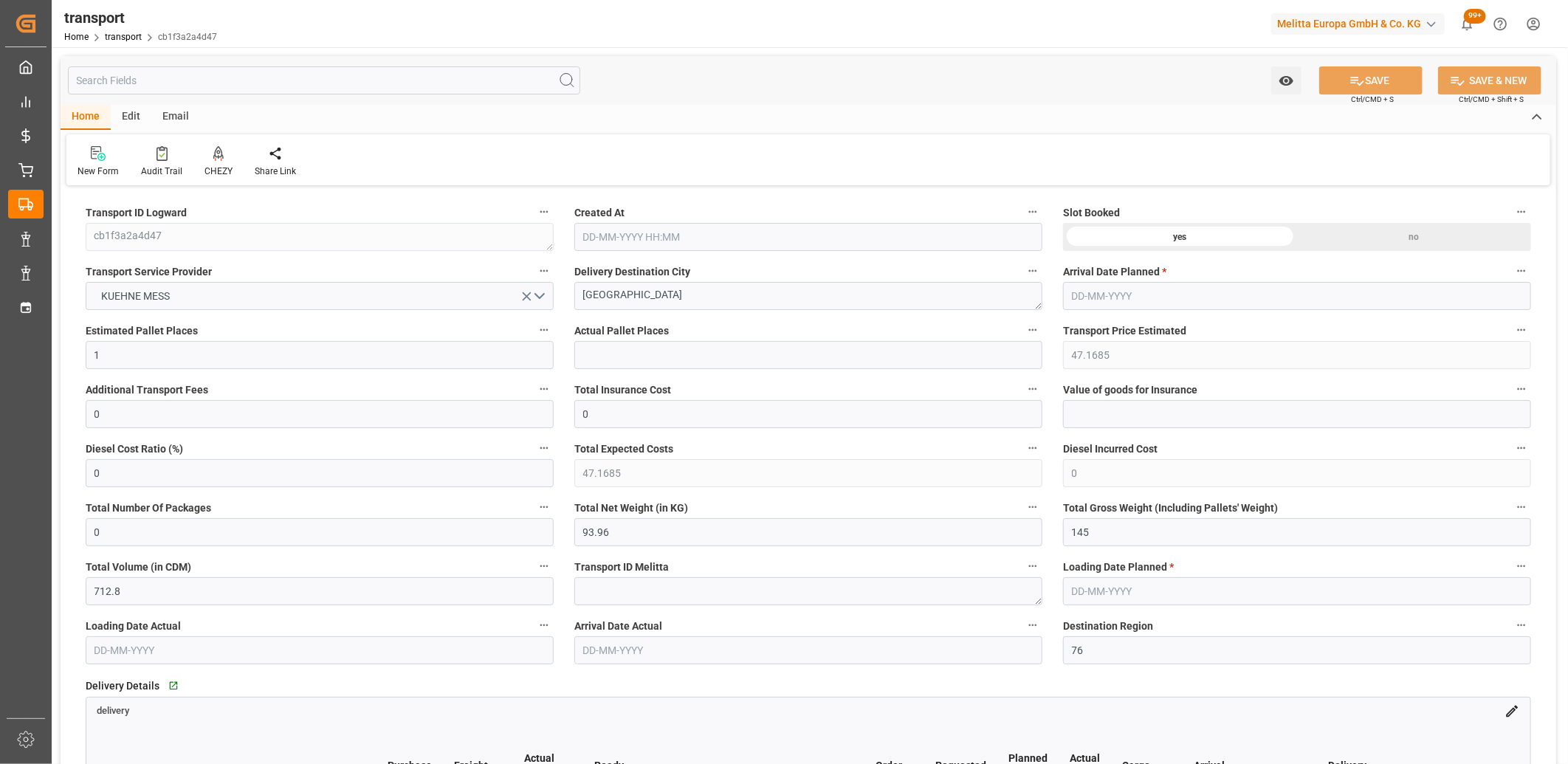
type input "[DATE] 11:41"
type input "[DATE]"
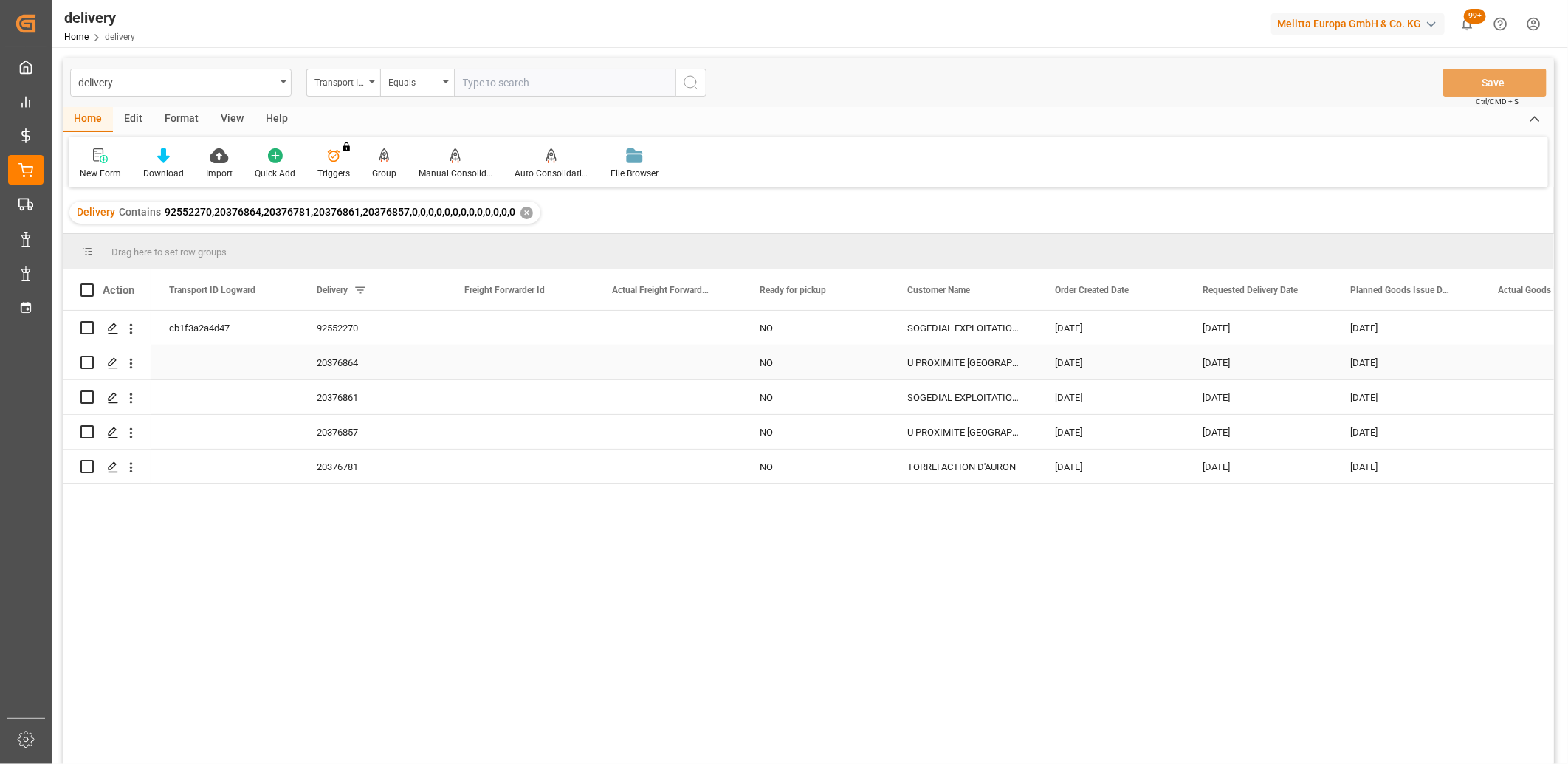
click at [87, 364] on input "Press Space to toggle row selection (unchecked)" at bounding box center [88, 363] width 14 height 14
checkbox input "true"
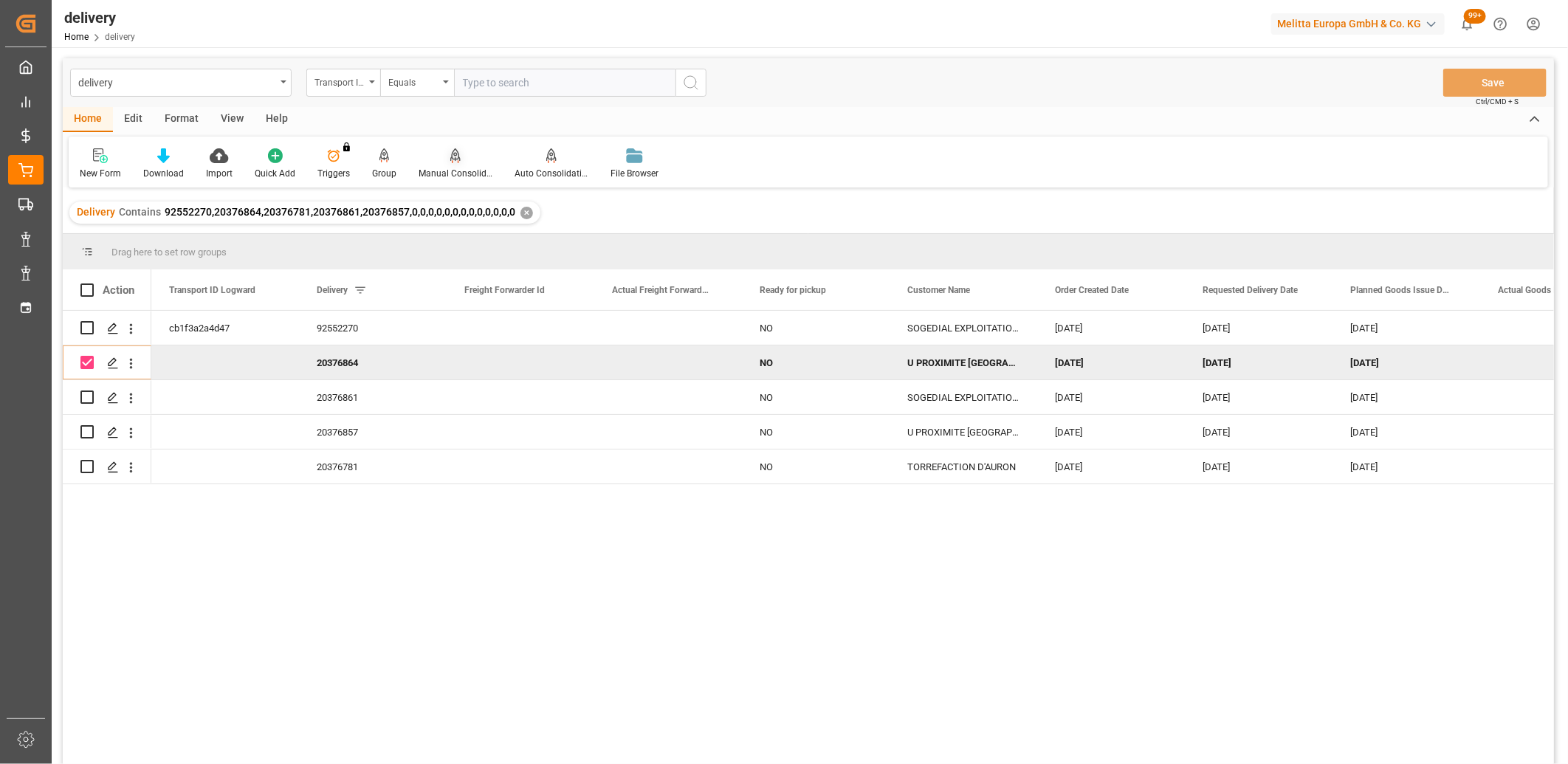
click at [451, 159] on icon at bounding box center [456, 156] width 10 height 14
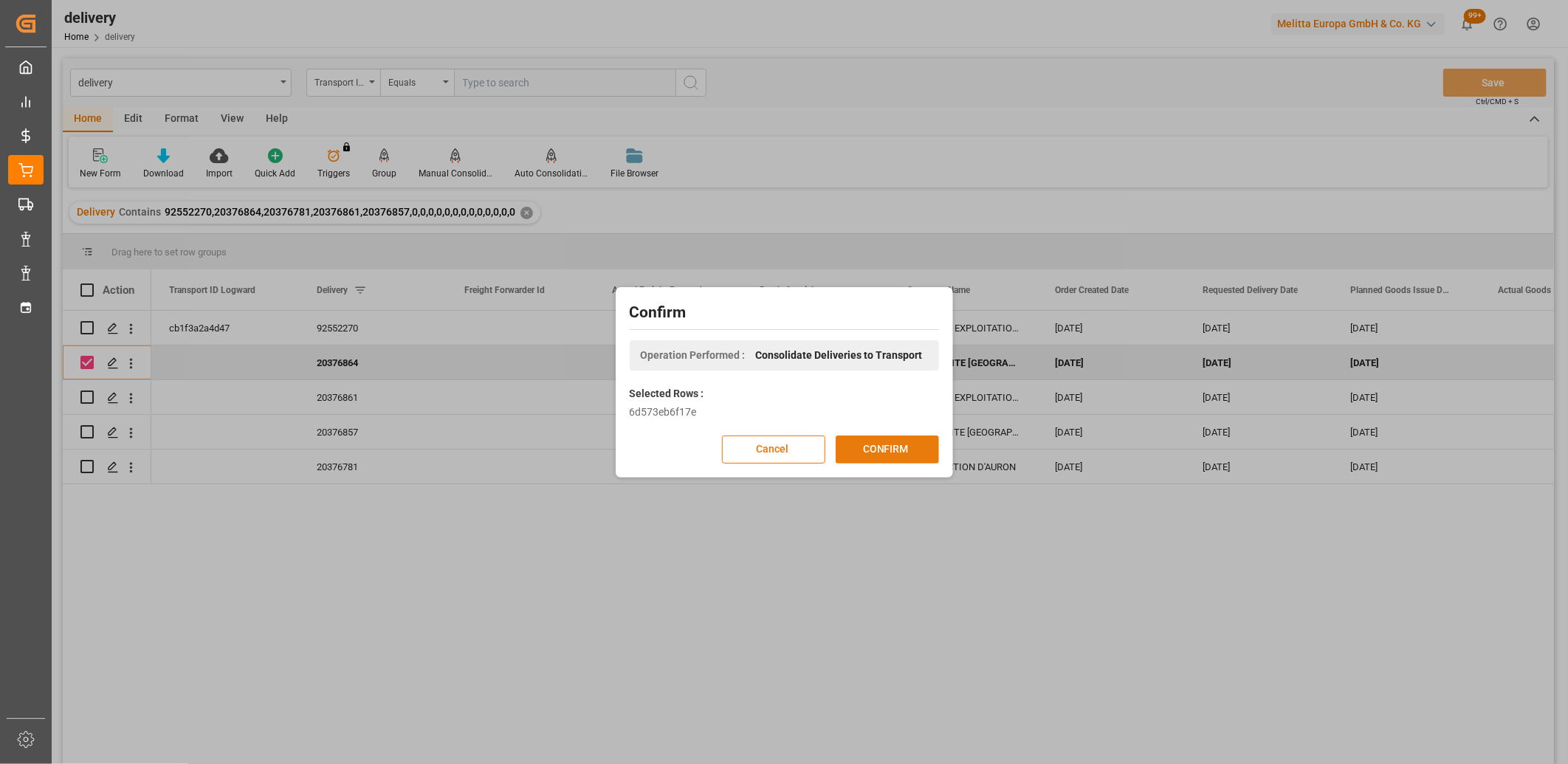
click at [862, 447] on button "CONFIRM" at bounding box center [888, 449] width 104 height 28
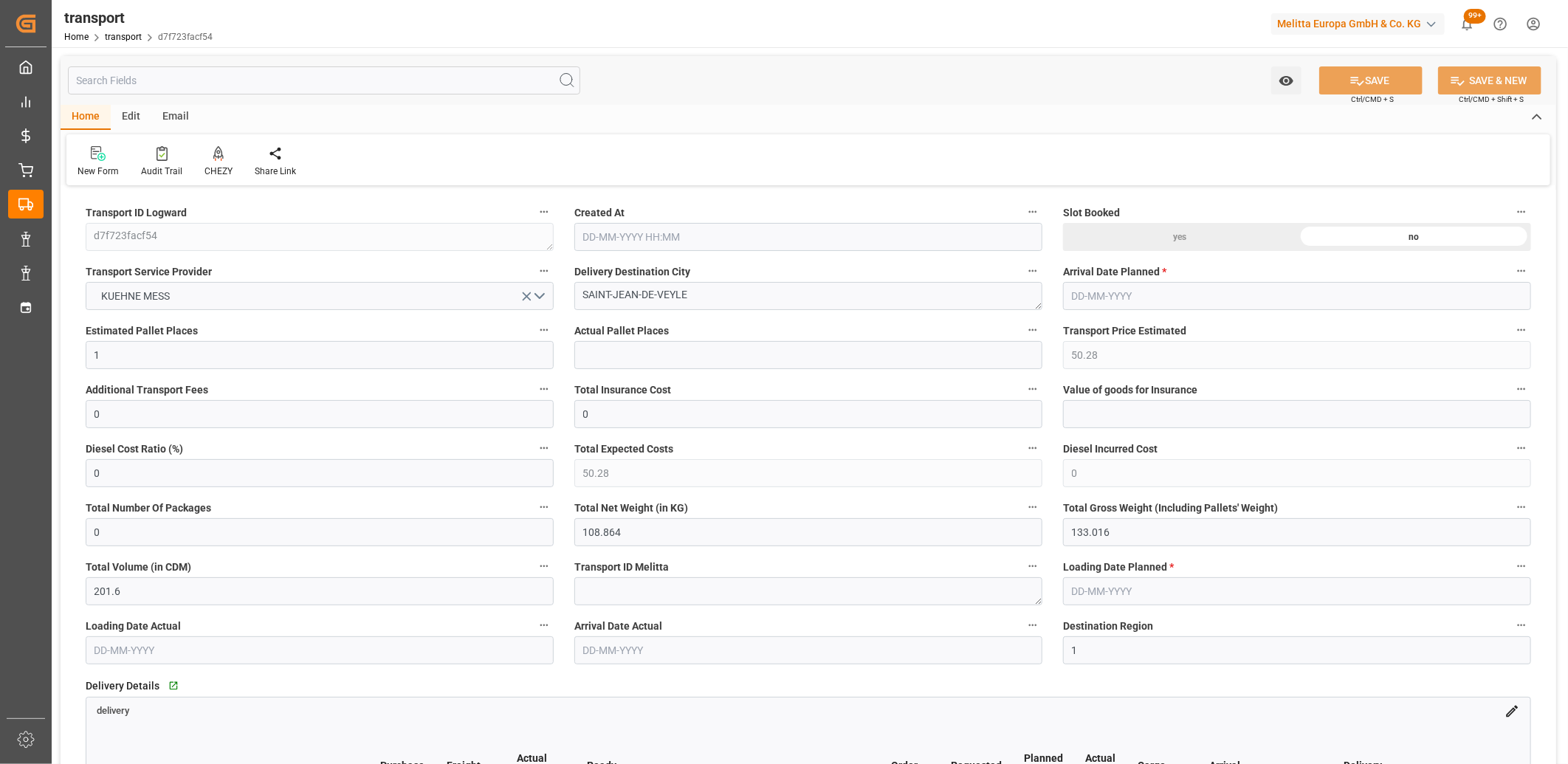
type input "[DATE] 11:41"
type input "[DATE]"
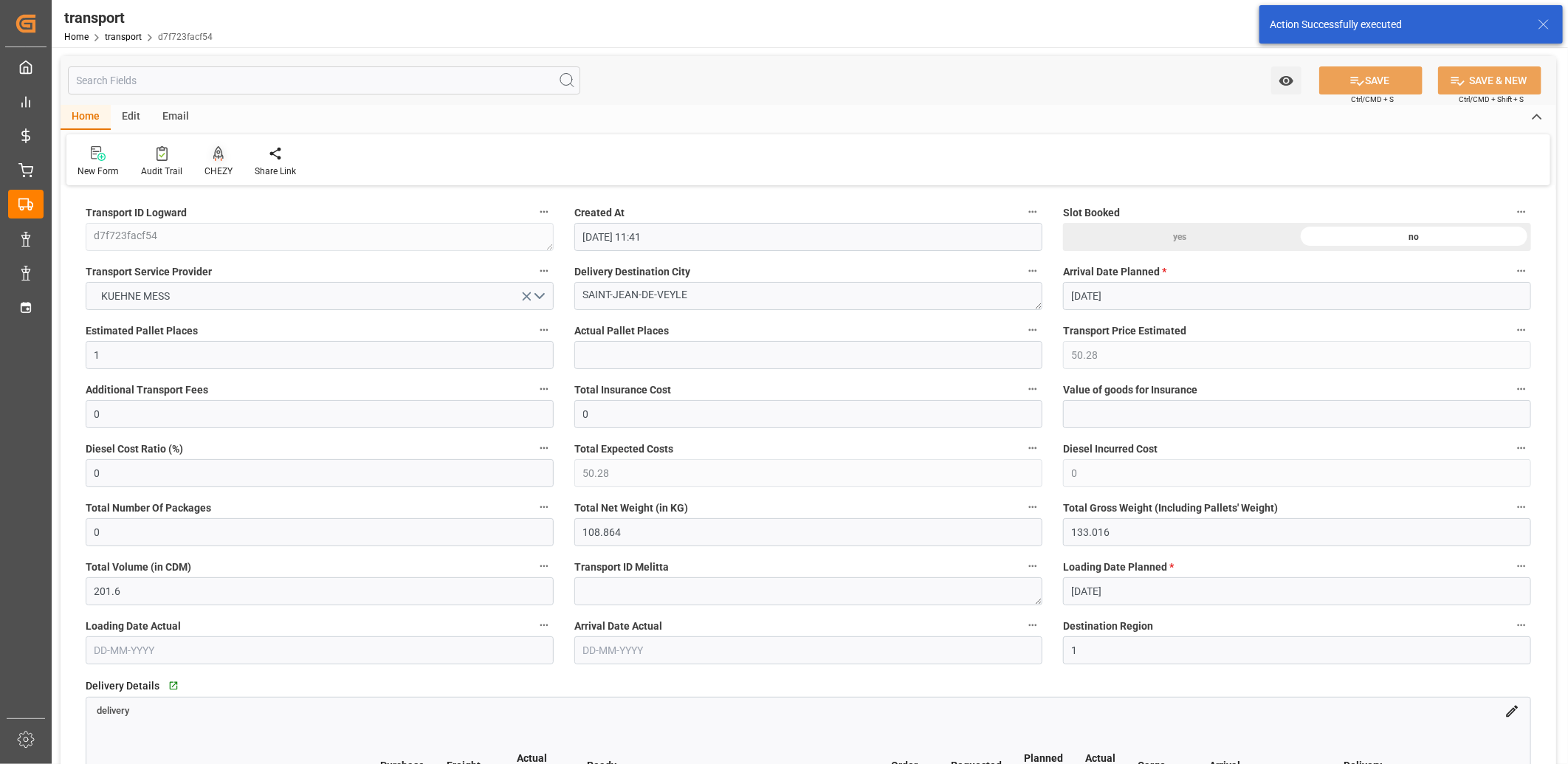
click at [214, 156] on icon at bounding box center [219, 153] width 10 height 14
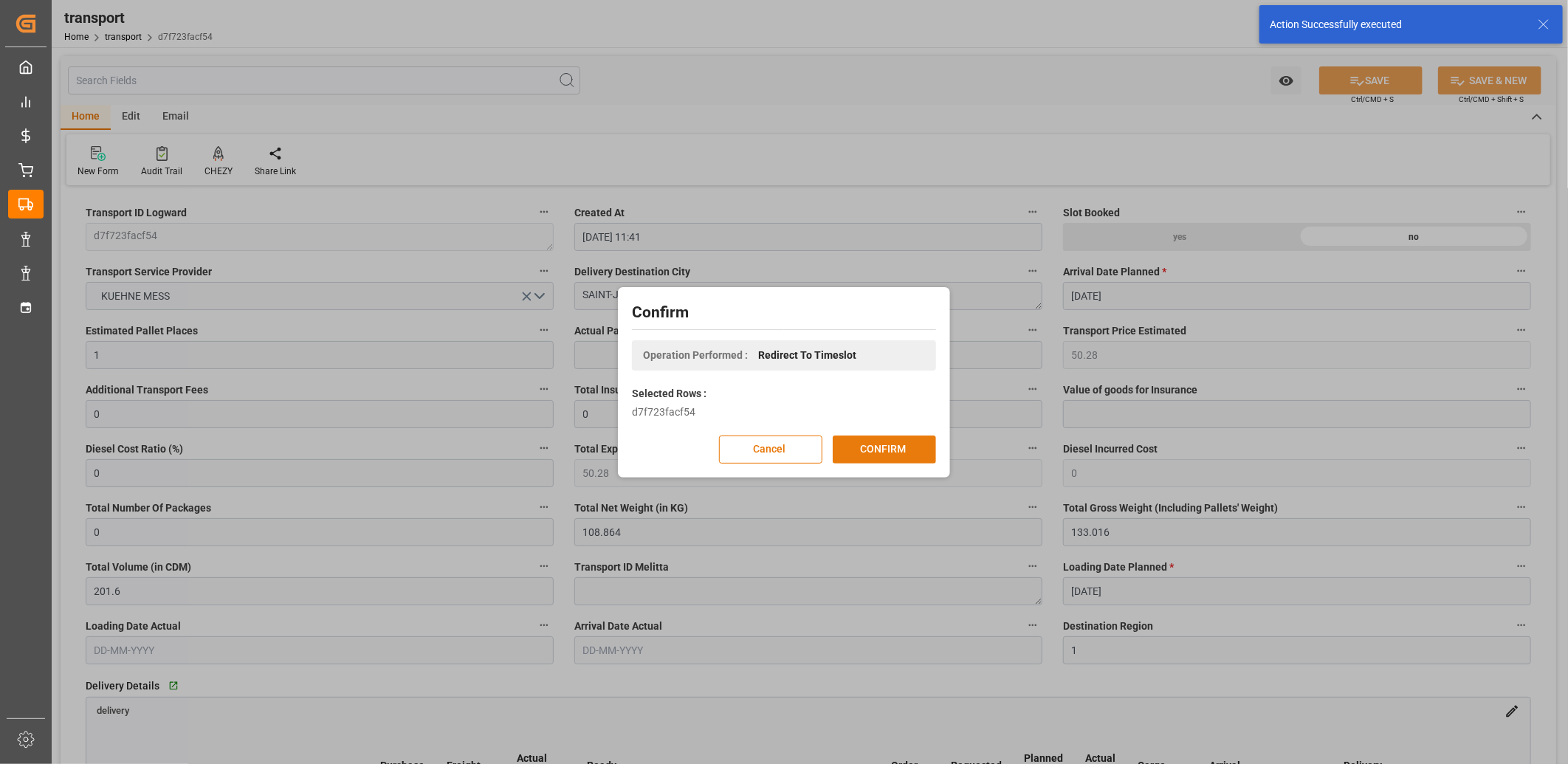
click at [889, 455] on button "CONFIRM" at bounding box center [885, 449] width 104 height 28
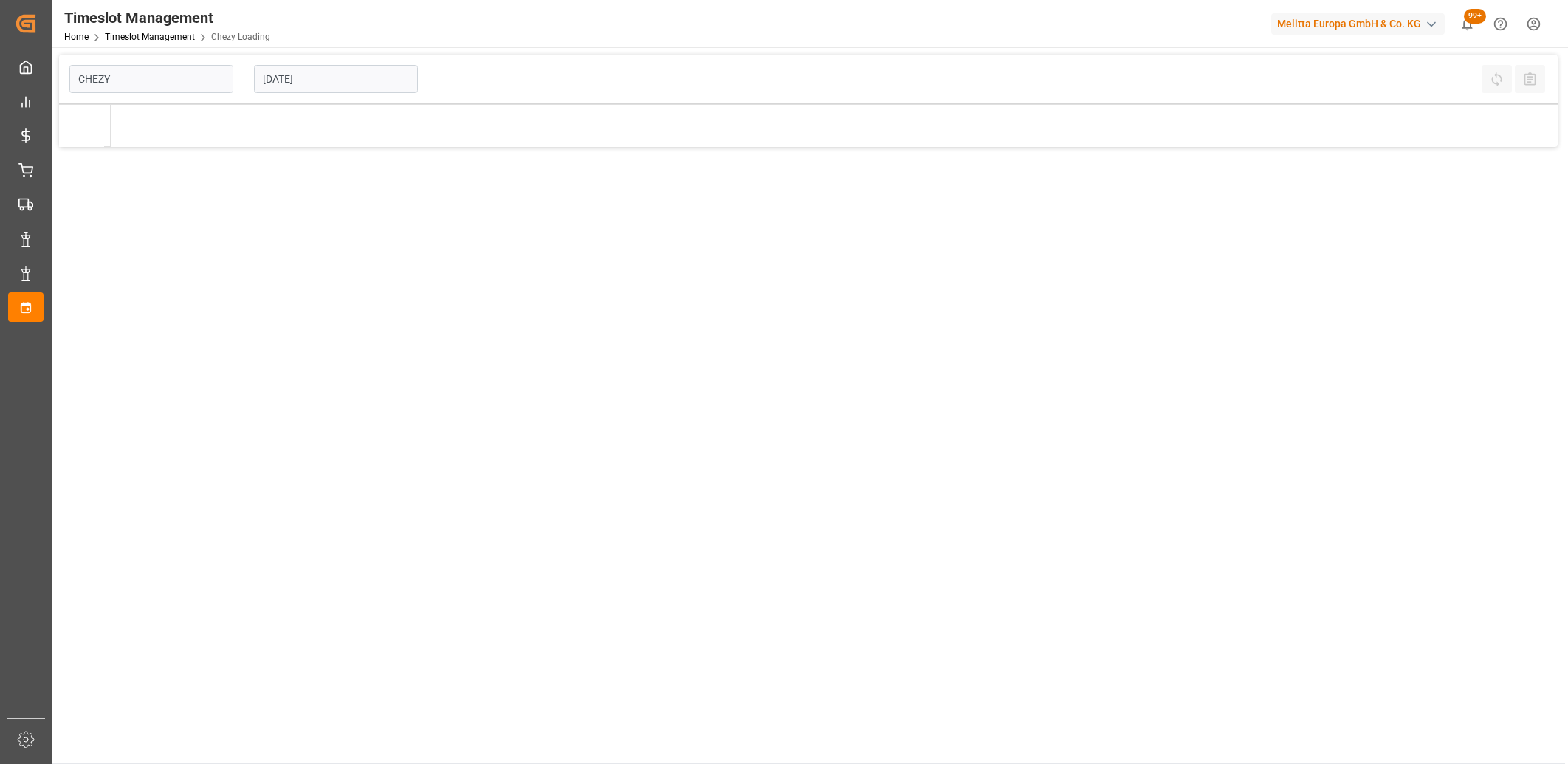
type input "Chezy Loading"
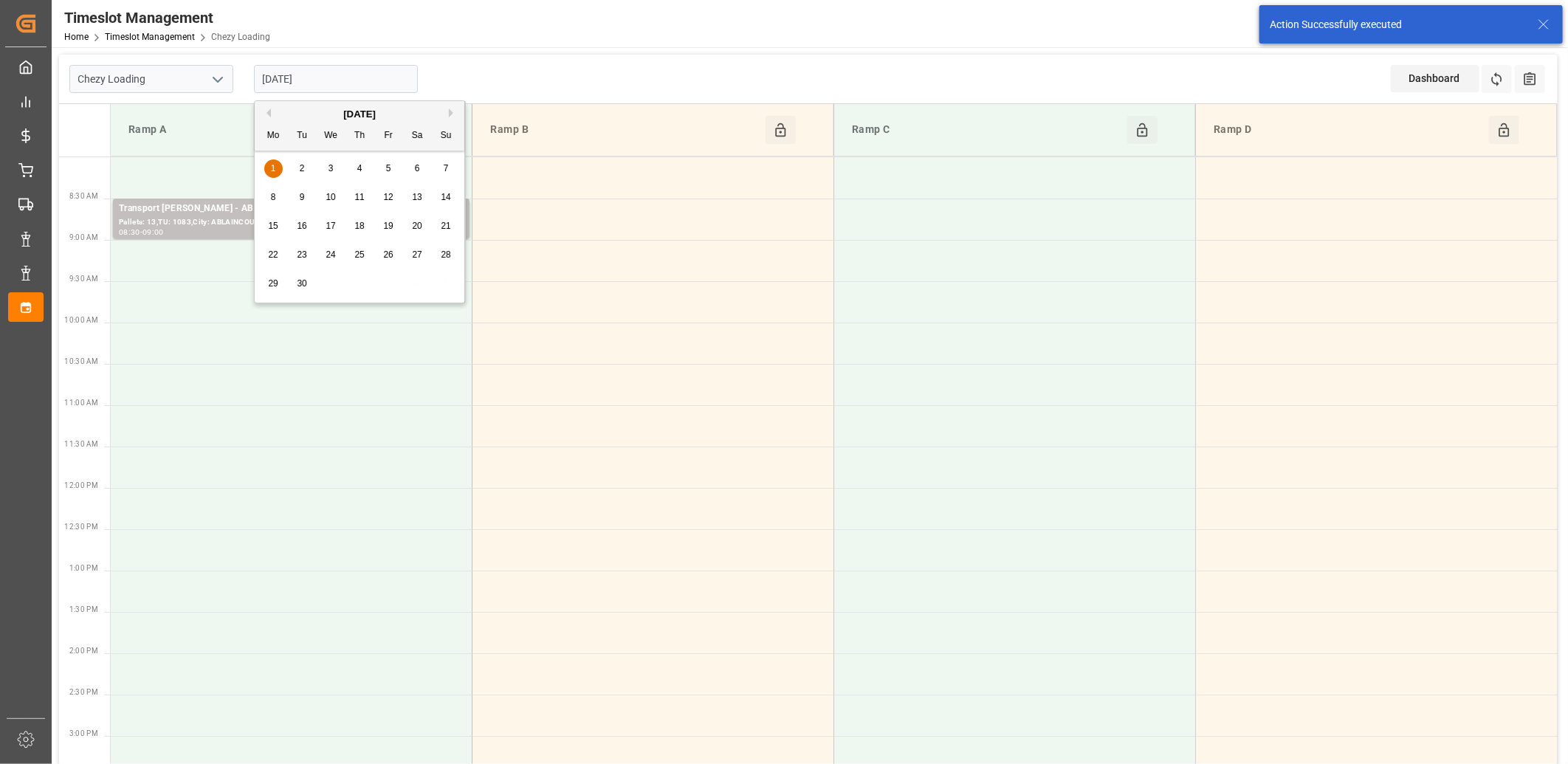
click at [378, 82] on input "[DATE]" at bounding box center [336, 78] width 164 height 28
click at [266, 110] on button "Previous Month" at bounding box center [266, 113] width 9 height 8
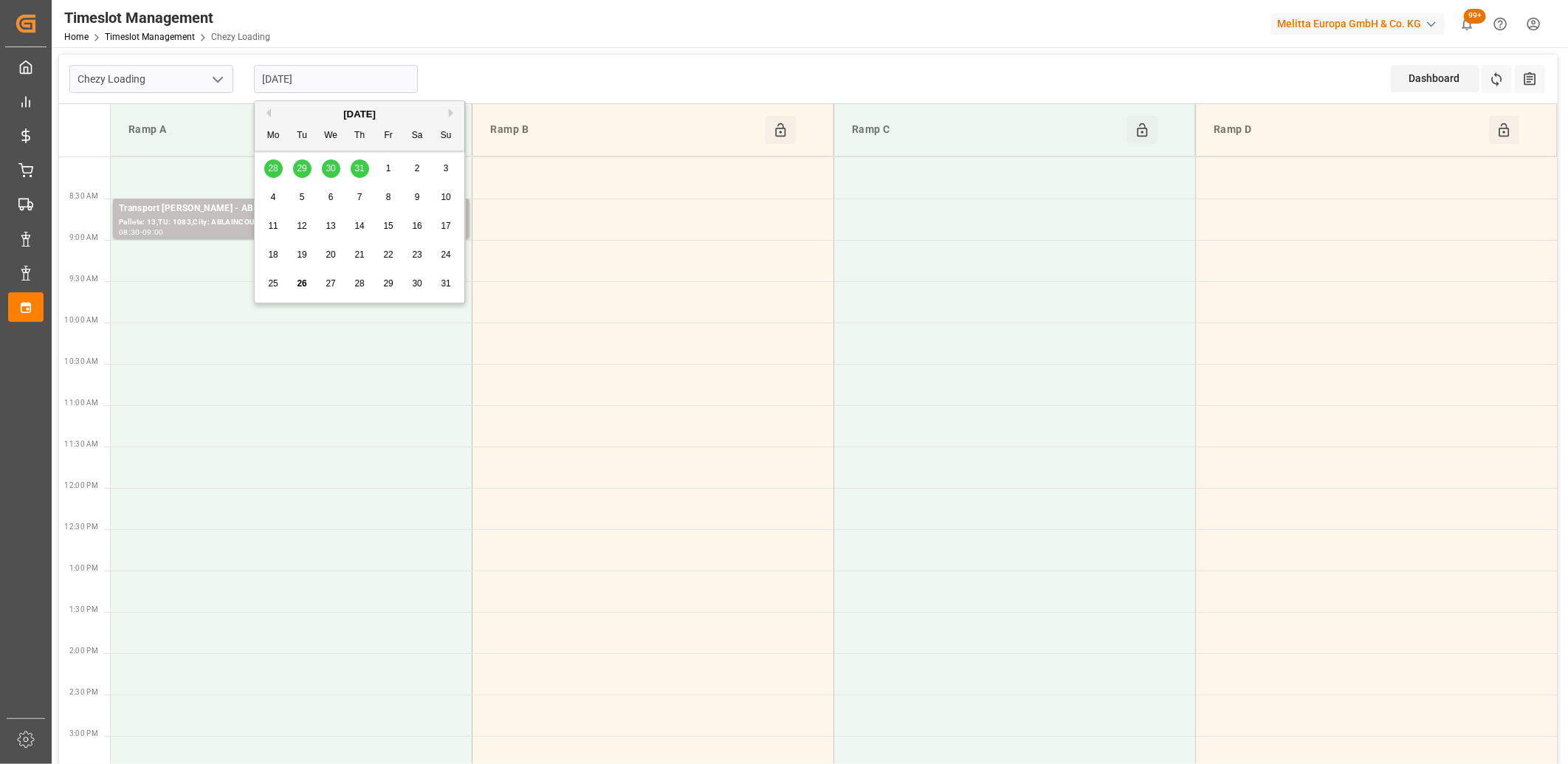
click at [331, 279] on span "27" at bounding box center [330, 283] width 9 height 10
type input "27-08-2025"
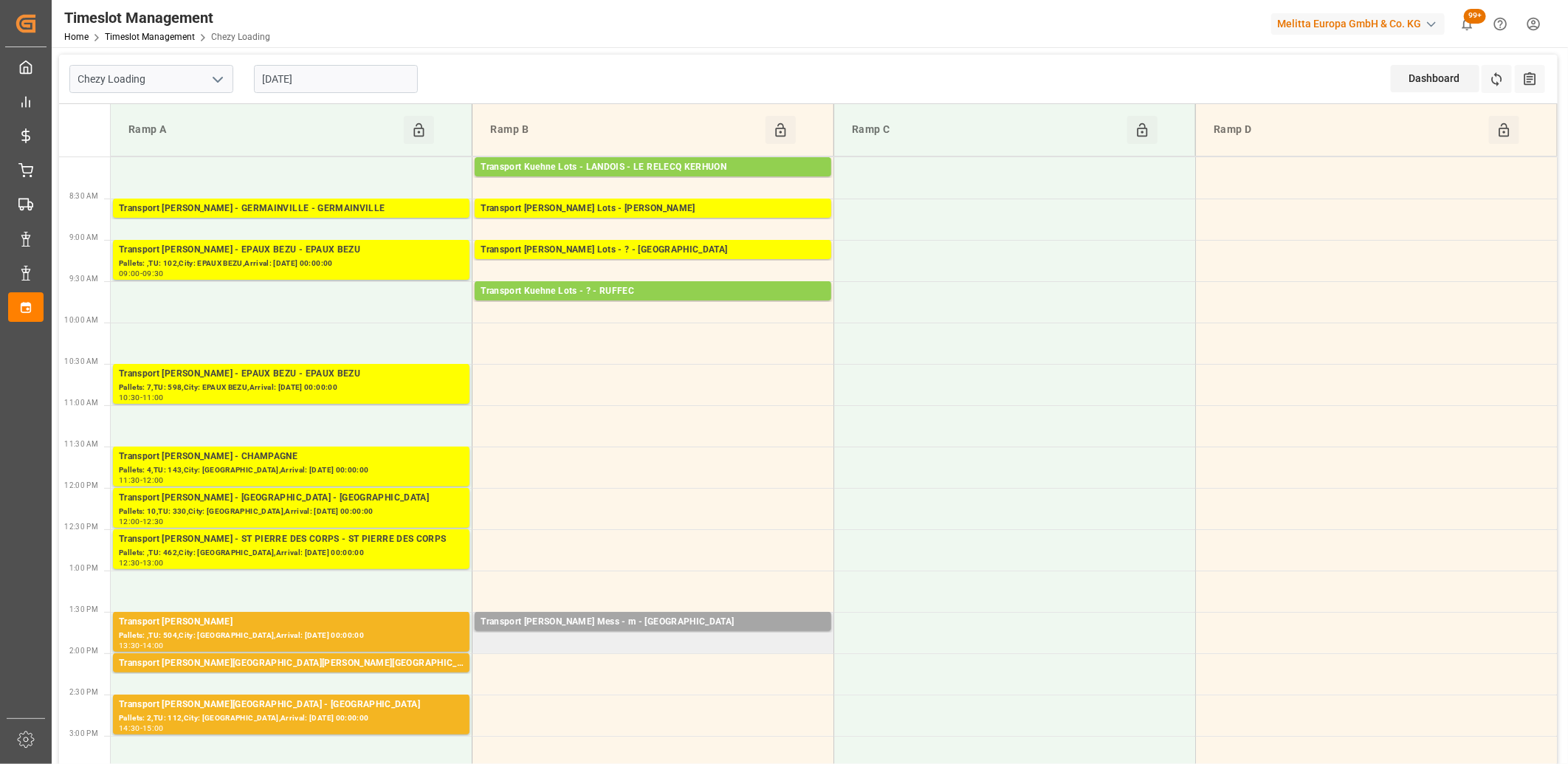
click at [645, 639] on td "Transport Kuehne Mess - m - LE HAVRE Pallets: ,TU: 36,City: LE HAVRE,Arrival: 2…" at bounding box center [654, 632] width 362 height 42
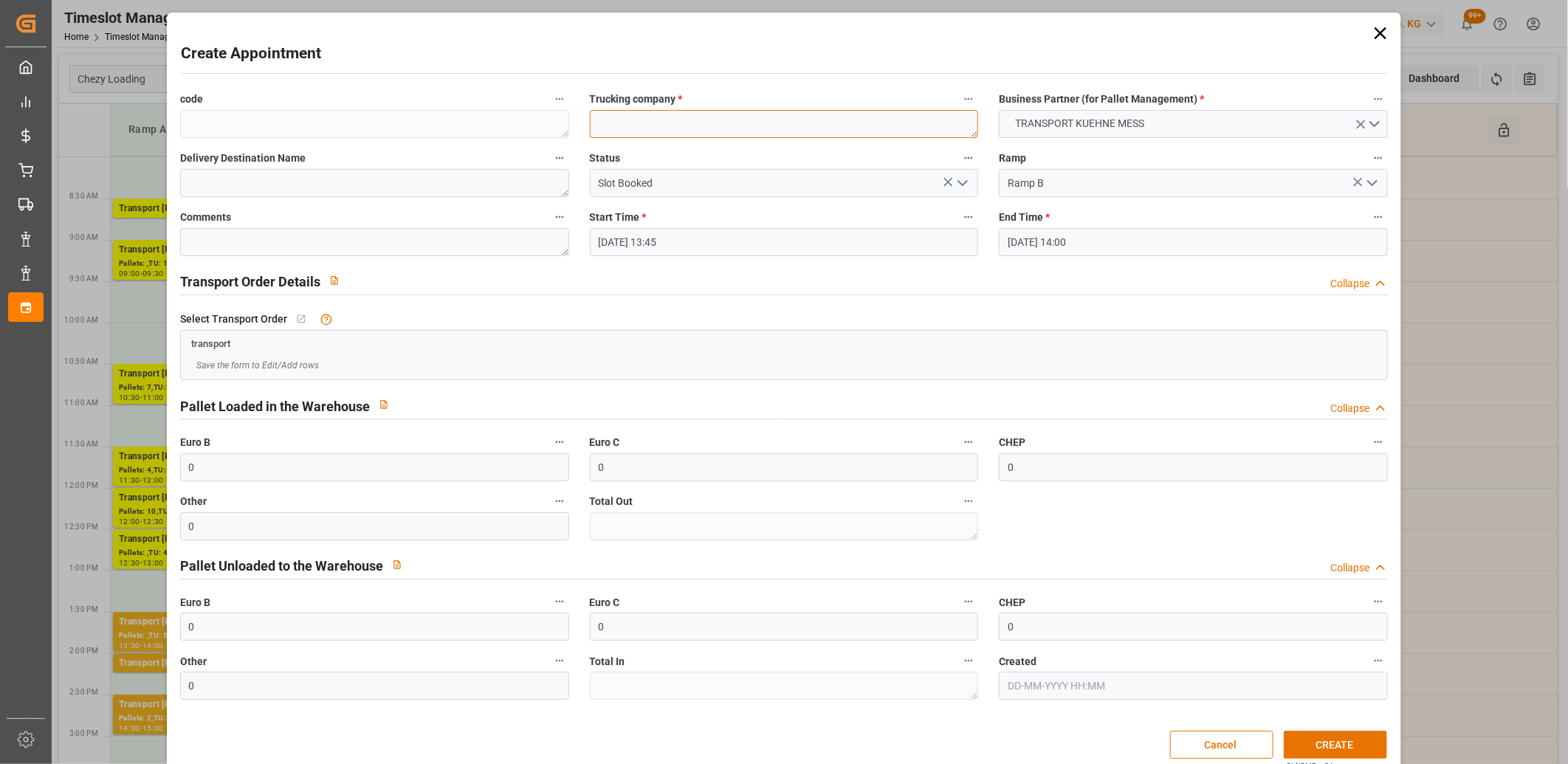
click at [663, 131] on textarea at bounding box center [785, 123] width 389 height 28
type textarea "m"
click at [1356, 745] on button "CREATE" at bounding box center [1336, 744] width 104 height 28
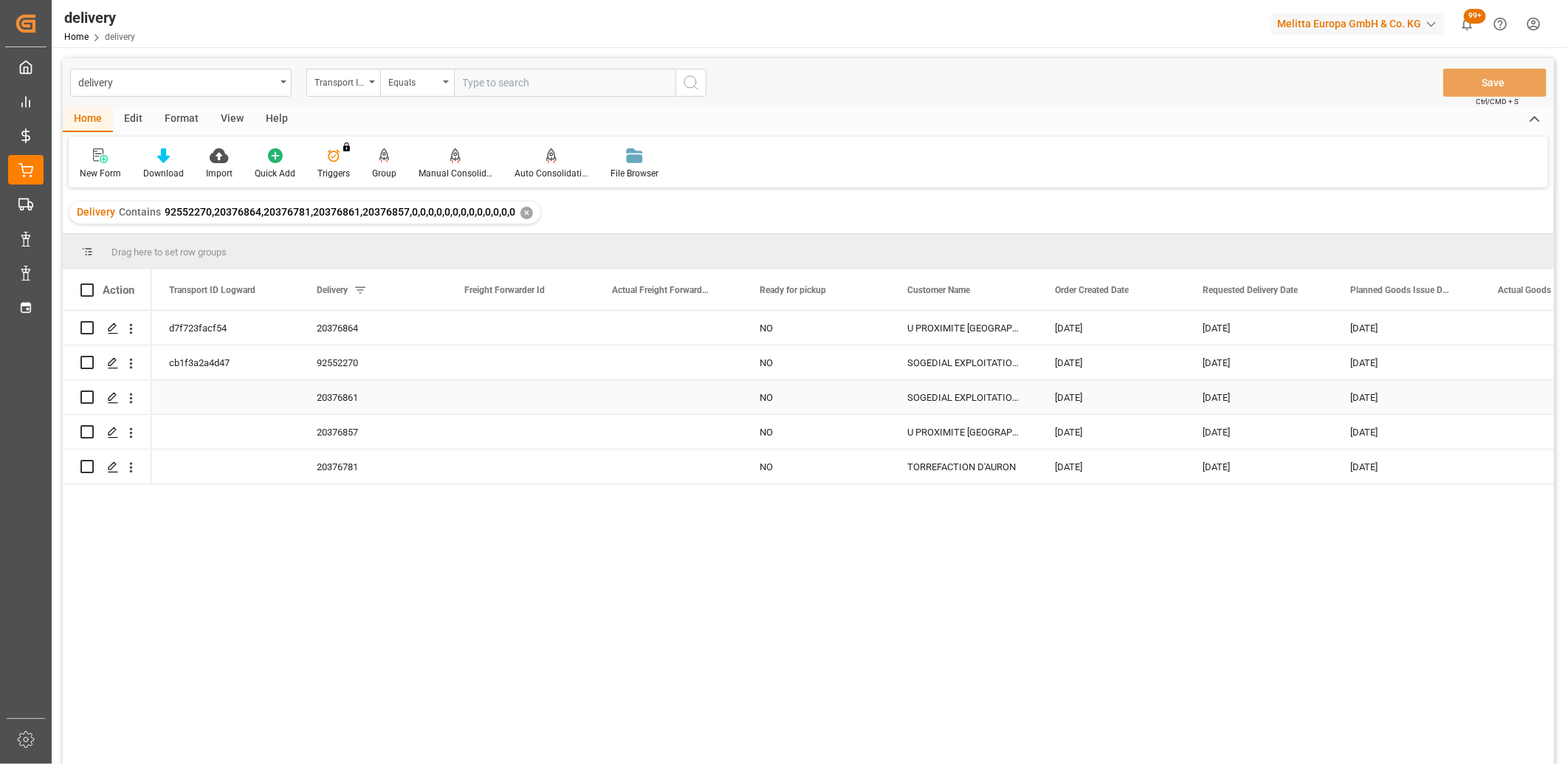
click at [88, 401] on input "Press Space to toggle row selection (unchecked)" at bounding box center [88, 397] width 14 height 14
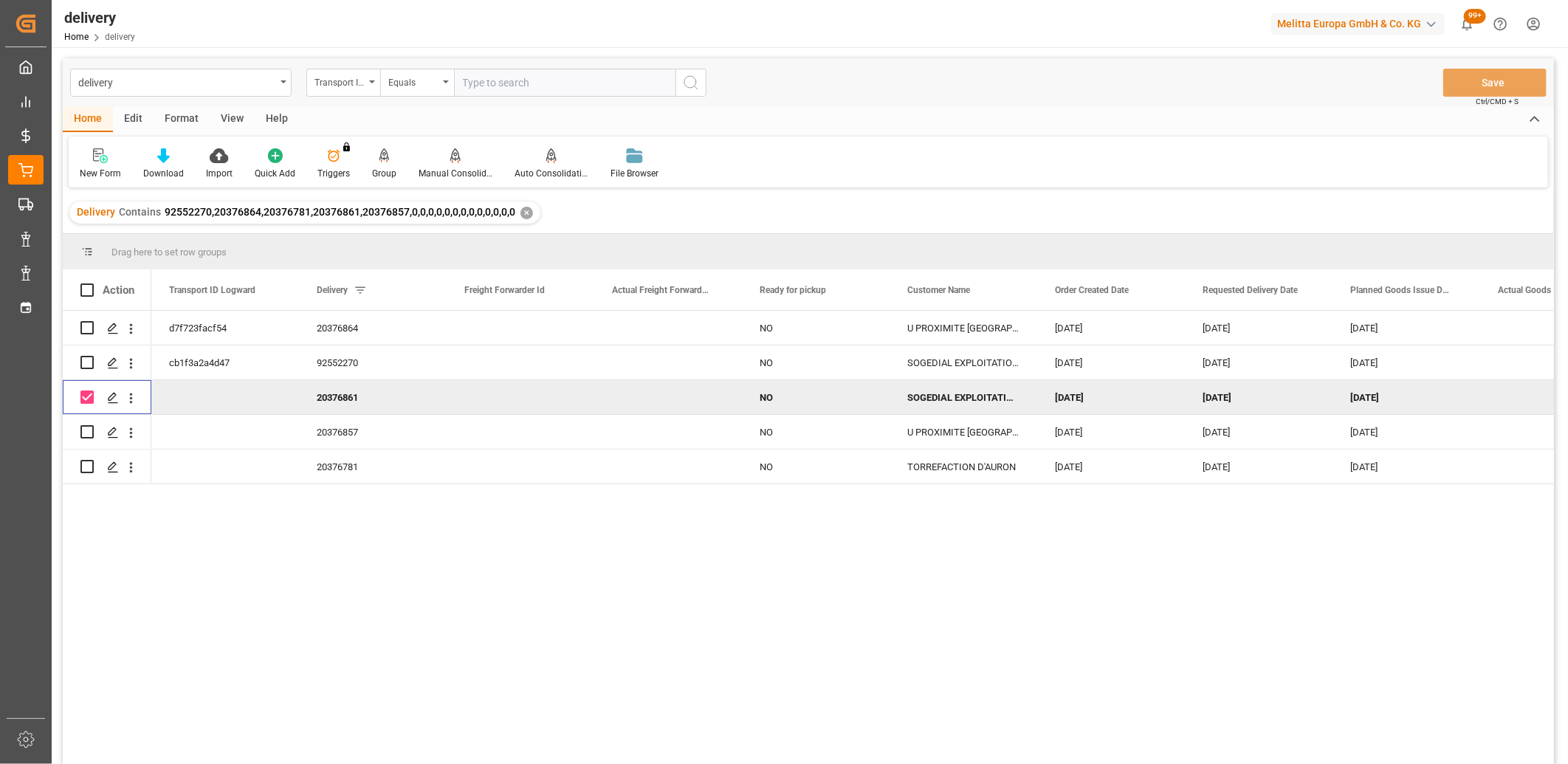
click at [88, 401] on input "Press Space to toggle row selection (checked)" at bounding box center [88, 397] width 14 height 14
checkbox input "false"
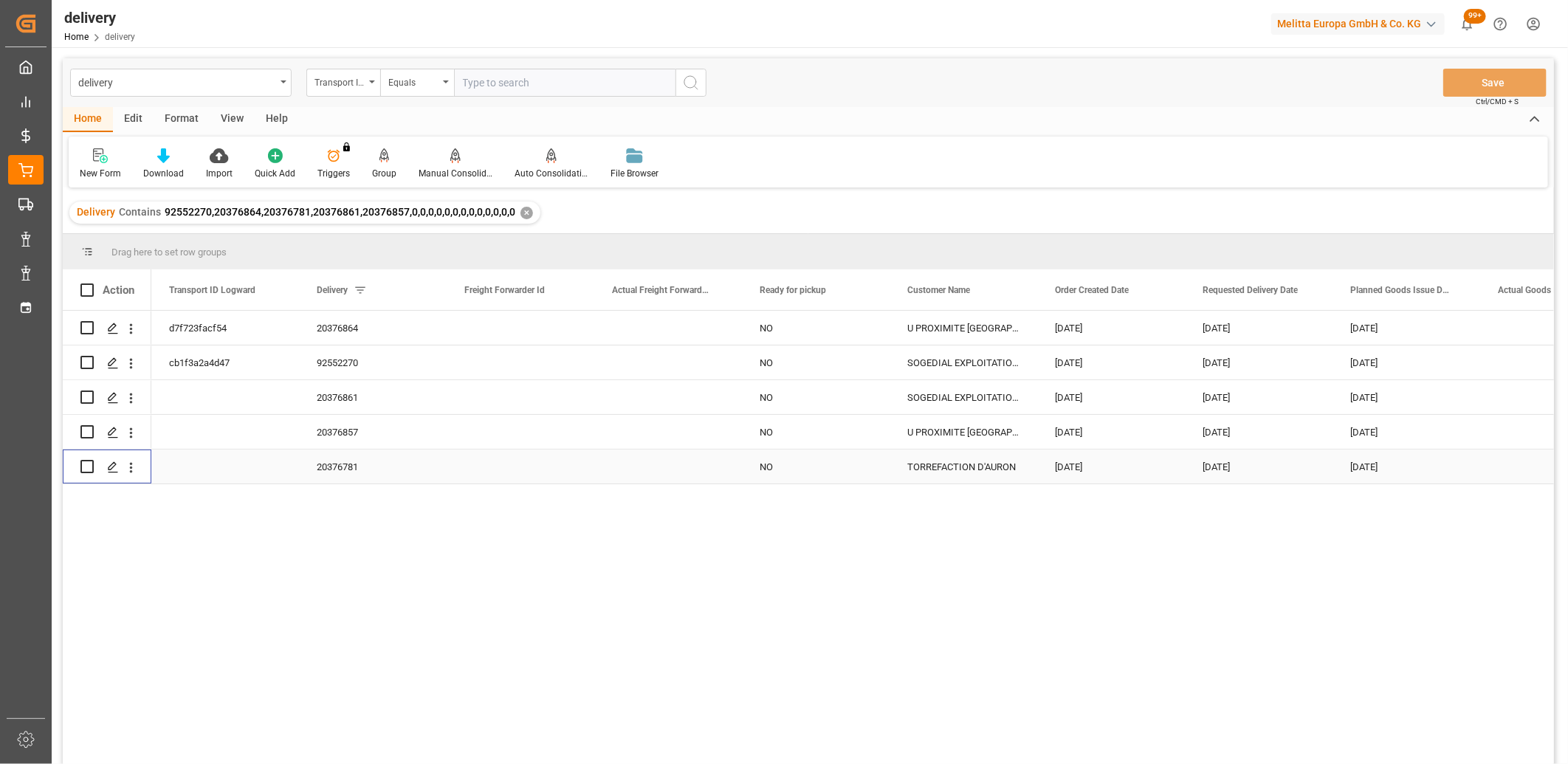
click at [88, 463] on input "Press Space to toggle row selection (unchecked)" at bounding box center [88, 467] width 14 height 14
checkbox input "true"
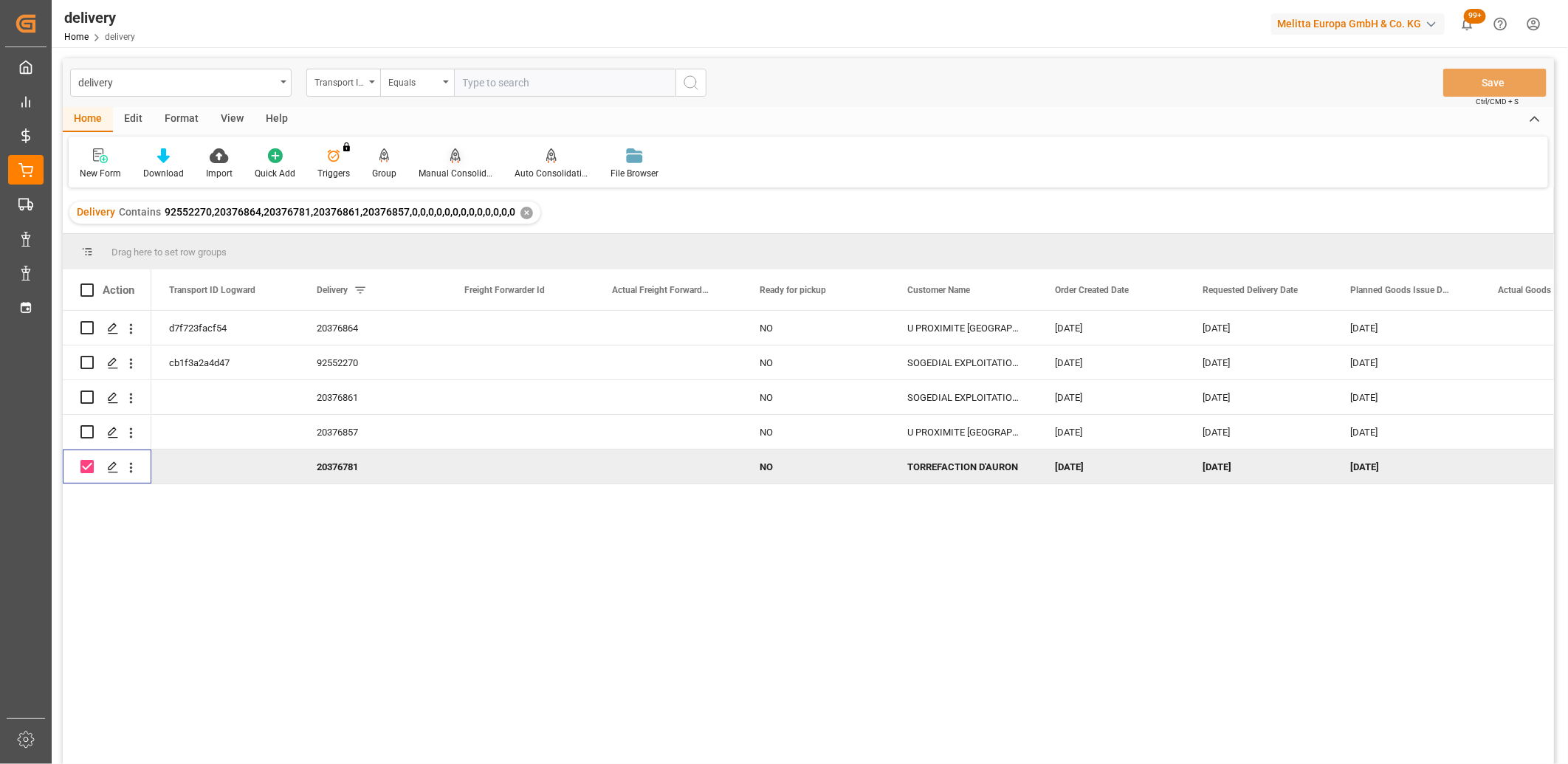
click at [451, 153] on icon at bounding box center [456, 156] width 10 height 14
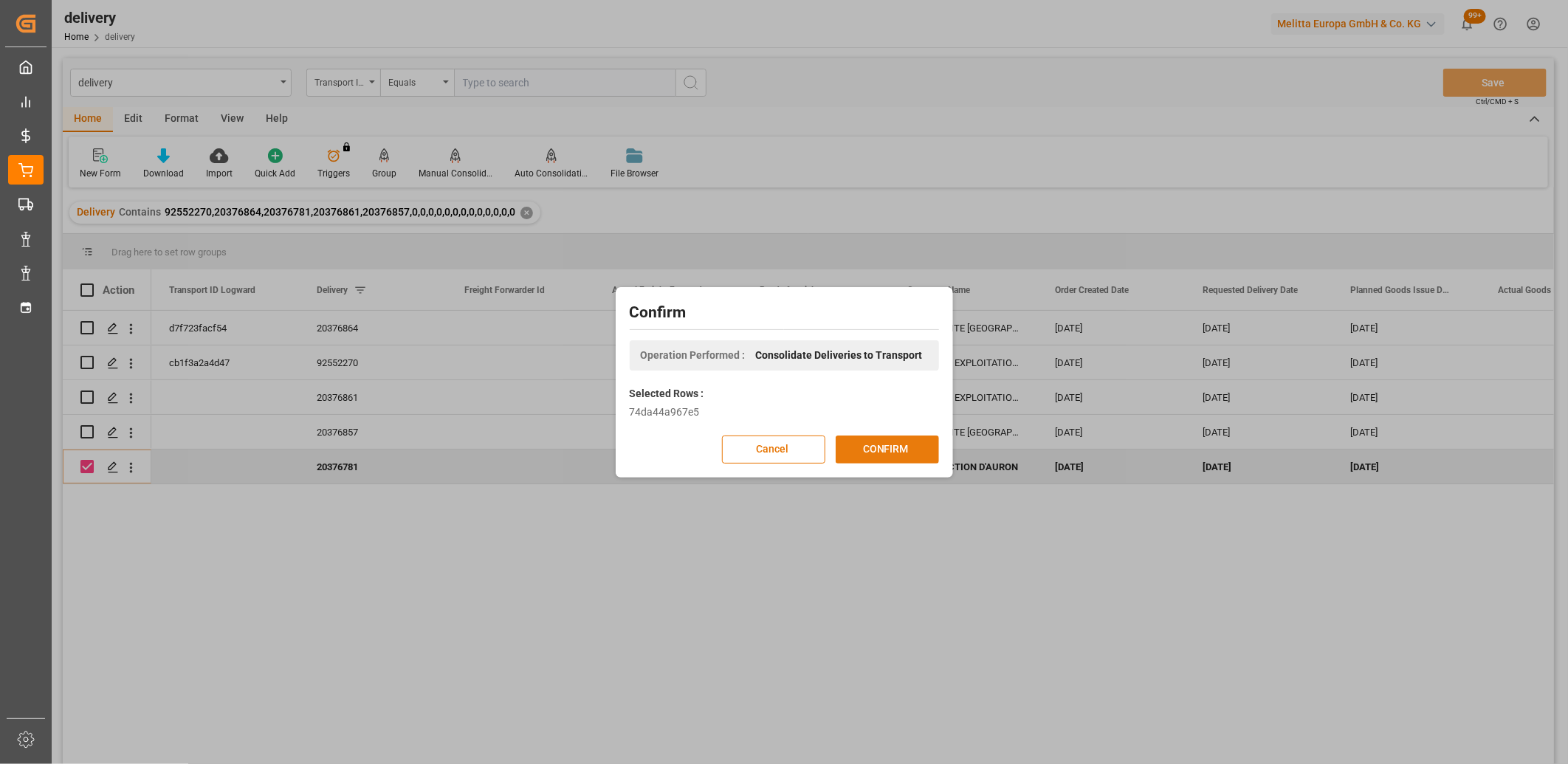
click at [859, 452] on button "CONFIRM" at bounding box center [888, 449] width 104 height 28
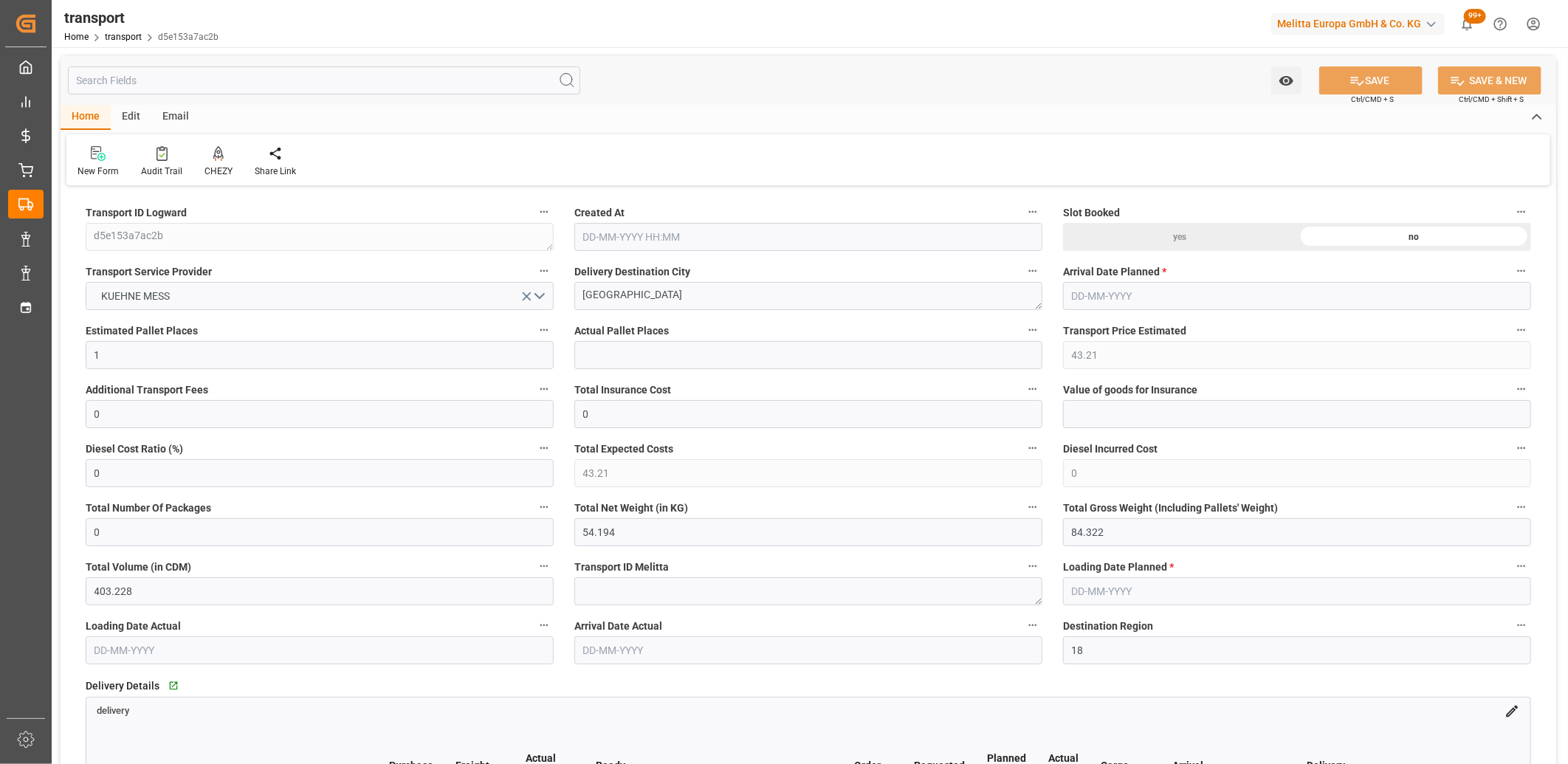
type input "[DATE] 11:42"
type input "[DATE]"
click at [214, 153] on icon at bounding box center [219, 153] width 10 height 14
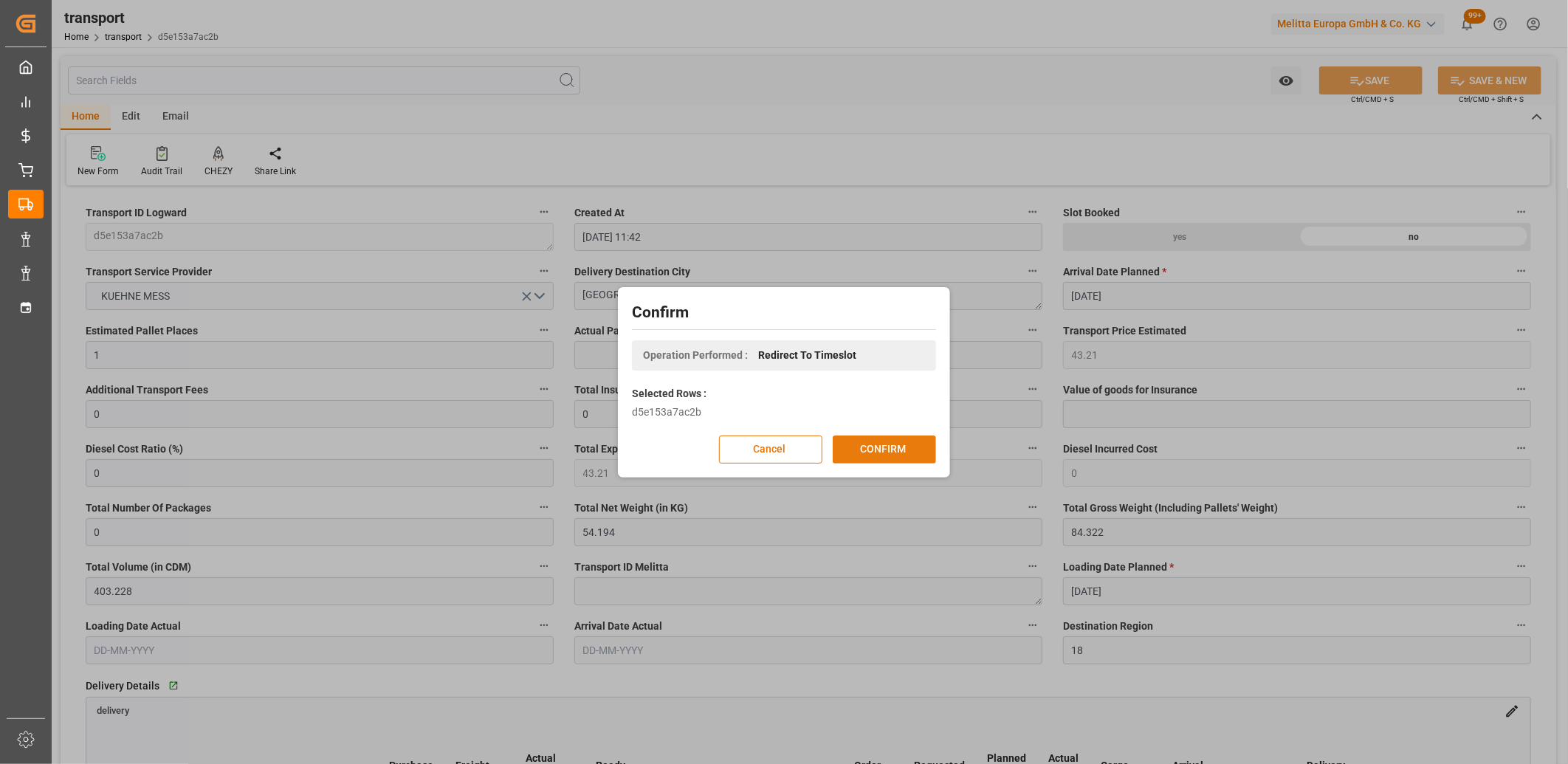
click at [850, 446] on button "CONFIRM" at bounding box center [885, 449] width 104 height 28
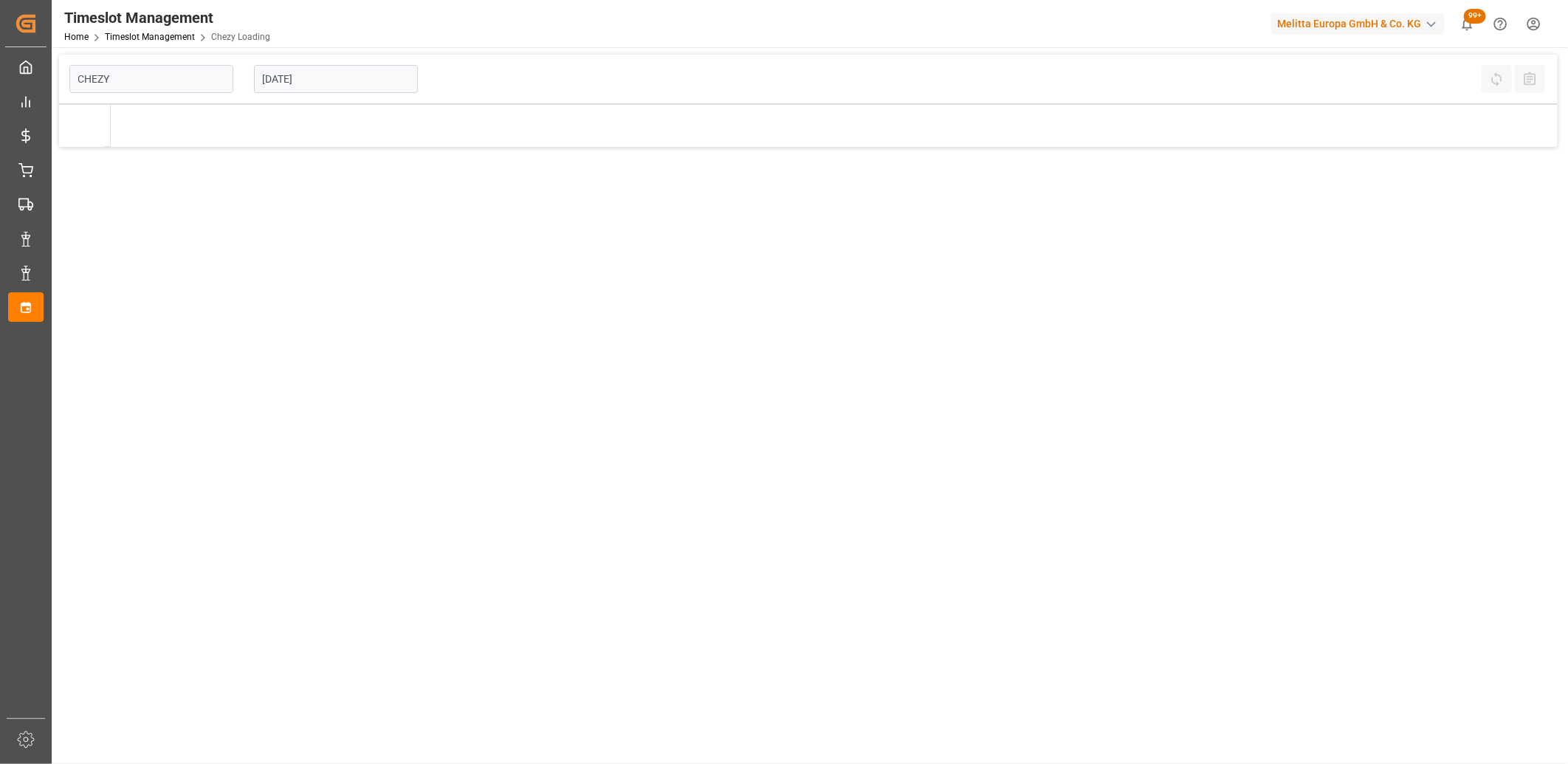
type input "Chezy Loading"
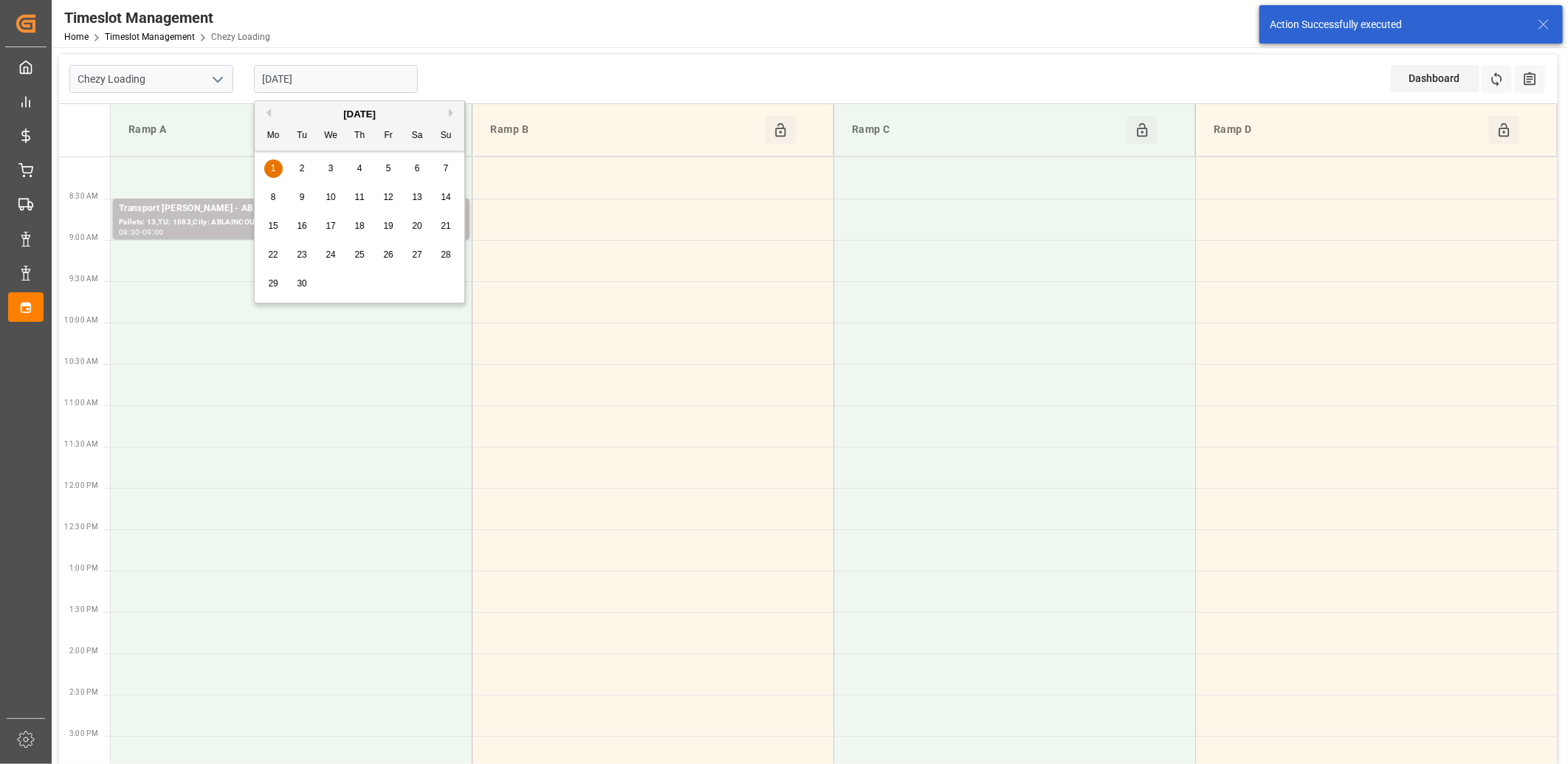
click at [366, 87] on input "[DATE]" at bounding box center [336, 78] width 164 height 28
click at [270, 114] on div "[DATE]" at bounding box center [360, 114] width 210 height 14
click at [266, 113] on button "Previous Month" at bounding box center [266, 113] width 9 height 8
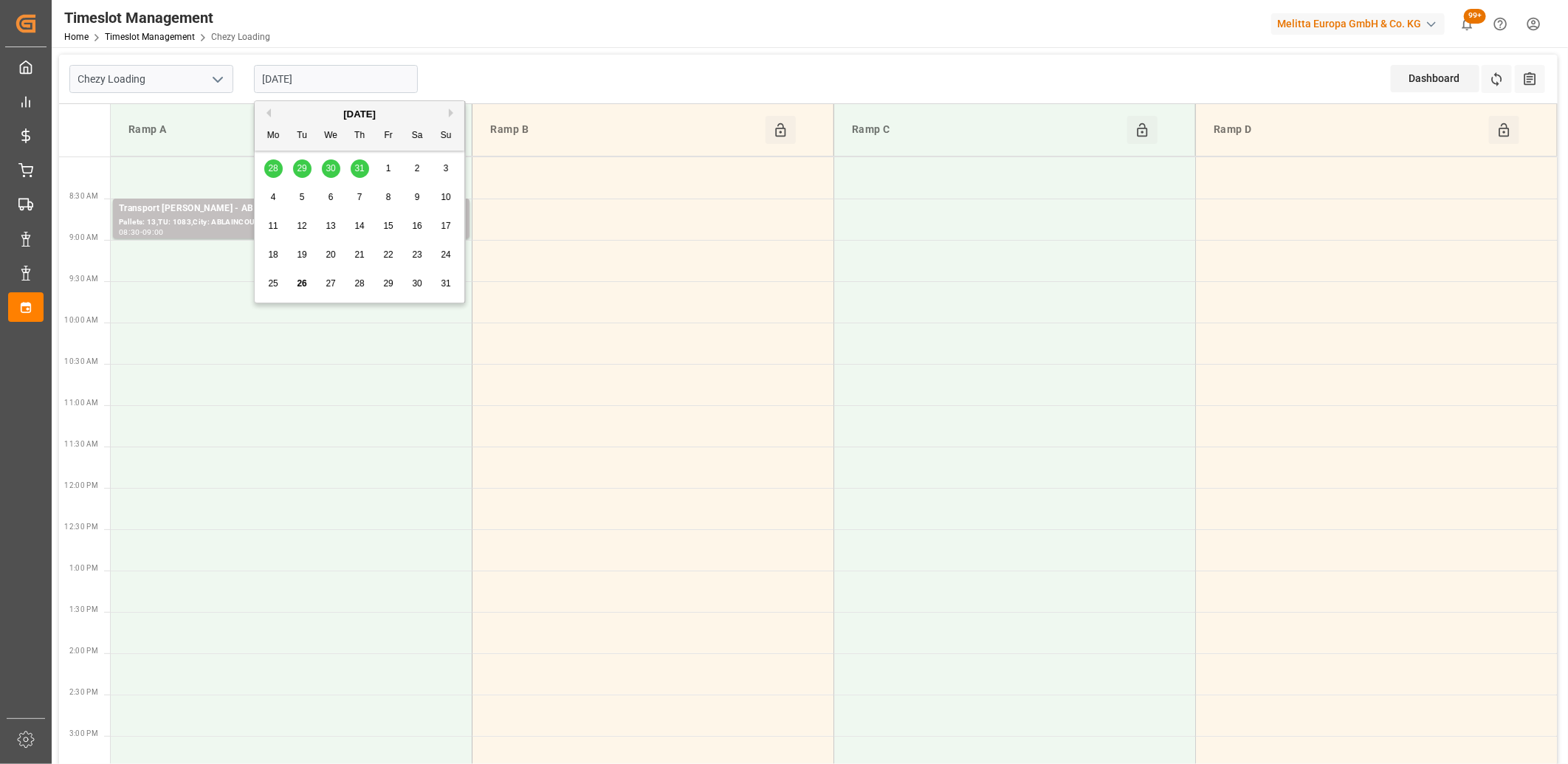
click at [334, 290] on div "27" at bounding box center [332, 284] width 19 height 18
type input "[DATE]"
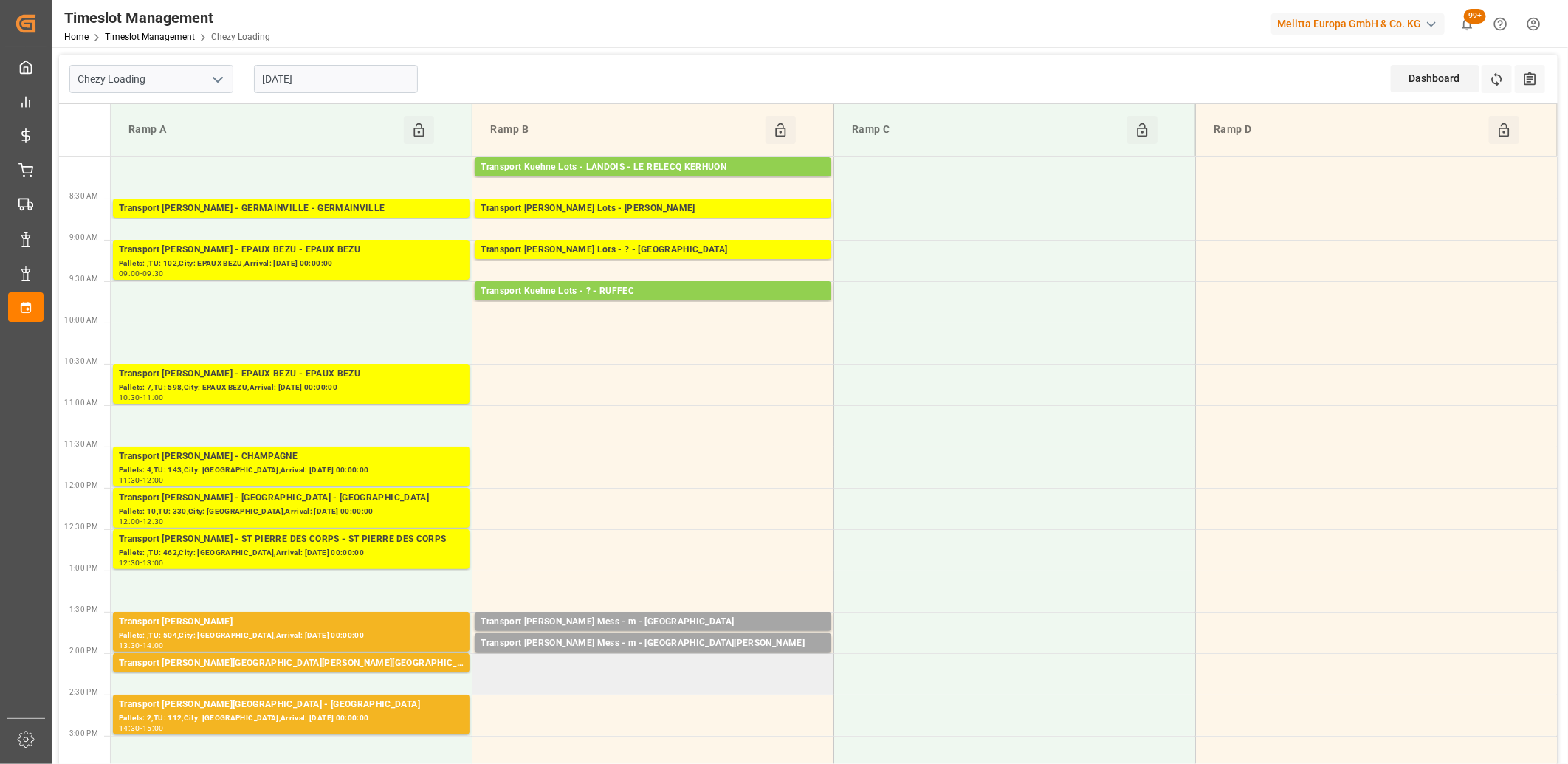
click at [543, 661] on td at bounding box center [654, 674] width 362 height 42
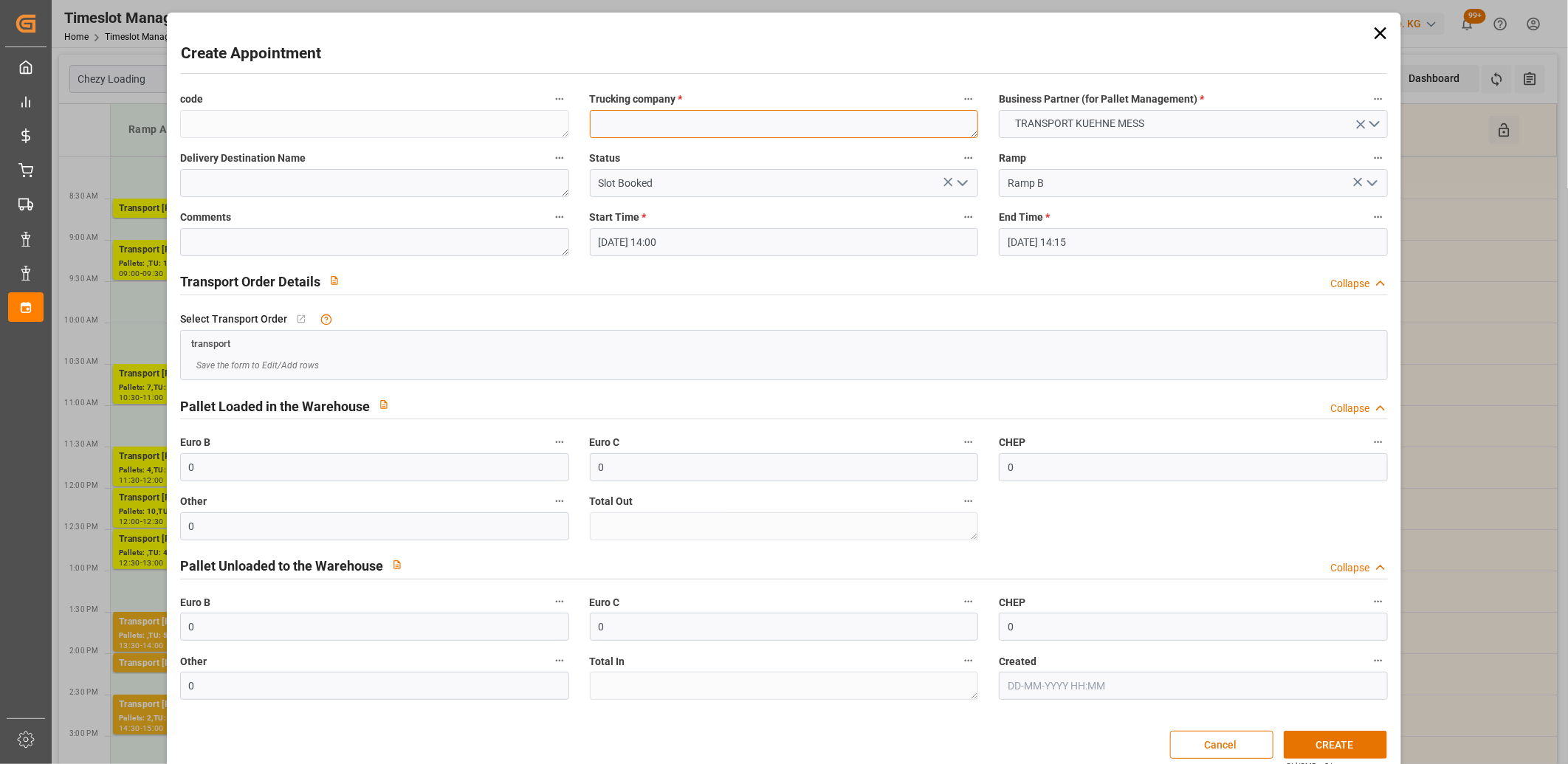
click at [645, 110] on textarea at bounding box center [785, 123] width 389 height 28
type textarea "m"
click at [1326, 741] on button "CREATE" at bounding box center [1336, 744] width 104 height 28
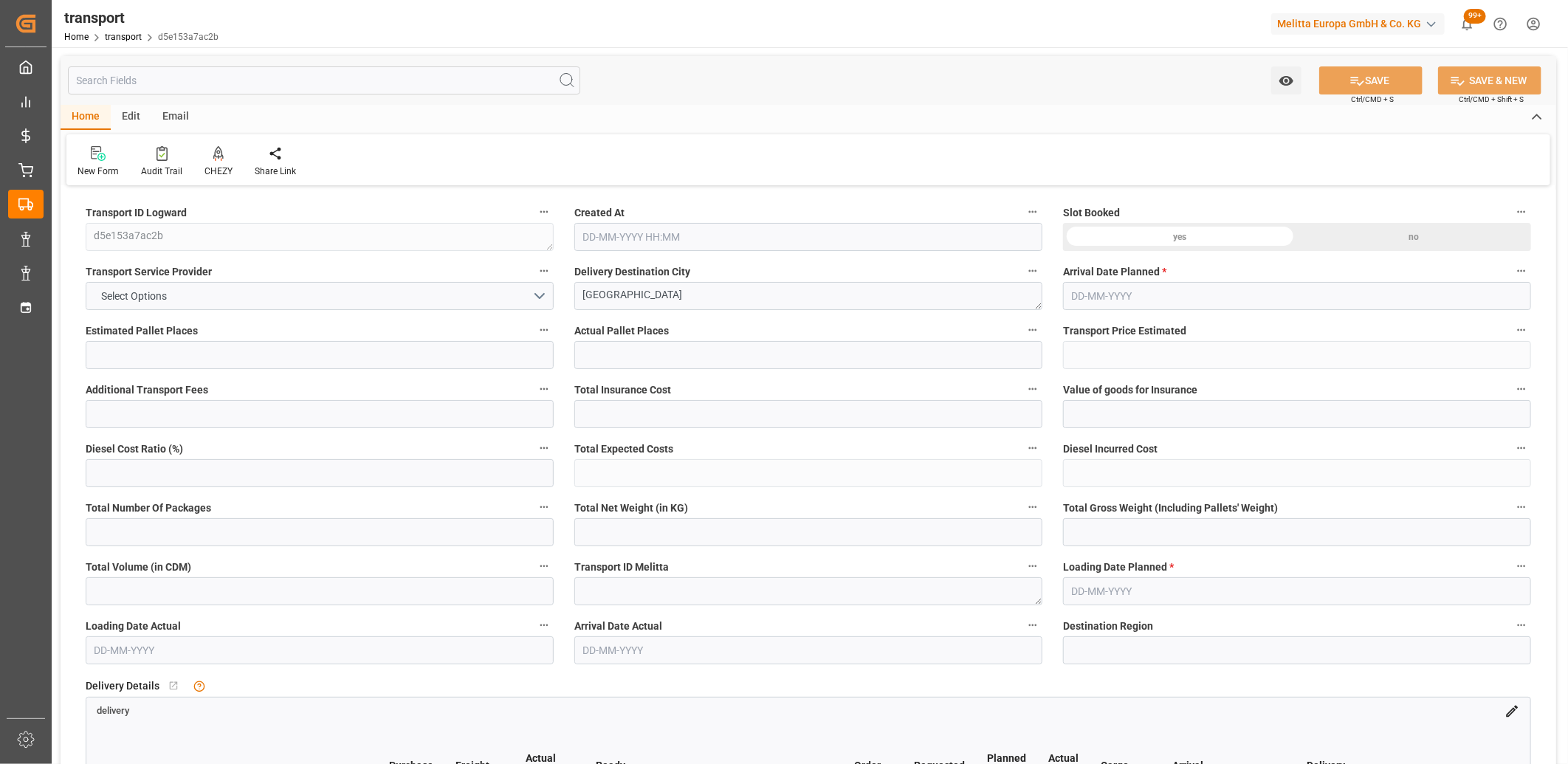
type input "1"
type input "43.21"
type input "0"
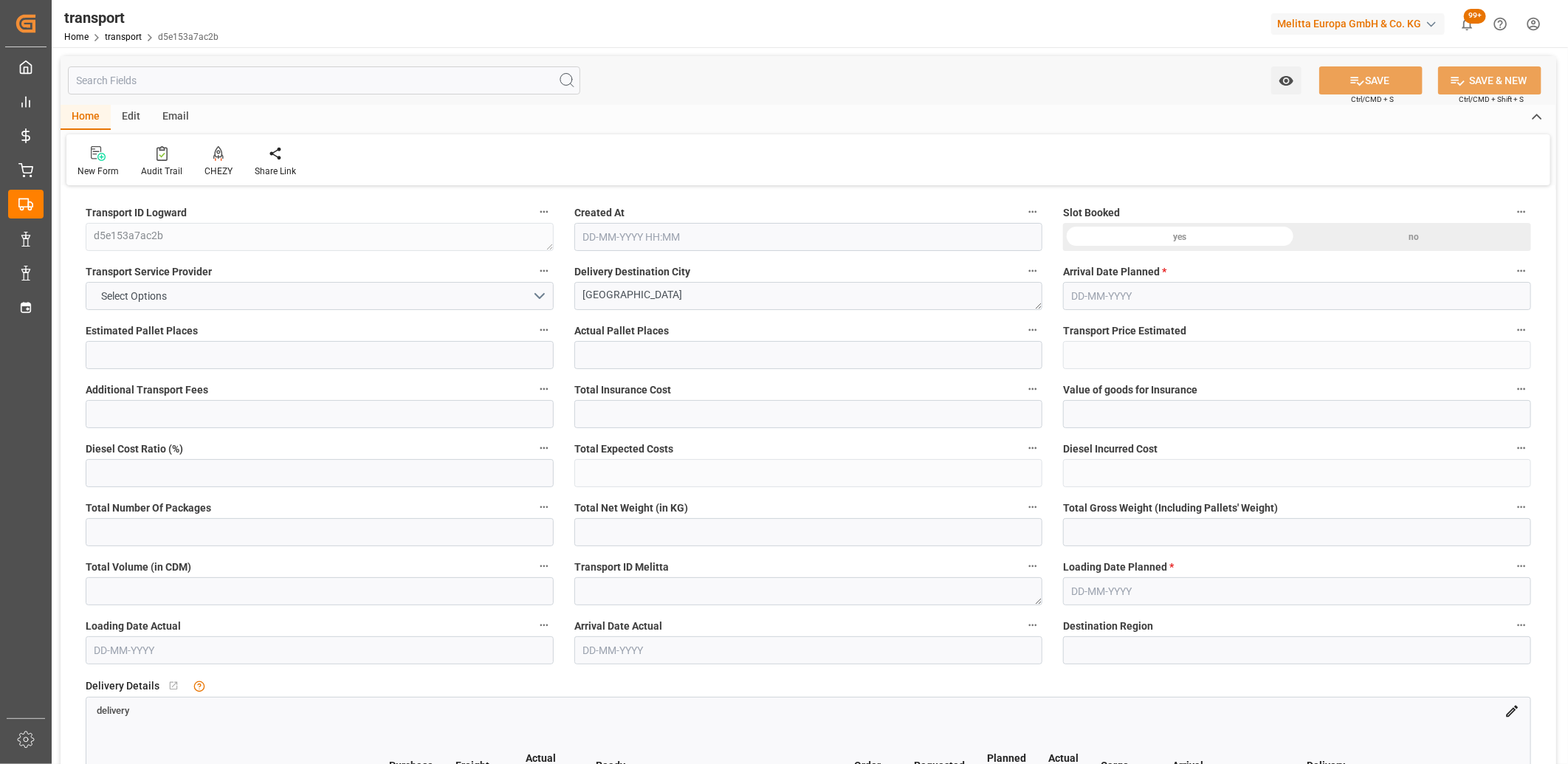
type input "43.21"
type input "0"
type input "54.194"
type input "84.322"
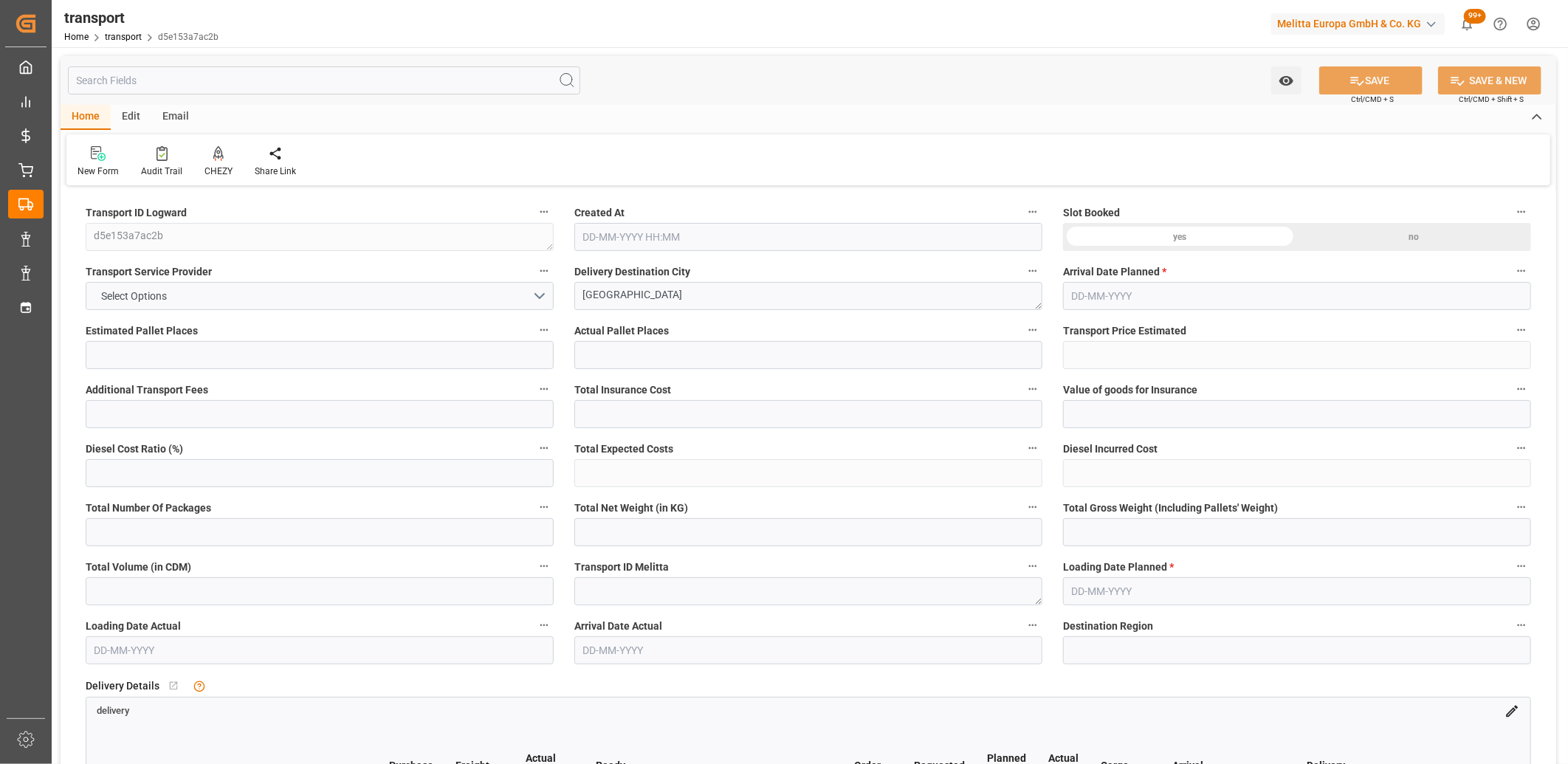
type input "403.228"
type input "18"
type input "0"
type input "8"
type input "1"
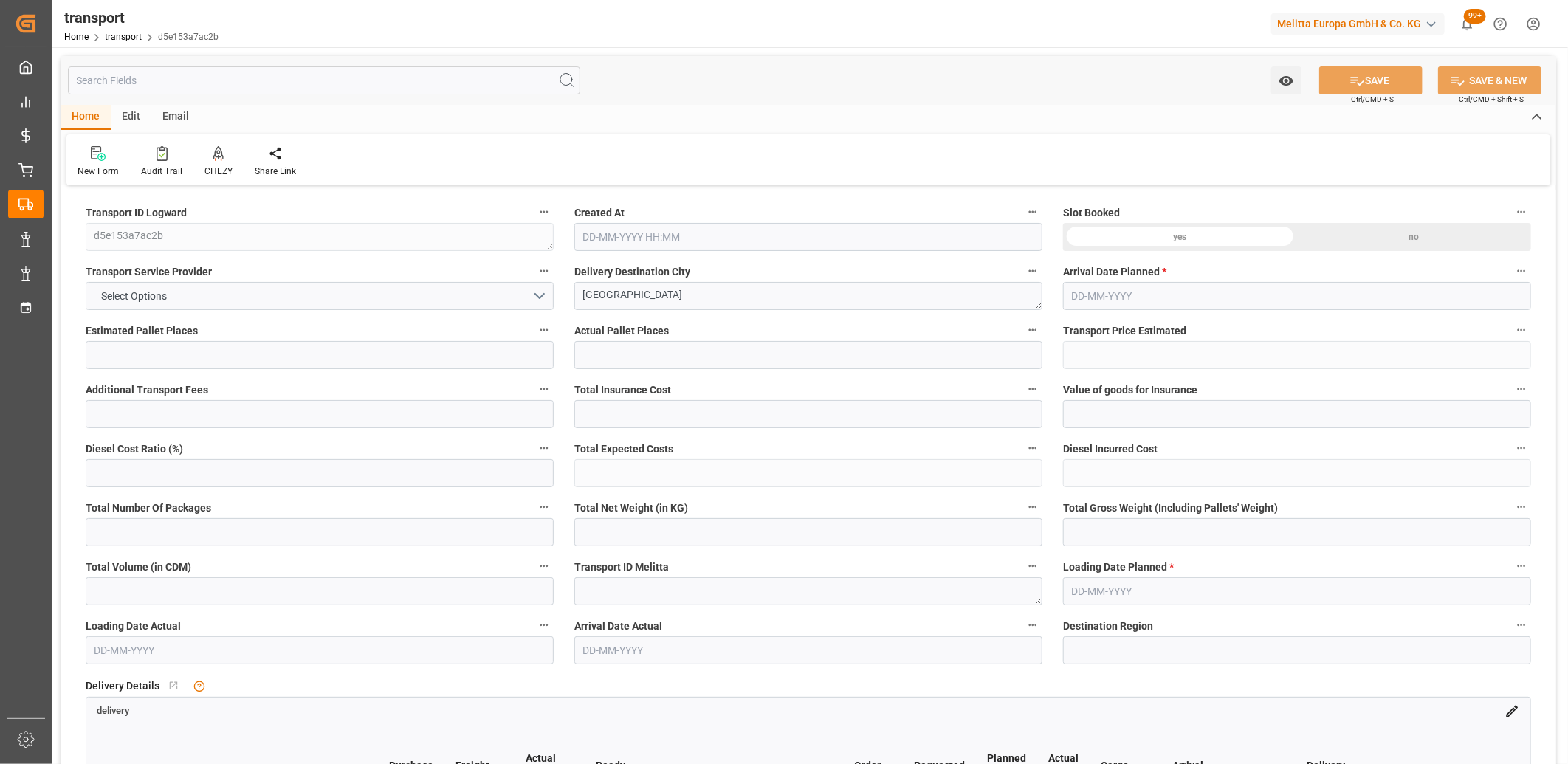
type input "101"
type input "61.322"
type input "0"
type input "4710.8598"
type input "0"
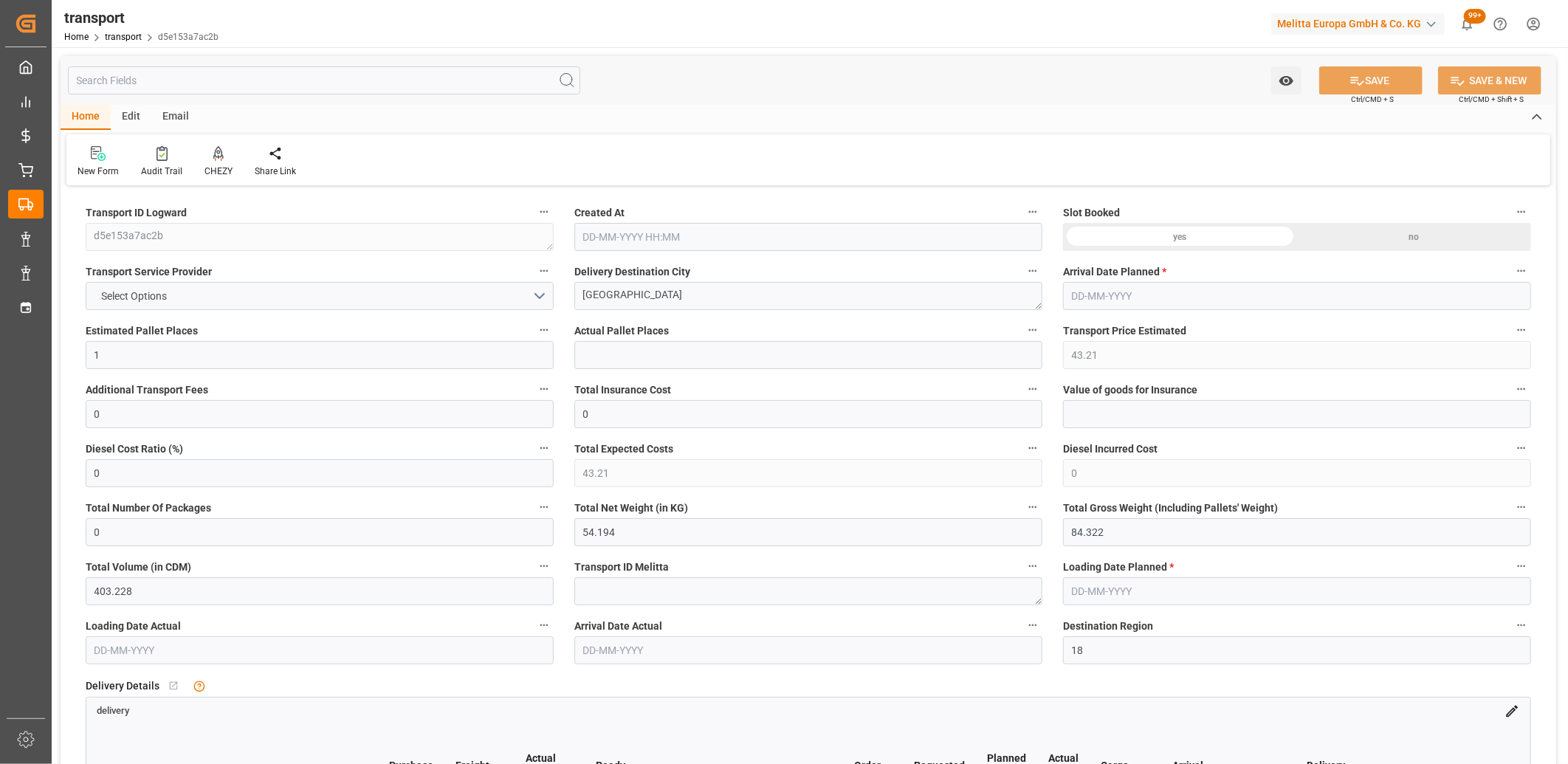
type input "0"
type input "21"
type input "35"
type input "[DATE] 11:42"
type input "[DATE]"
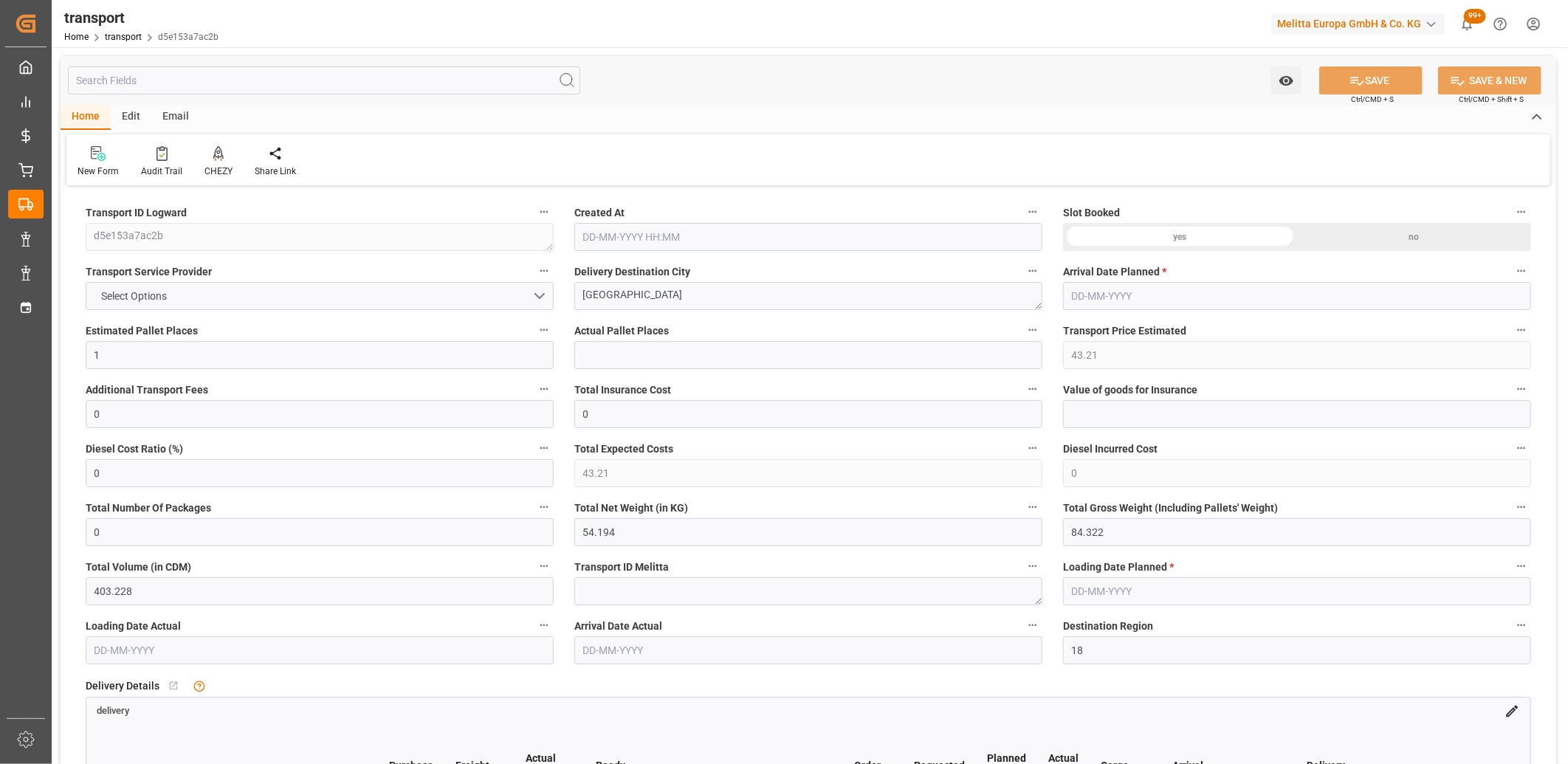
type input "[DATE]"
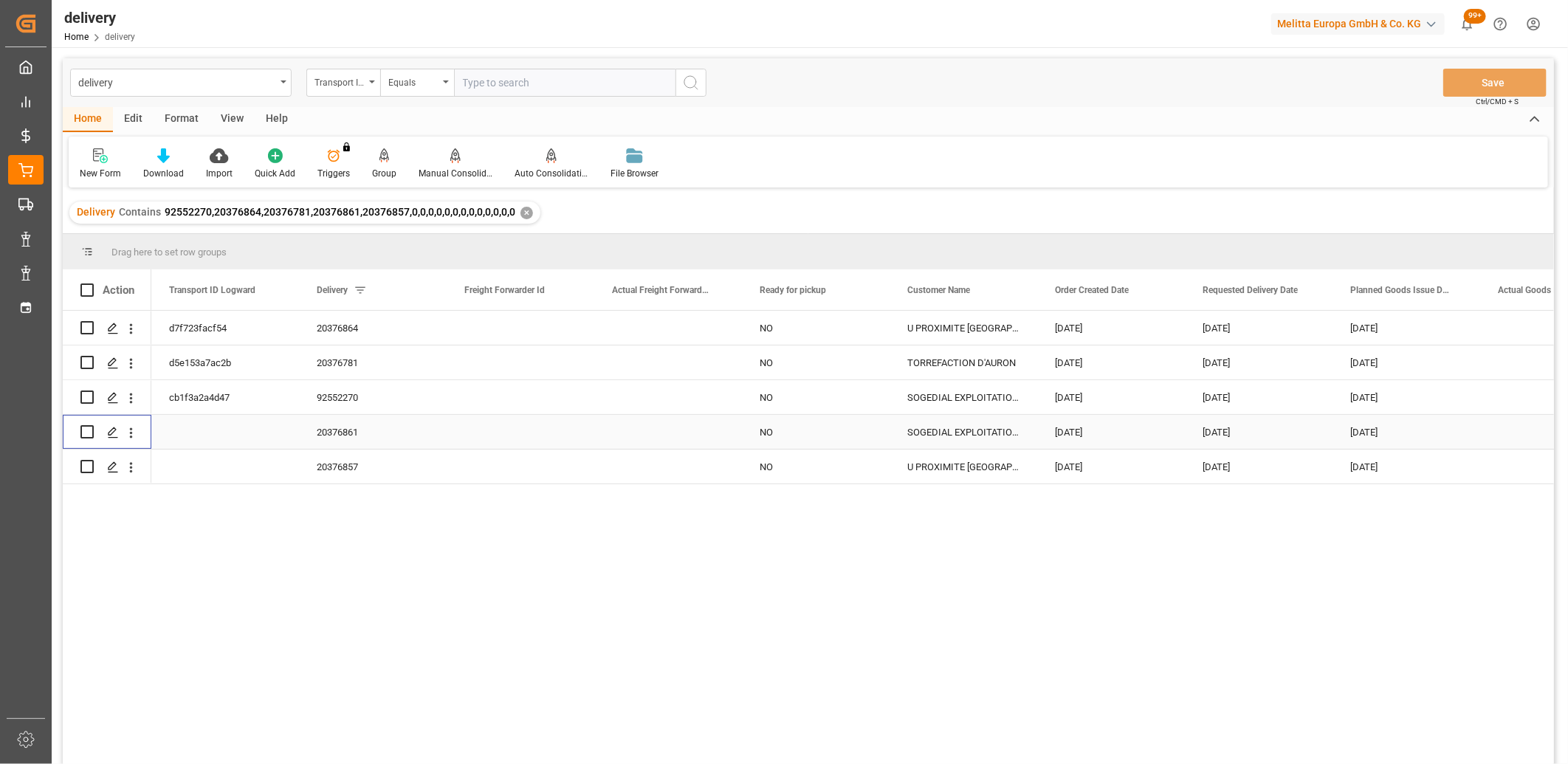
click at [93, 428] on input "Press Space to toggle row selection (unchecked)" at bounding box center [88, 432] width 14 height 14
checkbox input "true"
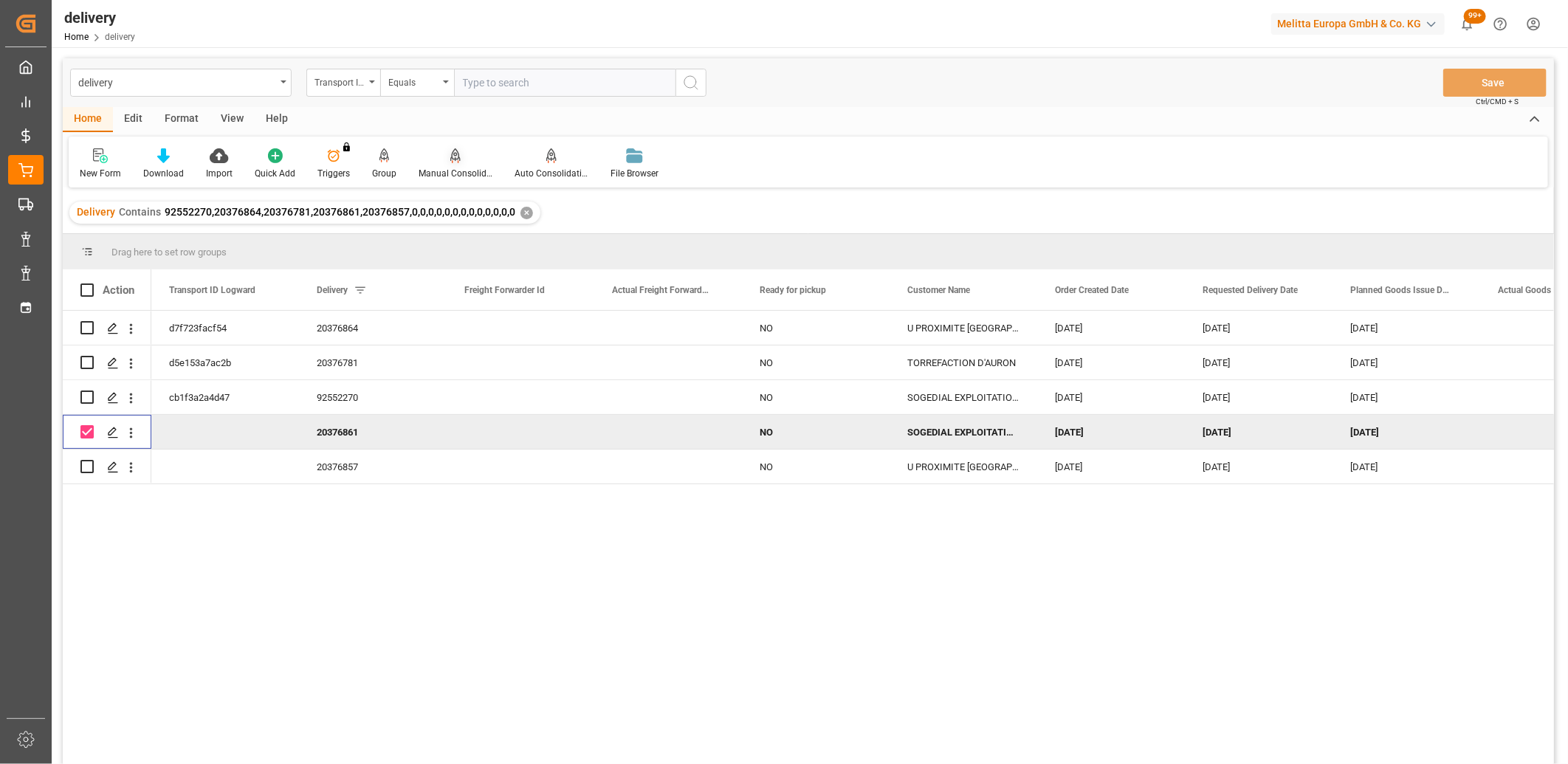
click at [451, 153] on icon at bounding box center [456, 156] width 10 height 14
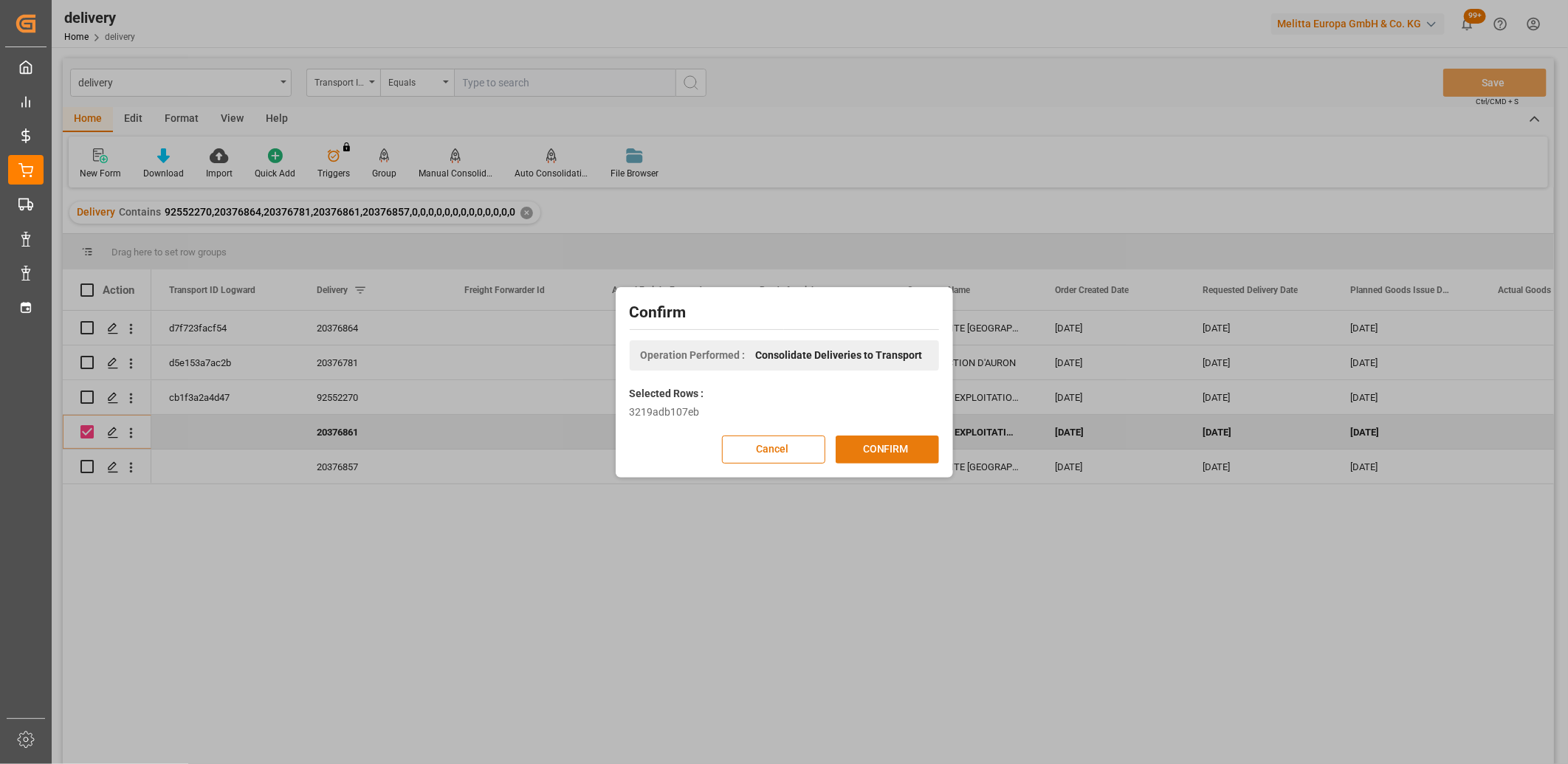
click at [884, 451] on button "CONFIRM" at bounding box center [888, 449] width 104 height 28
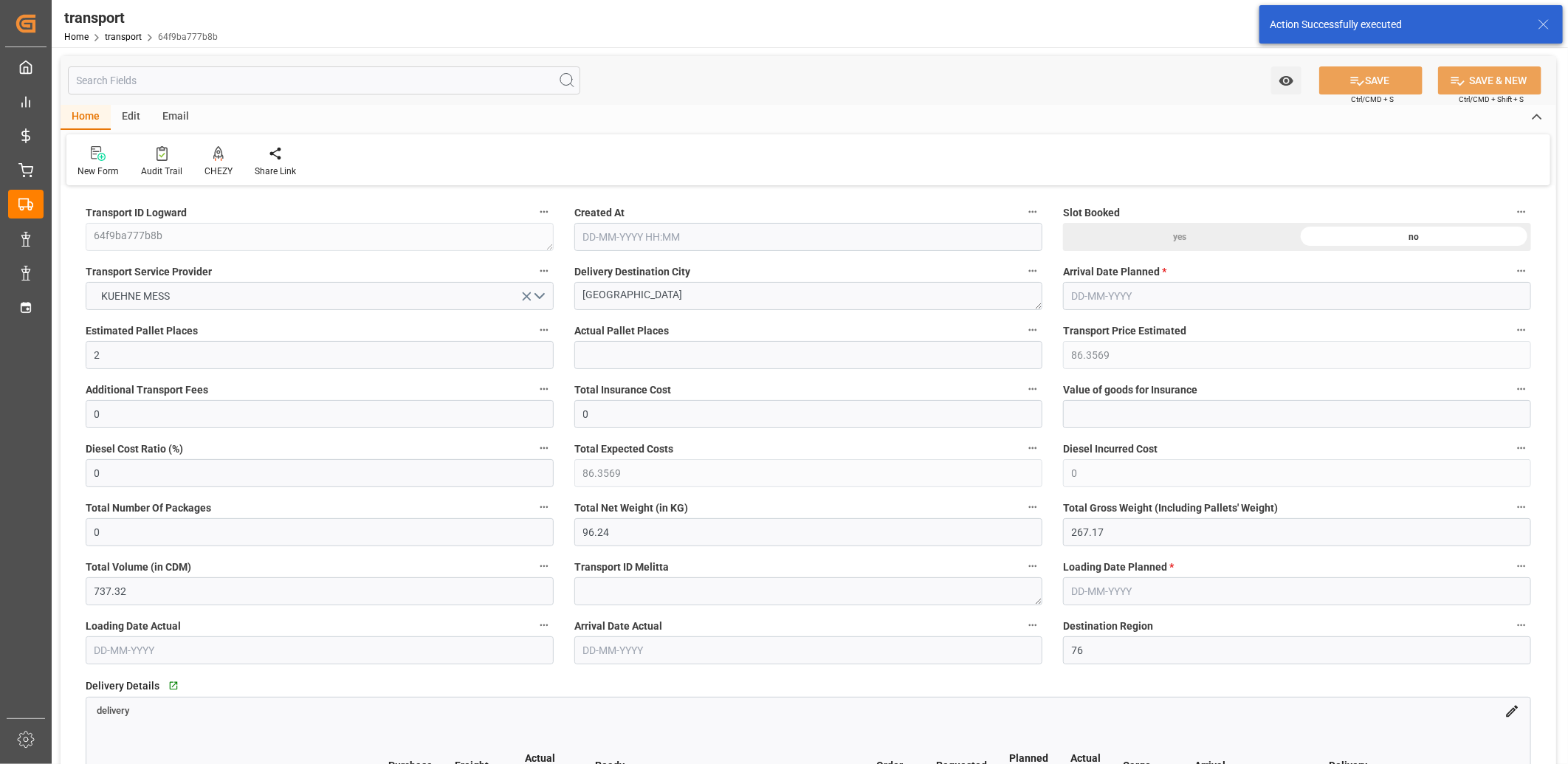
type input "[DATE] 11:42"
type input "[DATE]"
click at [215, 152] on icon at bounding box center [219, 152] width 10 height 13
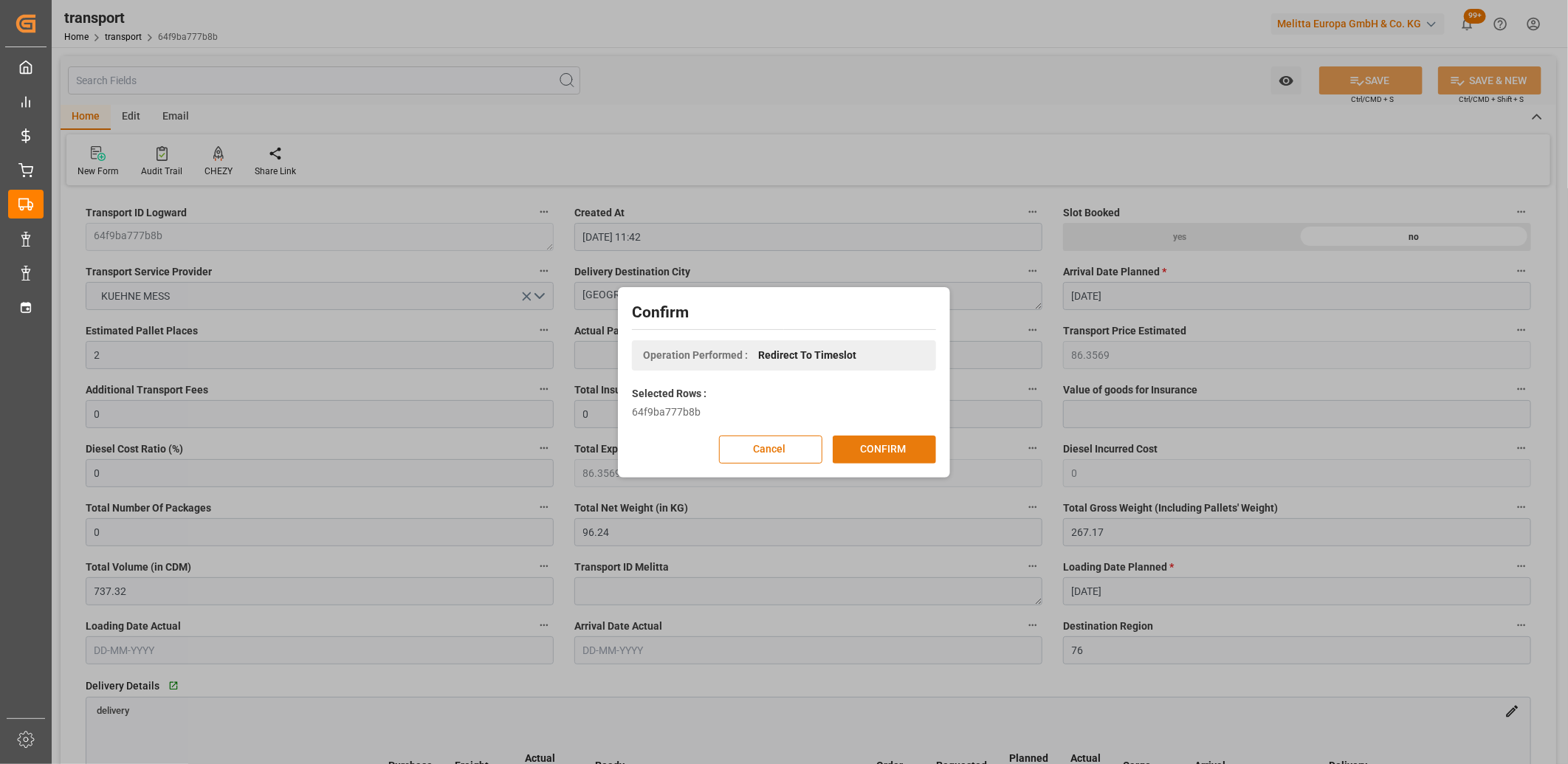
click at [874, 447] on button "CONFIRM" at bounding box center [885, 449] width 104 height 28
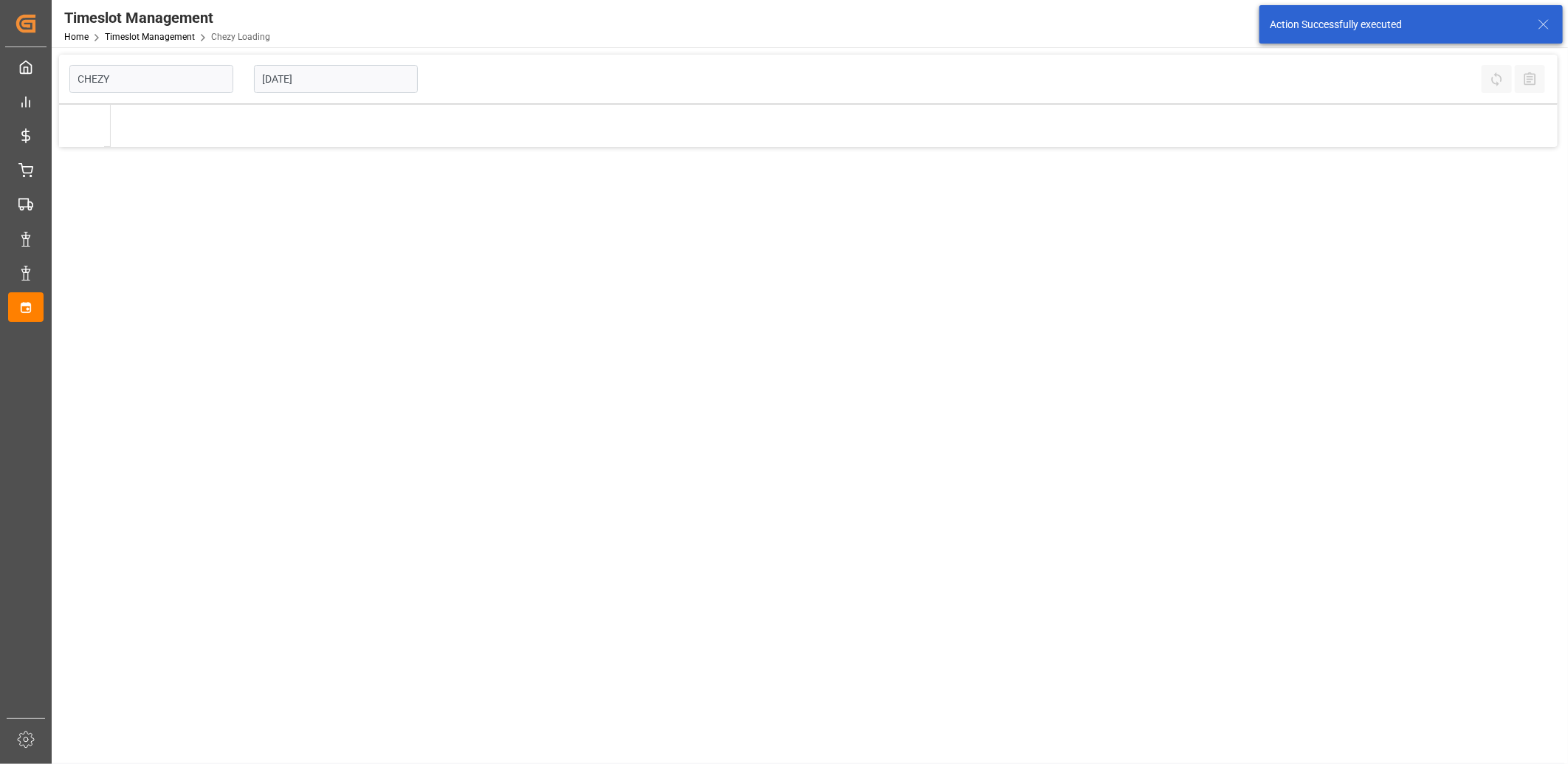
type input "Chezy Loading"
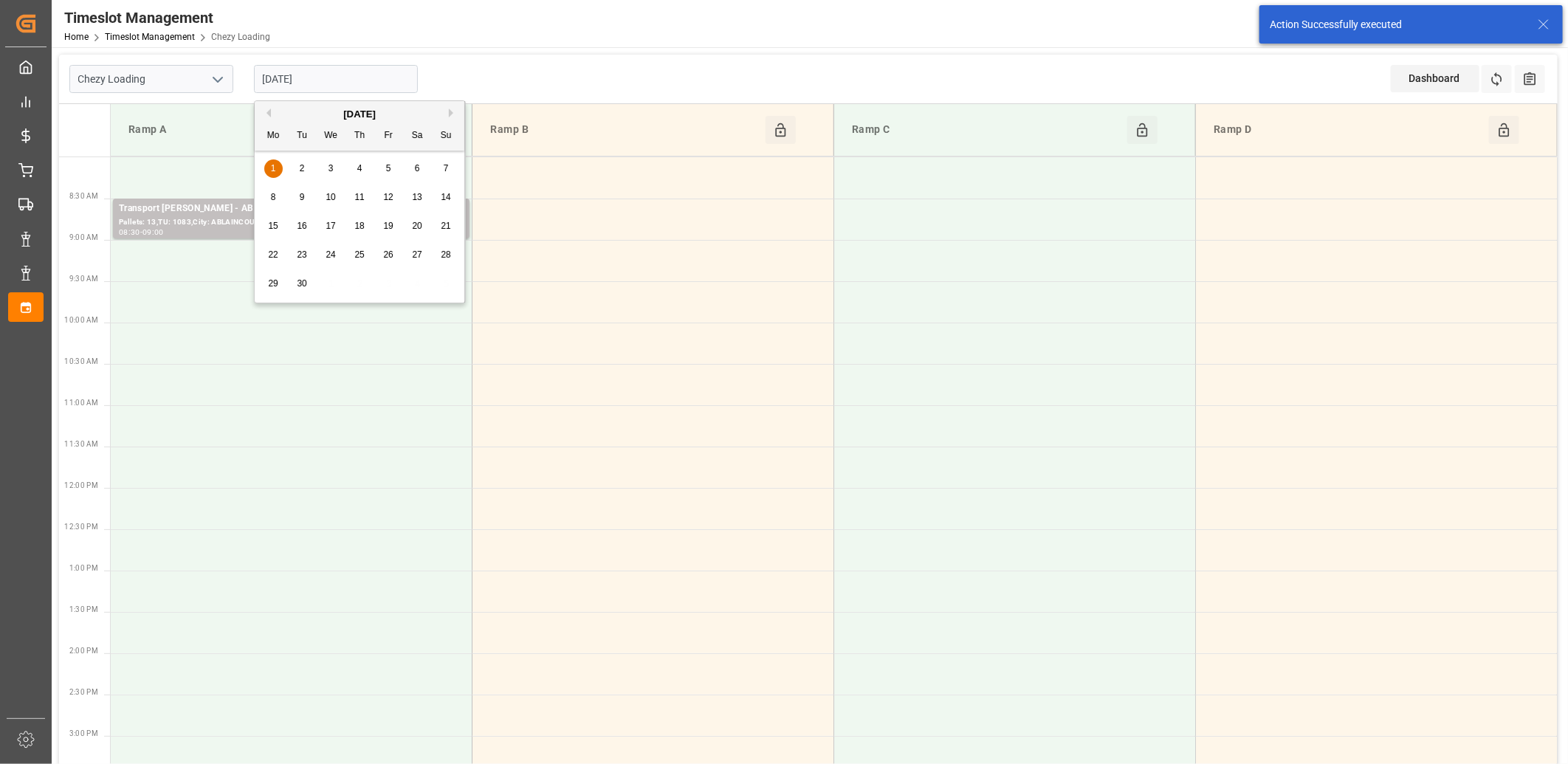
click at [378, 85] on input "[DATE]" at bounding box center [336, 78] width 164 height 28
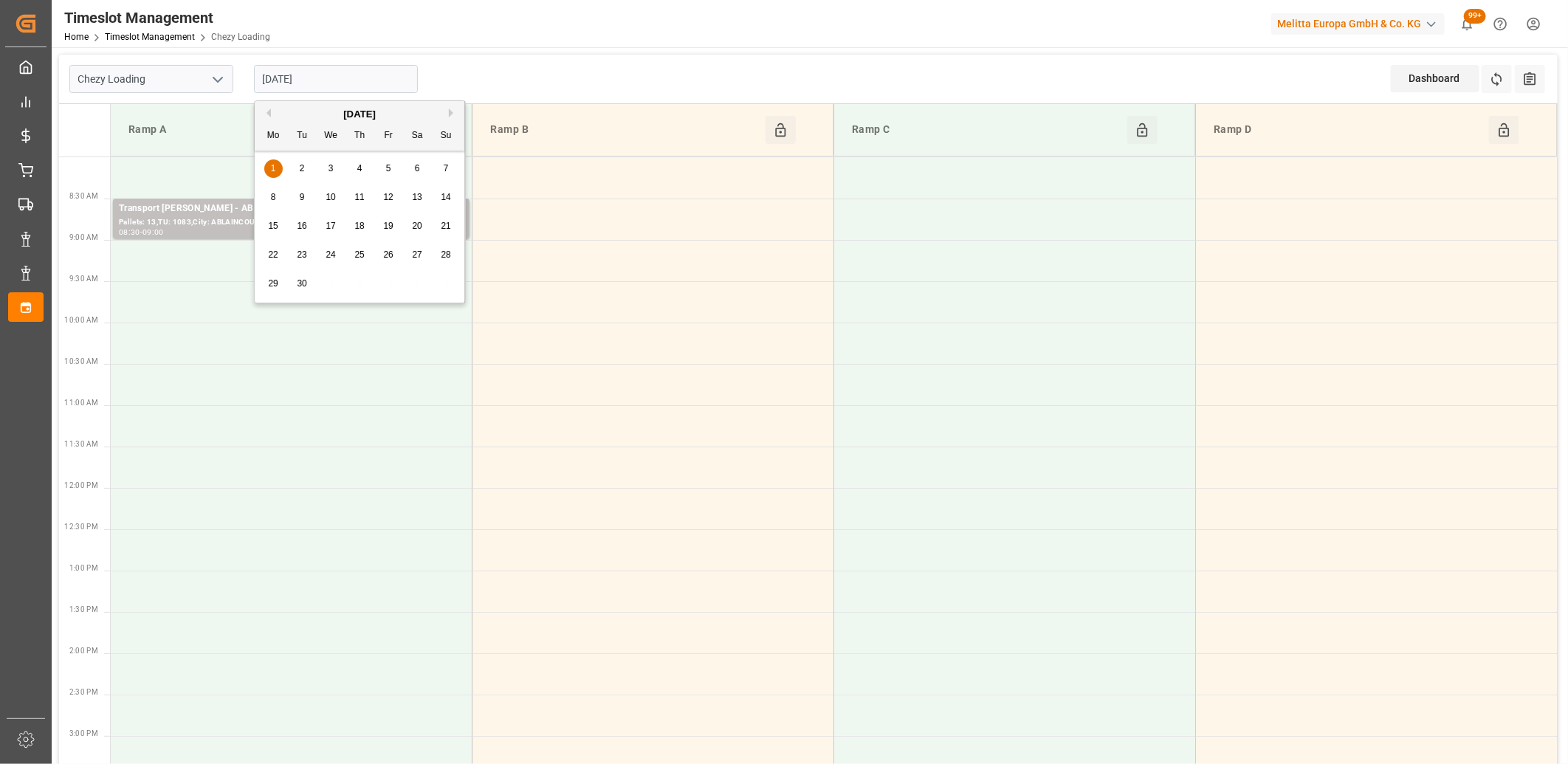
click at [270, 110] on button "Previous Month" at bounding box center [266, 113] width 9 height 8
click at [328, 282] on span "27" at bounding box center [330, 283] width 9 height 10
type input "[DATE]"
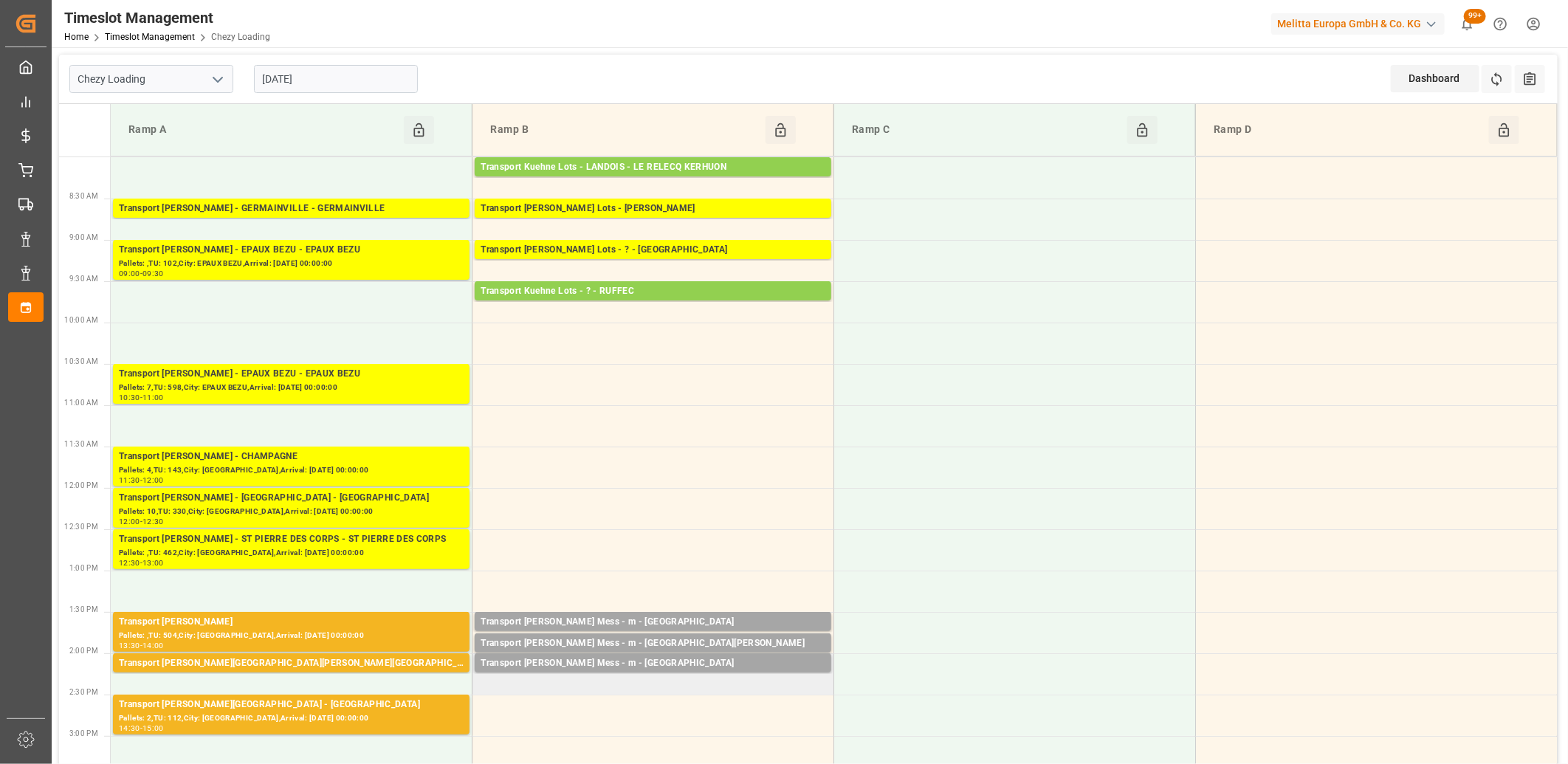
click at [602, 681] on td "Transport [PERSON_NAME] Mess - m - BOURGES Pallets: ,TU: 8,City: [GEOGRAPHIC_DA…" at bounding box center [654, 674] width 362 height 42
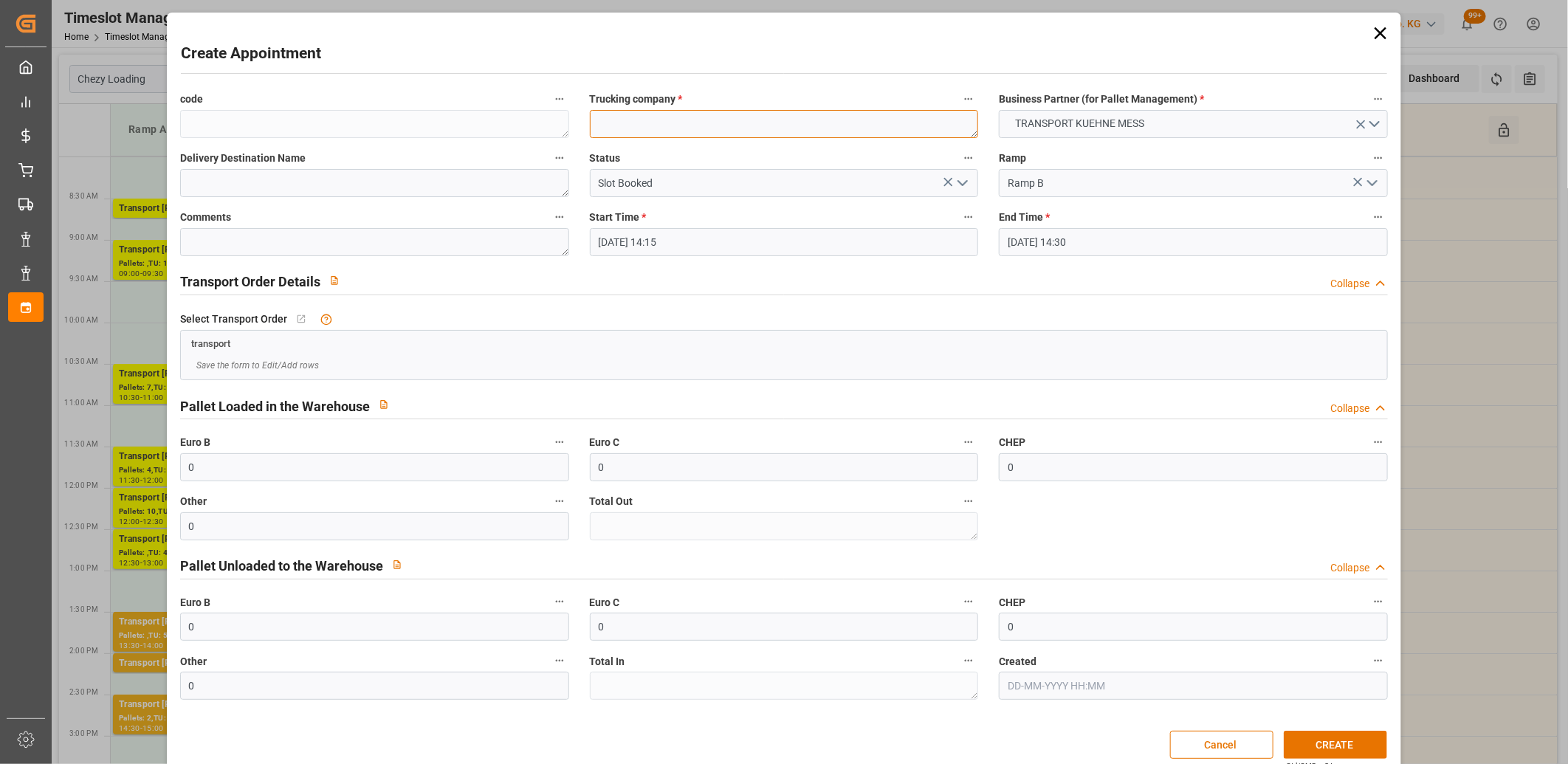
click at [639, 126] on textarea at bounding box center [785, 123] width 389 height 28
type textarea "m"
click at [1304, 734] on button "CREATE" at bounding box center [1336, 744] width 104 height 28
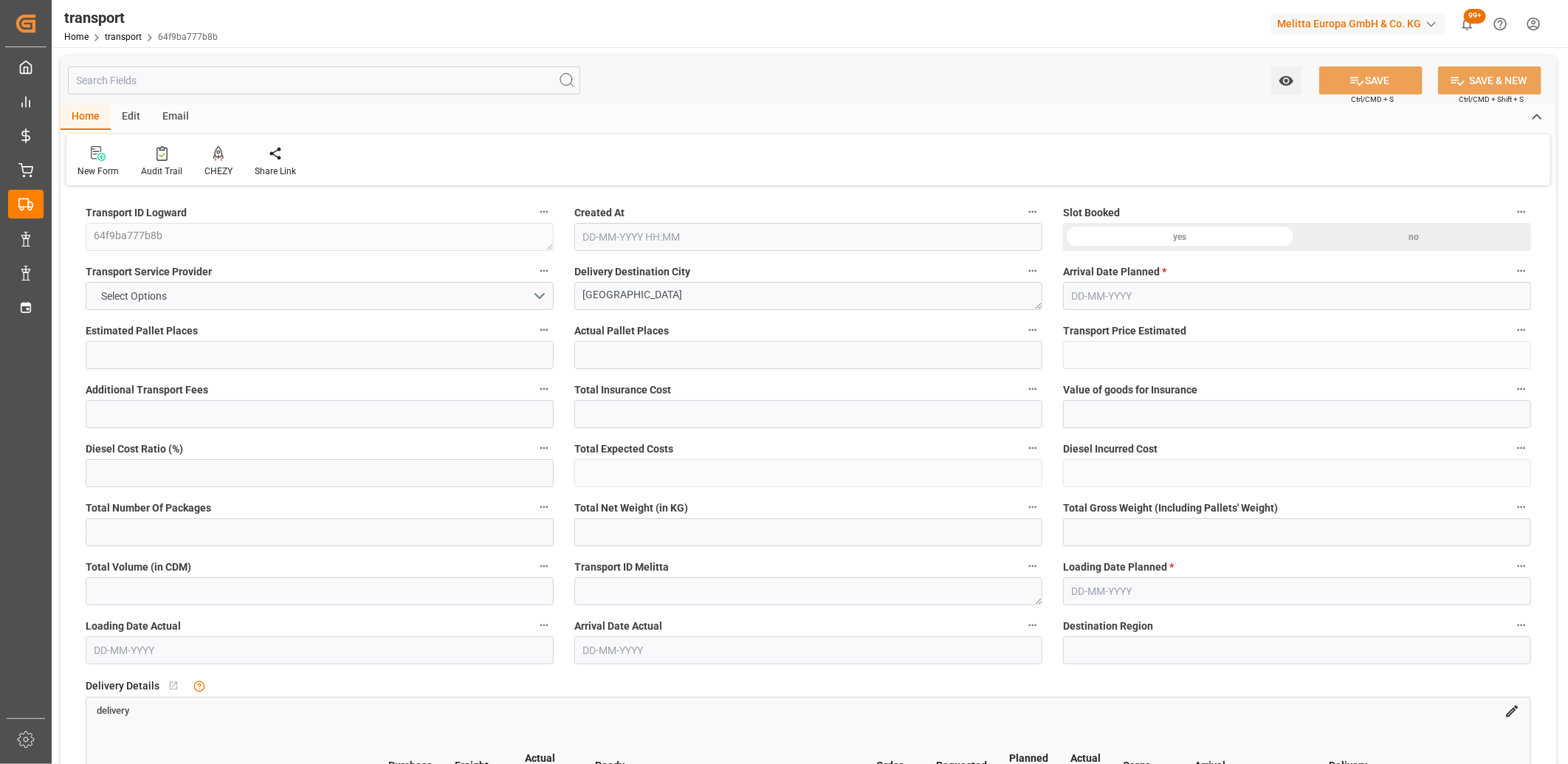
type input "2"
type input "86.3569"
type input "0"
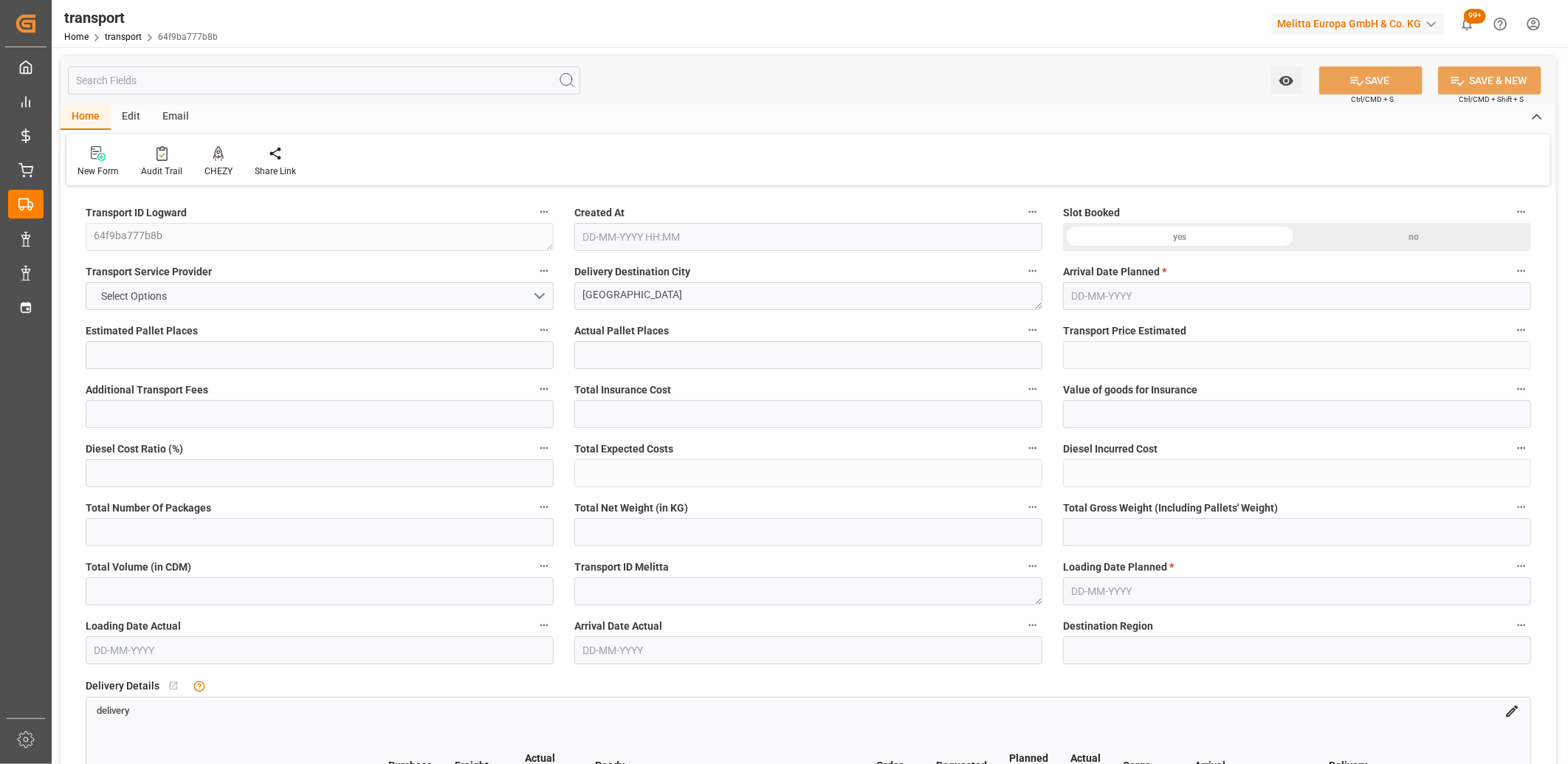
type input "86.3569"
type input "0"
type input "96.24"
type input "267.17"
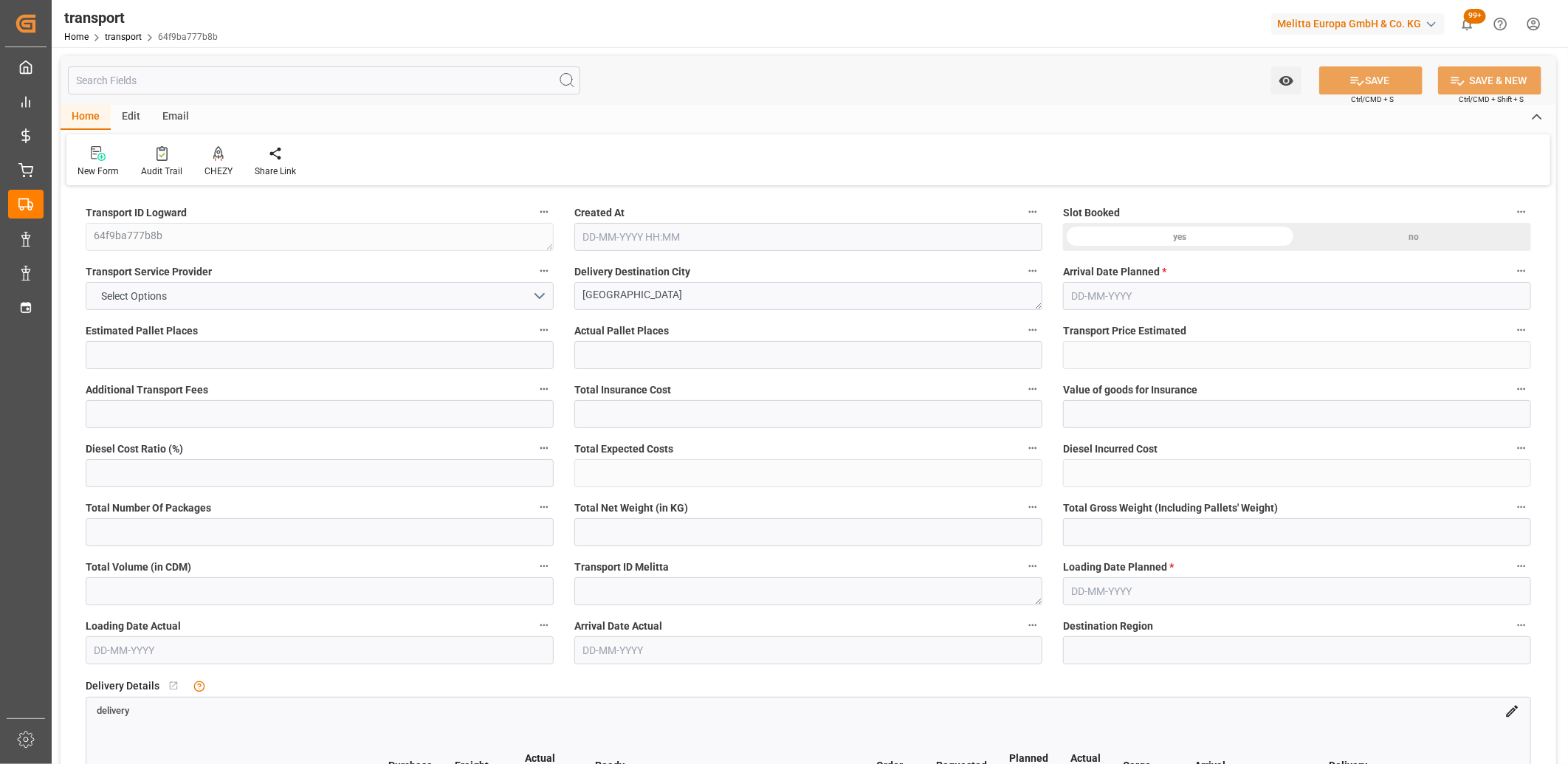
type input "737.32"
type input "76"
type input "0"
type input "45"
type input "5"
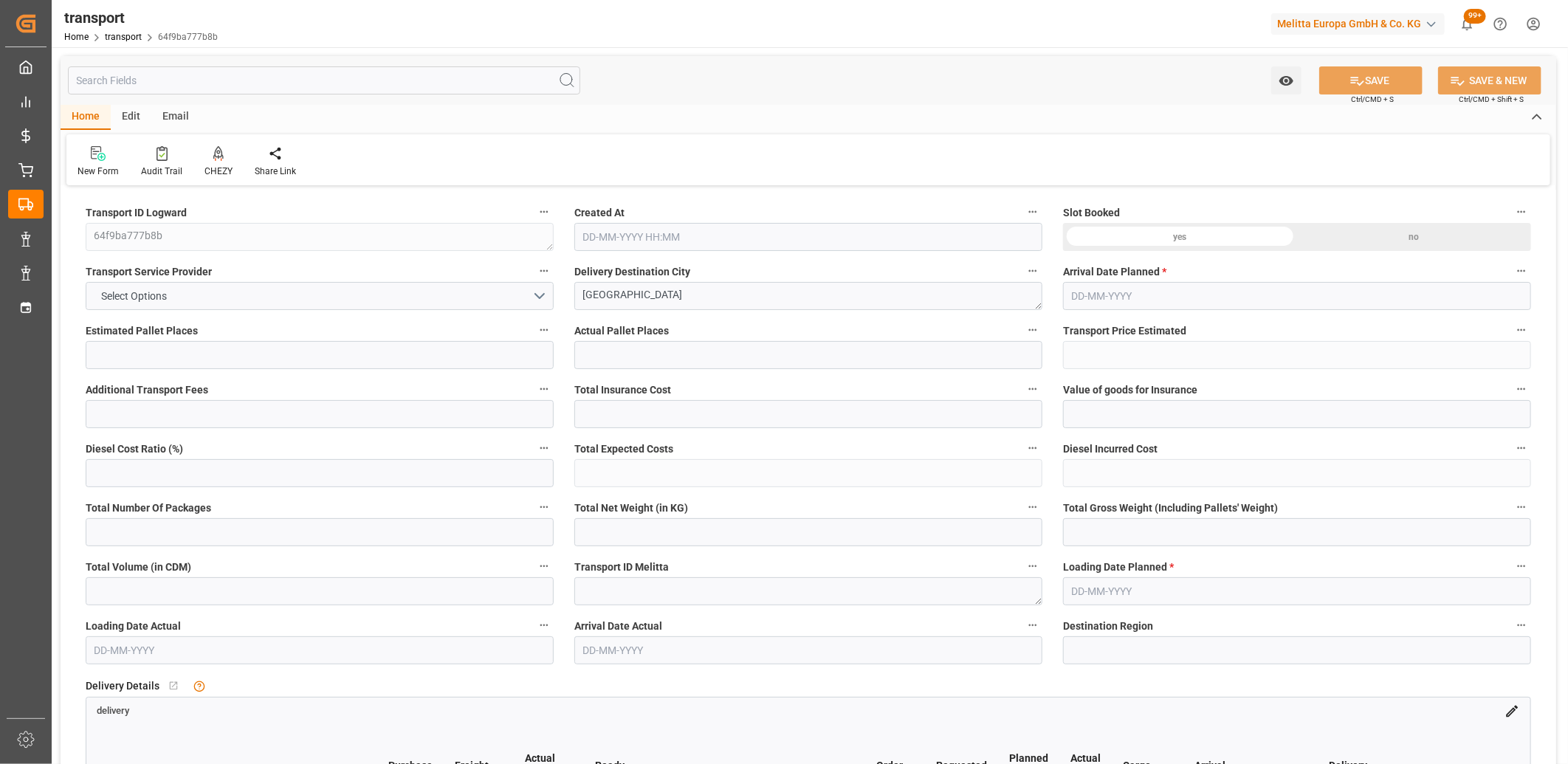
type input "101"
type input "152.17"
type input "0"
type input "4710.8598"
type input "0"
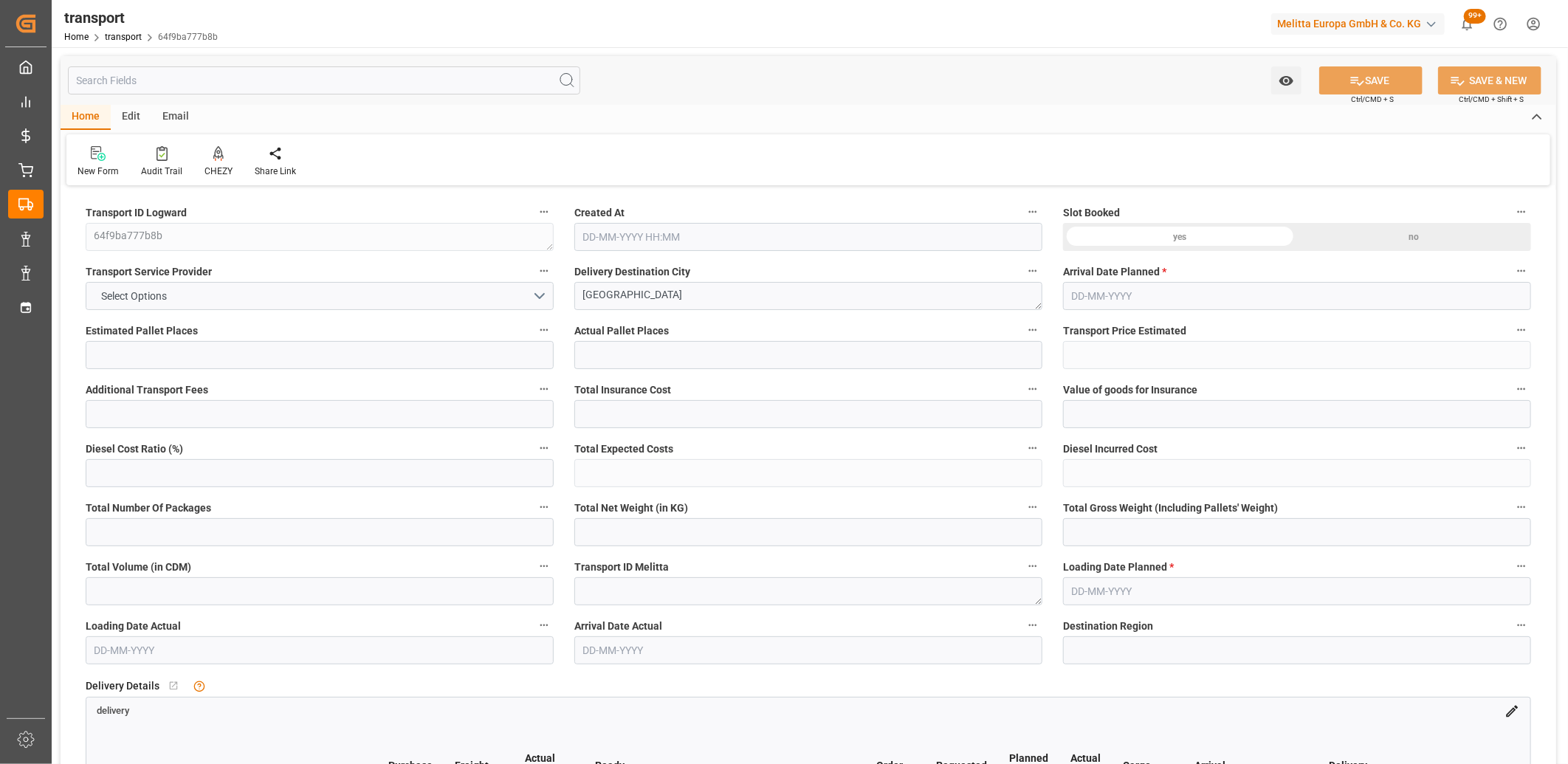
type input "0"
type input "21"
type input "35"
type input "26-08-2025 11:42"
type input "02-09-2025"
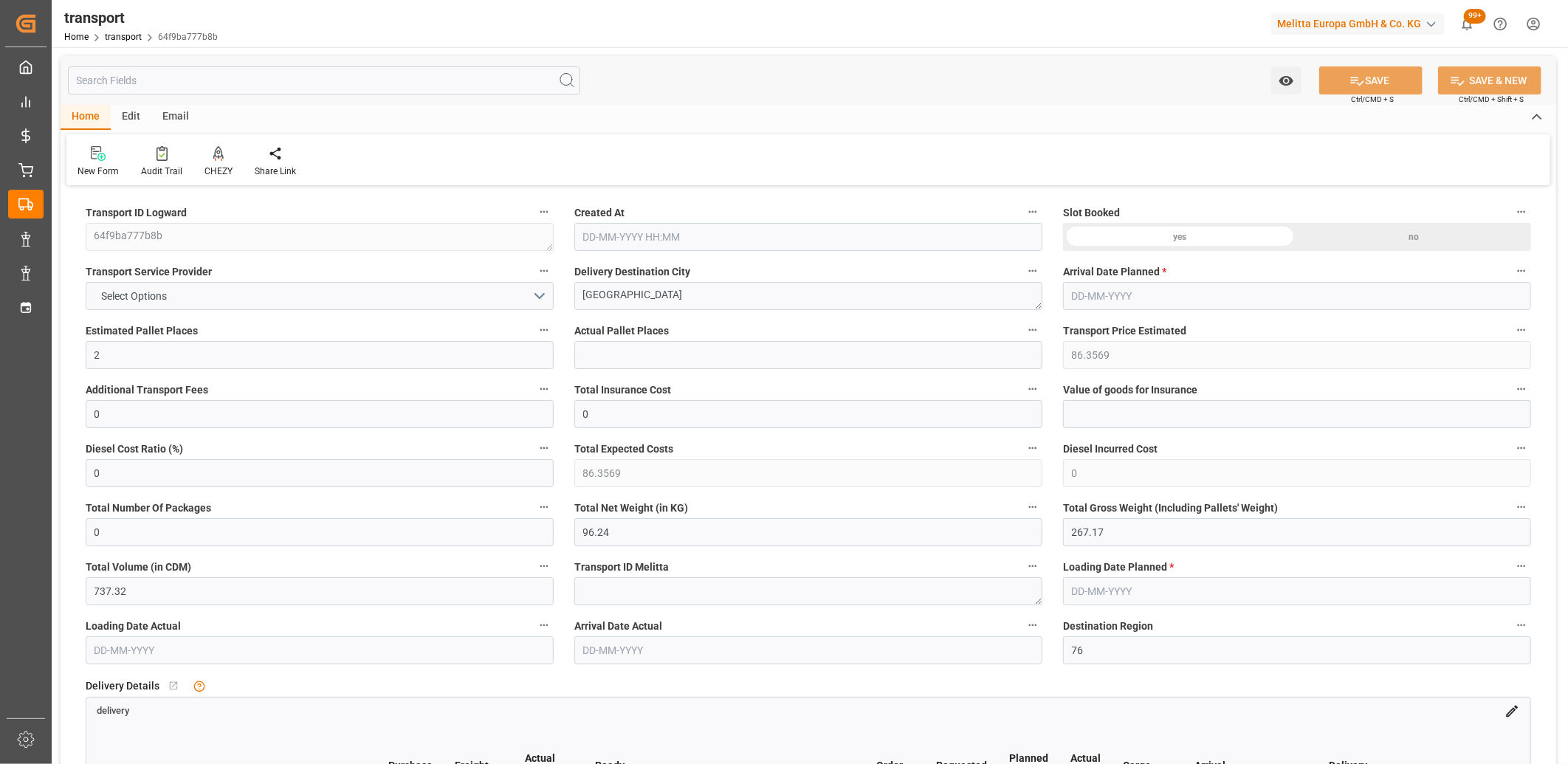
type input "01-09-2025"
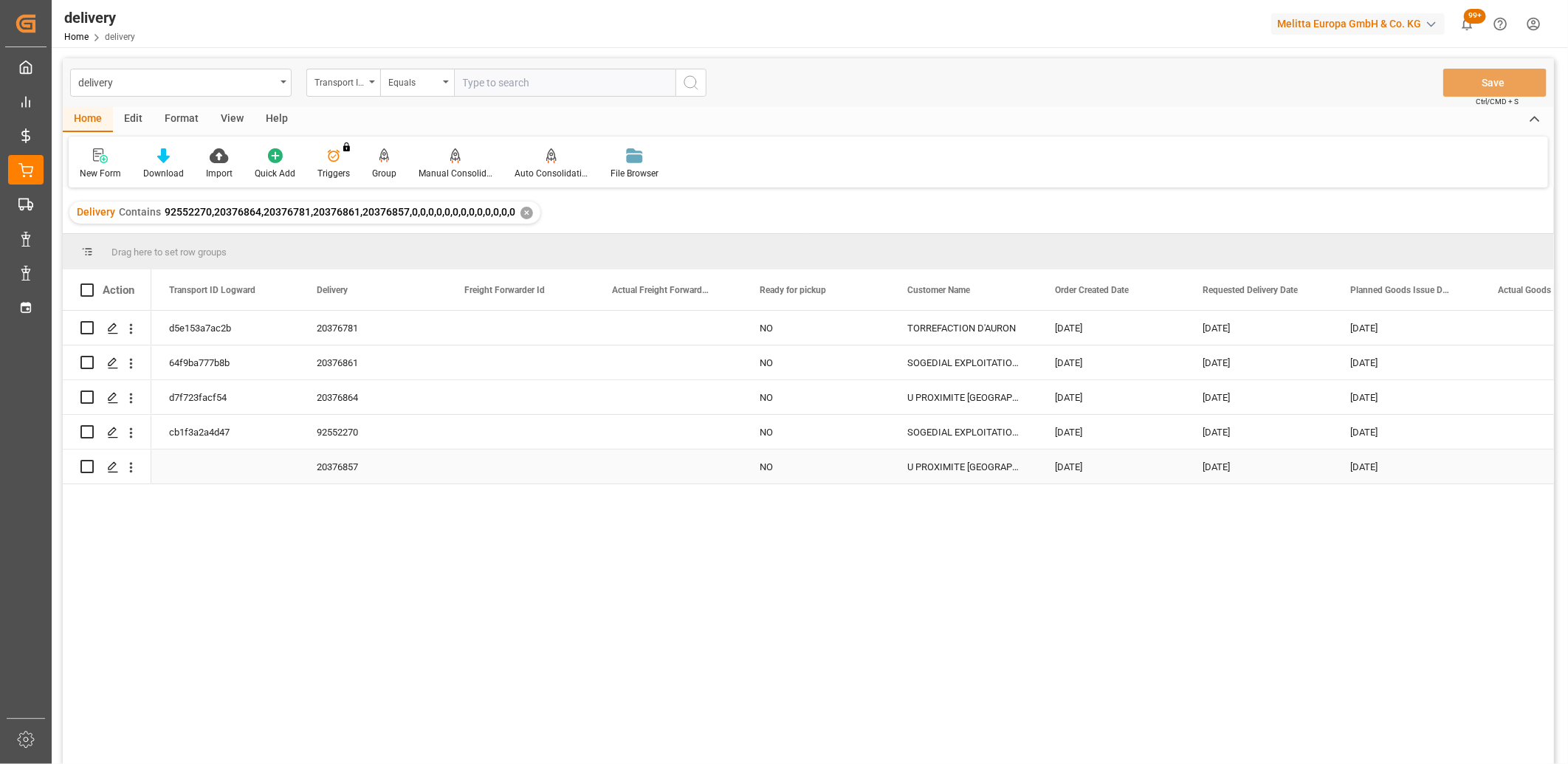
click at [87, 467] on input "Press Space to toggle row selection (unchecked)" at bounding box center [88, 467] width 14 height 14
checkbox input "true"
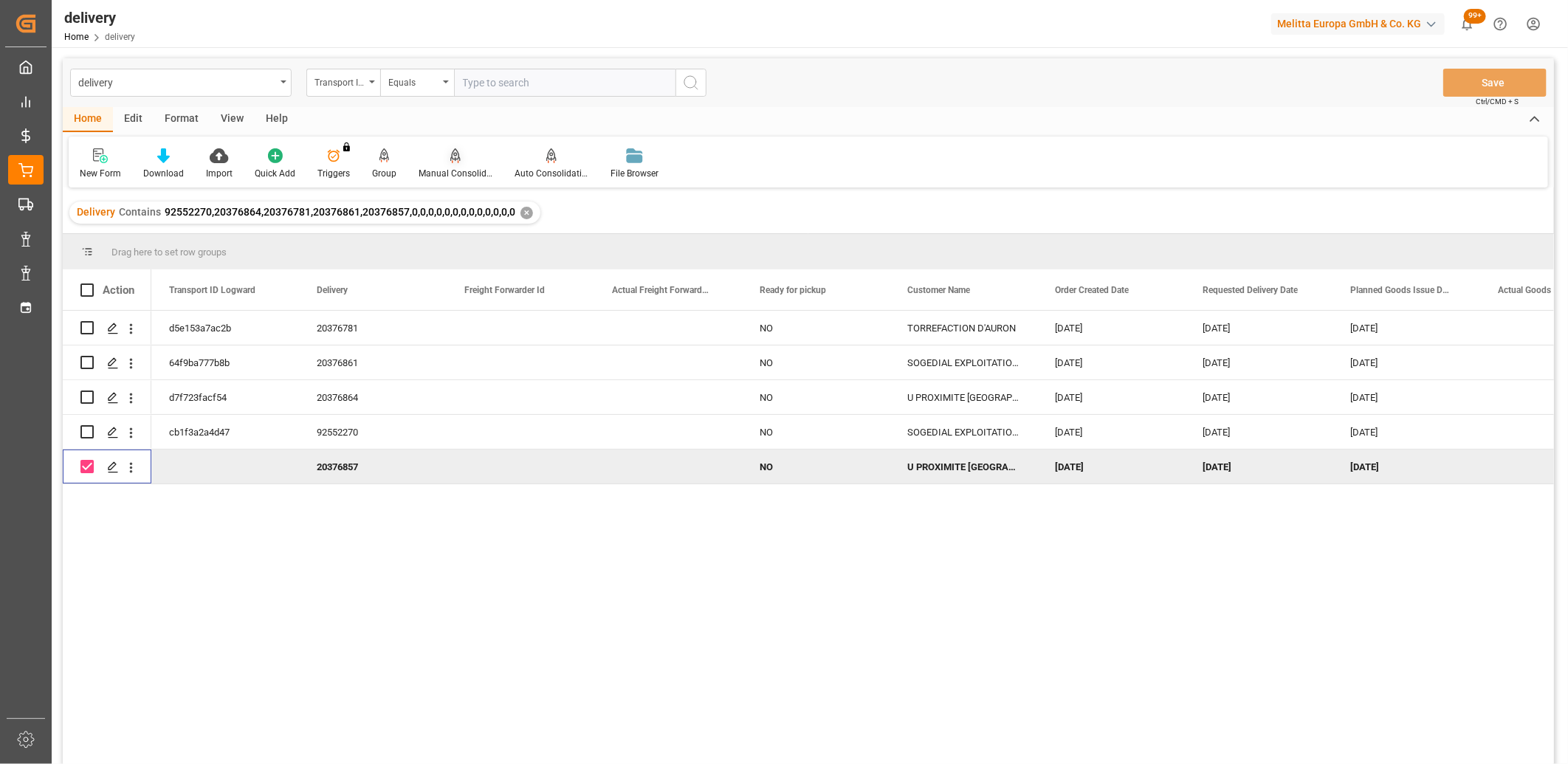
click at [449, 166] on div "Manual Consolidation" at bounding box center [455, 164] width 96 height 32
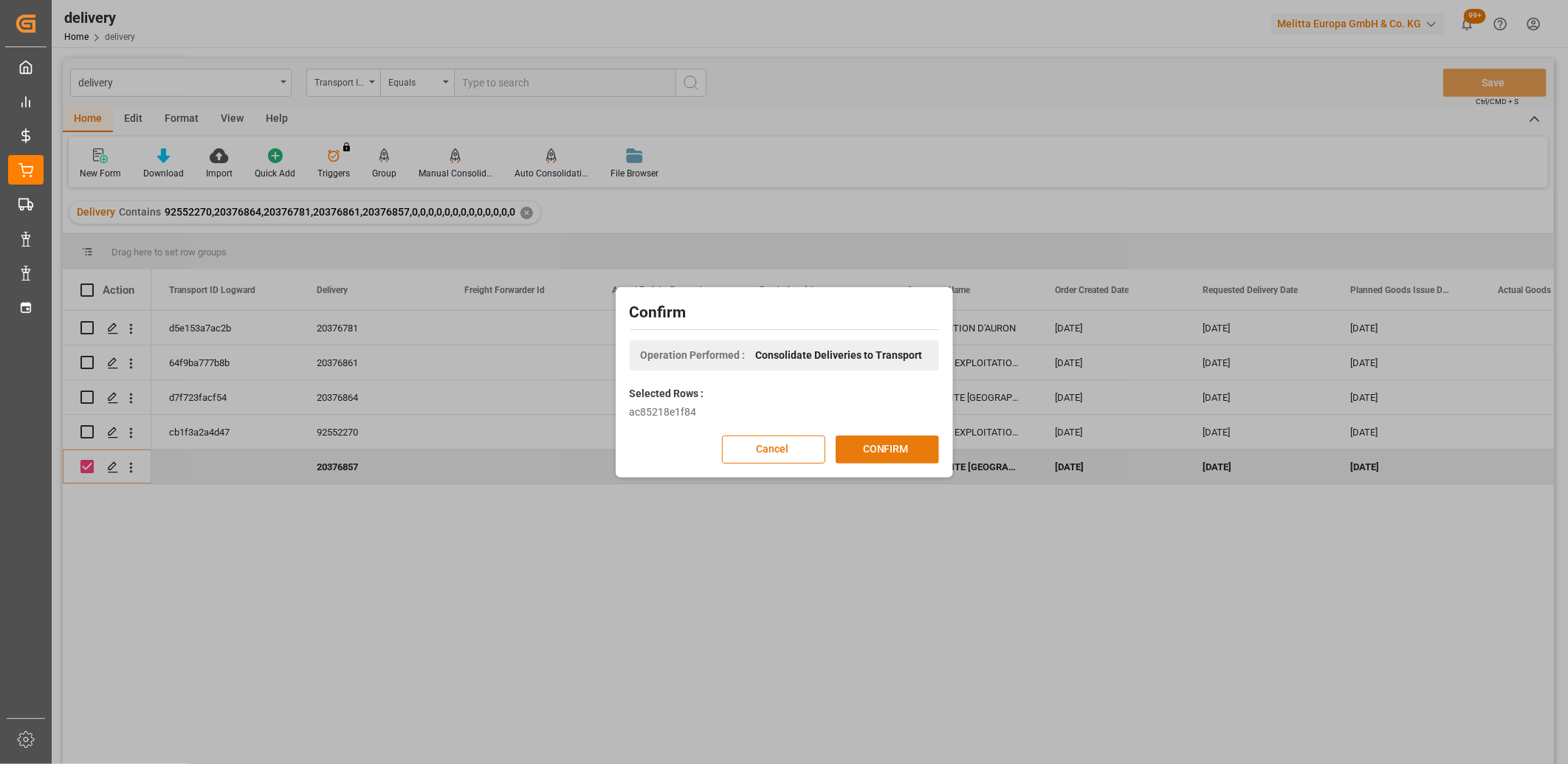
click at [918, 441] on button "CONFIRM" at bounding box center [888, 449] width 104 height 28
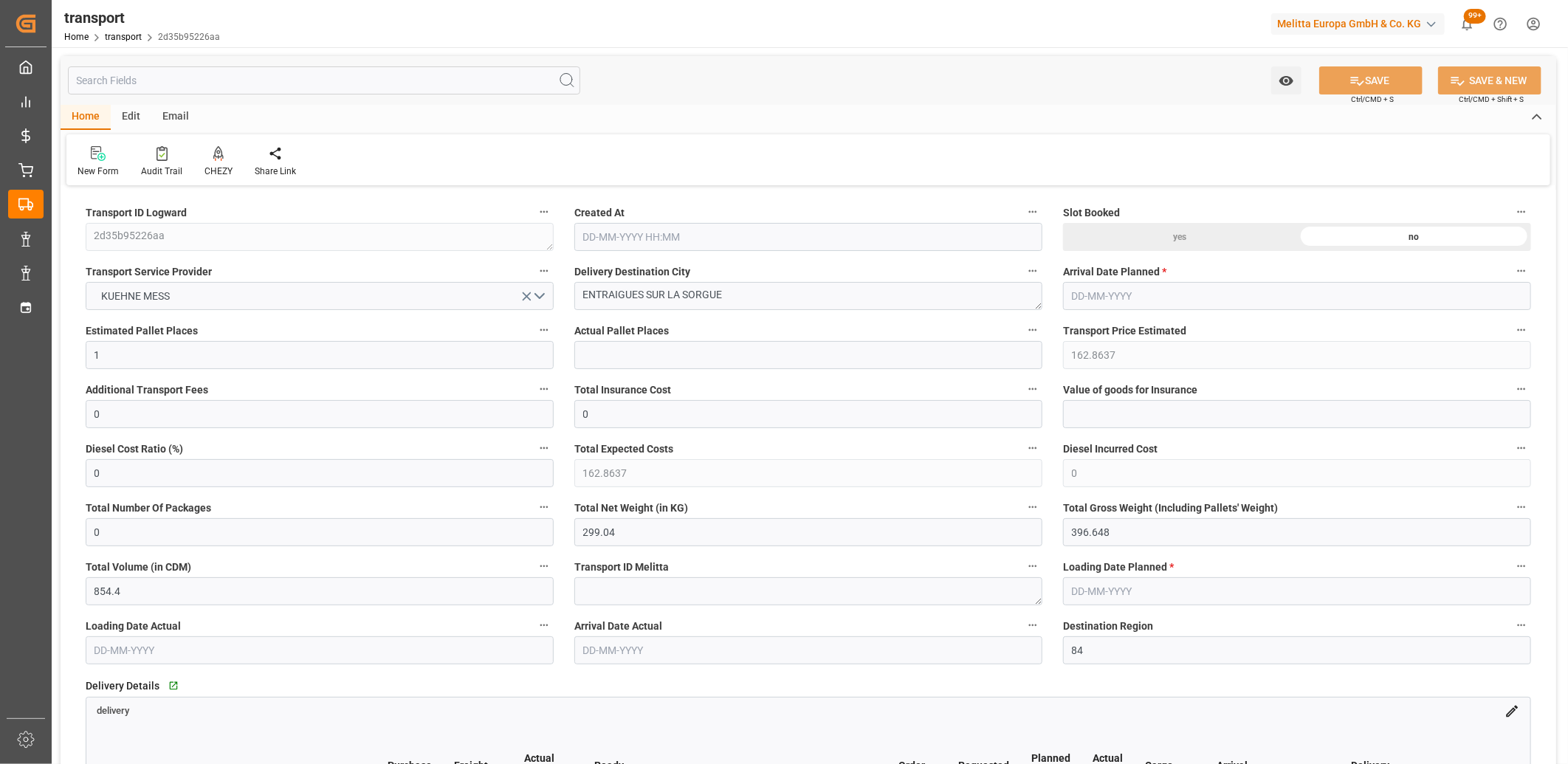
type input "[DATE] 11:43"
type input "02-09-2025"
type input "[DATE]"
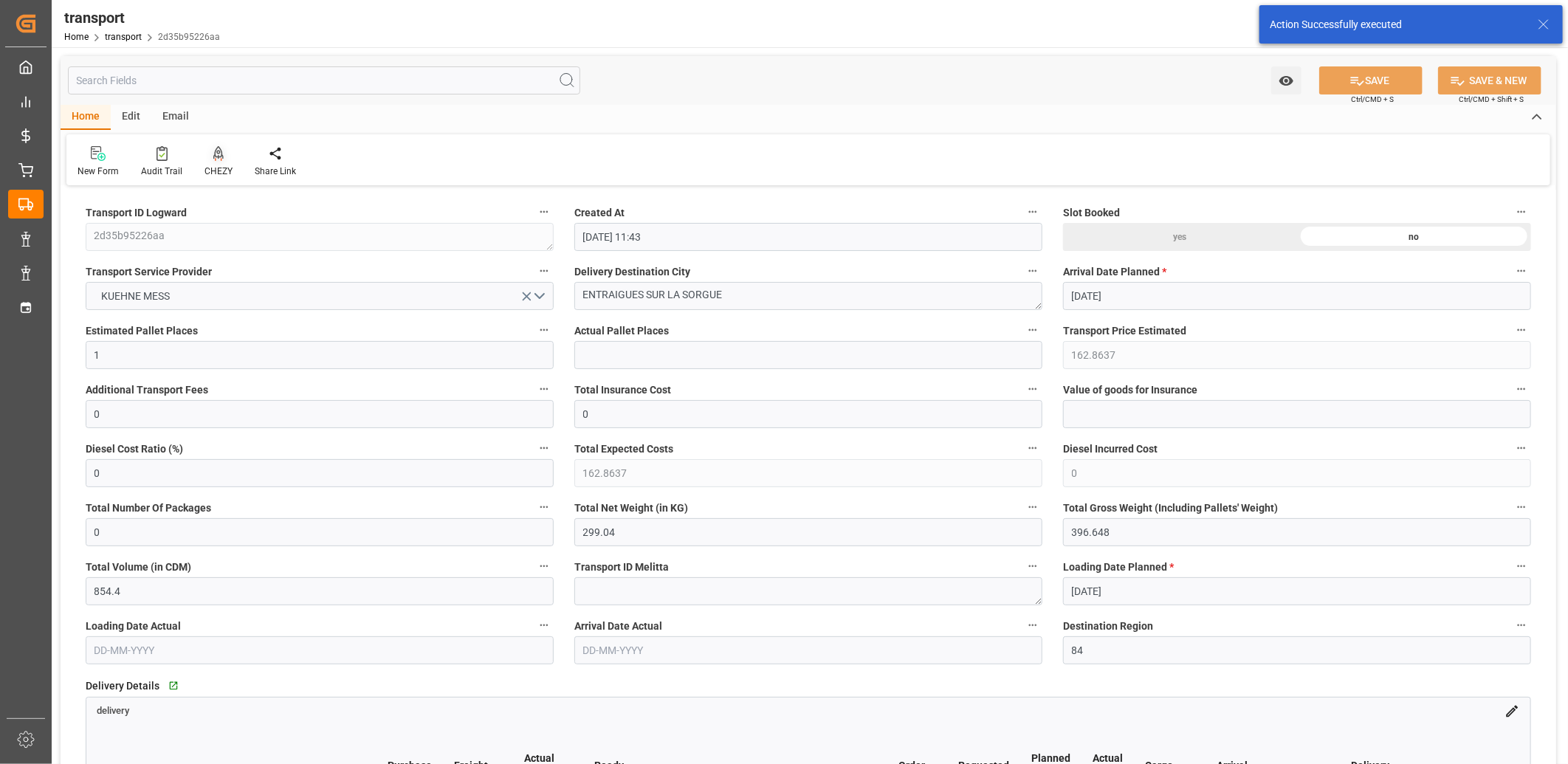
click at [218, 155] on icon at bounding box center [219, 153] width 10 height 14
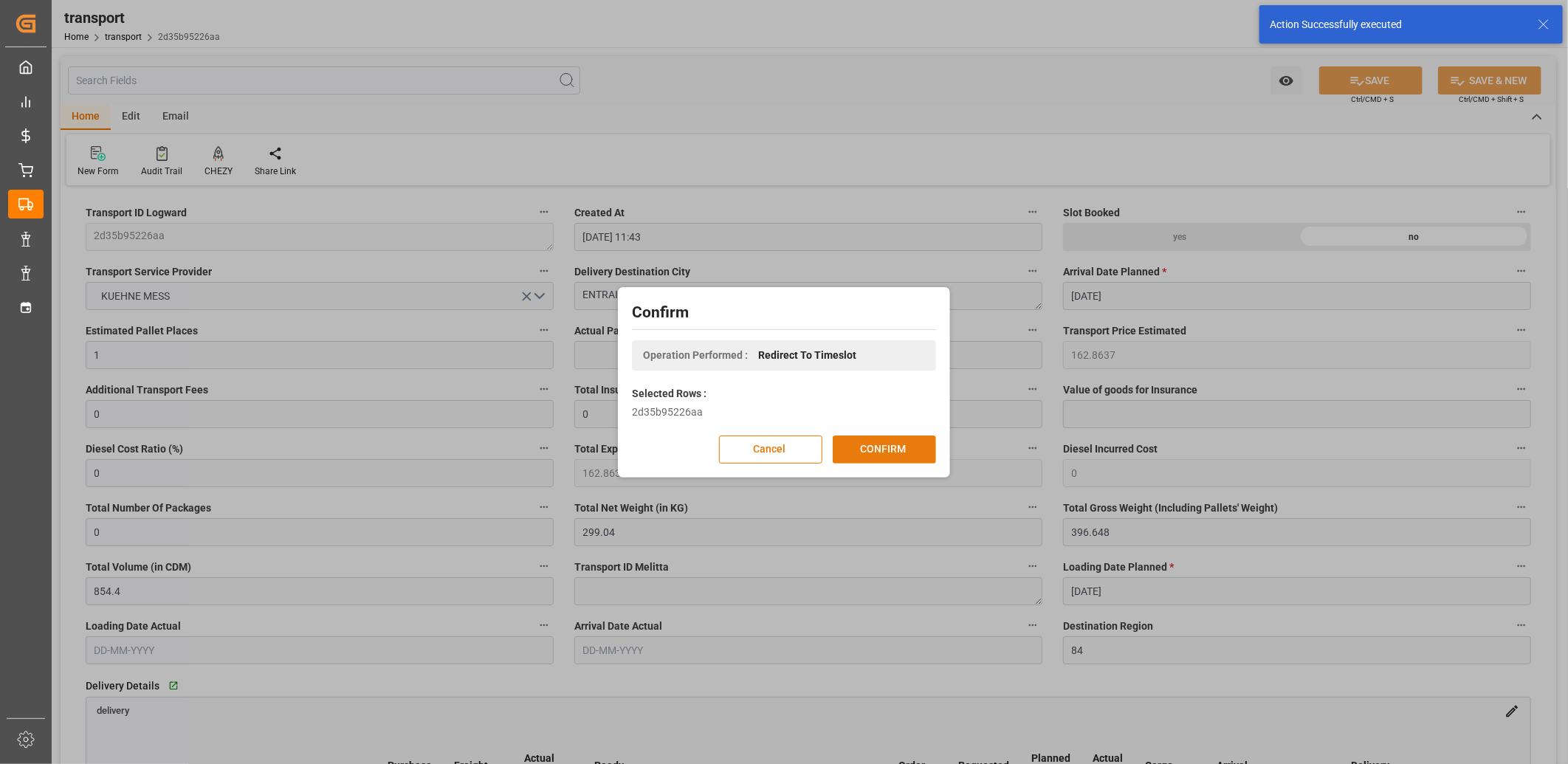
click at [903, 447] on button "CONFIRM" at bounding box center [885, 449] width 104 height 28
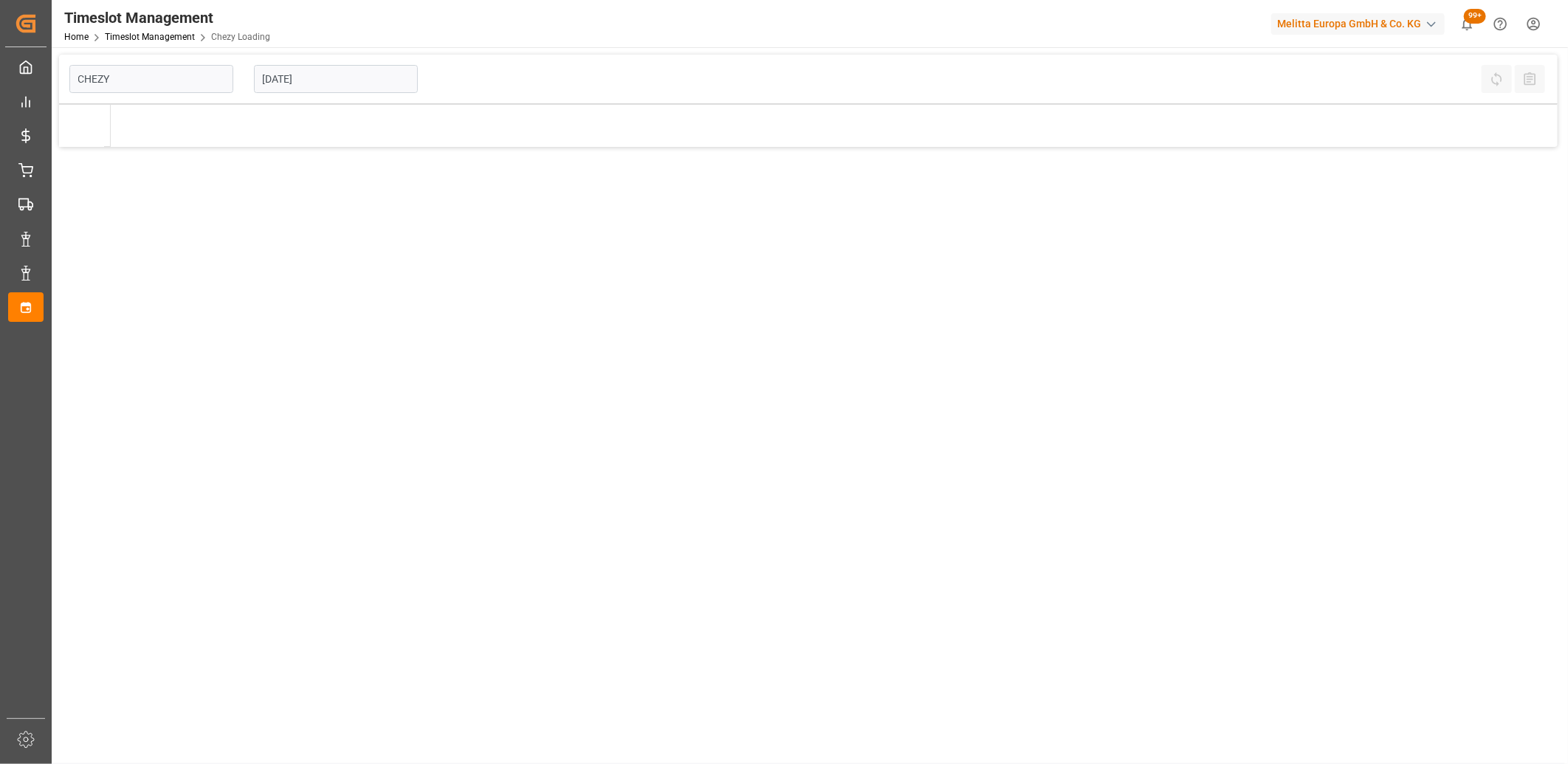
type input "Chezy Loading"
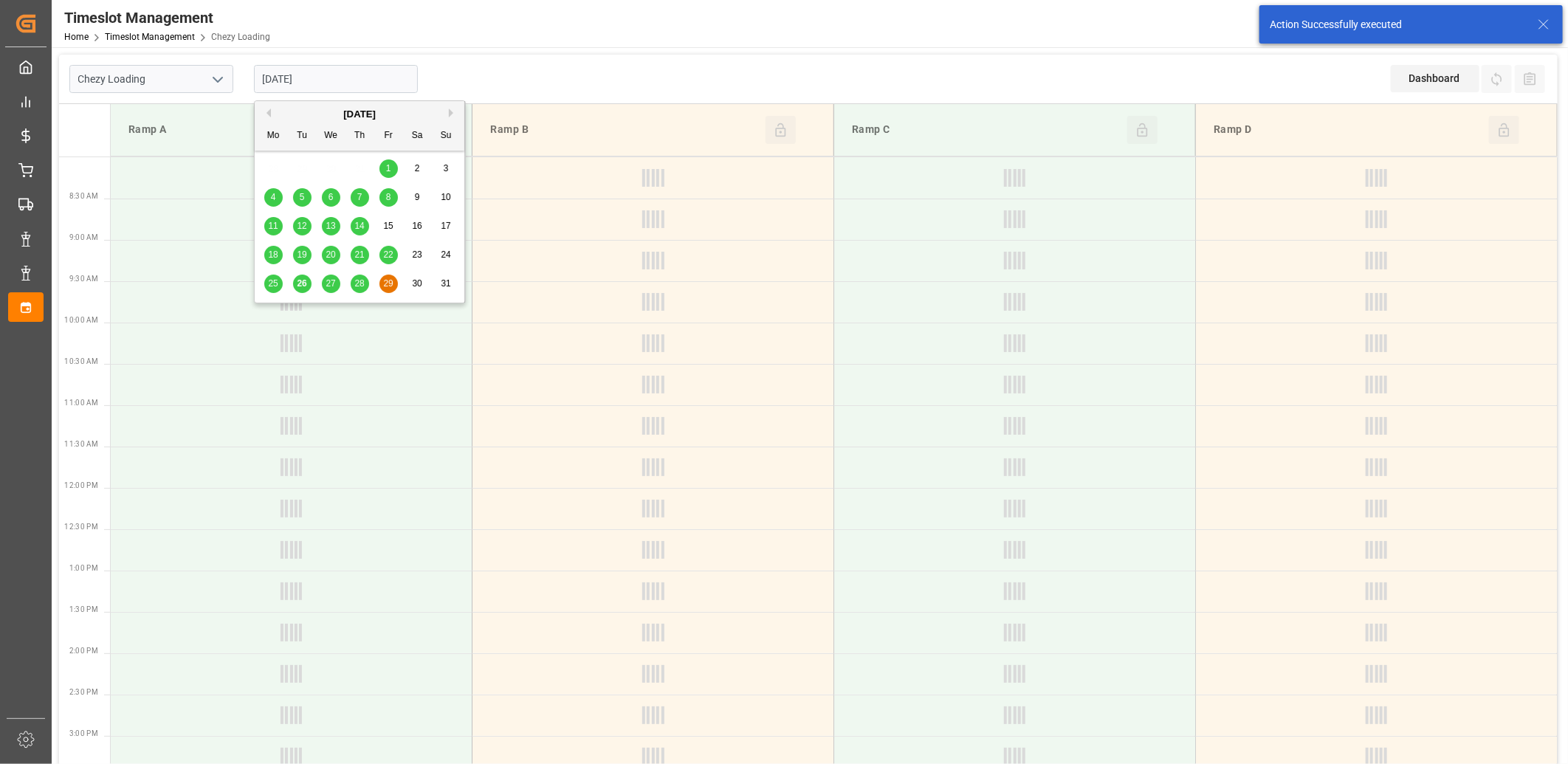
click at [371, 78] on input "[DATE]" at bounding box center [336, 78] width 164 height 28
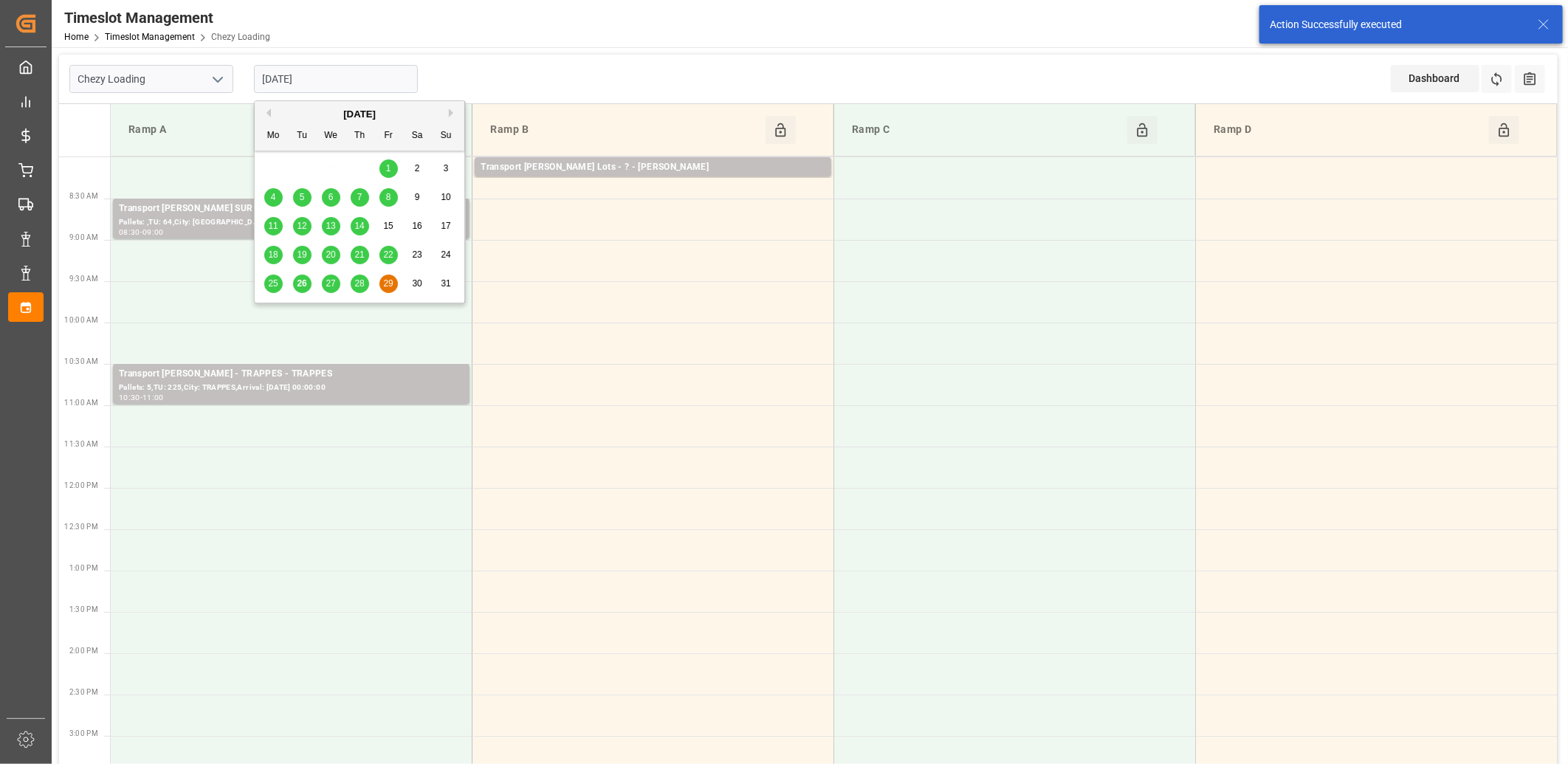
click at [328, 285] on span "27" at bounding box center [330, 283] width 9 height 10
type input "[DATE]"
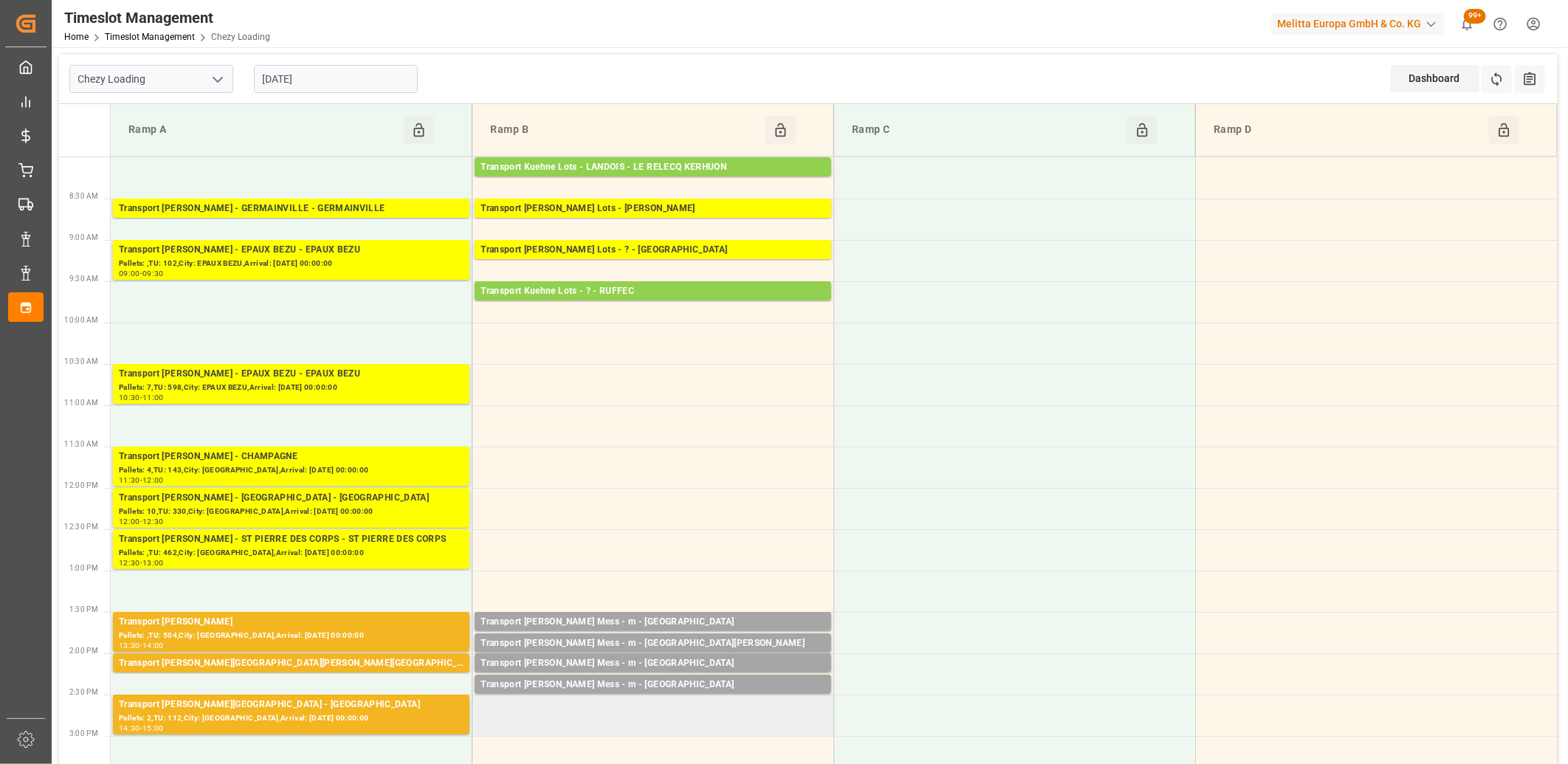
click at [567, 705] on td at bounding box center [654, 715] width 362 height 42
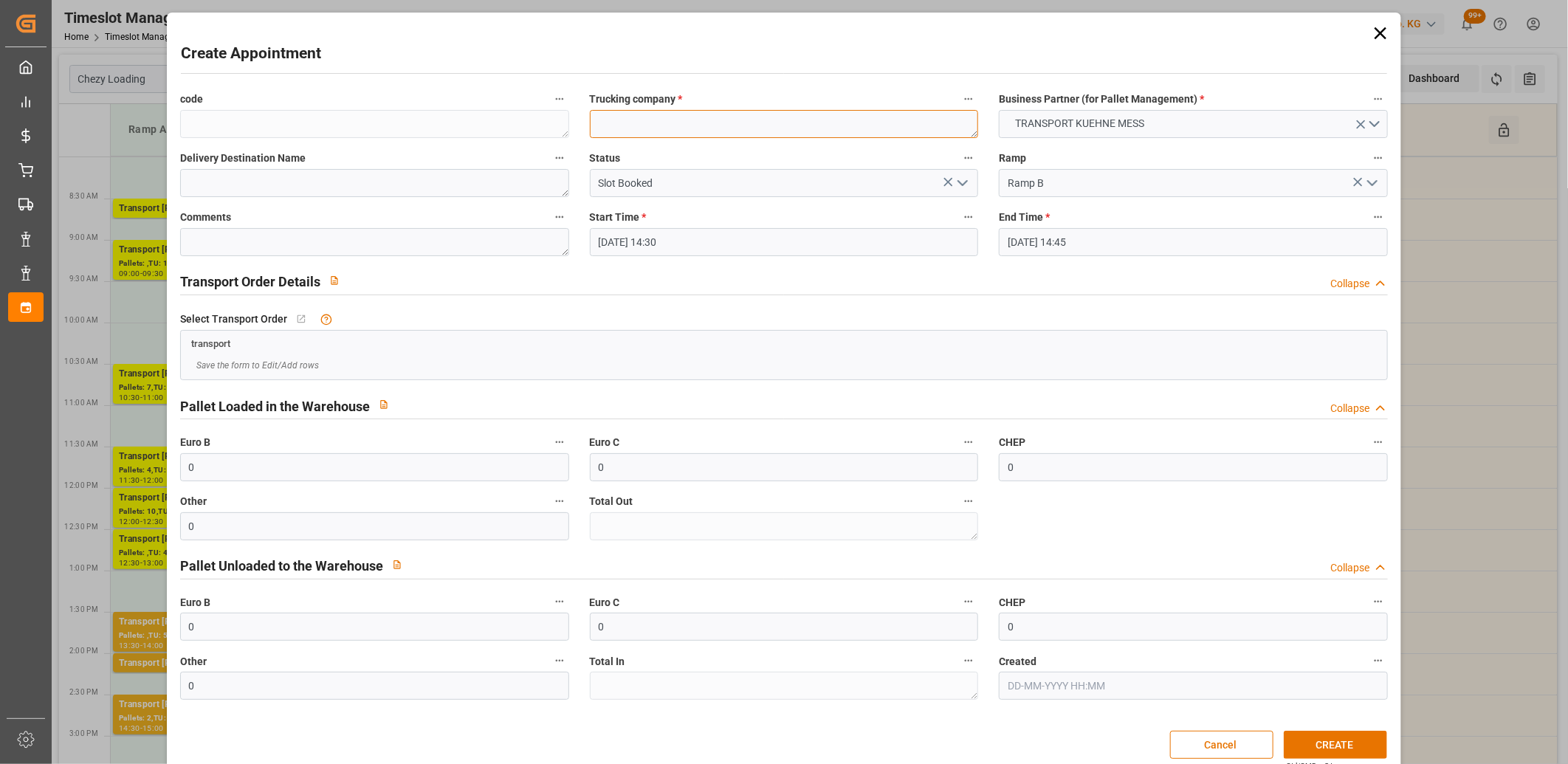
click at [606, 115] on textarea at bounding box center [785, 123] width 389 height 28
type textarea "m"
click at [1287, 746] on button "CREATE" at bounding box center [1336, 744] width 104 height 28
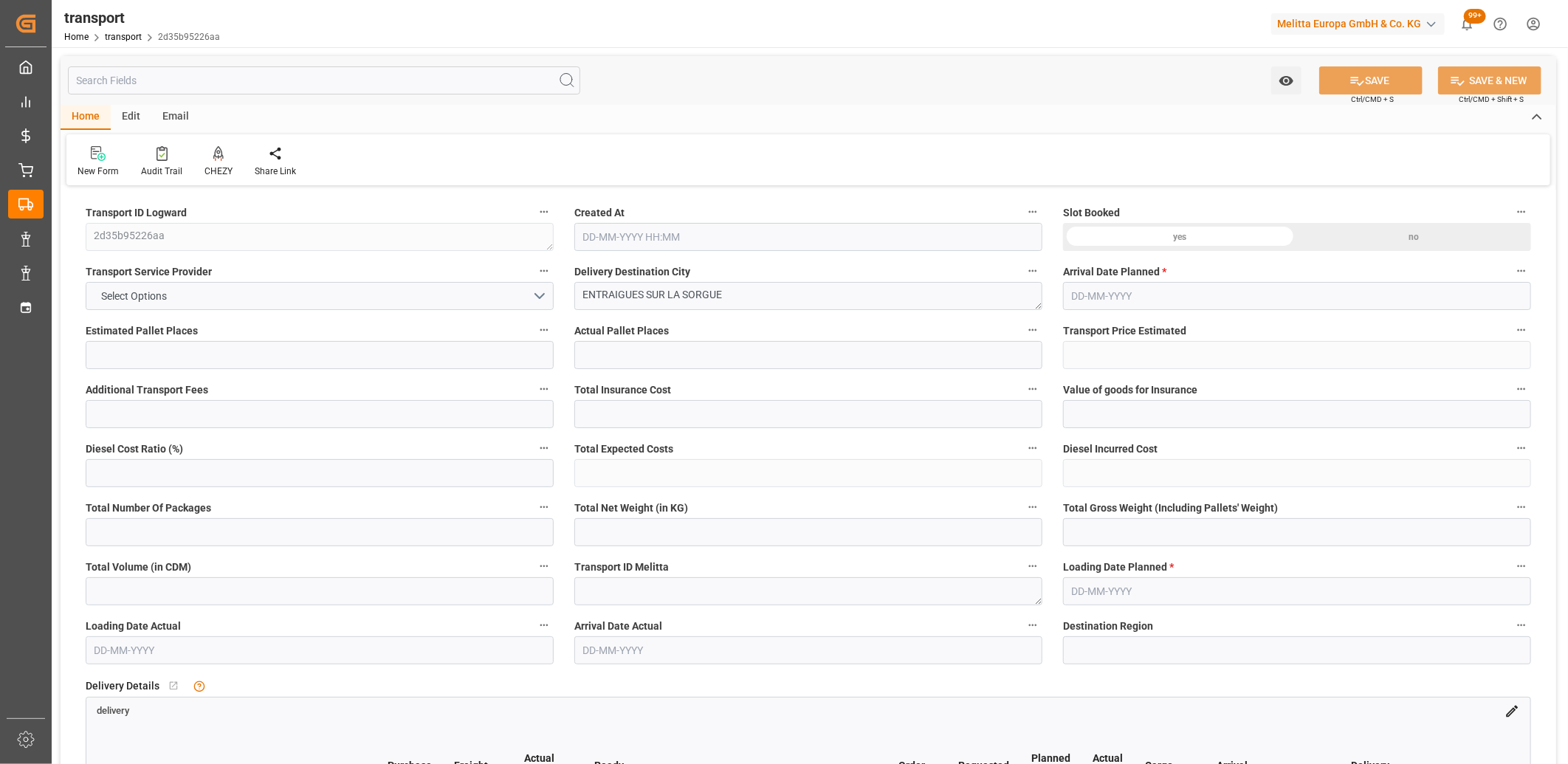
type input "1"
type input "162.8637"
type input "0"
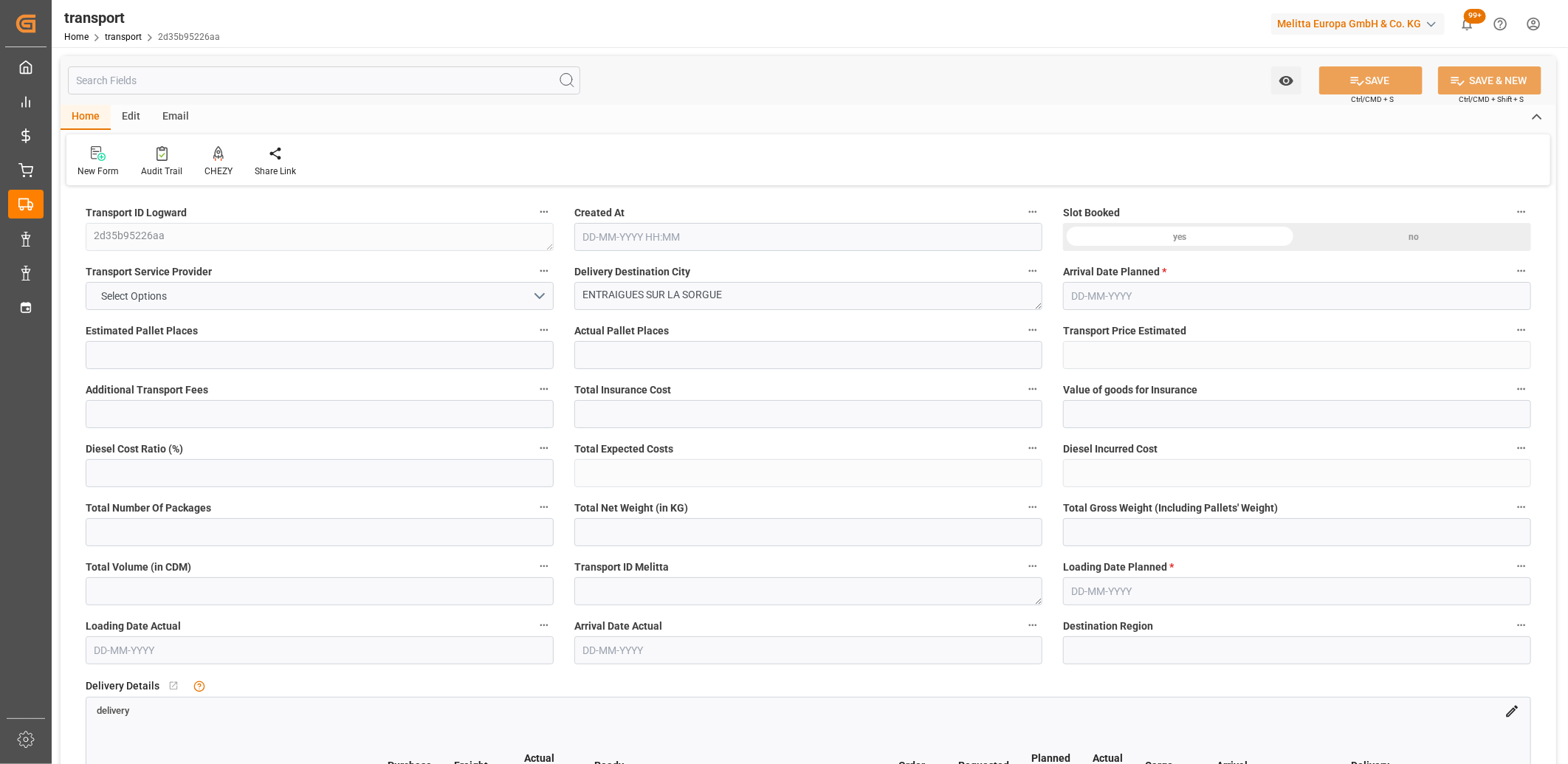
type input "162.8637"
type input "0"
type input "299.04"
type input "396.648"
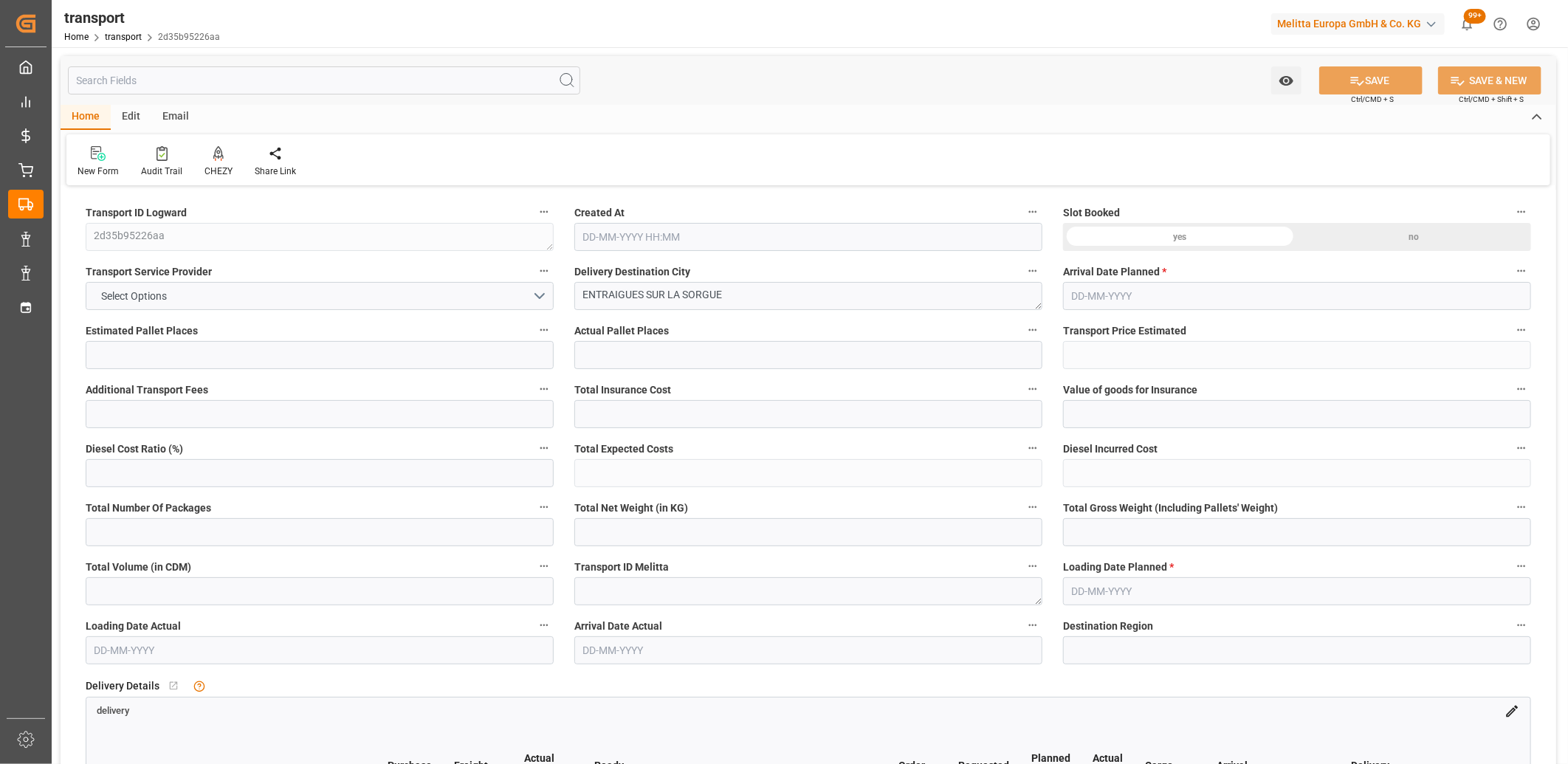
type input "854.4"
type input "84"
type input "0"
type input "74"
type input "3"
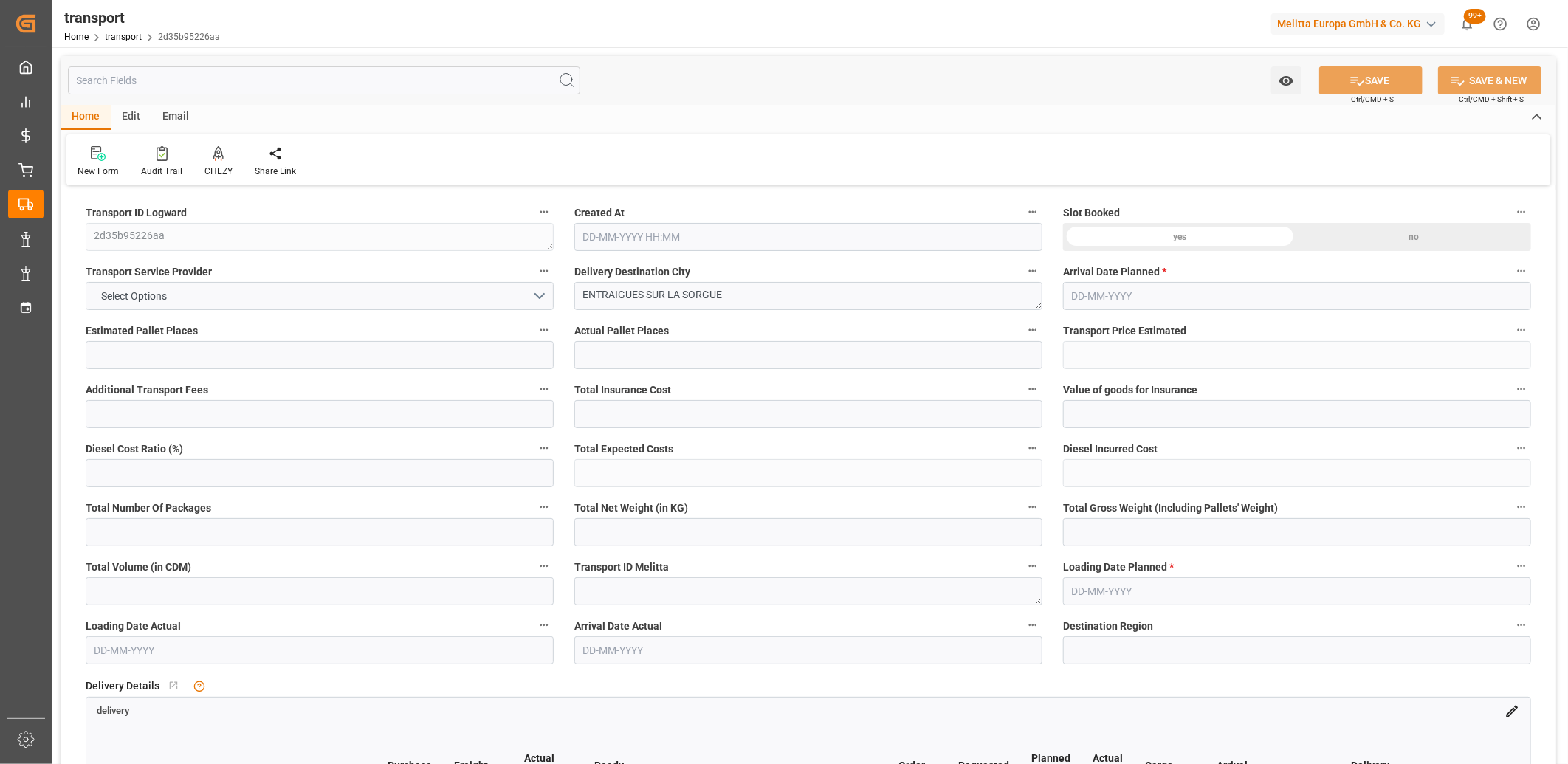
type input "101"
type input "327.648"
type input "0"
type input "4710.8598"
type input "0"
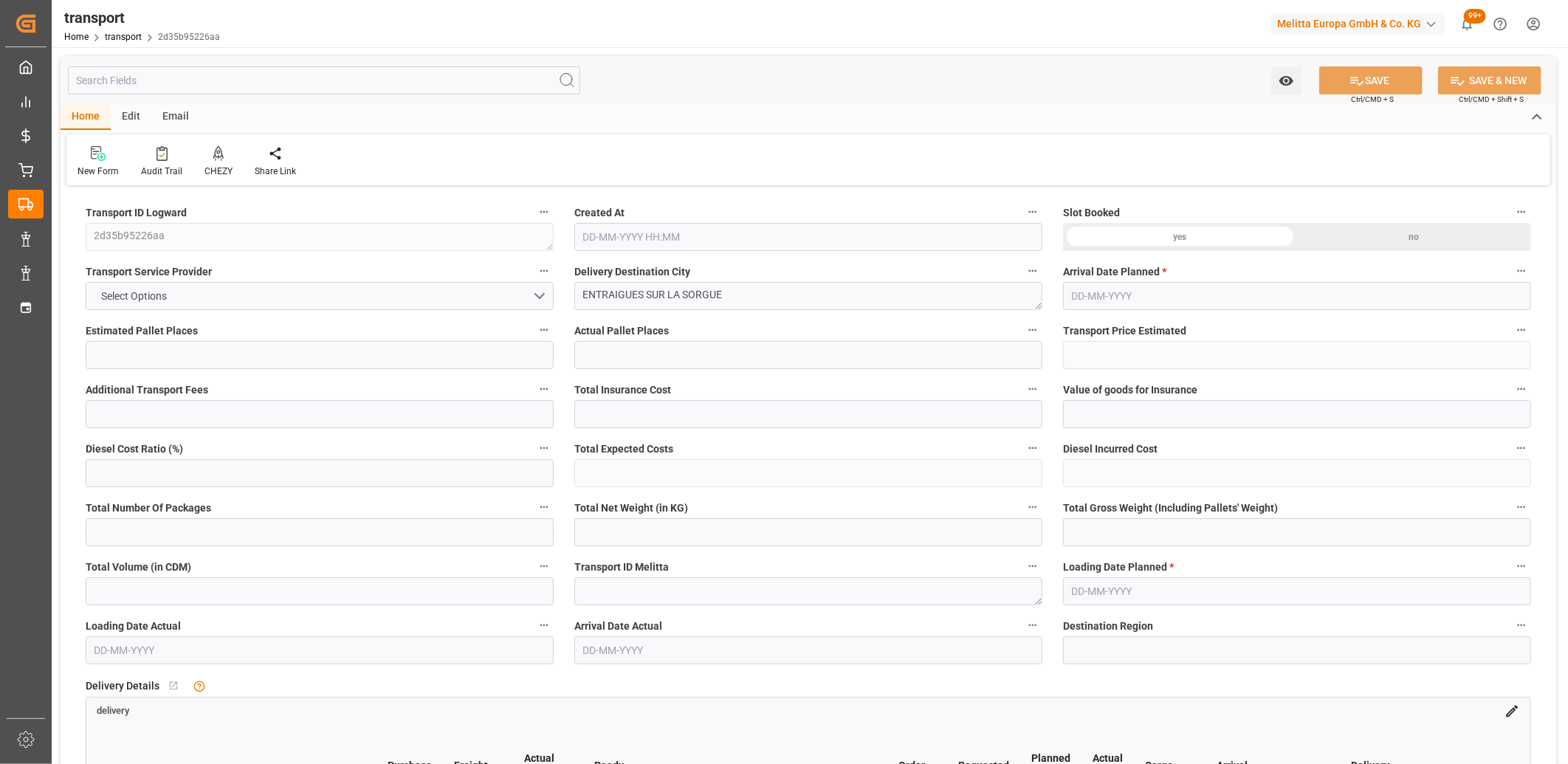
type input "0"
type input "21"
type input "35"
type input "26-08-2025 11:43"
type input "[DATE]"
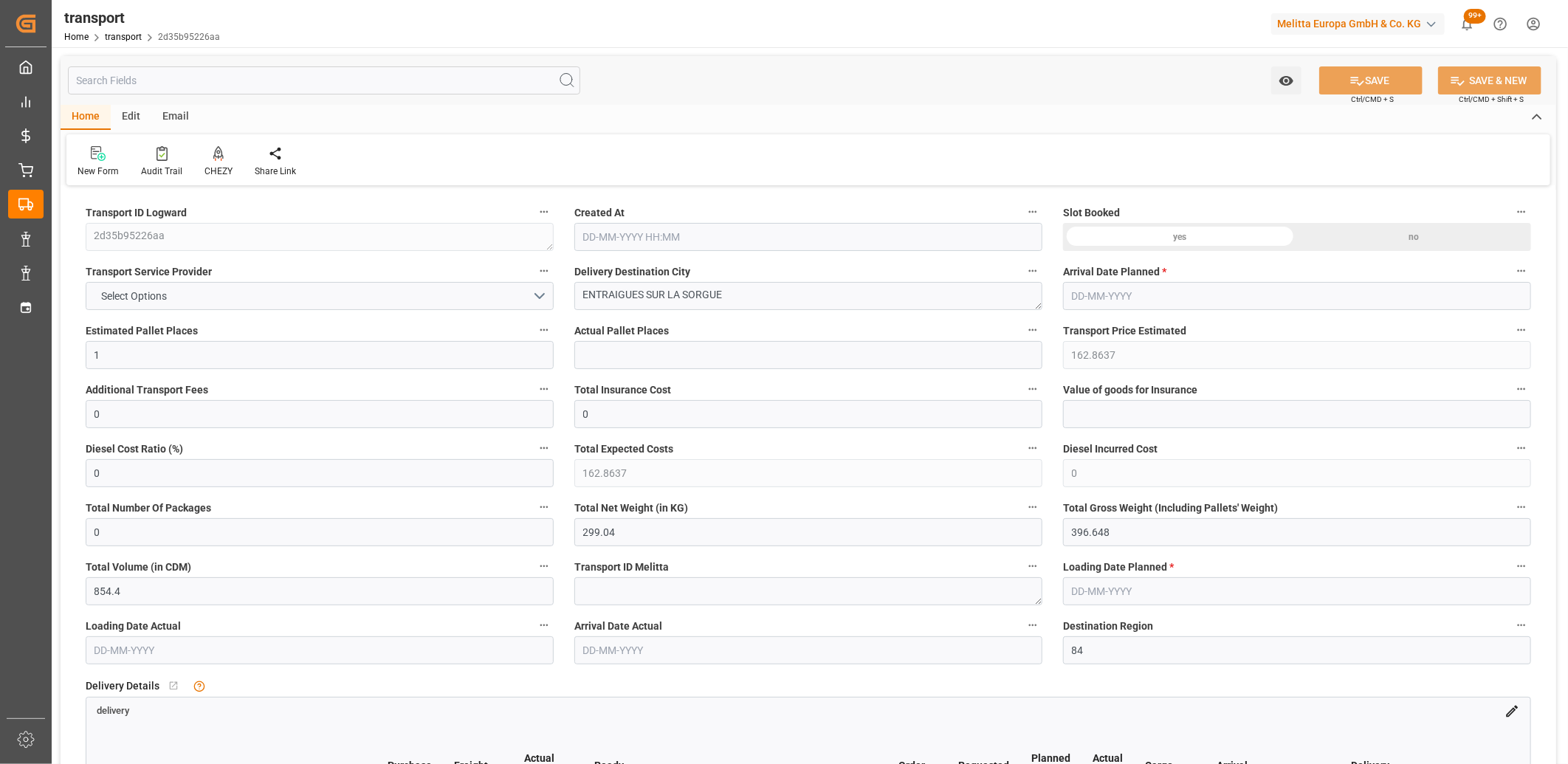
type input "[DATE]"
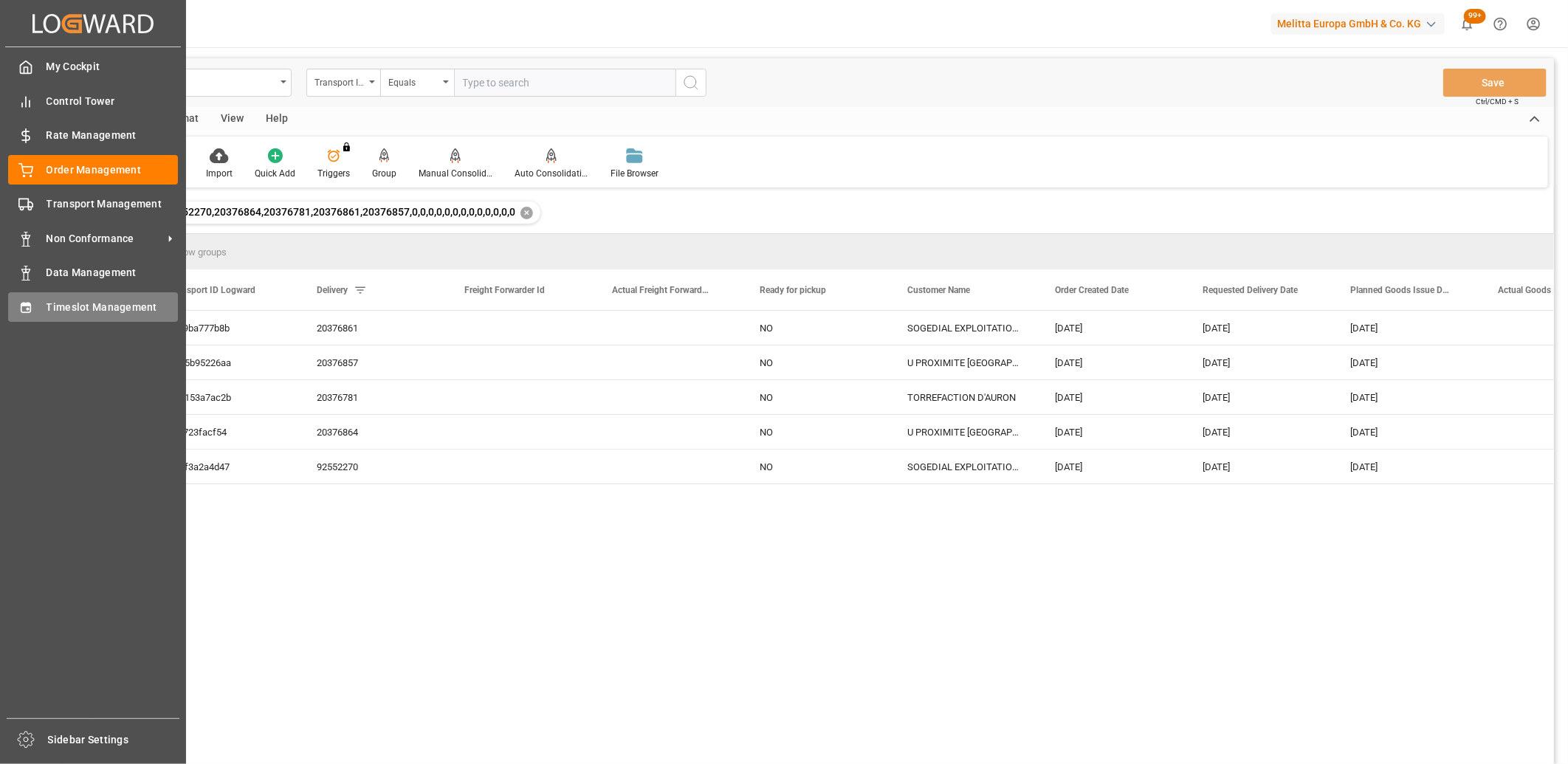
click at [37, 314] on div "Timeslot Management Timeslot Management" at bounding box center [94, 307] width 170 height 29
